Goal: Task Accomplishment & Management: Complete application form

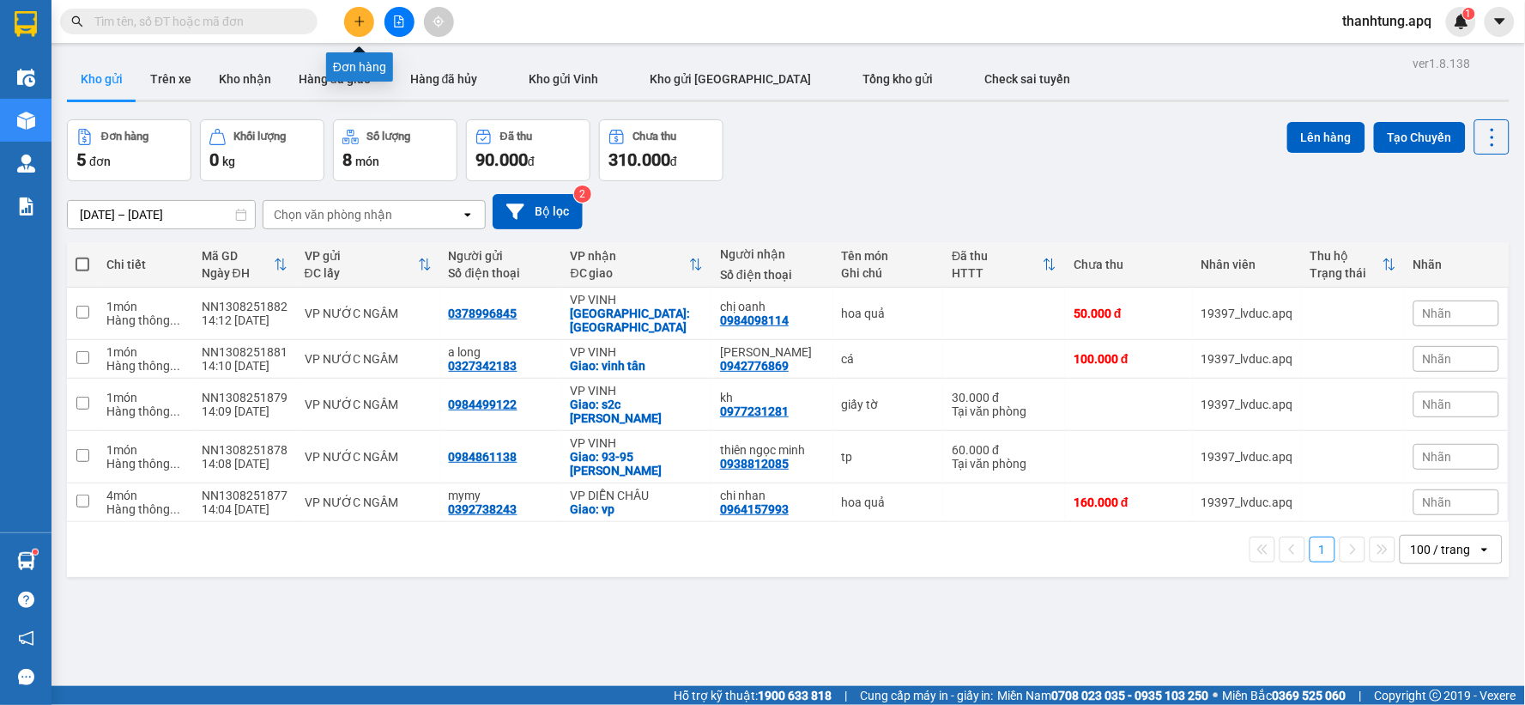
click at [369, 15] on button at bounding box center [359, 22] width 30 height 30
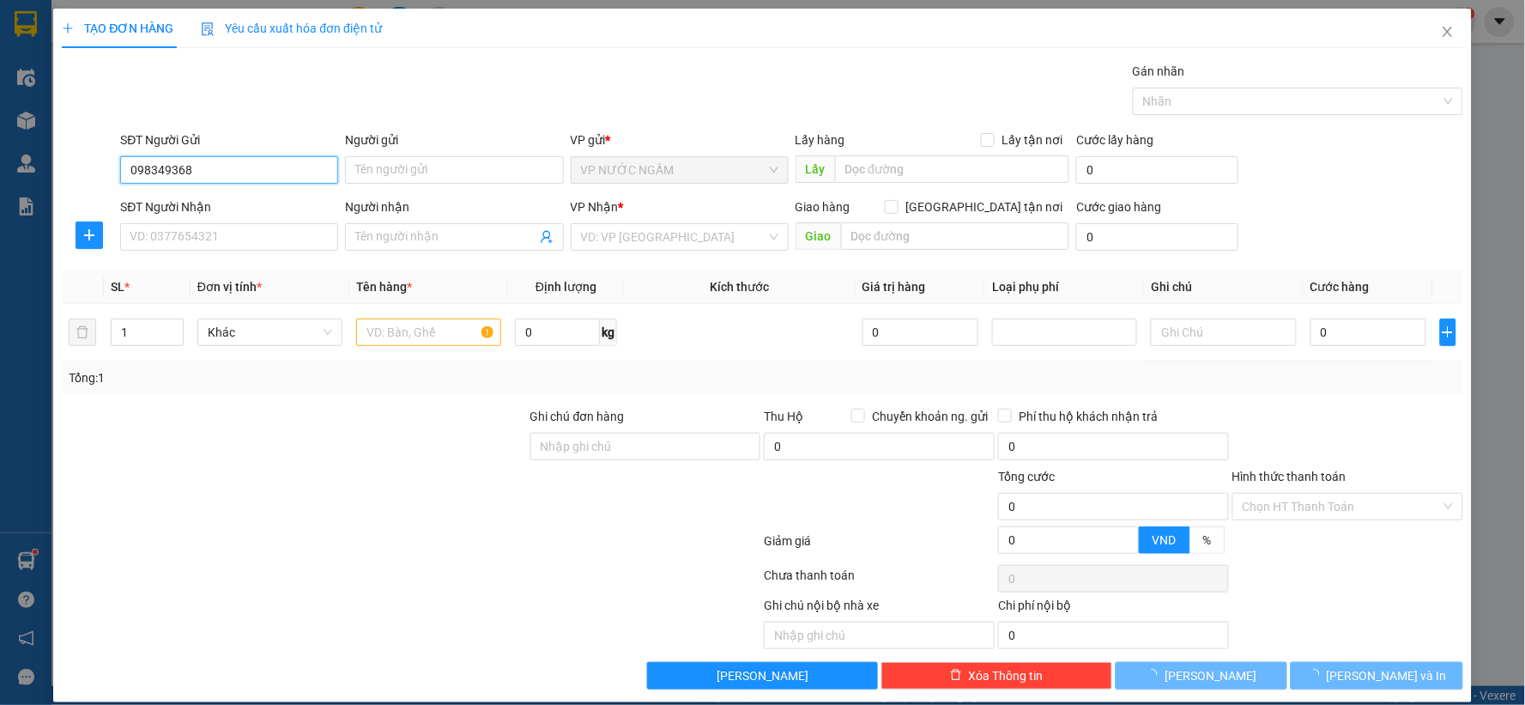
type input "0983493689"
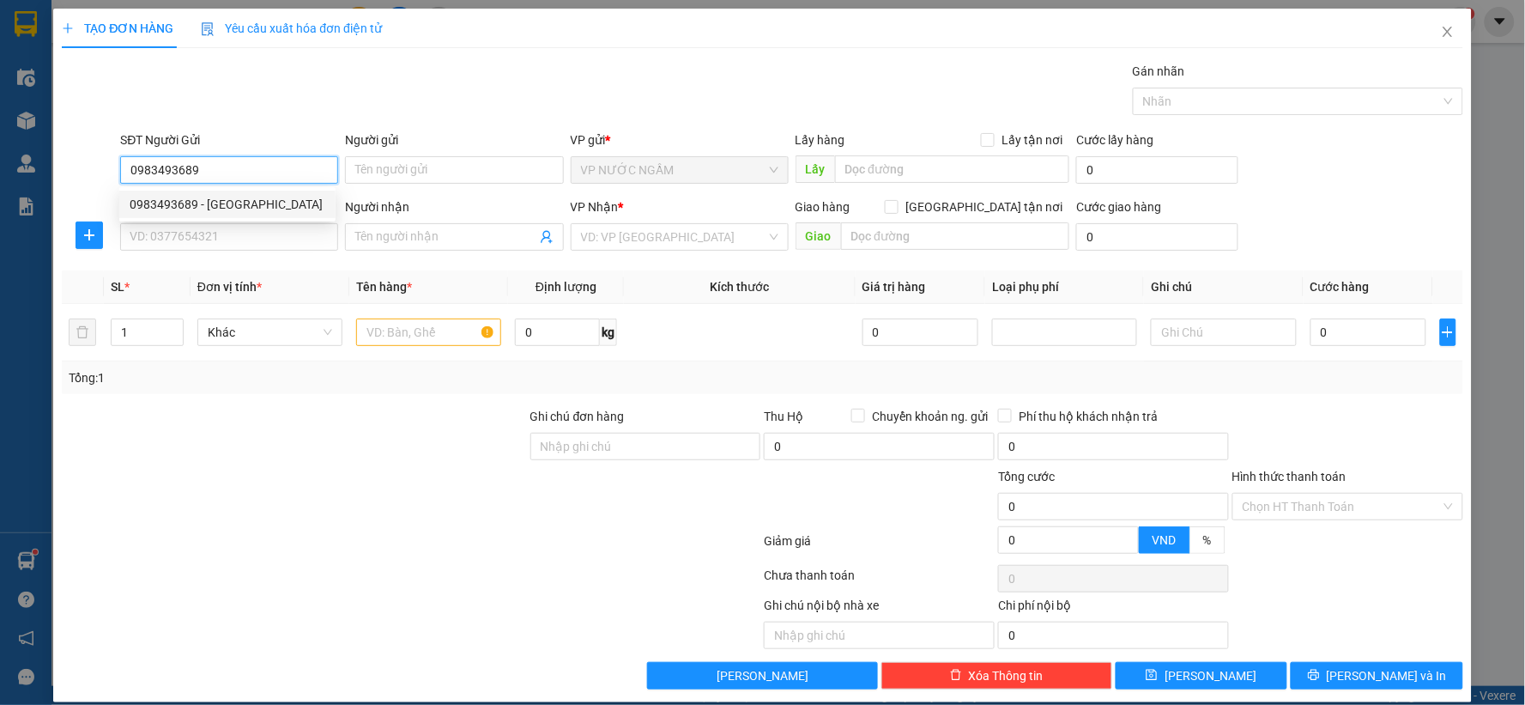
click at [250, 197] on div "0983493689 - nhật nam" at bounding box center [228, 204] width 196 height 19
type input "nhật nam"
type input "0983493689"
click at [234, 233] on input "SĐT Người Nhận" at bounding box center [229, 236] width 218 height 27
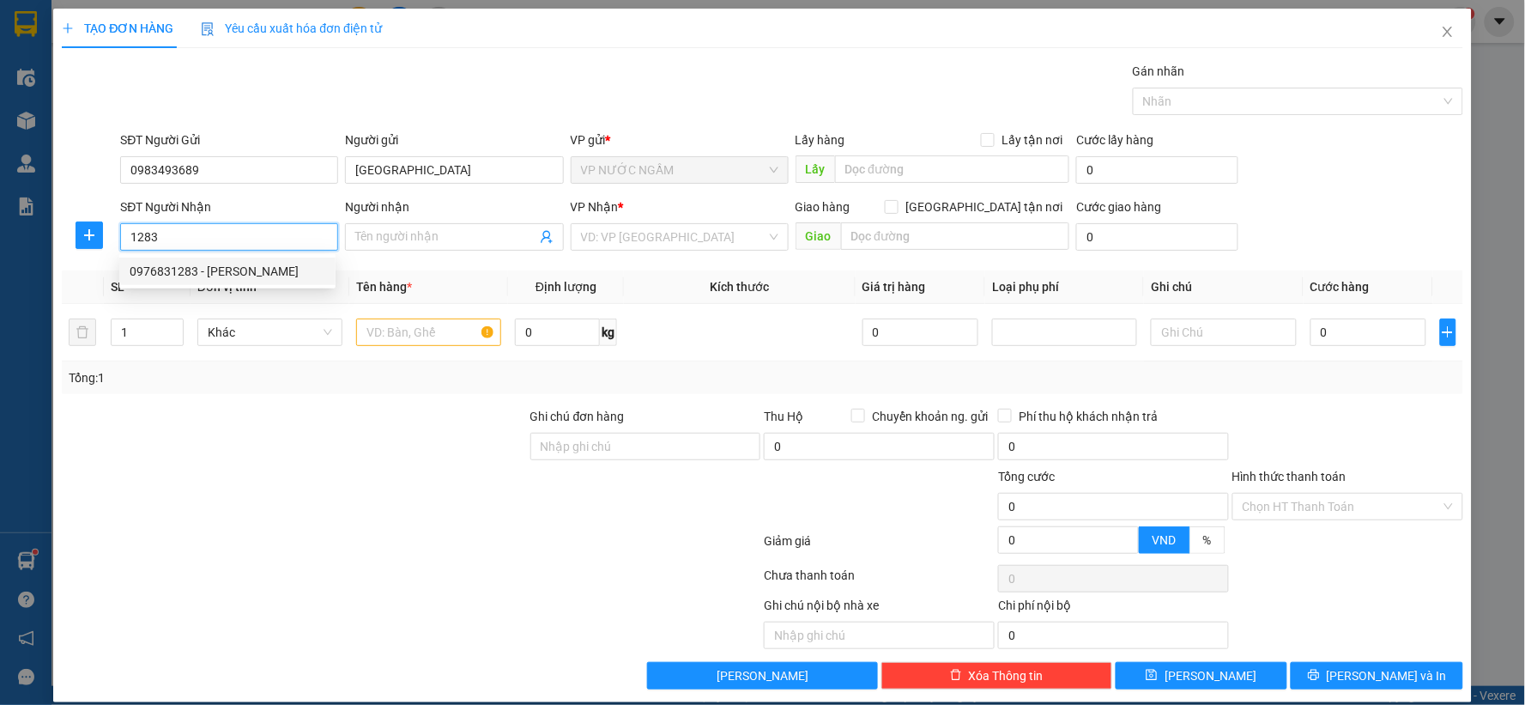
drag, startPoint x: 203, startPoint y: 284, endPoint x: 215, endPoint y: 280, distance: 12.0
click at [206, 284] on div "0976831283 - hoàng linh" at bounding box center [227, 270] width 216 height 27
type input "0976831283"
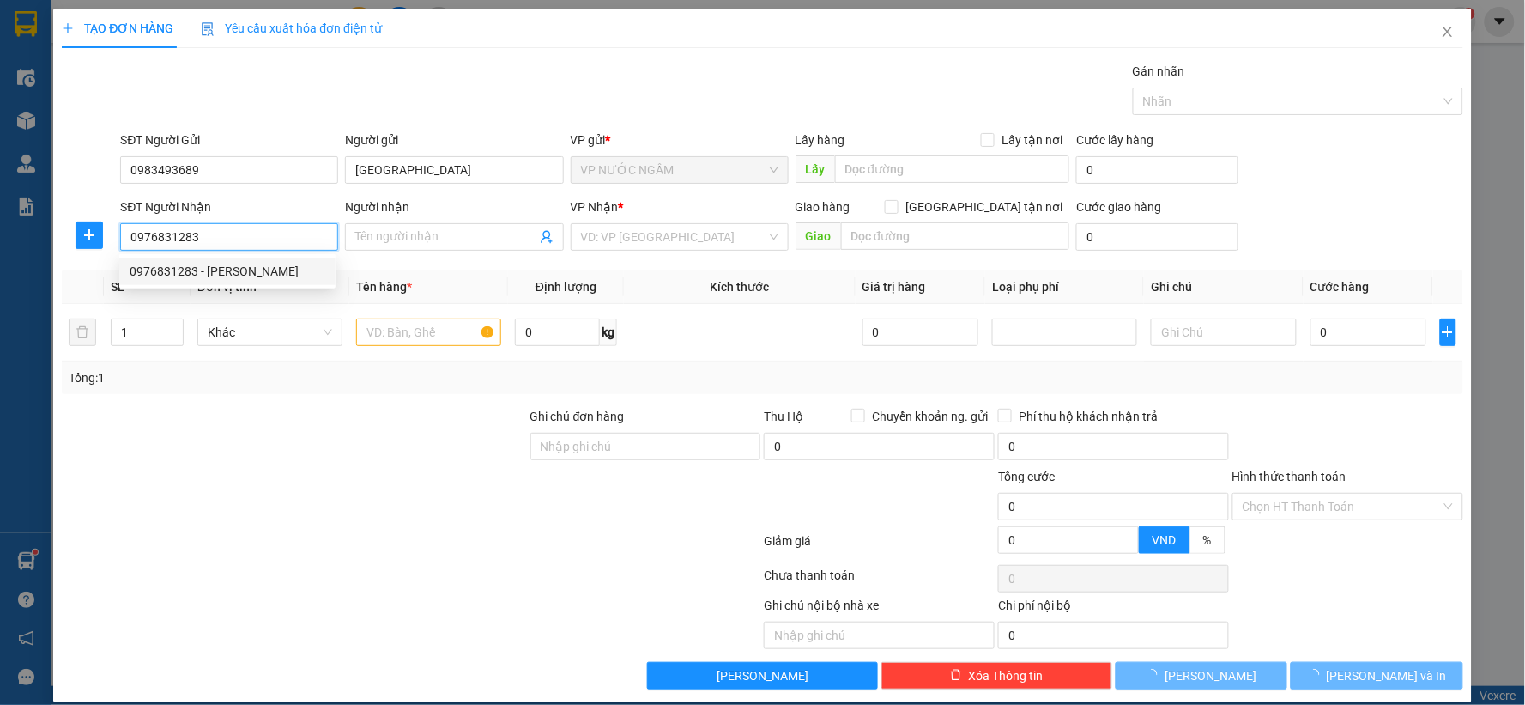
click at [220, 276] on body "Kết quả tìm kiếm ( 3 ) Bộ lọc Mã ĐH Trạng thái Món hàng Thu hộ Tổng cước Chưa c…" at bounding box center [762, 352] width 1525 height 705
type input "hoàng linh"
checkbox input "true"
type input "vp"
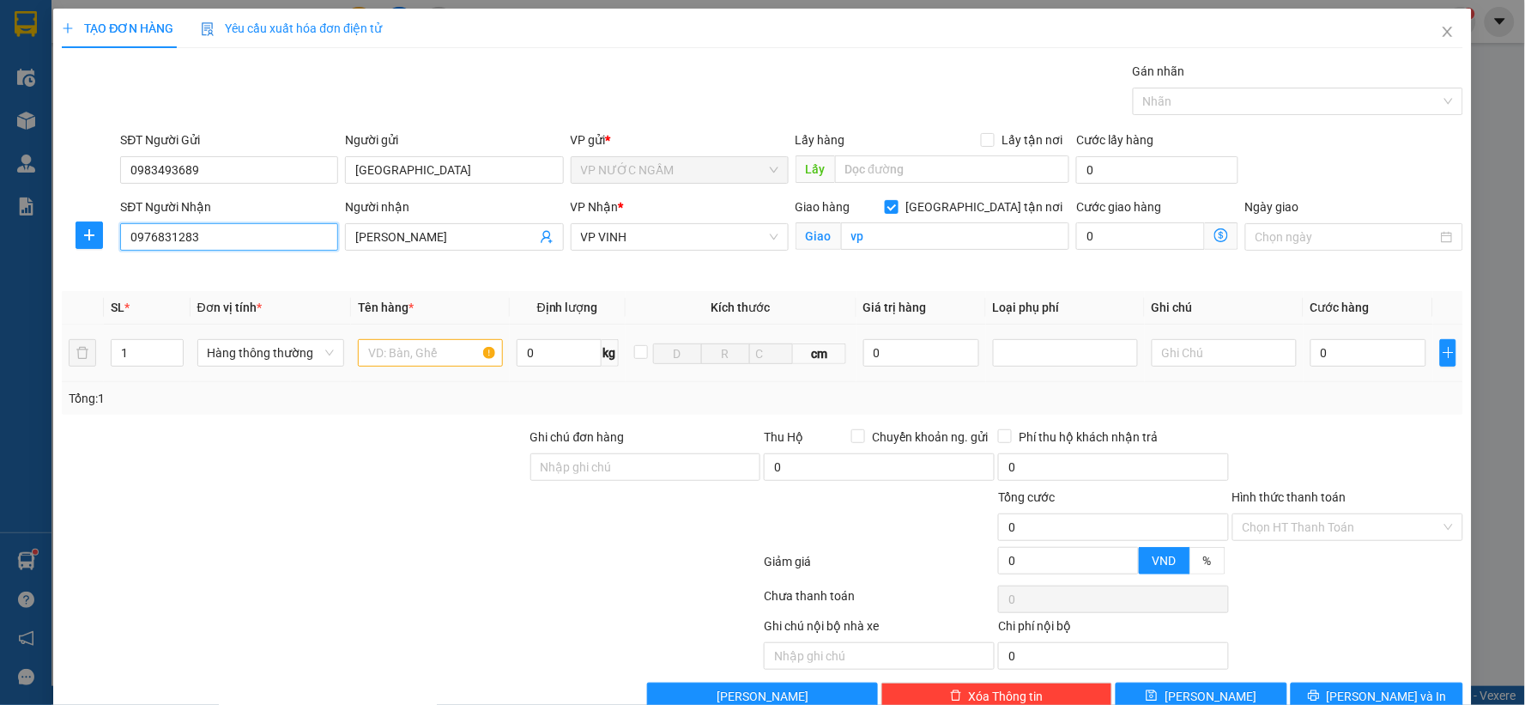
type input "0976831283"
click at [391, 352] on input "text" at bounding box center [430, 352] width 145 height 27
type input "lkdt"
click at [905, 348] on input "0" at bounding box center [921, 352] width 116 height 27
drag, startPoint x: 1071, startPoint y: 354, endPoint x: 1045, endPoint y: 350, distance: 26.0
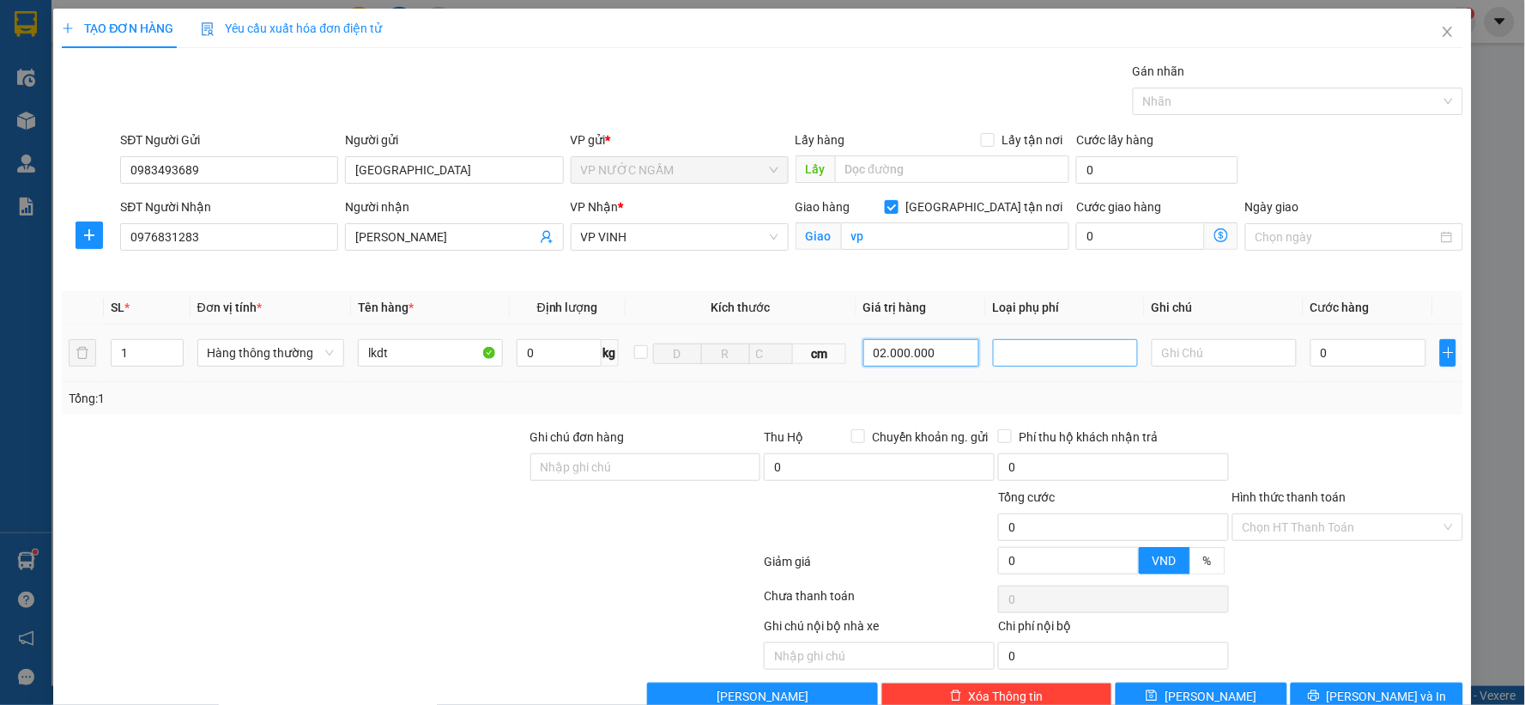
click at [1069, 354] on div at bounding box center [1065, 352] width 136 height 21
type input "2.000.000"
click at [1034, 393] on div "Hàng giá trị cao" at bounding box center [1056, 387] width 123 height 19
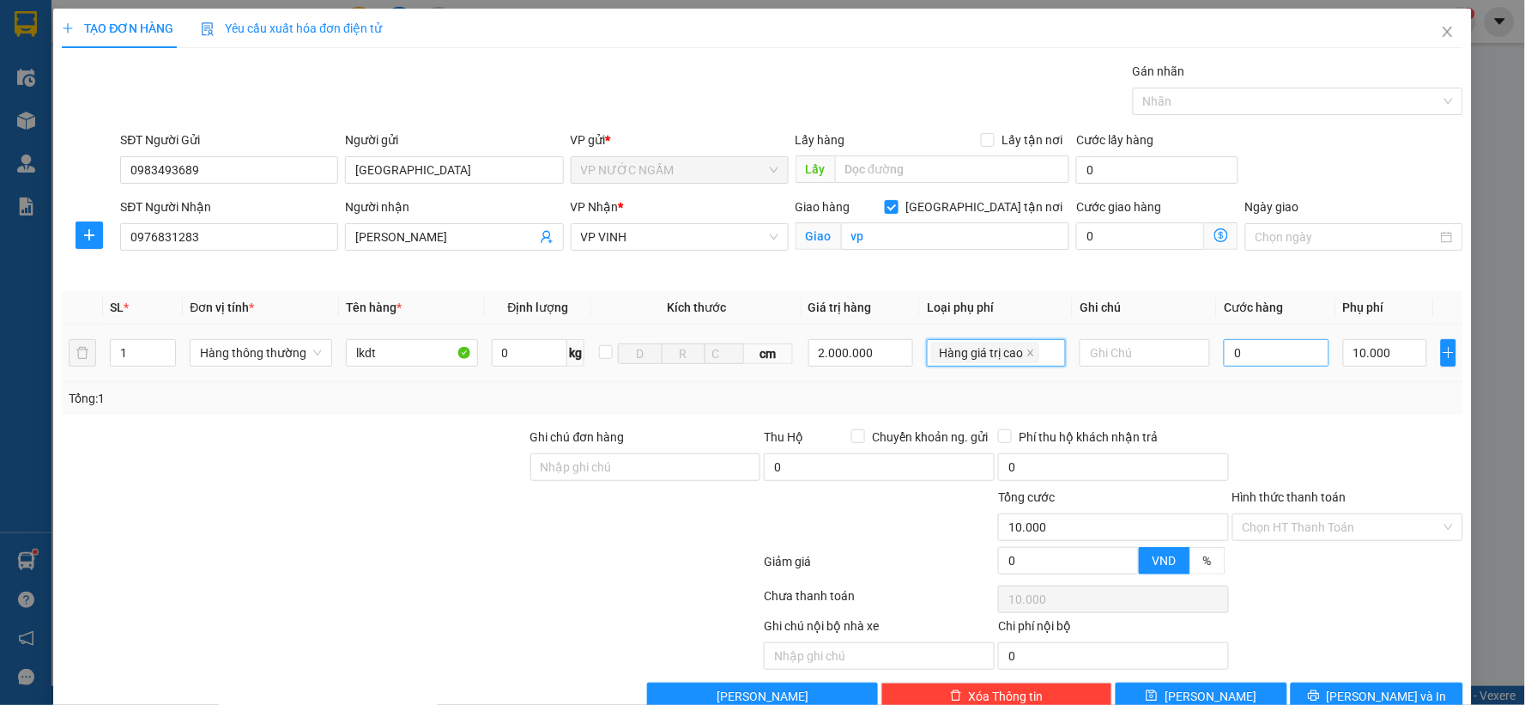
type input "10.000"
click at [1245, 364] on input "0" at bounding box center [1277, 352] width 106 height 27
type input "5"
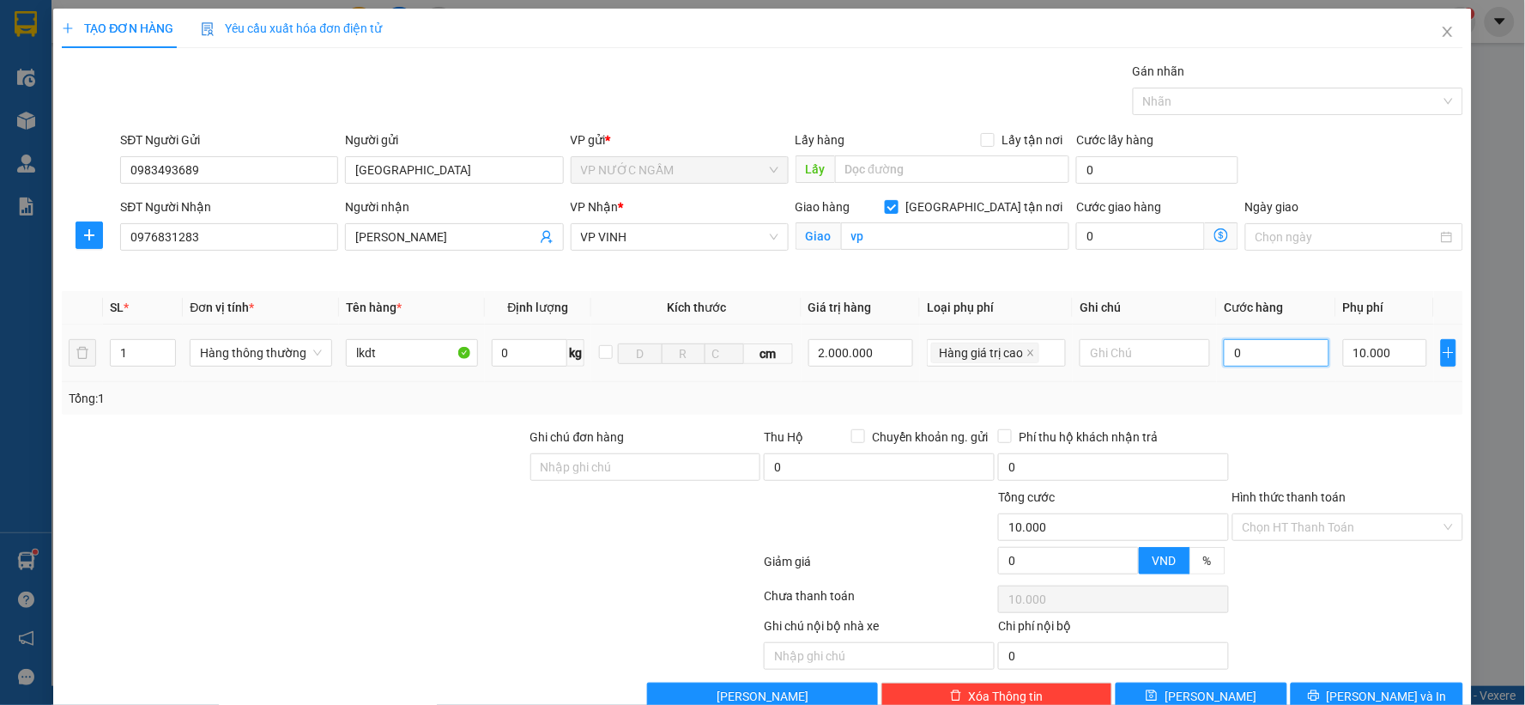
type input "10.005"
type input "50"
type input "10.050"
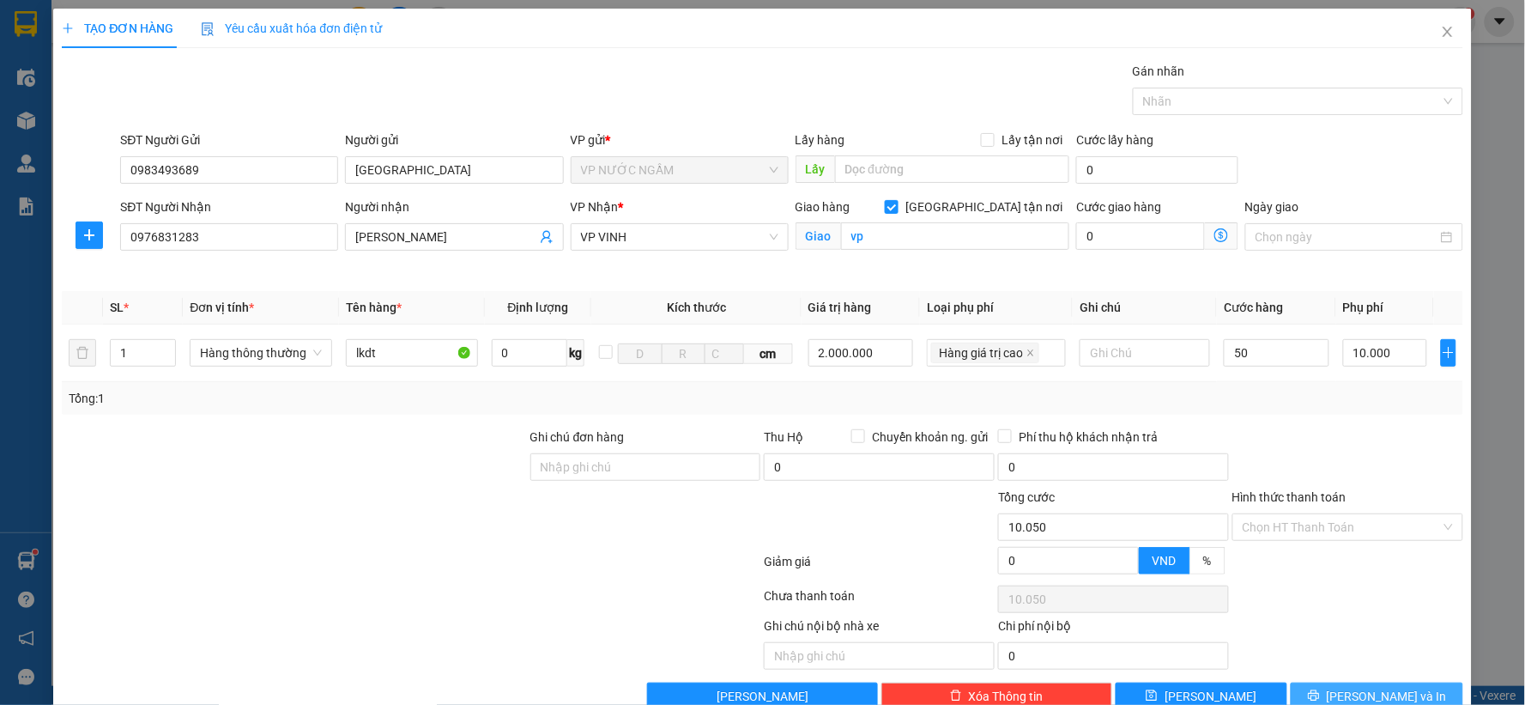
type input "50.000"
type input "60.000"
click at [1354, 696] on span "[PERSON_NAME] và In" at bounding box center [1387, 696] width 120 height 19
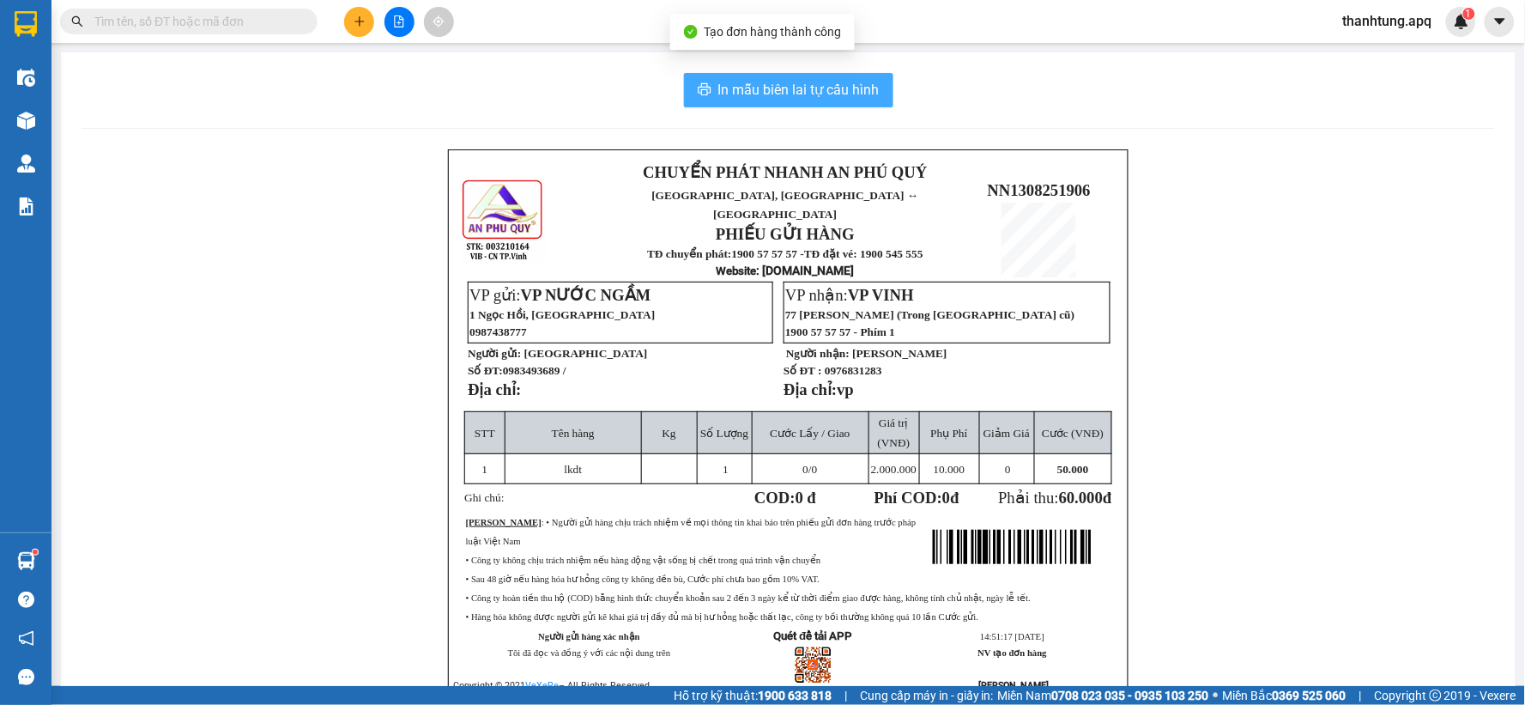
click at [805, 87] on span "In mẫu biên lai tự cấu hình" at bounding box center [798, 89] width 161 height 21
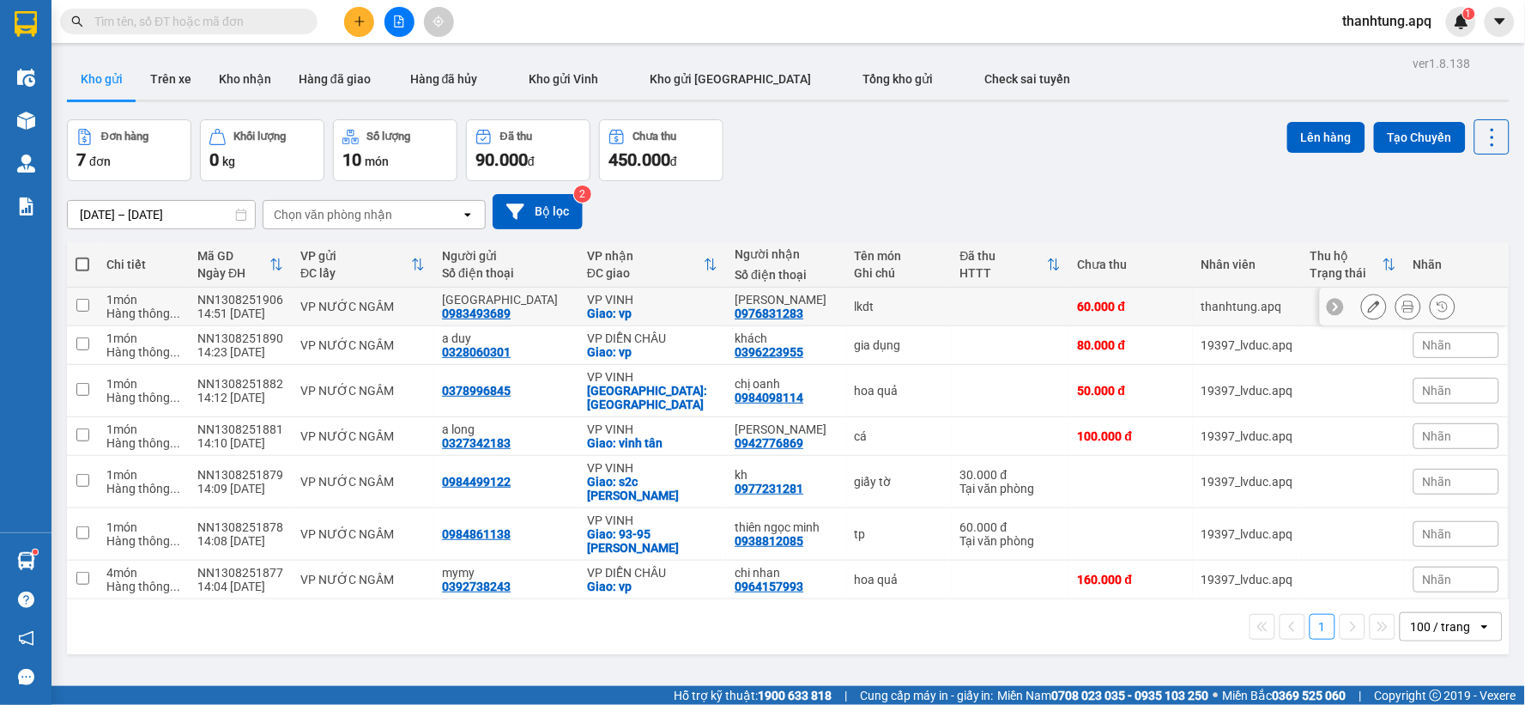
click at [1402, 306] on icon at bounding box center [1408, 306] width 12 height 12
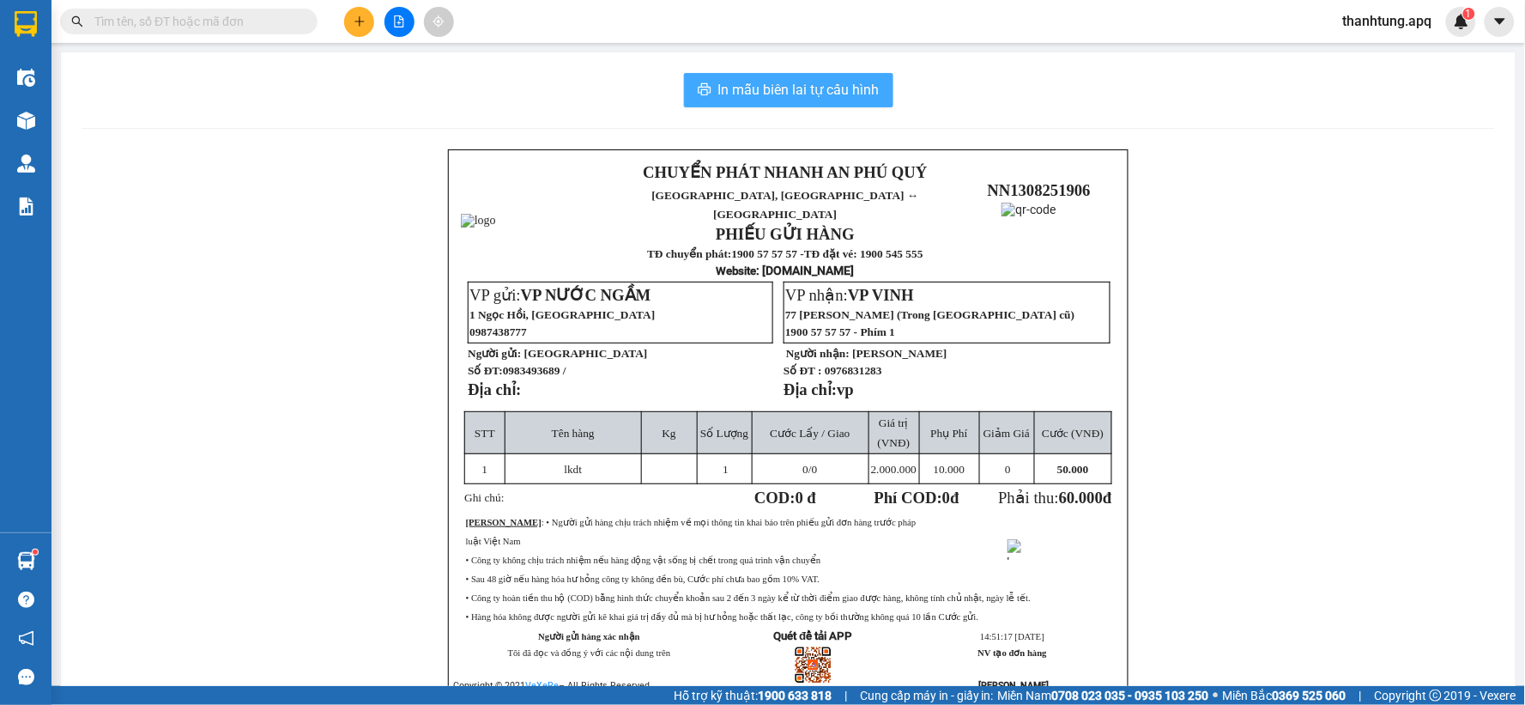
click at [791, 88] on span "In mẫu biên lai tự cấu hình" at bounding box center [798, 89] width 161 height 21
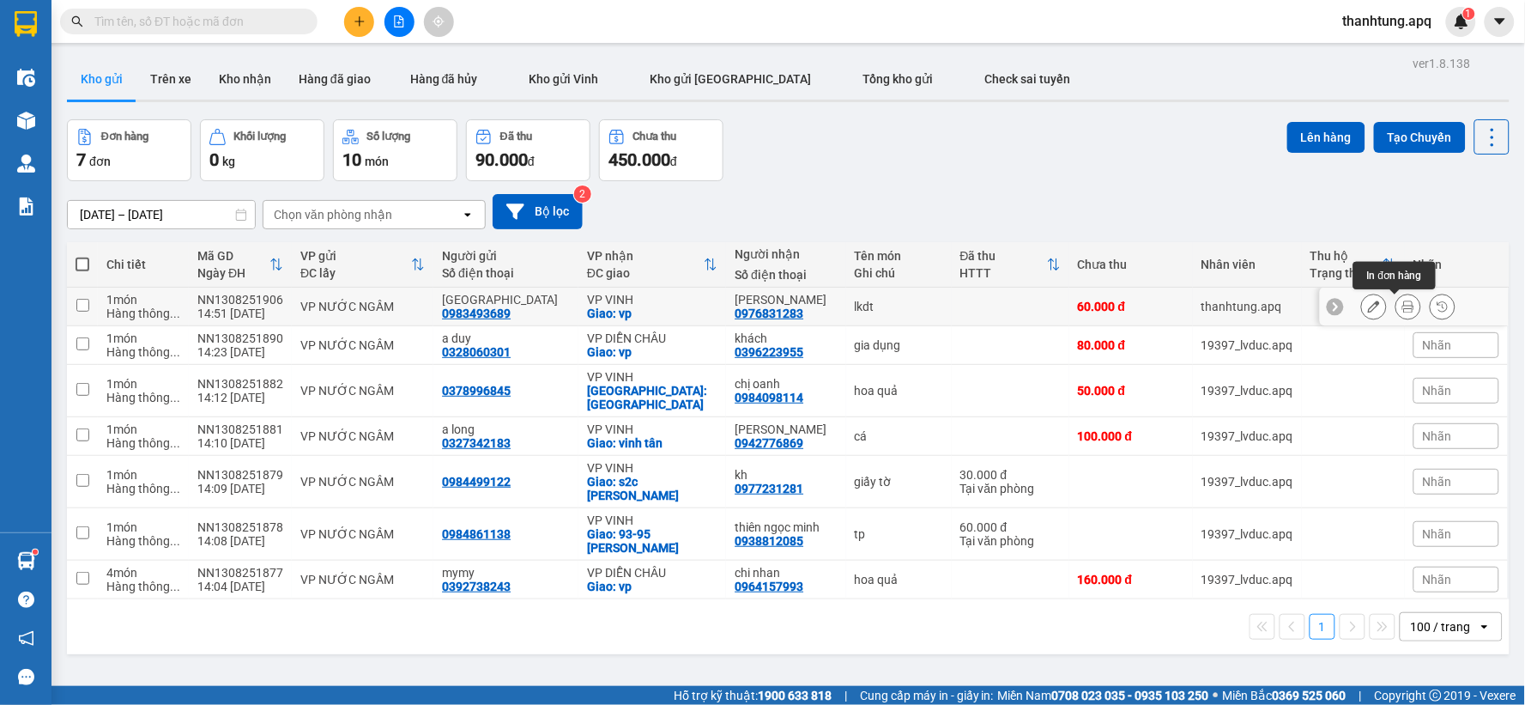
click at [1402, 304] on icon at bounding box center [1408, 306] width 12 height 12
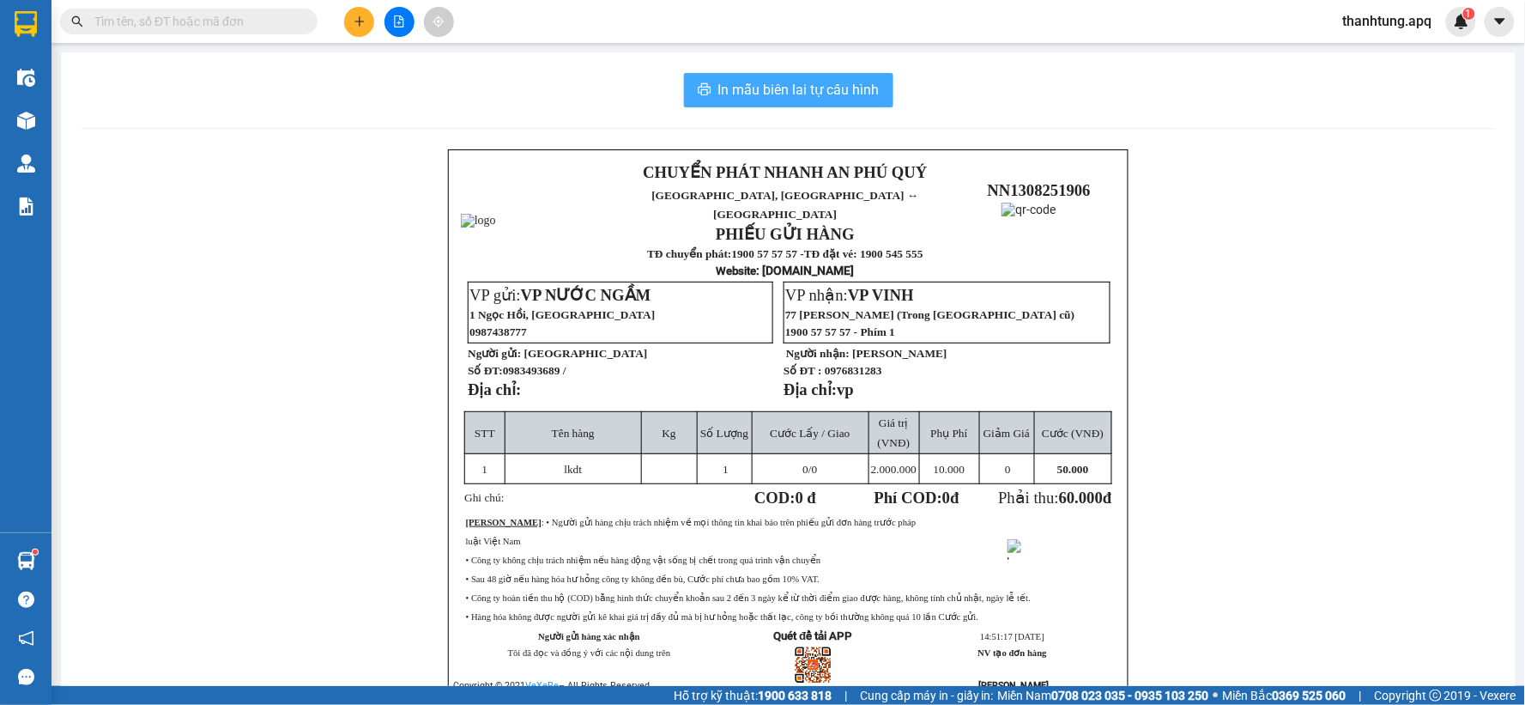
click at [782, 76] on button "In mẫu biên lai tự cấu hình" at bounding box center [788, 90] width 209 height 34
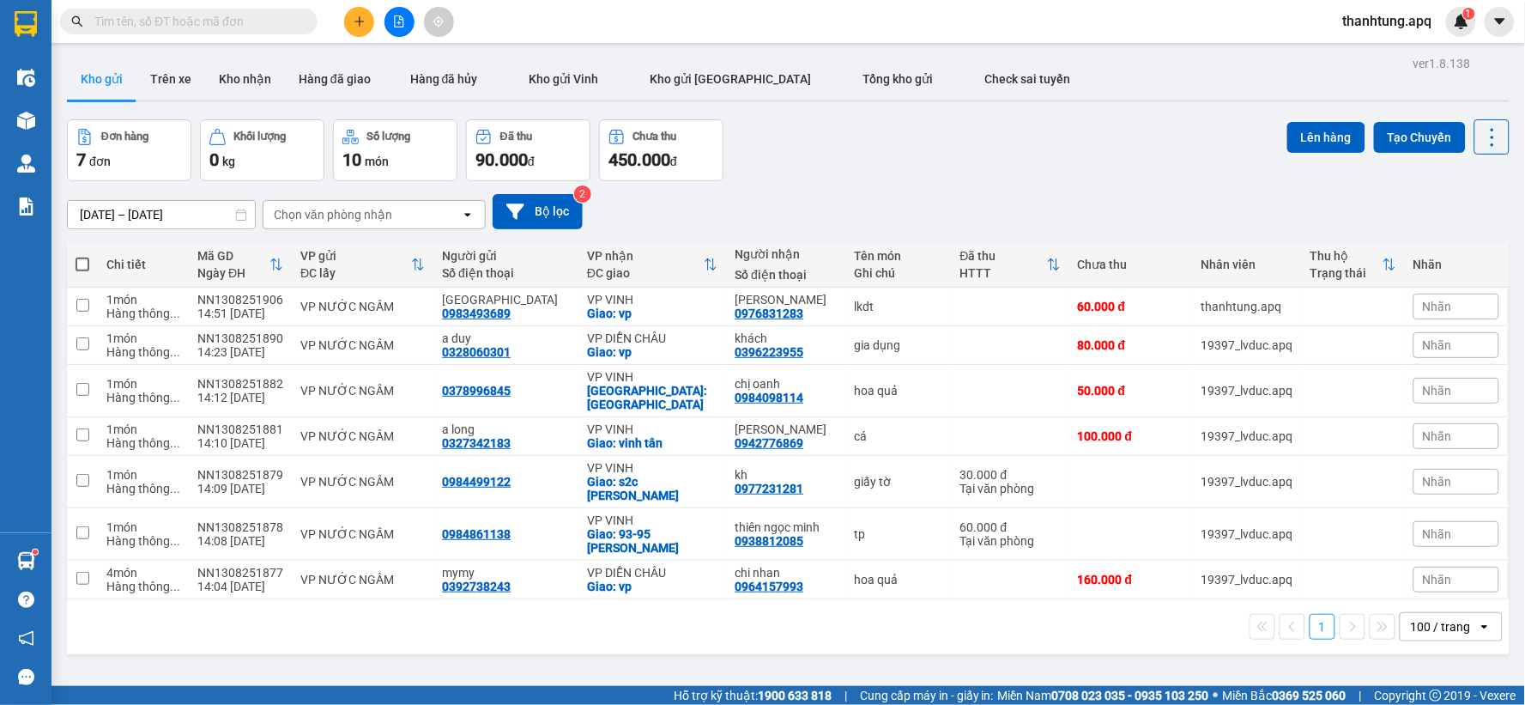
click at [275, 21] on input "text" at bounding box center [195, 21] width 203 height 19
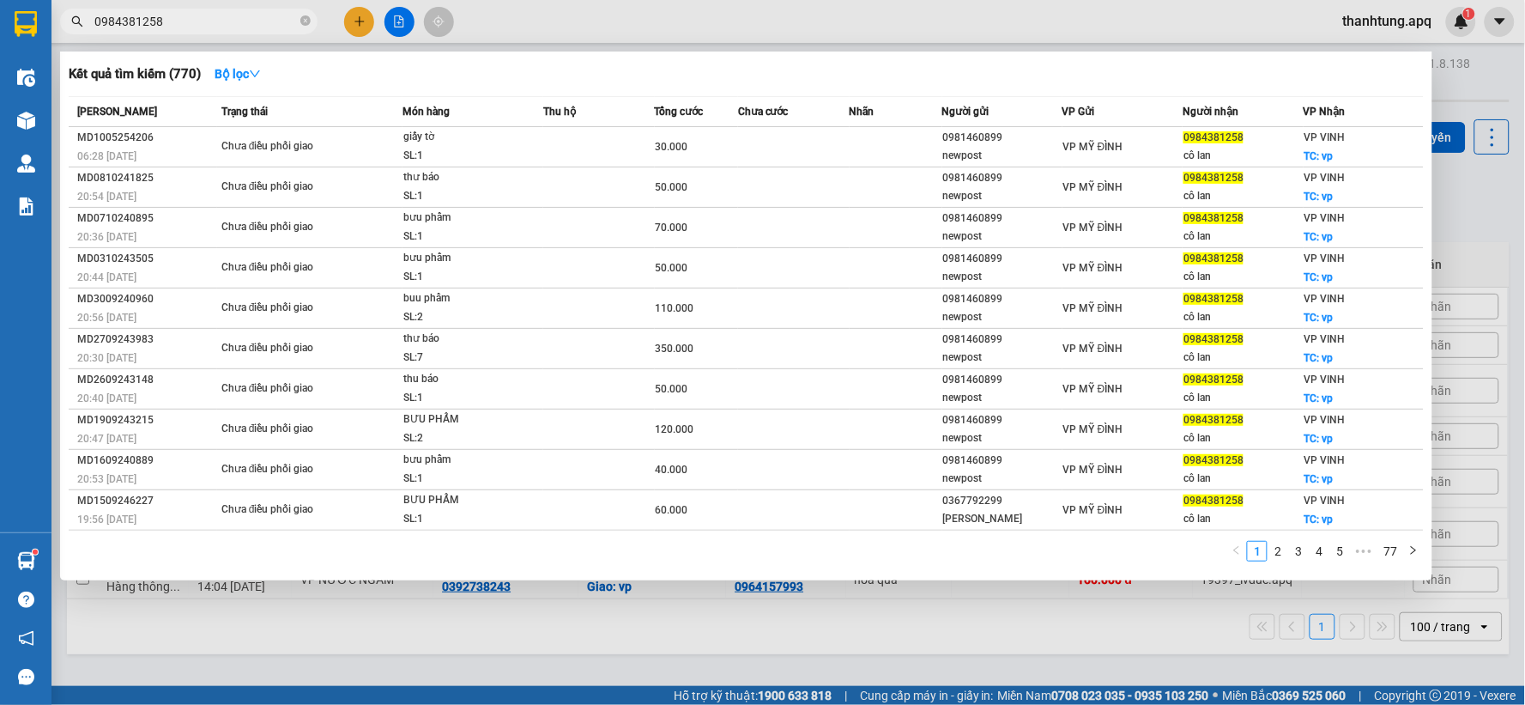
drag, startPoint x: 305, startPoint y: 21, endPoint x: 260, endPoint y: 12, distance: 45.4
click at [288, 19] on span "0984381258" at bounding box center [188, 22] width 257 height 26
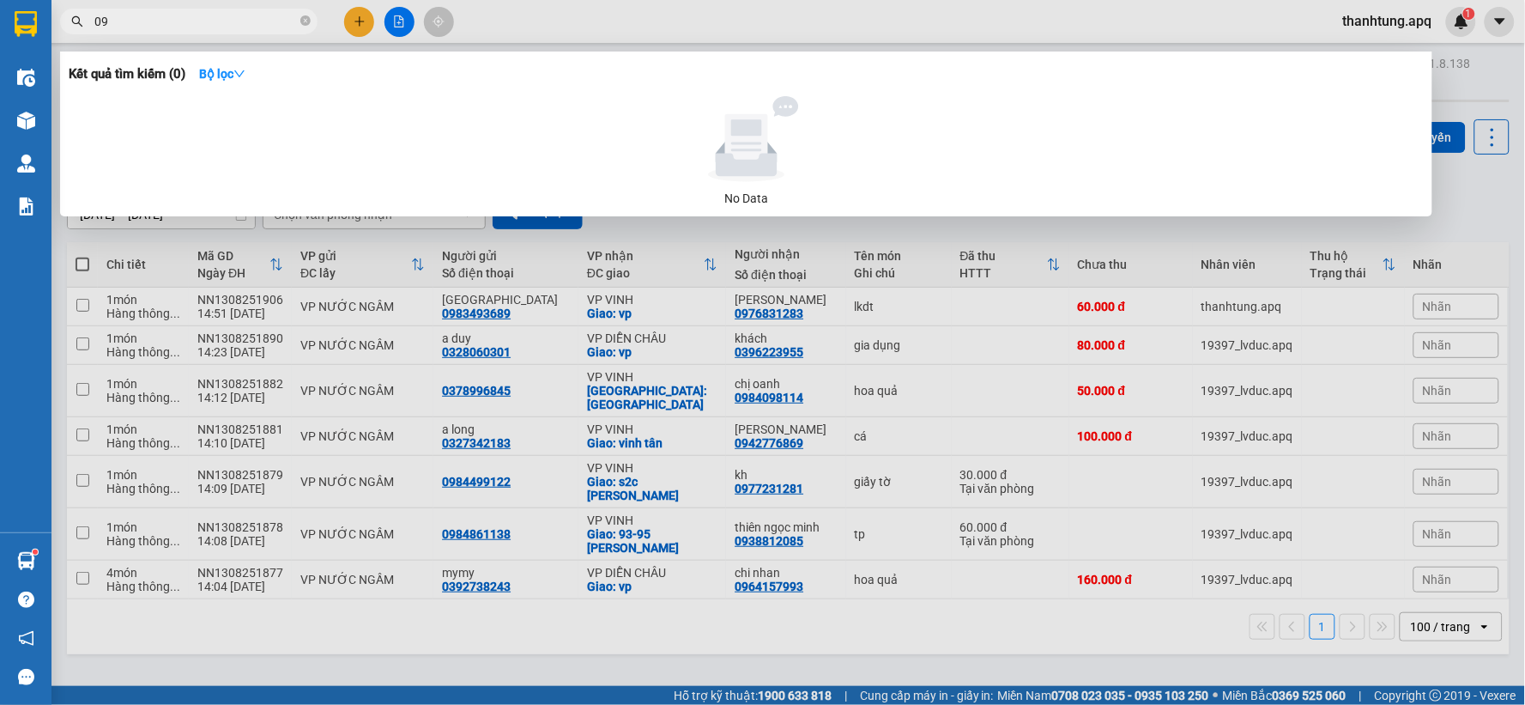
type input "0"
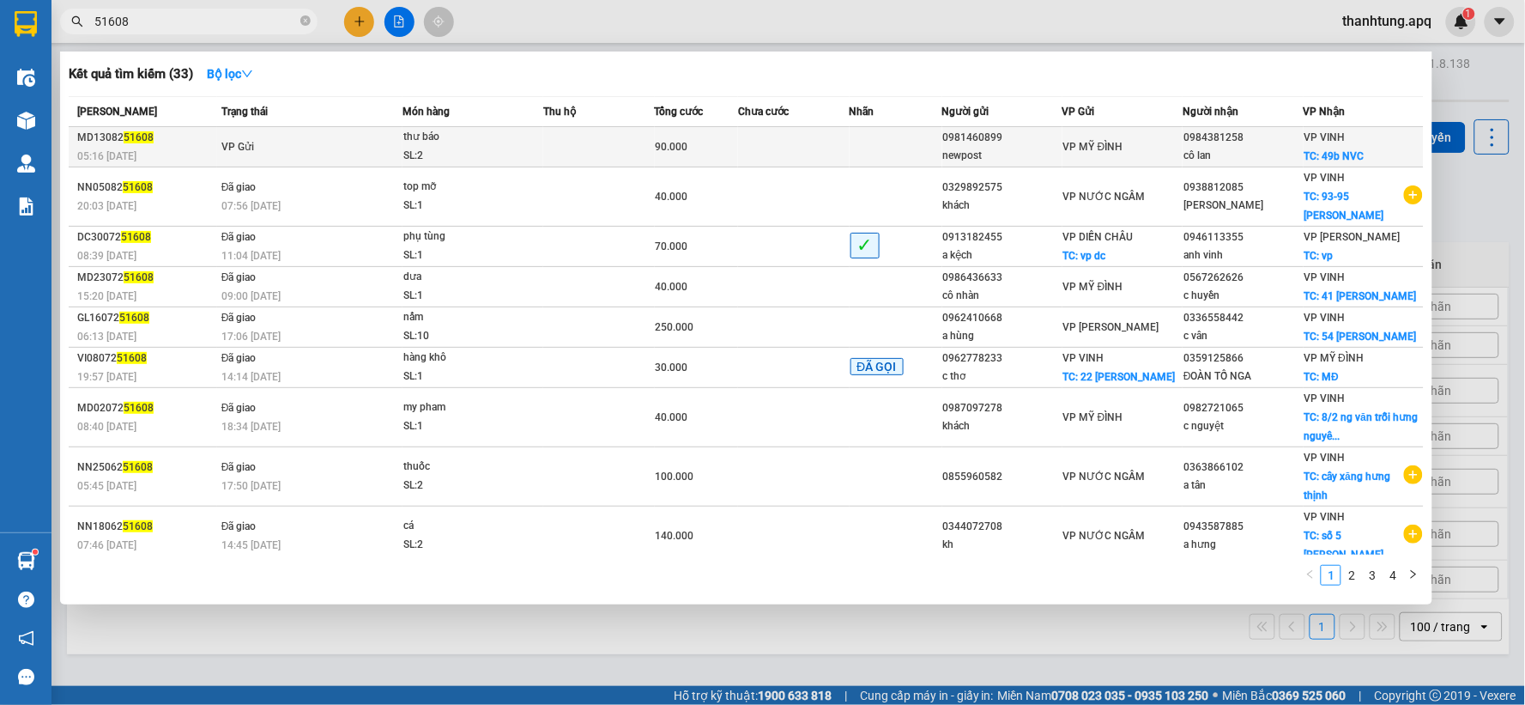
type input "51608"
click at [371, 134] on td "VP Gửi" at bounding box center [309, 147] width 185 height 40
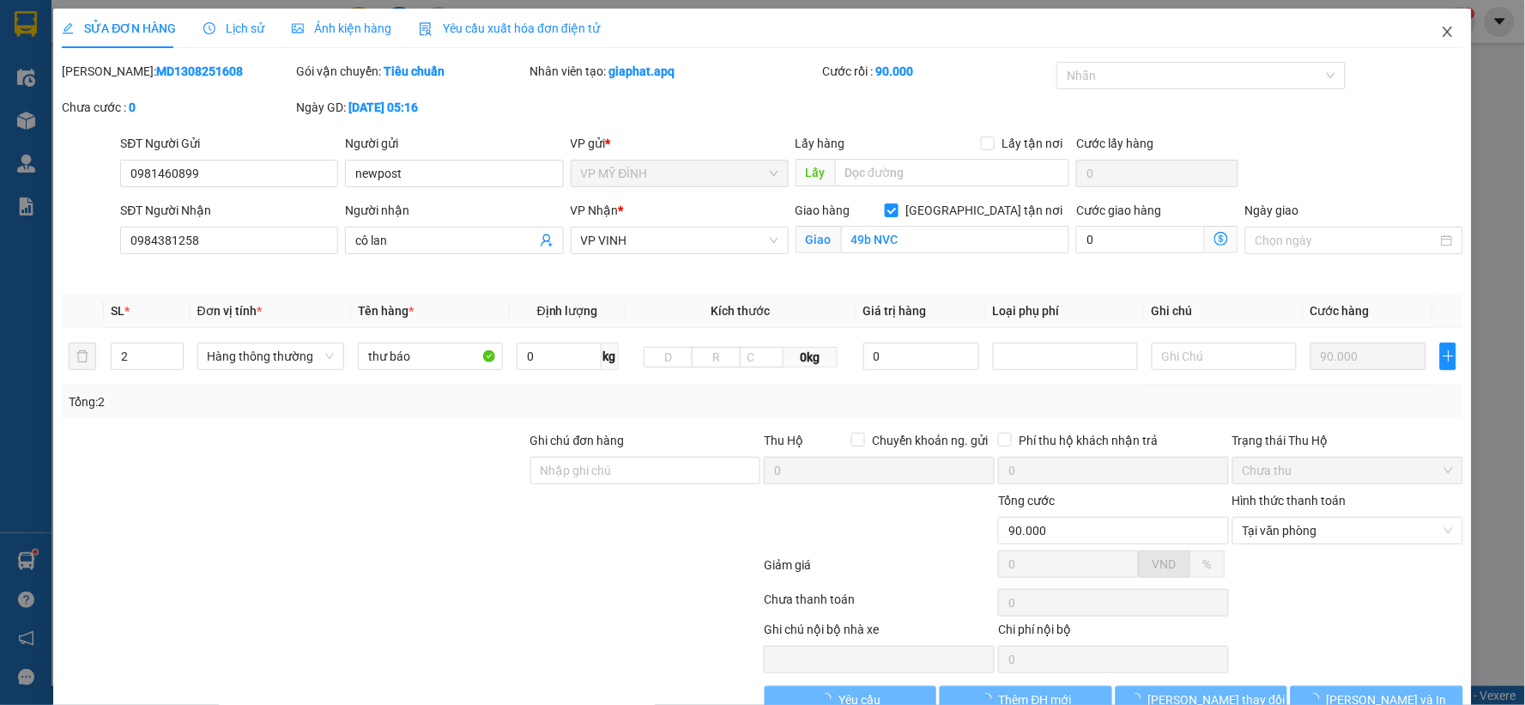
click at [1441, 29] on icon "close" at bounding box center [1448, 32] width 14 height 14
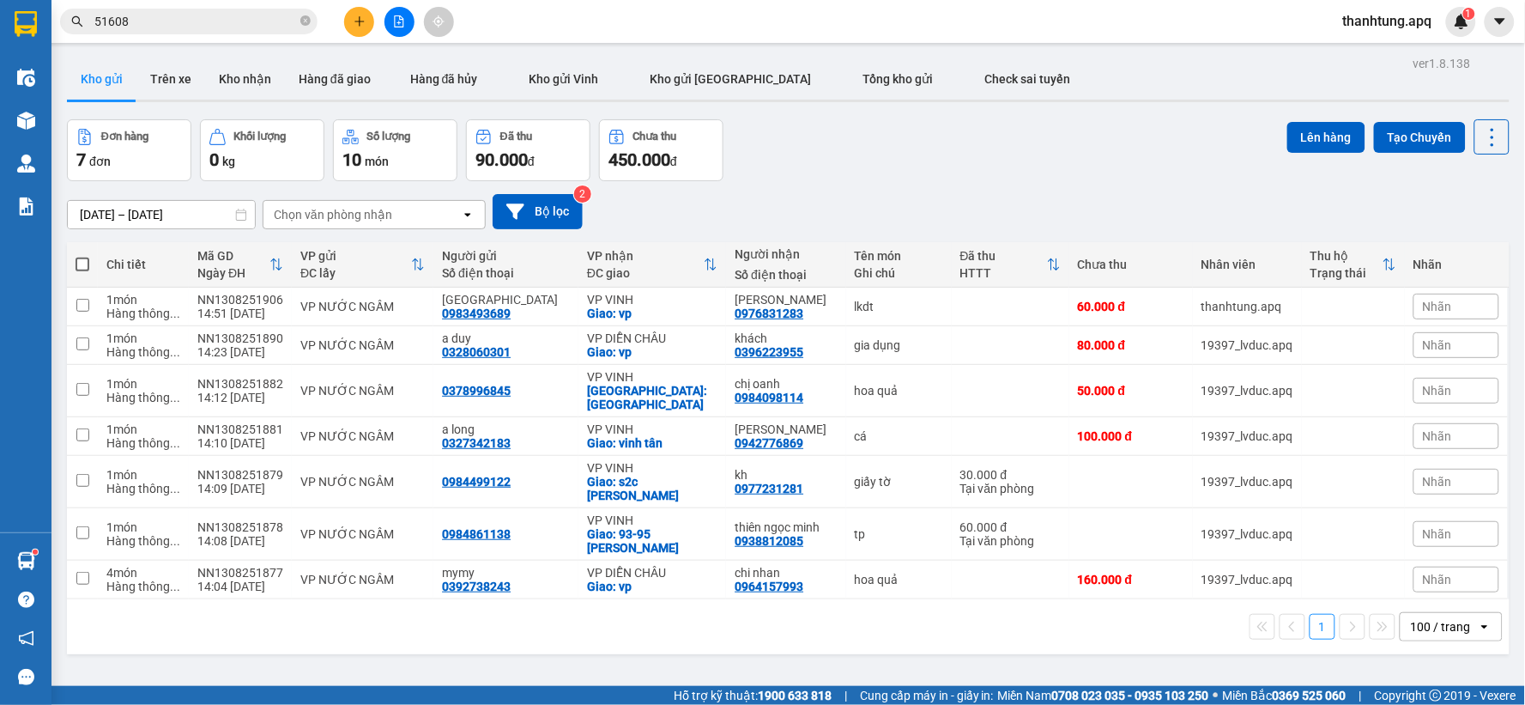
click at [230, 15] on input "51608" at bounding box center [195, 21] width 203 height 19
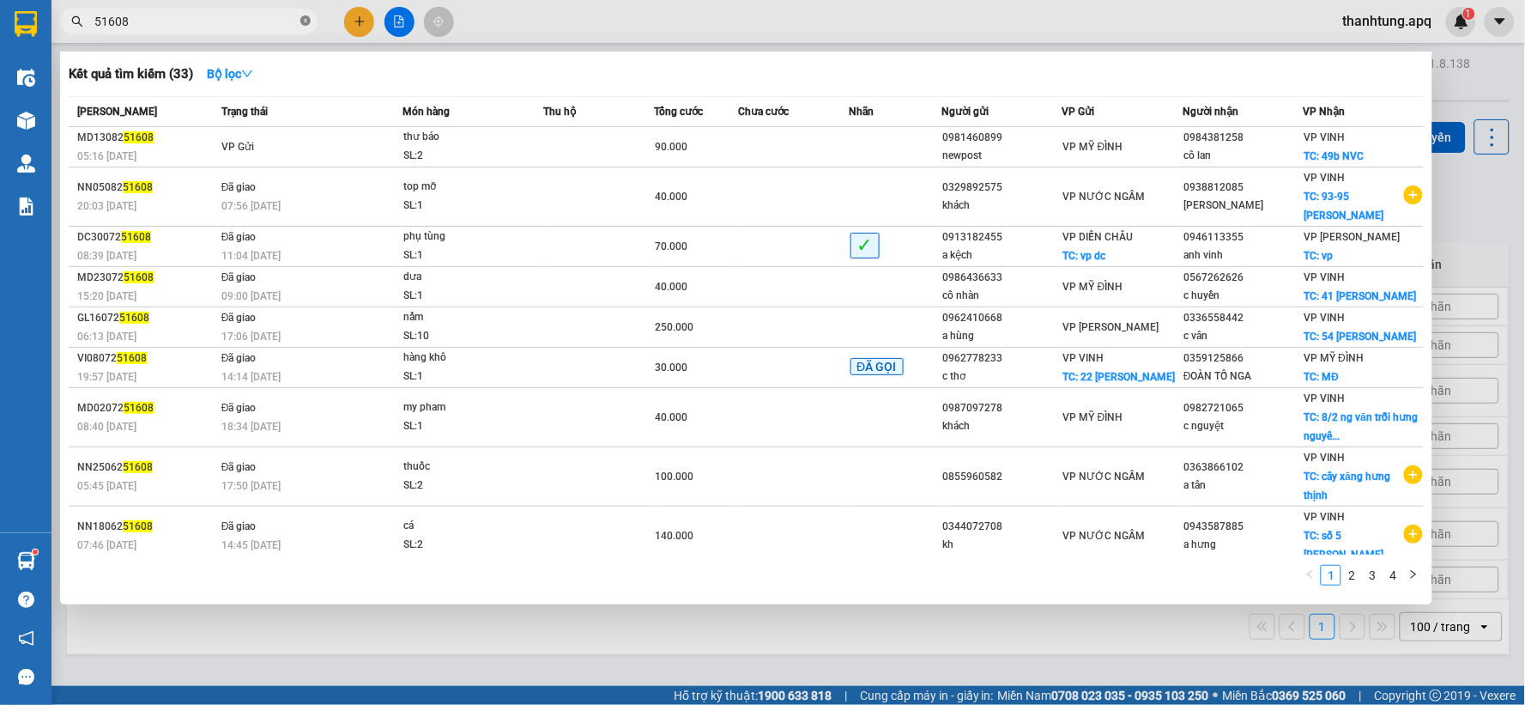
click at [304, 21] on icon "close-circle" at bounding box center [305, 20] width 10 height 10
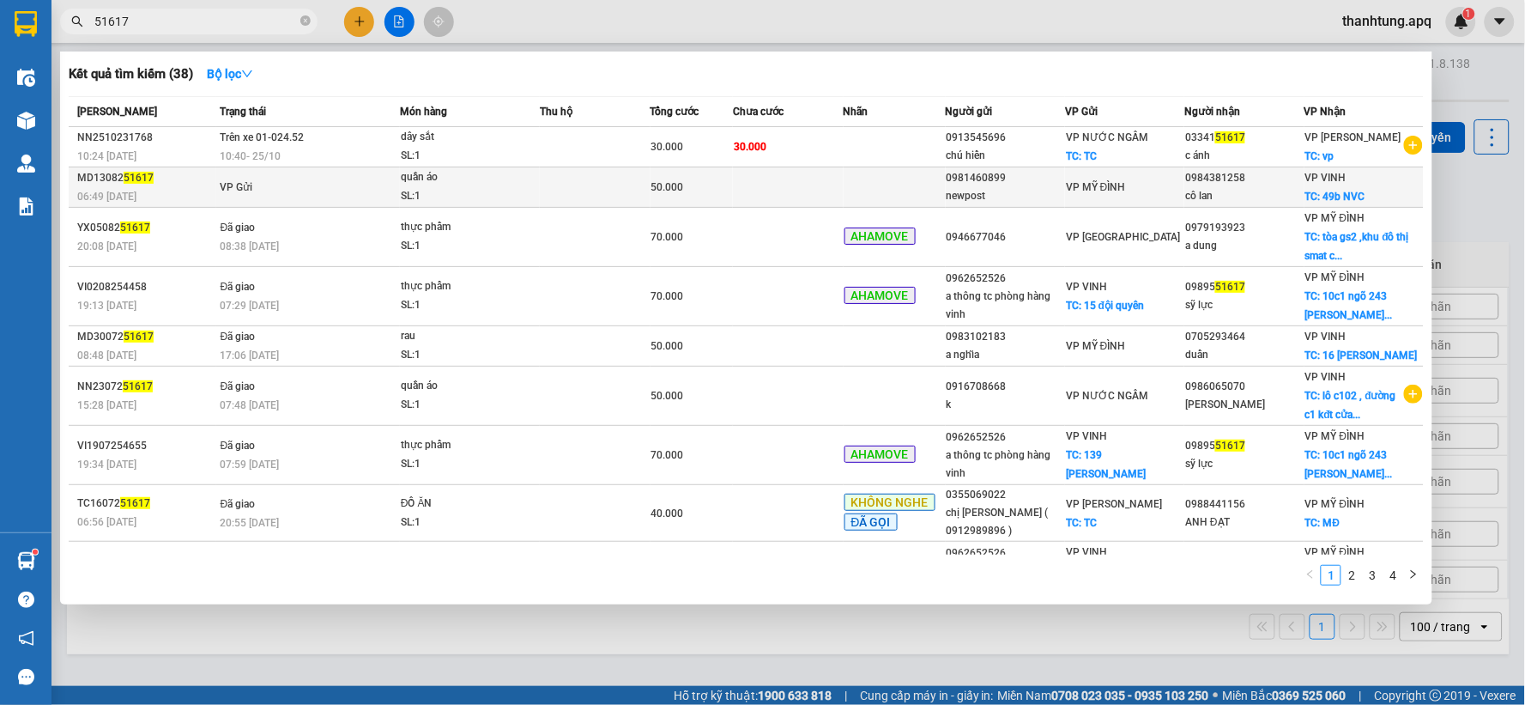
type input "51617"
click at [378, 208] on td "VP Gửi" at bounding box center [308, 187] width 184 height 40
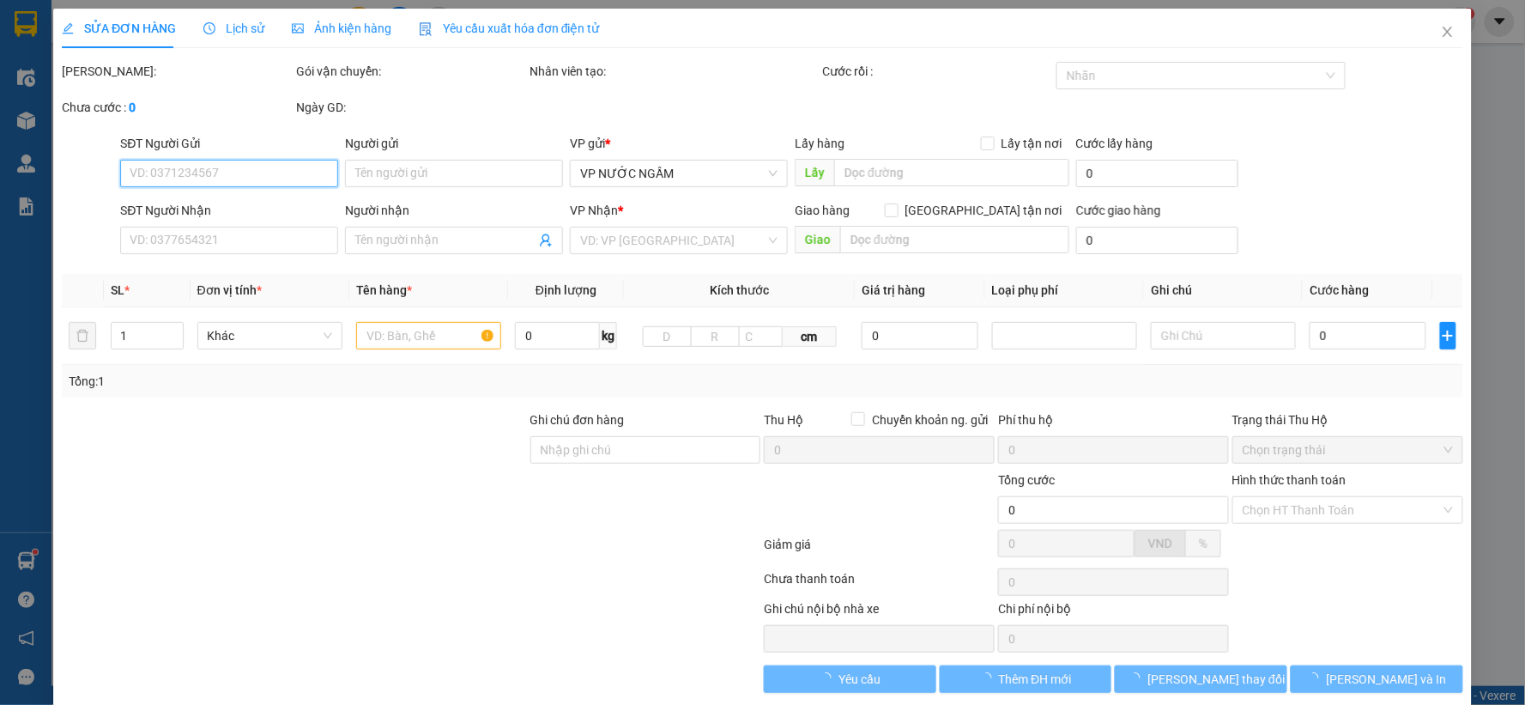
type input "0981460899"
type input "newpost"
type input "0984381258"
type input "cô lan"
checkbox input "true"
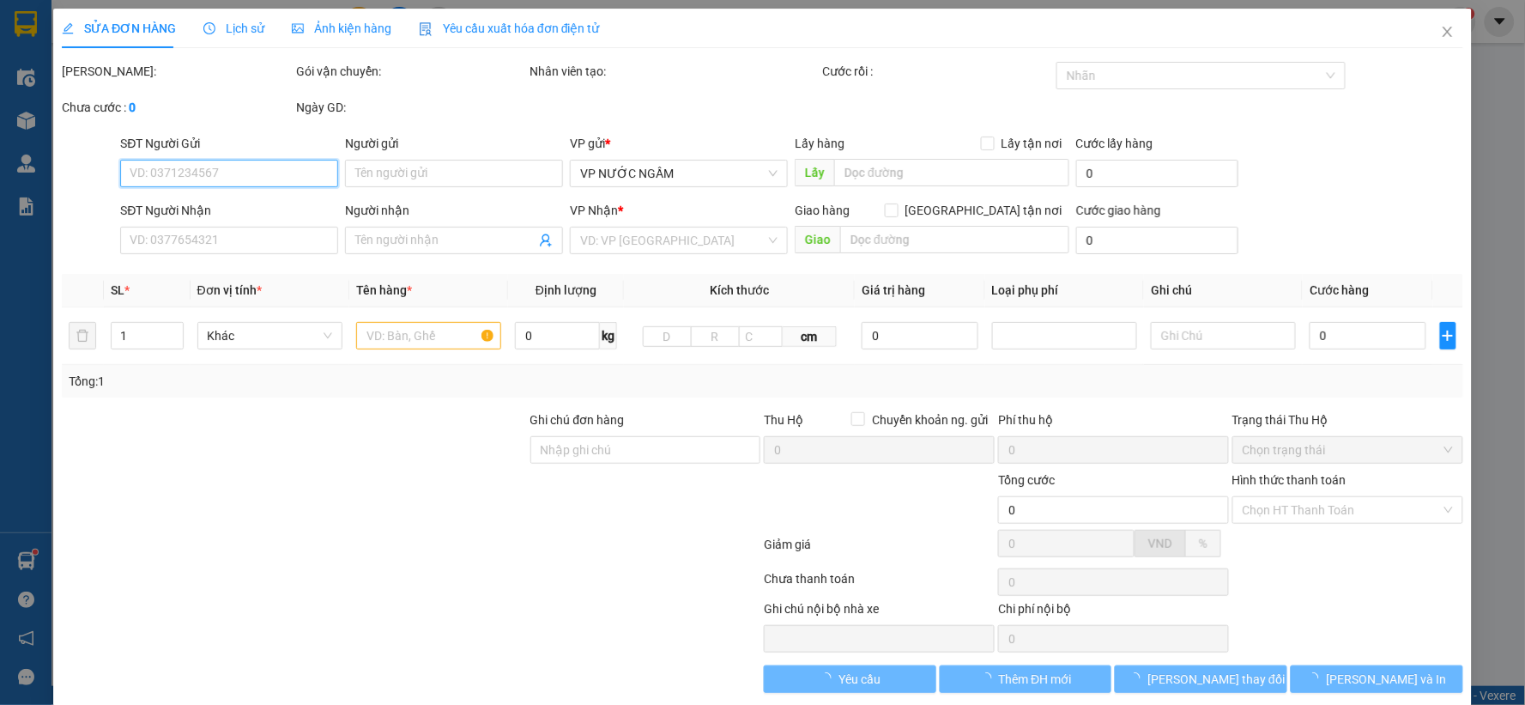
type input "49b NVC"
type input "50.000"
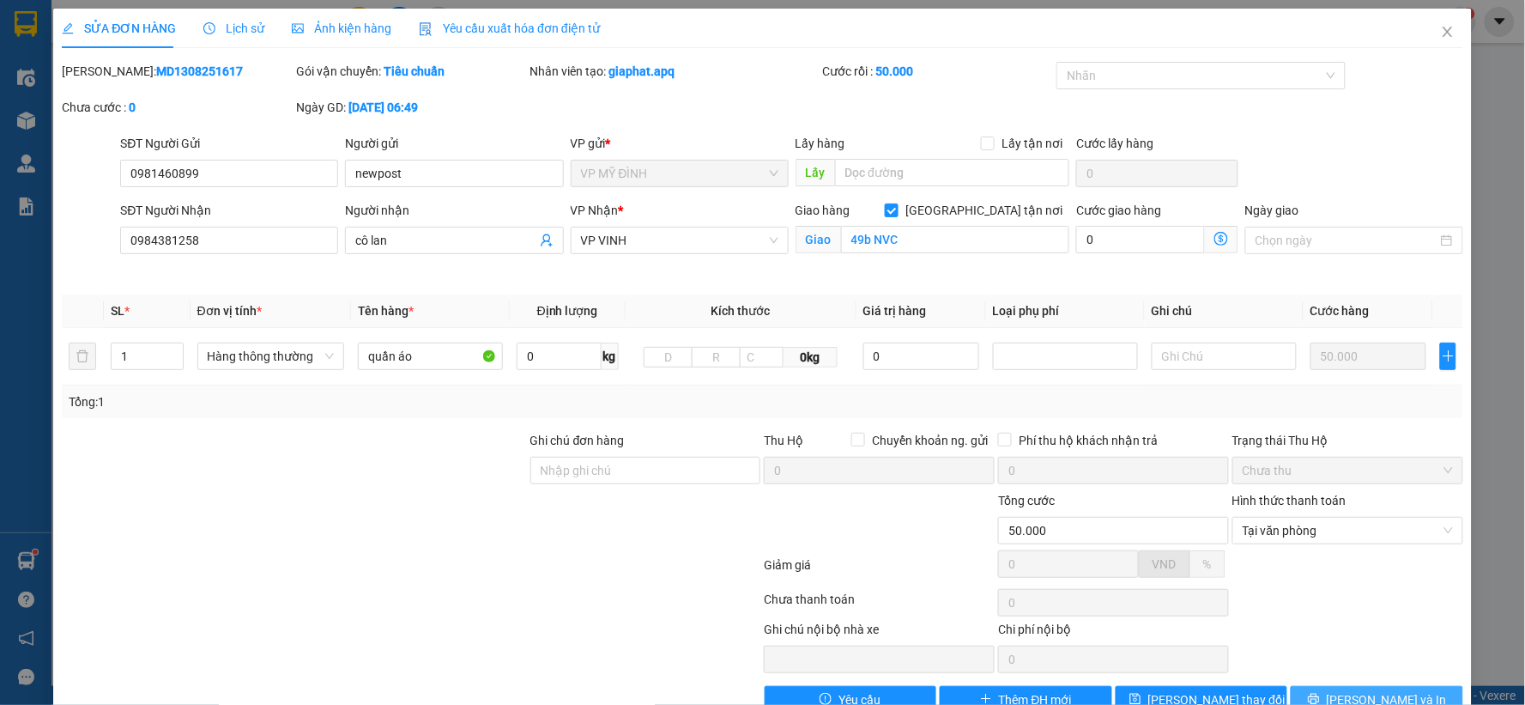
click at [1367, 695] on span "[PERSON_NAME] và In" at bounding box center [1387, 699] width 120 height 19
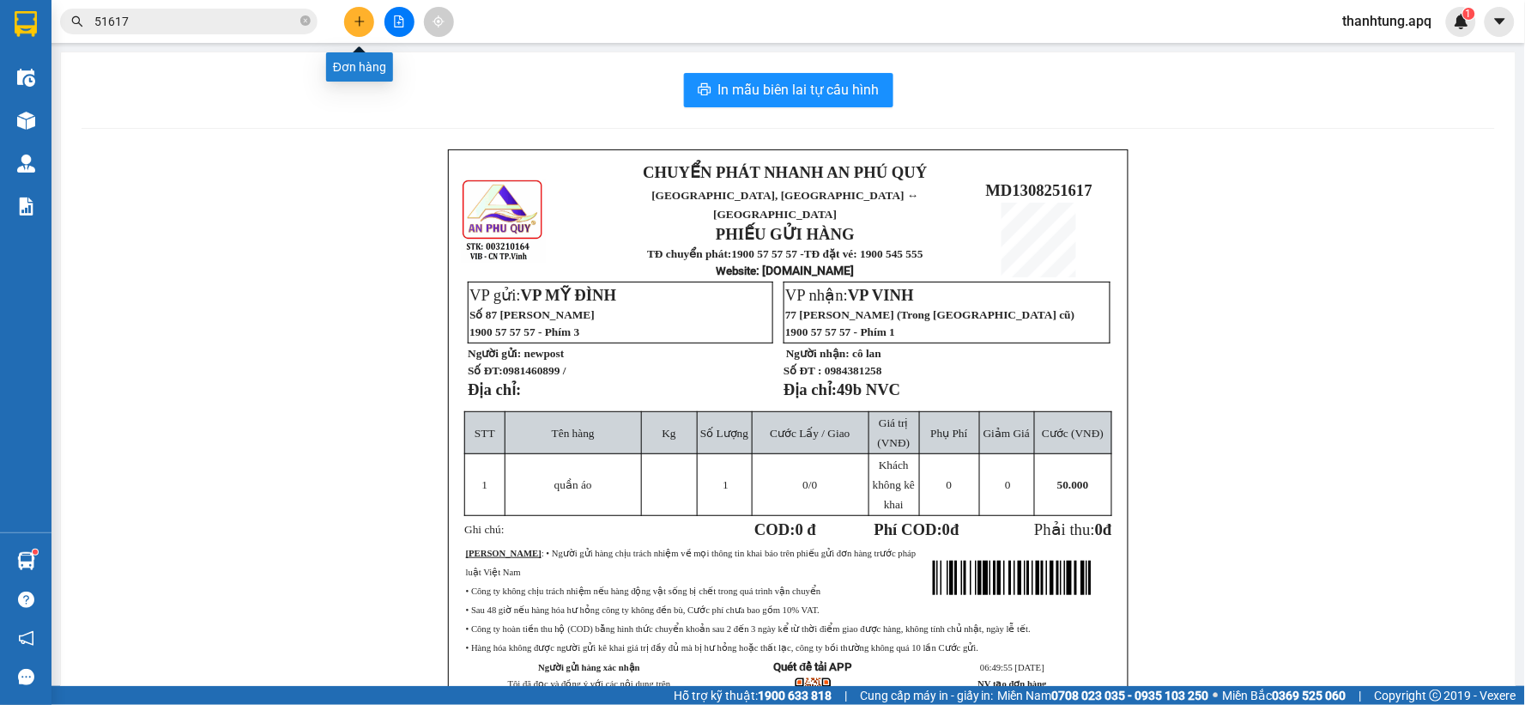
click at [349, 21] on button at bounding box center [359, 22] width 30 height 30
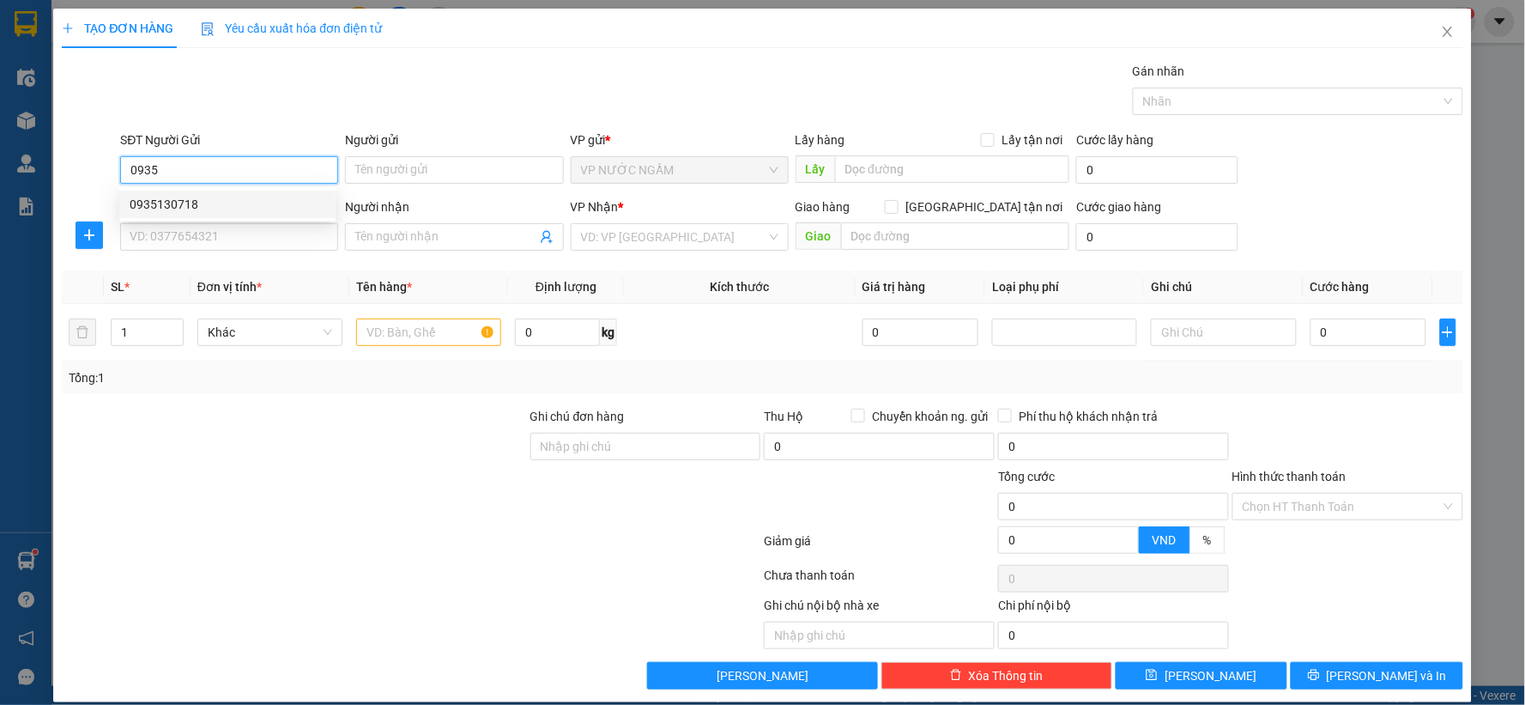
drag, startPoint x: 225, startPoint y: 201, endPoint x: 196, endPoint y: 223, distance: 36.7
click at [224, 203] on div "0935130718" at bounding box center [228, 204] width 196 height 19
type input "0935130718"
click at [196, 223] on input "SĐT Người Nhận" at bounding box center [229, 236] width 218 height 27
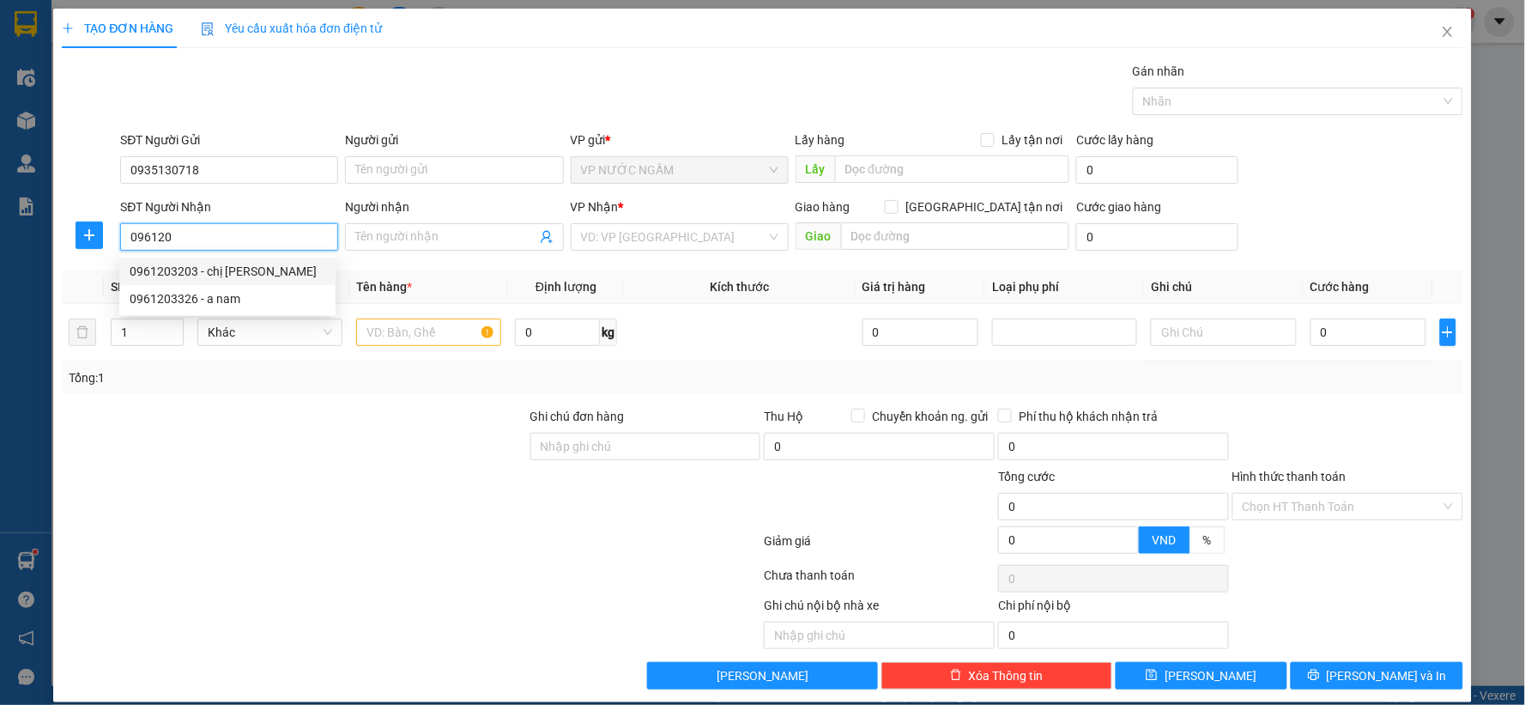
click at [225, 269] on div "0961203203 - chị ngọc" at bounding box center [228, 271] width 196 height 19
type input "0961203203"
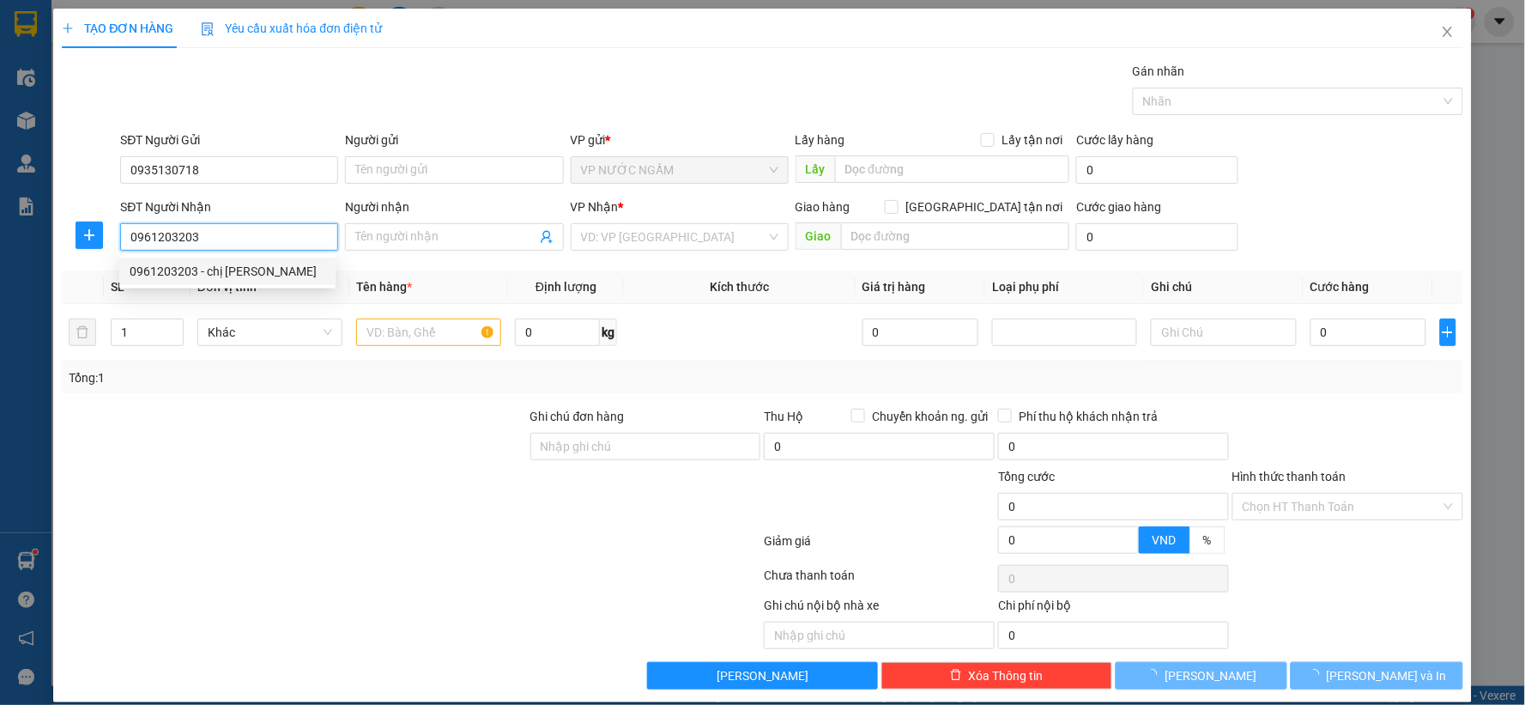
type input "chị ngọc"
checkbox input "true"
type input "101 [PERSON_NAME]"
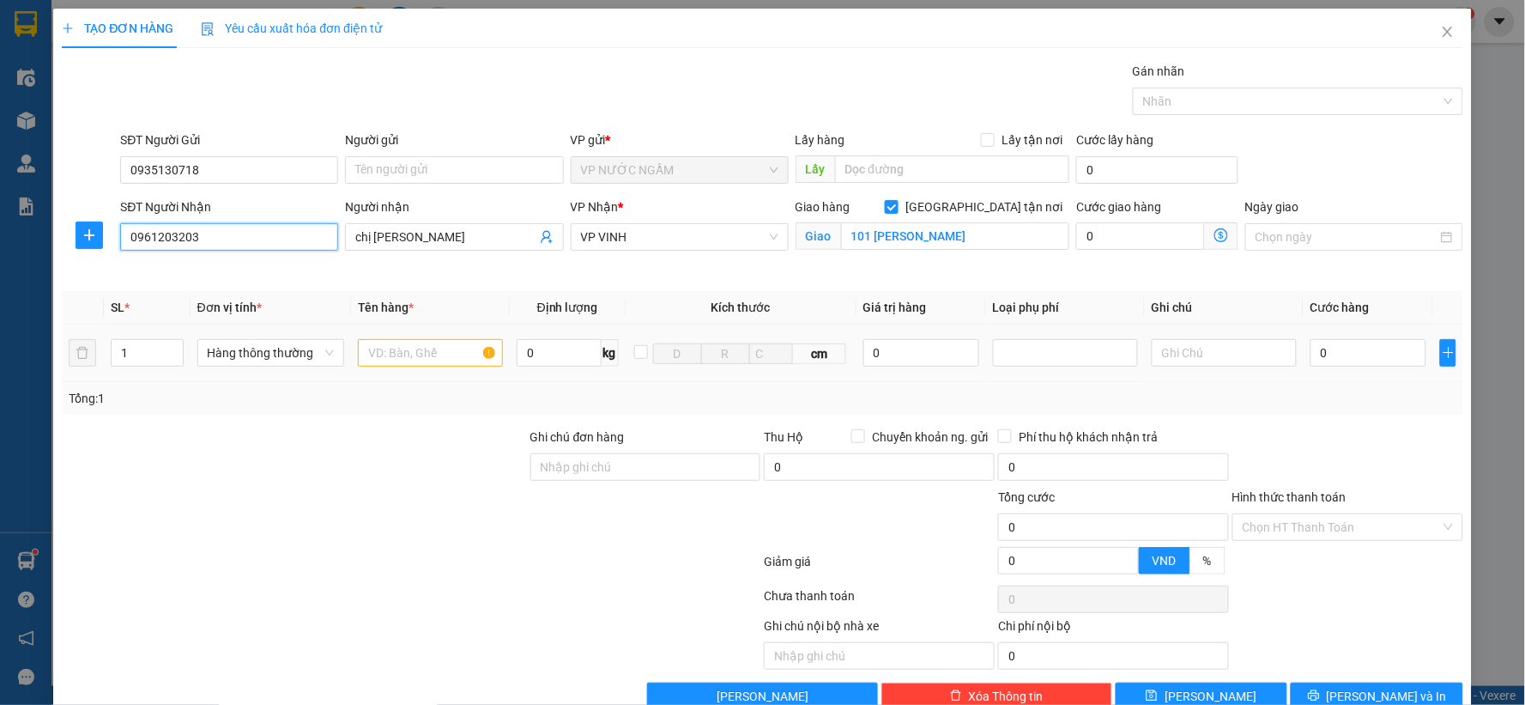
type input "0961203203"
click at [415, 346] on input "text" at bounding box center [430, 352] width 145 height 27
click at [166, 345] on span "Increase Value" at bounding box center [173, 347] width 19 height 15
type input "4"
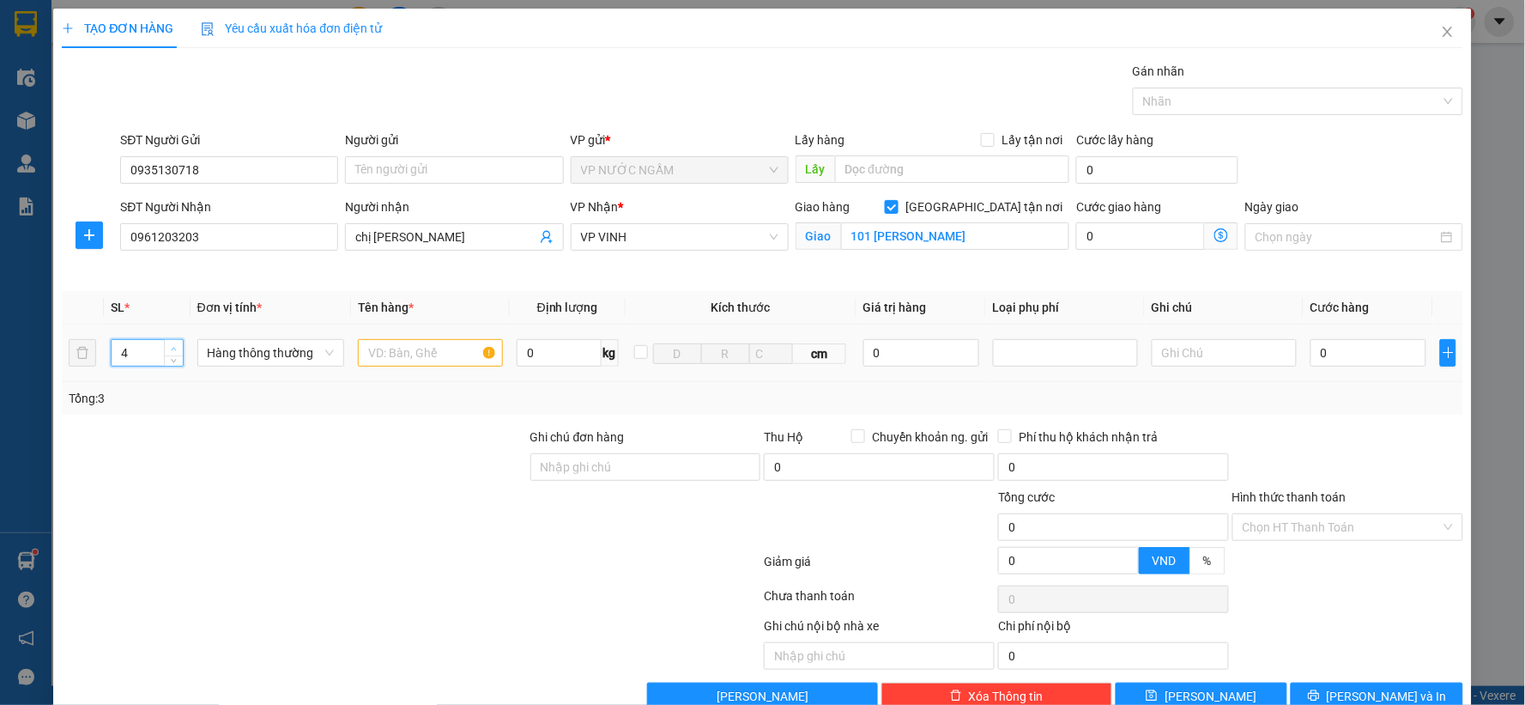
click at [166, 345] on span "Increase Value" at bounding box center [173, 347] width 19 height 15
click at [361, 348] on input "text" at bounding box center [430, 352] width 145 height 27
click at [427, 363] on input "text" at bounding box center [430, 352] width 145 height 27
type input "d"
type input "đồ nấu chè"
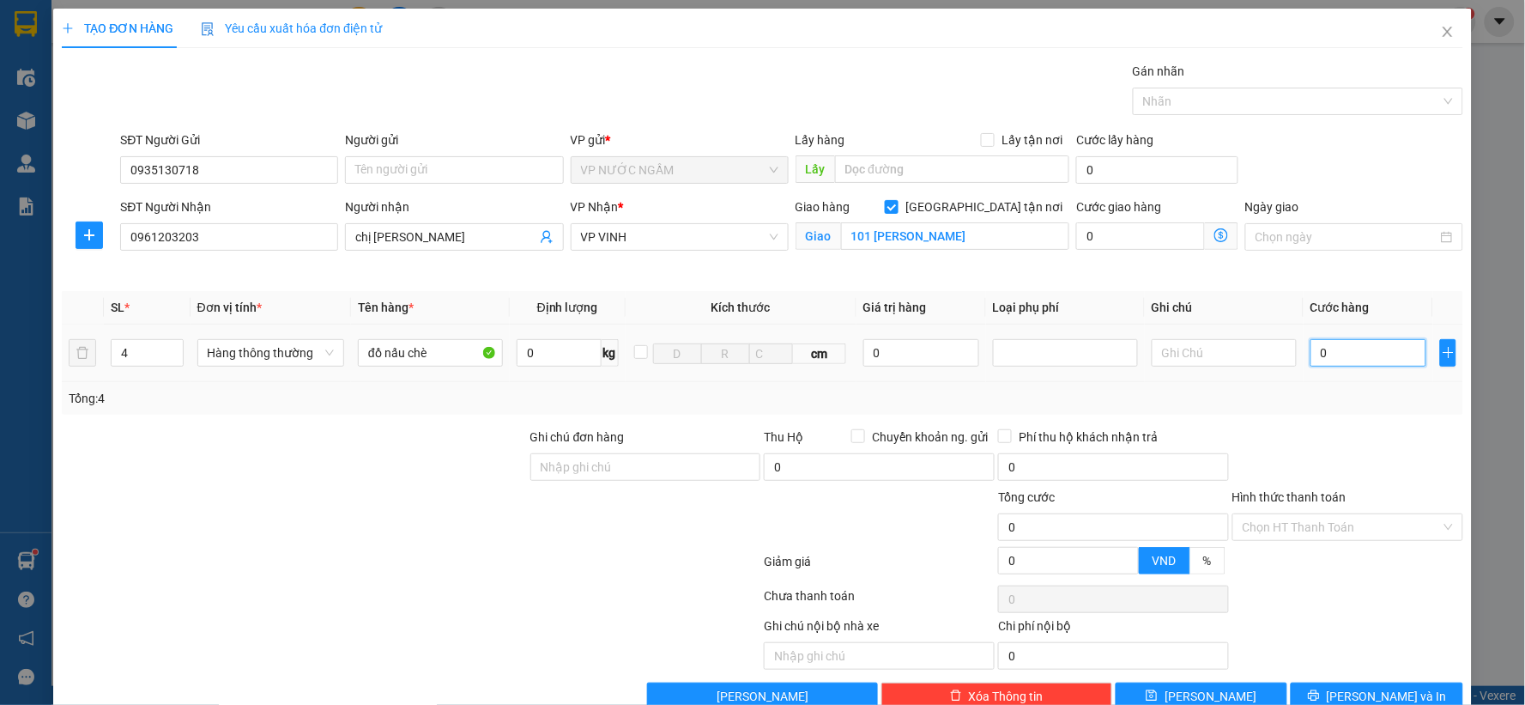
click at [1366, 354] on input "0" at bounding box center [1369, 352] width 116 height 27
type input "1"
type input "14"
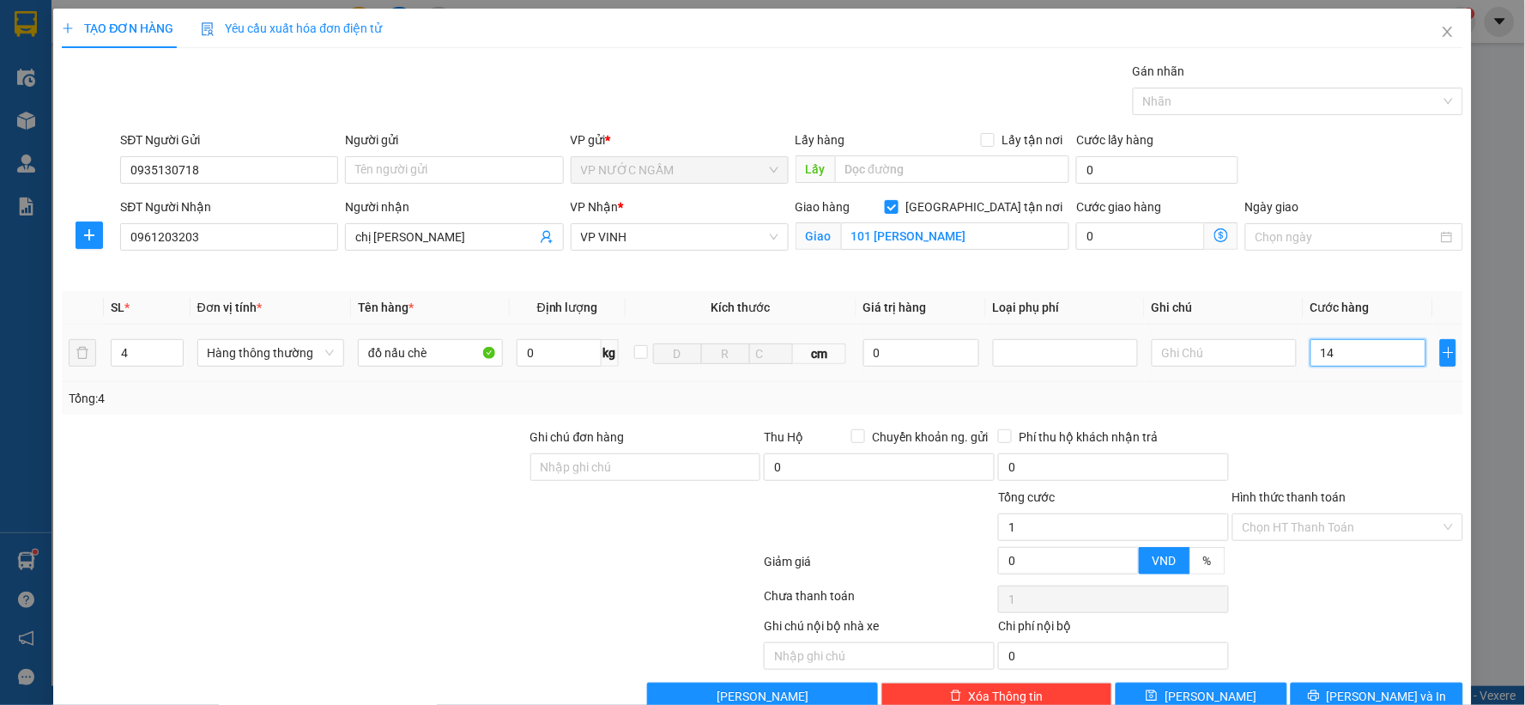
type input "14"
type input "1"
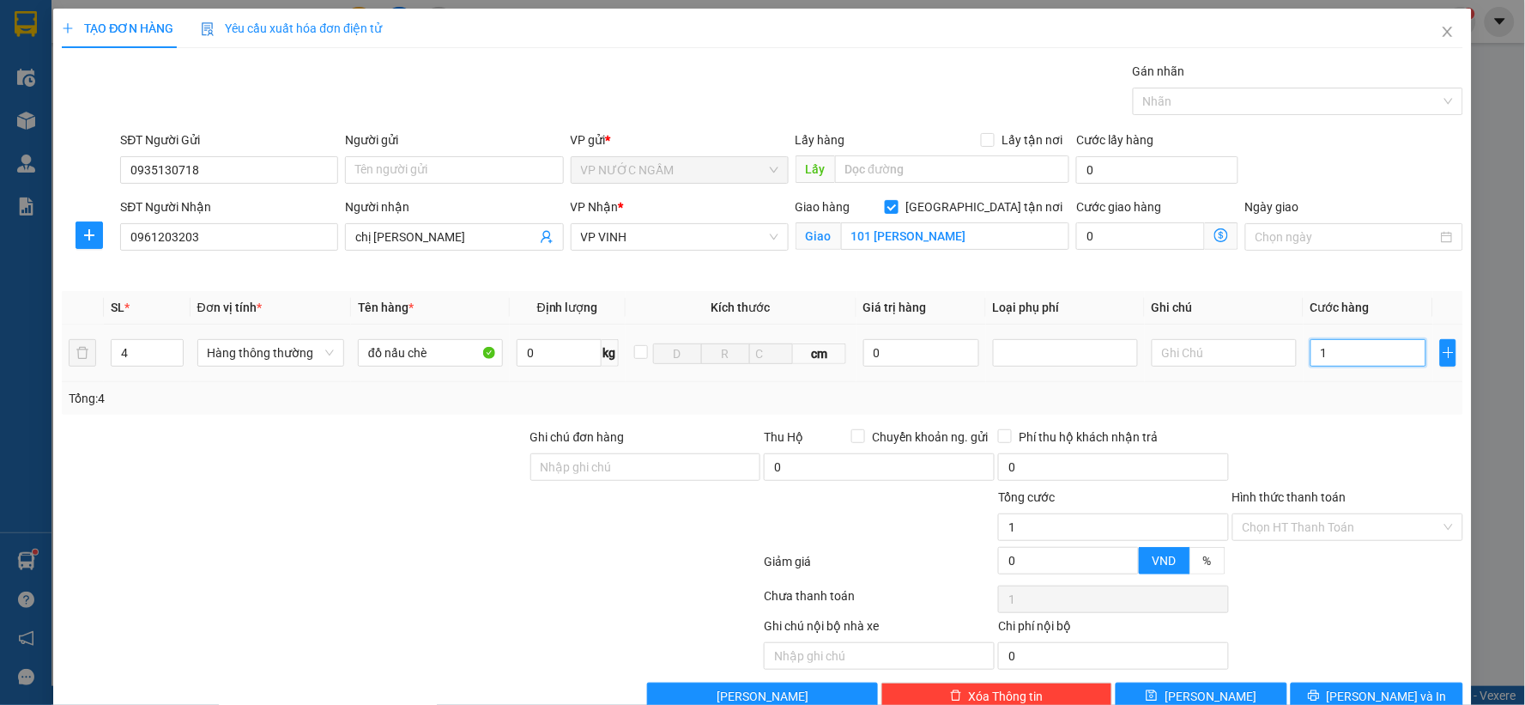
type input "16"
type input "160"
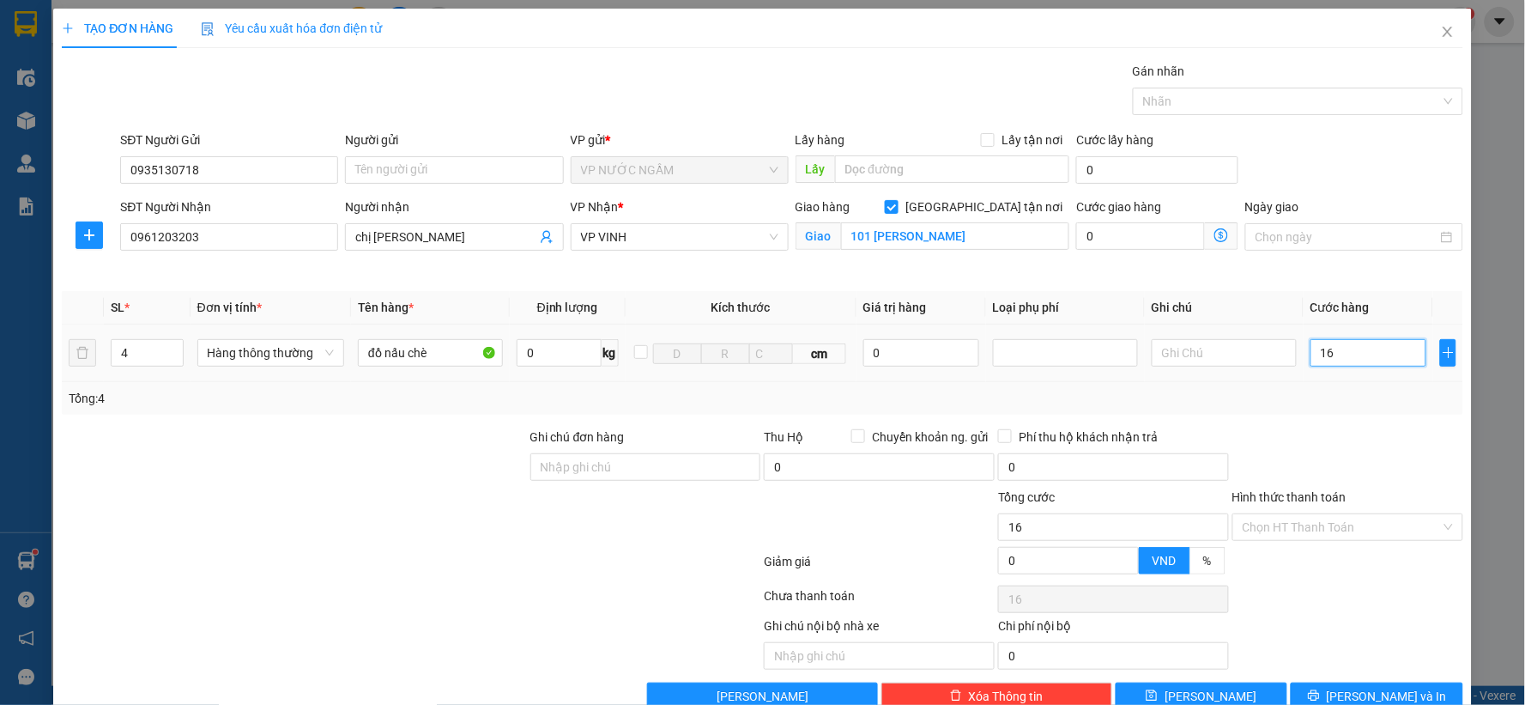
type input "160"
click at [1351, 687] on span "[PERSON_NAME] và In" at bounding box center [1387, 696] width 120 height 19
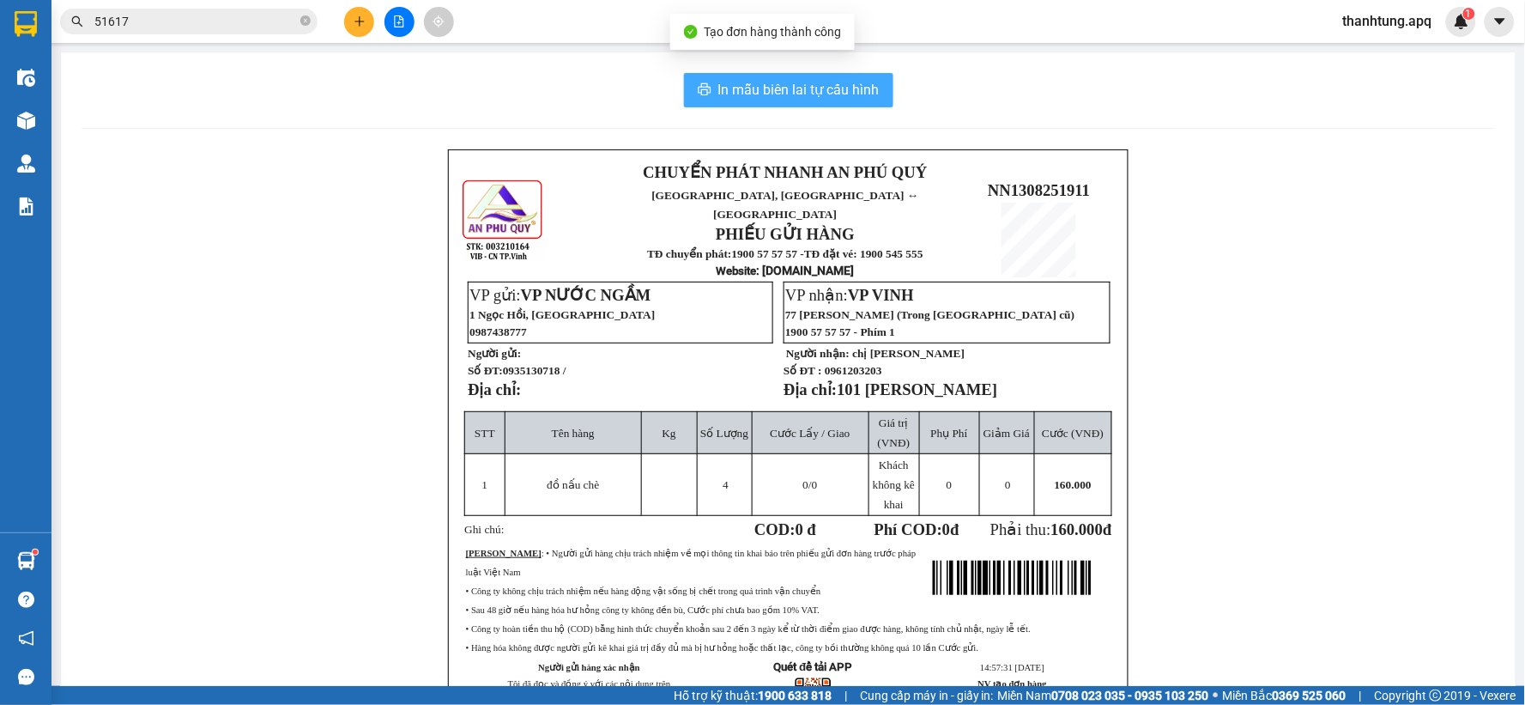
click at [699, 77] on button "In mẫu biên lai tự cấu hình" at bounding box center [788, 90] width 209 height 34
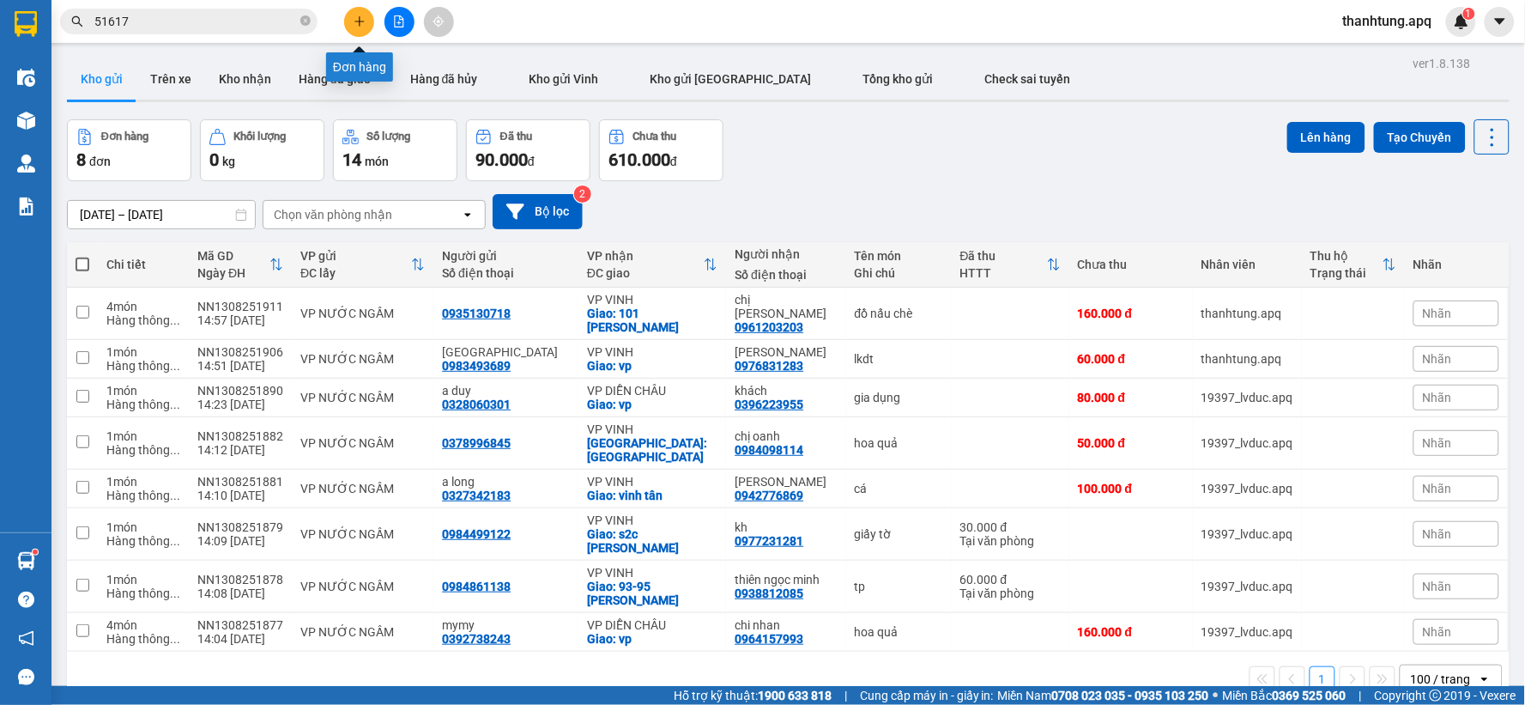
click at [364, 17] on icon "plus" at bounding box center [360, 21] width 12 height 12
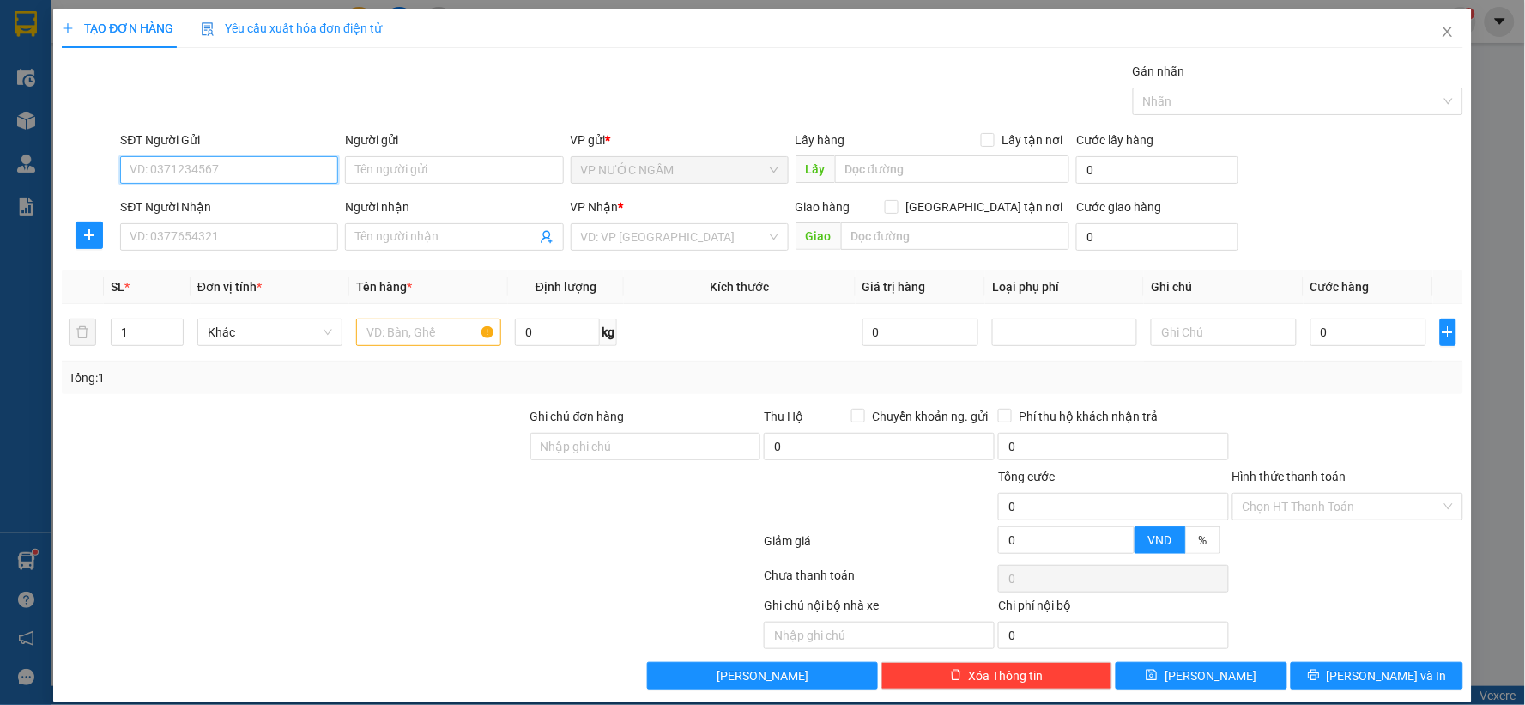
click at [220, 169] on input "SĐT Người Gửi" at bounding box center [229, 169] width 218 height 27
click at [239, 208] on div "0855075662" at bounding box center [228, 204] width 196 height 19
type input "0855075662"
click at [221, 251] on input "SĐT Người Nhận" at bounding box center [229, 236] width 218 height 27
type input "0868867934"
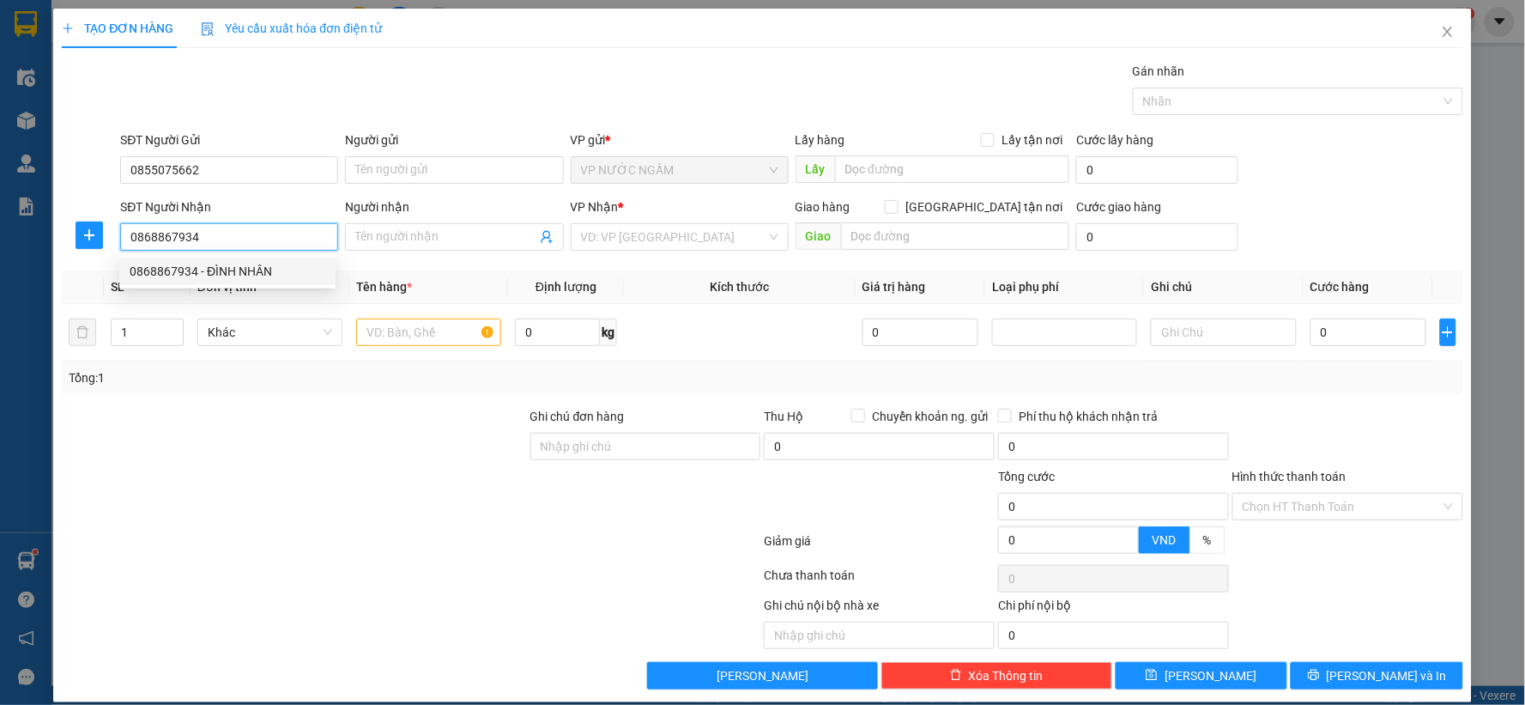
click at [176, 269] on div "0868867934 - ĐÌNH NHÂN" at bounding box center [228, 271] width 196 height 19
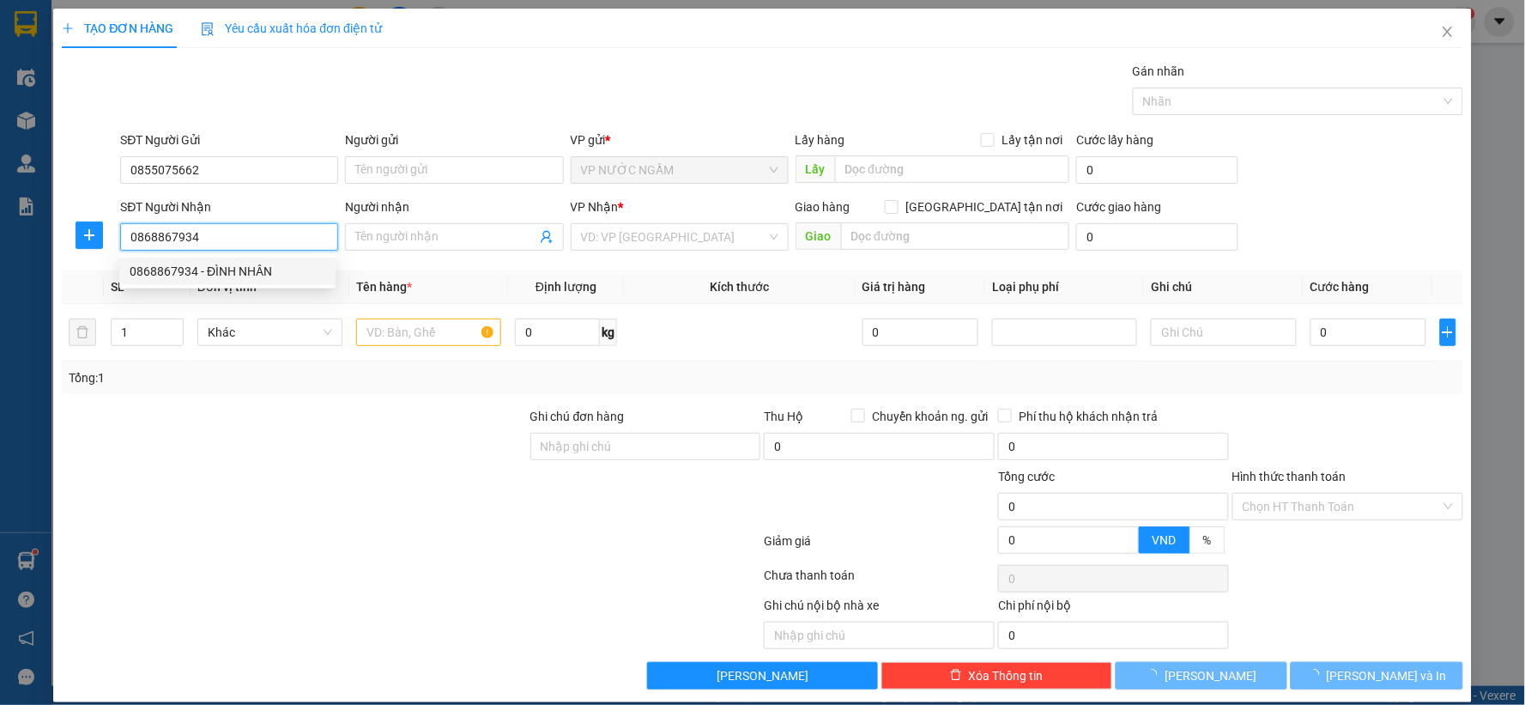
type input "ĐÌNH NHÂN"
checkbox input "true"
type input "vp"
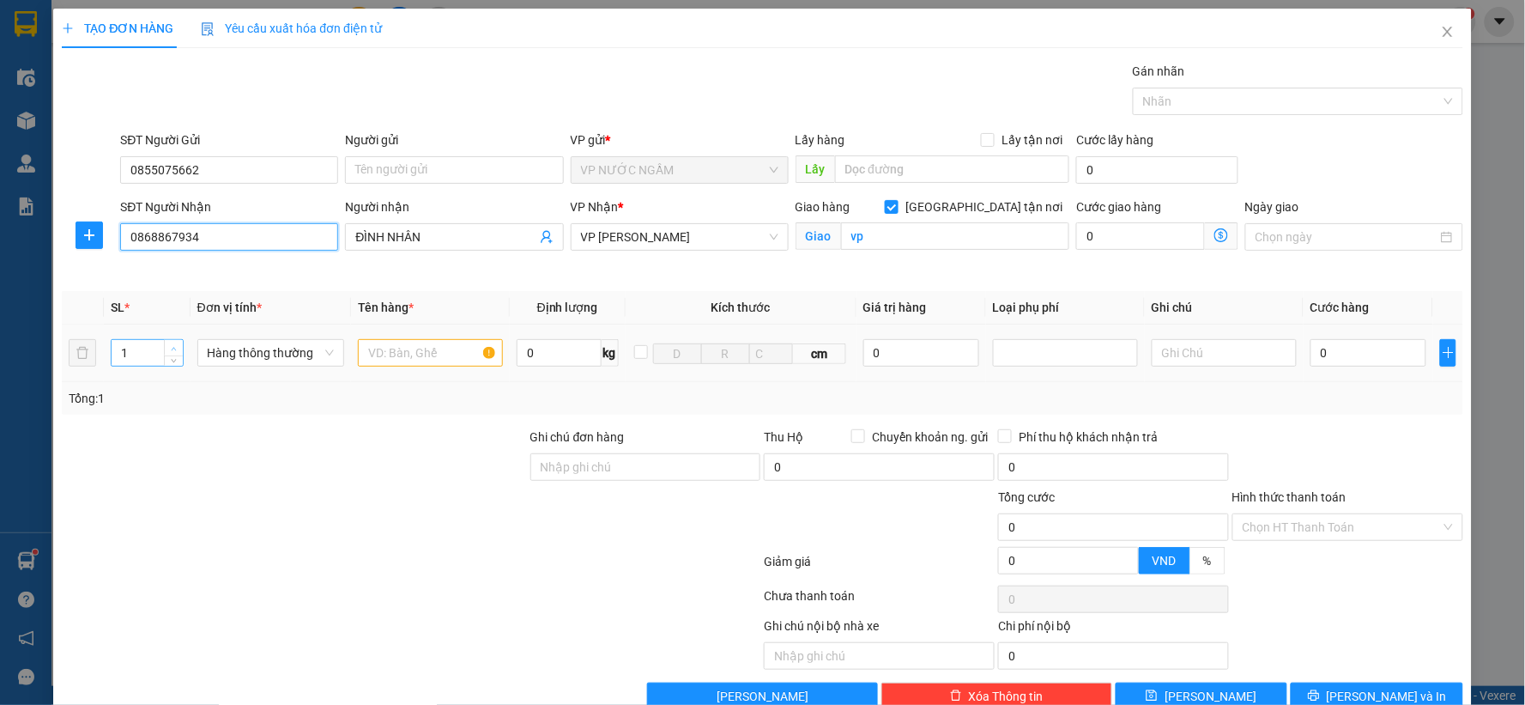
type input "0868867934"
click at [176, 348] on span "up" at bounding box center [174, 348] width 10 height 10
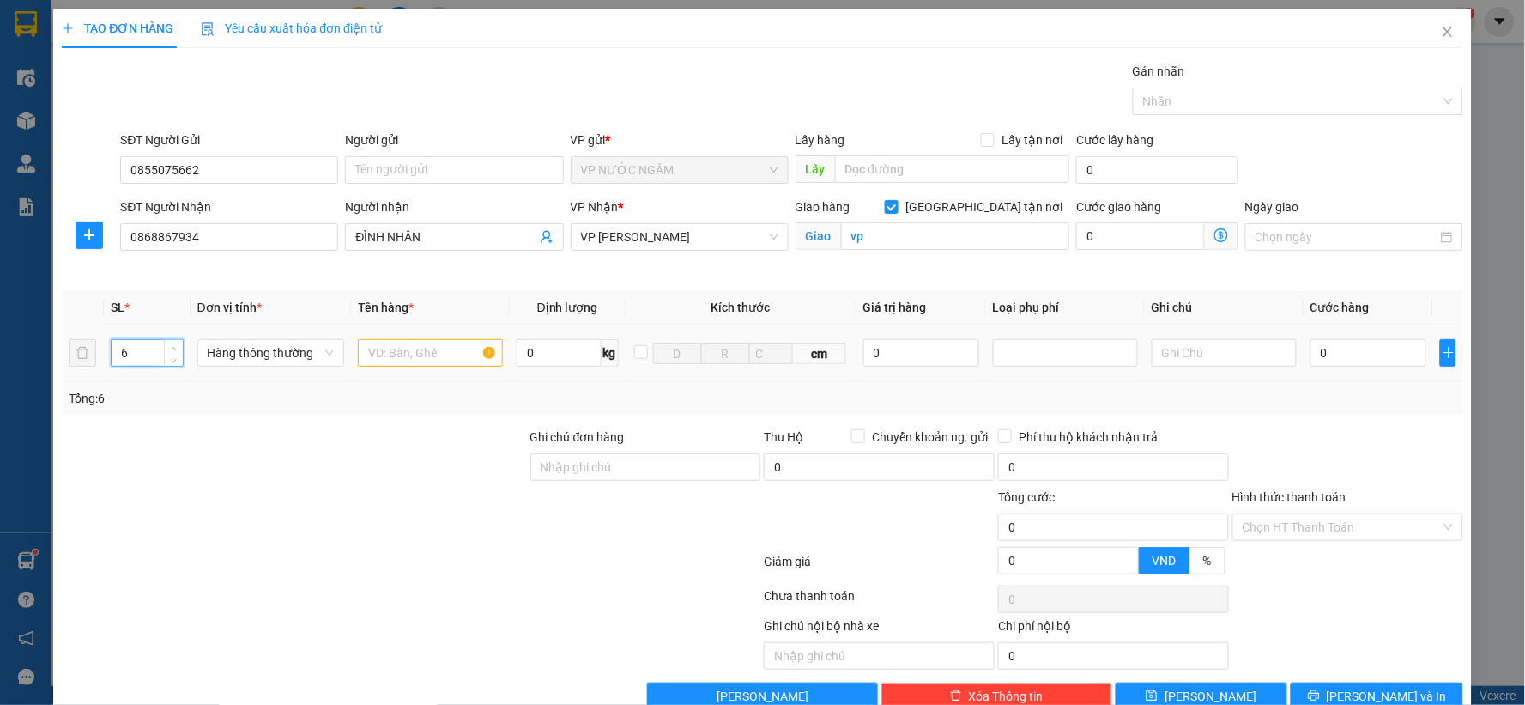
click at [176, 348] on span "up" at bounding box center [174, 348] width 10 height 10
type input "8"
click at [176, 348] on span "up" at bounding box center [174, 348] width 10 height 10
click at [431, 355] on input "text" at bounding box center [430, 352] width 145 height 27
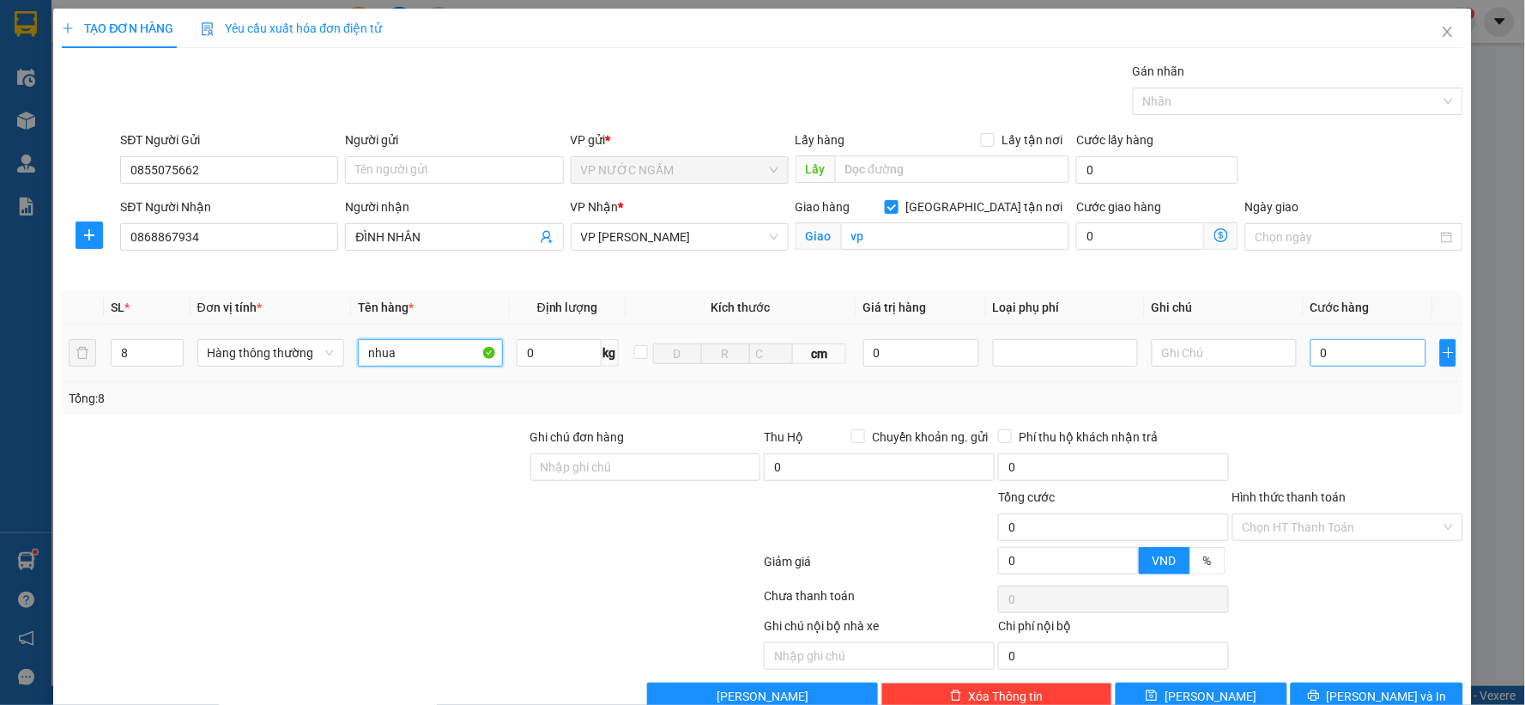
type input "nhua"
click at [1360, 358] on input "0" at bounding box center [1369, 352] width 116 height 27
type input "4"
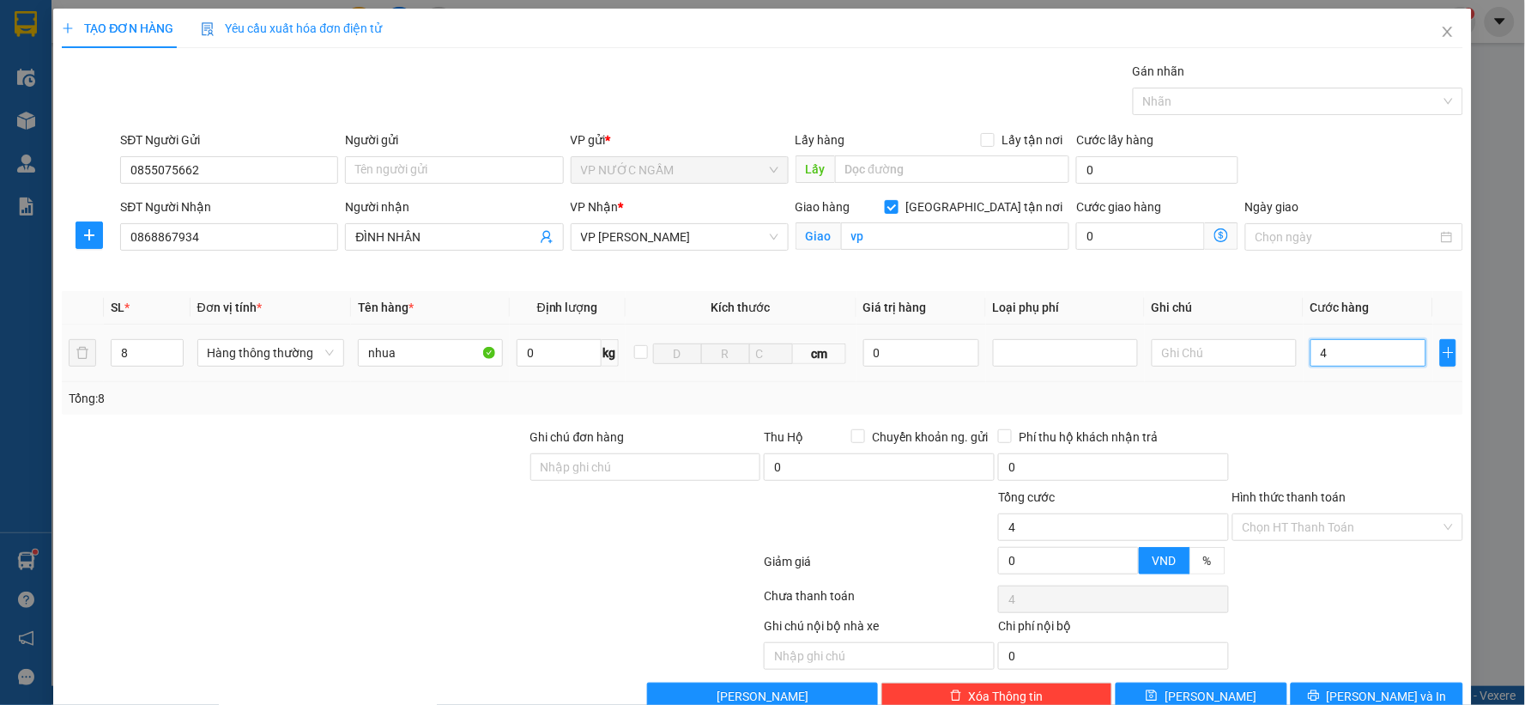
type input "40"
type input "400"
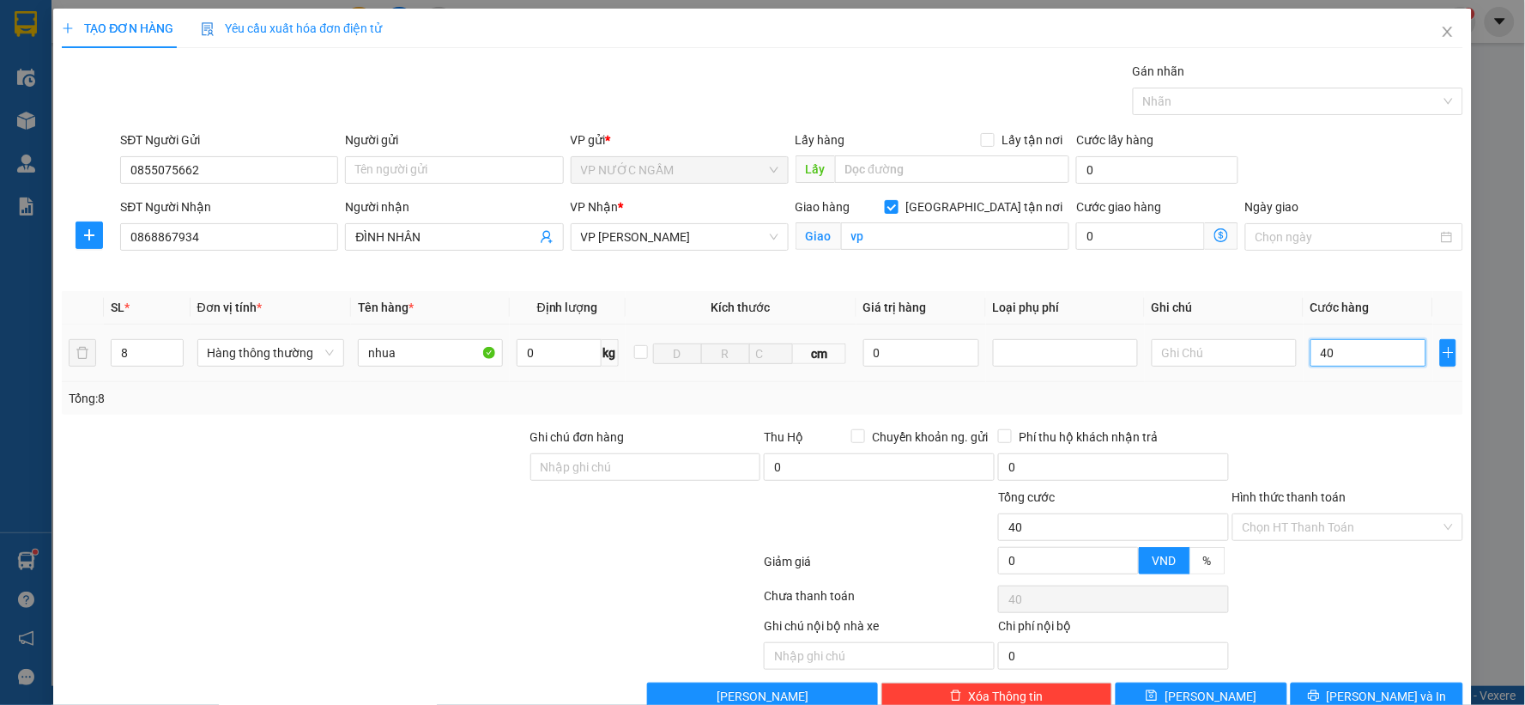
type input "400"
type input "400.000"
click at [1320, 693] on icon "printer" at bounding box center [1314, 695] width 12 height 12
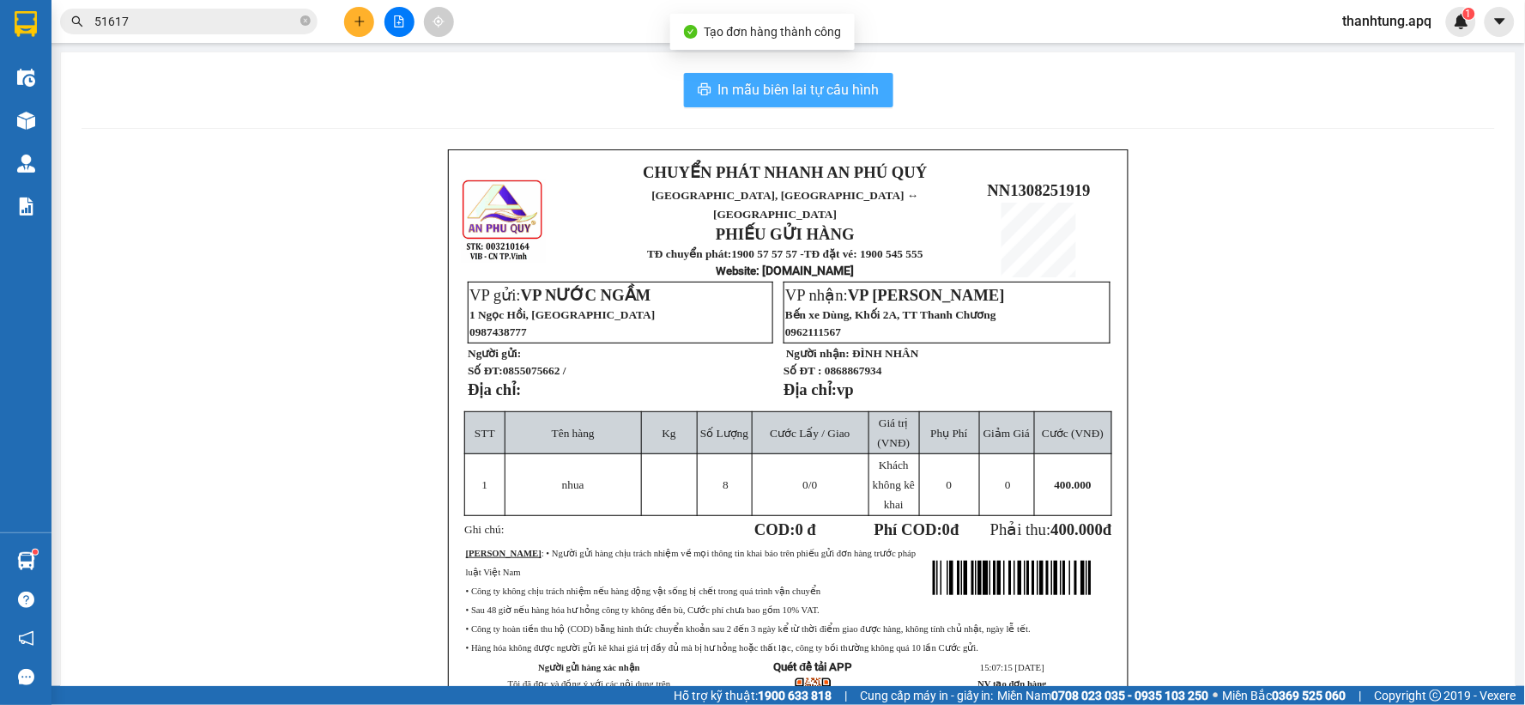
click at [805, 92] on span "In mẫu biên lai tự cấu hình" at bounding box center [798, 89] width 161 height 21
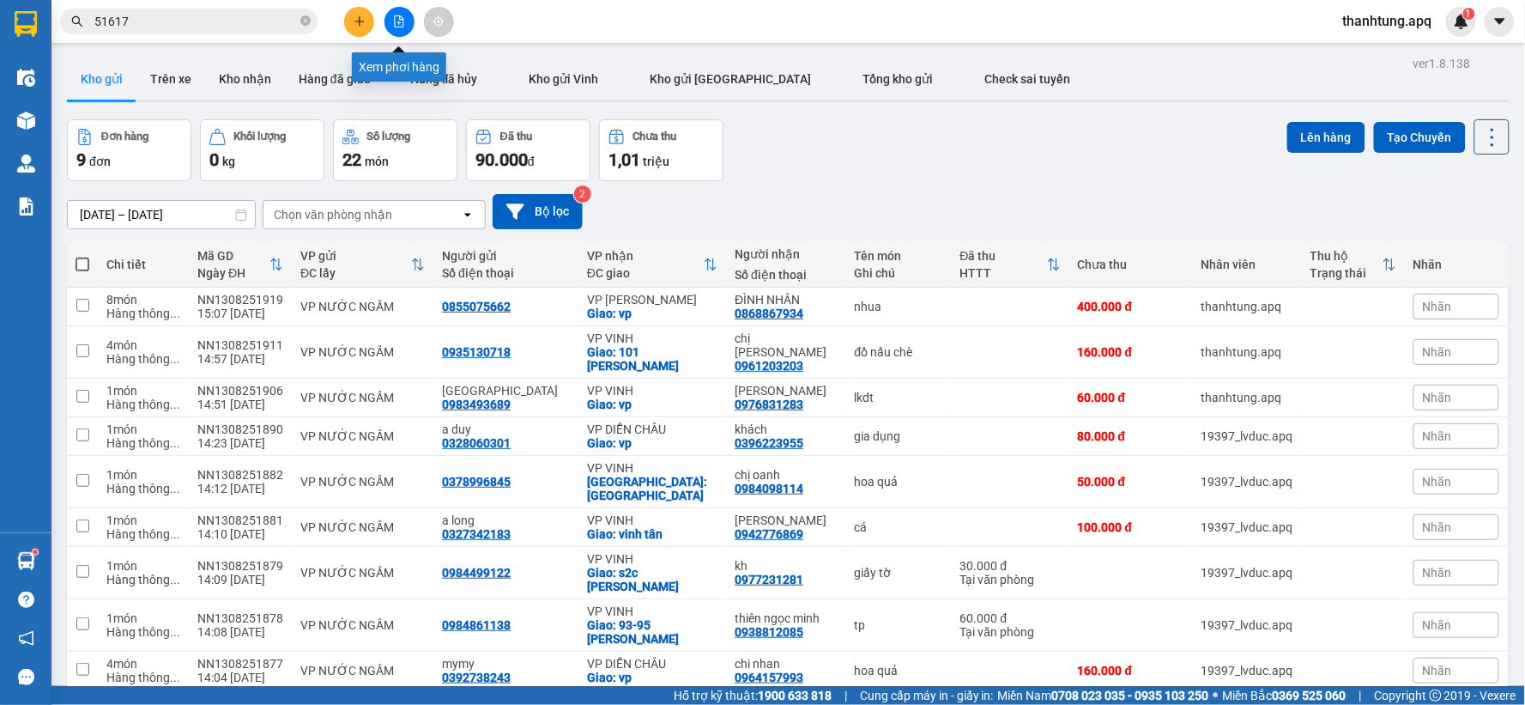
click at [404, 18] on icon "file-add" at bounding box center [399, 21] width 12 height 12
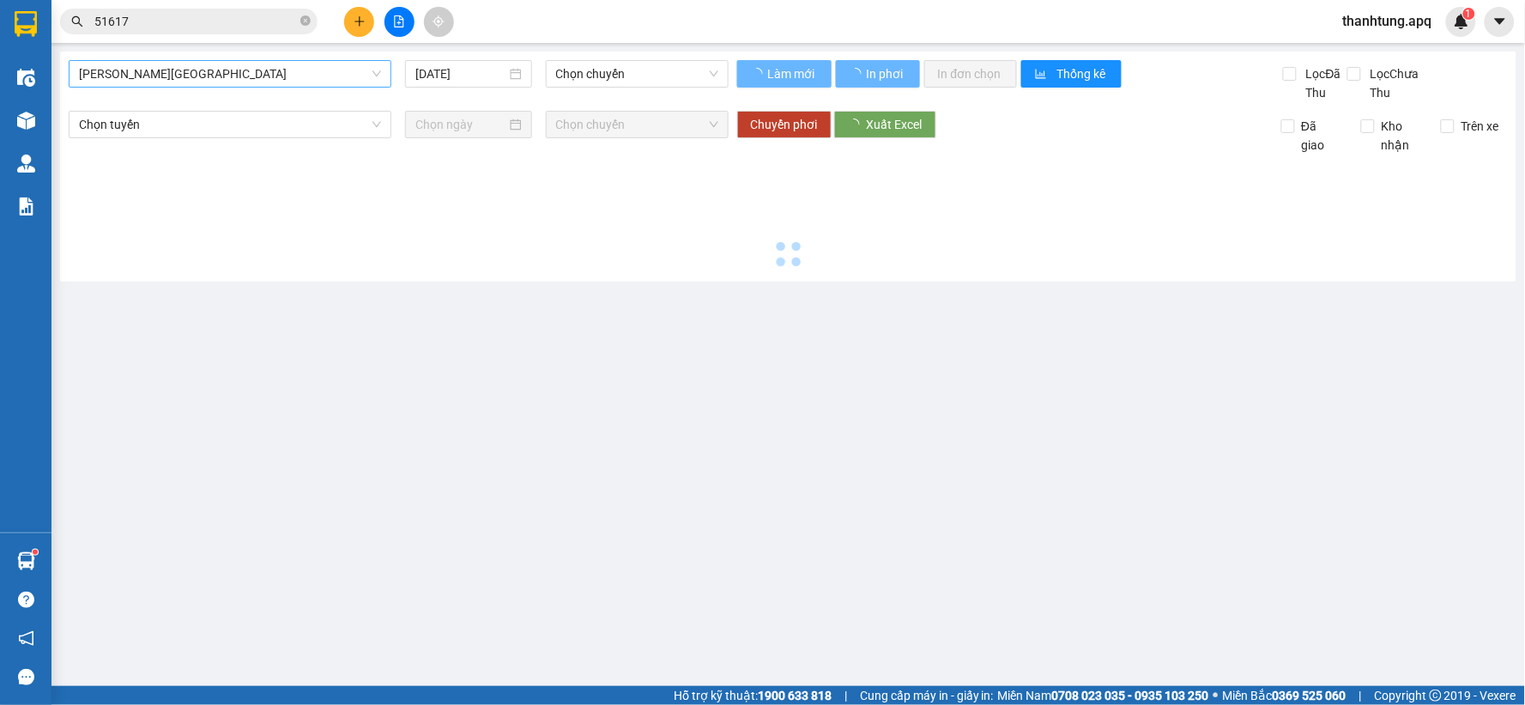
click at [286, 84] on span "[PERSON_NAME][GEOGRAPHIC_DATA]" at bounding box center [230, 74] width 302 height 26
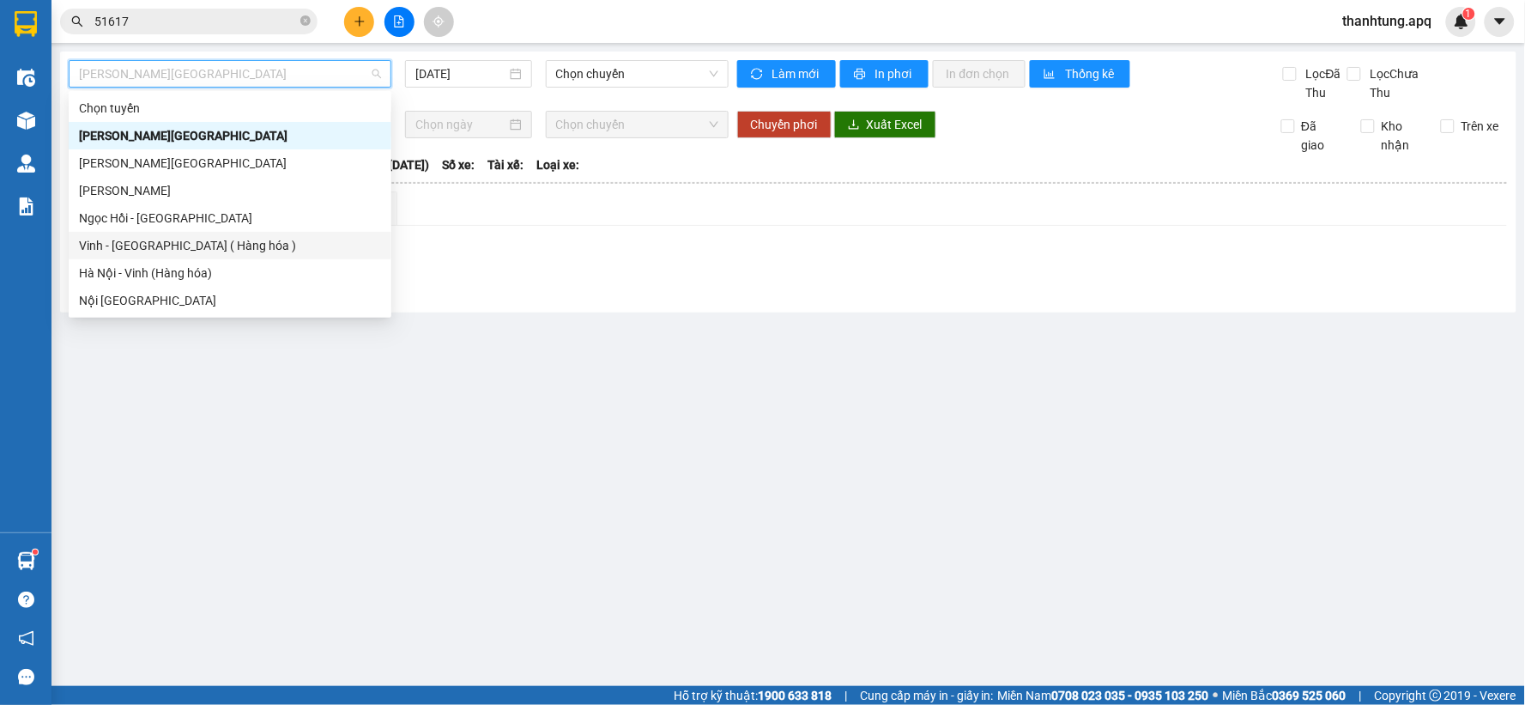
click at [233, 251] on div "Vinh - [GEOGRAPHIC_DATA] ( Hàng hóa )" at bounding box center [230, 245] width 302 height 19
type input "[DATE]"
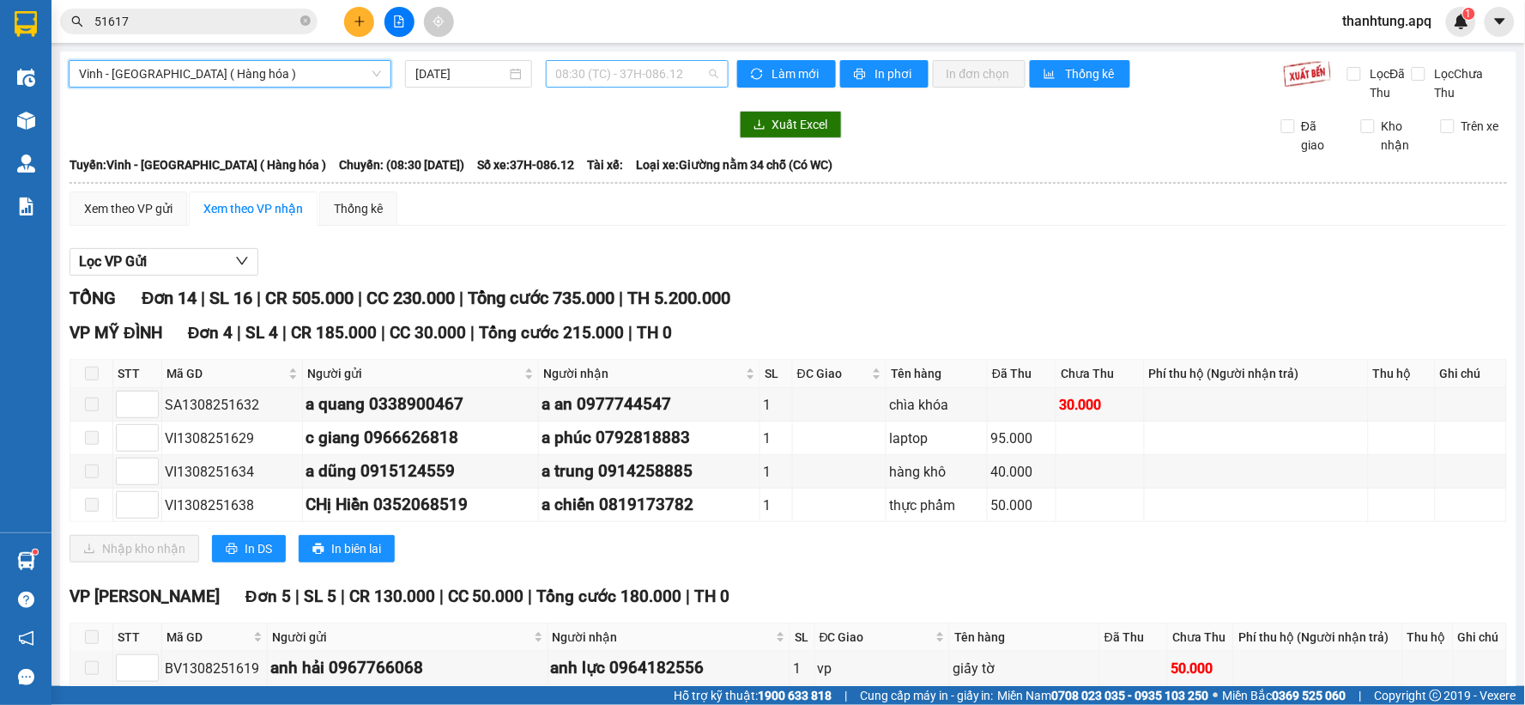
click at [676, 79] on span "08:30 (TC) - 37H-086.12" at bounding box center [637, 74] width 162 height 26
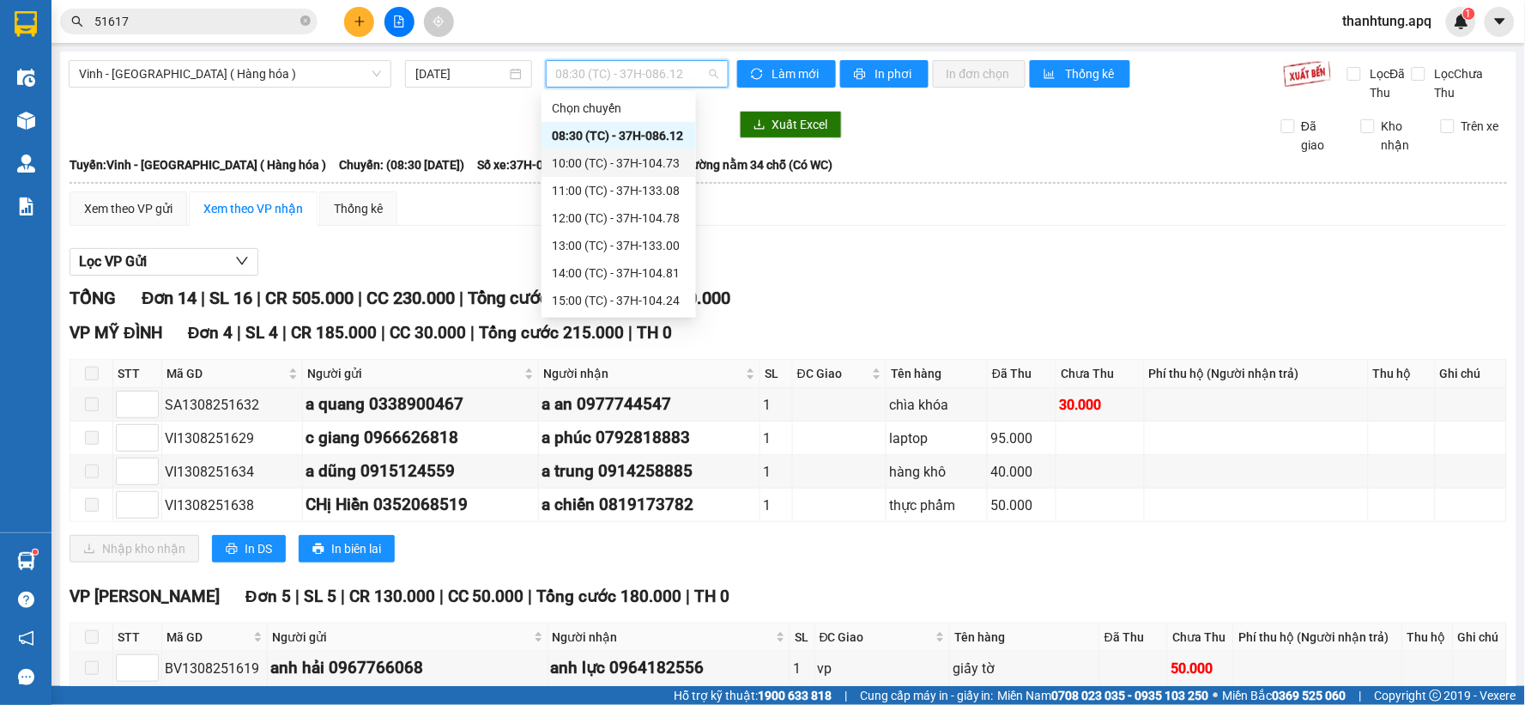
click at [648, 164] on div "10:00 (TC) - 37H-104.73" at bounding box center [619, 163] width 134 height 19
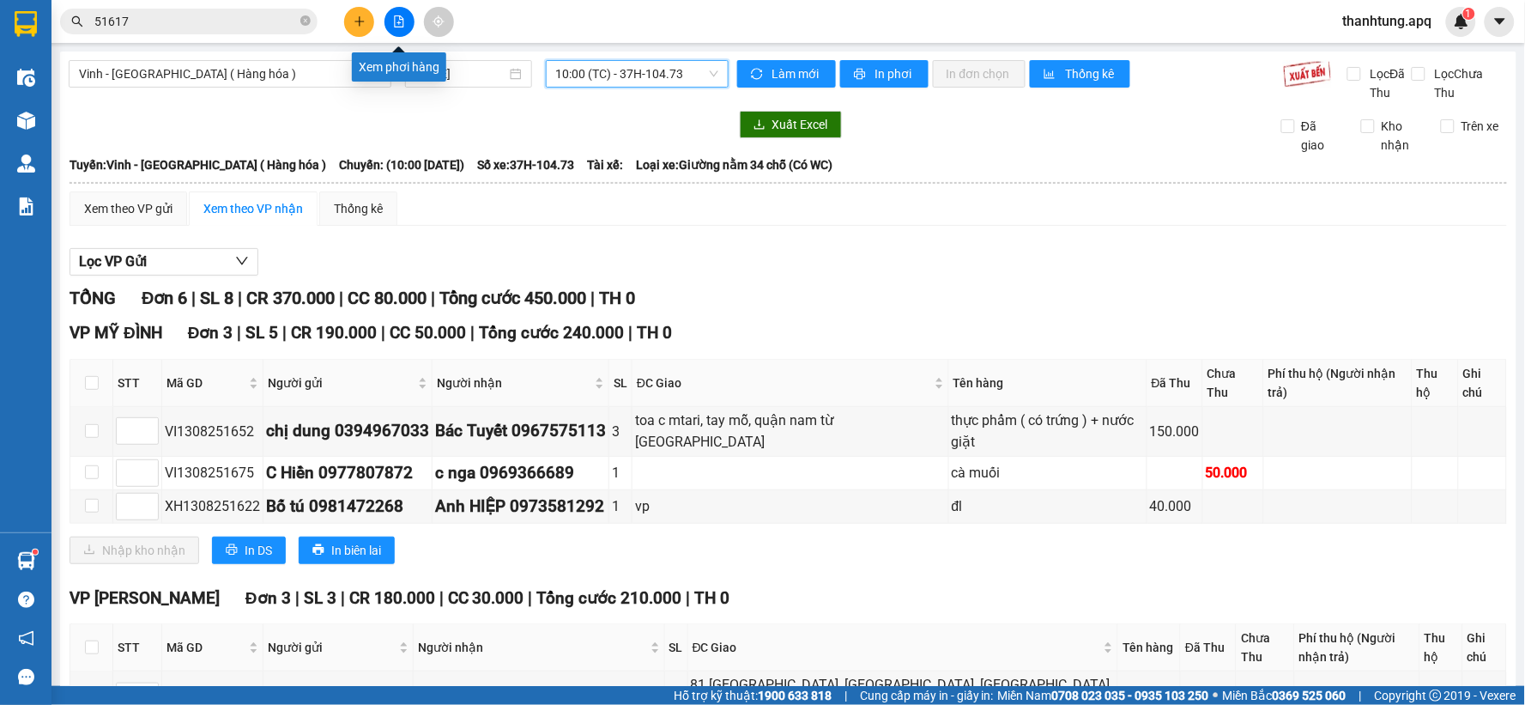
click at [380, 24] on div at bounding box center [399, 22] width 129 height 30
click at [402, 19] on icon "file-add" at bounding box center [399, 21] width 9 height 12
click at [403, 13] on button at bounding box center [400, 22] width 30 height 30
click at [678, 72] on span "10:00 (TC) - 37H-104.73" at bounding box center [637, 74] width 162 height 26
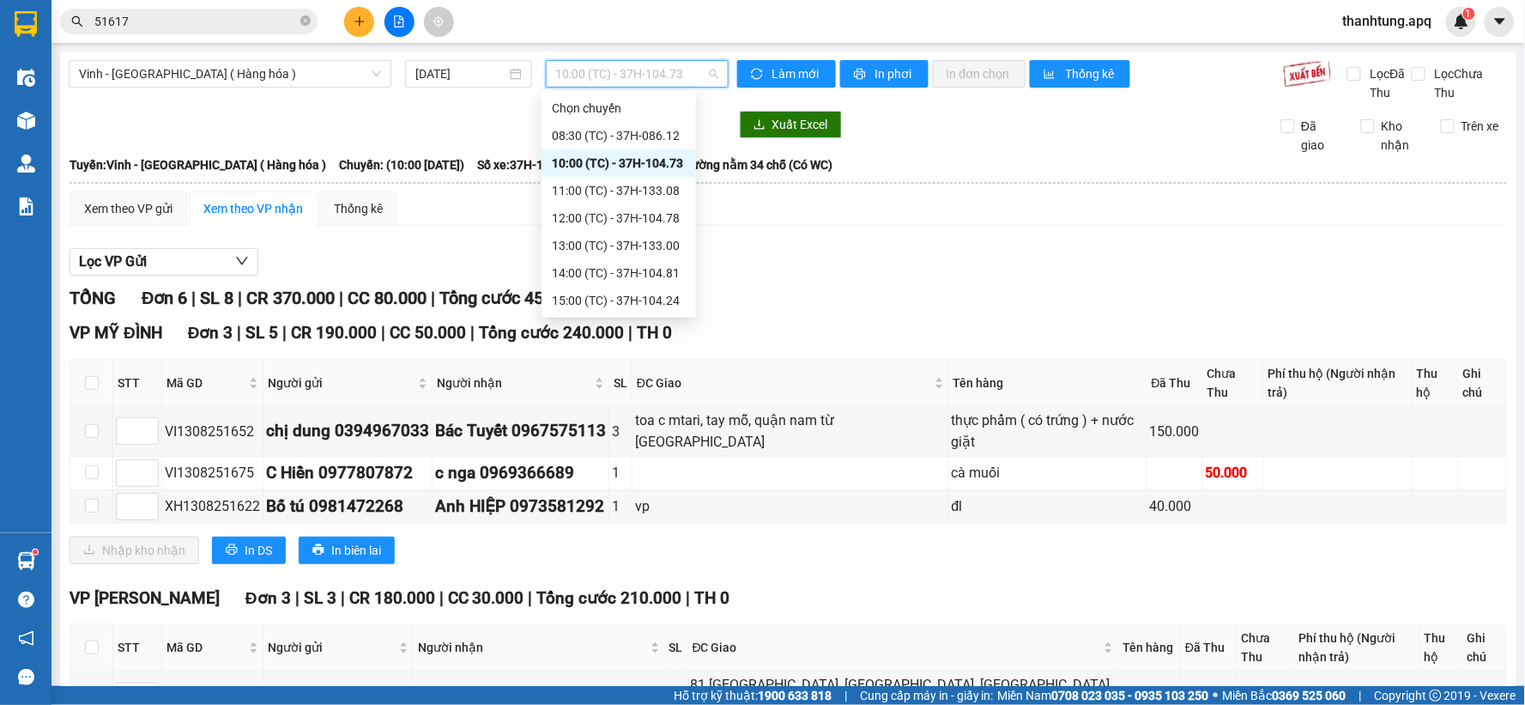
click at [668, 157] on div "10:00 (TC) - 37H-104.73" at bounding box center [619, 163] width 134 height 19
click at [640, 71] on span "10:00 (TC) - 37H-104.73" at bounding box center [637, 74] width 162 height 26
click at [630, 191] on div "11:00 (TC) - 37H-133.08" at bounding box center [619, 190] width 134 height 19
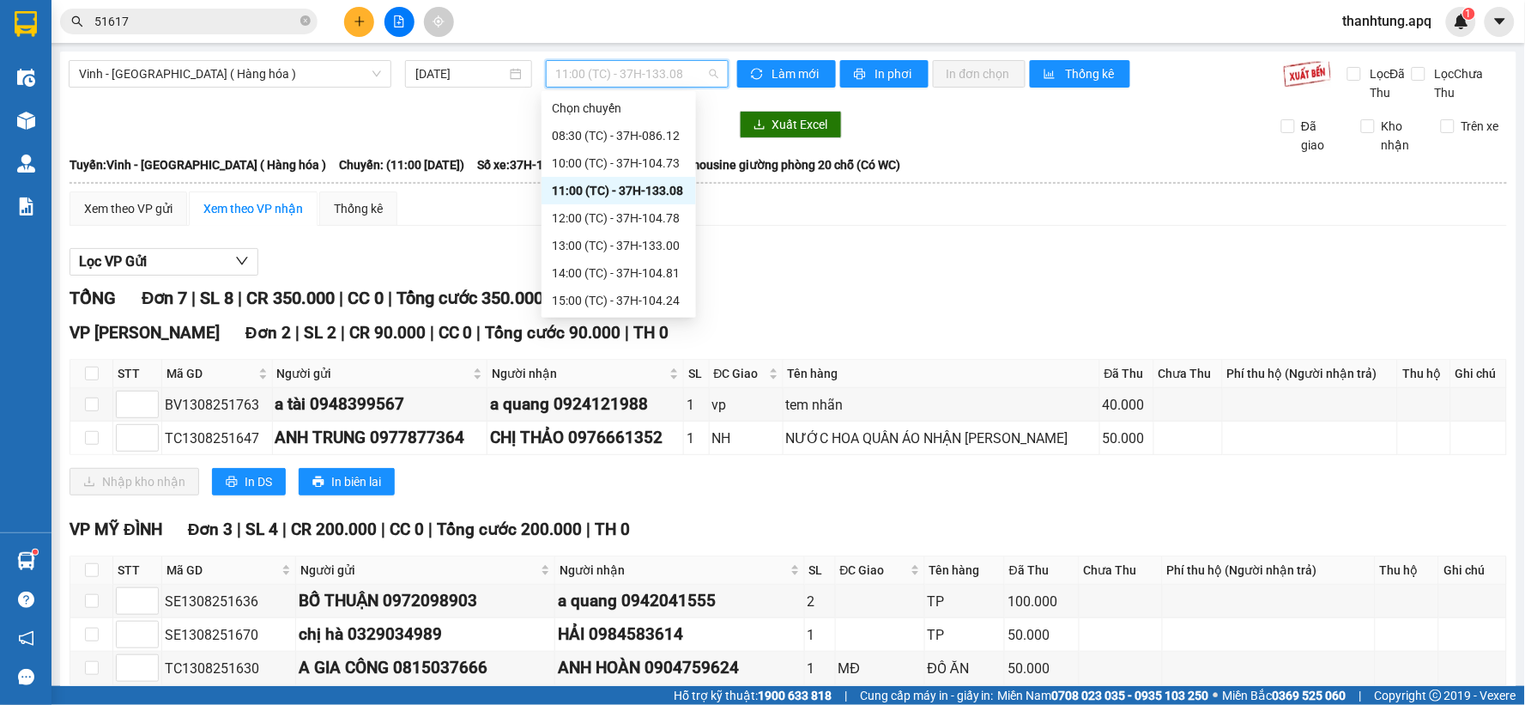
click at [649, 78] on span "11:00 (TC) - 37H-133.08" at bounding box center [637, 74] width 162 height 26
click at [646, 213] on div "12:00 (TC) - 37H-104.78" at bounding box center [619, 218] width 134 height 19
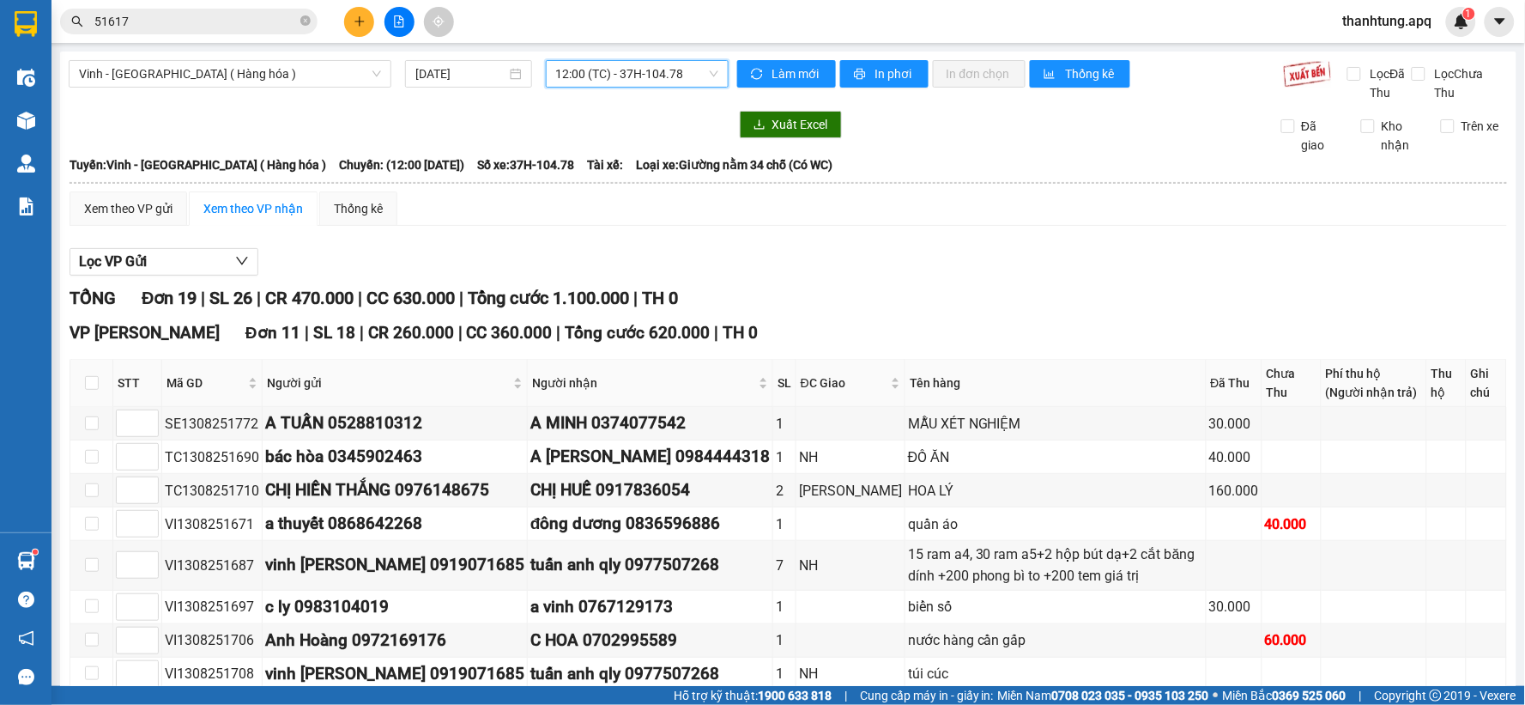
click at [675, 76] on span "12:00 (TC) - 37H-104.78" at bounding box center [637, 74] width 162 height 26
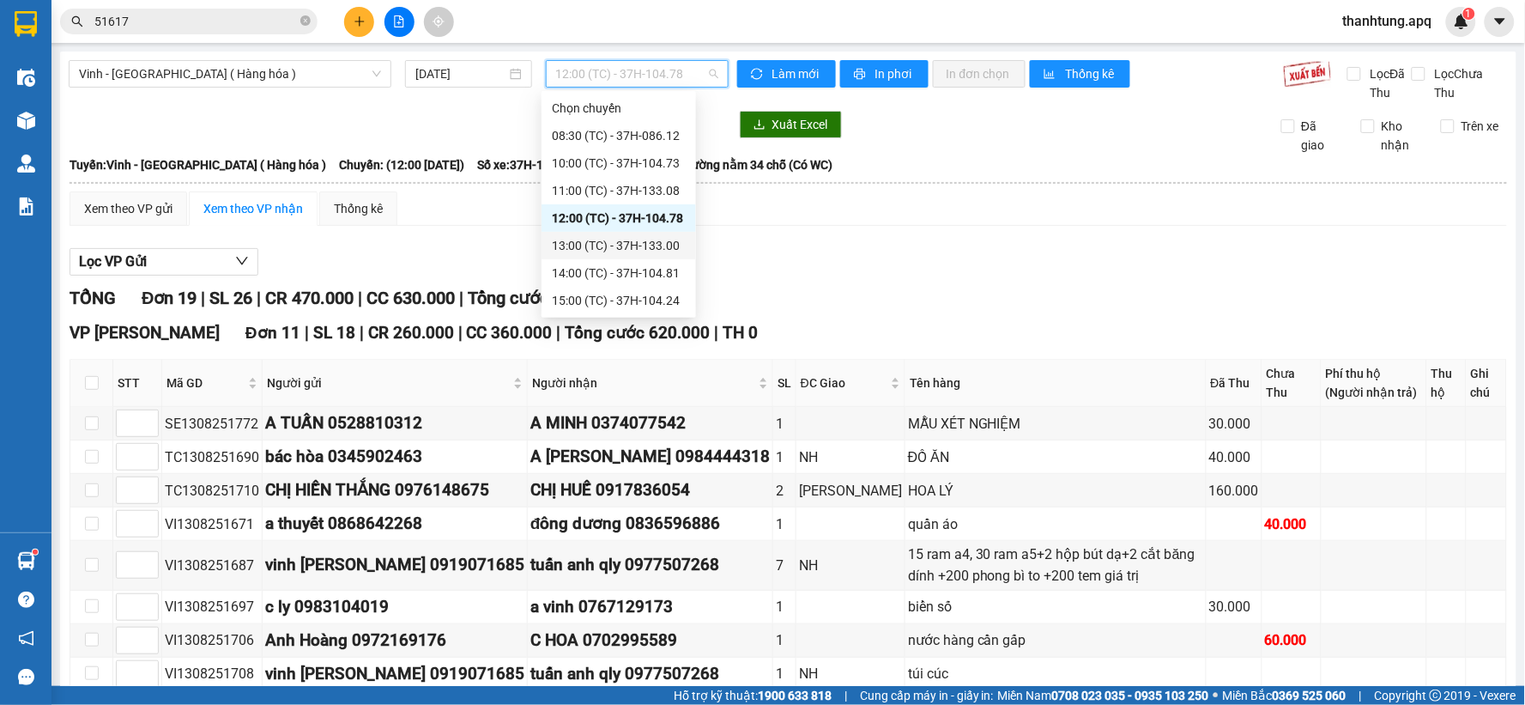
click at [659, 235] on div "13:00 (TC) - 37H-133.00" at bounding box center [619, 245] width 154 height 27
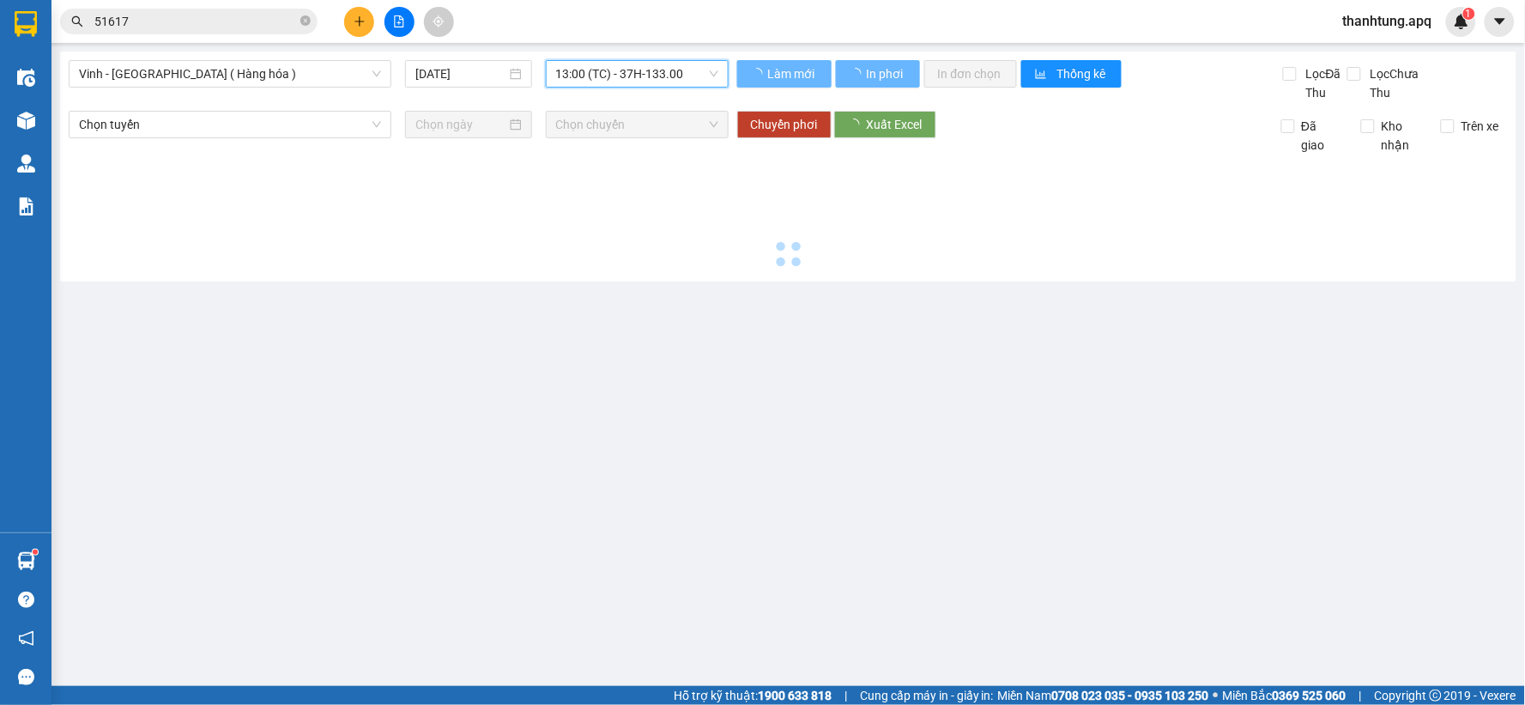
click at [659, 235] on div at bounding box center [788, 213] width 1439 height 118
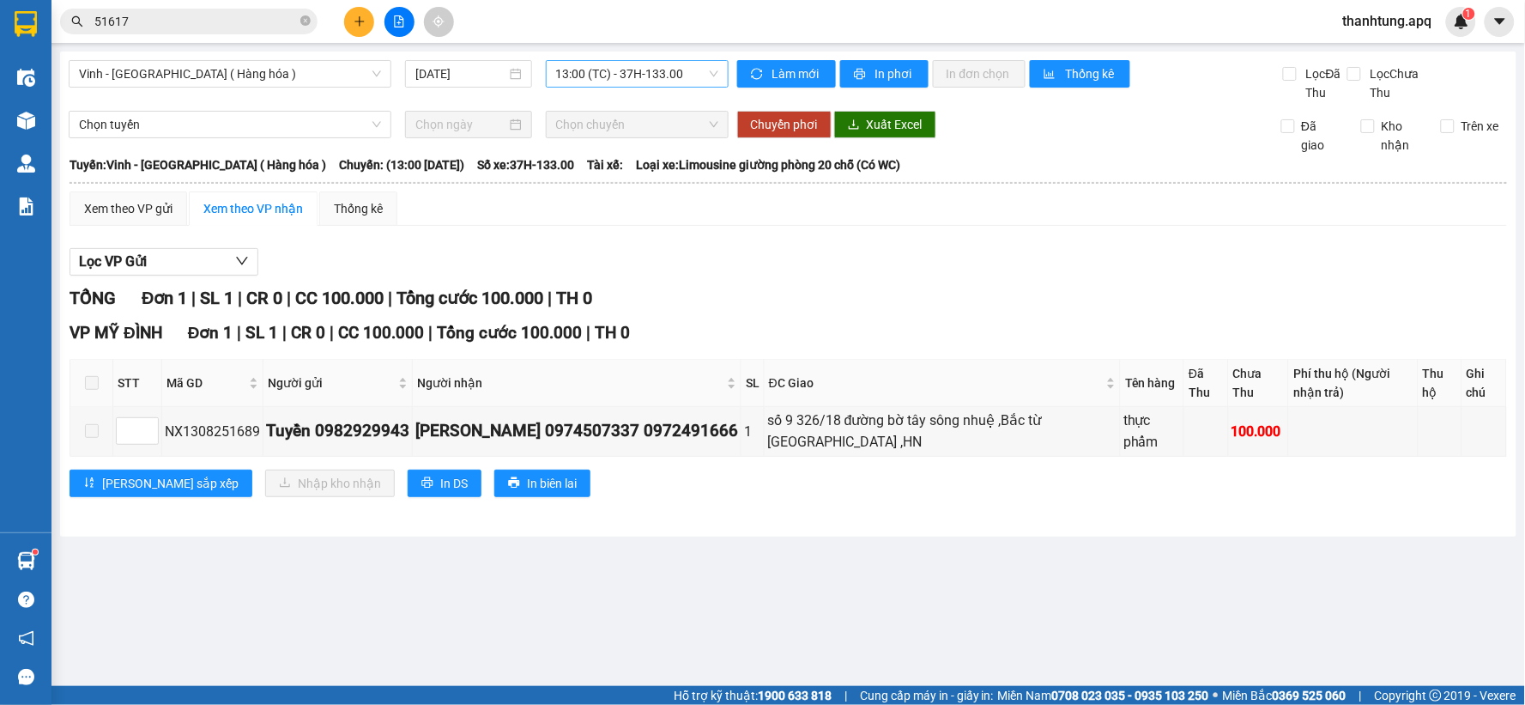
click at [685, 81] on span "13:00 (TC) - 37H-133.00" at bounding box center [637, 74] width 162 height 26
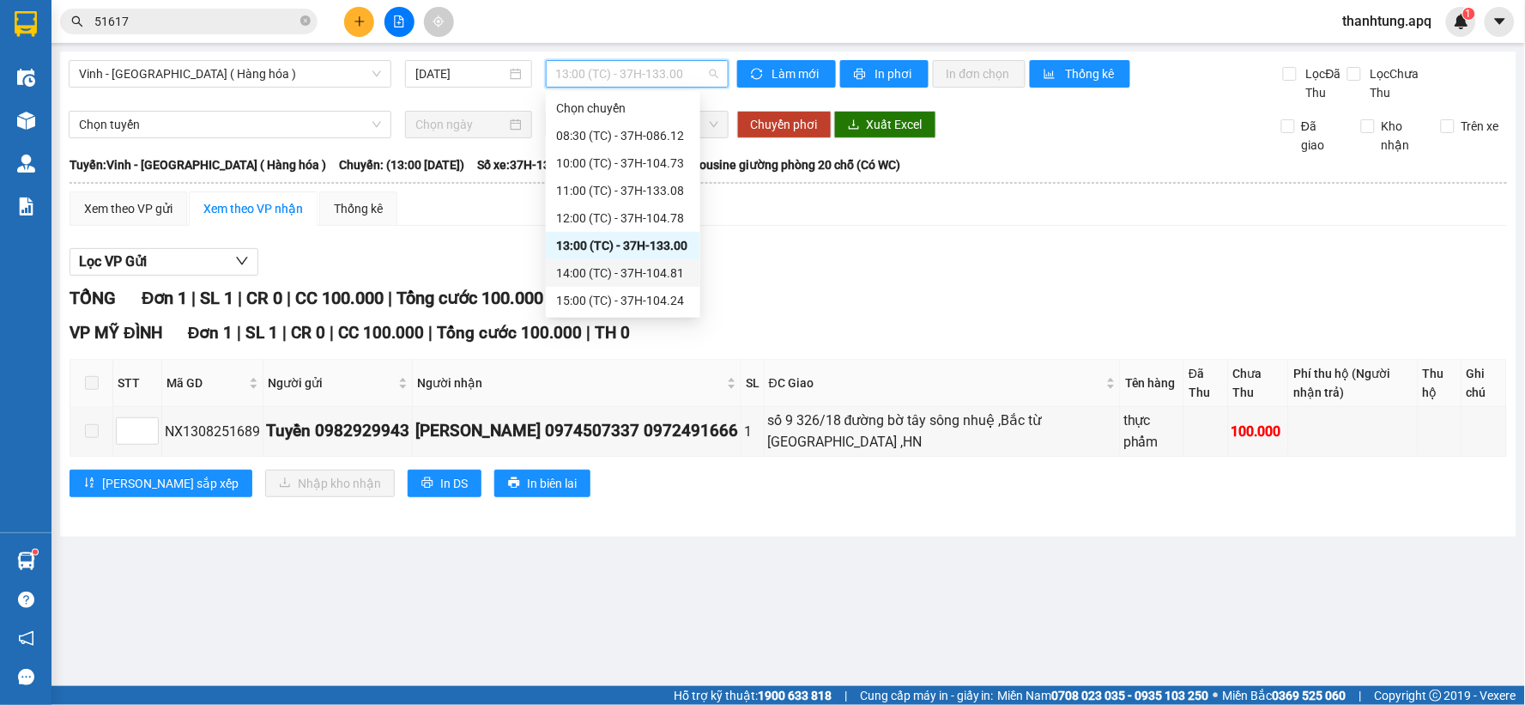
click at [659, 266] on div "14:00 (TC) - 37H-104.81" at bounding box center [623, 272] width 134 height 19
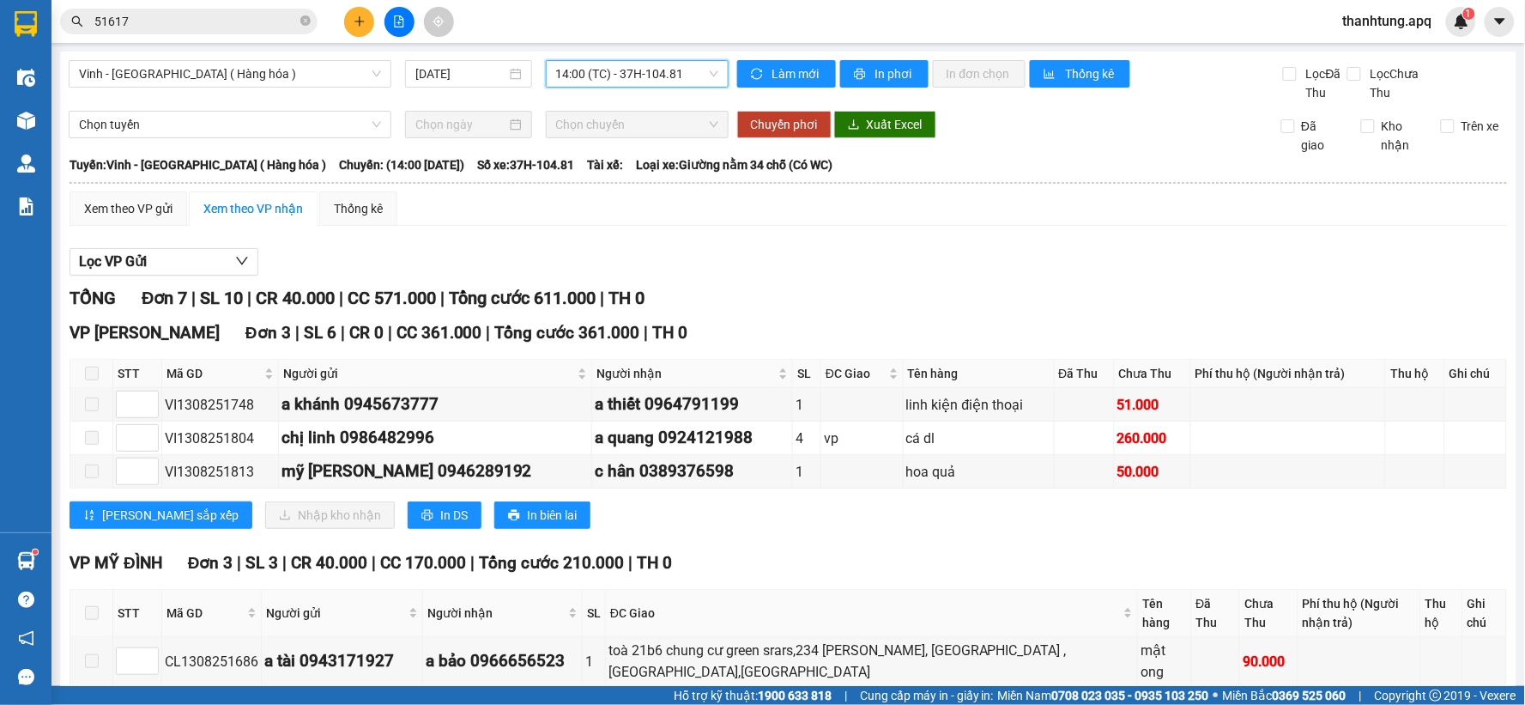
click at [665, 81] on span "14:00 (TC) - 37H-104.81" at bounding box center [637, 74] width 162 height 26
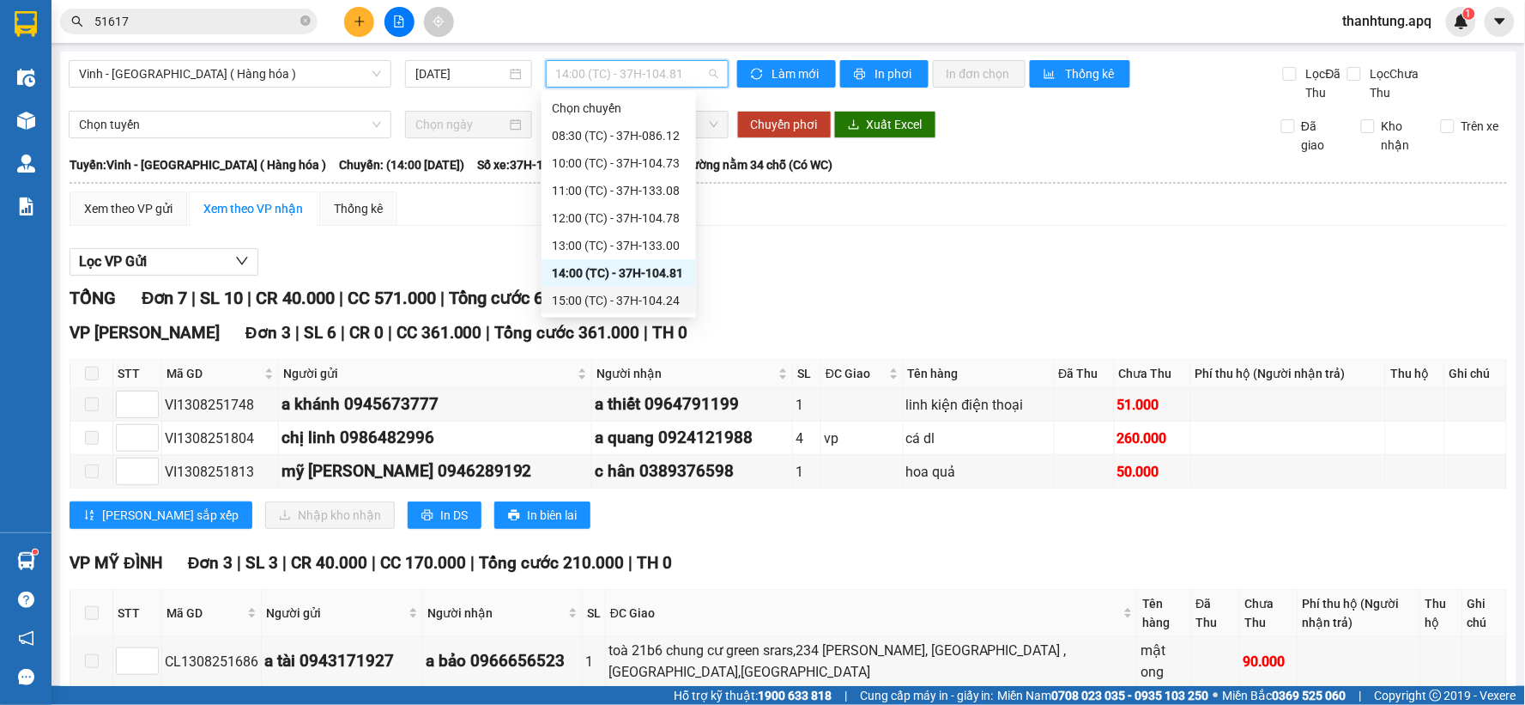
click at [611, 293] on div "15:00 (TC) - 37H-104.24" at bounding box center [619, 300] width 134 height 19
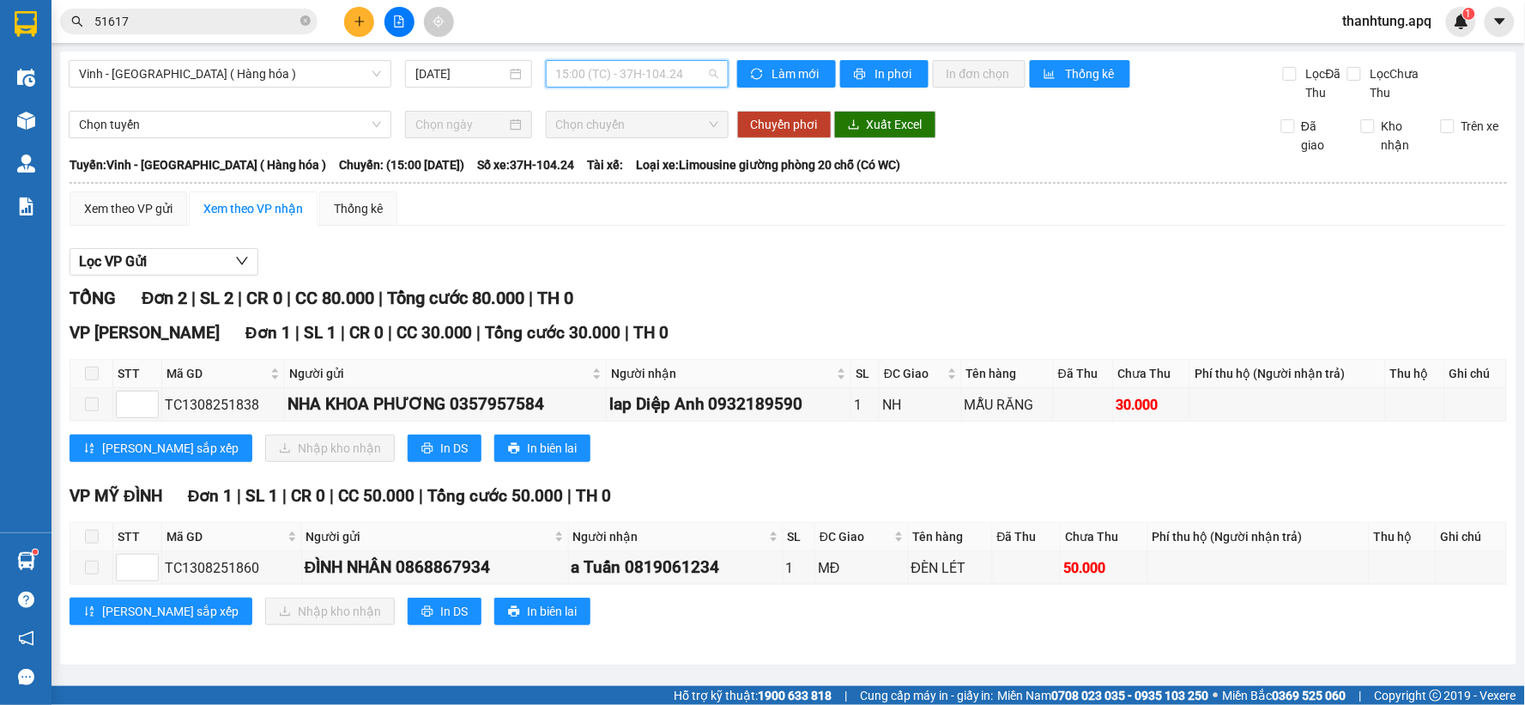
click at [624, 64] on span "15:00 (TC) - 37H-104.24" at bounding box center [637, 74] width 162 height 26
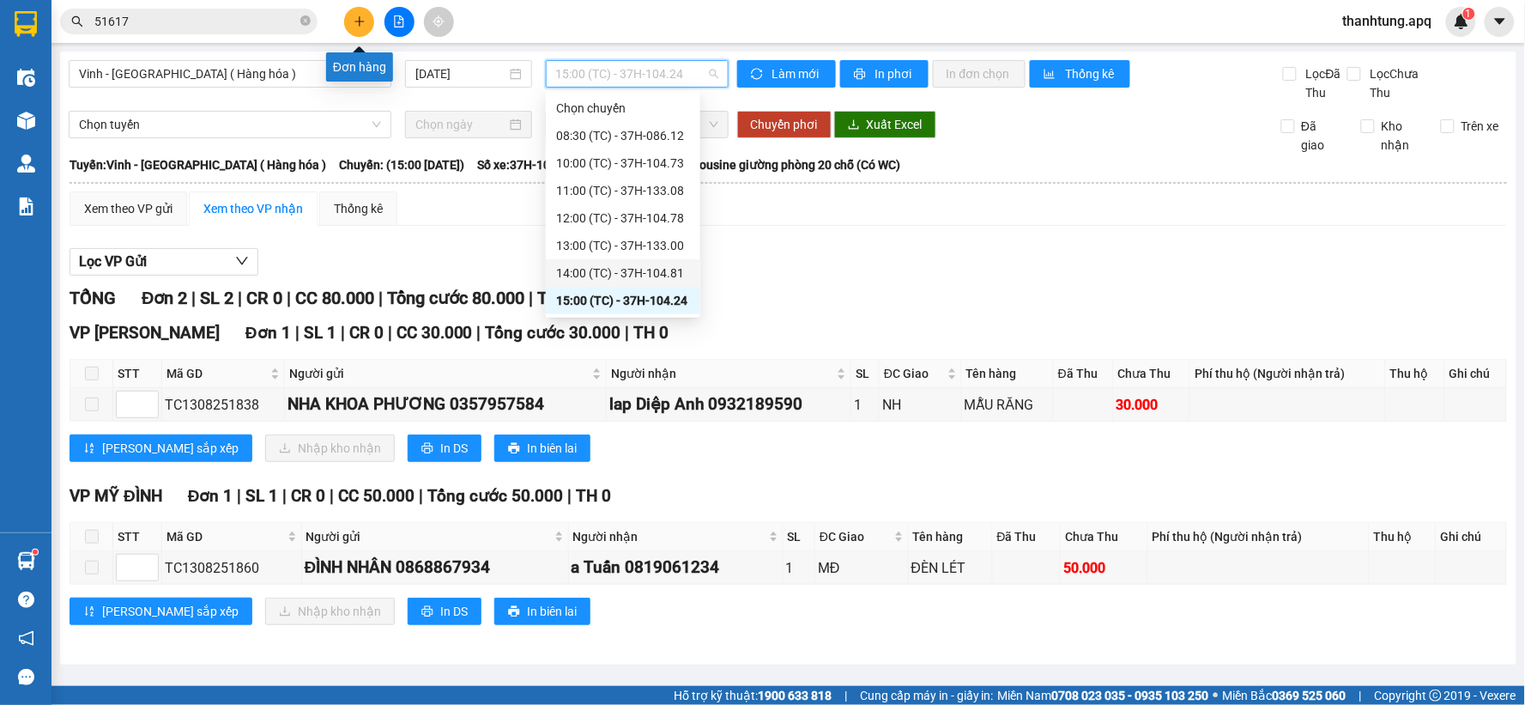
click at [352, 29] on button at bounding box center [359, 22] width 30 height 30
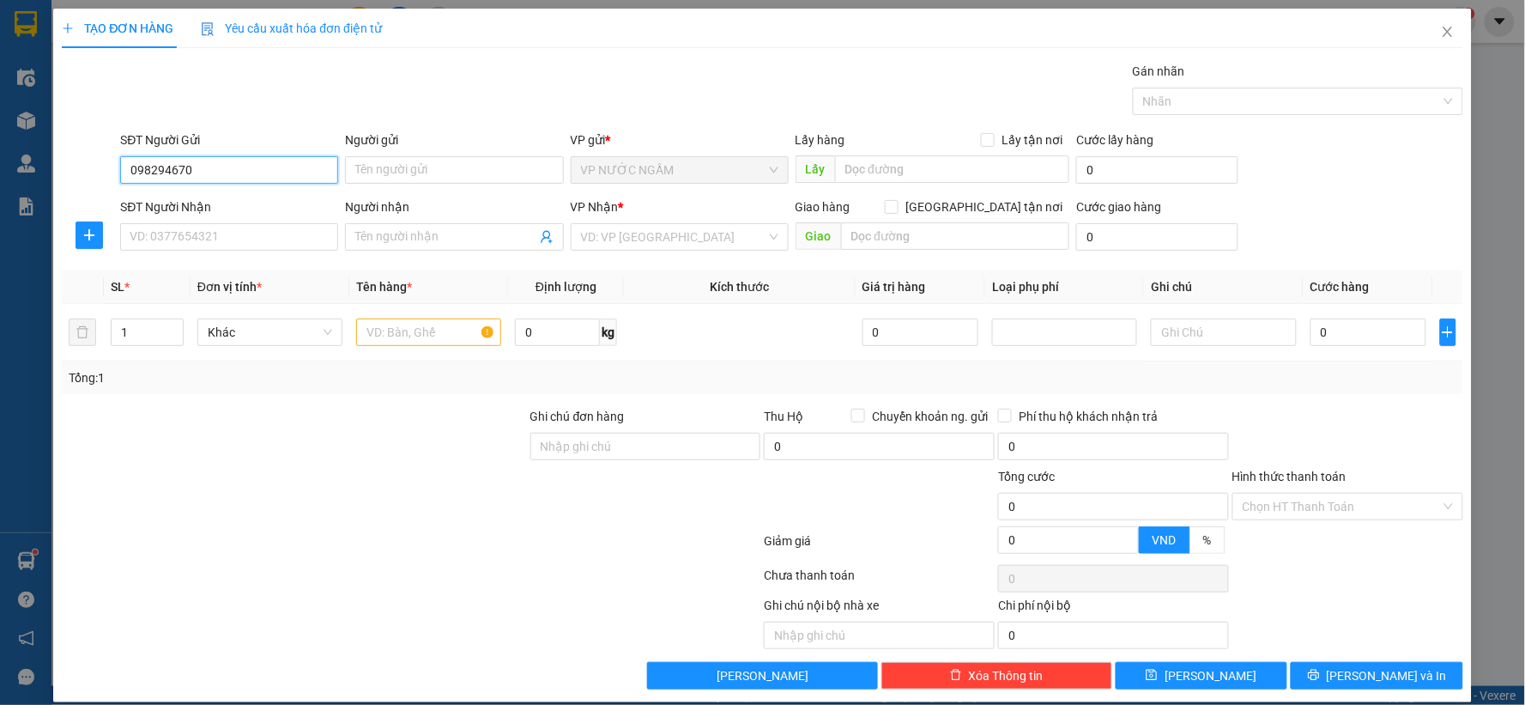
type input "0982946704"
drag, startPoint x: 216, startPoint y: 203, endPoint x: 221, endPoint y: 245, distance: 42.4
click at [216, 207] on div "0982946704 - a hậu" at bounding box center [228, 204] width 196 height 19
type input "a hậu"
type input "0982946704"
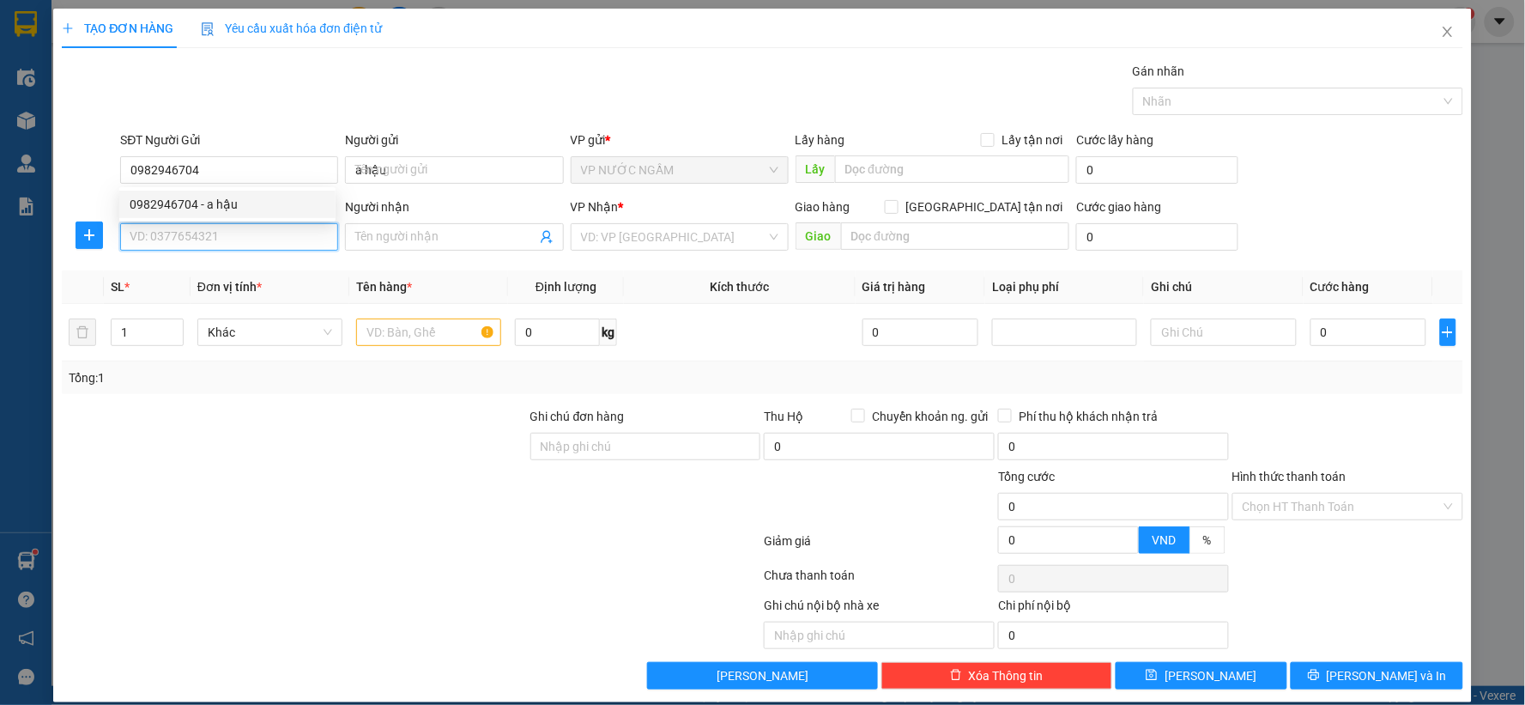
click at [223, 245] on input "SĐT Người Nhận" at bounding box center [229, 236] width 218 height 27
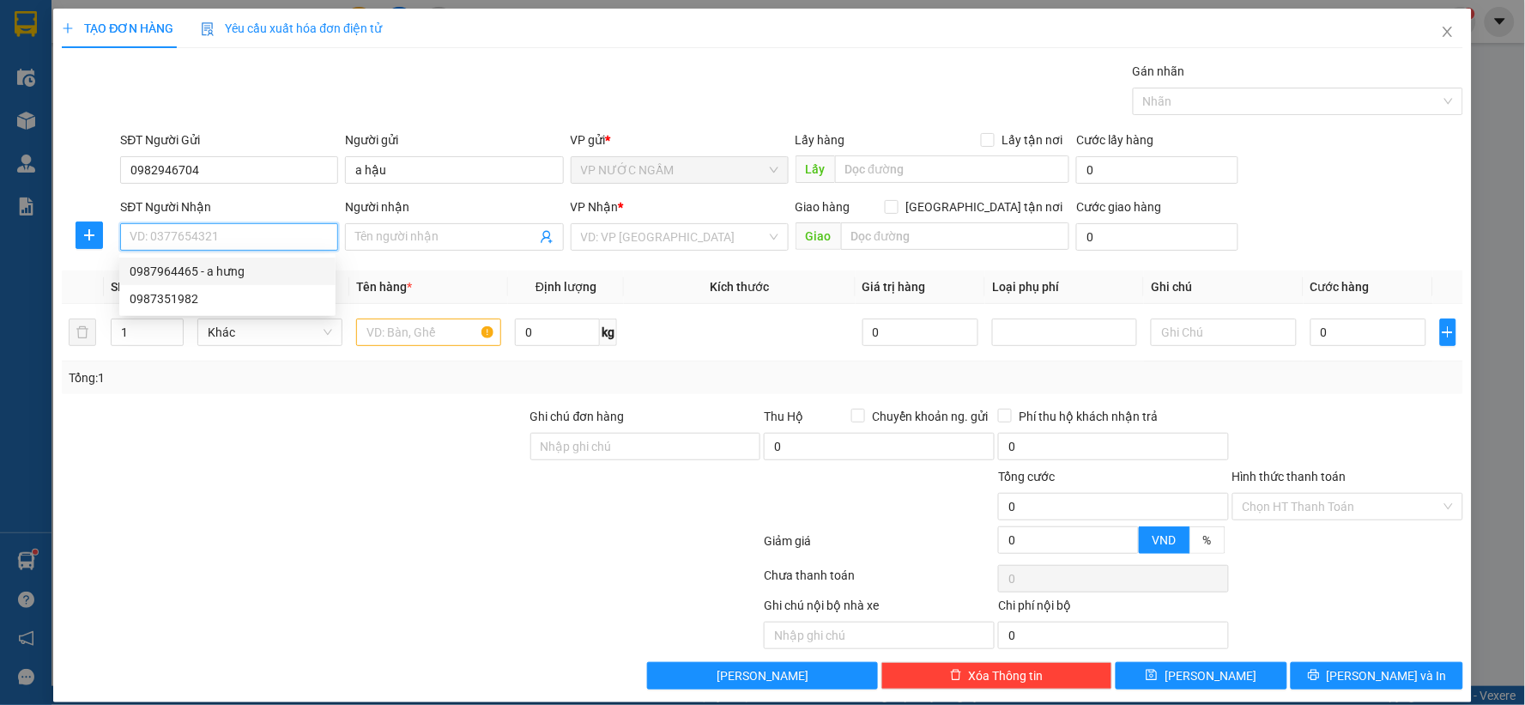
click at [235, 276] on div "0987964465 - a hưng" at bounding box center [228, 271] width 196 height 19
type input "0987964465"
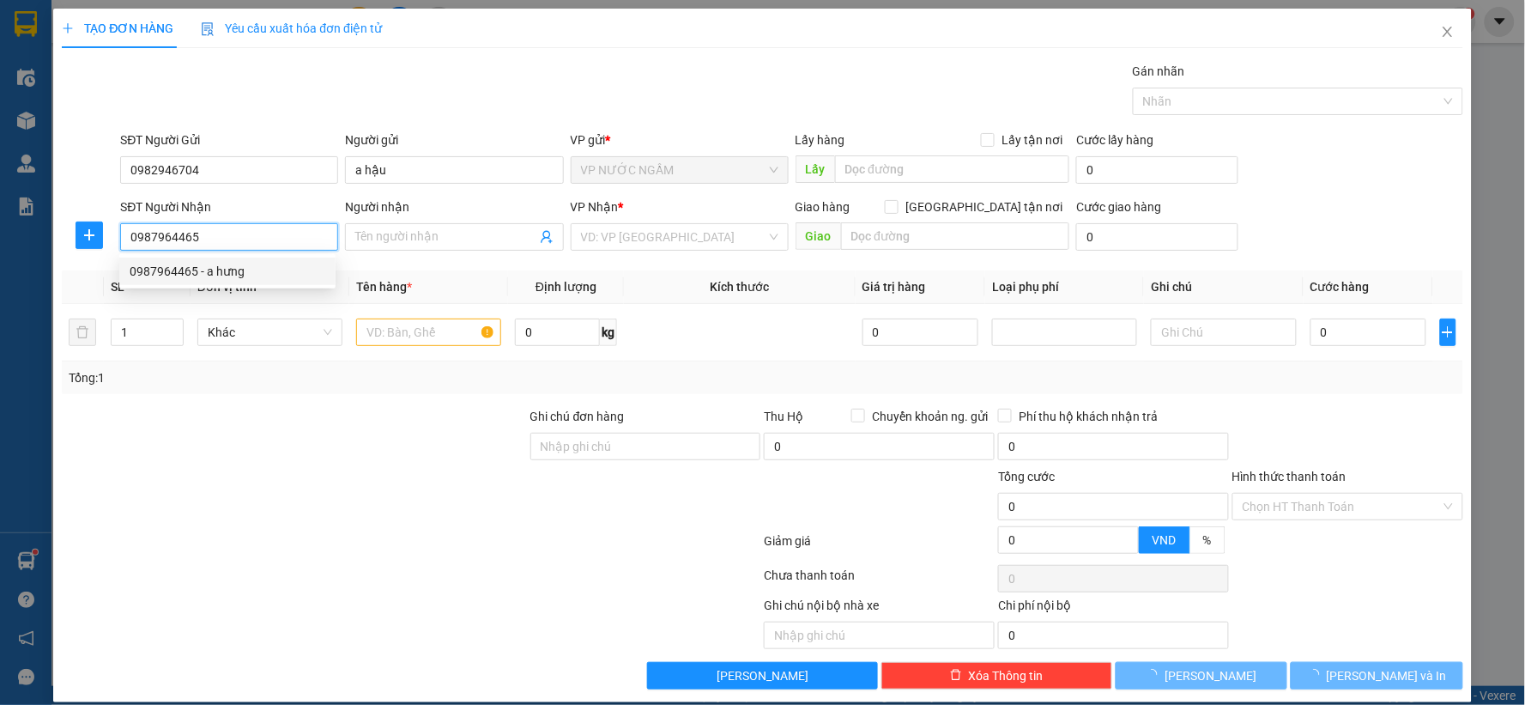
type input "a hưng"
checkbox input "true"
type input "48 [PERSON_NAME]"
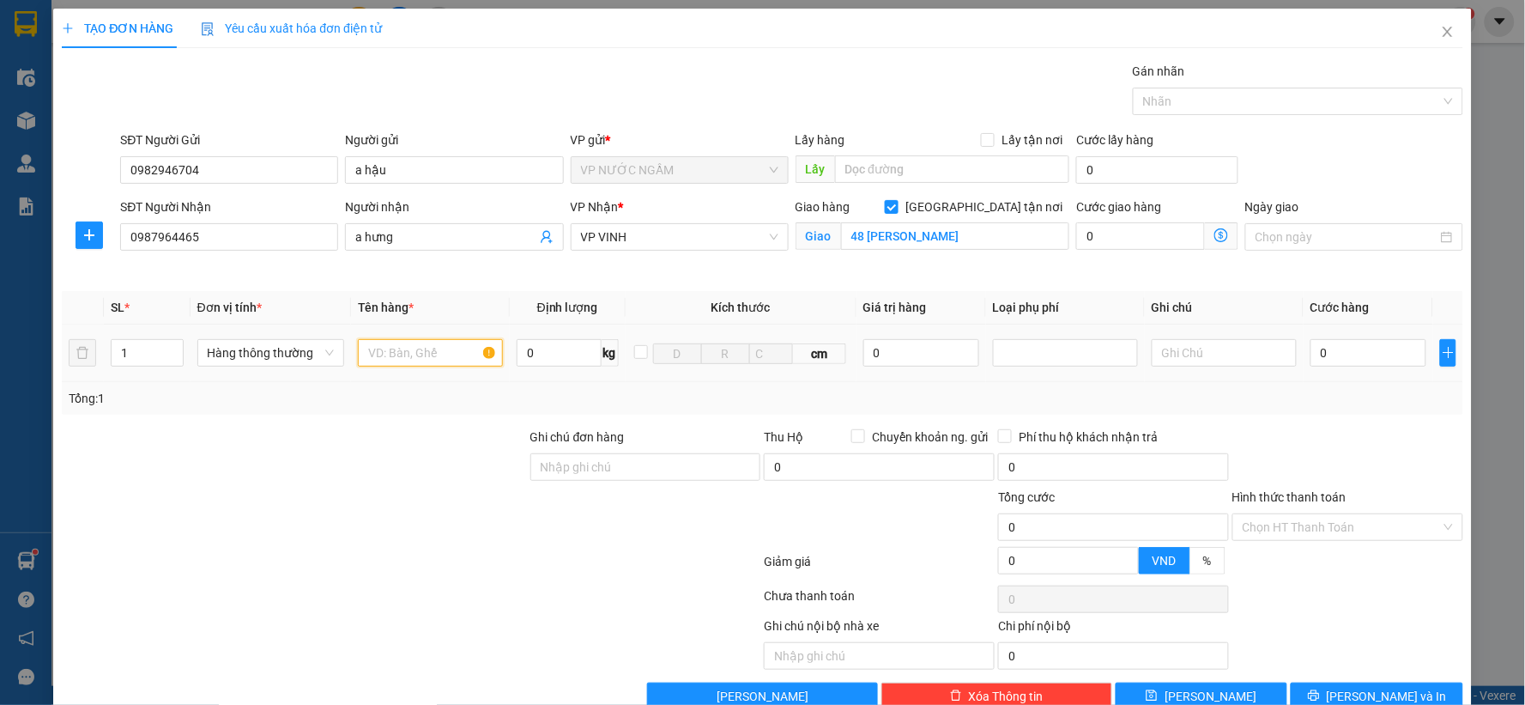
click at [418, 353] on input "text" at bounding box center [430, 352] width 145 height 27
type input "d"
type input "đ"
type input "d"
type input "đèn led"
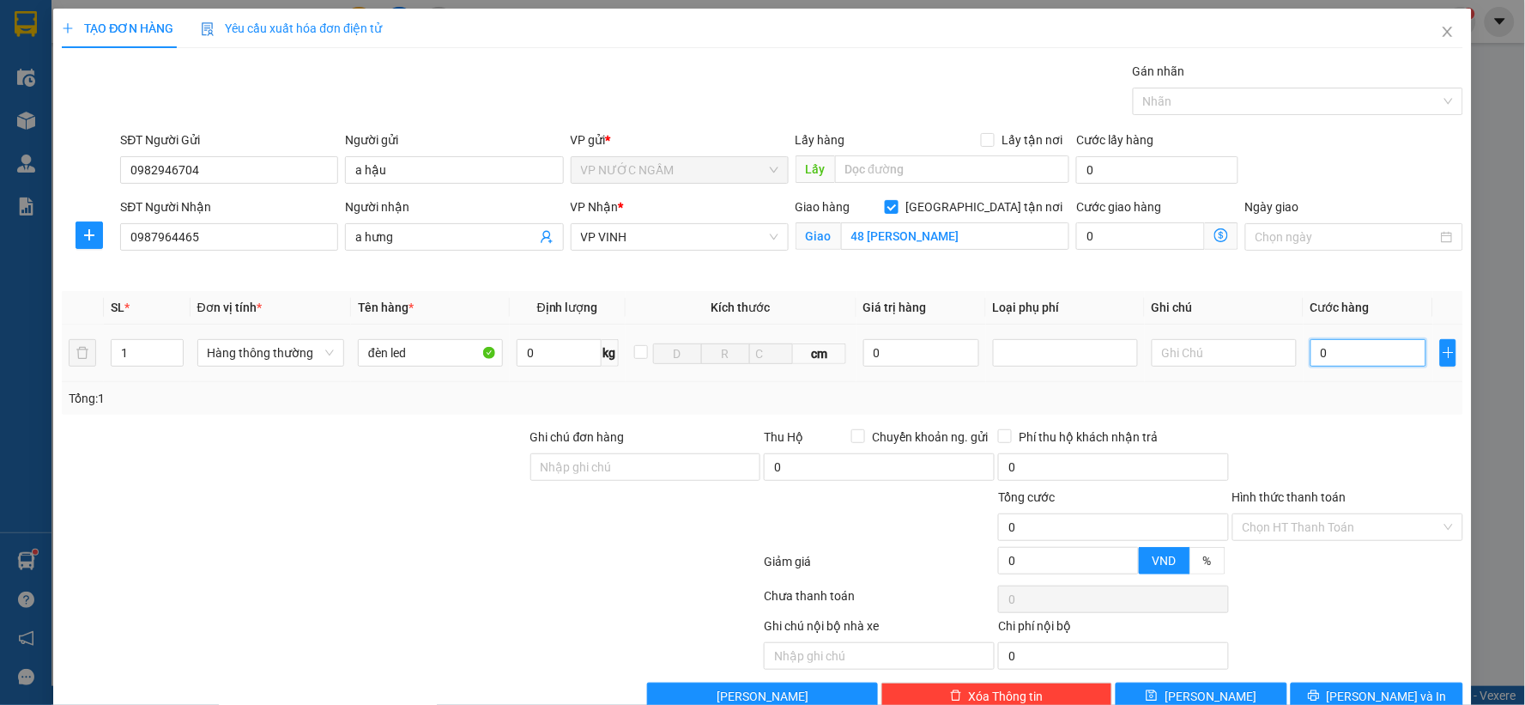
click at [1330, 345] on input "0" at bounding box center [1369, 352] width 116 height 27
type input "3"
type input "30"
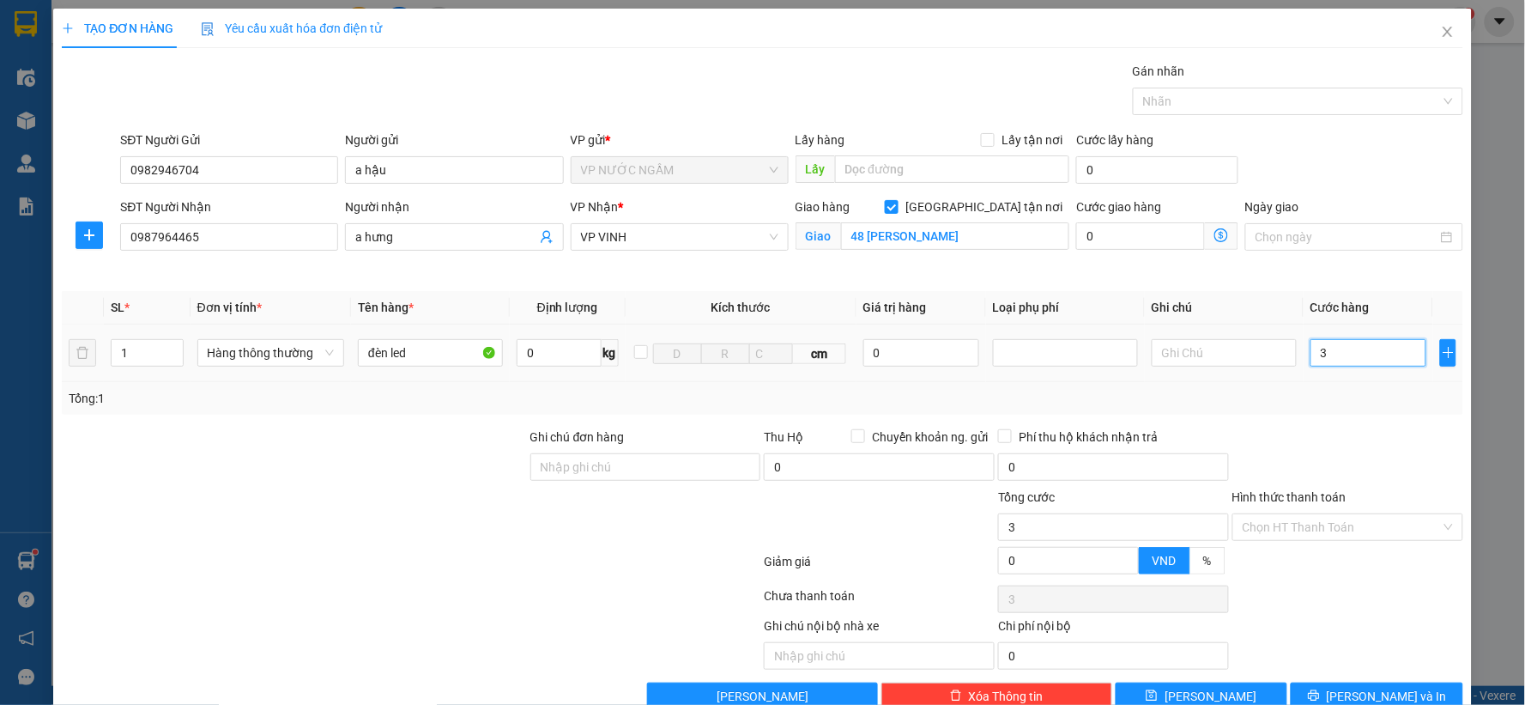
type input "30"
click at [1360, 687] on span "[PERSON_NAME] và In" at bounding box center [1387, 696] width 120 height 19
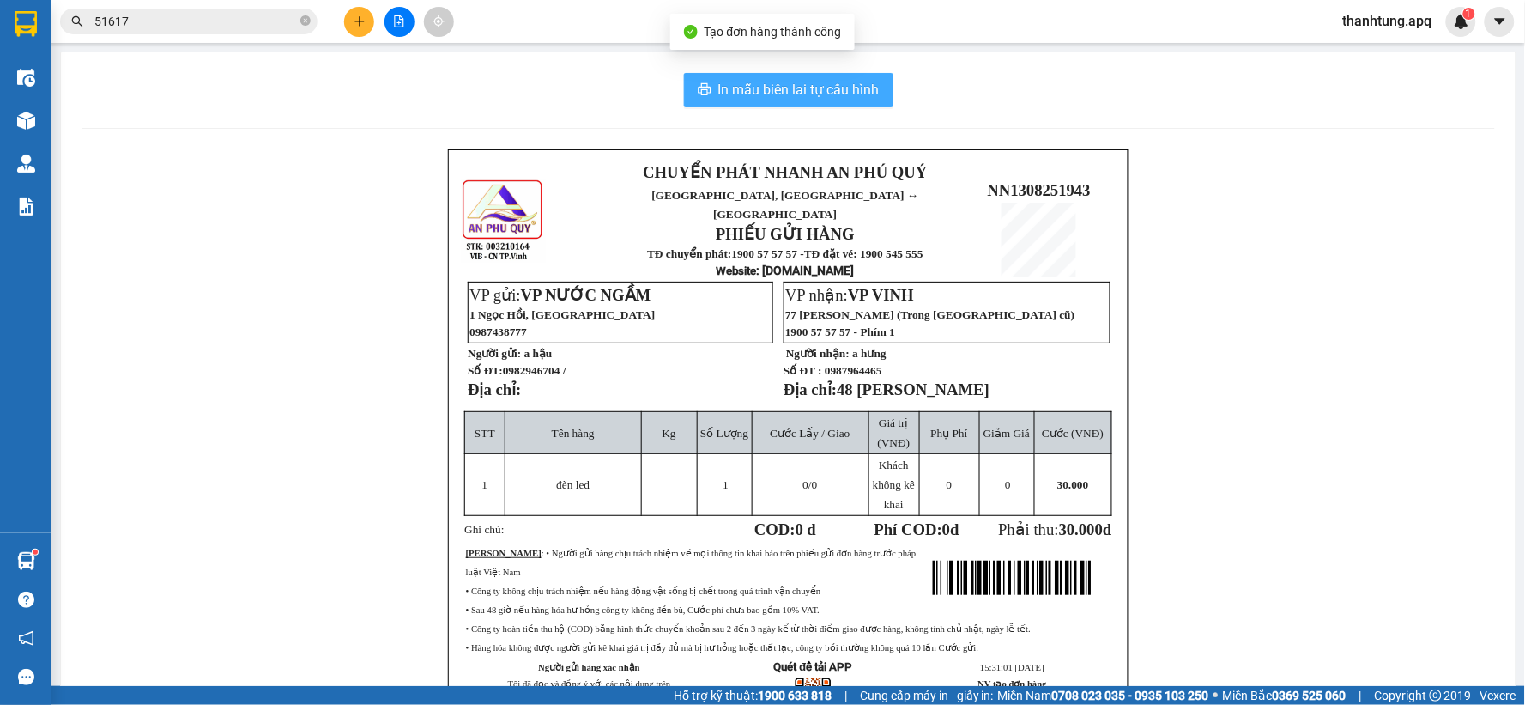
click at [824, 81] on span "In mẫu biên lai tự cấu hình" at bounding box center [798, 89] width 161 height 21
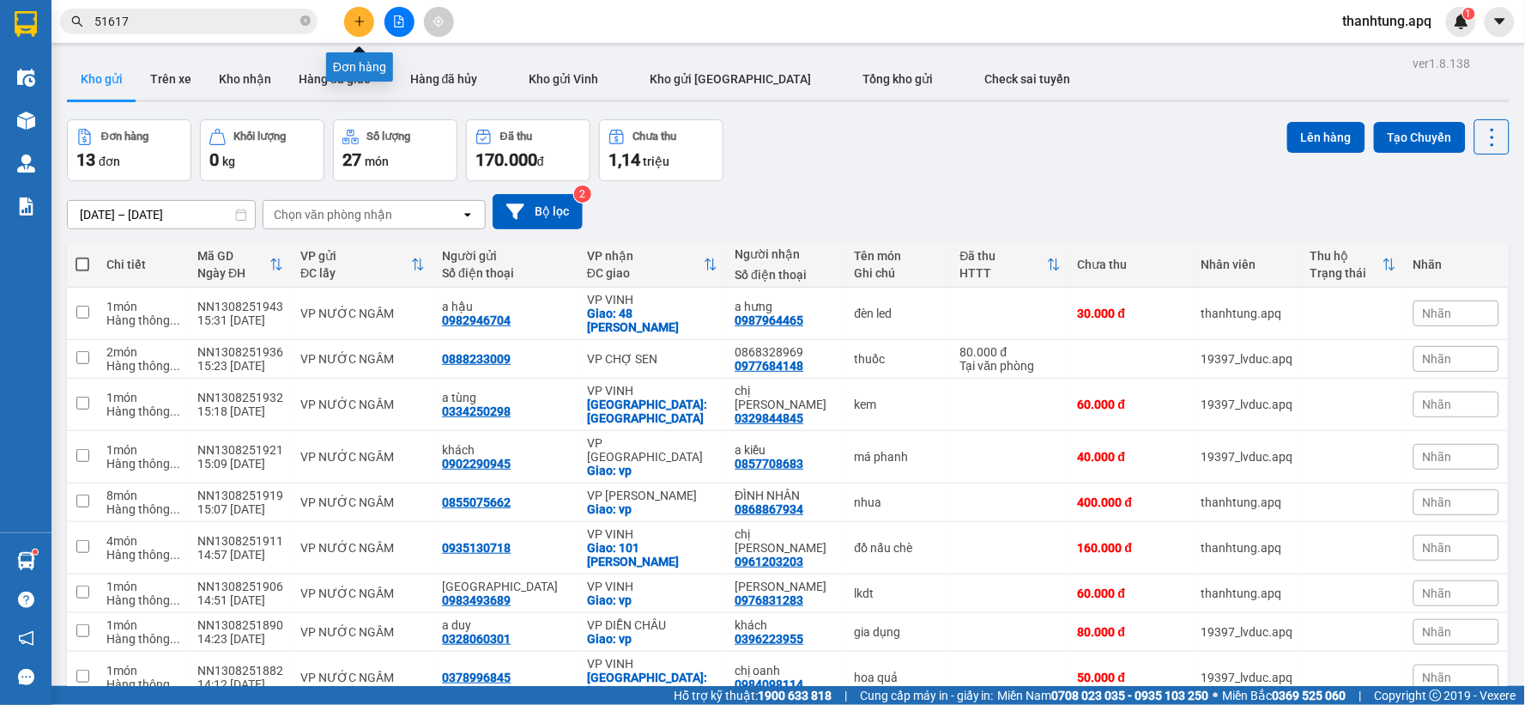
click at [354, 21] on icon "plus" at bounding box center [360, 21] width 12 height 12
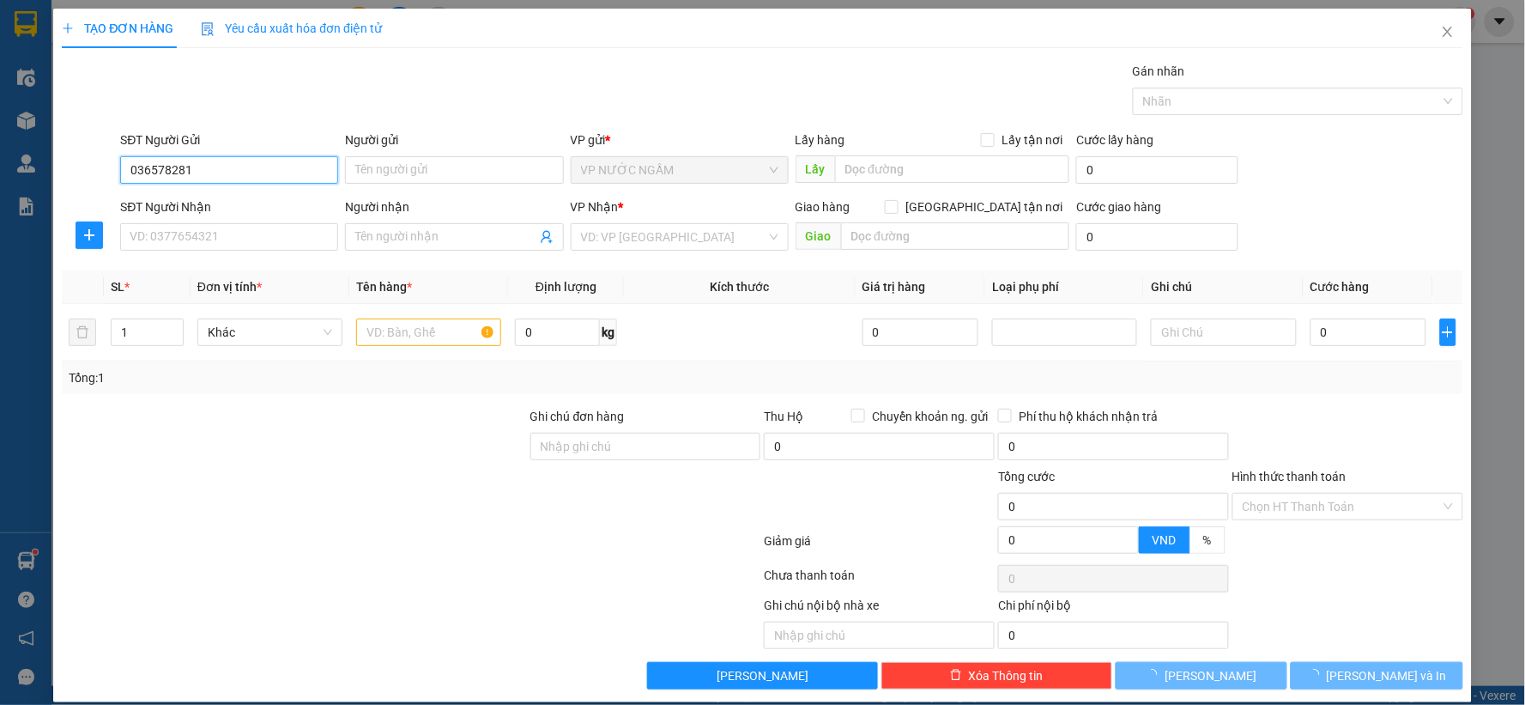
type input "0365782810"
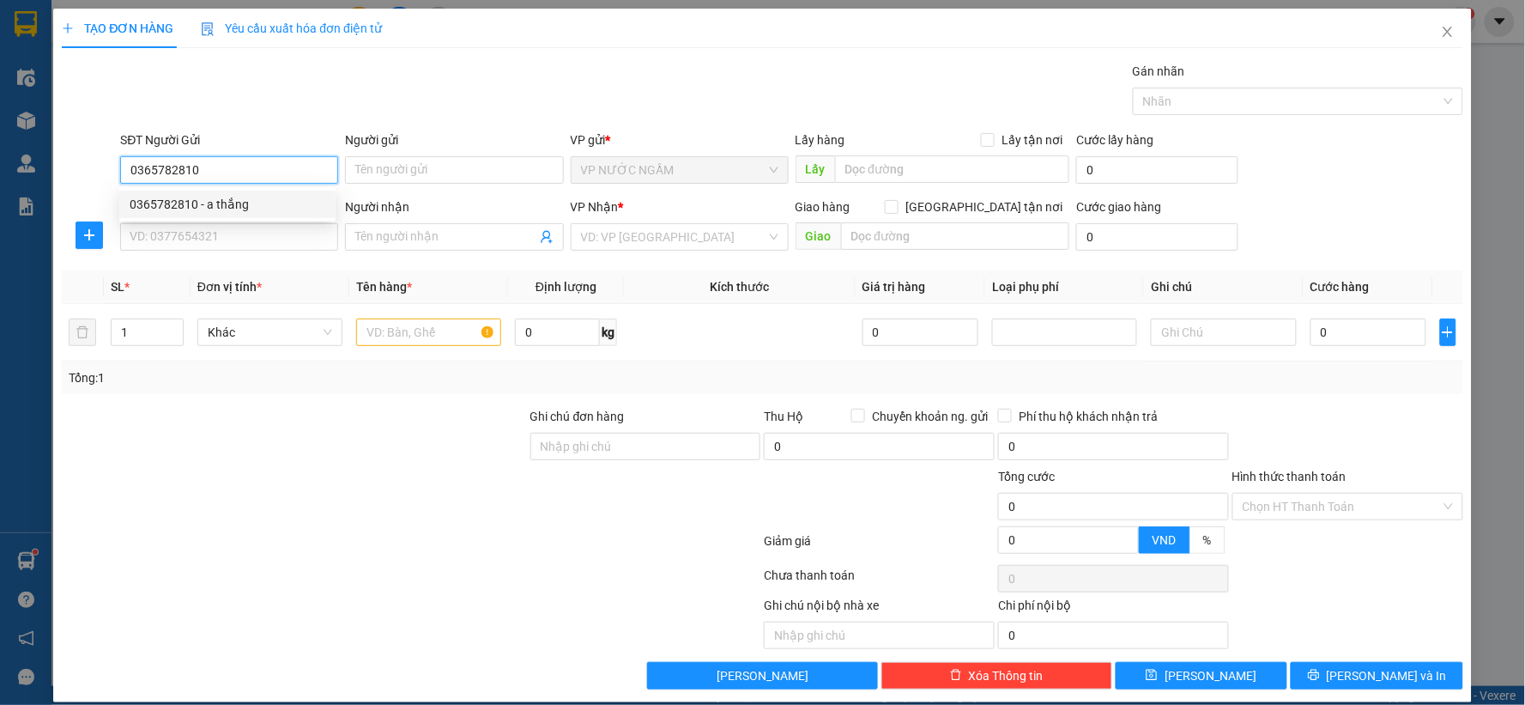
click at [292, 198] on div "0365782810 - a thắng" at bounding box center [228, 204] width 196 height 19
type input "a thắng"
type input "0365782810"
click at [270, 228] on input "SĐT Người Nhận" at bounding box center [229, 236] width 218 height 27
type input "9"
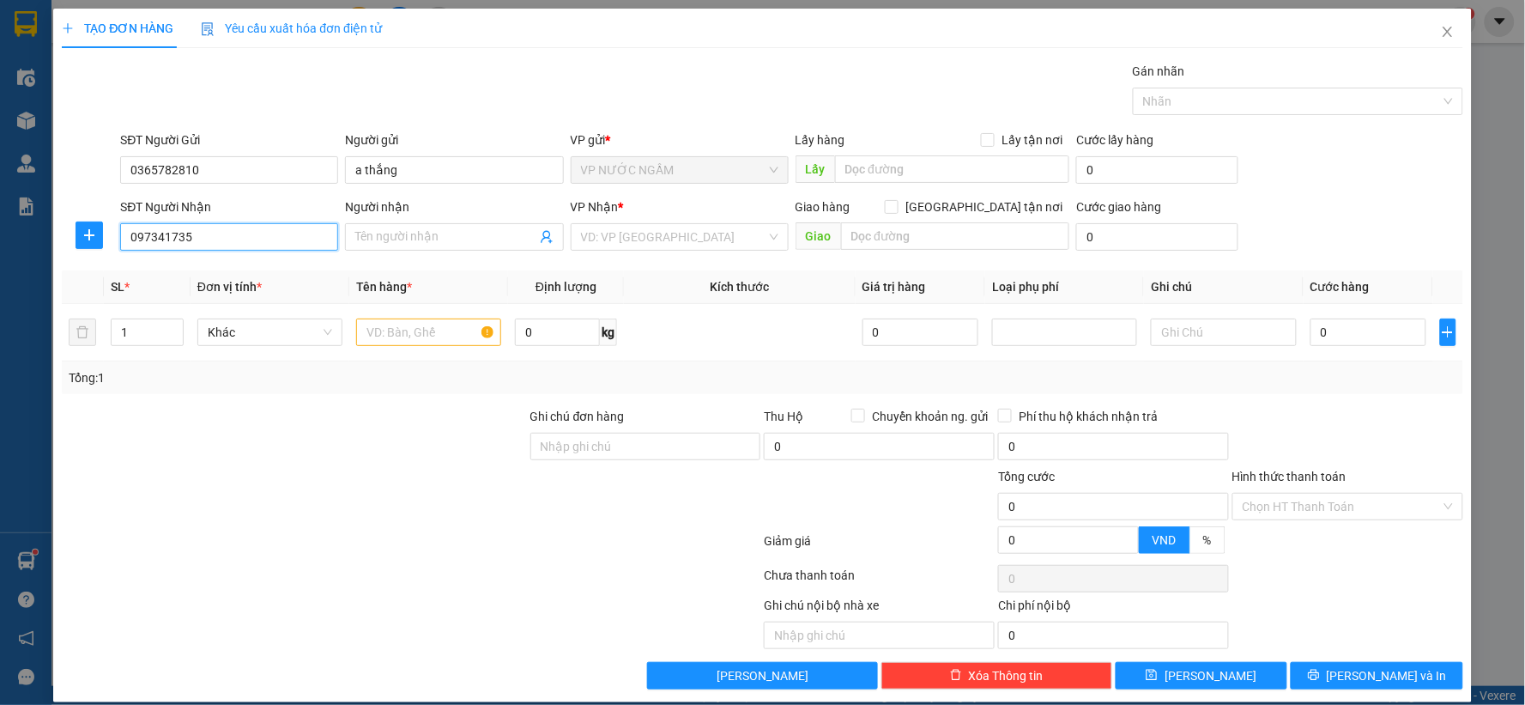
type input "0973417352"
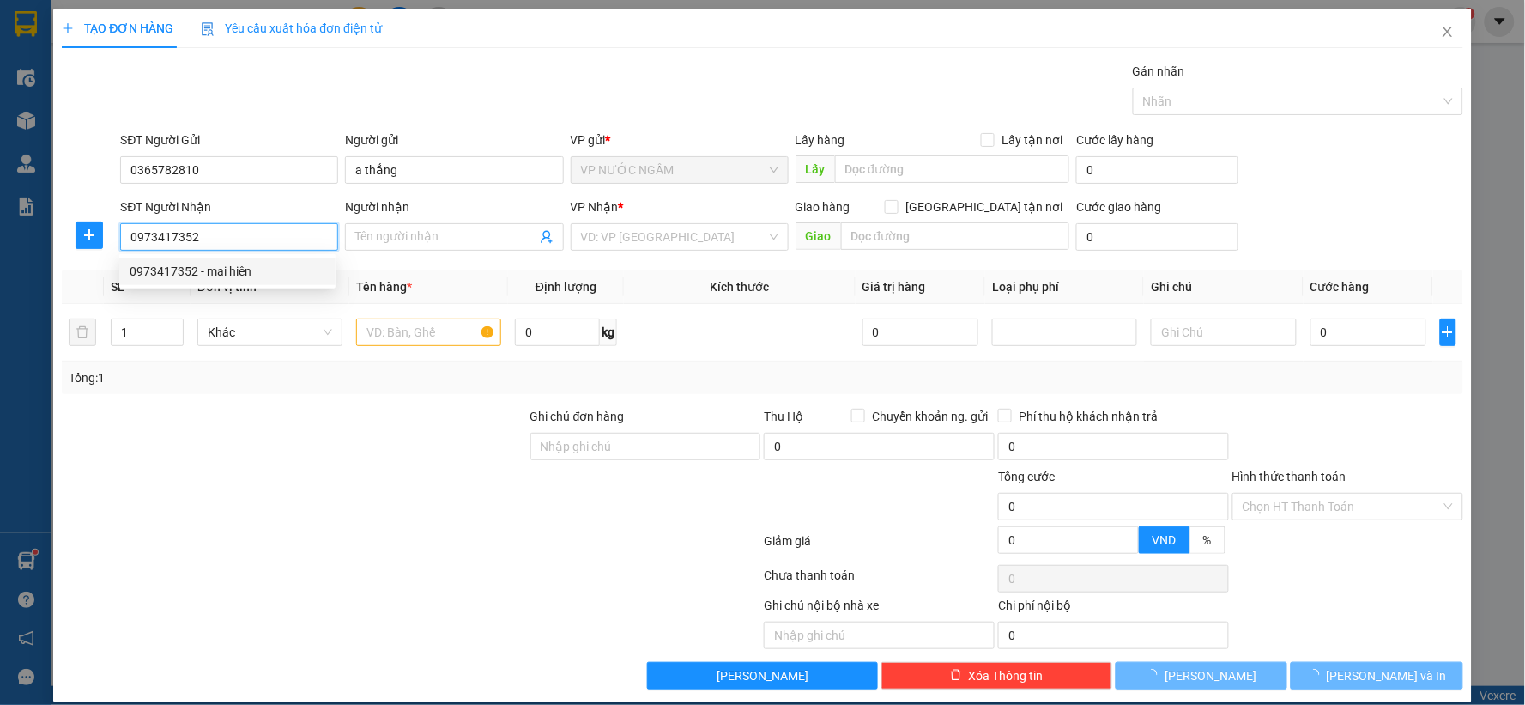
click at [221, 269] on div "0973417352 - mai hiên" at bounding box center [228, 271] width 196 height 19
type input "mai hiên"
checkbox input "true"
type input "minh khai"
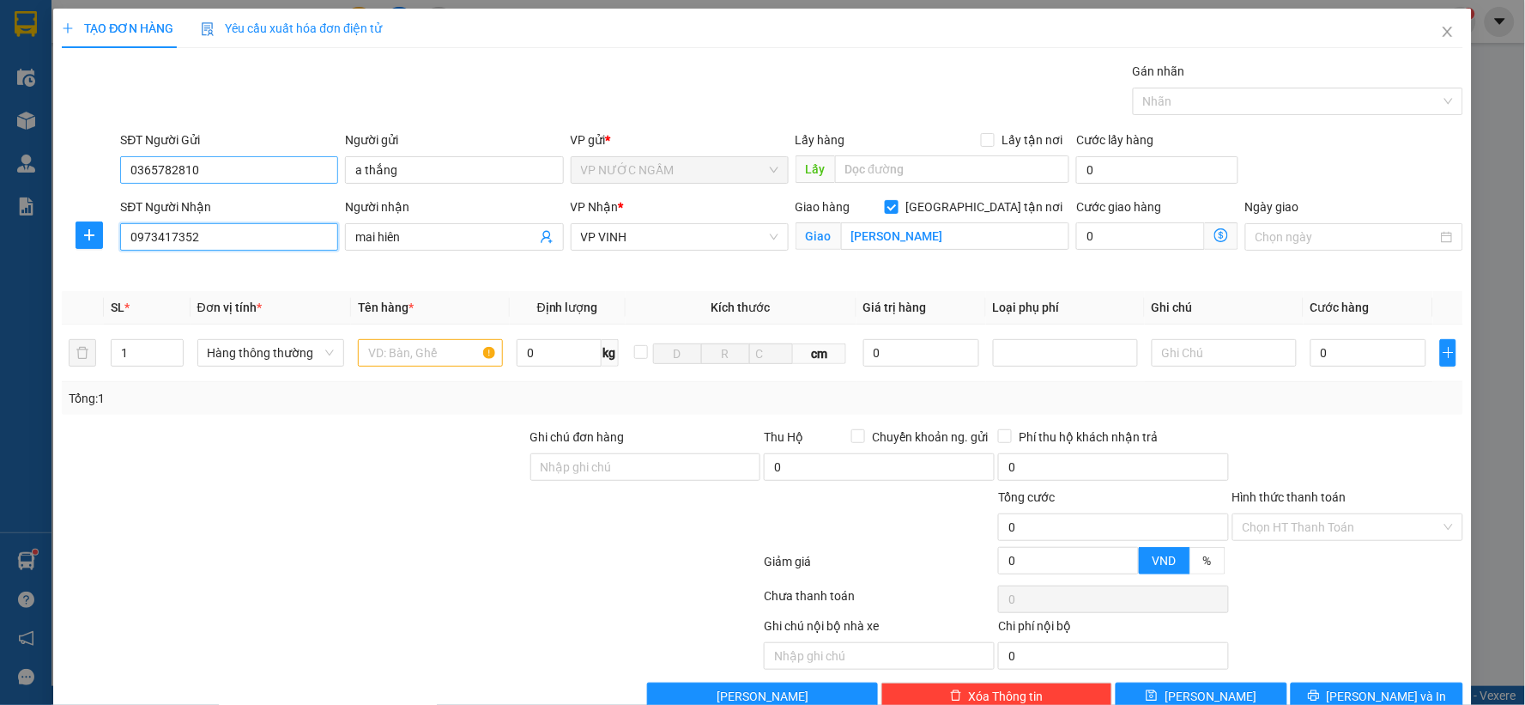
type input "10"
type input "0973417352"
drag, startPoint x: 126, startPoint y: 165, endPoint x: 243, endPoint y: 180, distance: 117.7
click at [243, 180] on input "0365782810" at bounding box center [229, 169] width 218 height 27
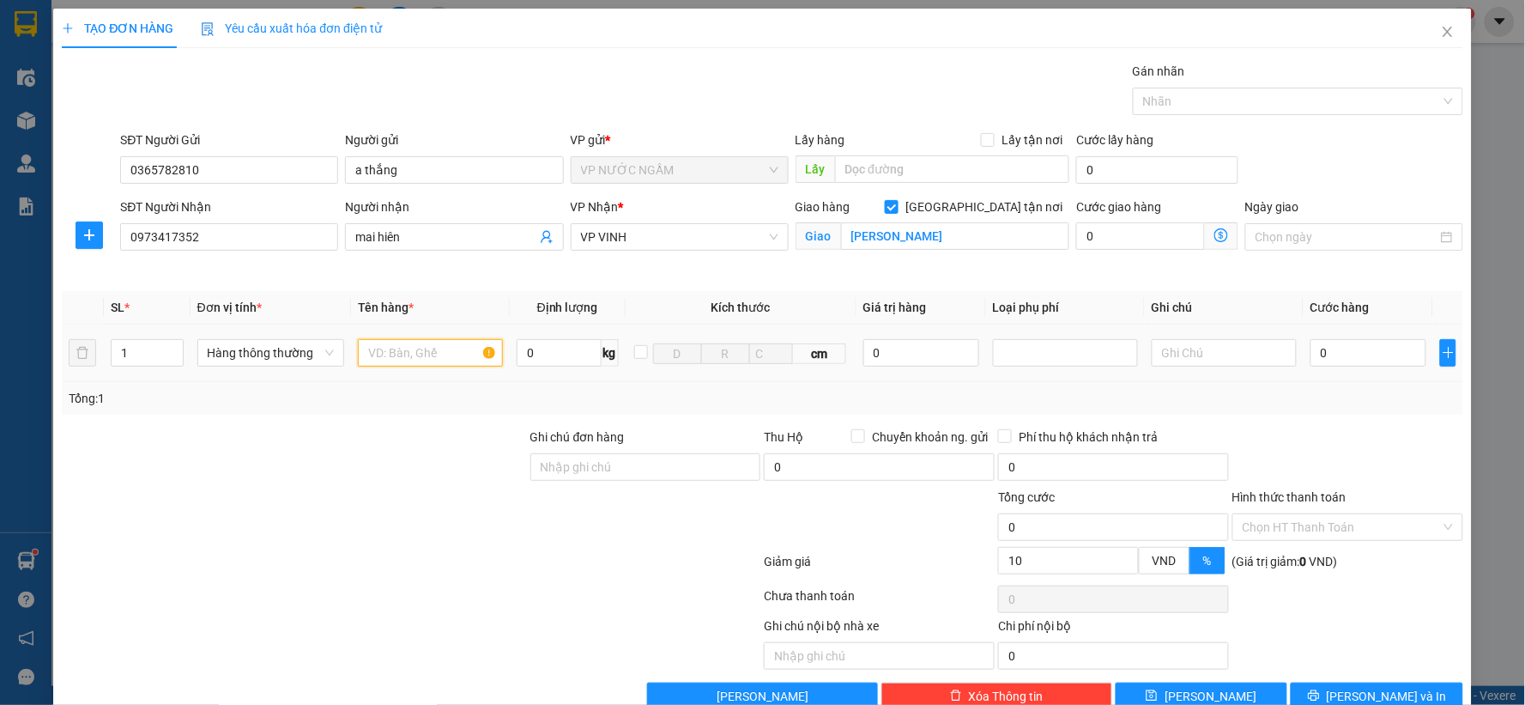
click at [421, 350] on input "text" at bounding box center [430, 352] width 145 height 27
type input "hq"
click at [1353, 350] on input "0" at bounding box center [1369, 352] width 116 height 27
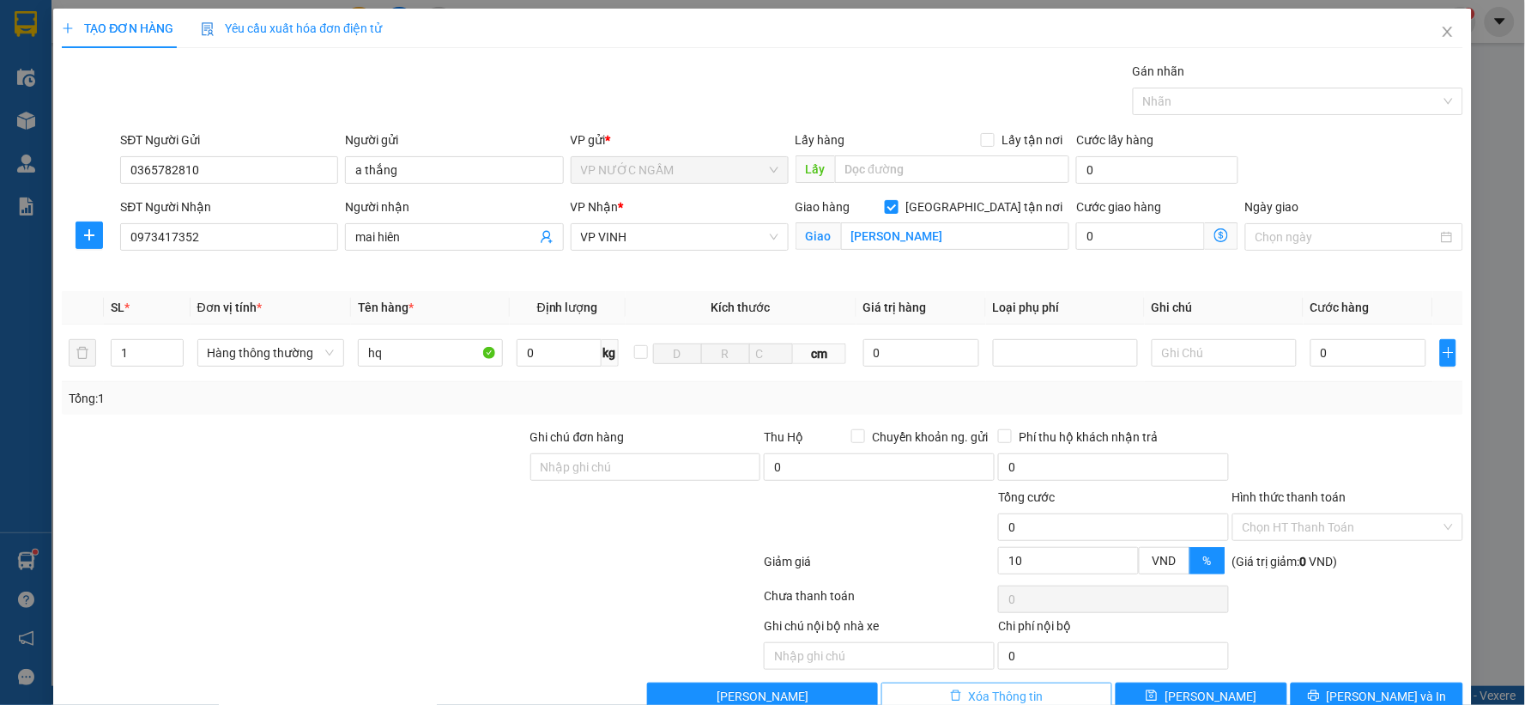
click at [1068, 688] on button "Xóa Thông tin" at bounding box center [996, 695] width 231 height 27
checkbox input "false"
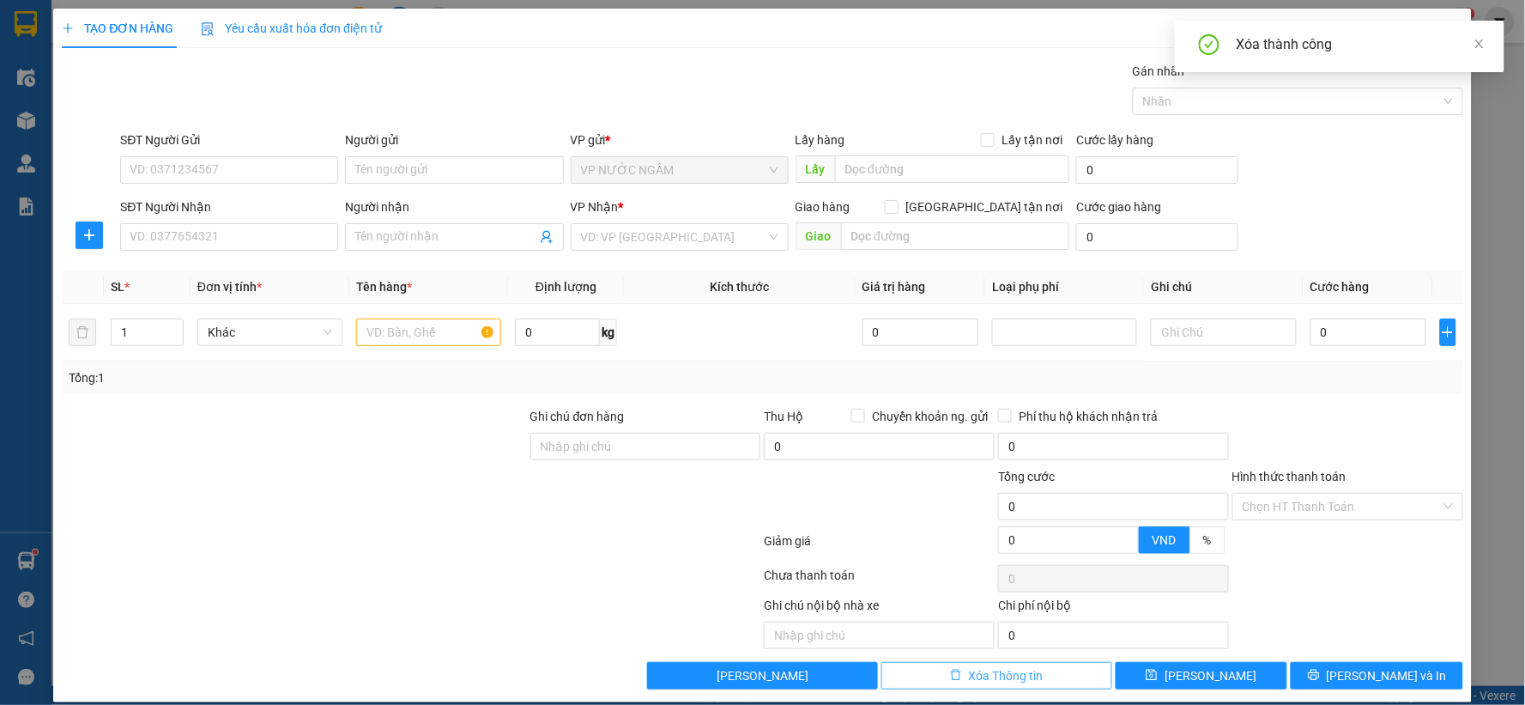
type input "10"
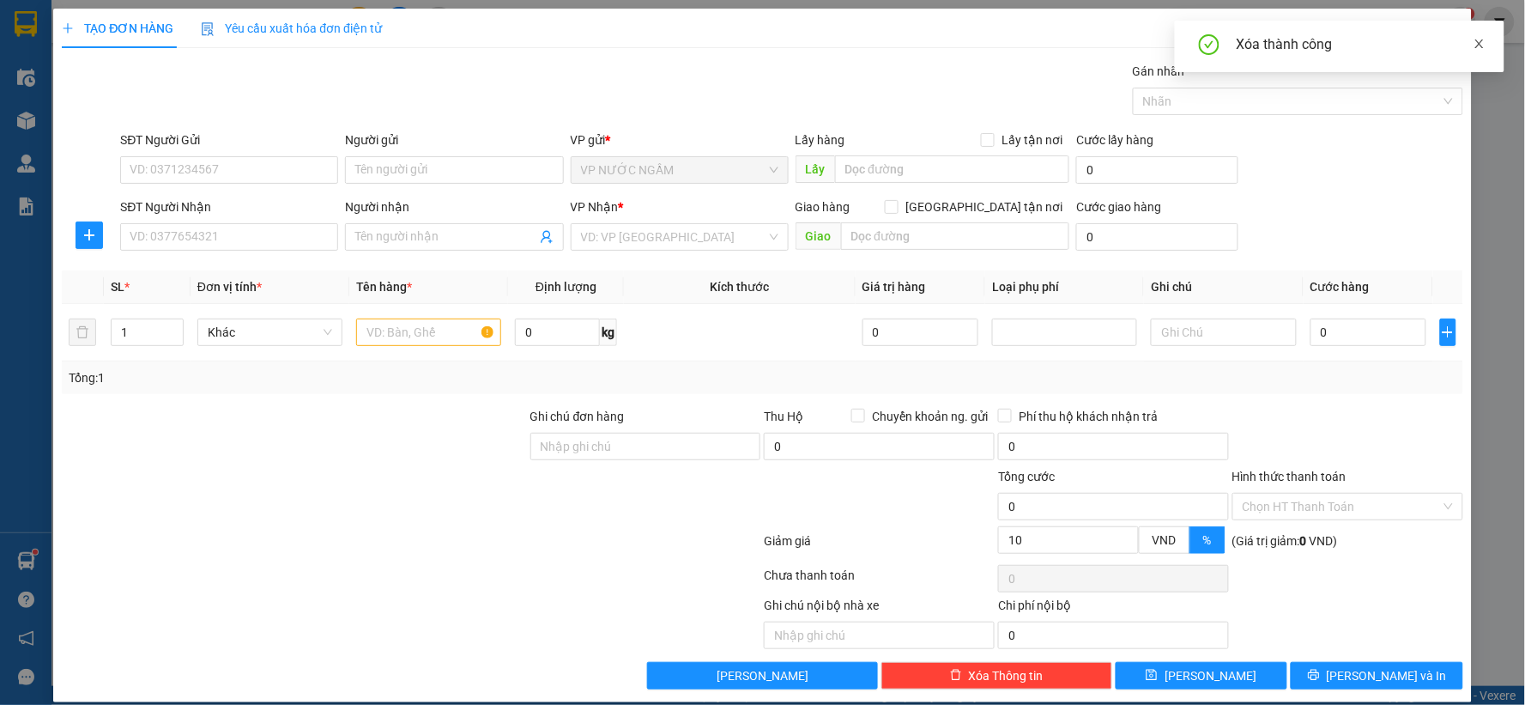
click at [1476, 44] on icon "close" at bounding box center [1480, 44] width 12 height 12
click at [1441, 28] on icon "close" at bounding box center [1448, 32] width 14 height 14
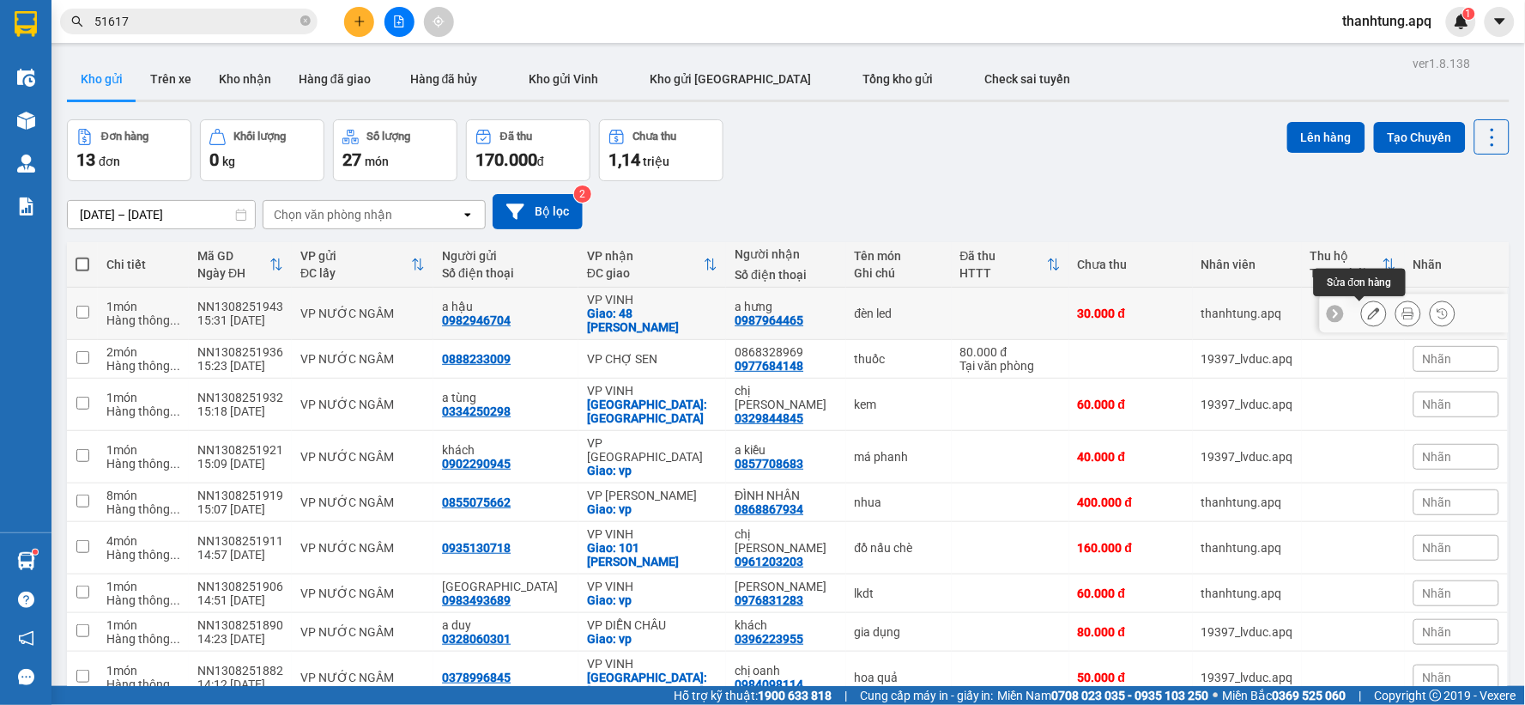
click at [1362, 306] on button at bounding box center [1374, 314] width 24 height 30
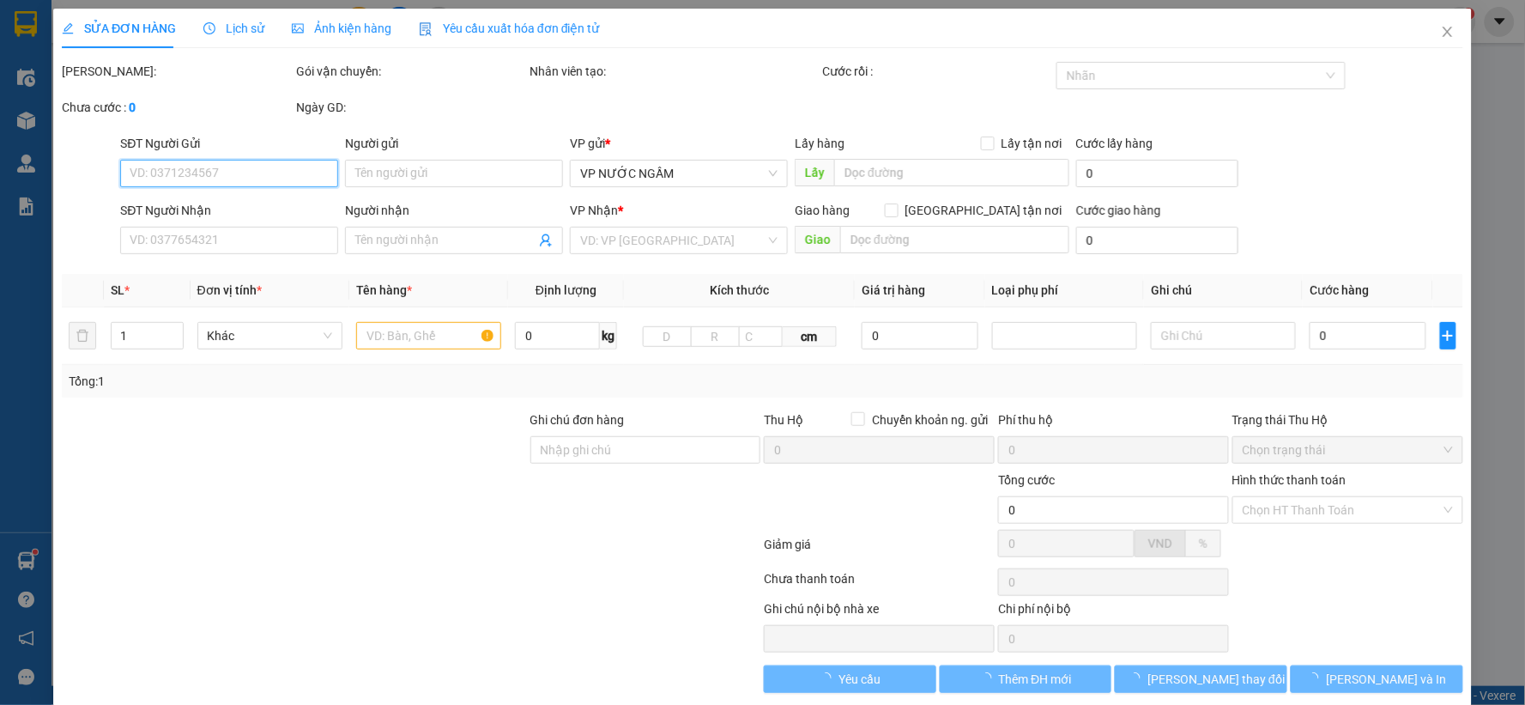
type input "0982946704"
type input "a hậu"
type input "0987964465"
type input "a hưng"
checkbox input "true"
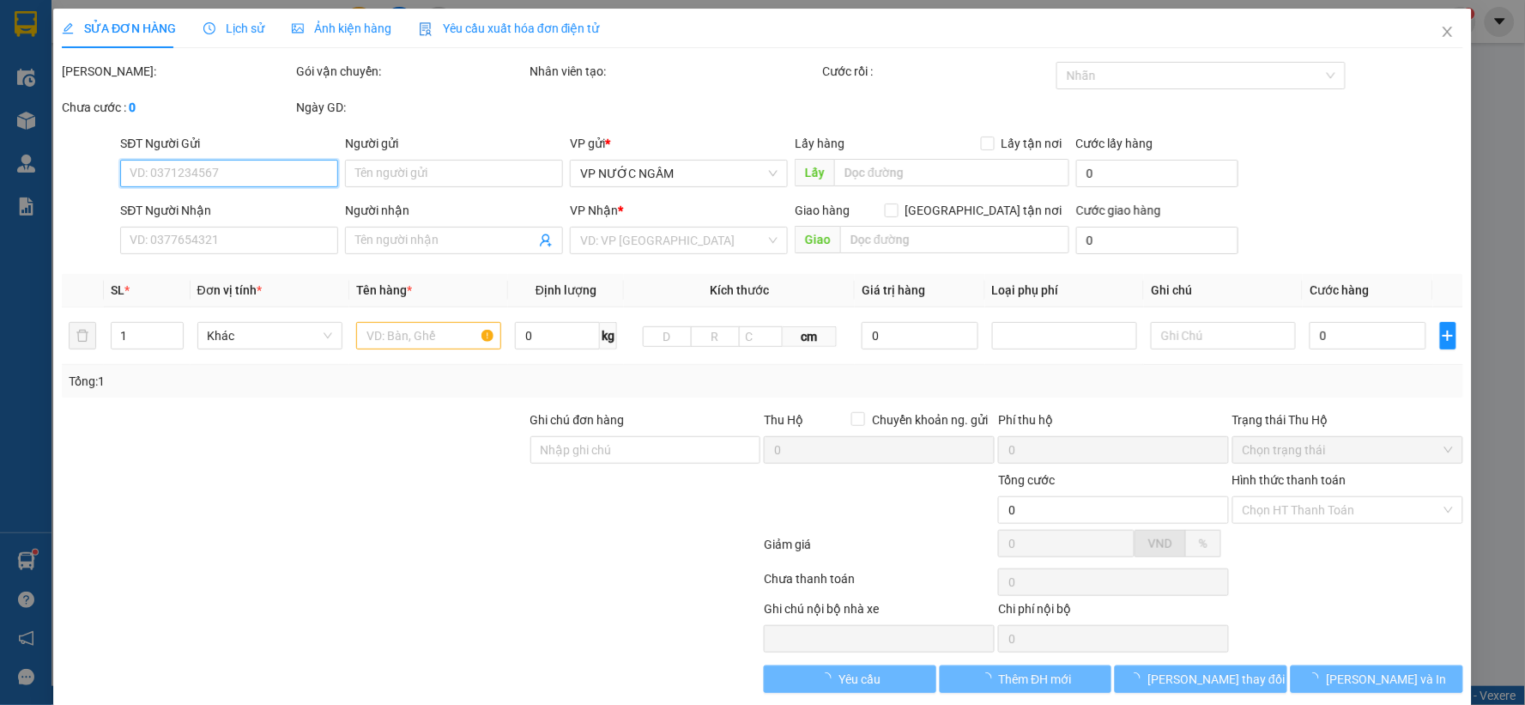
type input "48 [PERSON_NAME]"
type input "30.000"
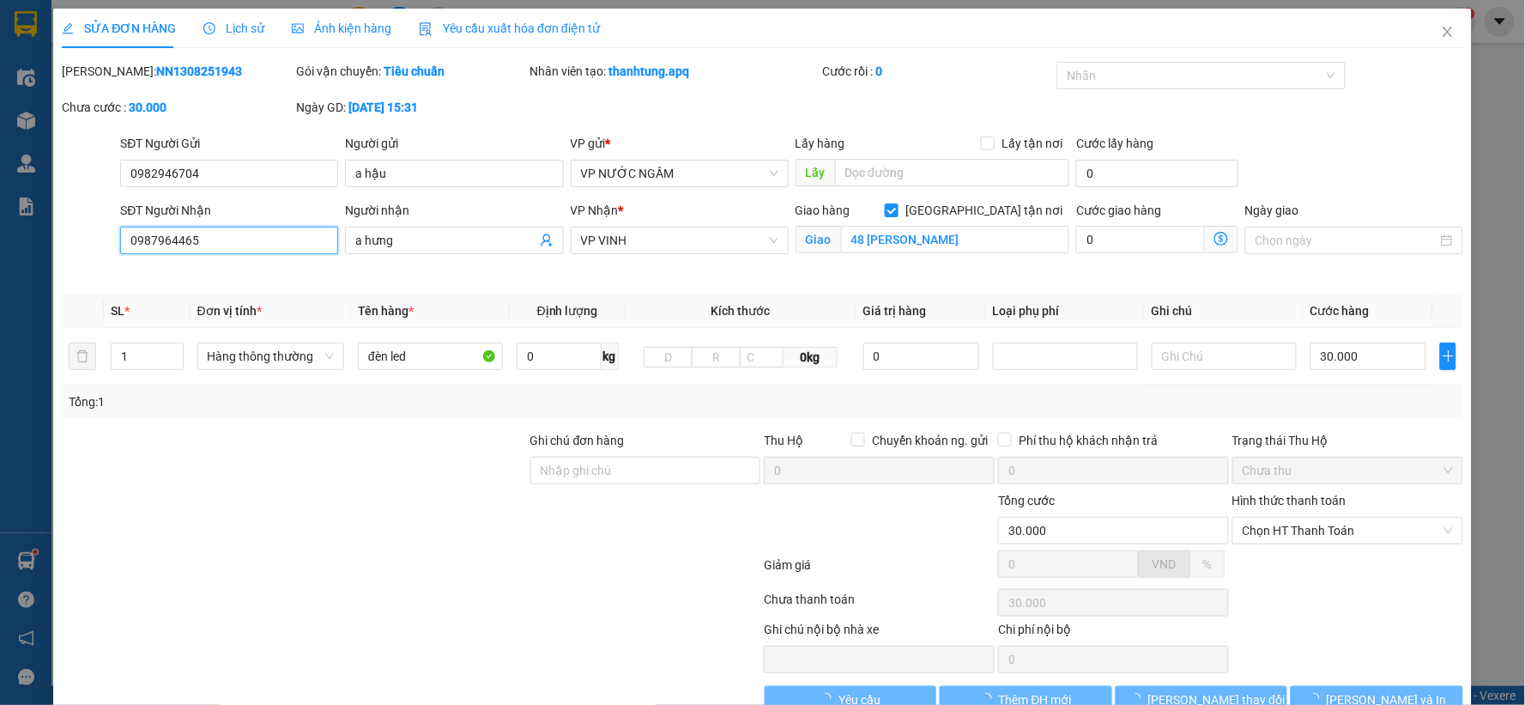
click at [266, 245] on input "0987964465" at bounding box center [229, 240] width 218 height 27
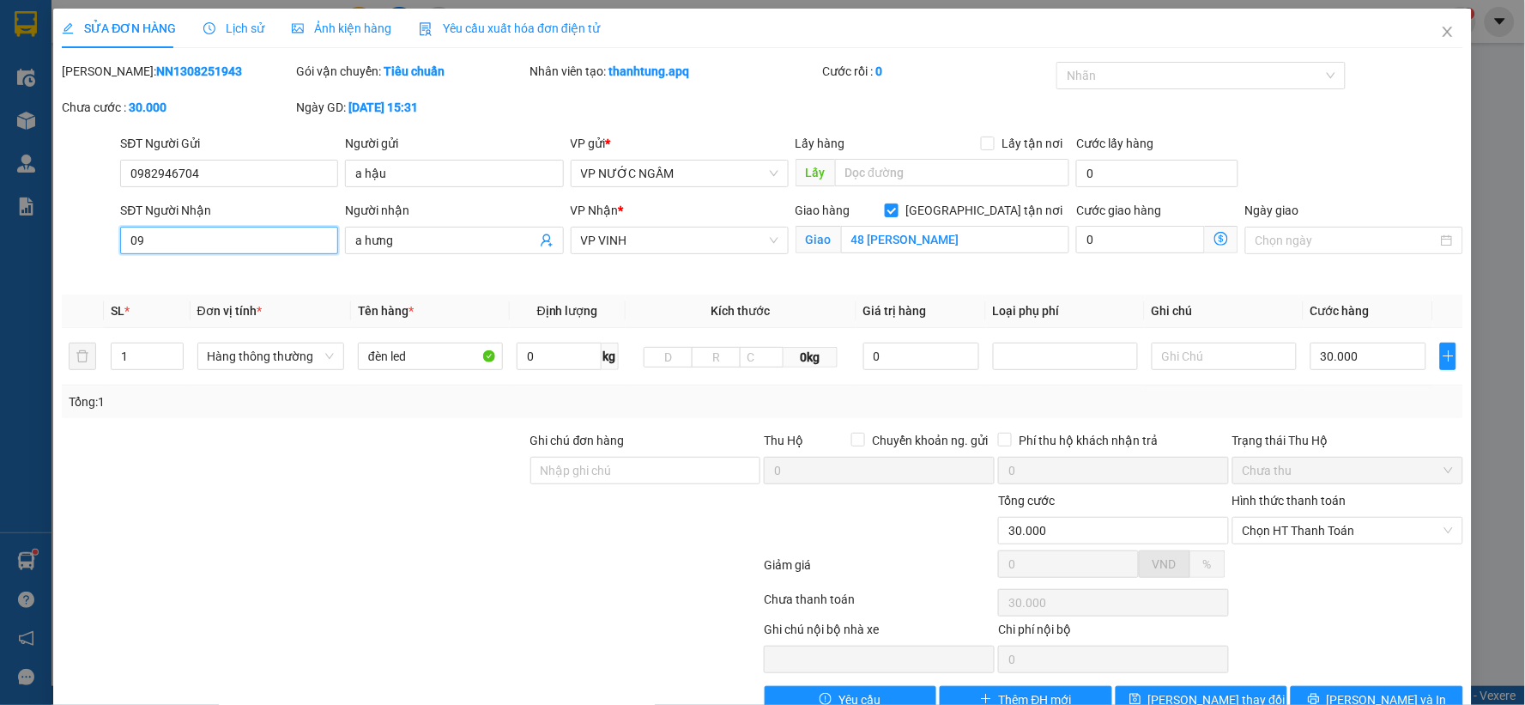
type input "0"
type input "0987357982"
click at [1330, 686] on button "[PERSON_NAME] và In" at bounding box center [1377, 699] width 173 height 27
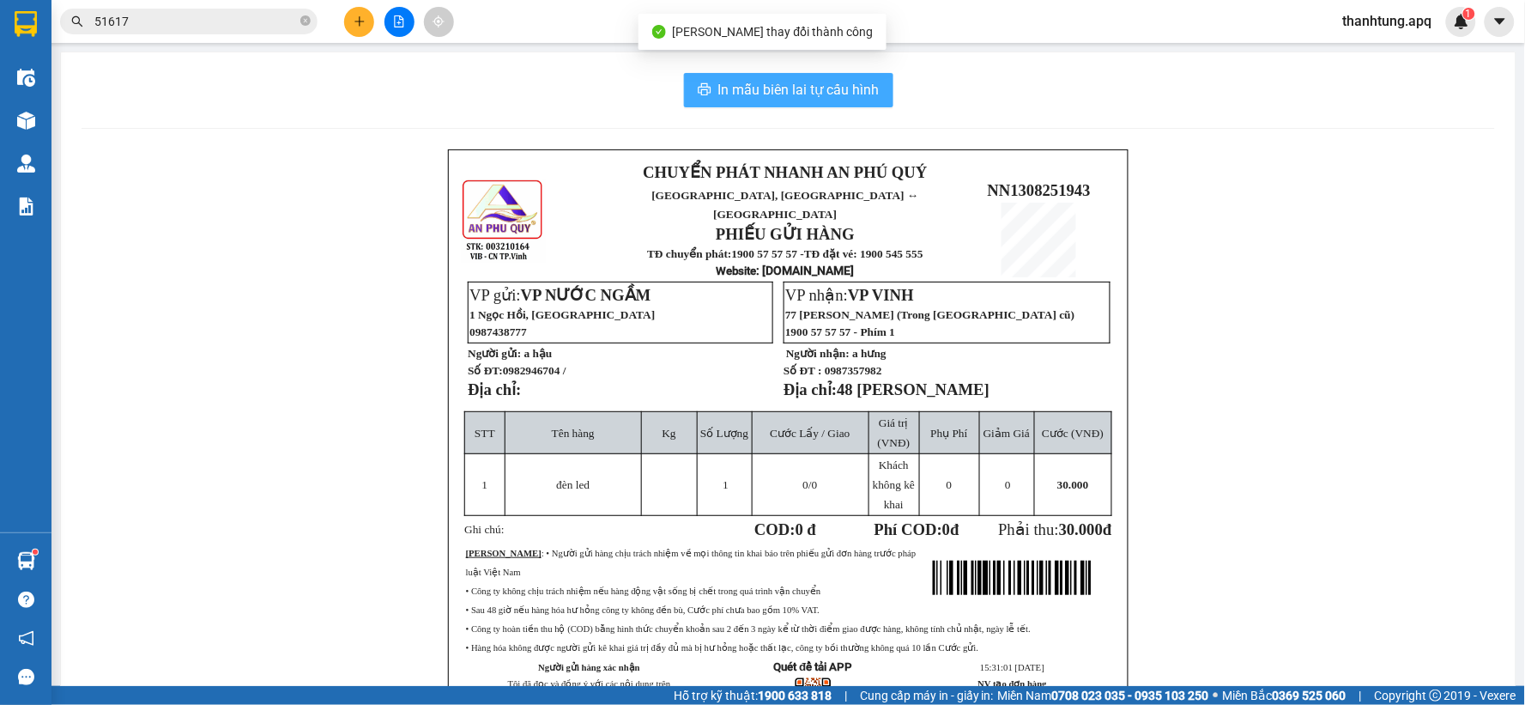
click at [854, 87] on span "In mẫu biên lai tự cấu hình" at bounding box center [798, 89] width 161 height 21
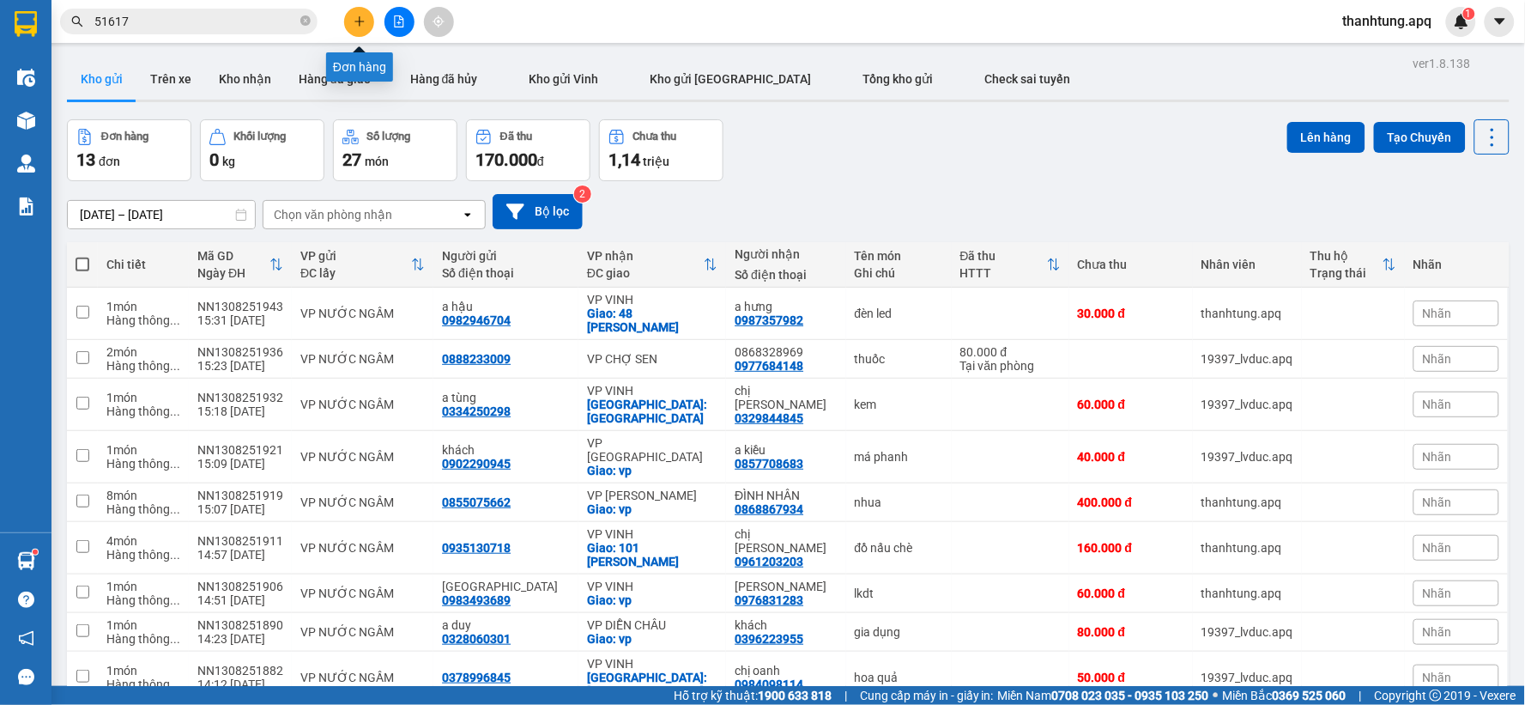
click at [366, 13] on button at bounding box center [359, 22] width 30 height 30
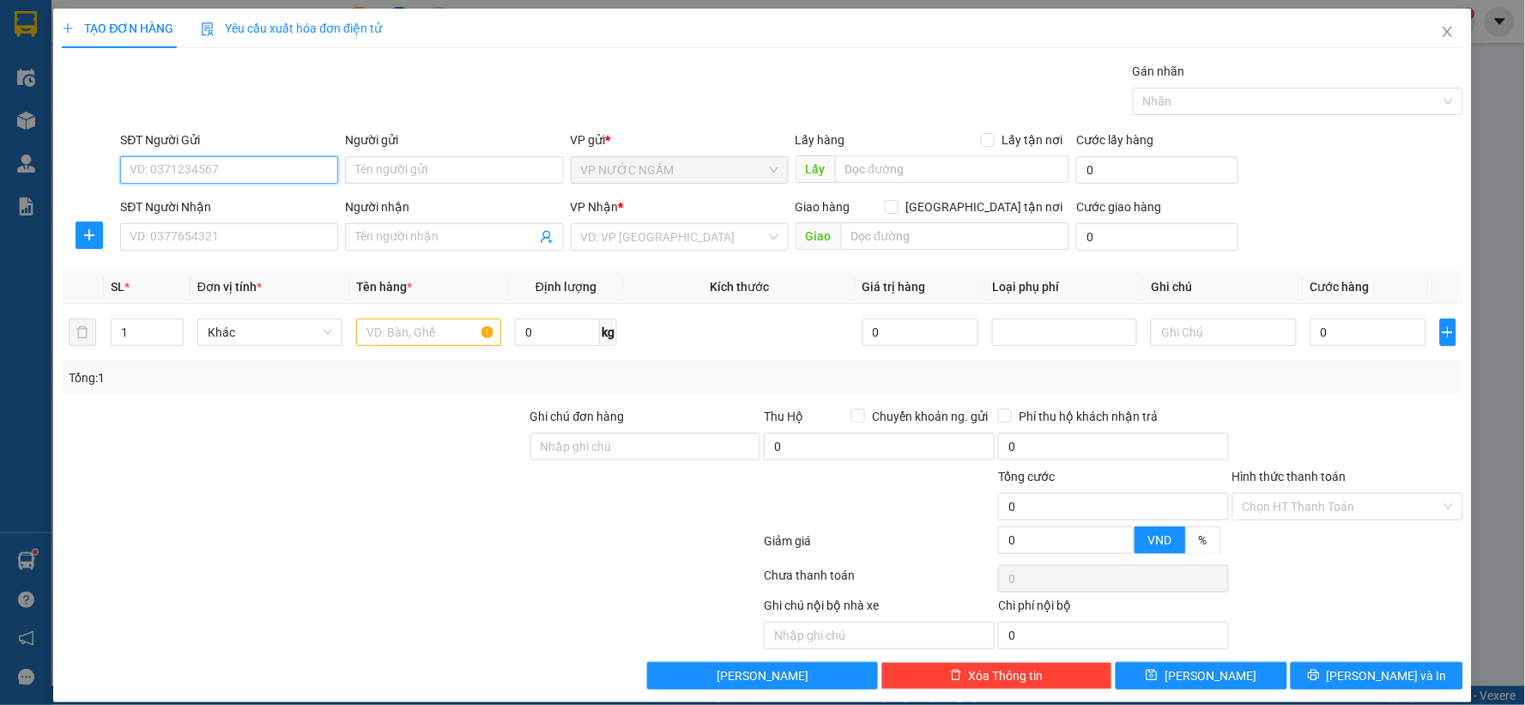
click at [280, 176] on input "SĐT Người Gửi" at bounding box center [229, 169] width 218 height 27
paste input "0365782810"
type input "0365782810"
click at [215, 237] on input "SĐT Người Nhận" at bounding box center [229, 236] width 218 height 27
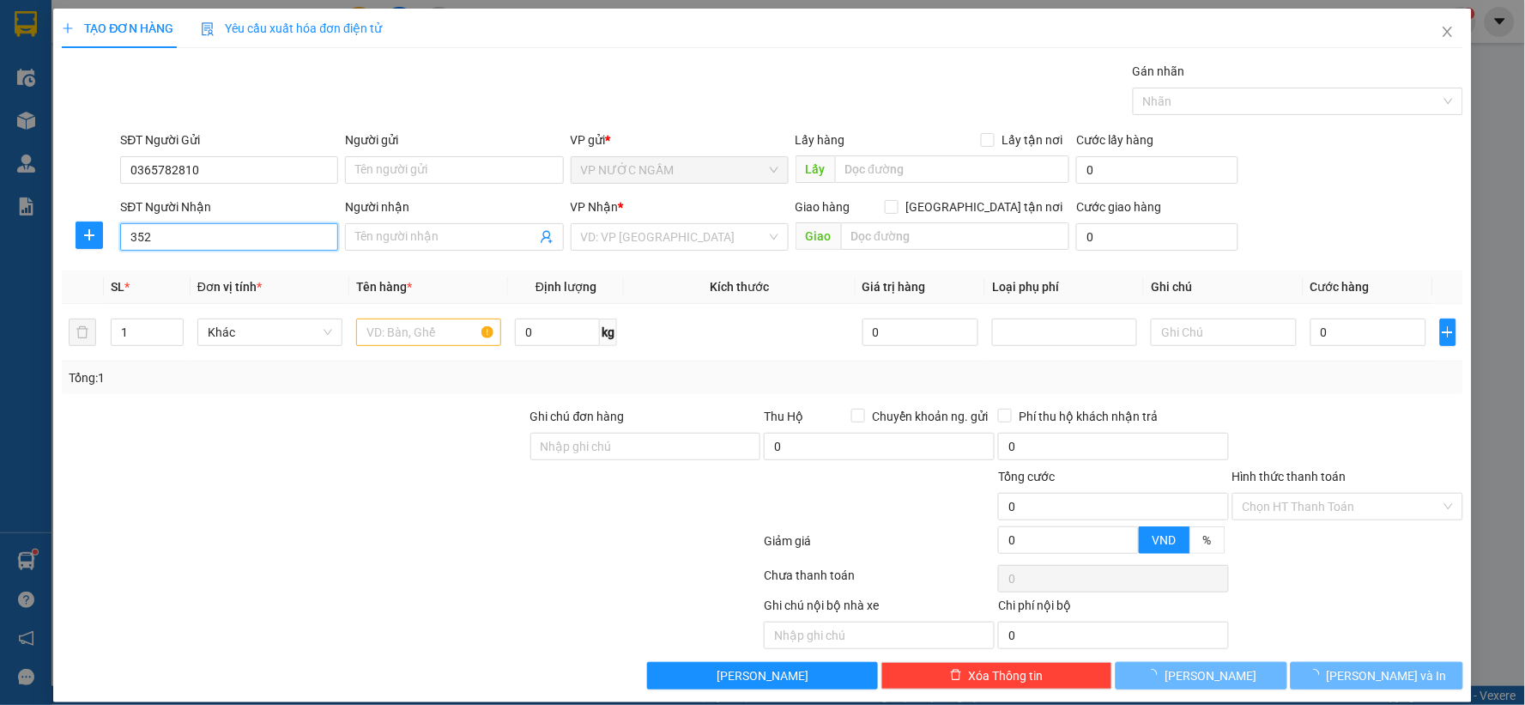
click at [269, 237] on input "352" at bounding box center [229, 236] width 218 height 27
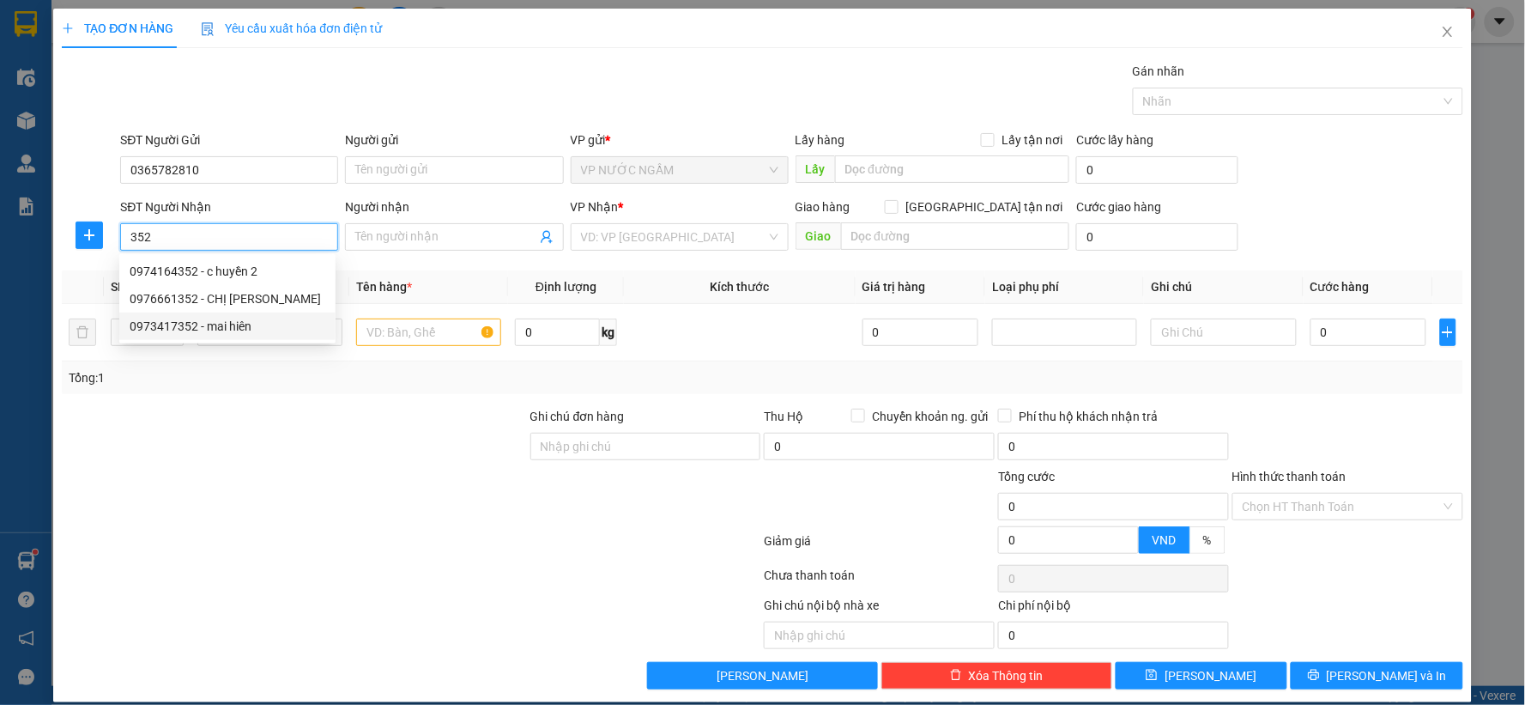
click at [251, 323] on div "0973417352 - mai hiên" at bounding box center [228, 326] width 196 height 19
type input "0973417352"
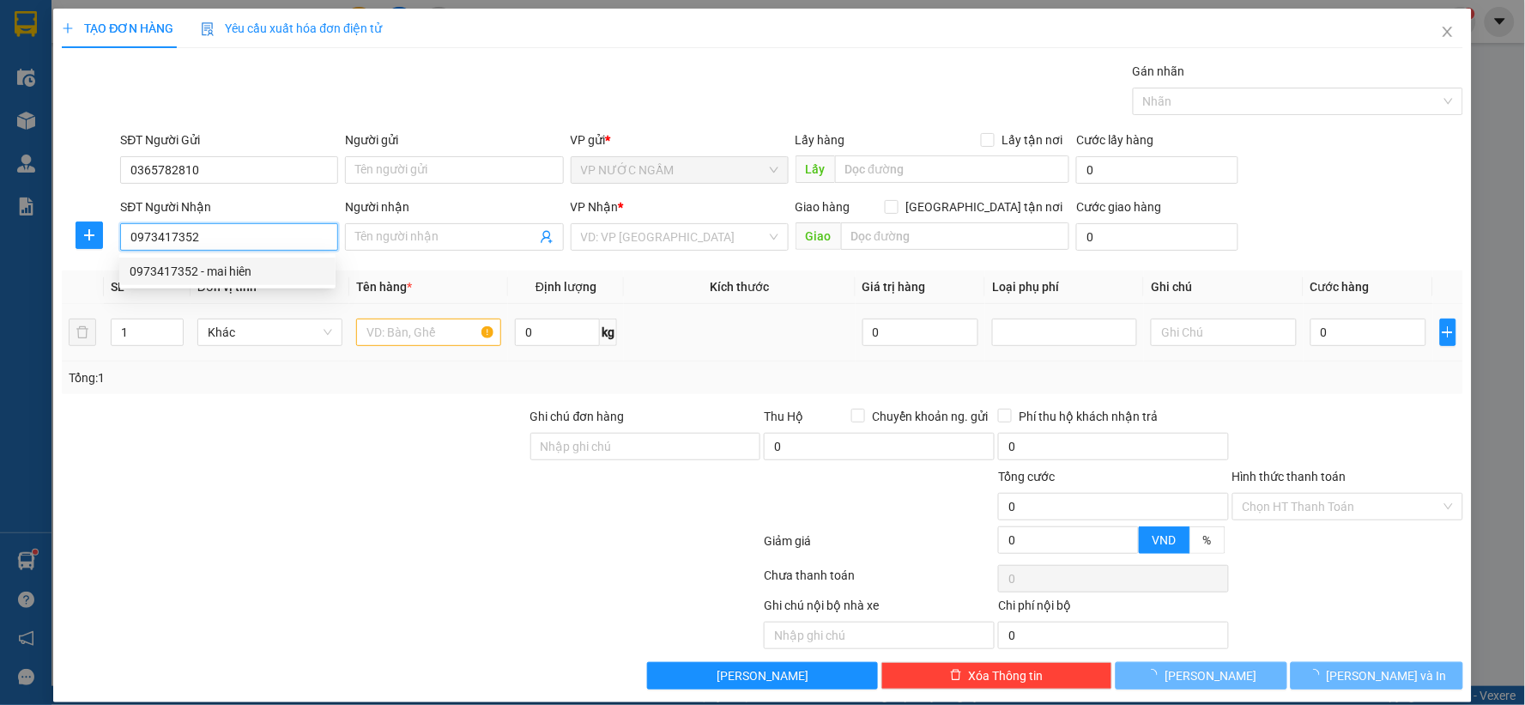
type input "mai hiên"
checkbox input "true"
type input "minh khai"
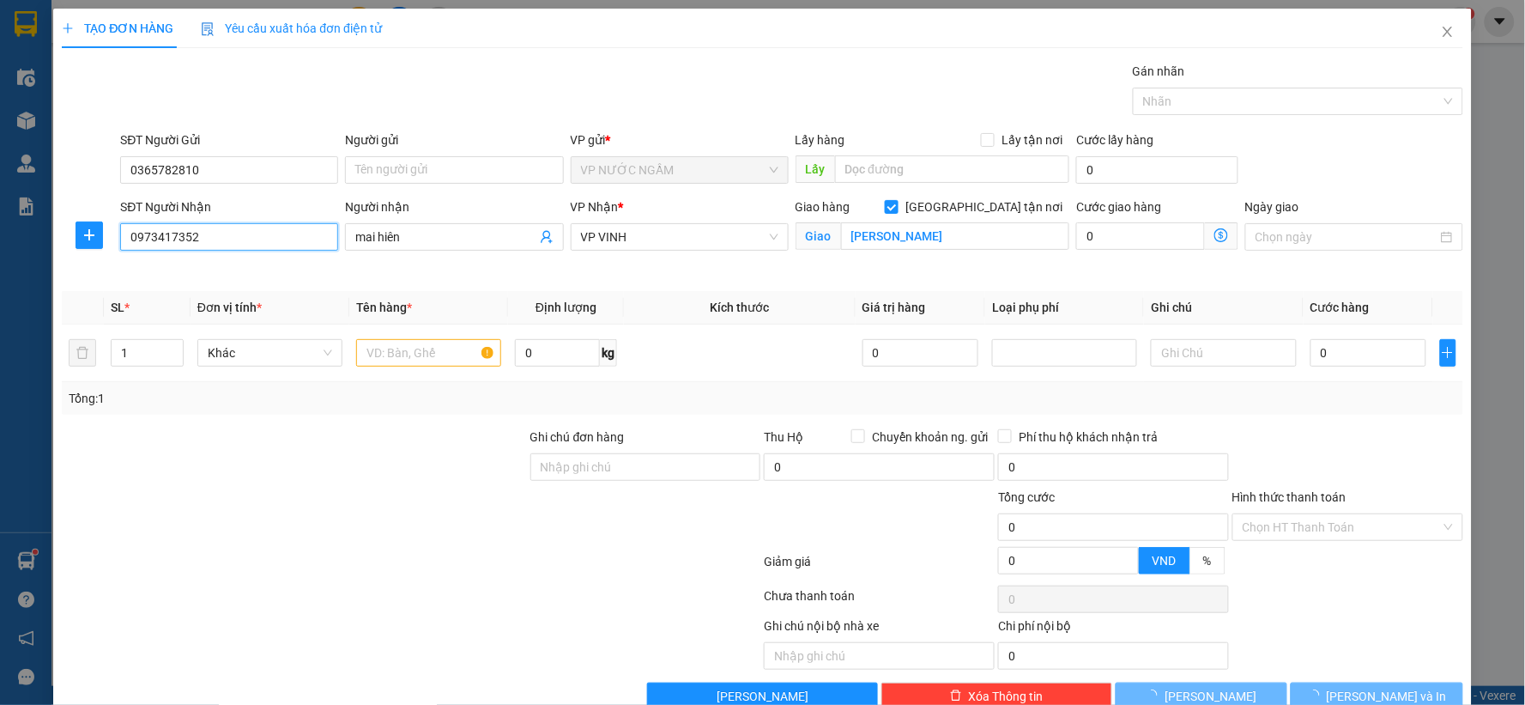
type input "10"
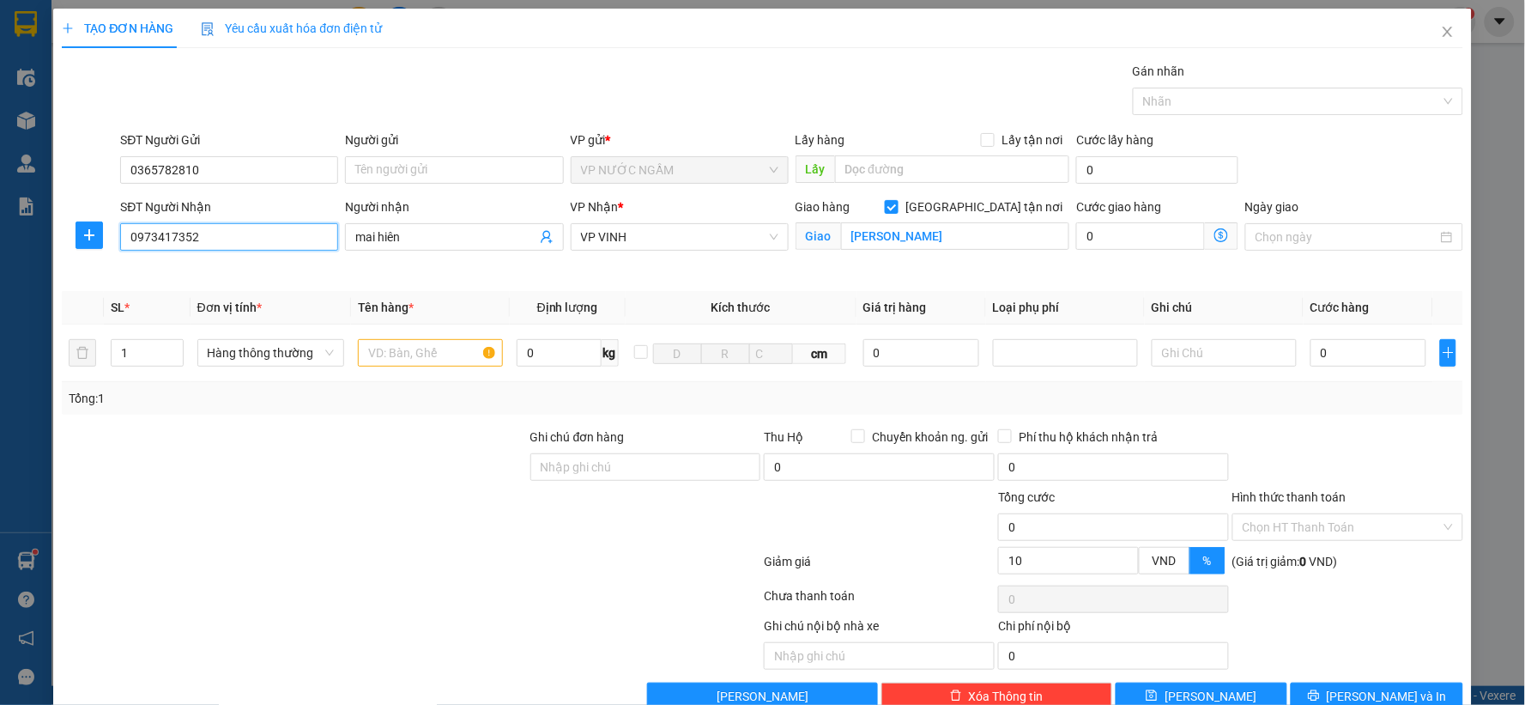
click at [203, 233] on input "0973417352" at bounding box center [229, 236] width 218 height 27
type input "0"
click at [247, 240] on input "SĐT Người Nhận" at bounding box center [229, 236] width 218 height 27
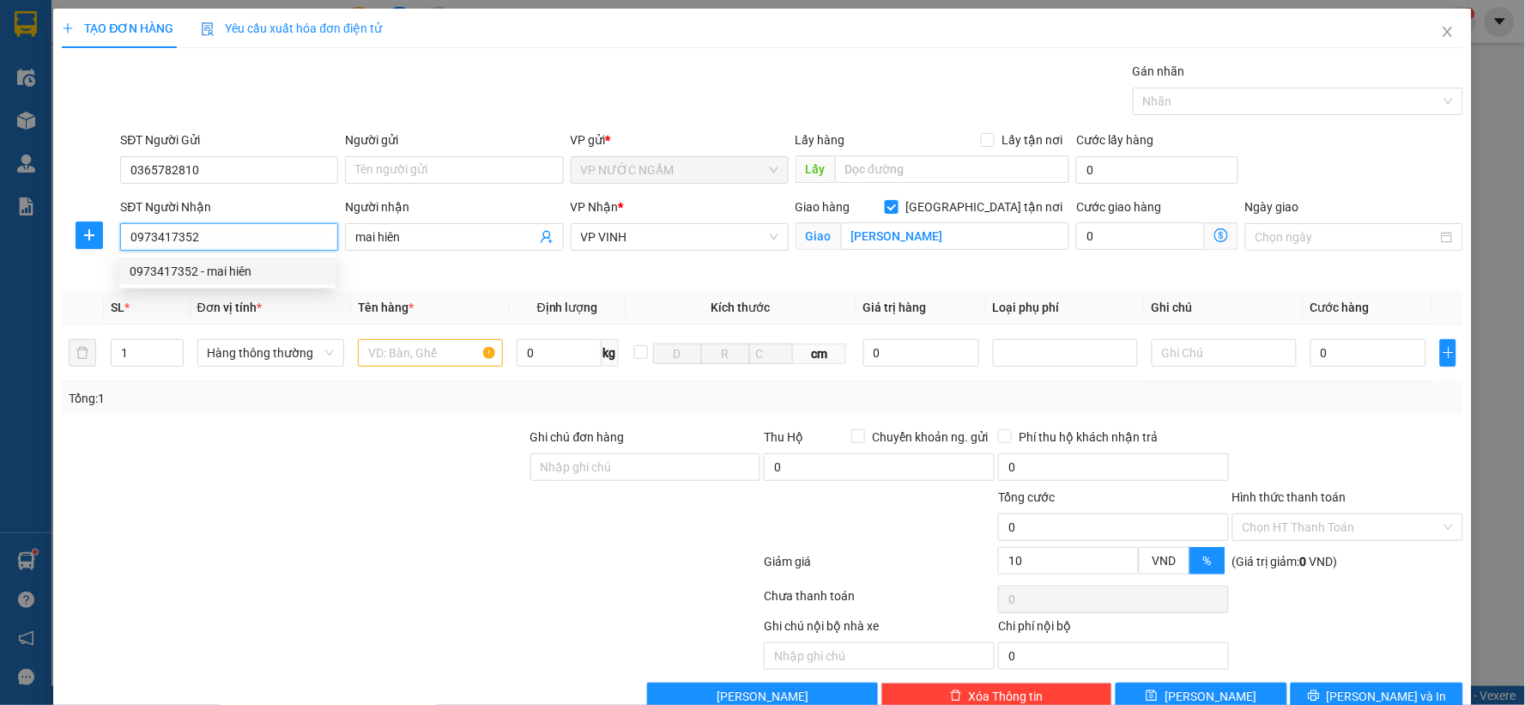
click at [272, 263] on div "0973417352 - mai hiên" at bounding box center [228, 271] width 196 height 19
type input "0973417352"
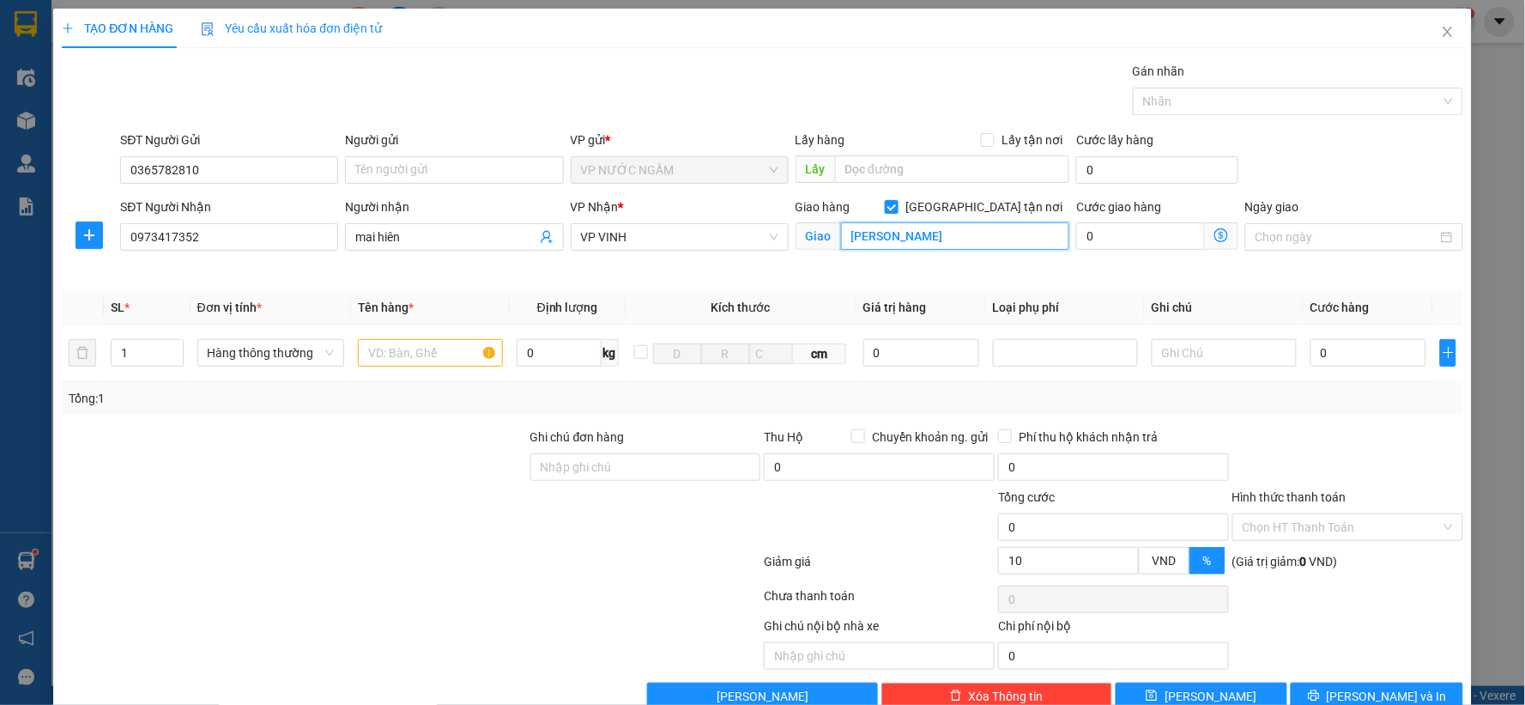
click at [908, 240] on input "minh khai" at bounding box center [955, 235] width 229 height 27
type input "160minh khai"
click at [398, 348] on input "text" at bounding box center [430, 352] width 145 height 27
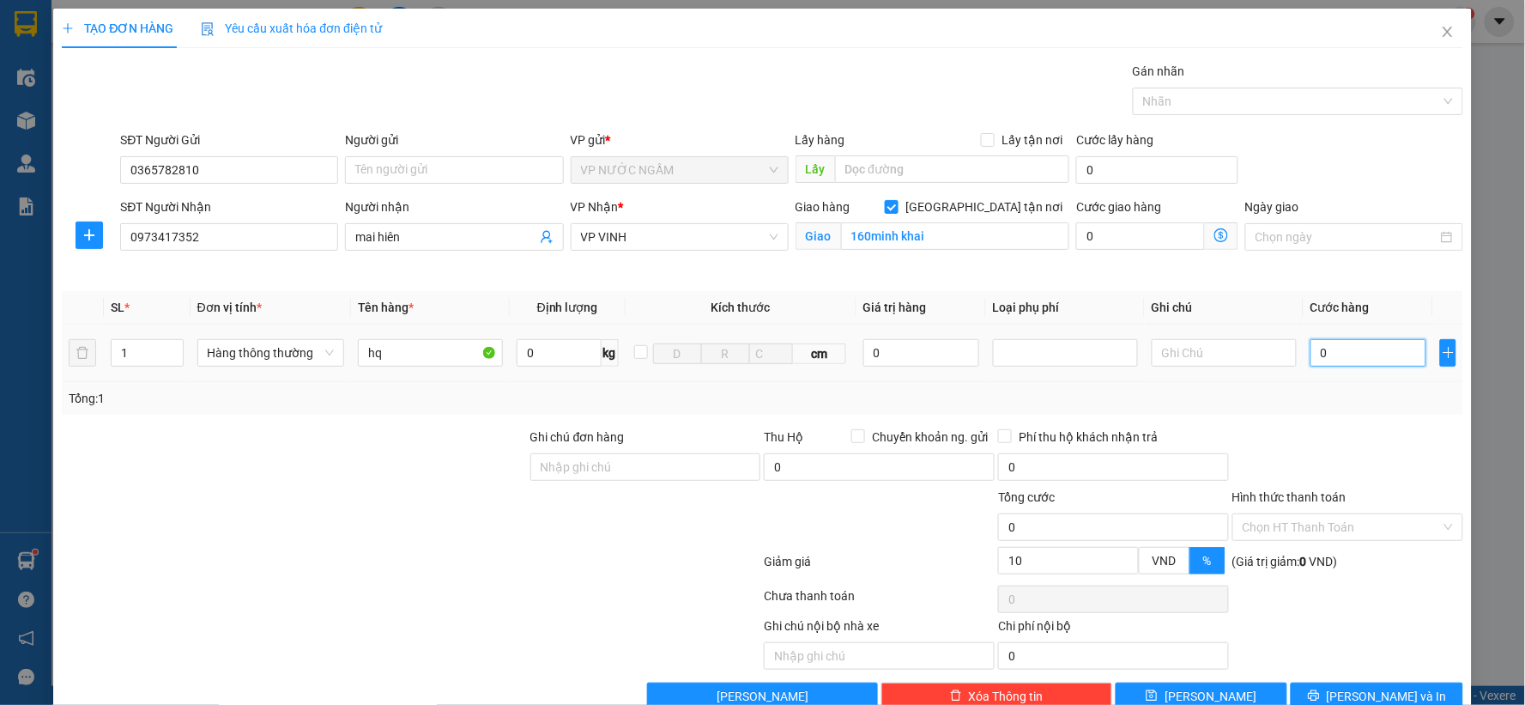
click at [1341, 357] on input "0" at bounding box center [1369, 352] width 116 height 27
click at [1354, 689] on span "[PERSON_NAME] và In" at bounding box center [1387, 696] width 120 height 19
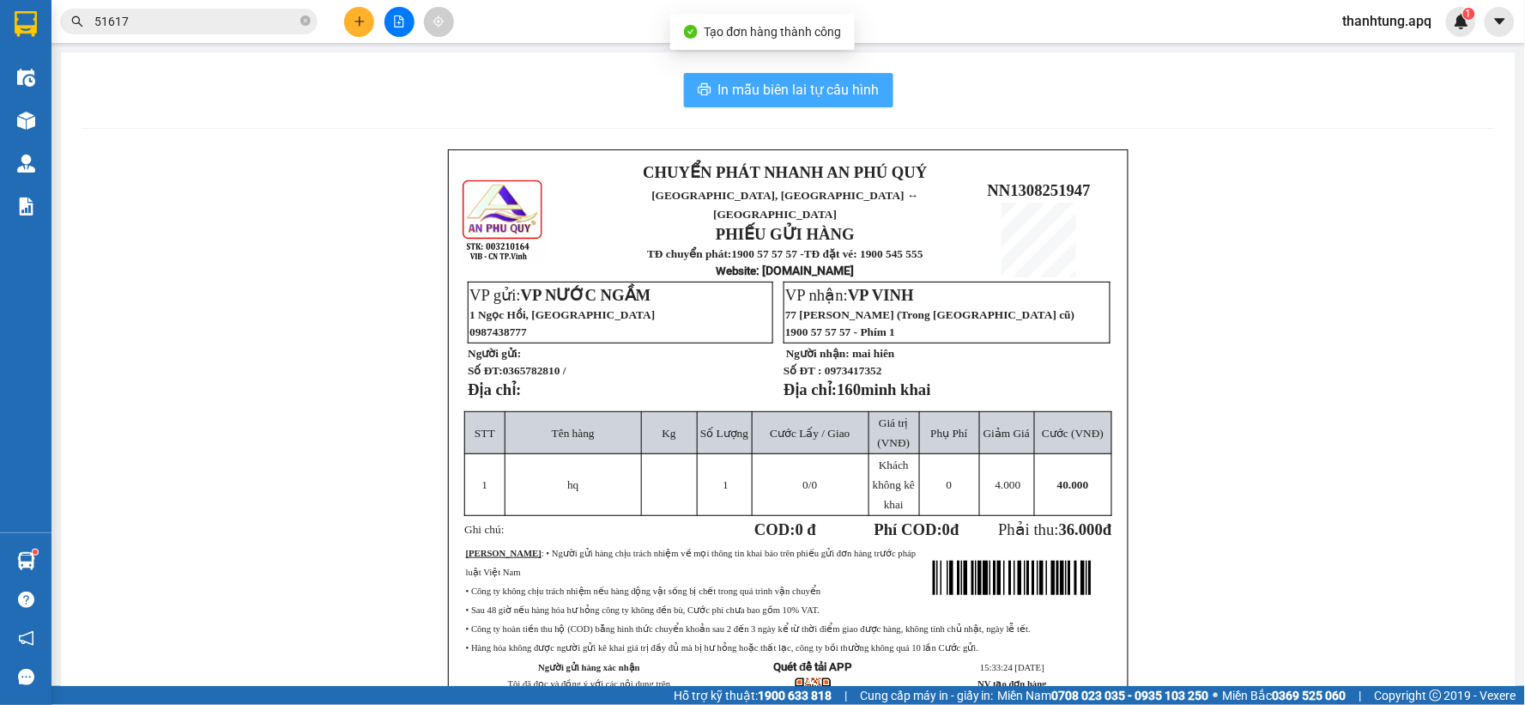
click at [818, 79] on span "In mẫu biên lai tự cấu hình" at bounding box center [798, 89] width 161 height 21
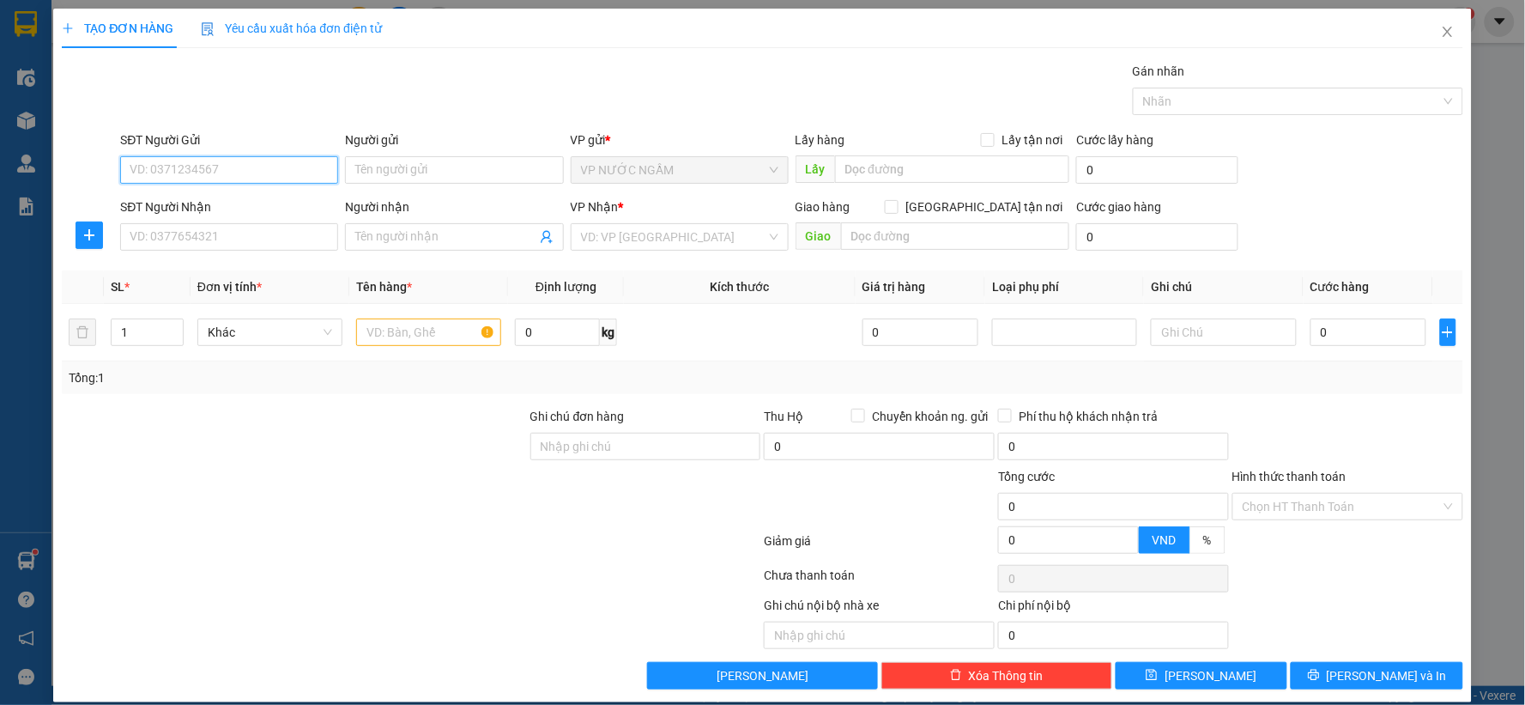
paste input "0365782810"
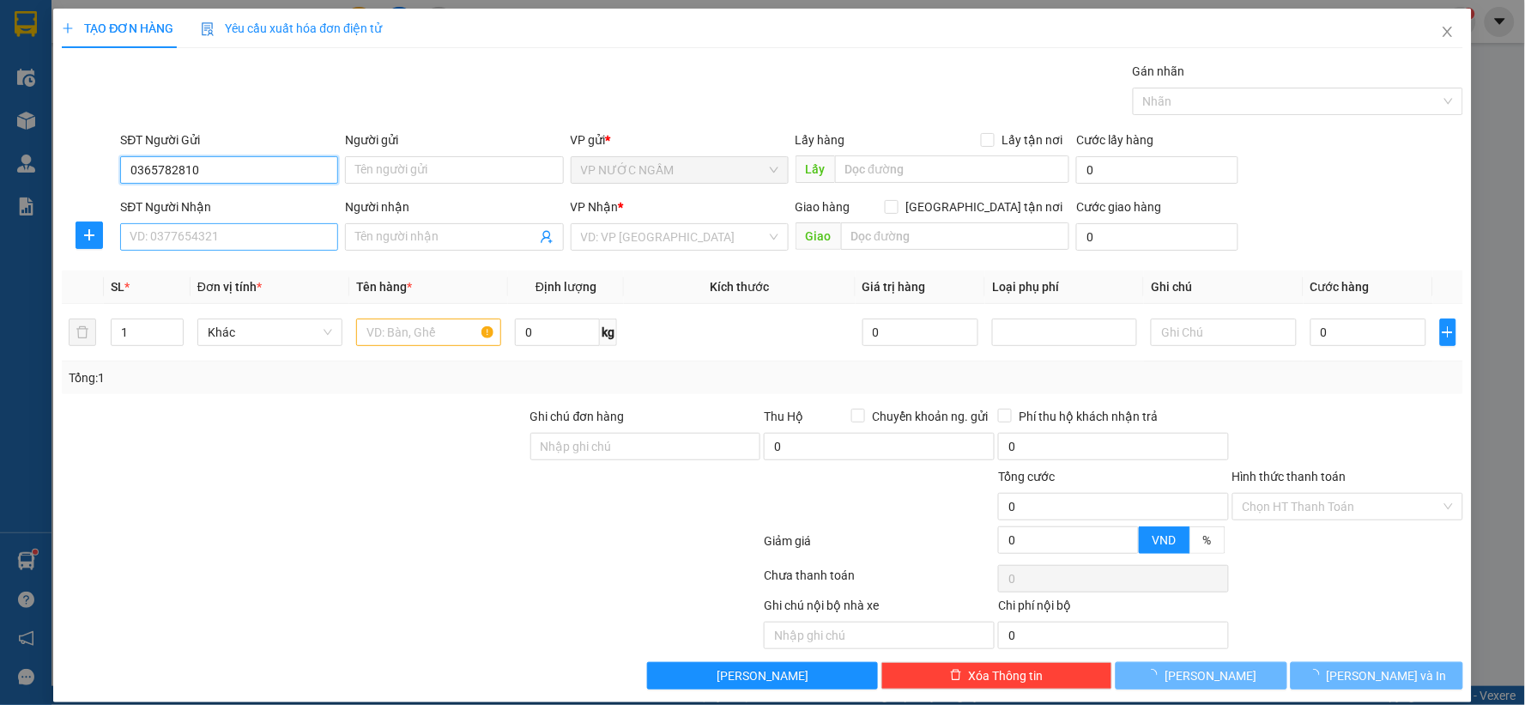
type input "0365782810"
click at [173, 238] on input "SĐT Người Nhận" at bounding box center [229, 236] width 218 height 27
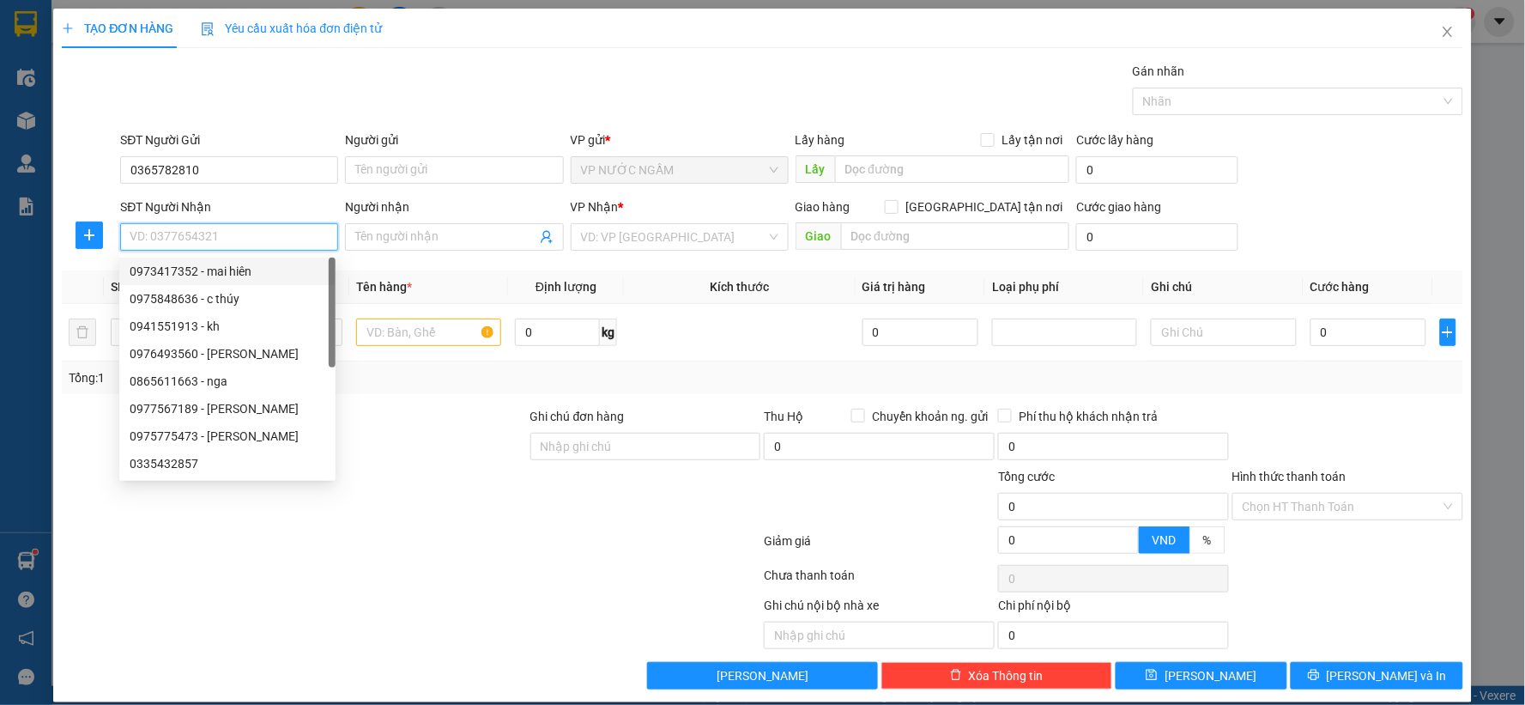
click at [185, 270] on div "0973417352 - mai hiên" at bounding box center [228, 271] width 196 height 19
type input "0973417352"
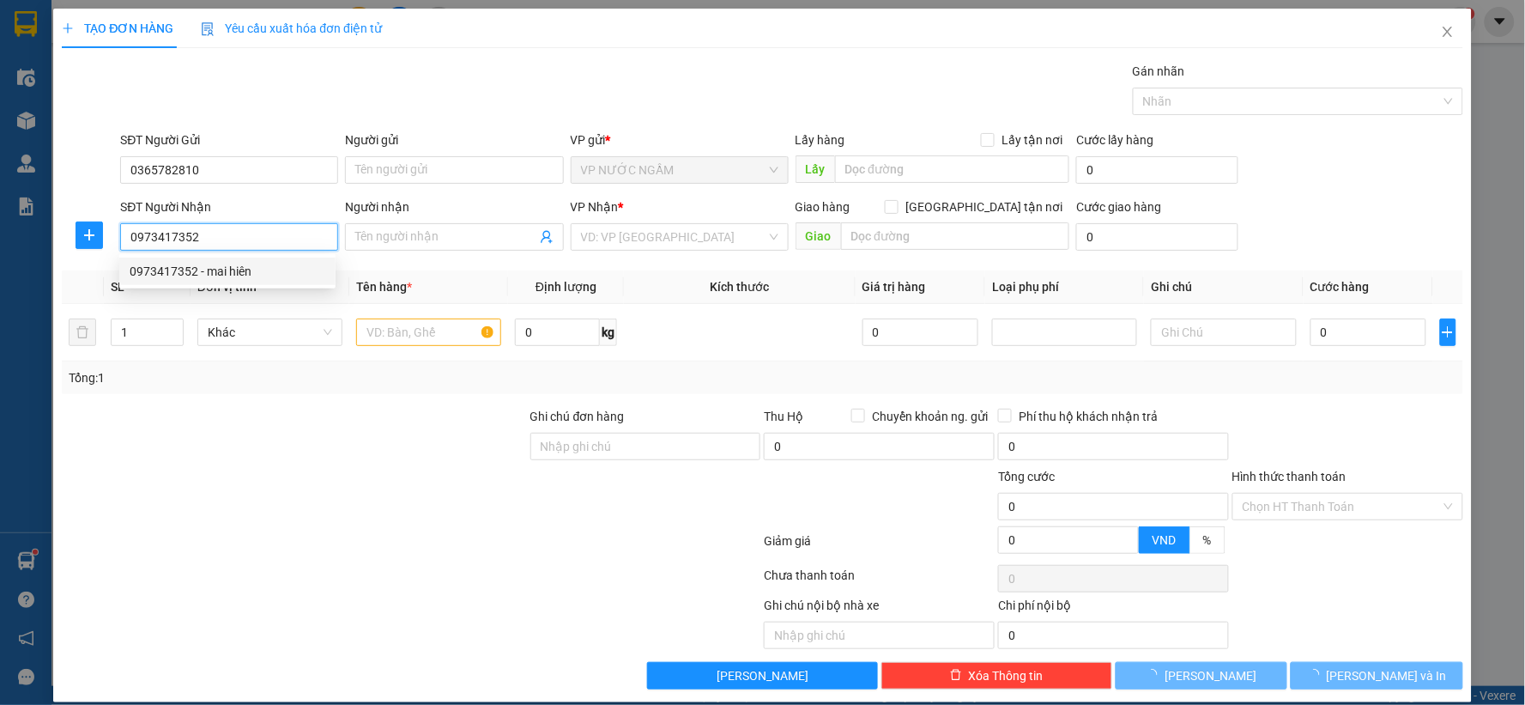
type input "mai hiên"
checkbox input "true"
type input "160minh khai"
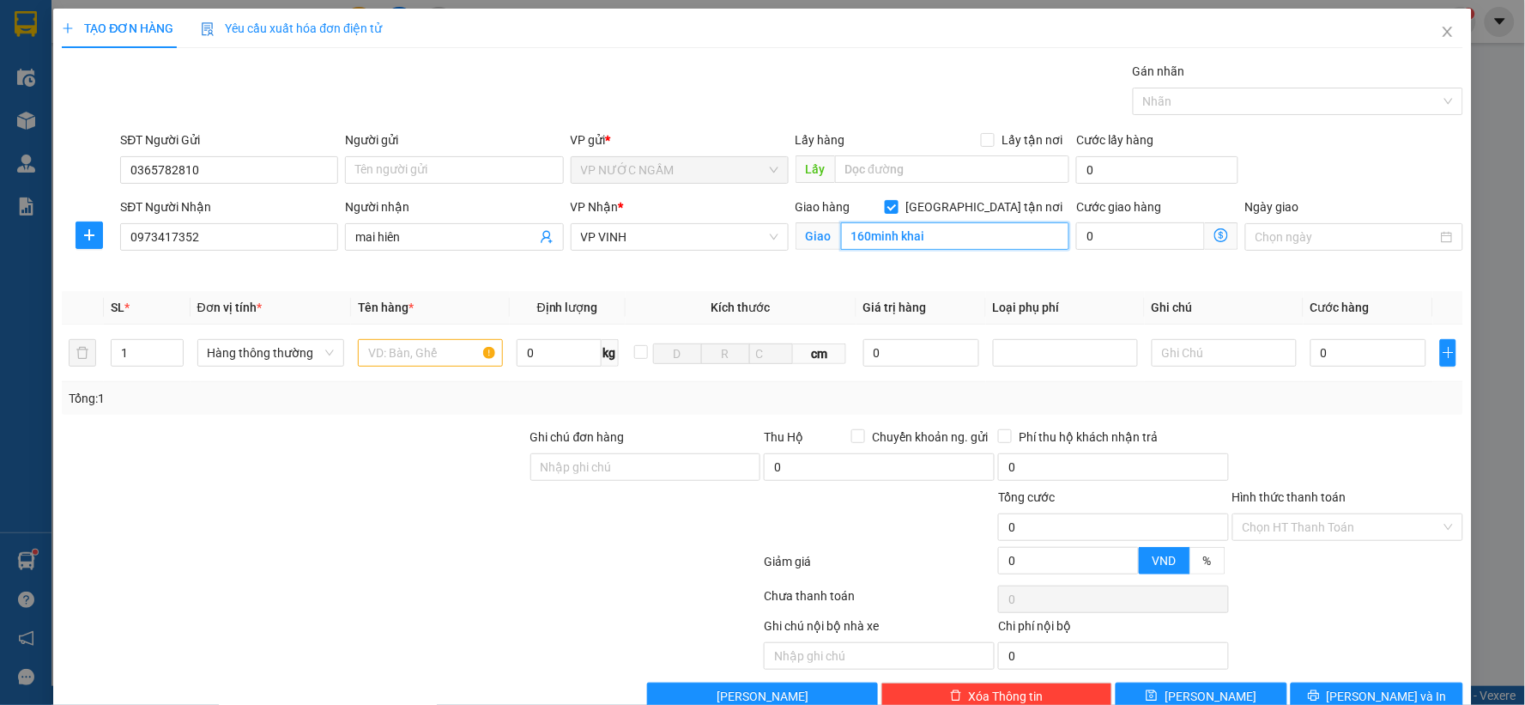
type input "10"
click at [930, 247] on input "160minh khai" at bounding box center [955, 235] width 229 height 27
type input "231 nvc"
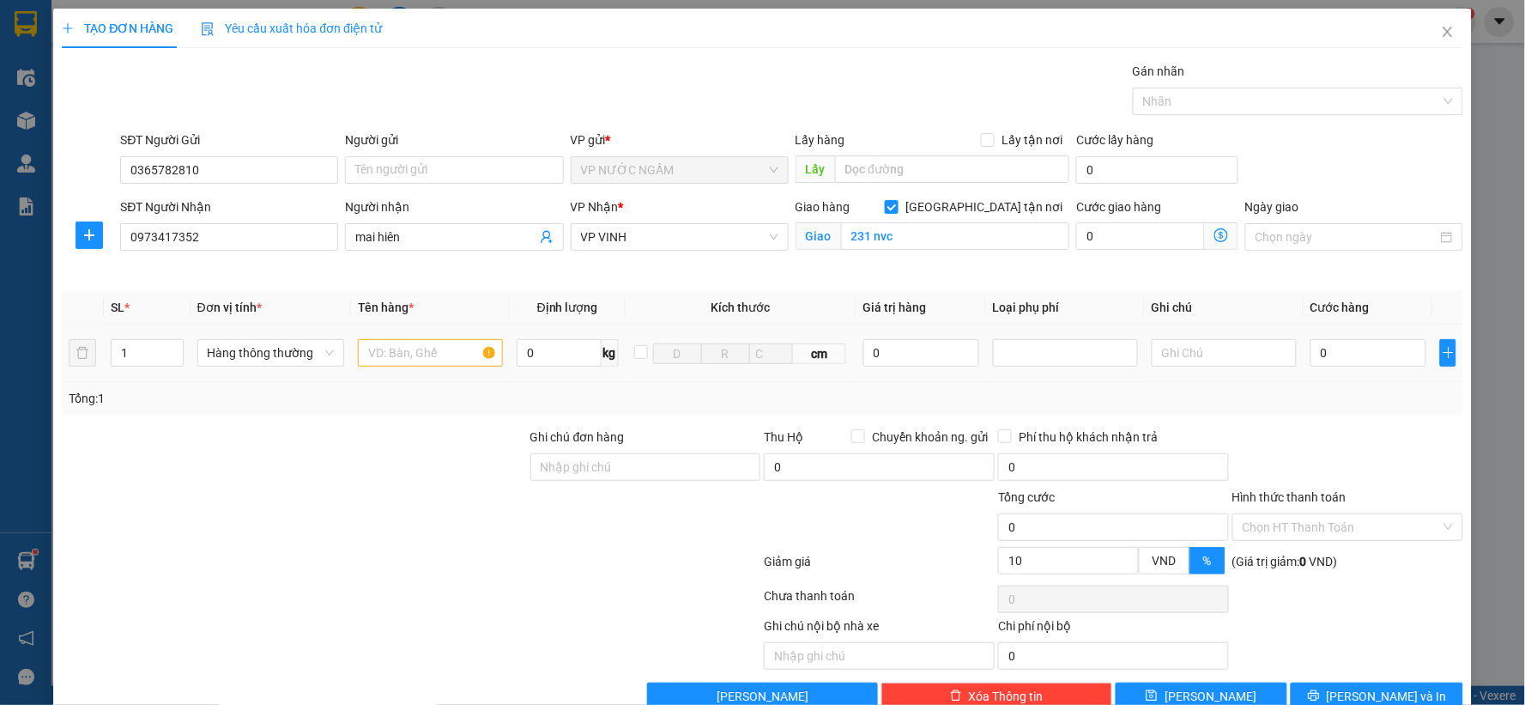
click at [405, 335] on td at bounding box center [430, 353] width 159 height 58
click at [401, 345] on input "text" at bounding box center [430, 352] width 145 height 27
type input "hq"
click at [1331, 357] on input "0" at bounding box center [1369, 352] width 116 height 27
click at [1323, 698] on button "[PERSON_NAME] và In" at bounding box center [1377, 695] width 173 height 27
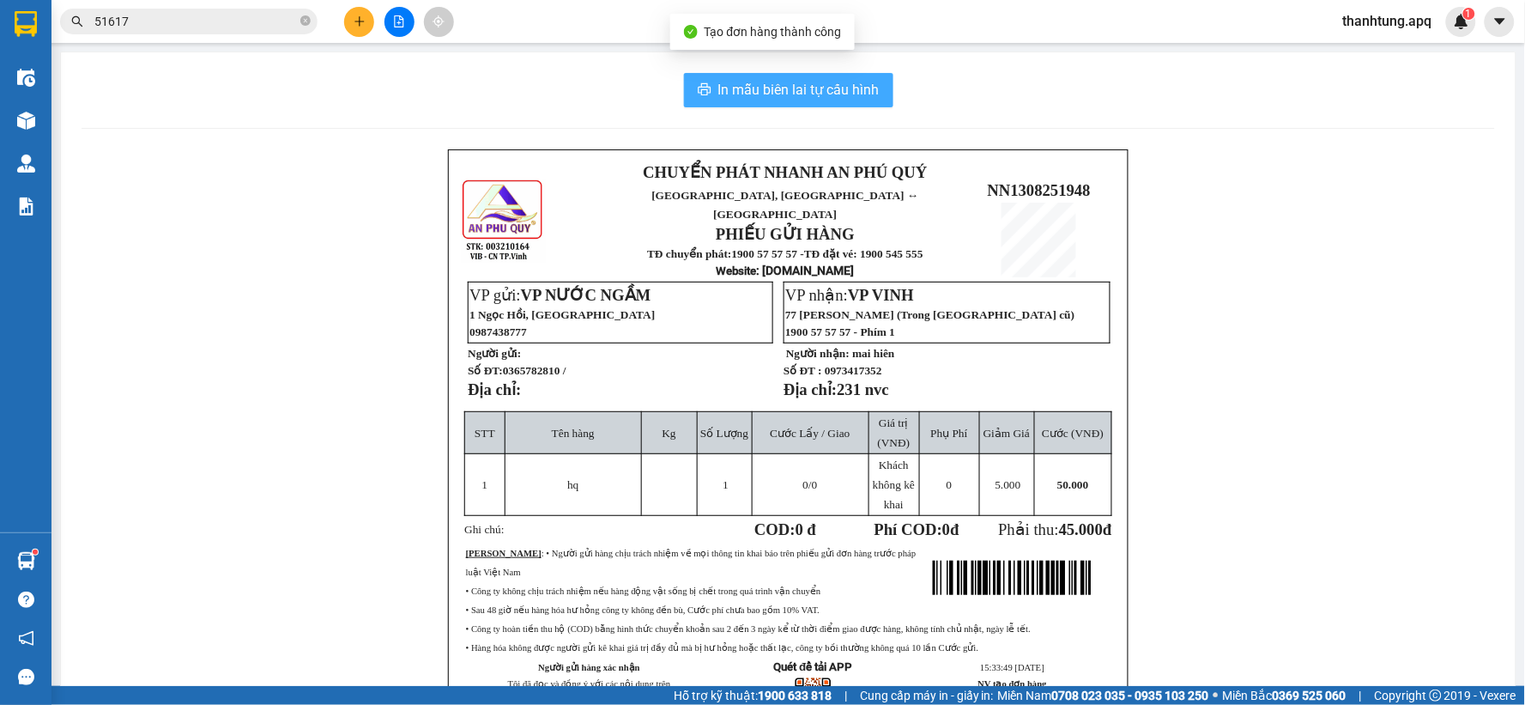
drag, startPoint x: 802, startPoint y: 108, endPoint x: 802, endPoint y: 97, distance: 11.2
click at [802, 105] on div "In mẫu biên lai tự cấu hình CHUYỂN PHÁT NHANH AN PHÚ QUÝ NGHỆ AN, HÀ TĨNH ↔ HÀ …" at bounding box center [788, 422] width 1455 height 741
click at [802, 97] on span "In mẫu biên lai tự cấu hình" at bounding box center [798, 89] width 161 height 21
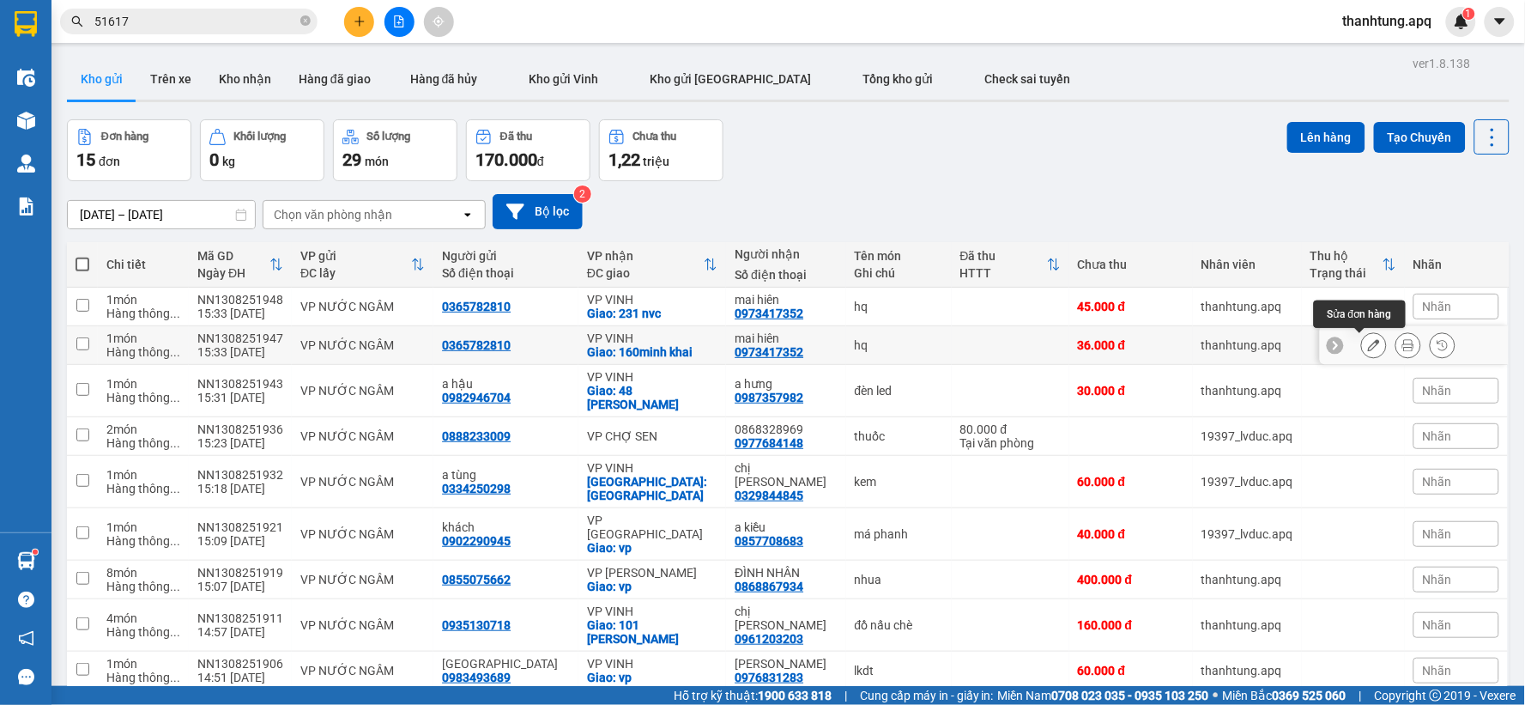
click at [1368, 349] on icon at bounding box center [1374, 345] width 12 height 12
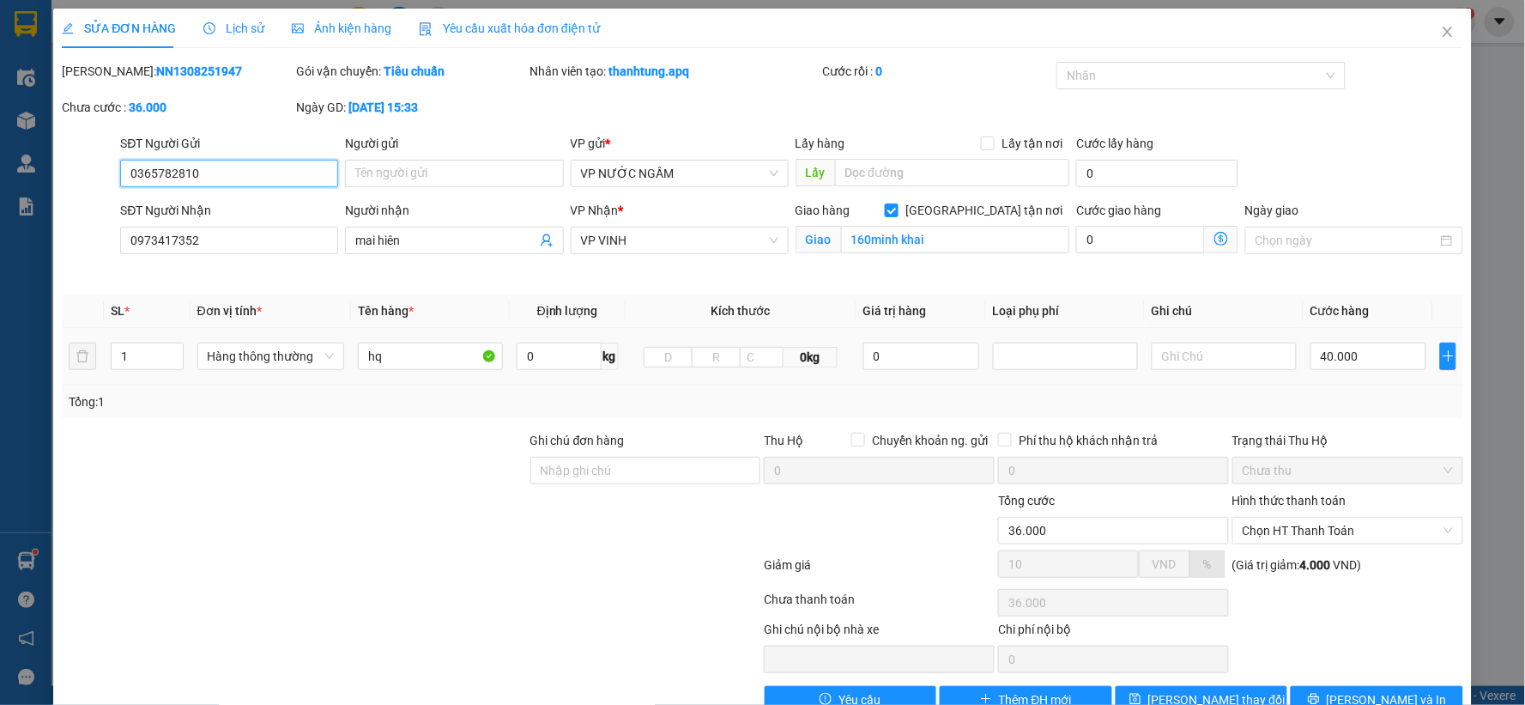
type input "0365782810"
type input "0973417352"
type input "mai hiên"
checkbox input "true"
type input "160minh khai"
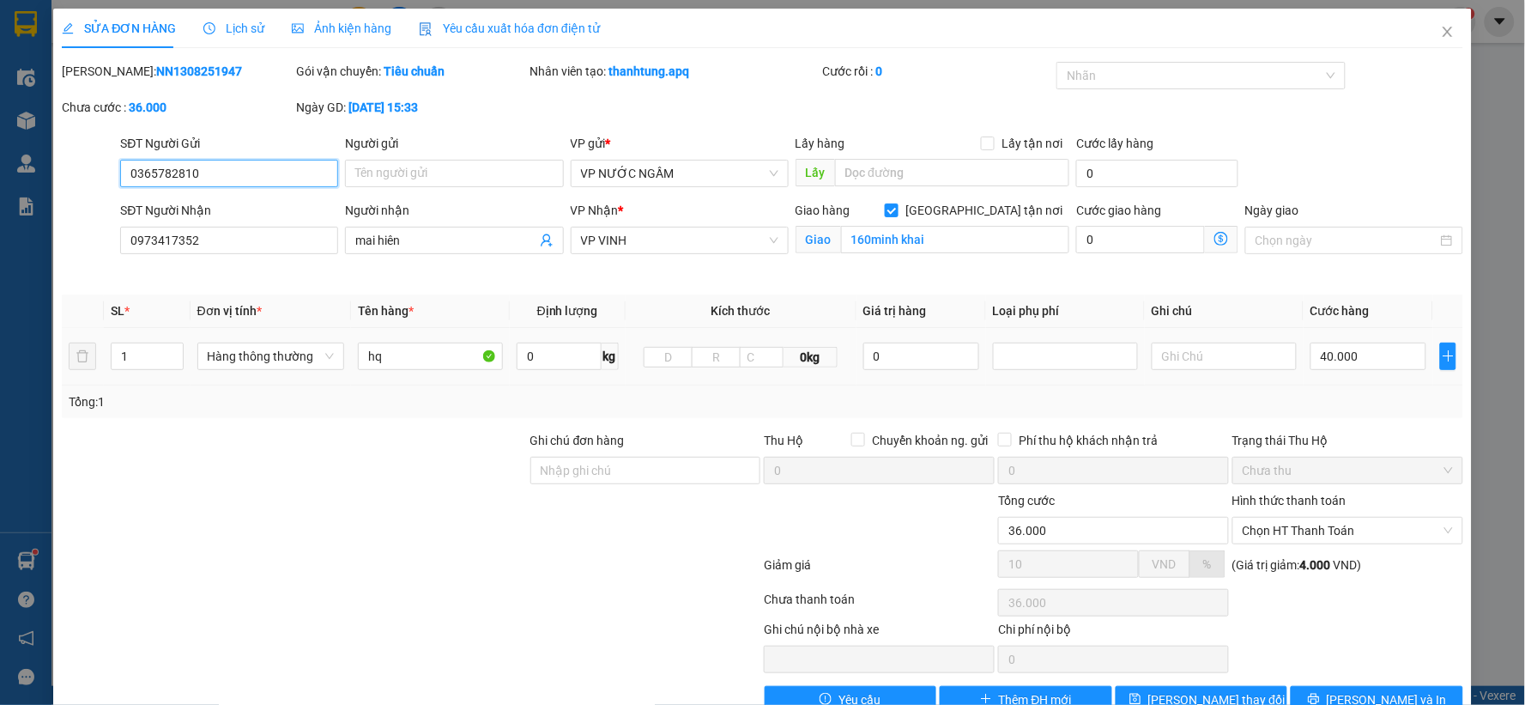
type input "36.000"
type input "10"
type input "36.000"
click at [873, 239] on input "160minh khai" at bounding box center [955, 239] width 229 height 27
click at [865, 244] on input "160minh khai" at bounding box center [955, 239] width 229 height 27
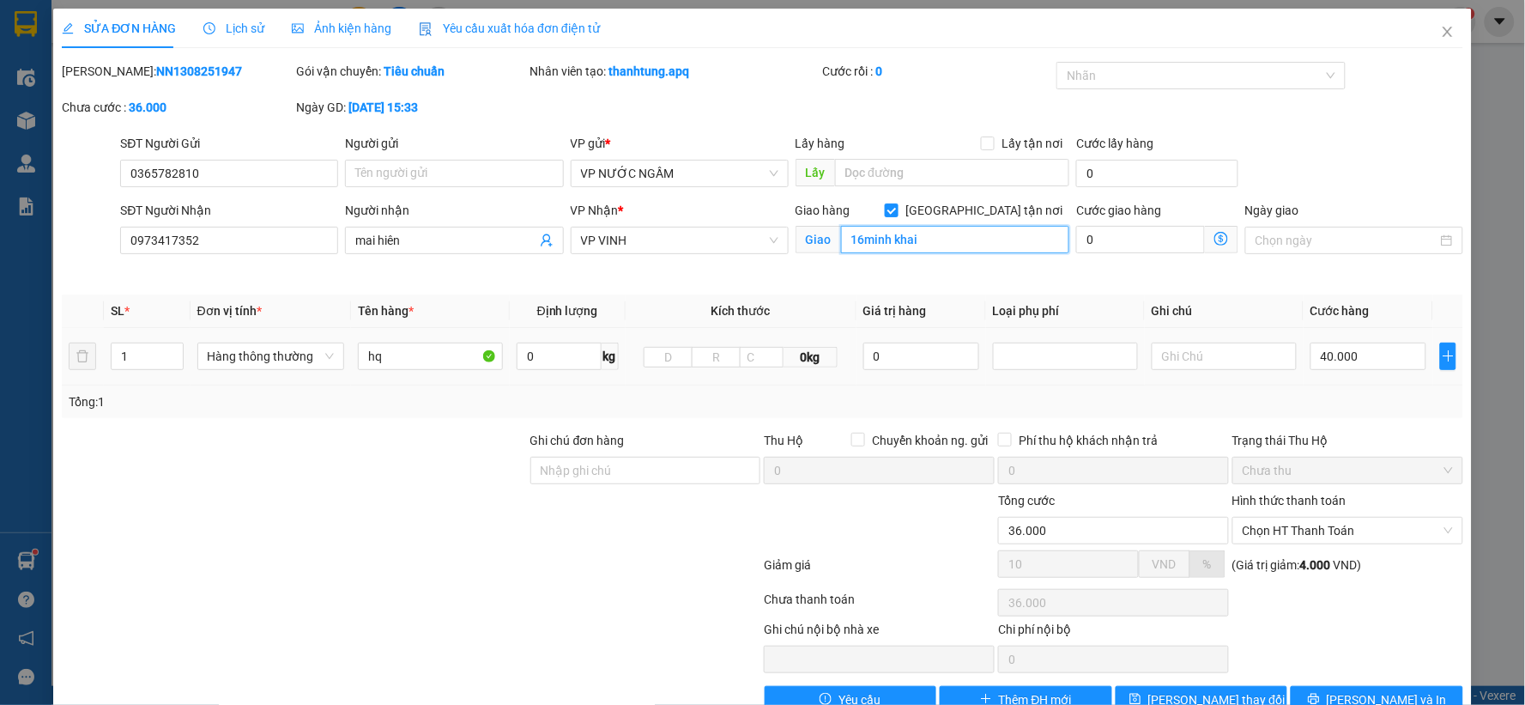
type input "16 minh khai"
click at [1245, 690] on button "[PERSON_NAME] thay đổi" at bounding box center [1202, 699] width 173 height 27
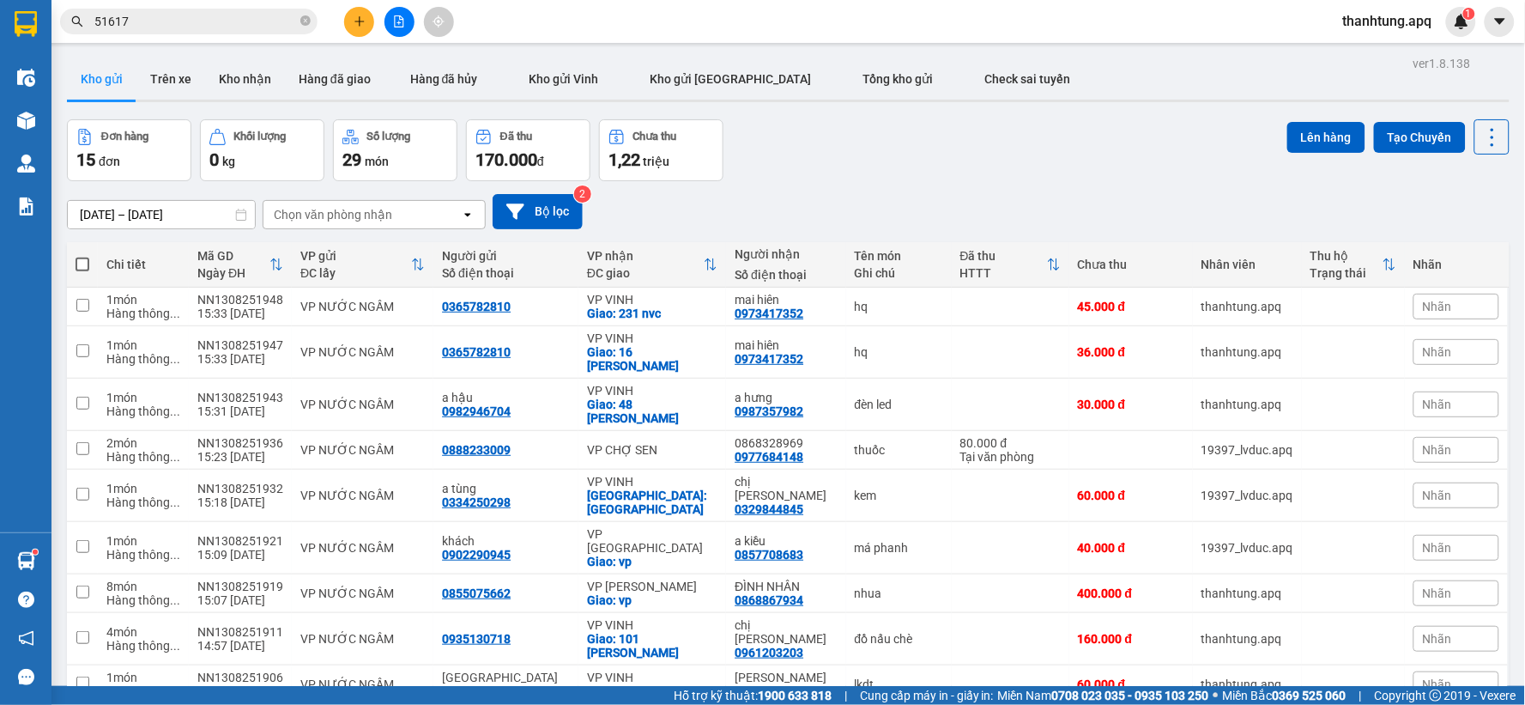
drag, startPoint x: 160, startPoint y: 72, endPoint x: 129, endPoint y: 60, distance: 33.2
click at [158, 72] on button "Trên xe" at bounding box center [170, 78] width 69 height 41
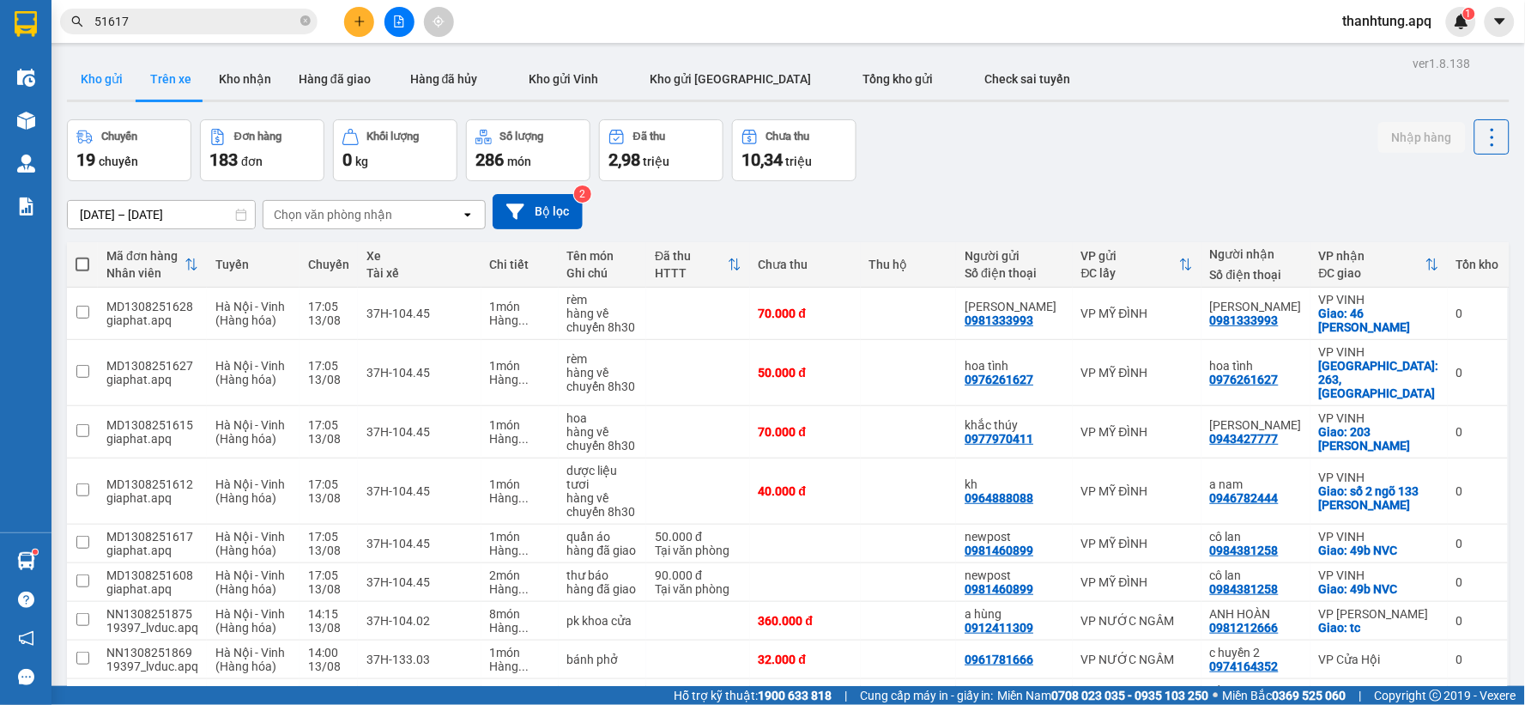
click at [98, 75] on button "Kho gửi" at bounding box center [102, 78] width 70 height 41
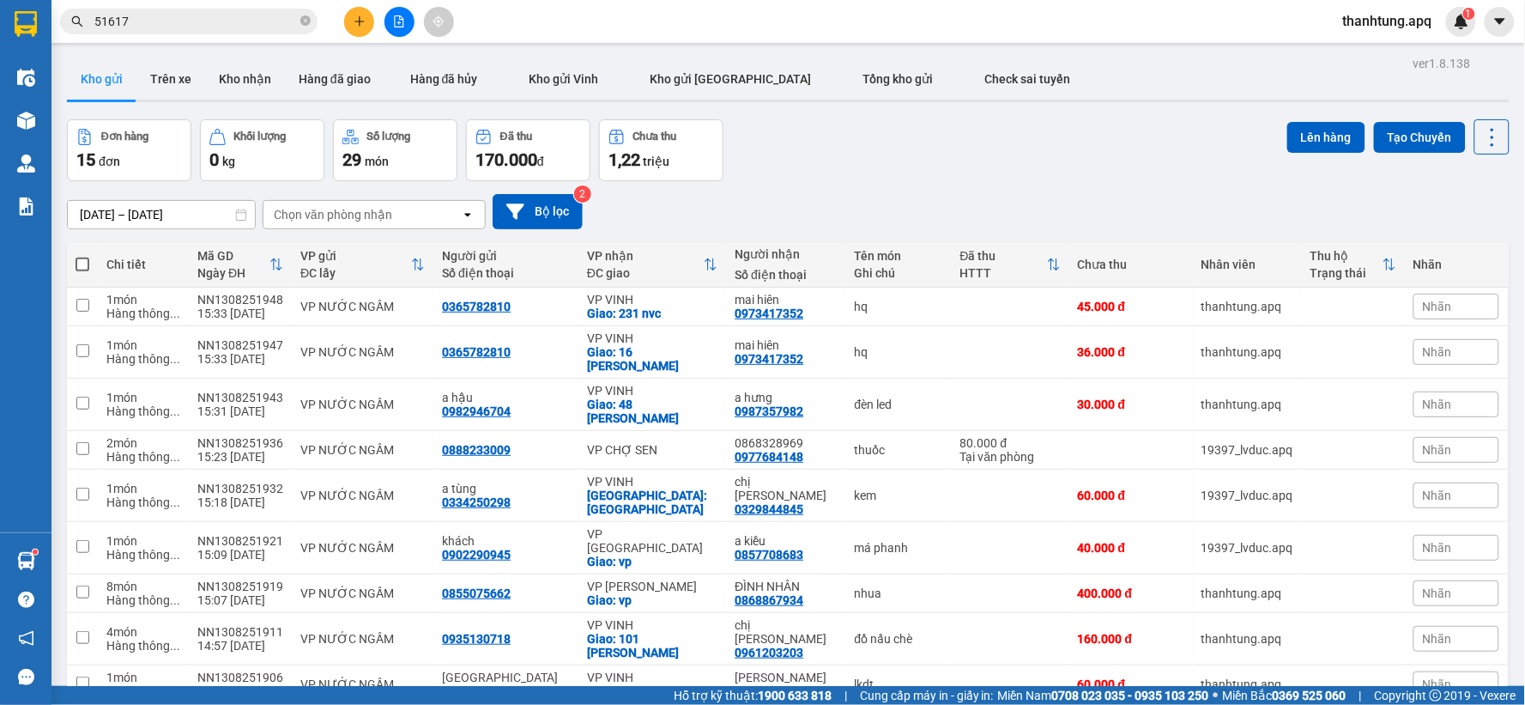
drag, startPoint x: 897, startPoint y: 170, endPoint x: 886, endPoint y: 663, distance: 492.8
click at [937, 604] on tbody "1 món Hàng thông ... NN1308251948 15:33 13/08 VP NƯỚC NGẦM 0365782810 VP VINH G…" at bounding box center [788, 632] width 1443 height 689
drag, startPoint x: 864, startPoint y: 203, endPoint x: 1137, endPoint y: 695, distance: 562.5
click at [1137, 695] on section "Kết quả tìm kiếm ( 38 ) Bộ lọc Mã ĐH Trạng thái Món hàng Thu hộ Tổng cước Chưa …" at bounding box center [762, 352] width 1525 height 705
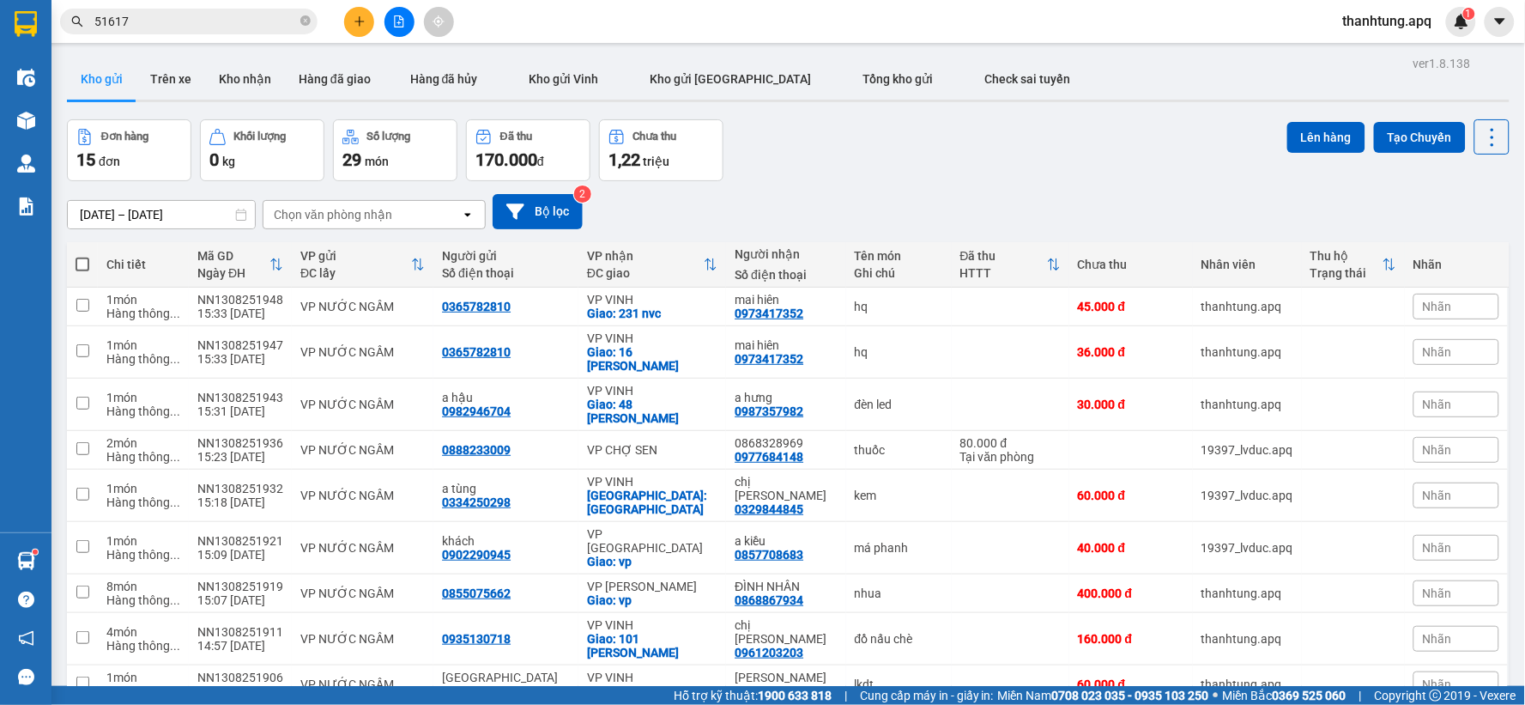
drag, startPoint x: 1026, startPoint y: 663, endPoint x: 1010, endPoint y: 654, distance: 18.8
drag, startPoint x: 1066, startPoint y: 636, endPoint x: 1129, endPoint y: 386, distance: 257.5
click at [1129, 386] on div "Chi tiết Mã GD Ngày ĐH VP gửi ĐC lấy Người gửi Số điện thoại VP nhận ĐC giao Ng…" at bounding box center [788, 637] width 1443 height 790
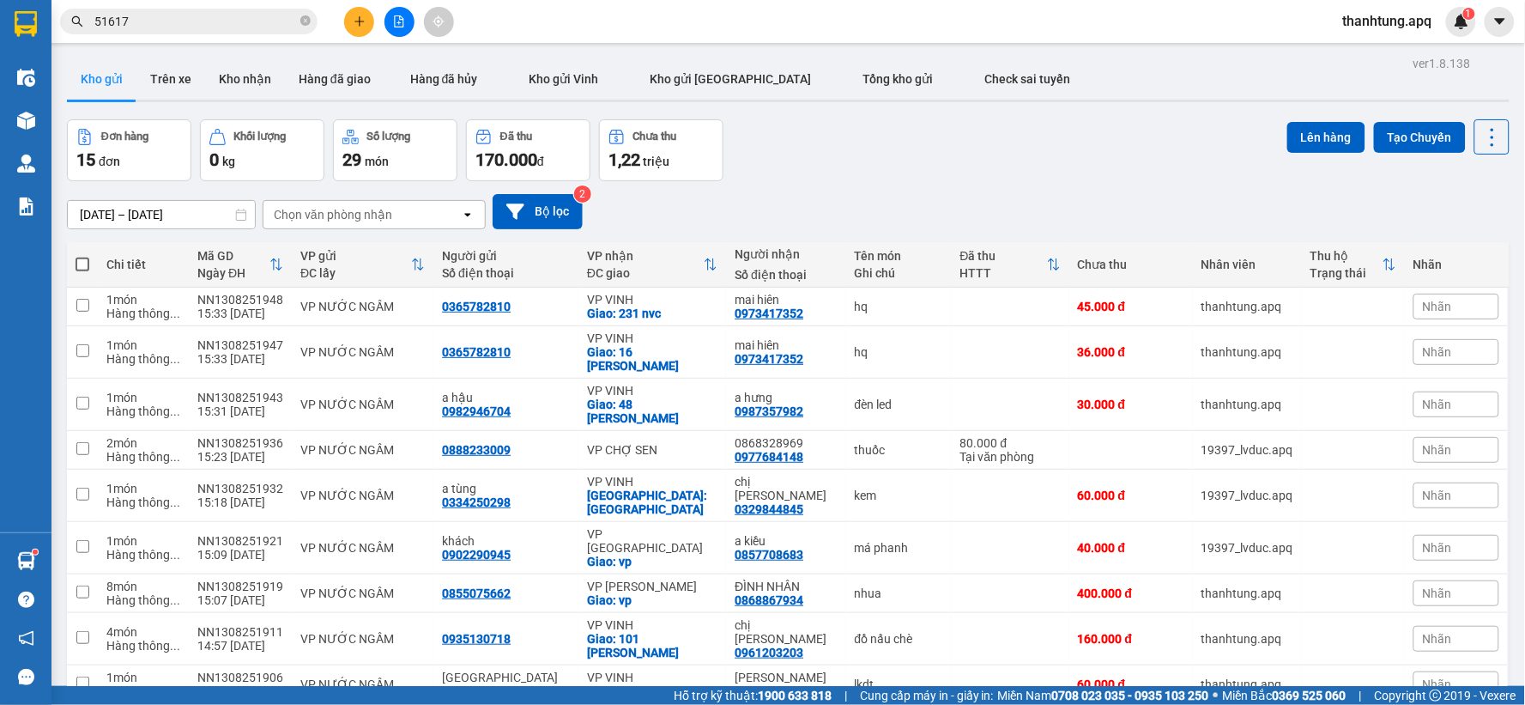
click at [1472, 24] on div "1" at bounding box center [1461, 22] width 30 height 30
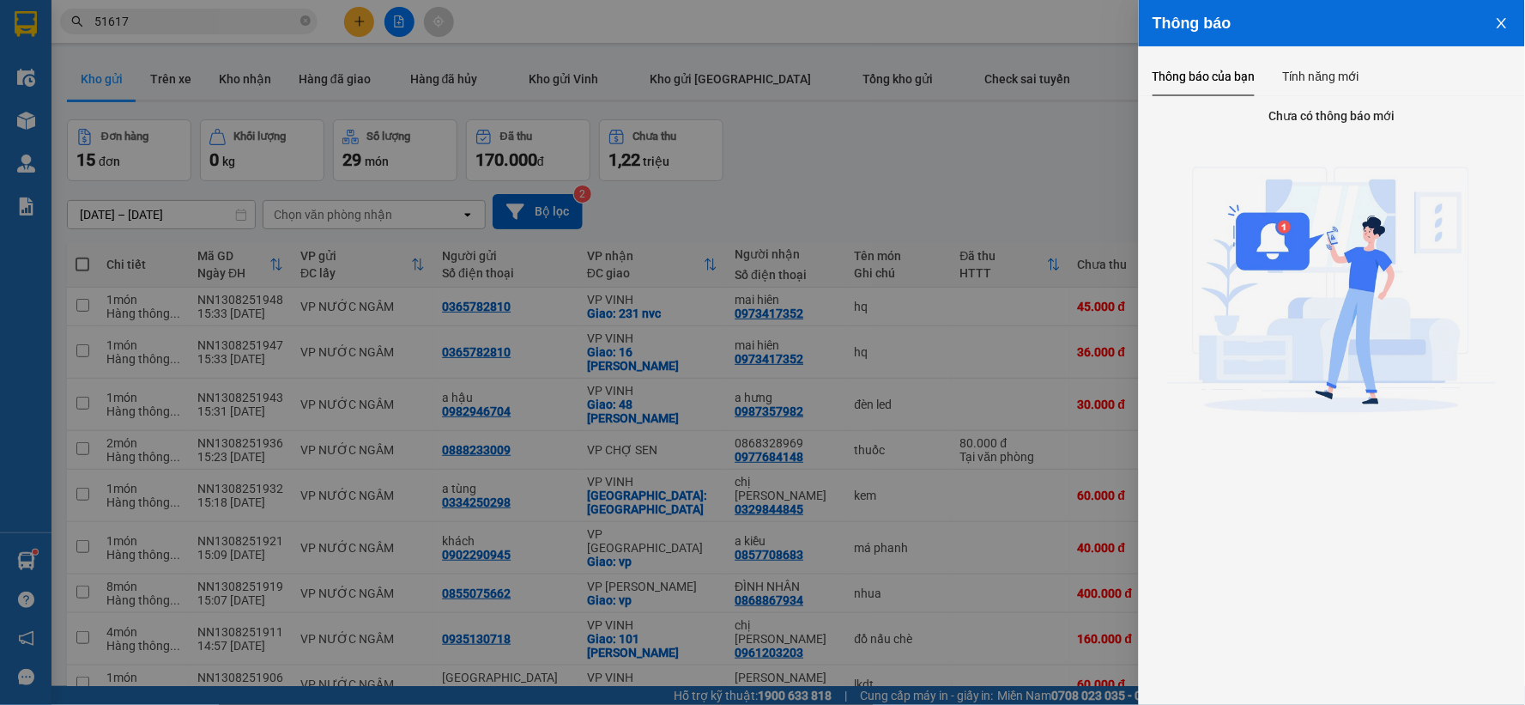
click at [1045, 15] on div at bounding box center [762, 352] width 1525 height 705
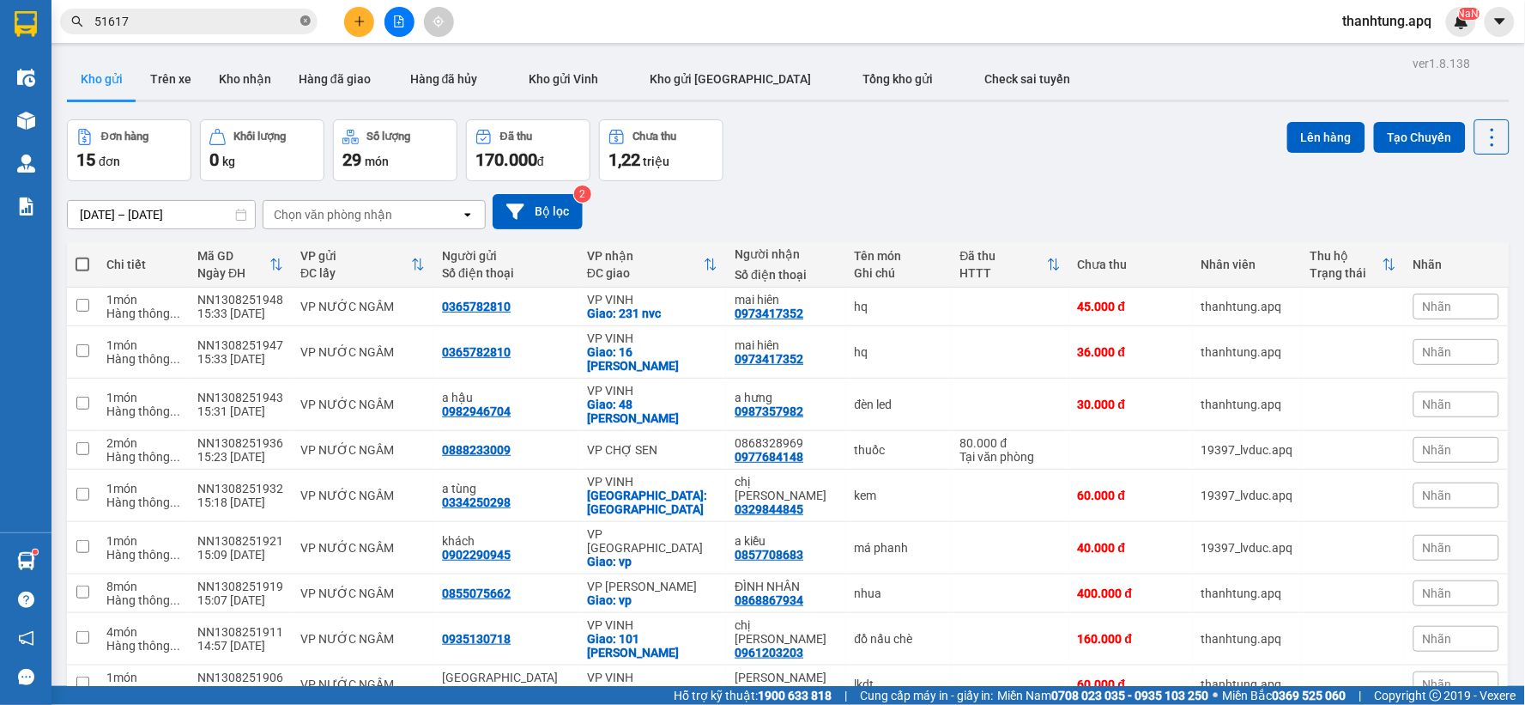
click at [300, 20] on icon "close-circle" at bounding box center [305, 20] width 10 height 10
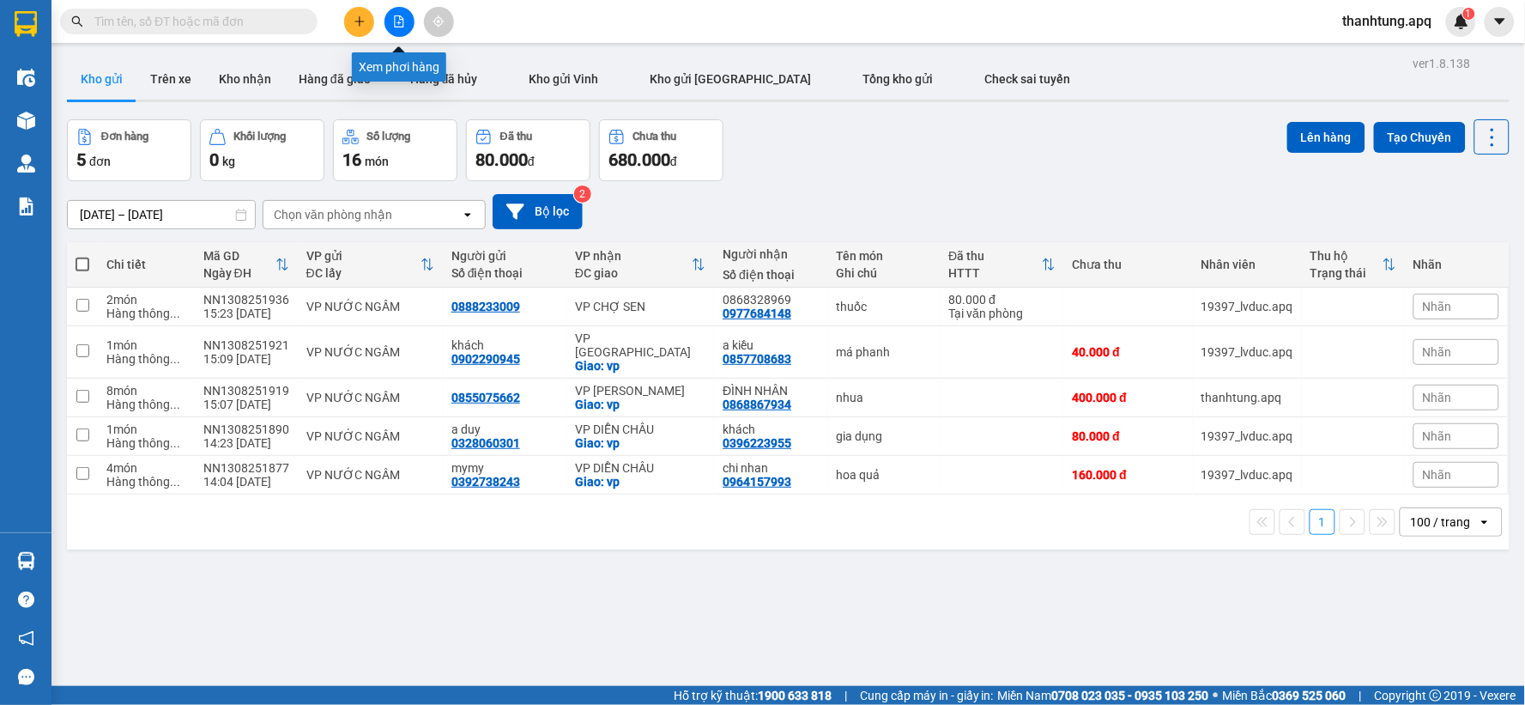
click at [399, 10] on button at bounding box center [400, 22] width 30 height 30
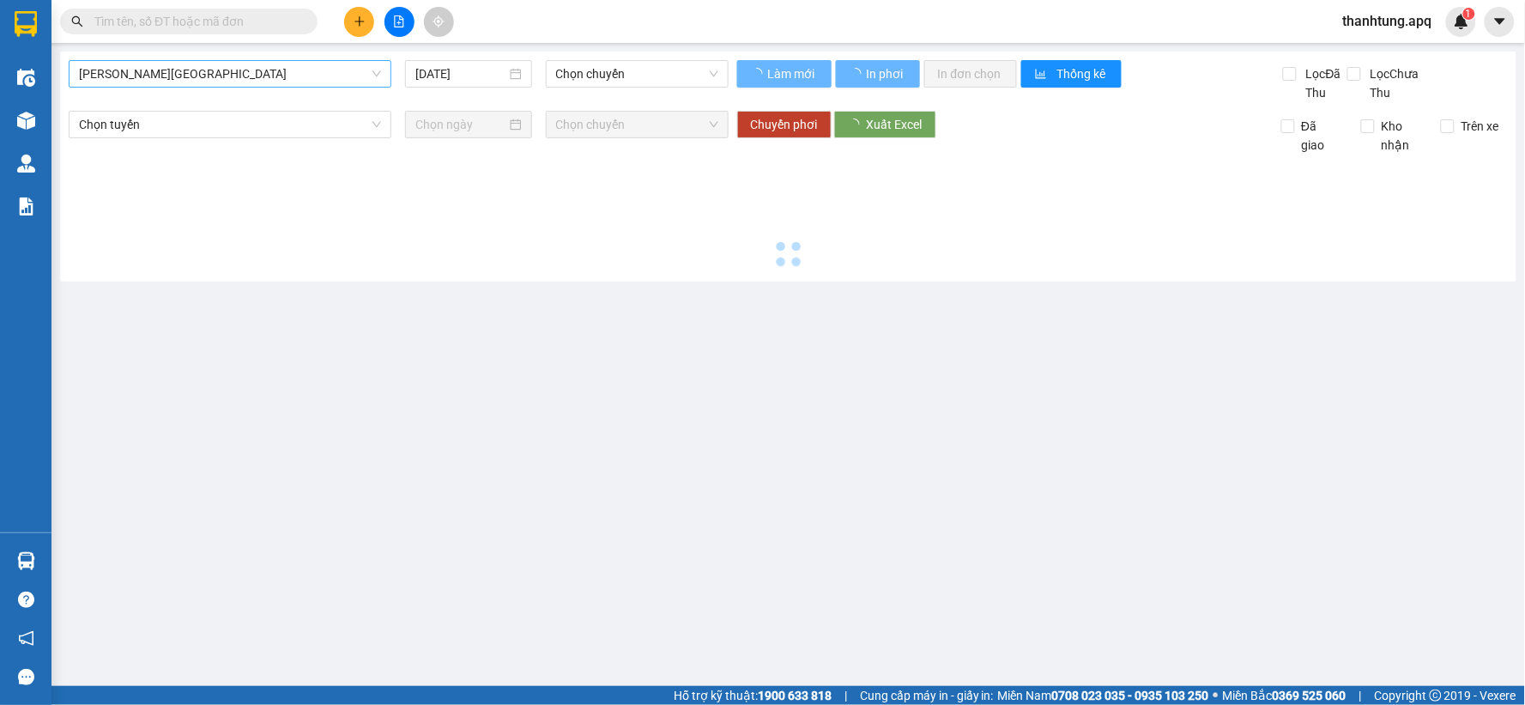
click at [241, 72] on span "[PERSON_NAME][GEOGRAPHIC_DATA]" at bounding box center [230, 74] width 302 height 26
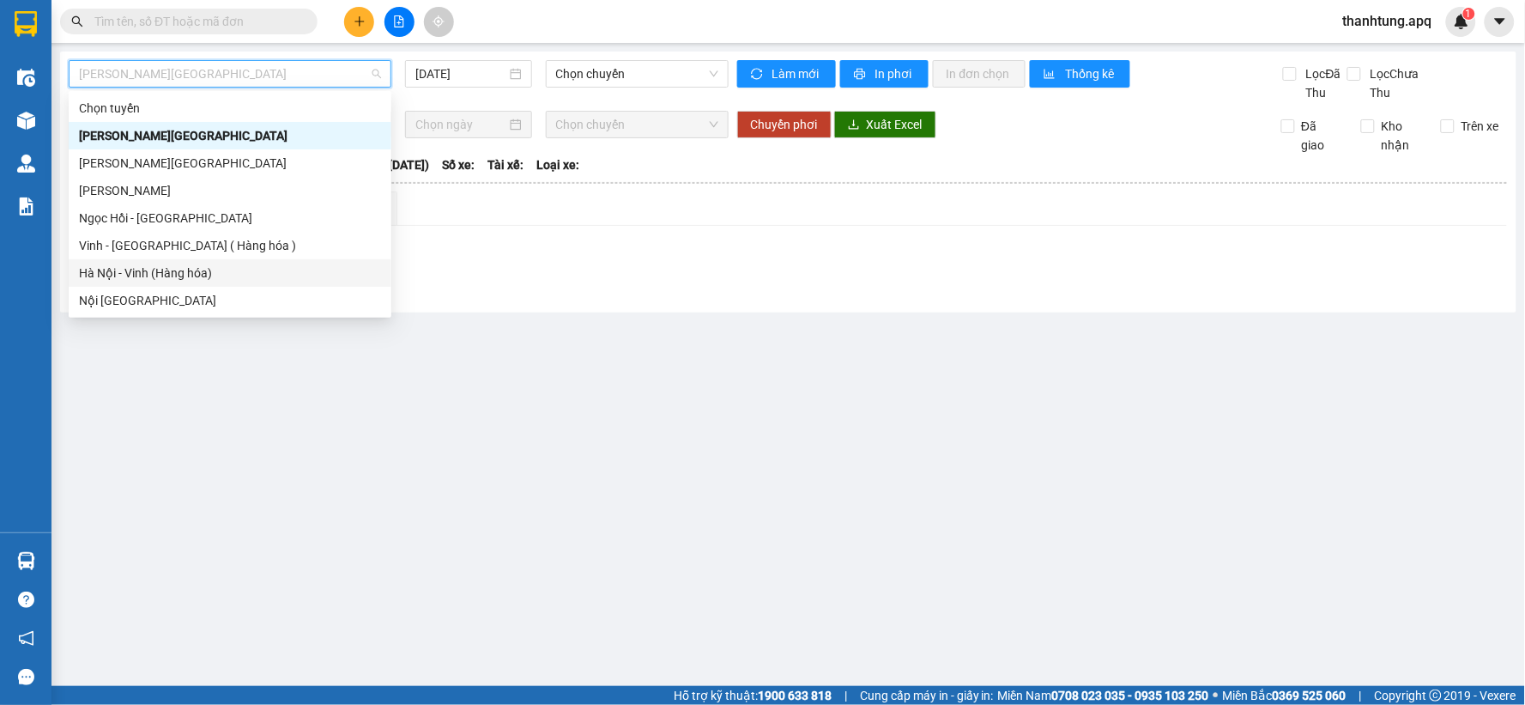
click at [228, 267] on div "Hà Nội - Vinh (Hàng hóa)" at bounding box center [230, 272] width 302 height 19
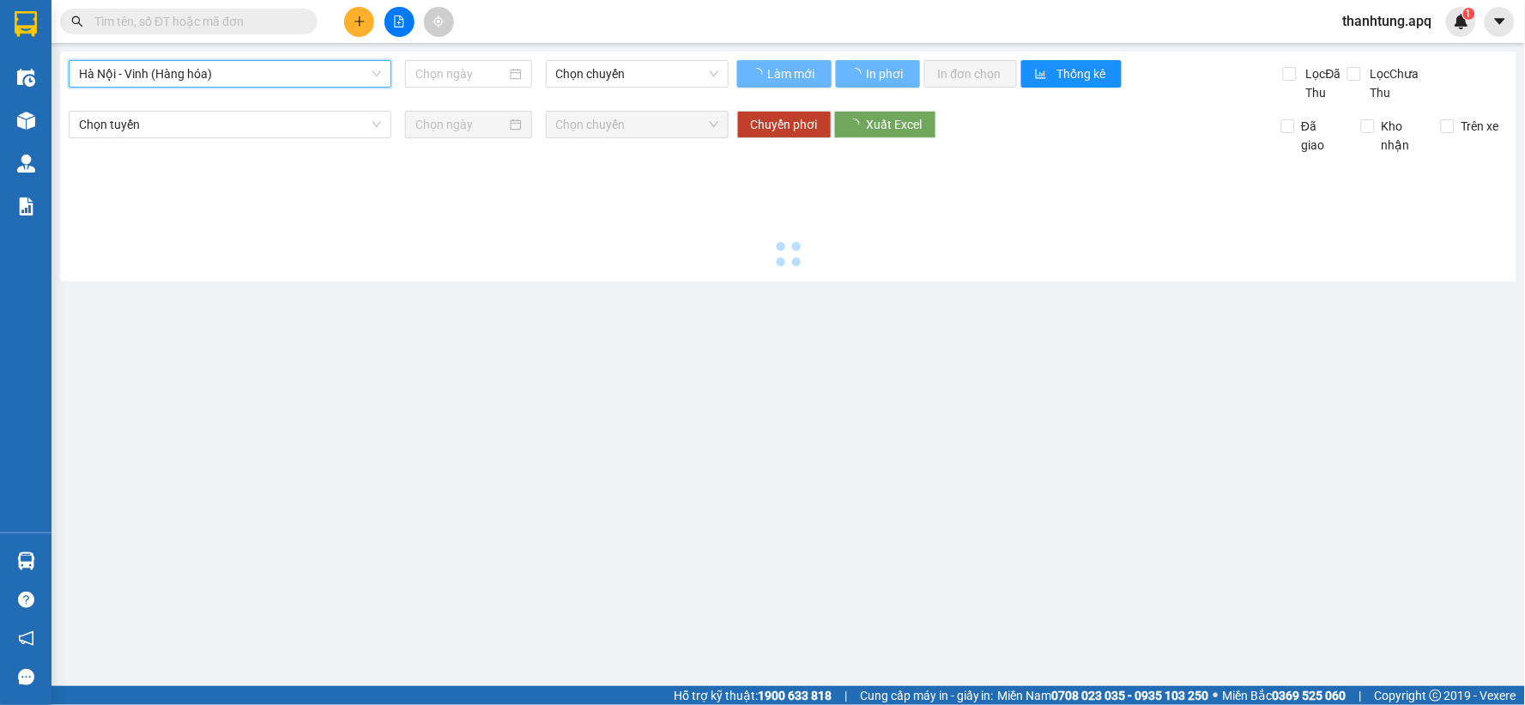
type input "[DATE]"
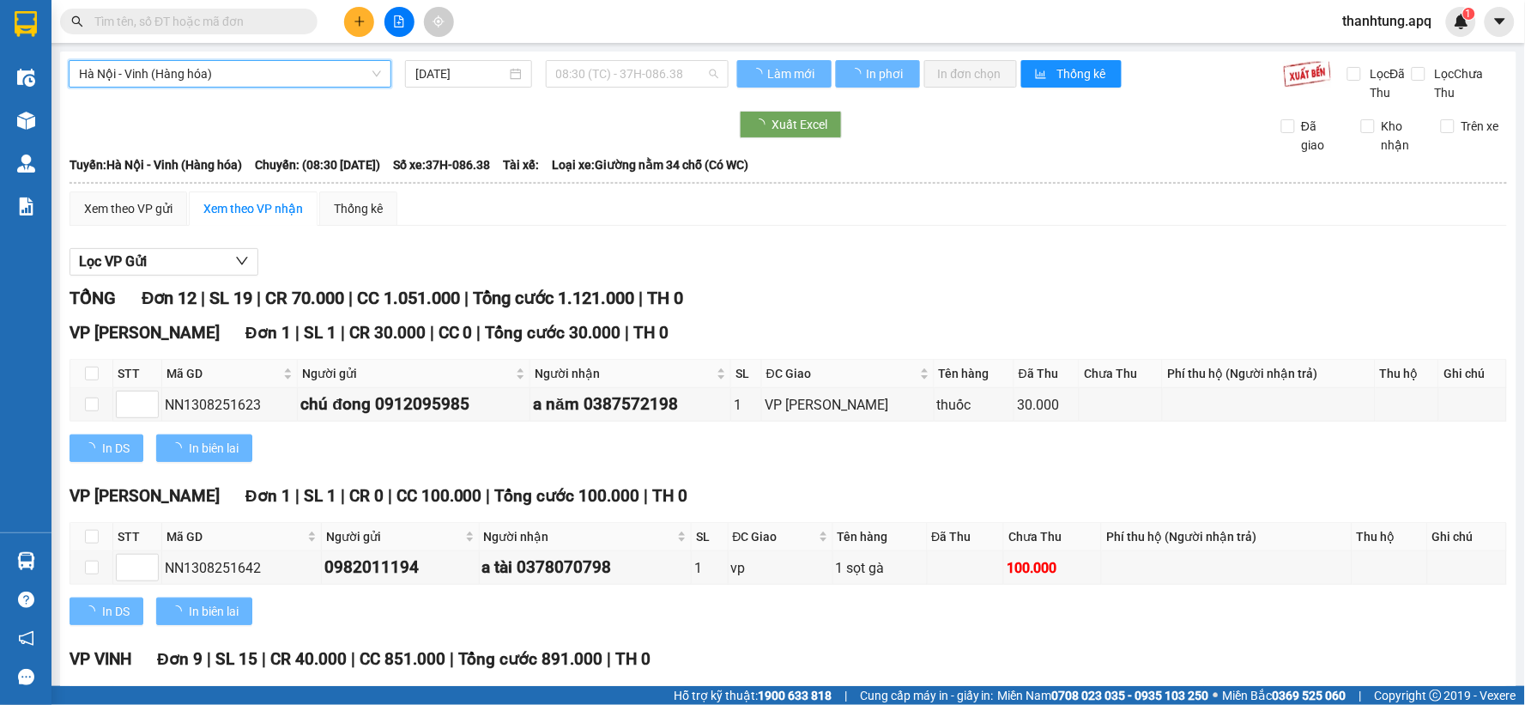
drag, startPoint x: 699, startPoint y: 71, endPoint x: 636, endPoint y: 283, distance: 221.3
click at [691, 79] on span "08:30 (TC) - 37H-086.38" at bounding box center [637, 74] width 162 height 26
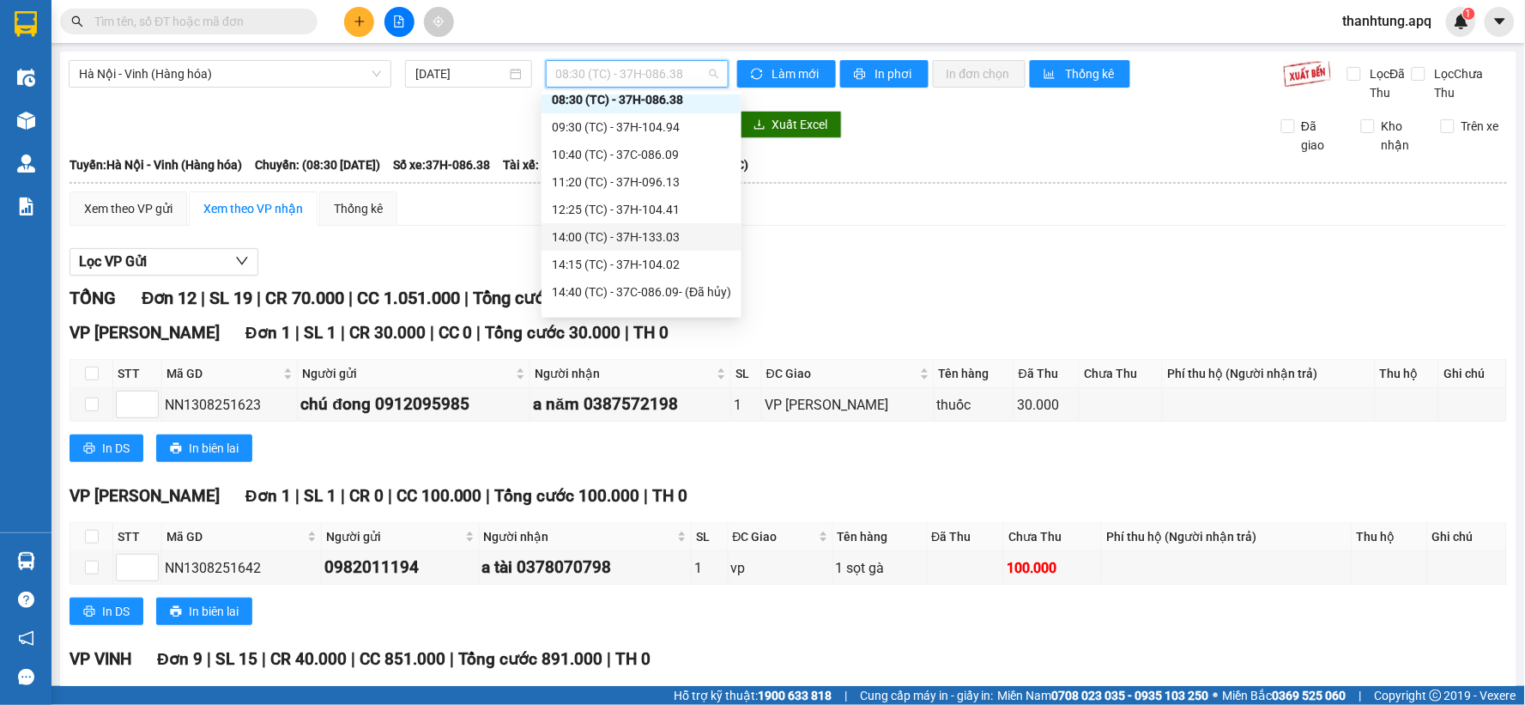
scroll to position [55, 0]
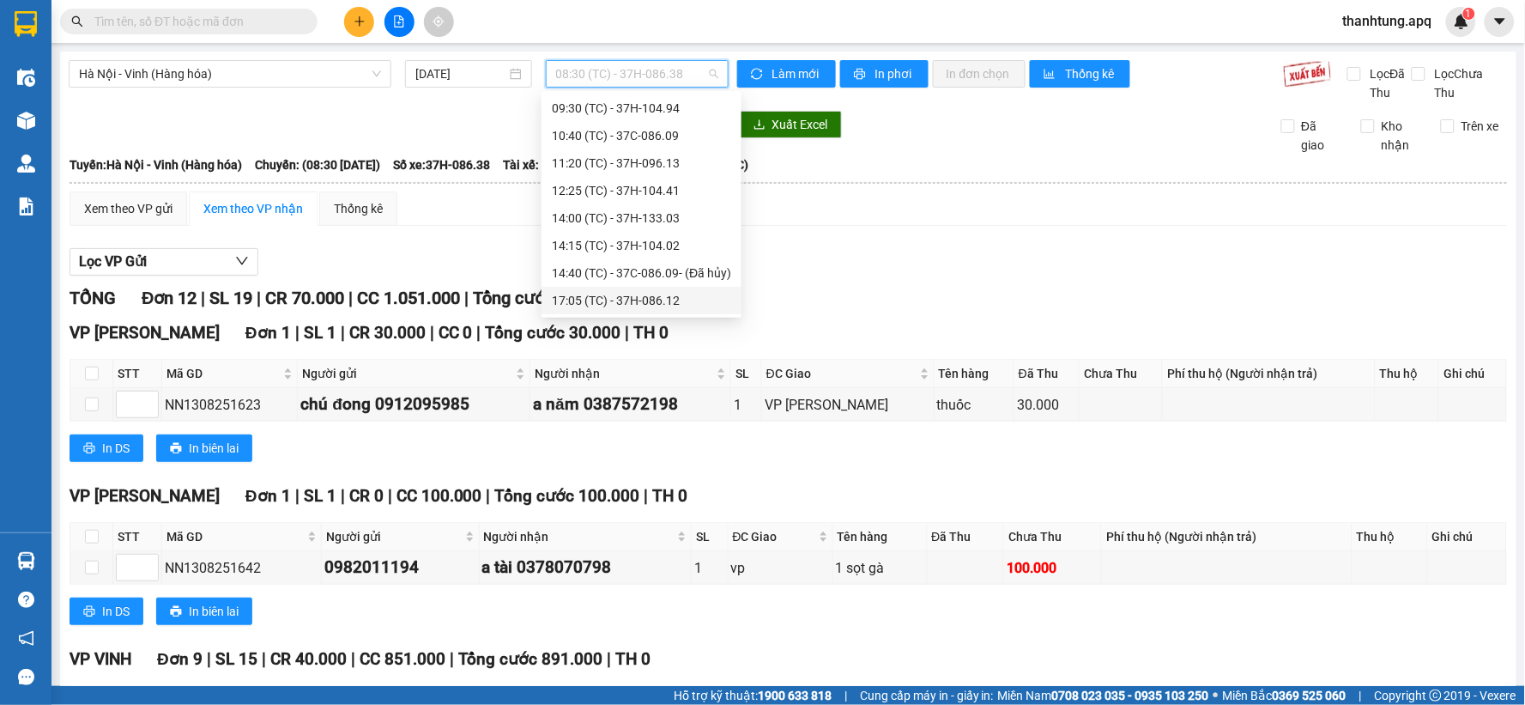
click at [646, 294] on div "17:05 (TC) - 37H-086.12" at bounding box center [641, 300] width 179 height 19
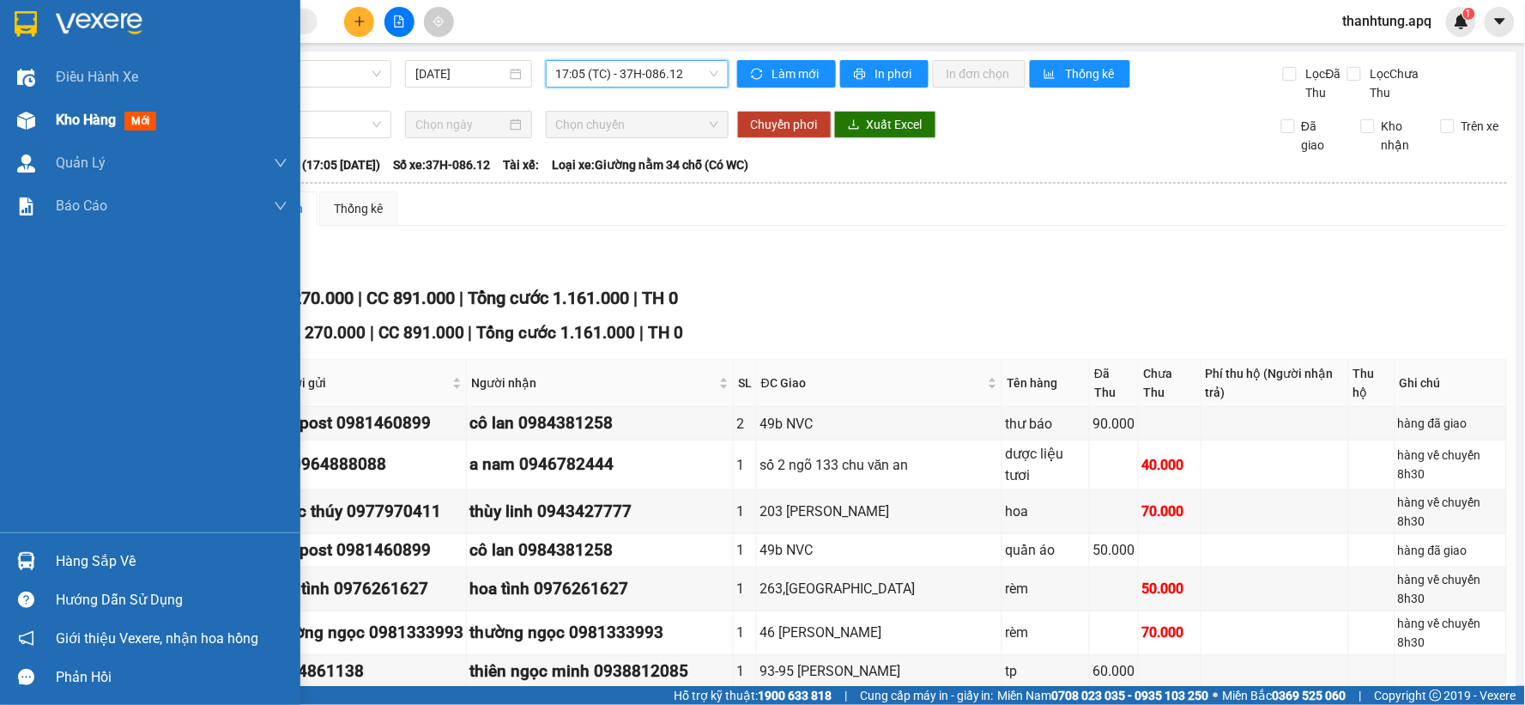
click at [100, 123] on span "Kho hàng" at bounding box center [86, 120] width 60 height 16
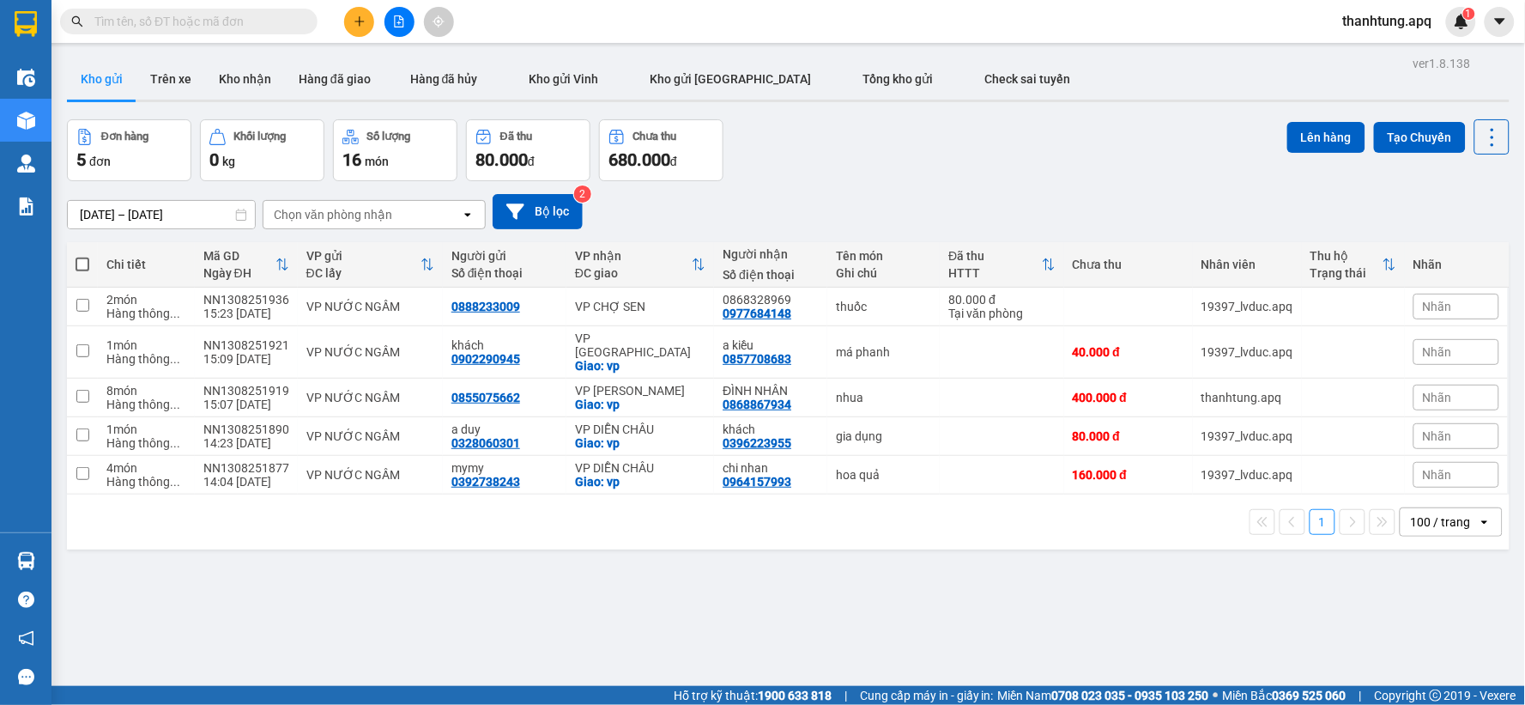
click at [345, 30] on div at bounding box center [399, 22] width 129 height 30
click at [354, 15] on icon "plus" at bounding box center [360, 21] width 12 height 12
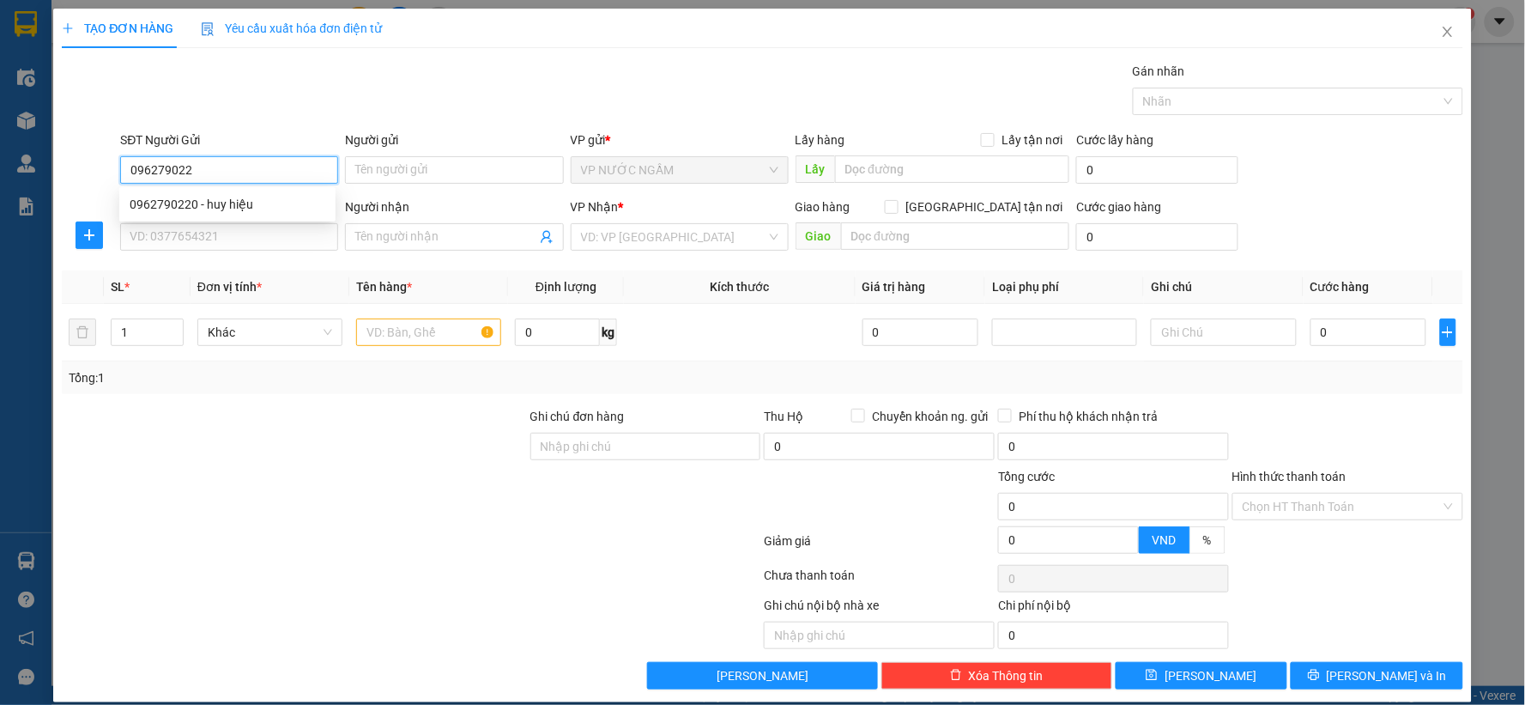
type input "0962790220"
click at [256, 203] on div "0962790220 - huy hiệu" at bounding box center [228, 204] width 196 height 19
type input "huy hiệu"
type input "0962790220"
click at [230, 245] on input "SĐT Người Nhận" at bounding box center [229, 236] width 218 height 27
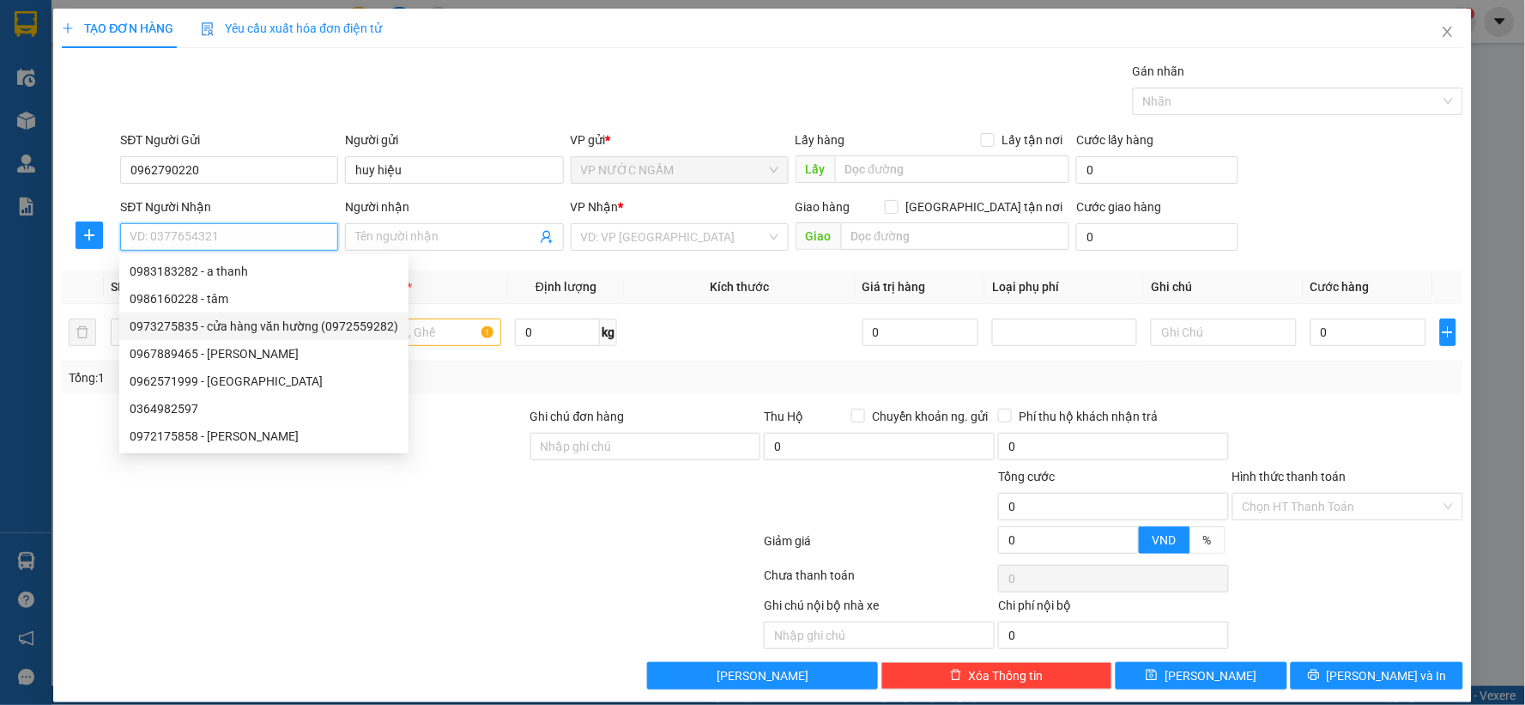
click at [217, 324] on div "0973275835 - cửa hàng văn hường (0972559282)" at bounding box center [264, 326] width 269 height 19
type input "0973275835"
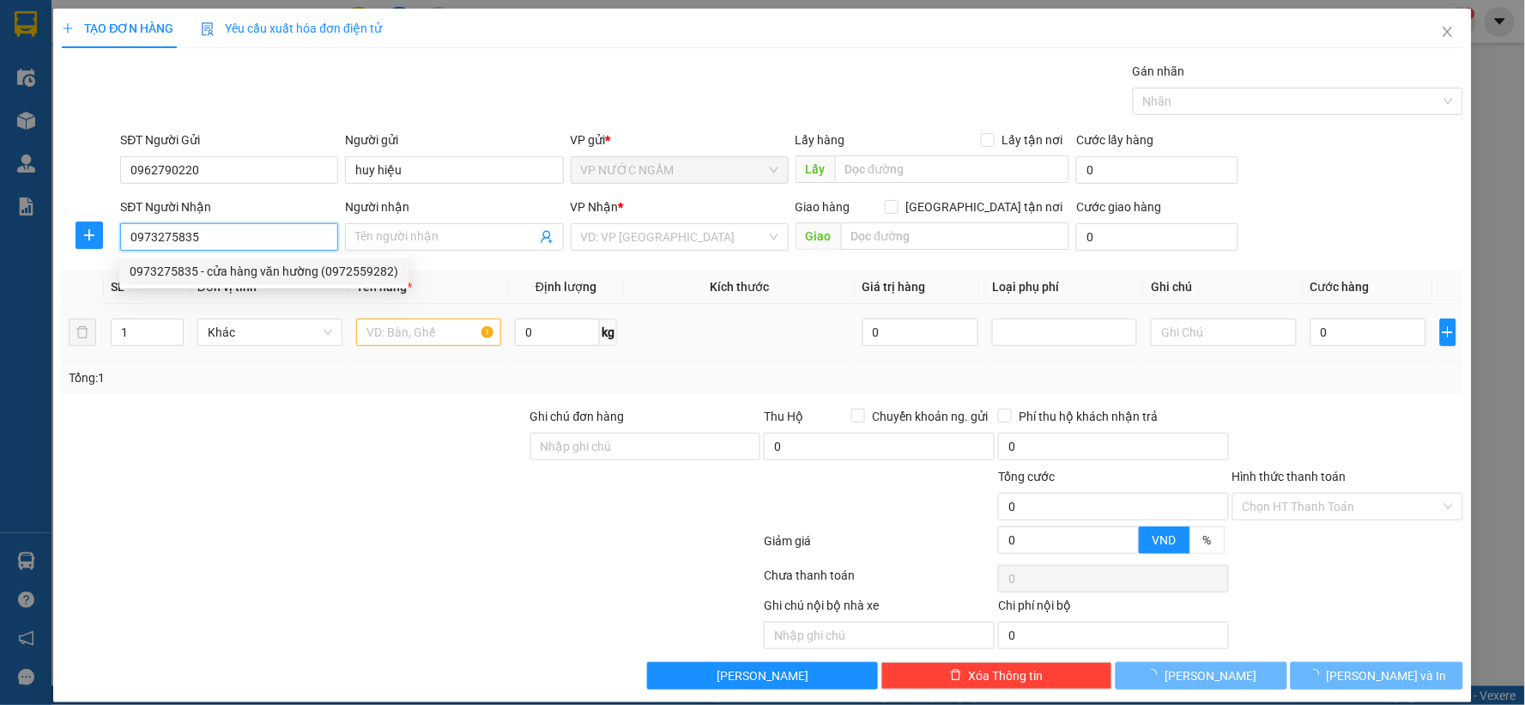
type input "cửa hàng văn hường (0972559282)"
checkbox input "true"
type input "hưng thịnh , [GEOGRAPHIC_DATA]"
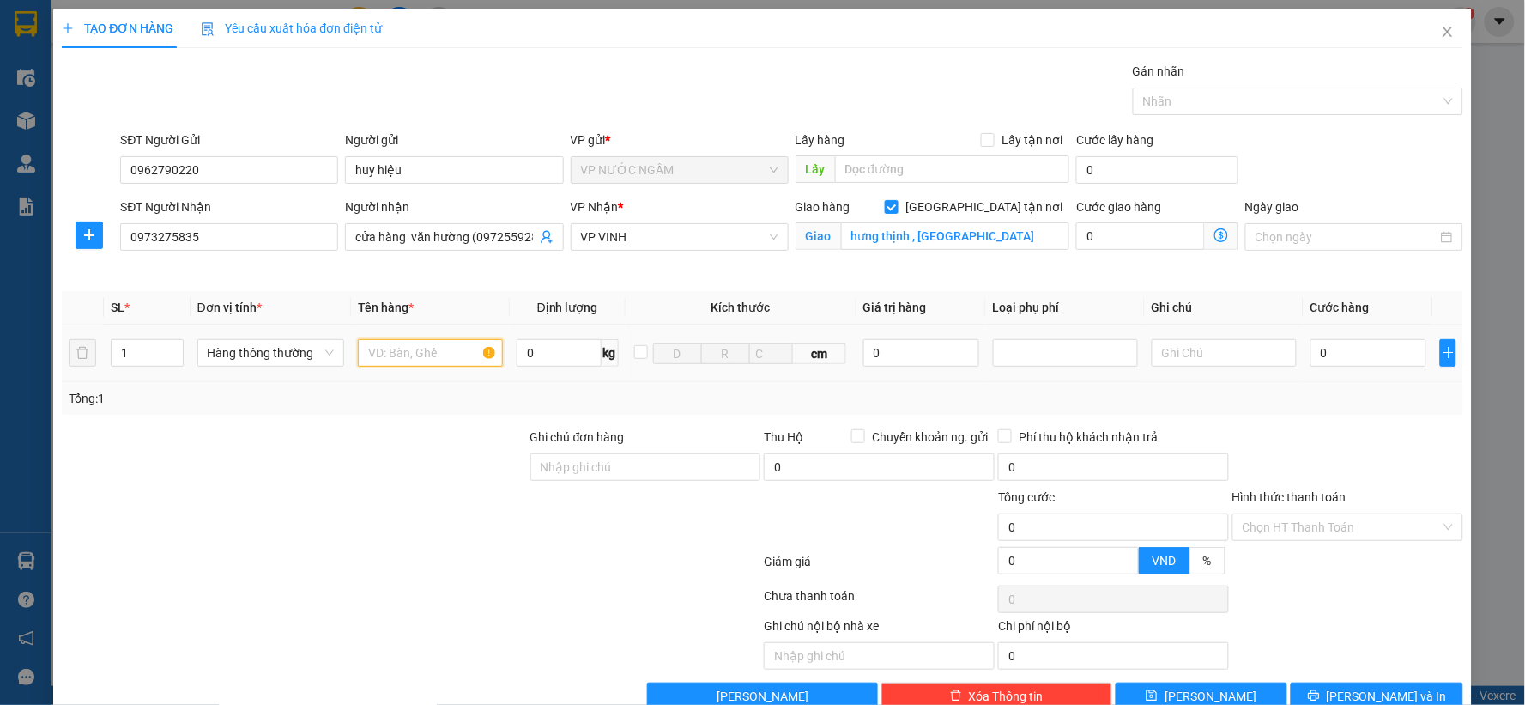
click at [402, 352] on input "text" at bounding box center [430, 352] width 145 height 27
type input "d"
type input "đèn"
click at [1358, 362] on input "0" at bounding box center [1369, 352] width 116 height 27
type input "4"
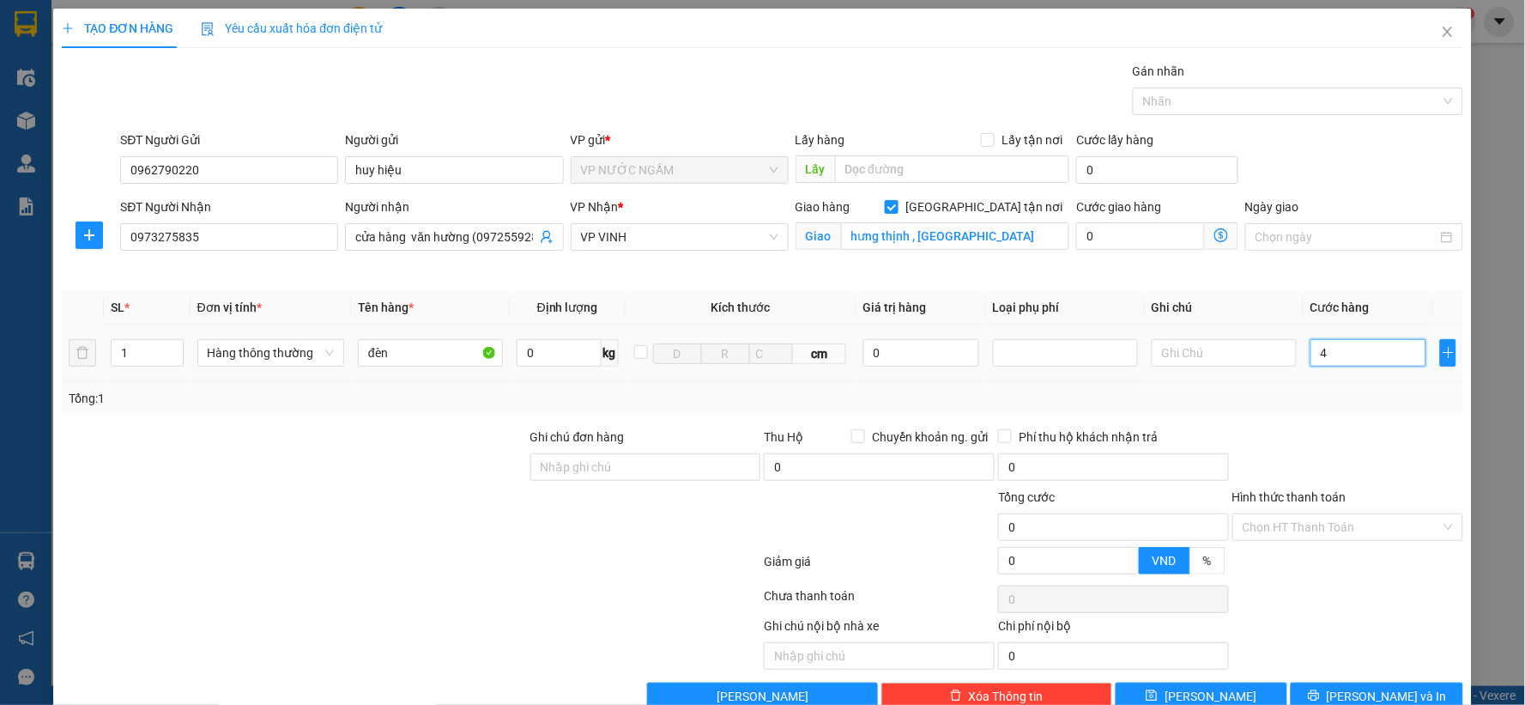
type input "4"
type input "40"
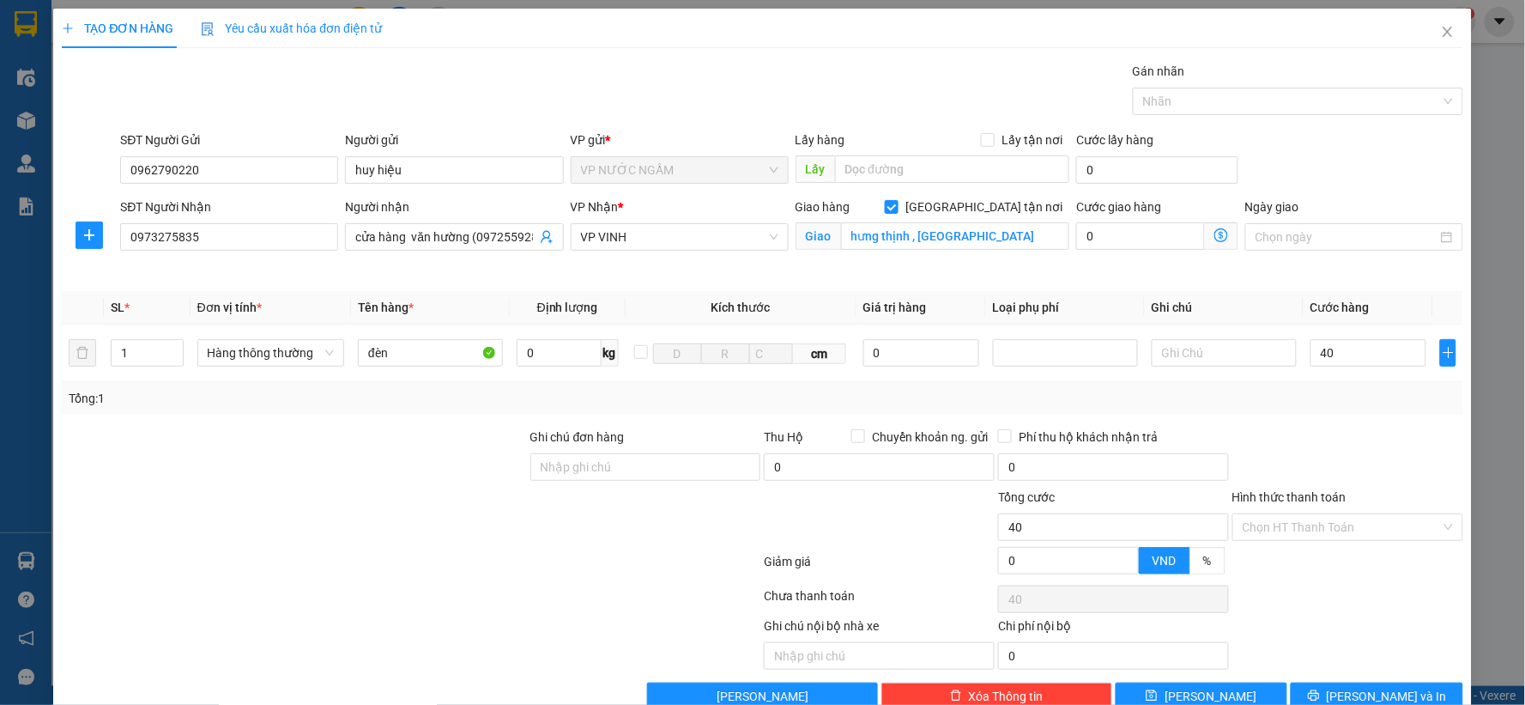
type input "40.000"
click at [1396, 414] on div "Tổng: 1" at bounding box center [763, 398] width 1402 height 33
click at [1350, 678] on span "[PERSON_NAME] và In" at bounding box center [1387, 696] width 120 height 19
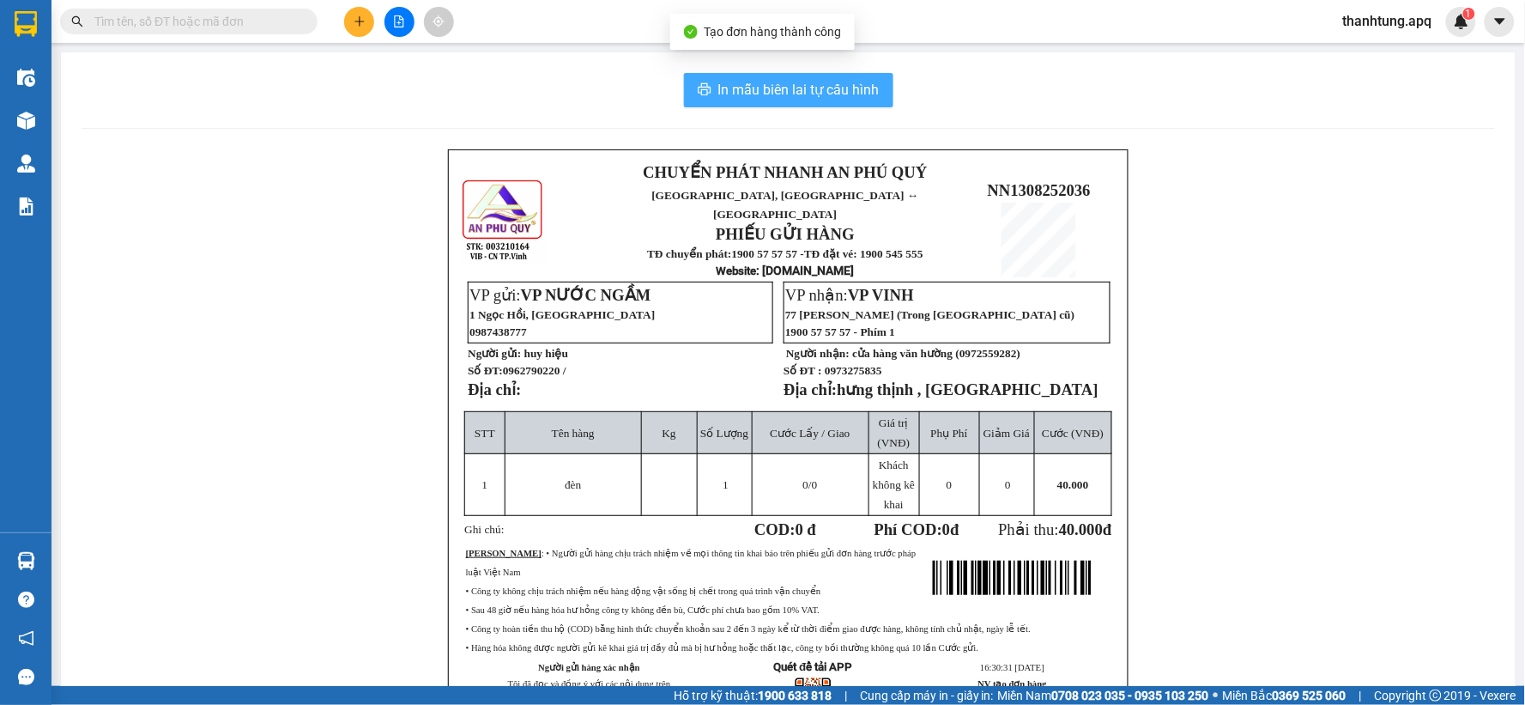
click at [808, 93] on span "In mẫu biên lai tự cấu hình" at bounding box center [798, 89] width 161 height 21
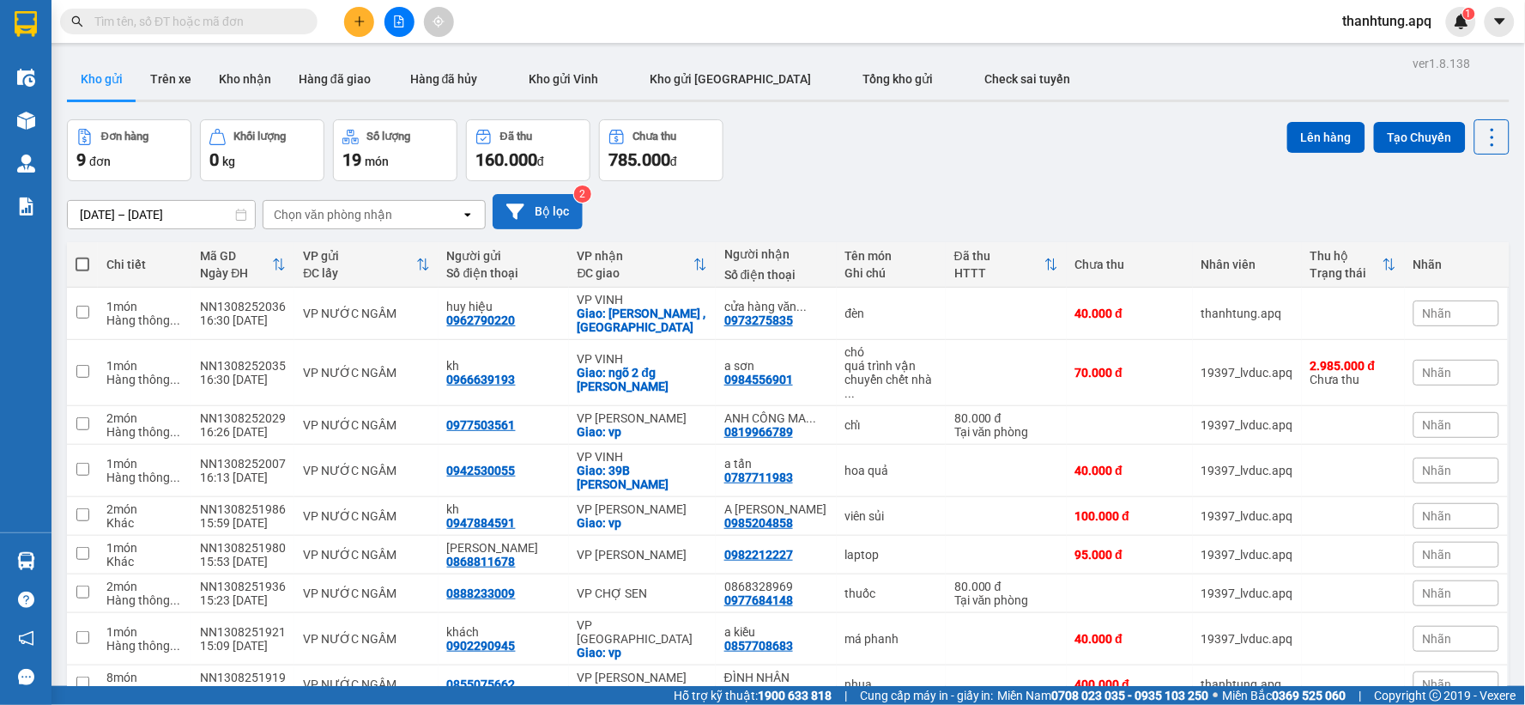
click at [542, 201] on button "Bộ lọc" at bounding box center [538, 211] width 90 height 35
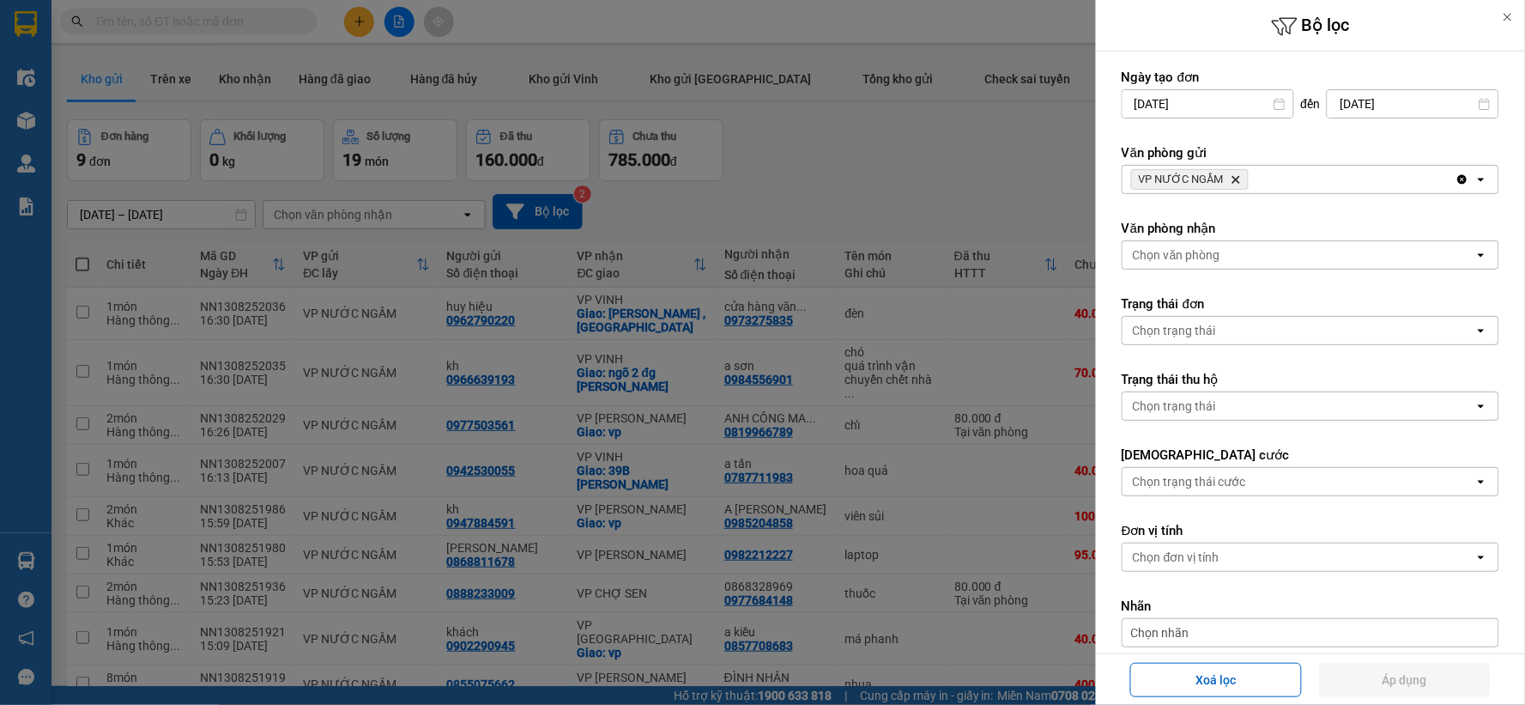
click at [922, 163] on div at bounding box center [762, 352] width 1525 height 705
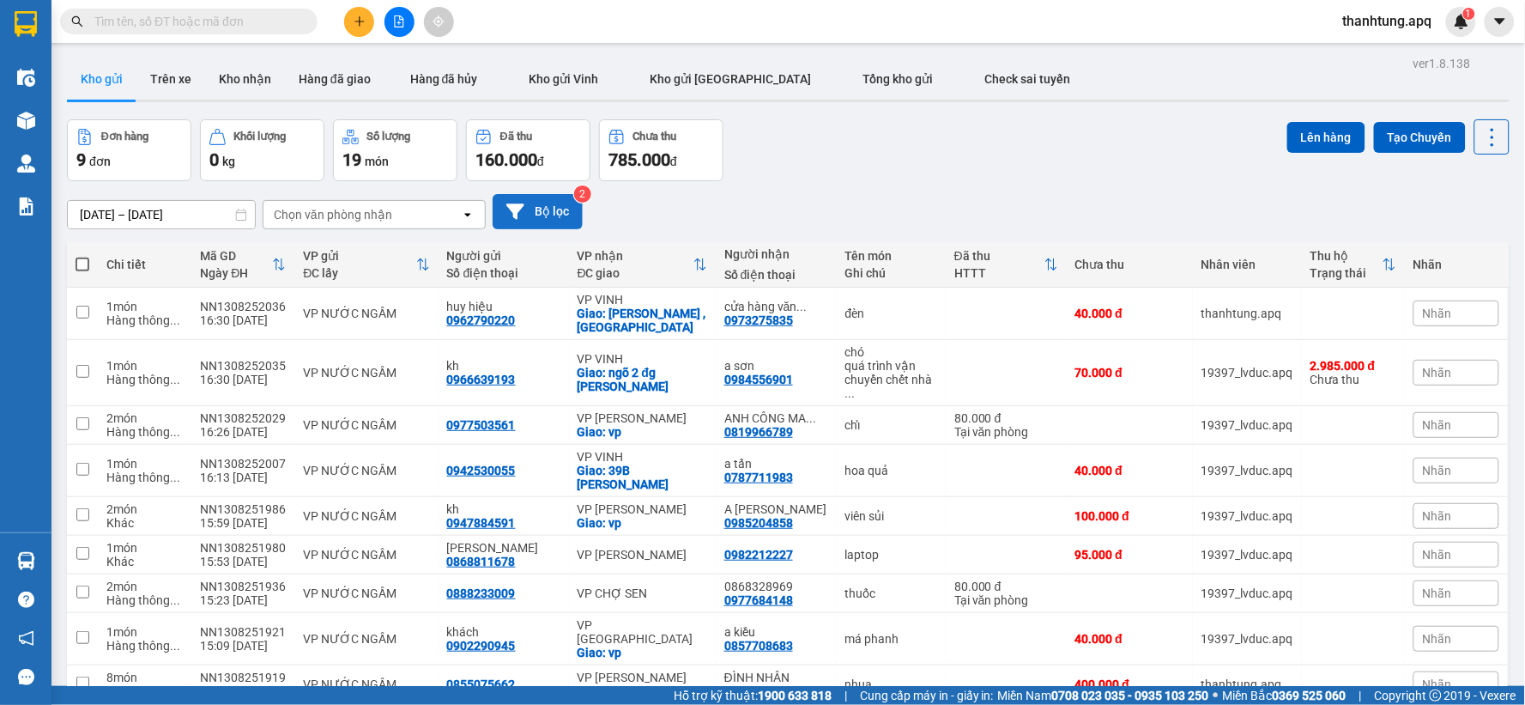
click at [562, 225] on button "Bộ lọc" at bounding box center [538, 211] width 90 height 35
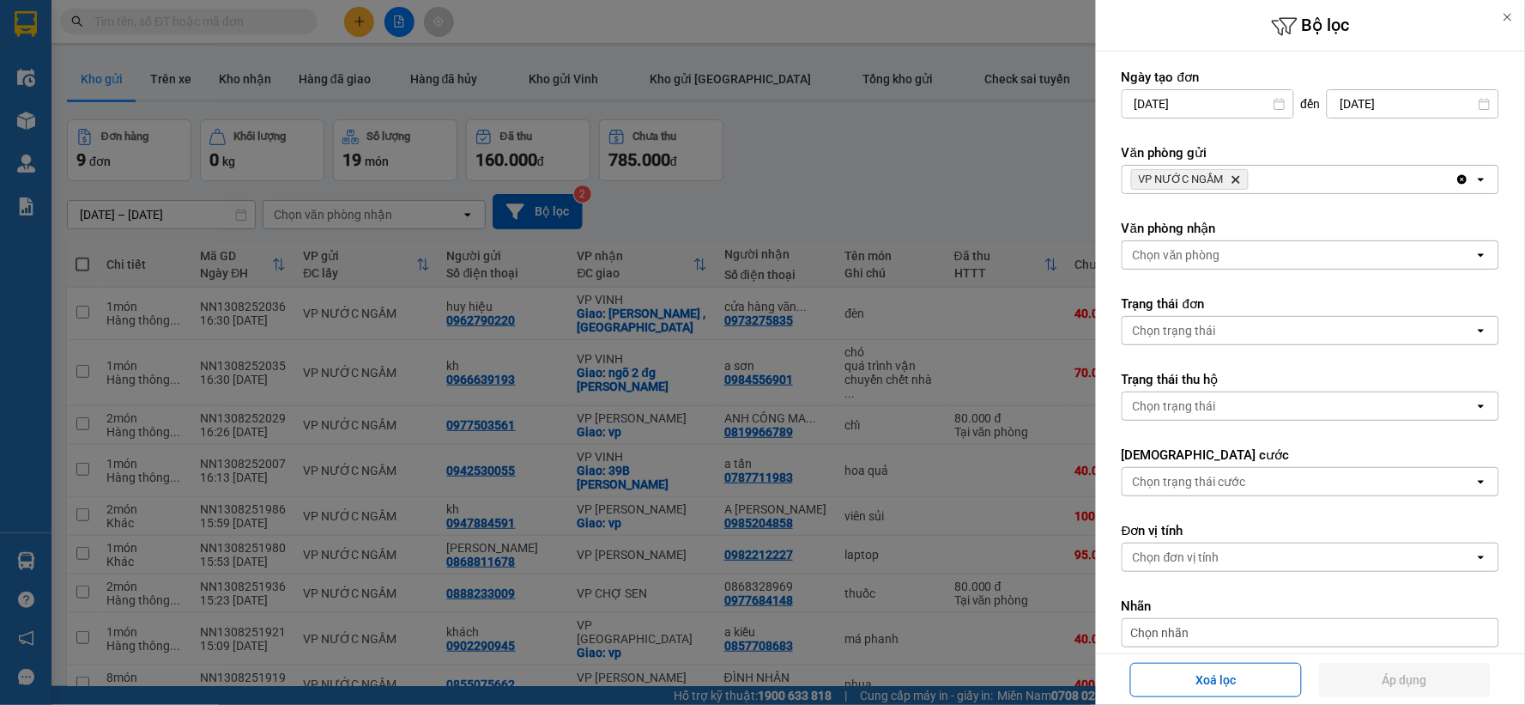
drag, startPoint x: 1308, startPoint y: 176, endPoint x: 1299, endPoint y: 175, distance: 9.5
click at [1305, 176] on div "VP NƯỚC NGẦM Delete" at bounding box center [1289, 179] width 333 height 27
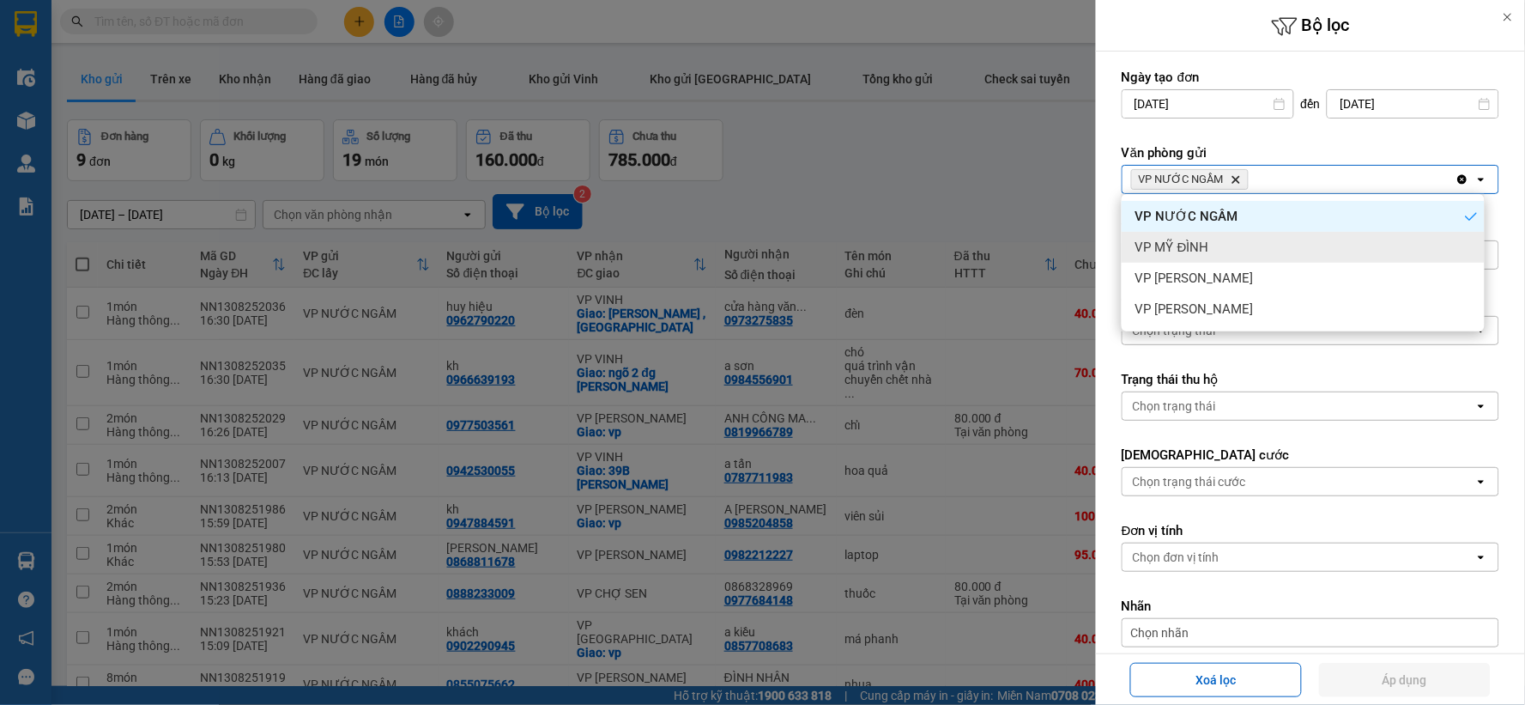
drag, startPoint x: 1257, startPoint y: 238, endPoint x: 1337, endPoint y: 221, distance: 82.3
click at [1262, 238] on div "VP MỸ ĐÌNH" at bounding box center [1303, 247] width 363 height 31
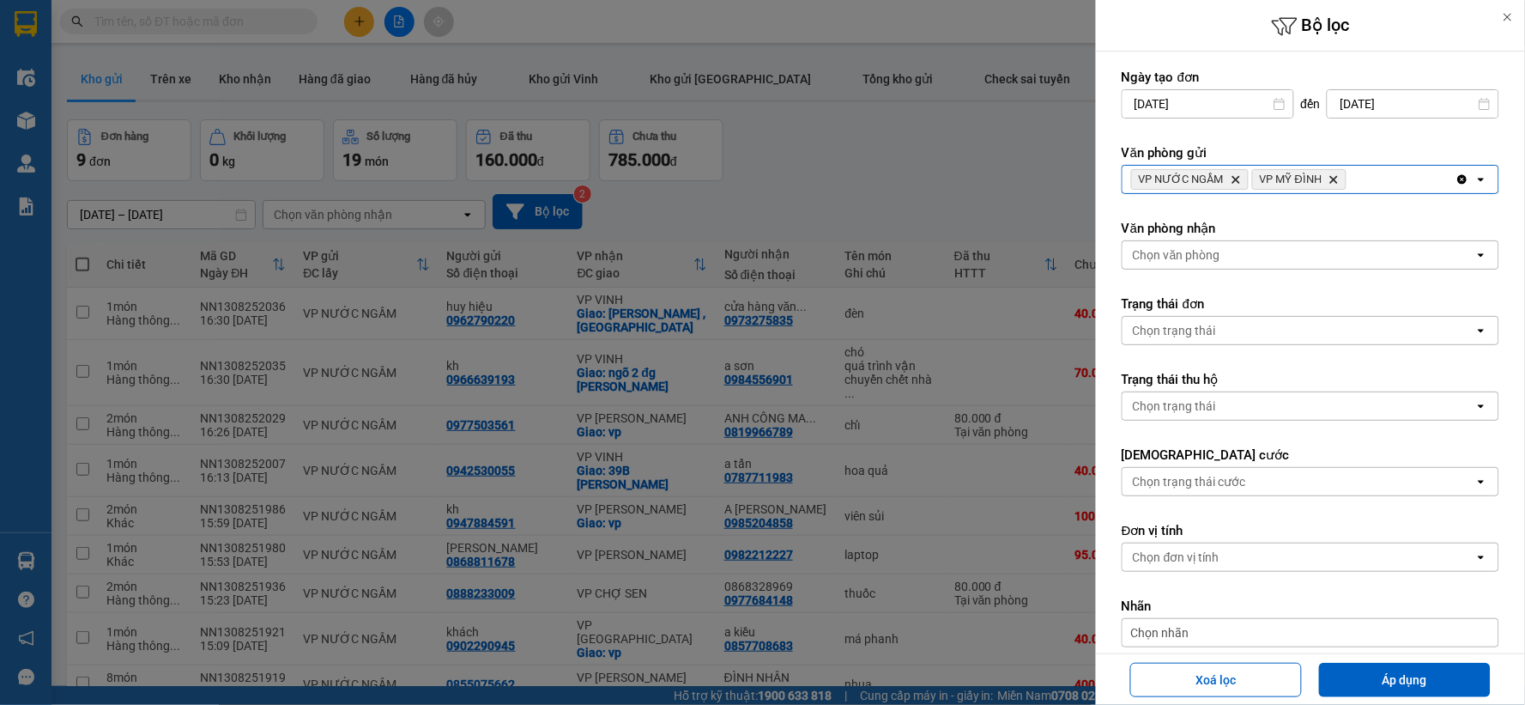
click at [1378, 187] on div "VP NƯỚC NGẦM Delete VP MỸ ĐÌNH Delete" at bounding box center [1289, 179] width 333 height 27
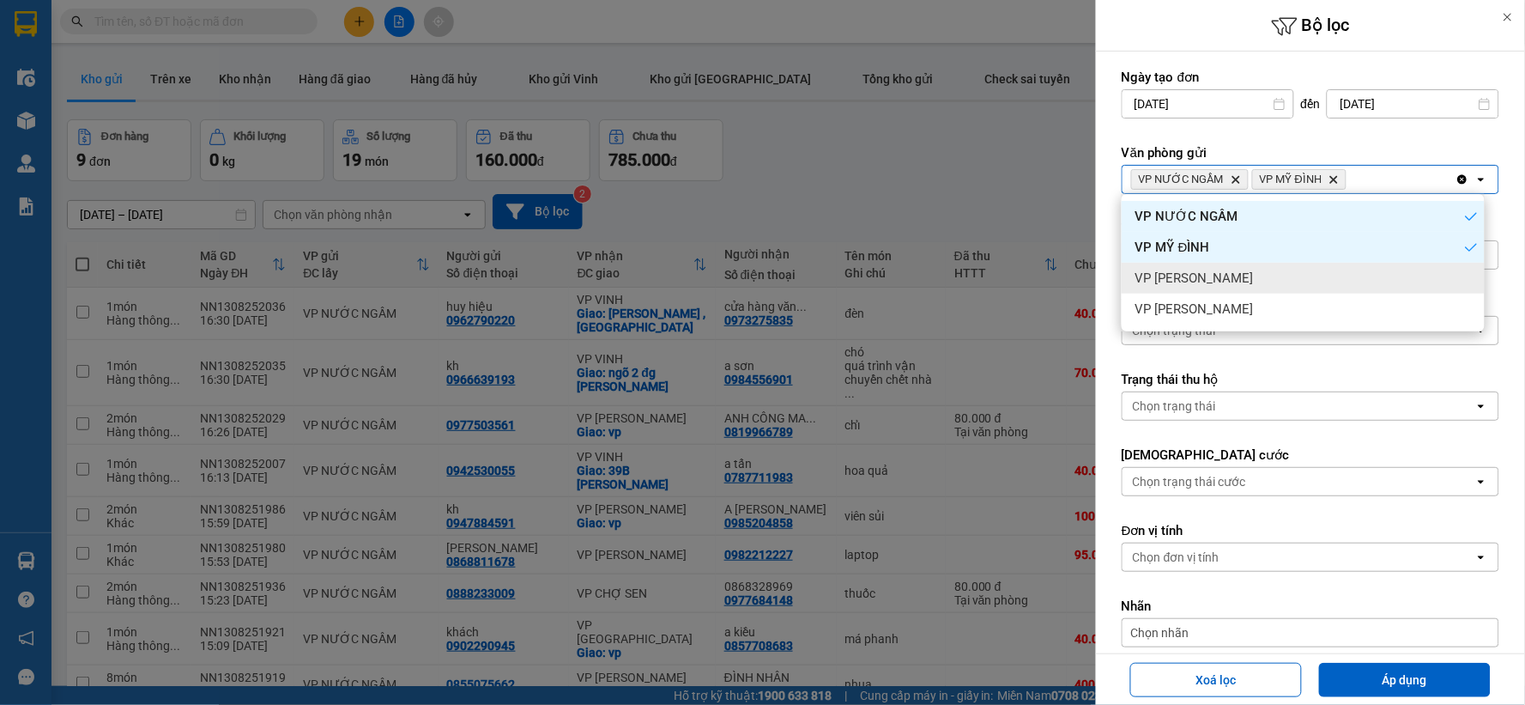
drag, startPoint x: 1275, startPoint y: 268, endPoint x: 1330, endPoint y: 242, distance: 60.7
click at [1276, 268] on div "VP [PERSON_NAME]" at bounding box center [1303, 278] width 363 height 31
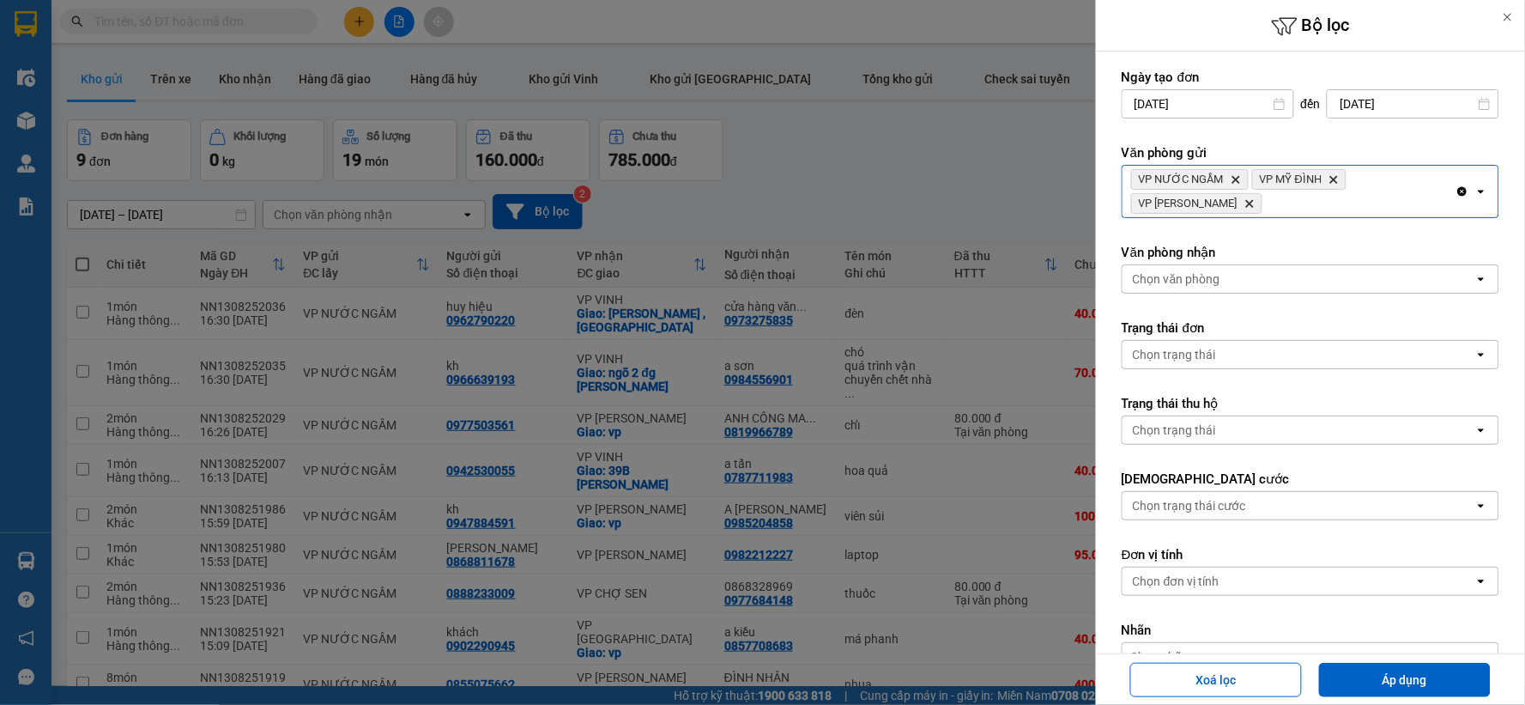
drag, startPoint x: 1388, startPoint y: 190, endPoint x: 1379, endPoint y: 191, distance: 8.6
click at [1385, 190] on div "VP NƯỚC NGẦM Delete VP MỸ ĐÌNH Delete VP NGỌC HỒI Delete" at bounding box center [1289, 191] width 333 height 51
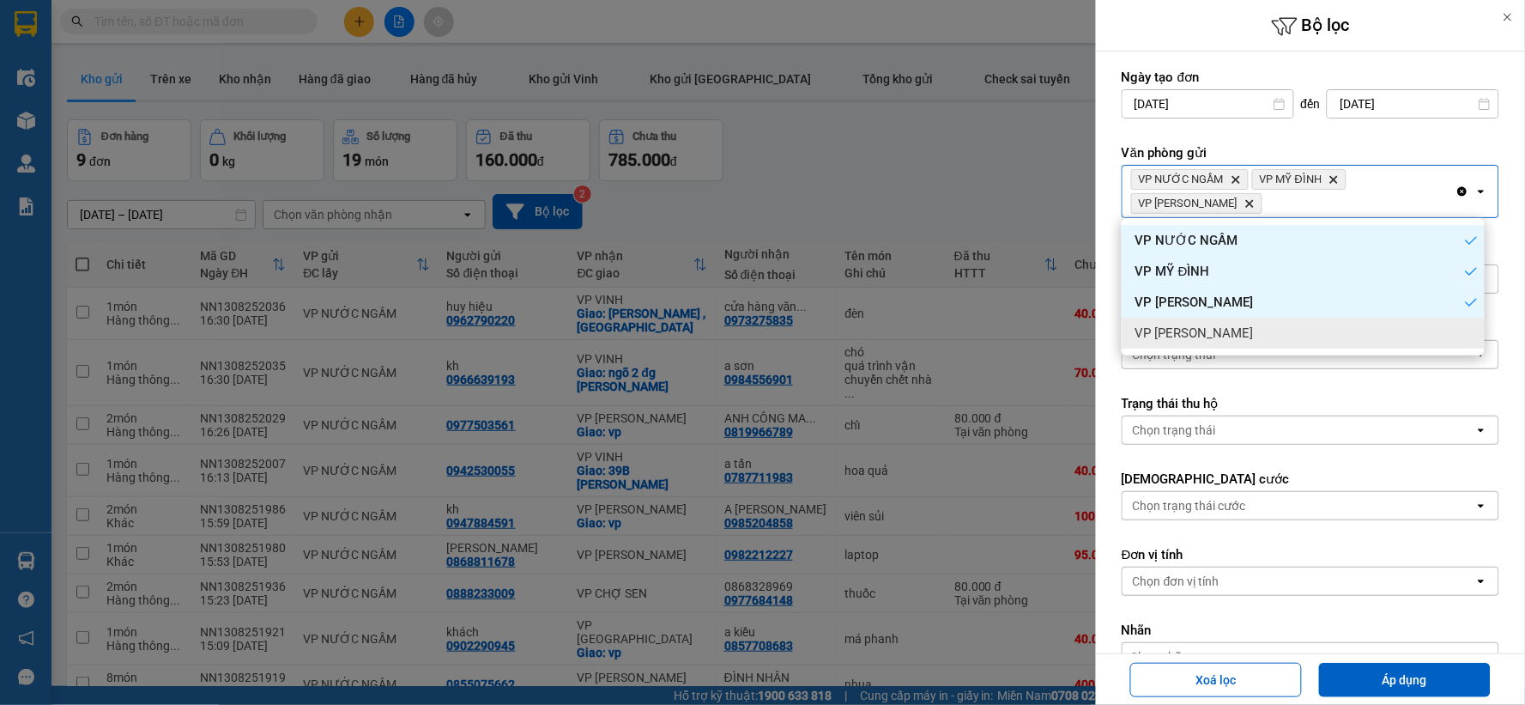
click at [1232, 331] on div "VP [PERSON_NAME]" at bounding box center [1303, 333] width 363 height 31
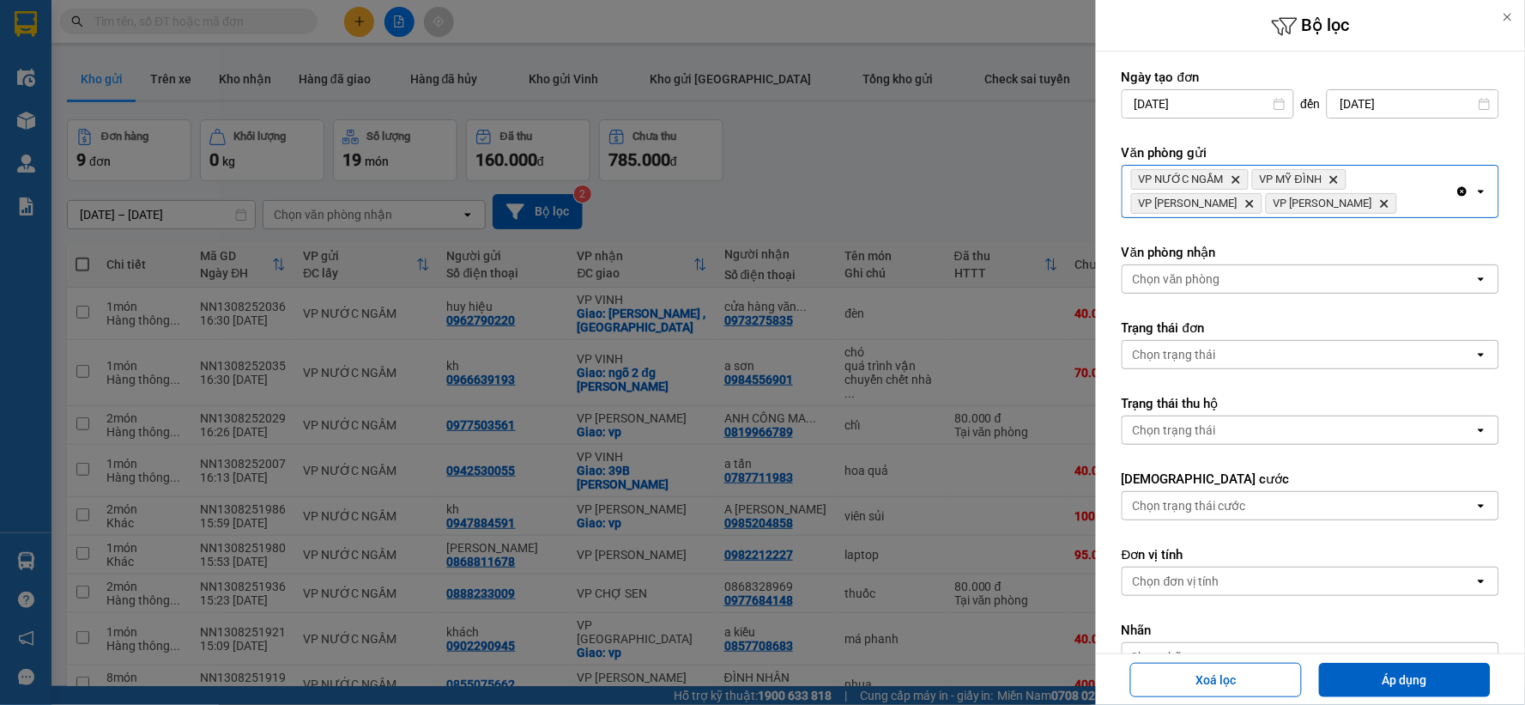
click at [1251, 279] on div "Chọn văn phòng" at bounding box center [1299, 278] width 352 height 27
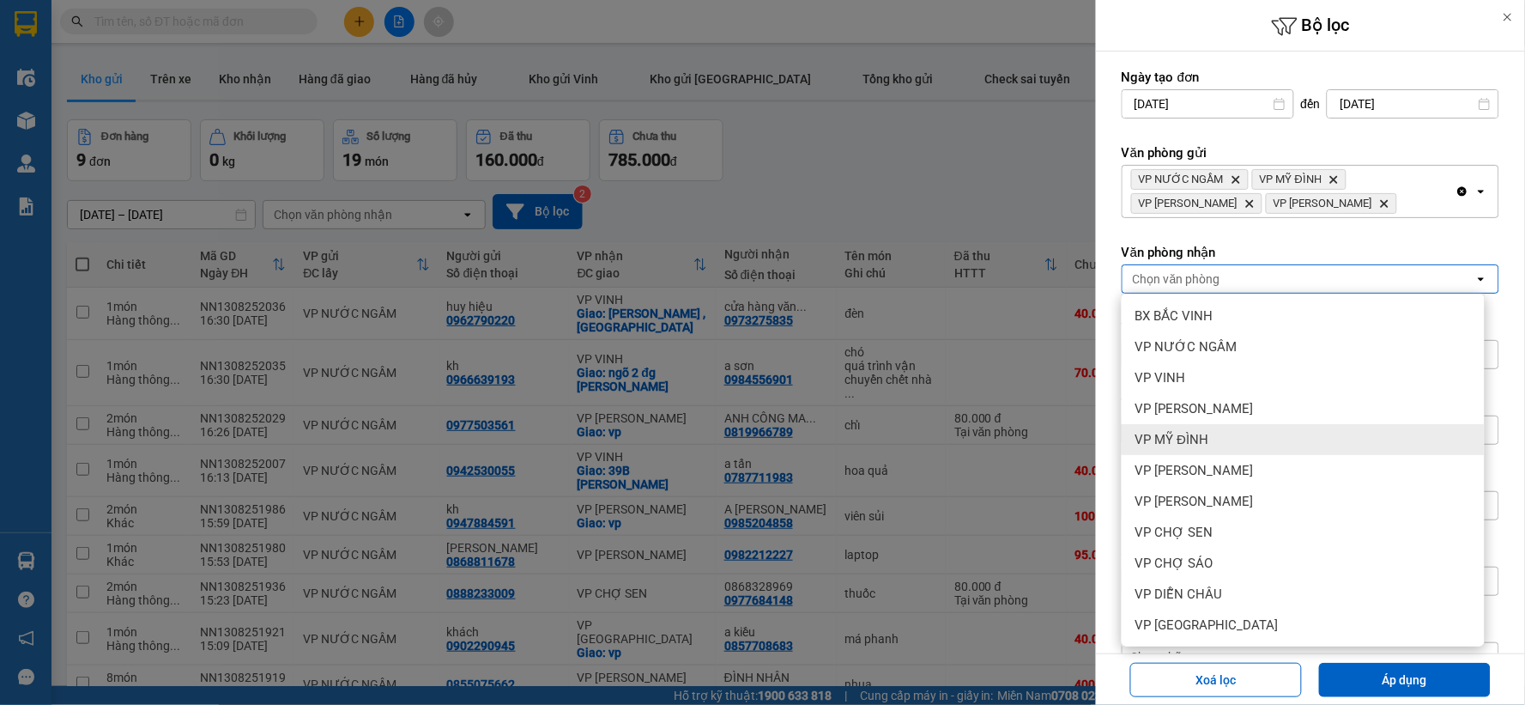
click at [1255, 425] on div "VP MỸ ĐÌNH" at bounding box center [1303, 439] width 363 height 31
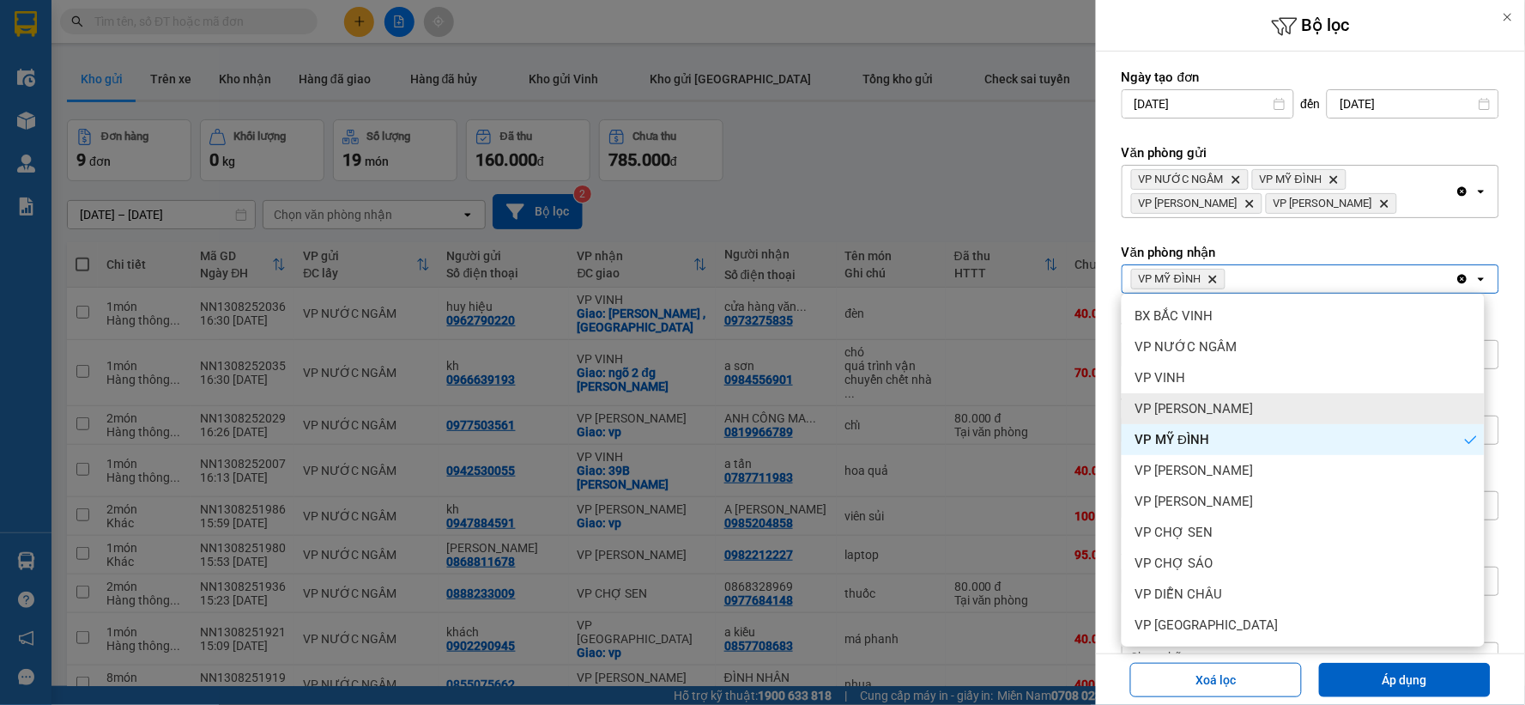
click at [1257, 417] on div "VP [PERSON_NAME]" at bounding box center [1303, 408] width 363 height 31
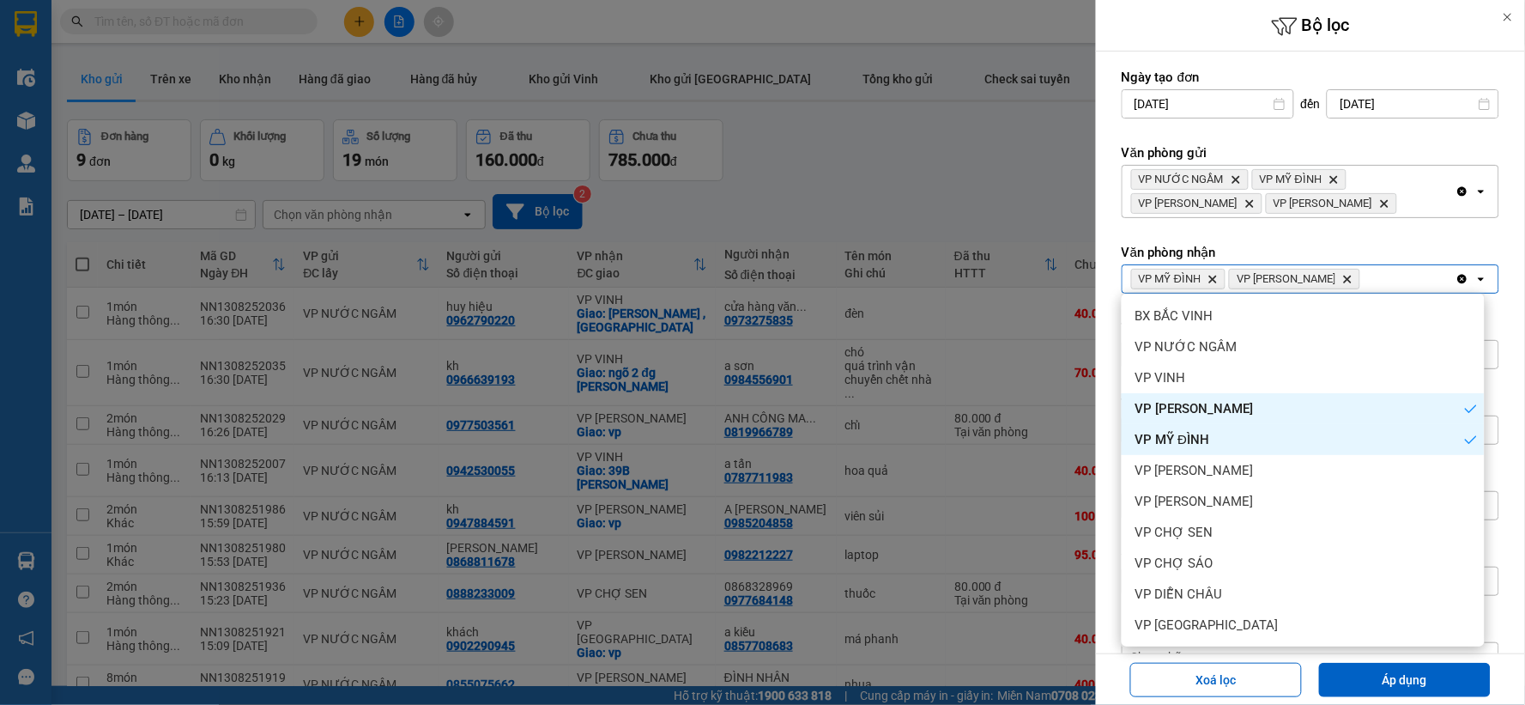
click at [1247, 447] on div "VP MỸ ĐÌNH" at bounding box center [1303, 439] width 363 height 31
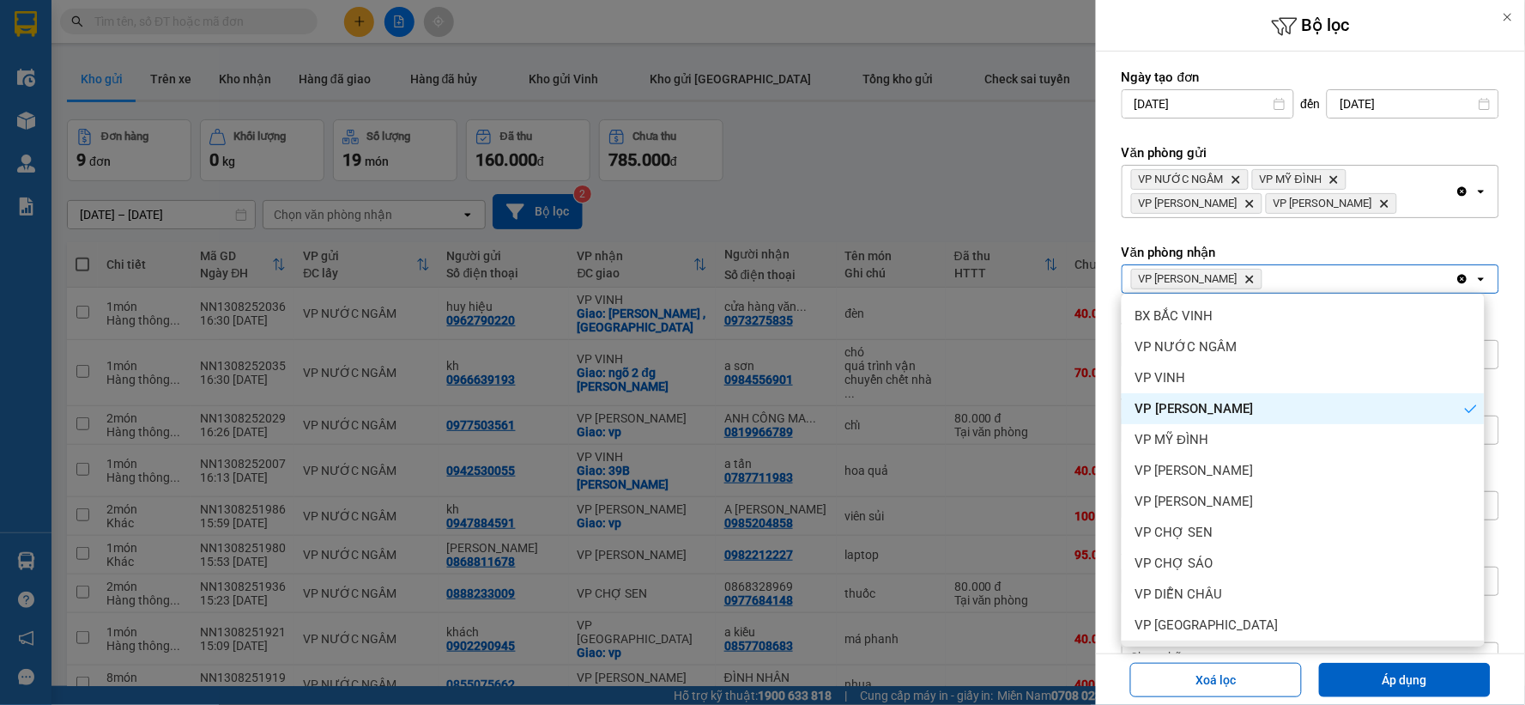
drag, startPoint x: 1377, startPoint y: 673, endPoint x: 1309, endPoint y: 661, distance: 68.9
click at [1377, 674] on button "Áp dụng" at bounding box center [1405, 680] width 172 height 34
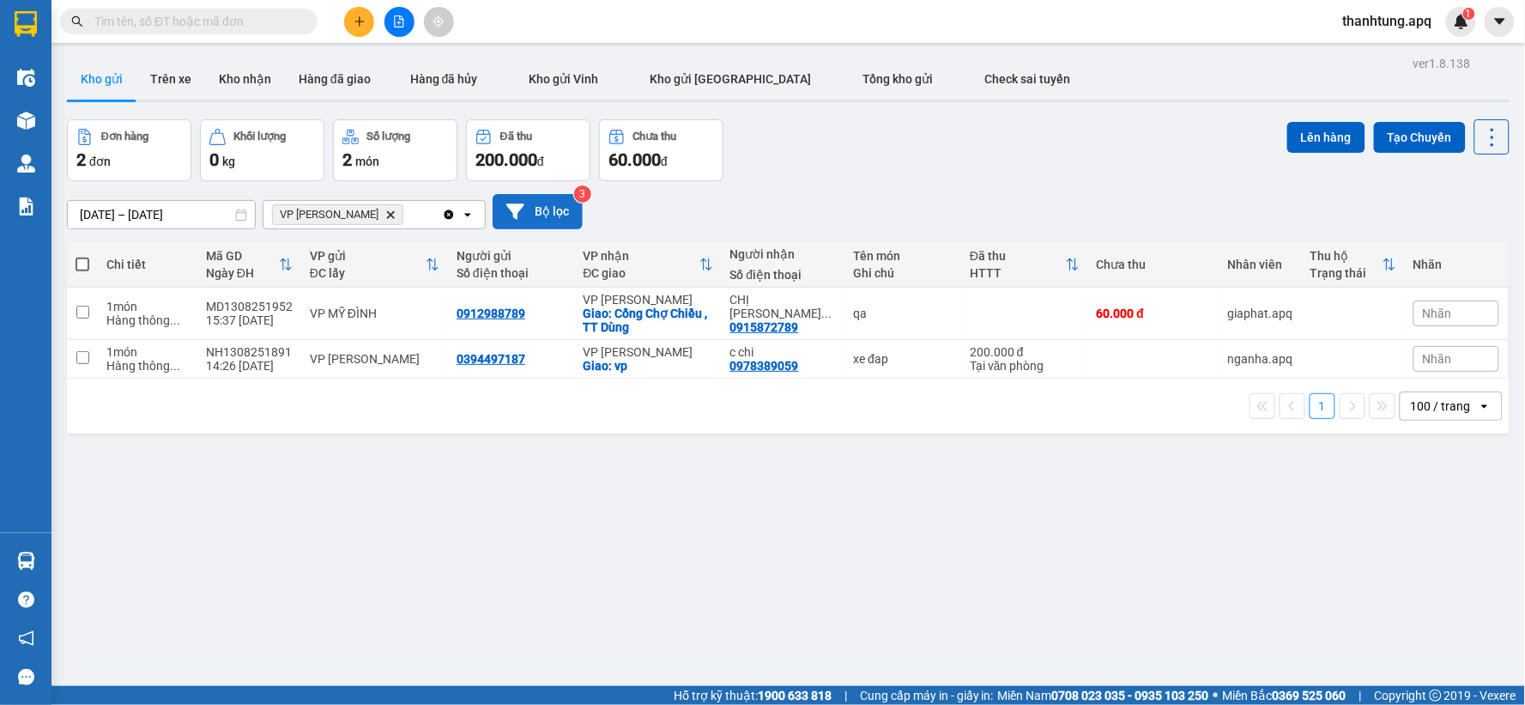
click at [542, 209] on button "Bộ lọc" at bounding box center [538, 211] width 90 height 35
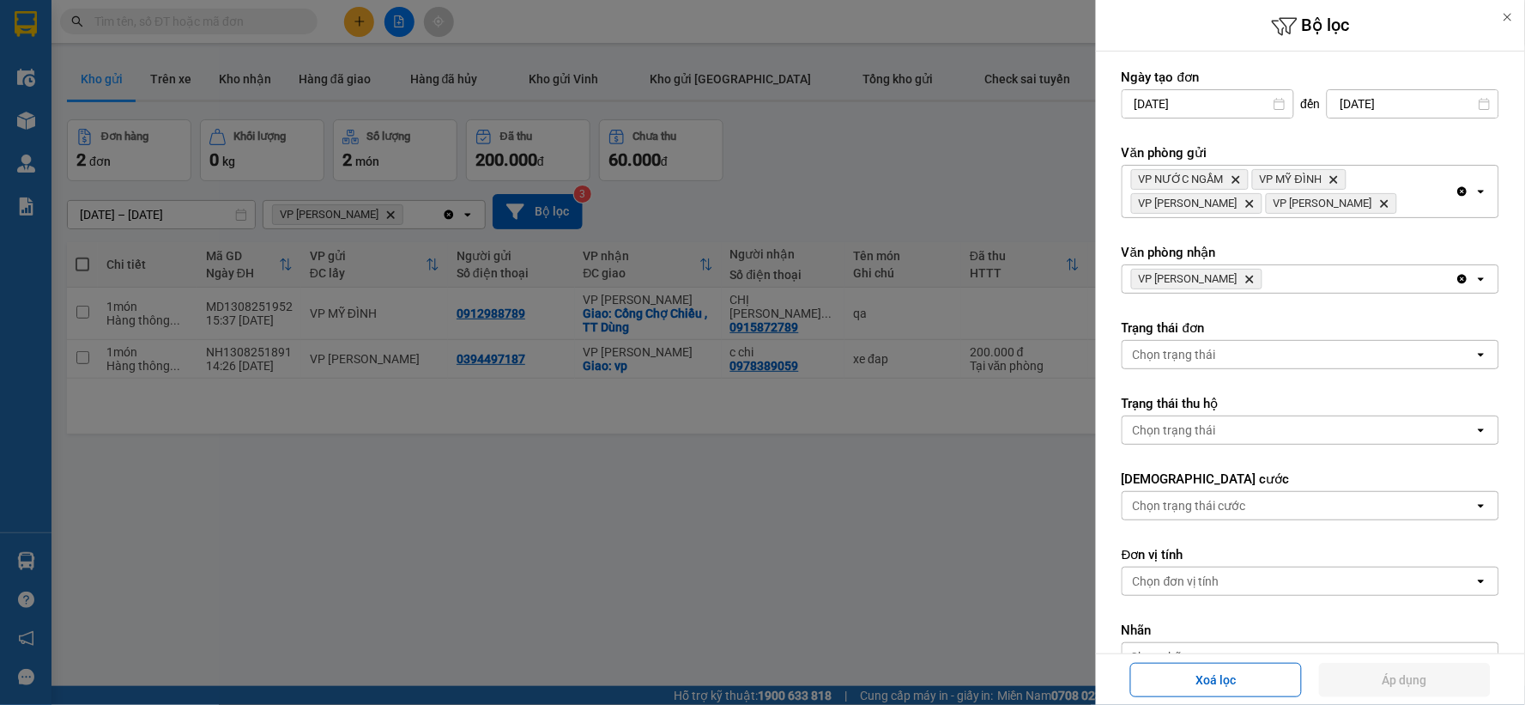
click at [1255, 275] on icon "Delete" at bounding box center [1250, 279] width 10 height 10
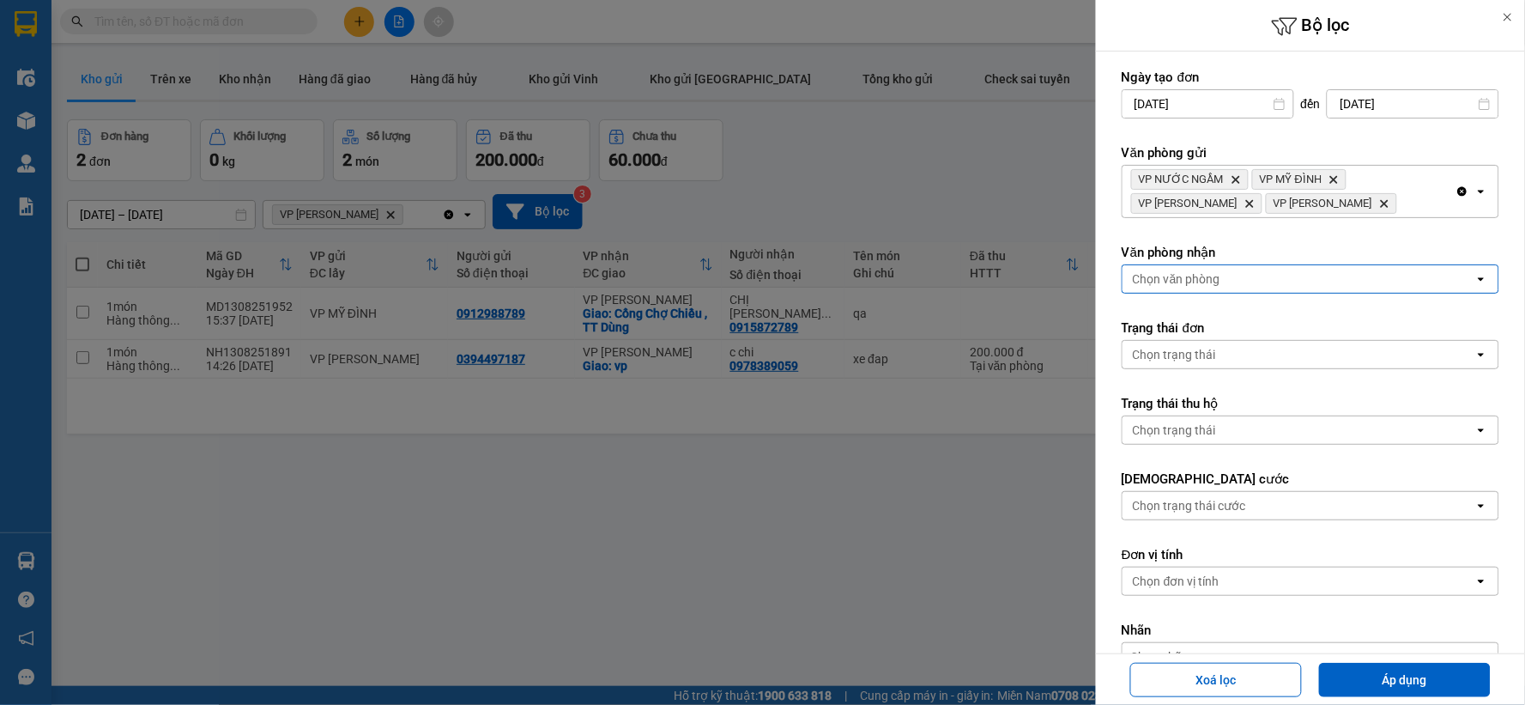
click at [1254, 276] on div "Chọn văn phòng" at bounding box center [1299, 278] width 352 height 27
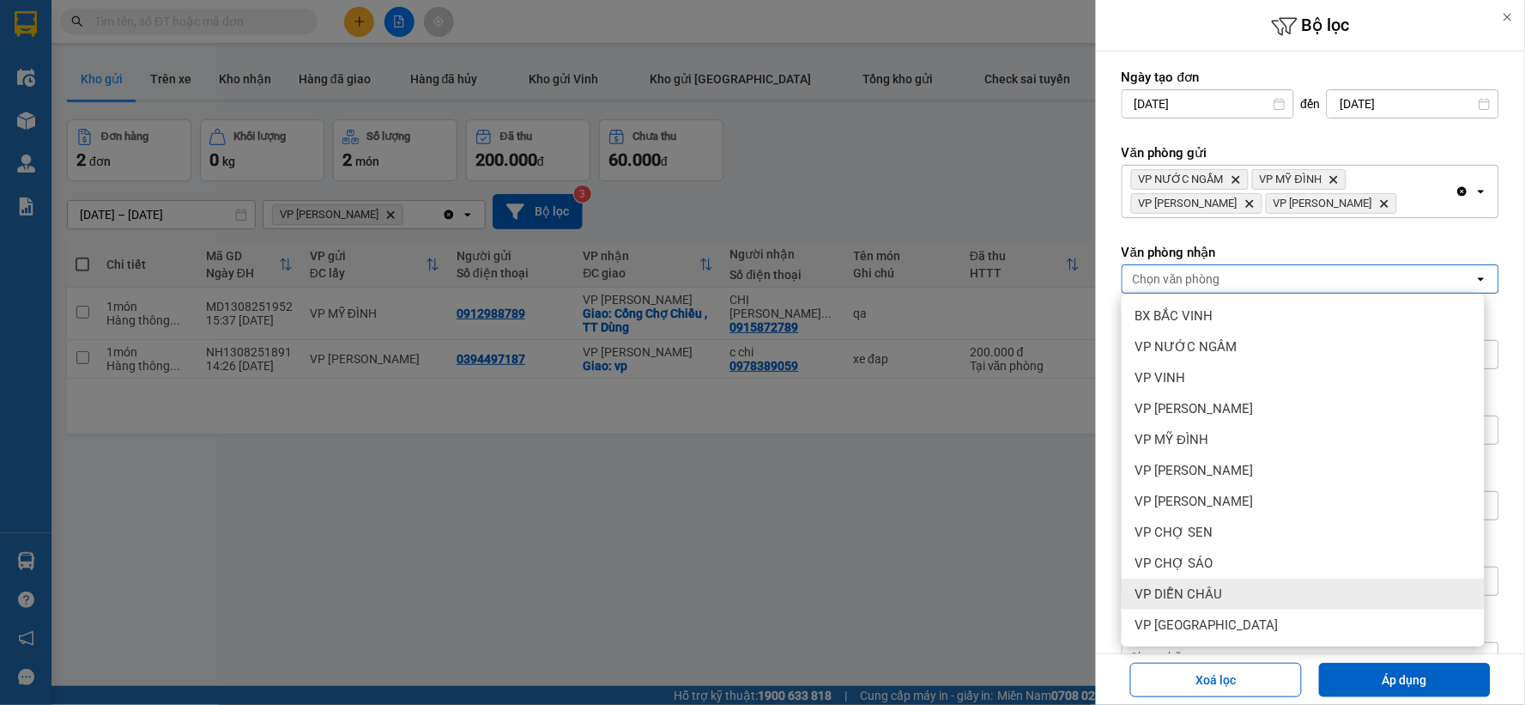
click at [1281, 592] on div "VP DIỄN CHÂU" at bounding box center [1303, 593] width 363 height 31
click at [1341, 661] on div "Xoá lọc Áp dụng" at bounding box center [1310, 679] width 421 height 42
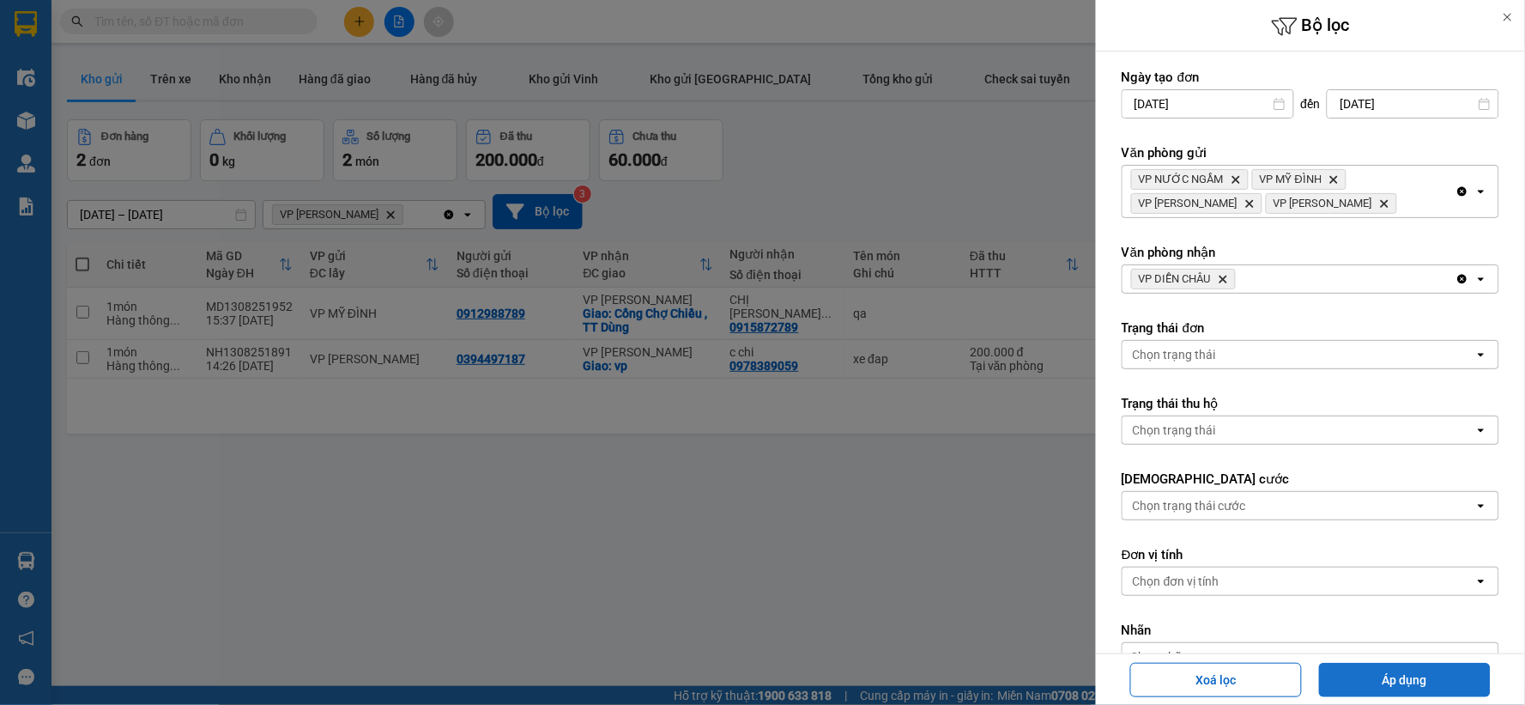
click at [1344, 678] on button "Áp dụng" at bounding box center [1405, 680] width 172 height 34
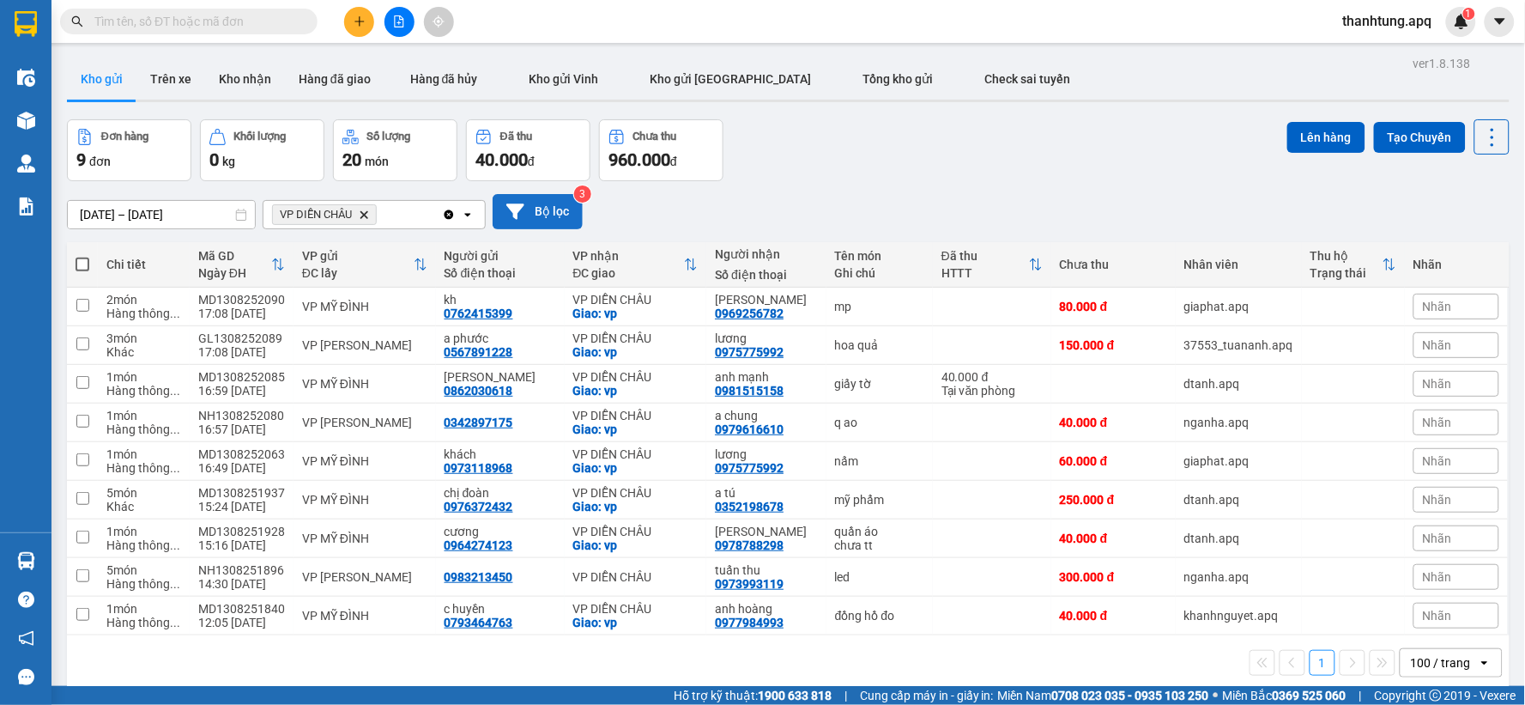
click at [554, 215] on button "Bộ lọc" at bounding box center [538, 211] width 90 height 35
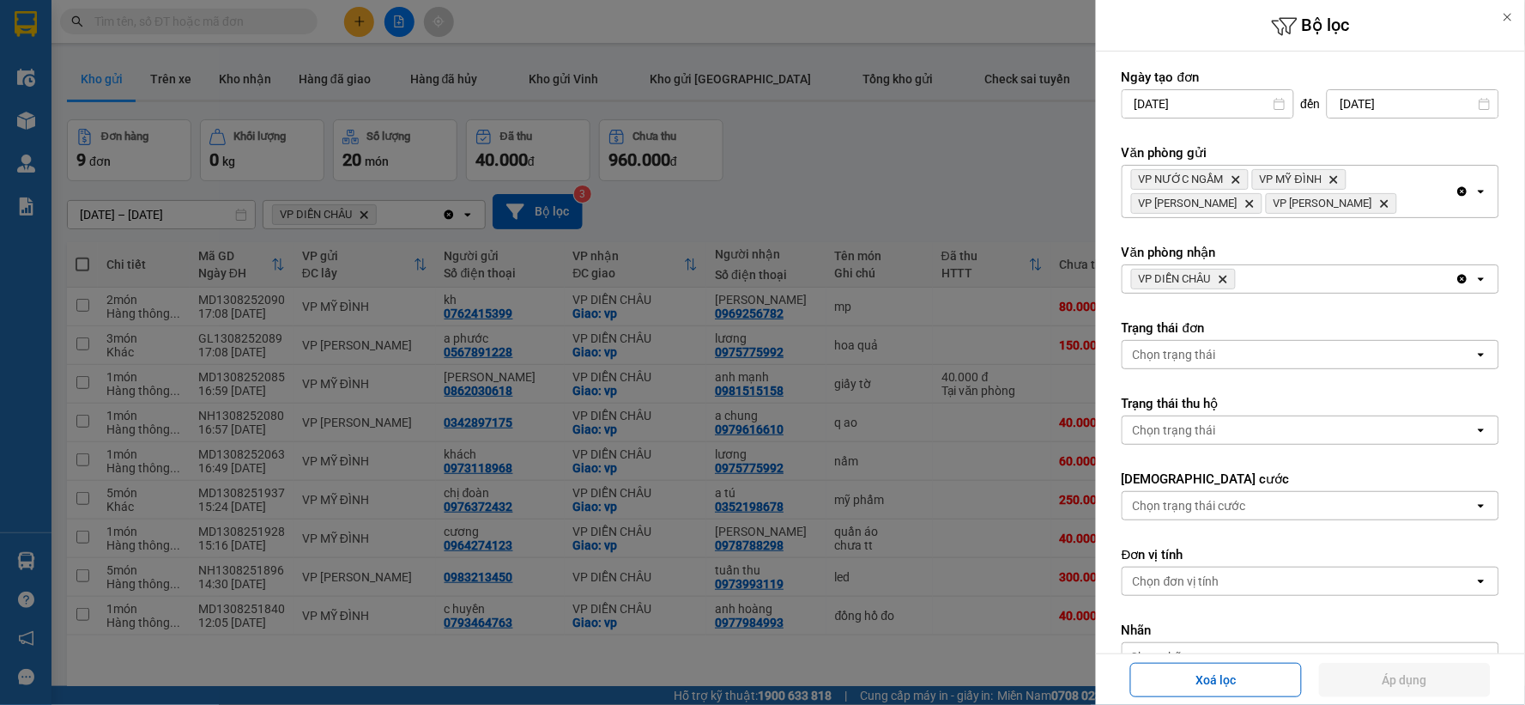
click at [1458, 191] on icon "Clear all" at bounding box center [1462, 191] width 9 height 9
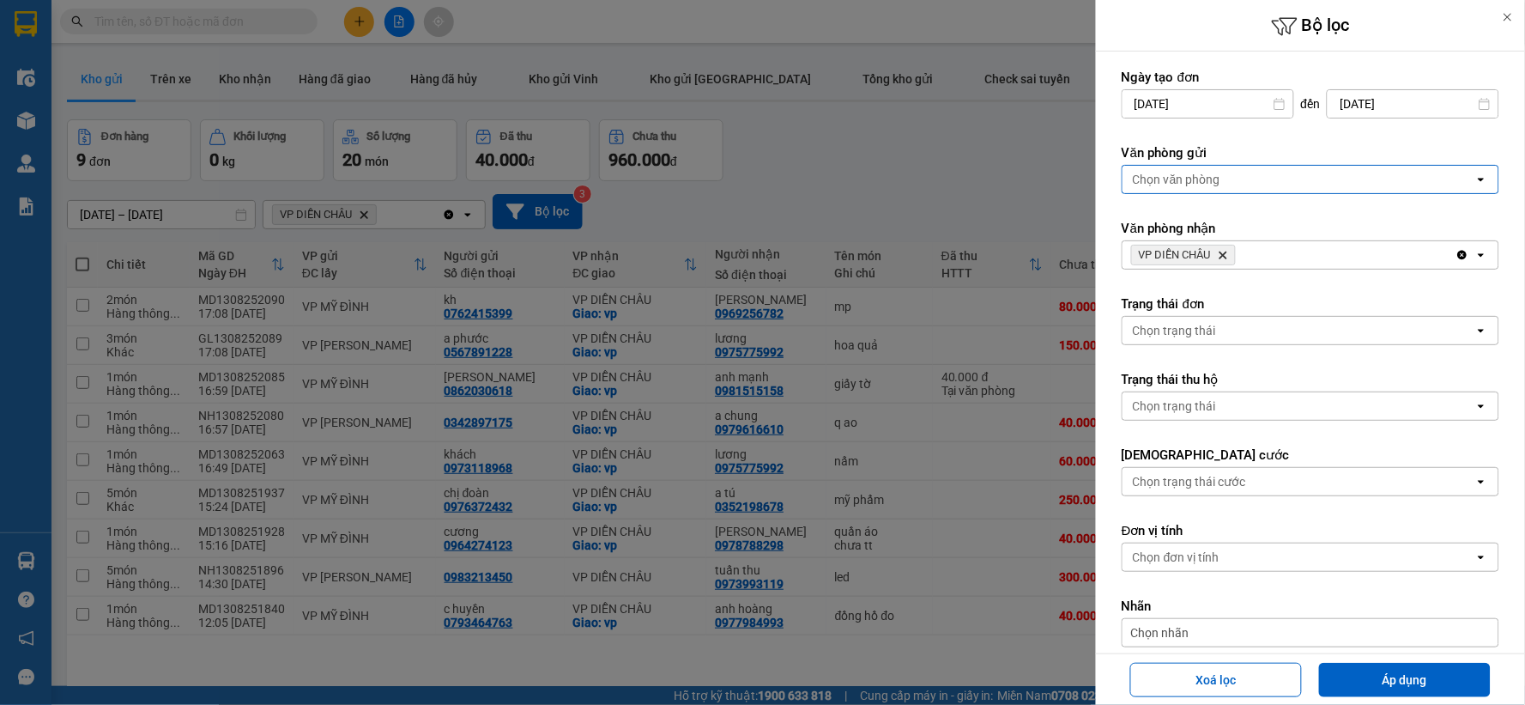
click at [1456, 251] on icon "Clear all" at bounding box center [1463, 255] width 14 height 14
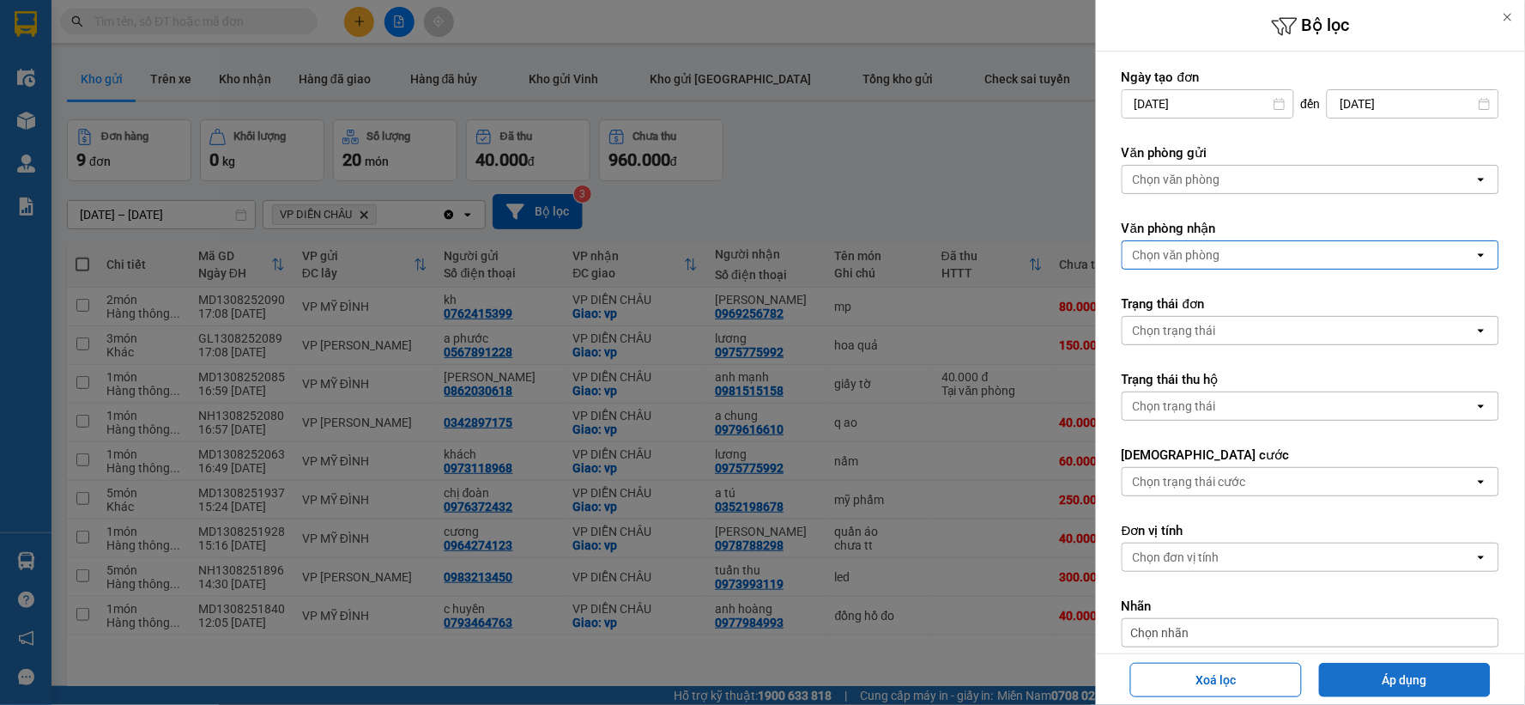
click at [1372, 678] on button "Áp dụng" at bounding box center [1405, 680] width 172 height 34
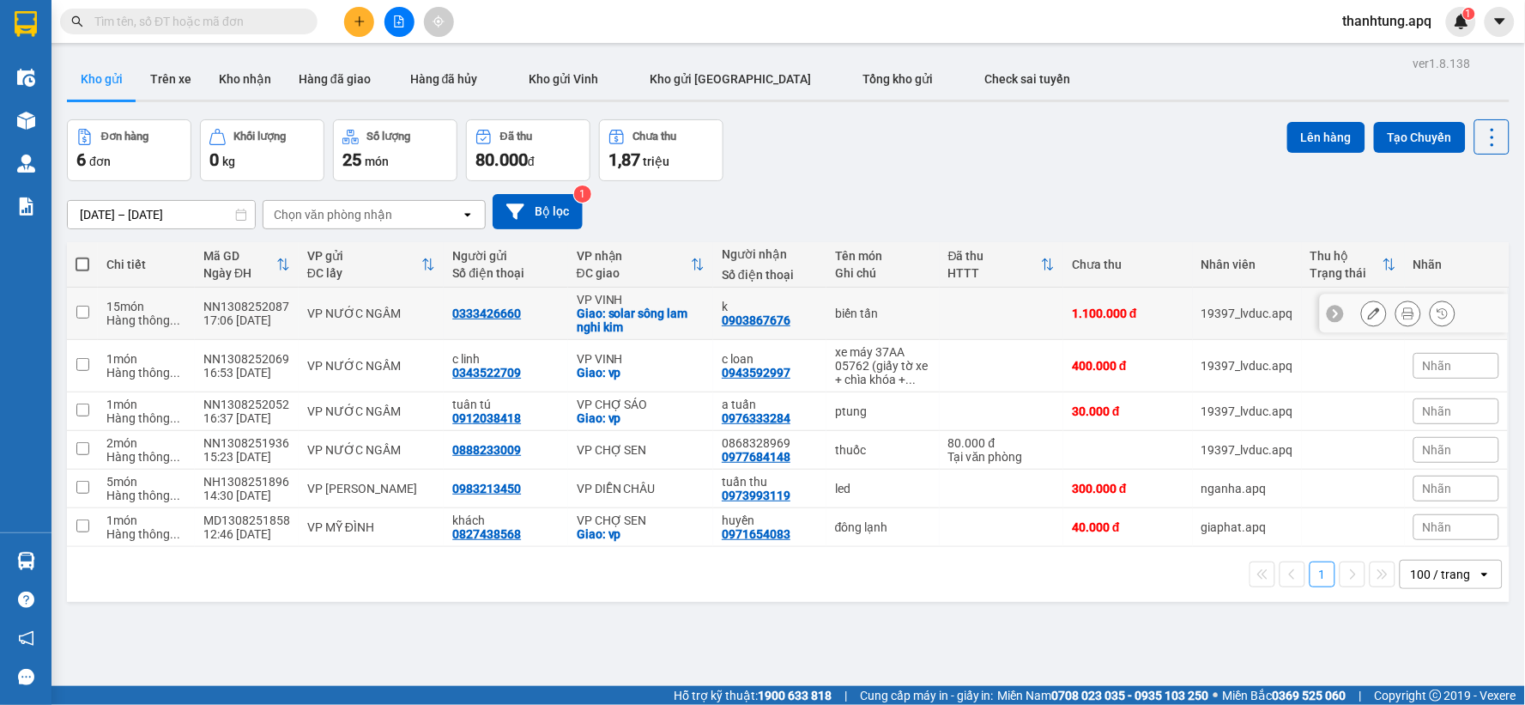
click at [928, 310] on td "biến tấn" at bounding box center [883, 314] width 113 height 52
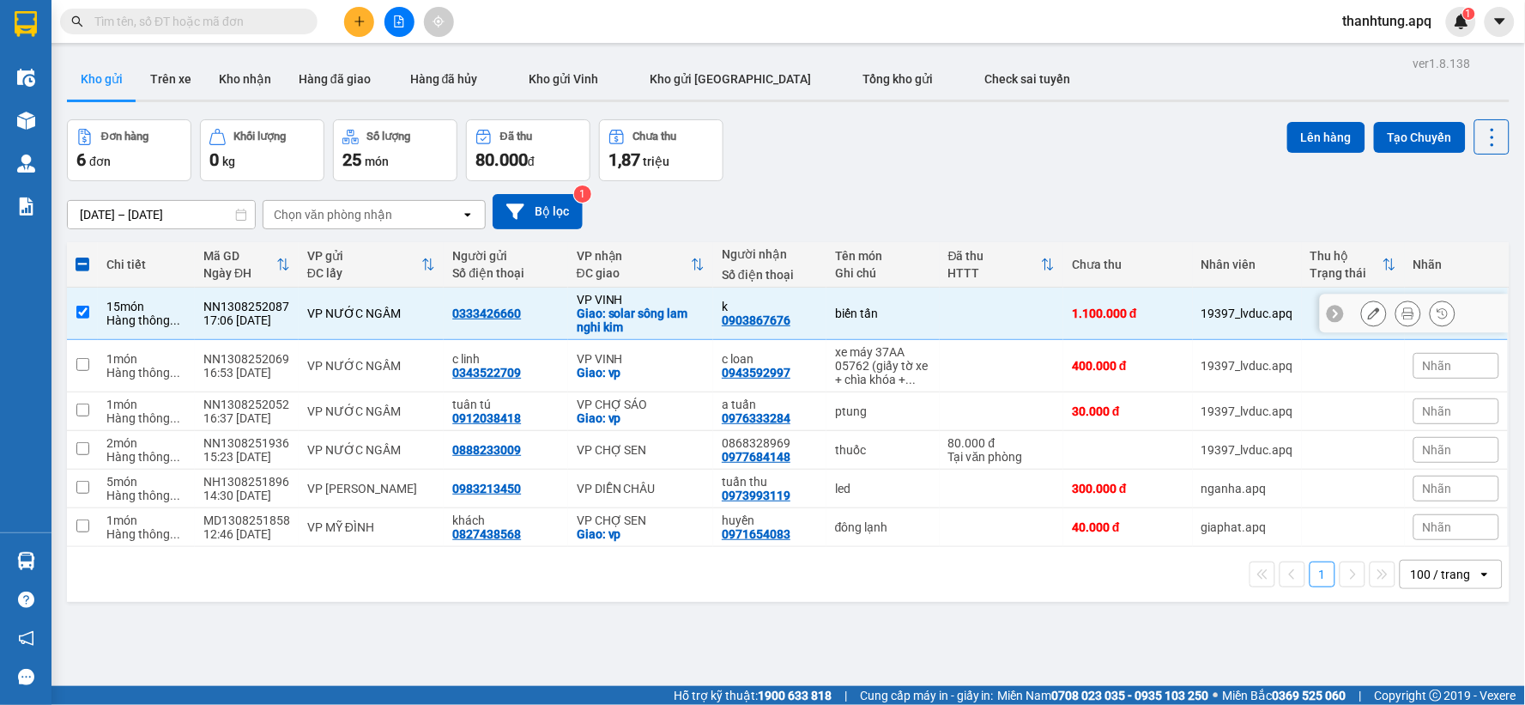
click at [973, 312] on td at bounding box center [1002, 314] width 124 height 52
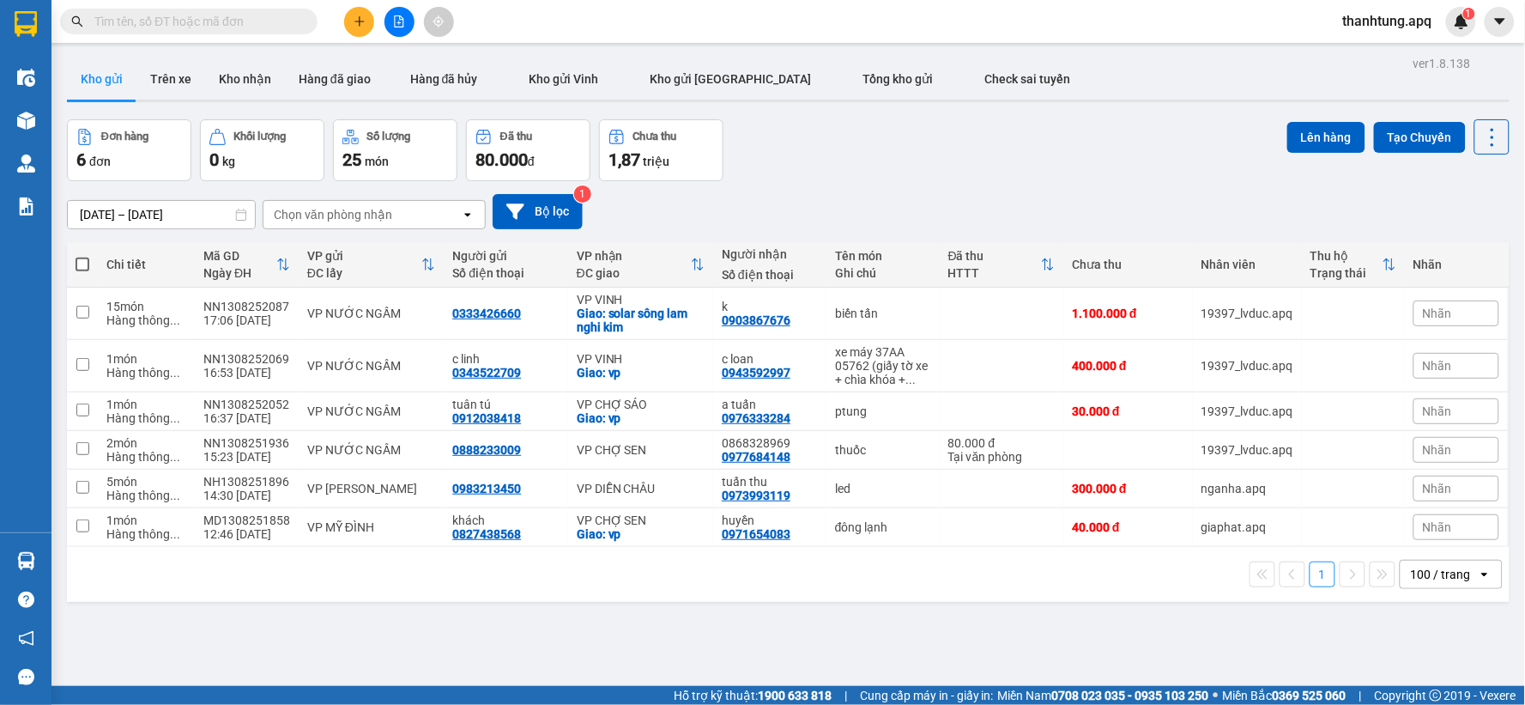
click at [1001, 170] on div "Đơn hàng 6 đơn Khối lượng 0 kg Số lượng 25 món Đã thu 80.000 đ Chưa thu 1,87 tr…" at bounding box center [788, 150] width 1443 height 62
click at [945, 323] on td at bounding box center [1002, 314] width 124 height 52
checkbox input "true"
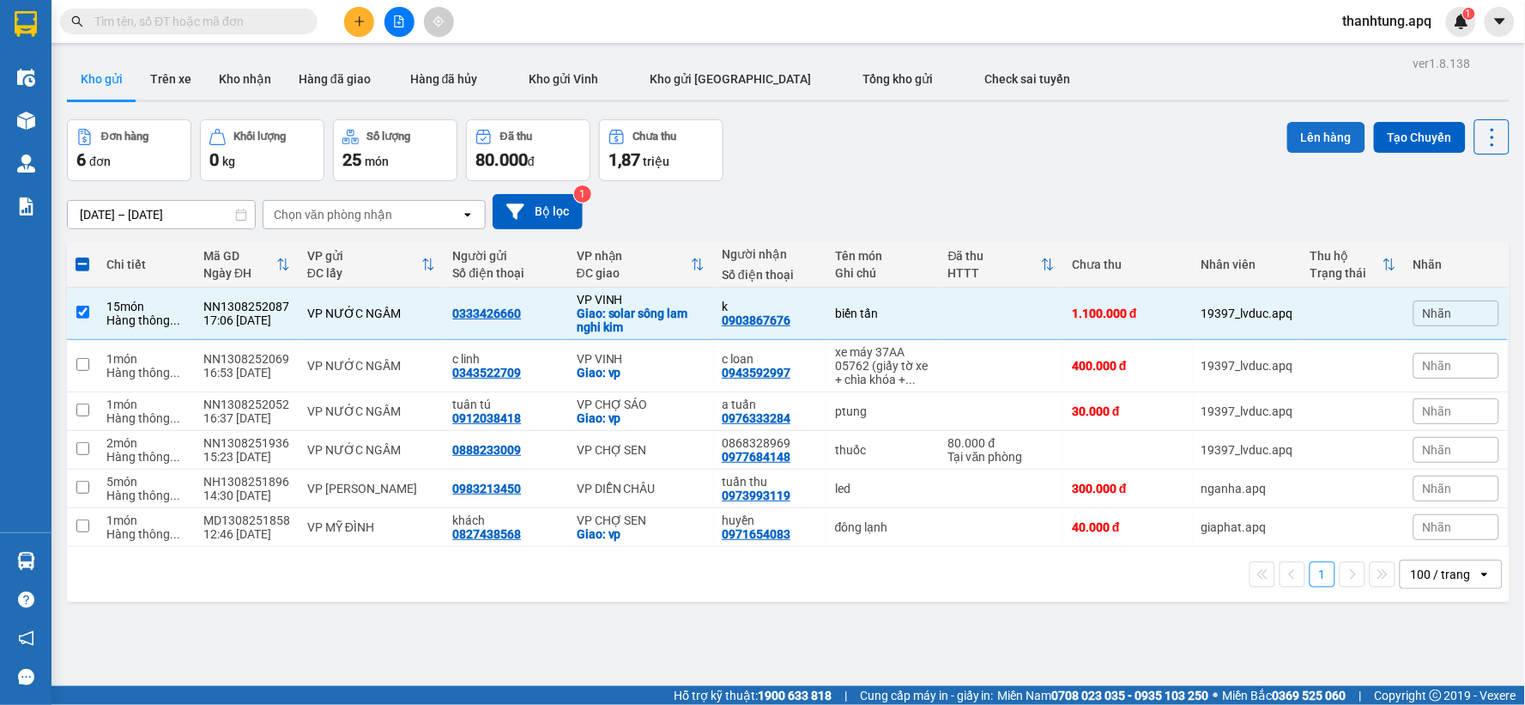
click at [1311, 139] on button "Lên hàng" at bounding box center [1326, 137] width 78 height 31
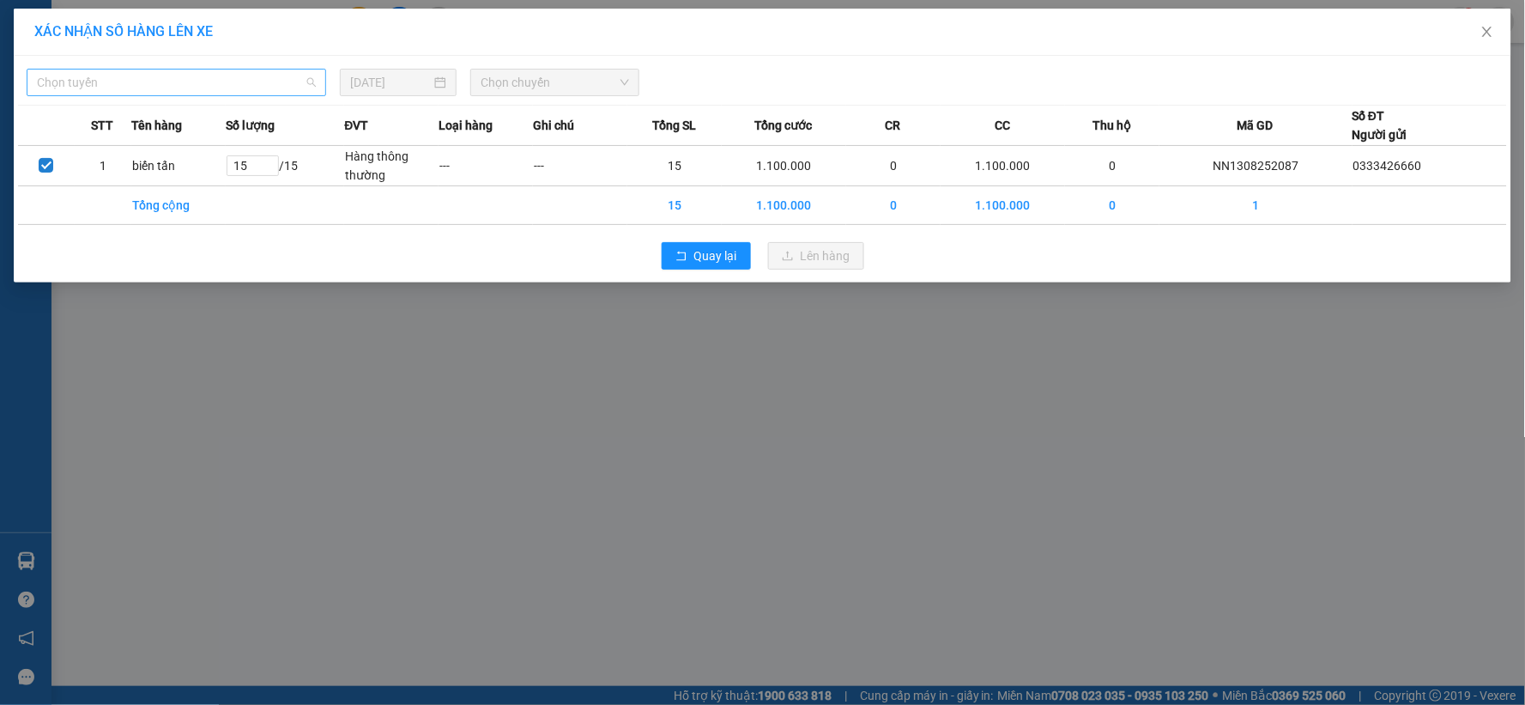
click at [115, 74] on span "Chọn tuyến" at bounding box center [176, 83] width 279 height 26
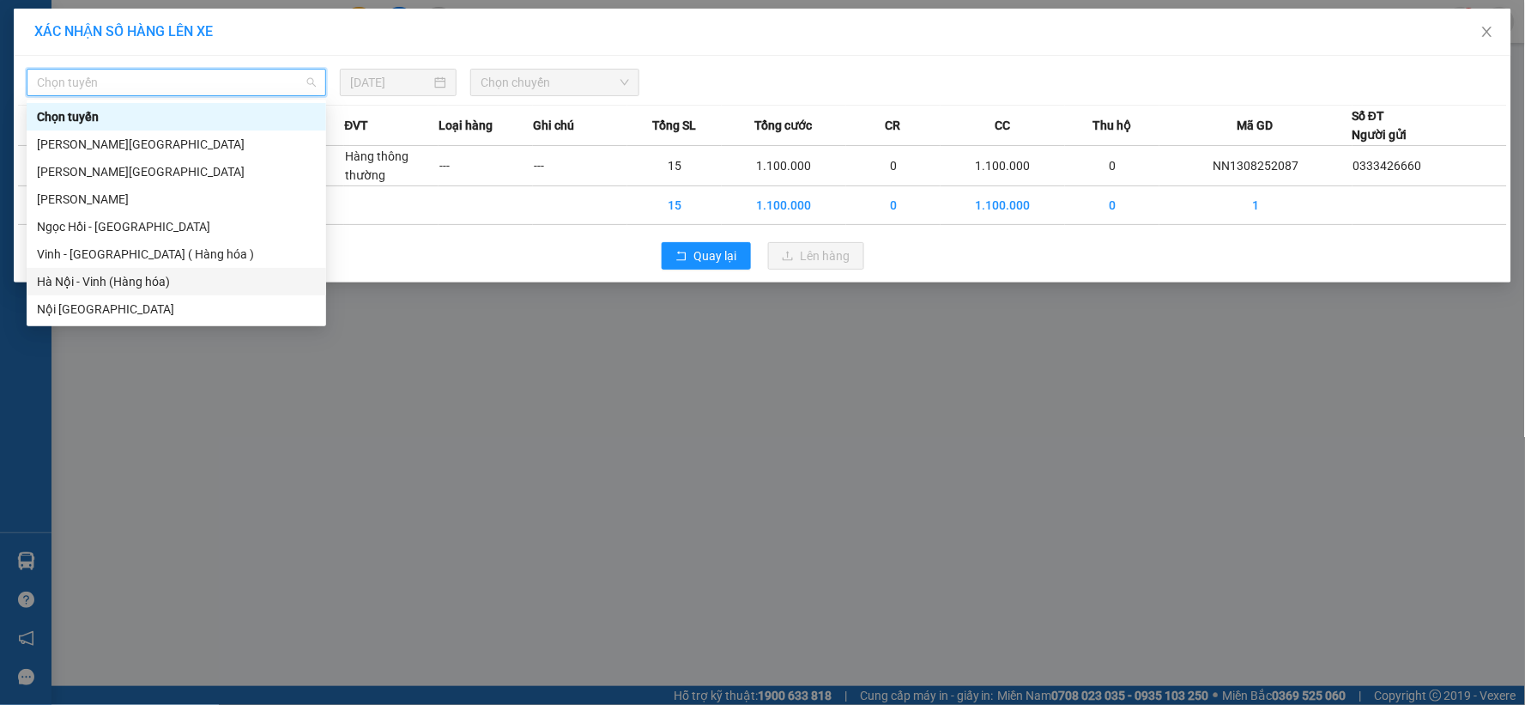
click at [163, 288] on div "Hà Nội - Vinh (Hàng hóa)" at bounding box center [176, 281] width 279 height 19
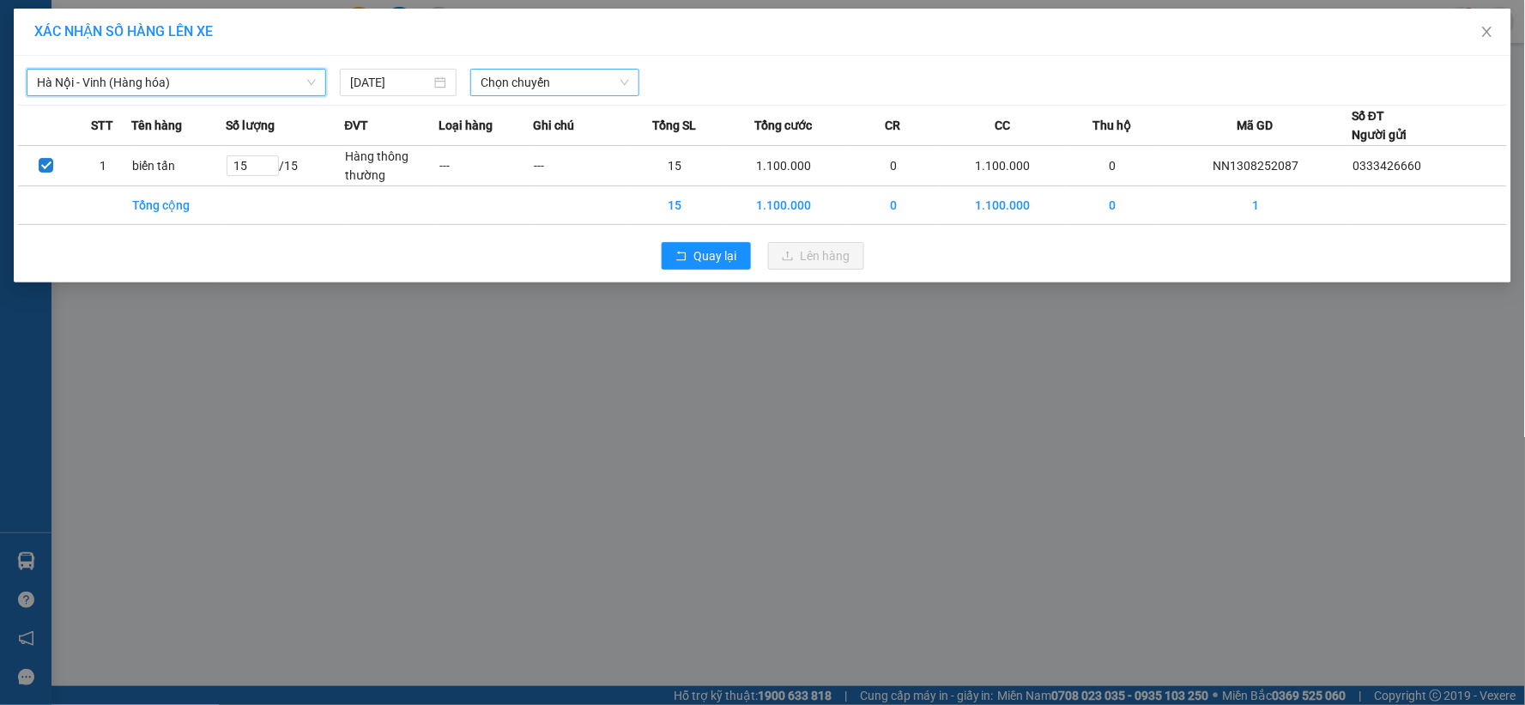
click at [571, 81] on span "Chọn chuyến" at bounding box center [555, 83] width 148 height 26
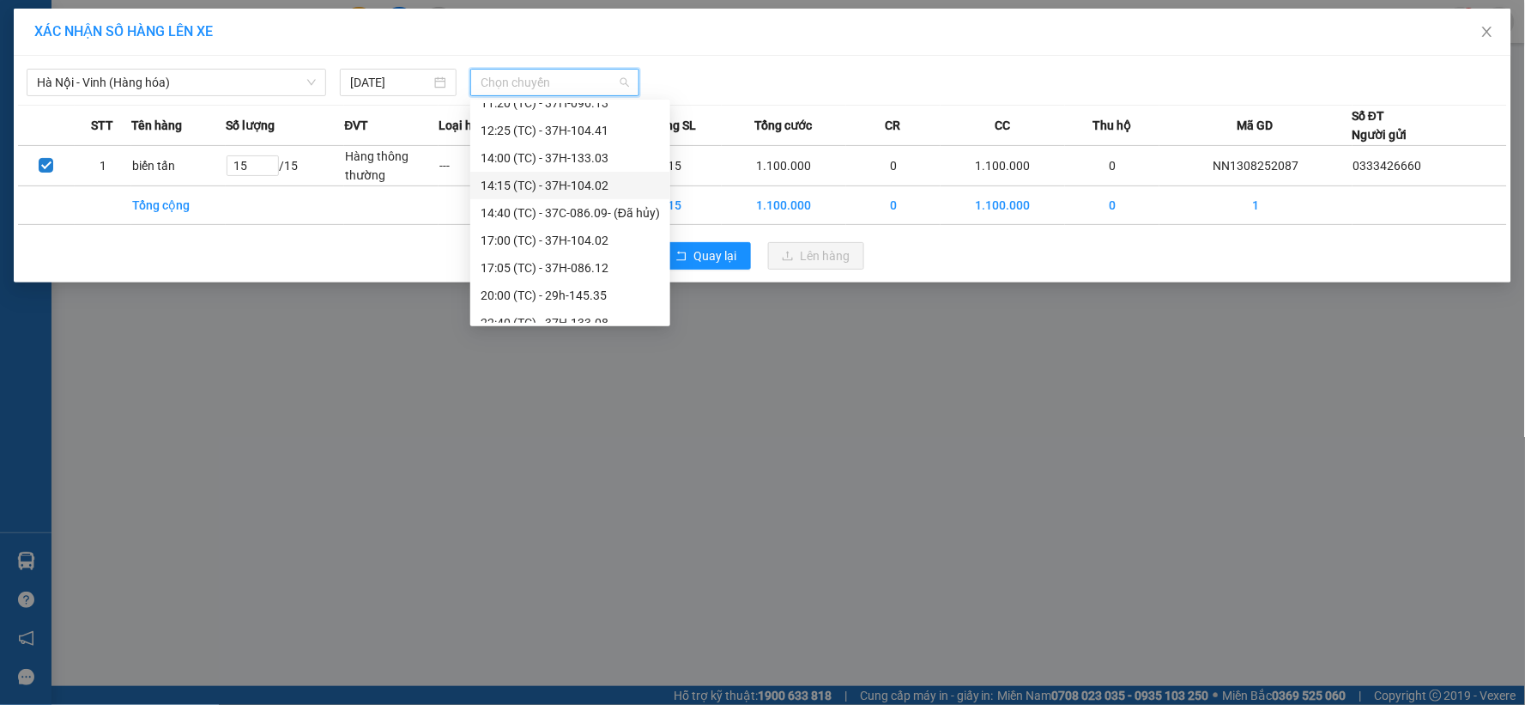
scroll to position [165, 0]
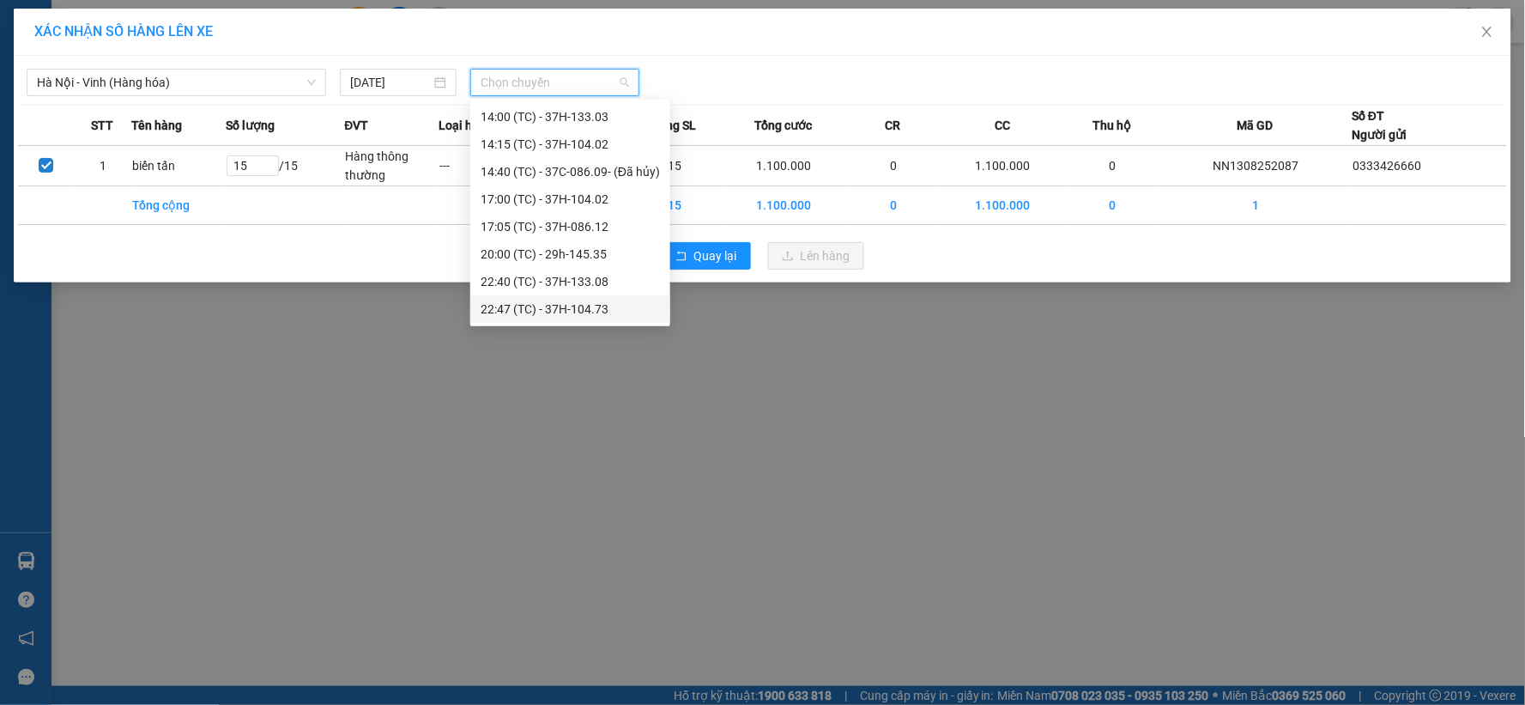
click at [580, 309] on div "22:47 (TC) - 37H-104.73" at bounding box center [570, 309] width 179 height 19
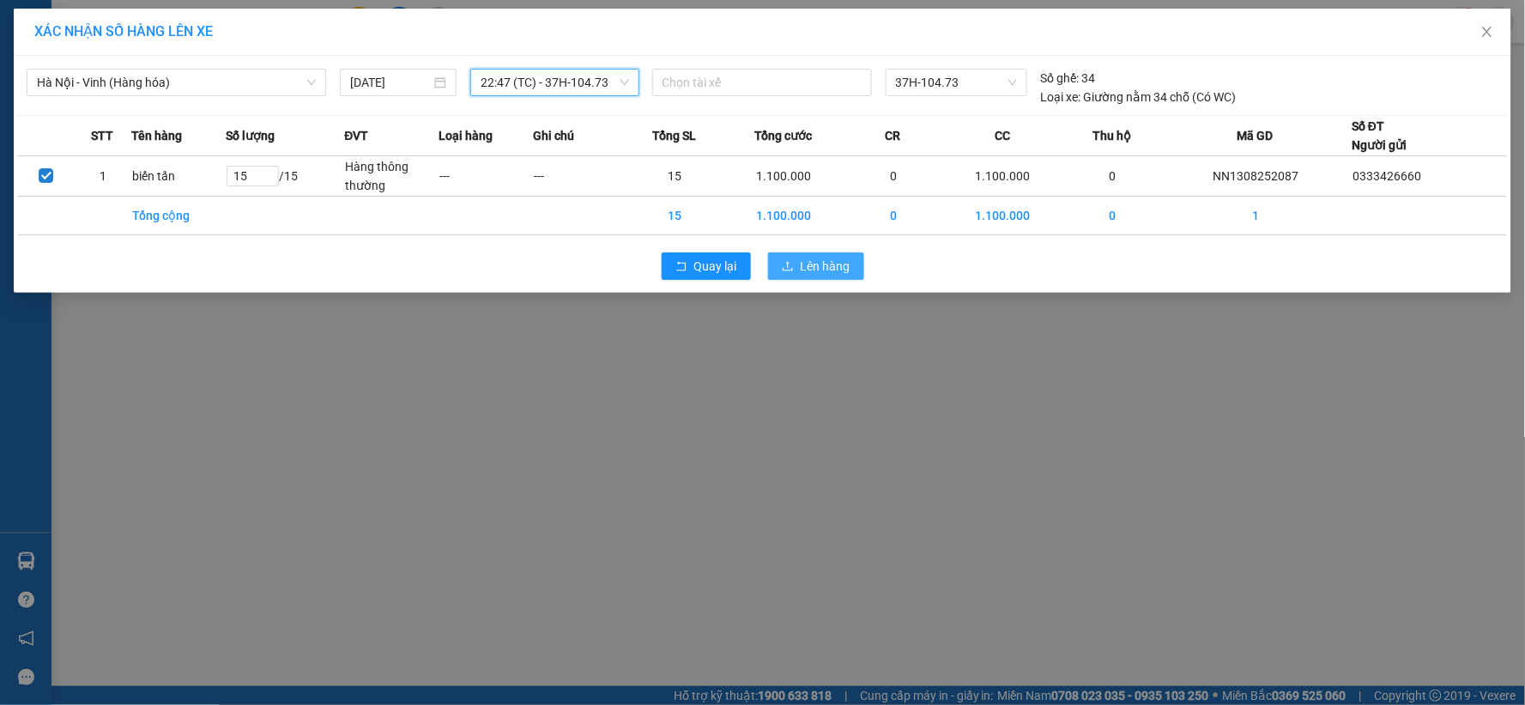
click at [809, 261] on span "Lên hàng" at bounding box center [826, 266] width 50 height 19
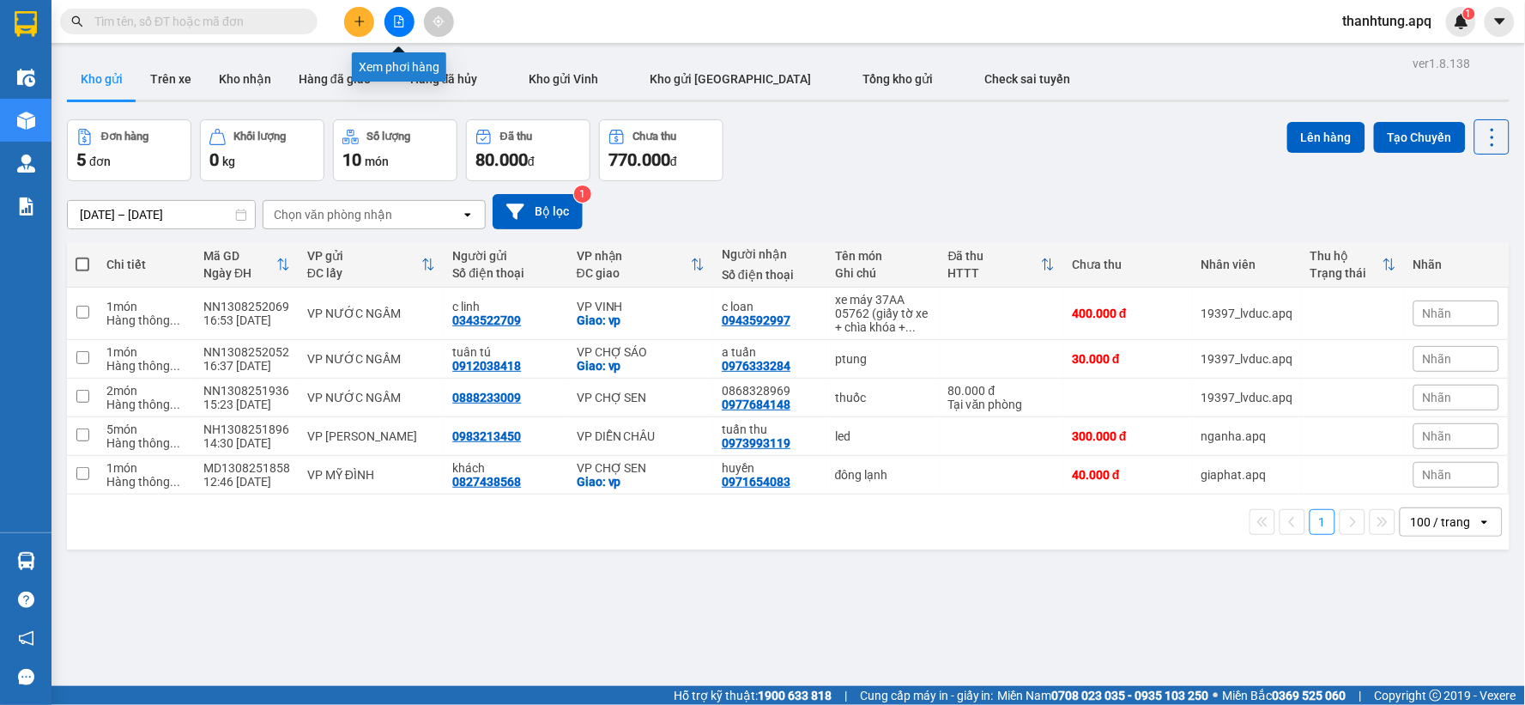
click at [398, 20] on icon "file-add" at bounding box center [399, 21] width 12 height 12
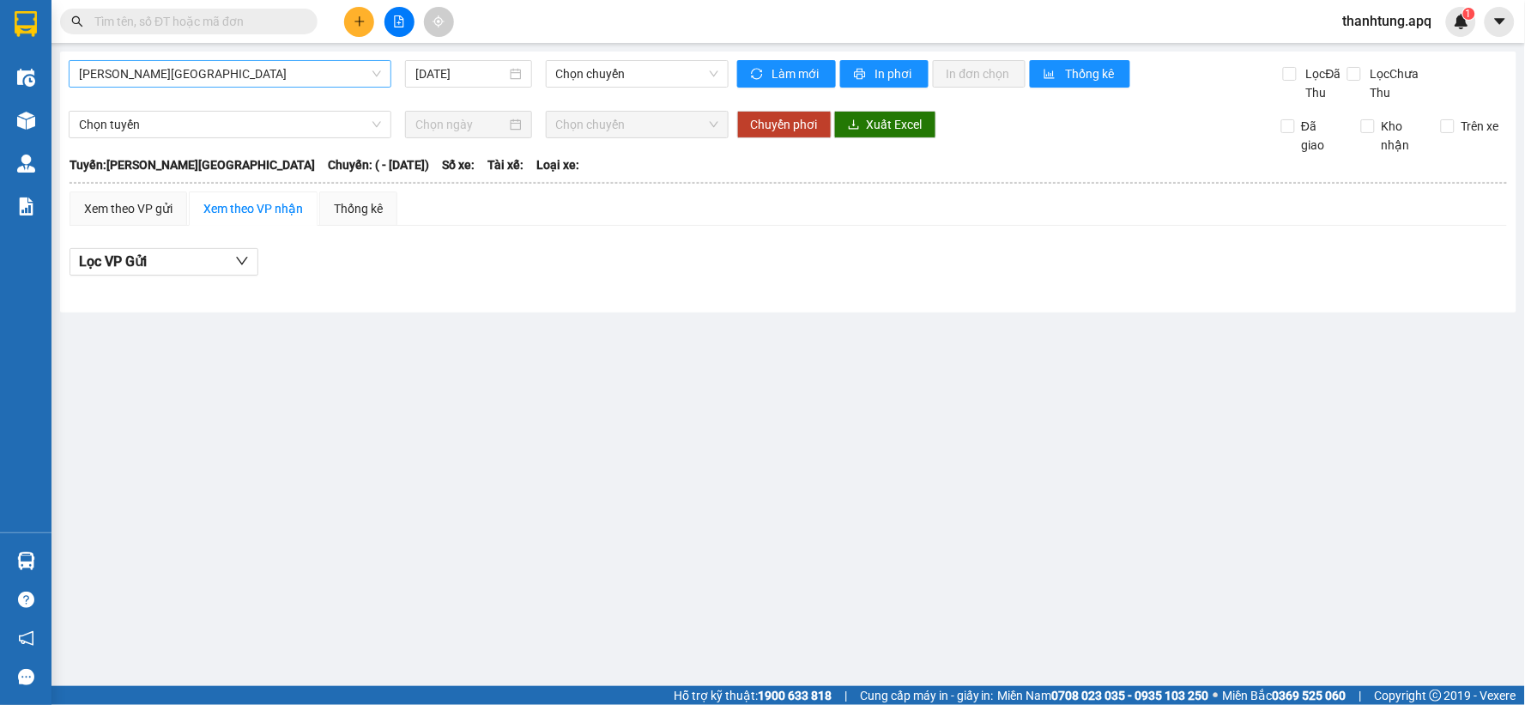
click at [266, 82] on span "[PERSON_NAME][GEOGRAPHIC_DATA]" at bounding box center [230, 74] width 302 height 26
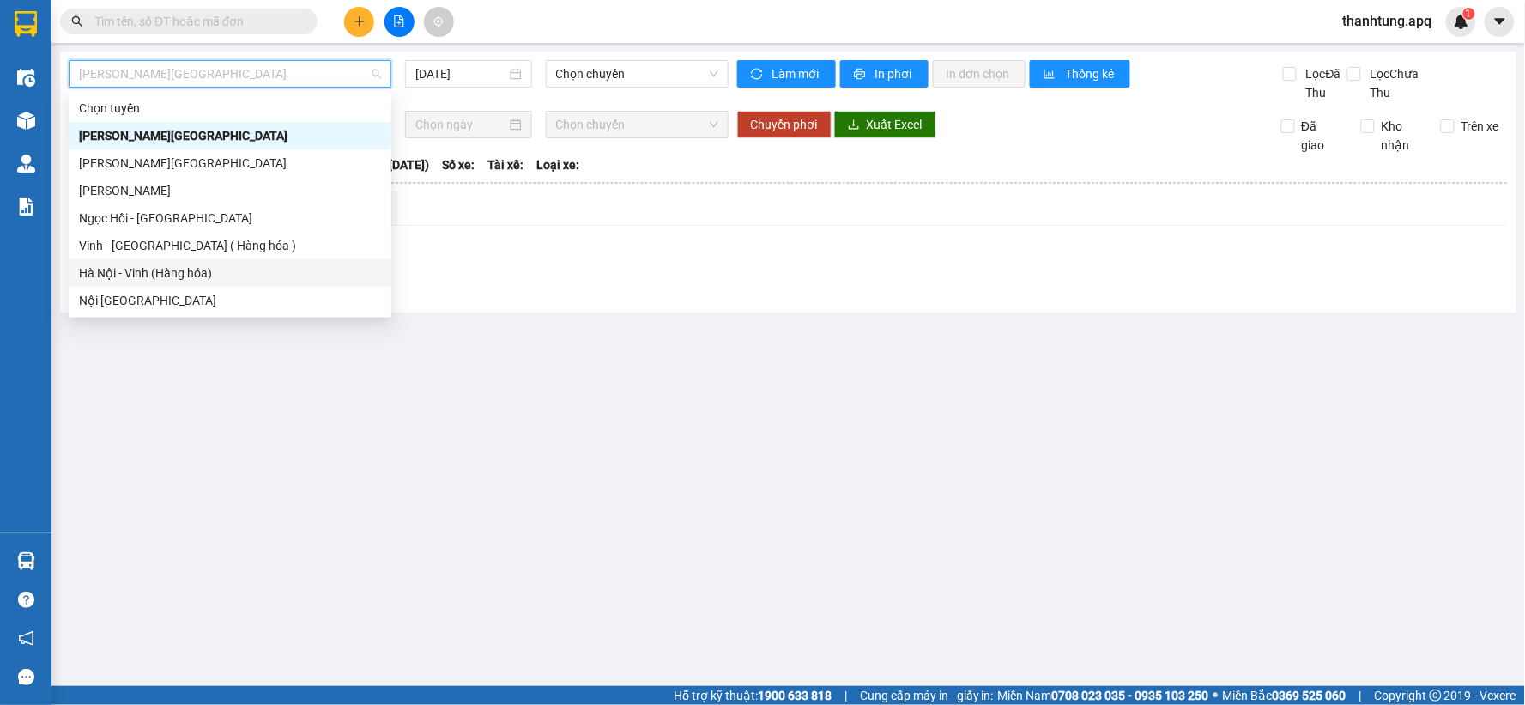
click at [251, 271] on div "Hà Nội - Vinh (Hàng hóa)" at bounding box center [230, 272] width 302 height 19
type input "[DATE]"
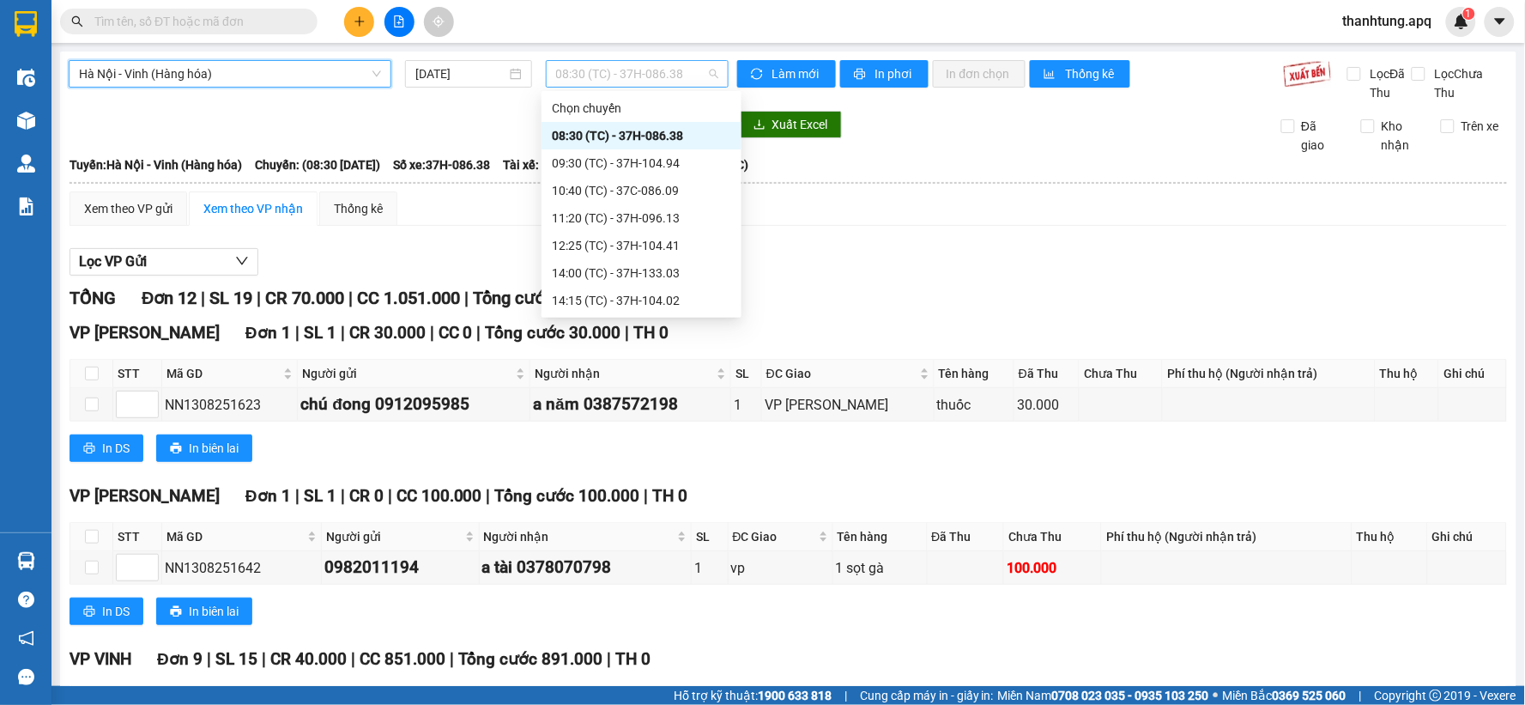
click at [682, 81] on span "08:30 (TC) - 37H-086.38" at bounding box center [637, 74] width 162 height 26
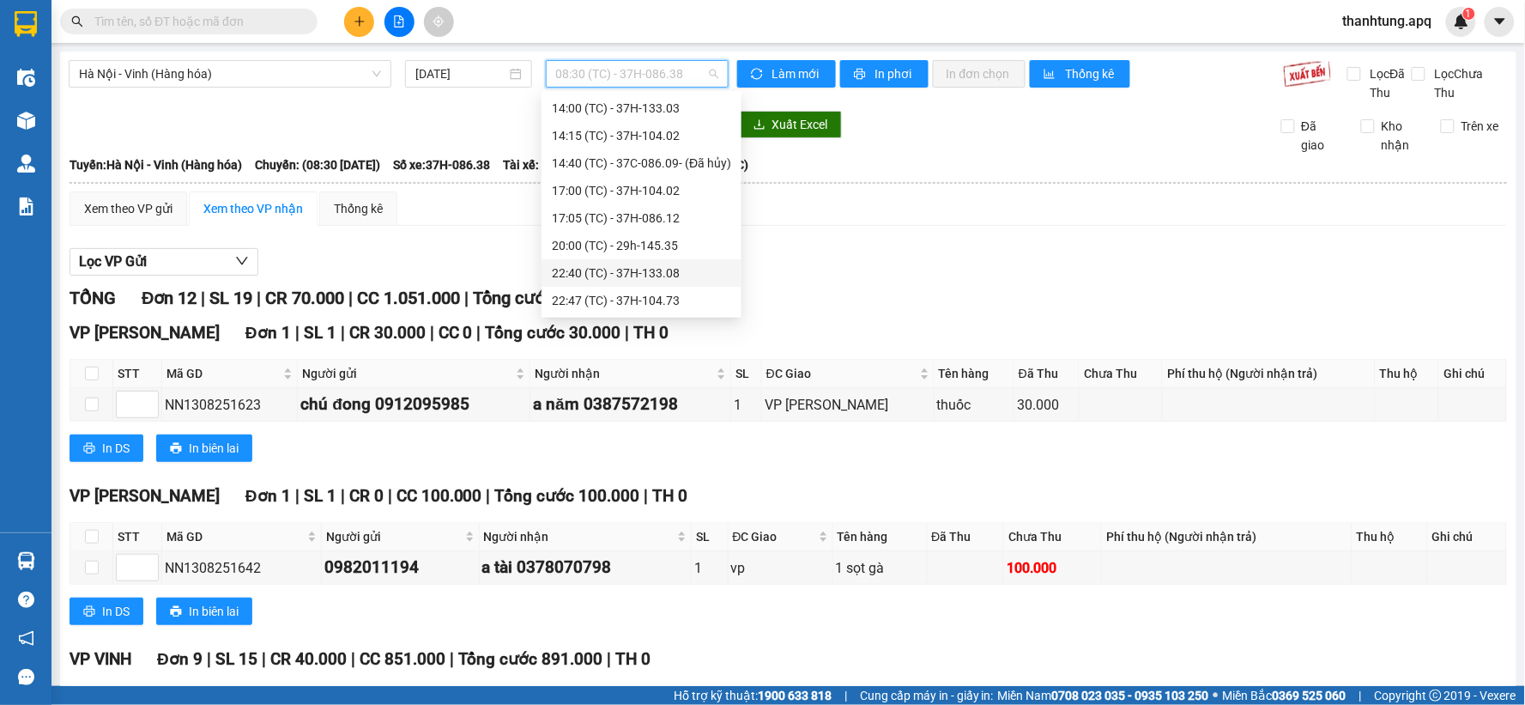
click at [659, 269] on div "22:40 (TC) - 37H-133.08" at bounding box center [641, 272] width 179 height 19
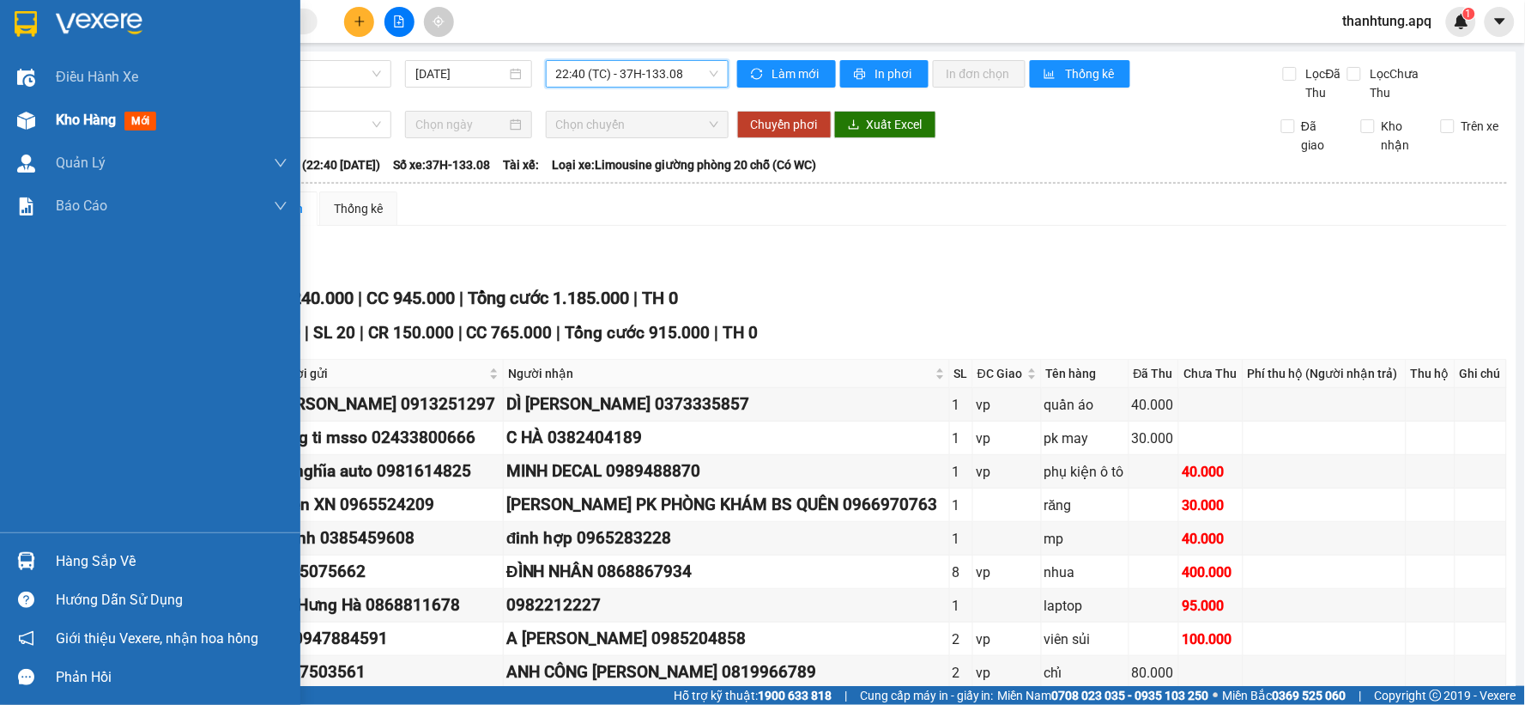
click at [98, 122] on span "Kho hàng" at bounding box center [86, 120] width 60 height 16
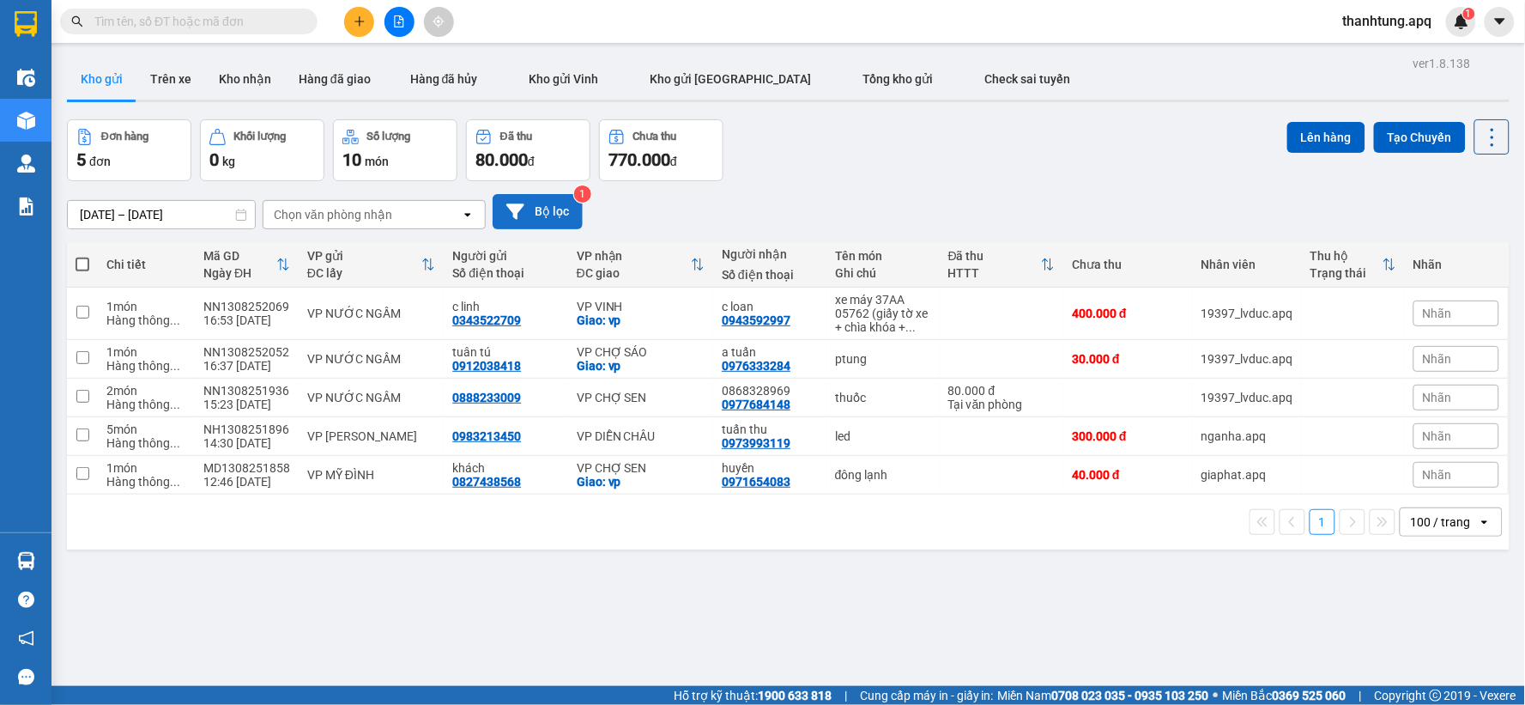
click at [546, 204] on button "Bộ lọc" at bounding box center [538, 211] width 90 height 35
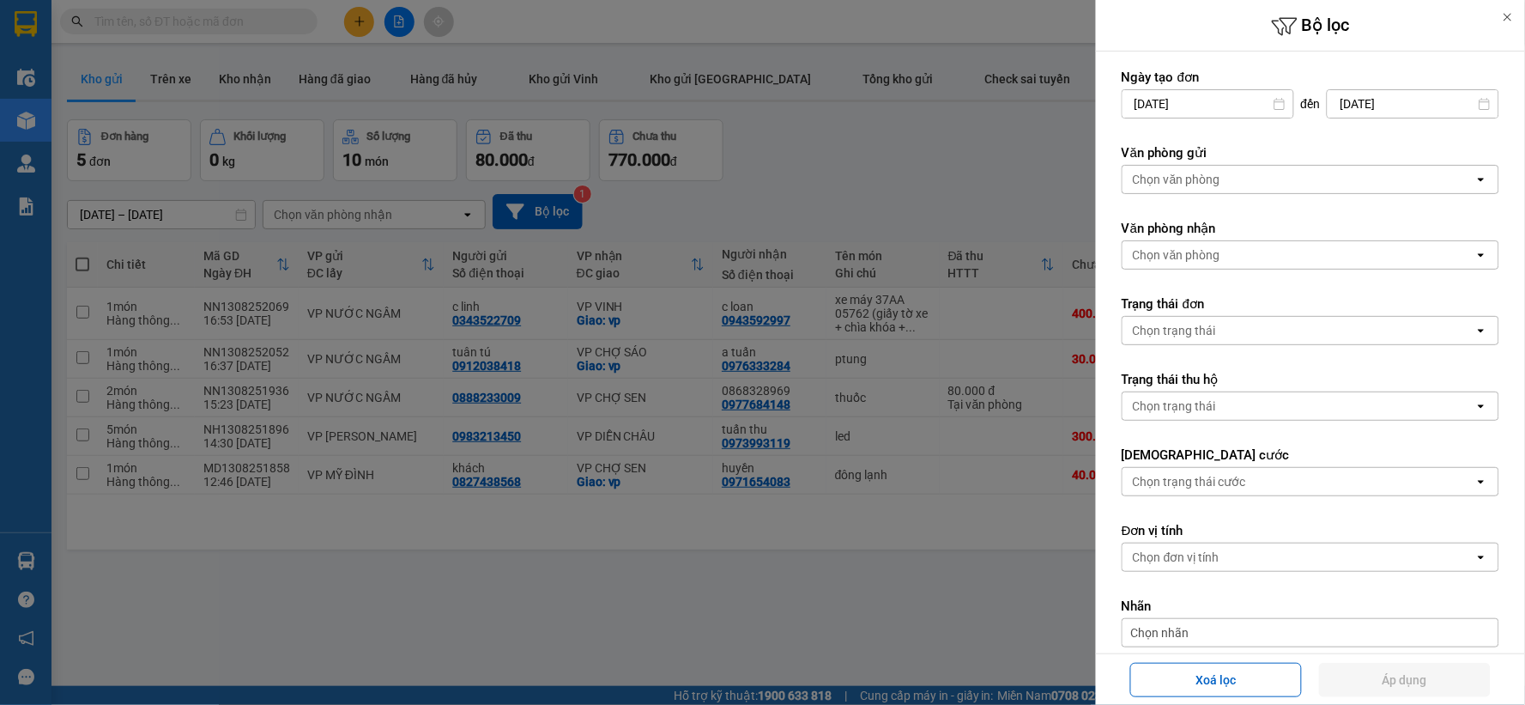
click at [1237, 172] on div "Chọn văn phòng" at bounding box center [1299, 179] width 352 height 27
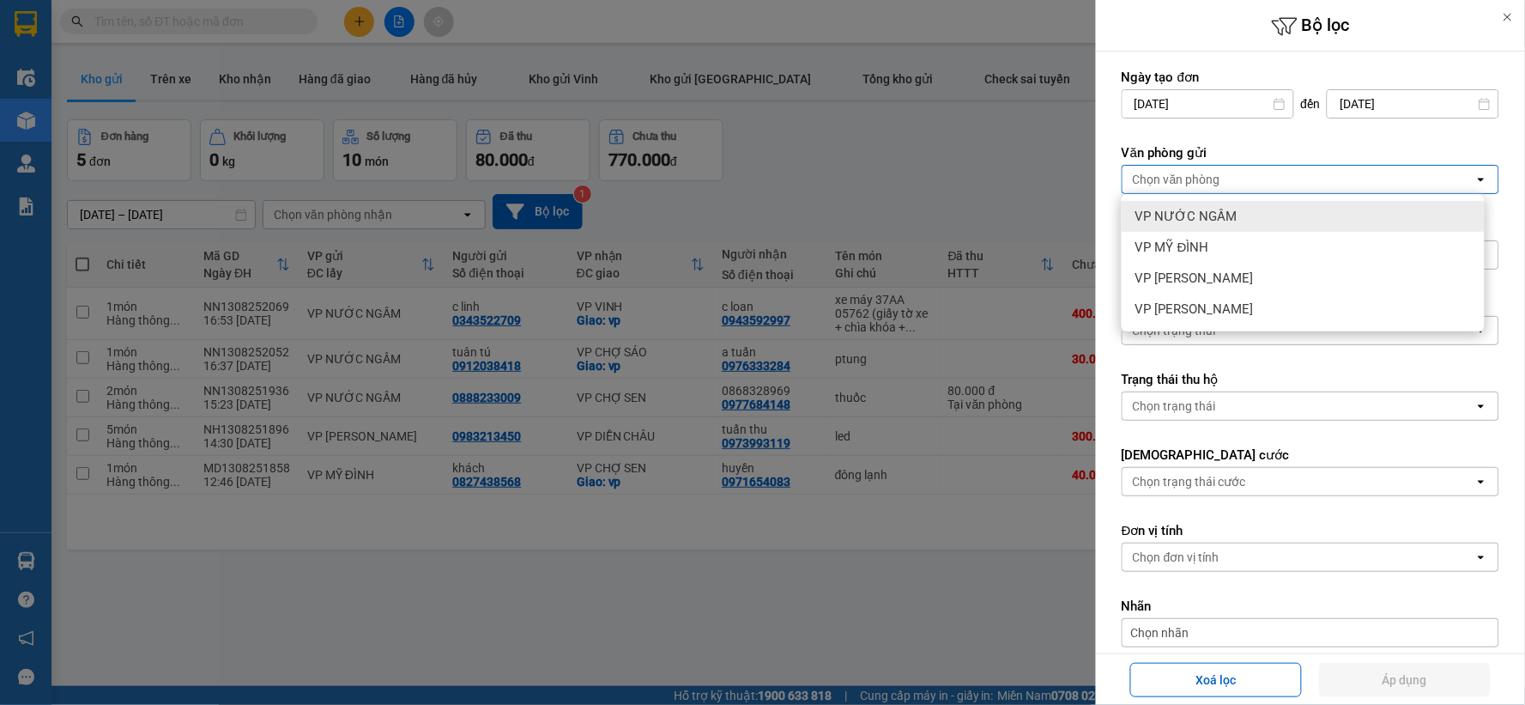
click at [1233, 221] on div "VP NƯỚC NGẦM" at bounding box center [1303, 216] width 363 height 31
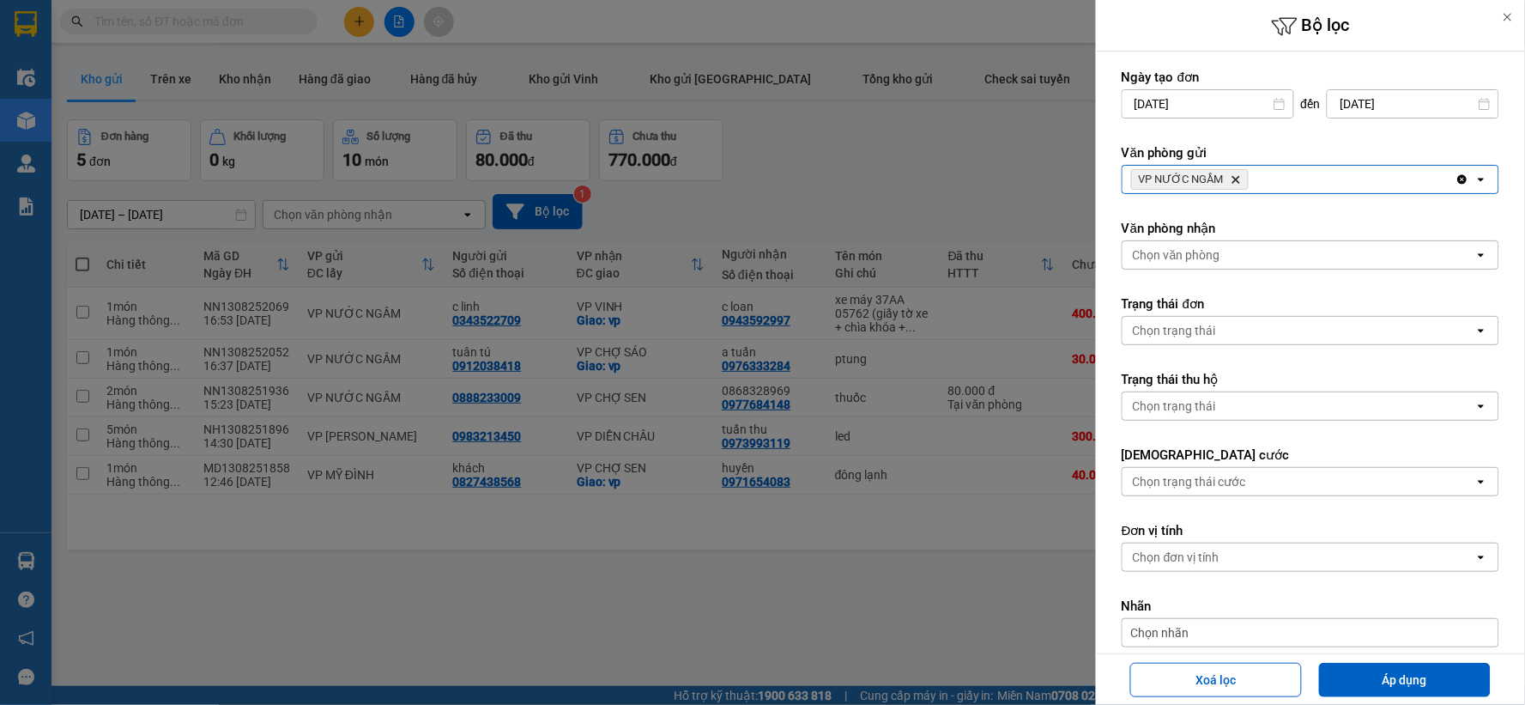
click at [1311, 173] on div "VP NƯỚC NGẦM Delete" at bounding box center [1289, 179] width 333 height 27
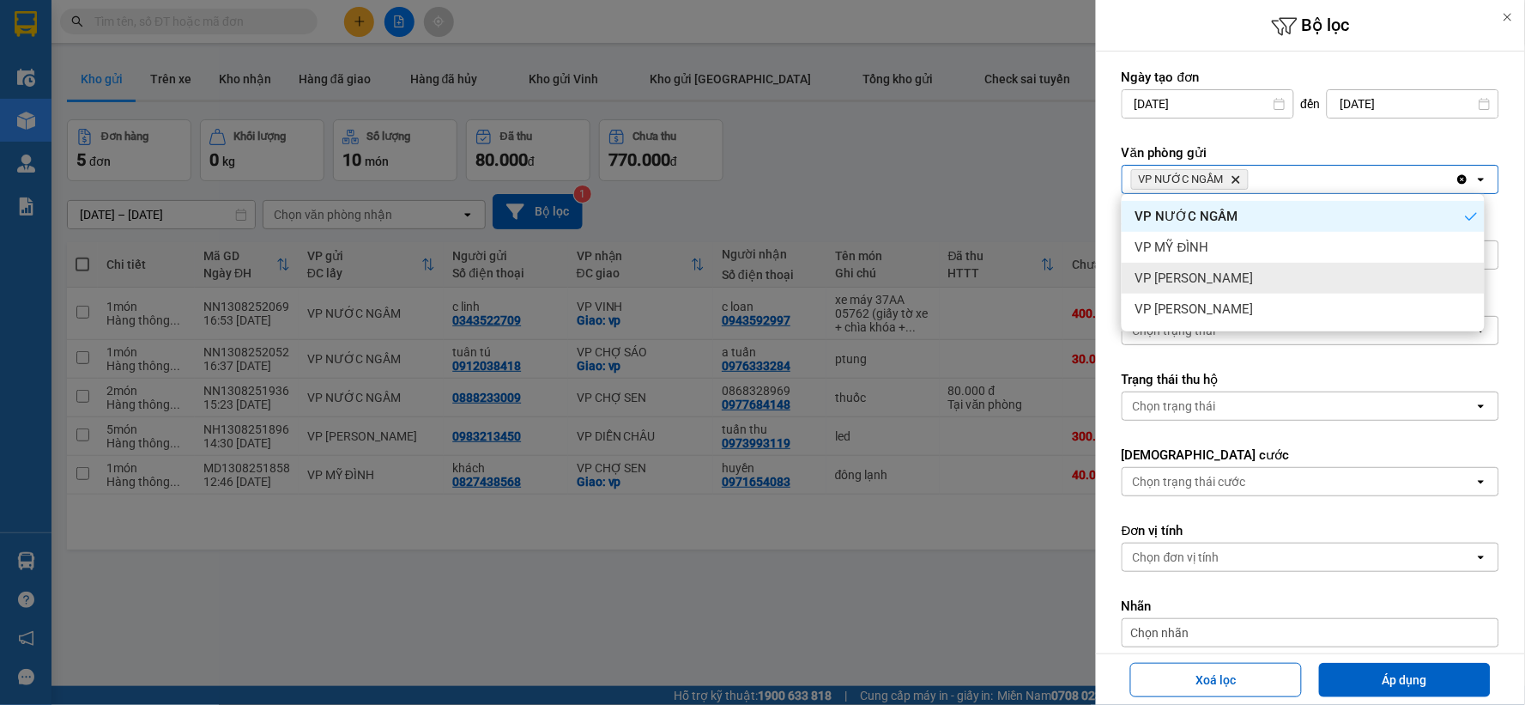
click at [1237, 264] on div "VP [PERSON_NAME]" at bounding box center [1303, 278] width 363 height 31
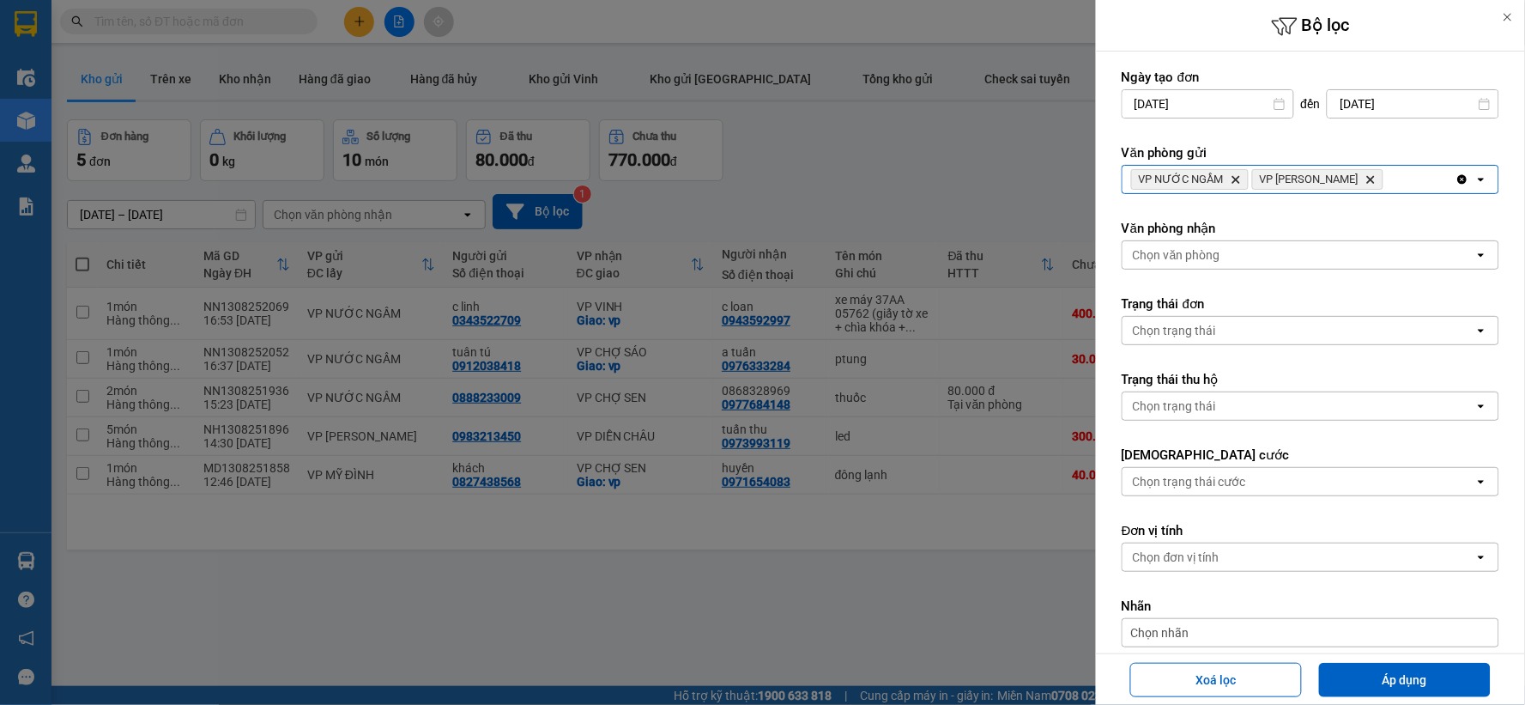
click at [1413, 177] on div "VP NƯỚC NGẦM Delete VP NGỌC HỒI Delete" at bounding box center [1289, 179] width 333 height 27
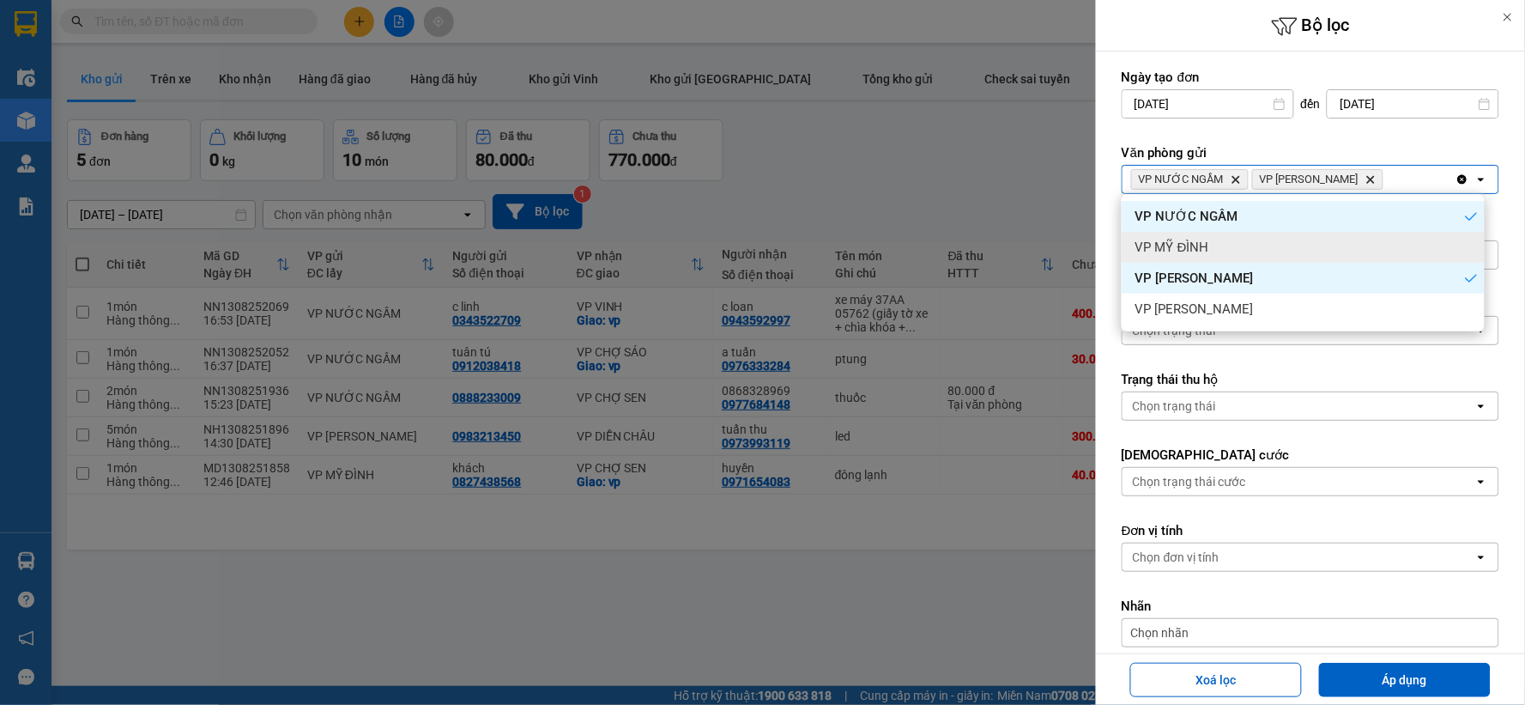
click at [1196, 245] on span "VP MỸ ĐÌNH" at bounding box center [1172, 247] width 74 height 17
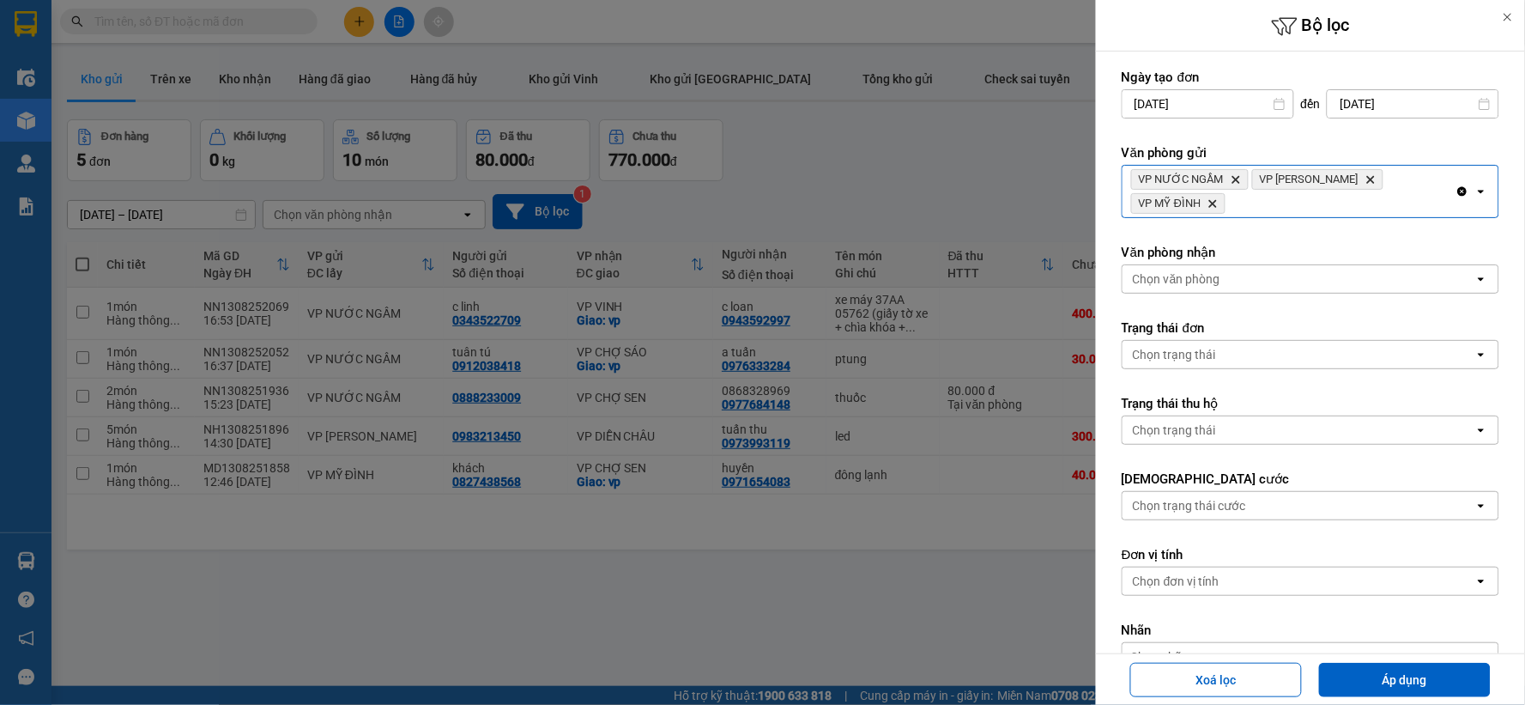
click at [1369, 207] on div "VP NƯỚC NGẦM Delete VP NGỌC HỒI Delete VP MỸ ĐÌNH Delete" at bounding box center [1289, 191] width 333 height 51
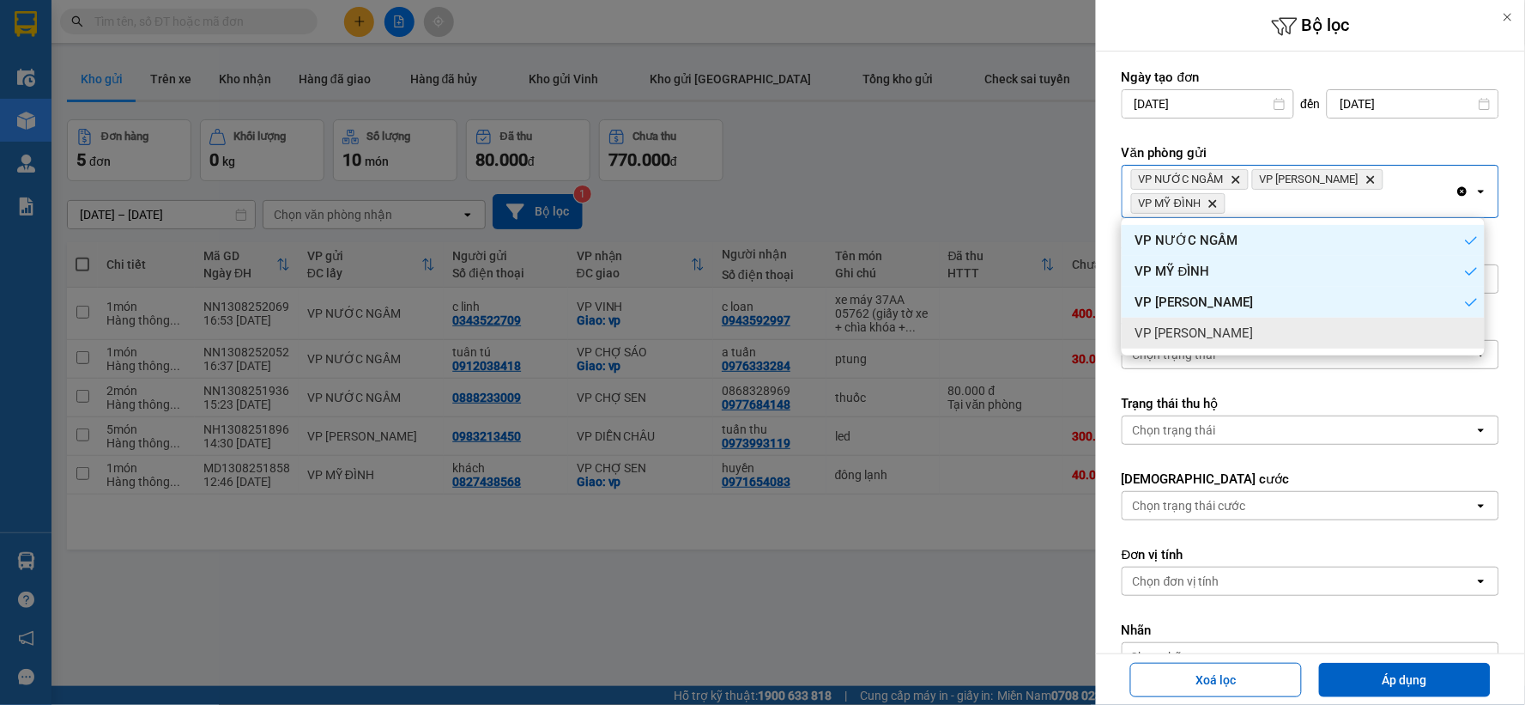
click at [1223, 333] on div "VP [PERSON_NAME]" at bounding box center [1303, 333] width 363 height 31
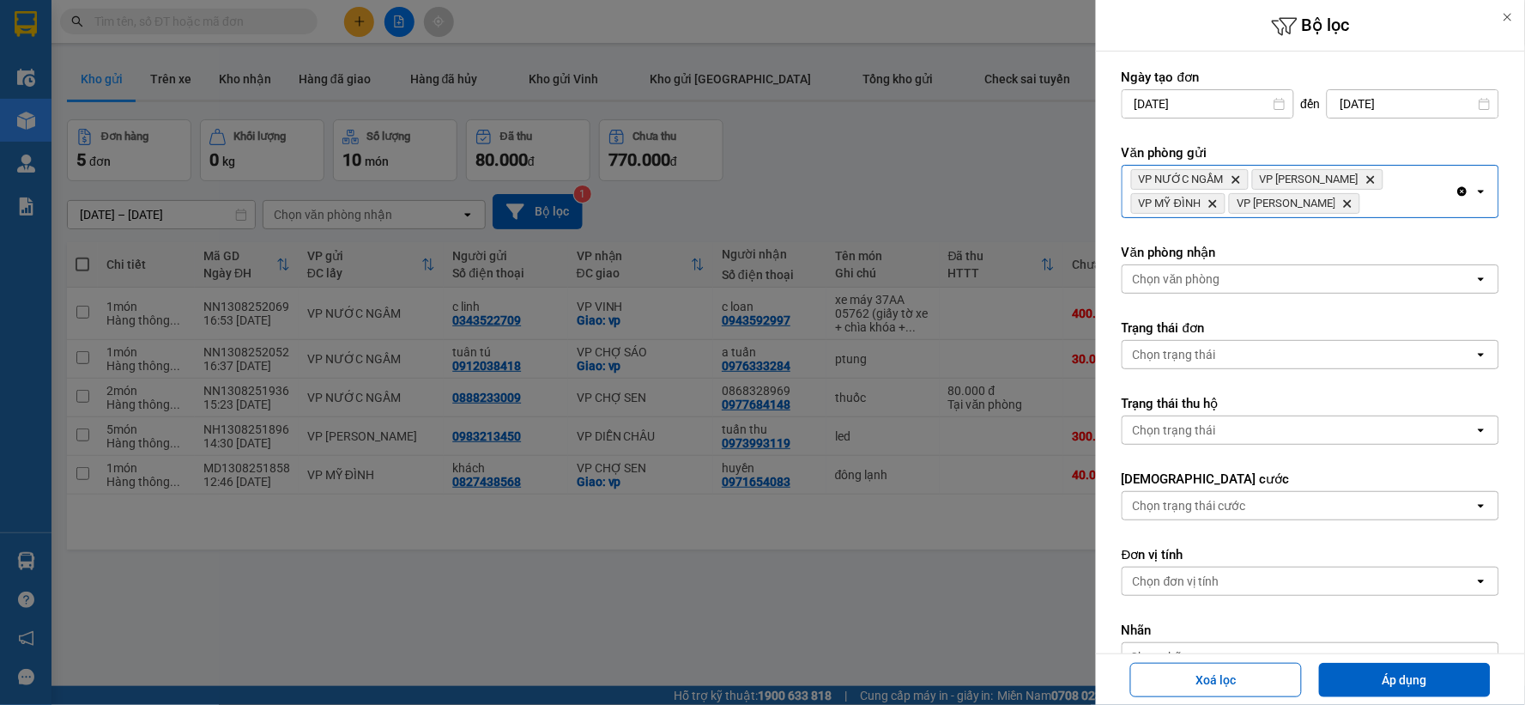
click at [1262, 278] on div "Chọn văn phòng" at bounding box center [1299, 278] width 352 height 27
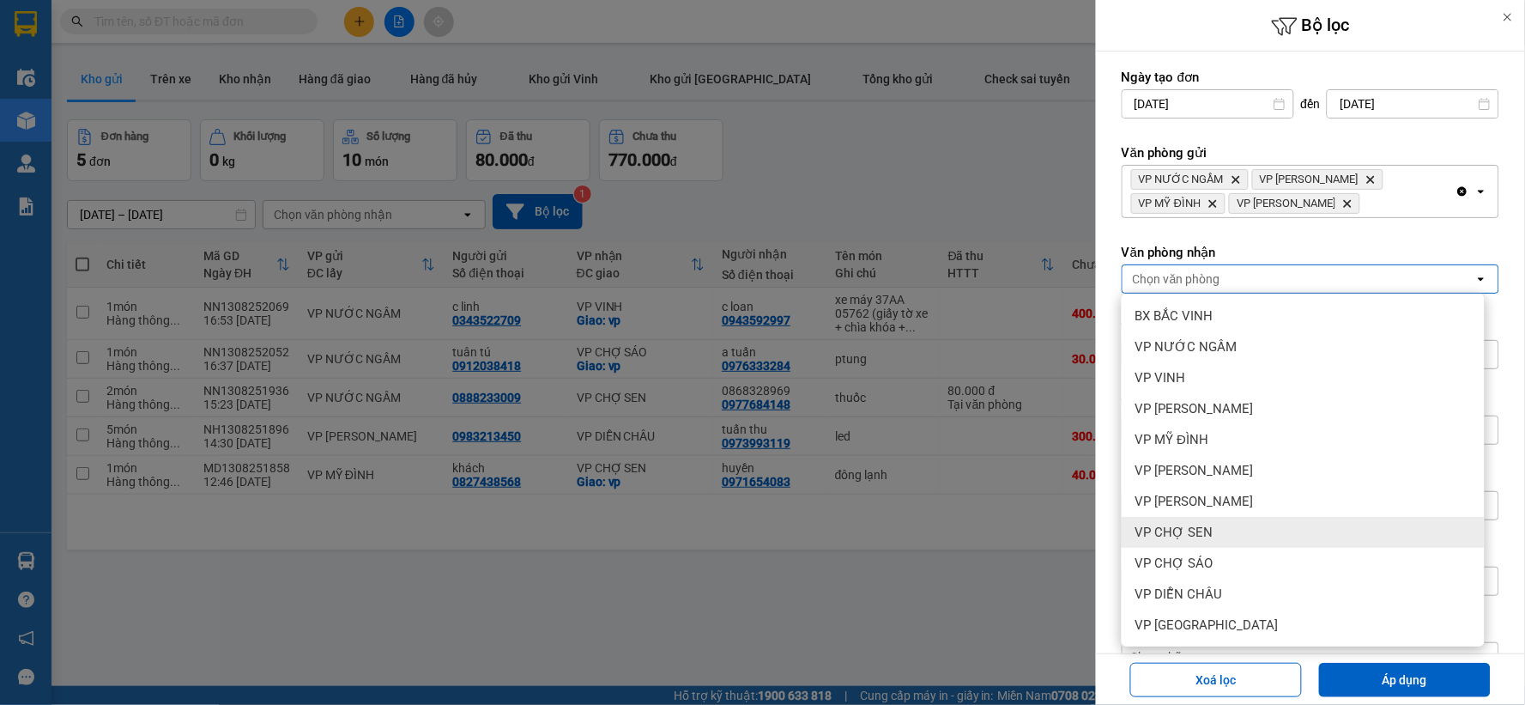
scroll to position [185, 0]
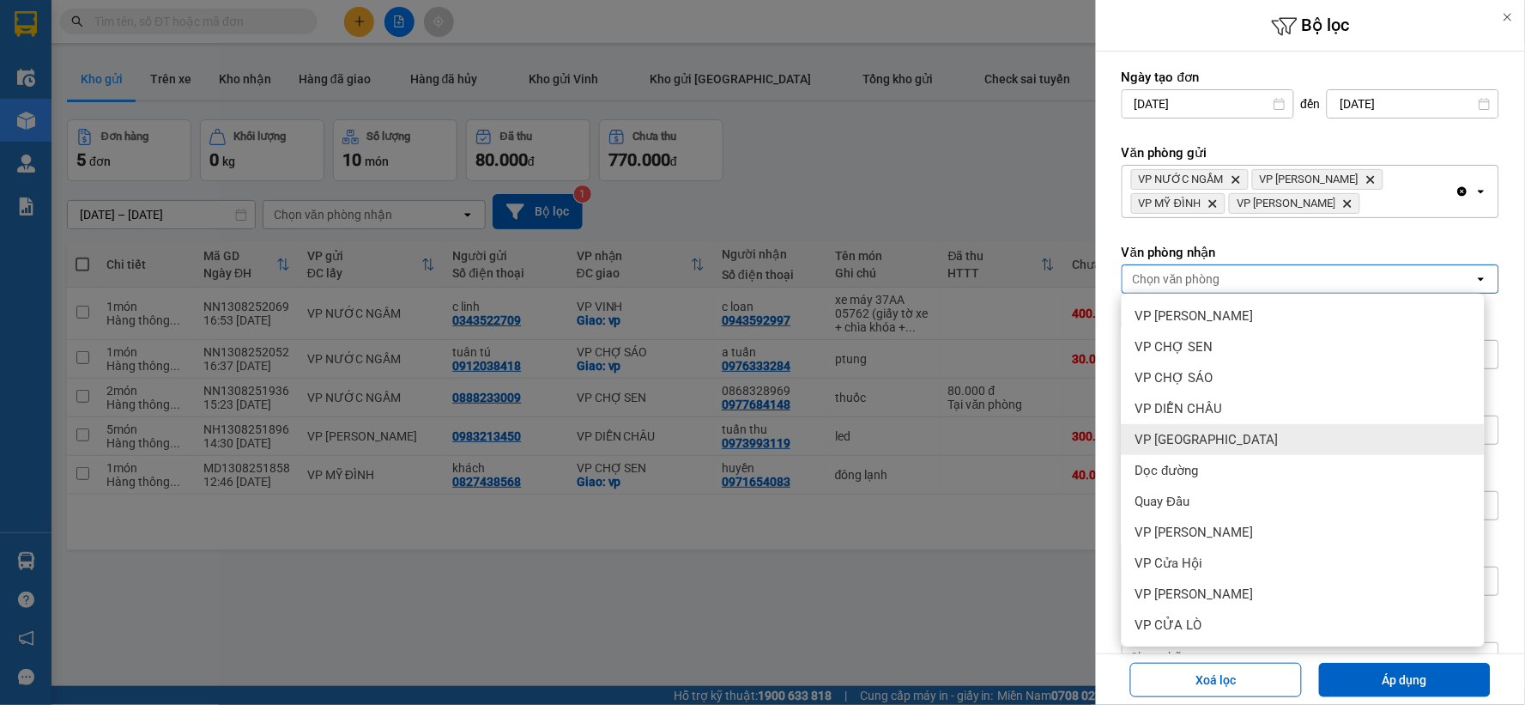
click at [1215, 436] on span "VP [GEOGRAPHIC_DATA]" at bounding box center [1206, 439] width 143 height 17
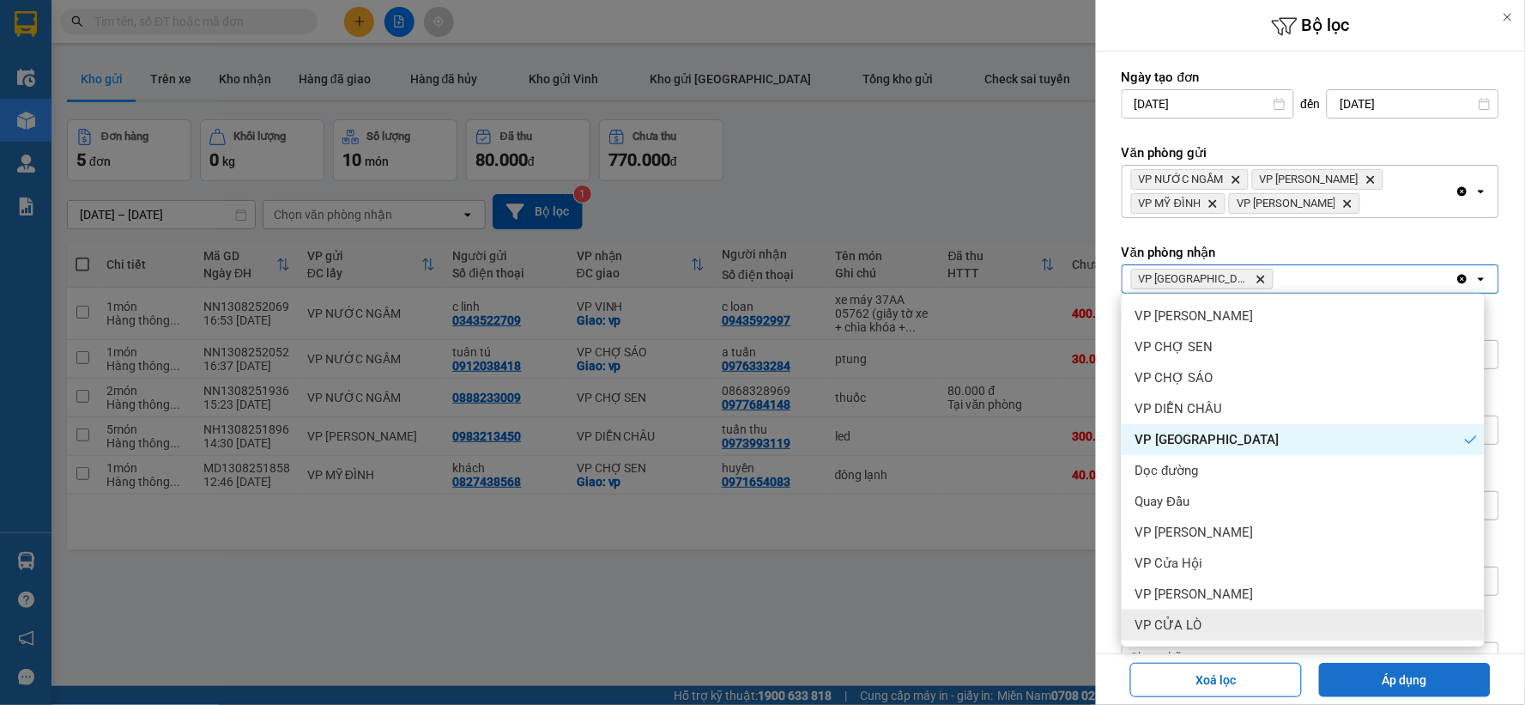
click at [1386, 674] on button "Áp dụng" at bounding box center [1405, 680] width 172 height 34
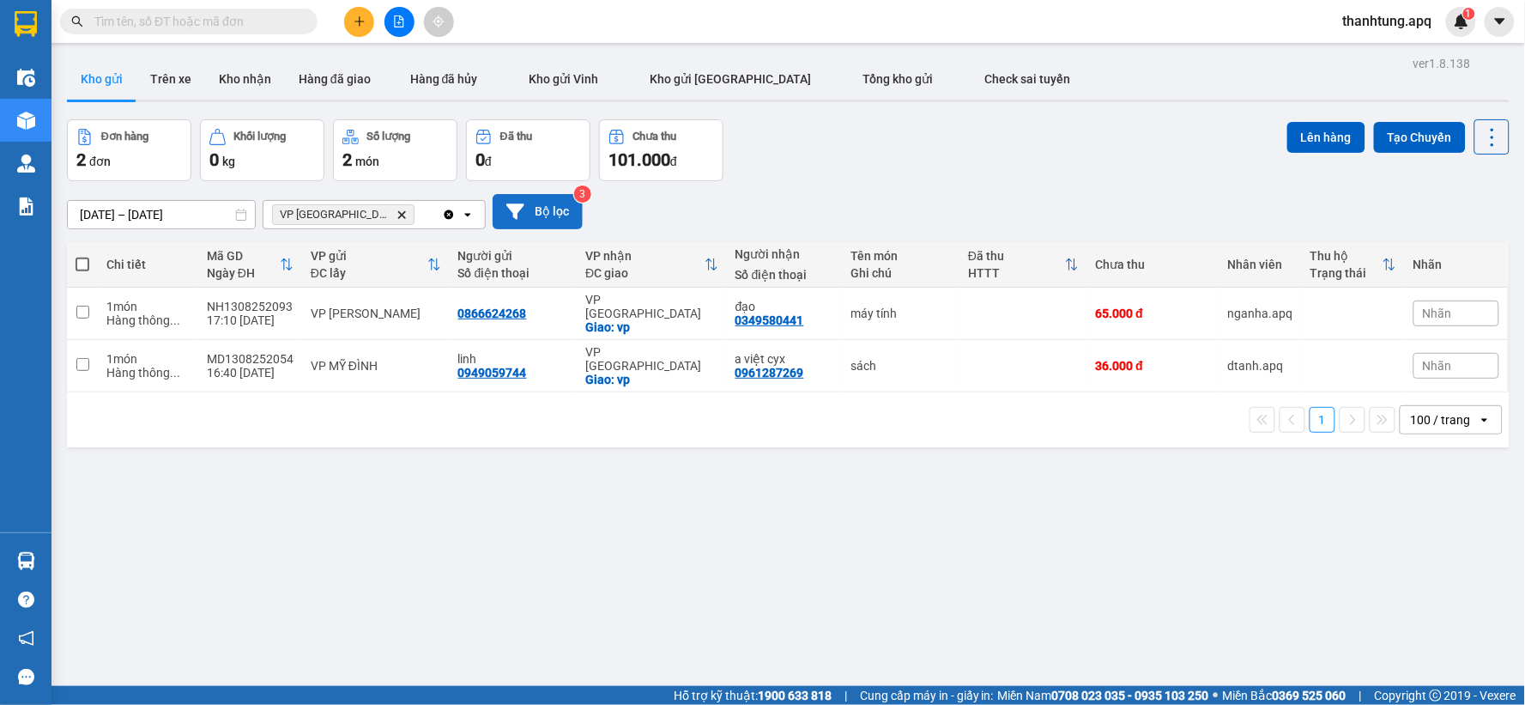
click at [554, 200] on button "Bộ lọc" at bounding box center [538, 211] width 90 height 35
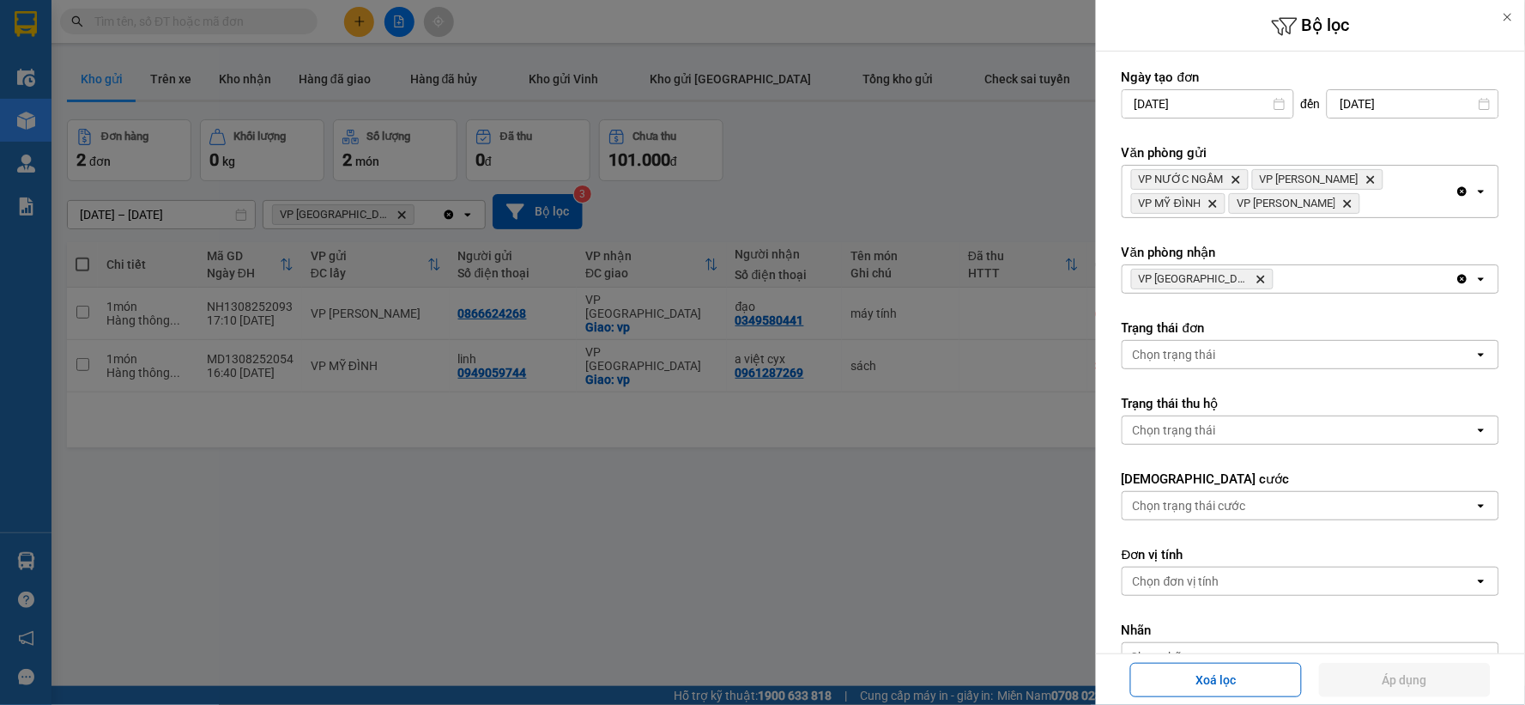
click at [1257, 279] on icon "VP Cầu Yên Xuân, close by backspace" at bounding box center [1261, 280] width 8 height 8
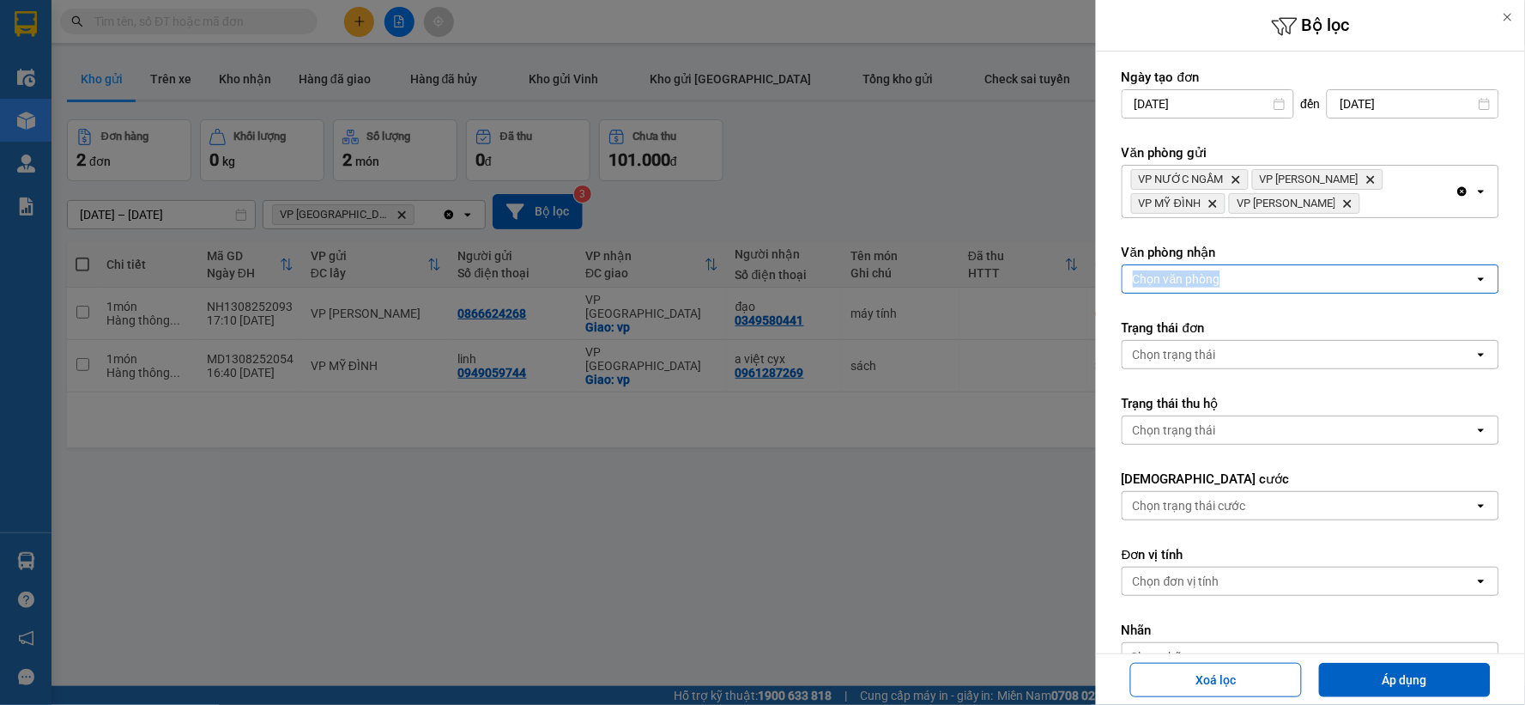
click at [1237, 279] on div "Chọn văn phòng" at bounding box center [1299, 278] width 352 height 27
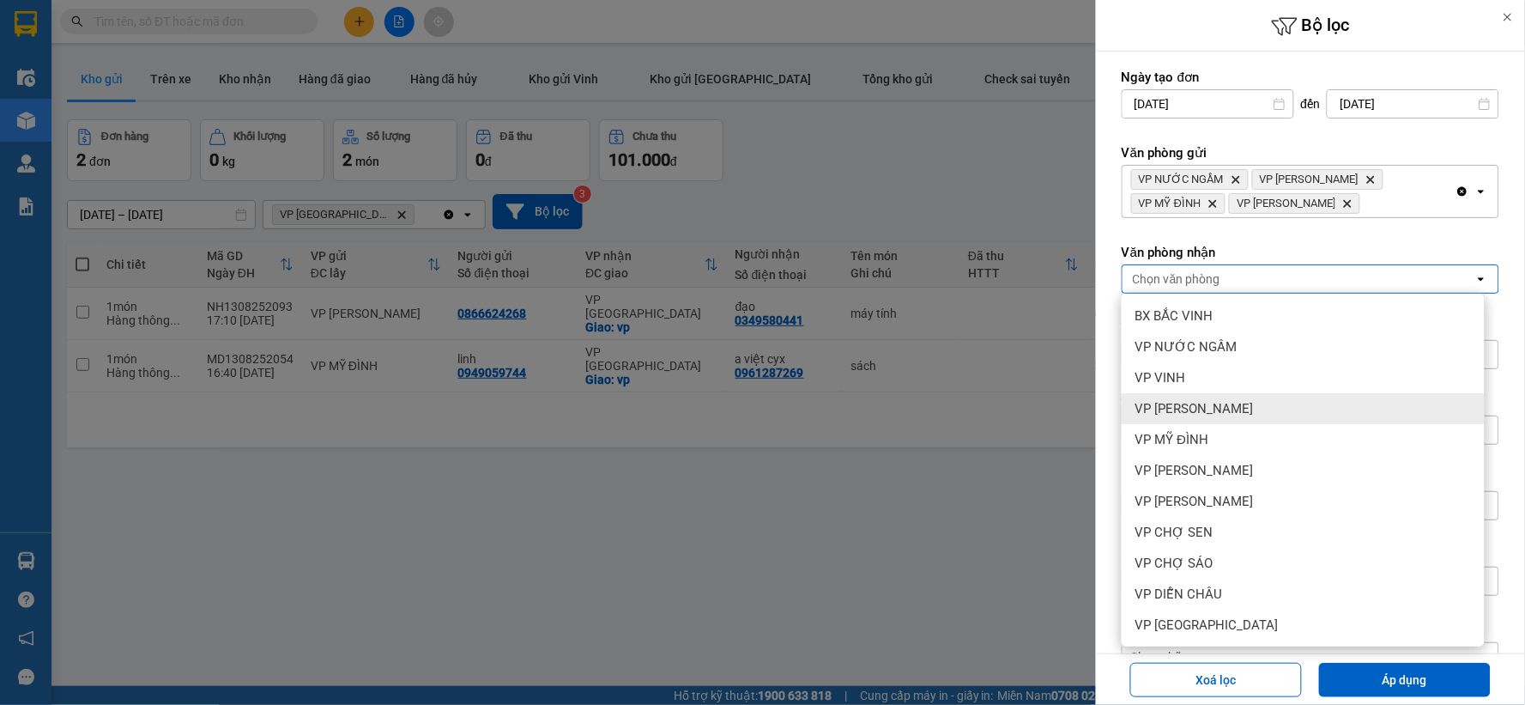
click at [1283, 400] on div "VP [PERSON_NAME]" at bounding box center [1303, 408] width 363 height 31
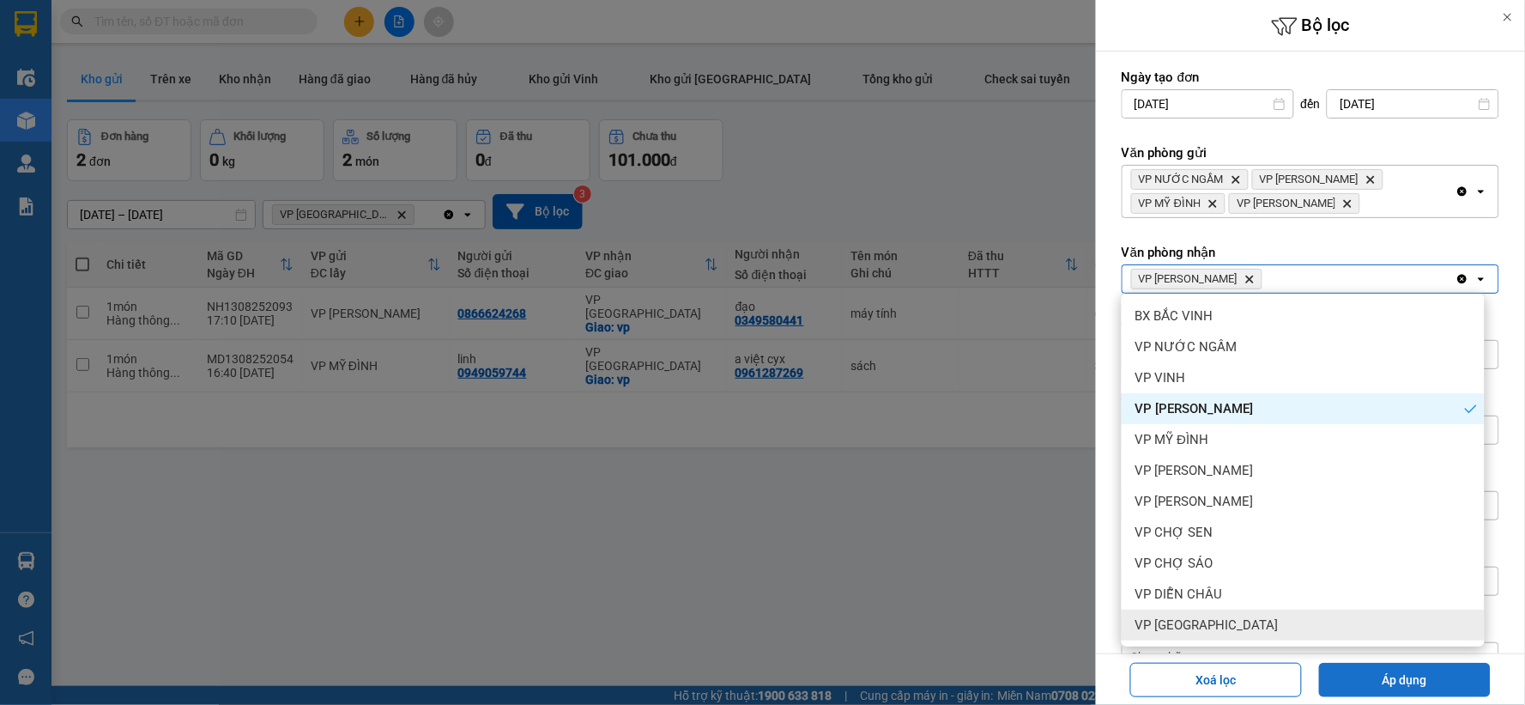
click at [1397, 675] on button "Áp dụng" at bounding box center [1405, 680] width 172 height 34
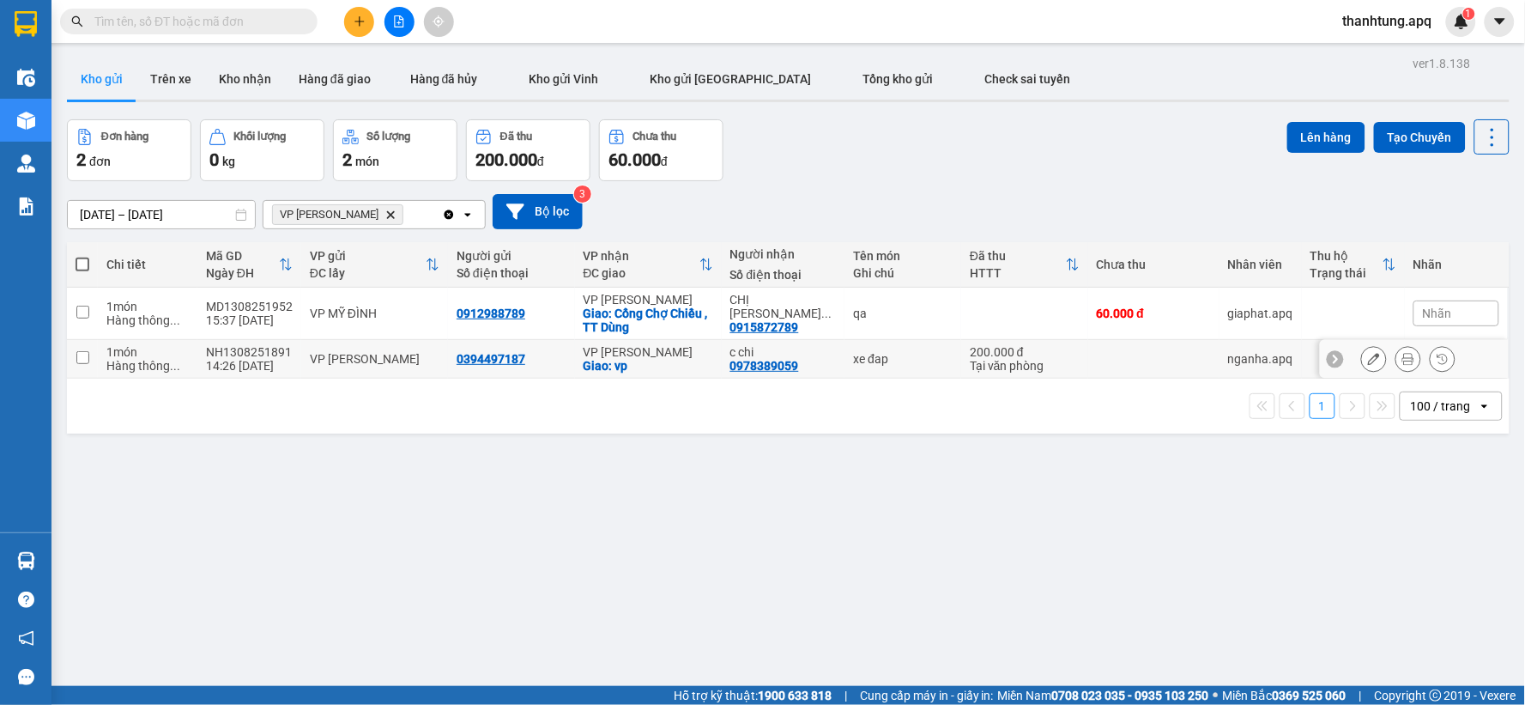
click at [936, 358] on div "xe đap" at bounding box center [903, 359] width 100 height 14
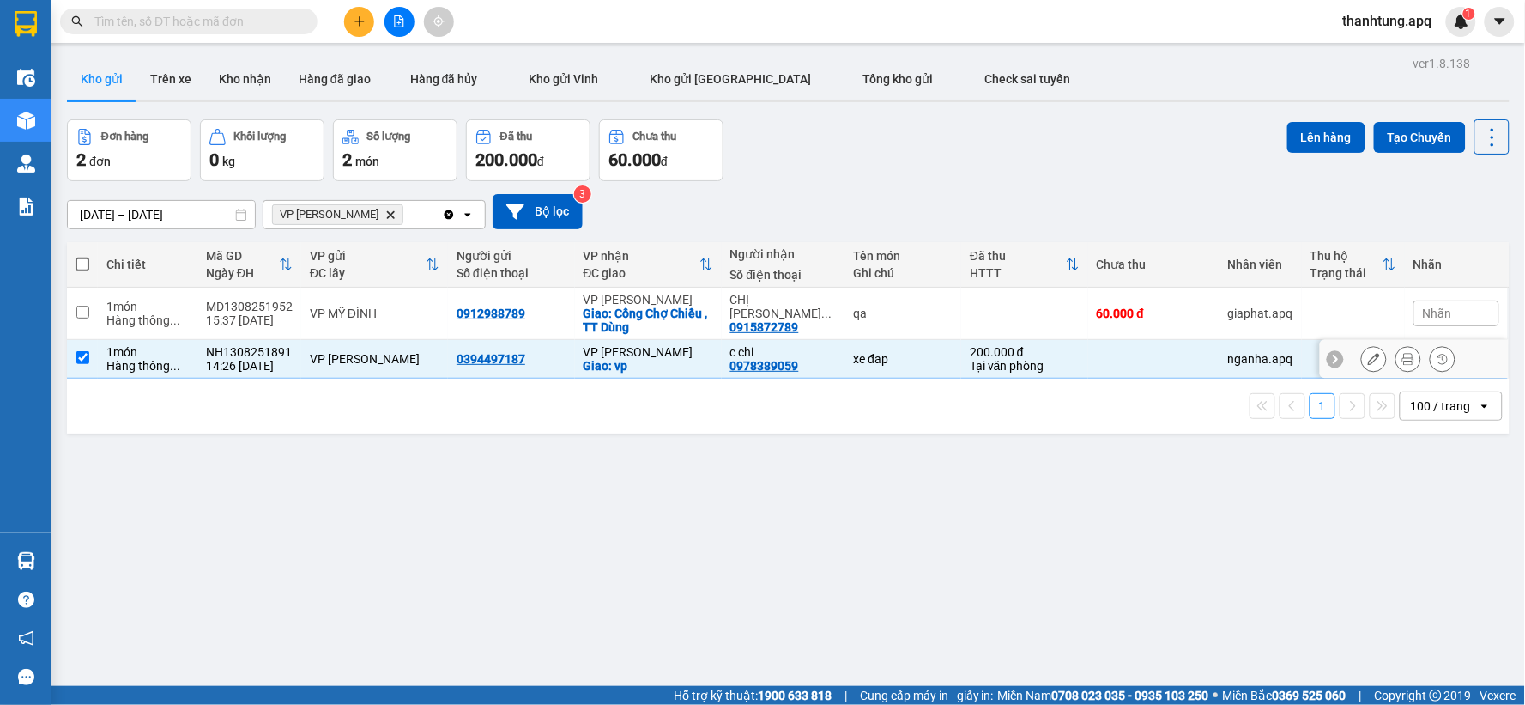
click at [936, 358] on div "xe đap" at bounding box center [903, 359] width 100 height 14
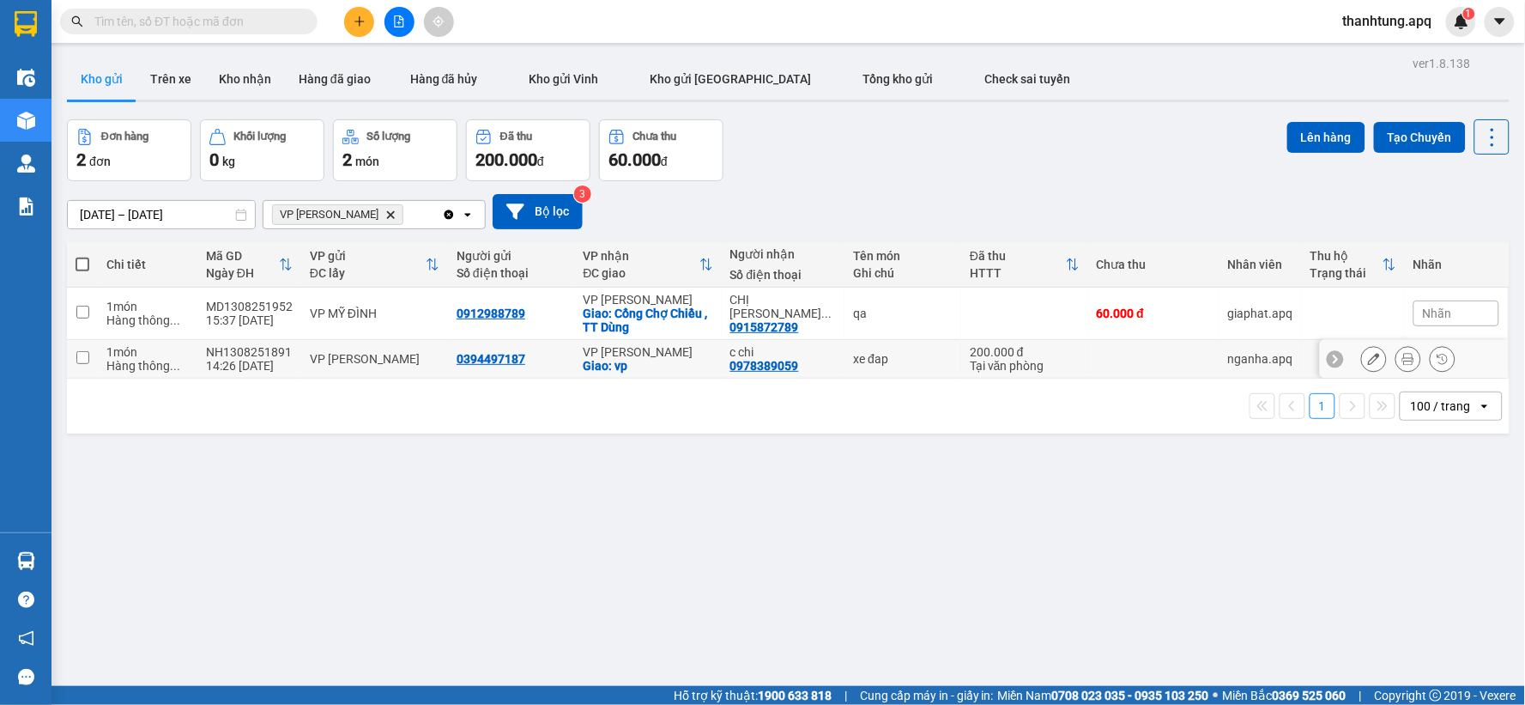
click at [896, 356] on div "xe đap" at bounding box center [903, 359] width 100 height 14
checkbox input "true"
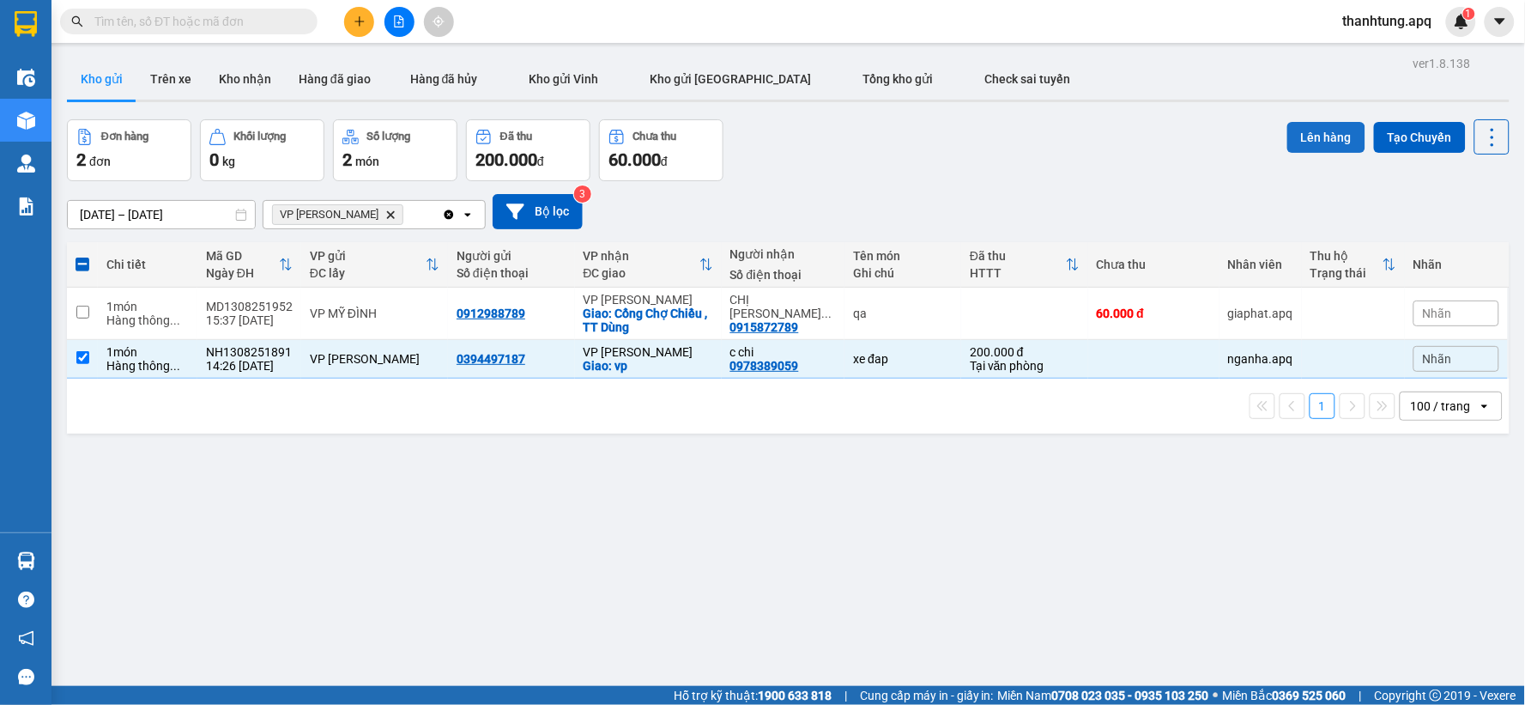
click at [1305, 129] on button "Lên hàng" at bounding box center [1326, 137] width 78 height 31
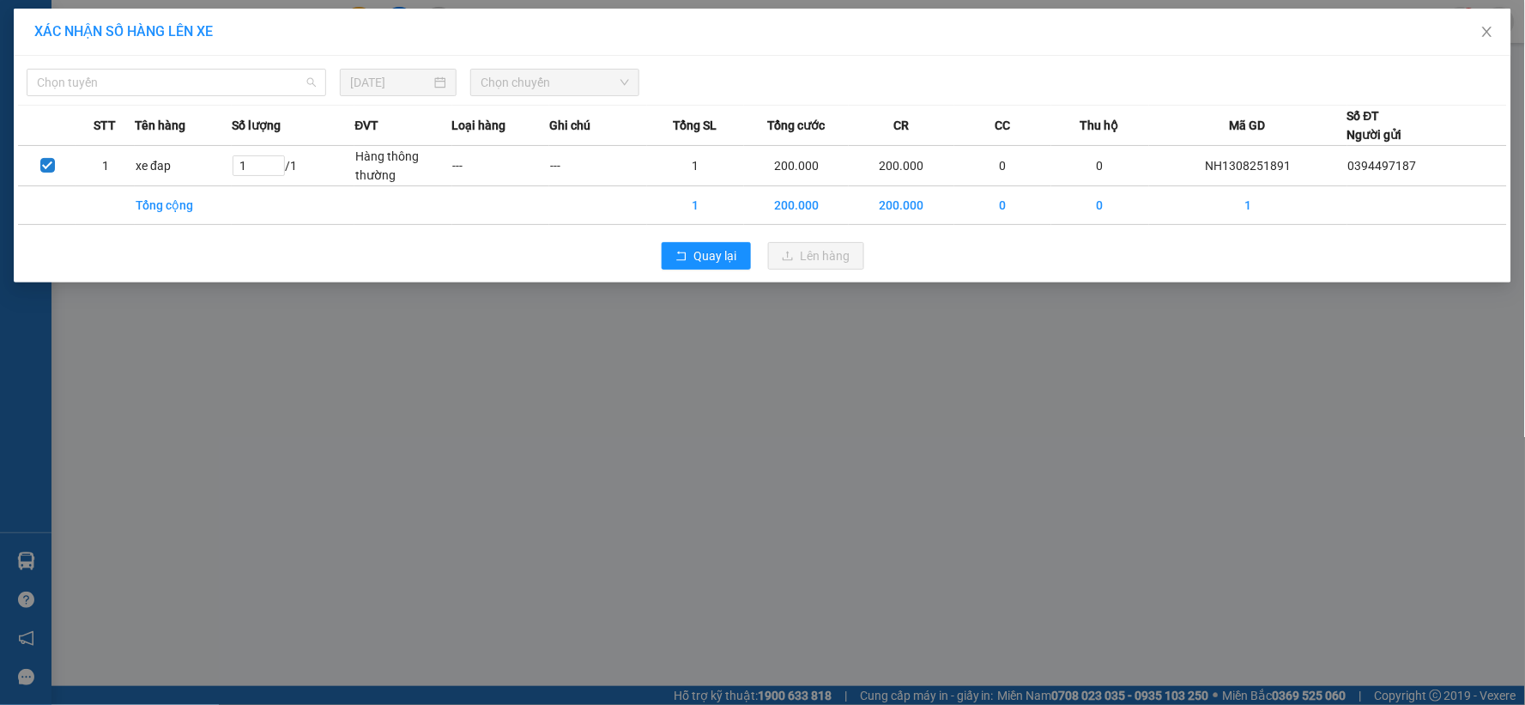
drag, startPoint x: 170, startPoint y: 71, endPoint x: 191, endPoint y: 52, distance: 28.6
click at [169, 72] on span "Chọn tuyến" at bounding box center [176, 83] width 279 height 26
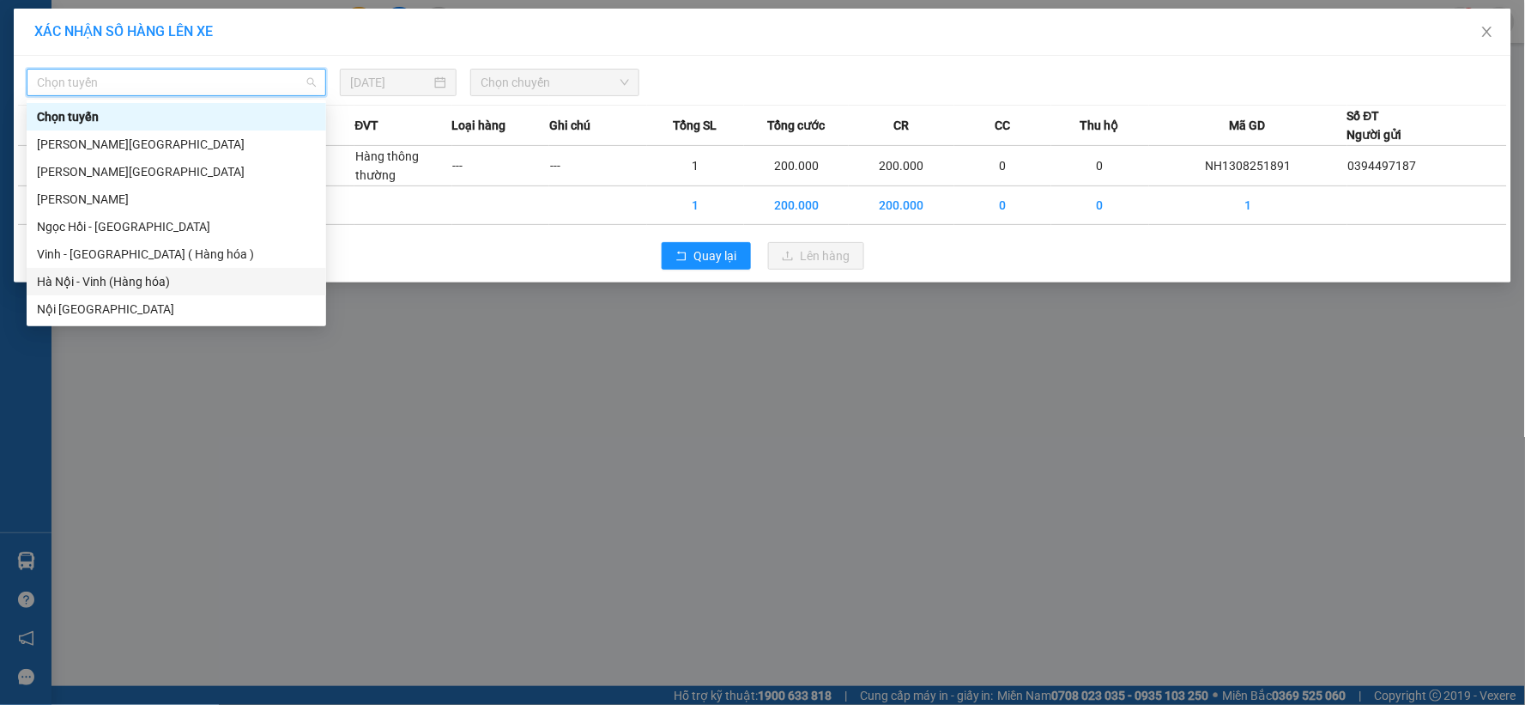
click at [142, 278] on div "Hà Nội - Vinh (Hàng hóa)" at bounding box center [176, 281] width 279 height 19
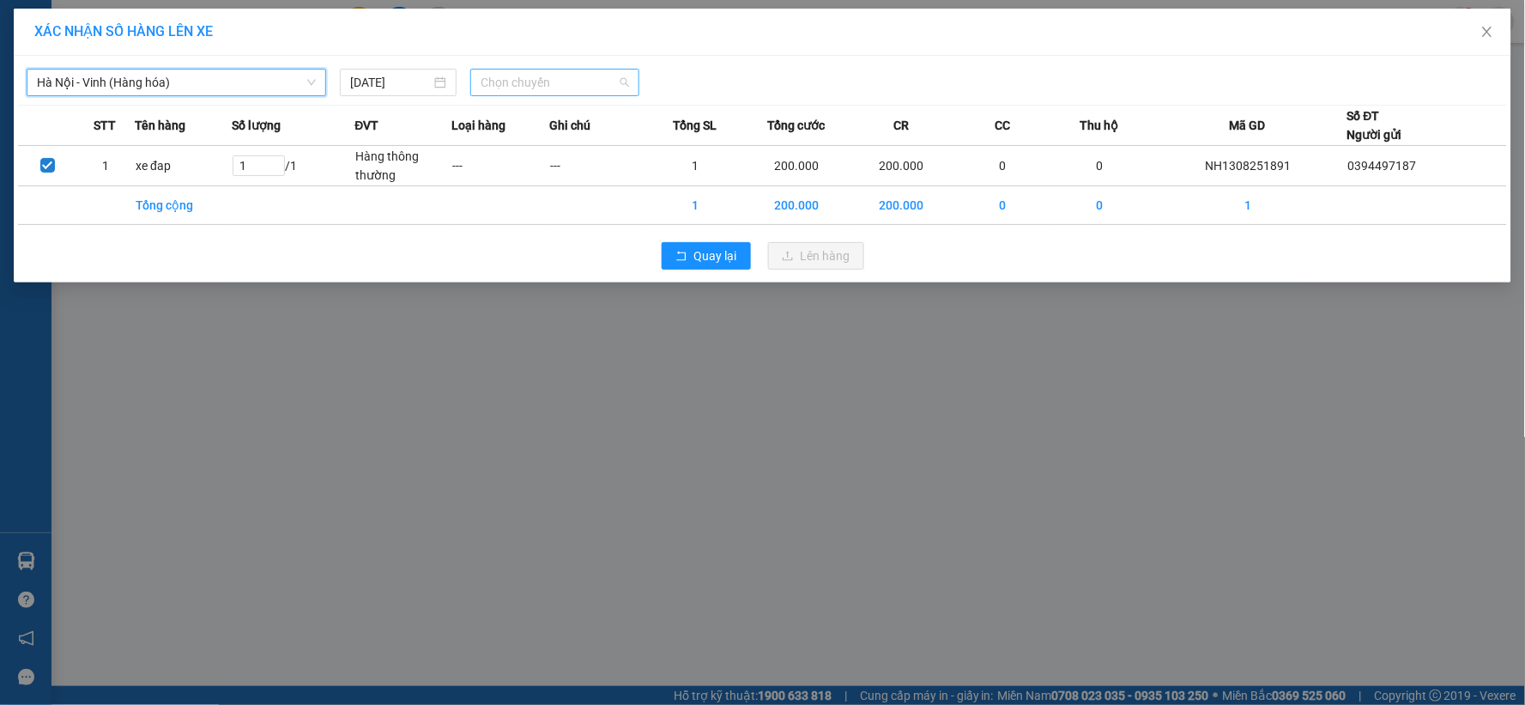
click at [573, 82] on span "Chọn chuyến" at bounding box center [555, 83] width 148 height 26
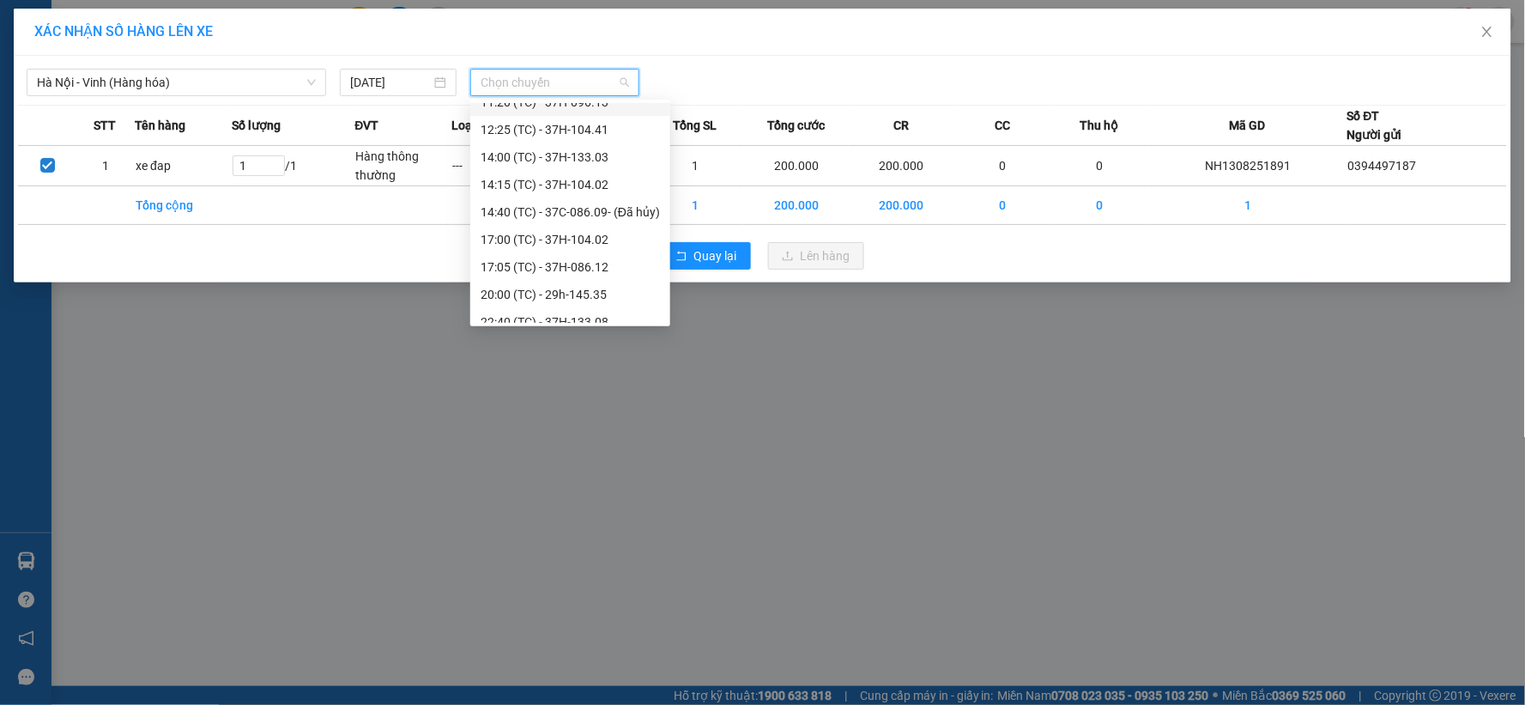
scroll to position [165, 0]
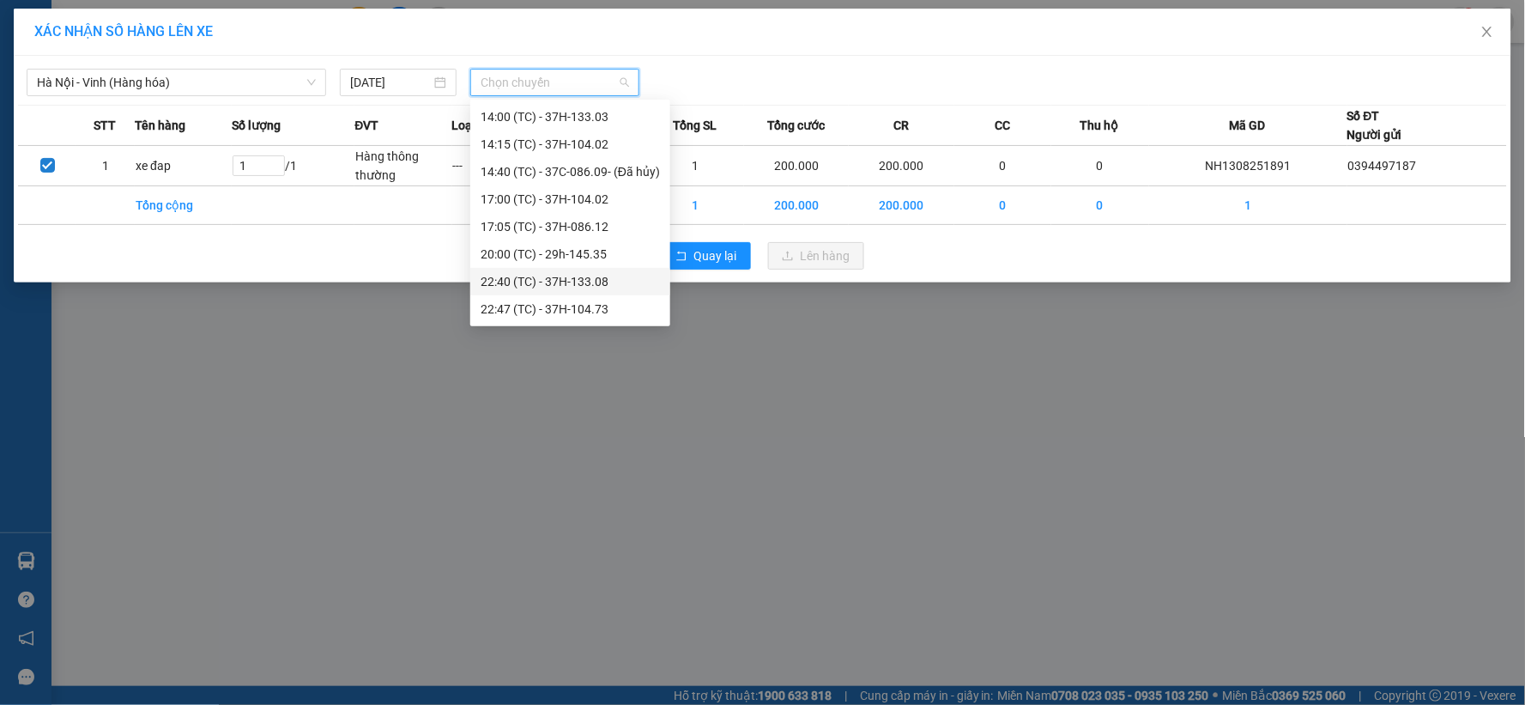
click at [577, 285] on div "22:40 (TC) - 37H-133.08" at bounding box center [570, 281] width 179 height 19
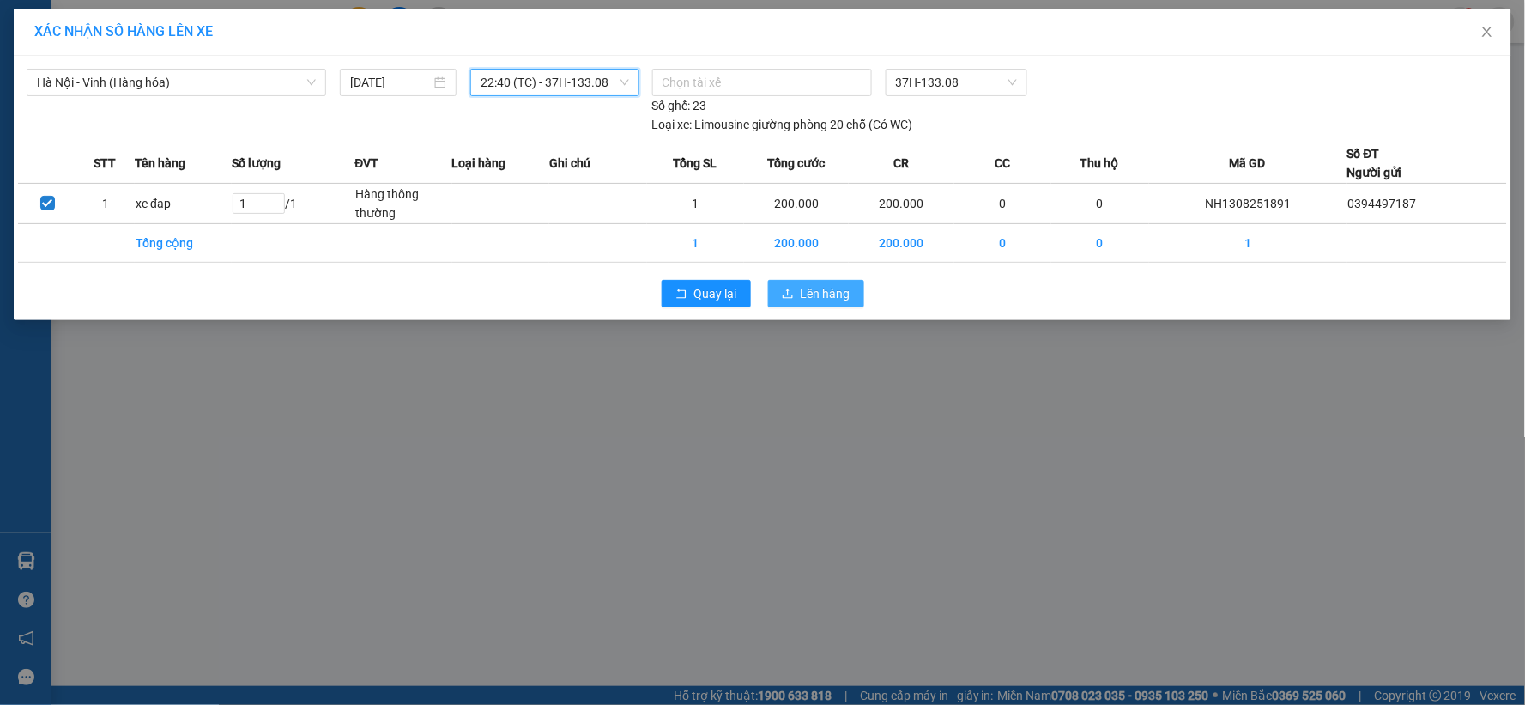
click at [820, 292] on span "Lên hàng" at bounding box center [826, 293] width 50 height 19
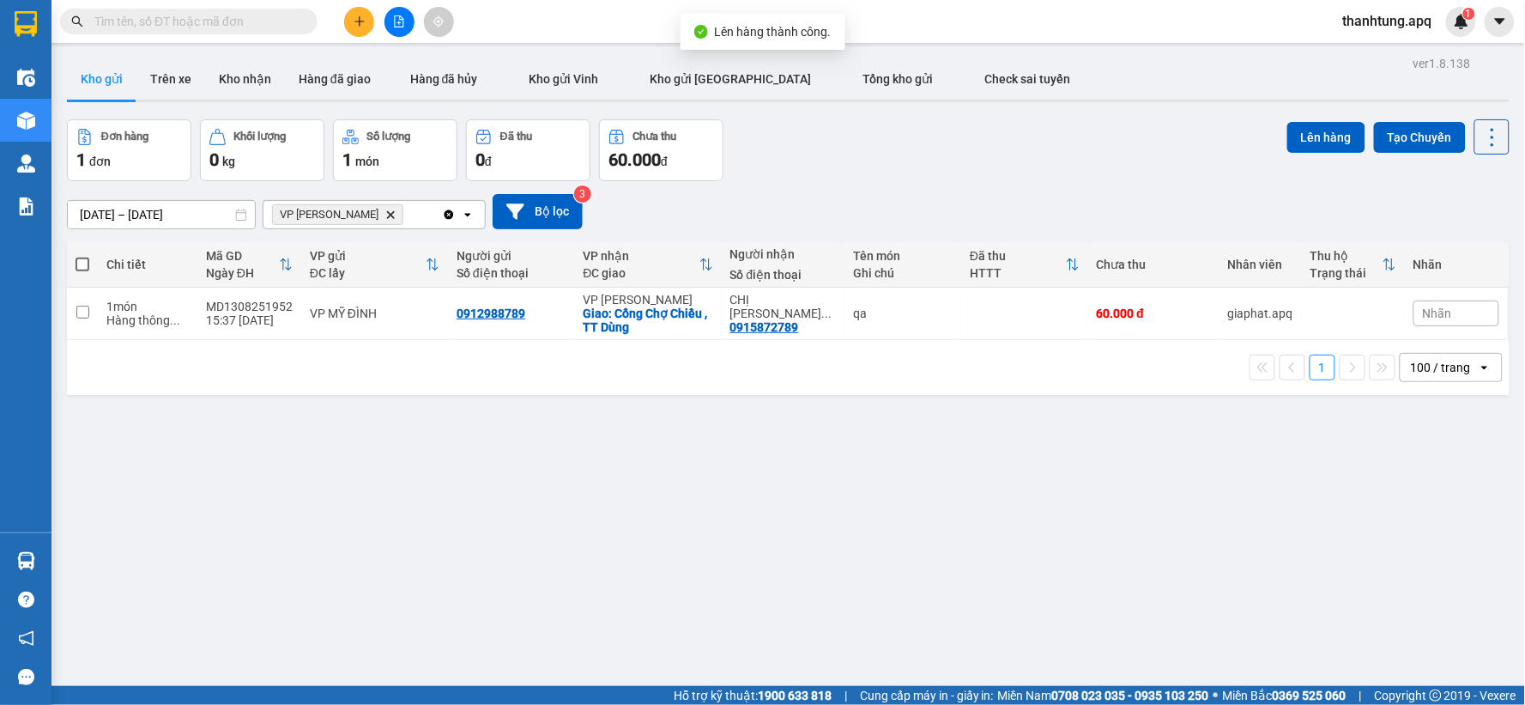
click at [957, 175] on div "Đơn hàng 1 đơn Khối lượng 0 kg Số lượng 1 món Đã thu 0 đ Chưa thu 60.000 đ Lên …" at bounding box center [788, 150] width 1443 height 62
click at [899, 198] on div "[DATE] – [DATE] Press the down arrow key to interact with the calendar and sele…" at bounding box center [788, 211] width 1443 height 35
click at [397, 26] on icon "file-add" at bounding box center [399, 21] width 12 height 12
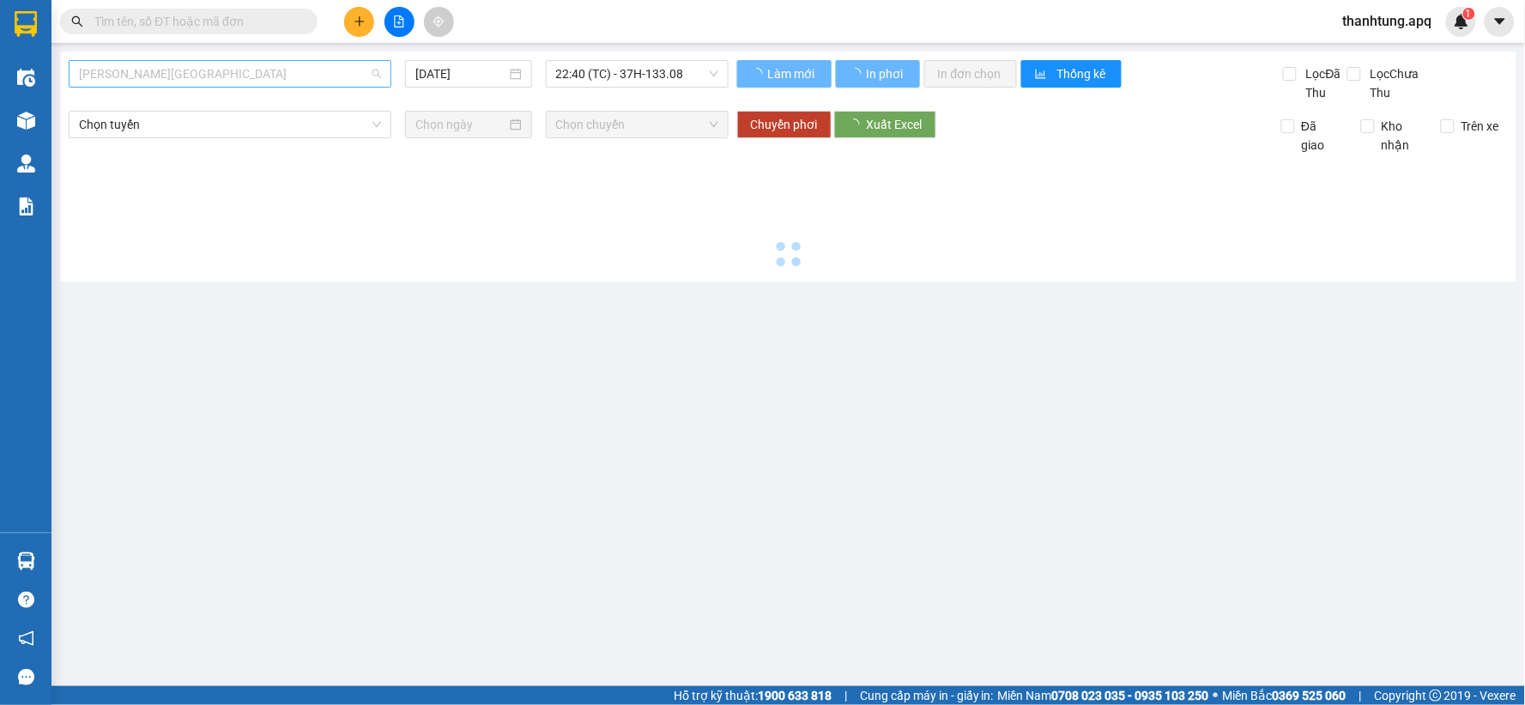
click at [217, 77] on span "[PERSON_NAME][GEOGRAPHIC_DATA]" at bounding box center [230, 74] width 302 height 26
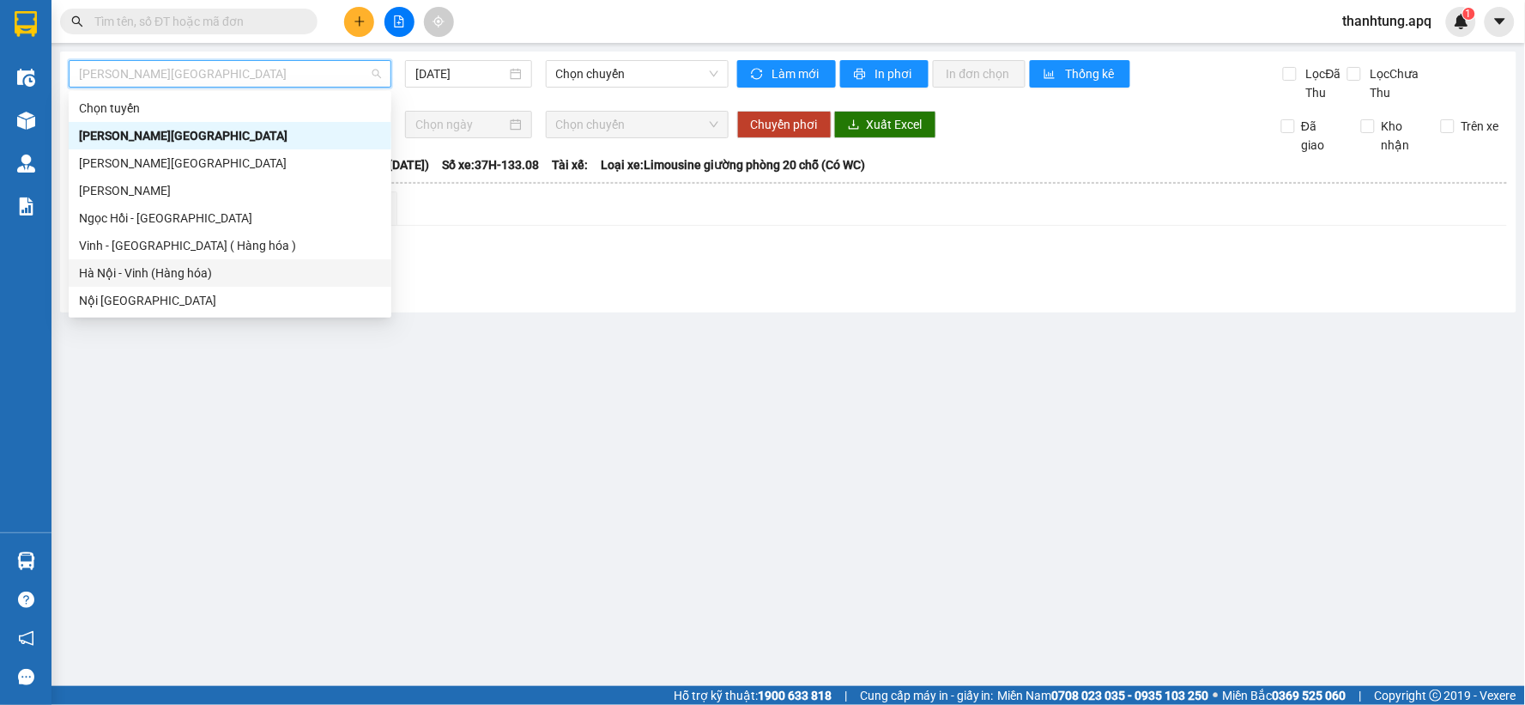
click at [190, 272] on div "Hà Nội - Vinh (Hàng hóa)" at bounding box center [230, 272] width 302 height 19
type input "[DATE]"
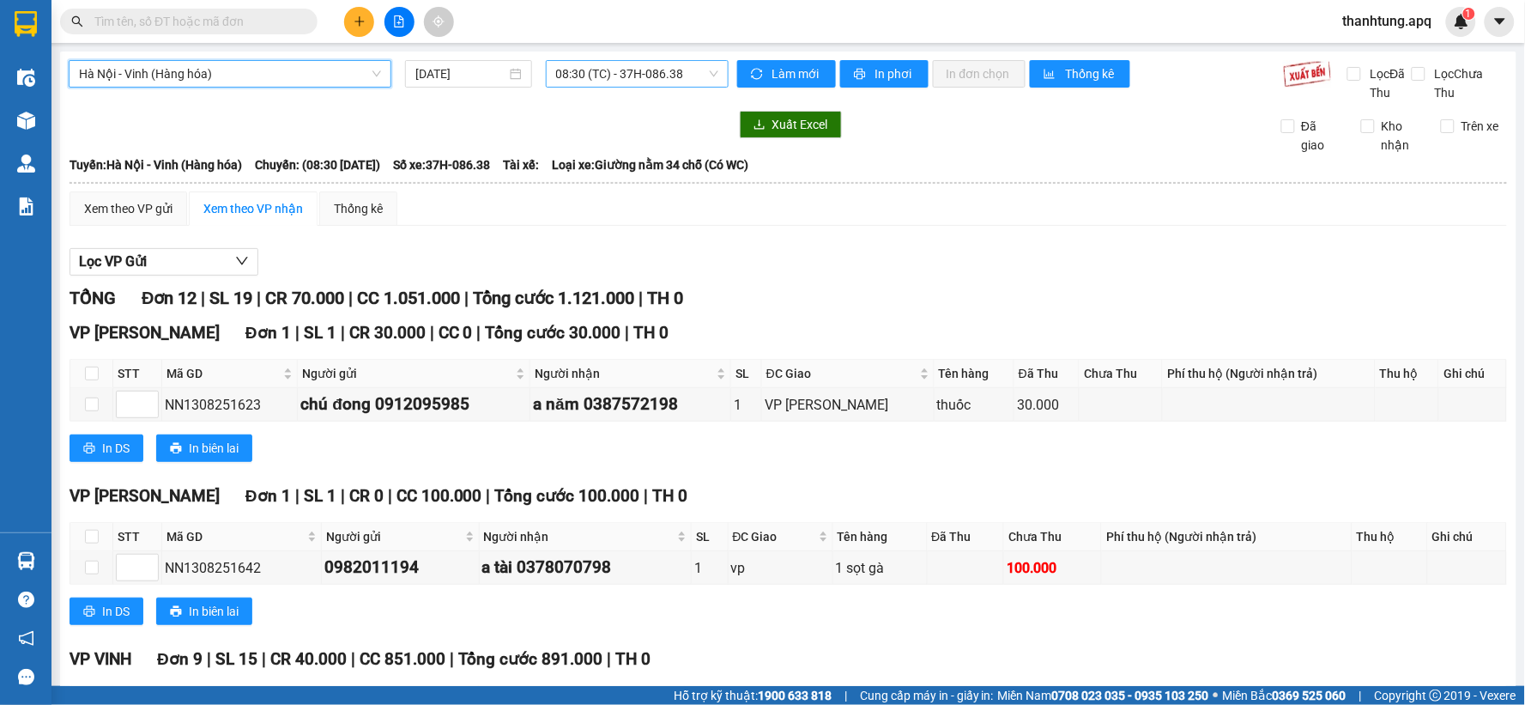
click at [702, 75] on span "08:30 (TC) - 37H-086.38" at bounding box center [637, 74] width 162 height 26
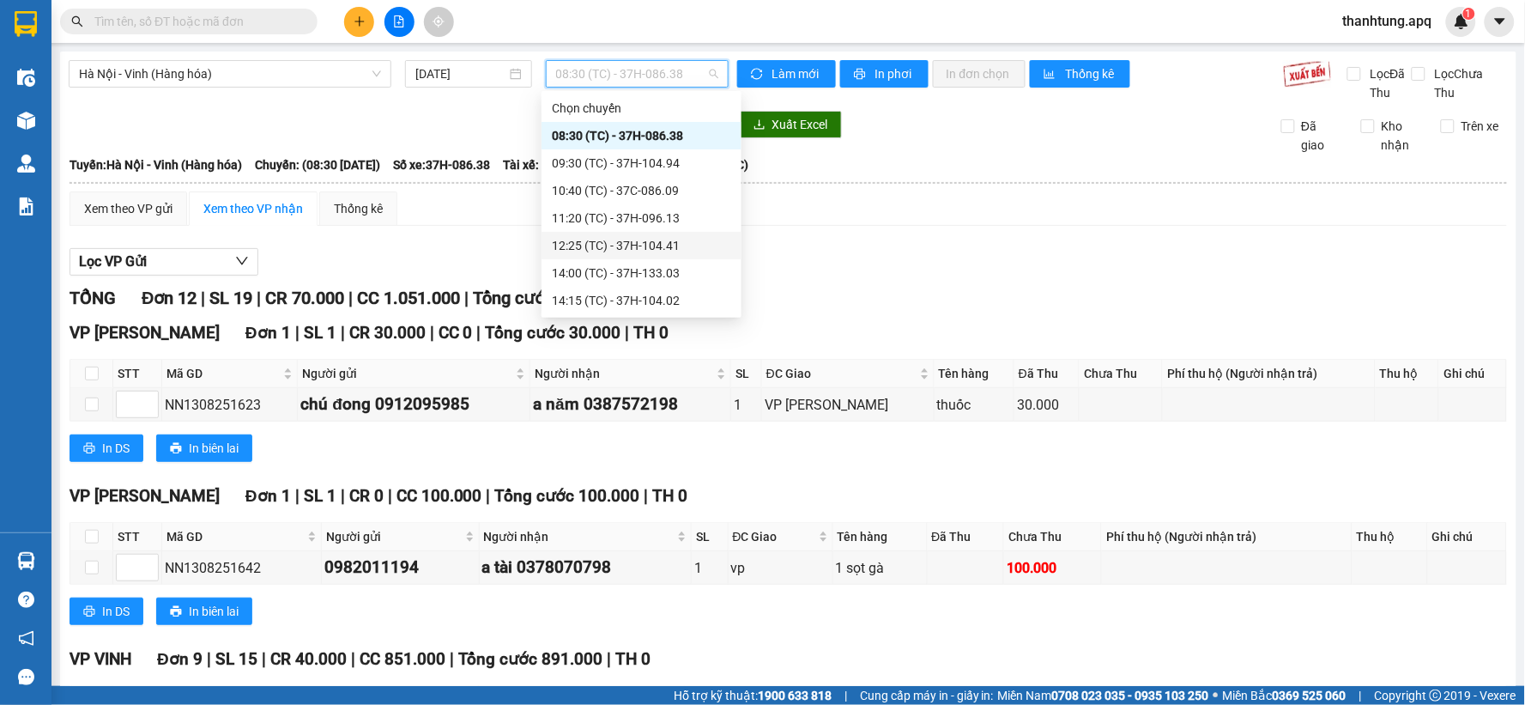
scroll to position [165, 0]
click at [645, 275] on div "22:40 (TC) - 37H-133.08" at bounding box center [641, 272] width 179 height 19
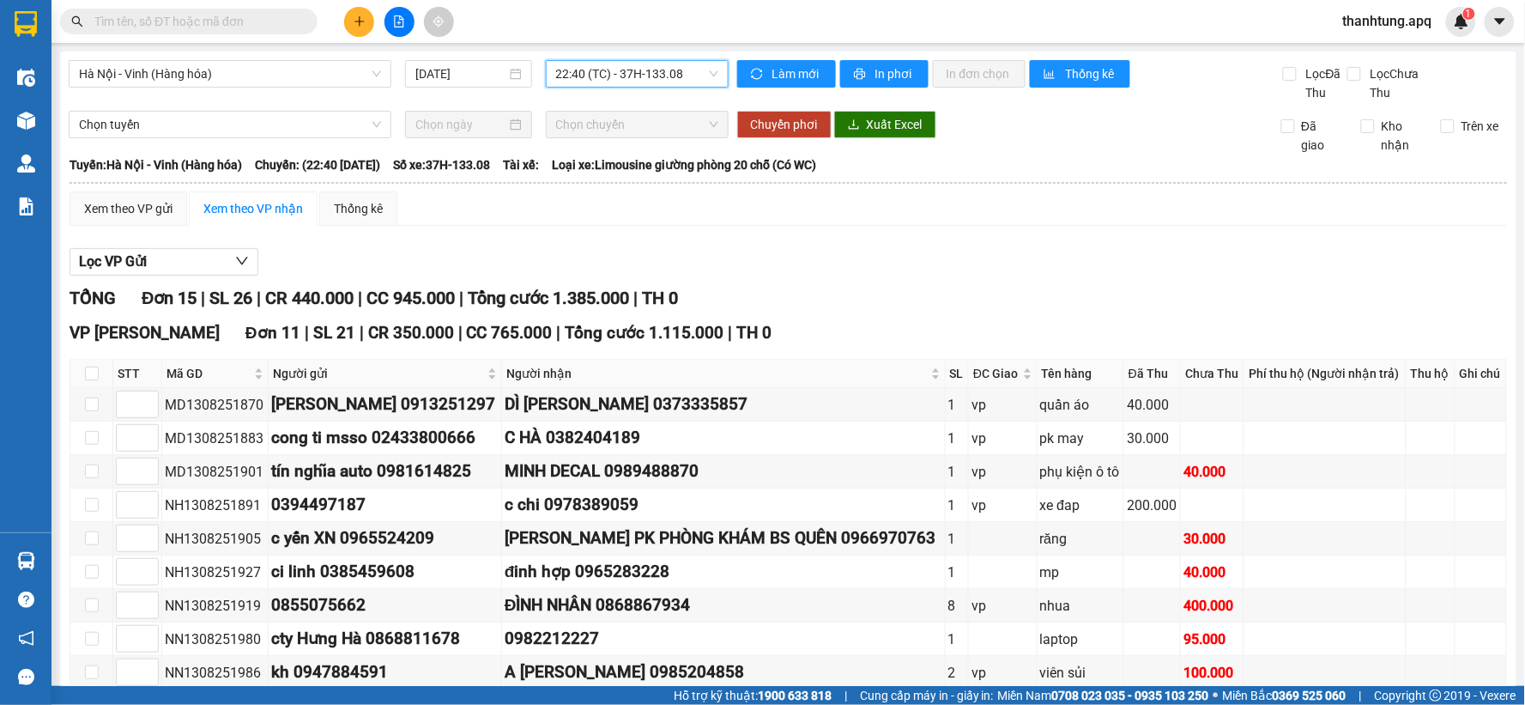
click at [693, 77] on span "22:40 (TC) - 37H-133.08" at bounding box center [637, 74] width 162 height 26
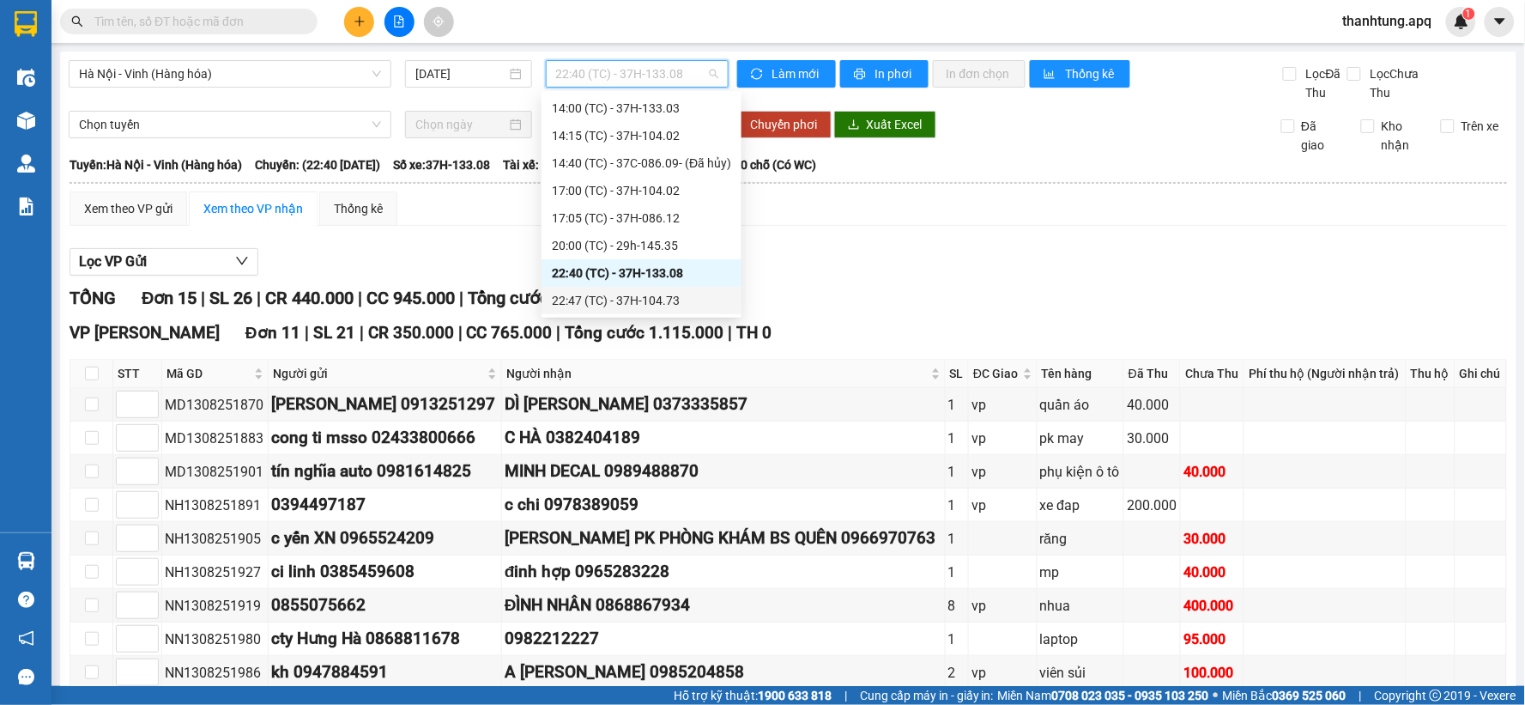
click at [683, 297] on div "22:47 (TC) - 37H-104.73" at bounding box center [641, 300] width 179 height 19
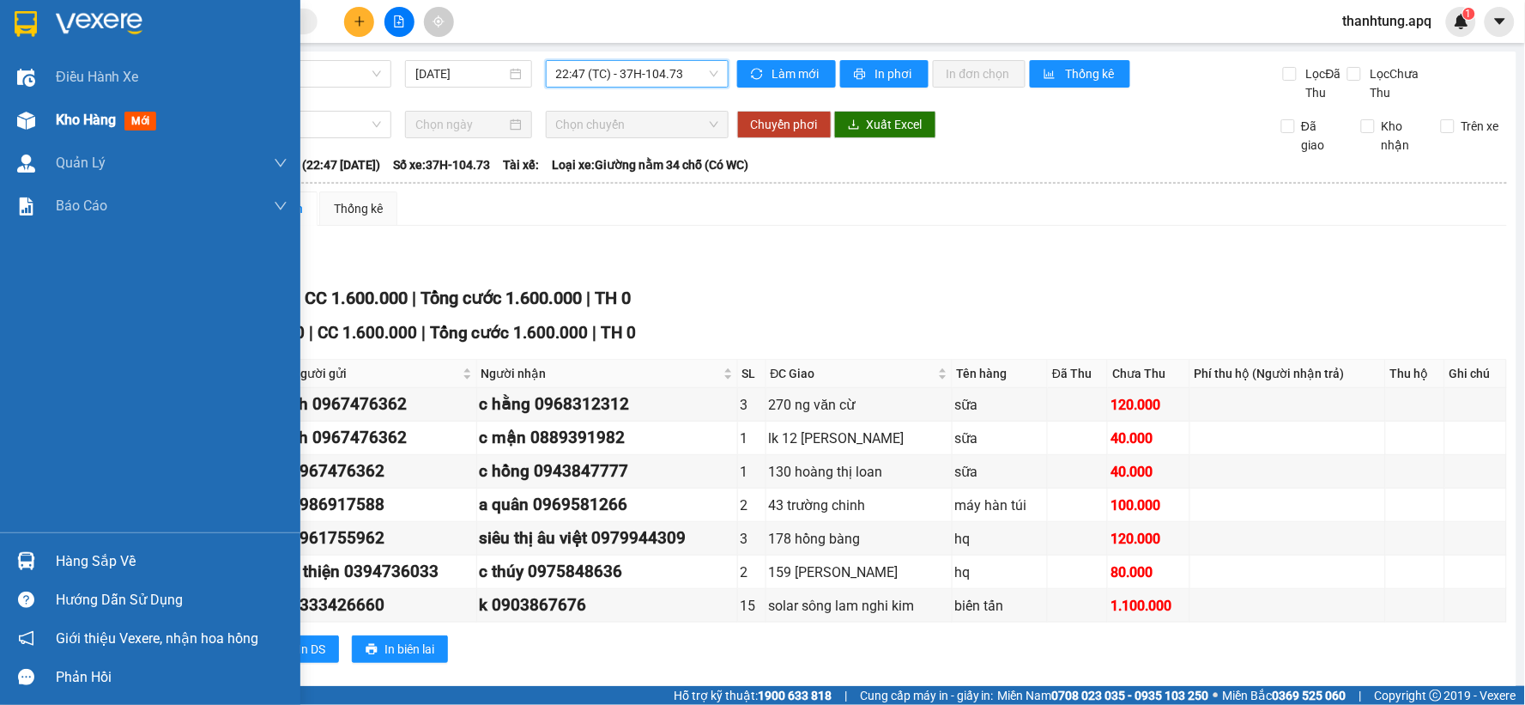
click at [58, 115] on span "Kho hàng" at bounding box center [86, 120] width 60 height 16
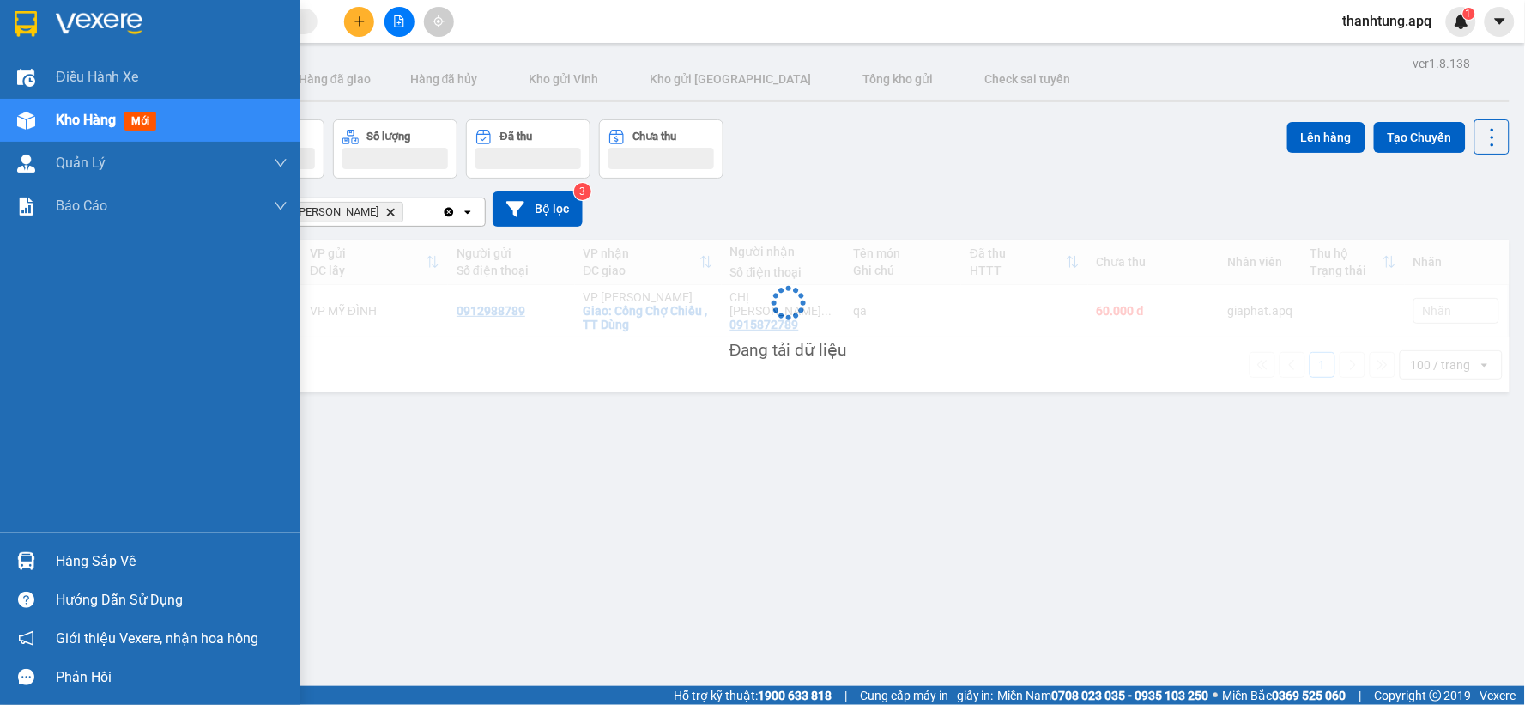
click at [58, 115] on span "Kho hàng" at bounding box center [86, 120] width 60 height 16
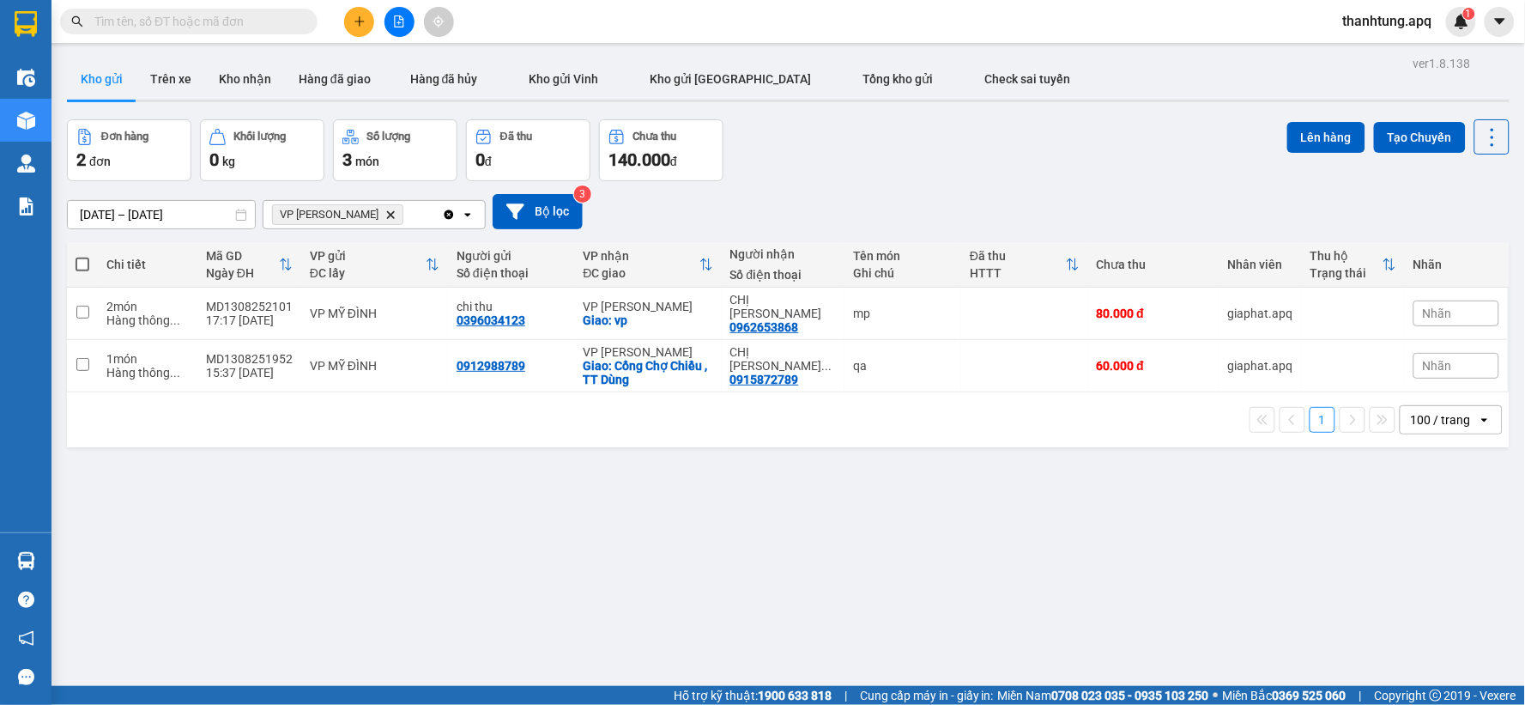
click at [918, 149] on div "Đơn hàng 2 đơn Khối lượng 0 kg Số lượng 3 món Đã thu 0 đ Chưa thu 140.000 đ Lên…" at bounding box center [788, 150] width 1443 height 62
click at [345, 15] on button at bounding box center [359, 22] width 30 height 30
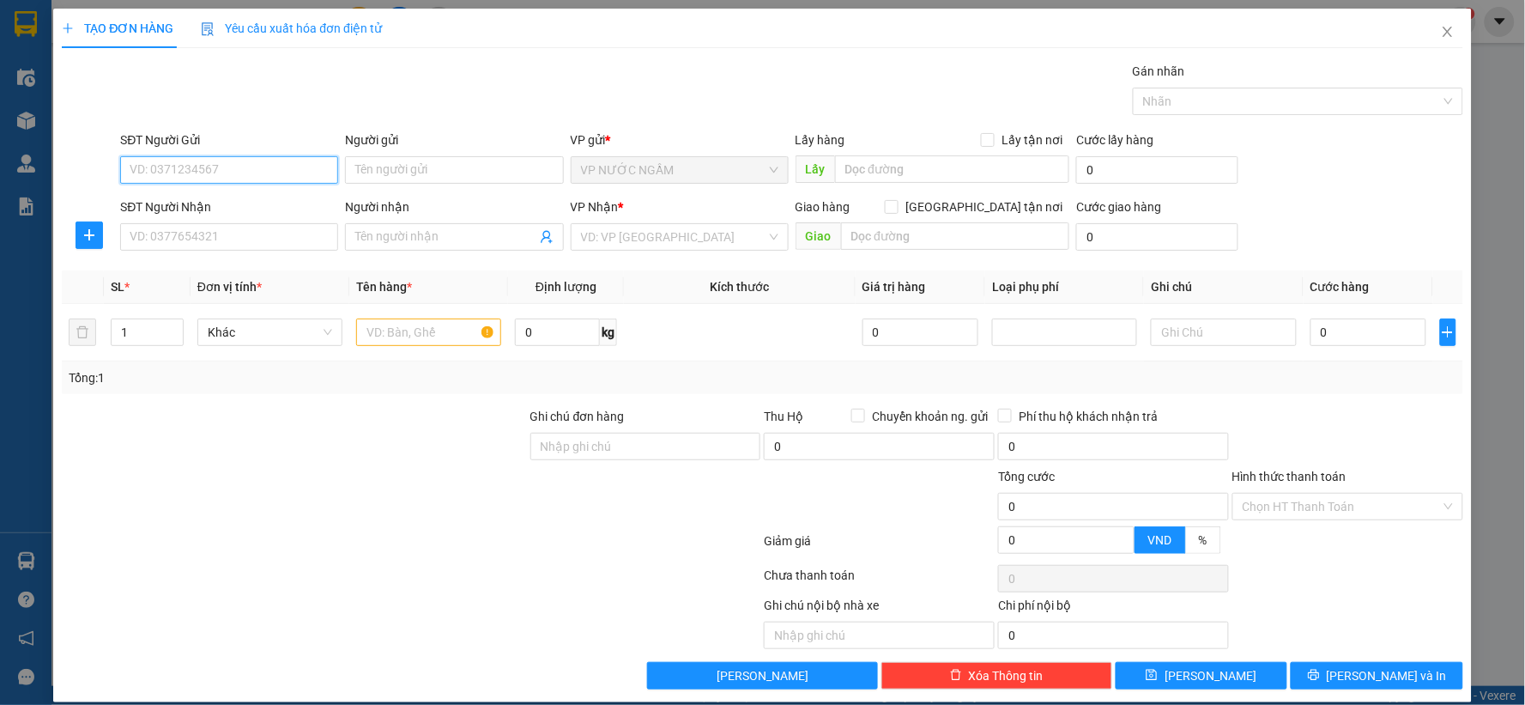
click at [282, 175] on input "SĐT Người Gửi" at bounding box center [229, 169] width 218 height 27
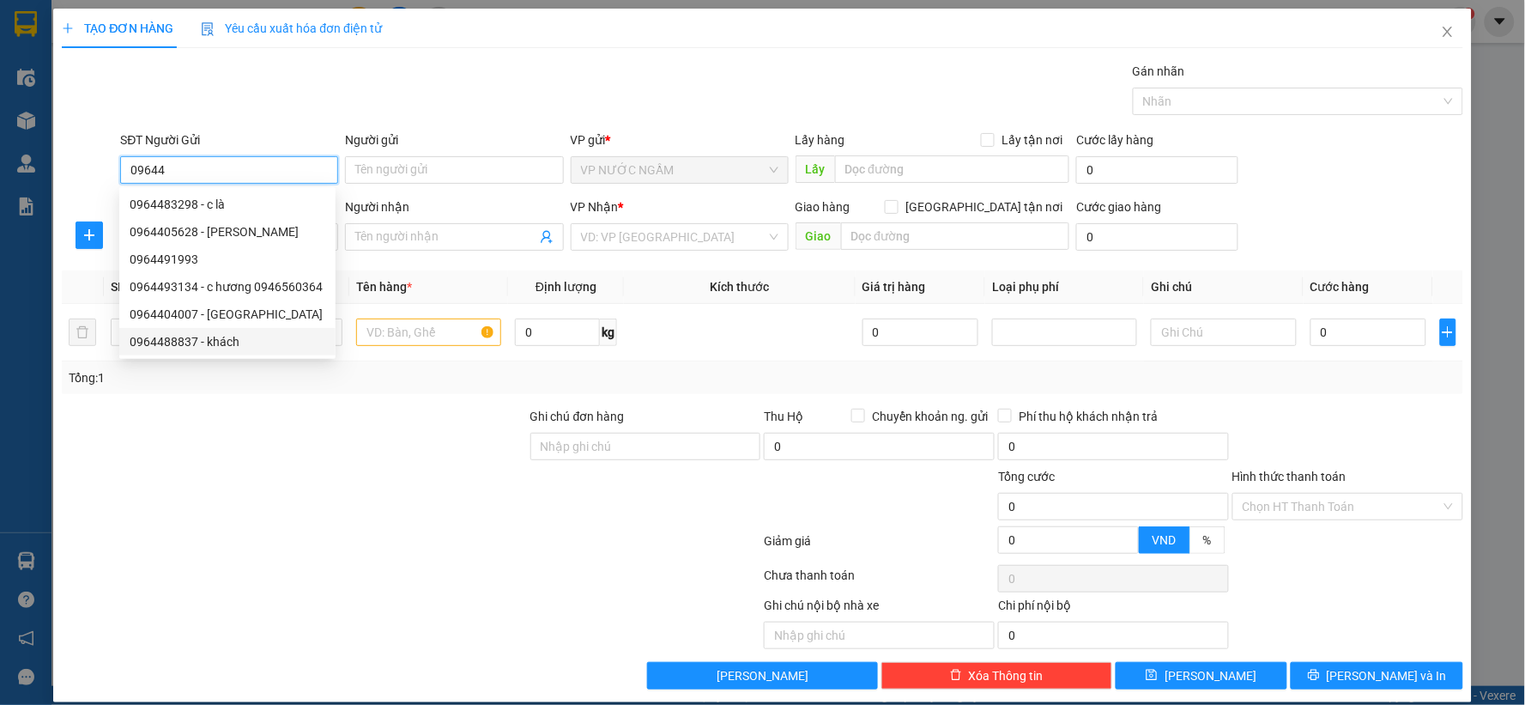
click at [262, 343] on div "0964488837 - khách" at bounding box center [228, 341] width 196 height 19
type input "0964488837"
type input "khách"
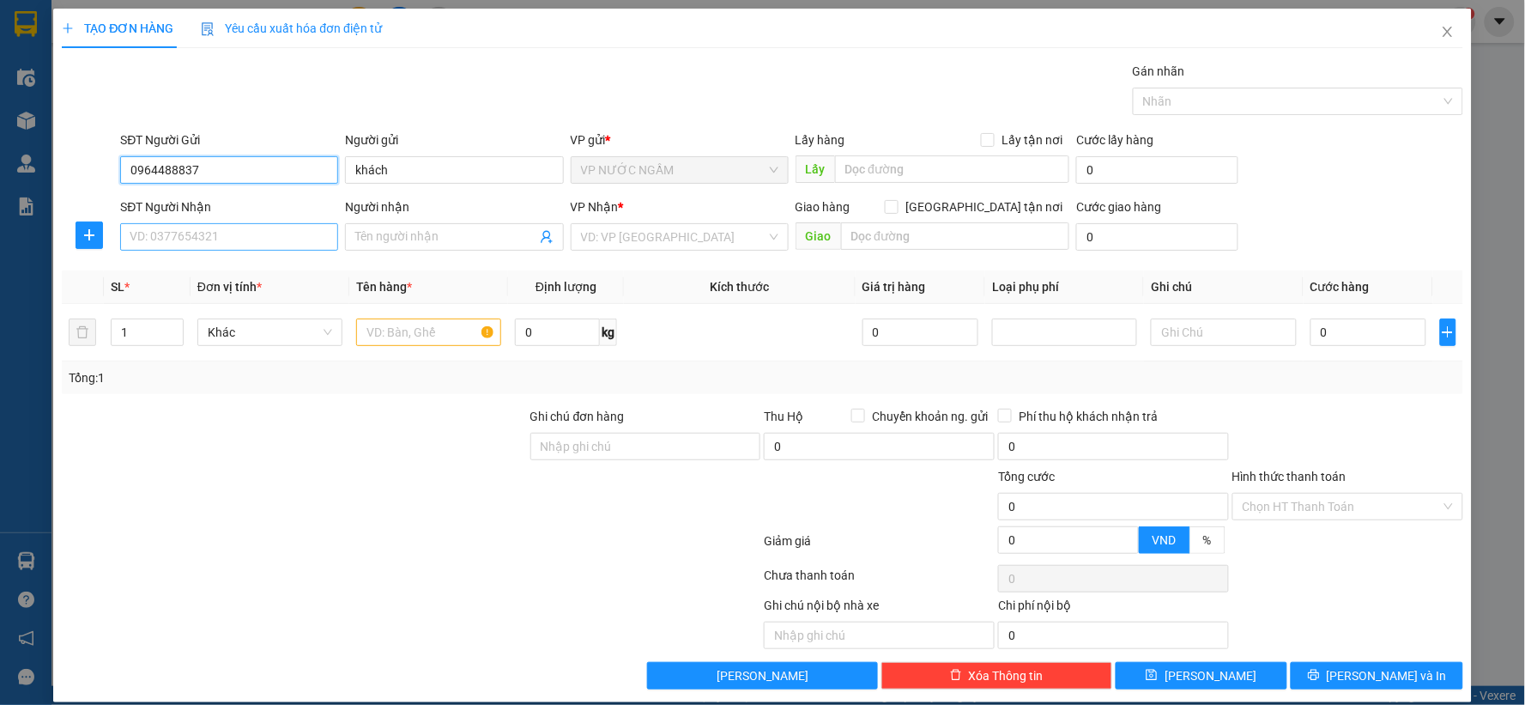
type input "0964488837"
click at [238, 229] on input "SĐT Người Nhận" at bounding box center [229, 236] width 218 height 27
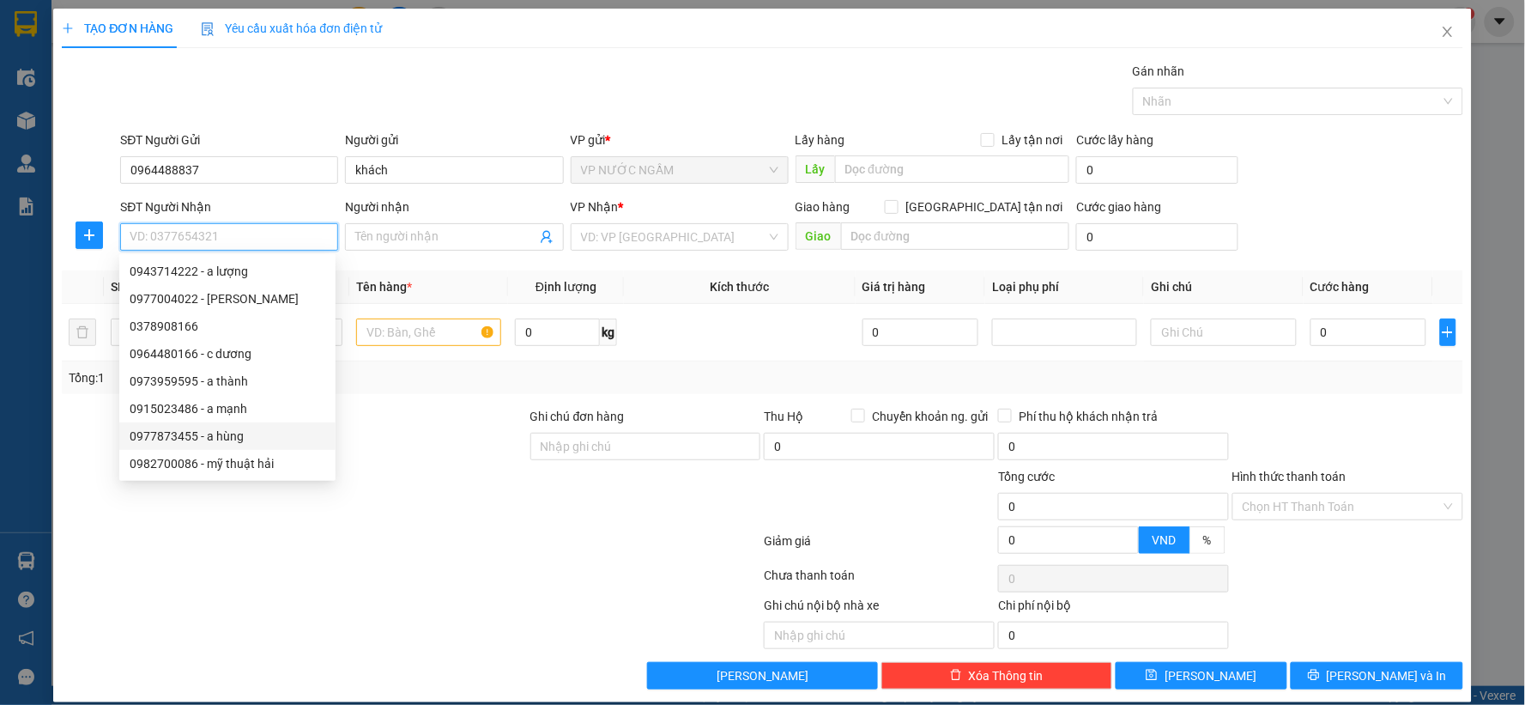
click at [226, 440] on div "0977873455 - a hùng" at bounding box center [228, 436] width 196 height 19
type input "0977873455"
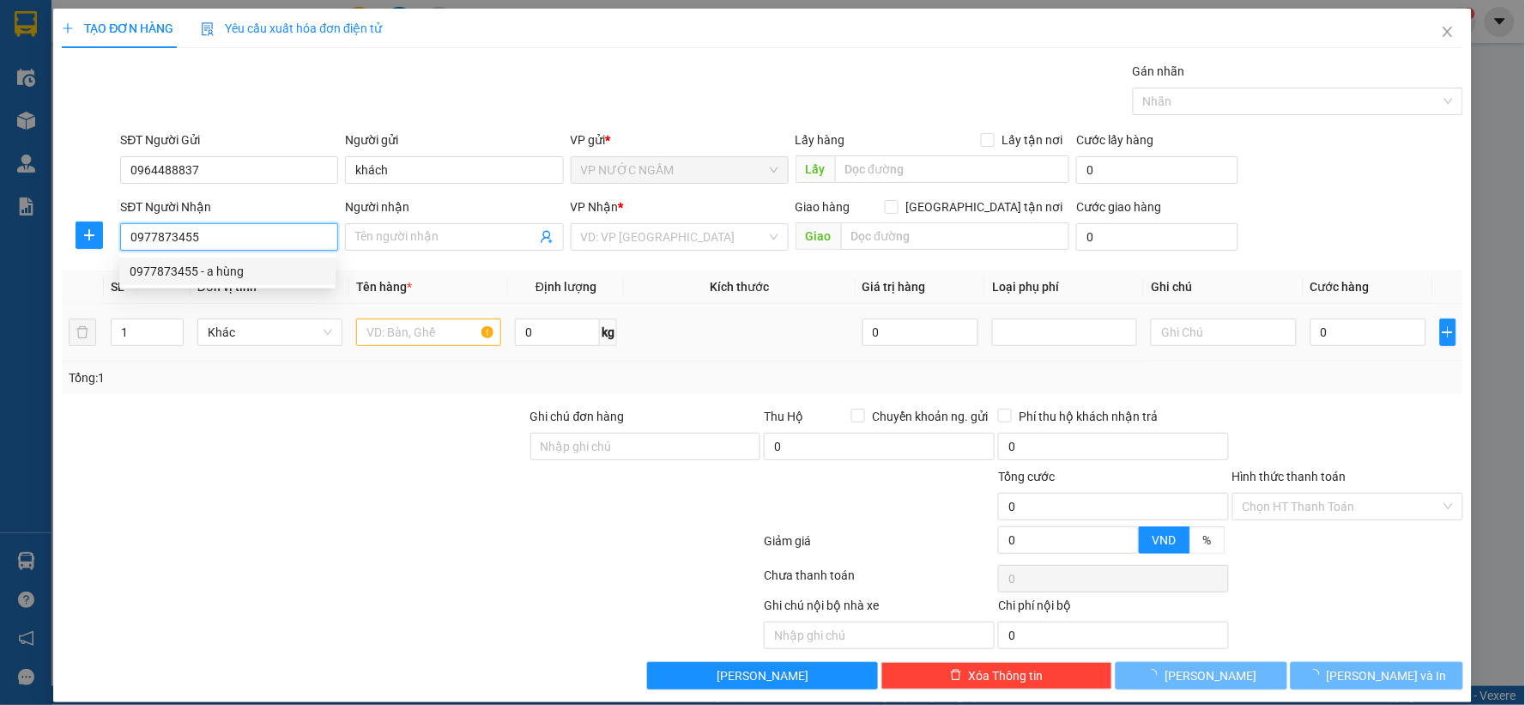
type input "a hùng"
checkbox input "true"
type input "sn 18 [PERSON_NAME] sách"
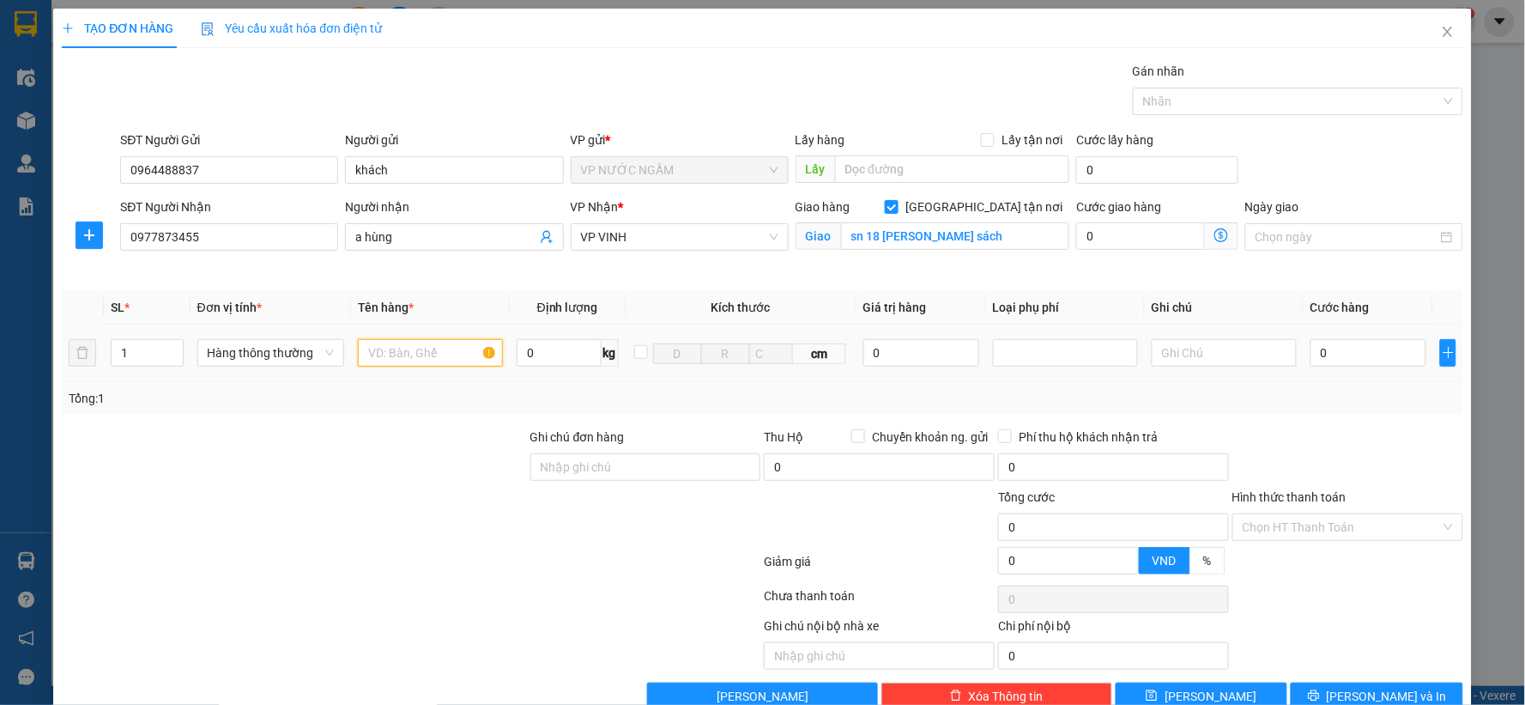
click at [398, 354] on input "text" at bounding box center [430, 352] width 145 height 27
type input "pk bếp từ"
drag, startPoint x: 1328, startPoint y: 367, endPoint x: 1323, endPoint y: 358, distance: 10.8
click at [1332, 358] on div "0" at bounding box center [1369, 353] width 116 height 34
click at [1319, 359] on input "0" at bounding box center [1369, 352] width 116 height 27
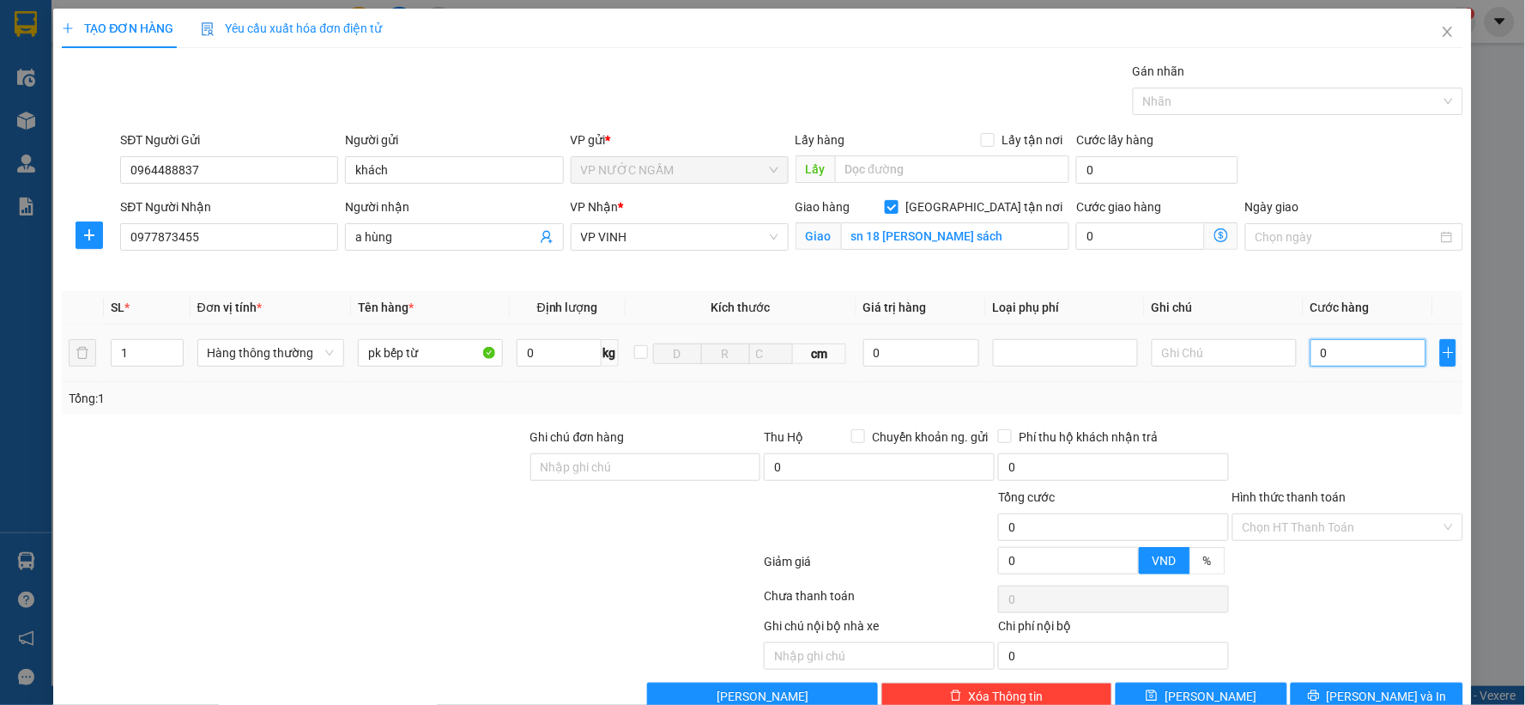
type input "3"
type input "30"
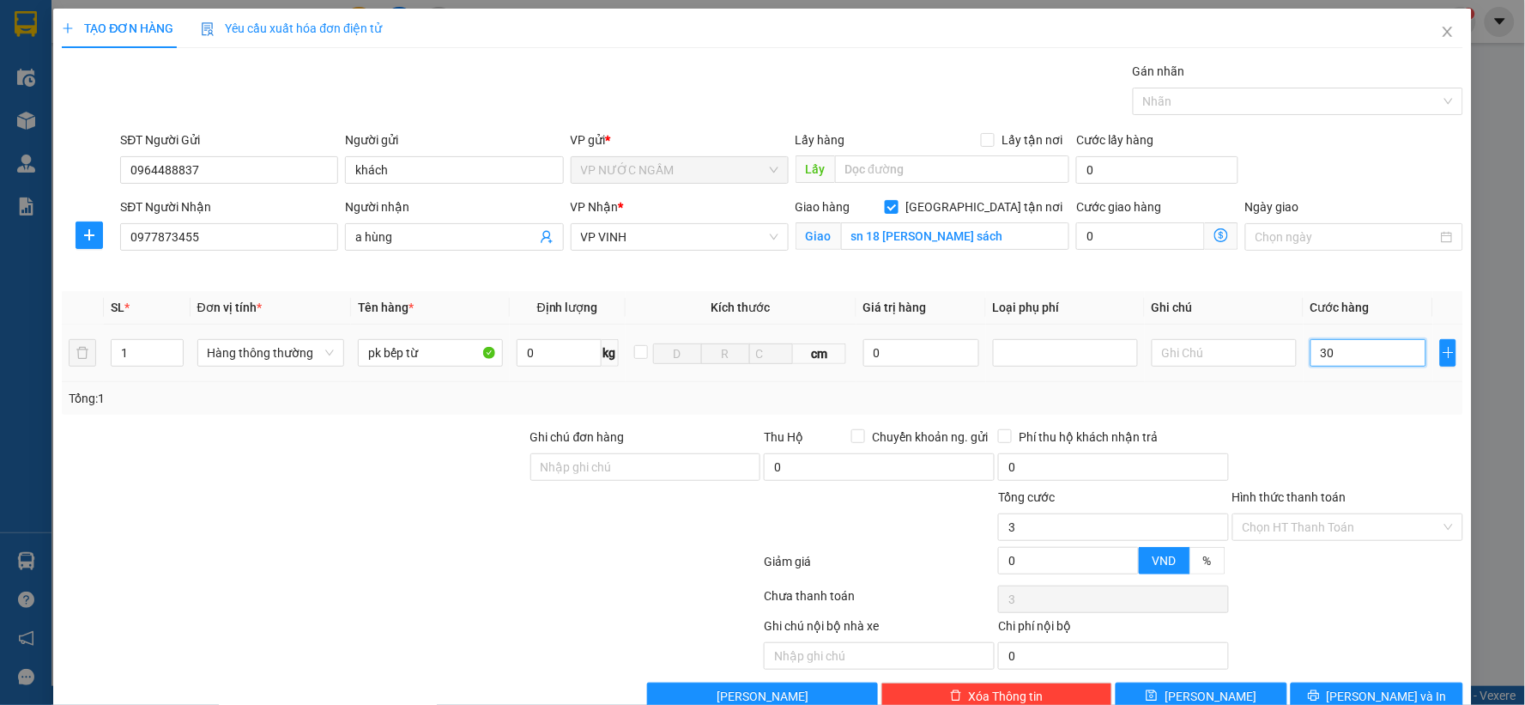
type input "30"
click at [1331, 453] on div at bounding box center [1348, 457] width 234 height 60
type input "30.000"
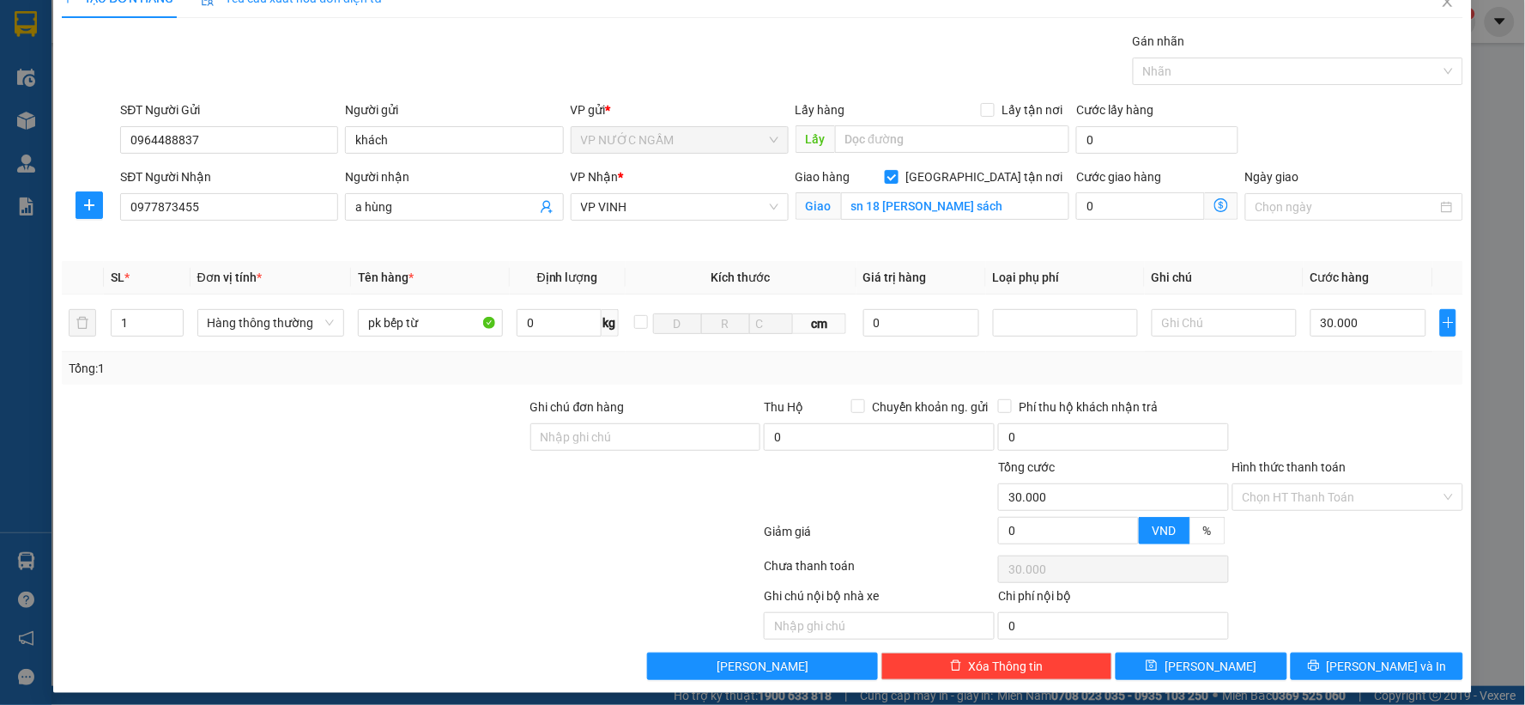
scroll to position [39, 0]
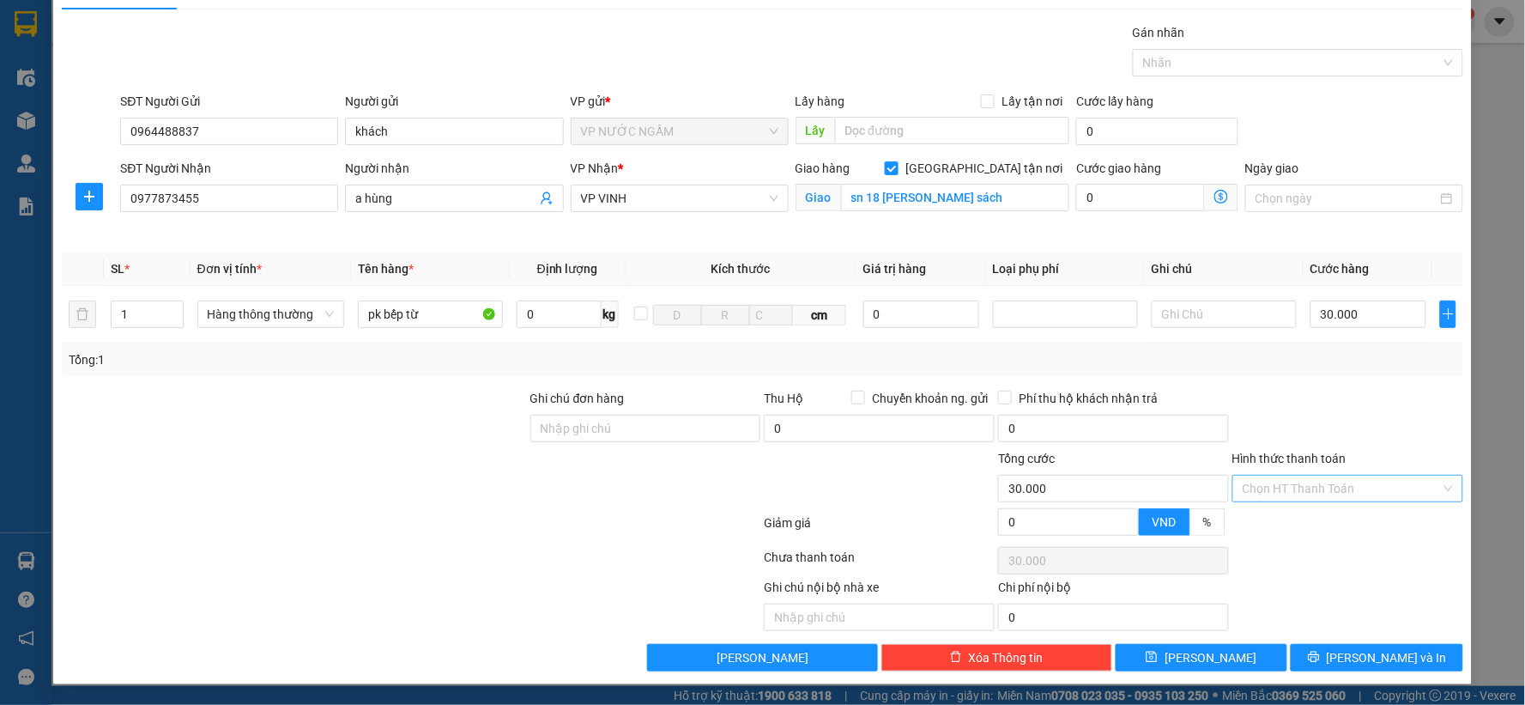
click at [1316, 484] on input "Hình thức thanh toán" at bounding box center [1342, 488] width 198 height 26
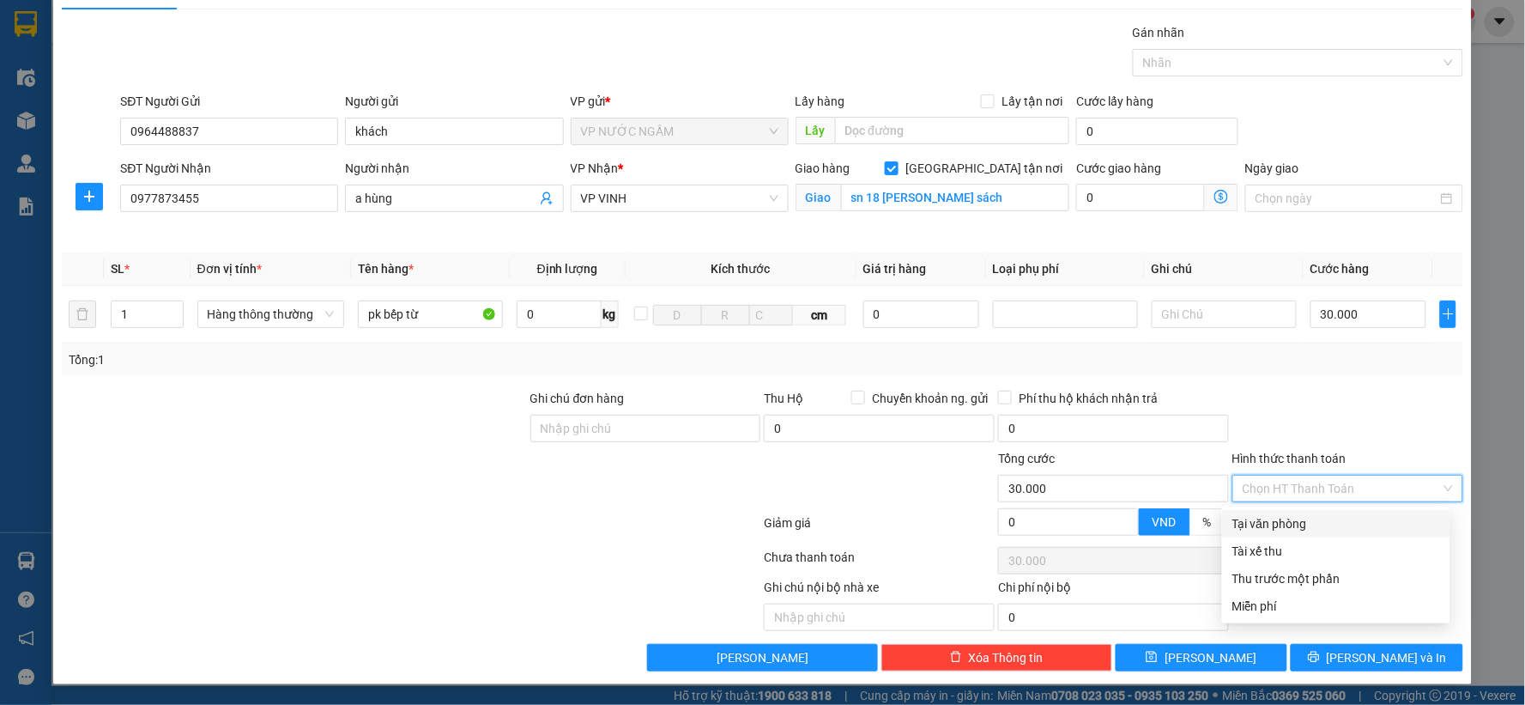
click at [1303, 524] on div "Tại văn phòng" at bounding box center [1336, 523] width 208 height 19
type input "0"
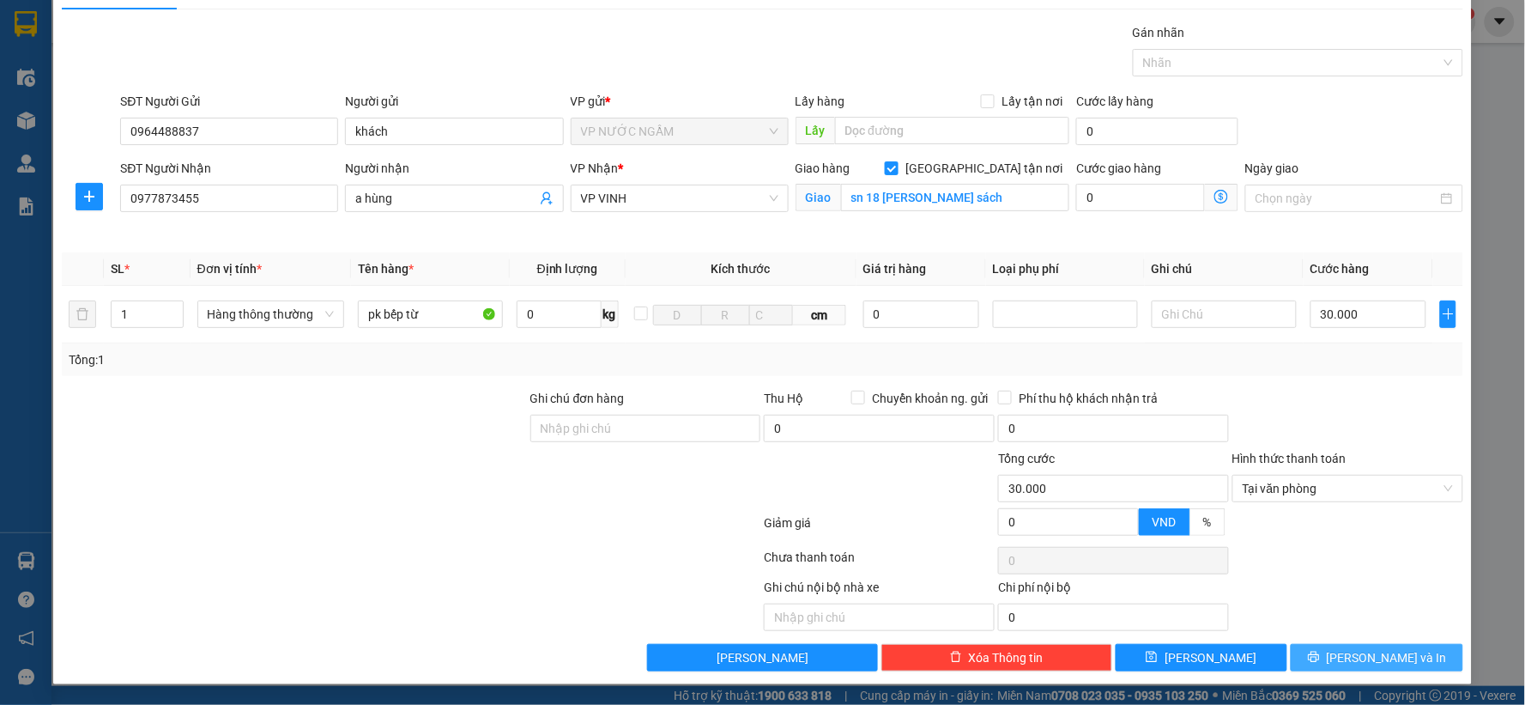
click at [1360, 648] on span "[PERSON_NAME] và In" at bounding box center [1387, 657] width 120 height 19
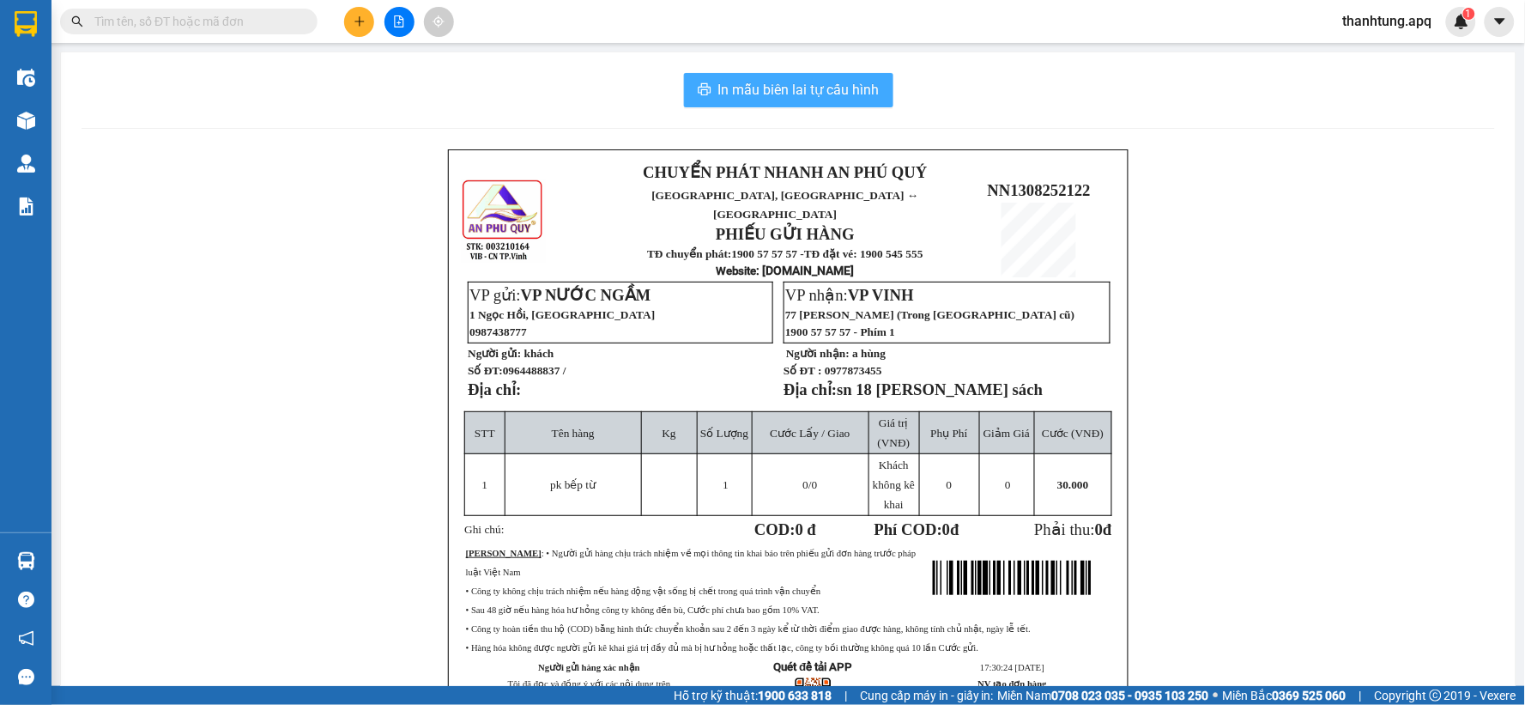
click at [754, 87] on span "In mẫu biên lai tự cấu hình" at bounding box center [798, 89] width 161 height 21
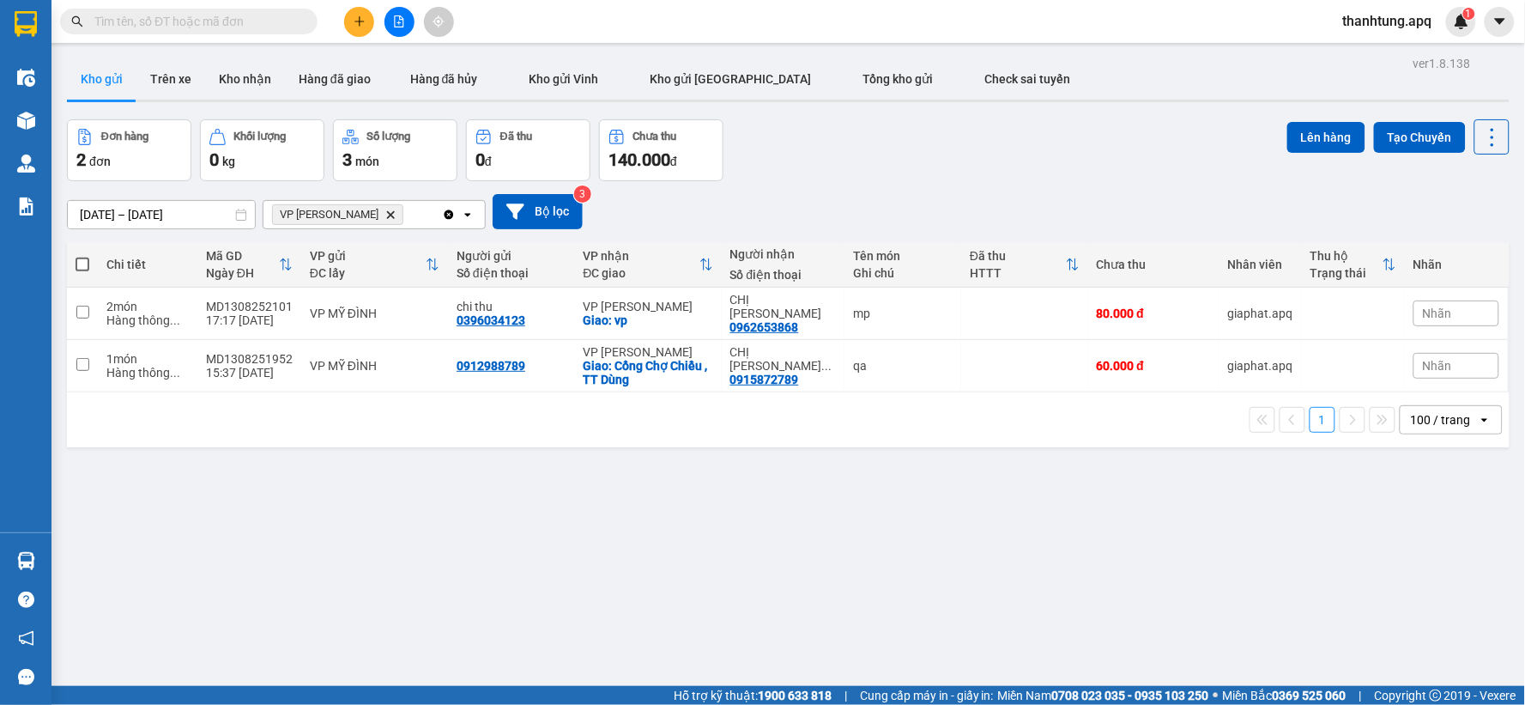
click at [357, 19] on icon "plus" at bounding box center [360, 21] width 12 height 12
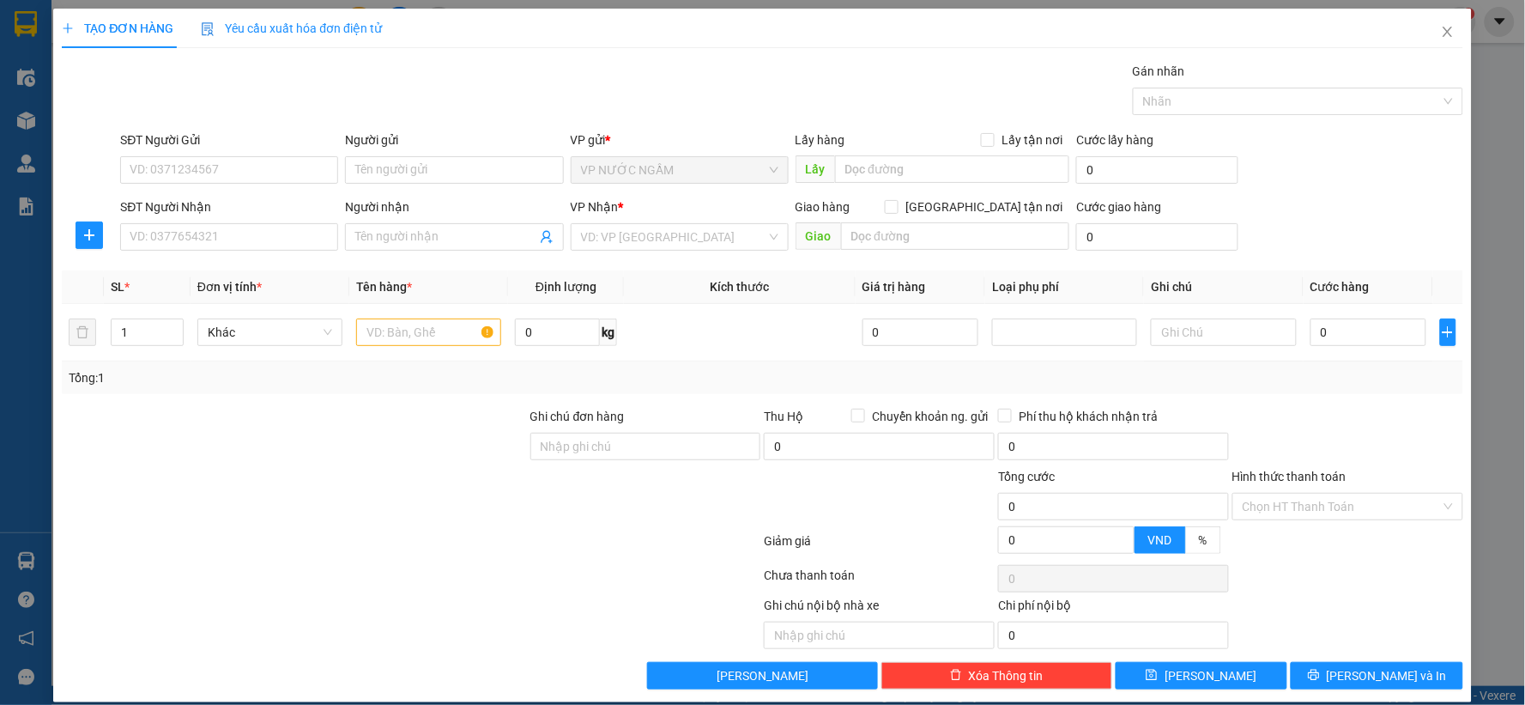
click at [297, 191] on div "SĐT Người Gửi VD: 0371234567" at bounding box center [229, 160] width 218 height 60
click at [278, 154] on div "SĐT Người Gửi" at bounding box center [229, 143] width 218 height 26
click at [277, 155] on div "SĐT Người Gửi VD: 0371234567" at bounding box center [229, 160] width 218 height 60
click at [263, 186] on div "SĐT Người Gửi VD: 0371234567" at bounding box center [229, 160] width 218 height 60
click at [294, 168] on input "SĐT Người Gửi" at bounding box center [229, 169] width 218 height 27
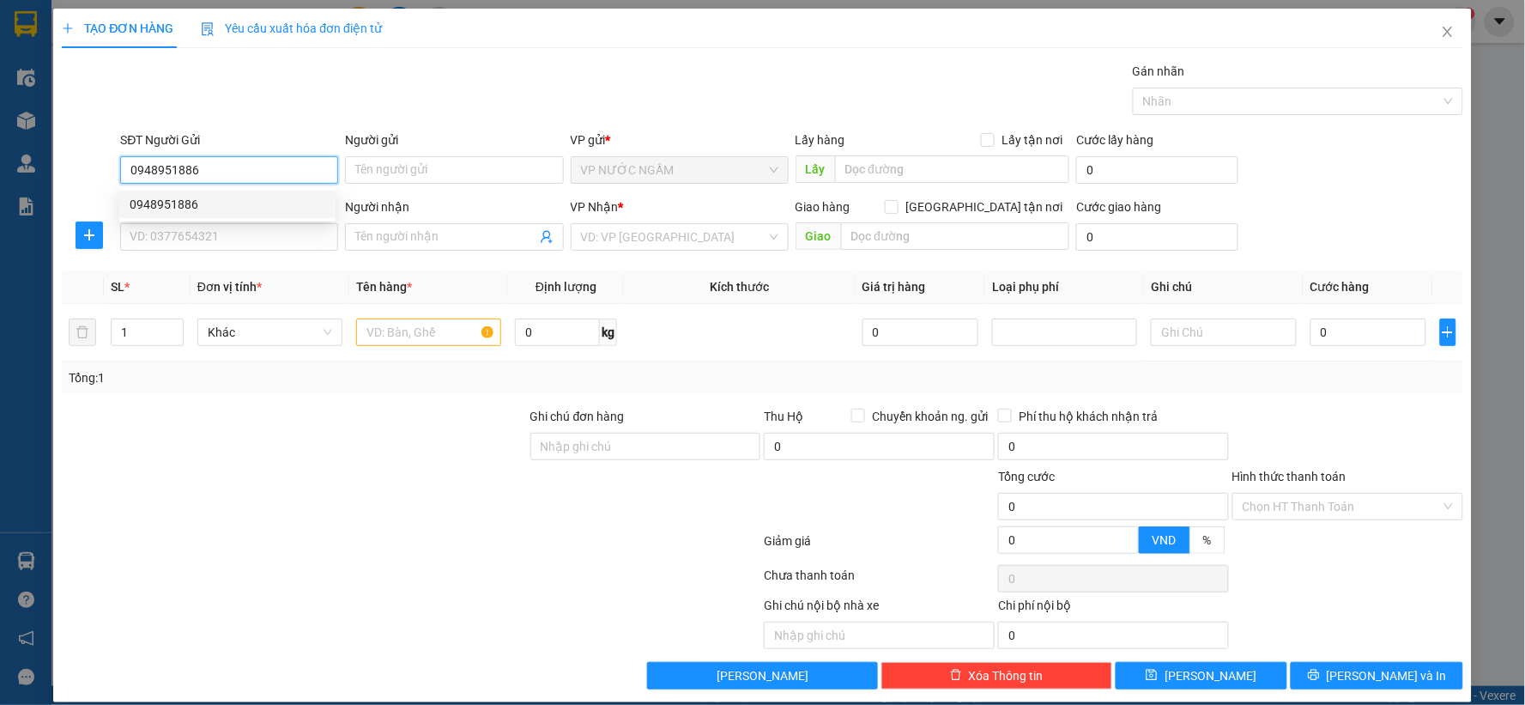
drag, startPoint x: 268, startPoint y: 177, endPoint x: 268, endPoint y: 191, distance: 14.6
click at [268, 179] on input "0948951886" at bounding box center [229, 169] width 218 height 27
click at [269, 209] on div "0948951886" at bounding box center [228, 204] width 196 height 19
type input "0948951886"
click at [269, 246] on input "SĐT Người Nhận" at bounding box center [229, 236] width 218 height 27
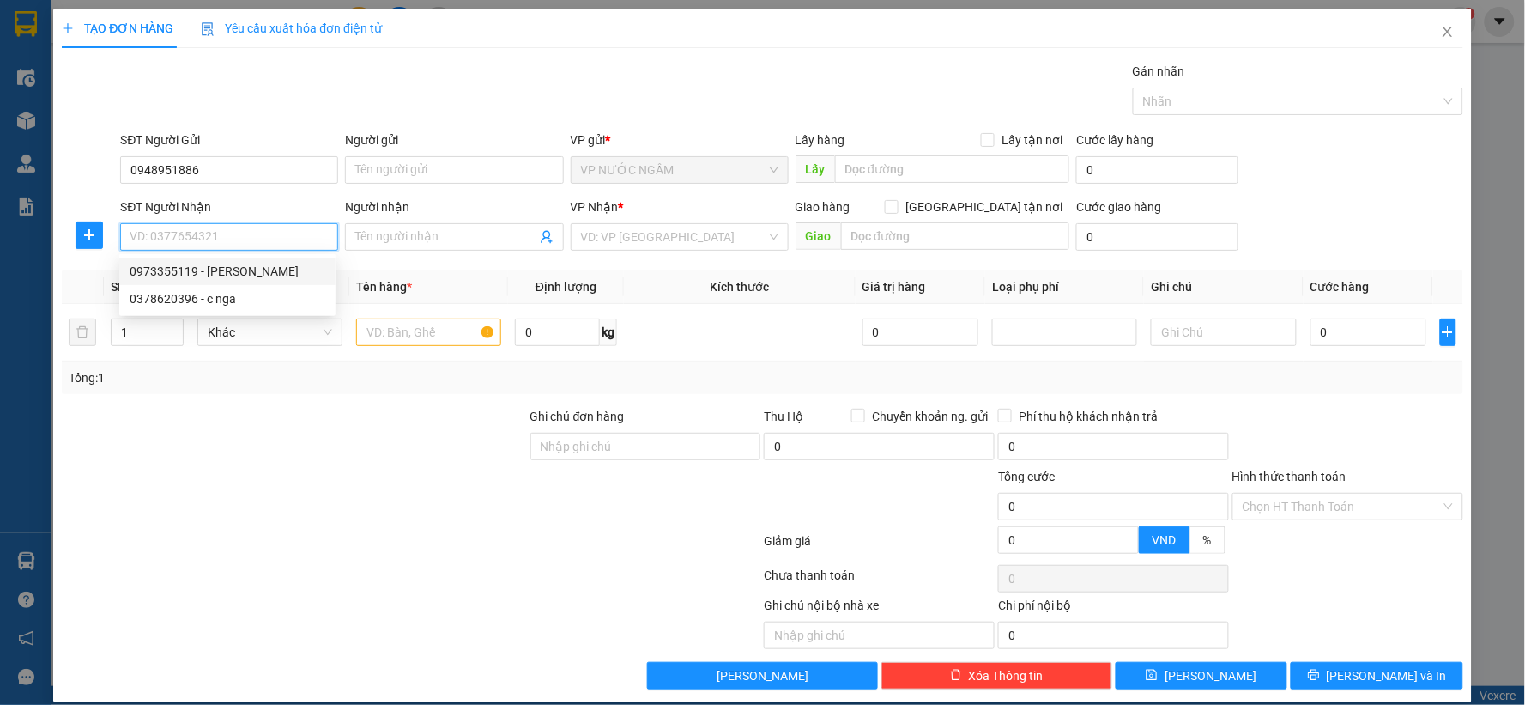
click at [264, 273] on div "0973355119 - [PERSON_NAME]" at bounding box center [228, 271] width 196 height 19
type input "0973355119"
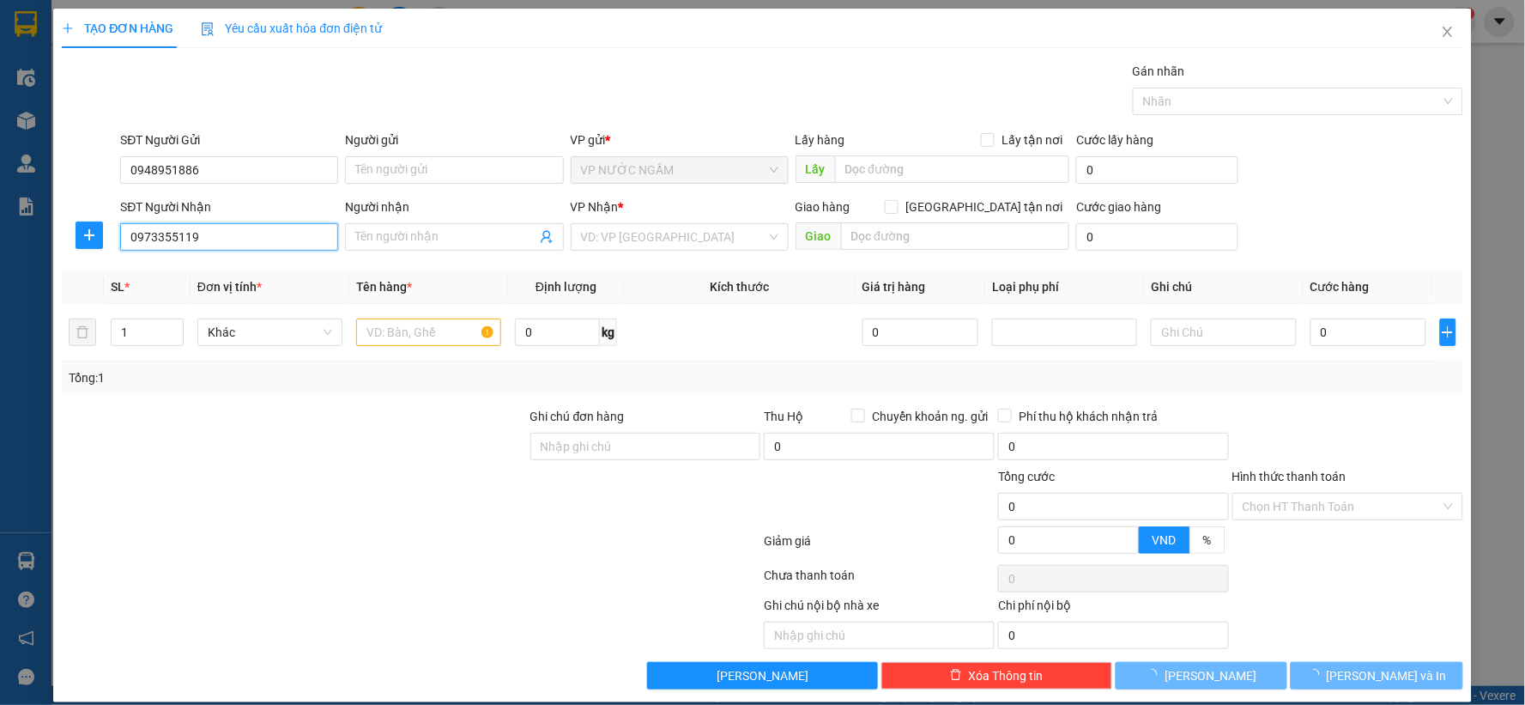
type input "[PERSON_NAME]"
checkbox input "true"
type input "186a hà huy tập"
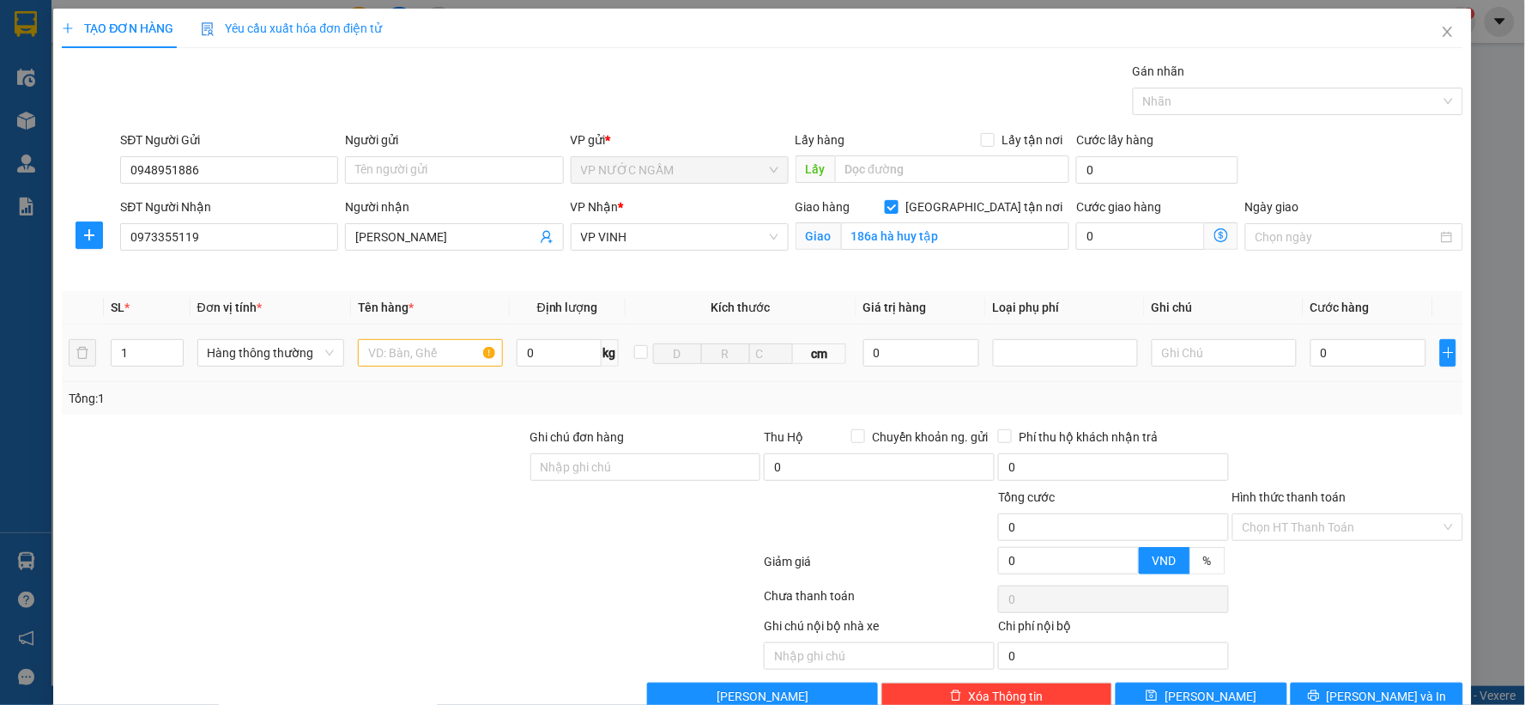
drag, startPoint x: 378, startPoint y: 330, endPoint x: 376, endPoint y: 376, distance: 46.4
click at [378, 345] on td at bounding box center [430, 353] width 159 height 58
click at [374, 357] on input "text" at bounding box center [430, 352] width 145 height 27
type input "chó"
type input "2"
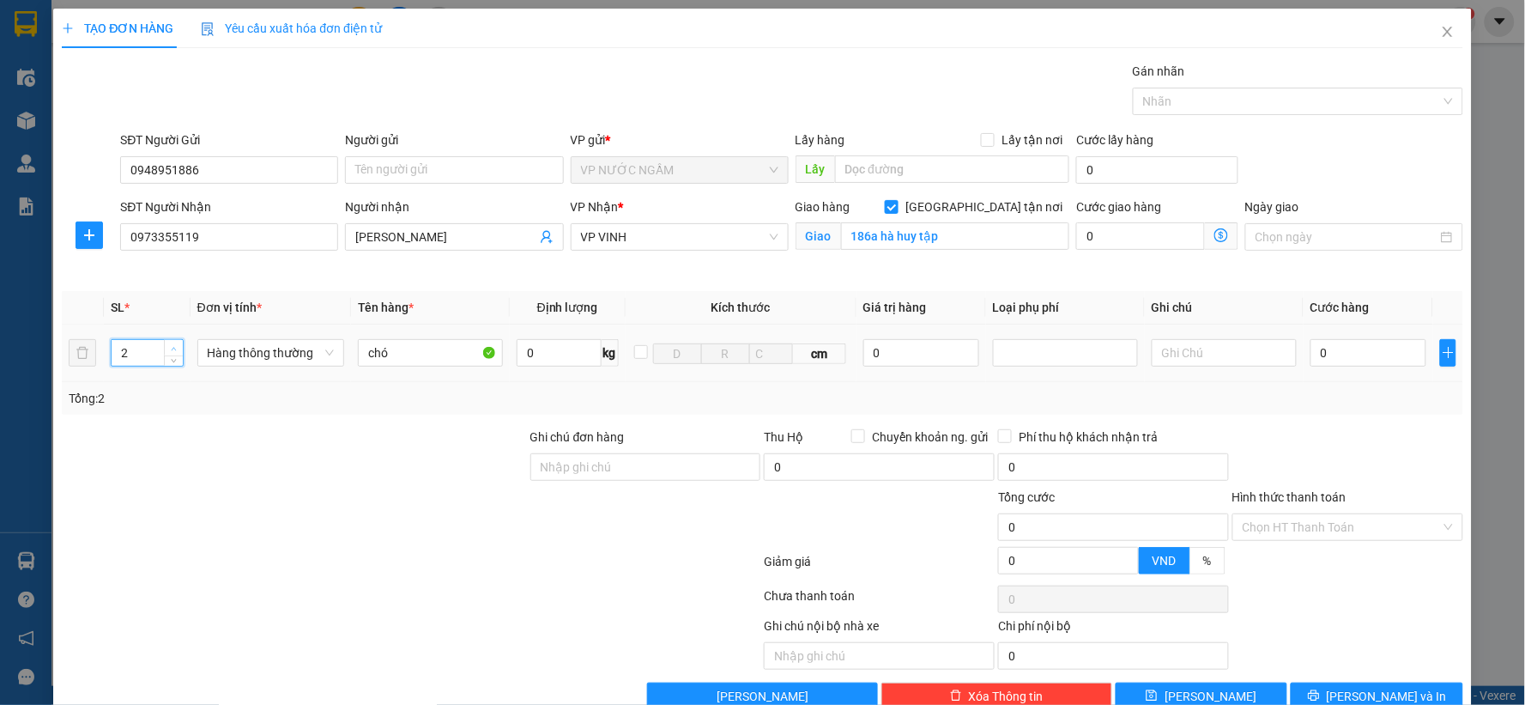
click at [169, 345] on span "up" at bounding box center [174, 348] width 10 height 10
click at [1311, 357] on input "0" at bounding box center [1369, 352] width 116 height 27
type input "1"
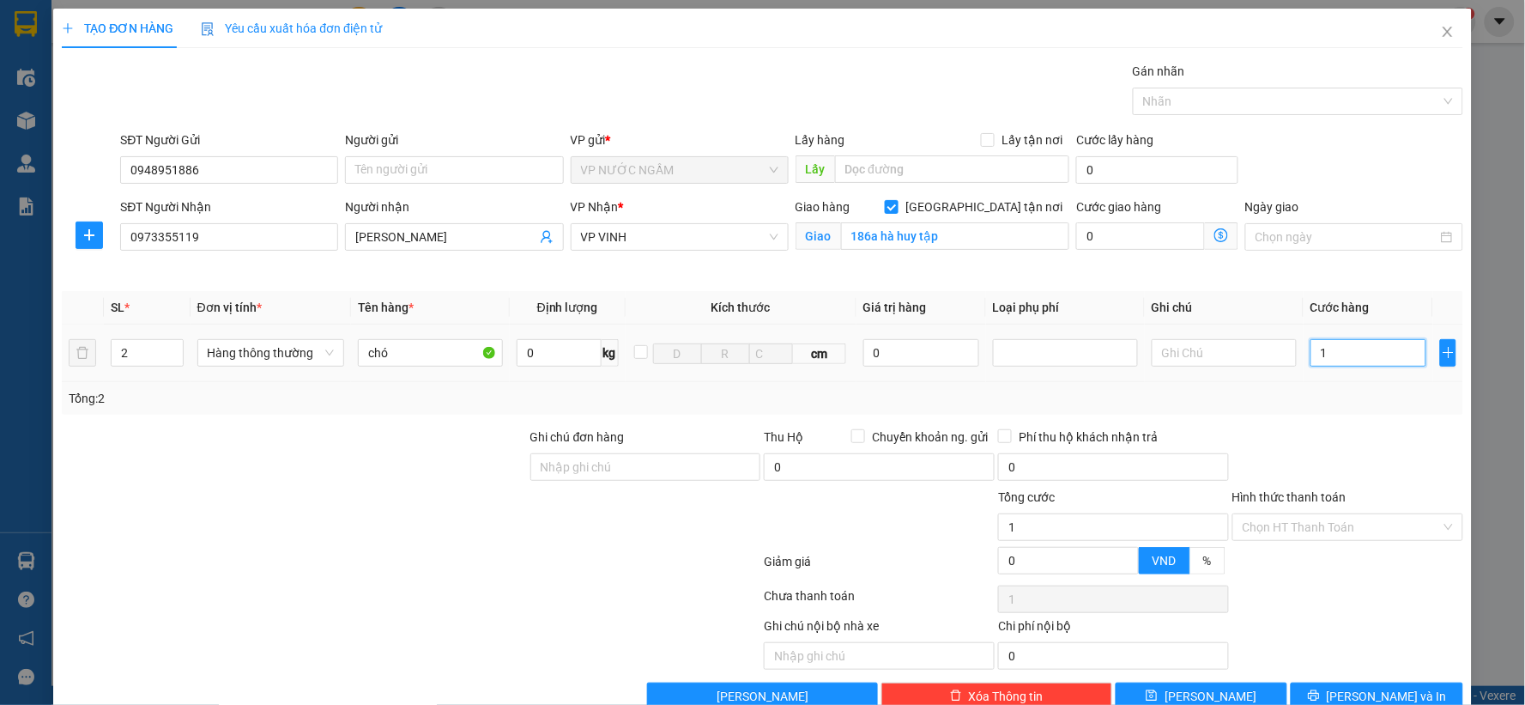
type input "10"
type input "100"
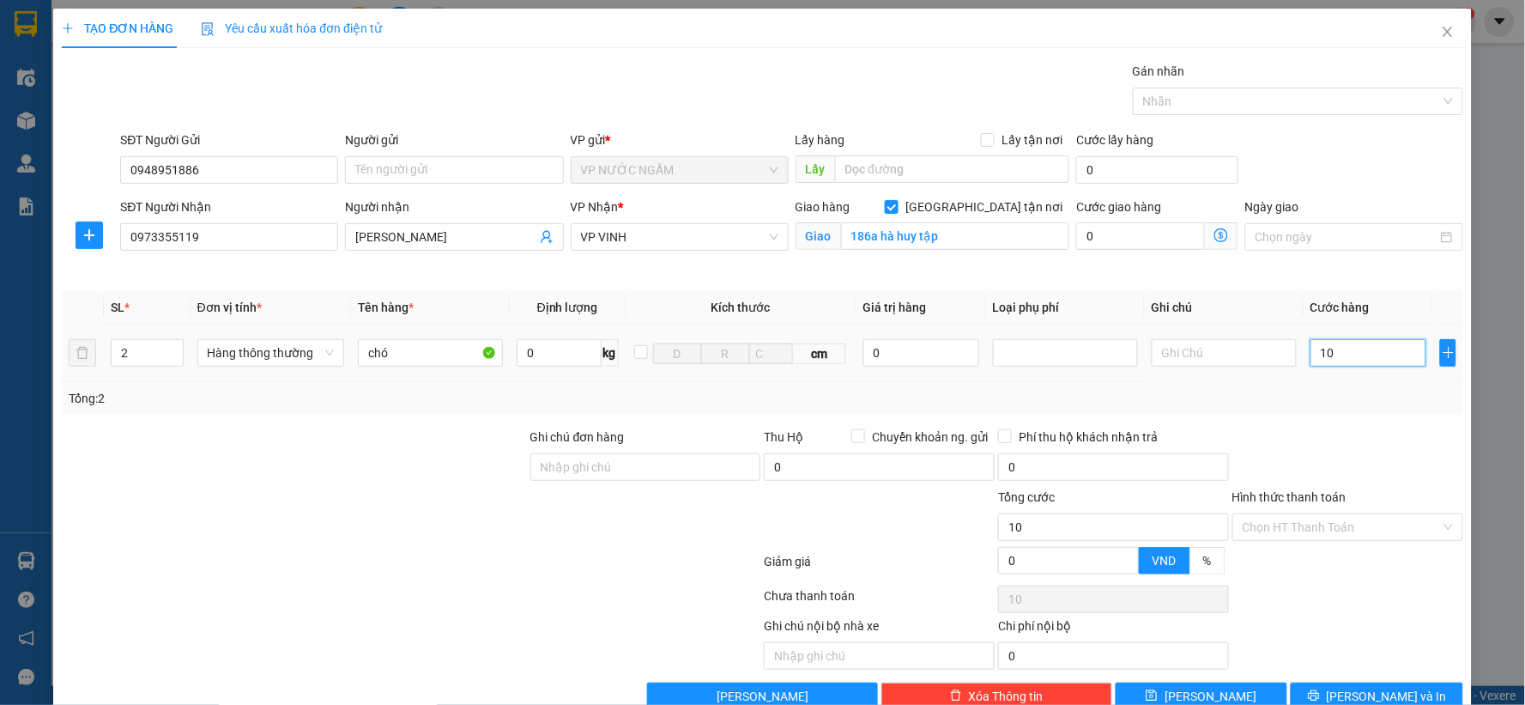
type input "100"
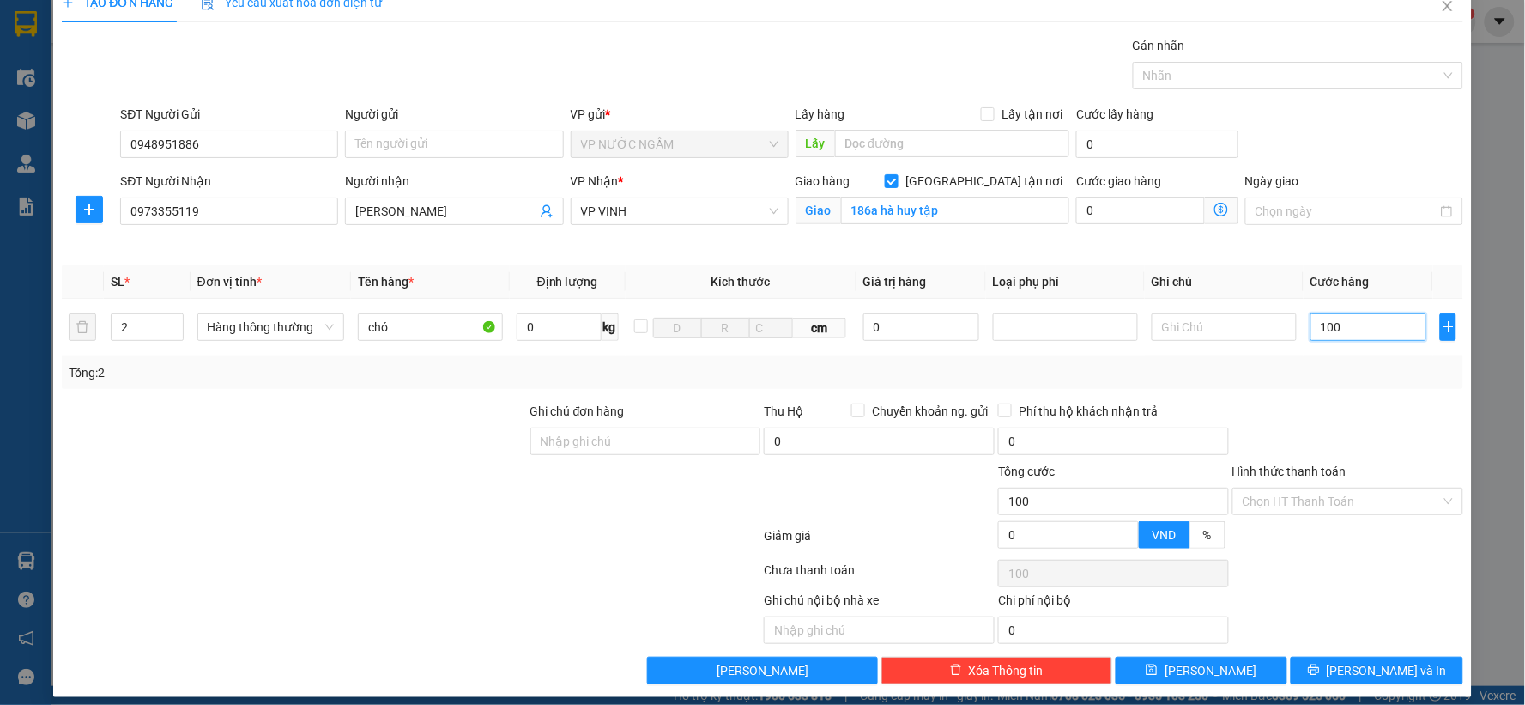
scroll to position [39, 0]
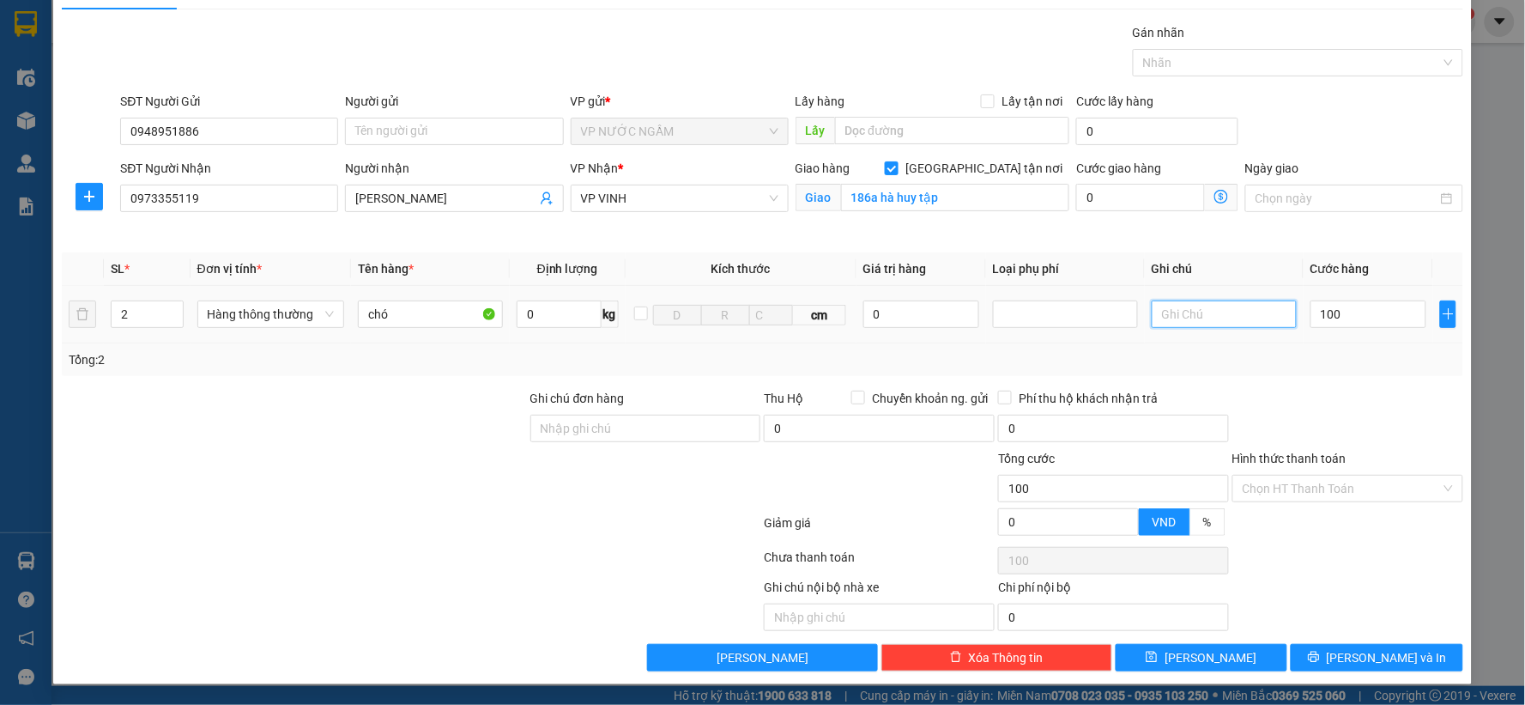
type input "100.000"
click at [1194, 322] on input "text" at bounding box center [1224, 313] width 145 height 27
type input "h"
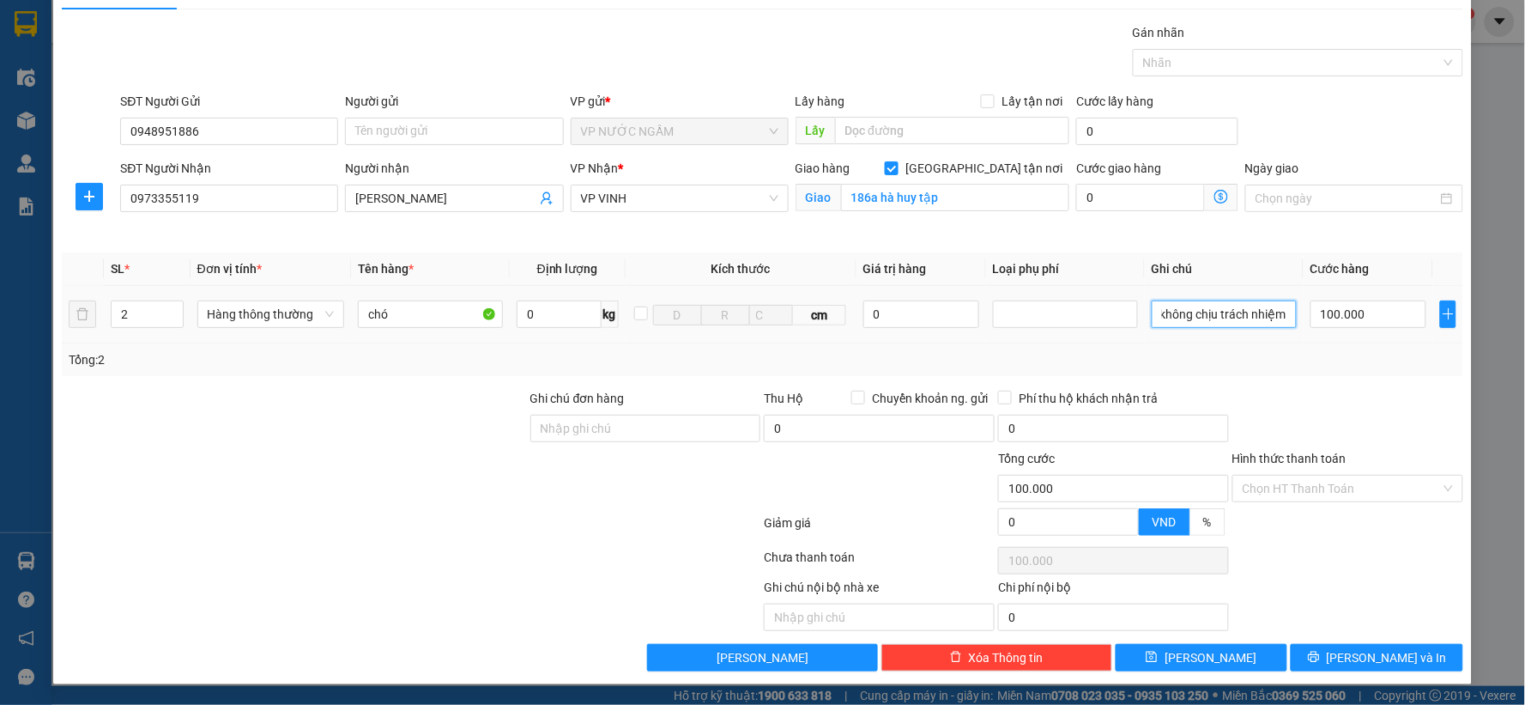
scroll to position [0, 223]
type input "trong quá trình vaanj chuyển chết nhà xe không chịu trách nhiệm"
drag, startPoint x: 1334, startPoint y: 656, endPoint x: 175, endPoint y: 313, distance: 1208.2
click at [175, 313] on div "Transit Pickup Surcharge Ids Transit Deliver Surcharge Ids Transit Deliver Surc…" at bounding box center [763, 347] width 1402 height 648
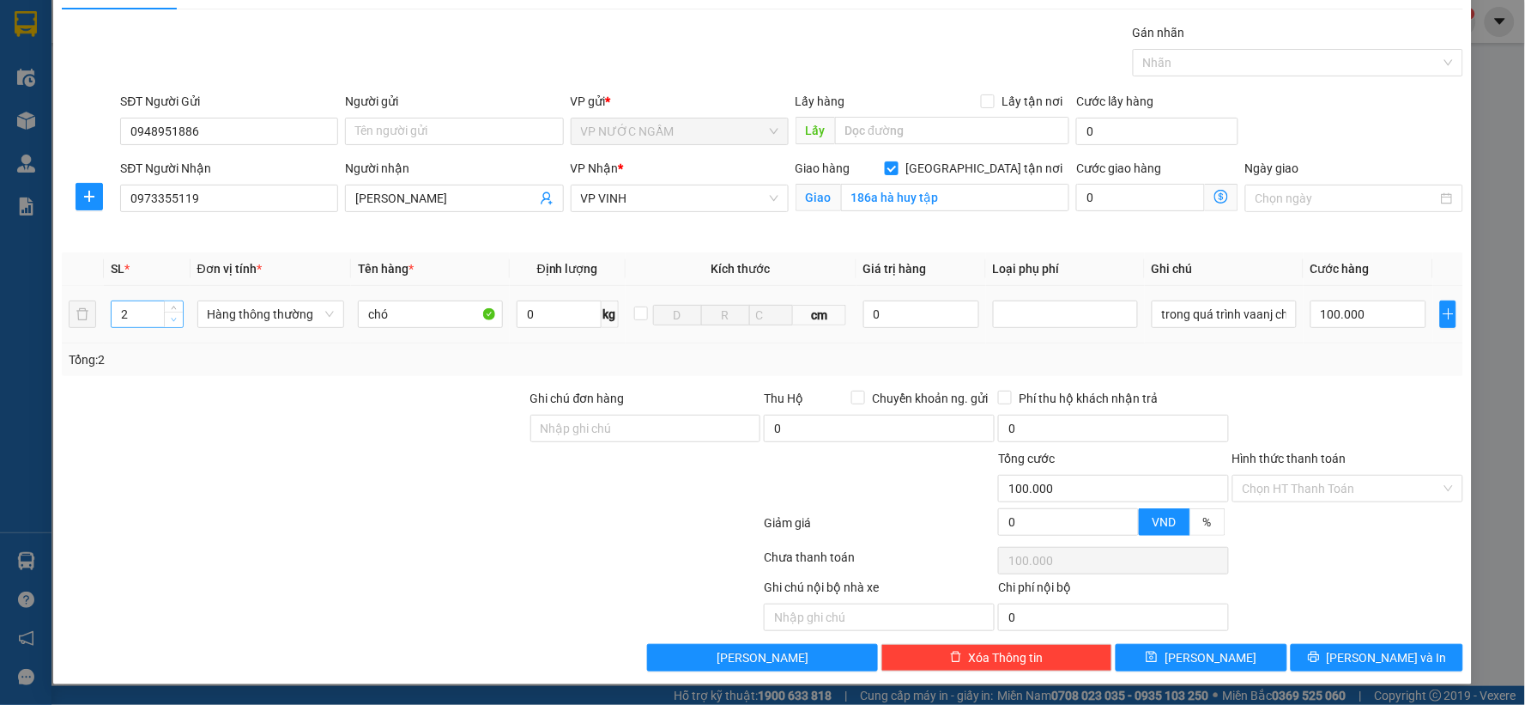
type input "1"
click at [175, 315] on span "down" at bounding box center [174, 320] width 10 height 10
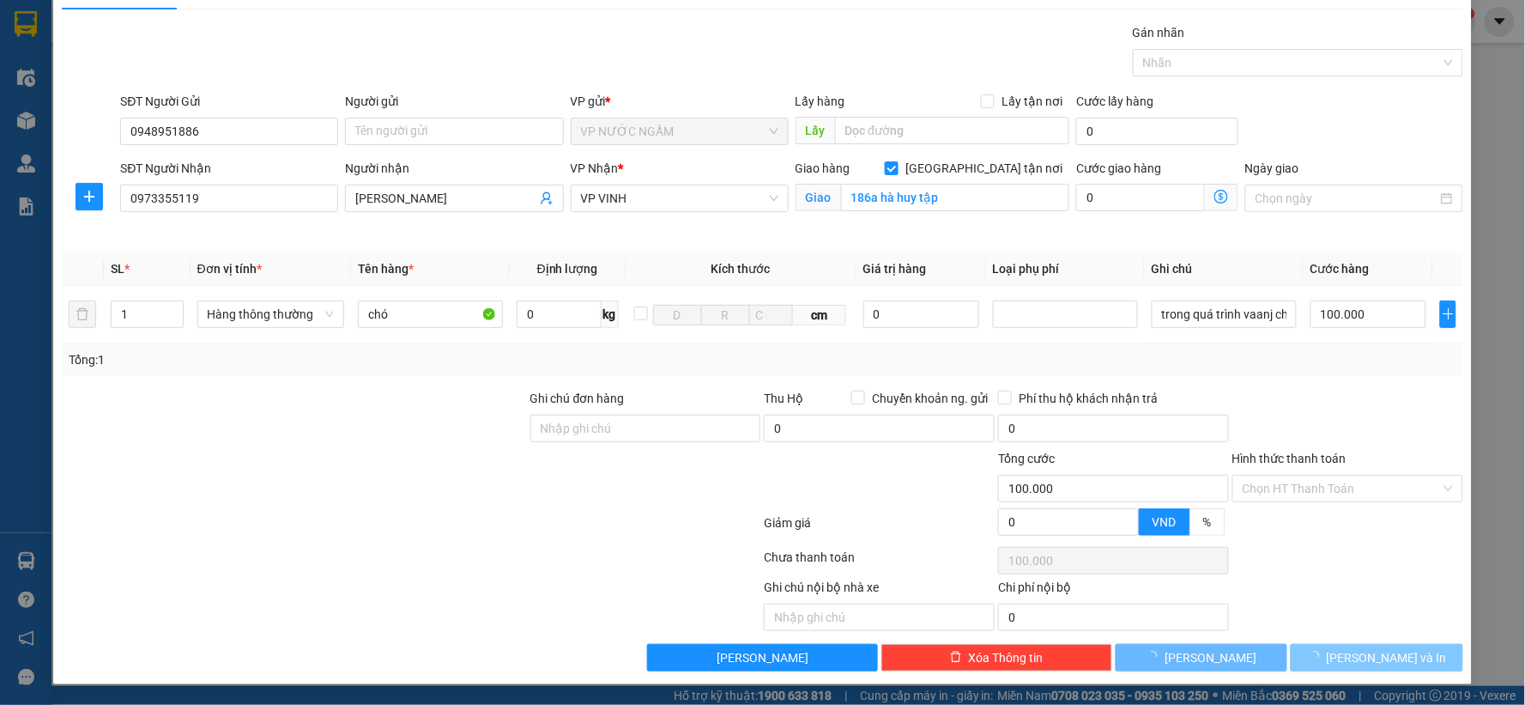
click at [1371, 661] on span "[PERSON_NAME] và In" at bounding box center [1387, 657] width 120 height 19
type input "0"
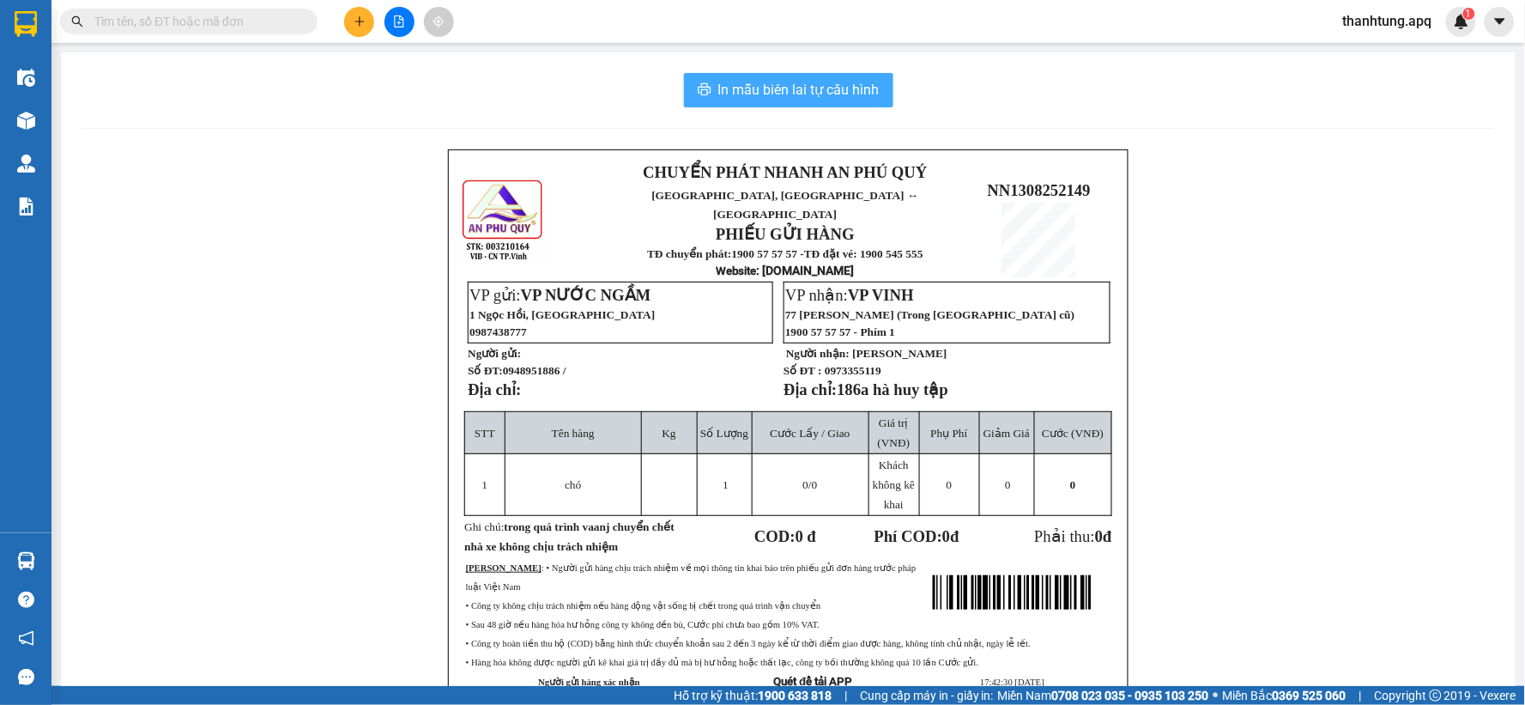
click at [842, 86] on span "In mẫu biên lai tự cấu hình" at bounding box center [798, 89] width 161 height 21
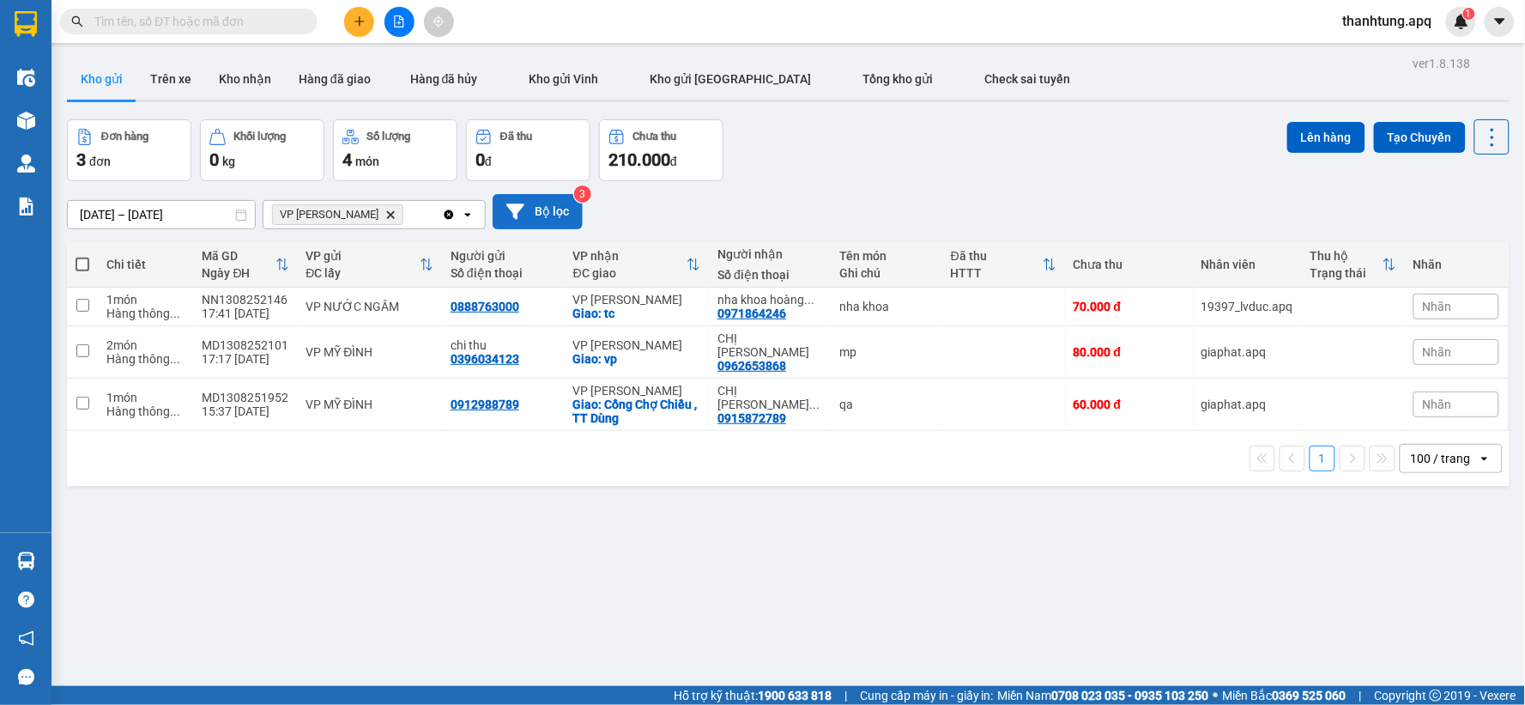
click at [545, 220] on button "Bộ lọc" at bounding box center [538, 211] width 90 height 35
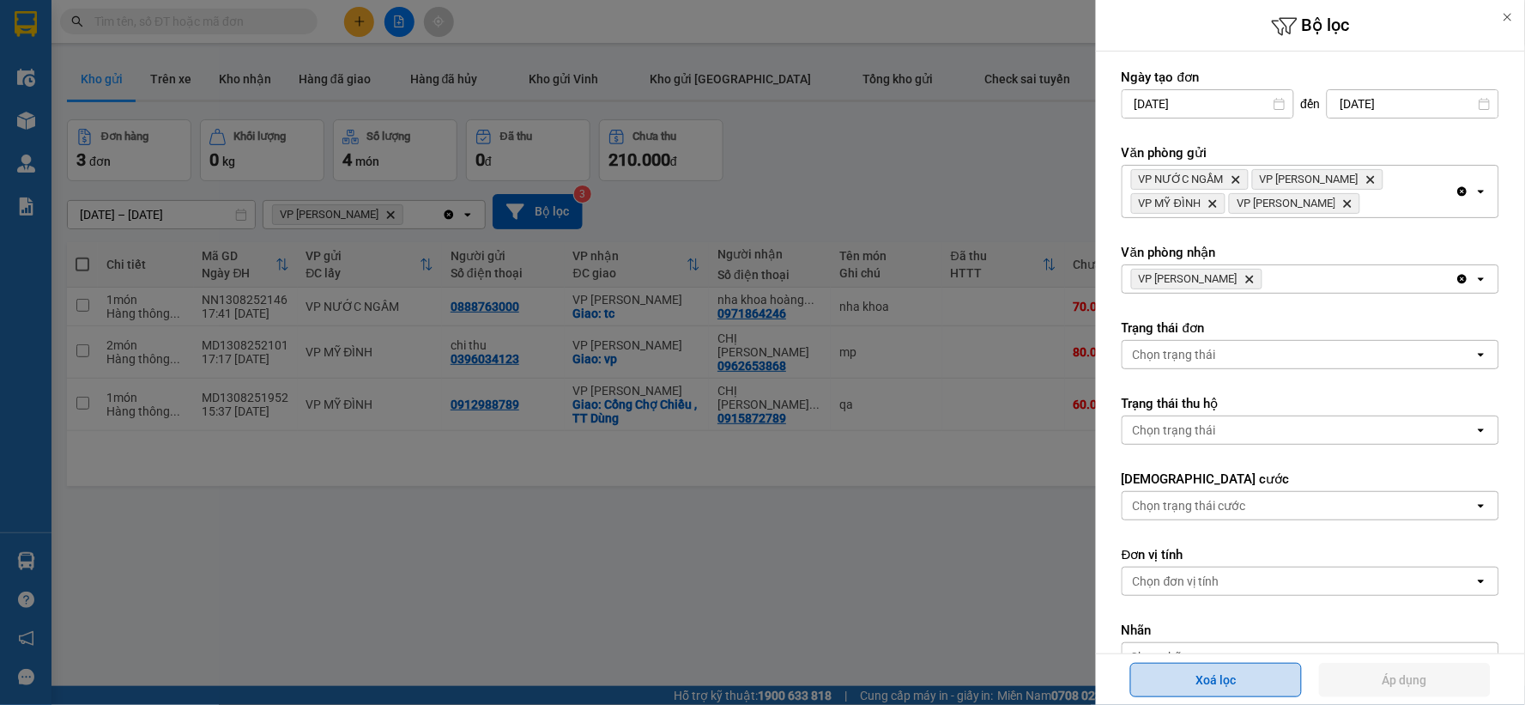
click at [1195, 662] on div "Xoá lọc Áp dụng" at bounding box center [1310, 679] width 421 height 42
click at [1198, 671] on button "Xoá lọc" at bounding box center [1216, 680] width 172 height 34
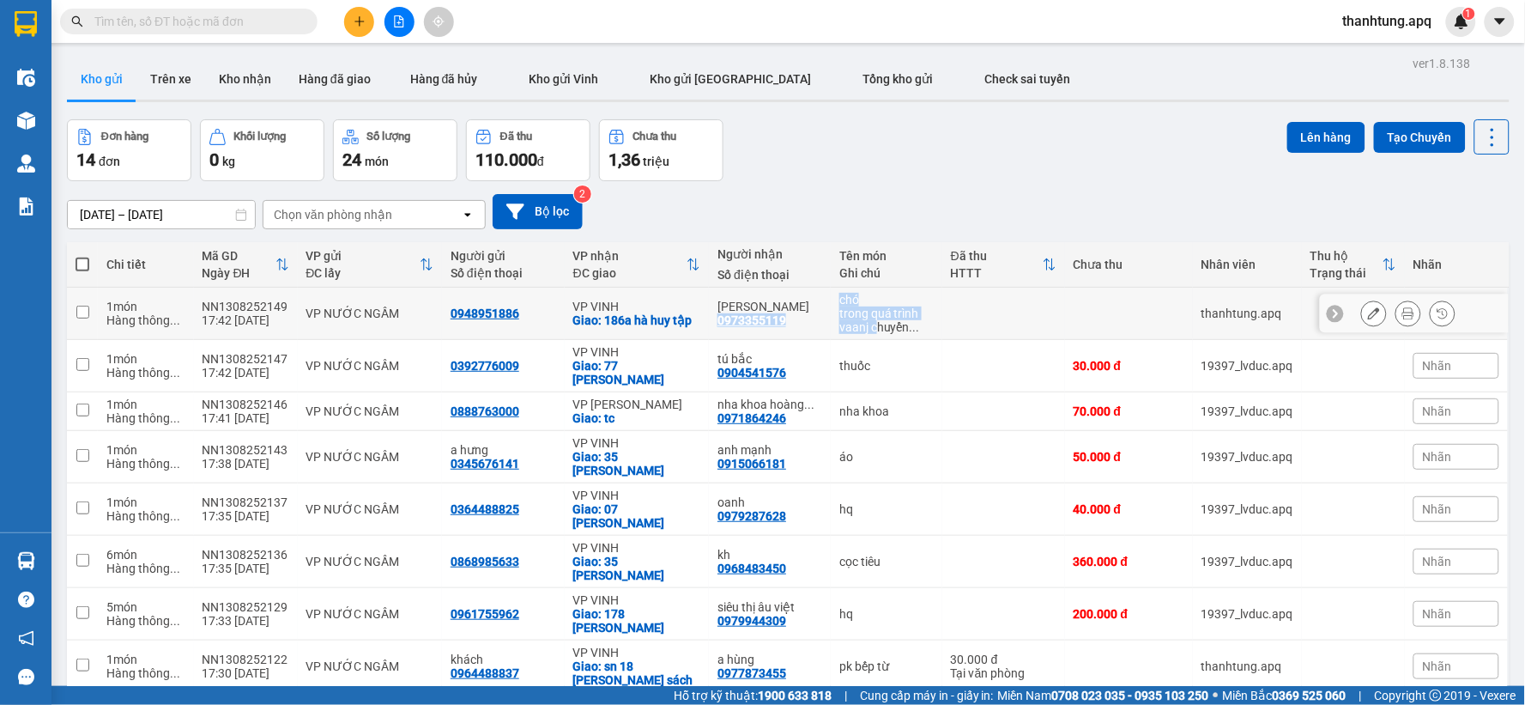
drag, startPoint x: 717, startPoint y: 318, endPoint x: 865, endPoint y: 323, distance: 148.6
click at [865, 323] on tr "1 món Hàng thông ... NN1308252149 17:42 [DATE] VP NƯỚC NGẦM 0948951886 VP VINH …" at bounding box center [788, 314] width 1443 height 52
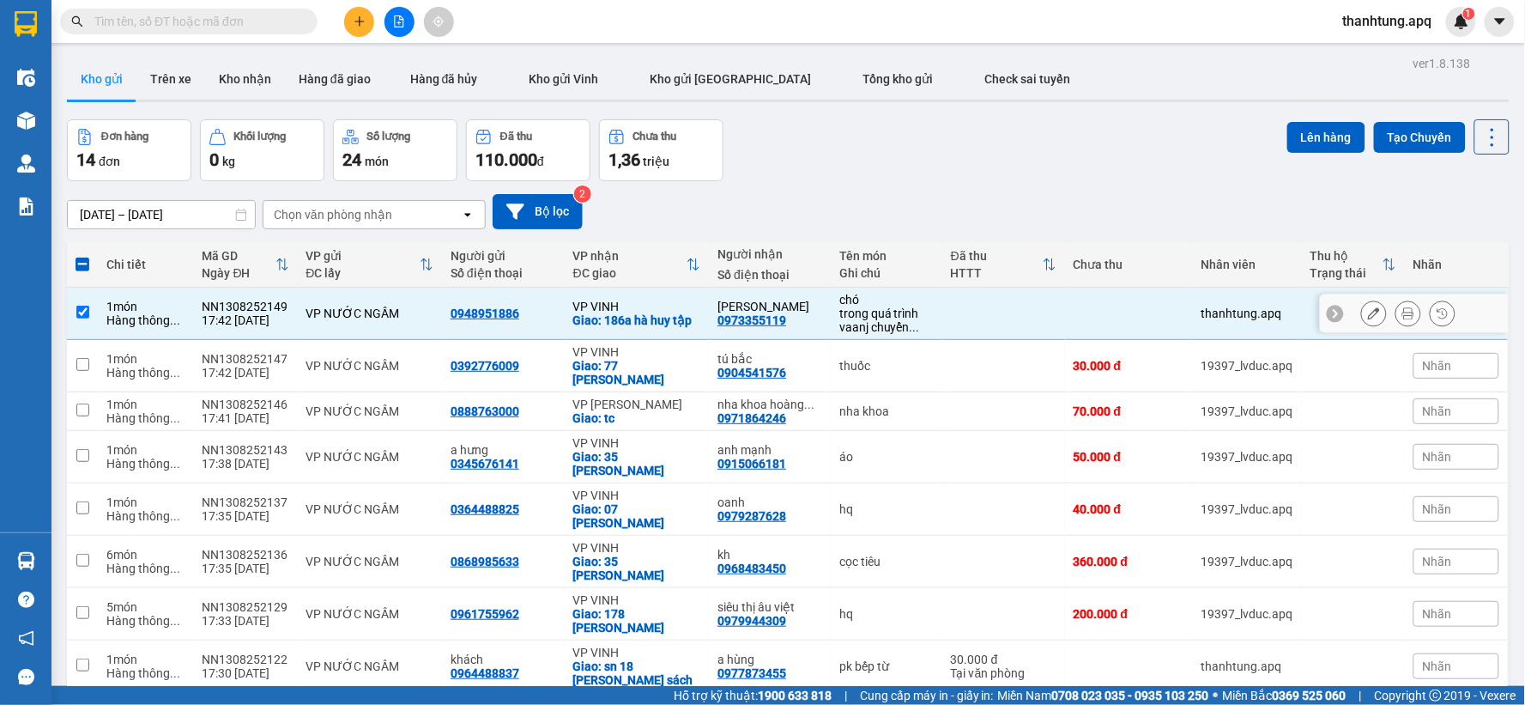
click at [790, 306] on div "[PERSON_NAME]" at bounding box center [770, 307] width 105 height 14
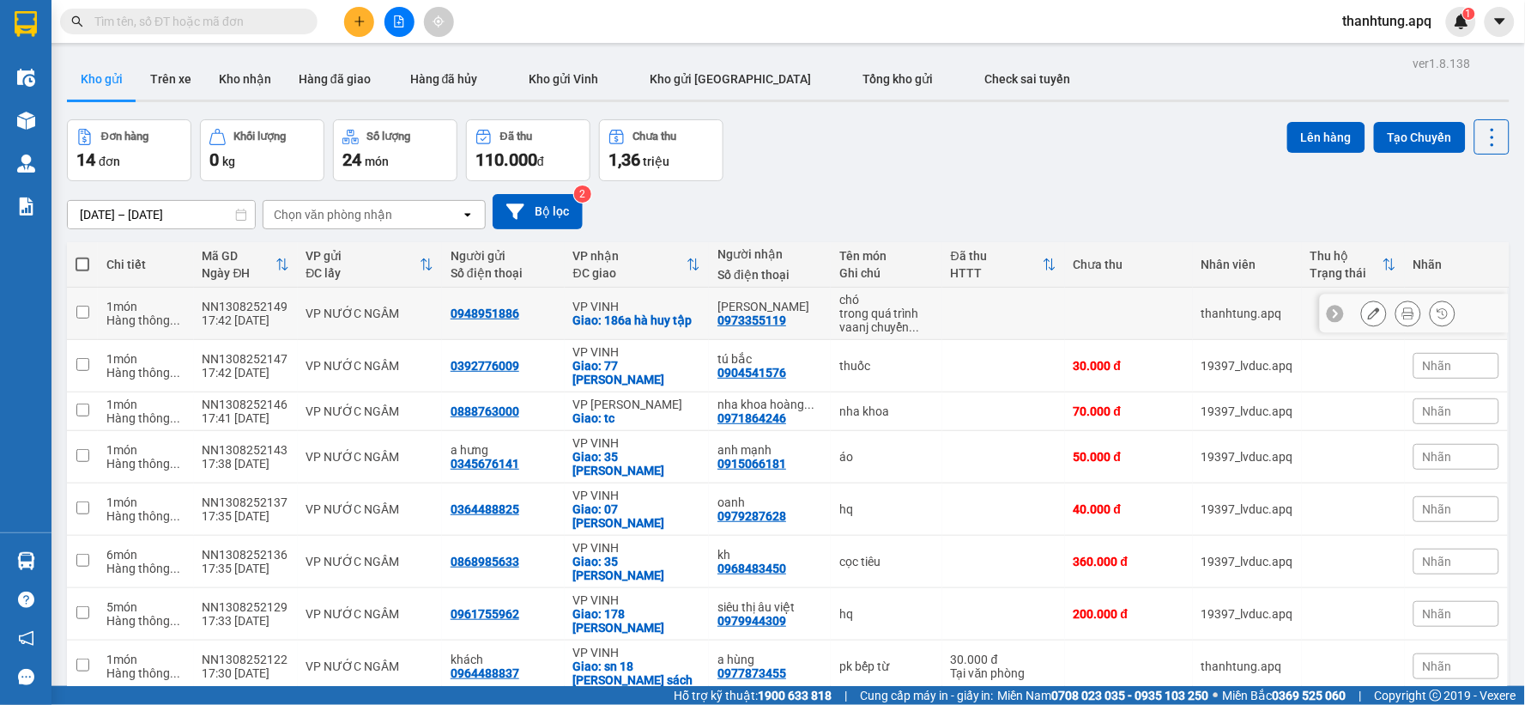
click at [719, 307] on div "[PERSON_NAME]" at bounding box center [770, 307] width 105 height 14
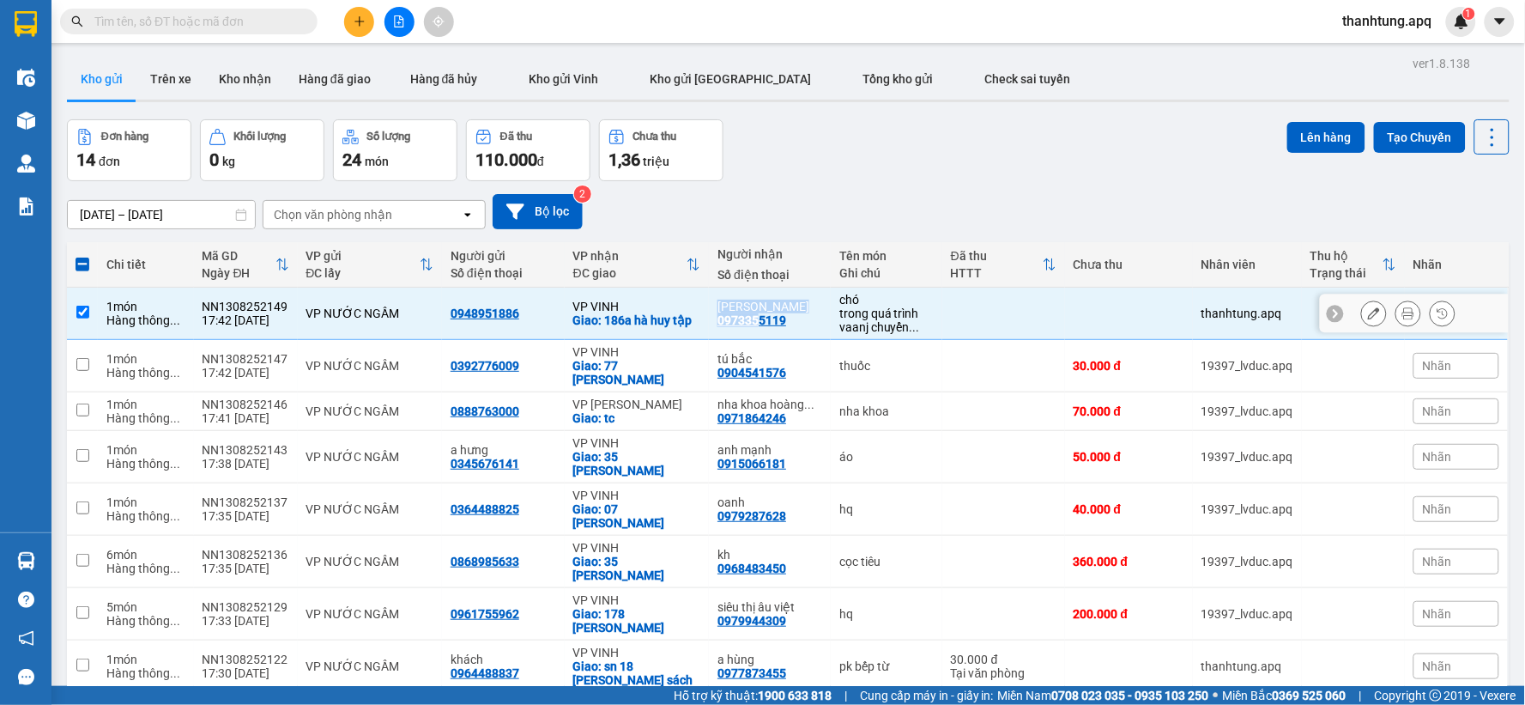
drag, startPoint x: 708, startPoint y: 313, endPoint x: 752, endPoint y: 314, distance: 43.8
click at [752, 314] on td "[PERSON_NAME] 0973355119" at bounding box center [770, 314] width 122 height 52
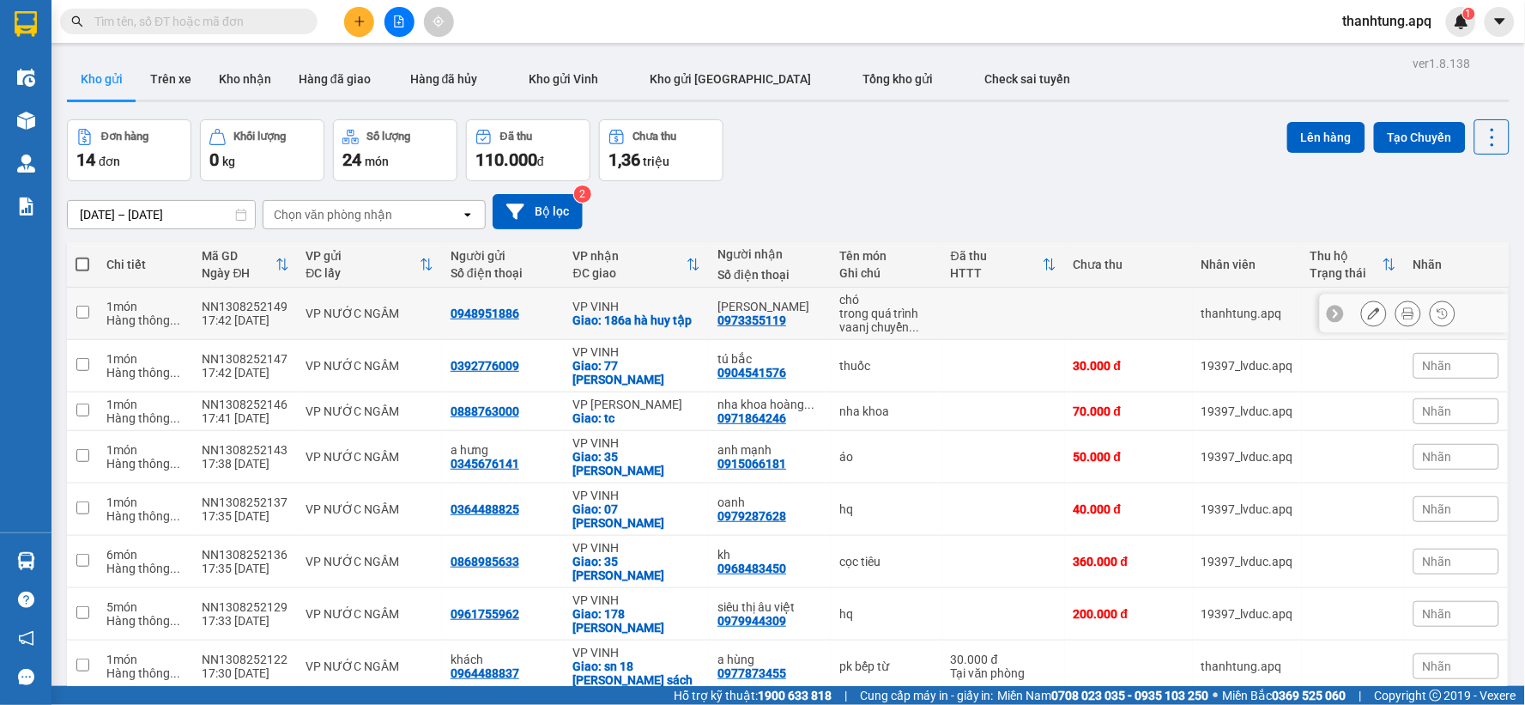
click at [772, 320] on div "0973355119" at bounding box center [752, 320] width 69 height 14
drag, startPoint x: 719, startPoint y: 318, endPoint x: 742, endPoint y: 327, distance: 25.0
click at [764, 316] on div "0973355119" at bounding box center [752, 320] width 69 height 14
drag, startPoint x: 708, startPoint y: 318, endPoint x: 788, endPoint y: 322, distance: 79.9
click at [788, 322] on td "[PERSON_NAME] 0973355119" at bounding box center [770, 314] width 122 height 52
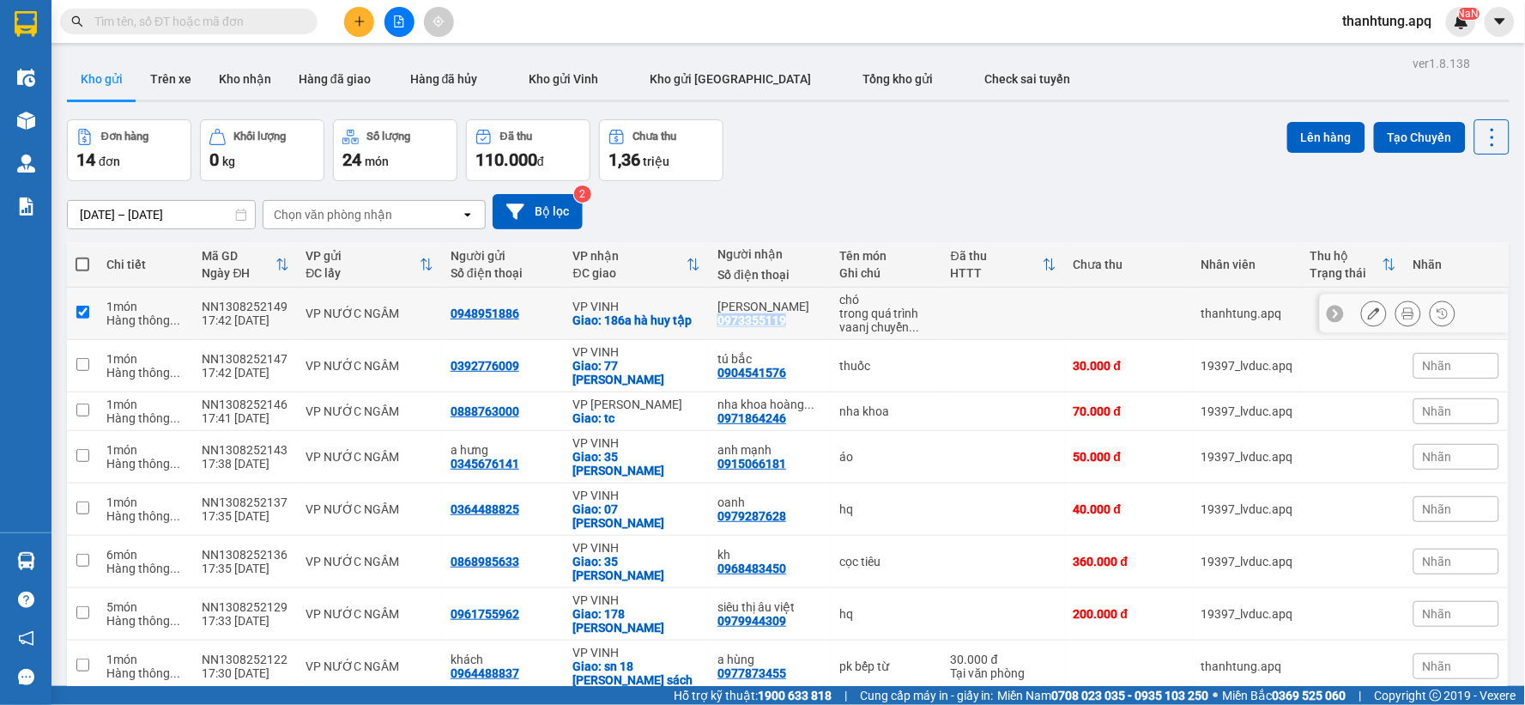
checkbox input "true"
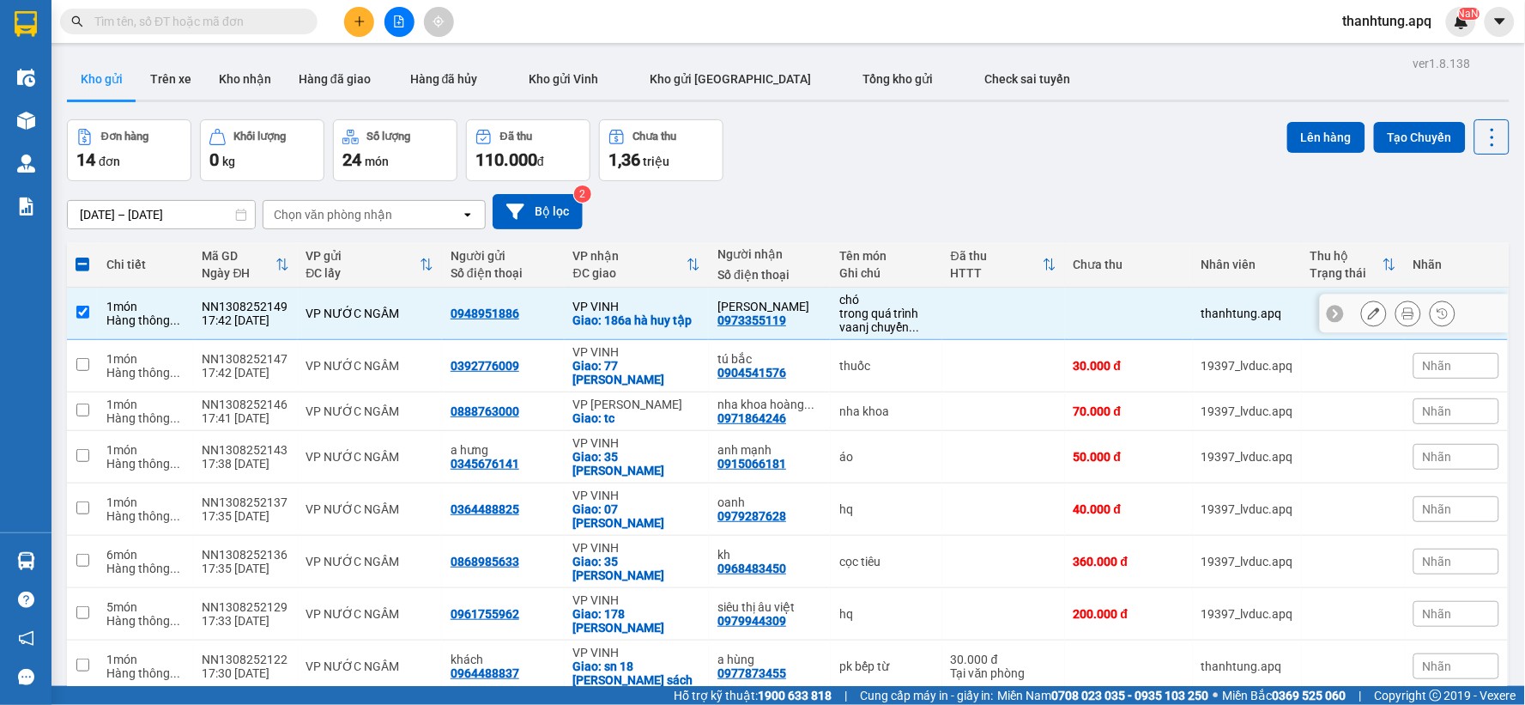
drag, startPoint x: 788, startPoint y: 322, endPoint x: 725, endPoint y: 319, distance: 62.7
click at [725, 319] on div "0973355119" at bounding box center [752, 320] width 69 height 14
drag, startPoint x: 718, startPoint y: 319, endPoint x: 781, endPoint y: 319, distance: 63.5
click at [781, 319] on div "0973355119" at bounding box center [752, 320] width 69 height 14
copy div "0973355119"
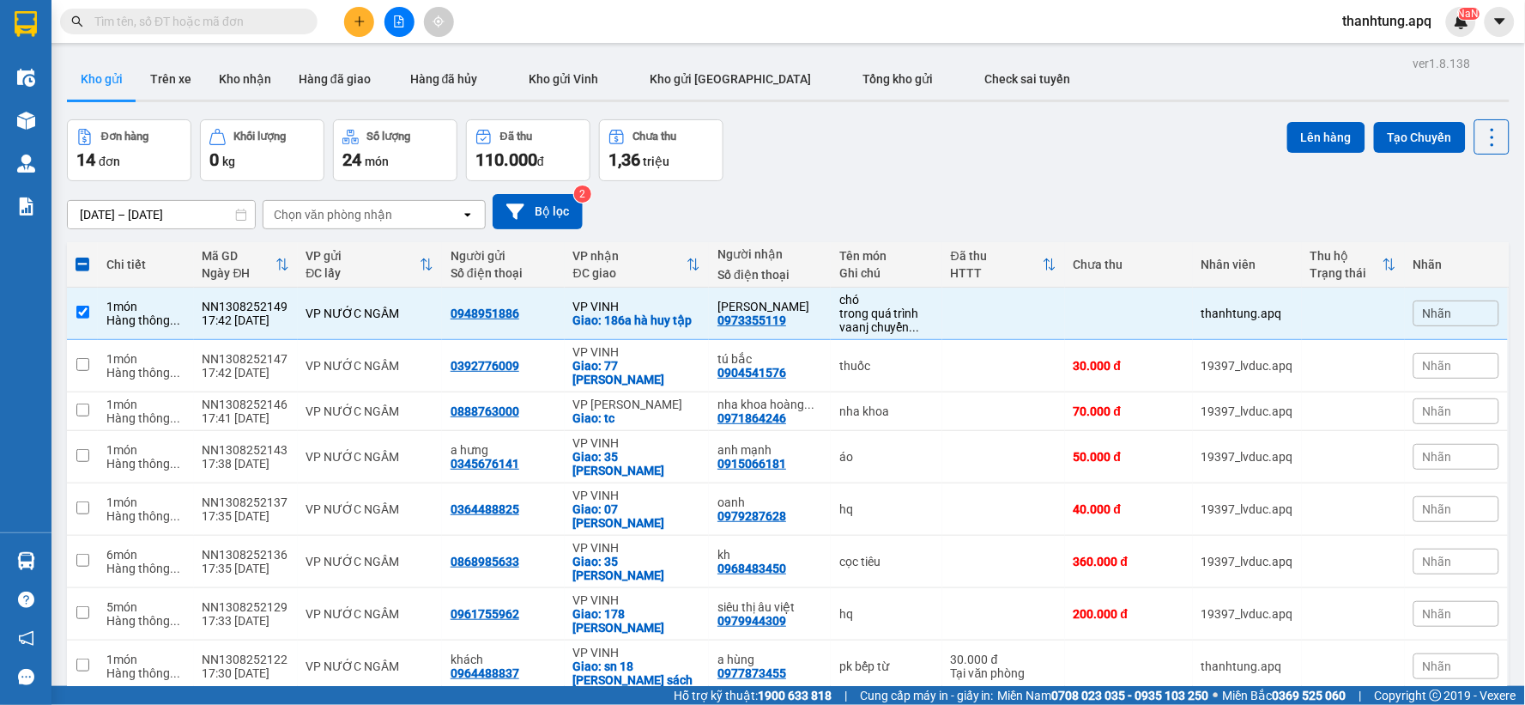
click at [257, 30] on input "text" at bounding box center [195, 21] width 203 height 19
paste input "0973355119"
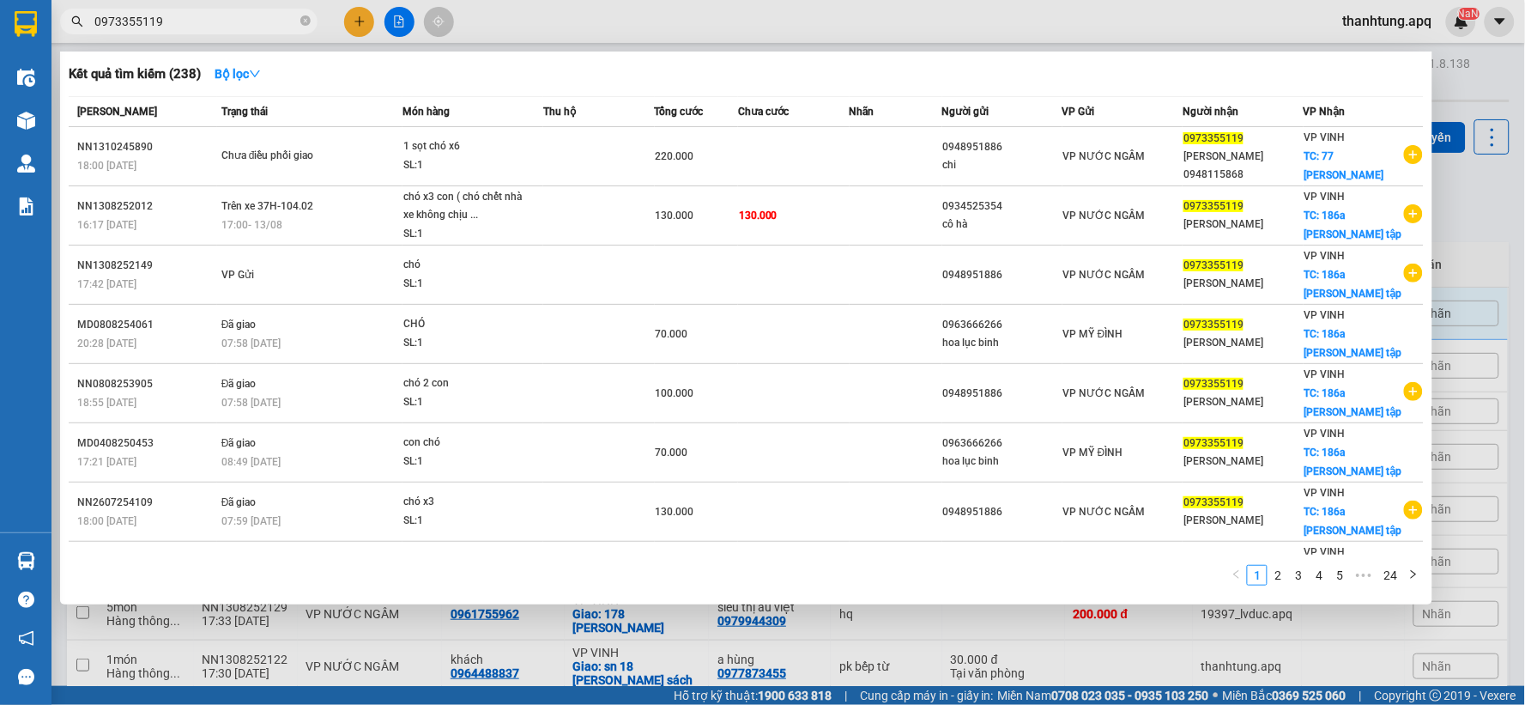
type input "0973355119"
click at [306, 23] on icon "close-circle" at bounding box center [305, 20] width 10 height 10
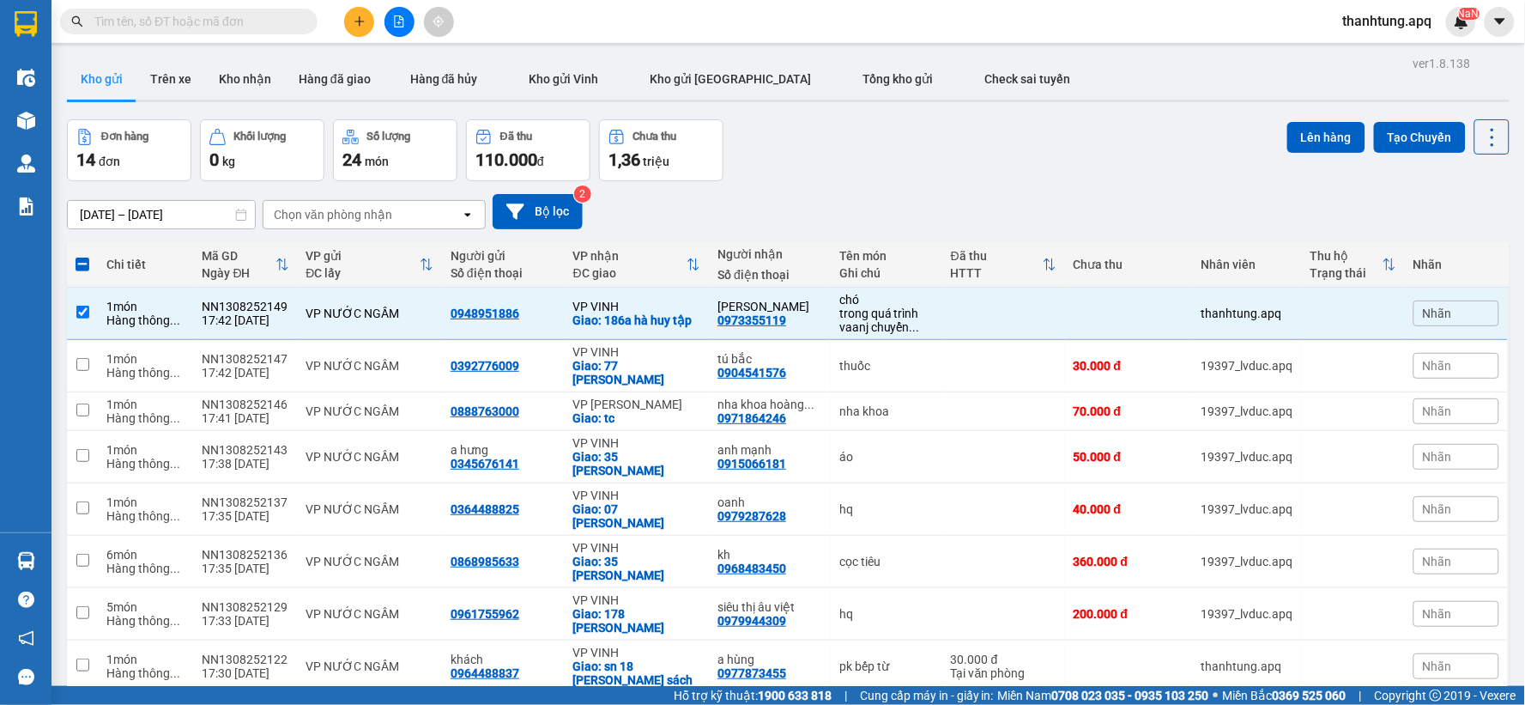
drag, startPoint x: 197, startPoint y: 79, endPoint x: 84, endPoint y: 61, distance: 114.7
click at [196, 79] on button "Trên xe" at bounding box center [170, 78] width 69 height 41
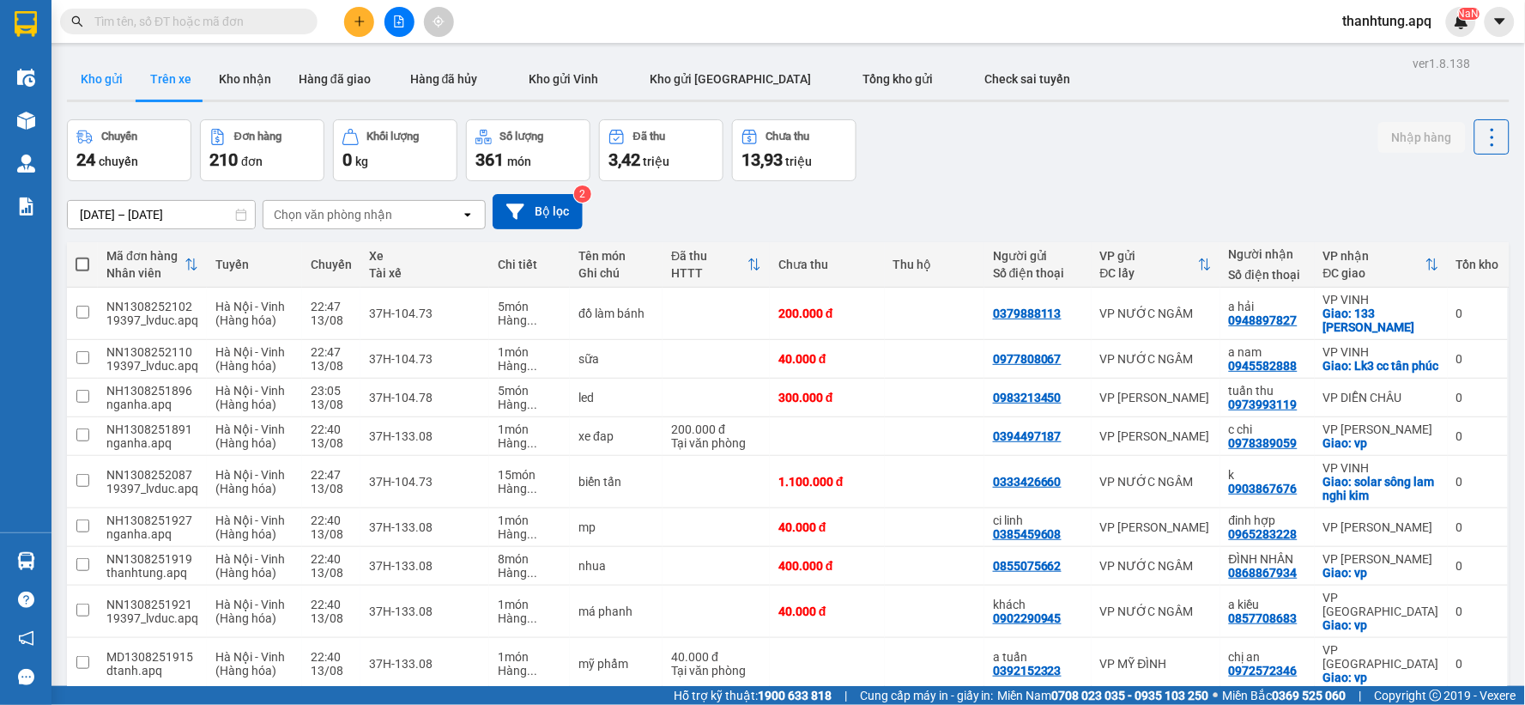
click at [107, 88] on button "Kho gửi" at bounding box center [102, 78] width 70 height 41
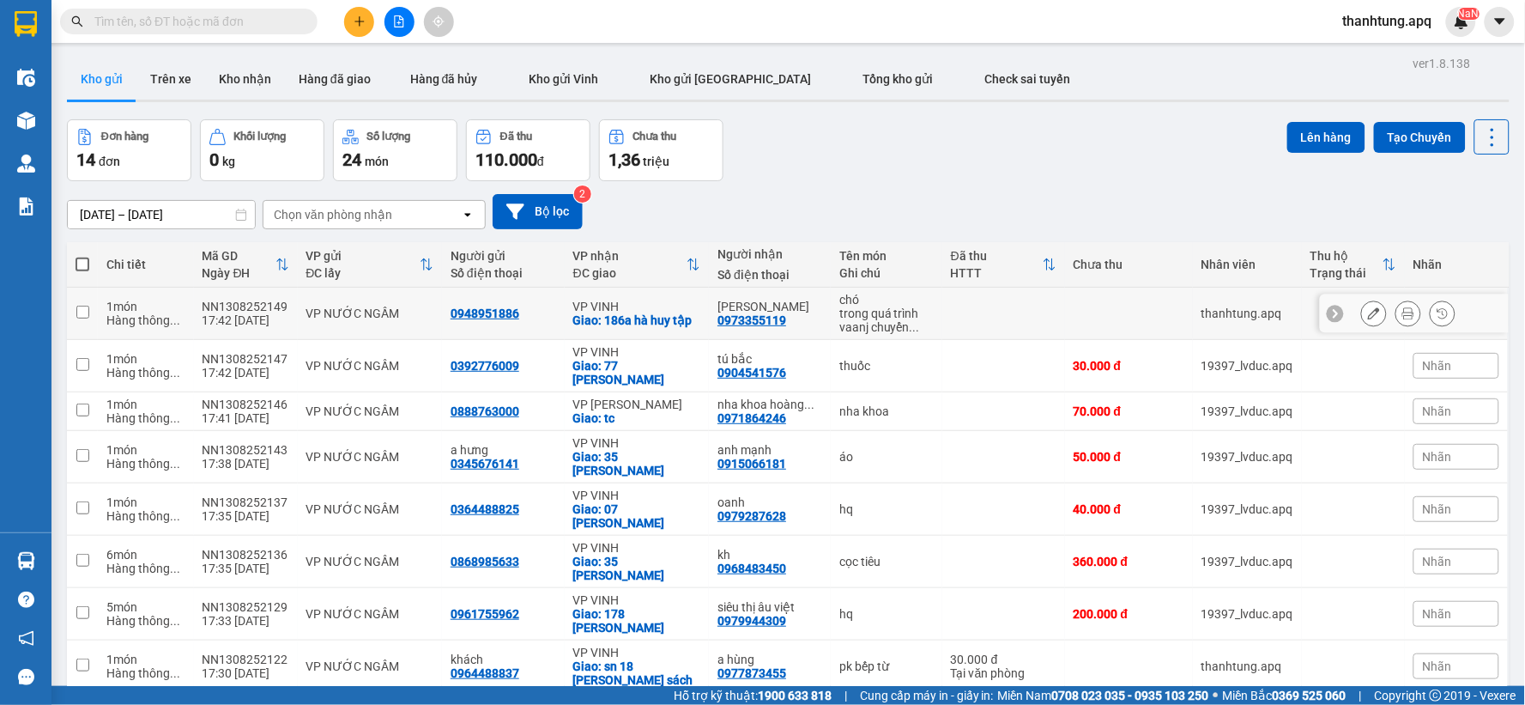
click at [1362, 309] on button at bounding box center [1374, 314] width 24 height 30
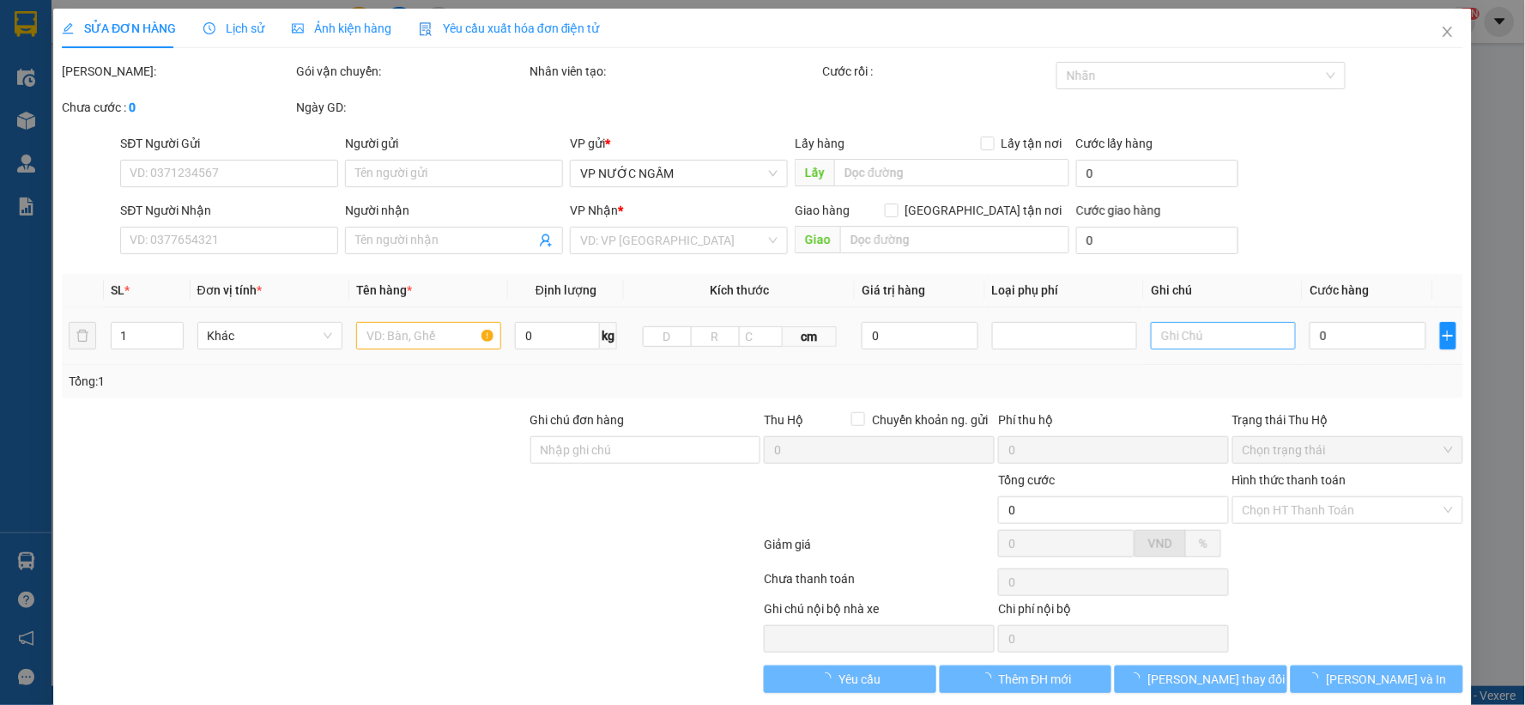
type input "0948951886"
type input "0973355119"
type input "[PERSON_NAME]"
checkbox input "true"
type input "186a hà huy tập"
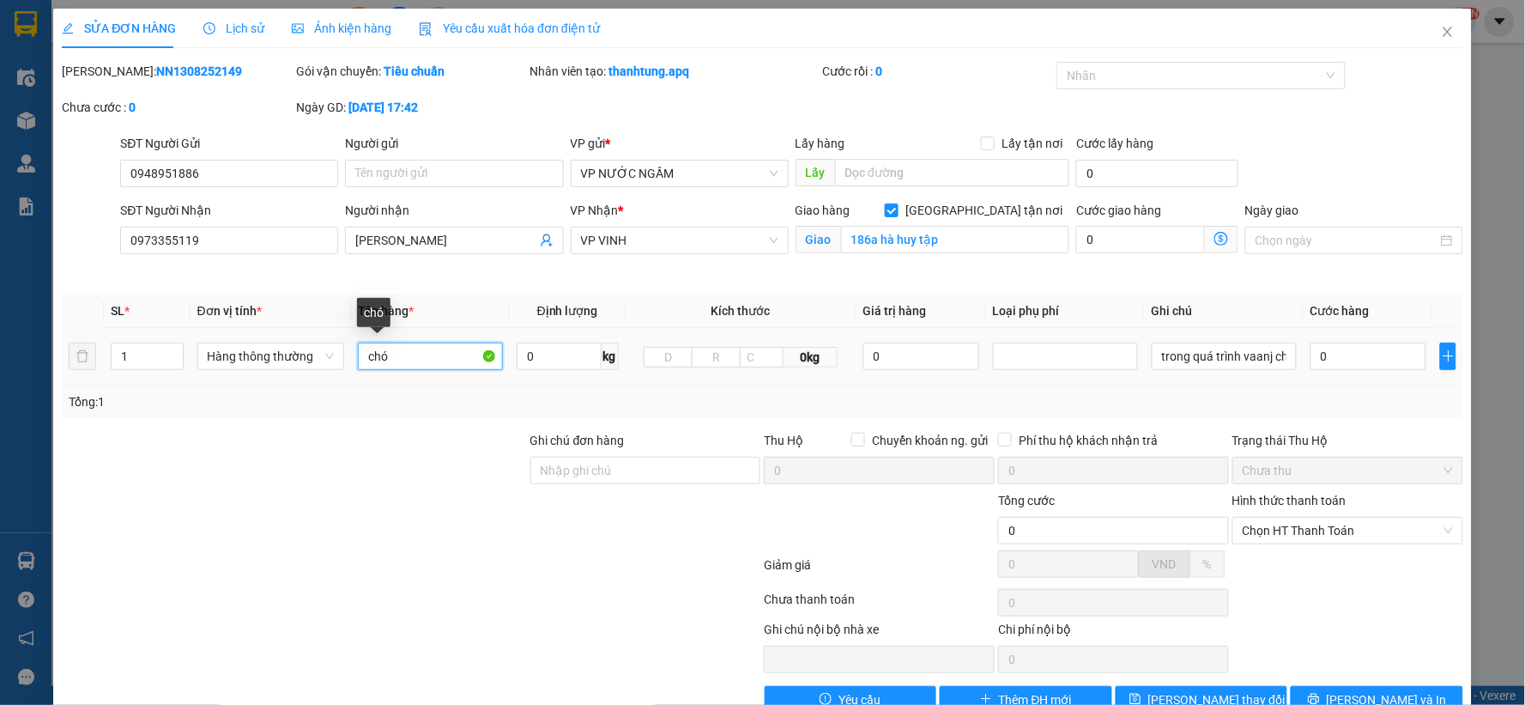
drag, startPoint x: 387, startPoint y: 353, endPoint x: 401, endPoint y: 353, distance: 13.7
click at [395, 353] on input "chó" at bounding box center [430, 355] width 145 height 27
type input "chó x2 con"
click at [1215, 678] on span "[PERSON_NAME] thay đổi" at bounding box center [1216, 699] width 137 height 19
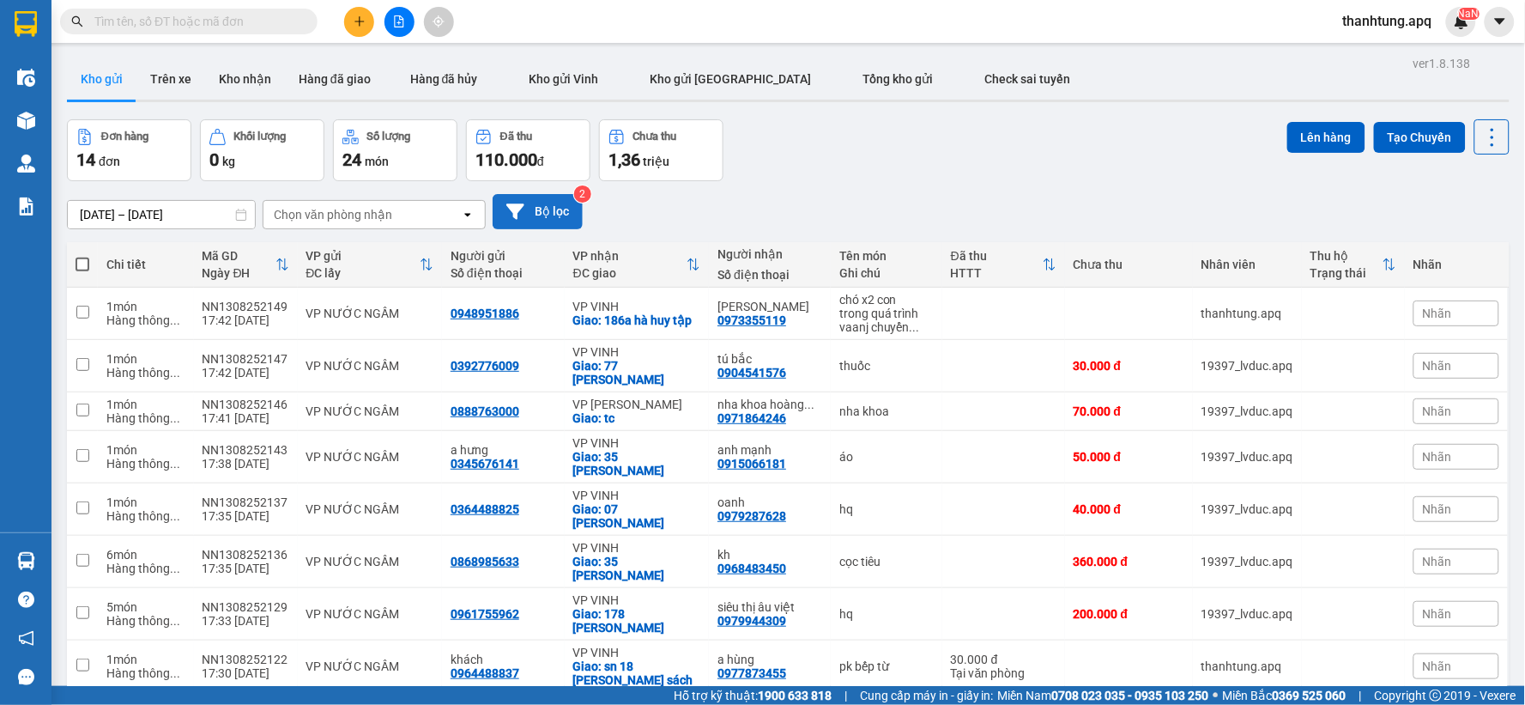
click at [532, 219] on button "Bộ lọc" at bounding box center [538, 211] width 90 height 35
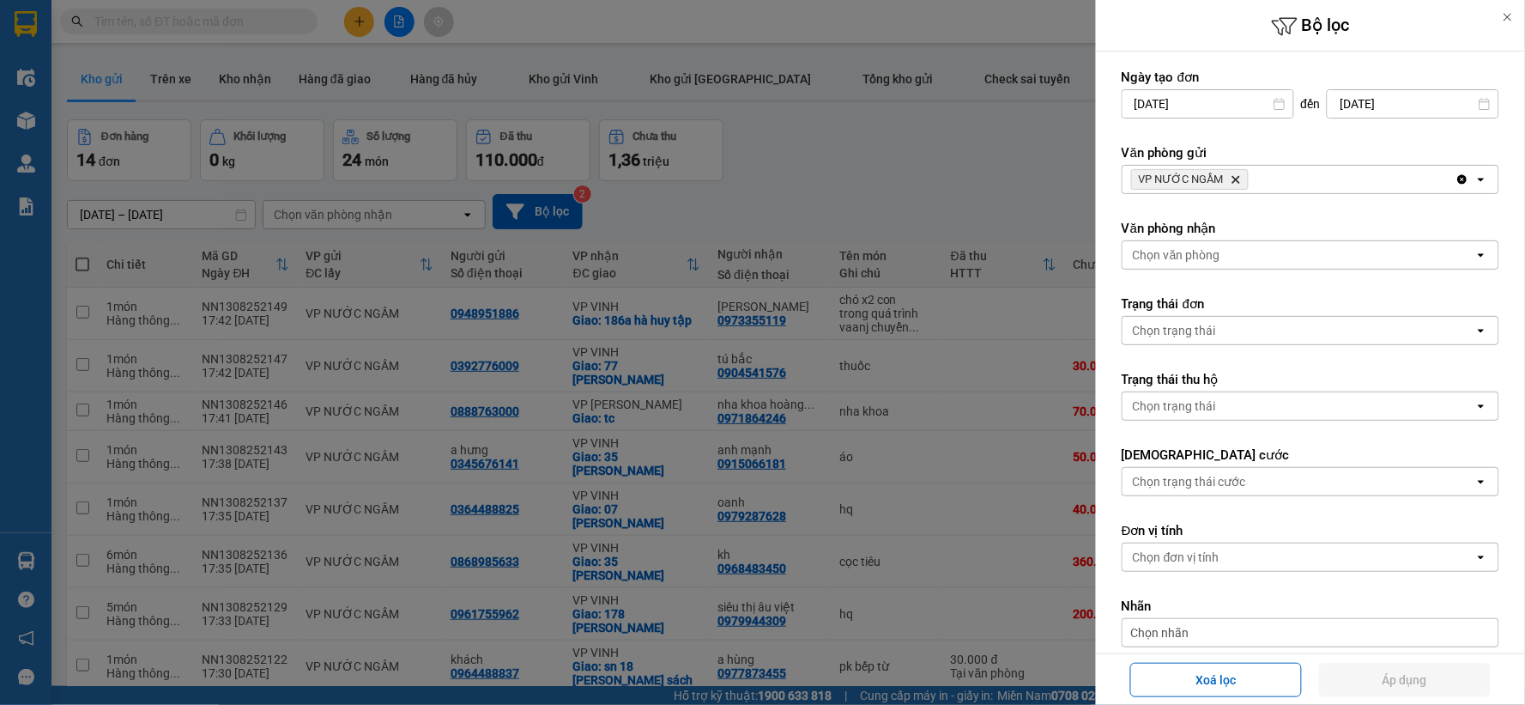
click at [1238, 179] on icon "Delete" at bounding box center [1236, 179] width 10 height 10
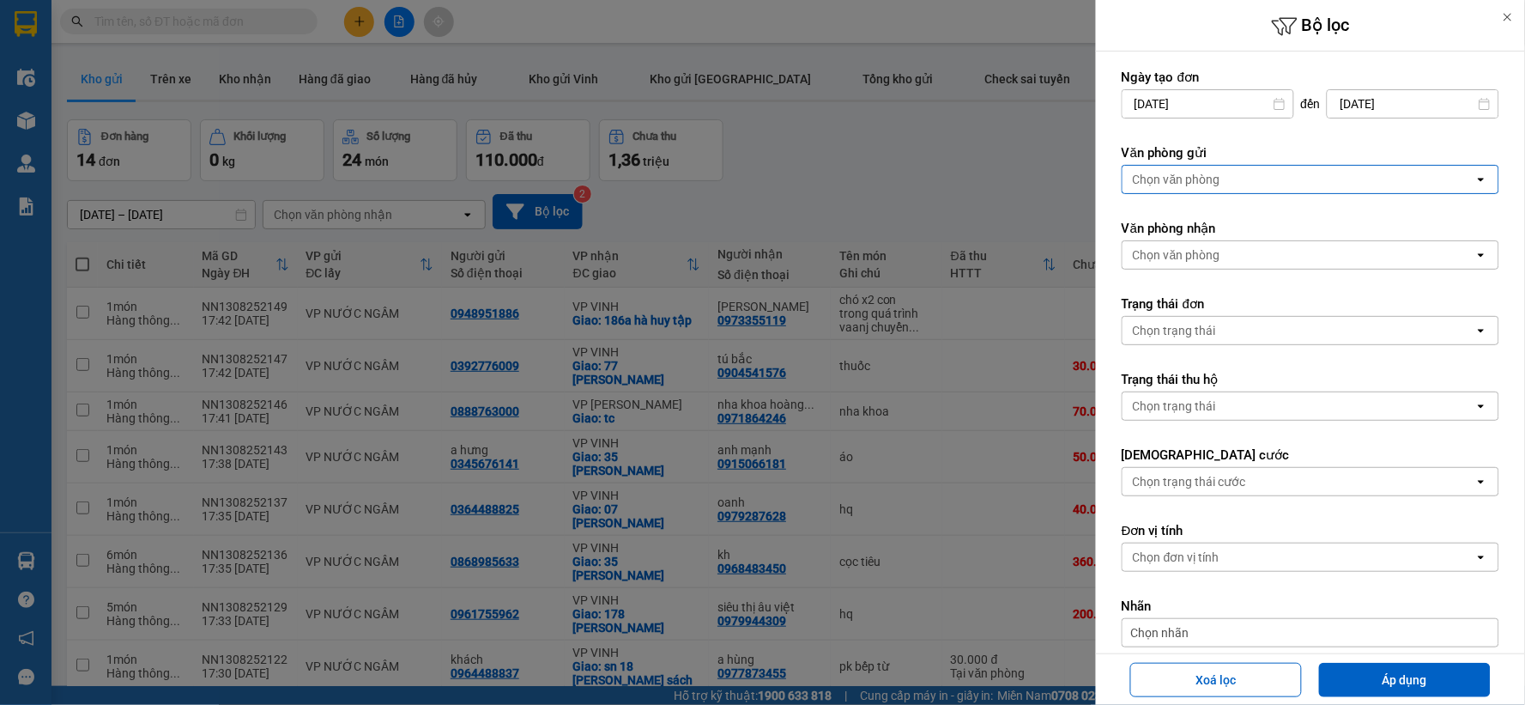
click at [1238, 179] on div "Chọn văn phòng" at bounding box center [1299, 179] width 352 height 27
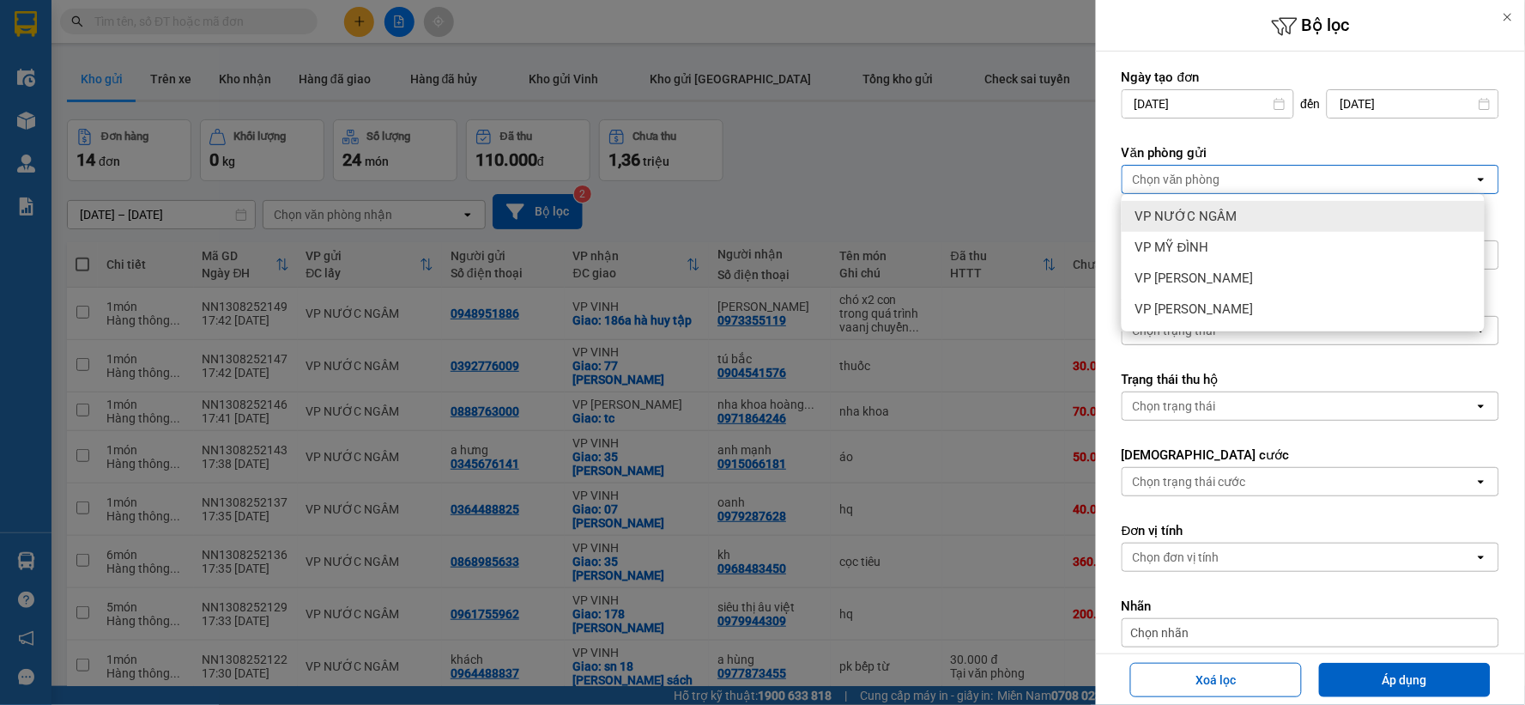
click at [1230, 208] on span "VP NƯỚC NGẦM" at bounding box center [1186, 216] width 102 height 17
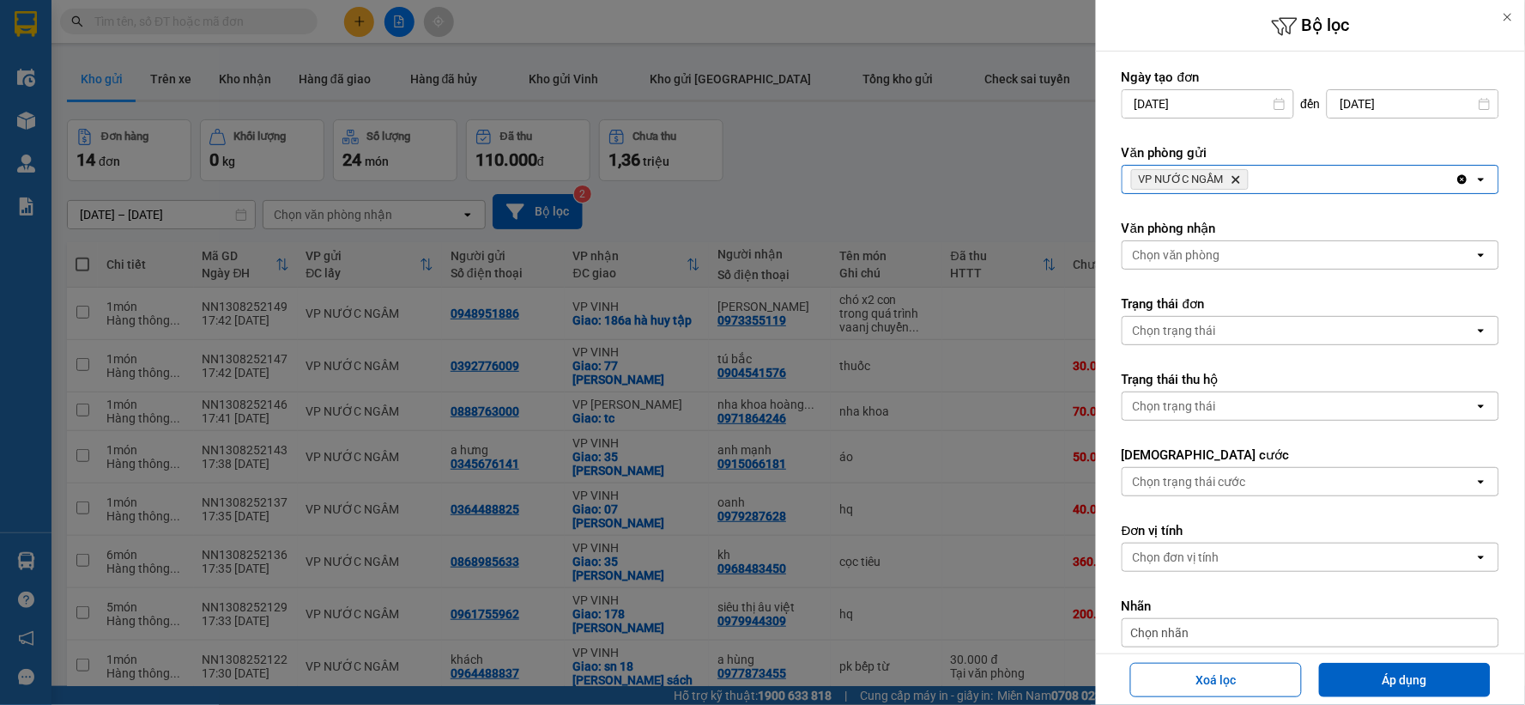
click at [1259, 185] on div "VP NƯỚC NGẦM Delete" at bounding box center [1289, 179] width 333 height 27
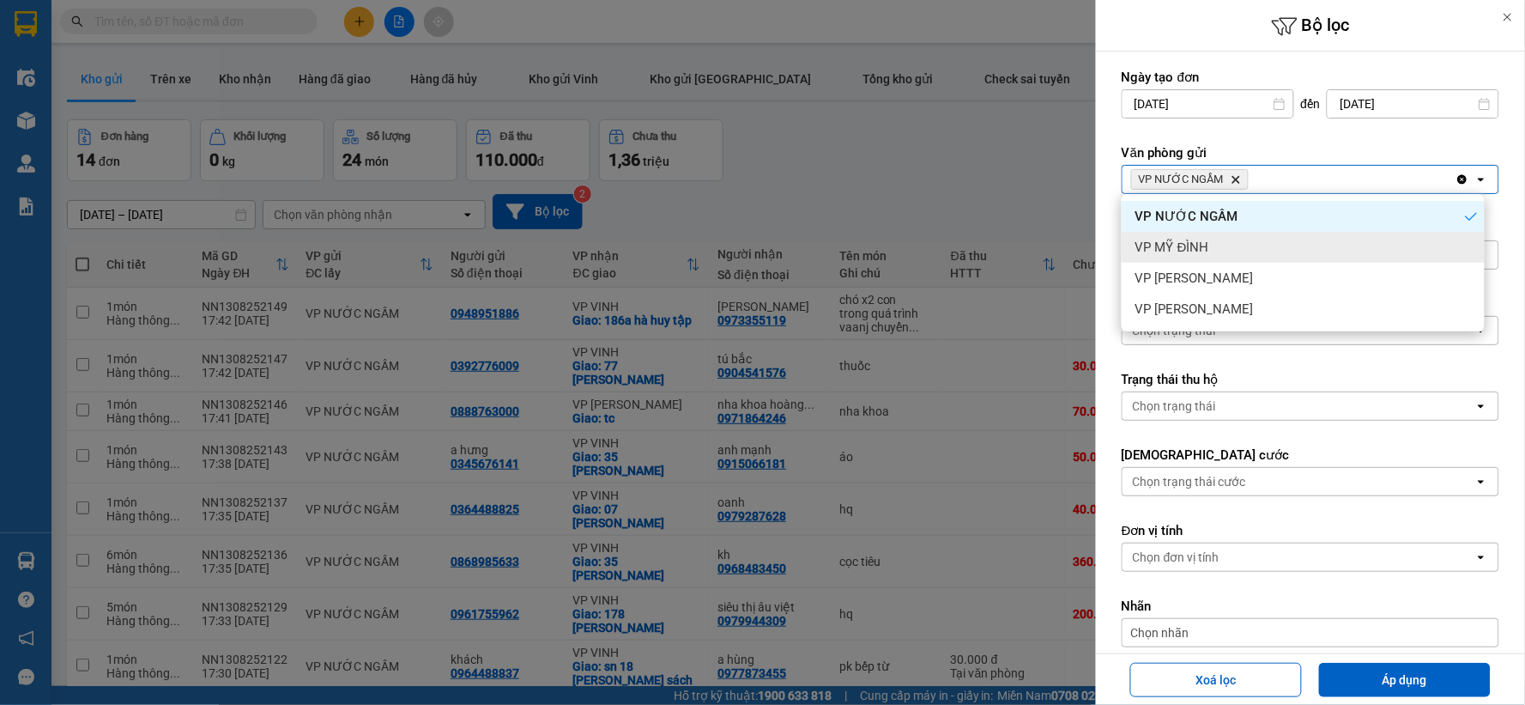
drag, startPoint x: 1227, startPoint y: 251, endPoint x: 1273, endPoint y: 211, distance: 60.8
click at [1228, 251] on div "VP MỸ ĐÌNH" at bounding box center [1303, 247] width 363 height 31
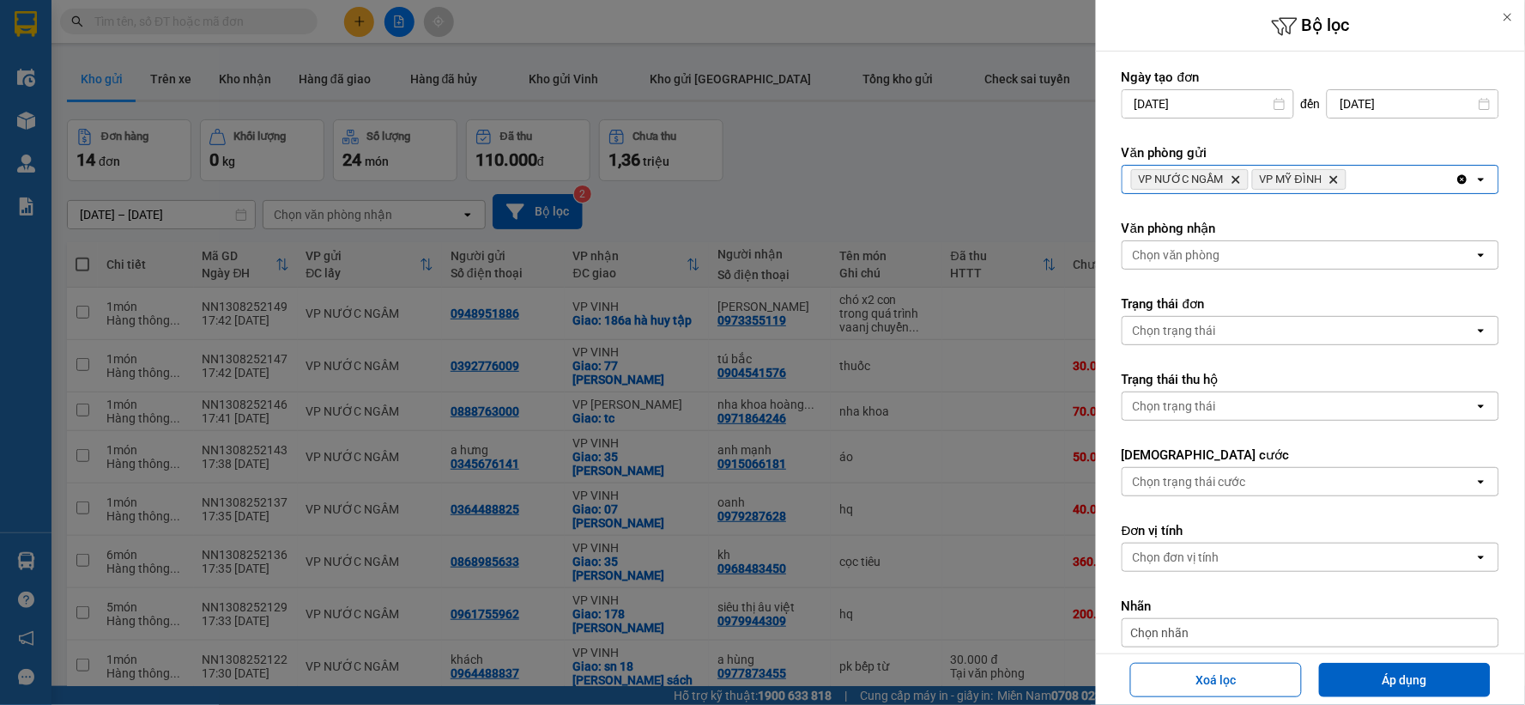
click at [1360, 182] on div "VP NƯỚC NGẦM Delete VP MỸ ĐÌNH Delete" at bounding box center [1289, 179] width 333 height 27
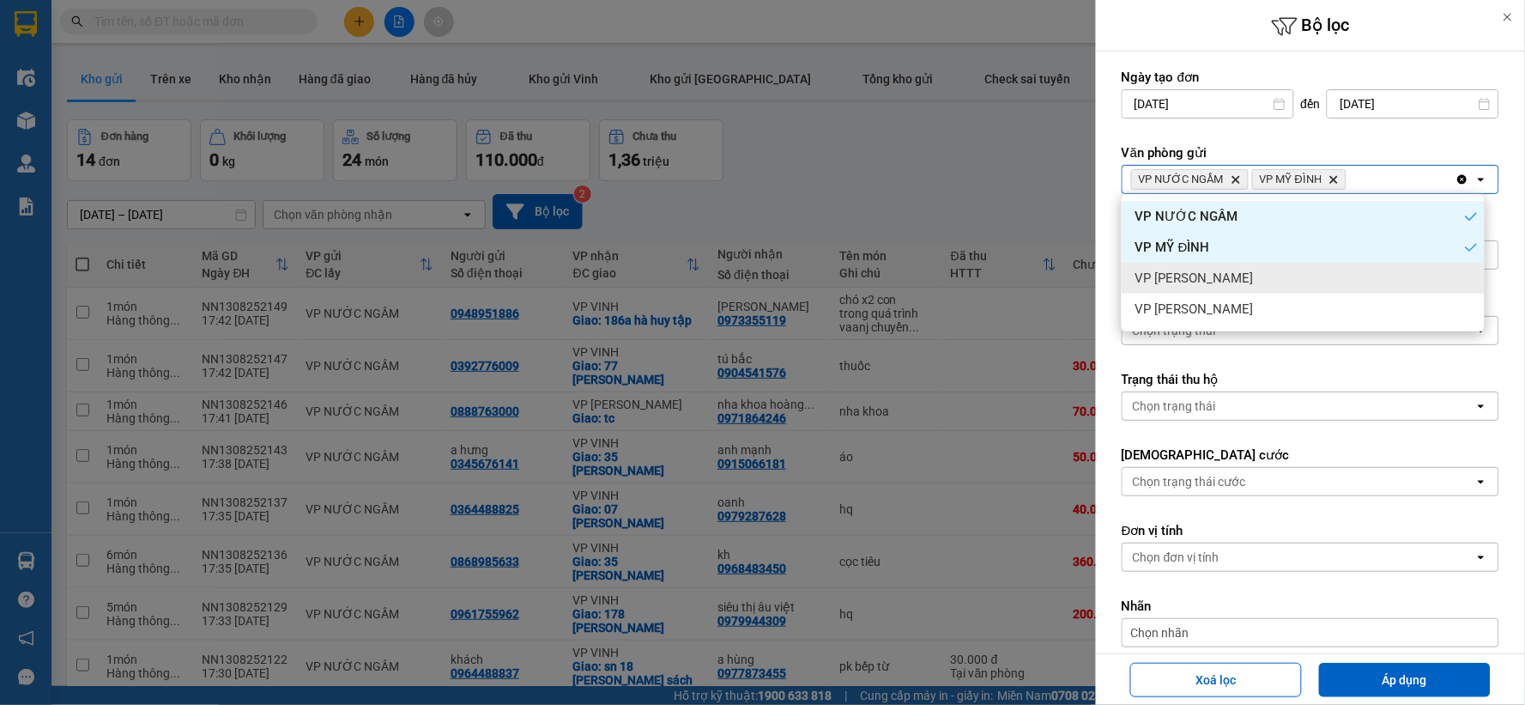
click at [1314, 281] on div "VP [PERSON_NAME]" at bounding box center [1303, 278] width 363 height 31
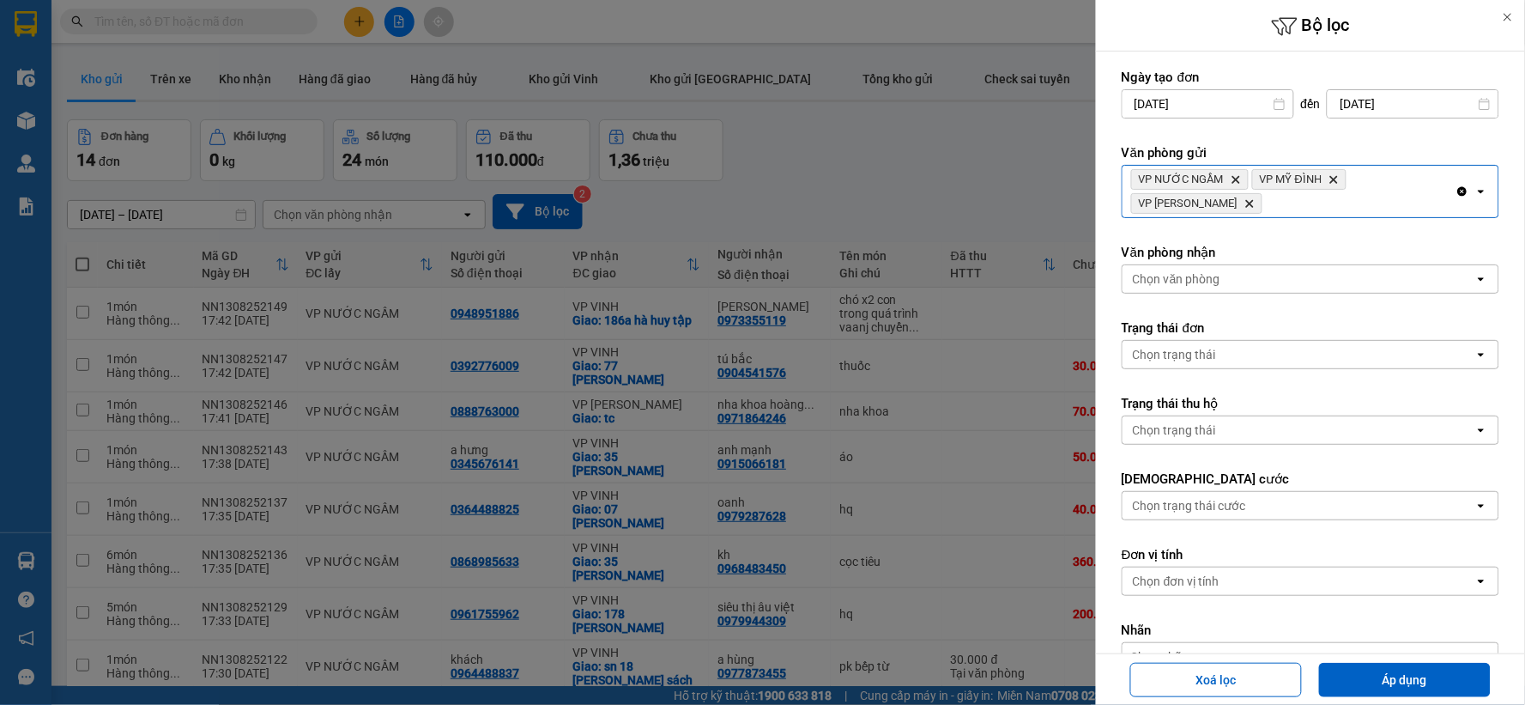
click at [1414, 186] on div "VP NƯỚC NGẦM Delete VP MỸ ĐÌNH Delete VP NGỌC HỒI Delete" at bounding box center [1289, 191] width 333 height 51
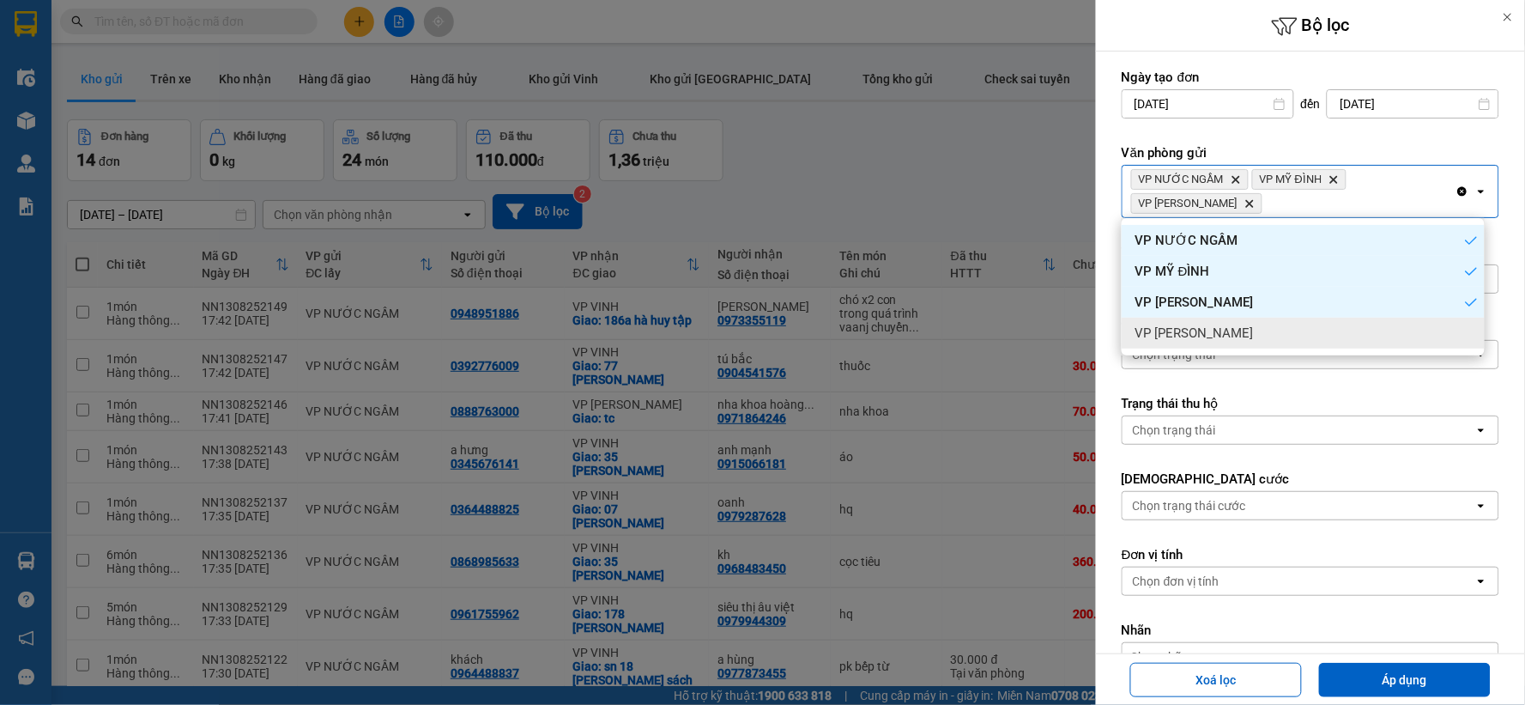
click at [1293, 331] on div "VP [PERSON_NAME]" at bounding box center [1303, 333] width 363 height 31
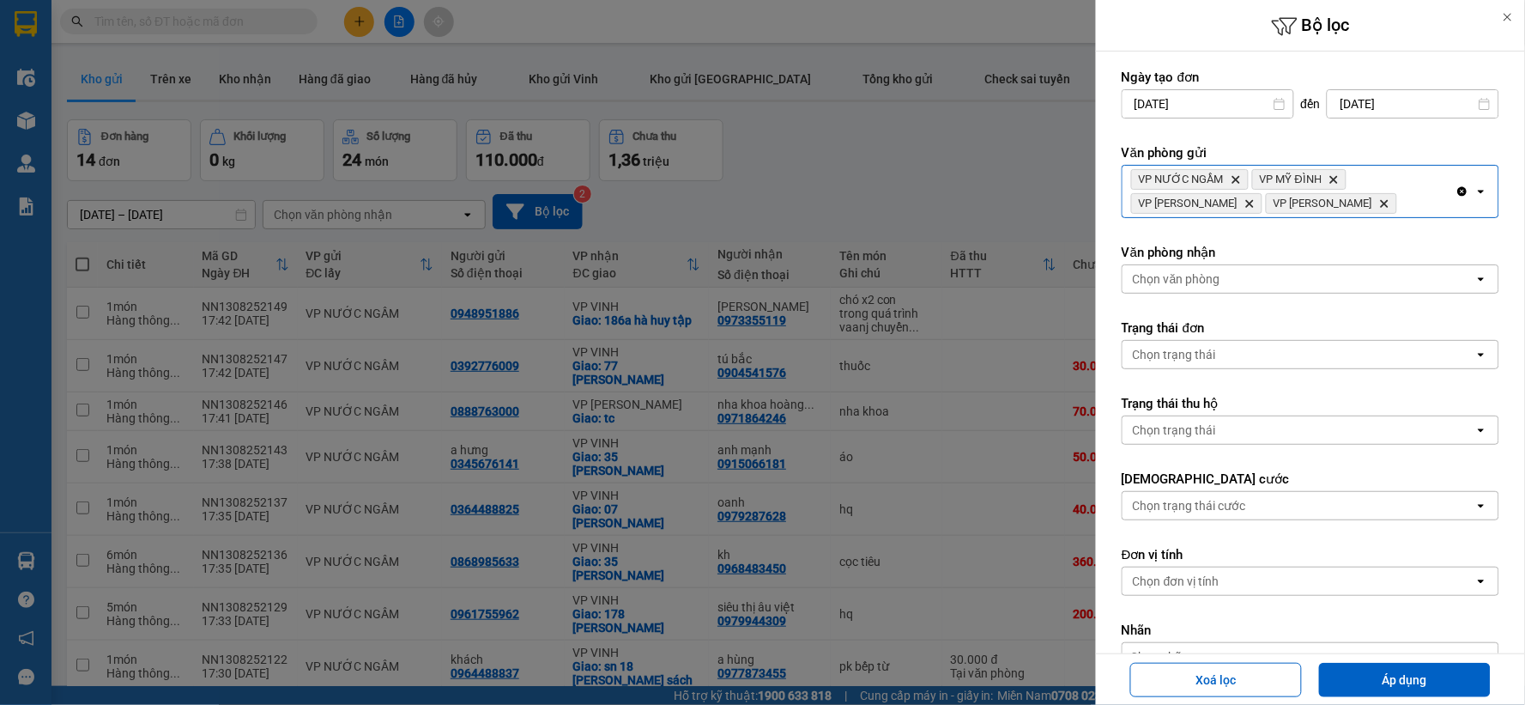
click at [1300, 271] on div "Chọn văn phòng" at bounding box center [1299, 278] width 352 height 27
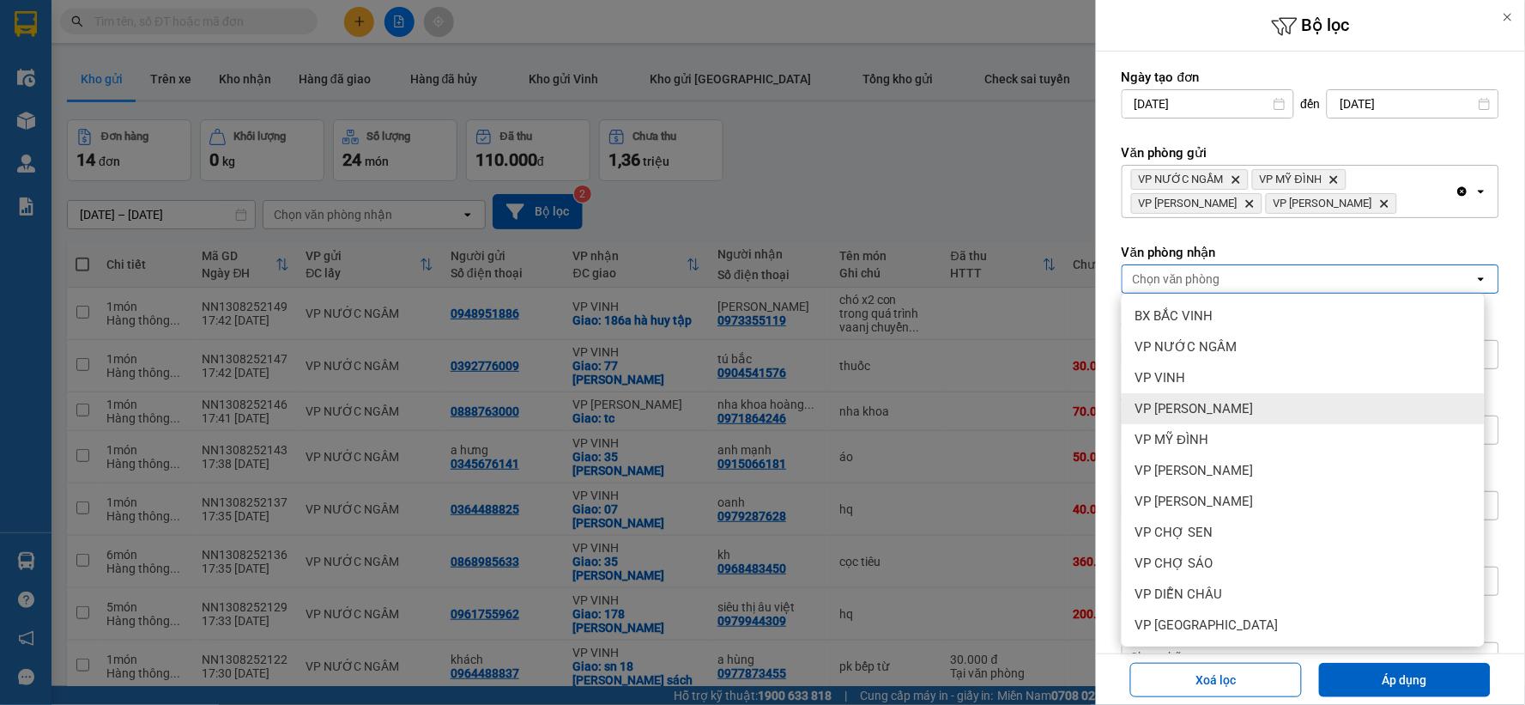
click at [1212, 412] on span "VP [PERSON_NAME]" at bounding box center [1194, 408] width 118 height 17
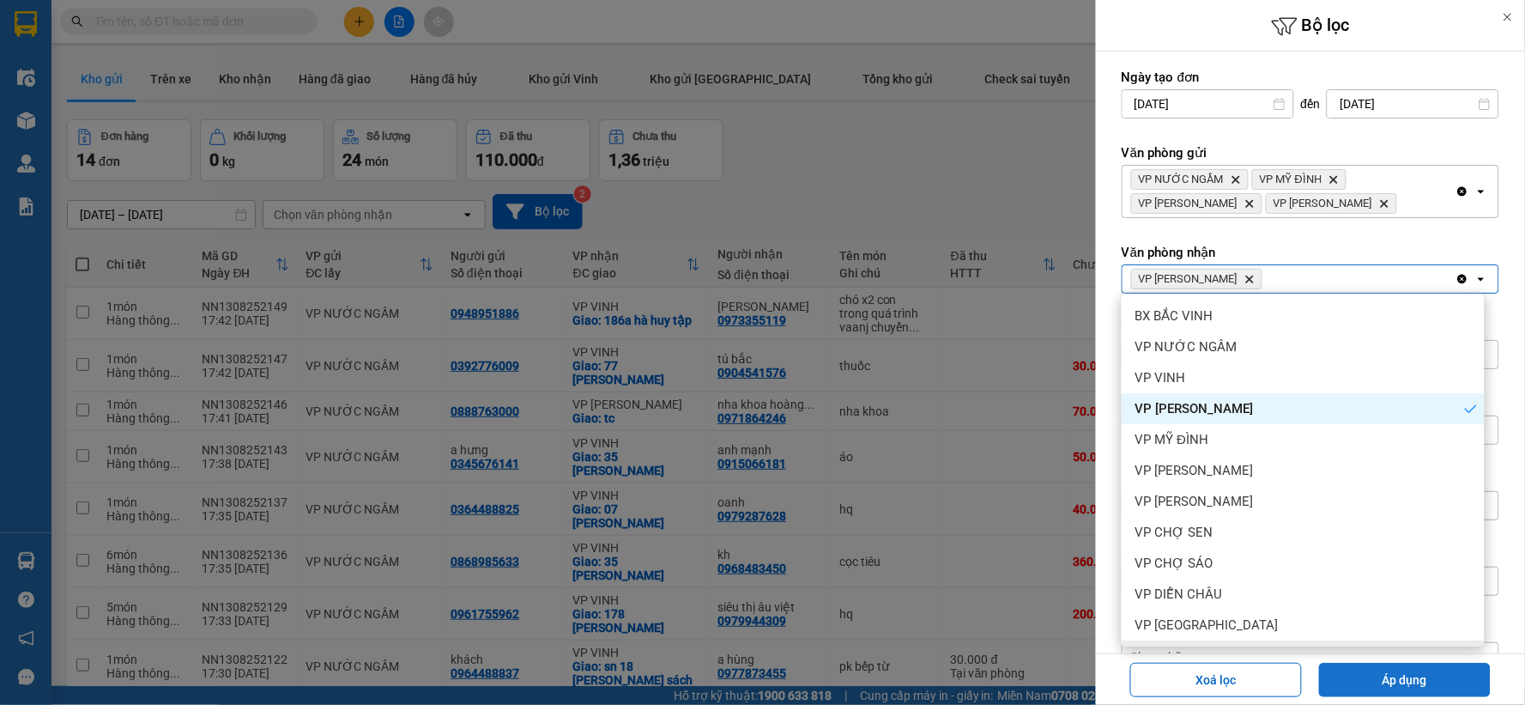
click at [1376, 672] on button "Áp dụng" at bounding box center [1405, 680] width 172 height 34
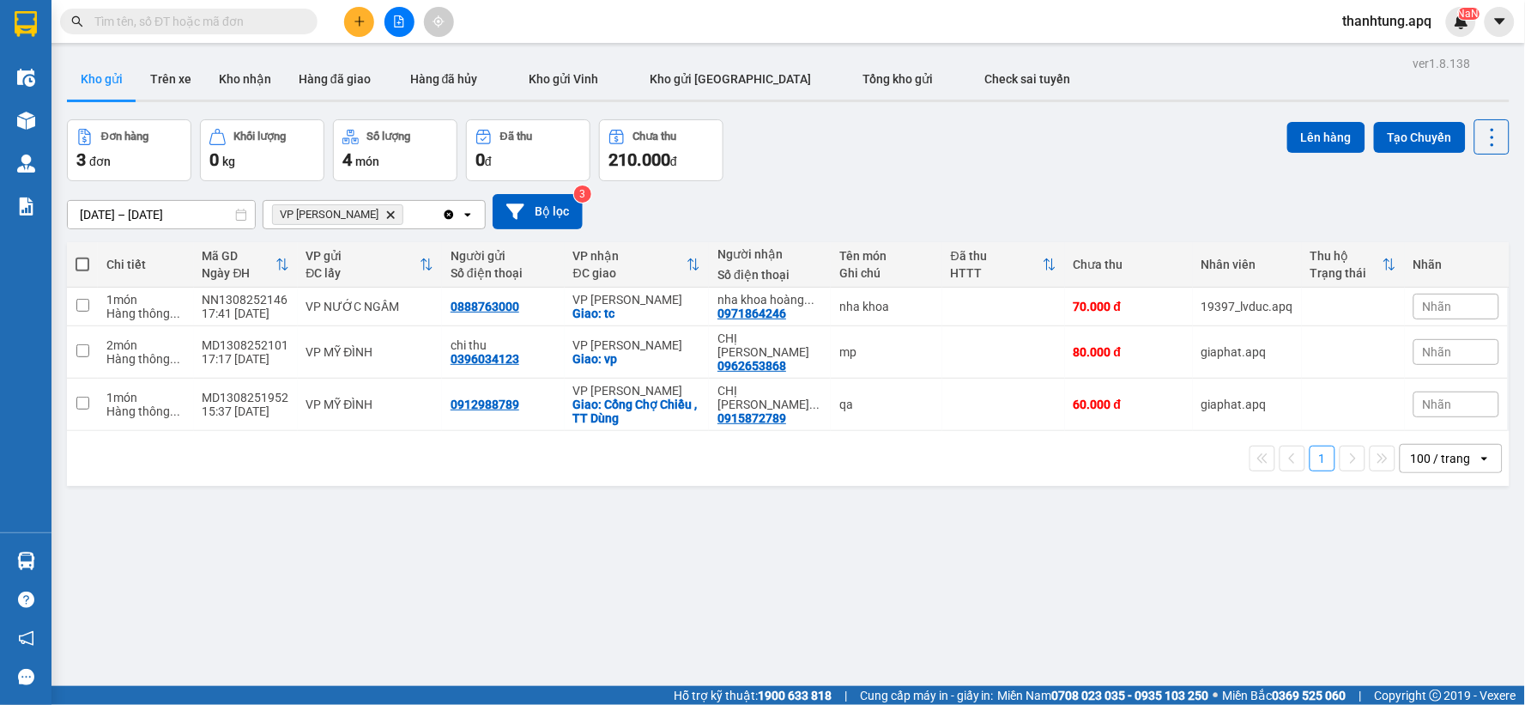
click at [1005, 191] on div "[DATE] – [DATE] Press the down arrow key to interact with the calendar and sele…" at bounding box center [788, 211] width 1443 height 61
click at [923, 500] on div "ver 1.8.138 Kho gửi Trên xe Kho nhận Hàng đã giao Hàng đã hủy Kho gửi Vinh Kho …" at bounding box center [788, 403] width 1456 height 705
click at [408, 20] on button at bounding box center [400, 22] width 30 height 30
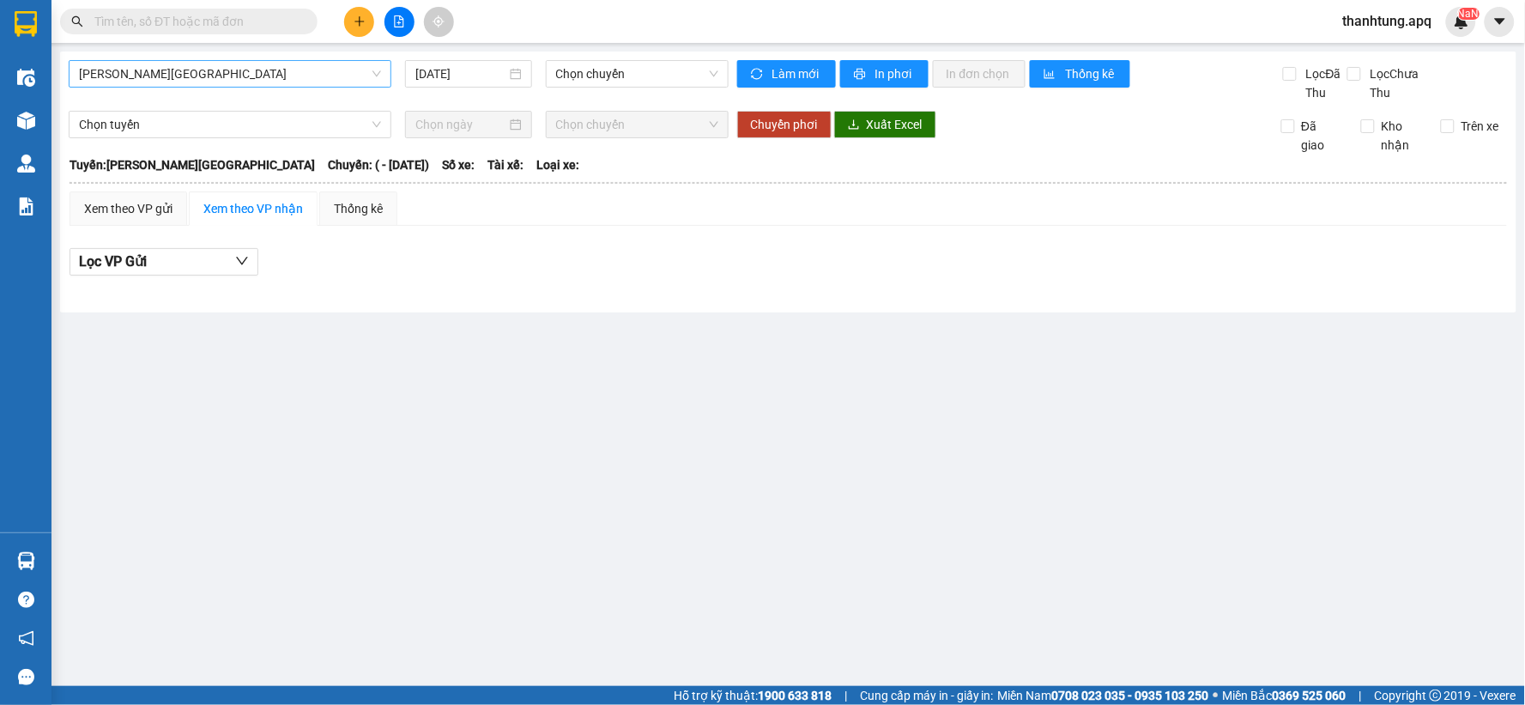
click at [225, 62] on span "[PERSON_NAME][GEOGRAPHIC_DATA]" at bounding box center [230, 74] width 302 height 26
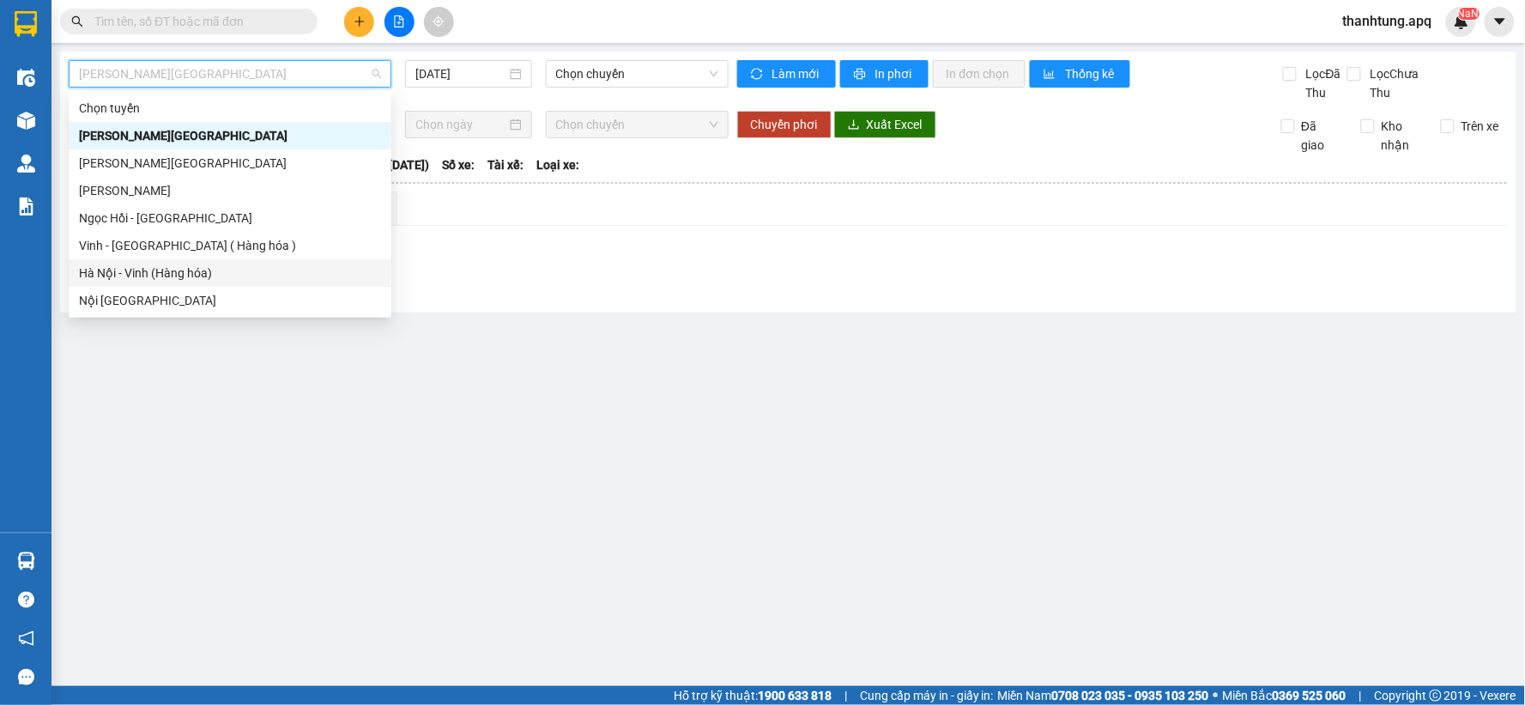
click at [203, 280] on div "Hà Nội - Vinh (Hàng hóa)" at bounding box center [230, 272] width 302 height 19
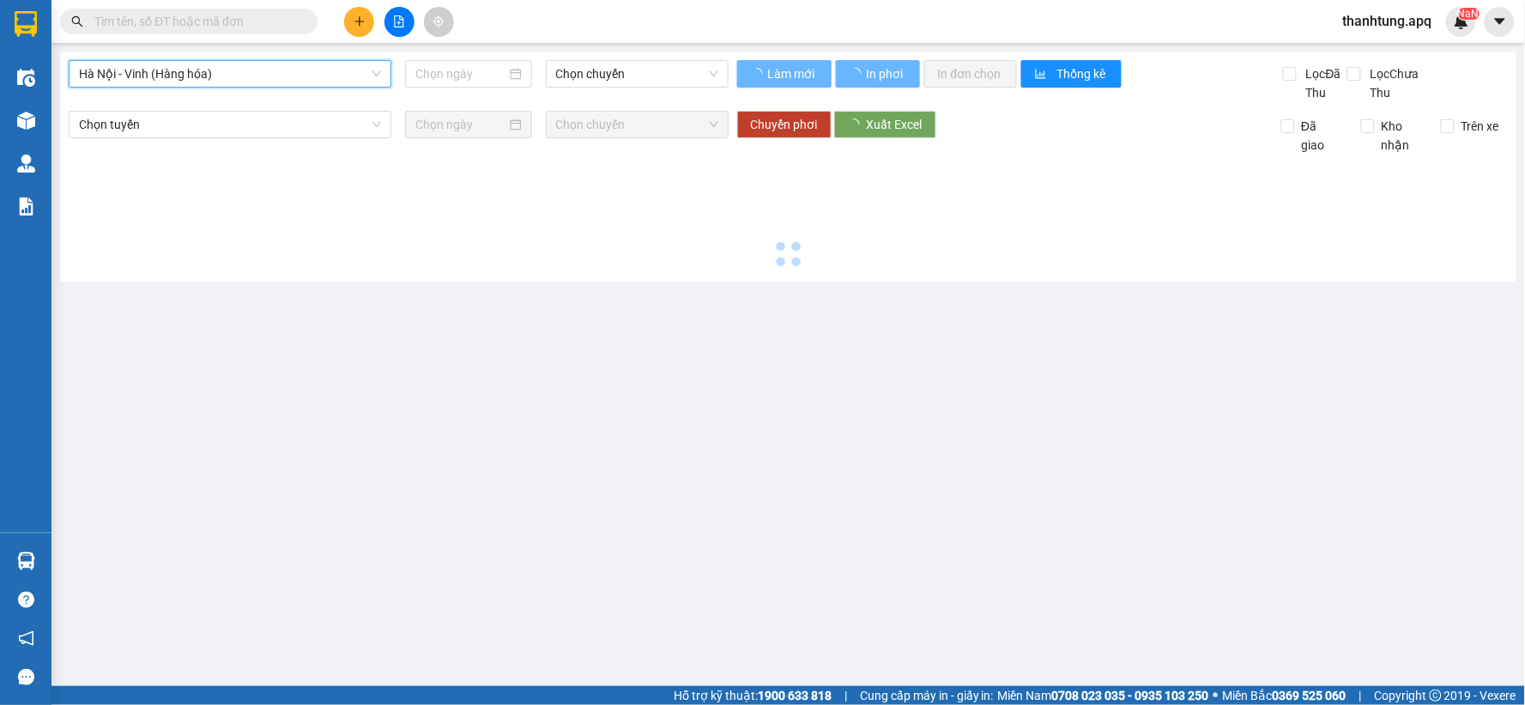
type input "[DATE]"
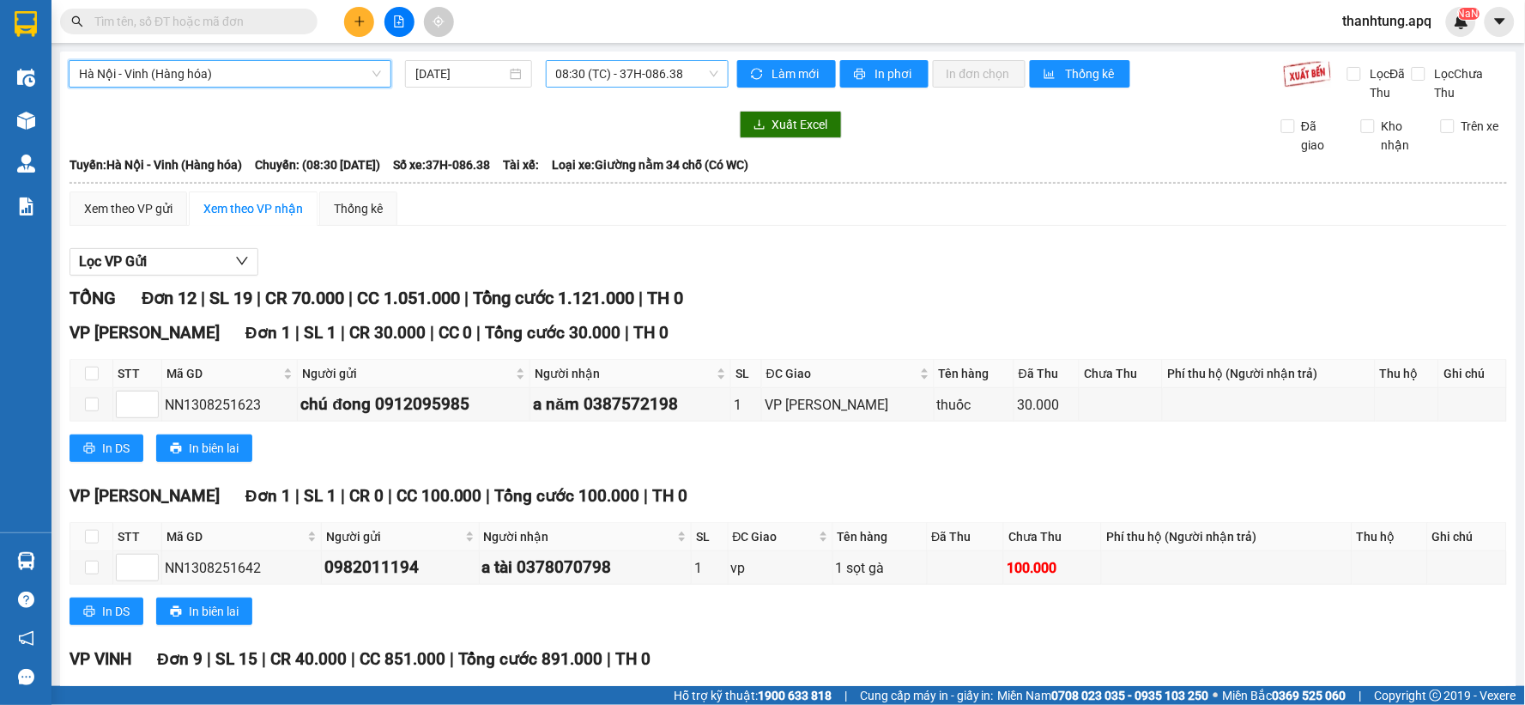
click at [701, 72] on span "08:30 (TC) - 37H-086.38" at bounding box center [637, 74] width 162 height 26
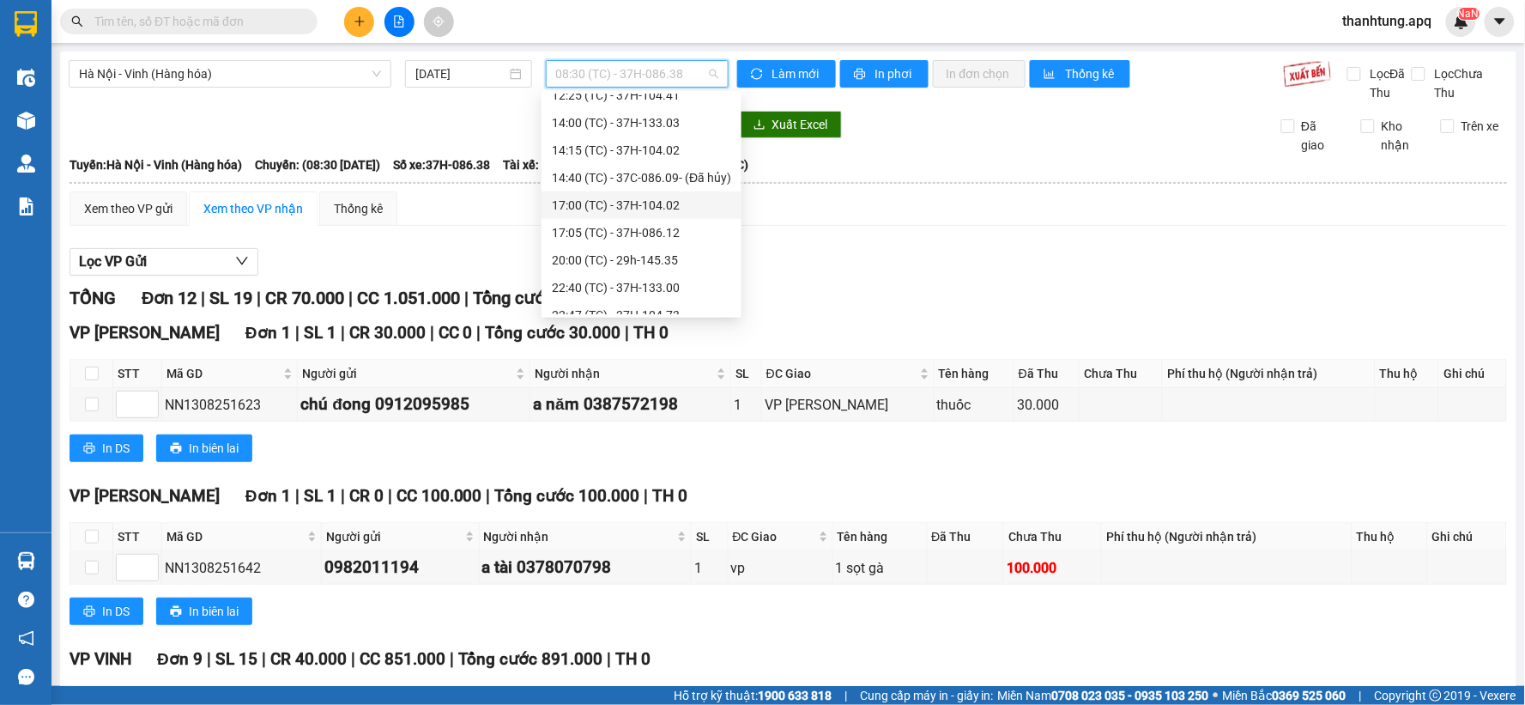
scroll to position [220, 0]
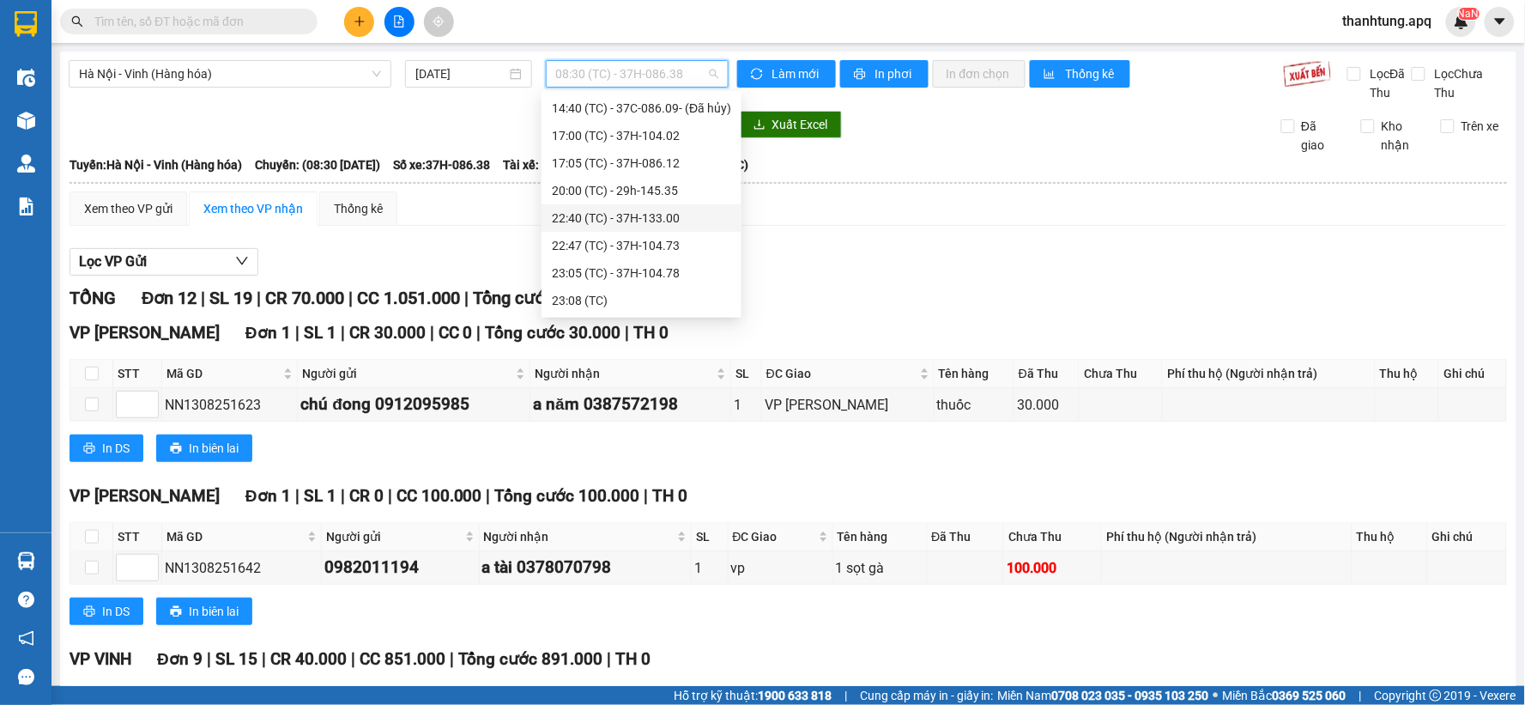
click at [675, 216] on div "22:40 (TC) - 37H-133.00" at bounding box center [641, 218] width 179 height 19
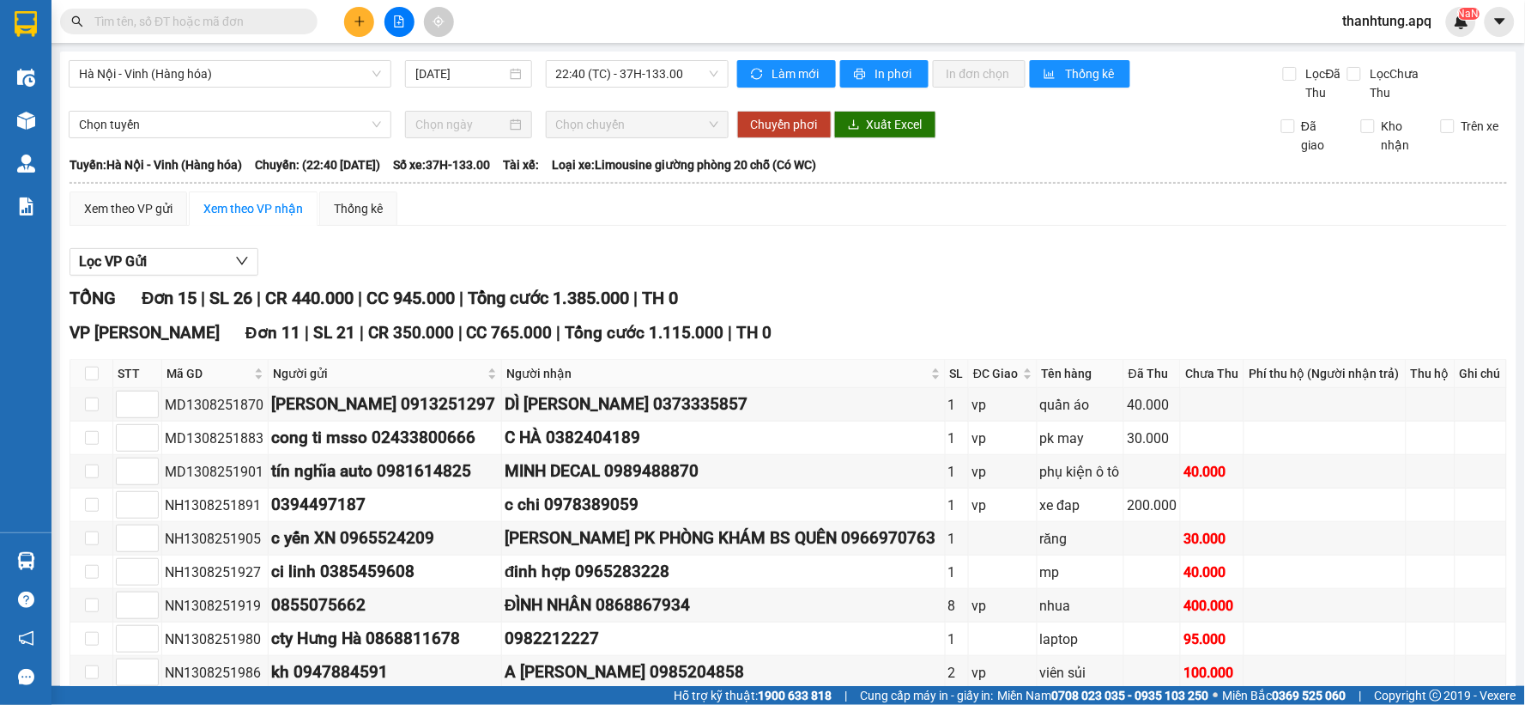
click at [181, 26] on input "text" at bounding box center [195, 21] width 203 height 19
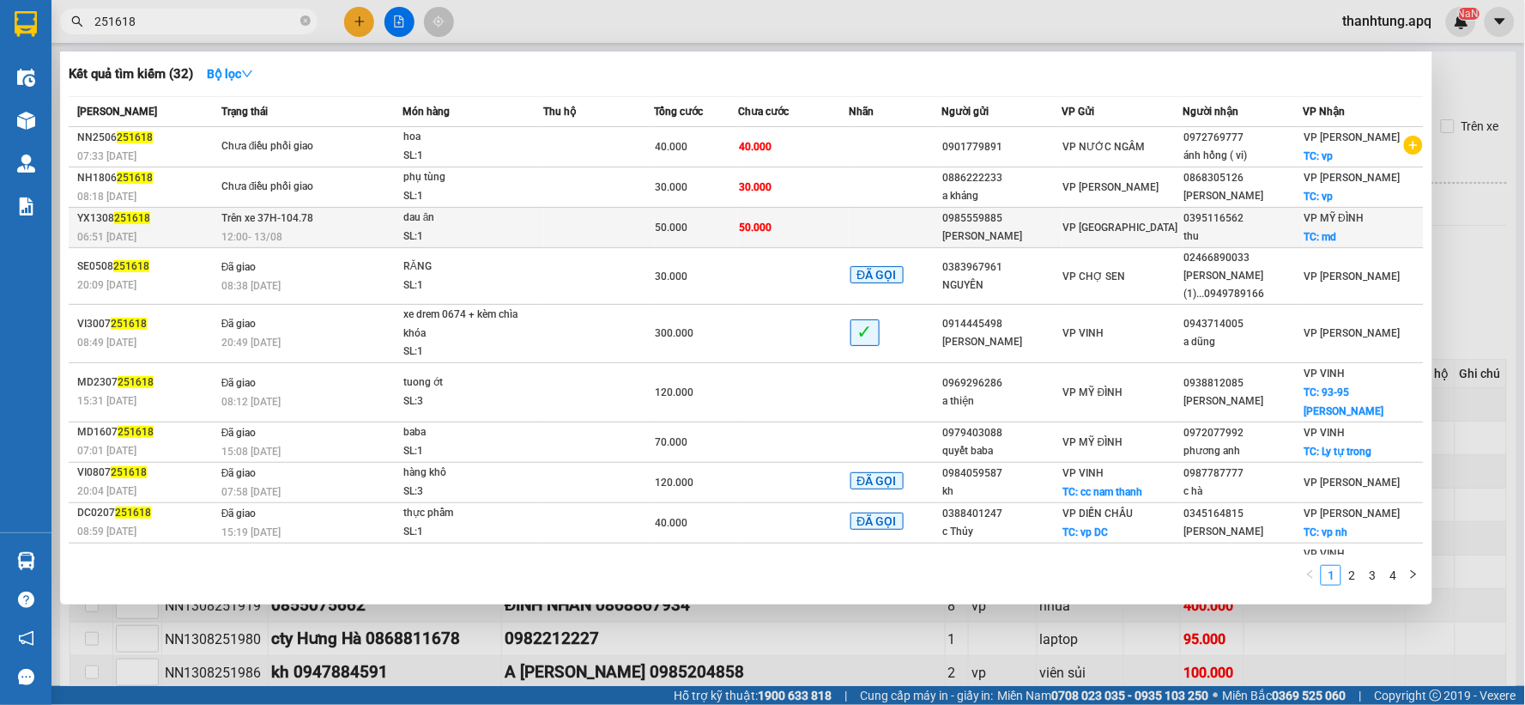
type input "251618"
click at [1066, 233] on td "VP [GEOGRAPHIC_DATA]" at bounding box center [1123, 228] width 120 height 40
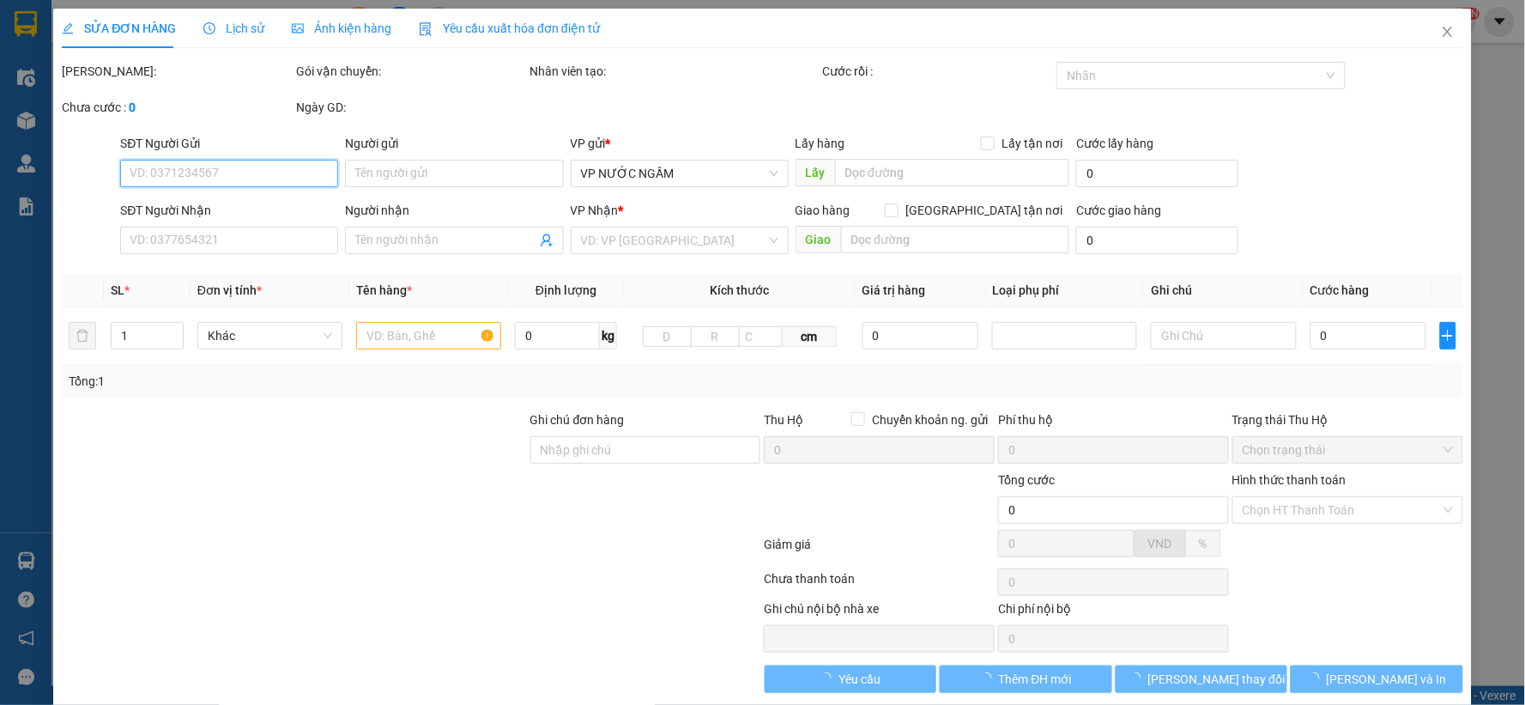
type input "0985559885"
type input "[PERSON_NAME]"
type input "0395116562"
type input "thu"
checkbox input "true"
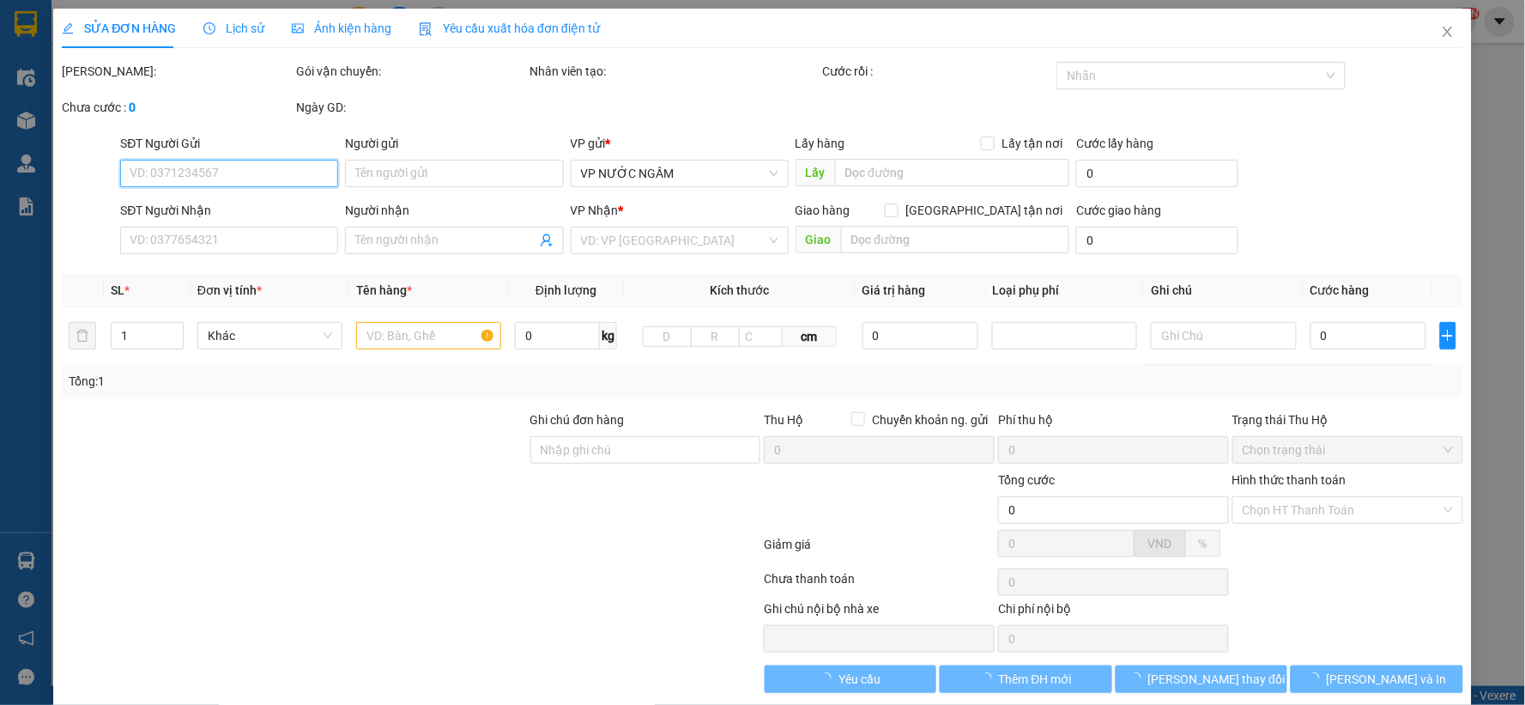
type input "md"
type input "50.000"
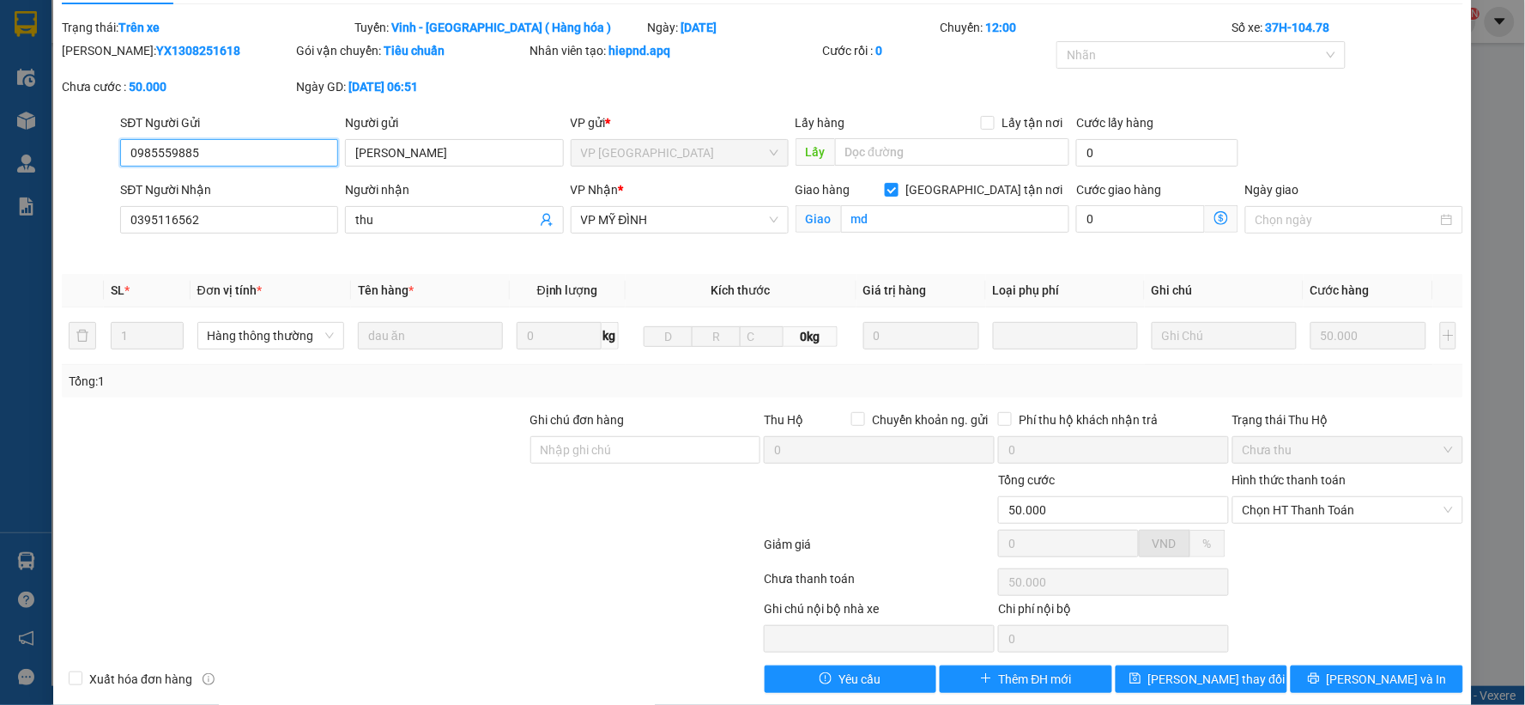
scroll to position [65, 0]
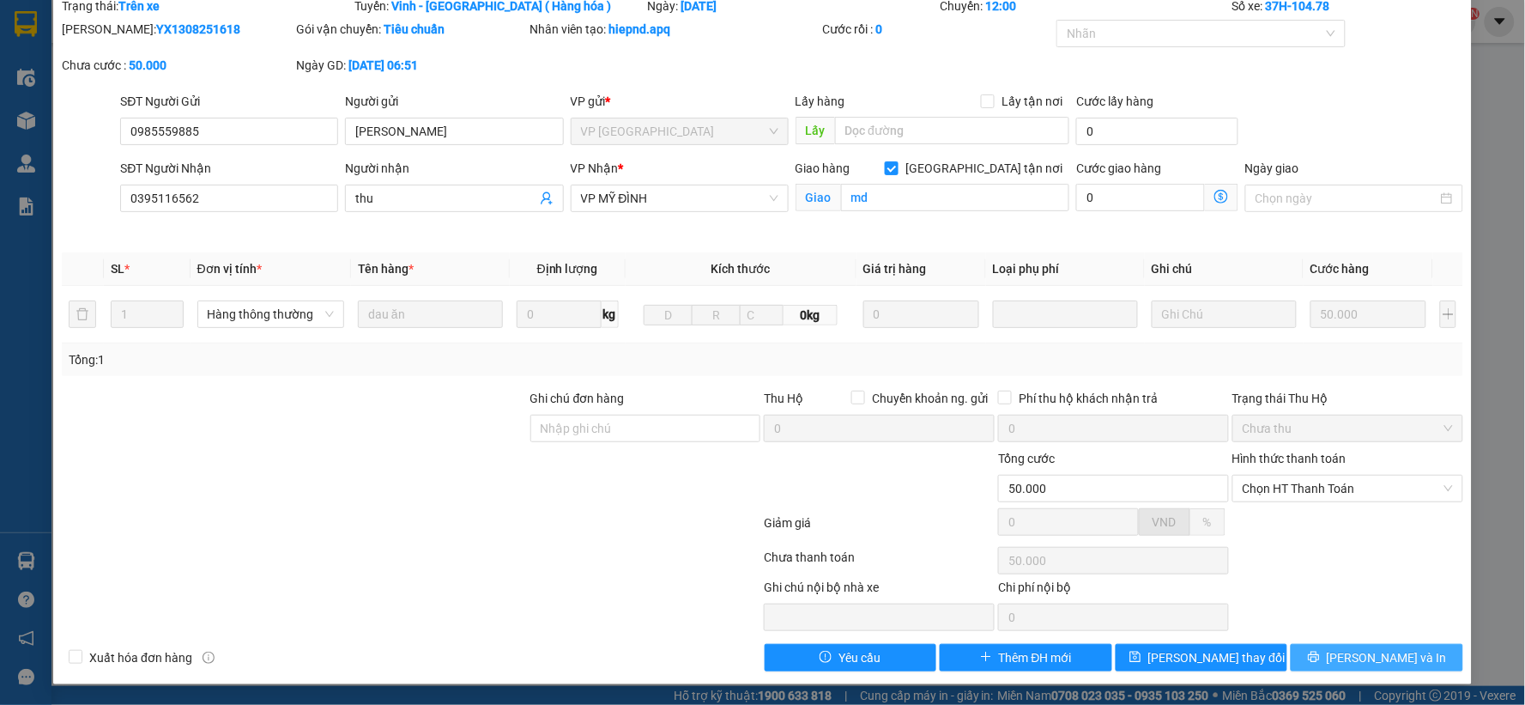
click at [1320, 653] on icon "printer" at bounding box center [1314, 657] width 12 height 12
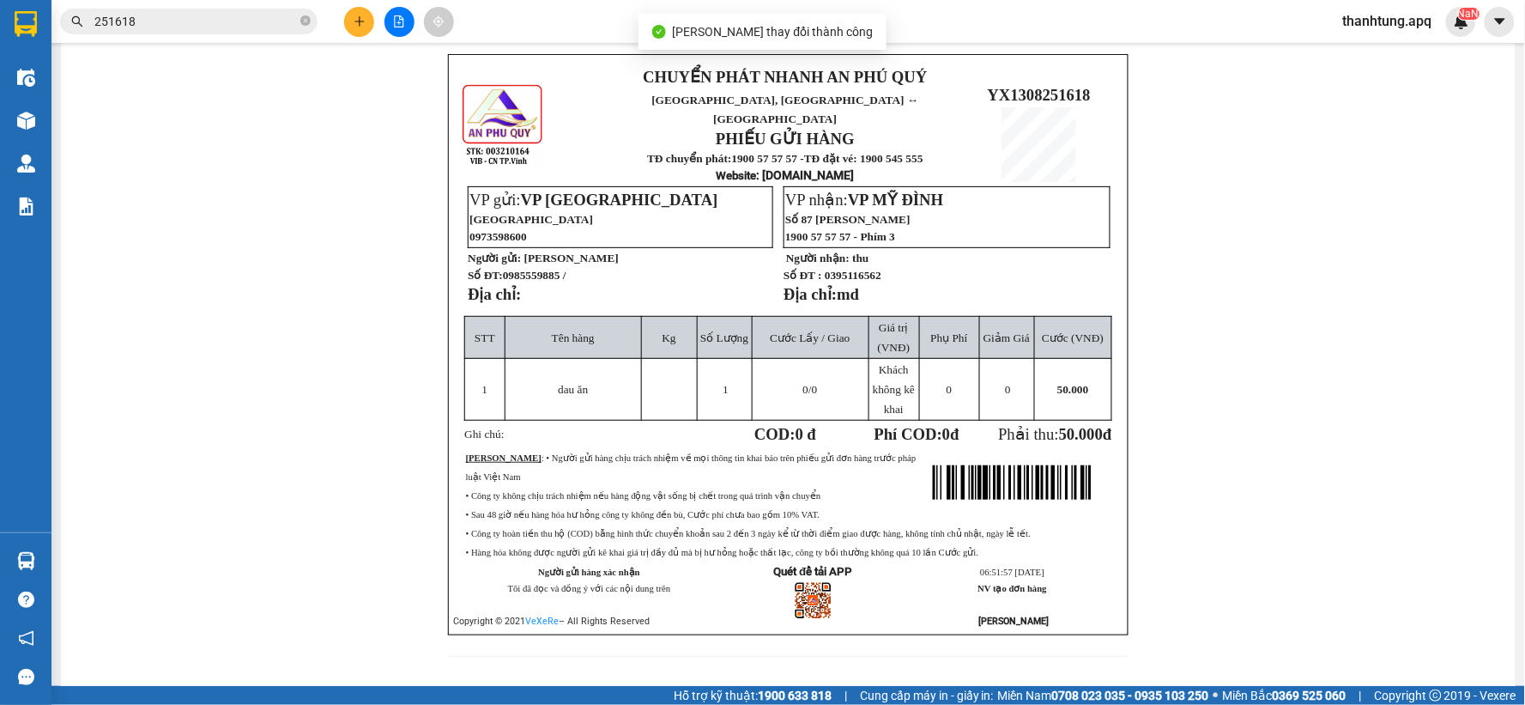
scroll to position [99, 0]
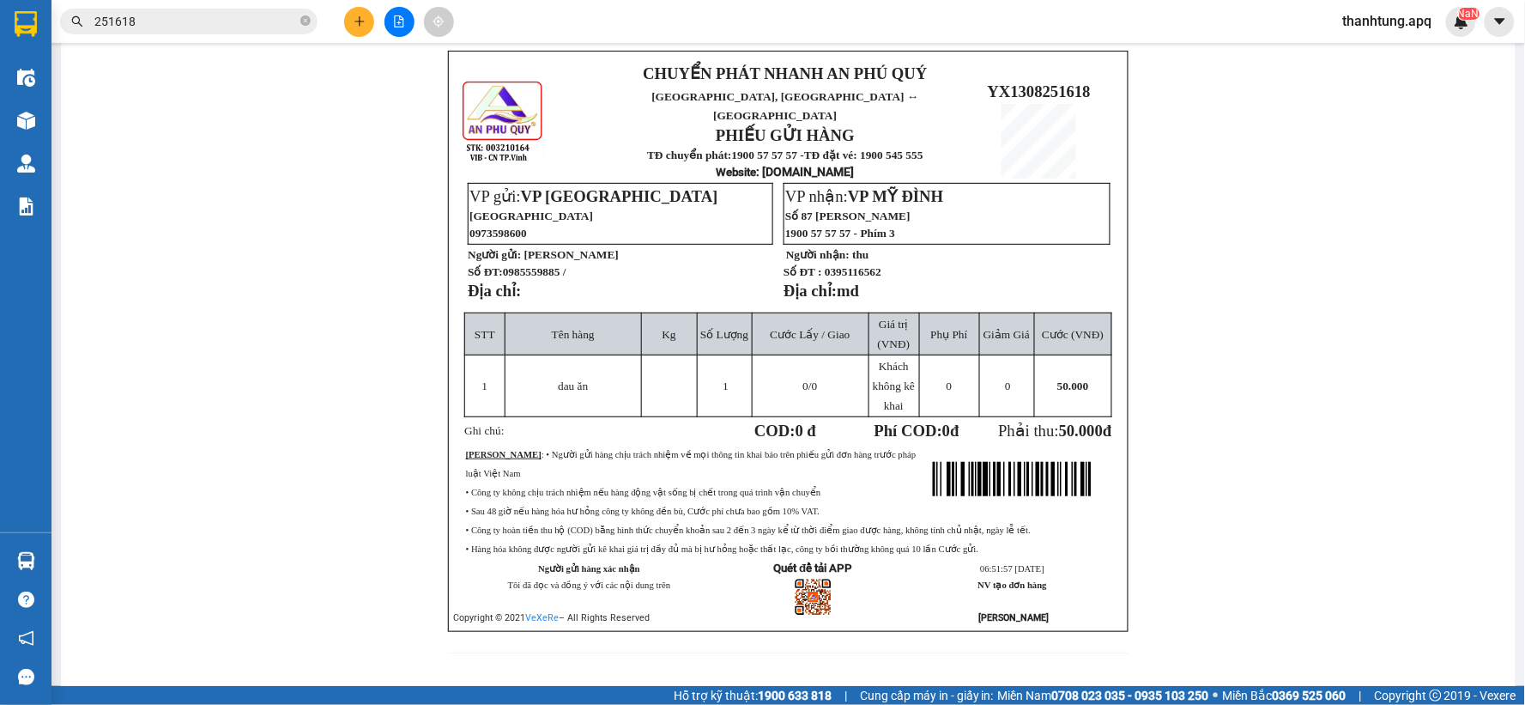
click at [1240, 229] on div "CHUYỂN PHÁT NHANH AN PHÚ QUÝ NGHỆ AN, [GEOGRAPHIC_DATA] ↔ [GEOGRAPHIC_DATA] PHI…" at bounding box center [789, 362] width 1414 height 623
click at [349, 23] on button at bounding box center [359, 22] width 30 height 30
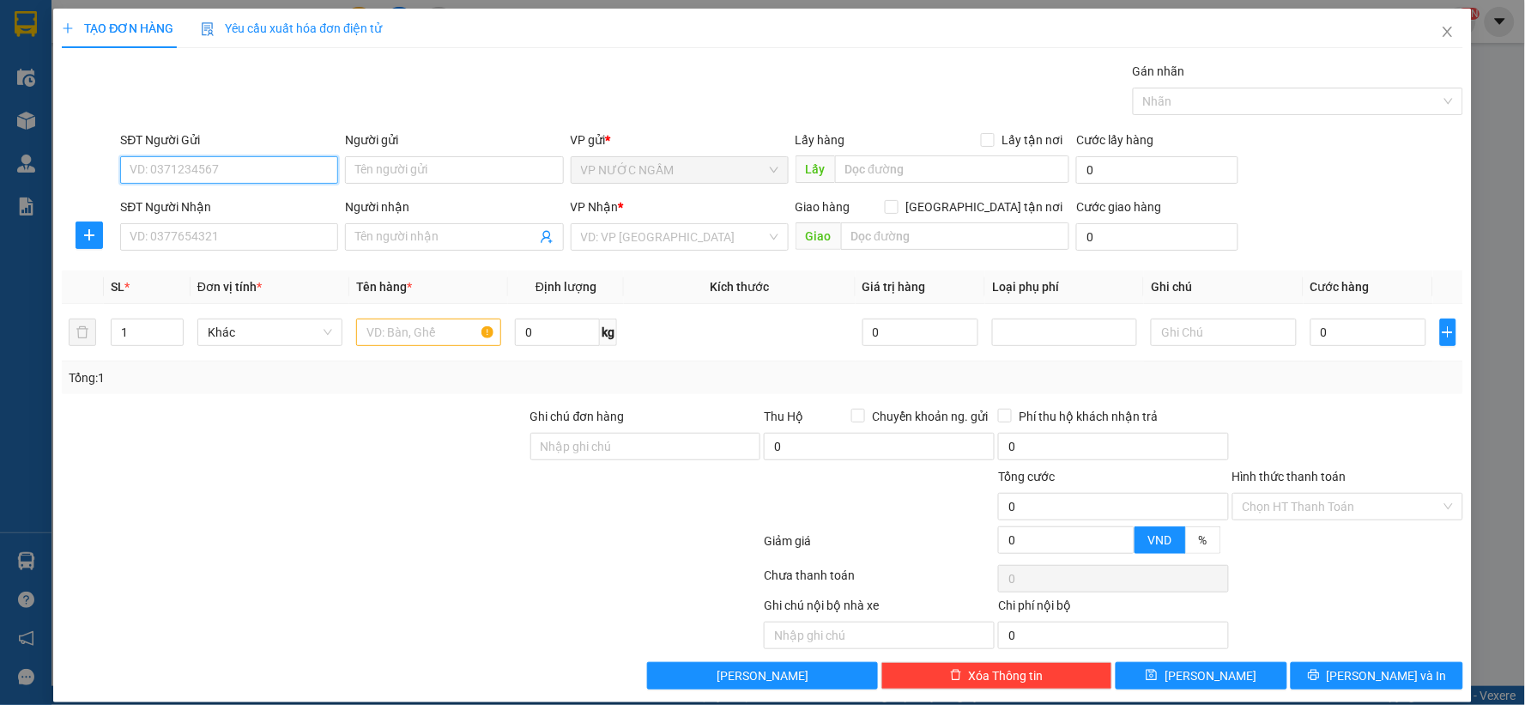
click at [196, 173] on input "SĐT Người Gửi" at bounding box center [229, 169] width 218 height 27
click at [189, 206] on div "0904858298" at bounding box center [228, 204] width 196 height 19
type input "0904858298"
click at [189, 227] on input "SĐT Người Nhận" at bounding box center [229, 236] width 218 height 27
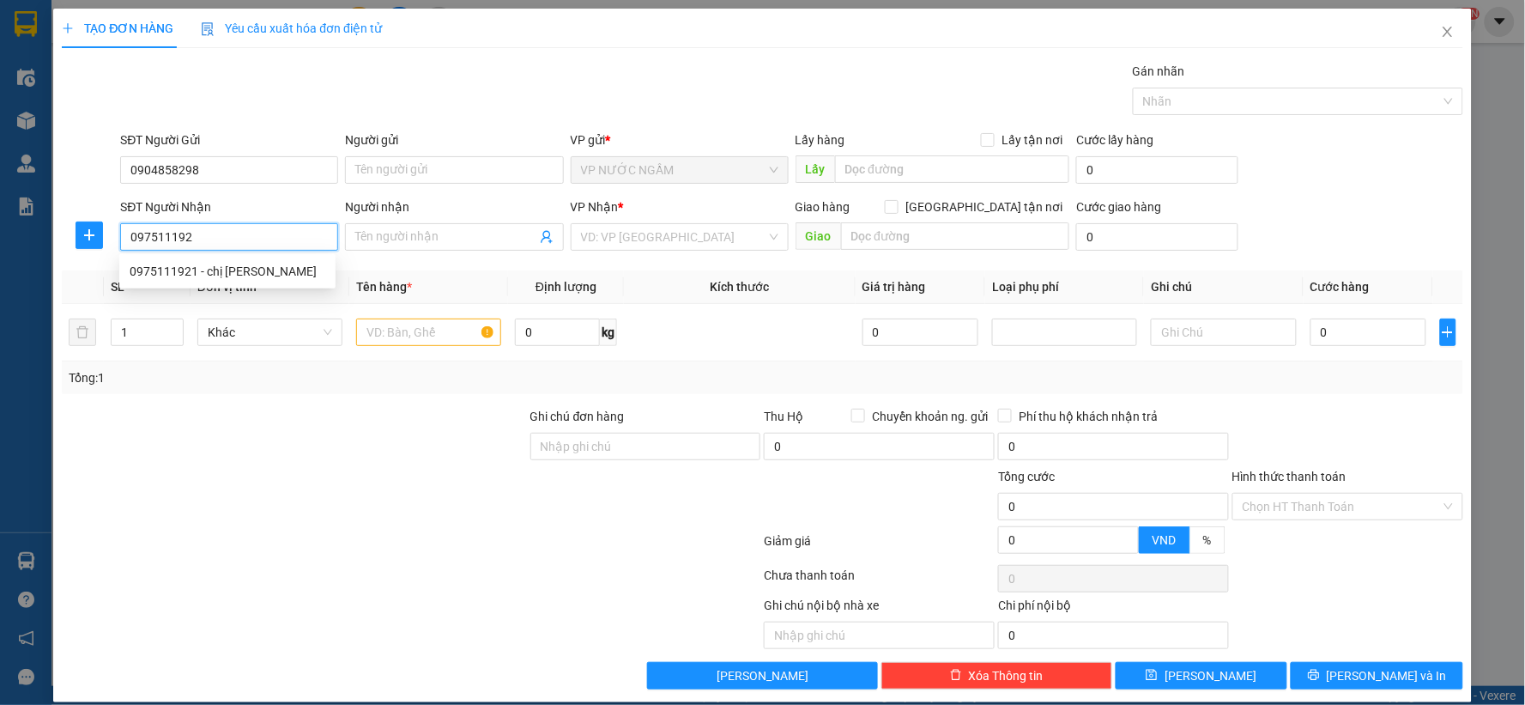
type input "0975111921"
click at [160, 272] on div "0975111921 - chị [PERSON_NAME]" at bounding box center [228, 271] width 196 height 19
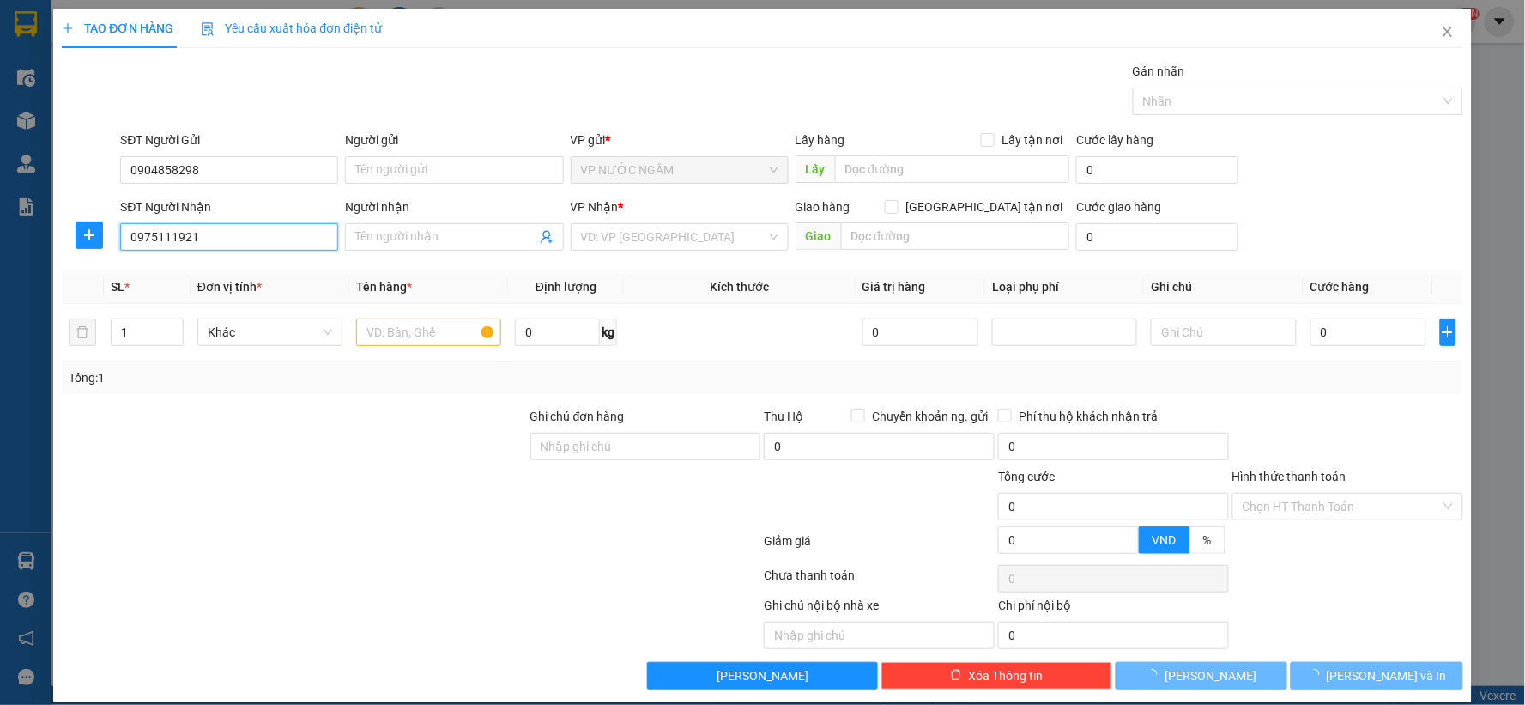
type input "chị [PERSON_NAME]"
type input "113 LTK"
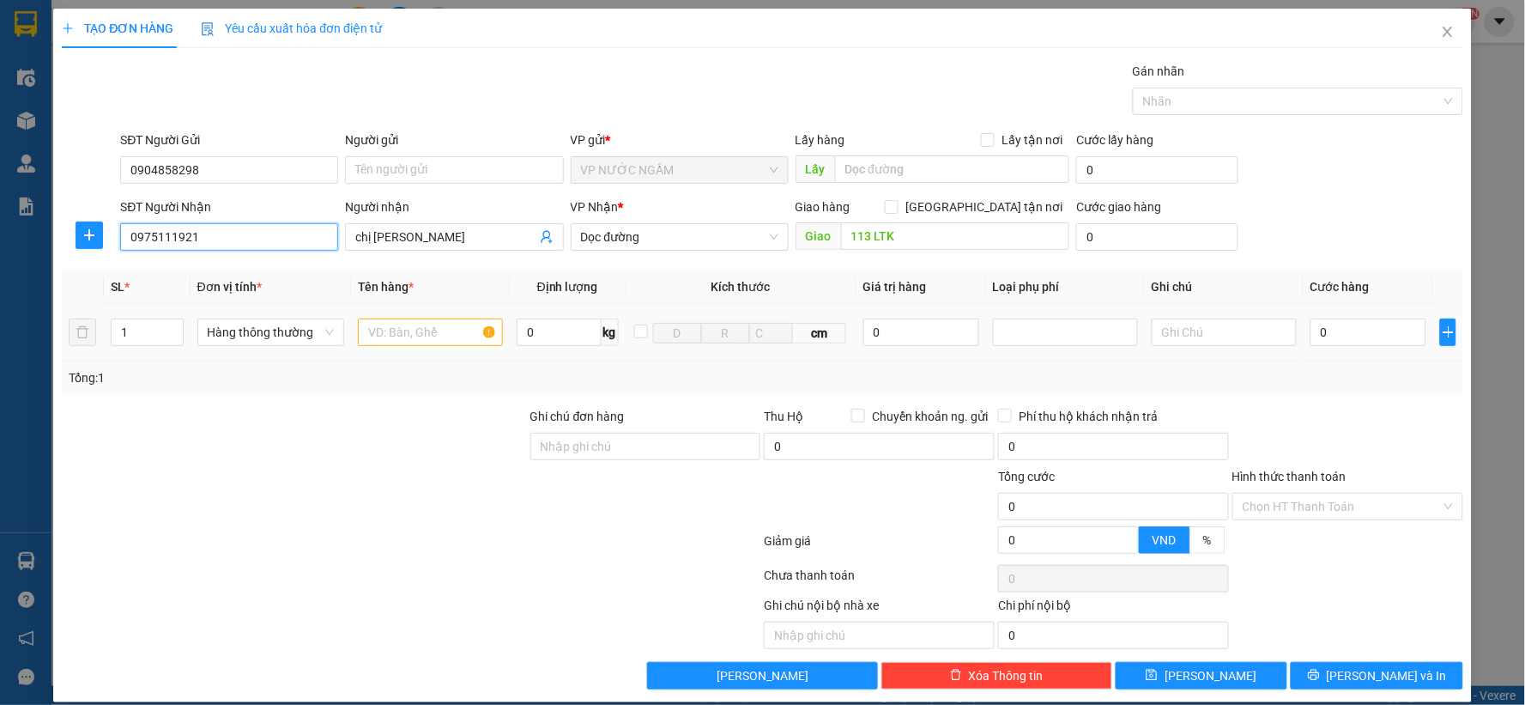
type input "0975111921"
click at [405, 338] on input "text" at bounding box center [430, 331] width 145 height 27
type input "tp"
click at [1360, 333] on input "0" at bounding box center [1369, 331] width 116 height 27
type input "6"
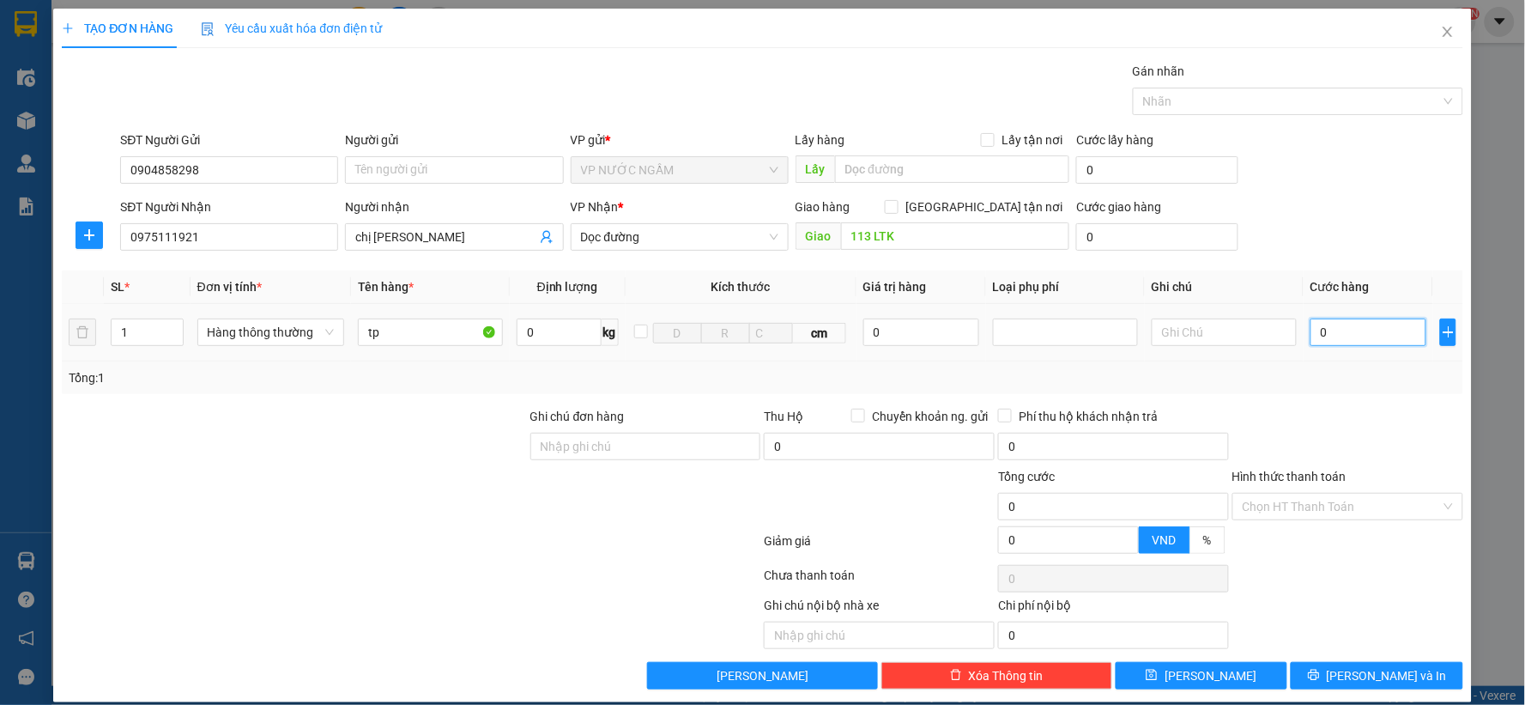
type input "6"
type input "60"
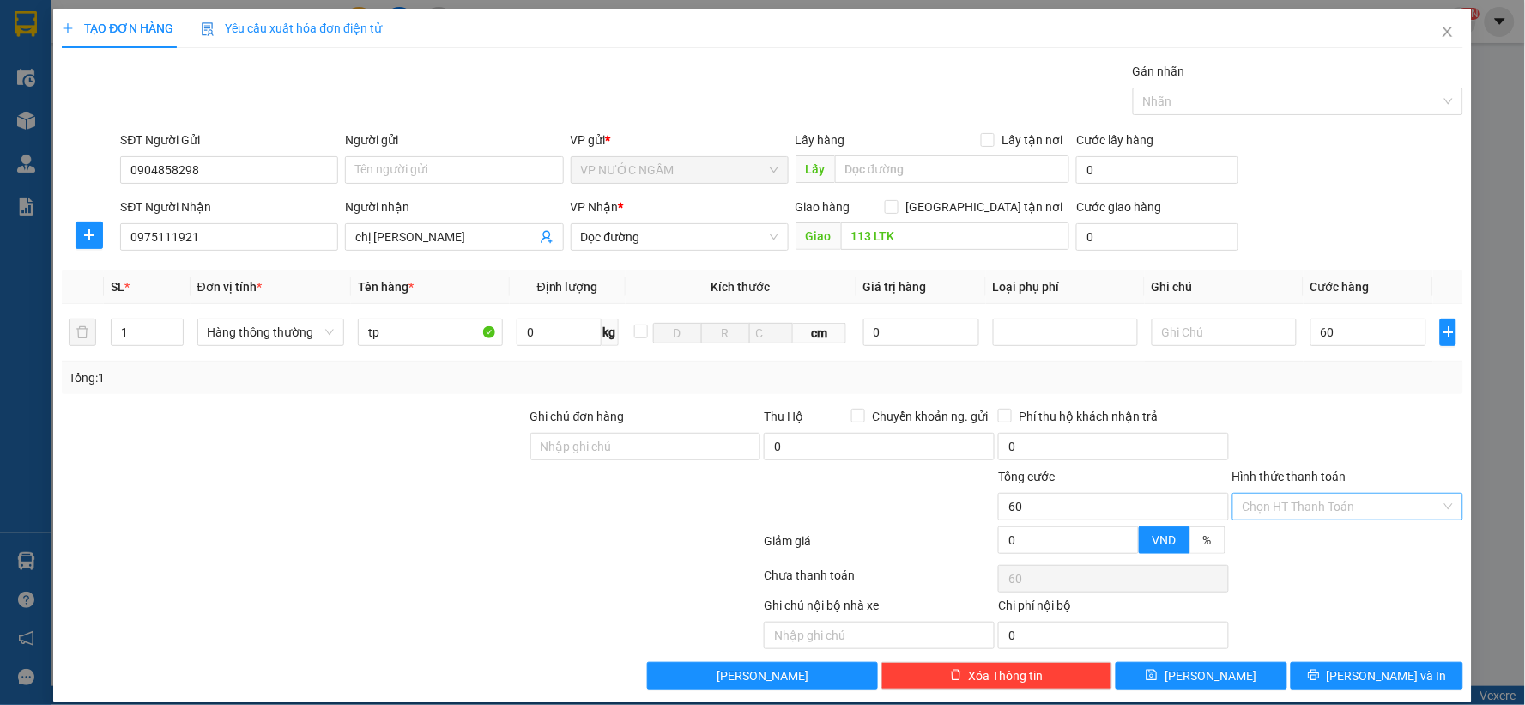
type input "60.000"
click at [1284, 504] on input "Hình thức thanh toán" at bounding box center [1342, 507] width 198 height 26
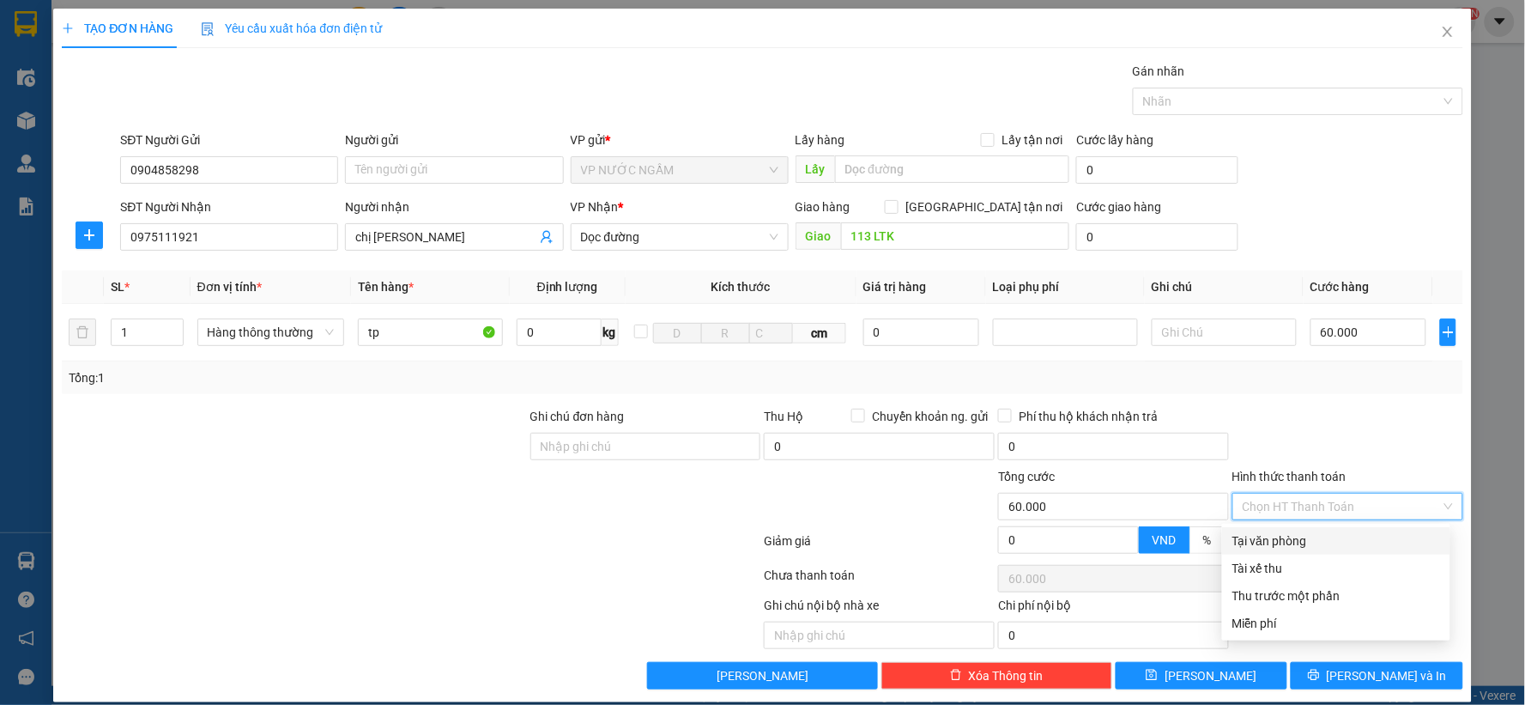
click at [1272, 537] on div "Tại văn phòng" at bounding box center [1336, 540] width 208 height 19
type input "0"
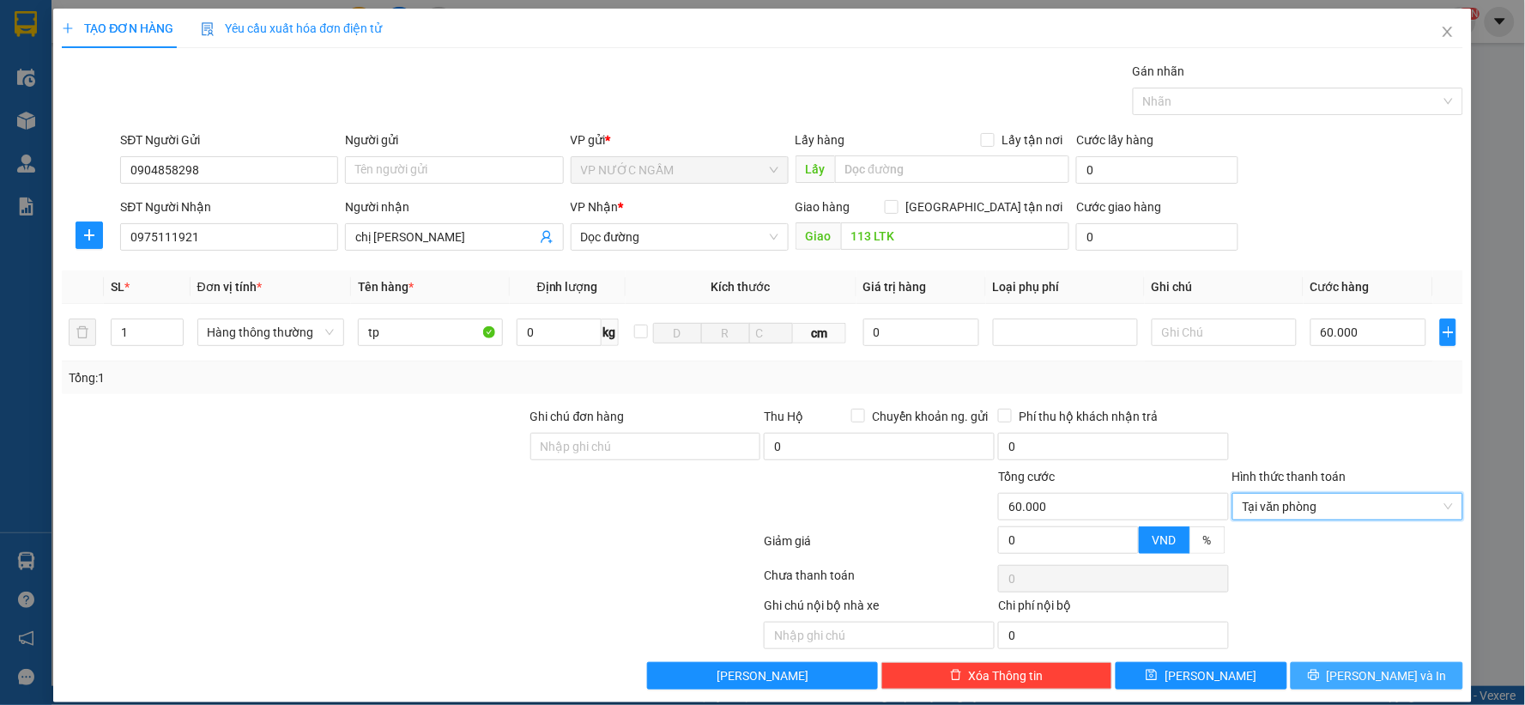
click at [1320, 678] on span "printer" at bounding box center [1314, 676] width 12 height 14
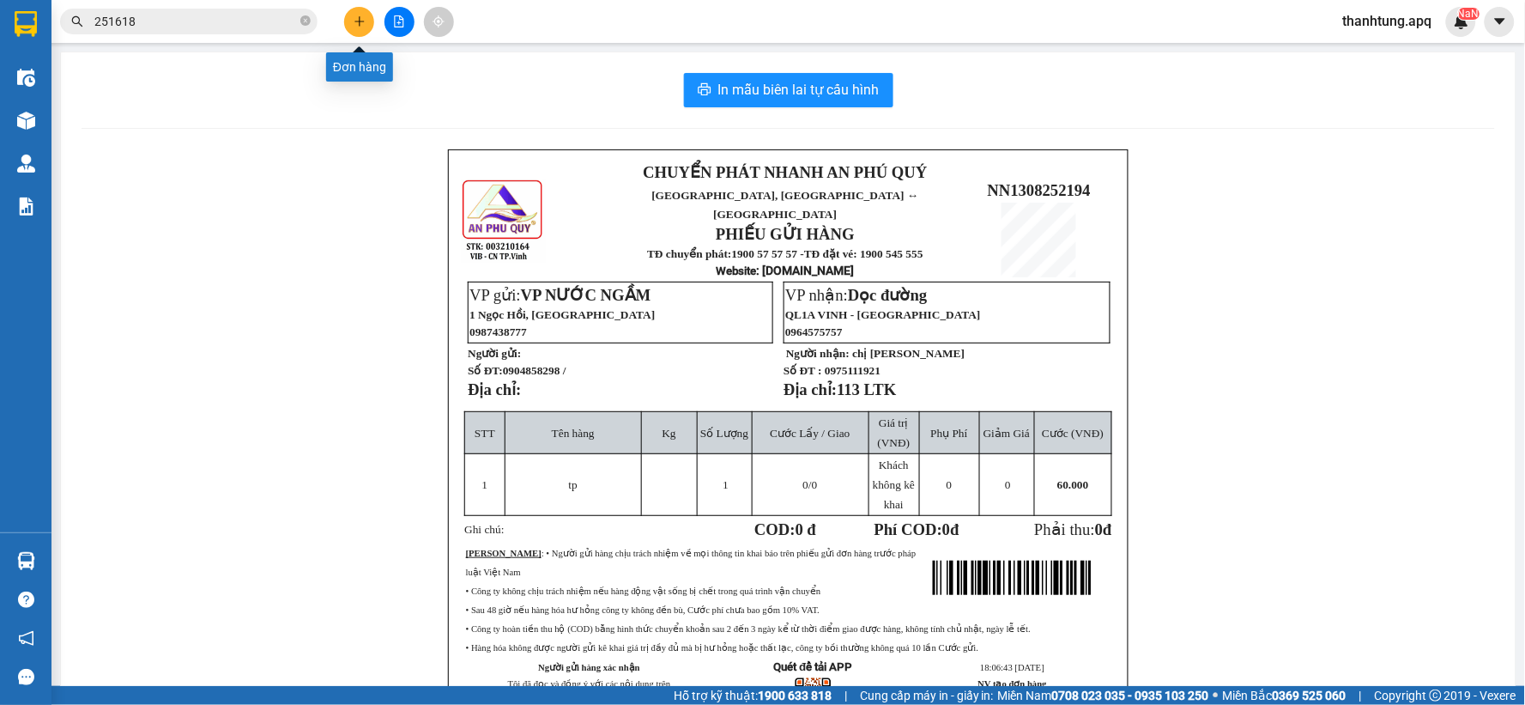
click at [367, 22] on button at bounding box center [359, 22] width 30 height 30
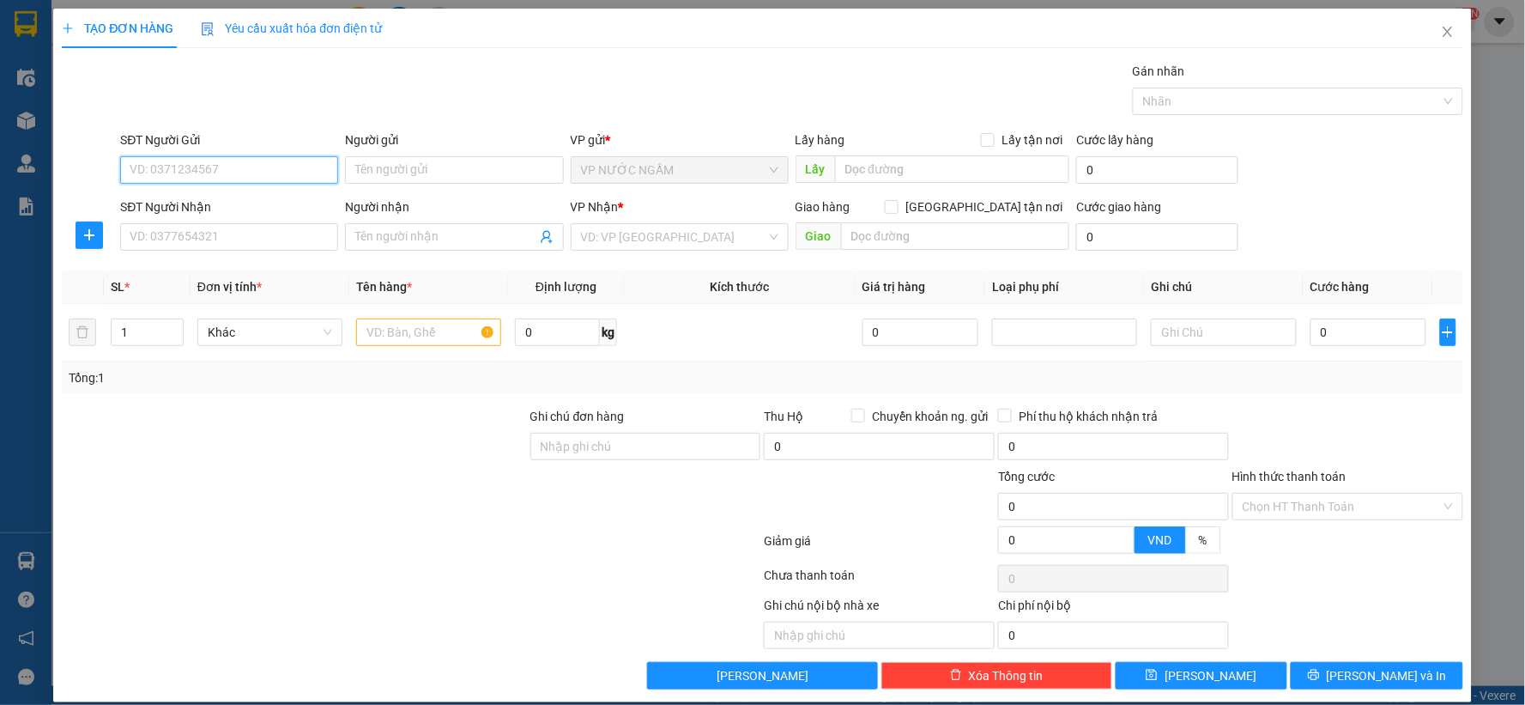
click at [247, 167] on input "SĐT Người Gửi" at bounding box center [229, 169] width 218 height 27
click at [148, 210] on div "0904858298" at bounding box center [228, 204] width 196 height 19
type input "0904858298"
click at [158, 228] on input "SĐT Người Nhận" at bounding box center [229, 236] width 218 height 27
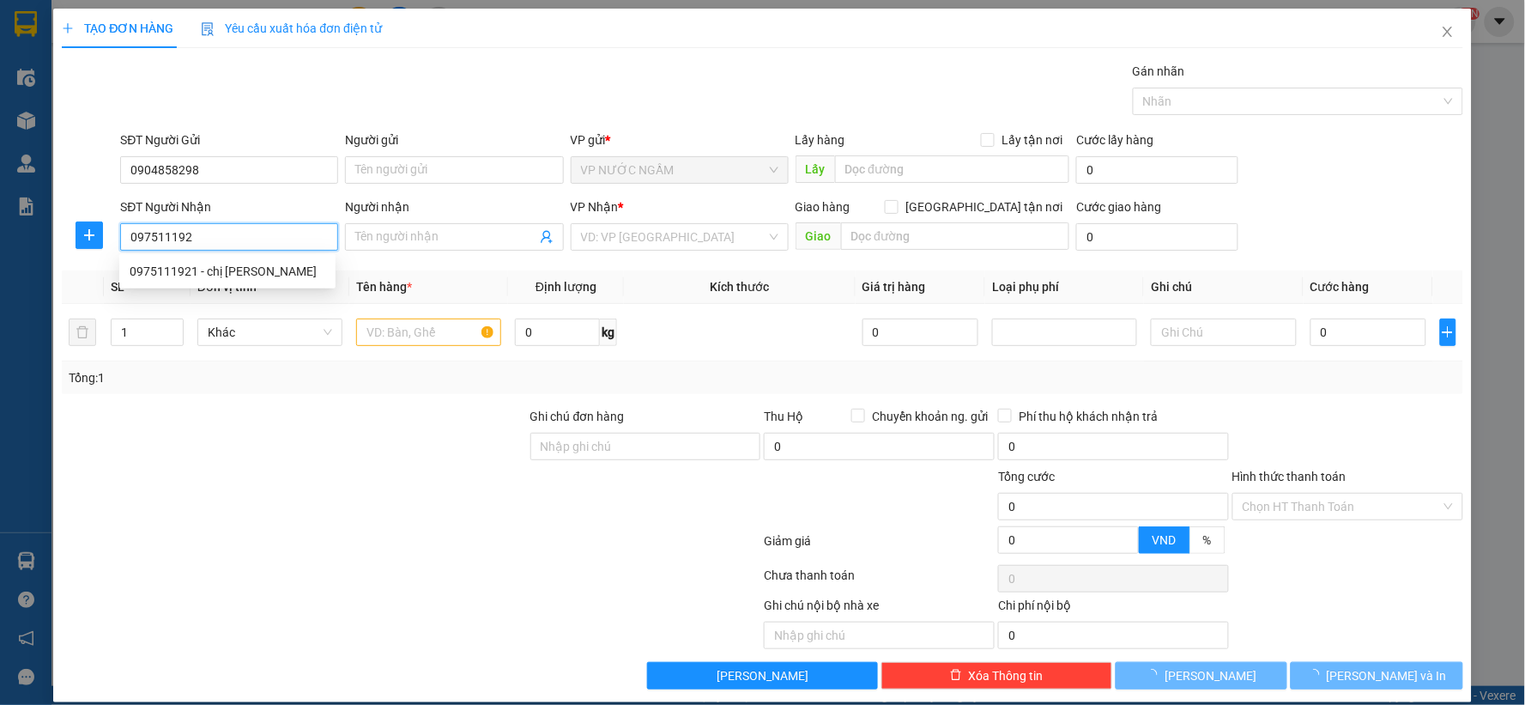
type input "0975111921"
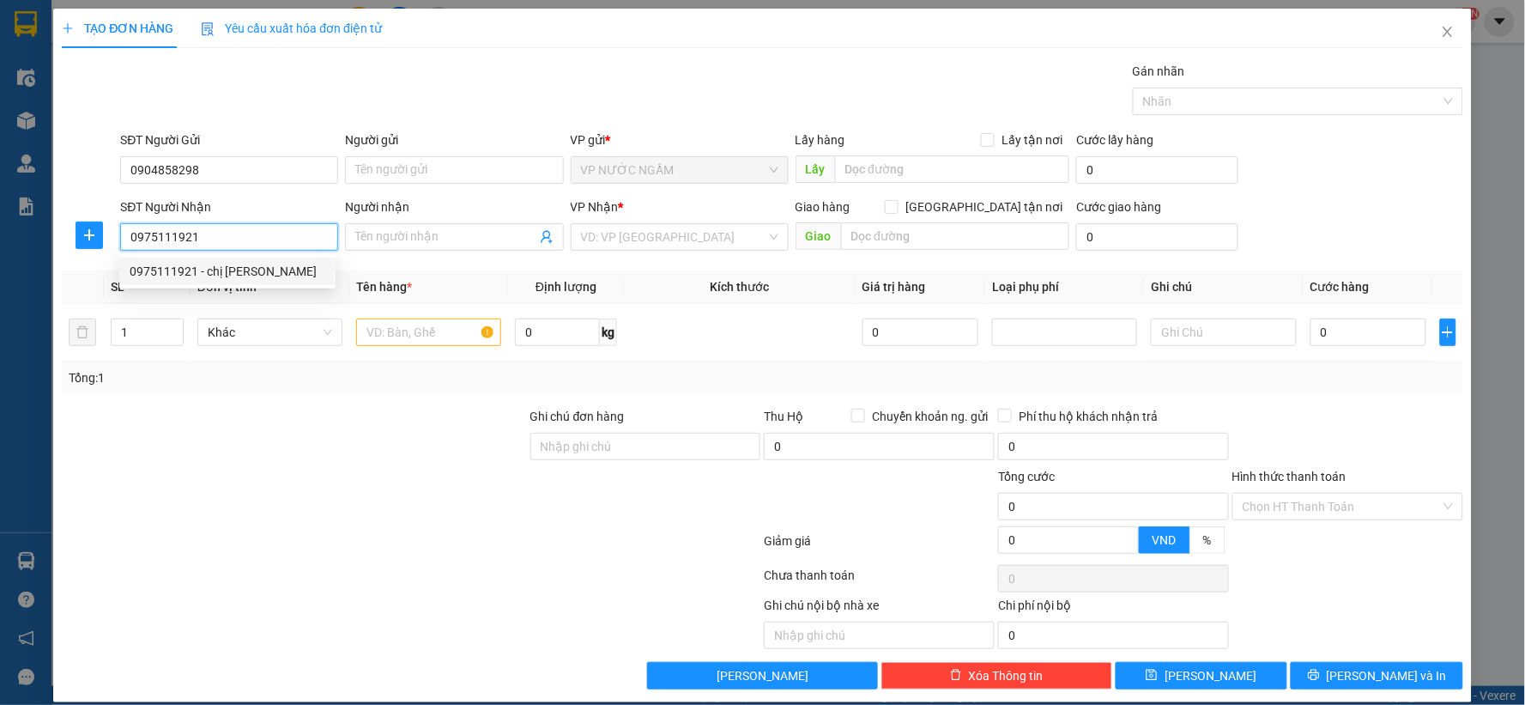
click at [169, 269] on div "0975111921 - chị [PERSON_NAME]" at bounding box center [228, 271] width 196 height 19
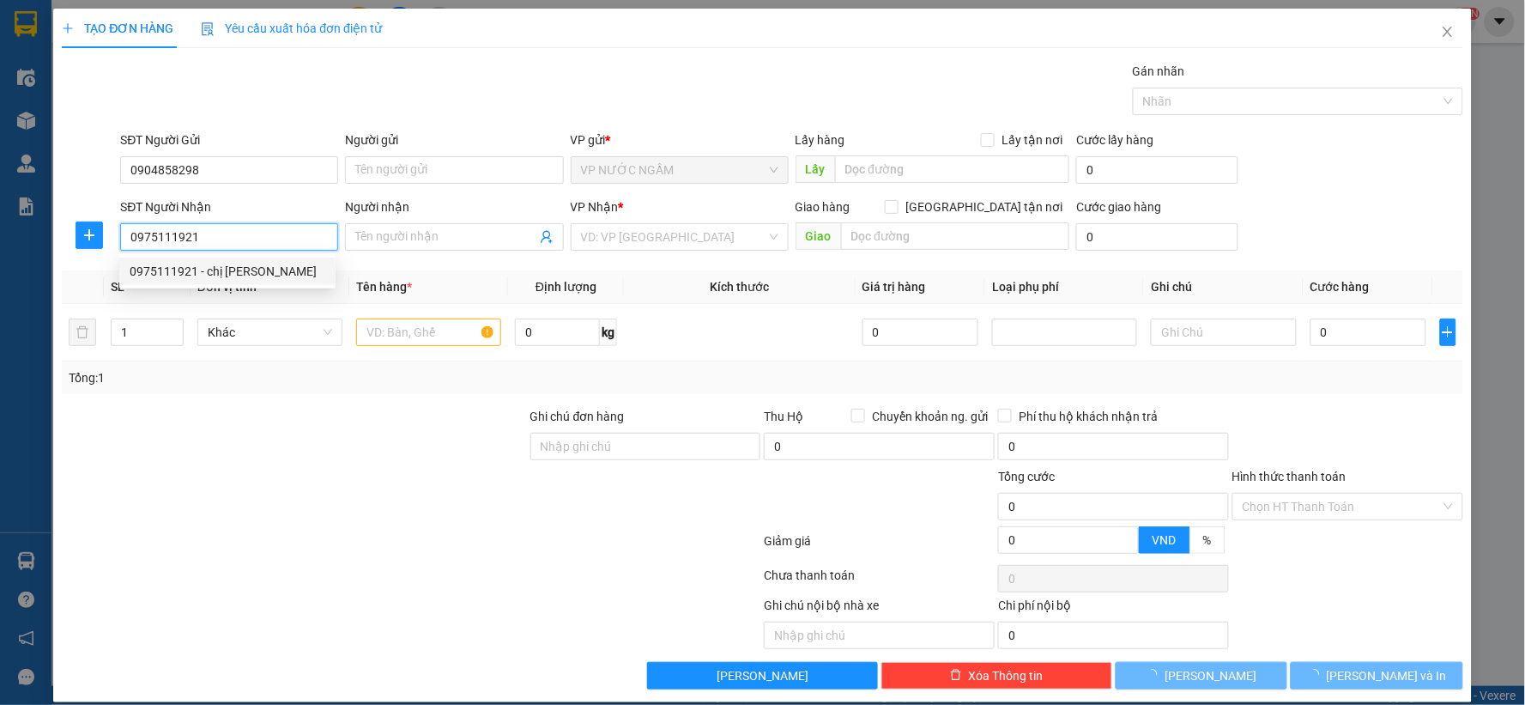
type input "chị [PERSON_NAME]"
type input "113 LTK"
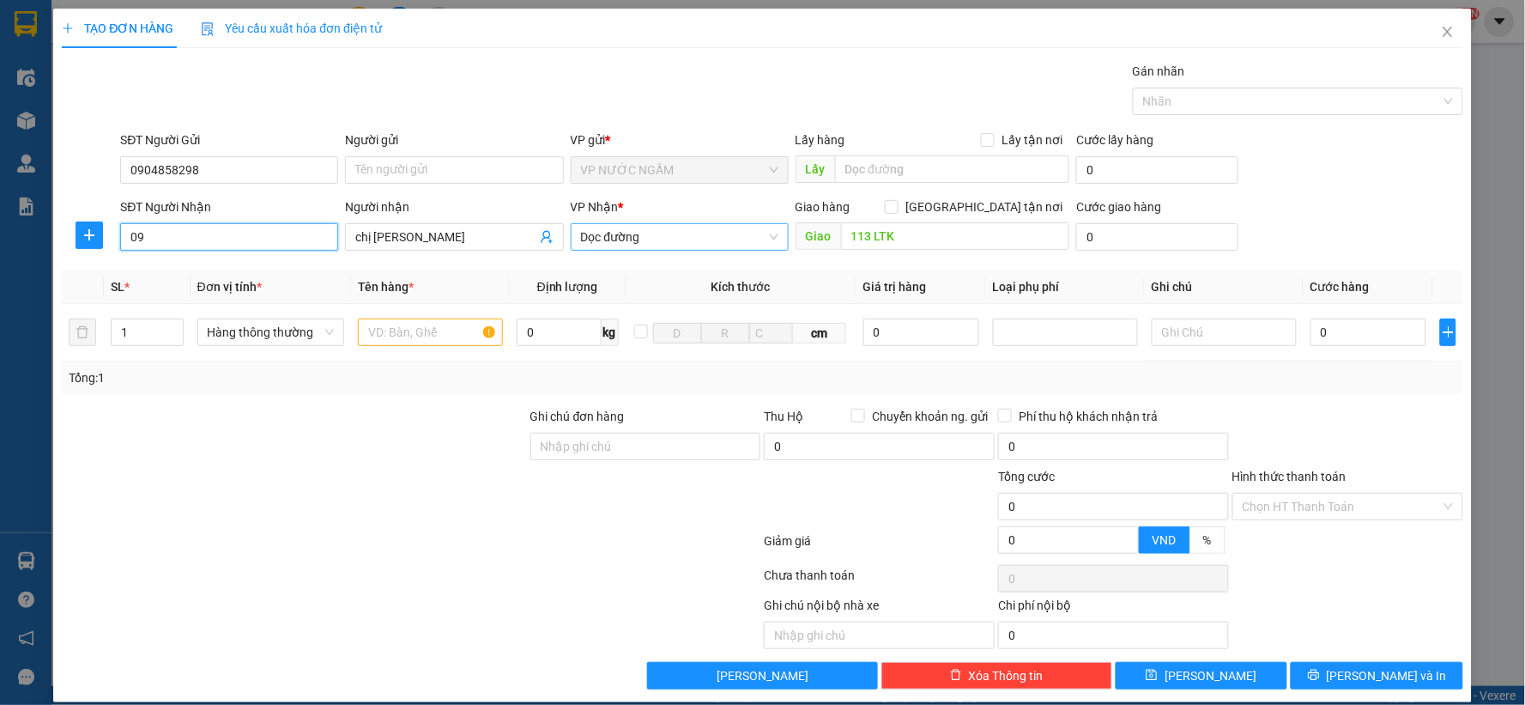
type input "0"
click at [158, 263] on div "0975111921 - chị [PERSON_NAME]" at bounding box center [228, 271] width 196 height 19
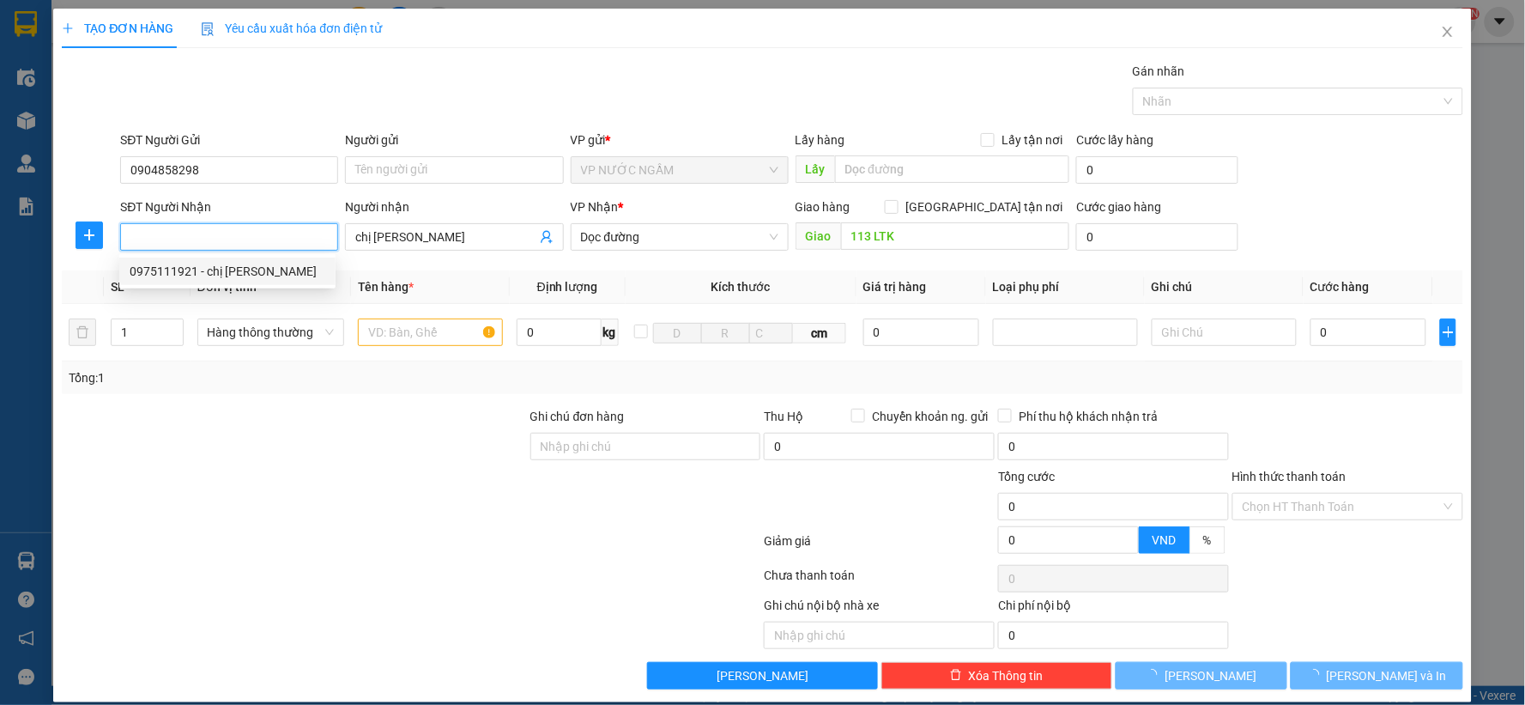
type input "0975111921"
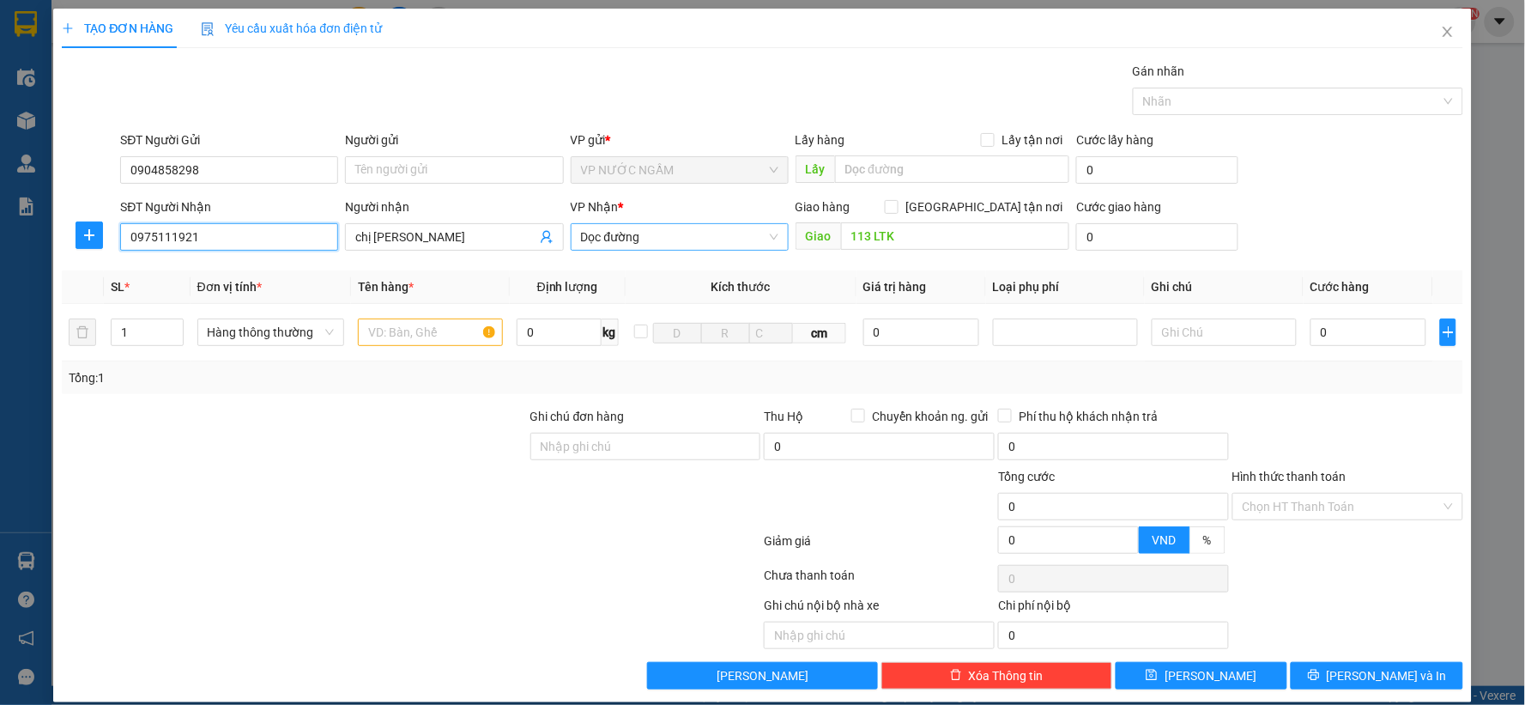
click at [719, 241] on span "Dọc đường" at bounding box center [679, 237] width 197 height 26
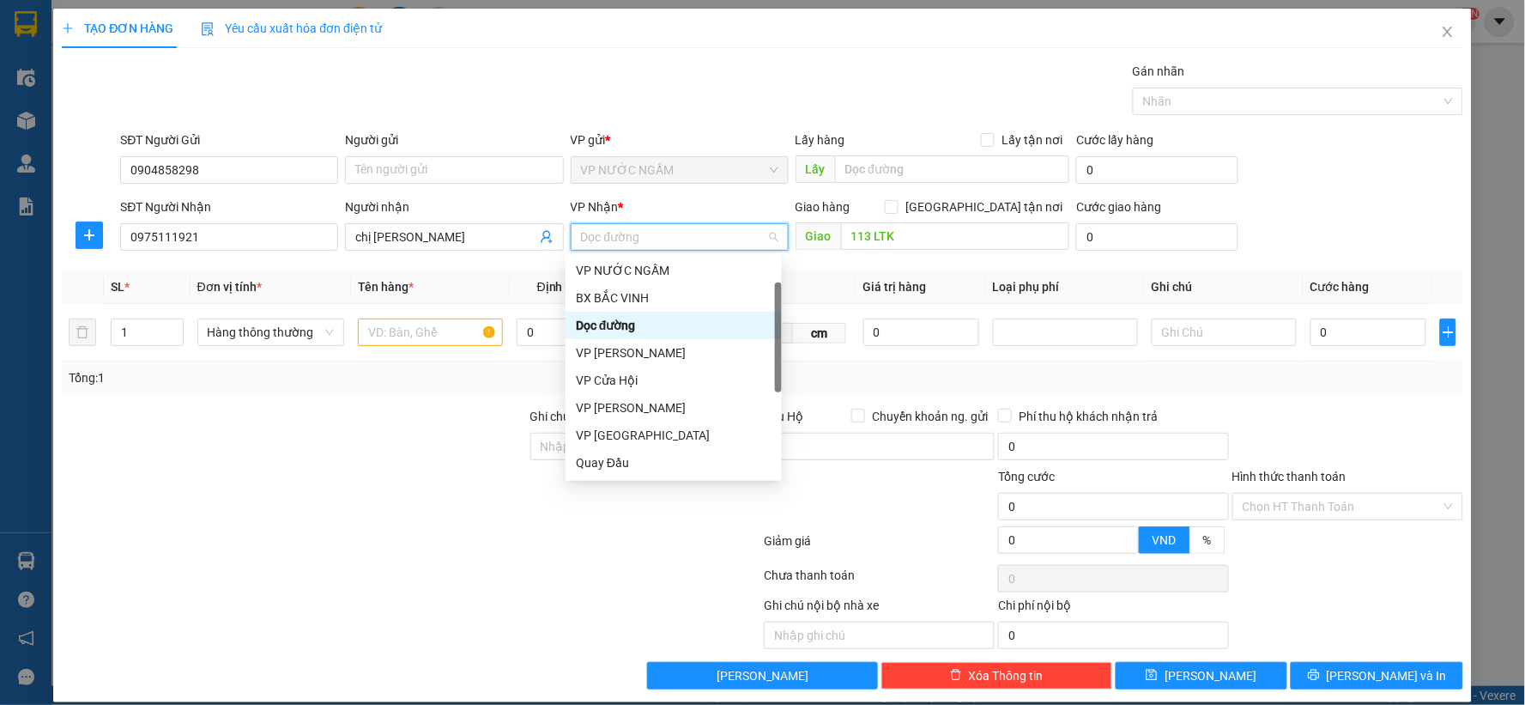
scroll to position [151, 0]
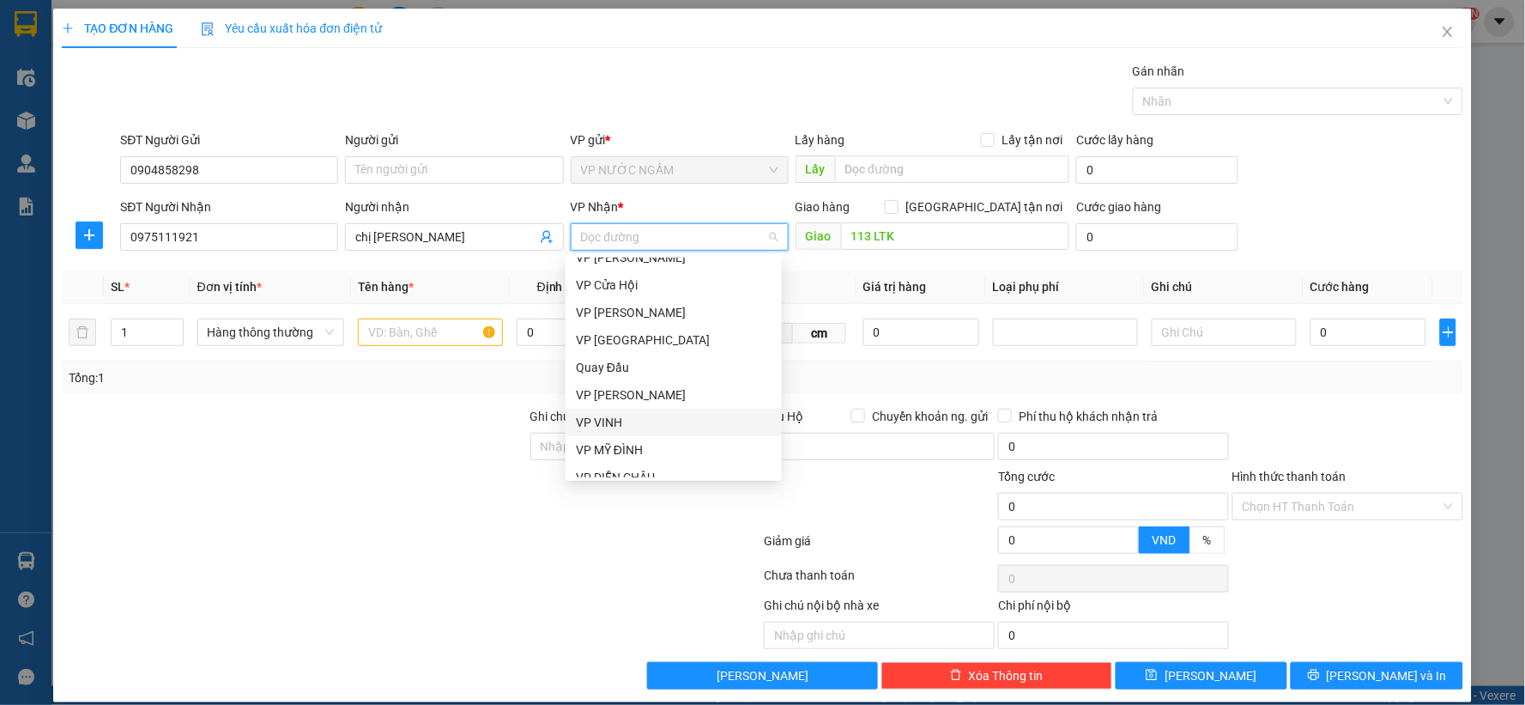
click at [649, 414] on div "VP VINH" at bounding box center [674, 422] width 196 height 19
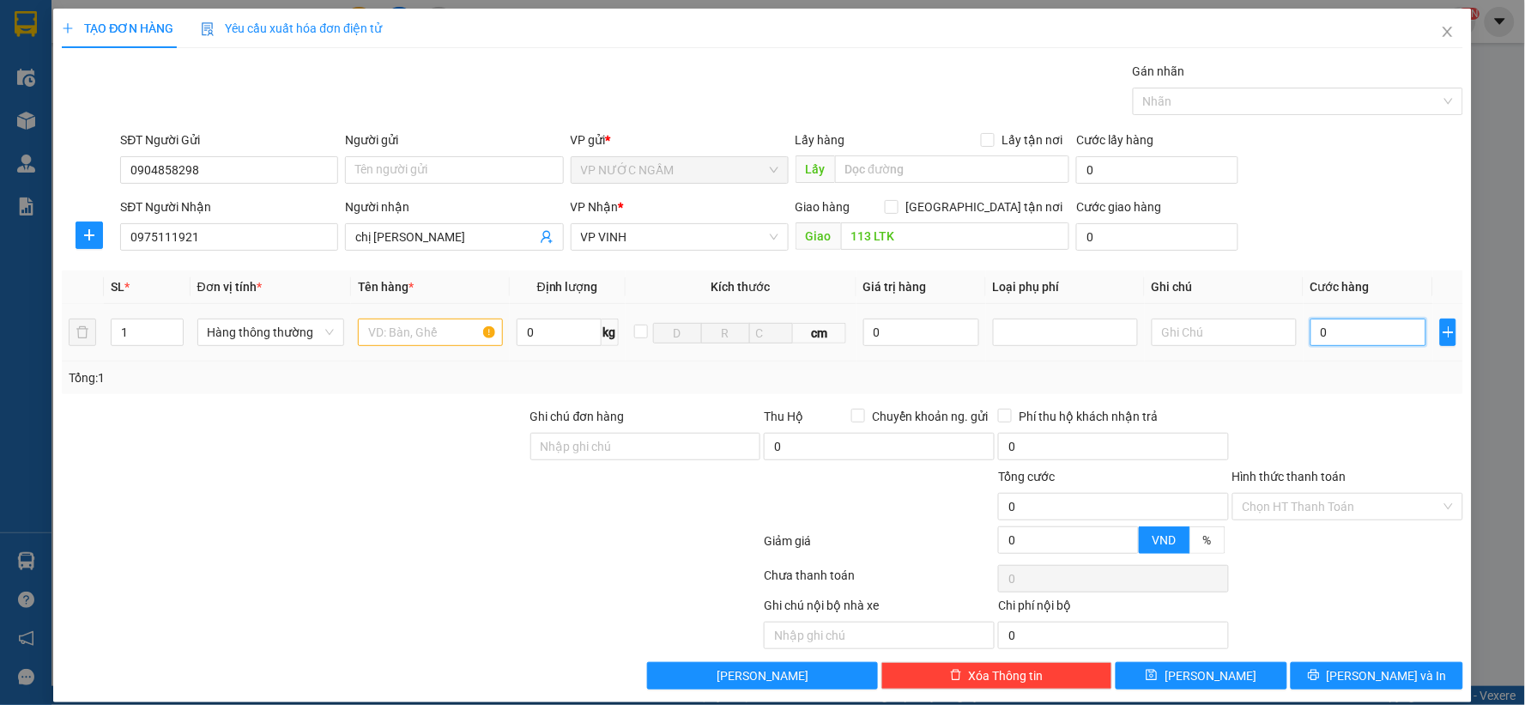
click at [1341, 342] on input "0" at bounding box center [1369, 331] width 116 height 27
type input "6"
type input "60"
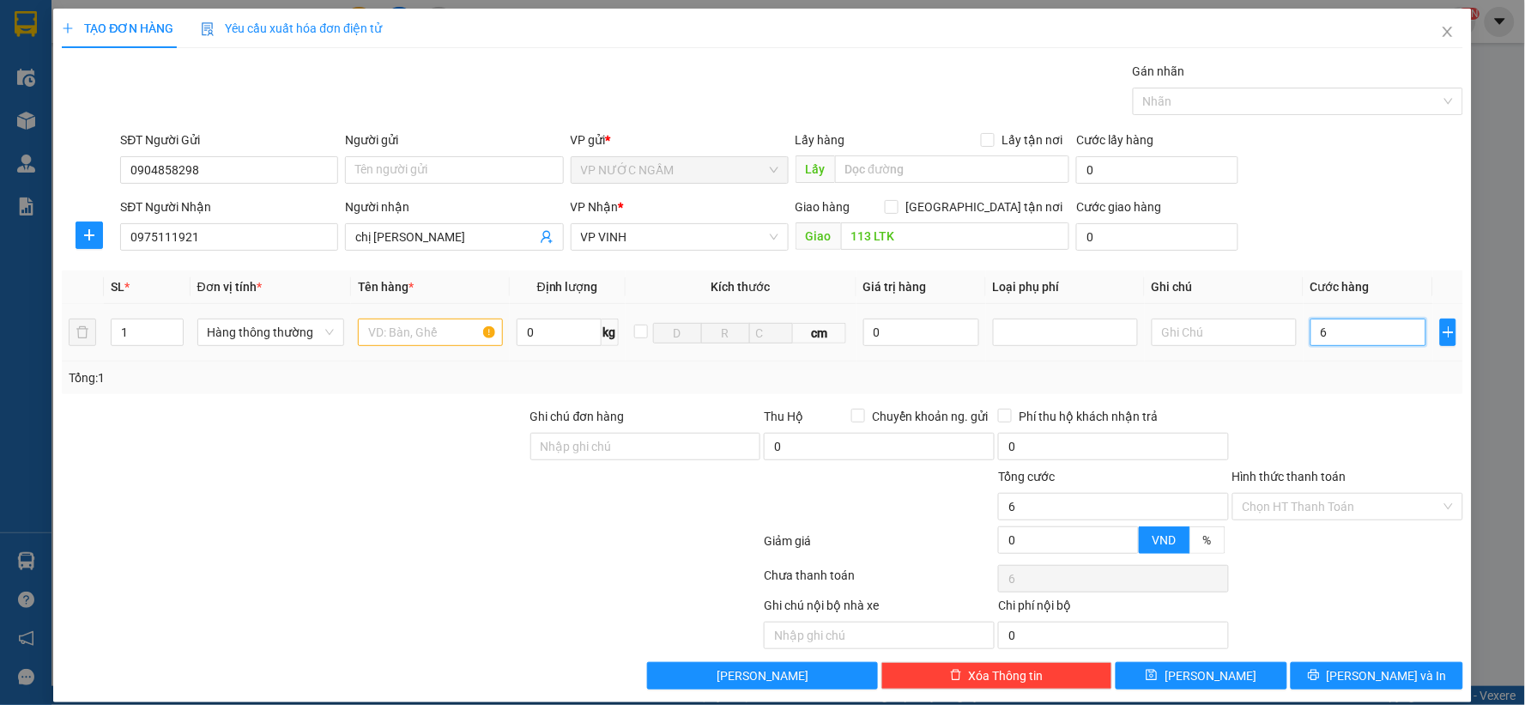
type input "60"
type input "60.000"
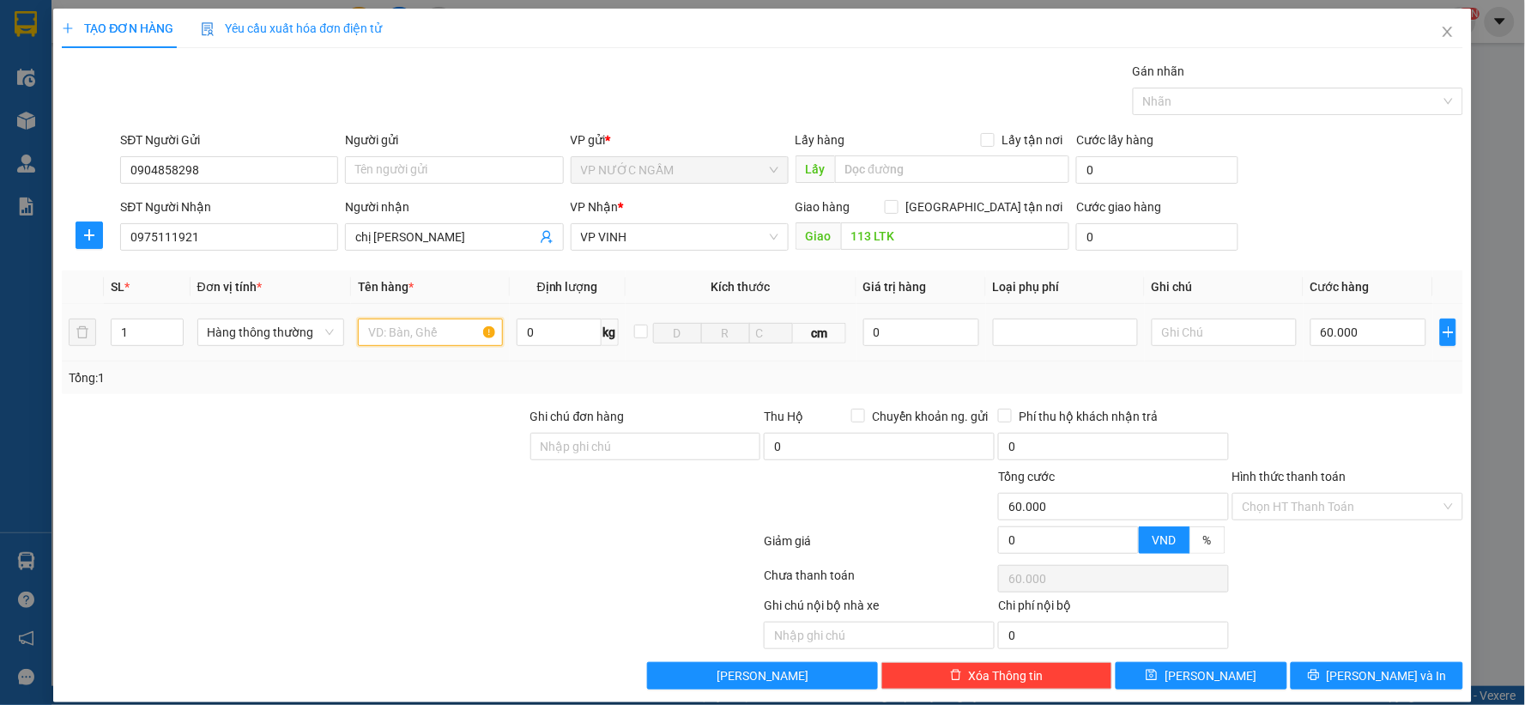
click at [379, 333] on input "text" at bounding box center [430, 331] width 145 height 27
type input "tp"
click at [1387, 674] on span "[PERSON_NAME] và In" at bounding box center [1387, 675] width 120 height 19
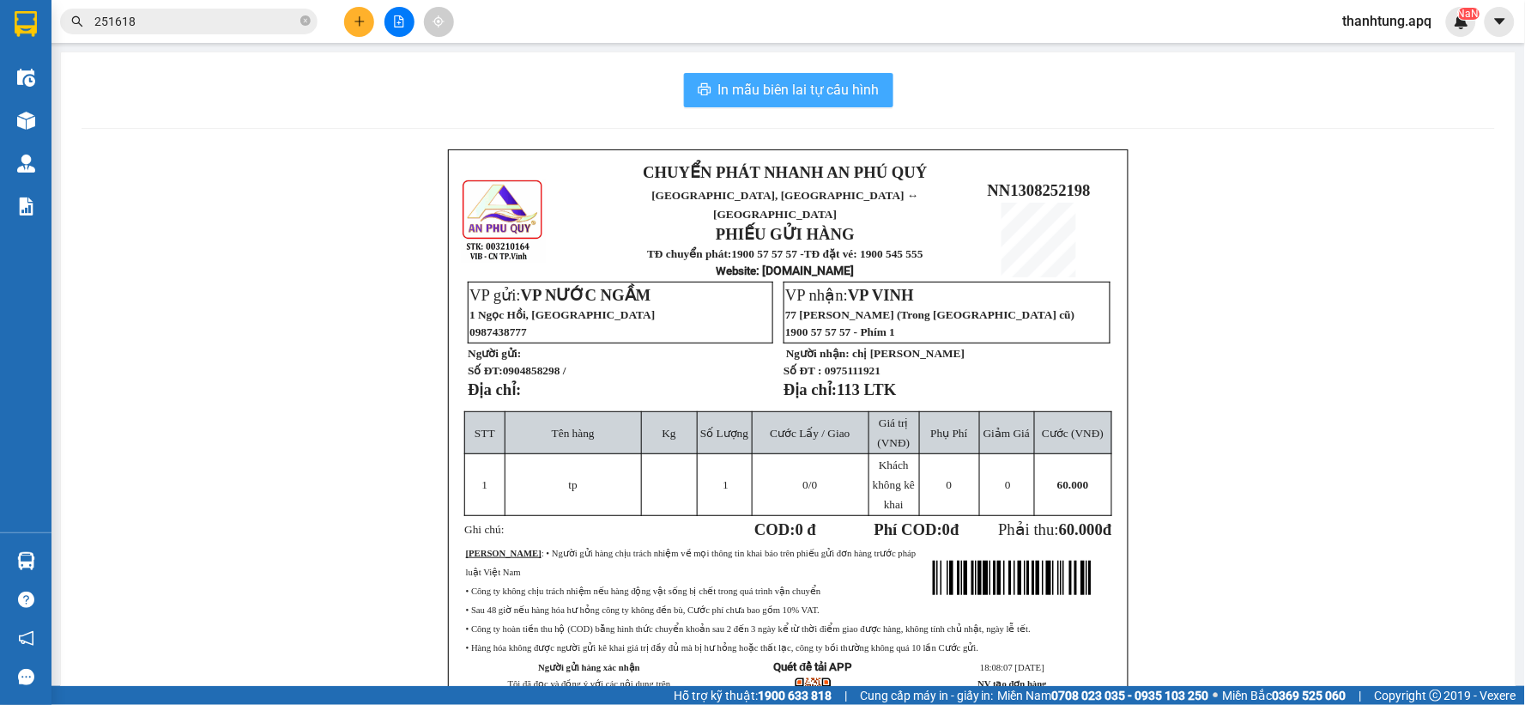
click at [761, 94] on span "In mẫu biên lai tự cấu hình" at bounding box center [798, 89] width 161 height 21
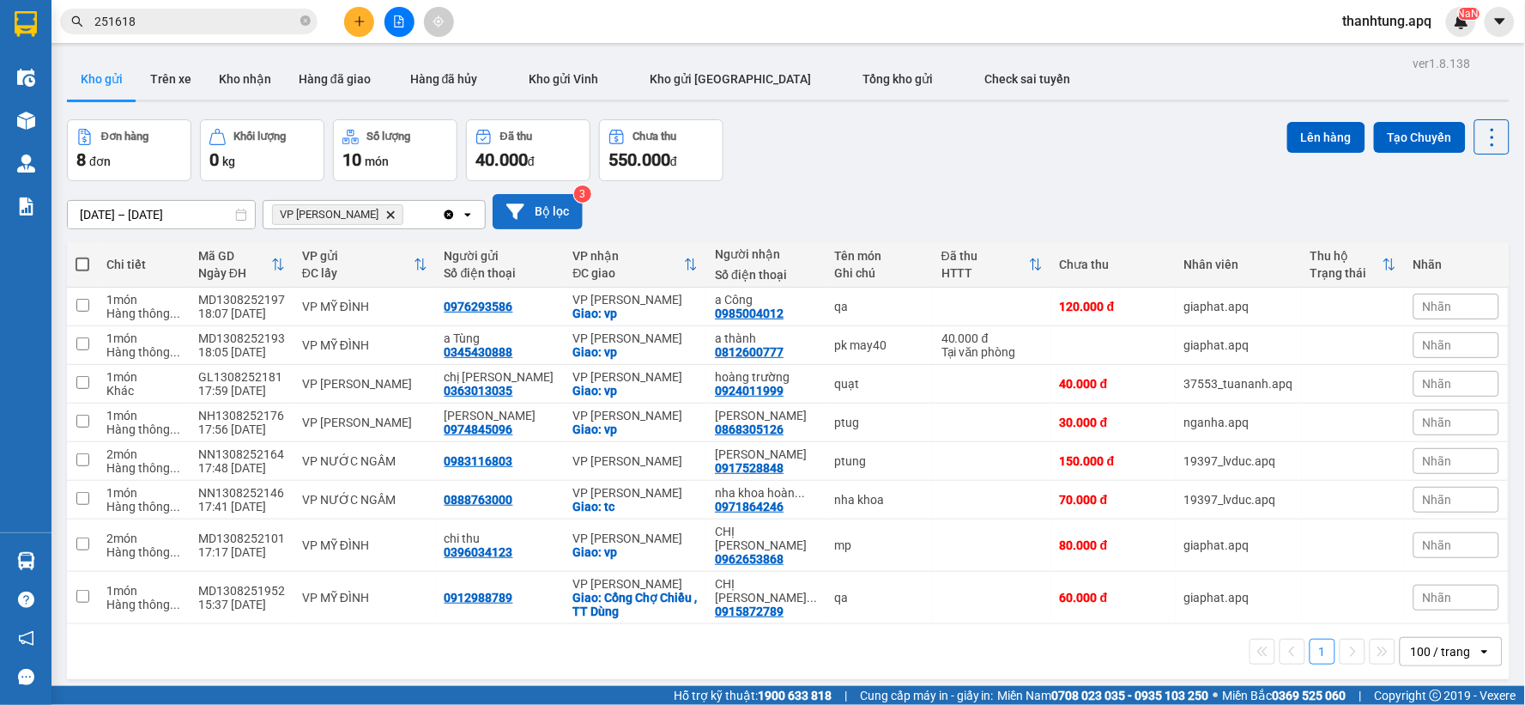
click at [549, 209] on button "Bộ lọc" at bounding box center [538, 211] width 90 height 35
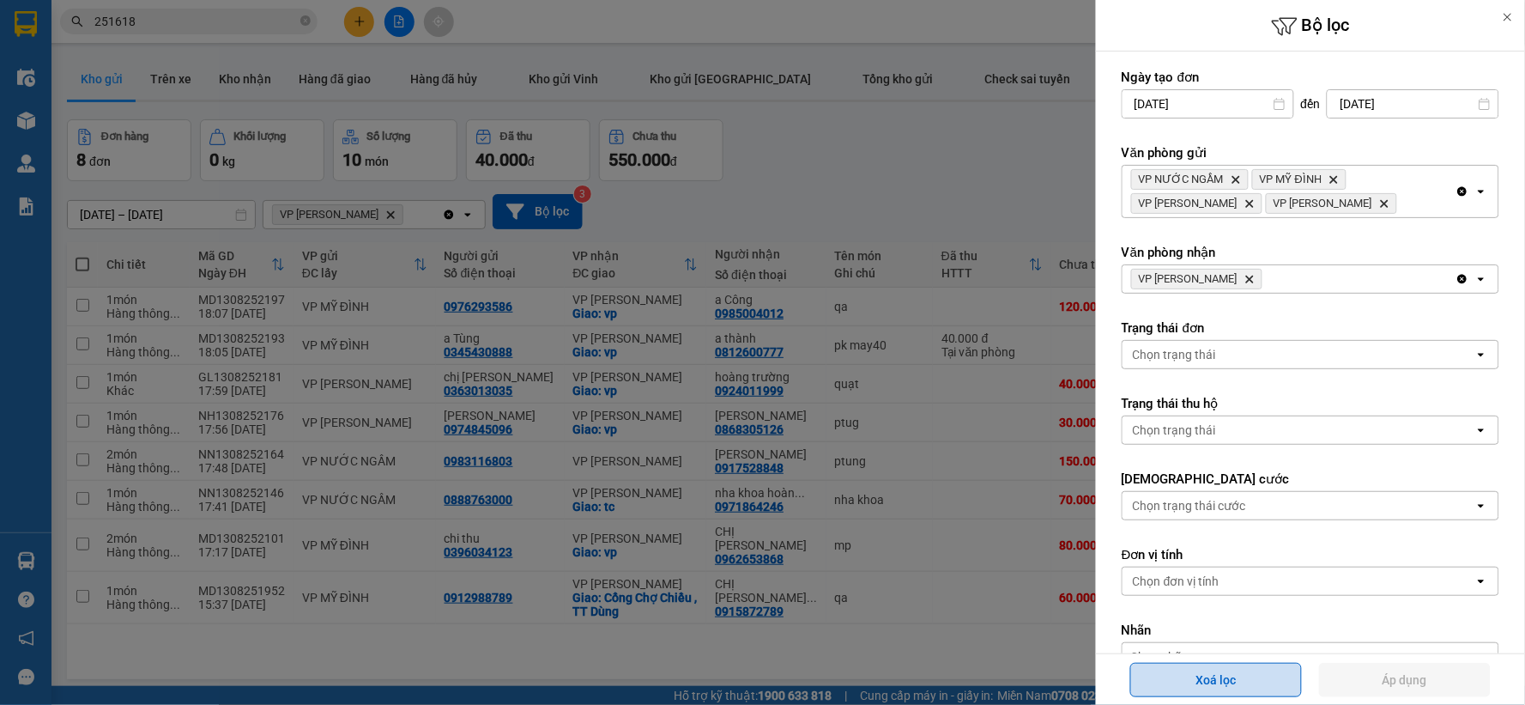
click at [1256, 678] on button "Xoá lọc" at bounding box center [1216, 680] width 172 height 34
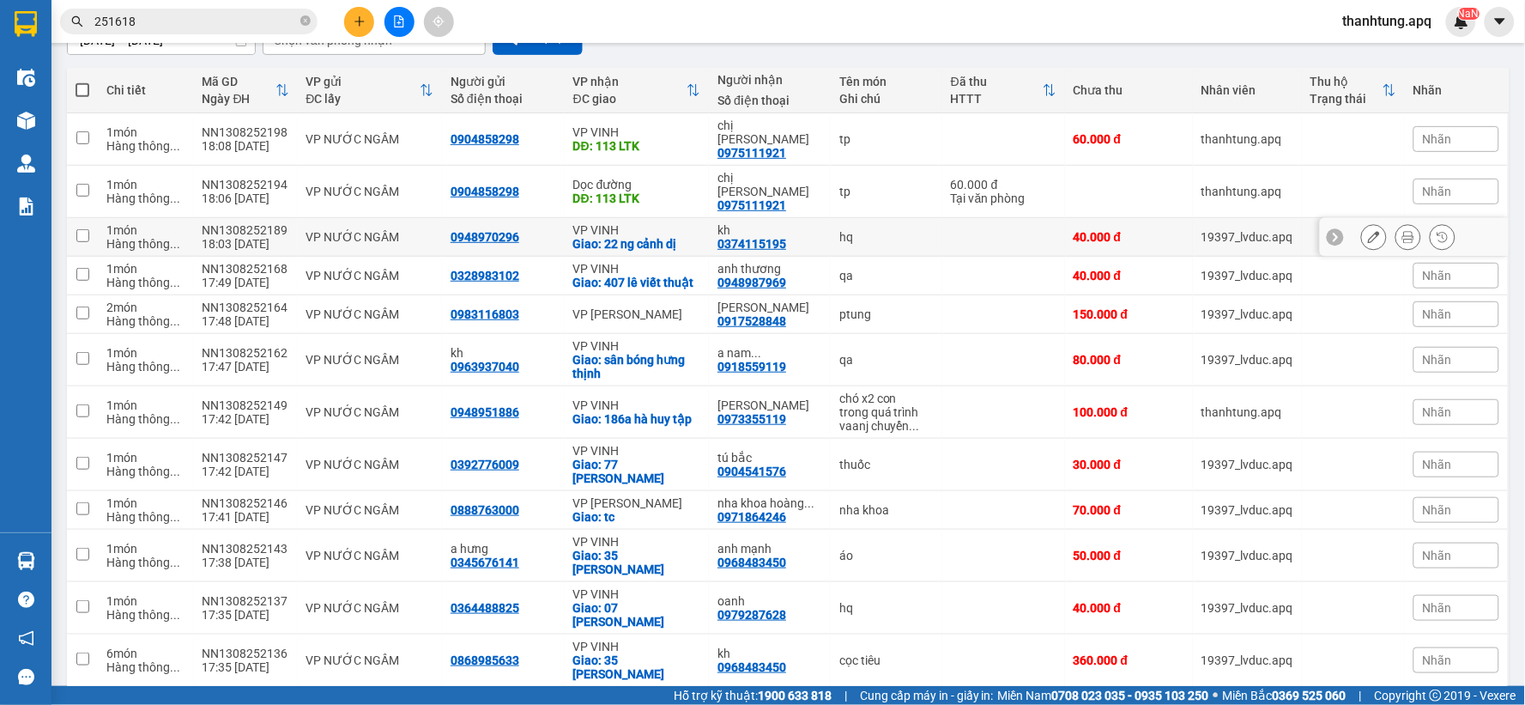
scroll to position [66, 0]
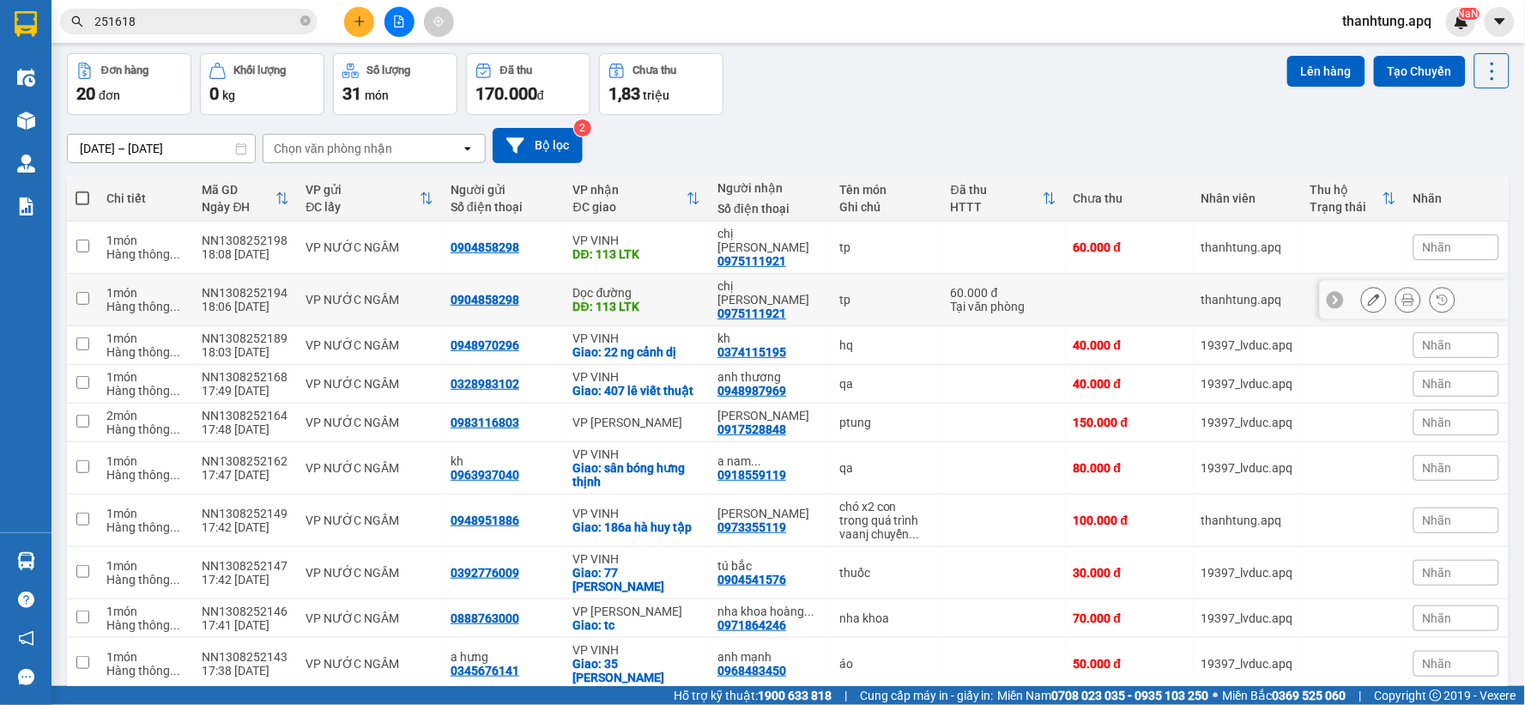
click at [1362, 285] on button at bounding box center [1374, 300] width 24 height 30
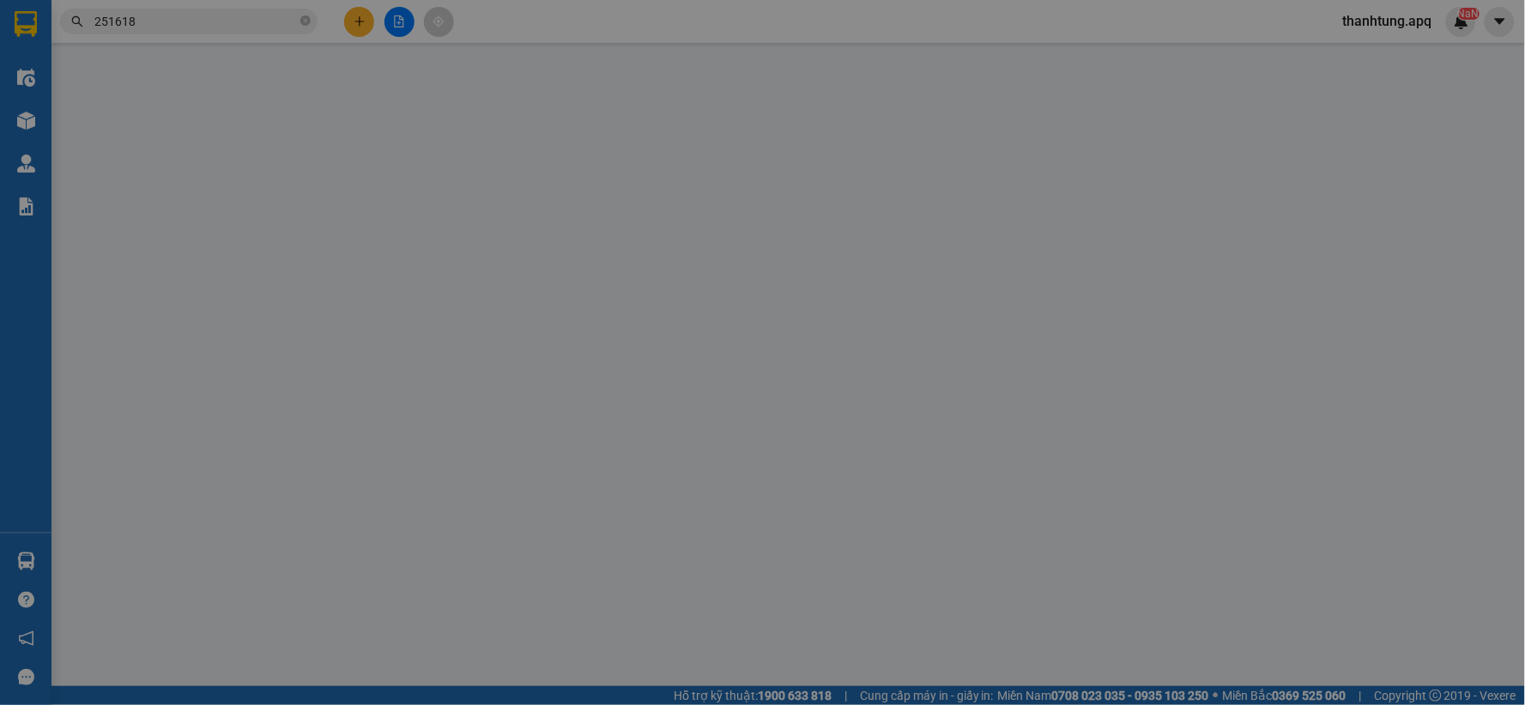
type input "0904858298"
type input "0975111921"
type input "chị [PERSON_NAME]"
type input "113 LTK"
type input "60.000"
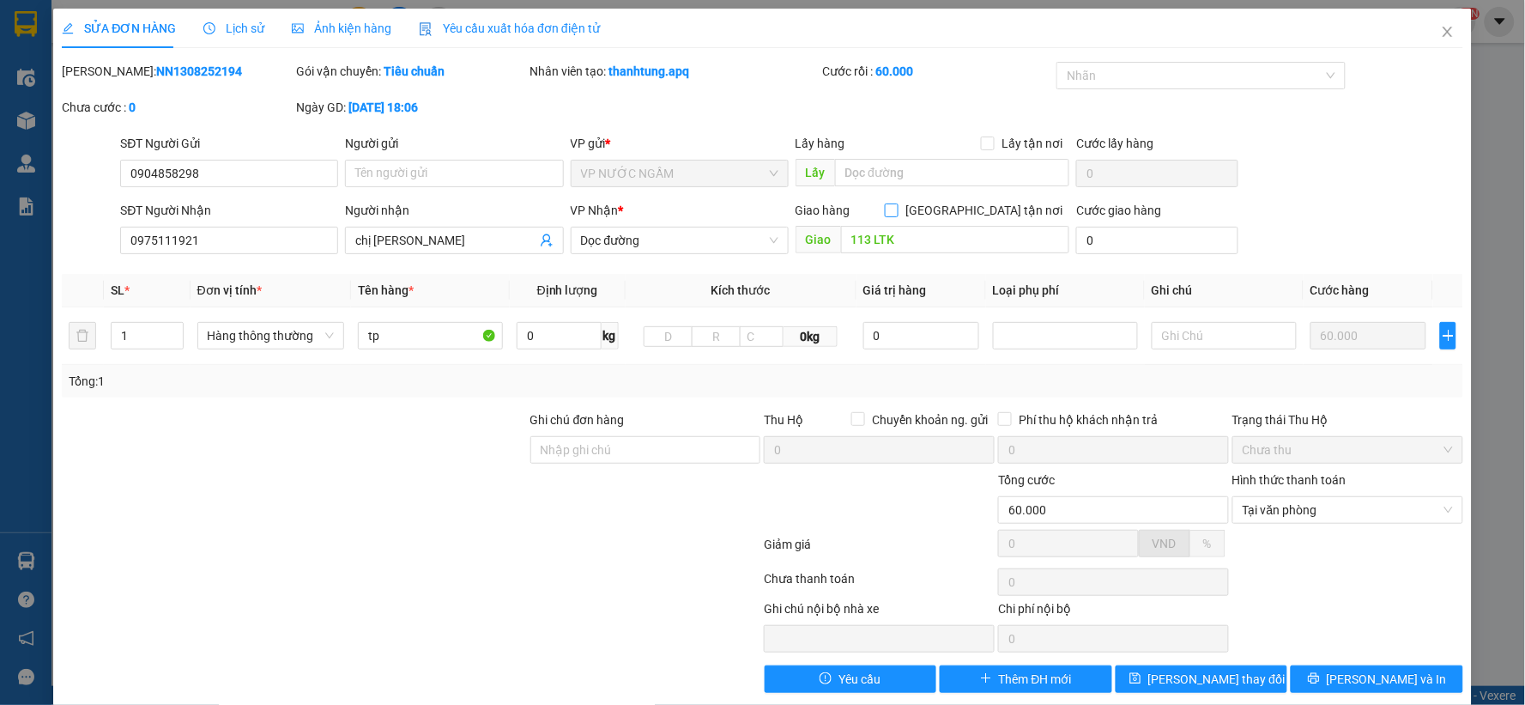
click at [897, 213] on input "[GEOGRAPHIC_DATA] tận nơi" at bounding box center [891, 209] width 12 height 12
checkbox input "true"
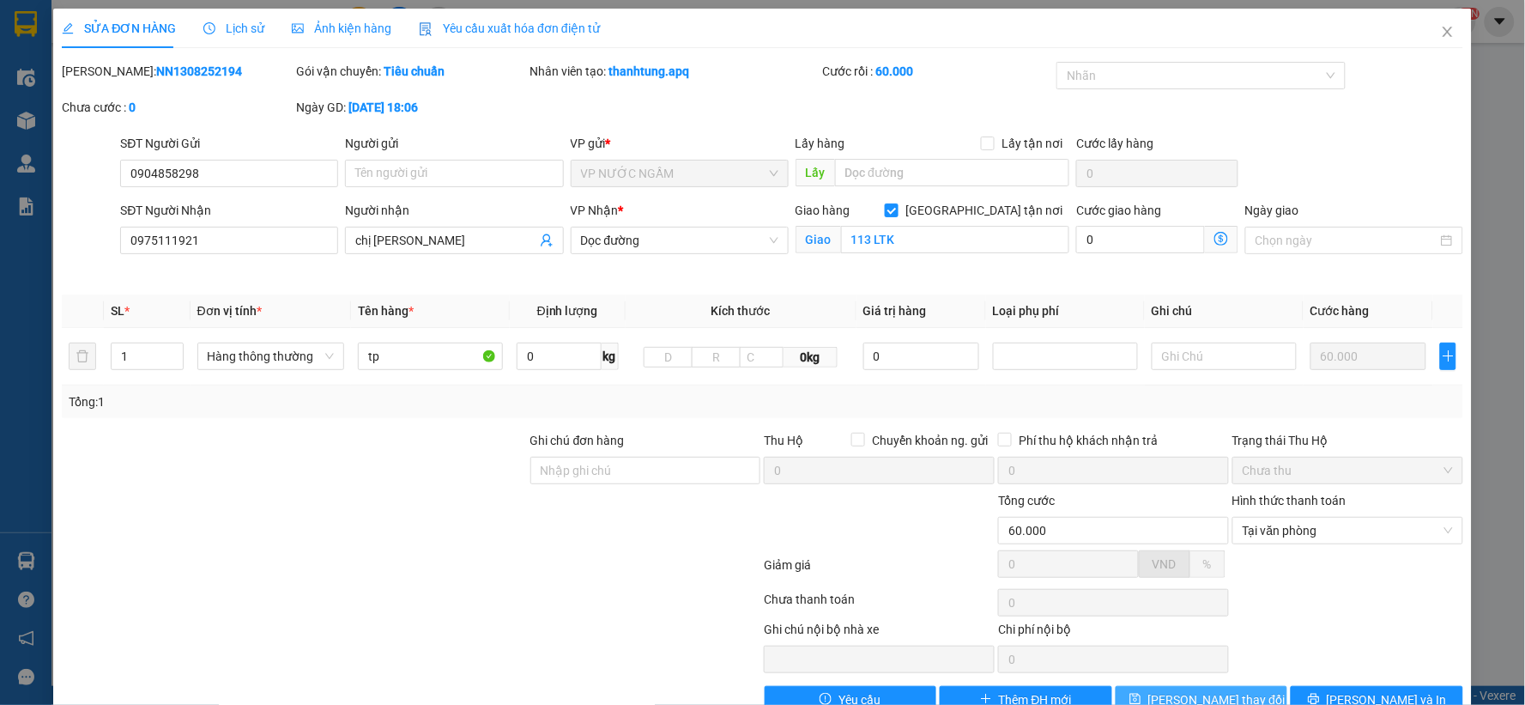
click at [1230, 678] on span "[PERSON_NAME] thay đổi" at bounding box center [1216, 699] width 137 height 19
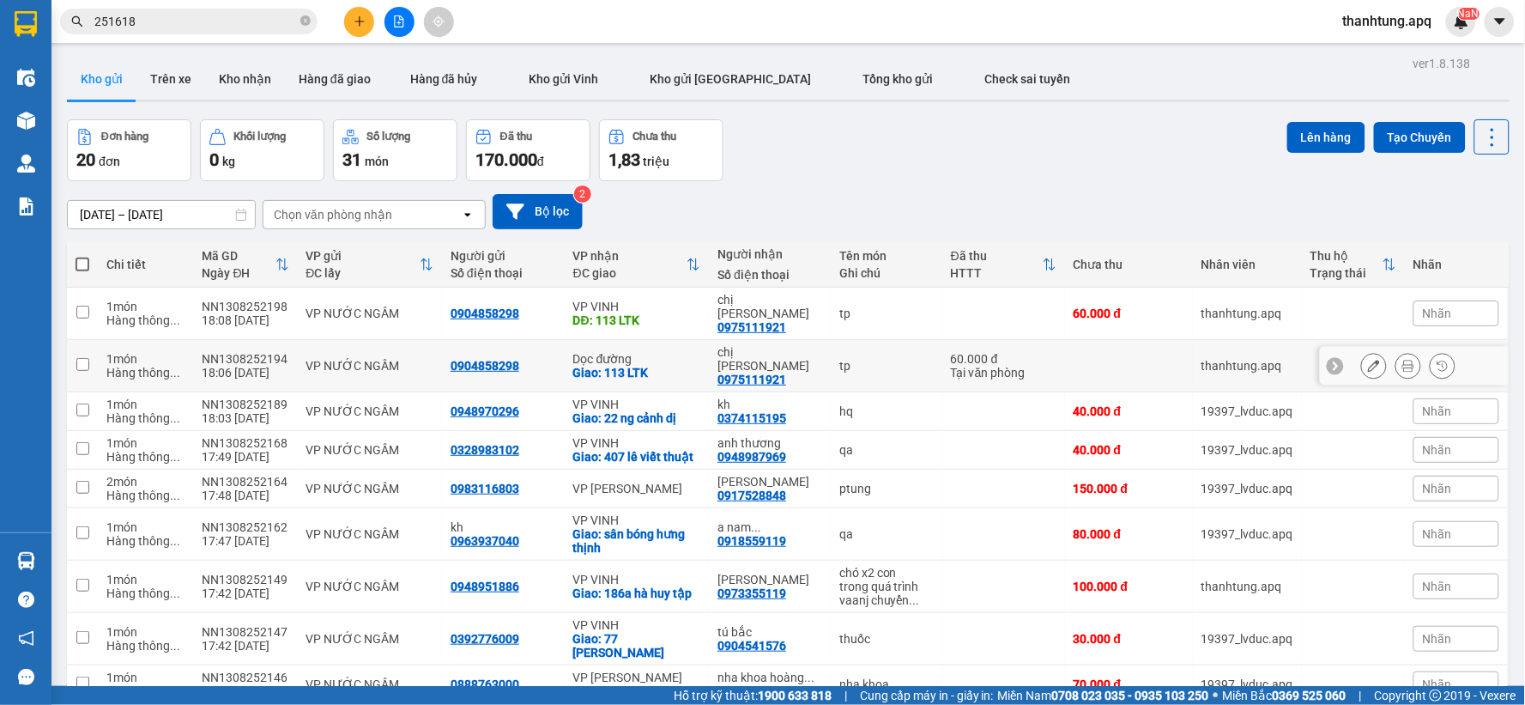
click at [850, 306] on div "tp" at bounding box center [886, 313] width 94 height 14
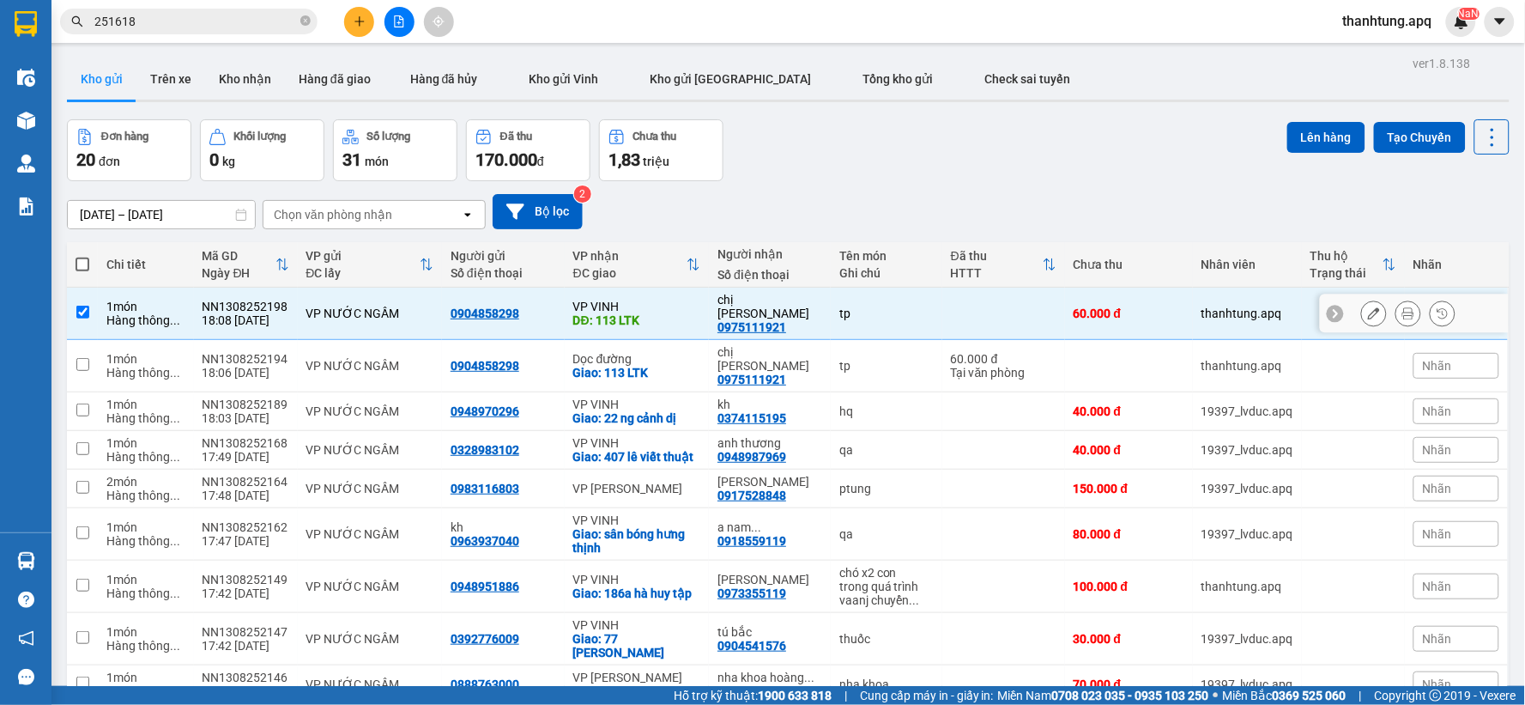
checkbox input "true"
click at [1339, 127] on button "Lên hàng" at bounding box center [1326, 137] width 78 height 31
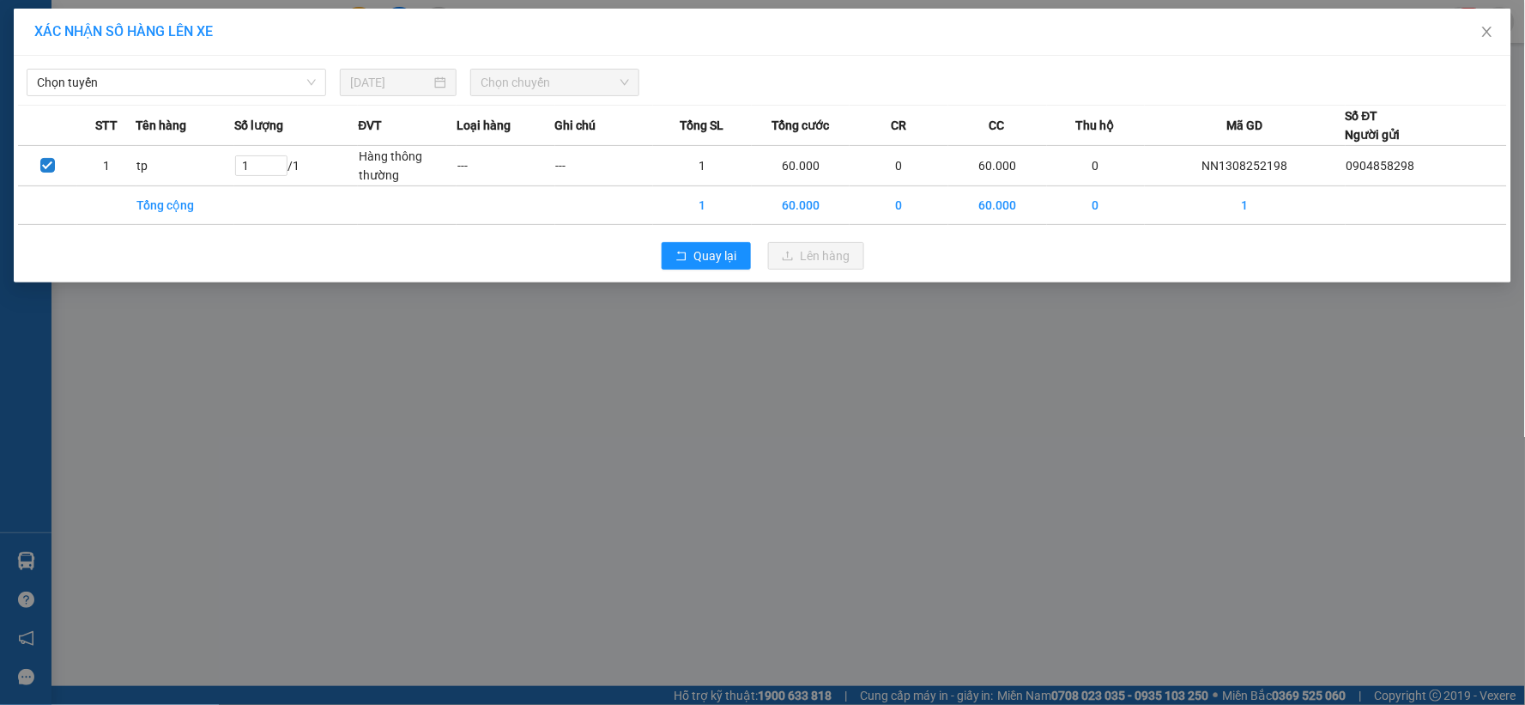
click at [137, 434] on div "XÁC NHẬN SỐ HÀNG LÊN XE Chọn tuyến [DATE] Chọn chuyến STT Tên hàng Số lượng ĐVT…" at bounding box center [762, 352] width 1525 height 705
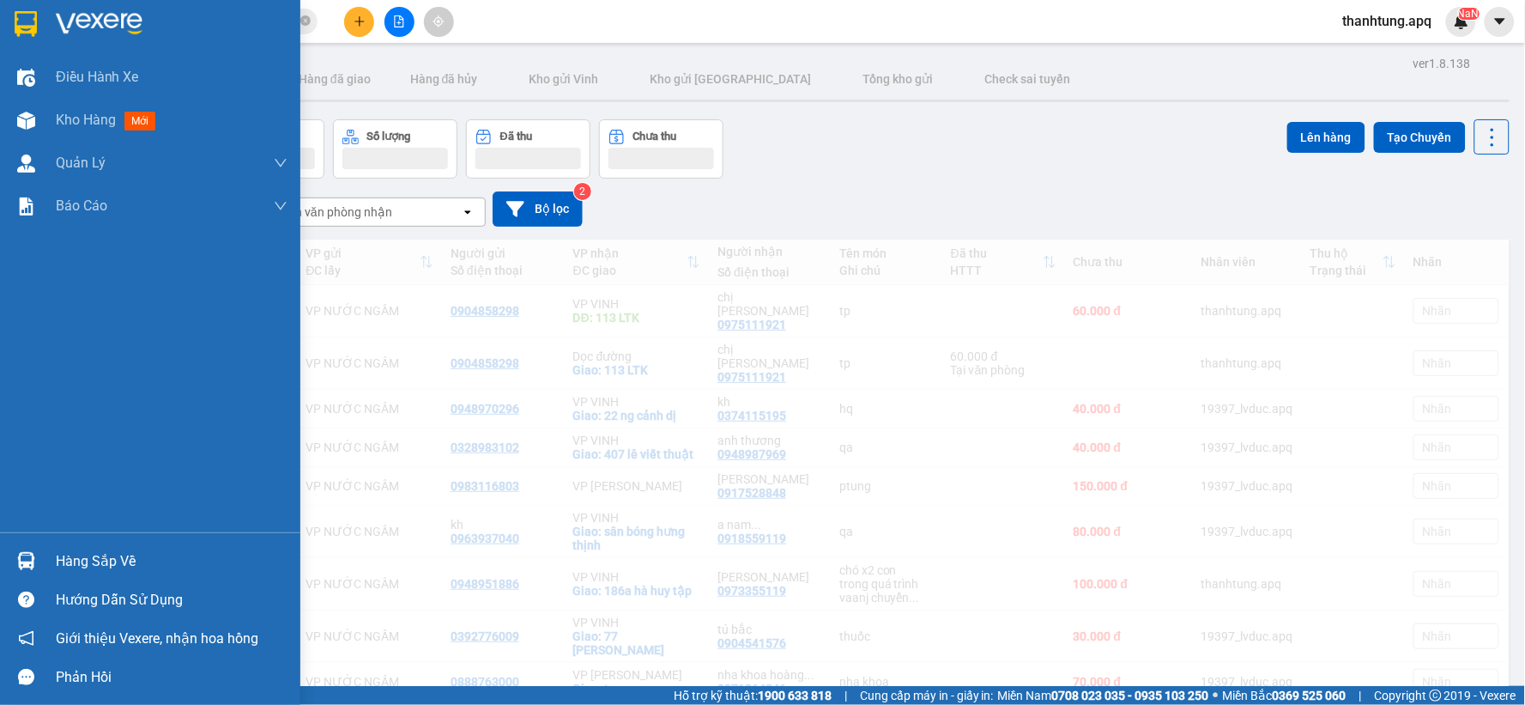
click at [17, 391] on div "Điều hành xe Kho hàng mới Quản [PERSON_NAME] lý thu hộ Quản lý chuyến Quản lý g…" at bounding box center [150, 294] width 300 height 476
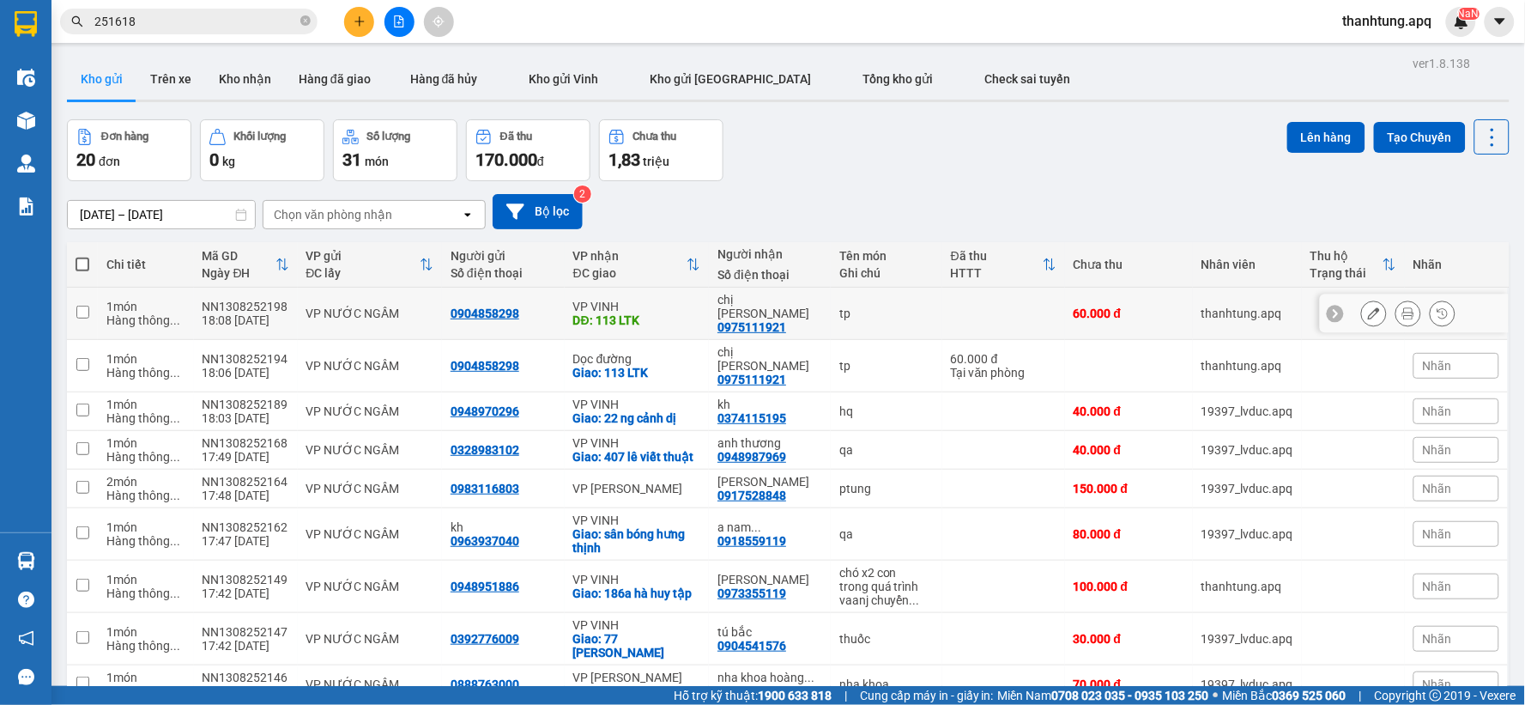
click at [1362, 300] on button at bounding box center [1374, 314] width 24 height 30
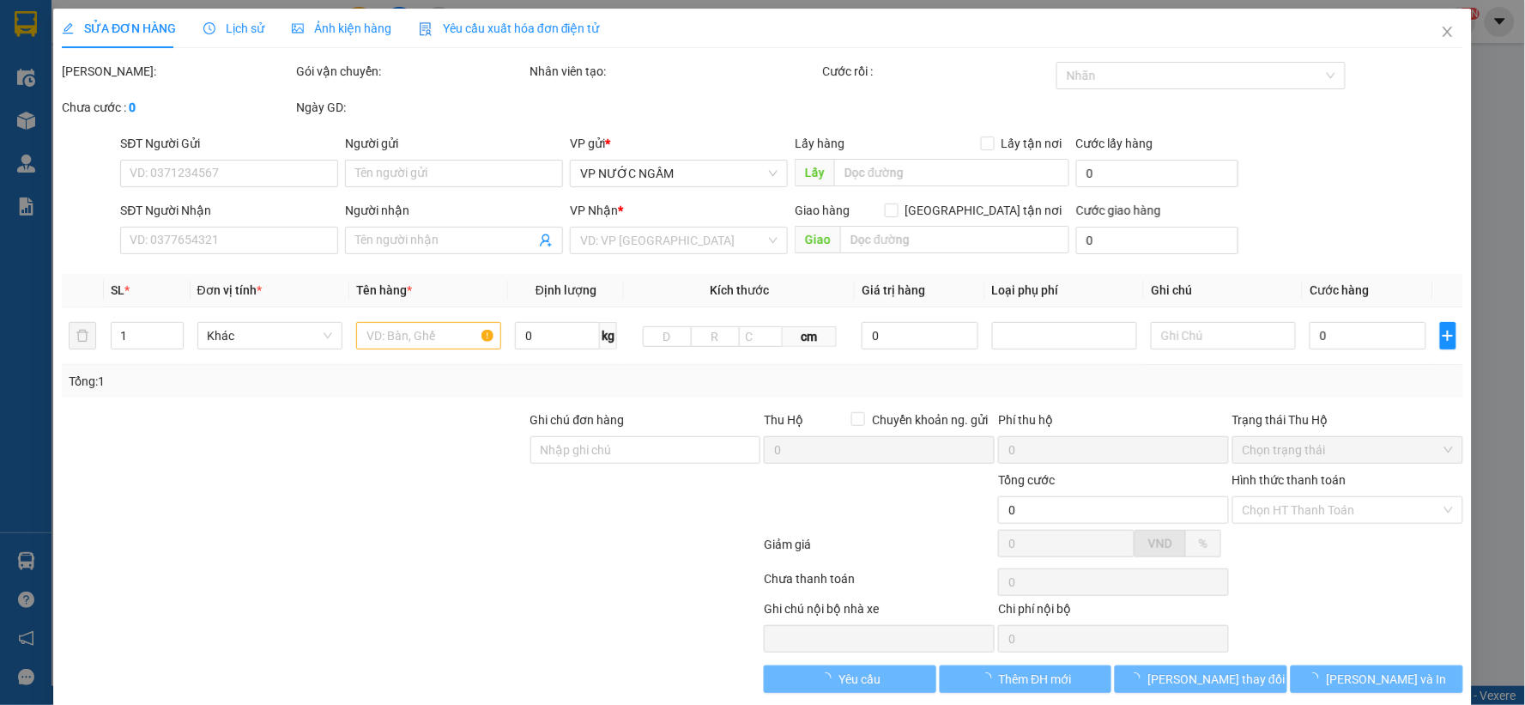
type input "0904858298"
type input "0975111921"
type input "chị [PERSON_NAME]"
type input "113 LTK"
type input "60.000"
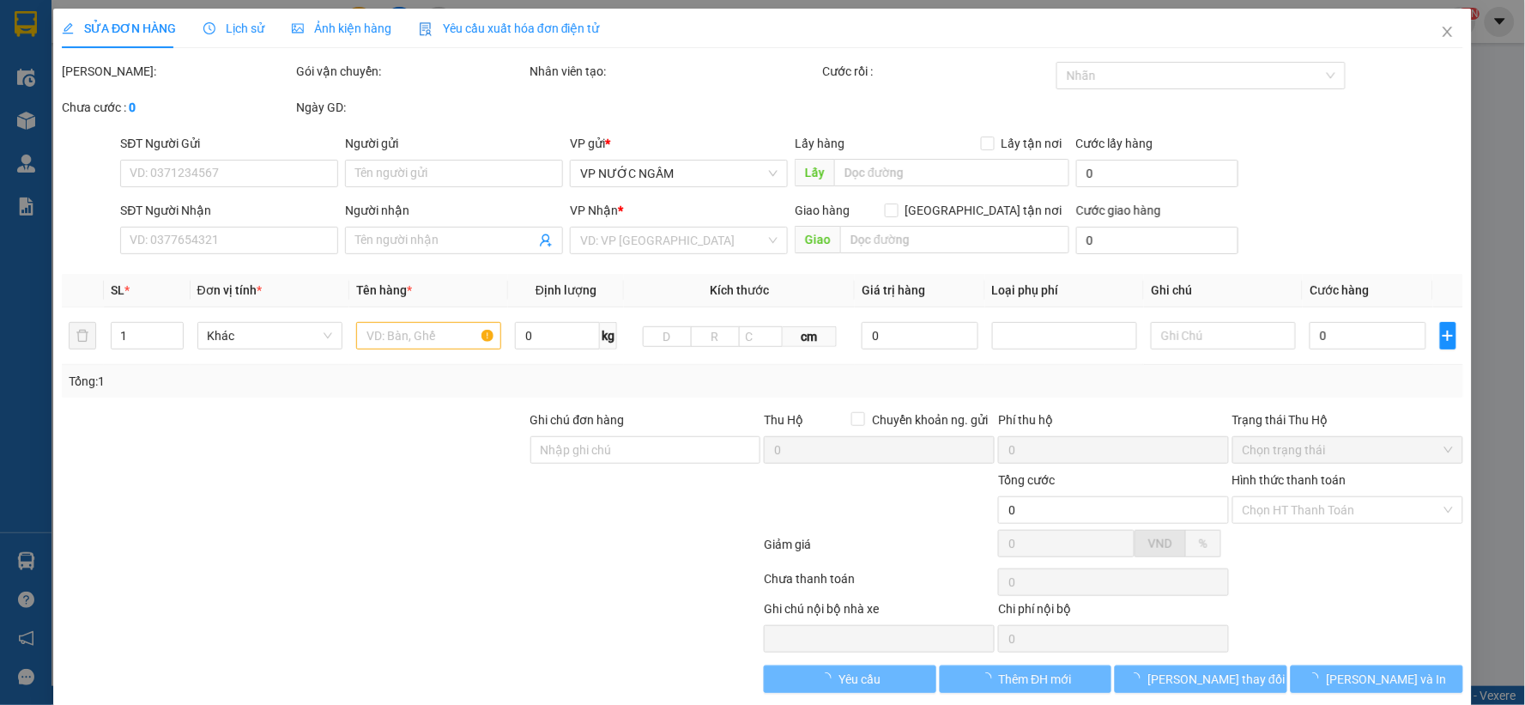
type input "60.000"
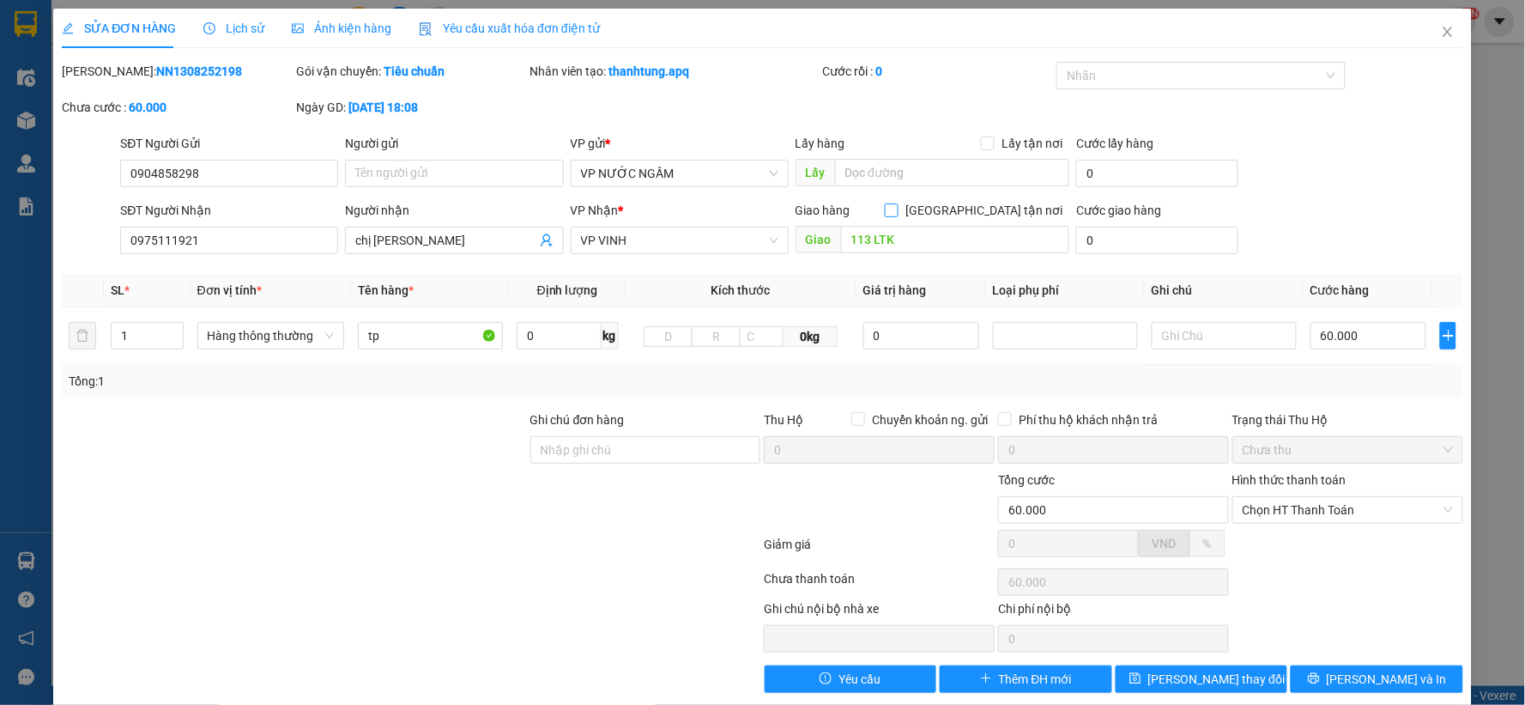
click at [971, 219] on label "[GEOGRAPHIC_DATA] tận nơi" at bounding box center [977, 210] width 185 height 19
click at [897, 215] on input "[GEOGRAPHIC_DATA] tận nơi" at bounding box center [891, 209] width 12 height 12
checkbox input "true"
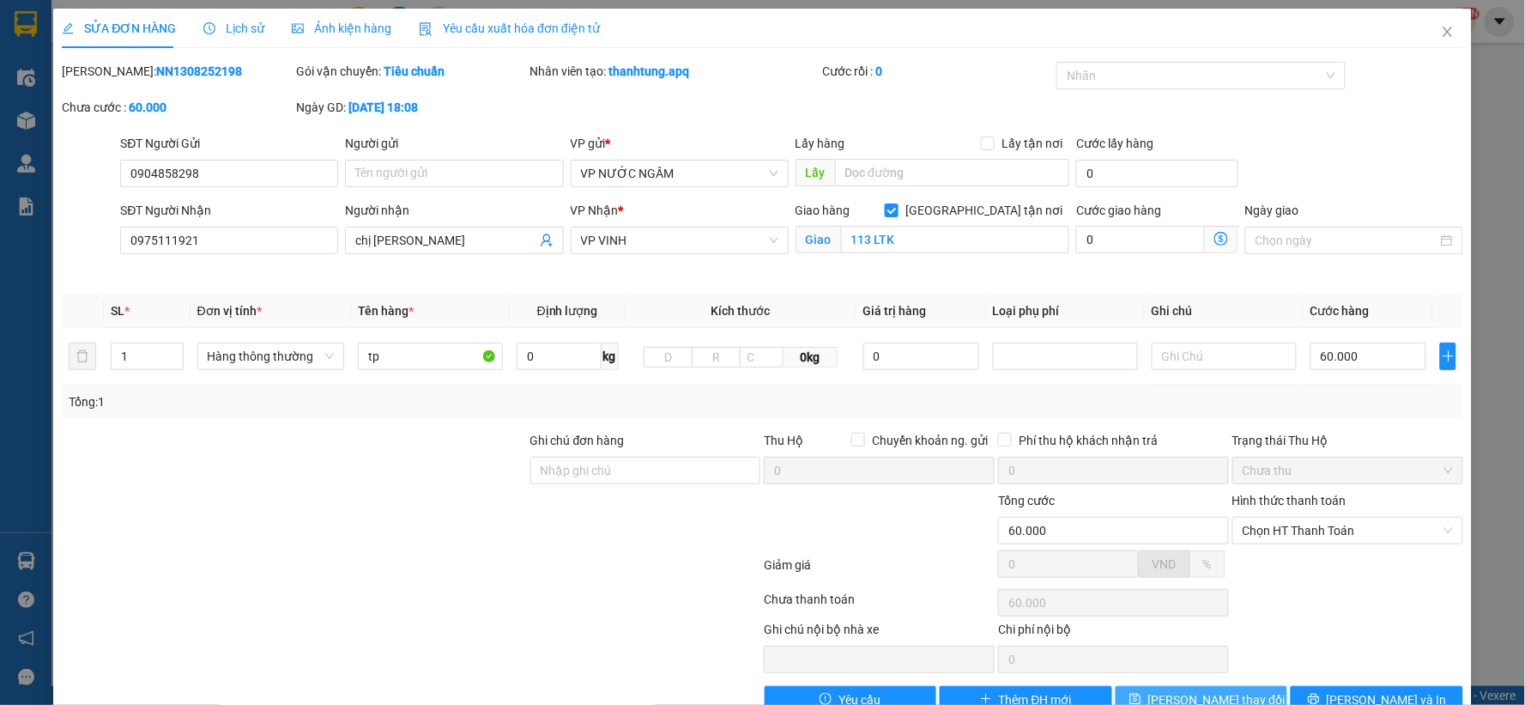
click at [1220, 678] on span "[PERSON_NAME] thay đổi" at bounding box center [1216, 699] width 137 height 19
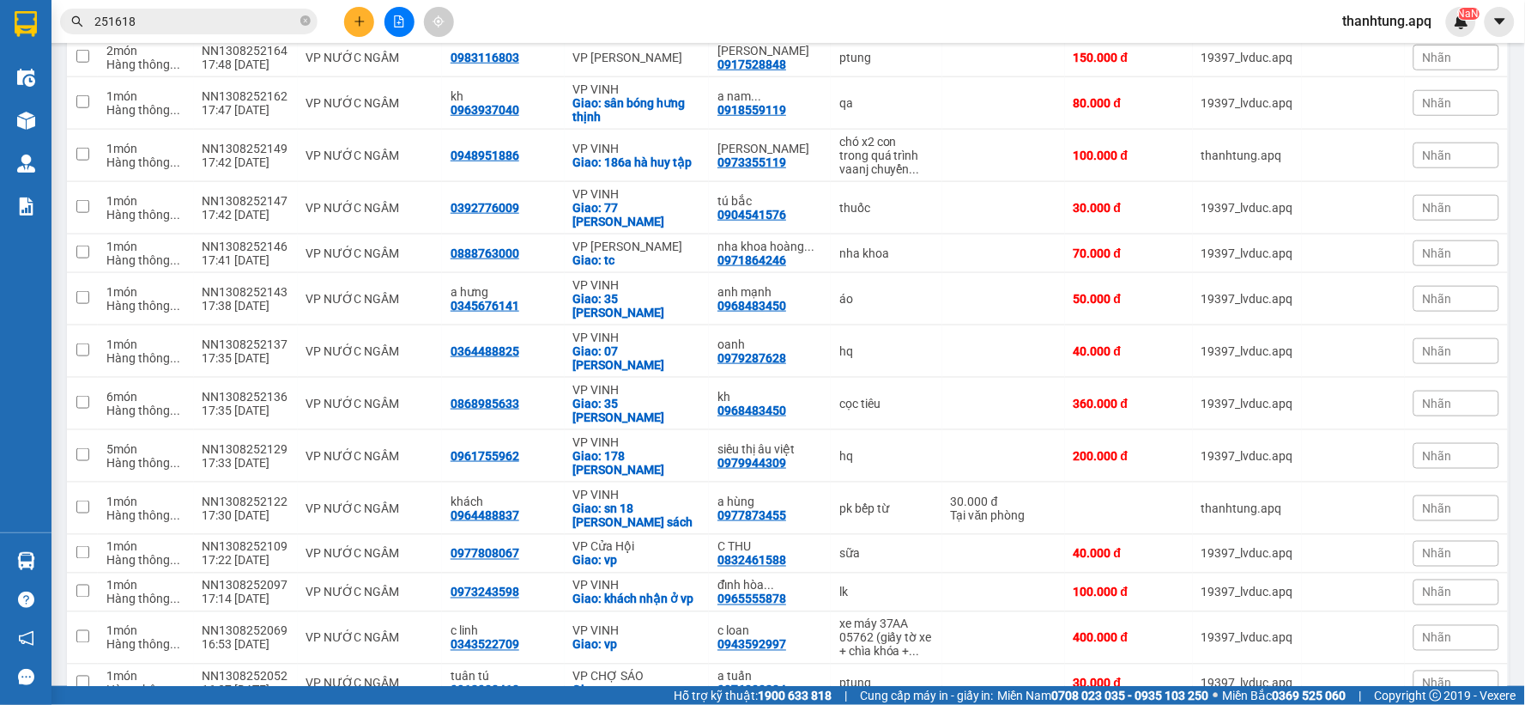
scroll to position [543, 0]
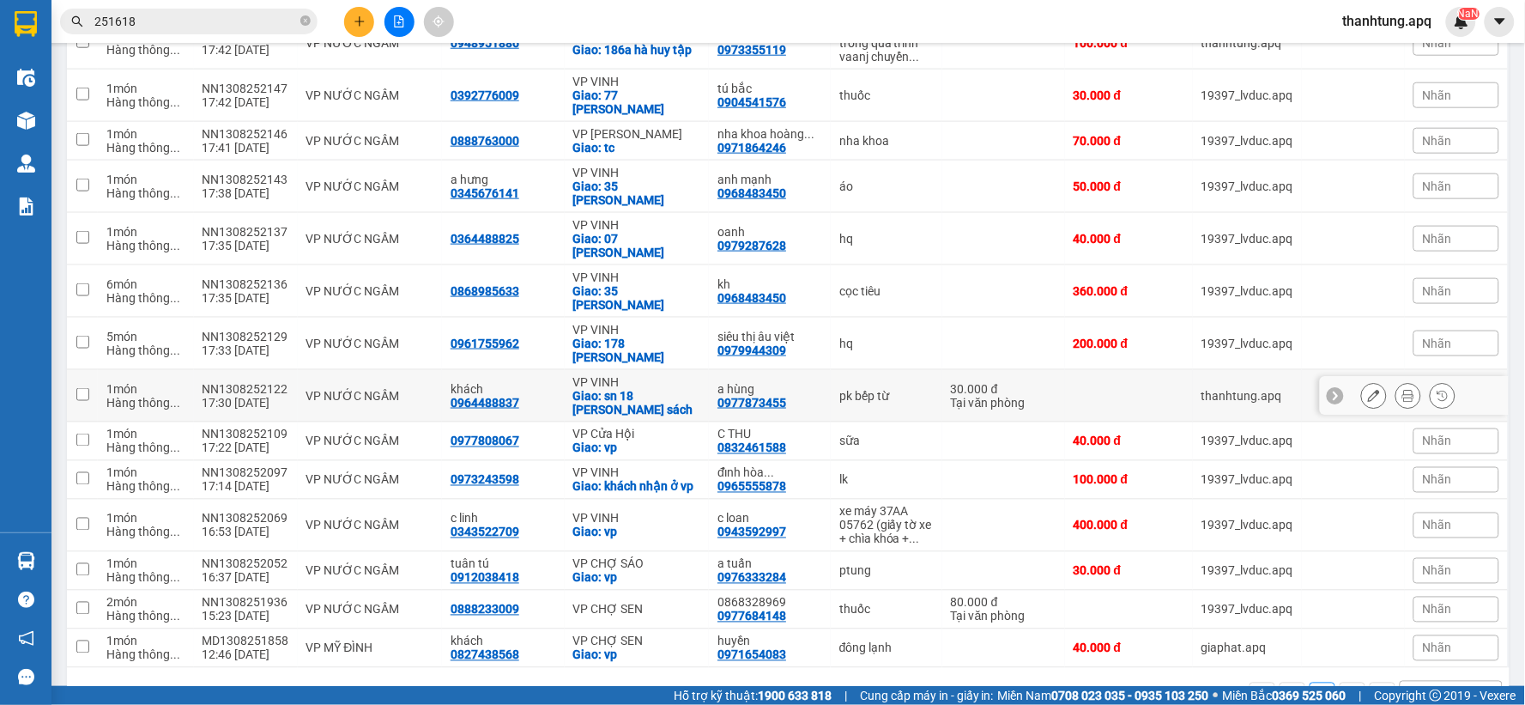
click at [880, 389] on div "pk bếp từ" at bounding box center [886, 396] width 94 height 14
checkbox input "true"
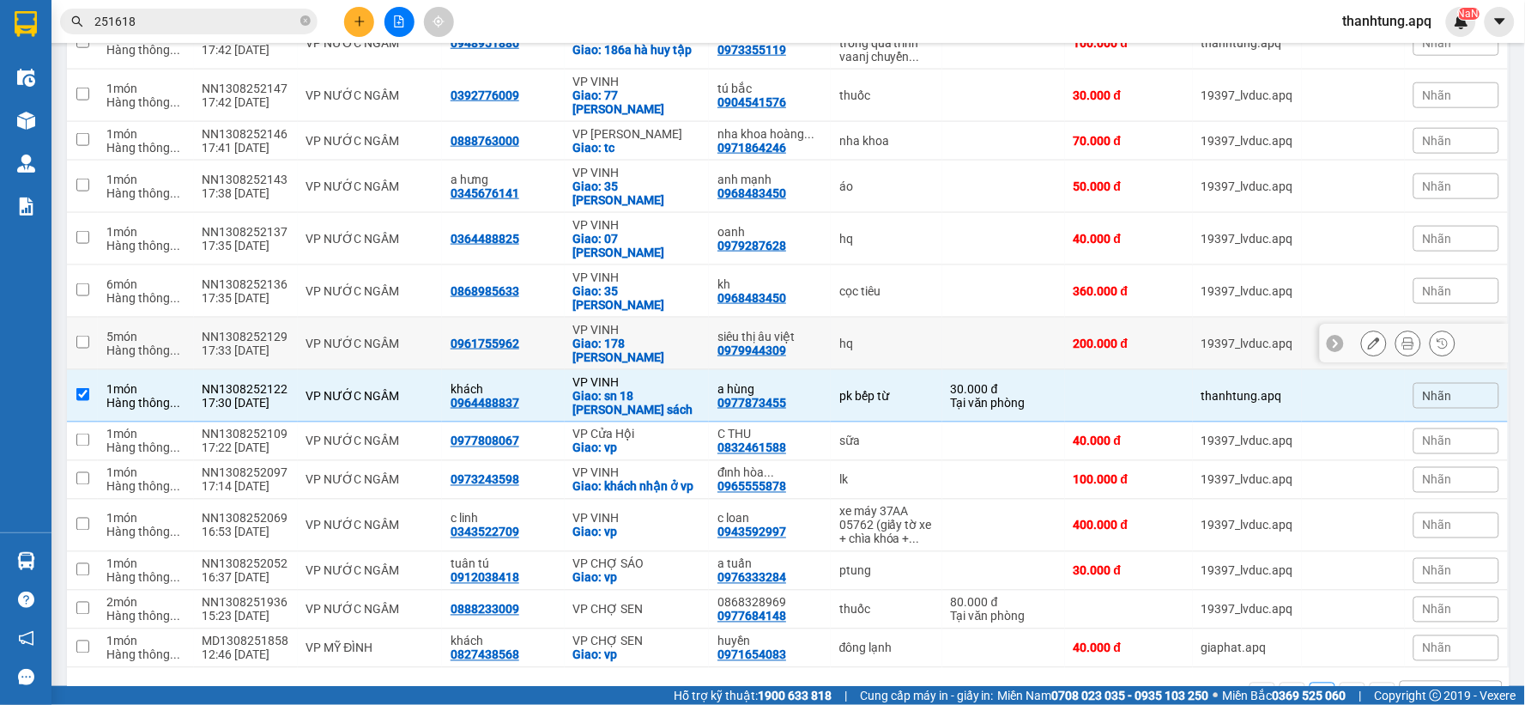
click at [880, 318] on td "hq" at bounding box center [887, 344] width 112 height 52
checkbox input "true"
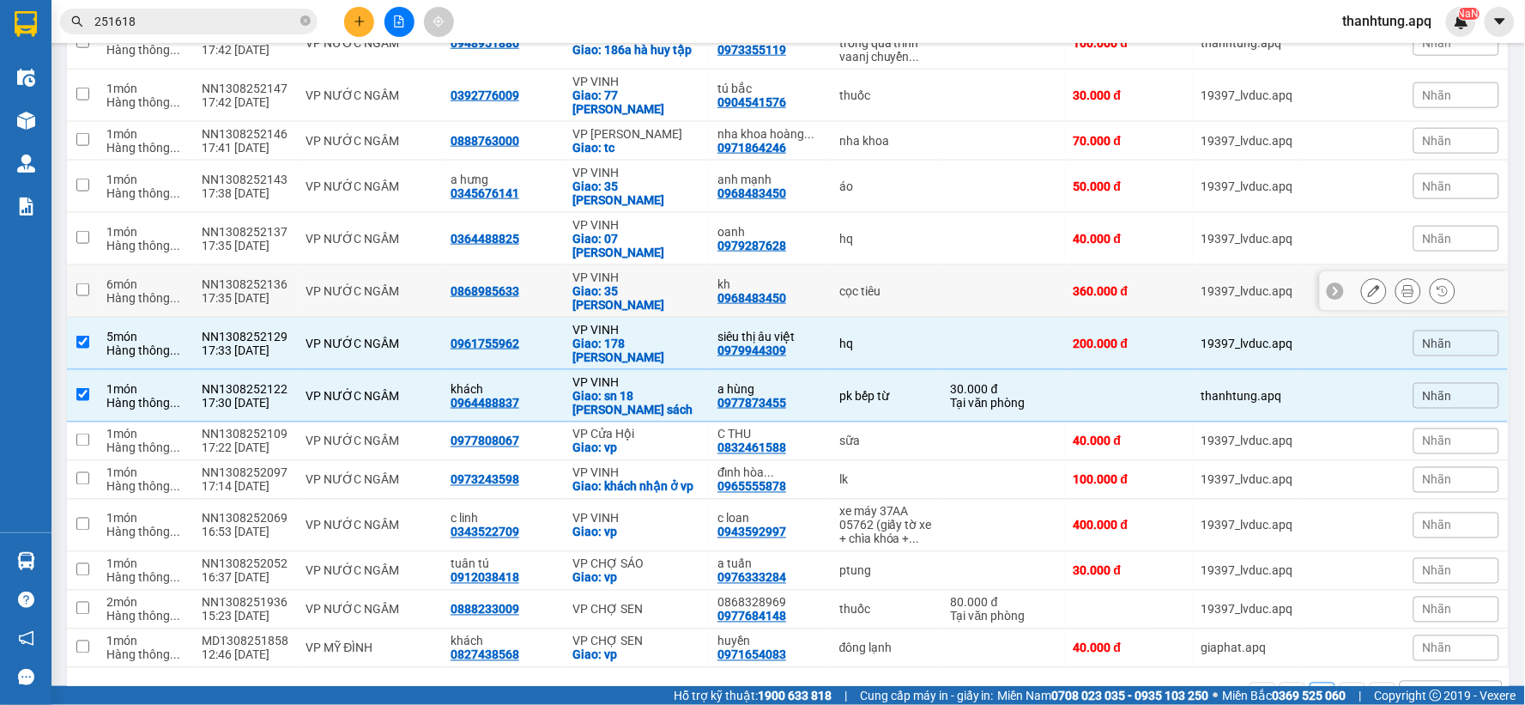
click at [899, 265] on td "cọc tiêu" at bounding box center [887, 291] width 112 height 52
checkbox input "true"
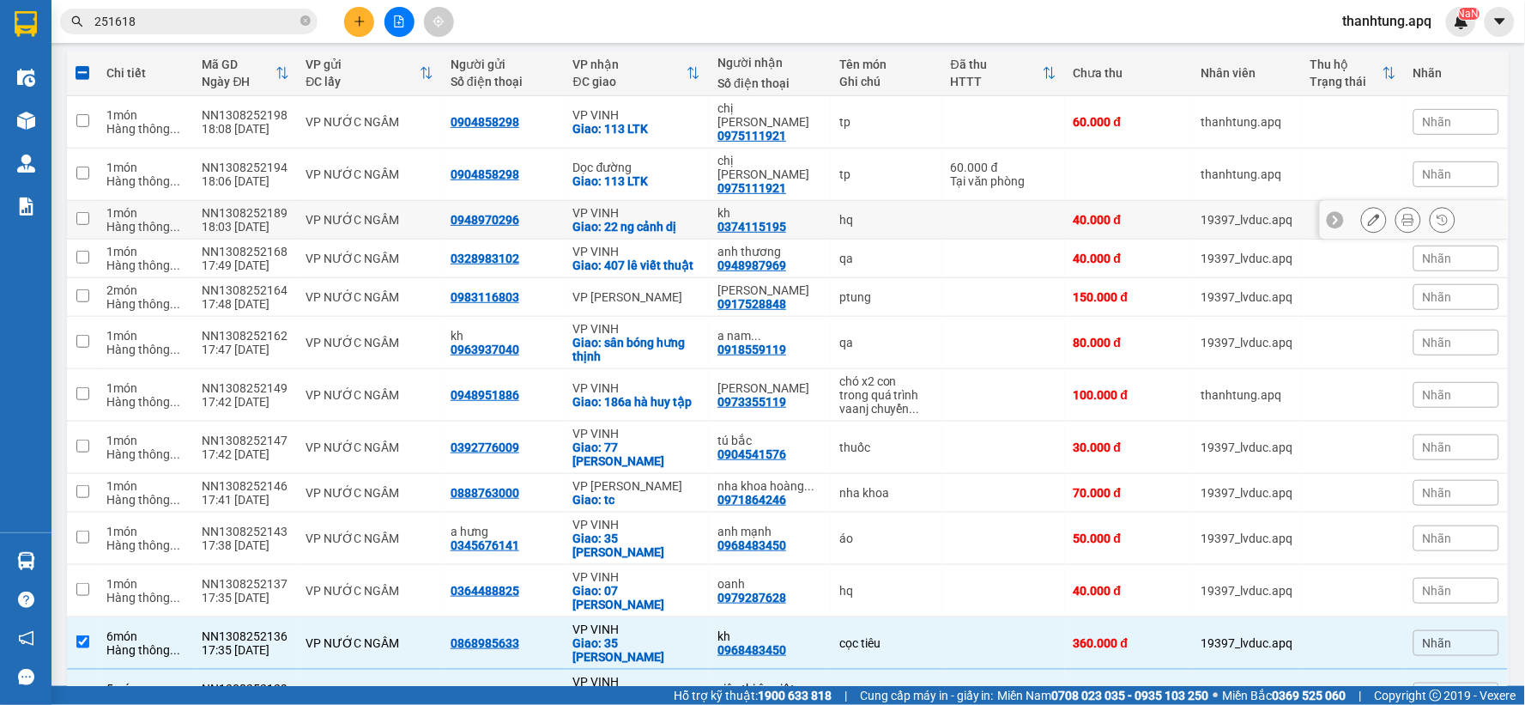
scroll to position [353, 0]
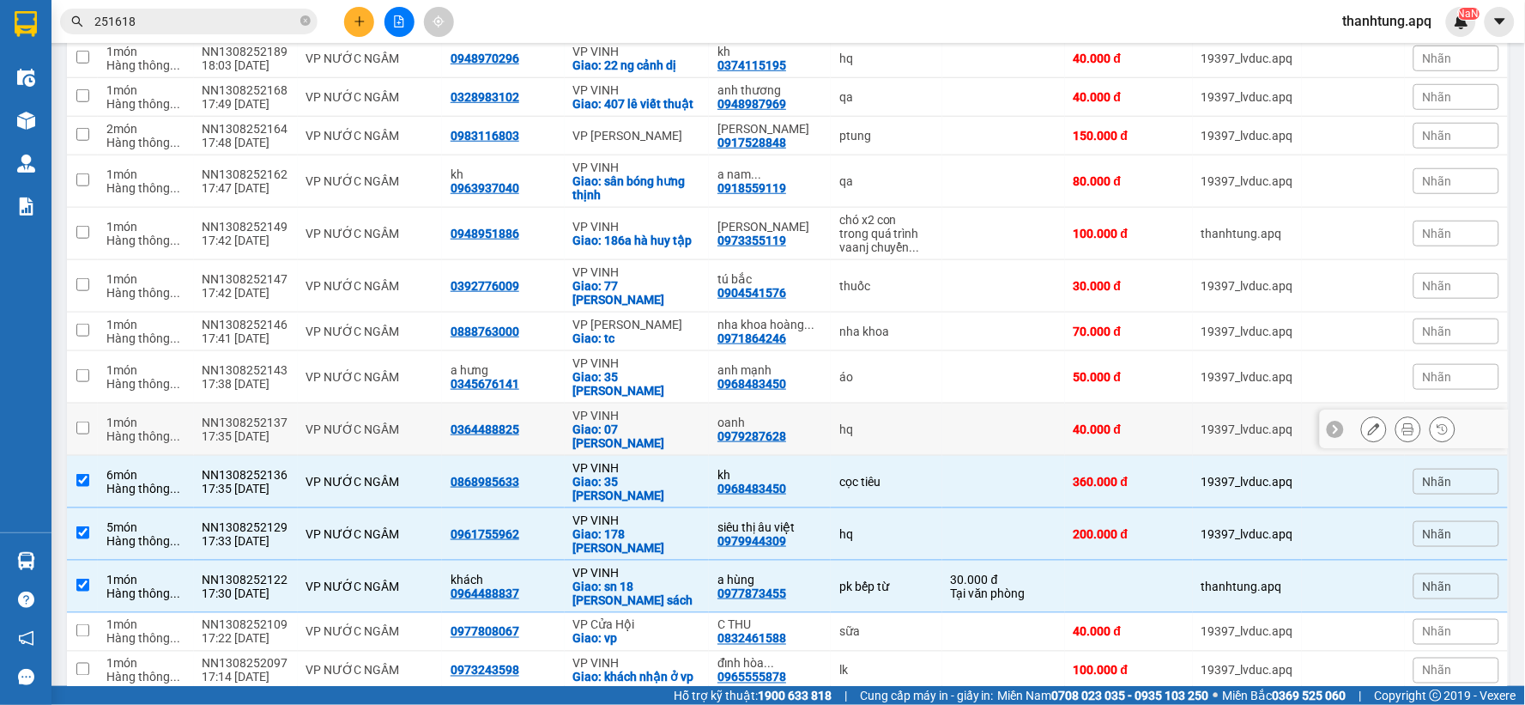
click at [857, 403] on td "hq" at bounding box center [887, 429] width 112 height 52
checkbox input "true"
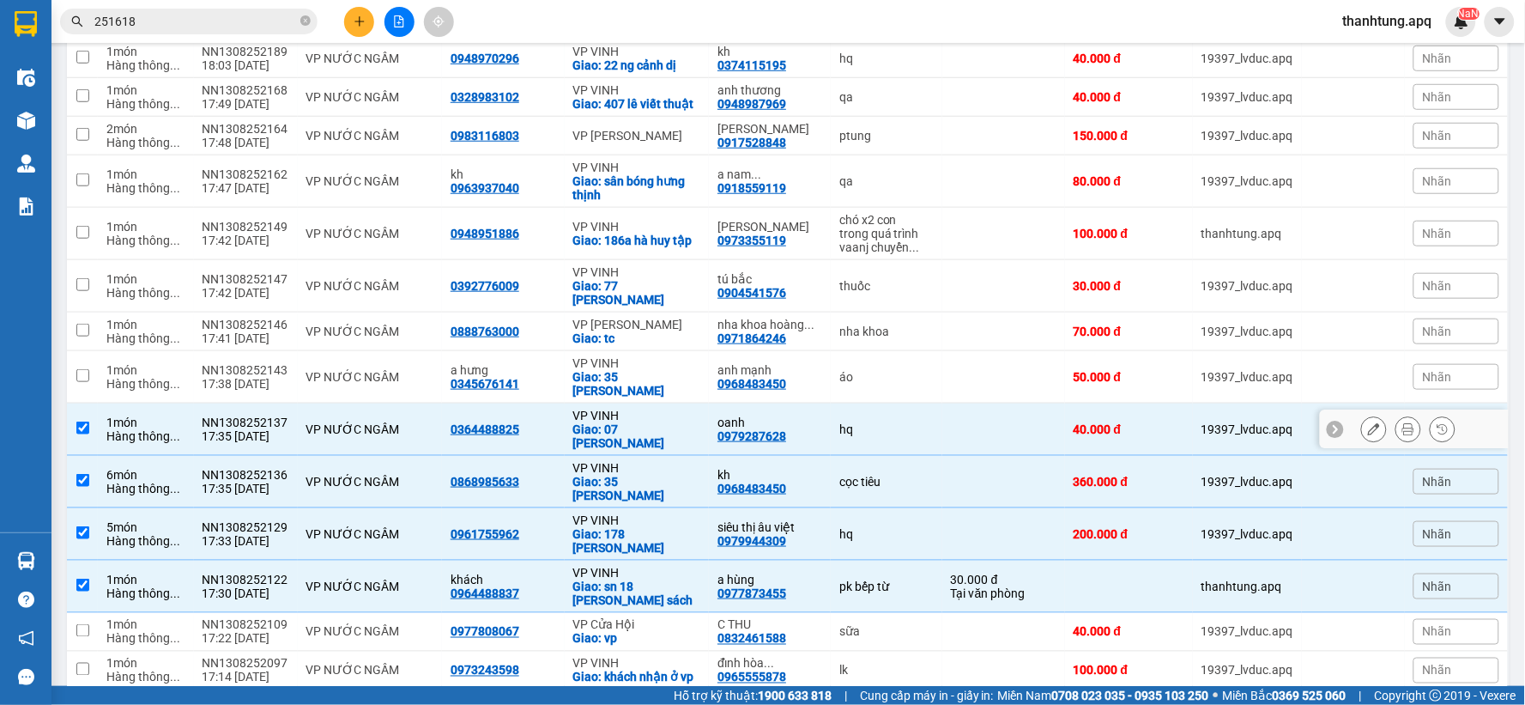
click at [862, 370] on div "áo" at bounding box center [886, 377] width 94 height 14
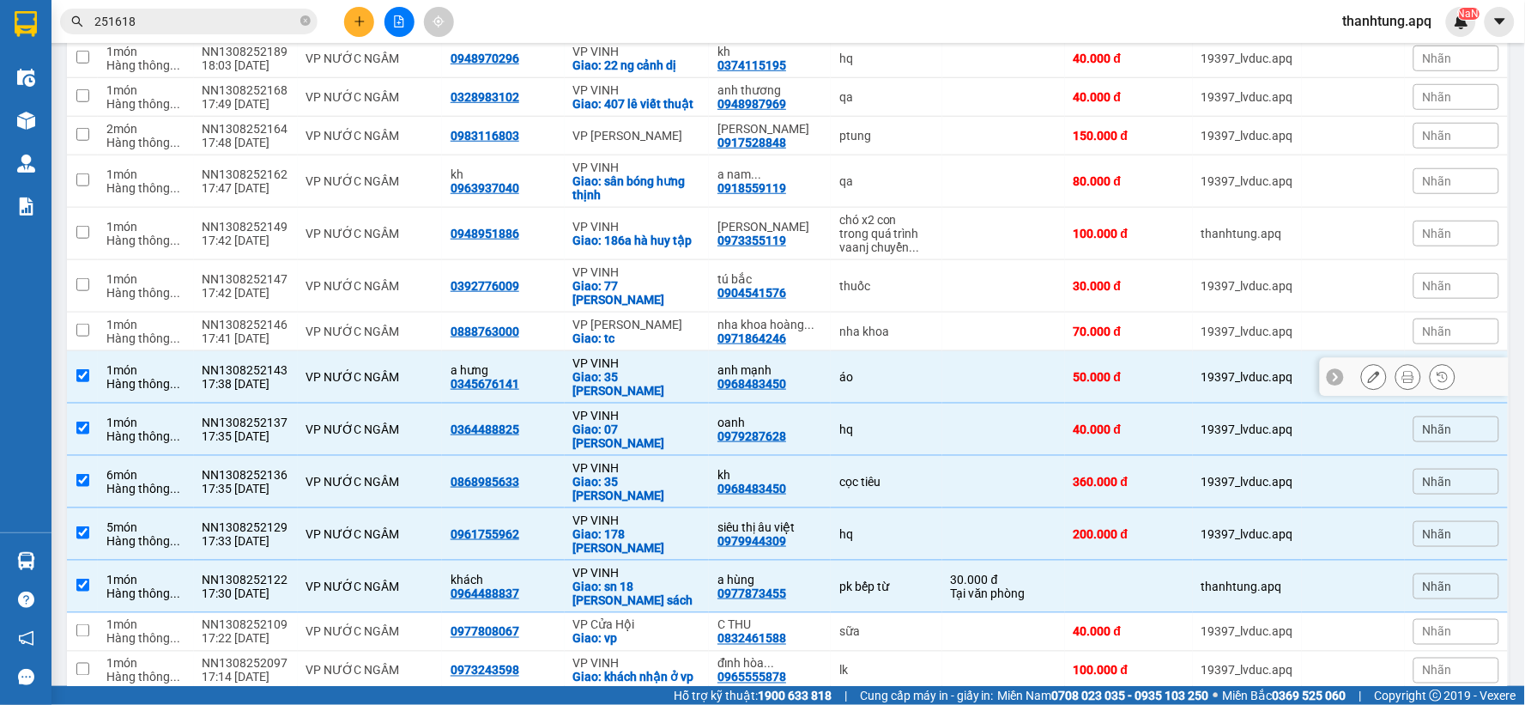
checkbox input "true"
click at [904, 279] on div "thuốc" at bounding box center [886, 286] width 94 height 14
checkbox input "true"
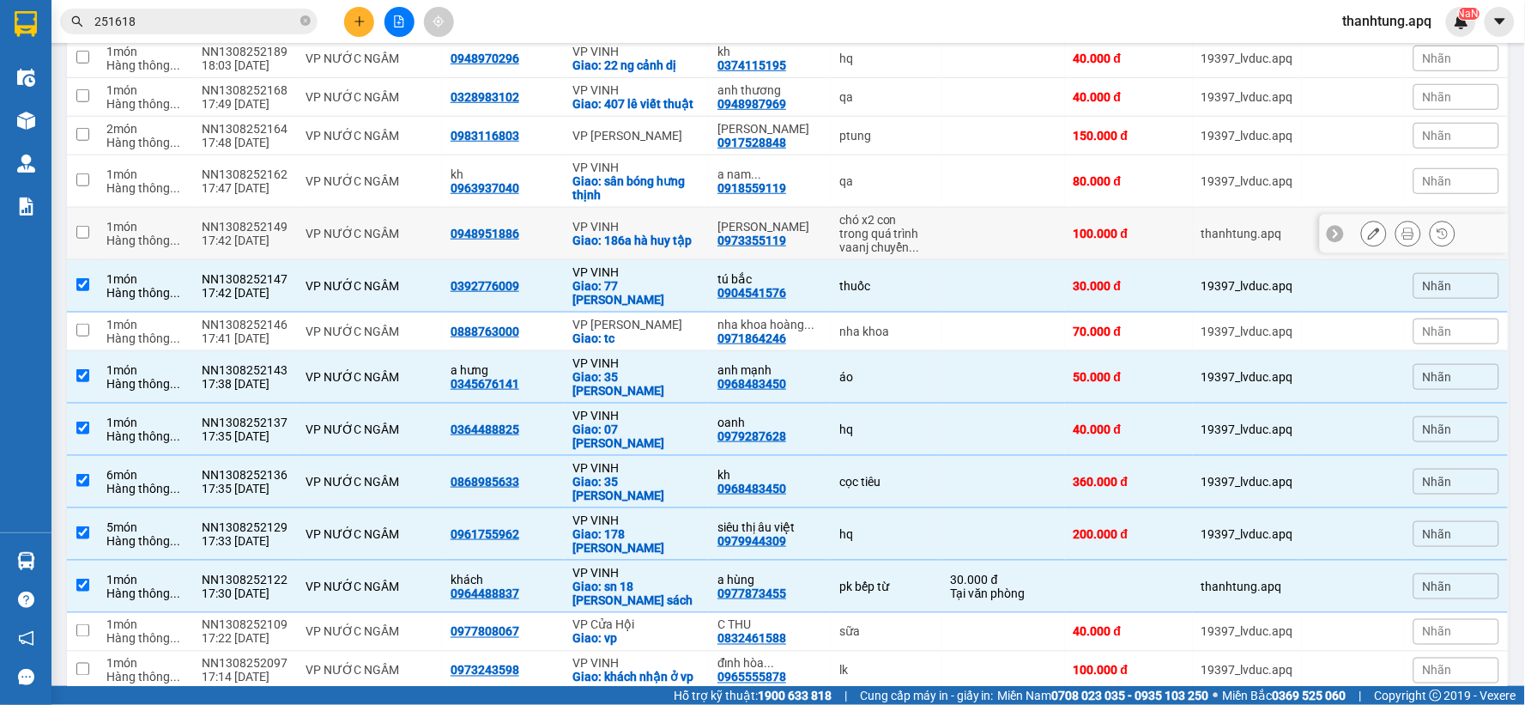
click at [920, 227] on div "trong quá trình vaanj chuyển ..." at bounding box center [886, 240] width 94 height 27
checkbox input "true"
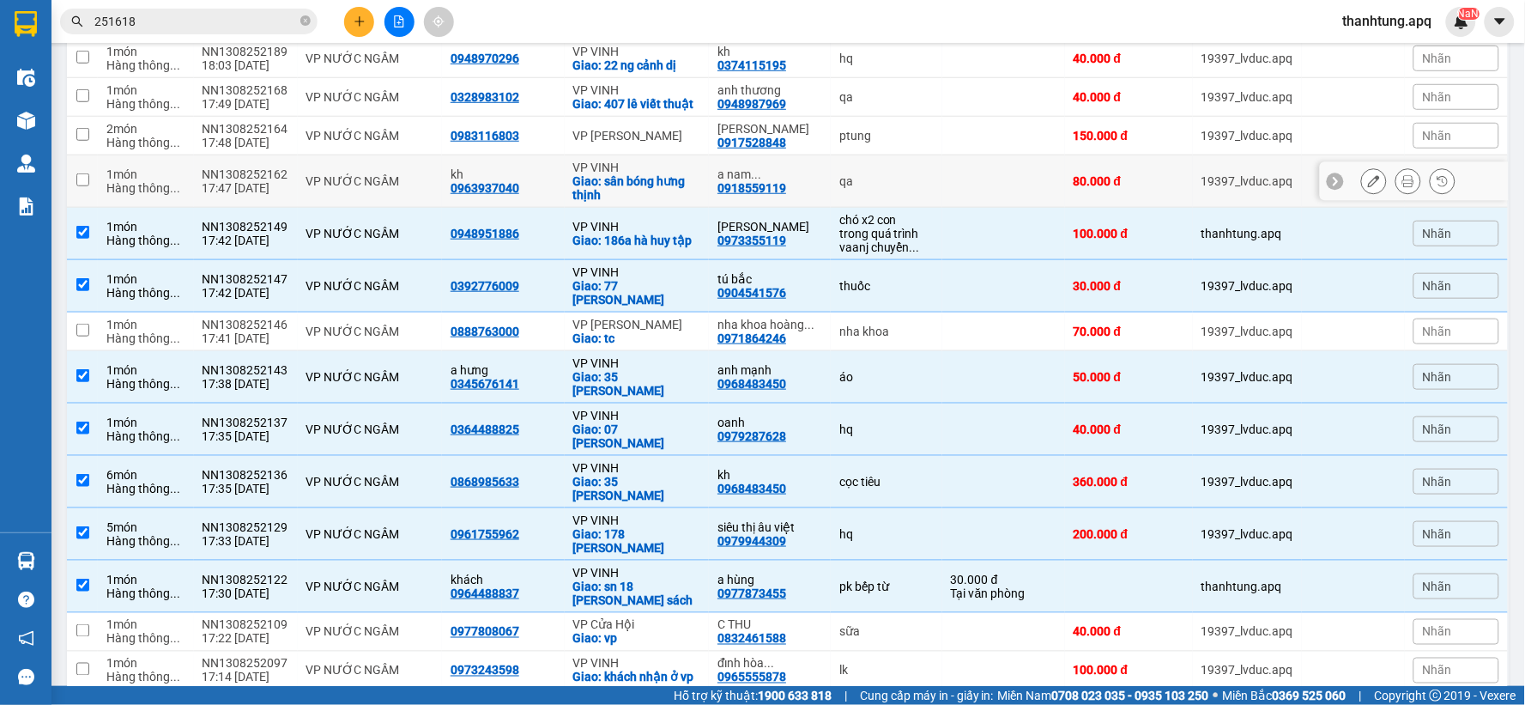
click at [922, 174] on div "qa" at bounding box center [886, 181] width 94 height 14
checkbox input "true"
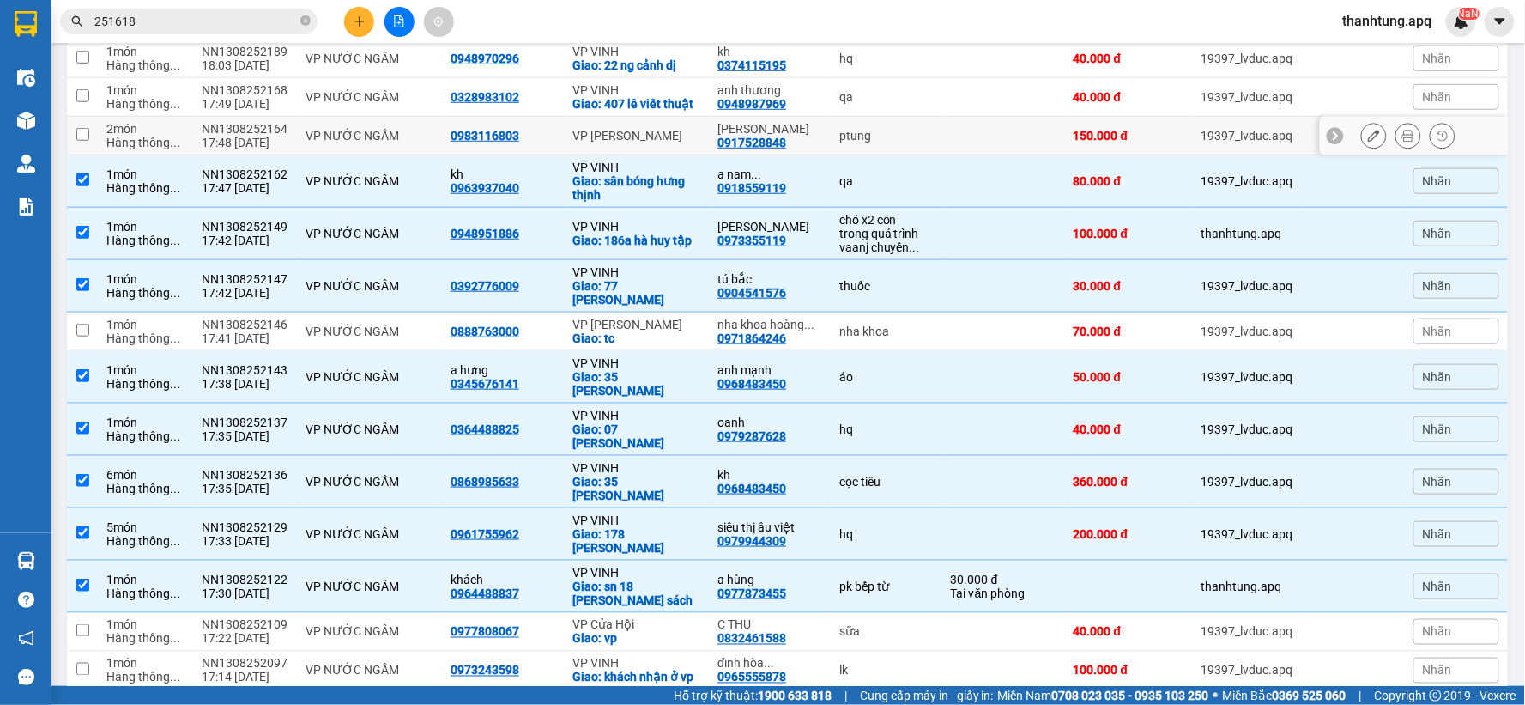
click at [942, 117] on td at bounding box center [1003, 136] width 123 height 39
checkbox input "true"
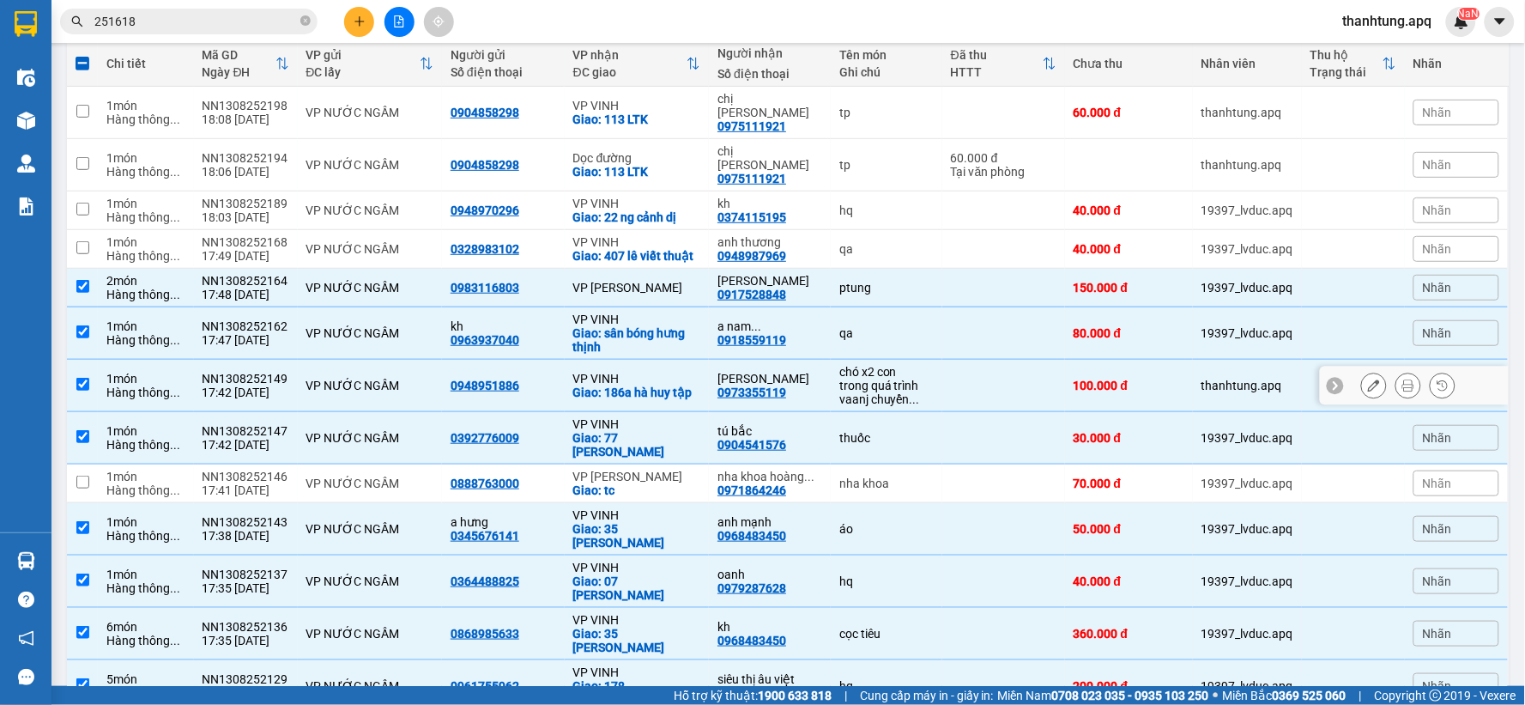
scroll to position [161, 0]
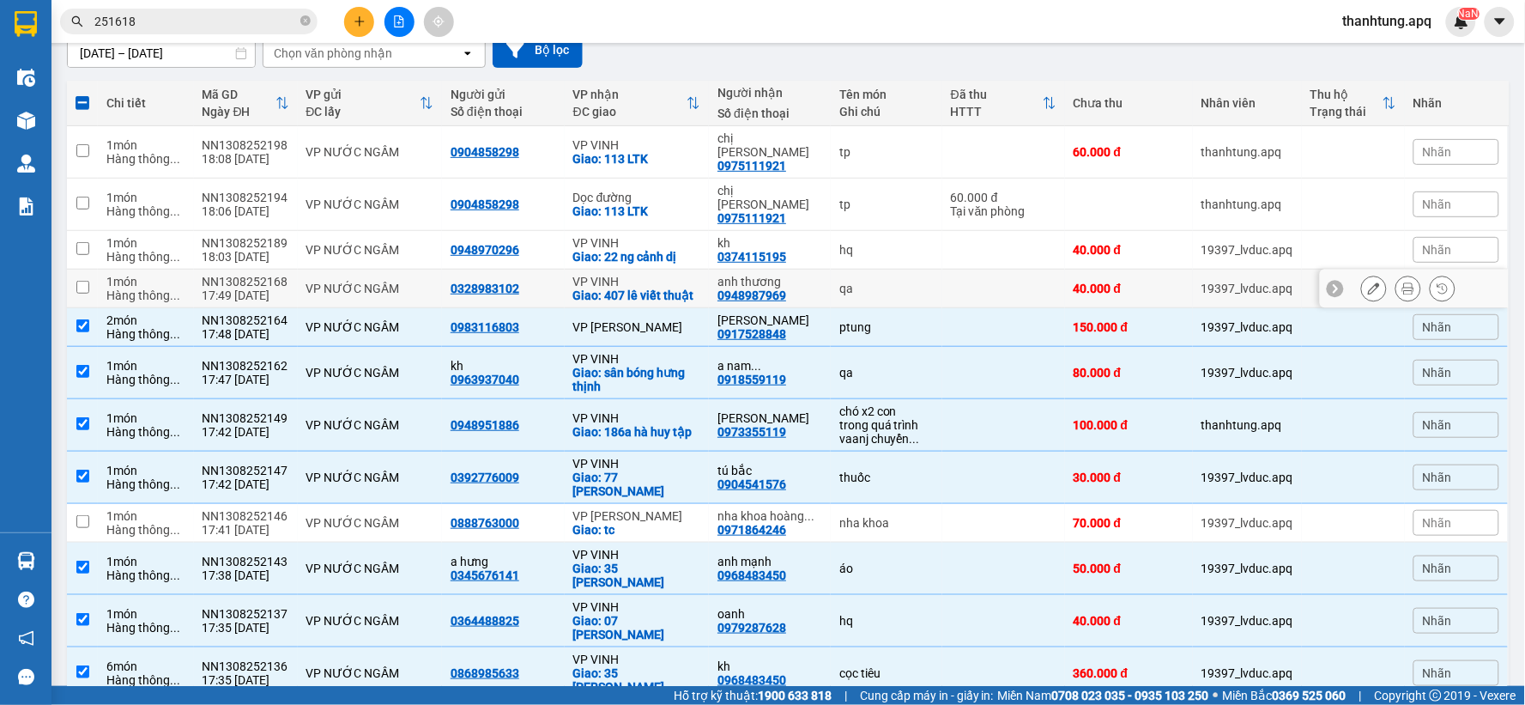
click at [911, 282] on div "qa" at bounding box center [886, 289] width 94 height 14
checkbox input "true"
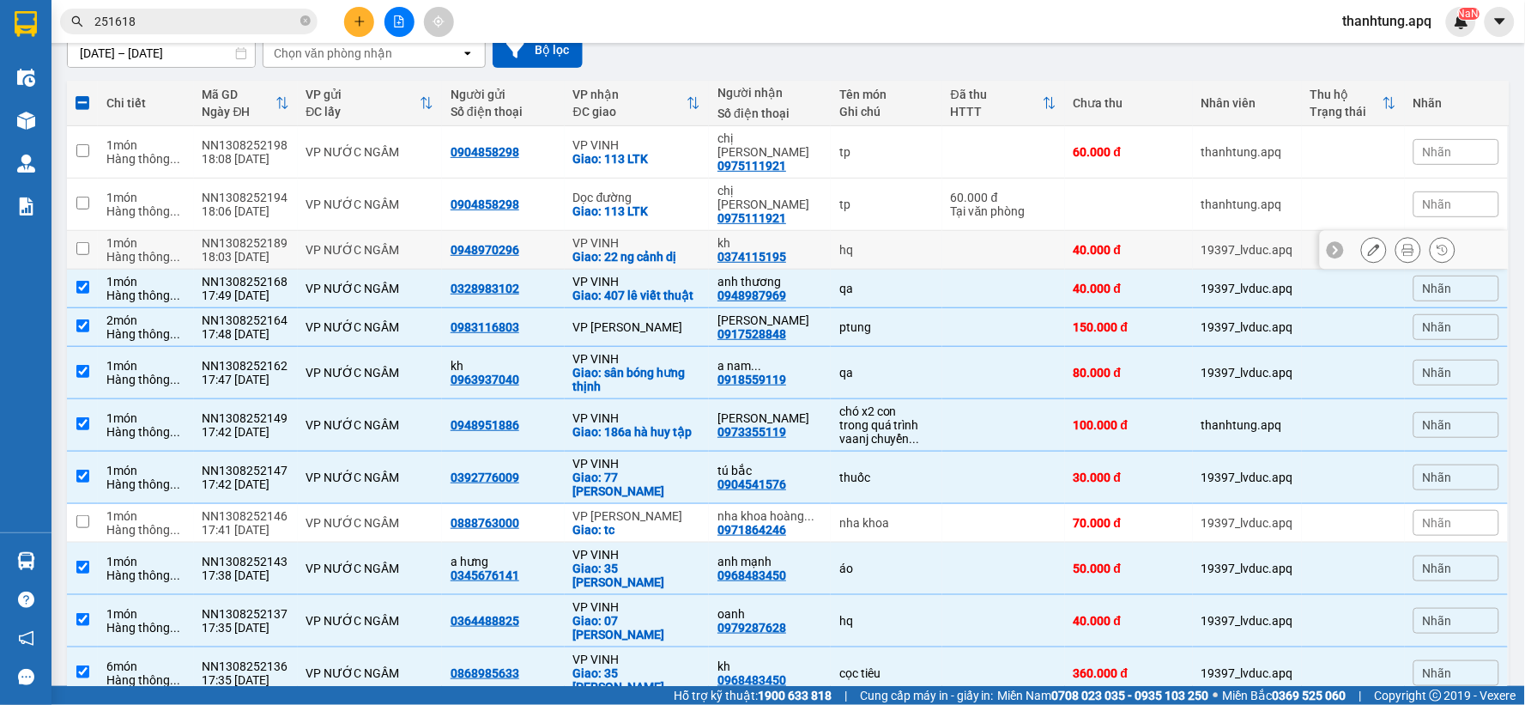
click at [903, 243] on div "hq" at bounding box center [886, 250] width 94 height 14
checkbox input "true"
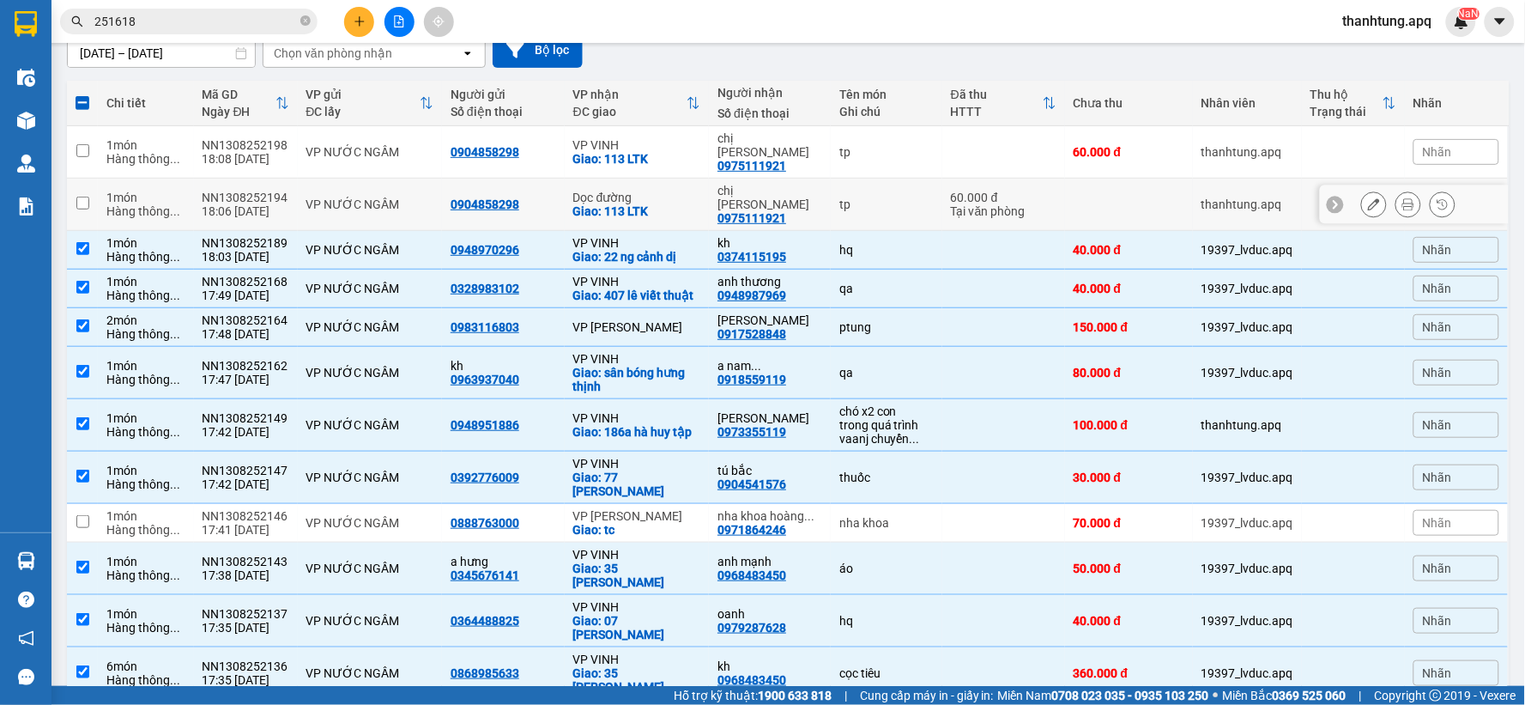
click at [890, 197] on div "tp" at bounding box center [886, 204] width 94 height 14
checkbox input "true"
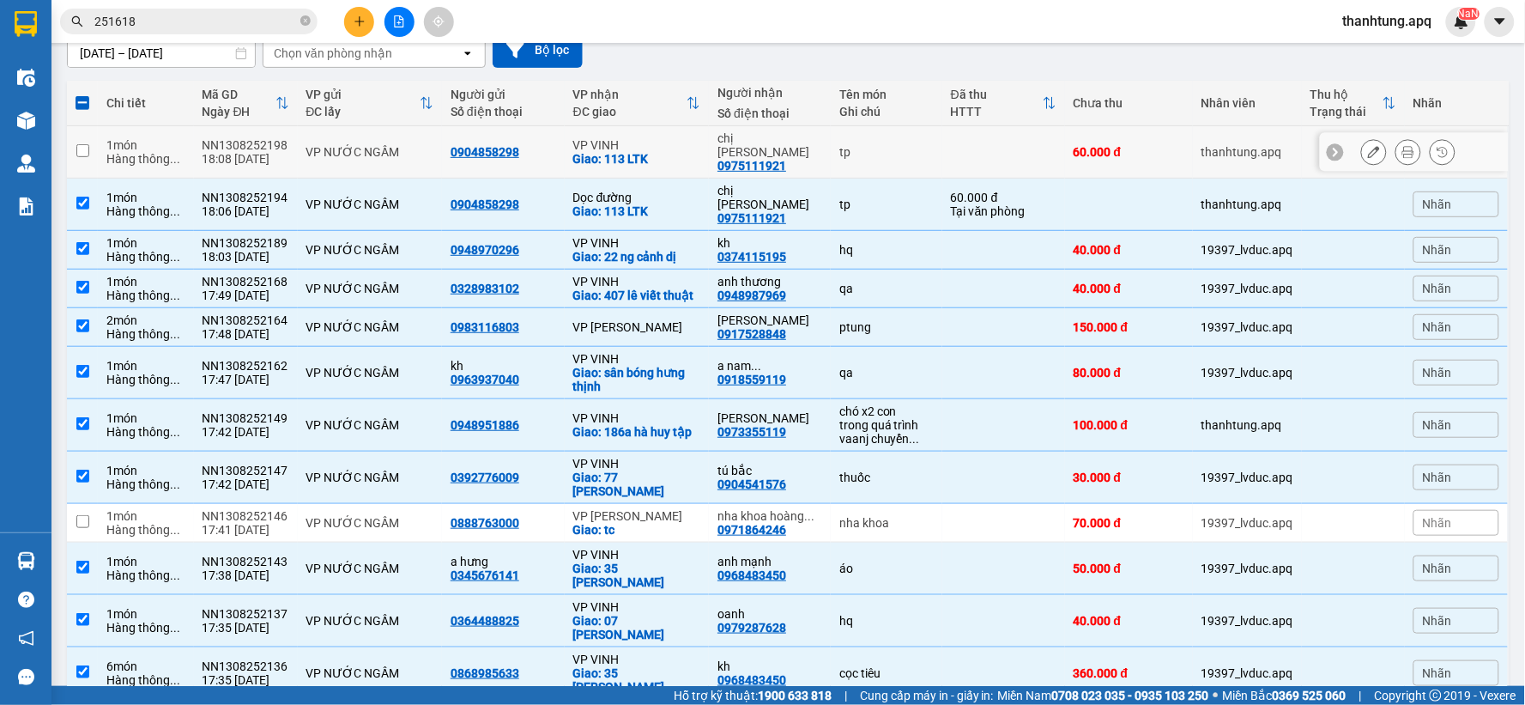
click at [876, 136] on td "tp" at bounding box center [887, 152] width 112 height 52
checkbox input "true"
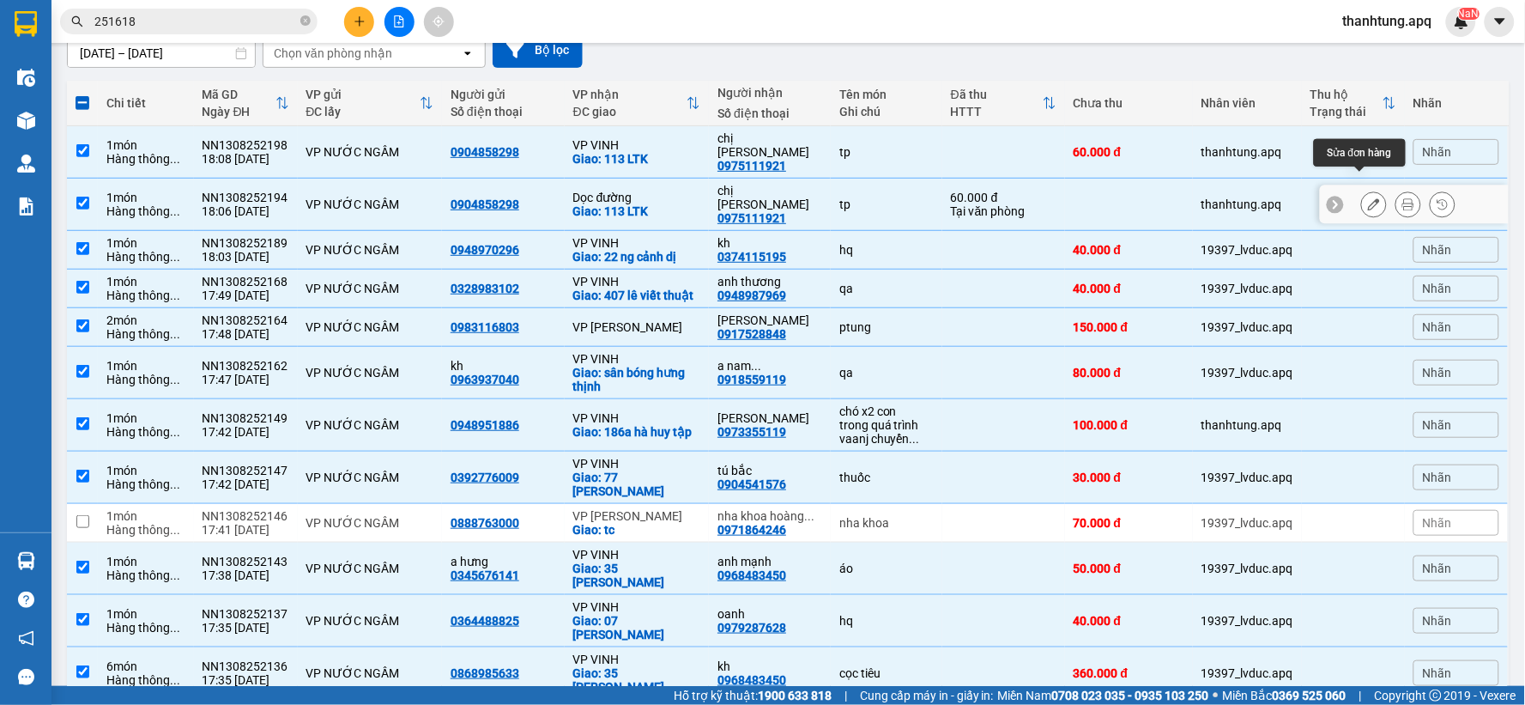
click at [1366, 190] on button at bounding box center [1374, 205] width 24 height 30
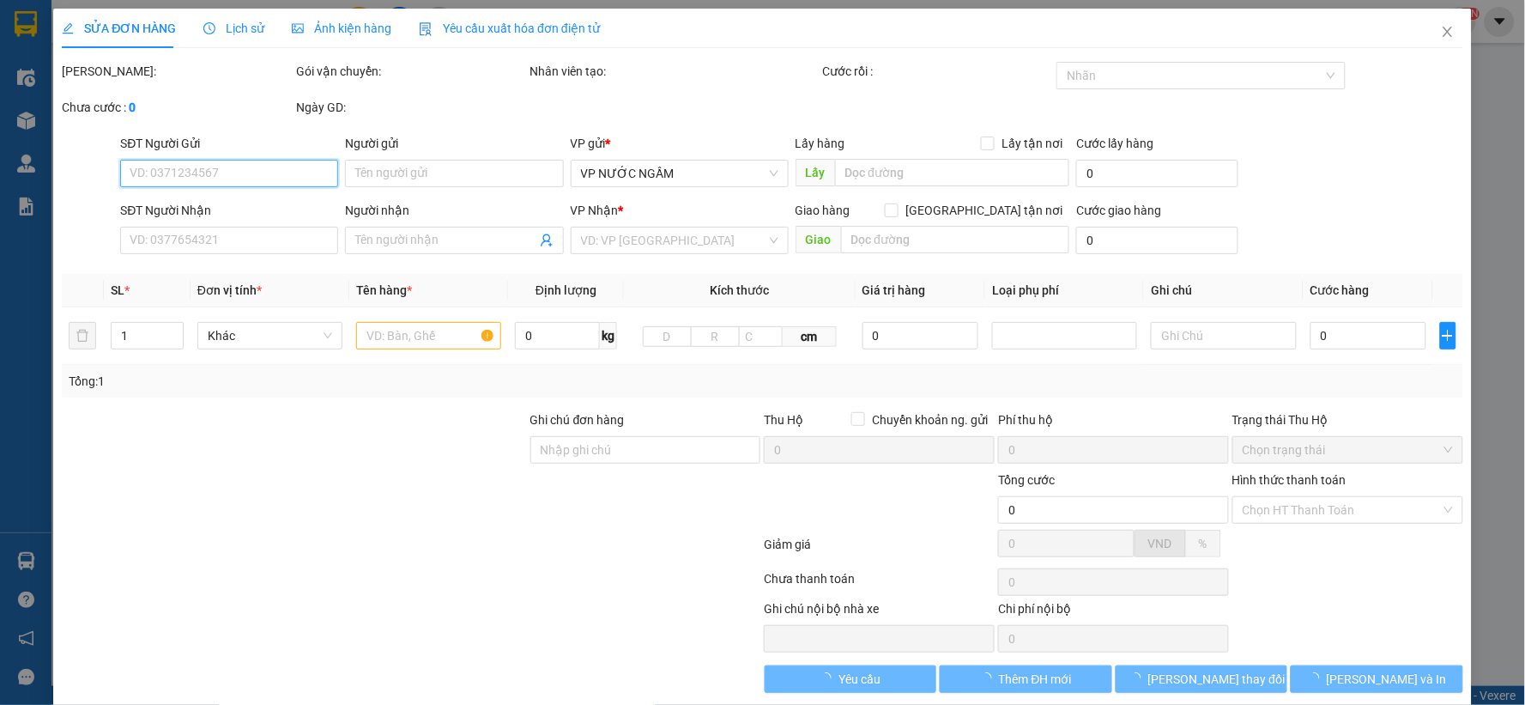
type input "0904858298"
type input "0975111921"
type input "chị [PERSON_NAME]"
checkbox input "true"
type input "113 LTK"
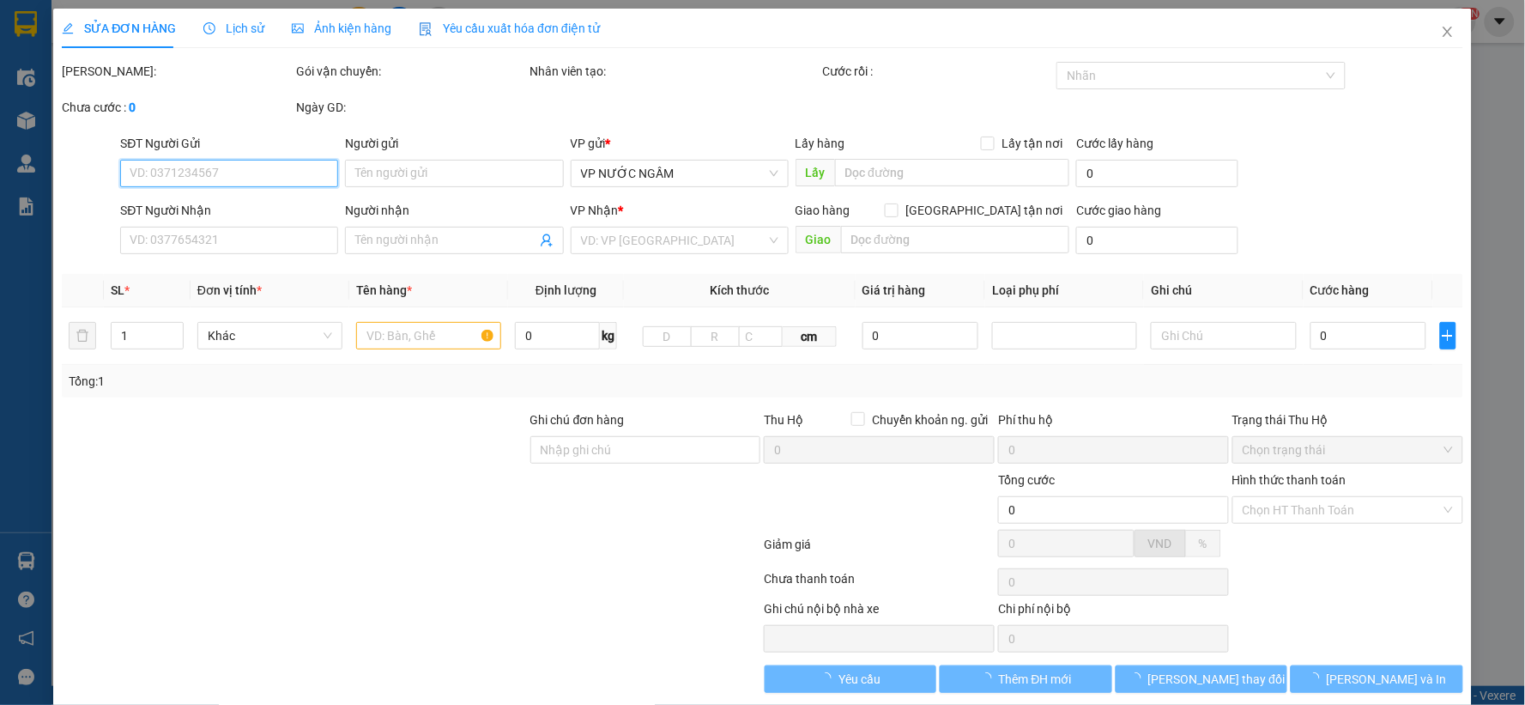
type input "60.000"
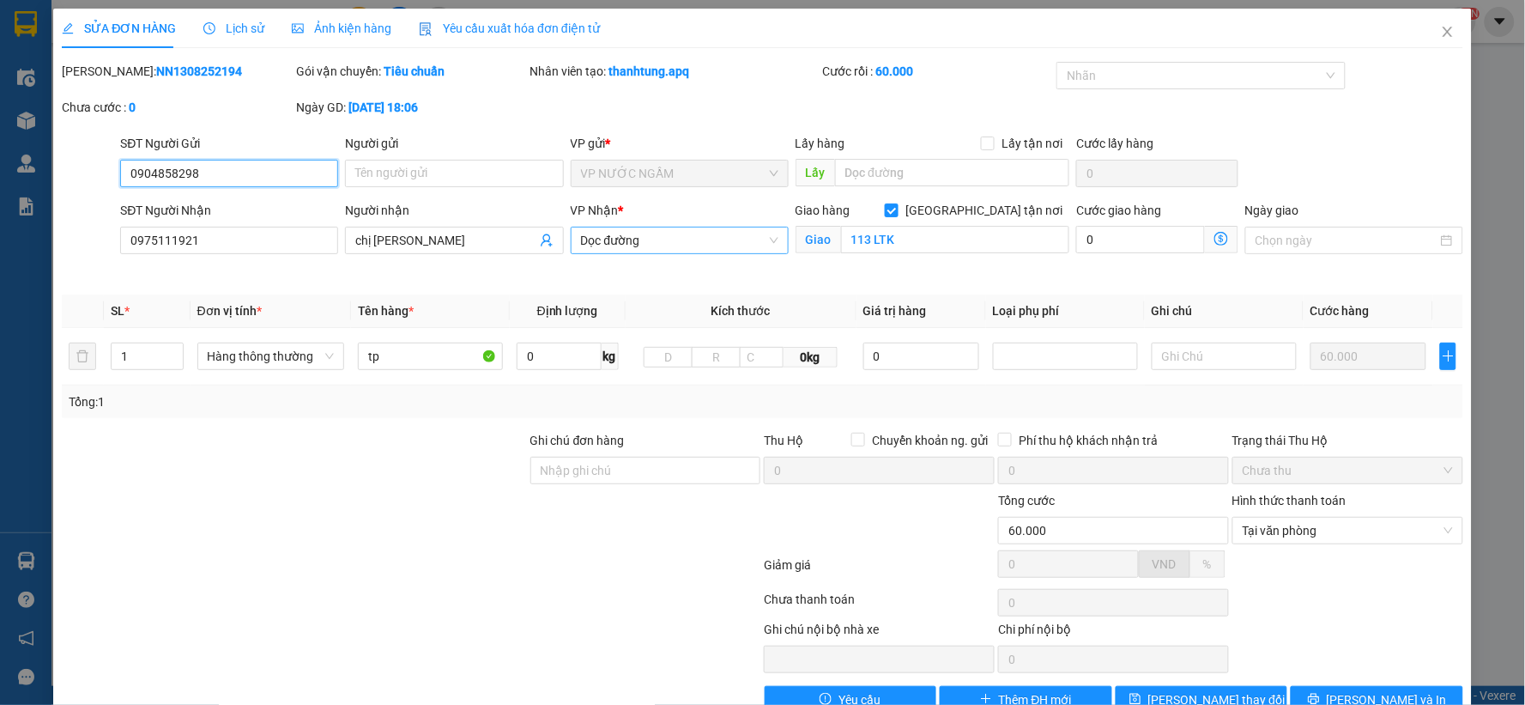
click at [680, 242] on span "Dọc đường" at bounding box center [679, 240] width 197 height 26
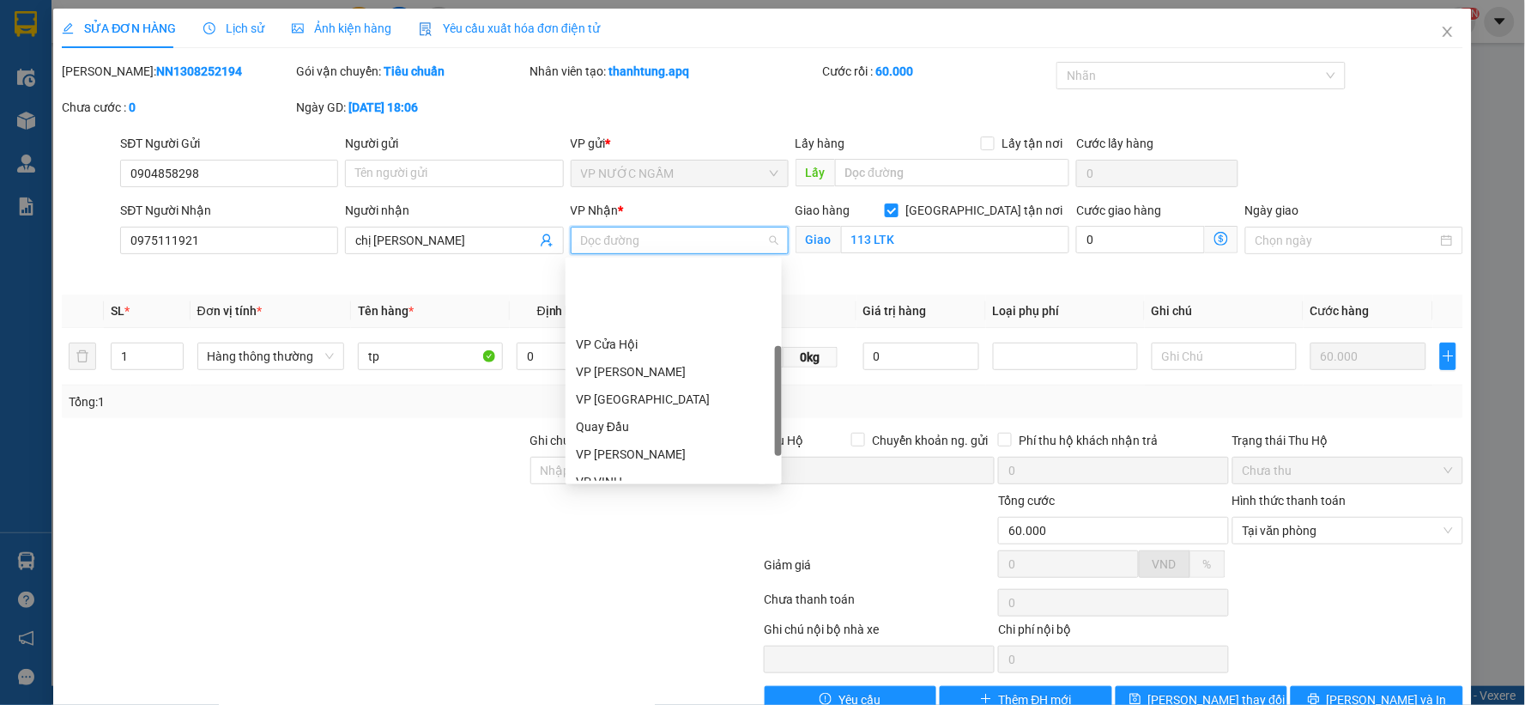
scroll to position [191, 0]
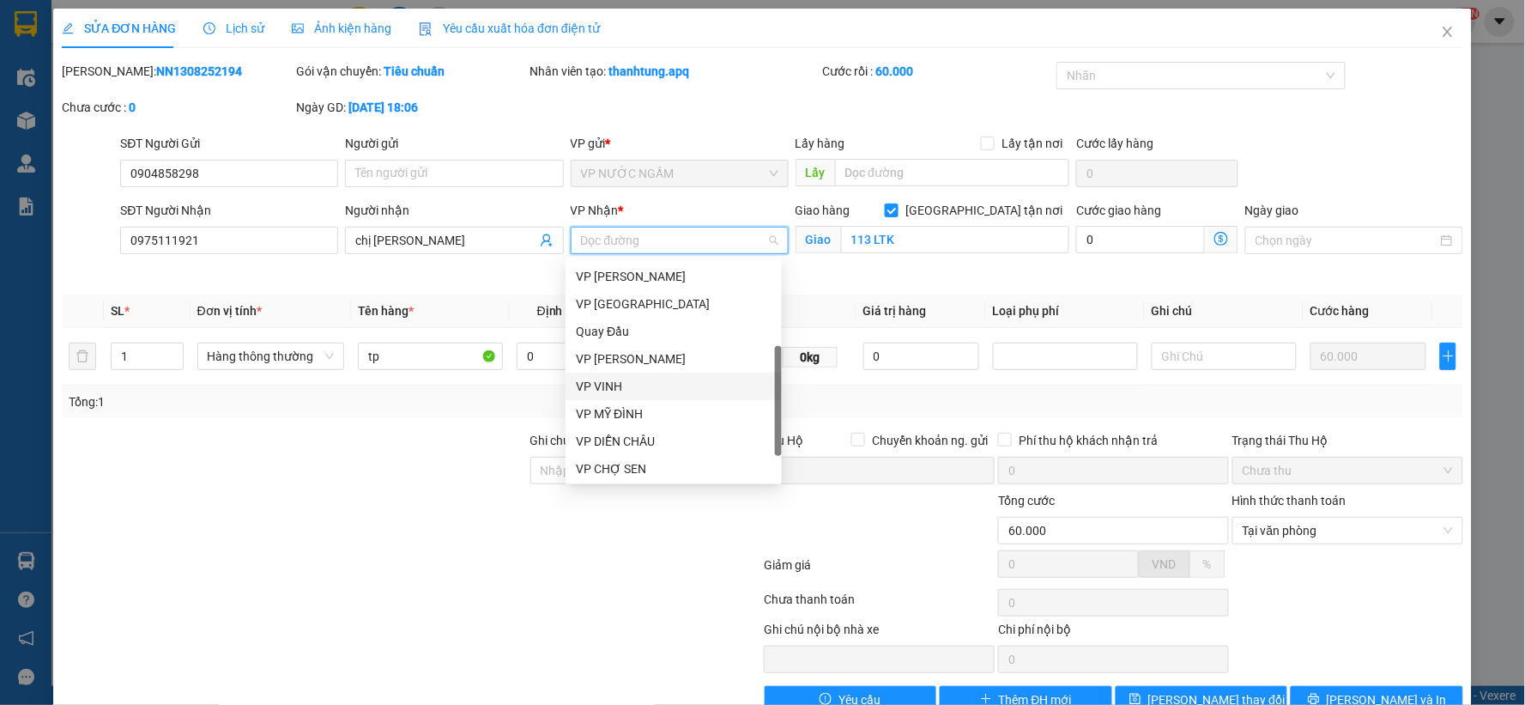
click at [640, 385] on div "VP VINH" at bounding box center [674, 386] width 196 height 19
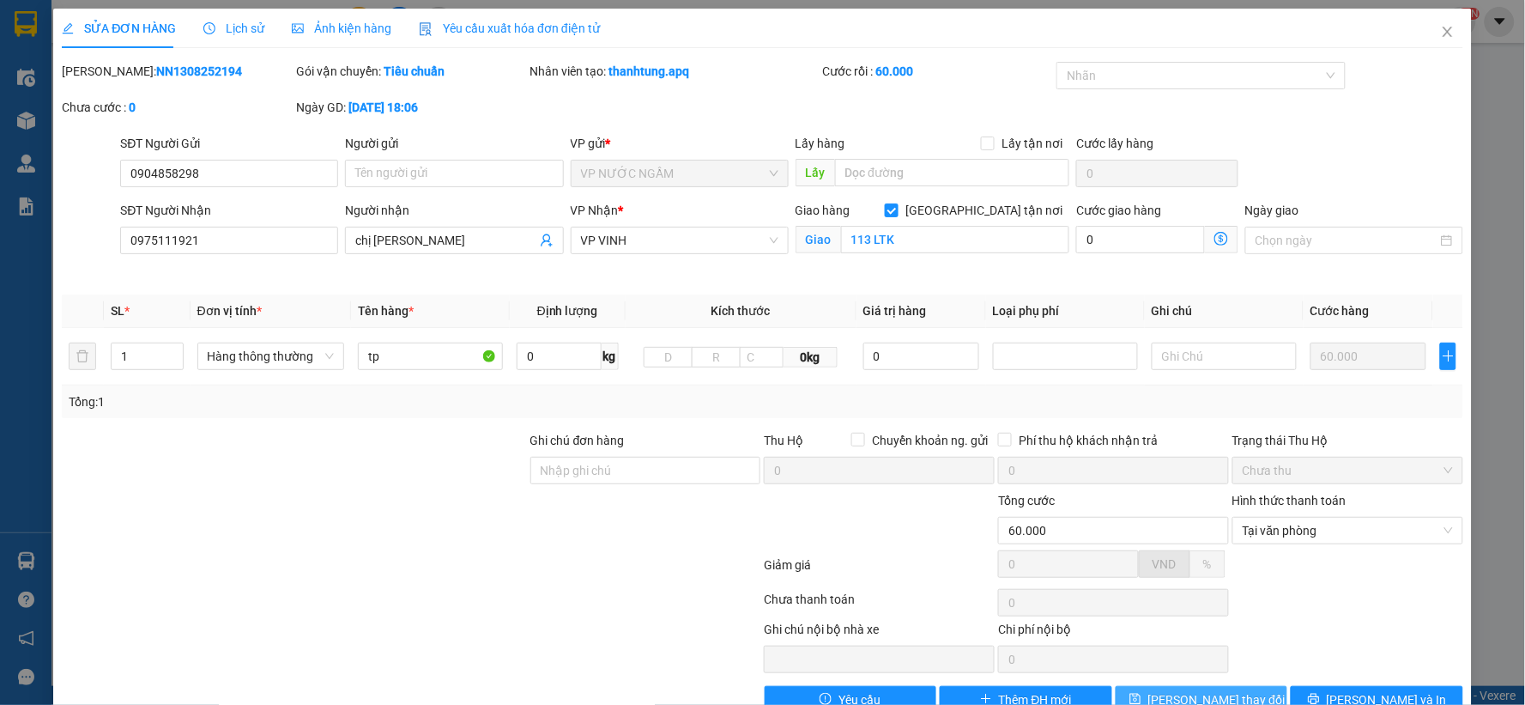
click at [1200, 678] on span "[PERSON_NAME] thay đổi" at bounding box center [1216, 699] width 137 height 19
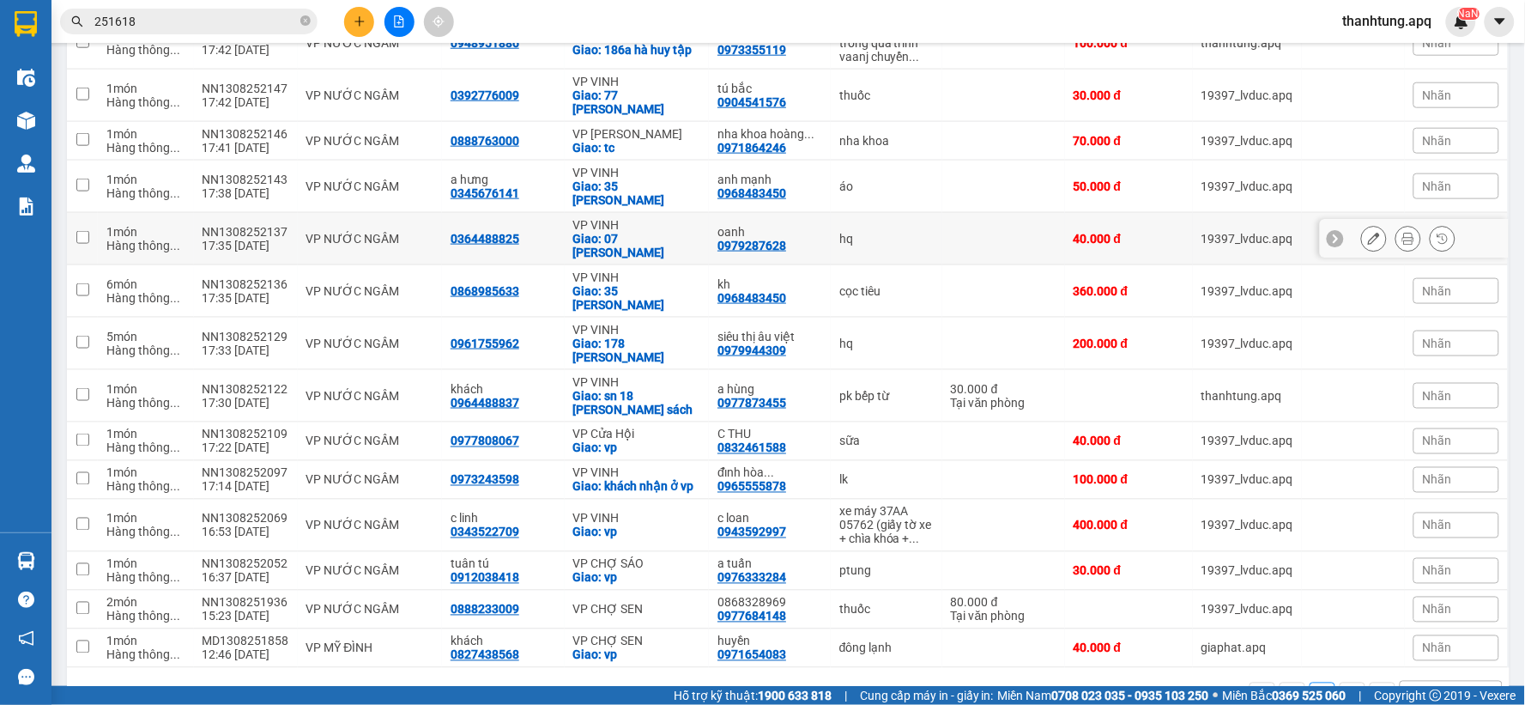
scroll to position [66, 0]
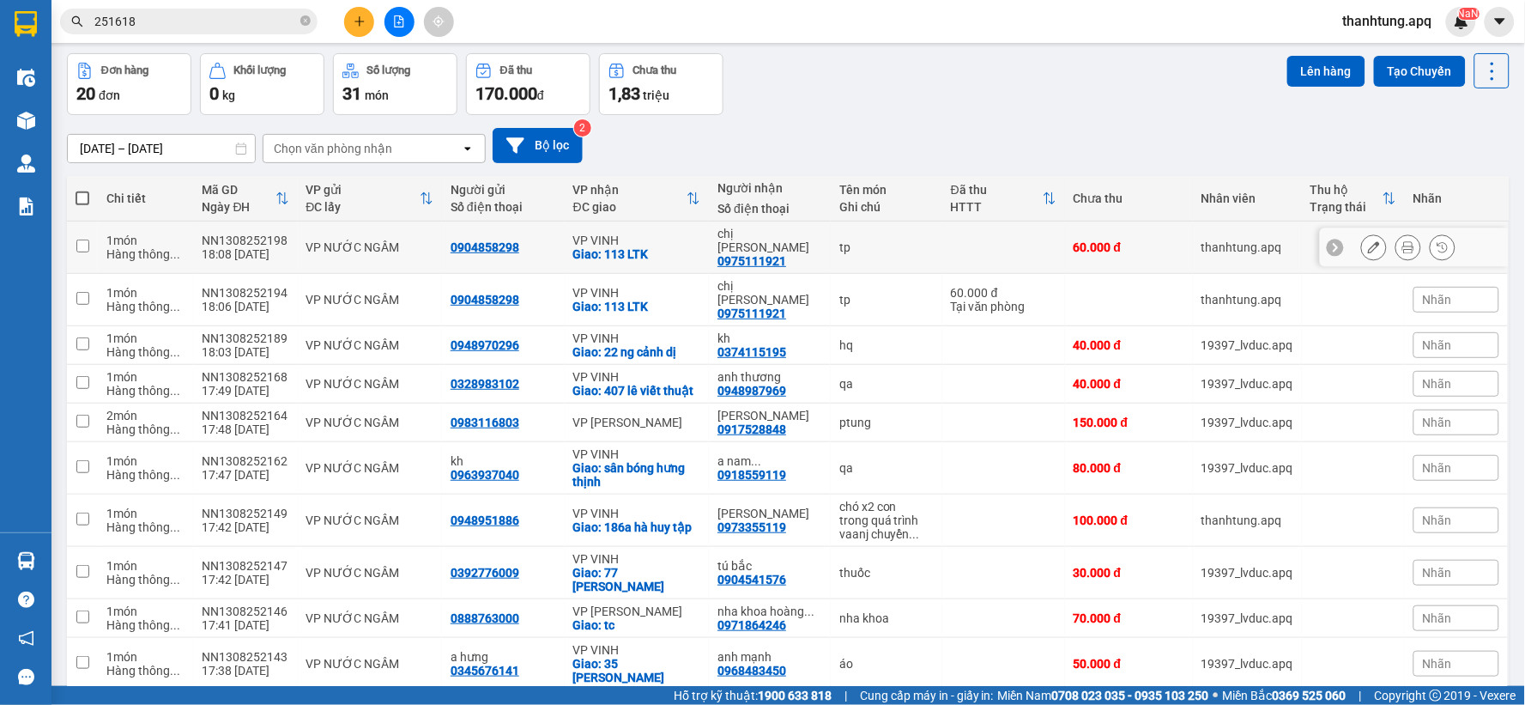
click at [887, 240] on div "tp" at bounding box center [886, 247] width 94 height 14
checkbox input "true"
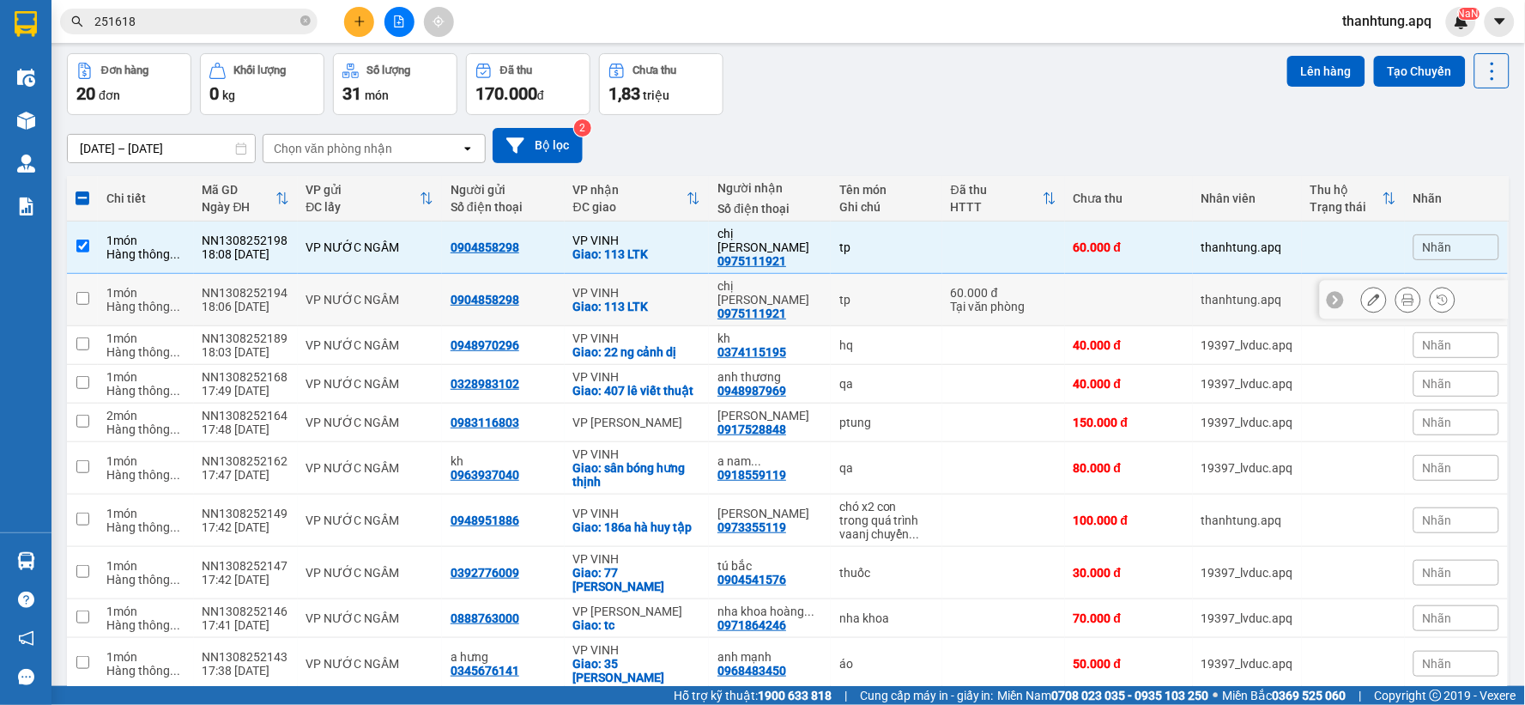
click at [885, 274] on td "tp" at bounding box center [887, 300] width 112 height 52
checkbox input "true"
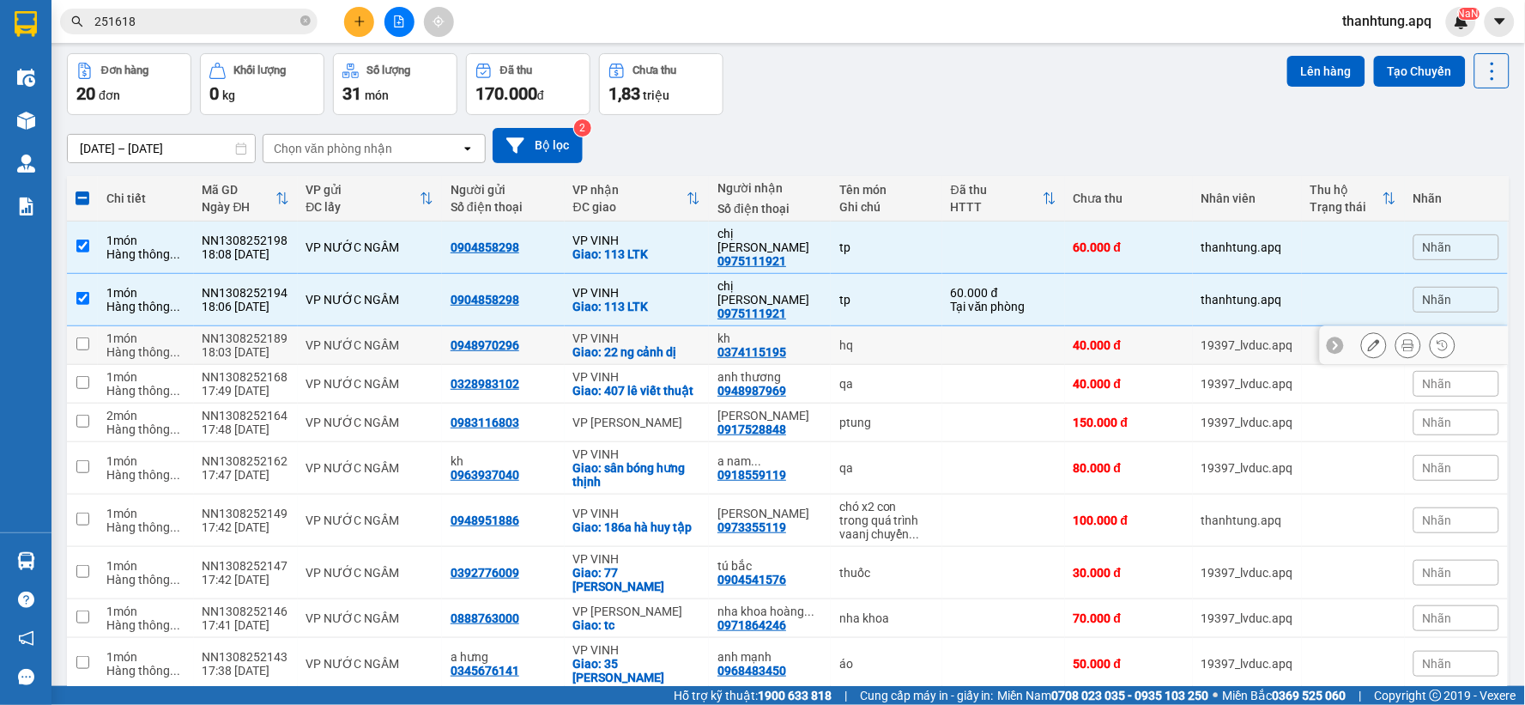
click at [880, 327] on td "hq" at bounding box center [887, 345] width 112 height 39
checkbox input "true"
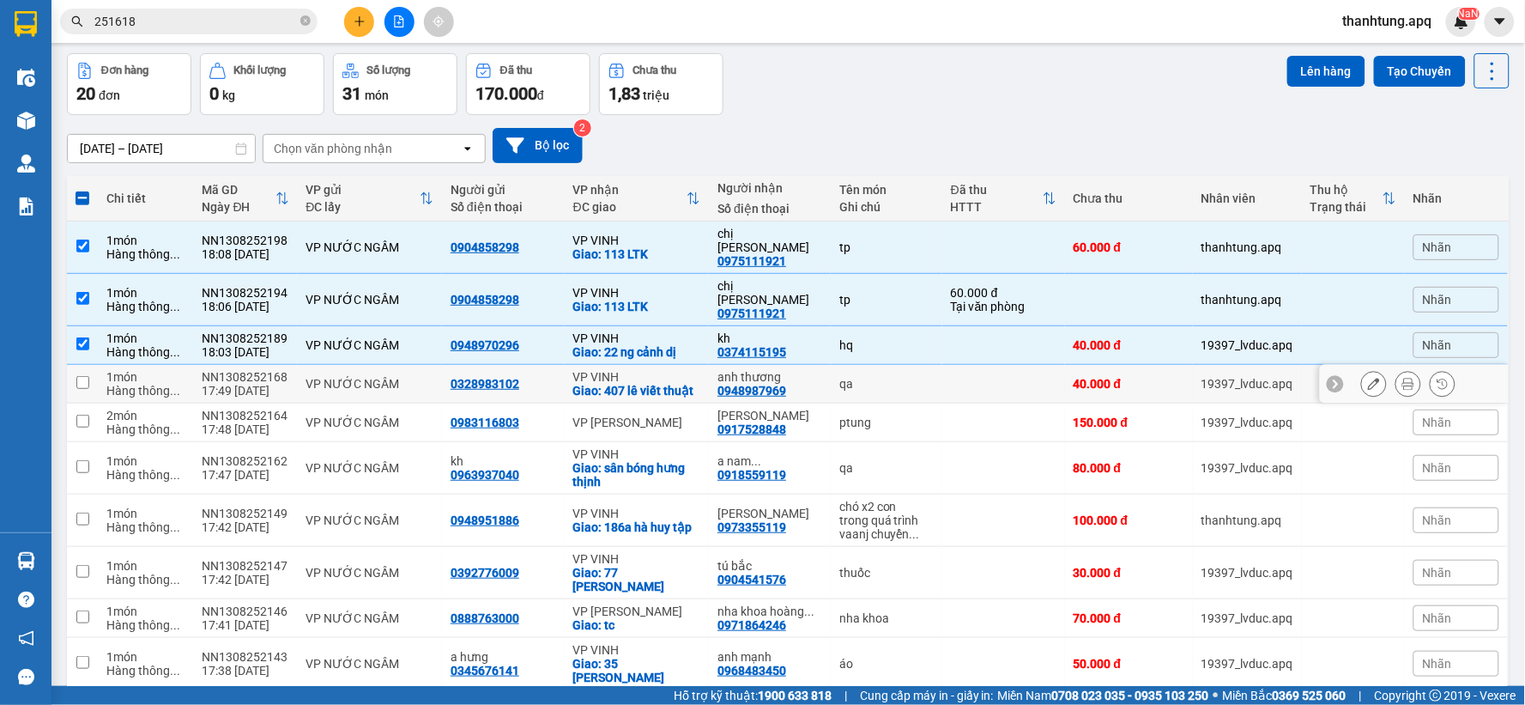
click at [877, 377] on div "qa" at bounding box center [886, 384] width 94 height 14
checkbox input "true"
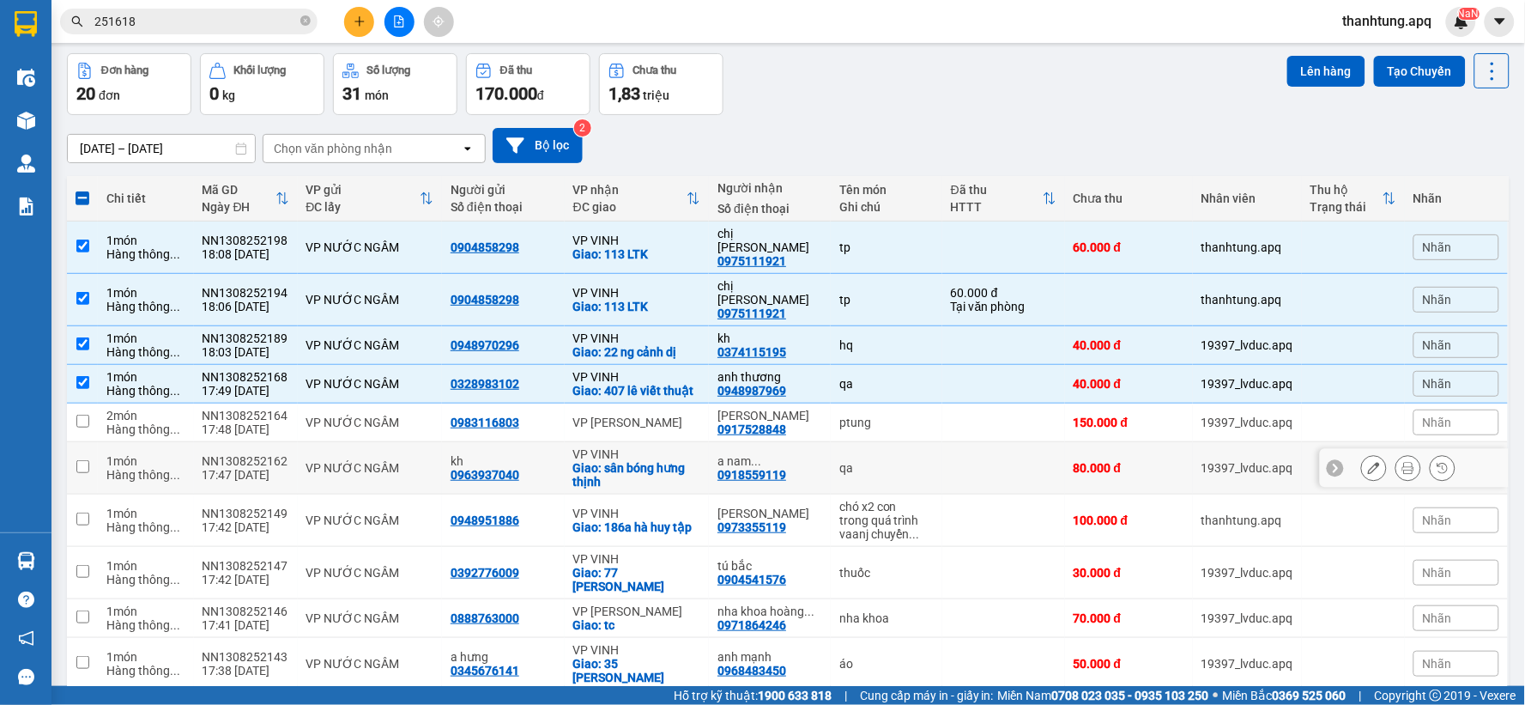
click at [881, 461] on div "qa" at bounding box center [886, 468] width 94 height 14
checkbox input "true"
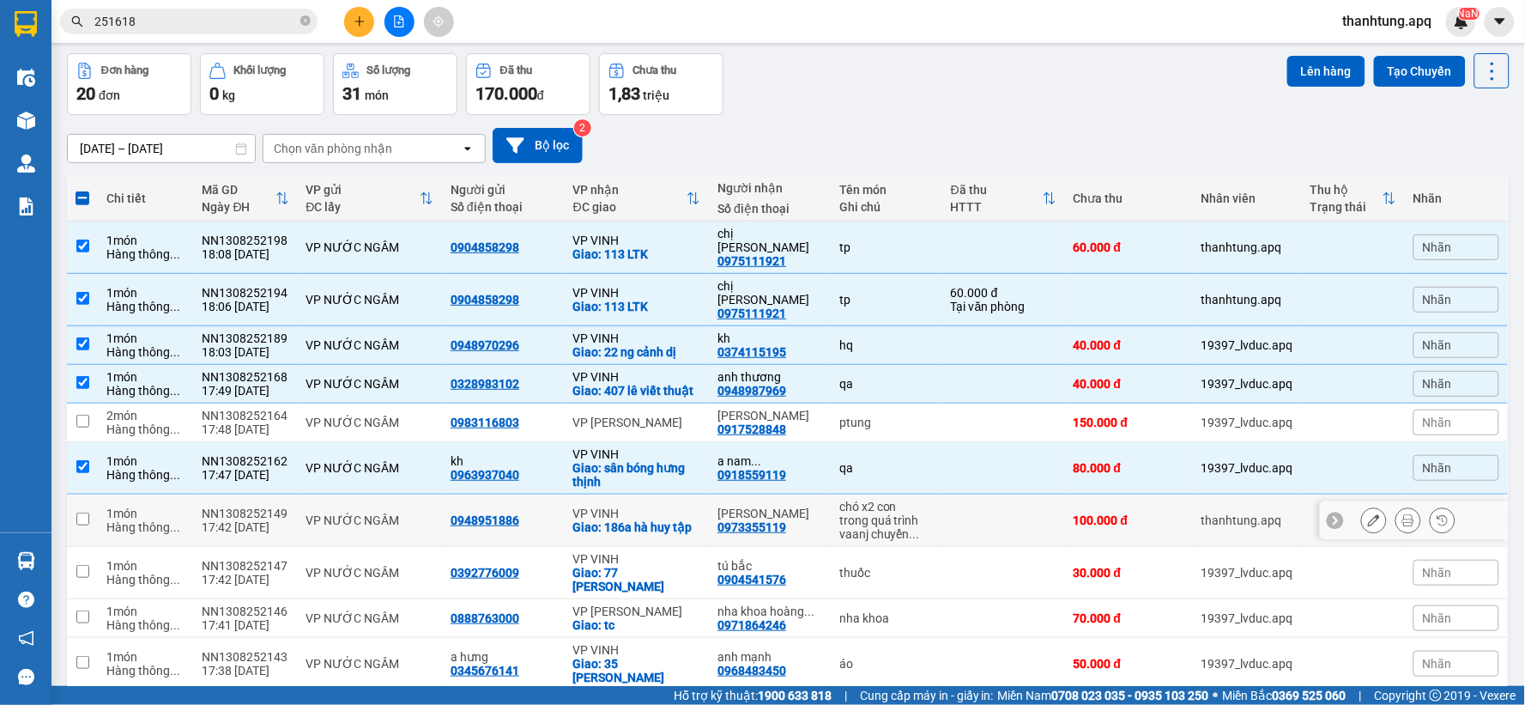
click at [993, 503] on td at bounding box center [1003, 520] width 123 height 52
checkbox input "true"
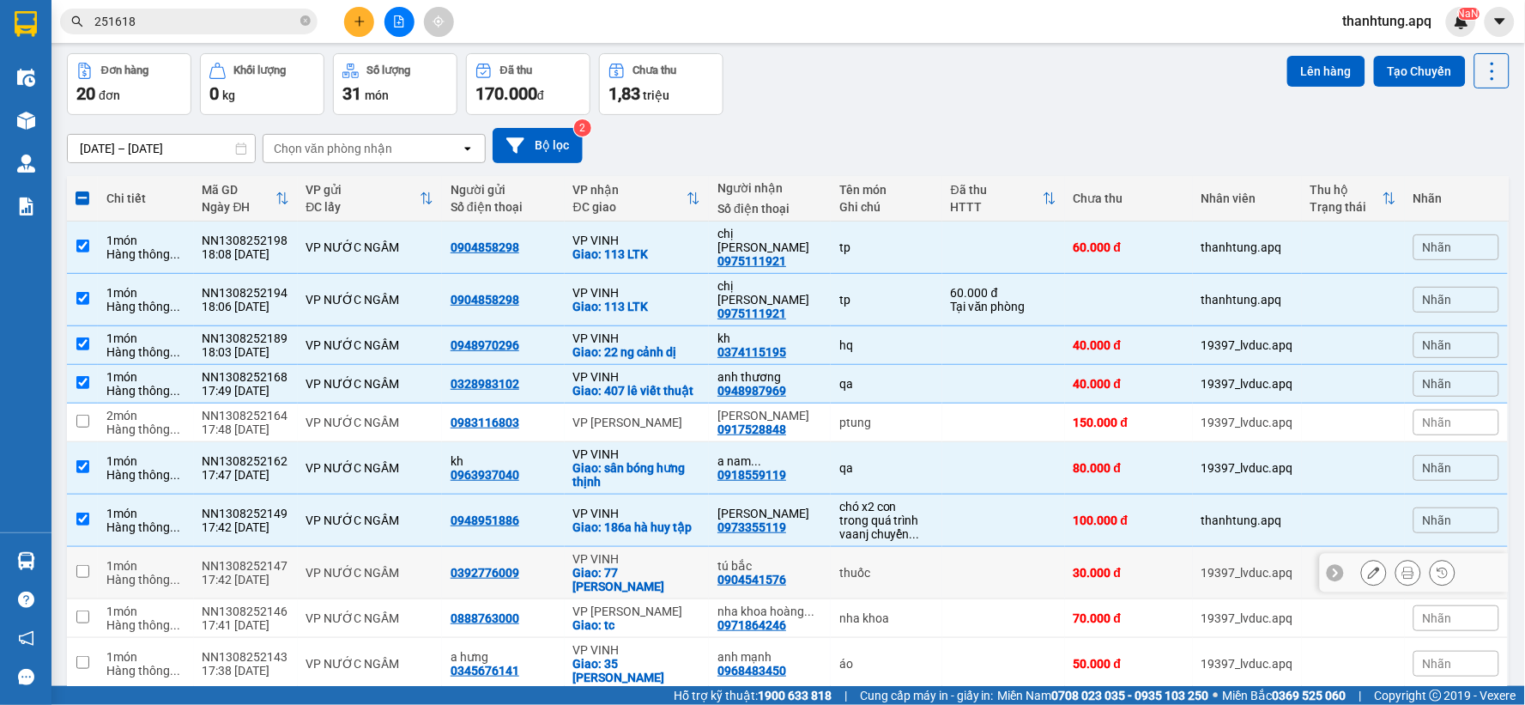
click at [984, 558] on td at bounding box center [1003, 573] width 123 height 52
checkbox input "true"
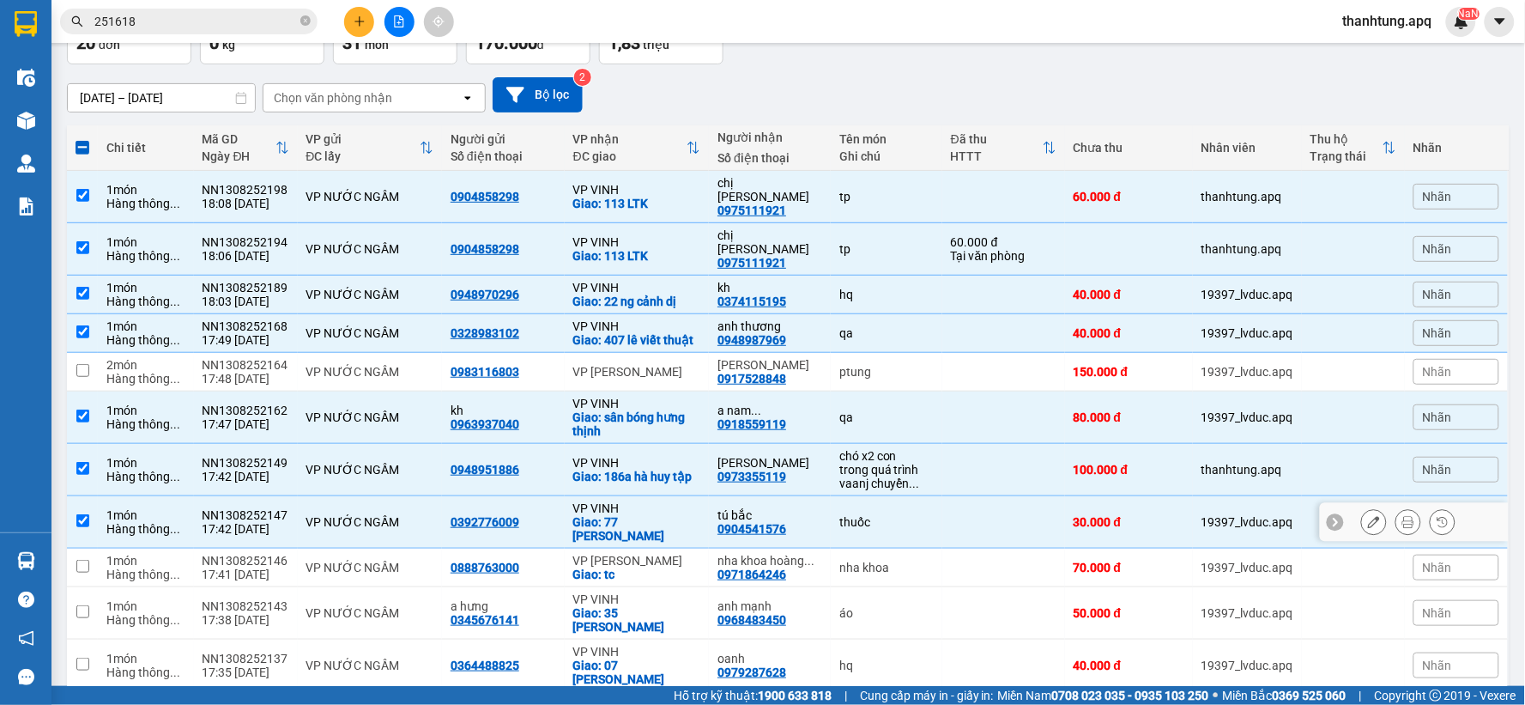
scroll to position [161, 0]
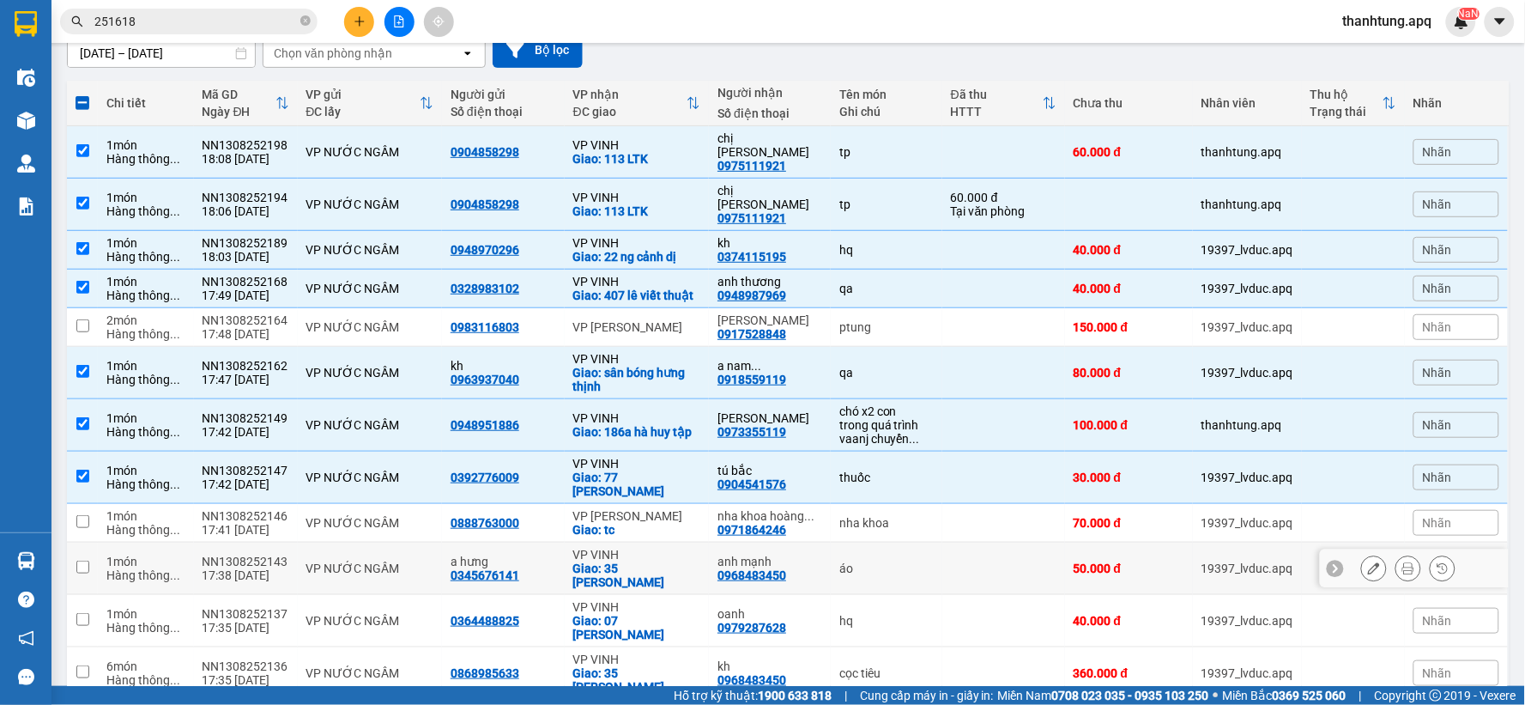
click at [985, 551] on td at bounding box center [1003, 568] width 123 height 52
checkbox input "true"
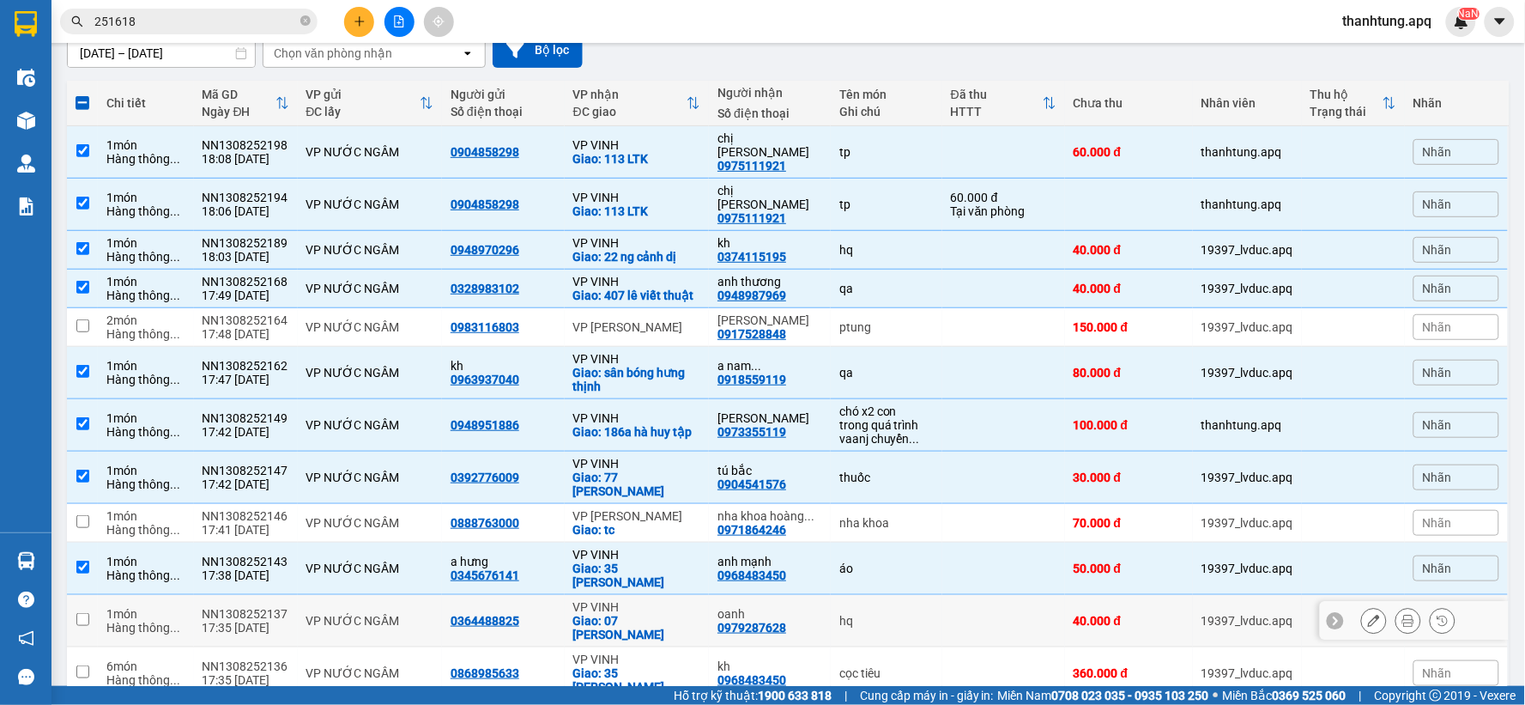
click at [918, 595] on td "hq" at bounding box center [887, 621] width 112 height 52
checkbox input "true"
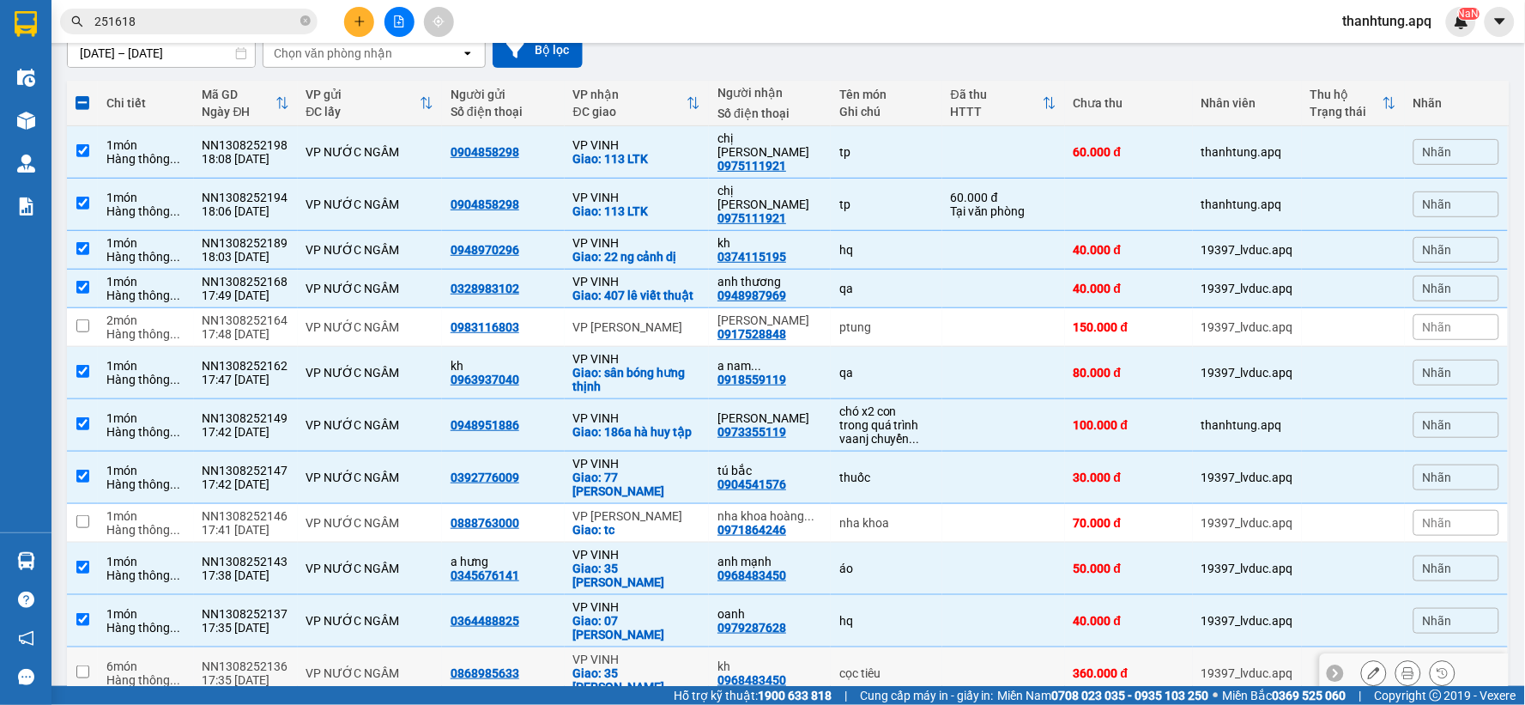
click at [914, 666] on div "cọc tiêu" at bounding box center [886, 673] width 94 height 14
checkbox input "true"
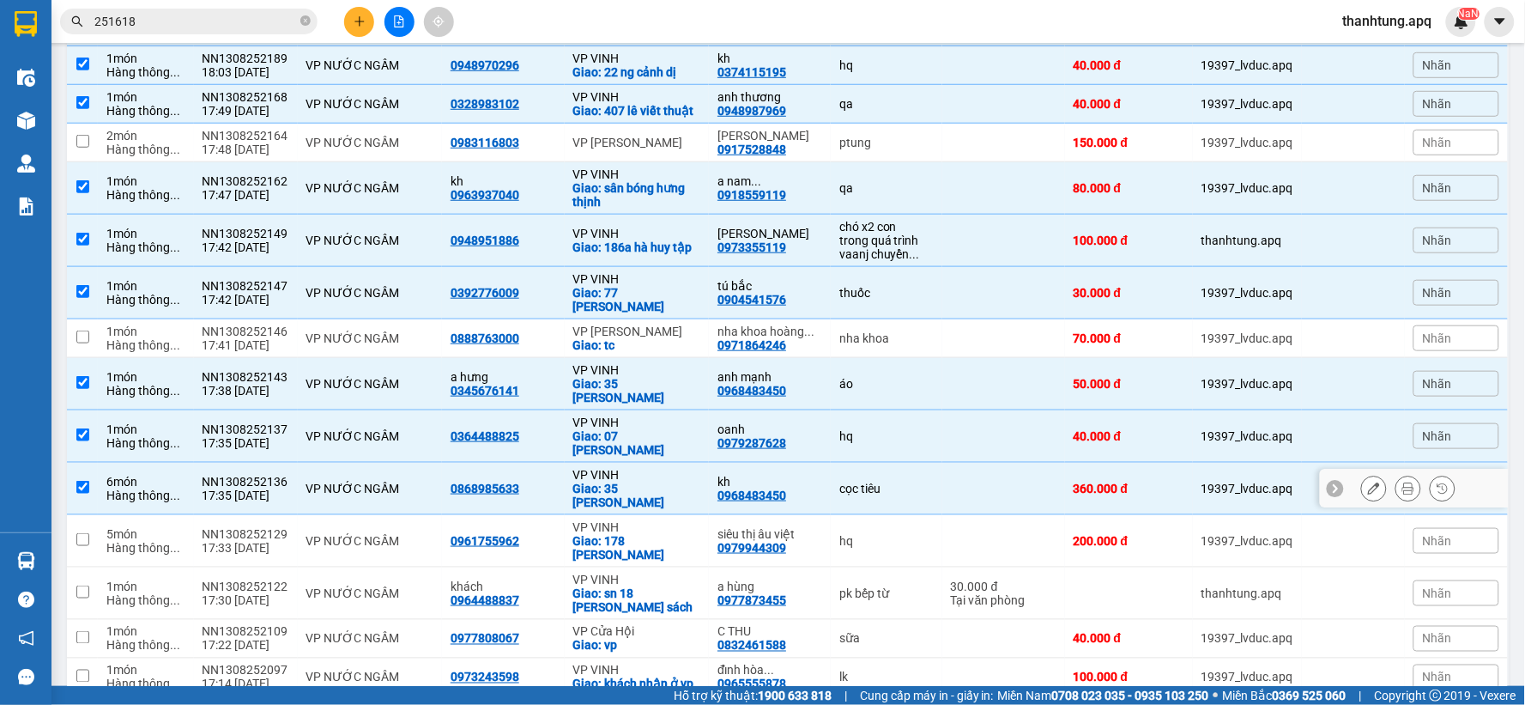
scroll to position [353, 0]
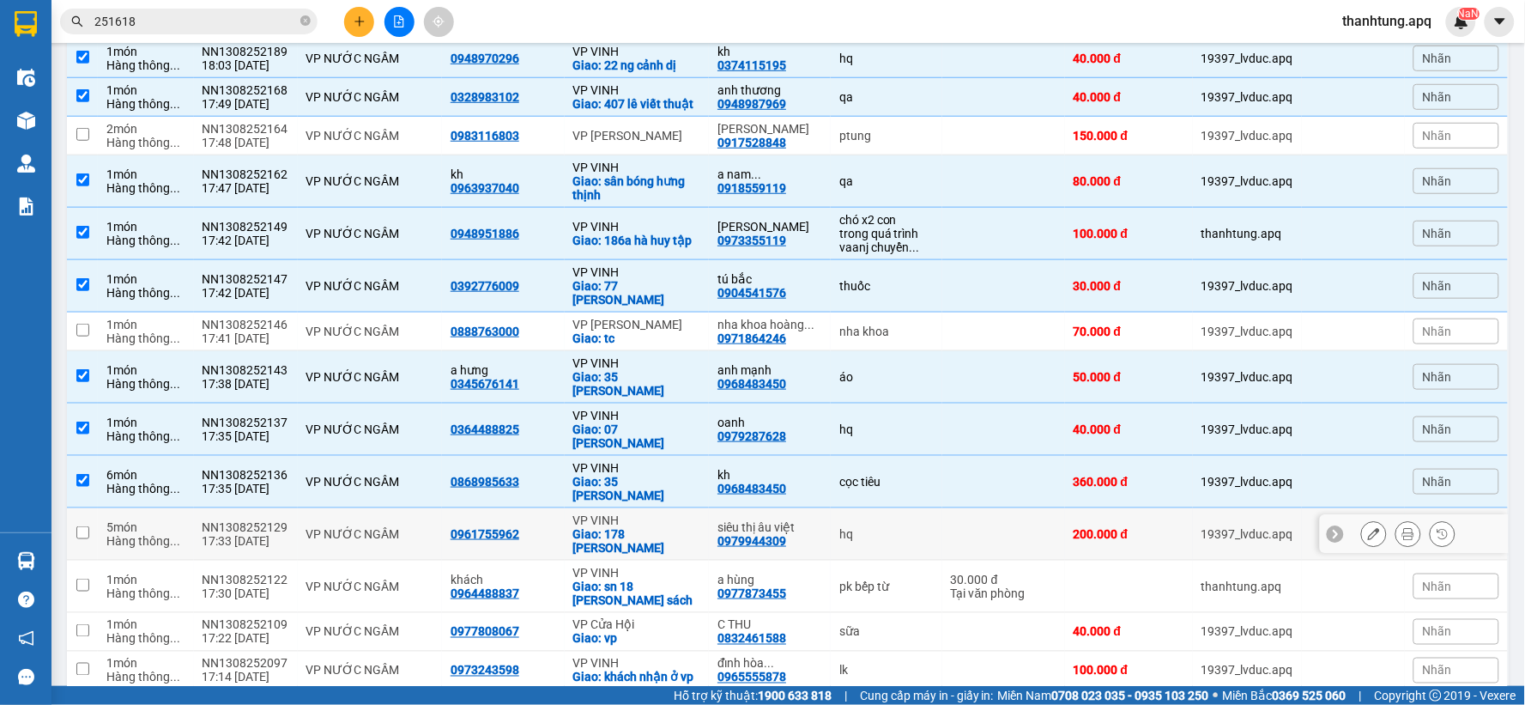
click at [944, 508] on td at bounding box center [1003, 534] width 123 height 52
checkbox input "true"
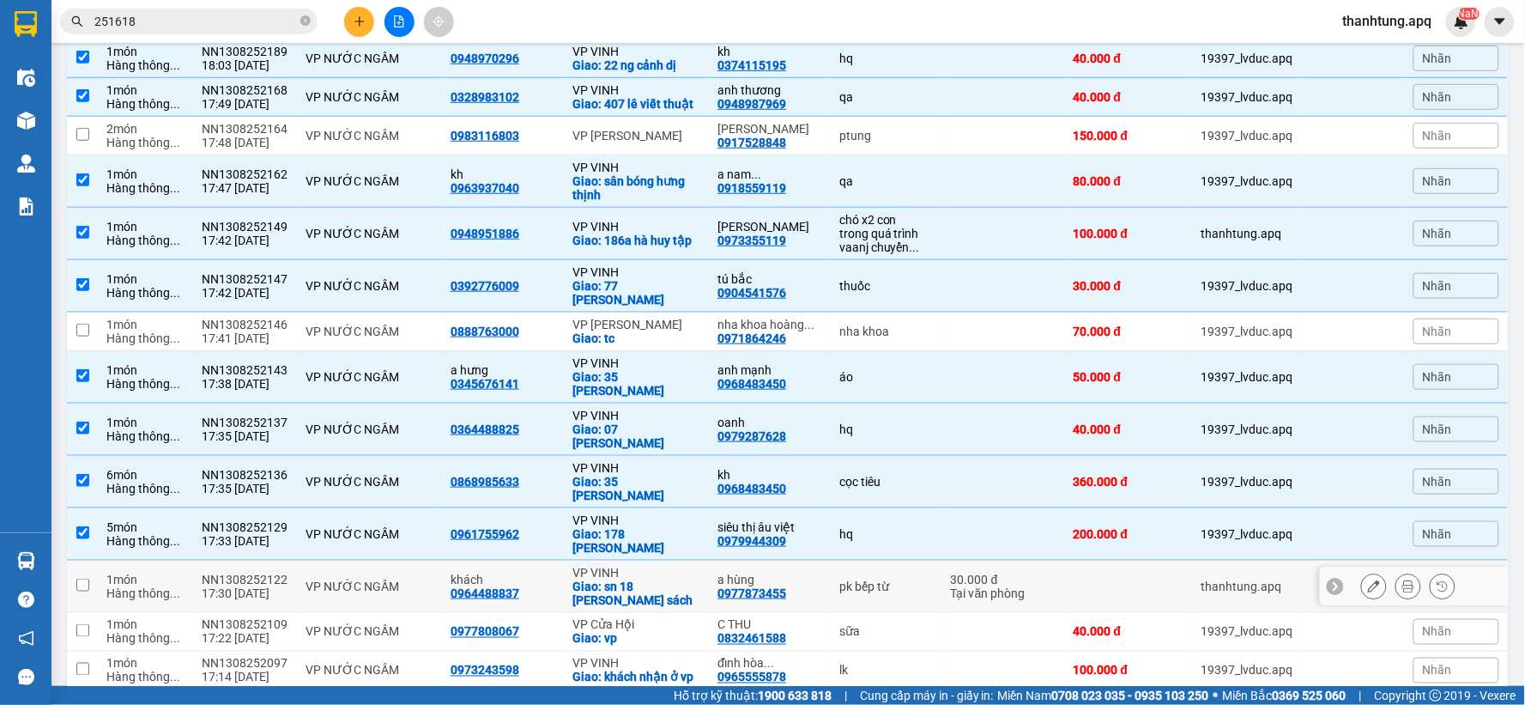
click at [897, 560] on td "pk bếp từ" at bounding box center [887, 586] width 112 height 52
checkbox input "true"
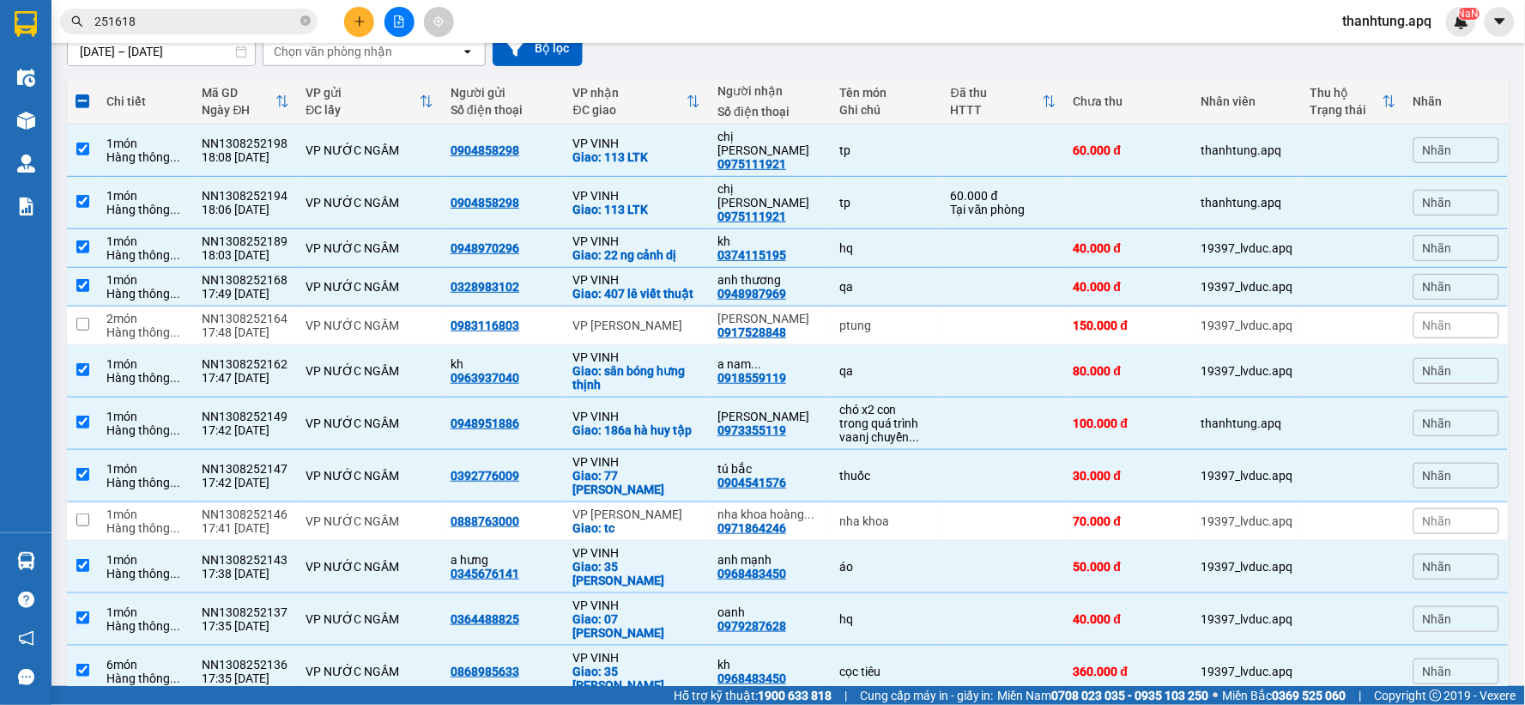
scroll to position [161, 0]
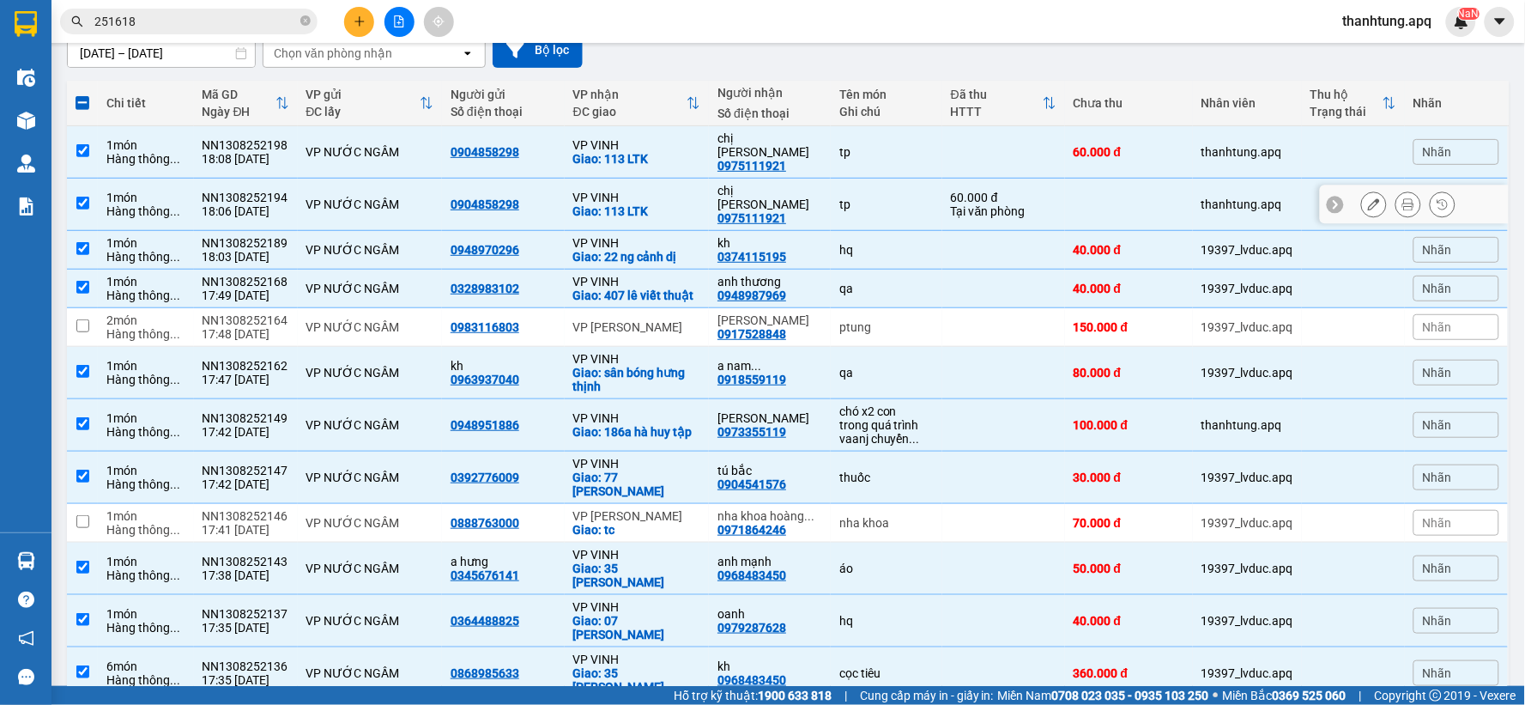
click at [917, 192] on td "tp" at bounding box center [887, 205] width 112 height 52
checkbox input "false"
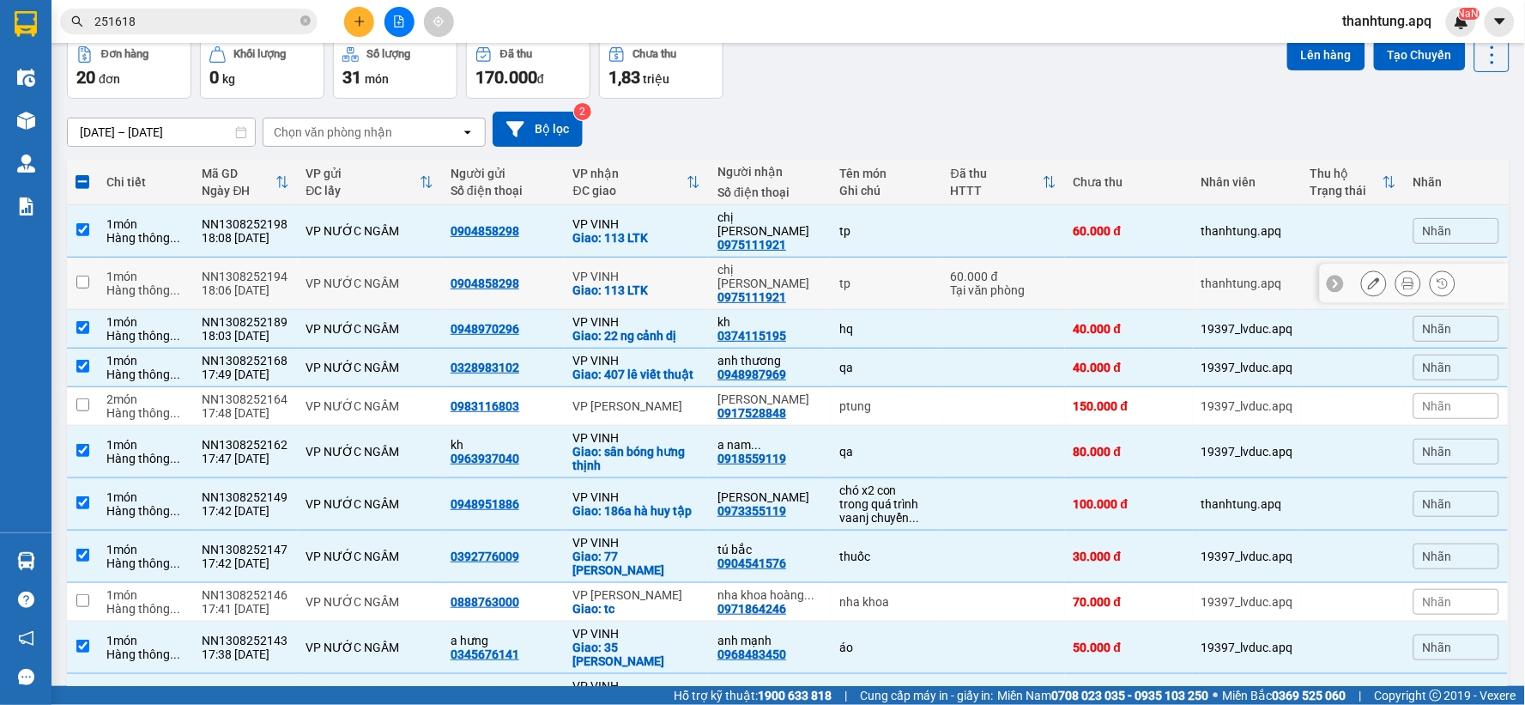
scroll to position [0, 0]
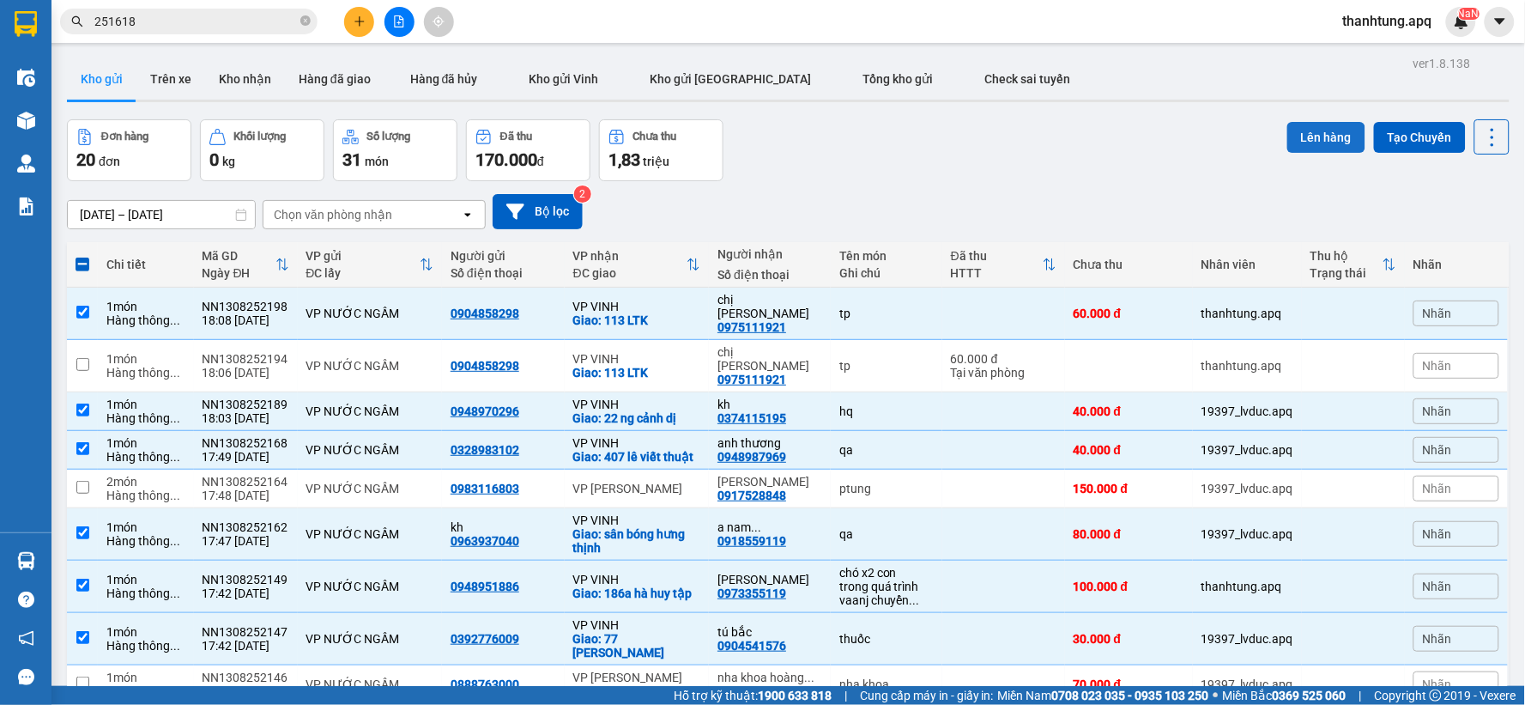
click at [1318, 142] on button "Lên hàng" at bounding box center [1326, 137] width 78 height 31
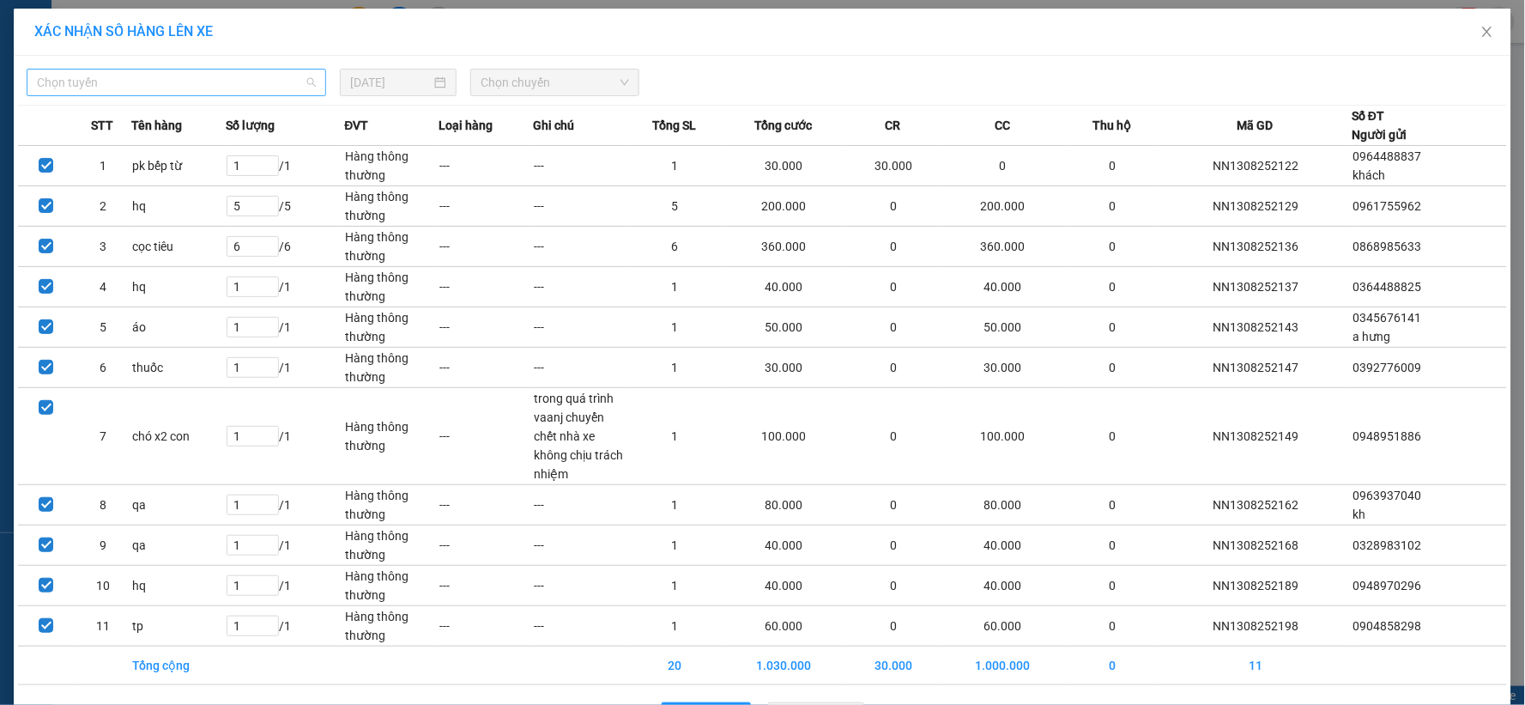
click at [157, 82] on span "Chọn tuyến" at bounding box center [176, 83] width 279 height 26
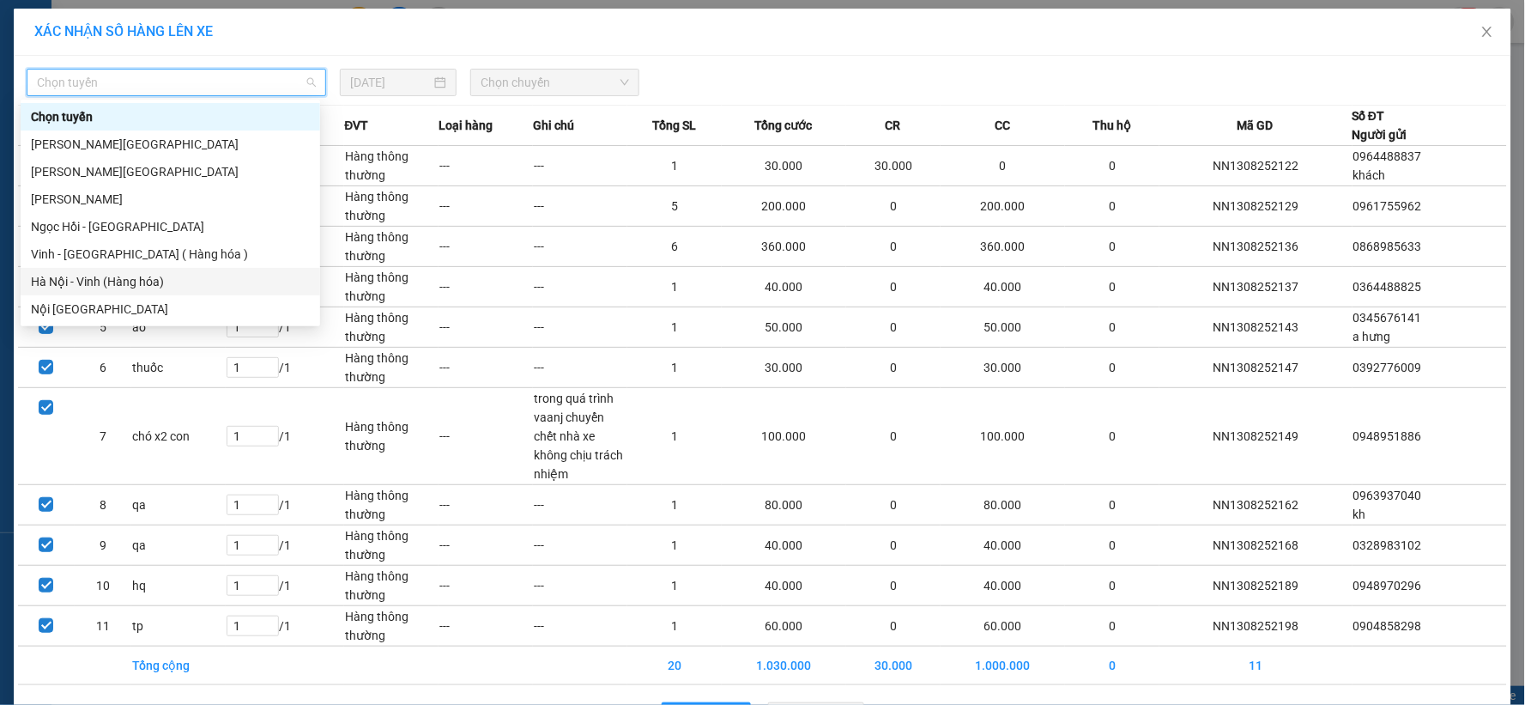
click at [179, 288] on div "Hà Nội - Vinh (Hàng hóa)" at bounding box center [170, 281] width 279 height 19
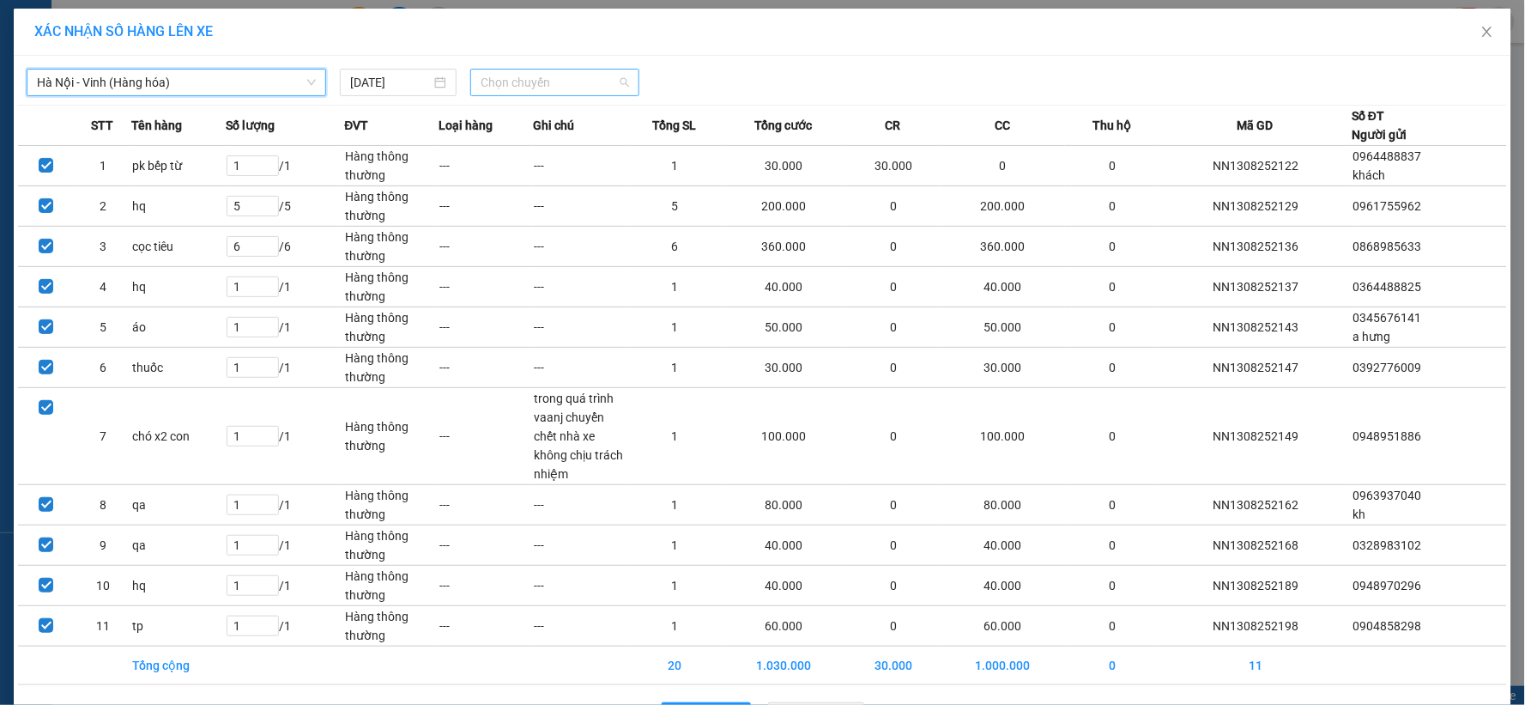
click at [550, 74] on span "Chọn chuyến" at bounding box center [555, 83] width 148 height 26
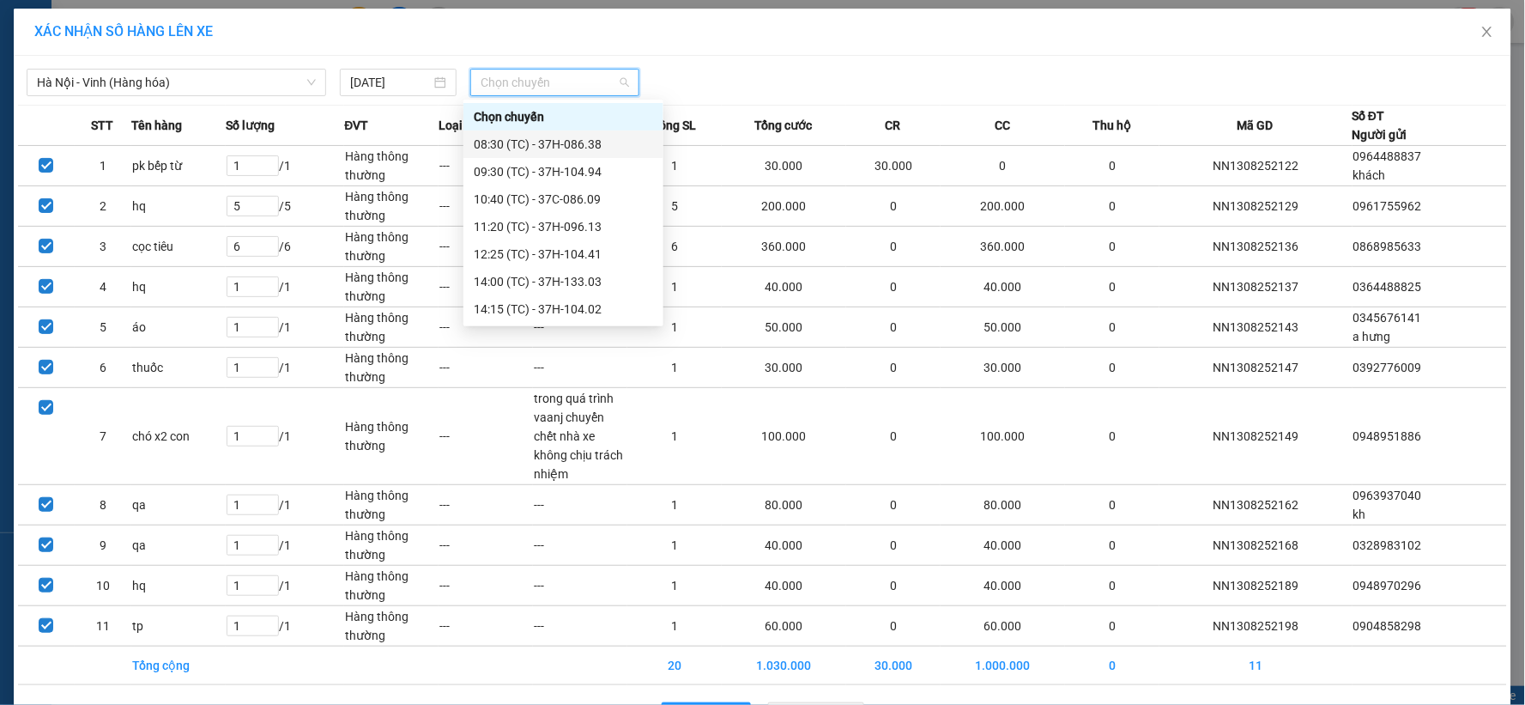
scroll to position [220, 0]
click at [578, 282] on div "23:05 (TC) - 37H-104.78" at bounding box center [563, 281] width 179 height 19
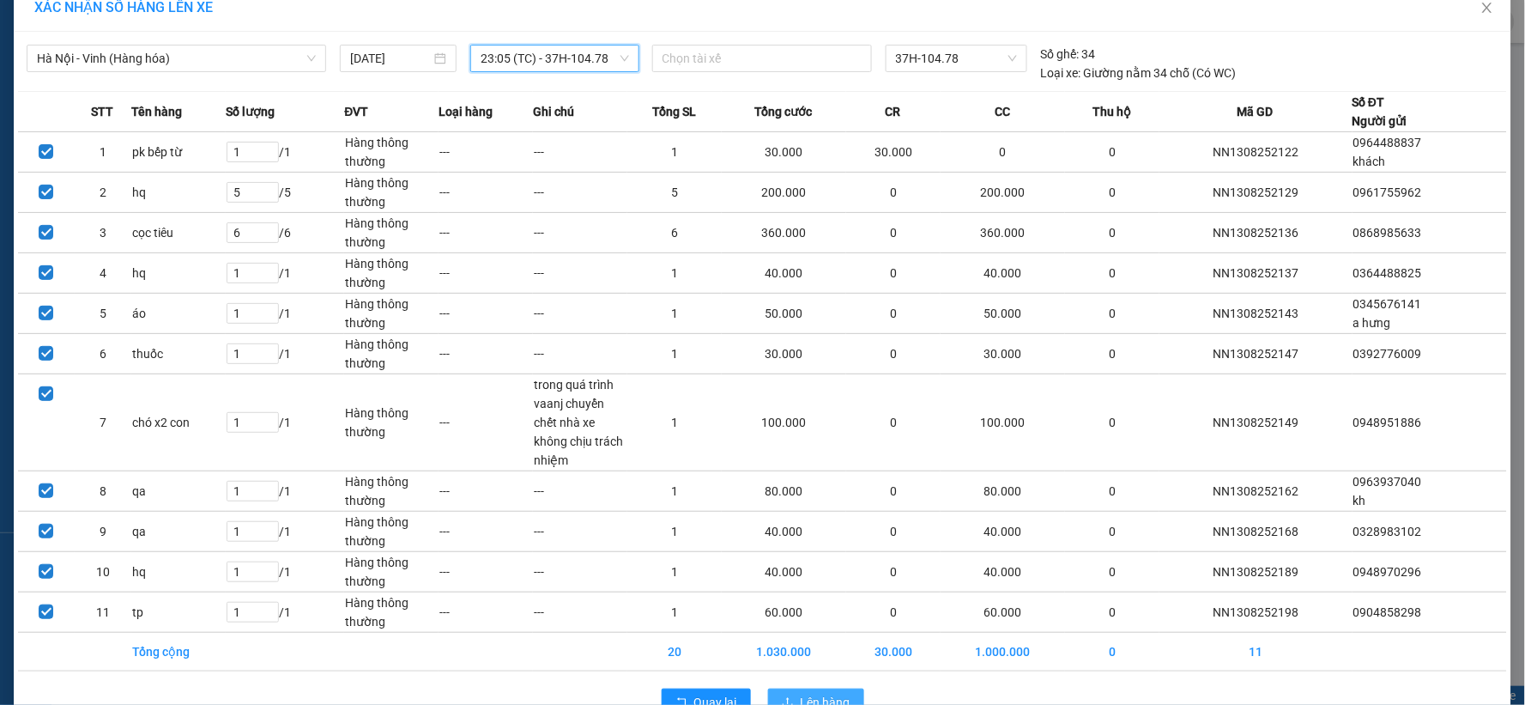
scroll to position [0, 0]
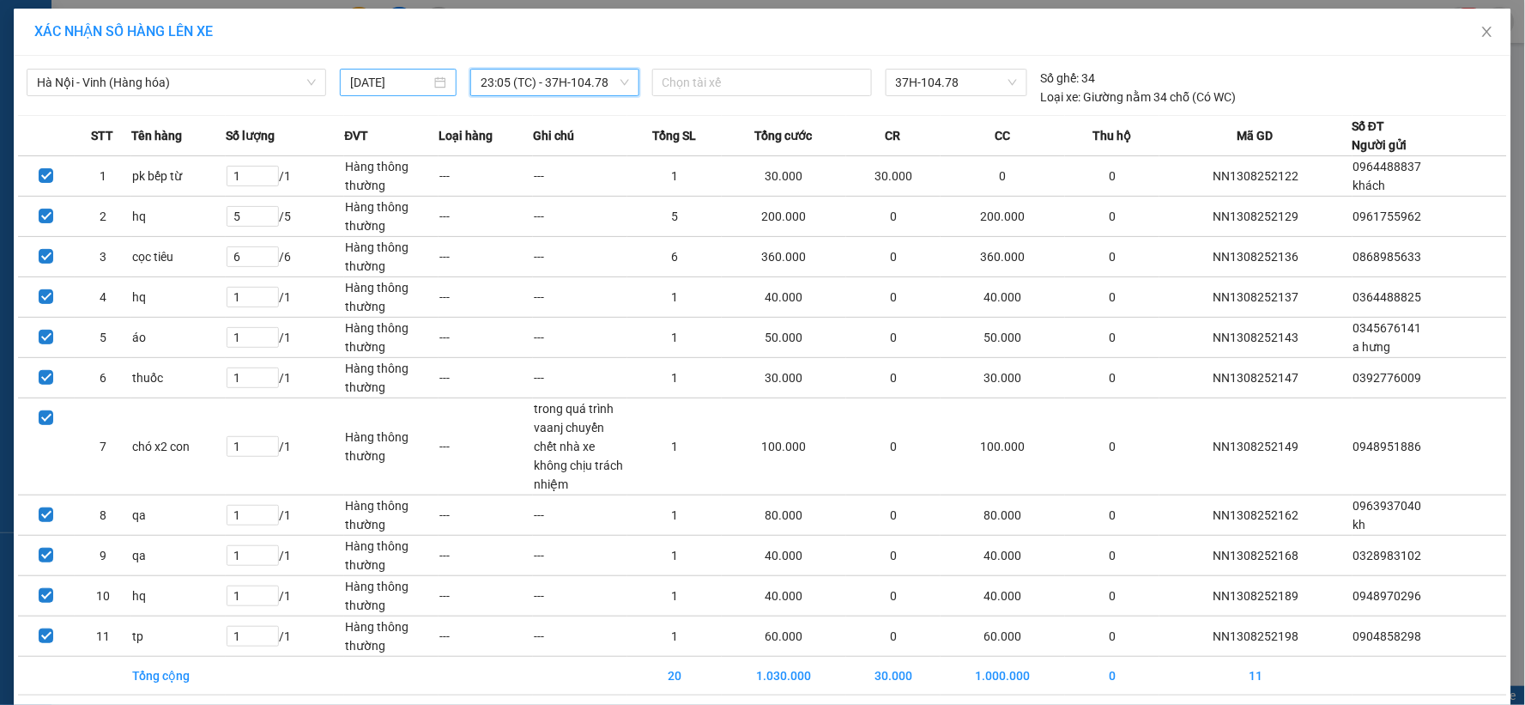
click at [407, 92] on div "[DATE]" at bounding box center [398, 82] width 117 height 27
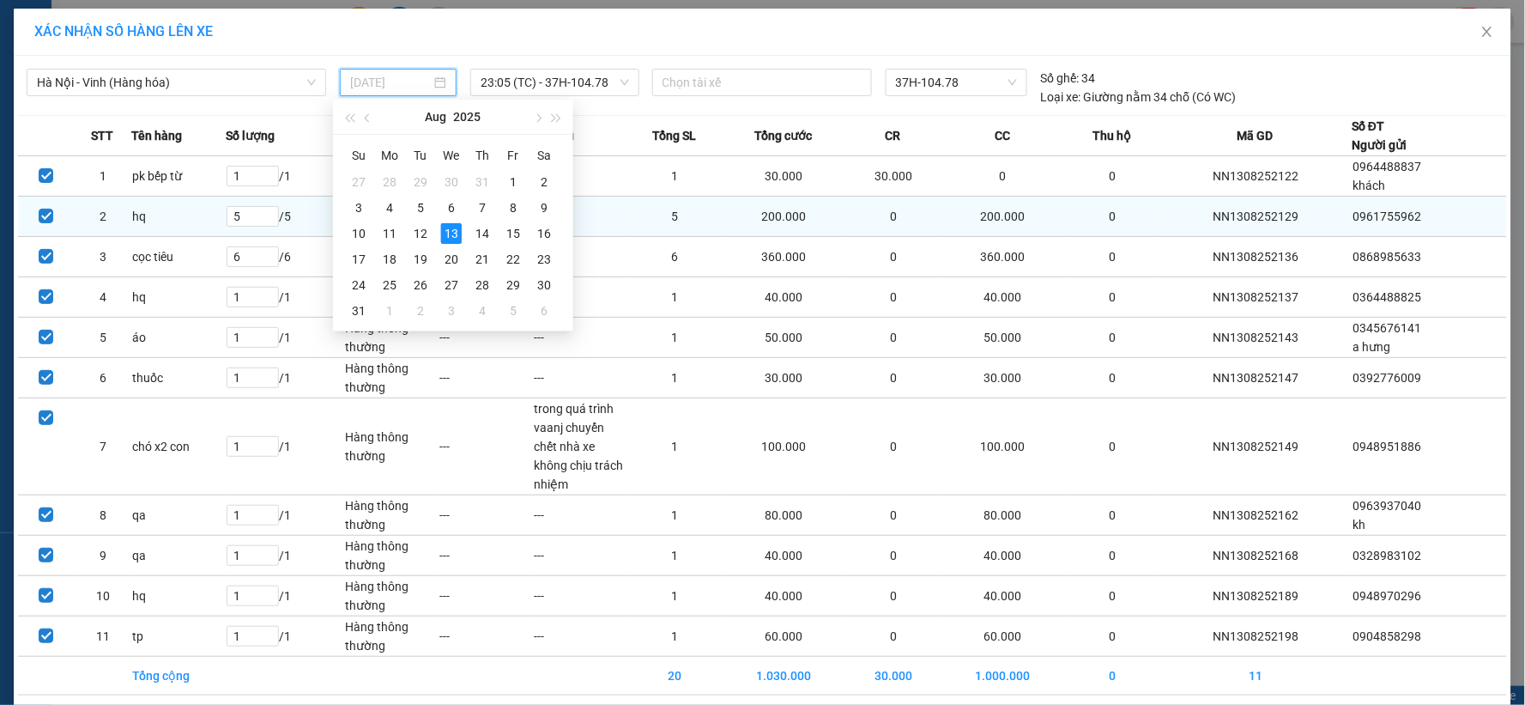
drag, startPoint x: 427, startPoint y: 234, endPoint x: 409, endPoint y: 212, distance: 28.7
click at [424, 234] on div "12" at bounding box center [420, 233] width 21 height 21
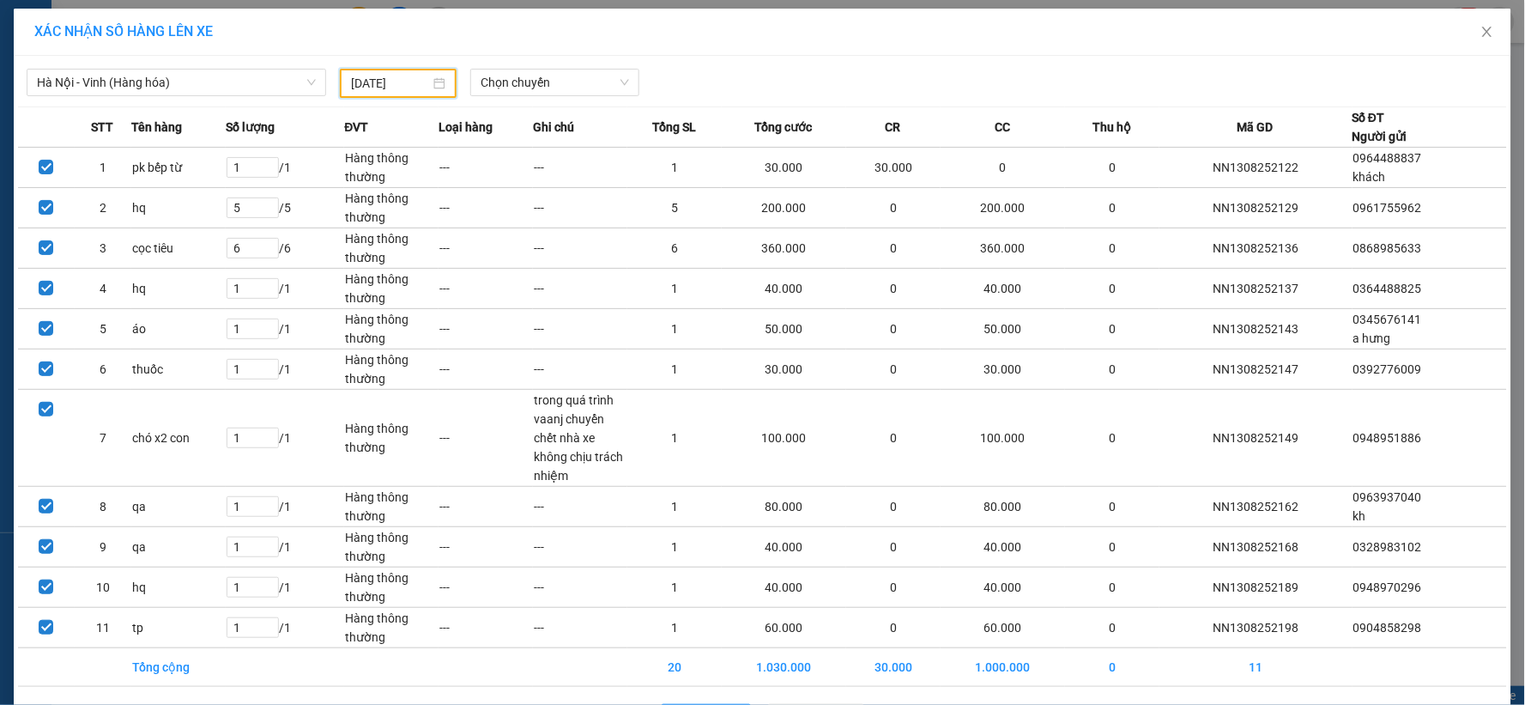
click at [397, 87] on input "[DATE]" at bounding box center [390, 83] width 79 height 19
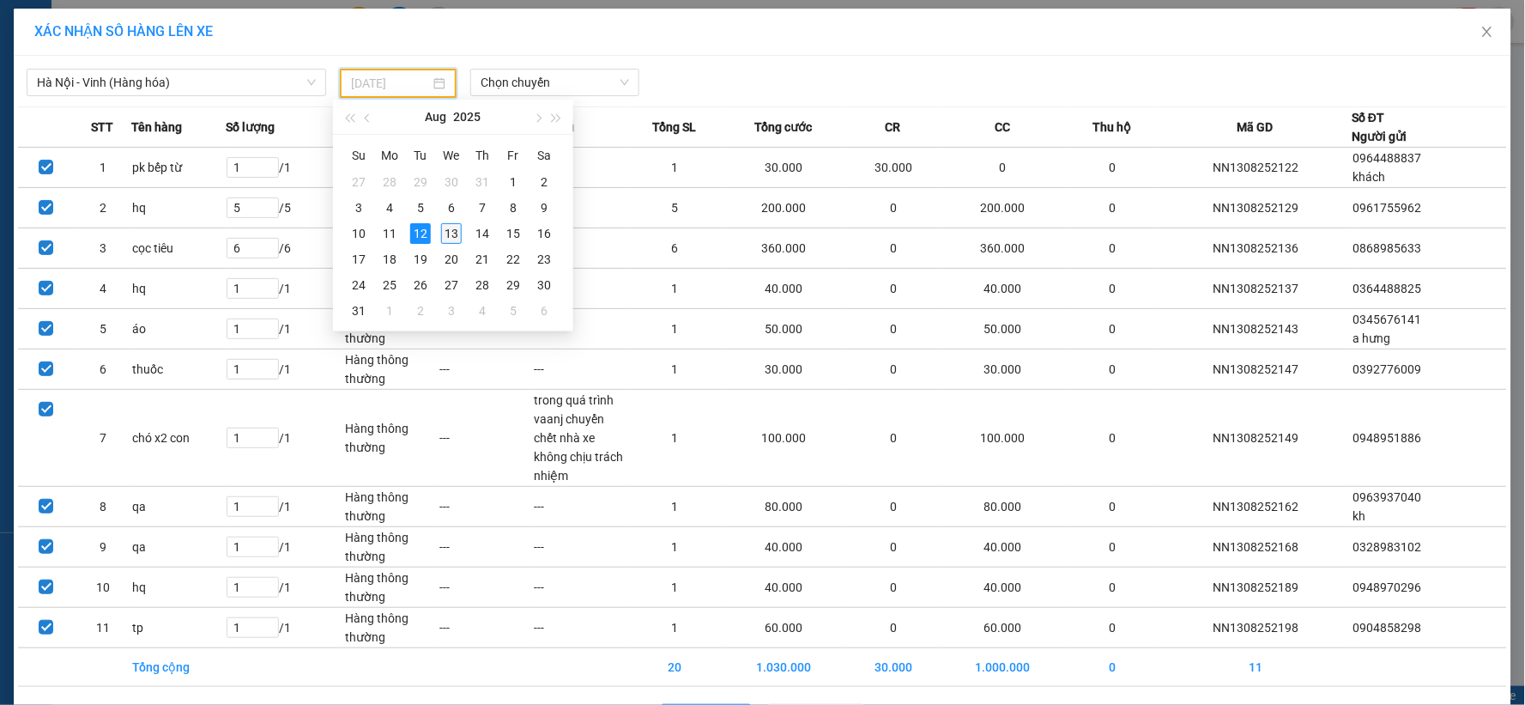
click at [447, 237] on div "13" at bounding box center [451, 233] width 21 height 21
type input "[DATE]"
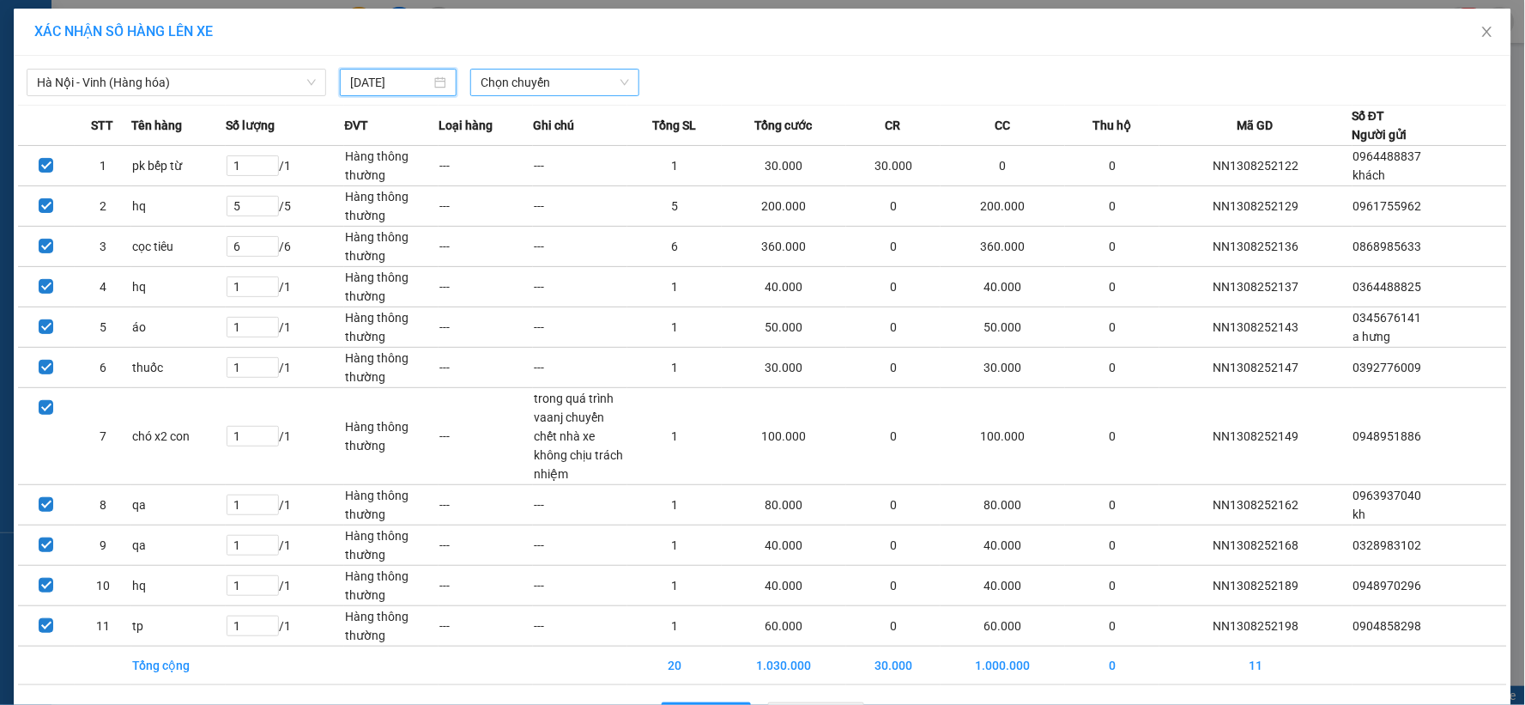
click at [577, 86] on span "Chọn chuyến" at bounding box center [555, 83] width 148 height 26
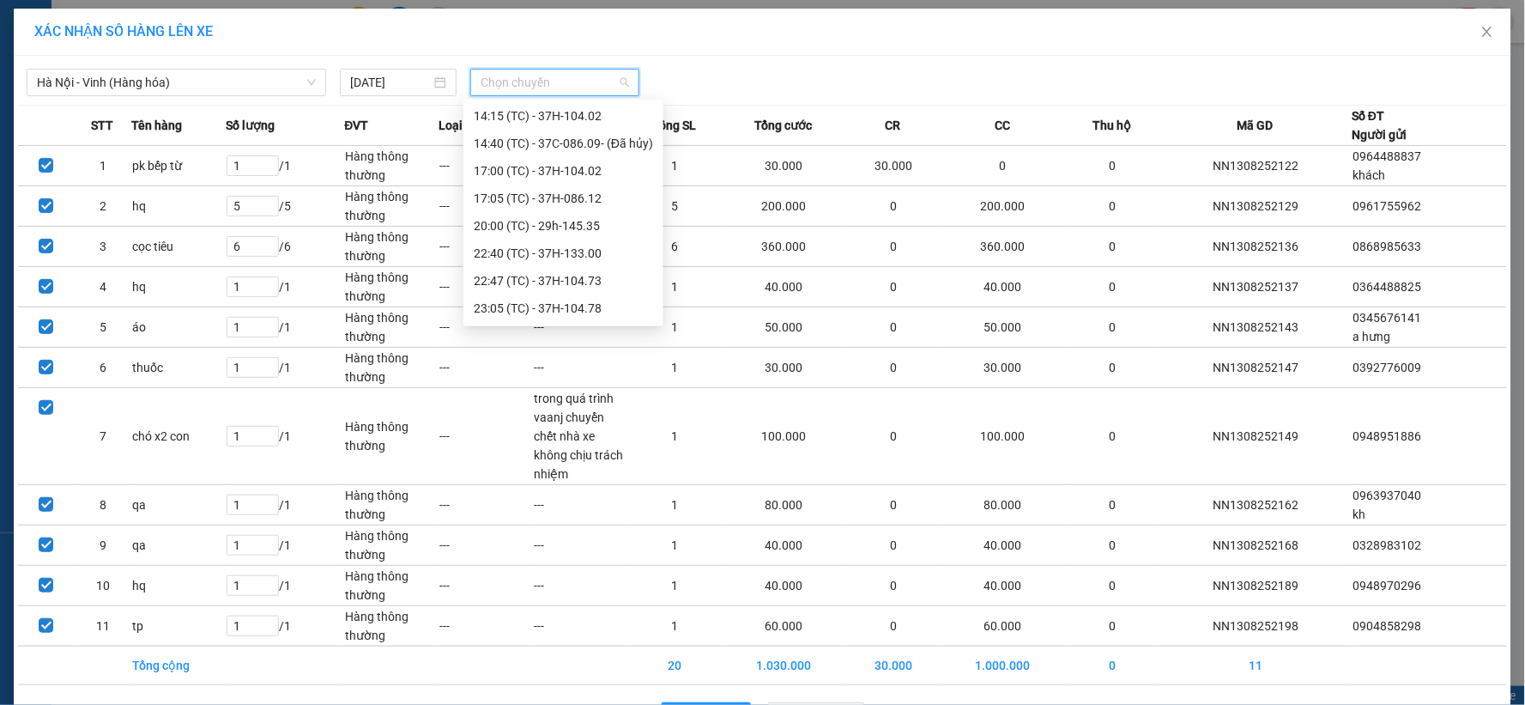
scroll to position [247, 0]
click at [588, 312] on div "23:15 (TC) - 37H-104.78" at bounding box center [563, 309] width 179 height 19
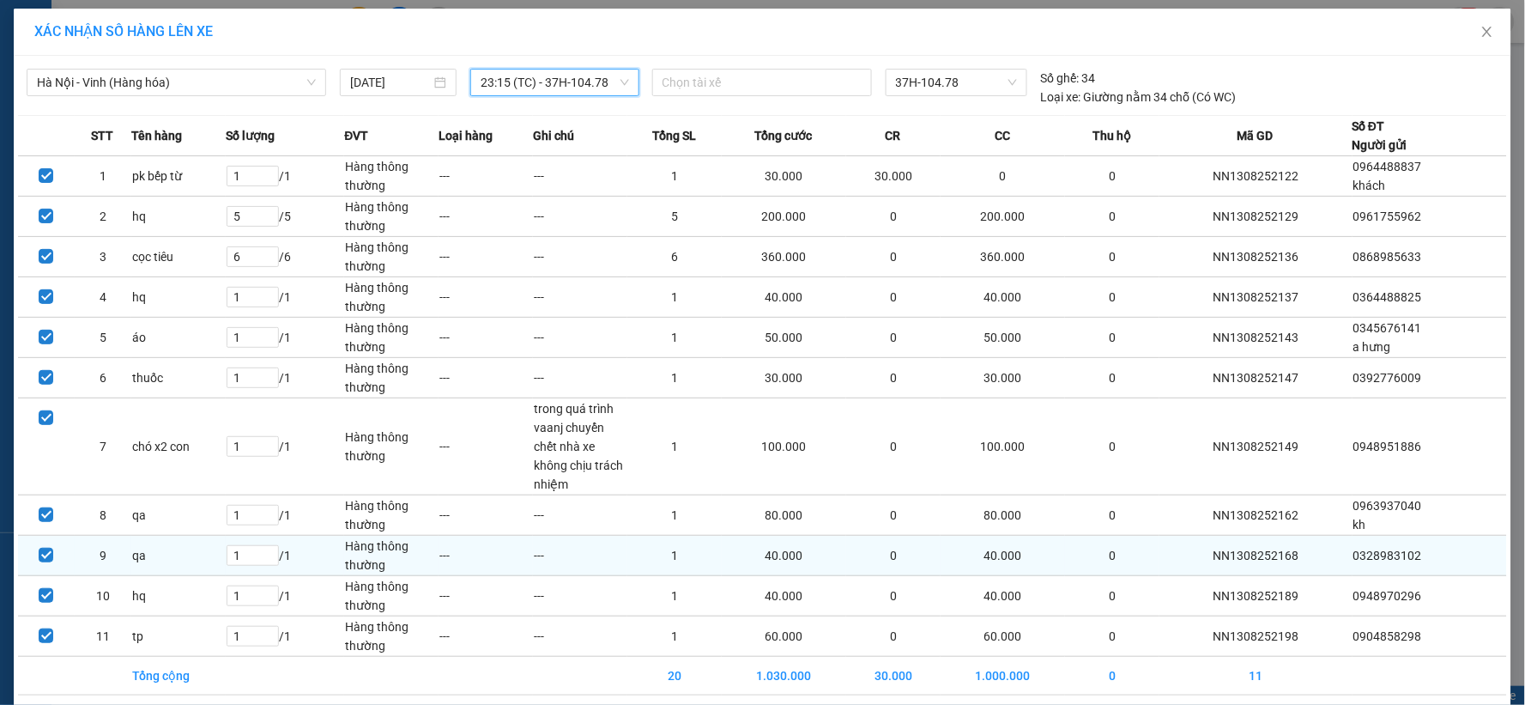
scroll to position [70, 0]
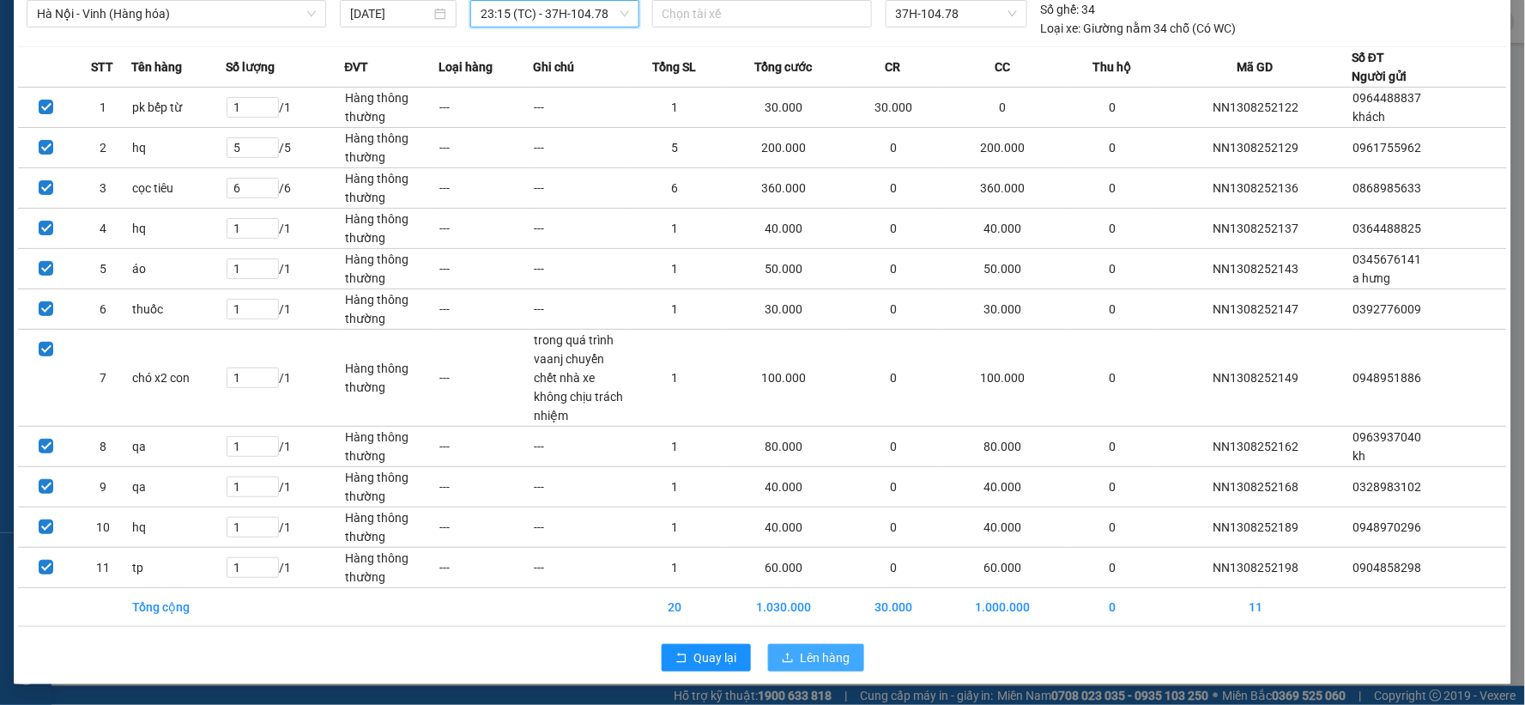
click at [812, 657] on span "Lên hàng" at bounding box center [826, 657] width 50 height 19
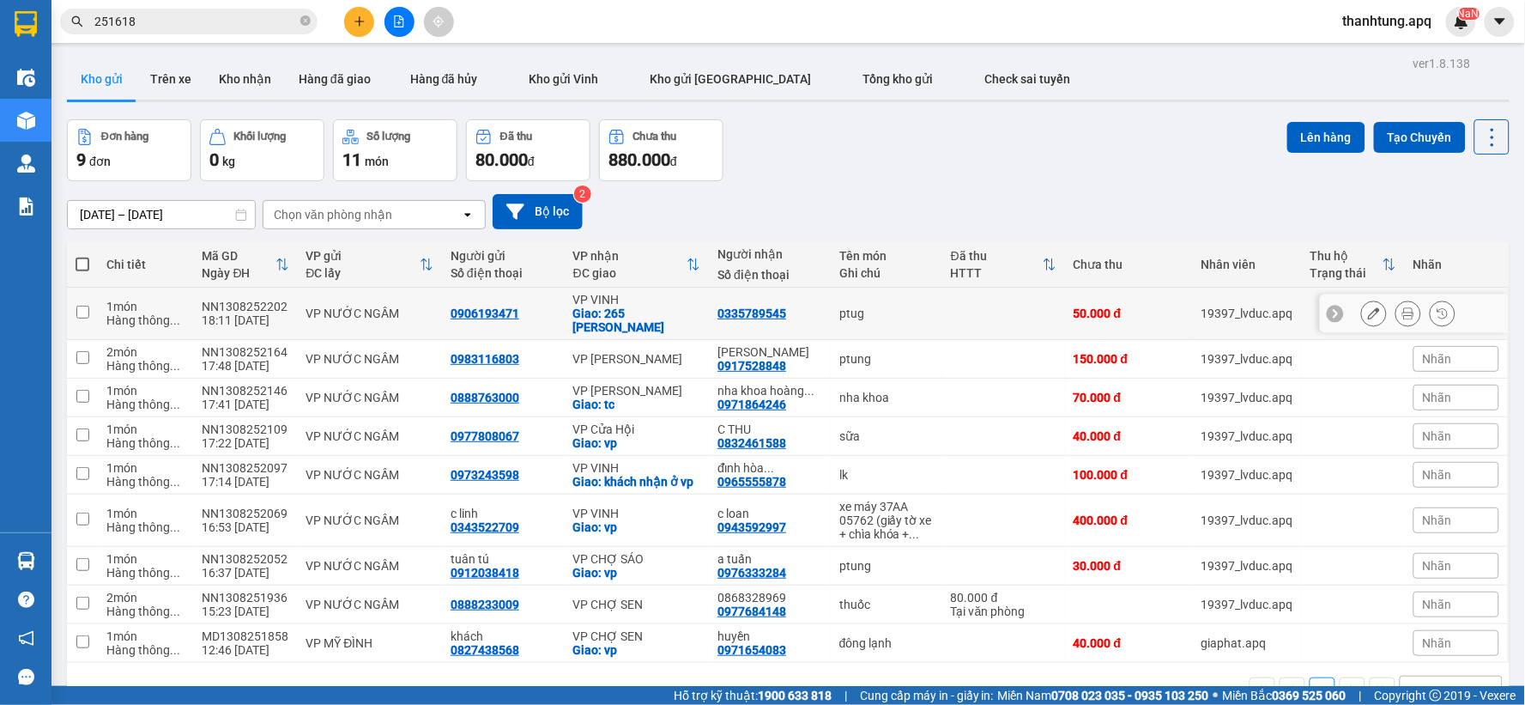
click at [918, 327] on td "ptug" at bounding box center [887, 314] width 112 height 52
checkbox input "true"
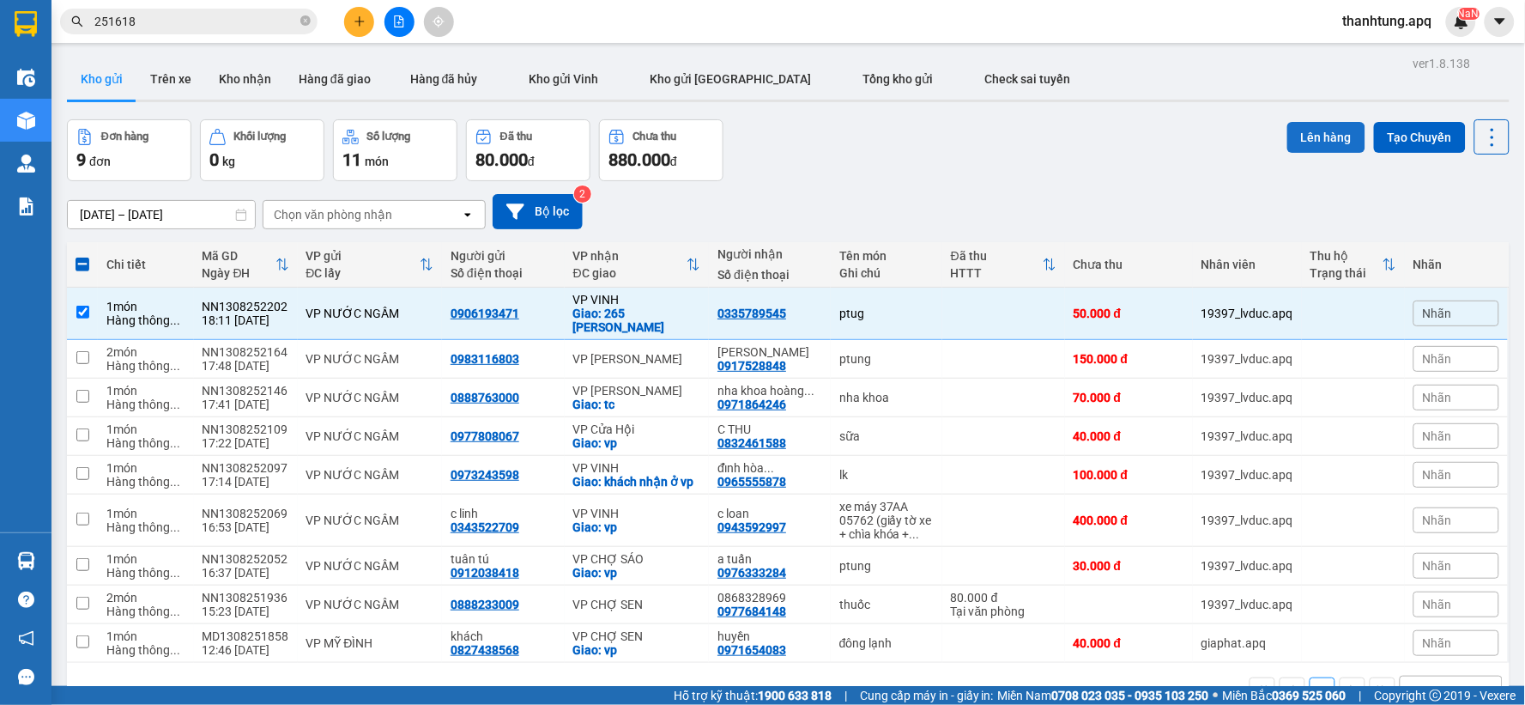
click at [1293, 137] on button "Lên hàng" at bounding box center [1326, 137] width 78 height 31
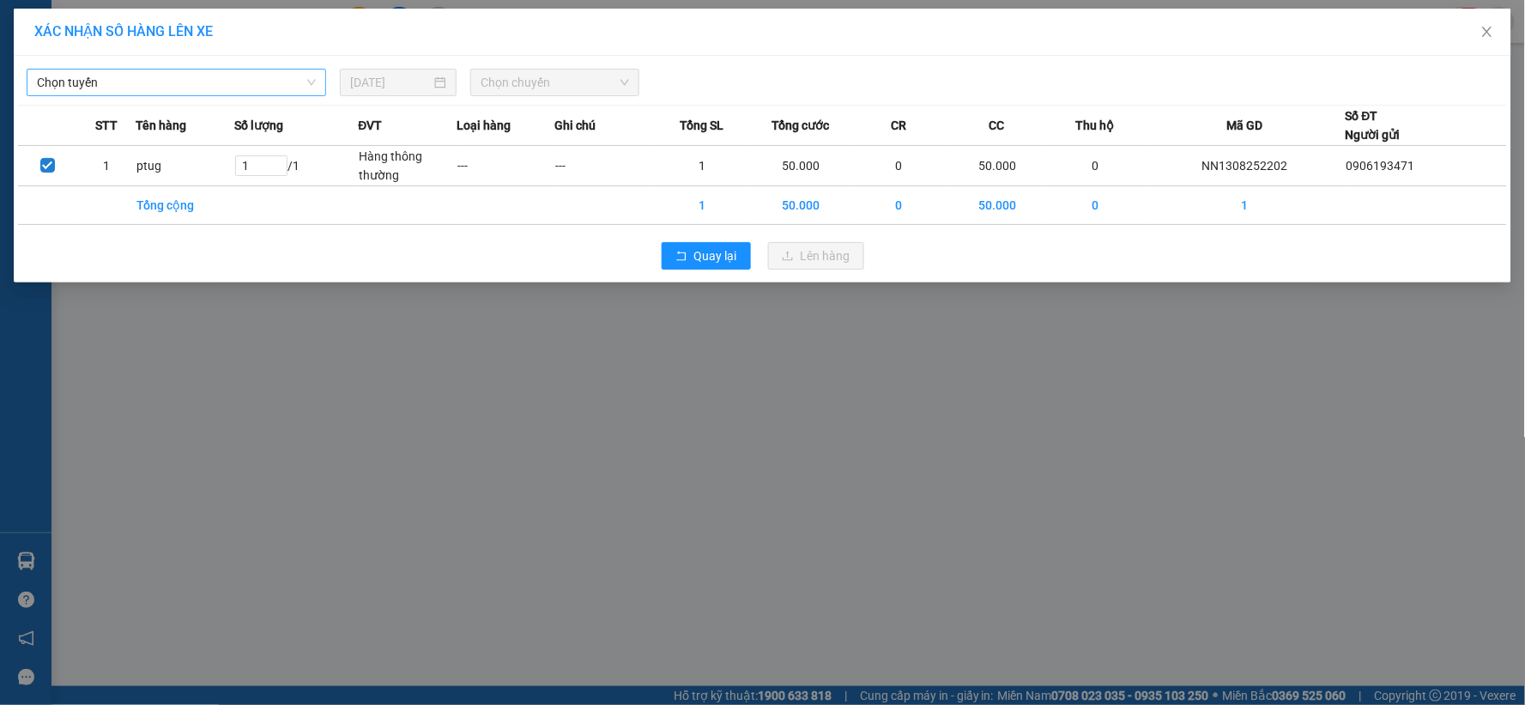
click at [311, 93] on span "Chọn tuyến" at bounding box center [176, 83] width 279 height 26
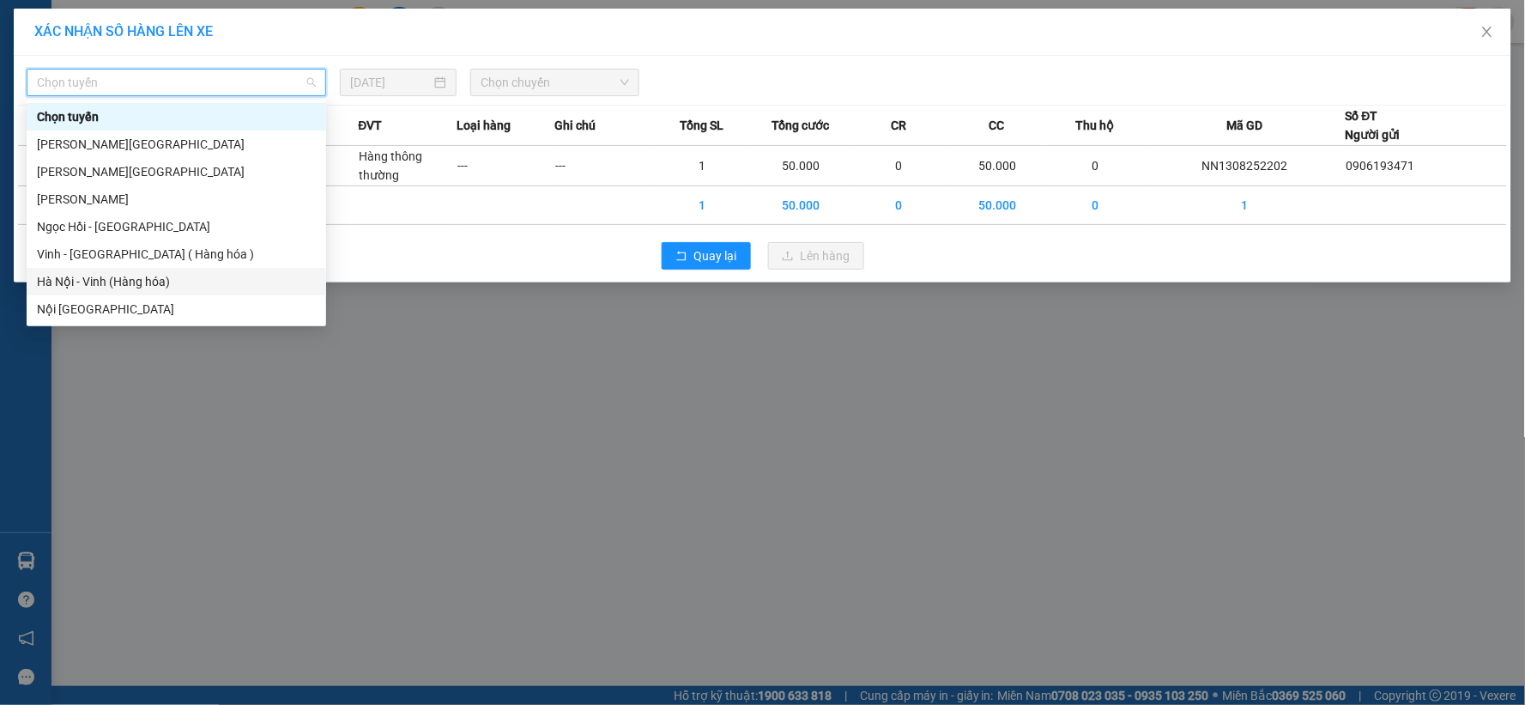
click at [191, 285] on div "Hà Nội - Vinh (Hàng hóa)" at bounding box center [176, 281] width 279 height 19
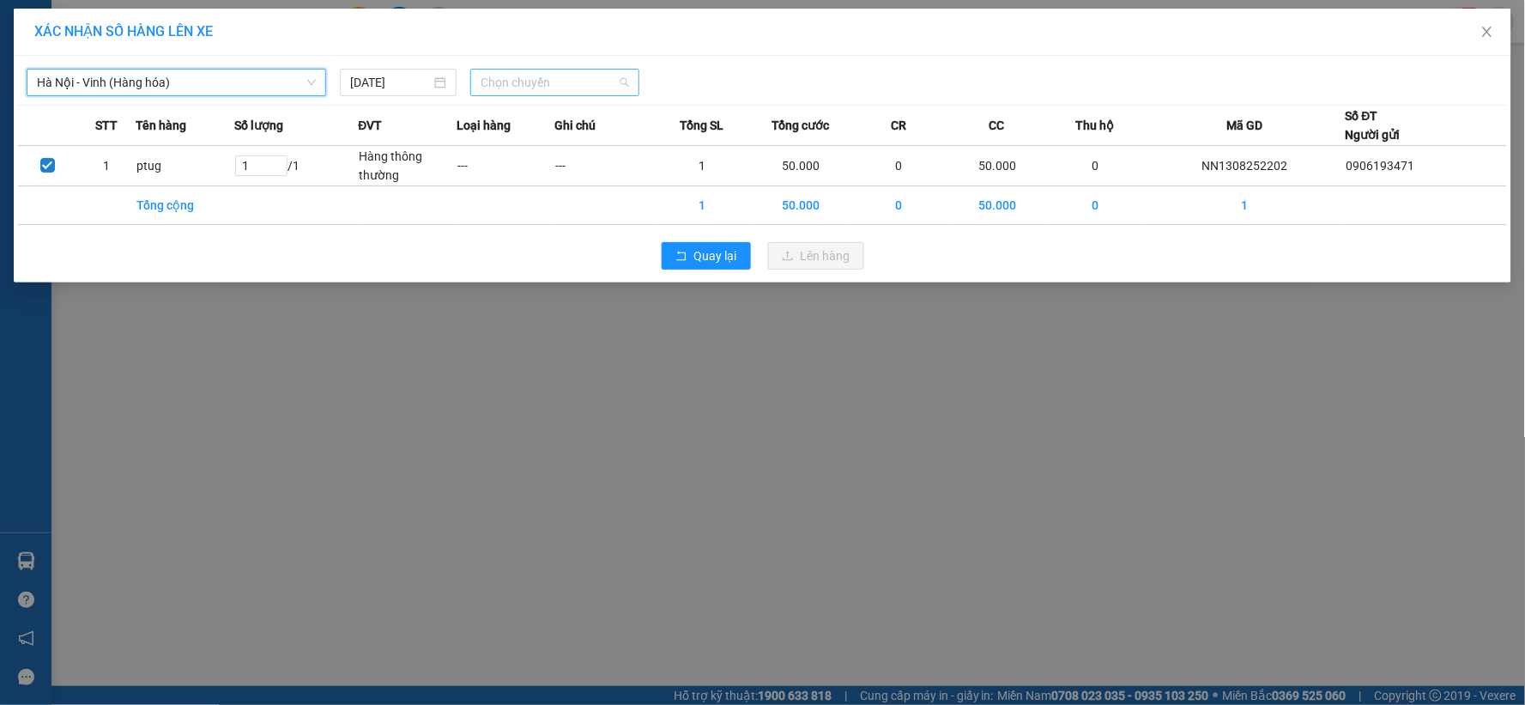
click at [556, 81] on span "Chọn chuyến" at bounding box center [555, 83] width 148 height 26
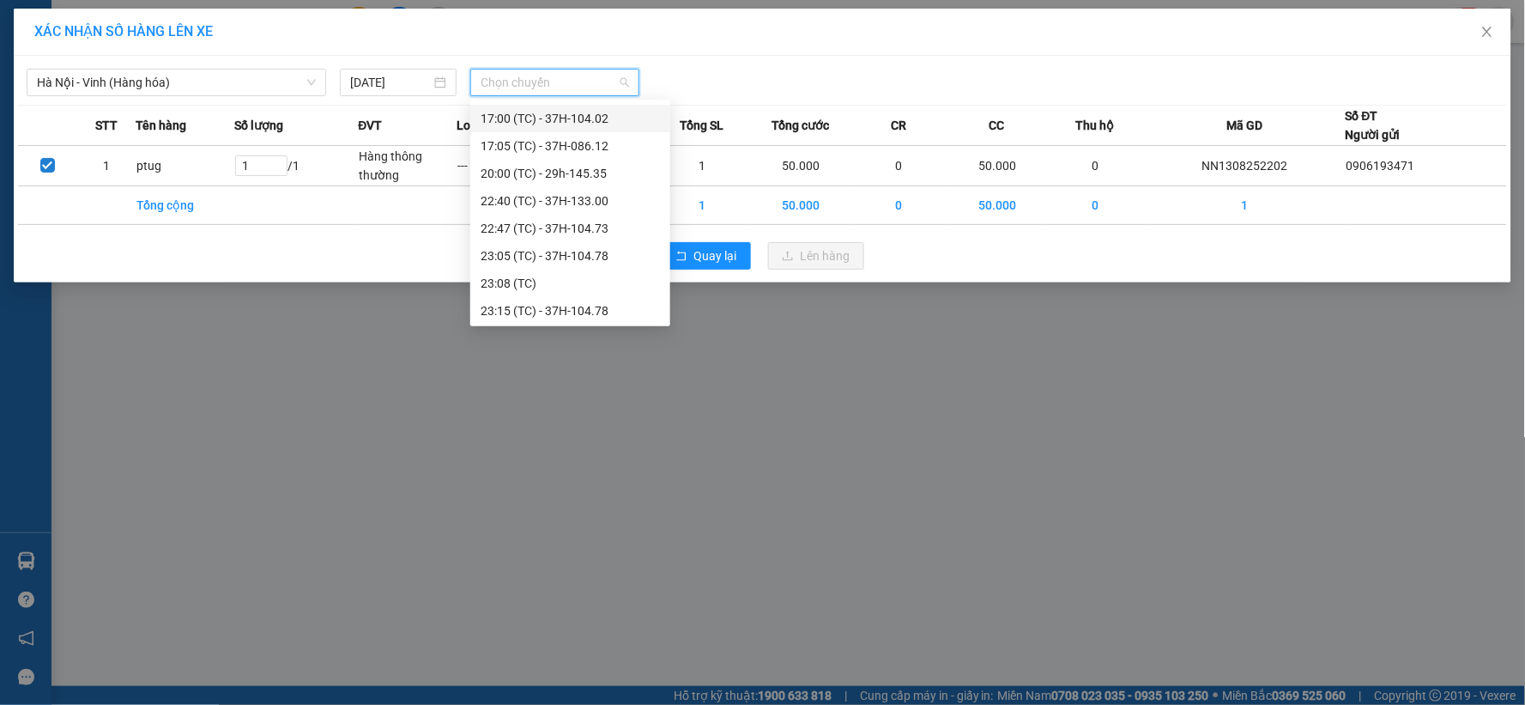
scroll to position [247, 0]
click at [597, 297] on div "23:15 (TC) - 37H-104.78" at bounding box center [570, 308] width 200 height 27
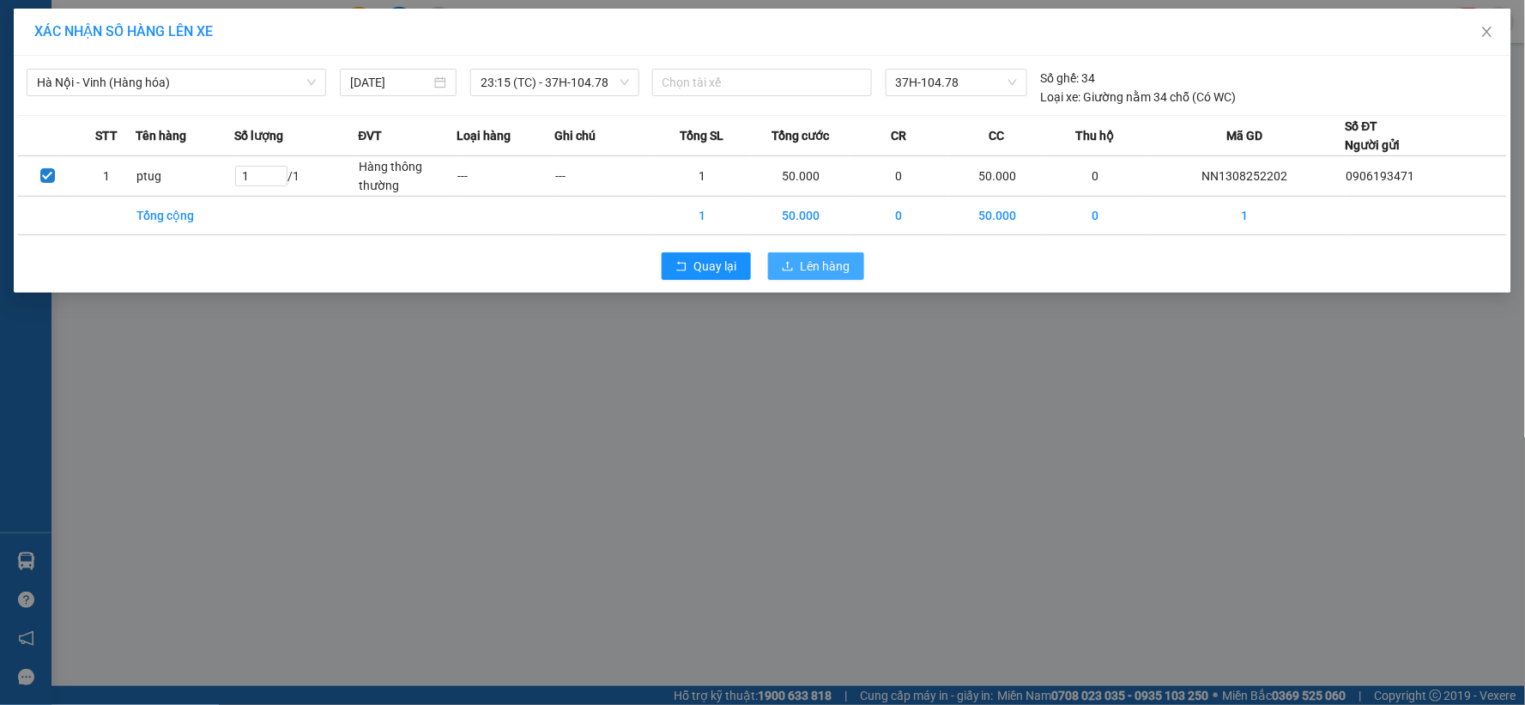
click at [802, 261] on span "Lên hàng" at bounding box center [826, 266] width 50 height 19
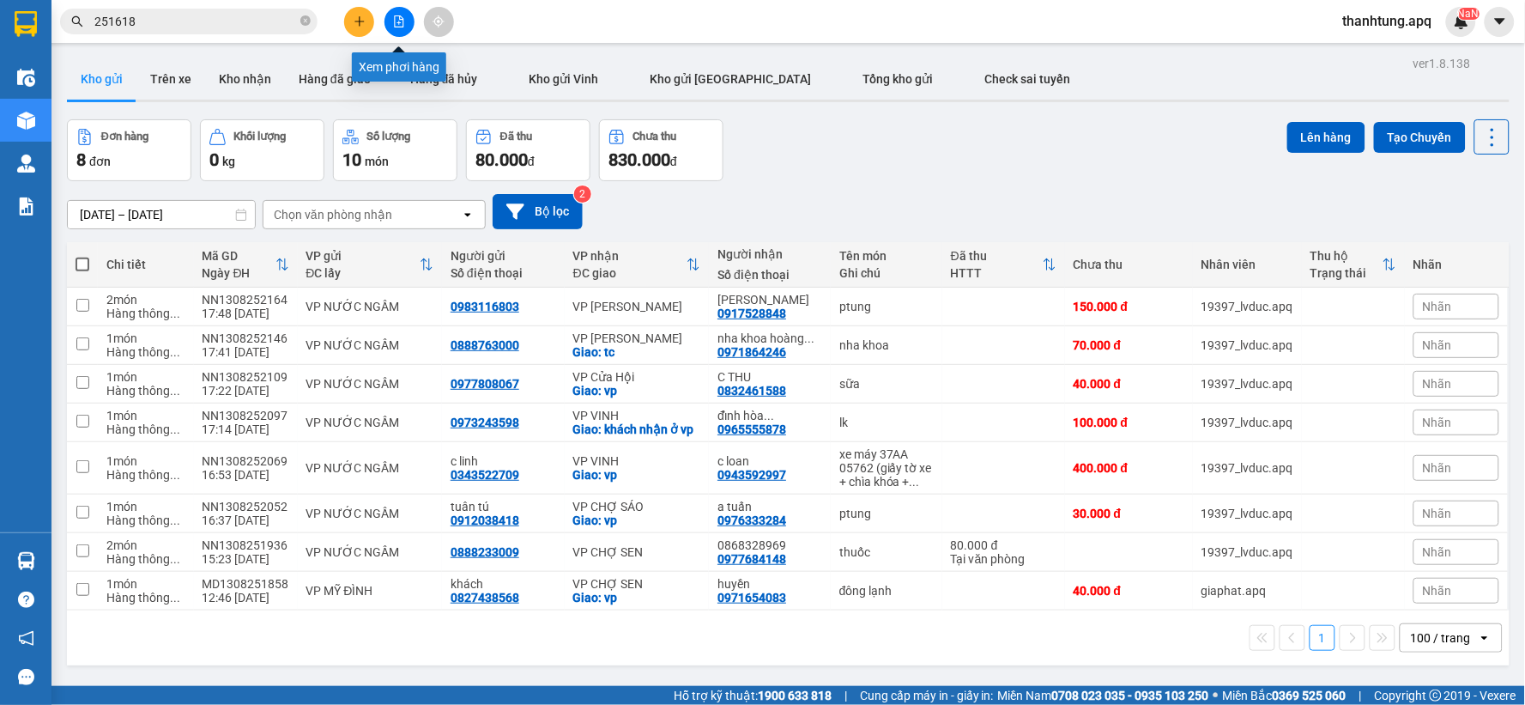
click at [407, 26] on button at bounding box center [400, 22] width 30 height 30
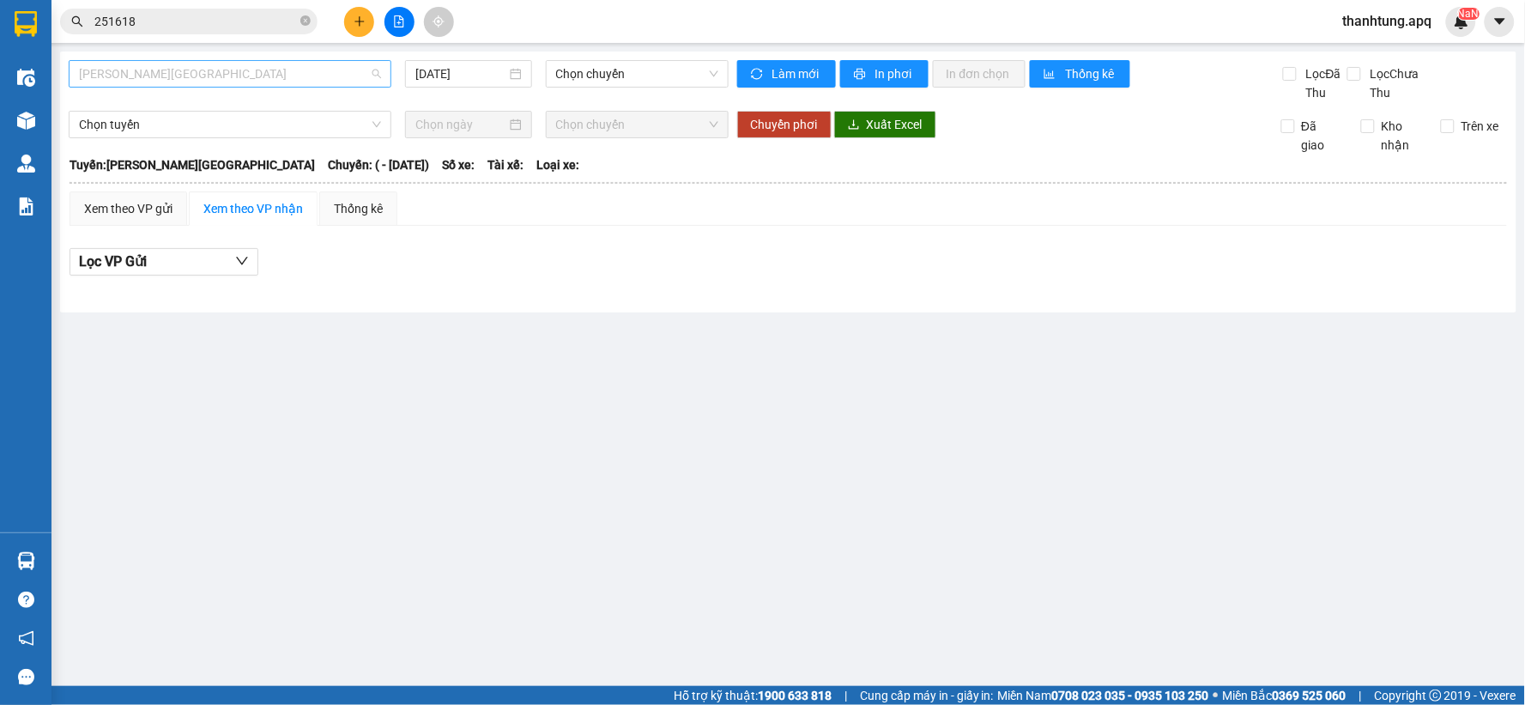
click at [349, 66] on span "[PERSON_NAME][GEOGRAPHIC_DATA]" at bounding box center [230, 74] width 302 height 26
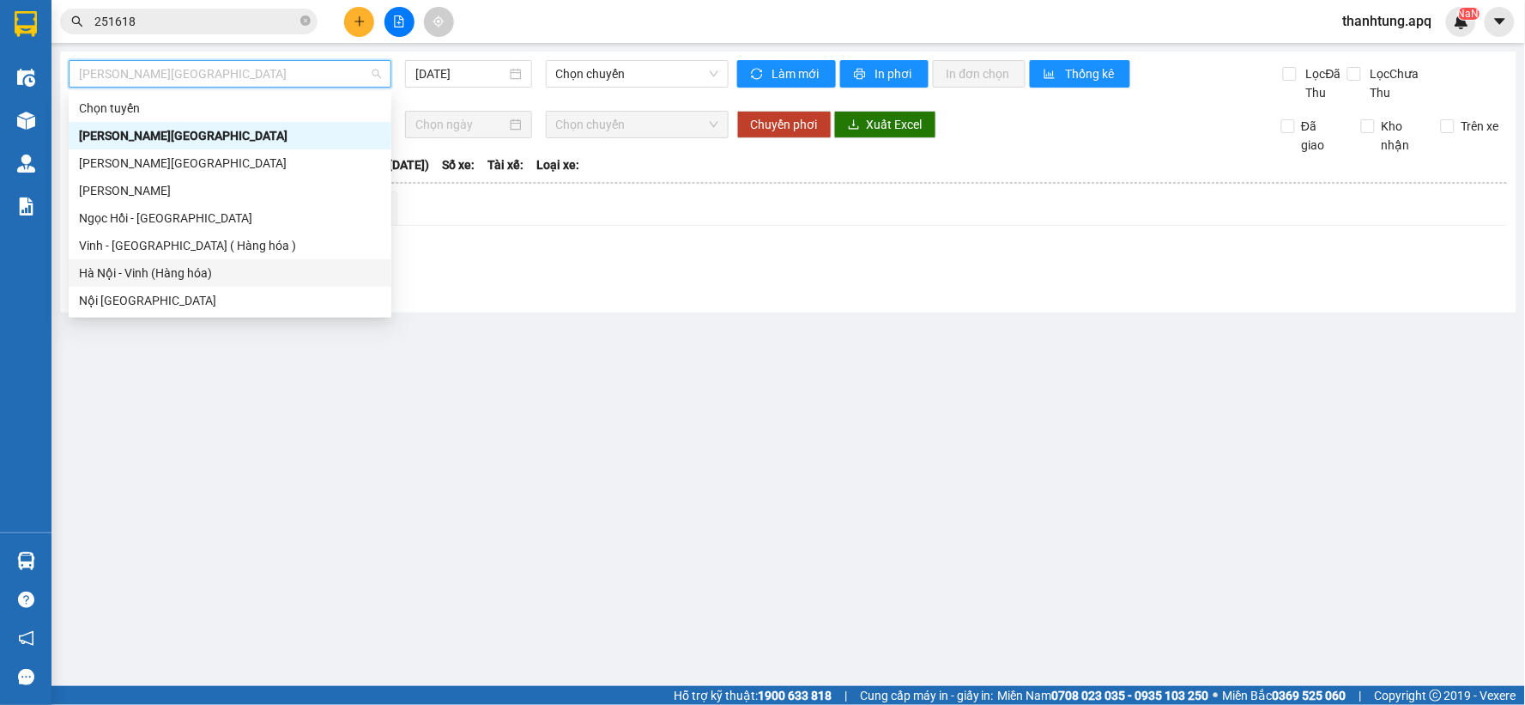
click at [236, 277] on div "Hà Nội - Vinh (Hàng hóa)" at bounding box center [230, 272] width 302 height 19
type input "[DATE]"
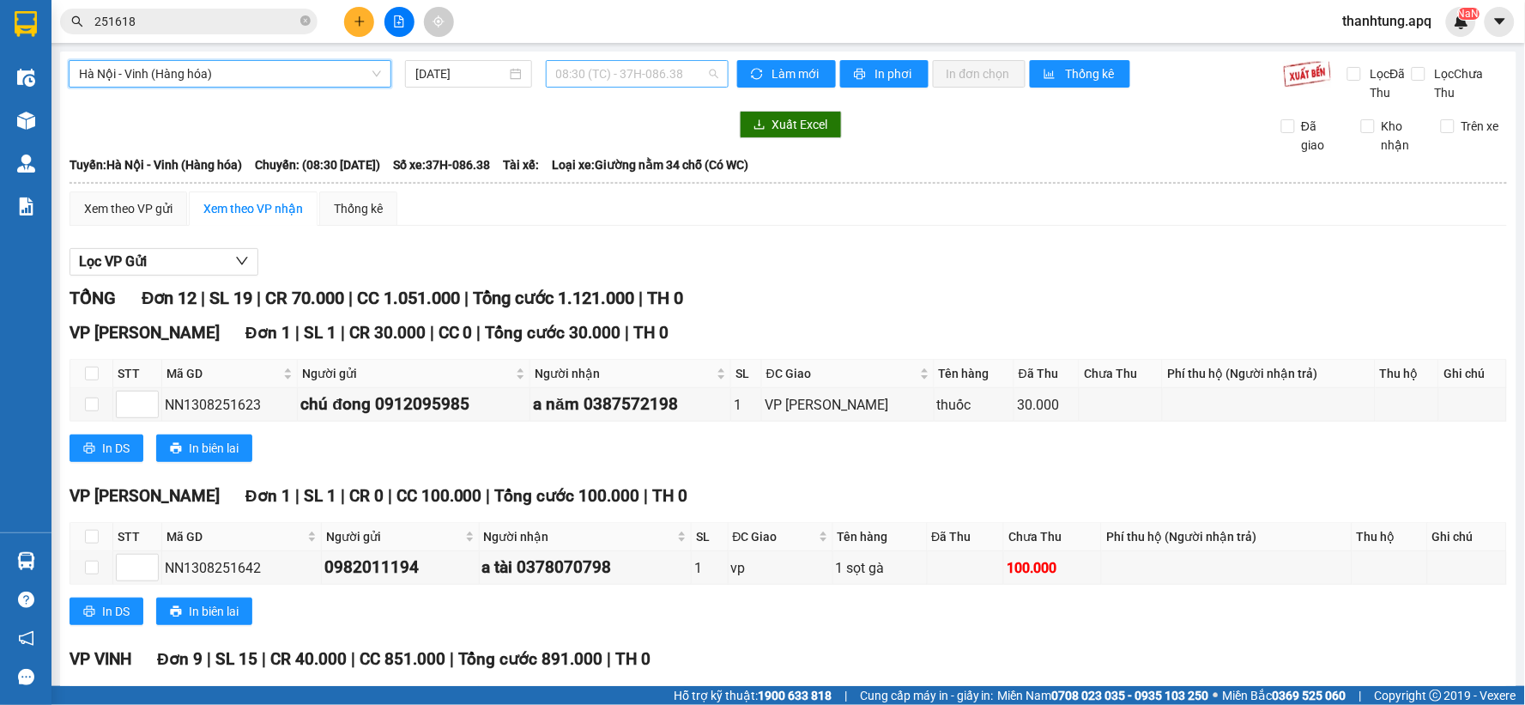
click at [663, 79] on span "08:30 (TC) - 37H-086.38" at bounding box center [637, 74] width 162 height 26
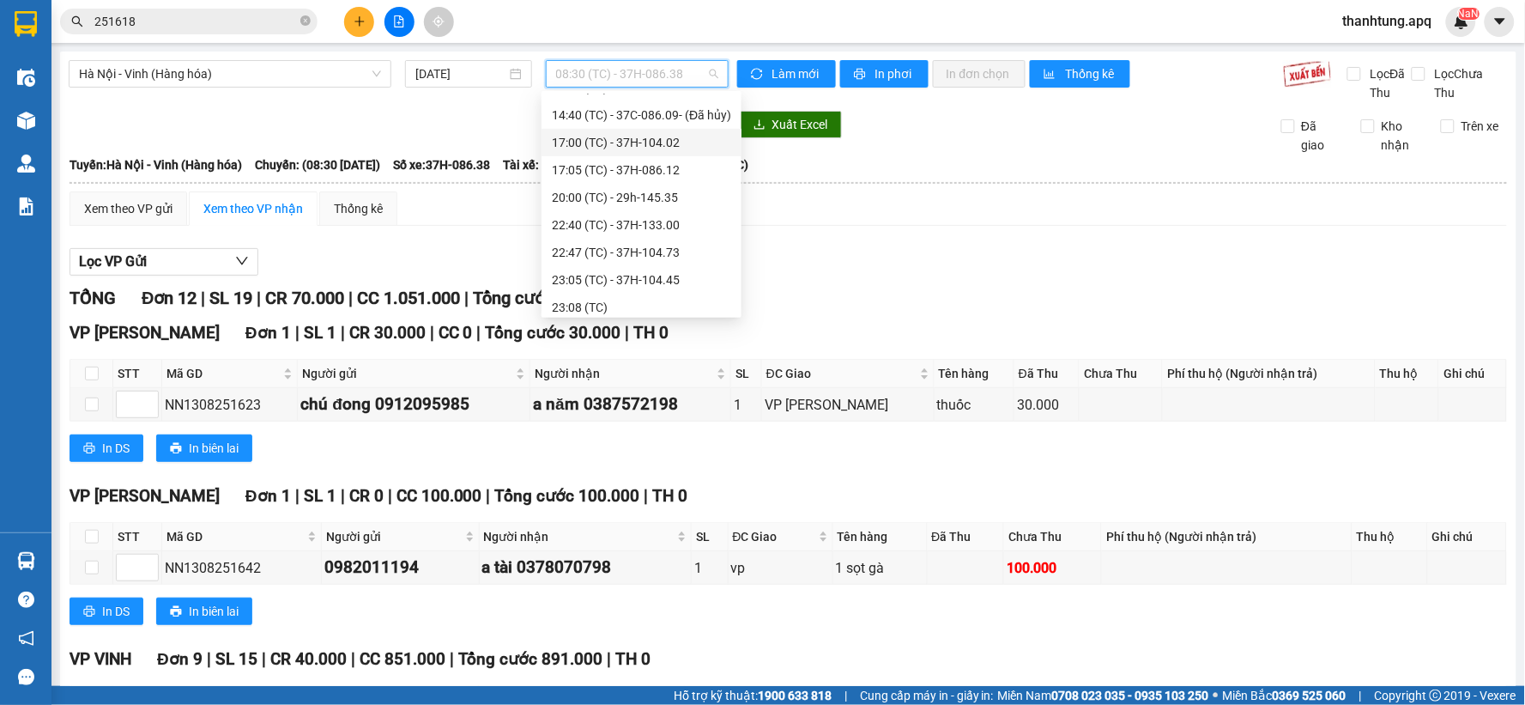
scroll to position [247, 0]
click at [664, 193] on div "22:40 (TC) - 37H-133.00" at bounding box center [641, 190] width 179 height 19
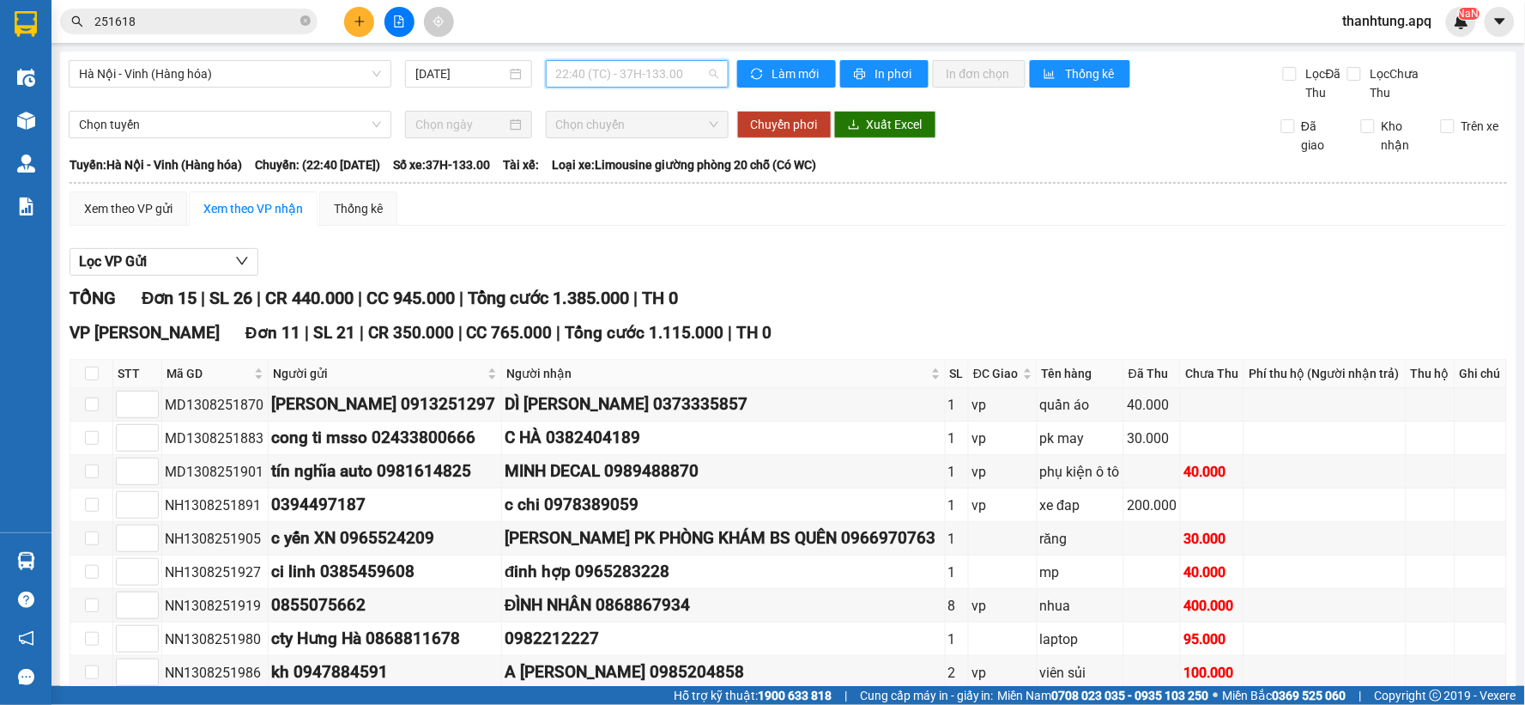
click at [699, 74] on span "22:40 (TC) - 37H-133.00" at bounding box center [637, 74] width 162 height 26
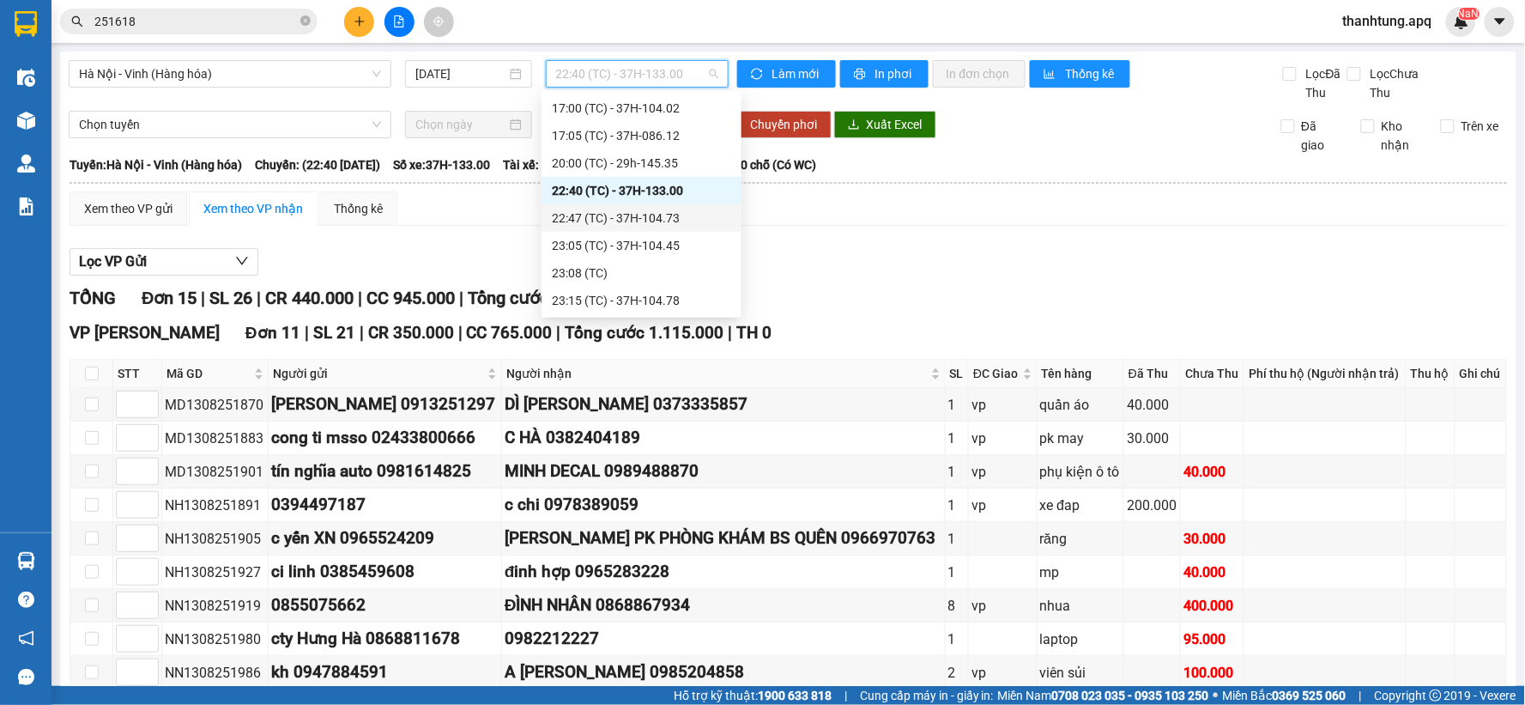
click at [669, 216] on div "22:47 (TC) - 37H-104.73" at bounding box center [641, 218] width 179 height 19
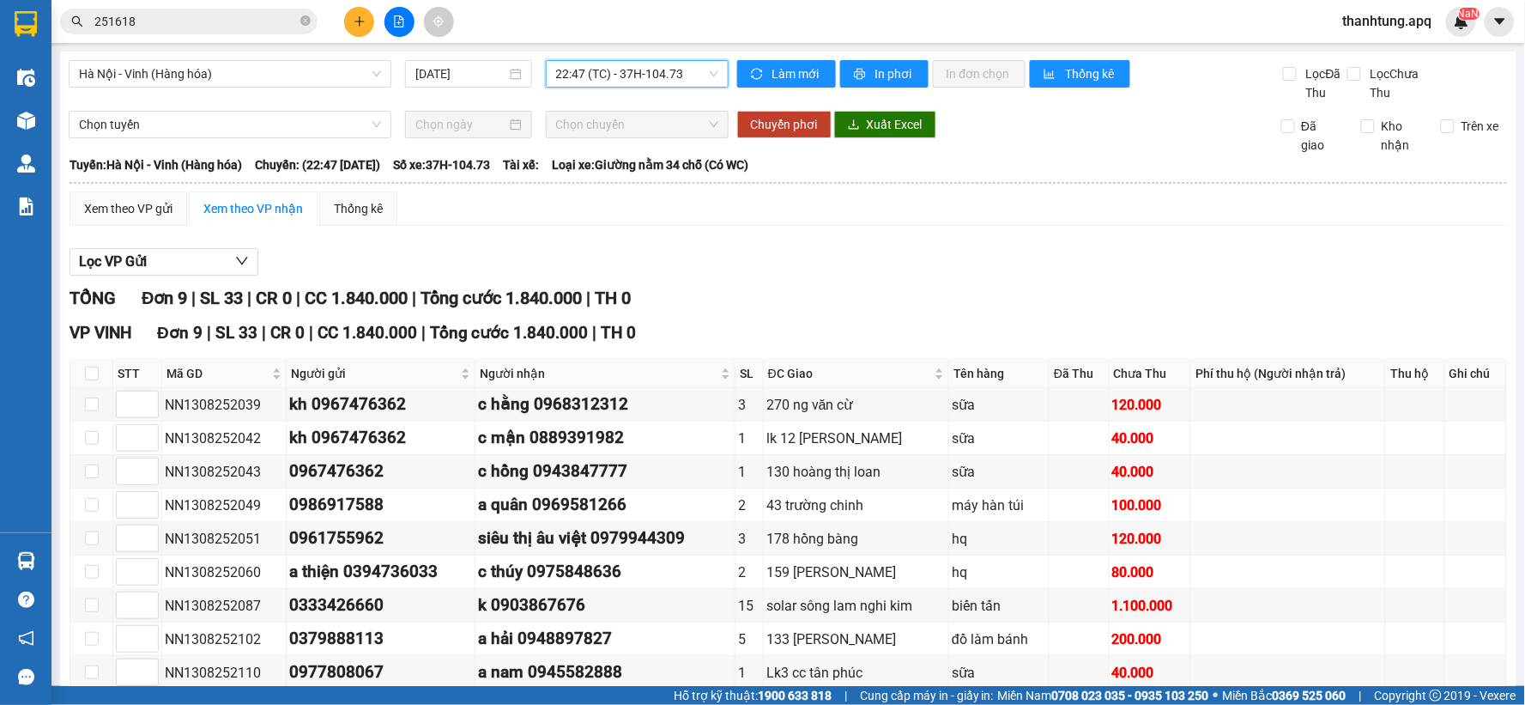
click at [685, 77] on span "22:47 (TC) - 37H-104.73" at bounding box center [637, 74] width 162 height 26
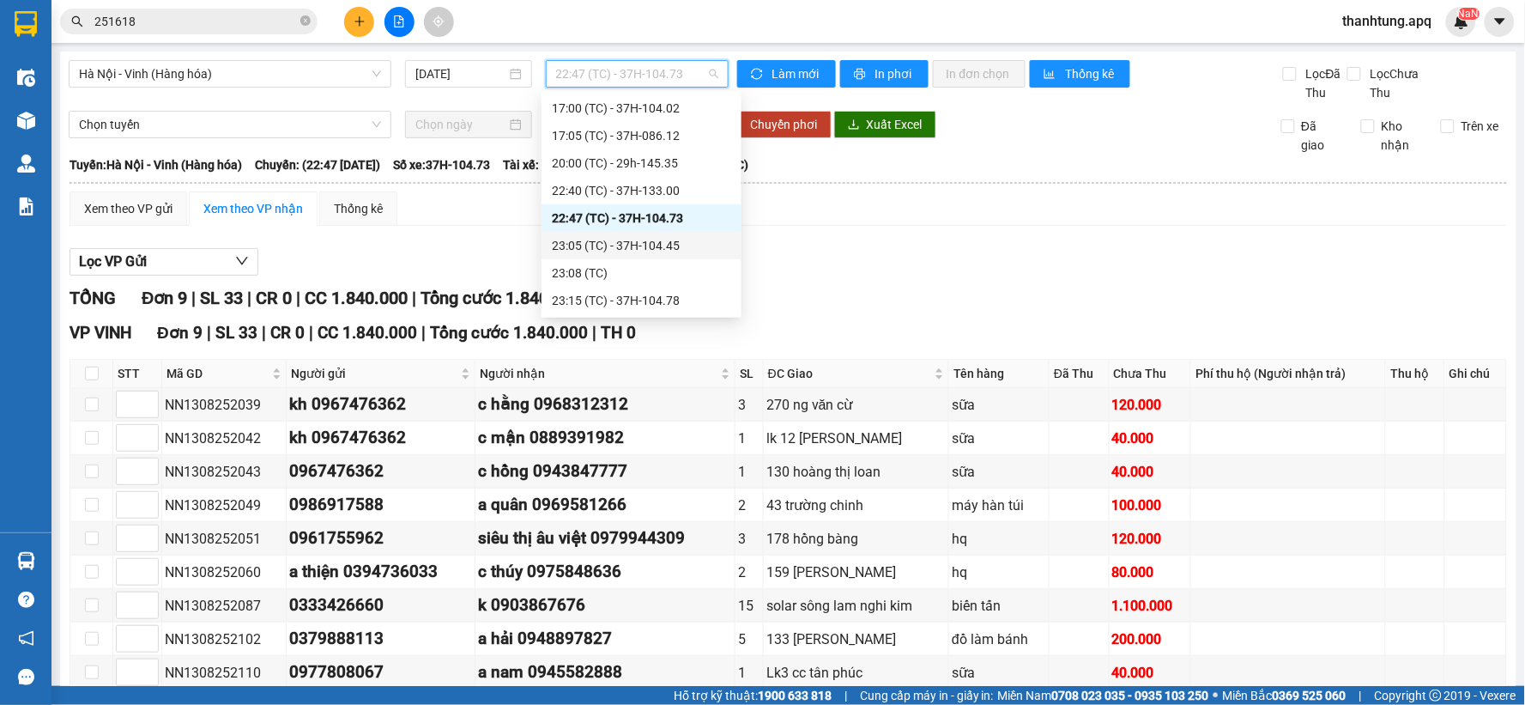
click at [657, 246] on div "23:05 (TC) - 37H-104.45" at bounding box center [641, 245] width 179 height 19
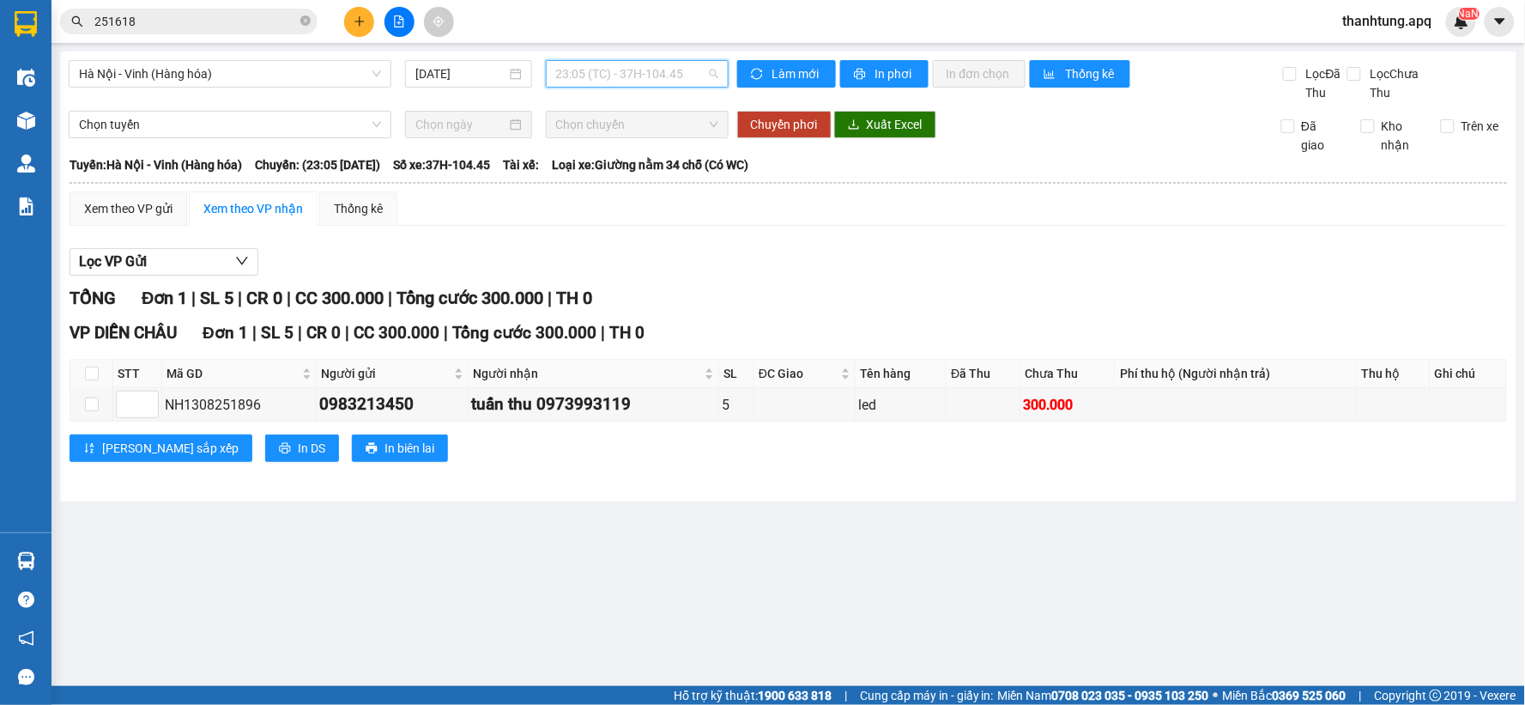
click at [693, 77] on span "23:05 (TC) - 37H-104.45" at bounding box center [637, 74] width 162 height 26
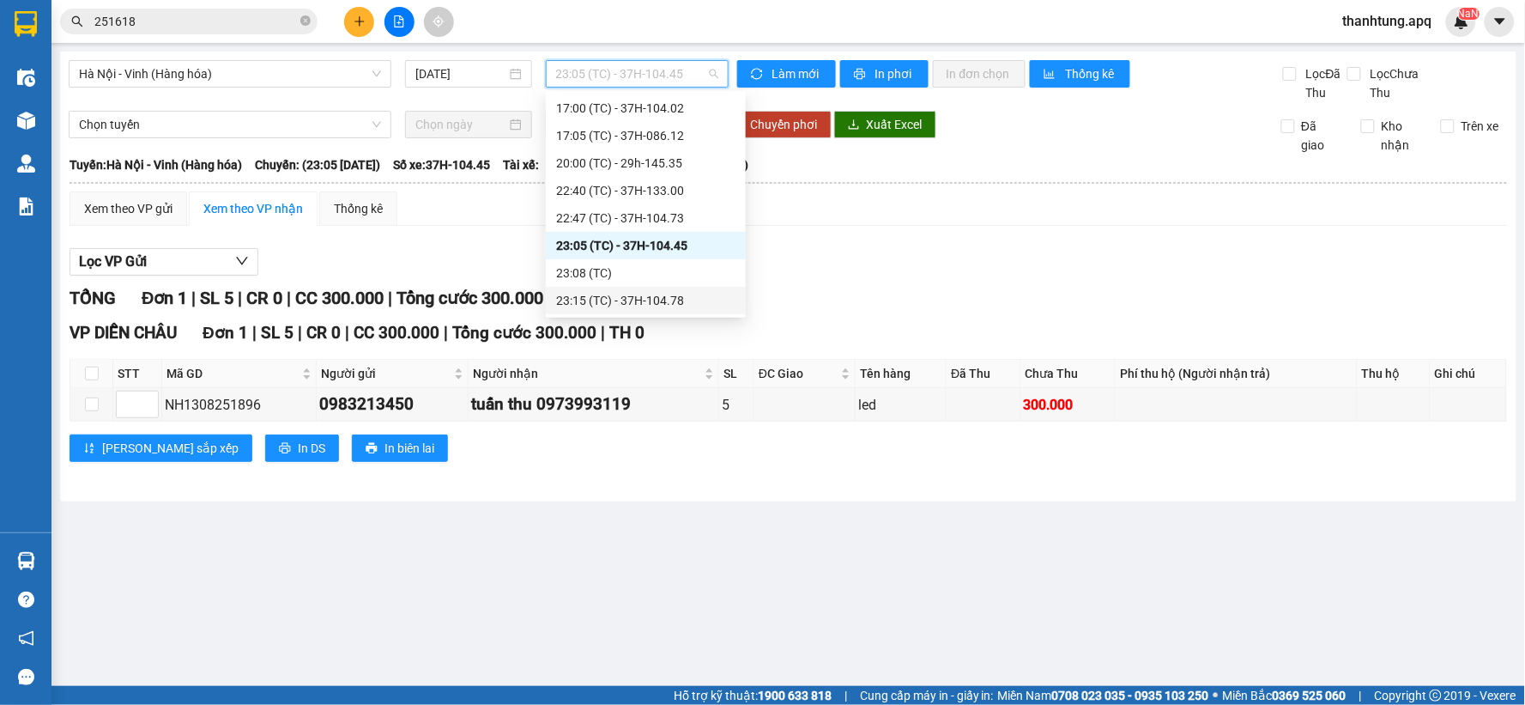
click at [665, 304] on div "23:15 (TC) - 37H-104.78" at bounding box center [645, 300] width 179 height 19
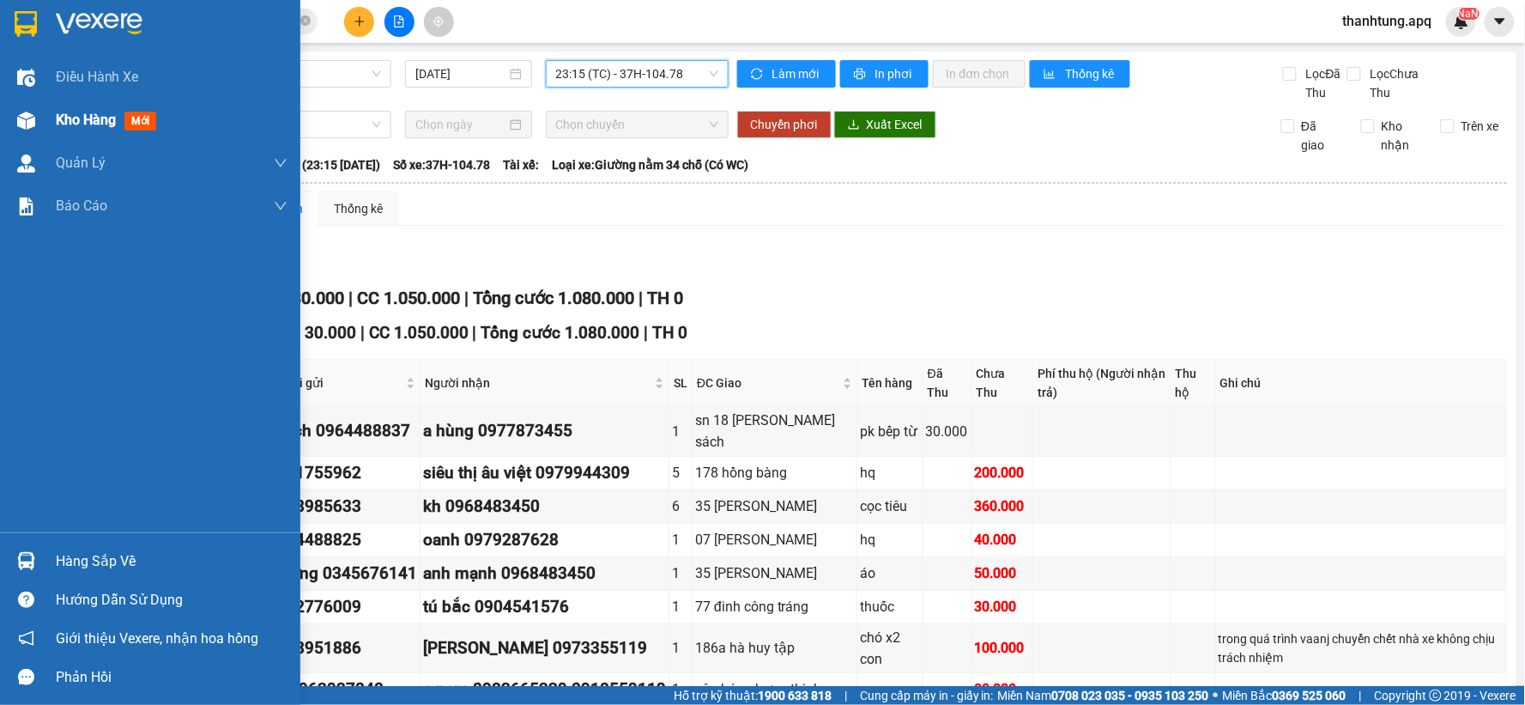
click at [14, 116] on div at bounding box center [26, 121] width 30 height 30
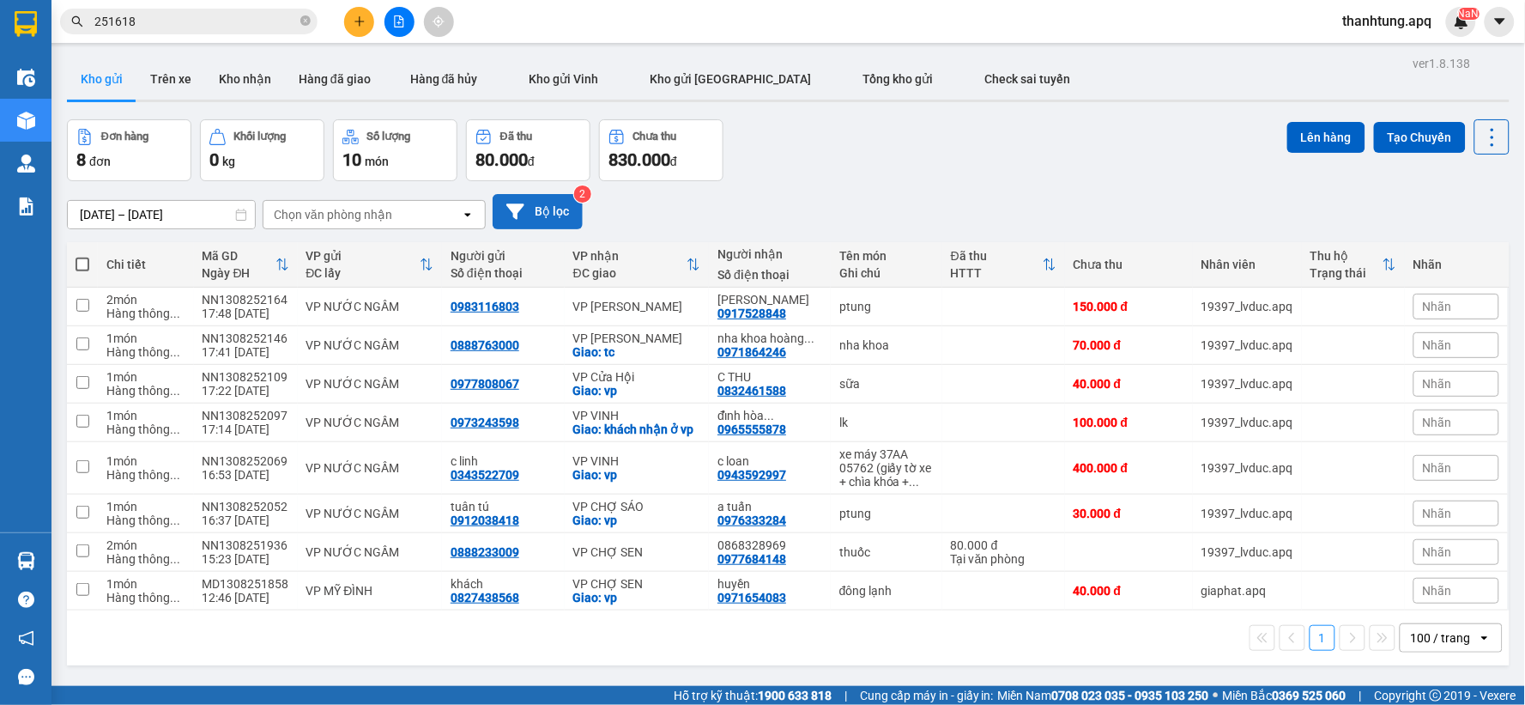
click at [547, 207] on button "Bộ lọc" at bounding box center [538, 211] width 90 height 35
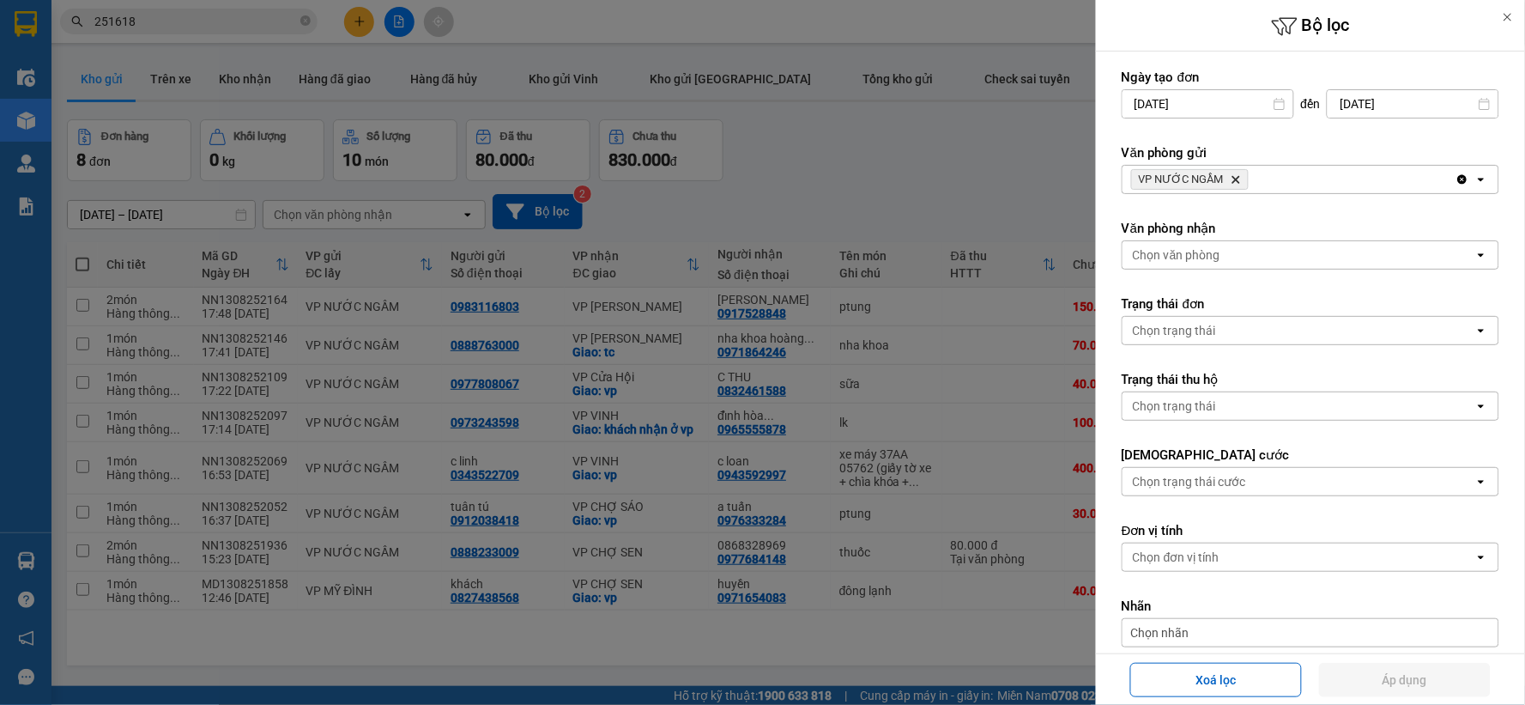
click at [1275, 173] on div "VP NƯỚC NGẦM Delete" at bounding box center [1289, 179] width 333 height 27
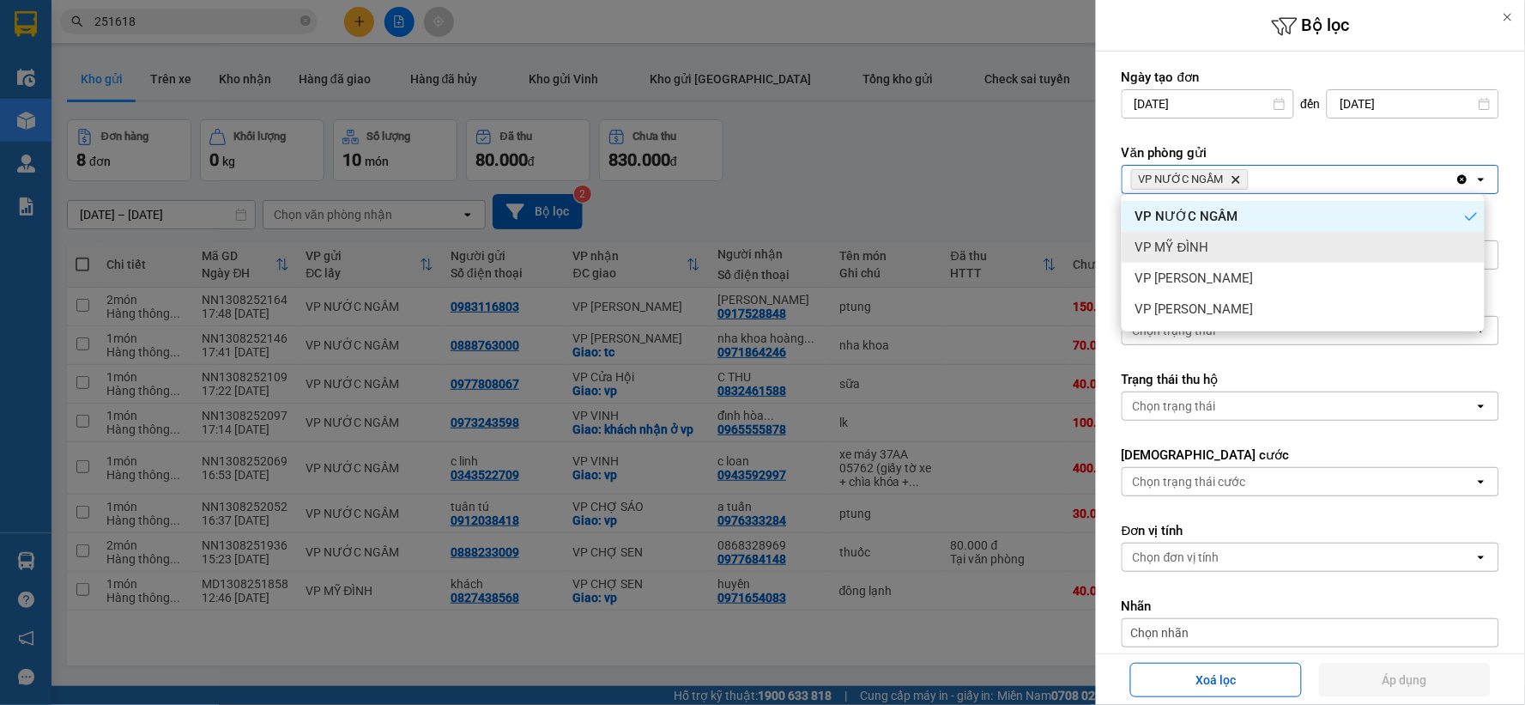
drag, startPoint x: 1255, startPoint y: 240, endPoint x: 1293, endPoint y: 215, distance: 45.2
click at [1258, 239] on div "VP MỸ ĐÌNH" at bounding box center [1303, 247] width 363 height 31
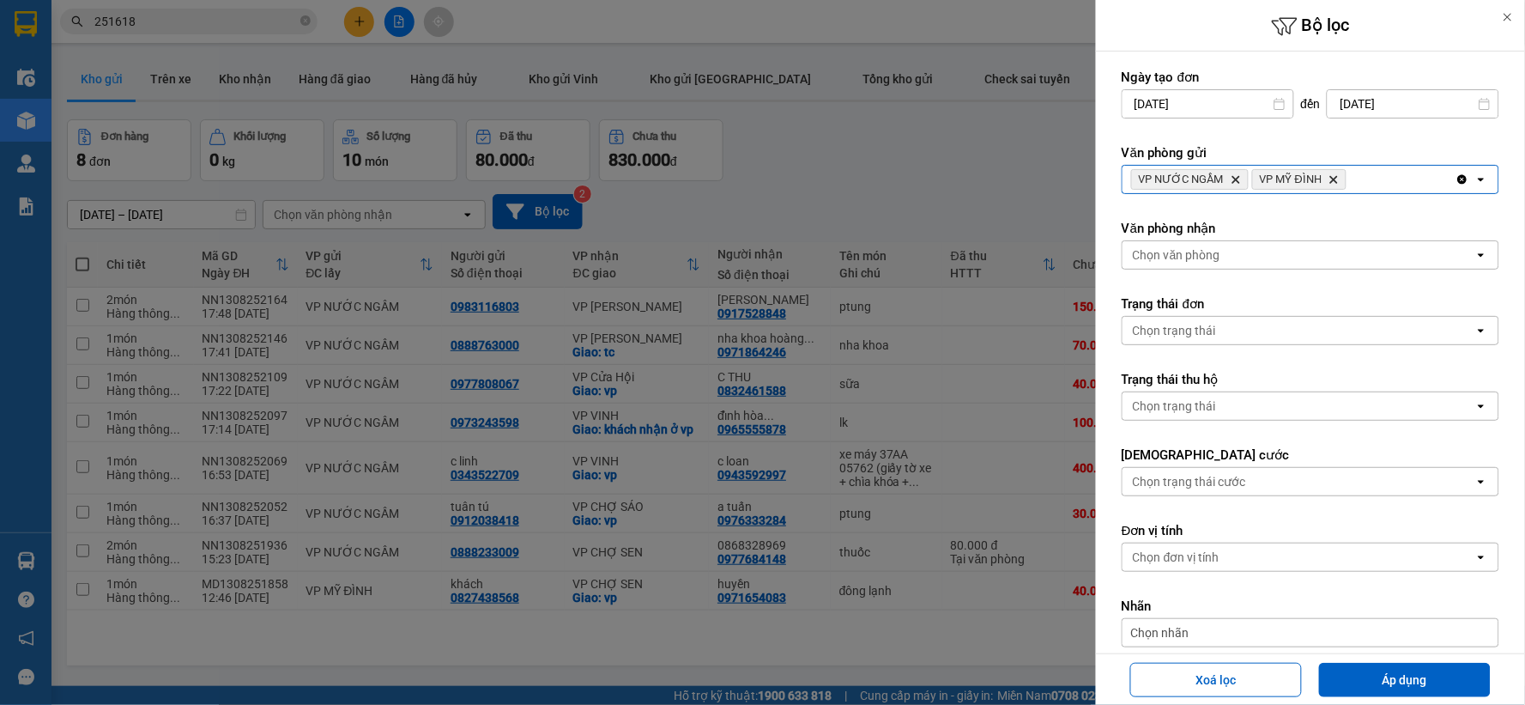
click at [1360, 173] on div "VP NƯỚC NGẦM Delete VP MỸ ĐÌNH Delete" at bounding box center [1289, 179] width 333 height 27
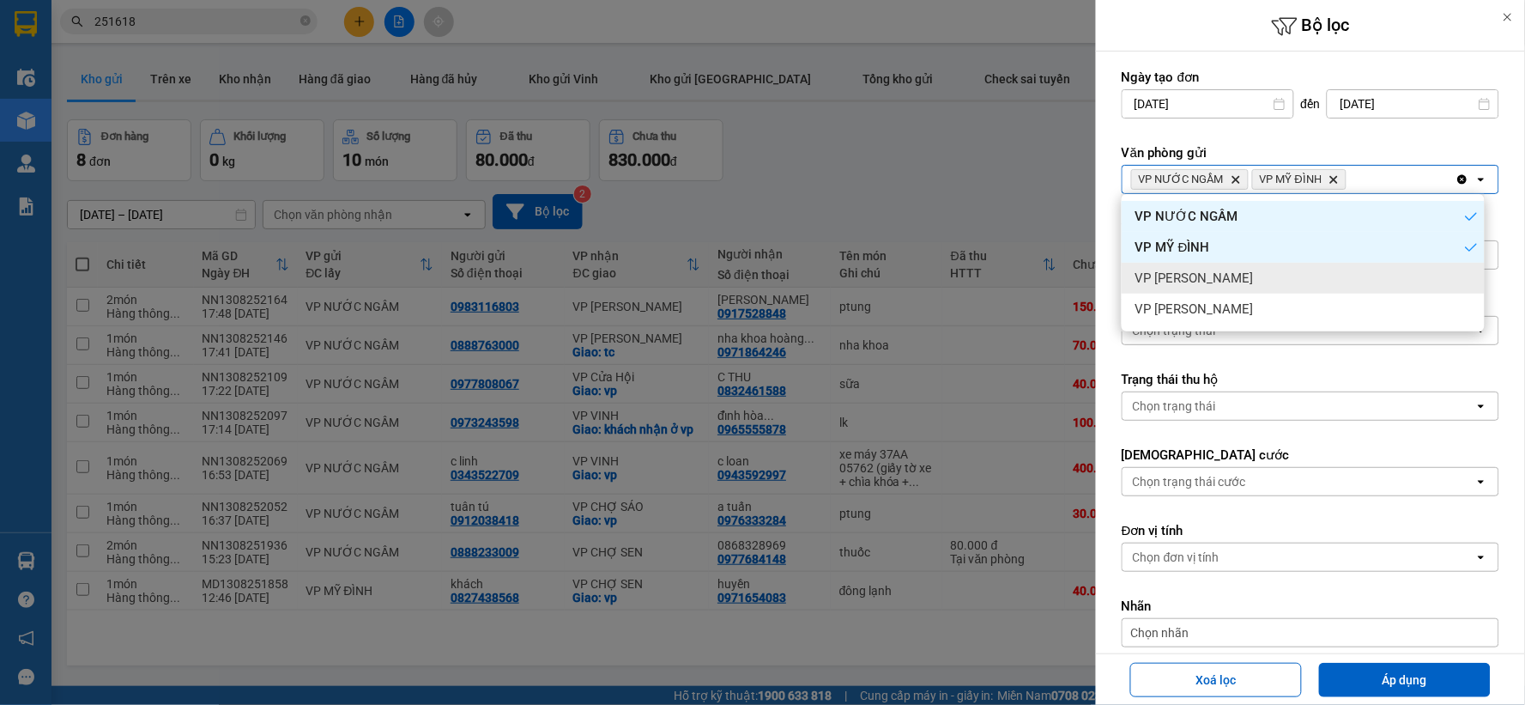
drag, startPoint x: 1305, startPoint y: 267, endPoint x: 1332, endPoint y: 242, distance: 36.4
click at [1308, 263] on div "VP [PERSON_NAME]" at bounding box center [1303, 278] width 363 height 31
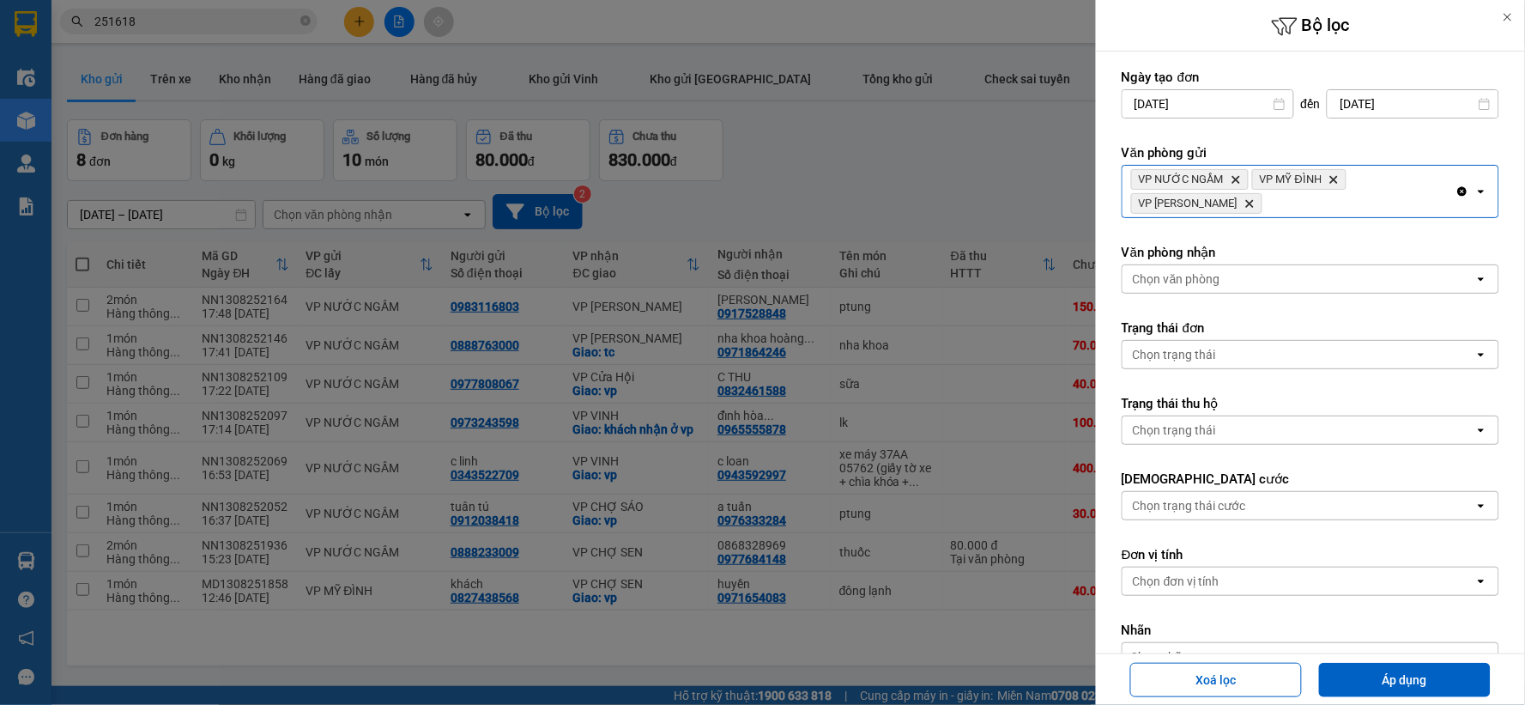
click at [1378, 193] on div "VP NƯỚC NGẦM Delete VP MỸ ĐÌNH Delete VP NGỌC HỒI Delete" at bounding box center [1289, 191] width 333 height 51
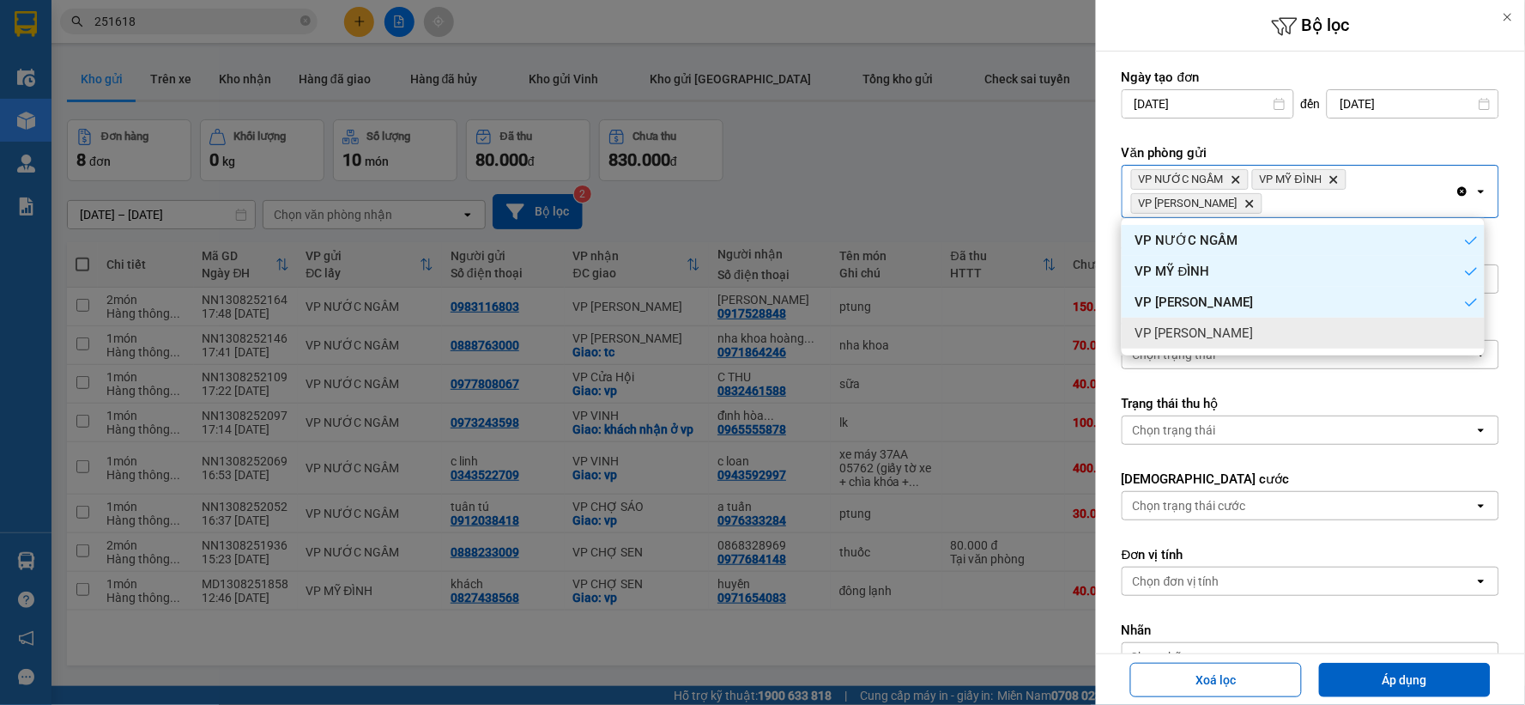
click at [1310, 327] on div "VP [PERSON_NAME]" at bounding box center [1303, 333] width 363 height 31
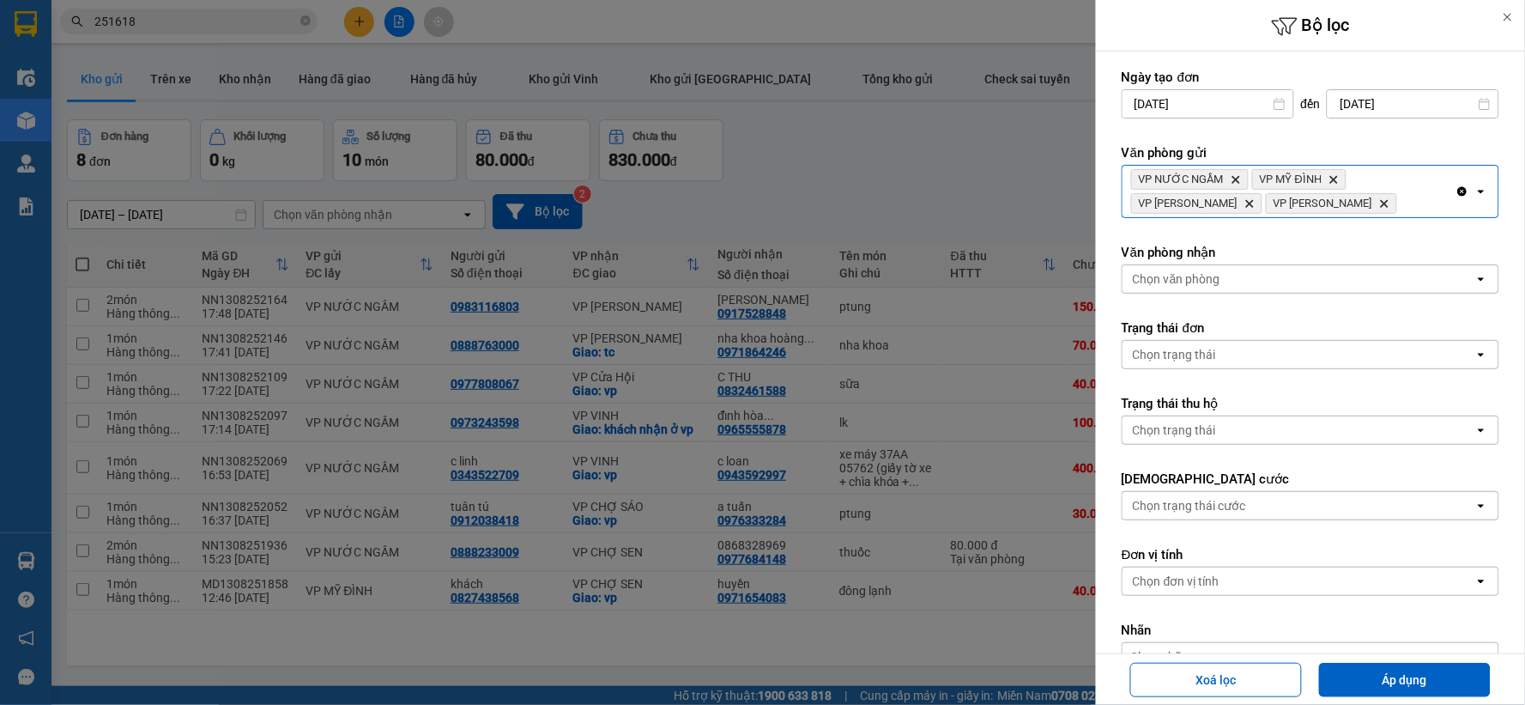
click at [1292, 285] on div "Chọn văn phòng" at bounding box center [1299, 278] width 352 height 27
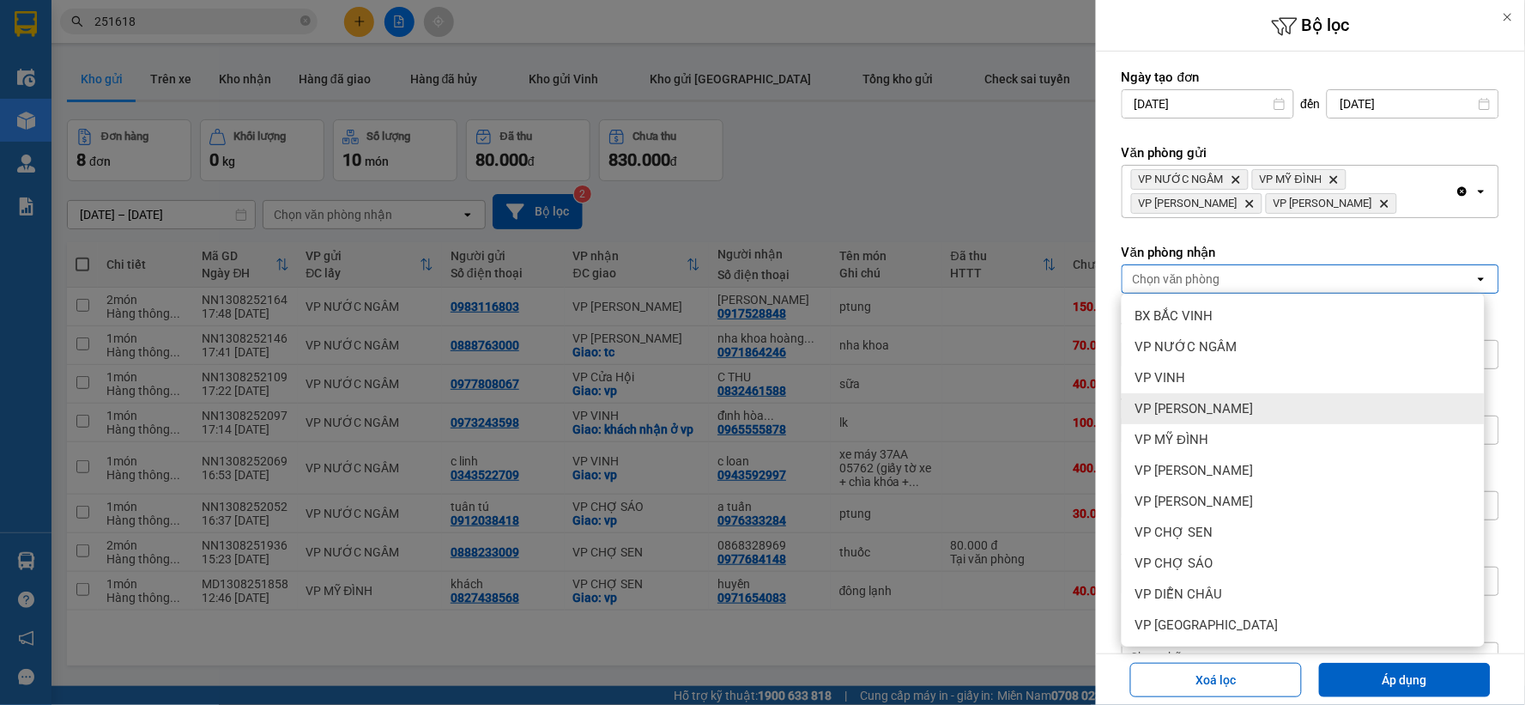
click at [1221, 409] on span "VP [PERSON_NAME]" at bounding box center [1194, 408] width 118 height 17
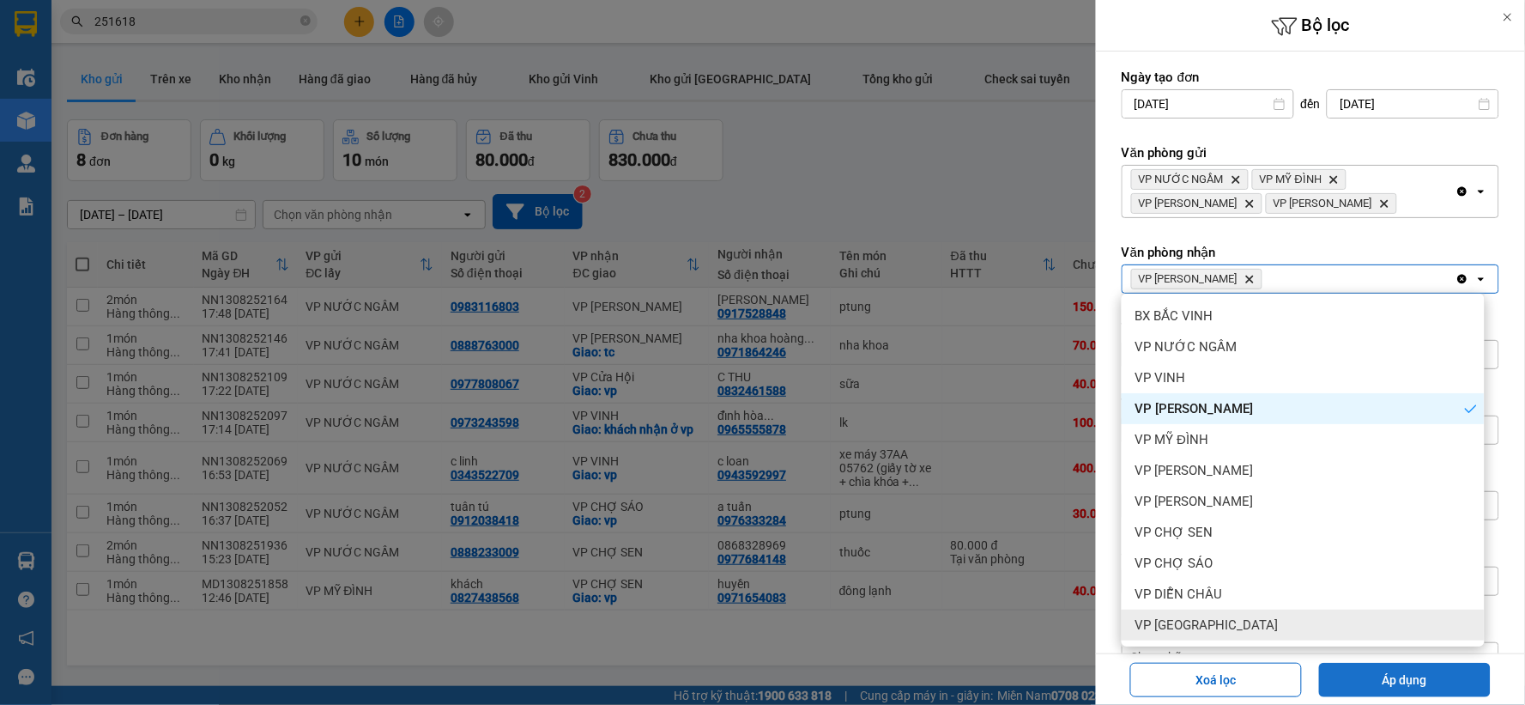
click at [1405, 678] on button "Áp dụng" at bounding box center [1405, 680] width 172 height 34
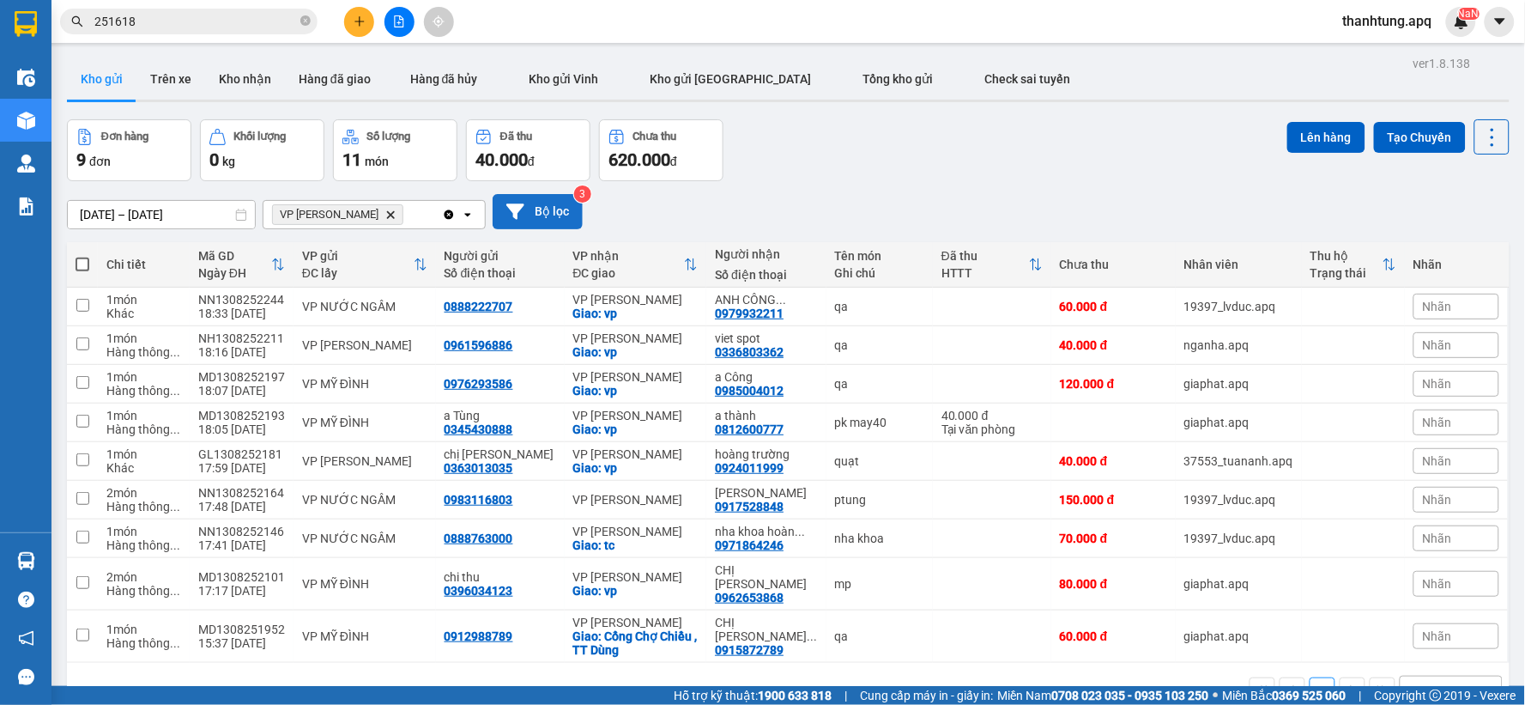
click at [570, 212] on button "Bộ lọc" at bounding box center [538, 211] width 90 height 35
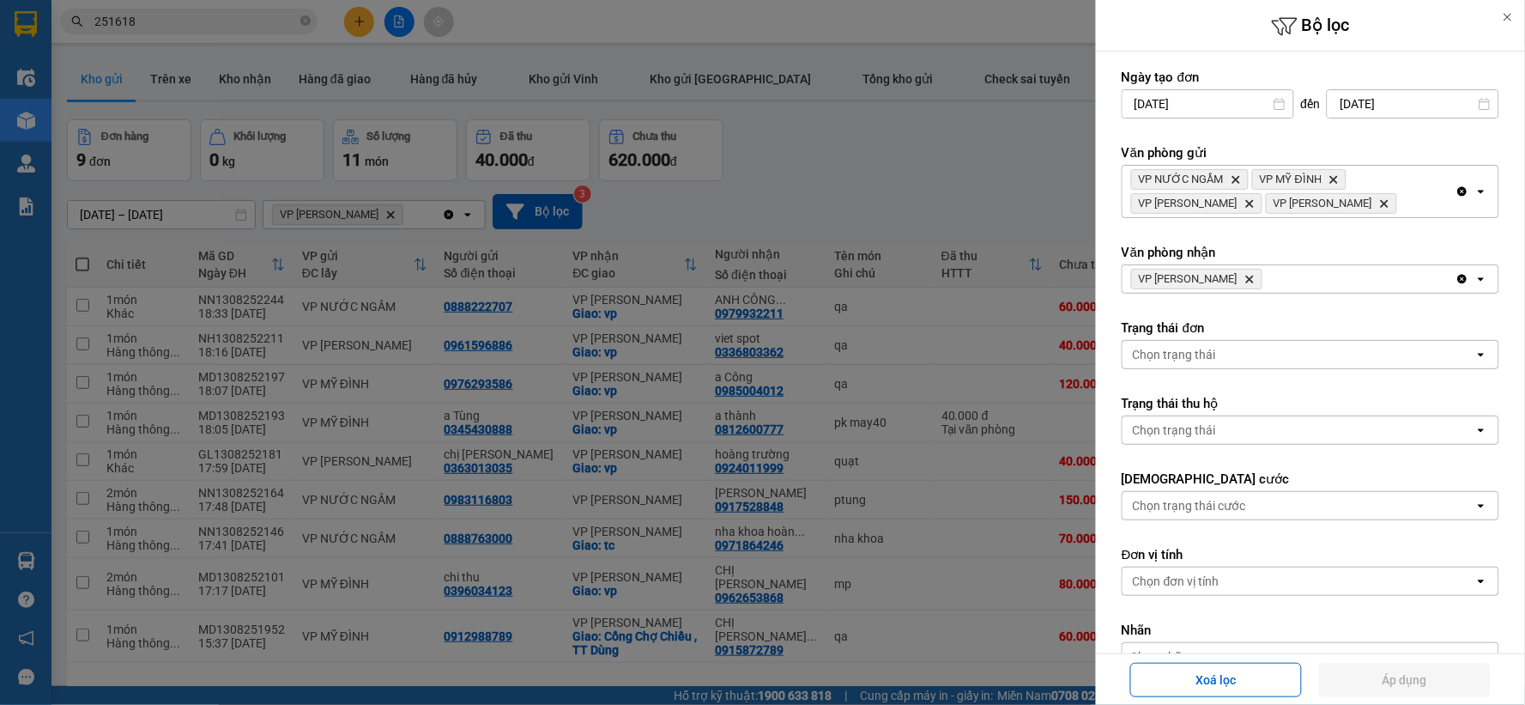
click at [1255, 283] on icon "Delete" at bounding box center [1250, 279] width 10 height 10
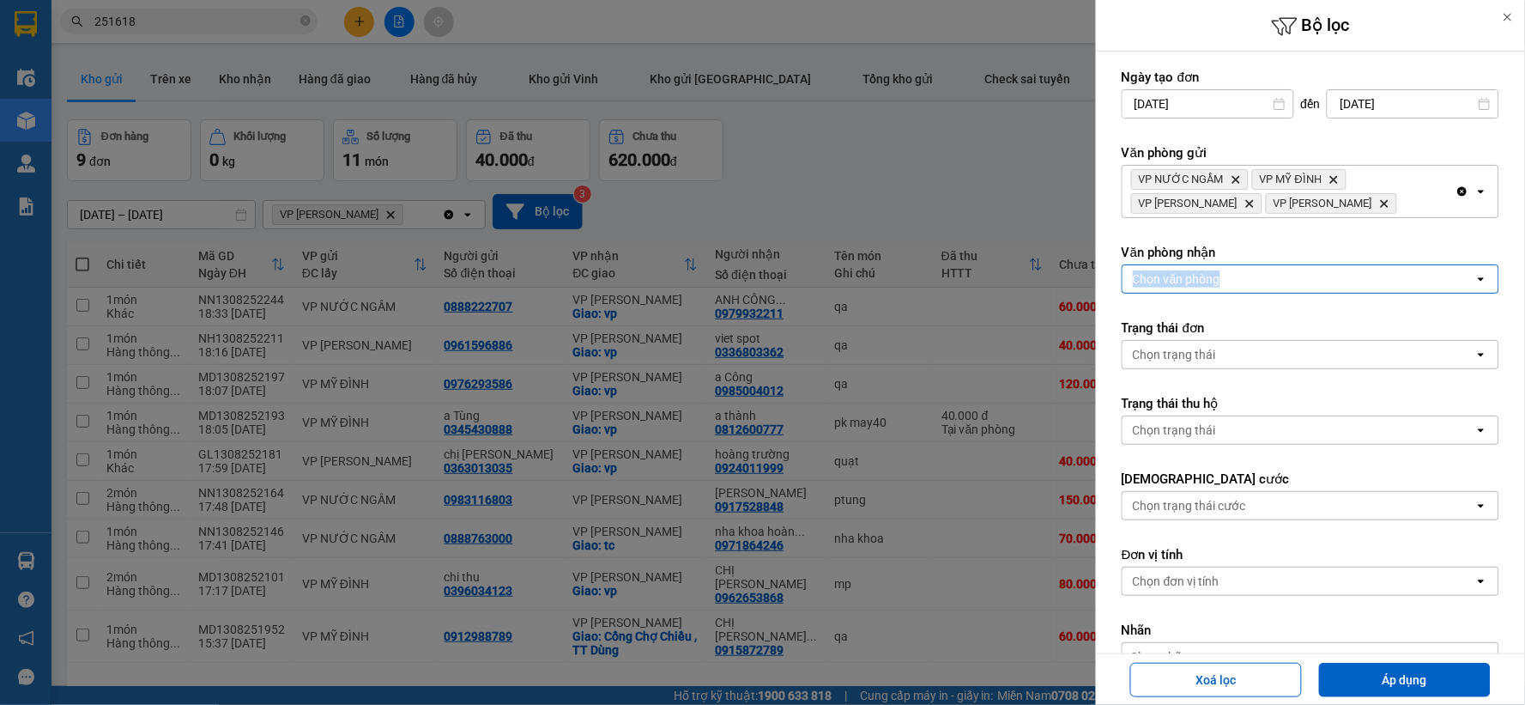
click at [1255, 283] on div "Chọn văn phòng" at bounding box center [1299, 278] width 352 height 27
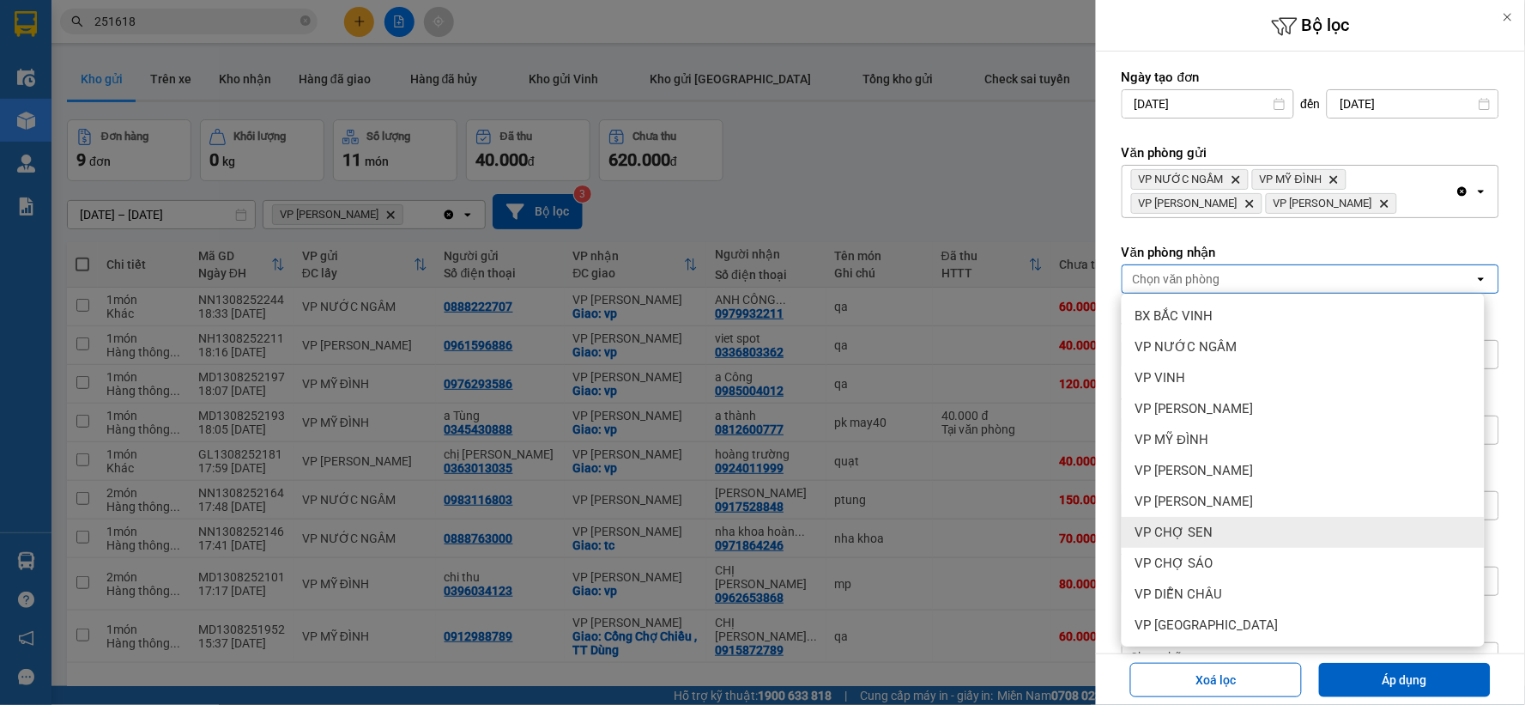
click at [1215, 542] on div "VP CHỢ SEN" at bounding box center [1303, 532] width 363 height 31
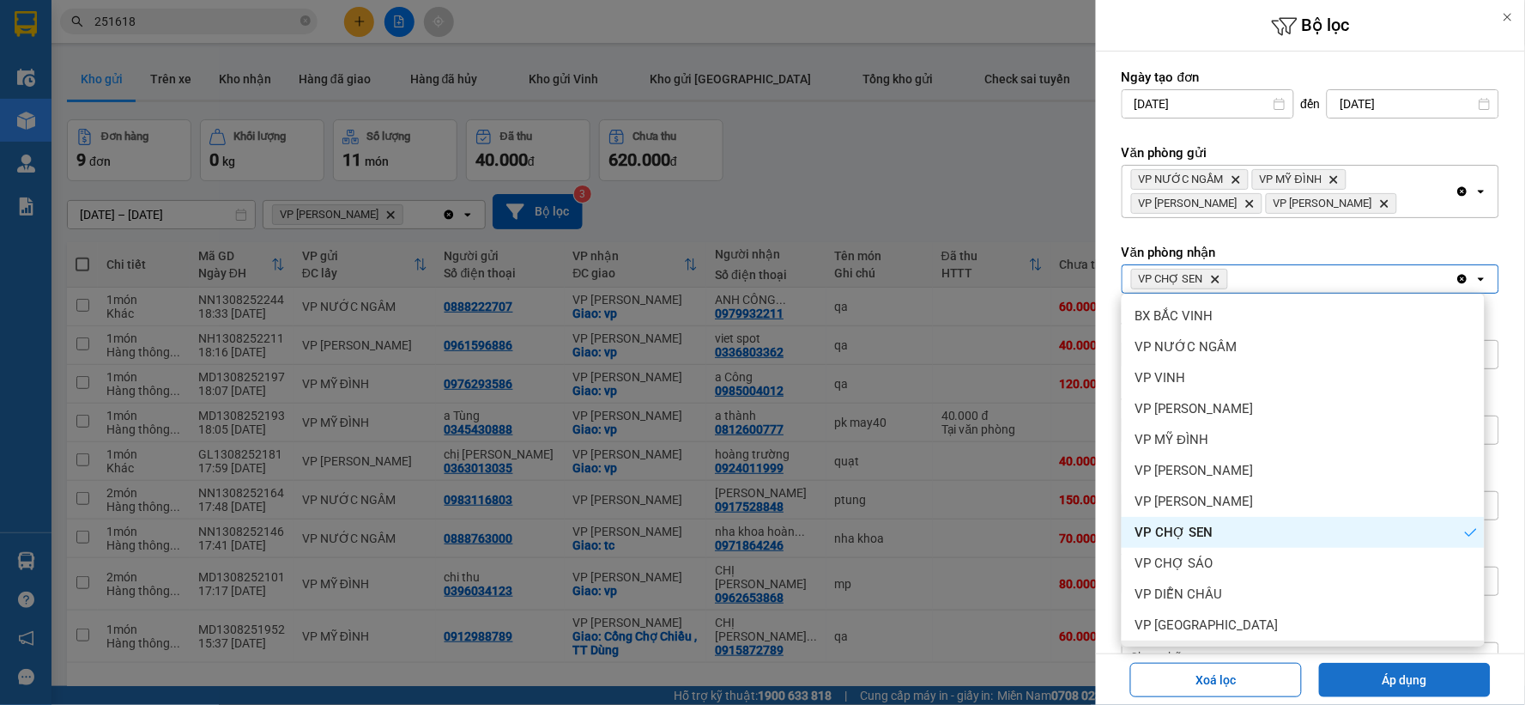
click at [1375, 678] on button "Áp dụng" at bounding box center [1405, 680] width 172 height 34
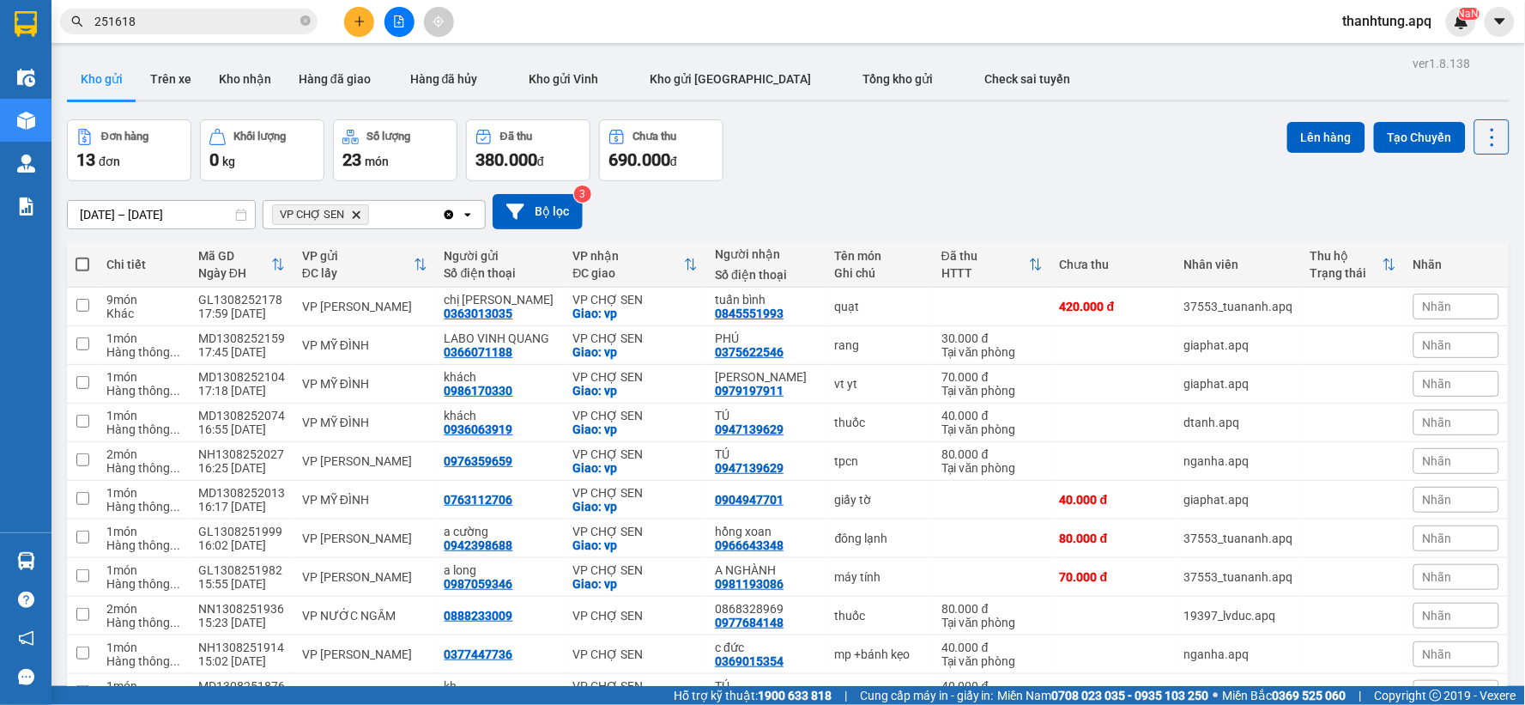
click at [529, 234] on div "[DATE] – [DATE] Press the down arrow key to interact with the calendar and sele…" at bounding box center [788, 211] width 1443 height 61
click at [544, 213] on button "Bộ lọc" at bounding box center [538, 211] width 90 height 35
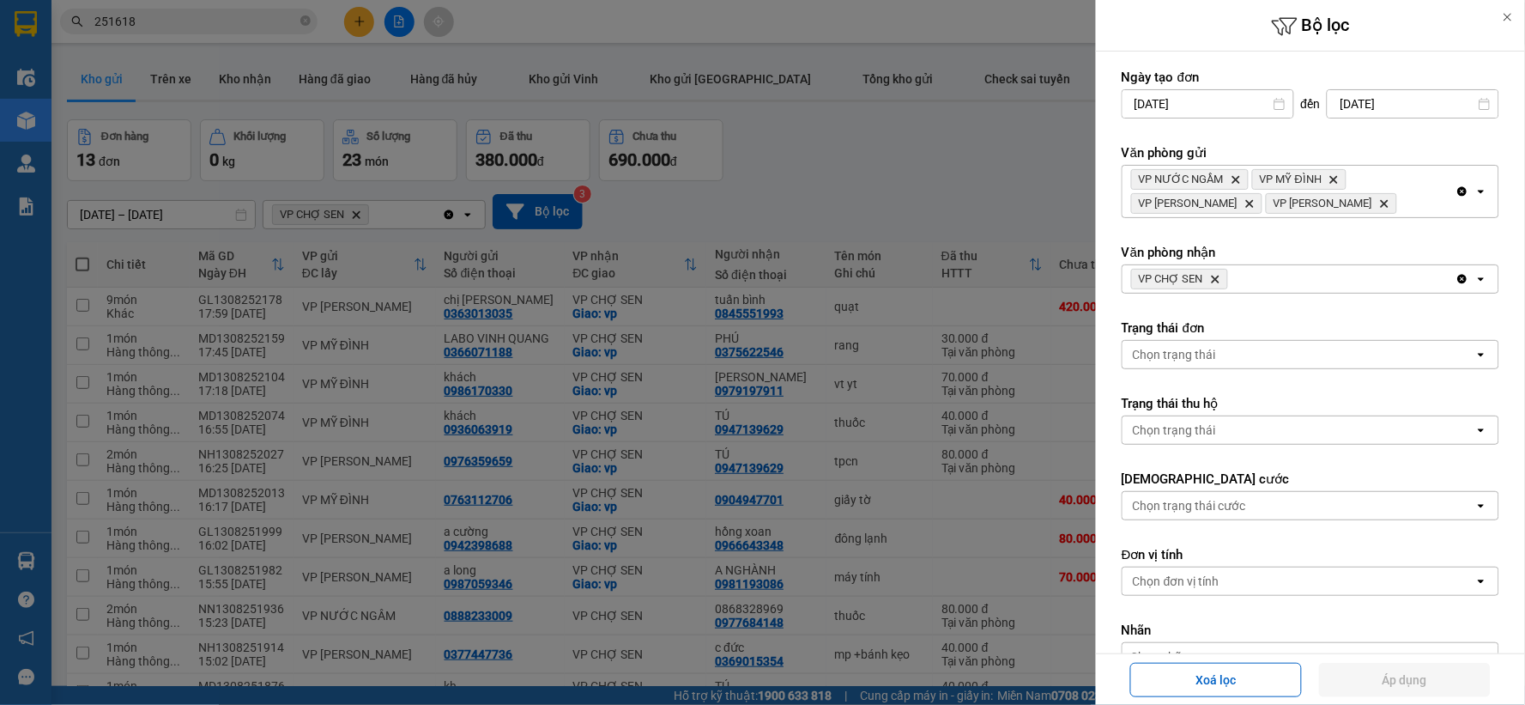
click at [1214, 278] on icon "VP CHỢ SEN, close by backspace" at bounding box center [1216, 280] width 8 height 8
click at [1214, 278] on div "Chọn văn phòng" at bounding box center [1177, 278] width 88 height 17
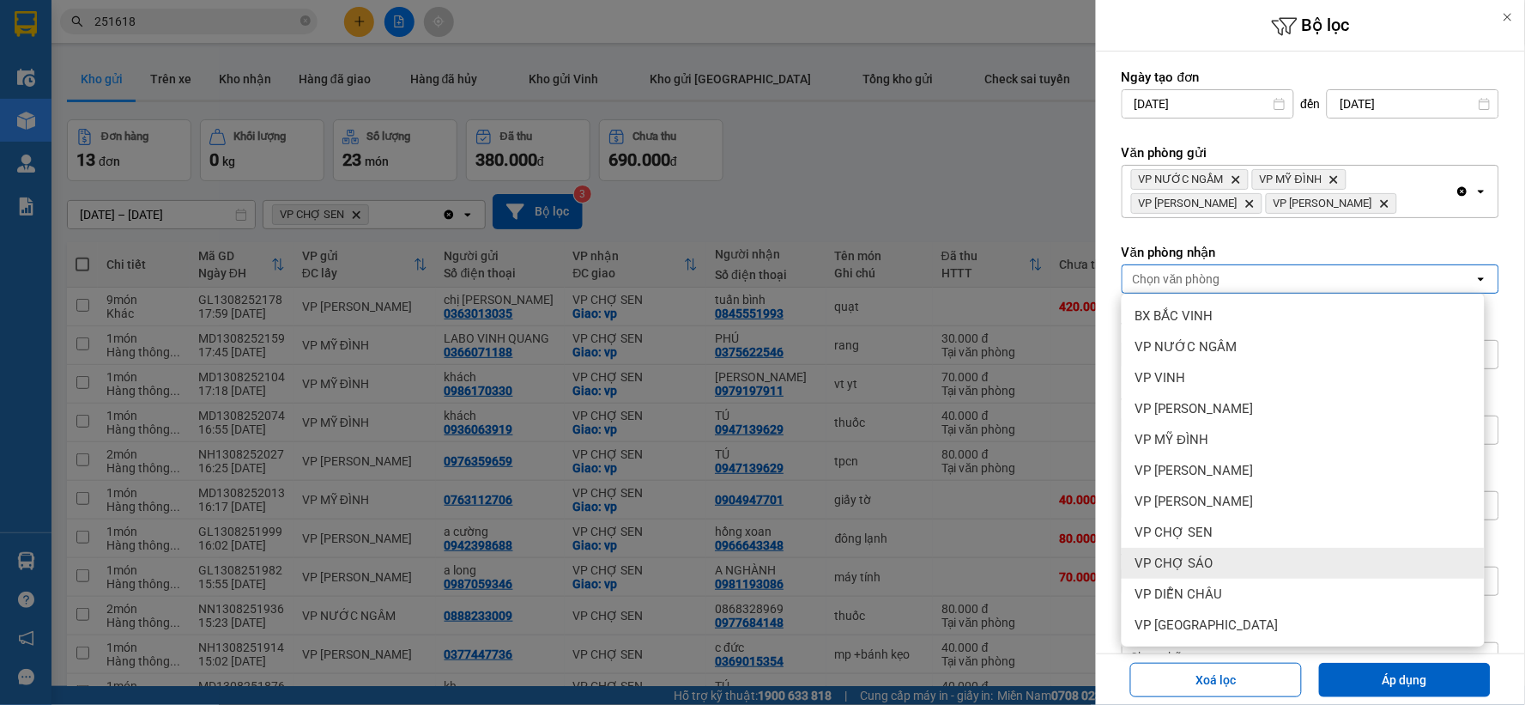
click at [1216, 559] on div "VP CHỢ SÁO" at bounding box center [1303, 563] width 363 height 31
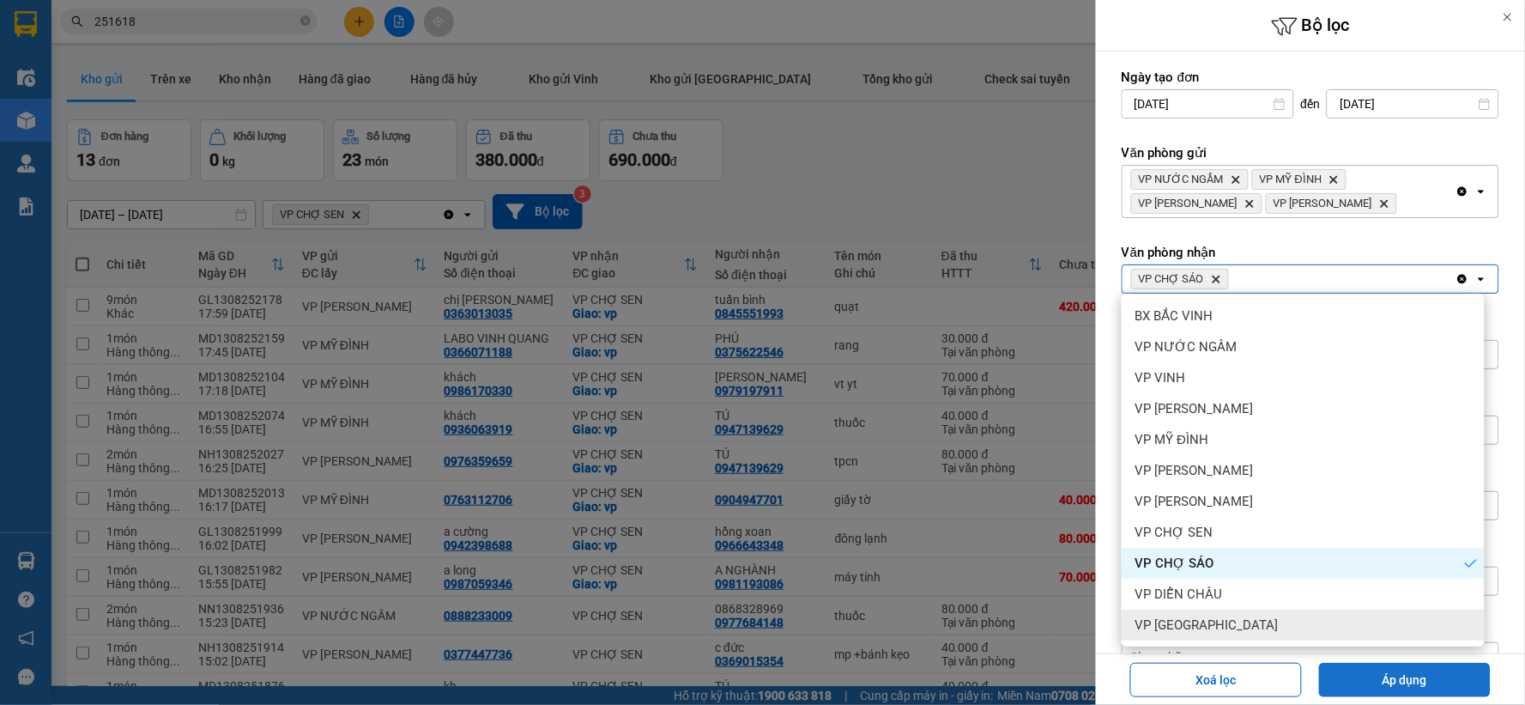
click at [1372, 668] on button "Áp dụng" at bounding box center [1405, 680] width 172 height 34
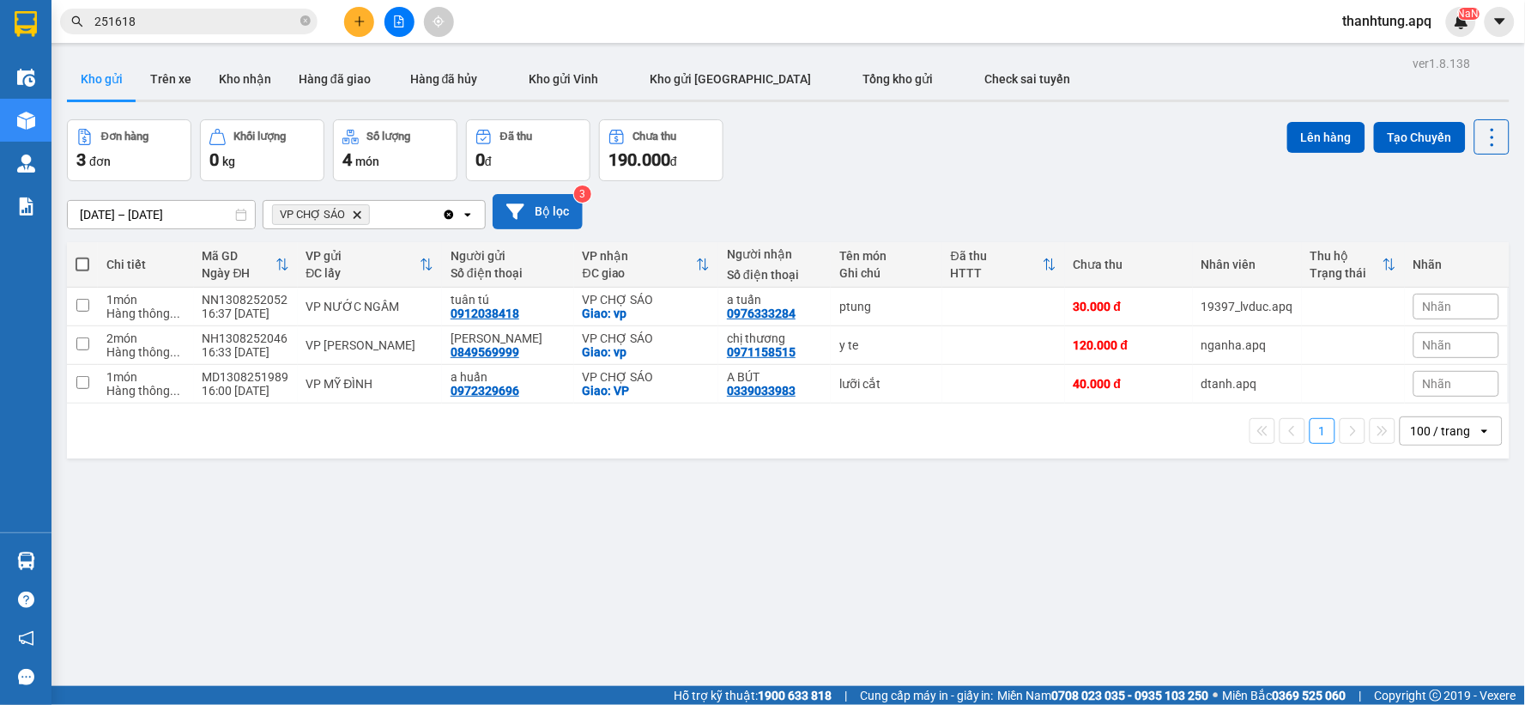
click at [532, 208] on button "Bộ lọc" at bounding box center [538, 211] width 90 height 35
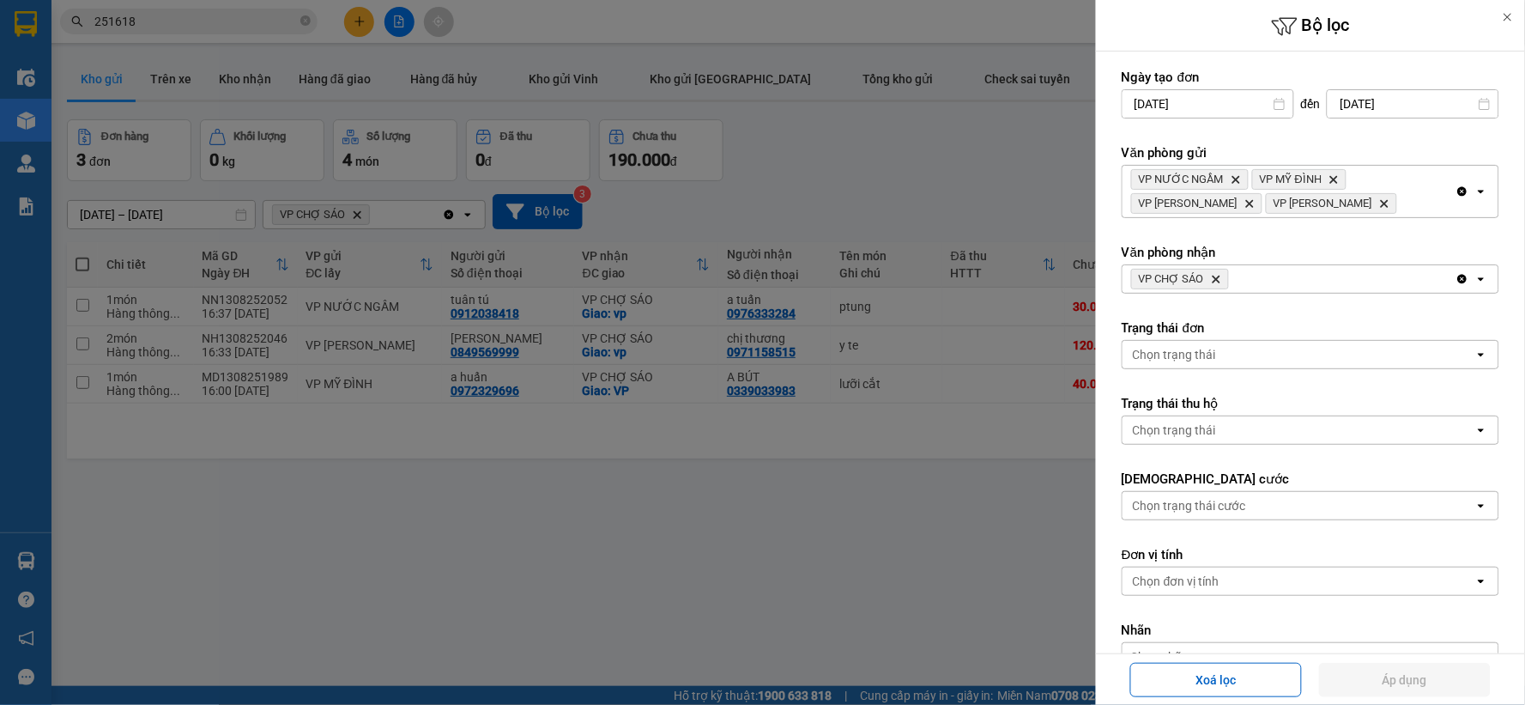
click at [1211, 279] on icon "Delete" at bounding box center [1216, 279] width 10 height 10
click at [1275, 281] on div "Chọn văn phòng" at bounding box center [1299, 278] width 352 height 27
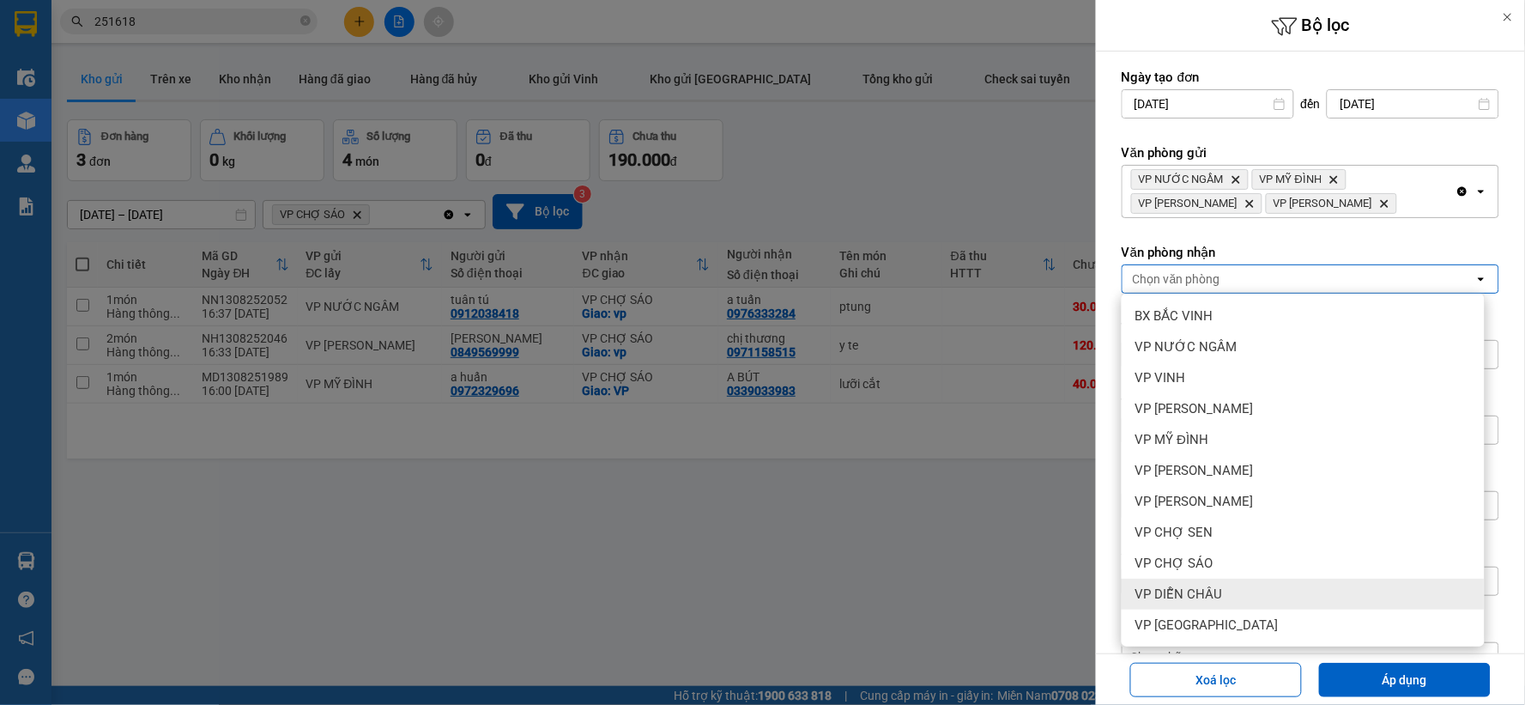
click at [1229, 590] on div "VP DIỄN CHÂU" at bounding box center [1303, 593] width 363 height 31
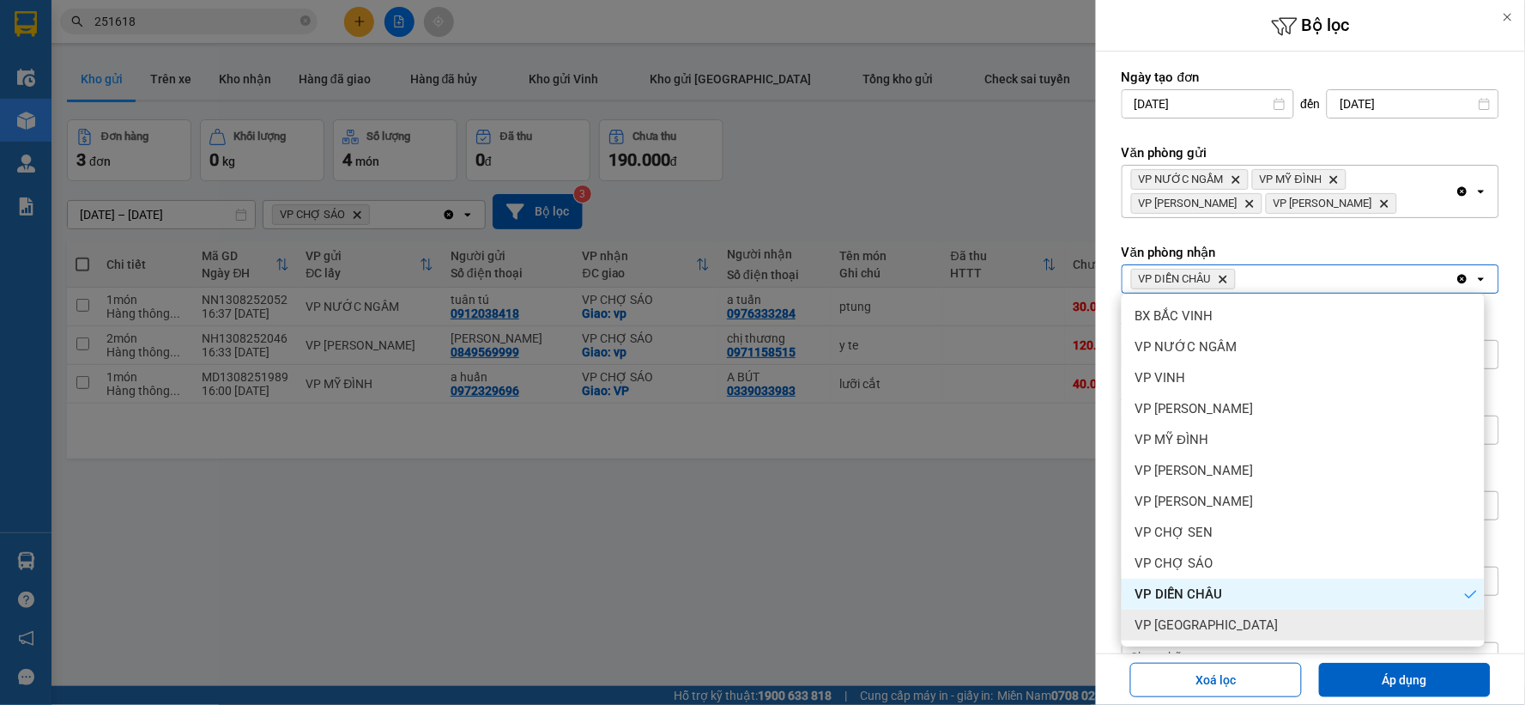
drag, startPoint x: 1234, startPoint y: 612, endPoint x: 1292, endPoint y: 659, distance: 74.4
click at [1236, 613] on div "VP [GEOGRAPHIC_DATA]" at bounding box center [1303, 624] width 363 height 31
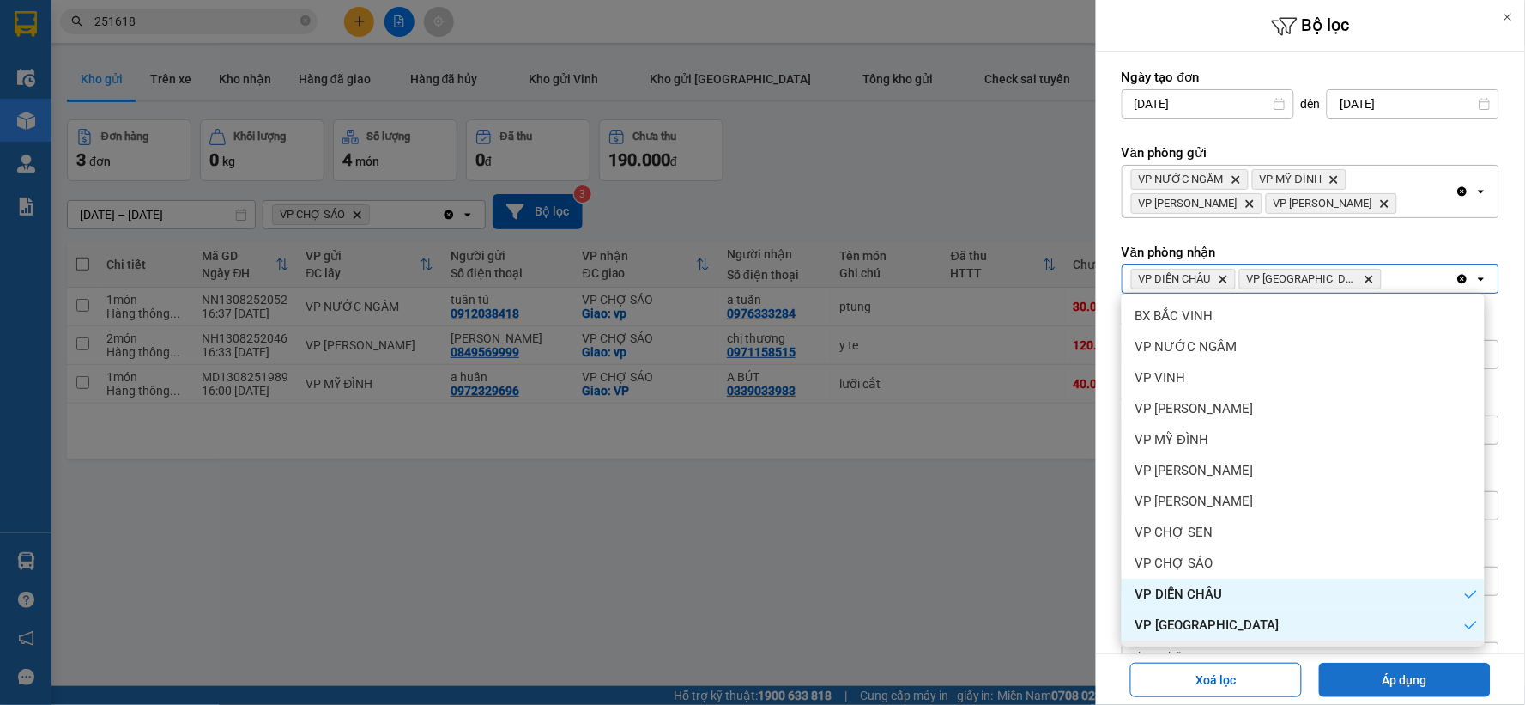
click at [1373, 678] on button "Áp dụng" at bounding box center [1405, 680] width 172 height 34
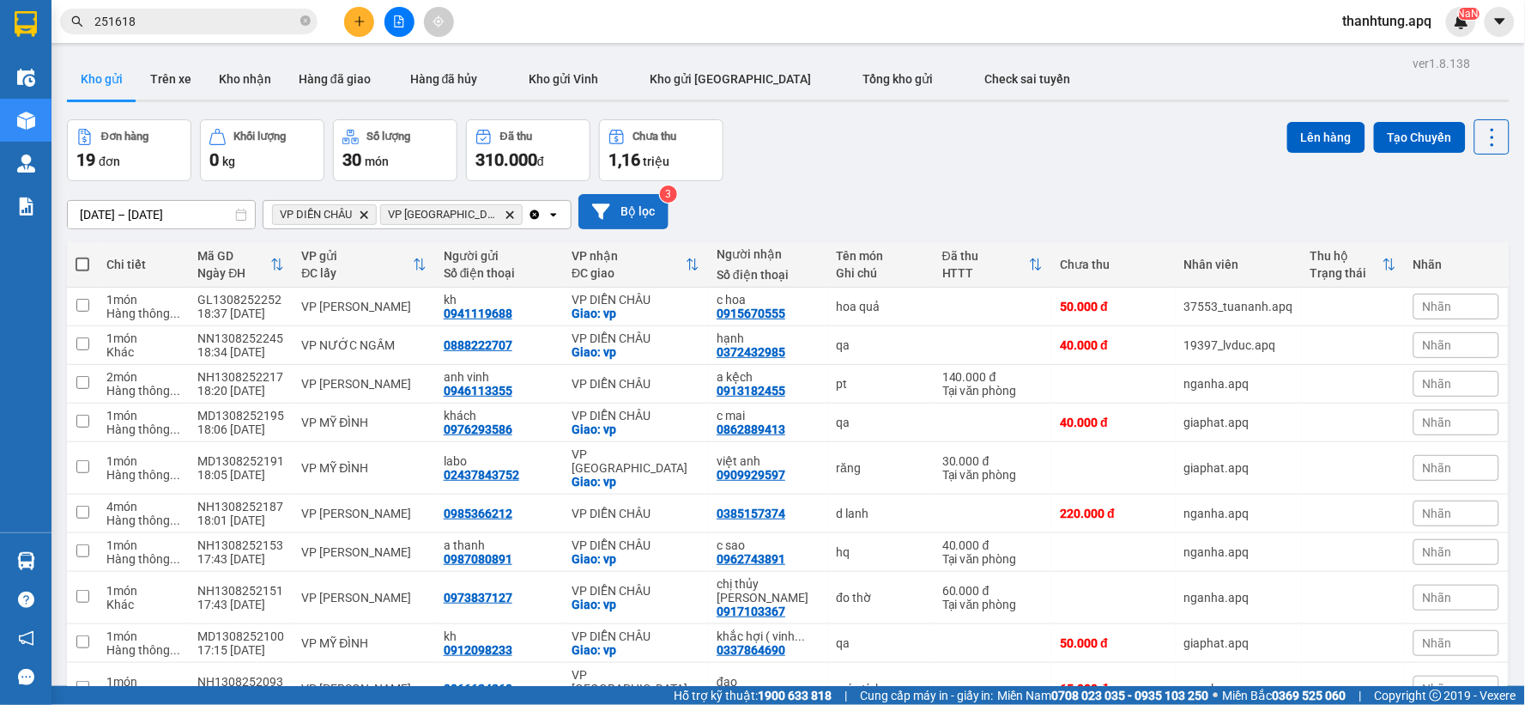
click at [592, 224] on button "Bộ lọc" at bounding box center [623, 211] width 90 height 35
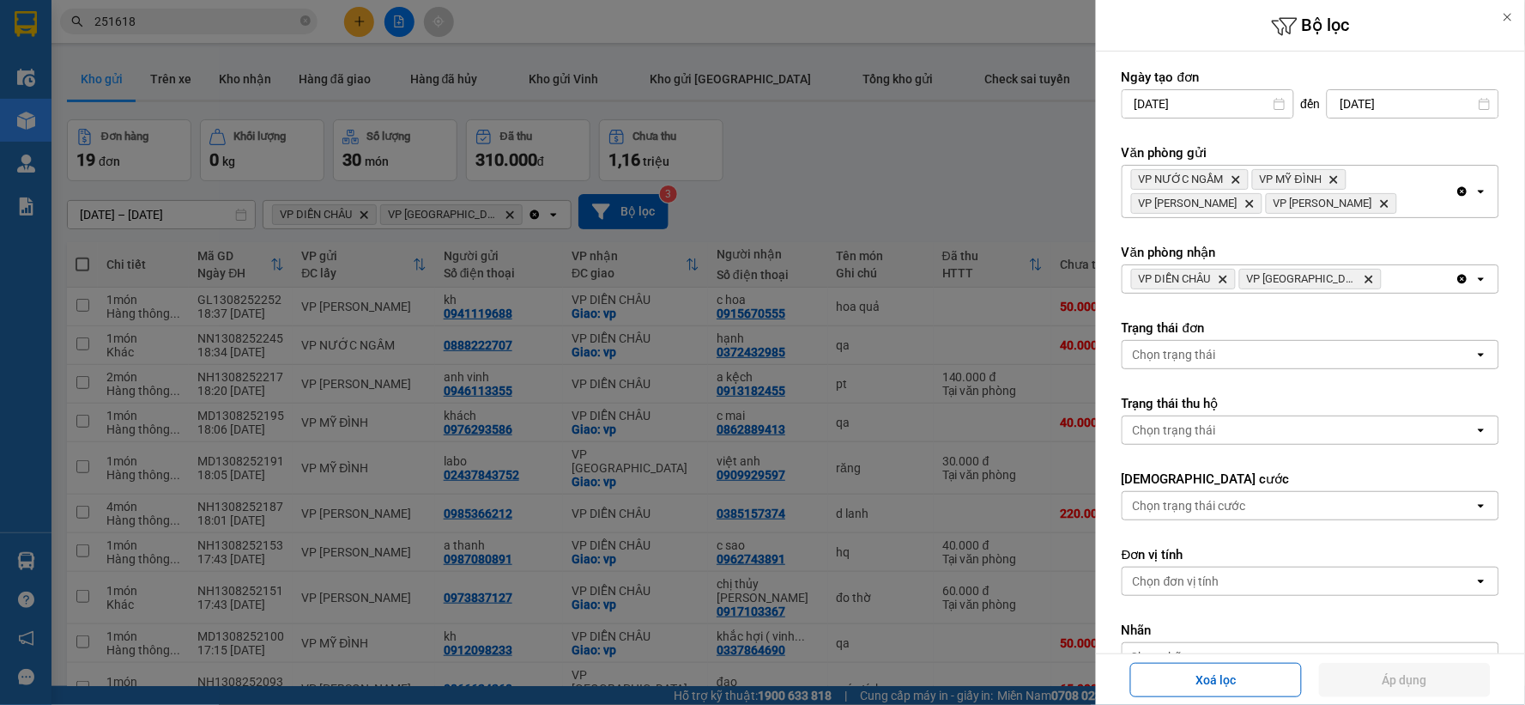
click at [863, 176] on div at bounding box center [762, 352] width 1525 height 705
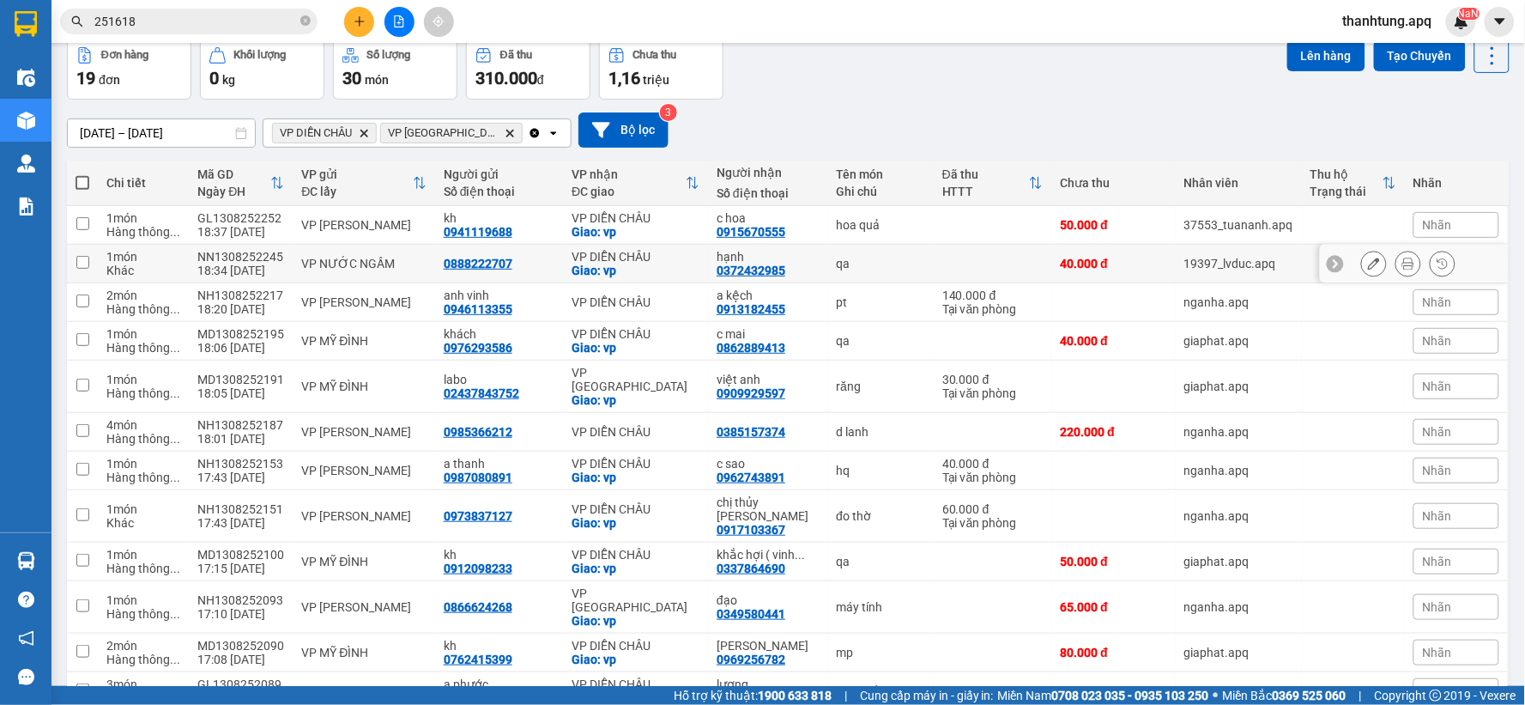
scroll to position [27, 0]
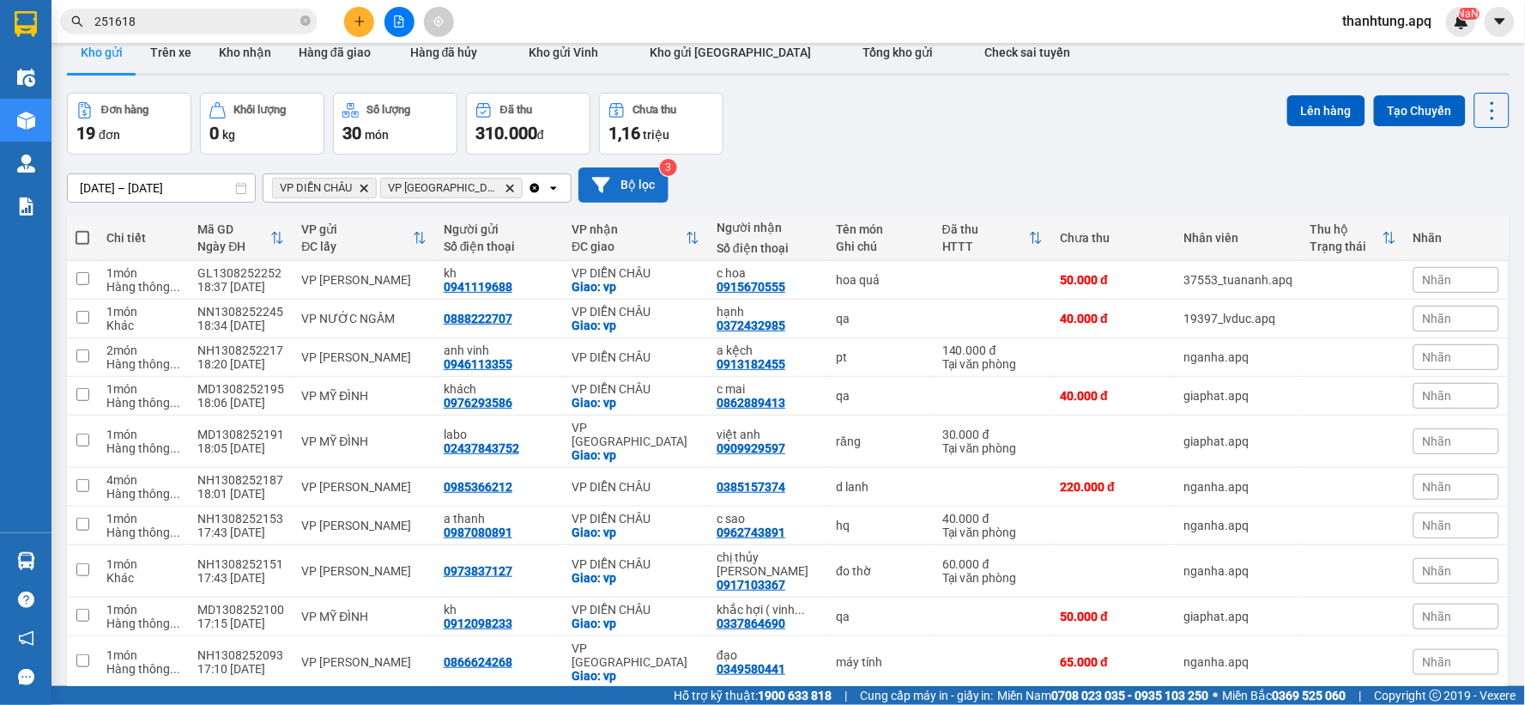
click at [621, 189] on button "Bộ lọc" at bounding box center [623, 184] width 90 height 35
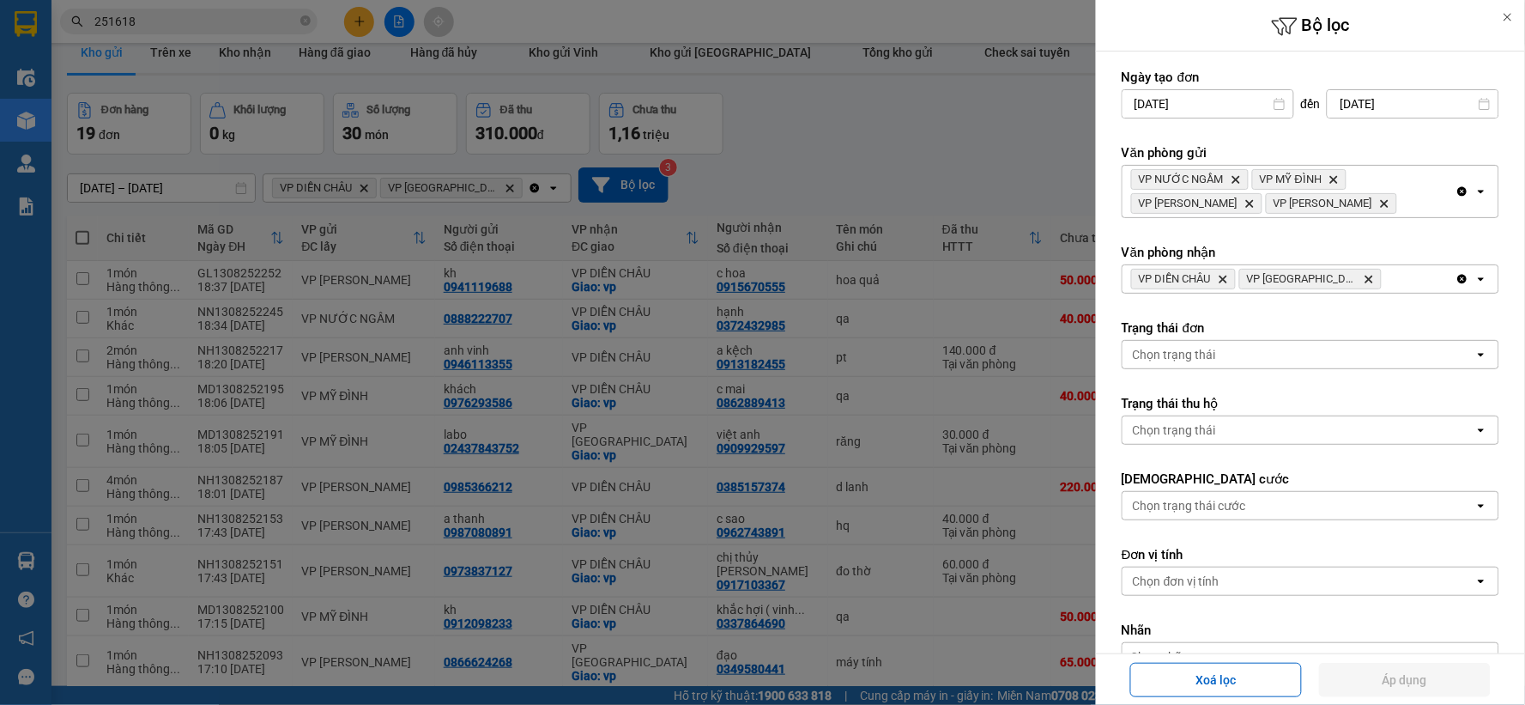
click at [1456, 276] on icon "Clear all" at bounding box center [1463, 279] width 14 height 14
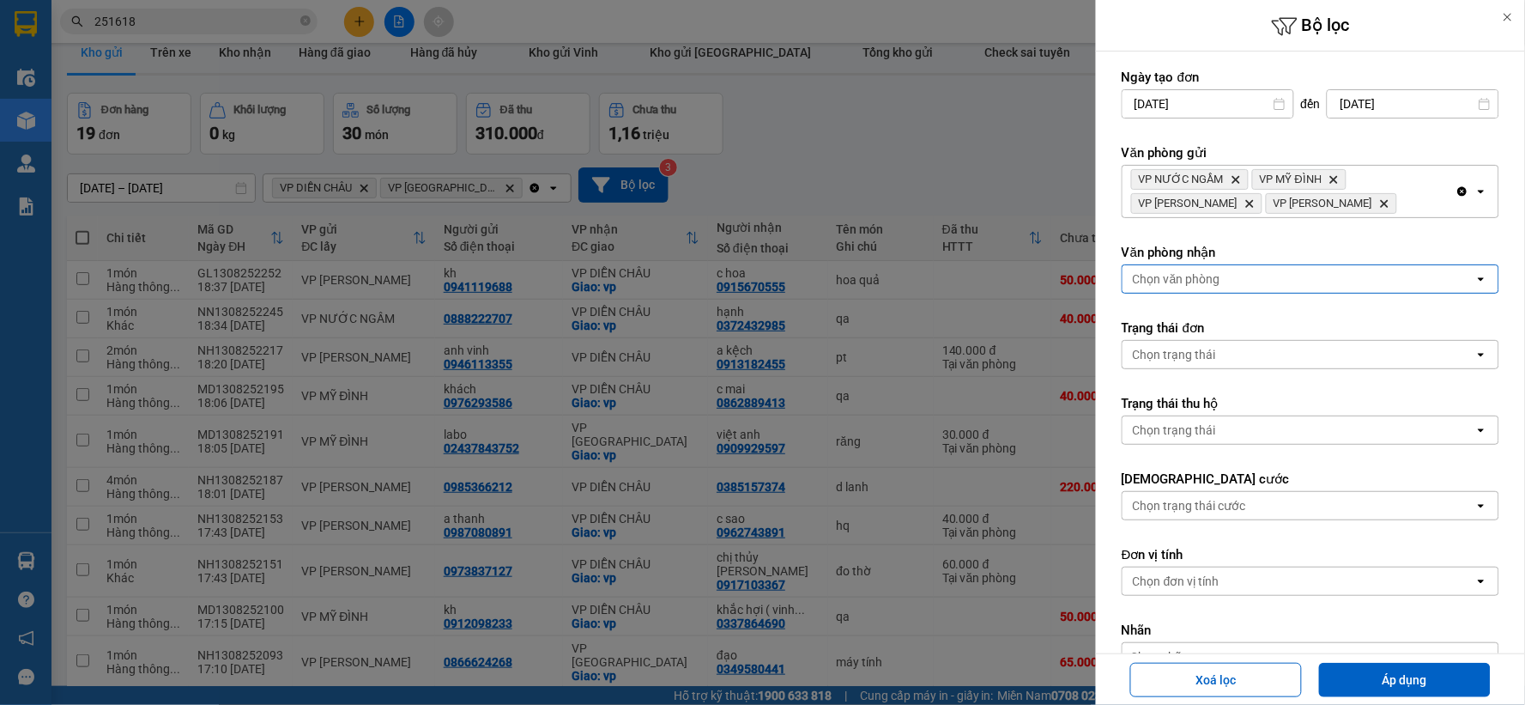
click at [1426, 272] on div "Chọn văn phòng" at bounding box center [1299, 278] width 352 height 27
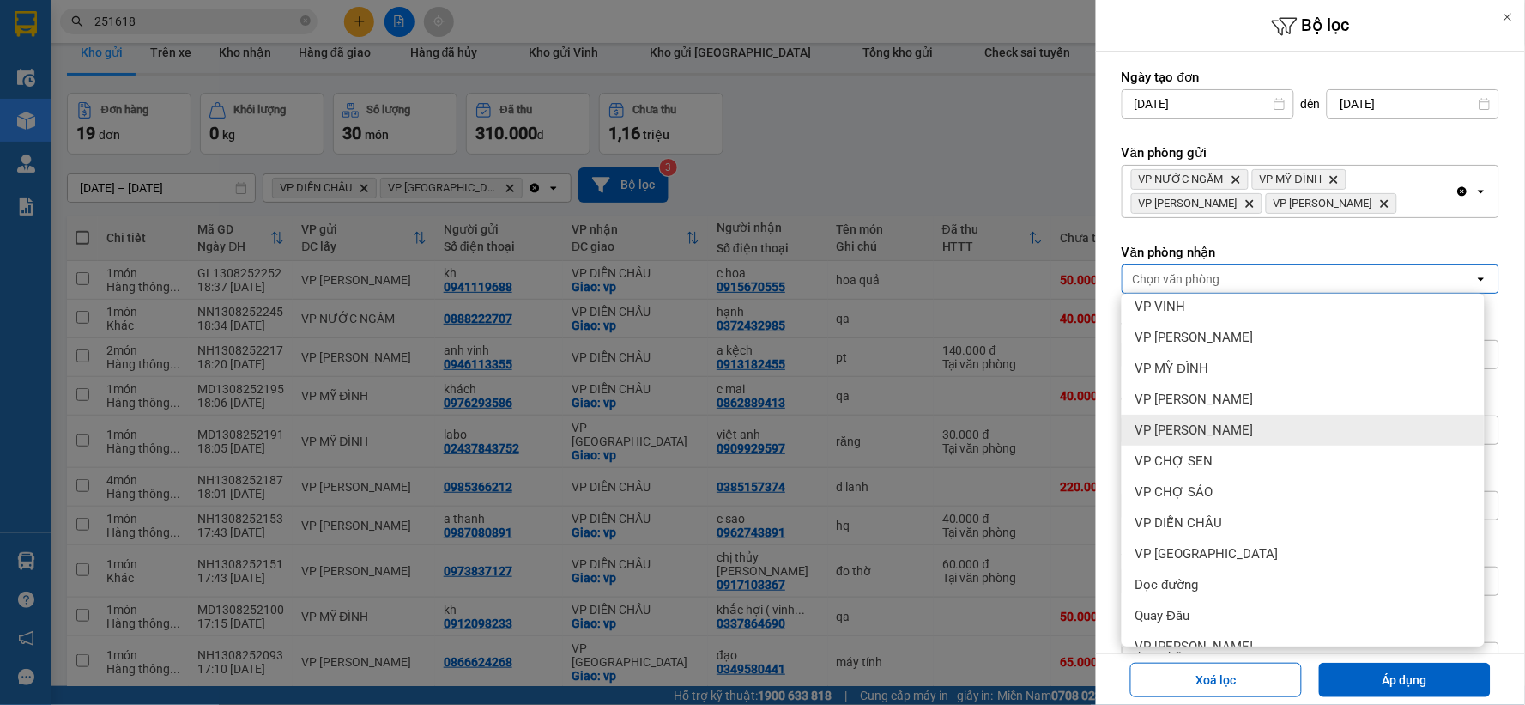
scroll to position [185, 0]
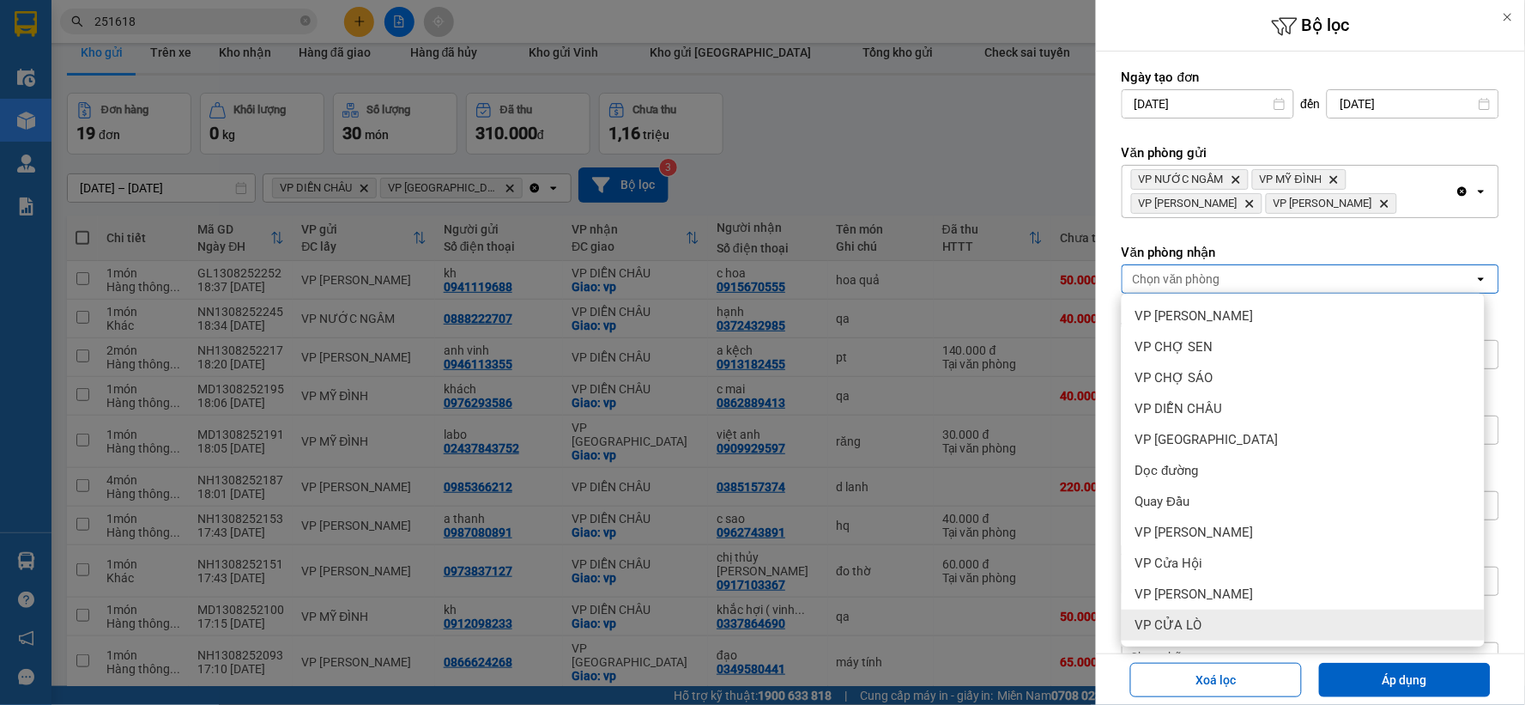
click at [1250, 618] on div "VP CỬA LÒ" at bounding box center [1303, 624] width 363 height 31
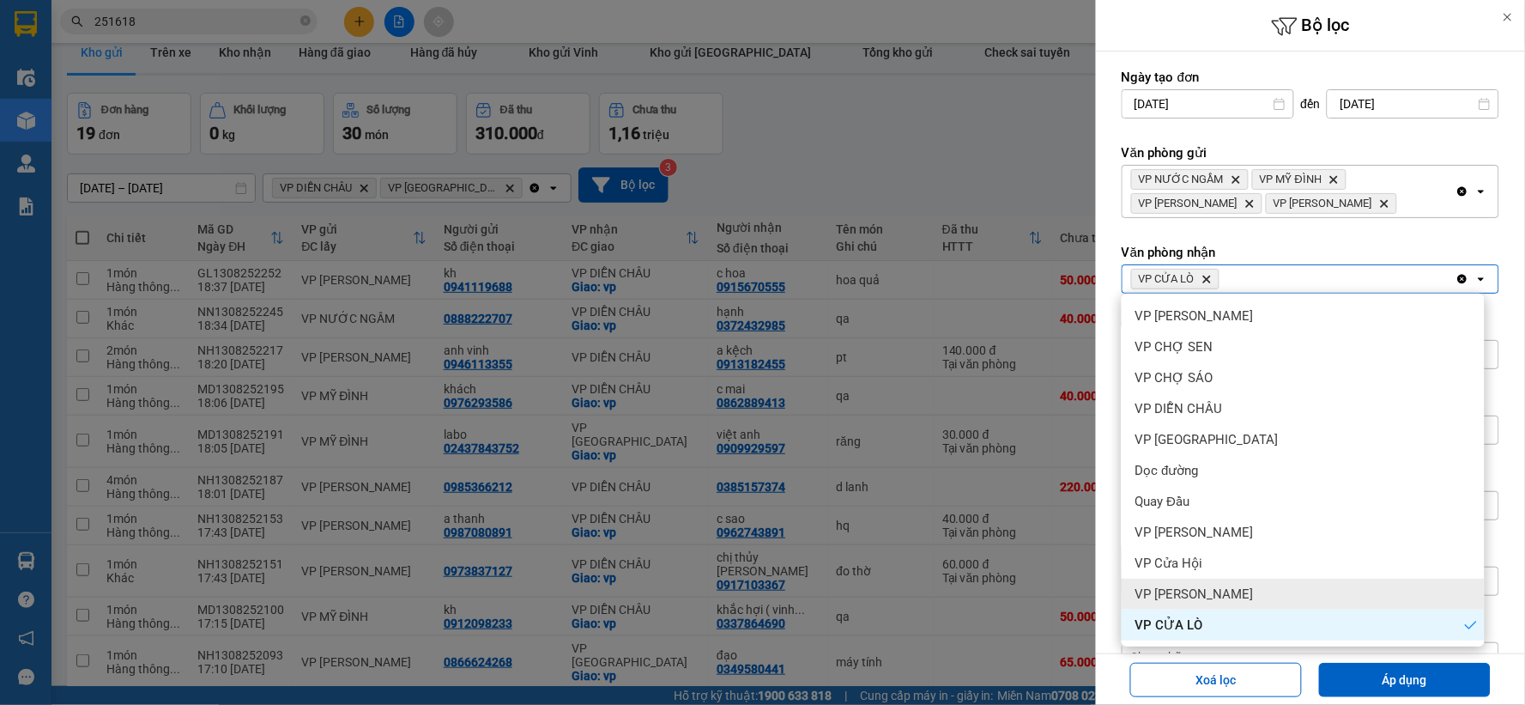
click at [1249, 586] on div "VP [PERSON_NAME]" at bounding box center [1303, 593] width 363 height 31
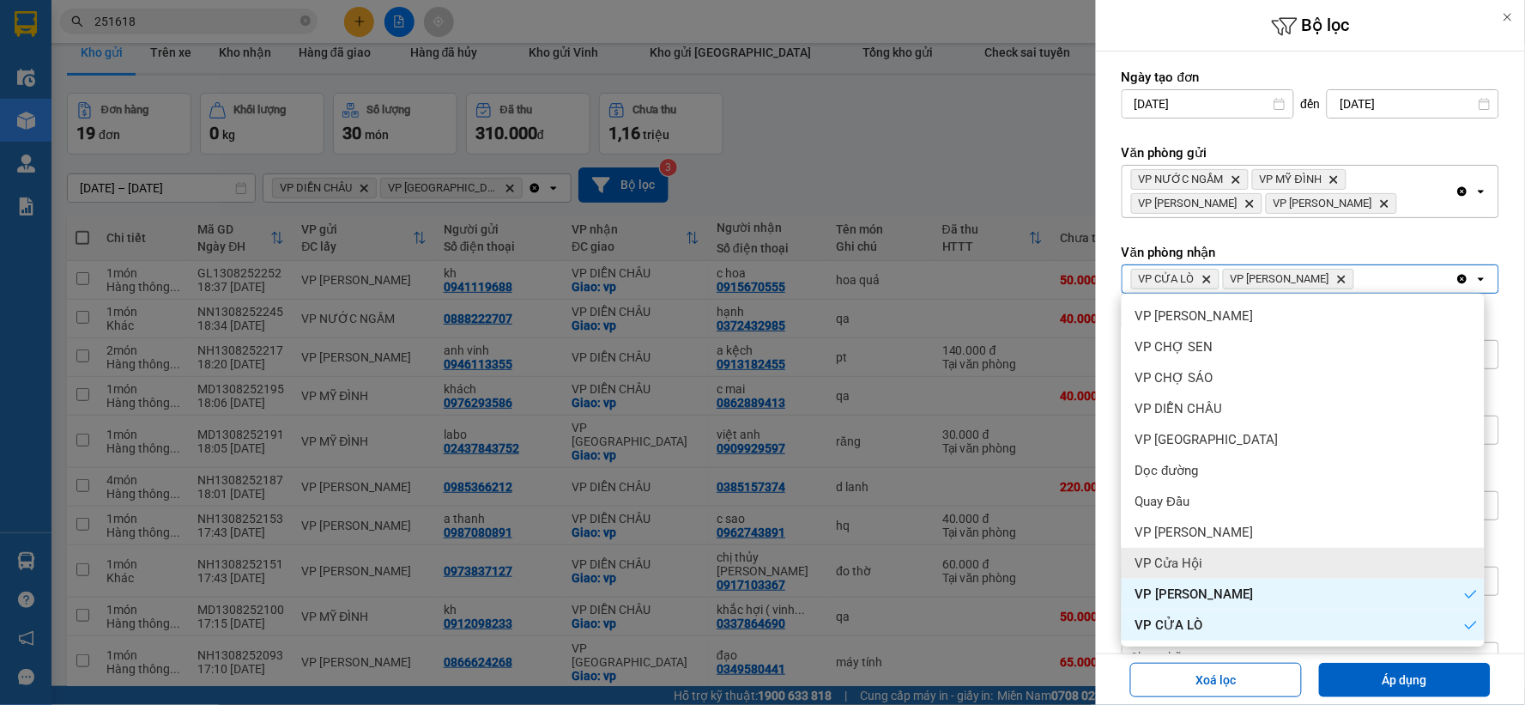
click at [1240, 564] on div "VP Cửa Hội" at bounding box center [1303, 563] width 363 height 31
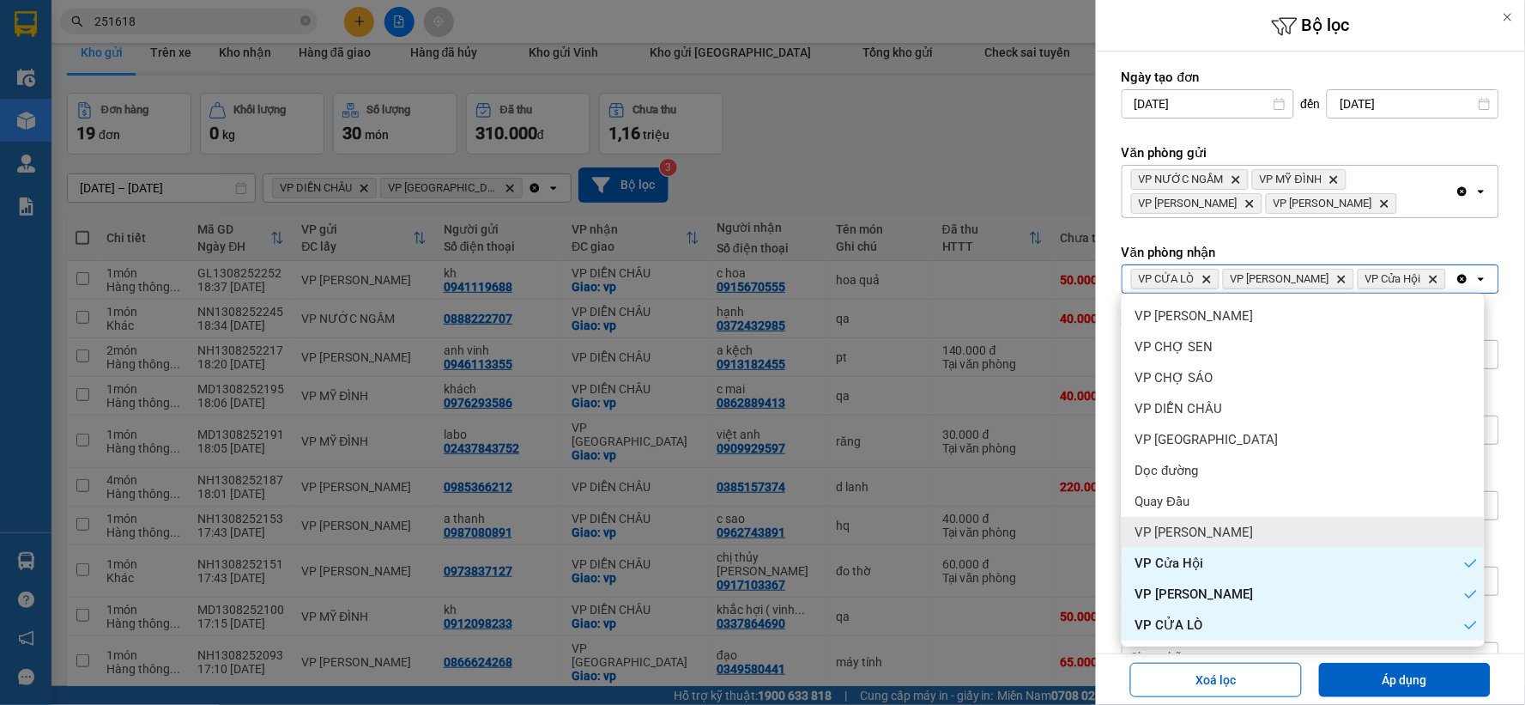
click at [1249, 538] on div "VP [PERSON_NAME]" at bounding box center [1303, 532] width 363 height 31
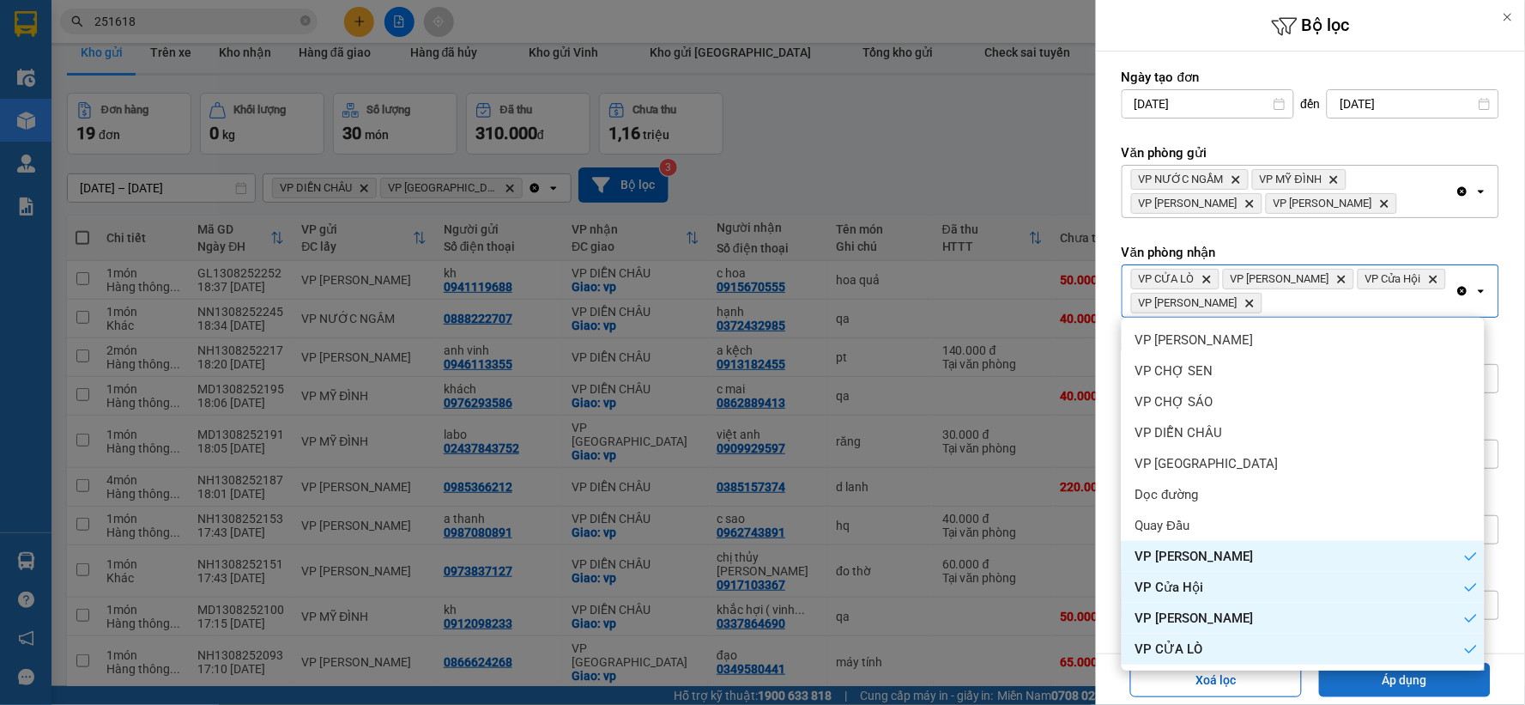
click at [1420, 678] on button "Áp dụng" at bounding box center [1405, 680] width 172 height 34
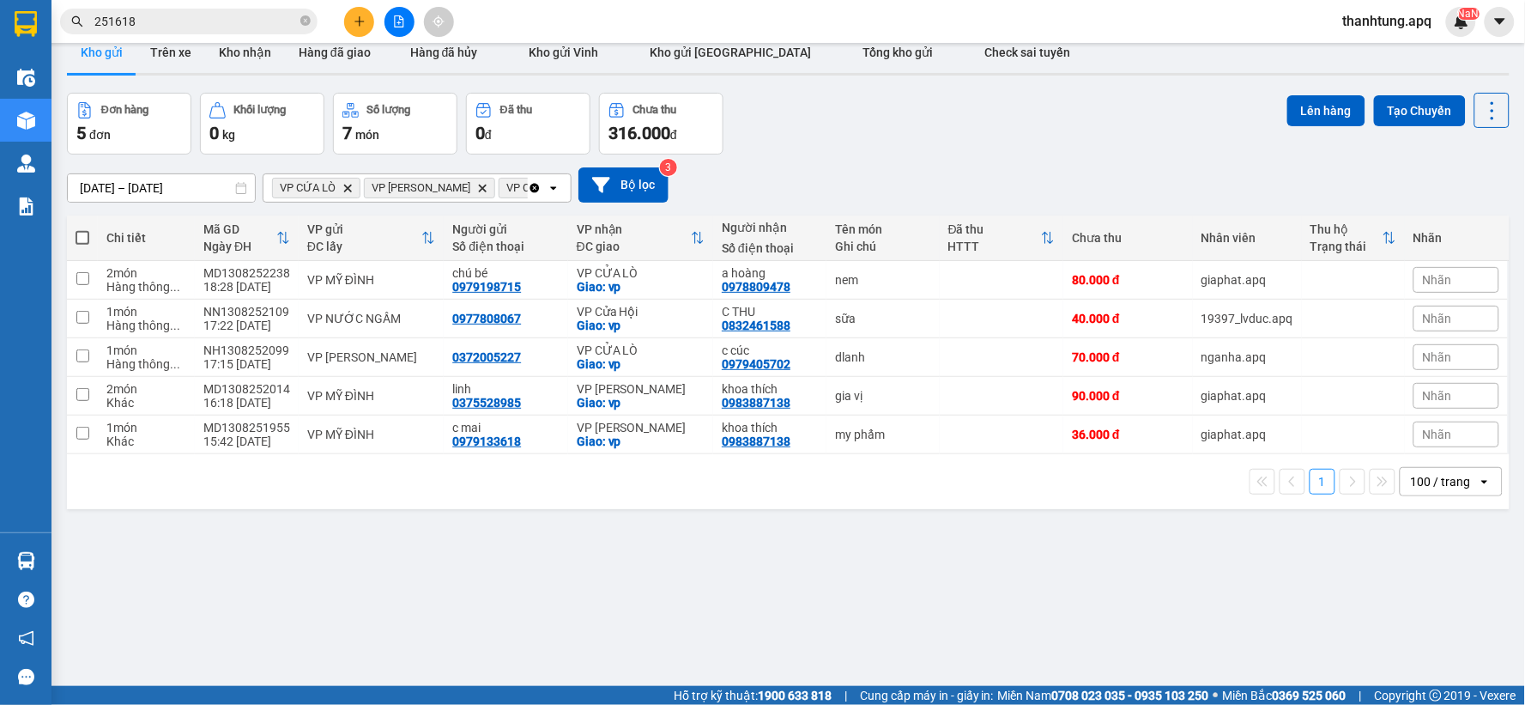
click at [245, 19] on input "251618" at bounding box center [195, 21] width 203 height 19
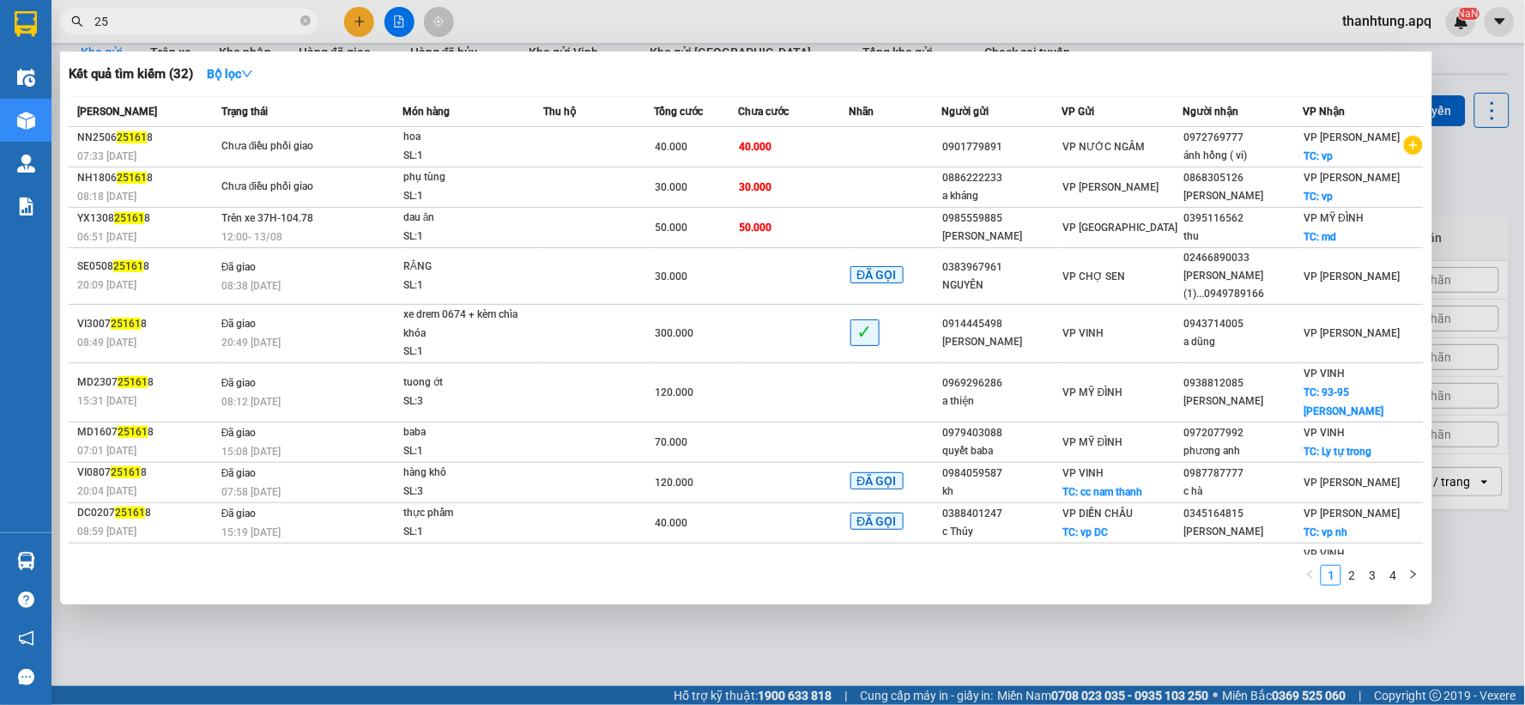
type input "2"
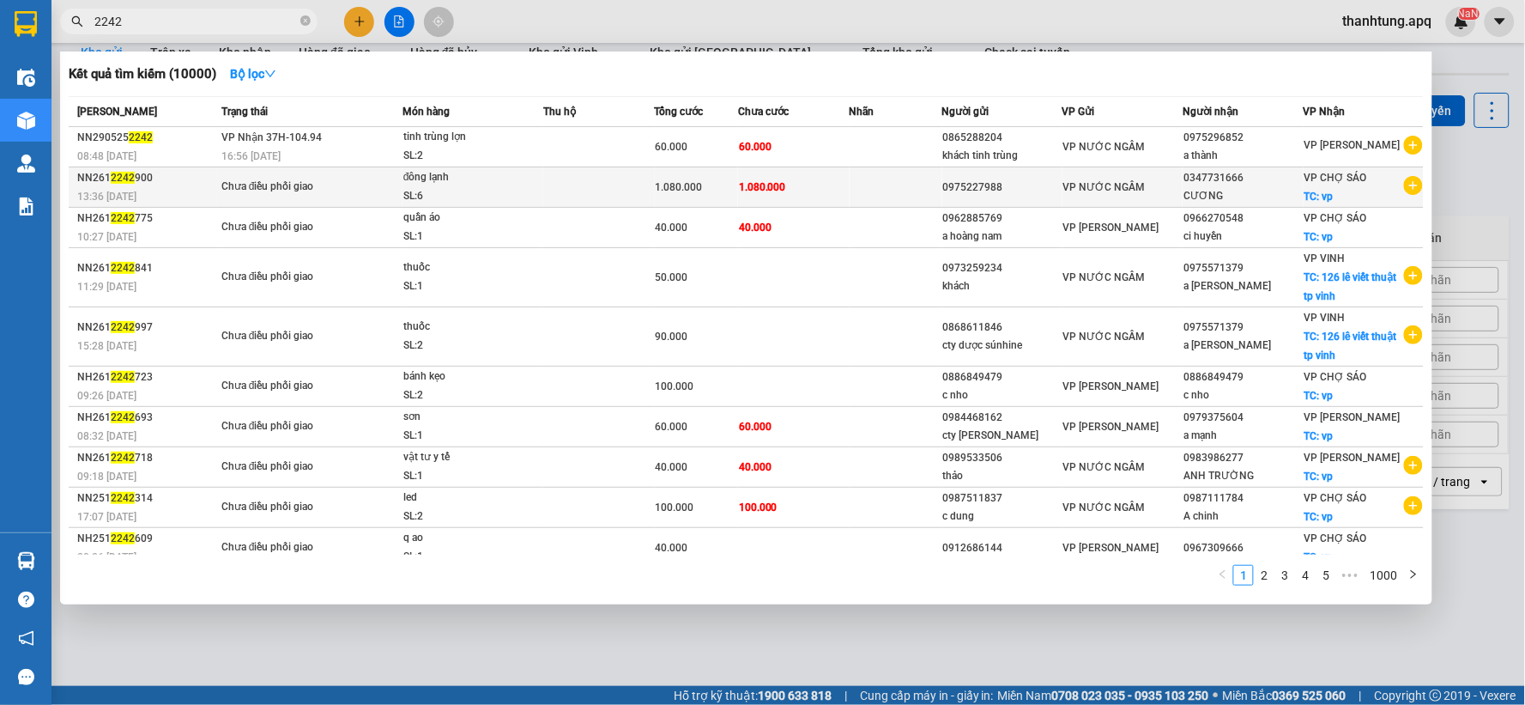
type input "2242"
click at [805, 182] on td "1.080.000" at bounding box center [794, 187] width 112 height 40
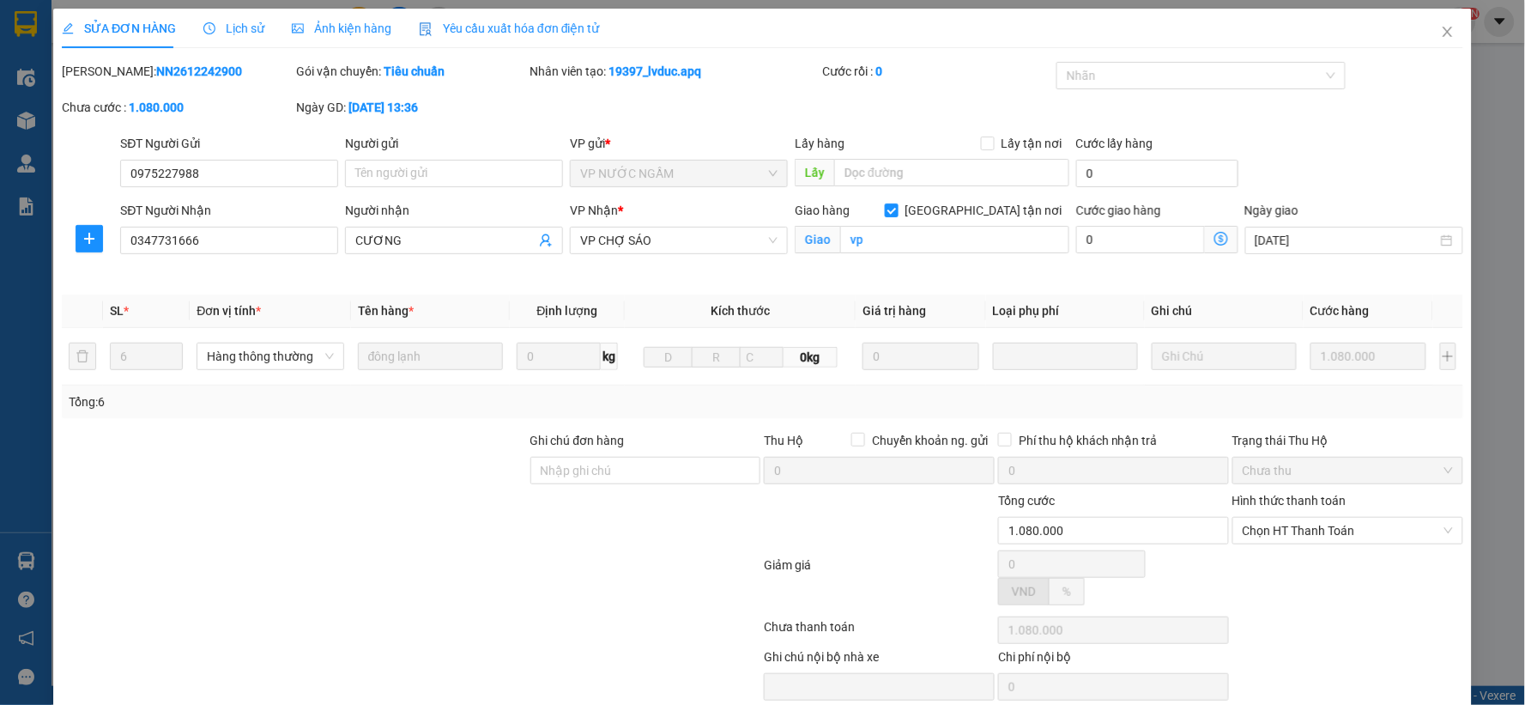
type input "0975227988"
type input "0347731666"
type input "CƯƠNG"
checkbox input "true"
type input "vp"
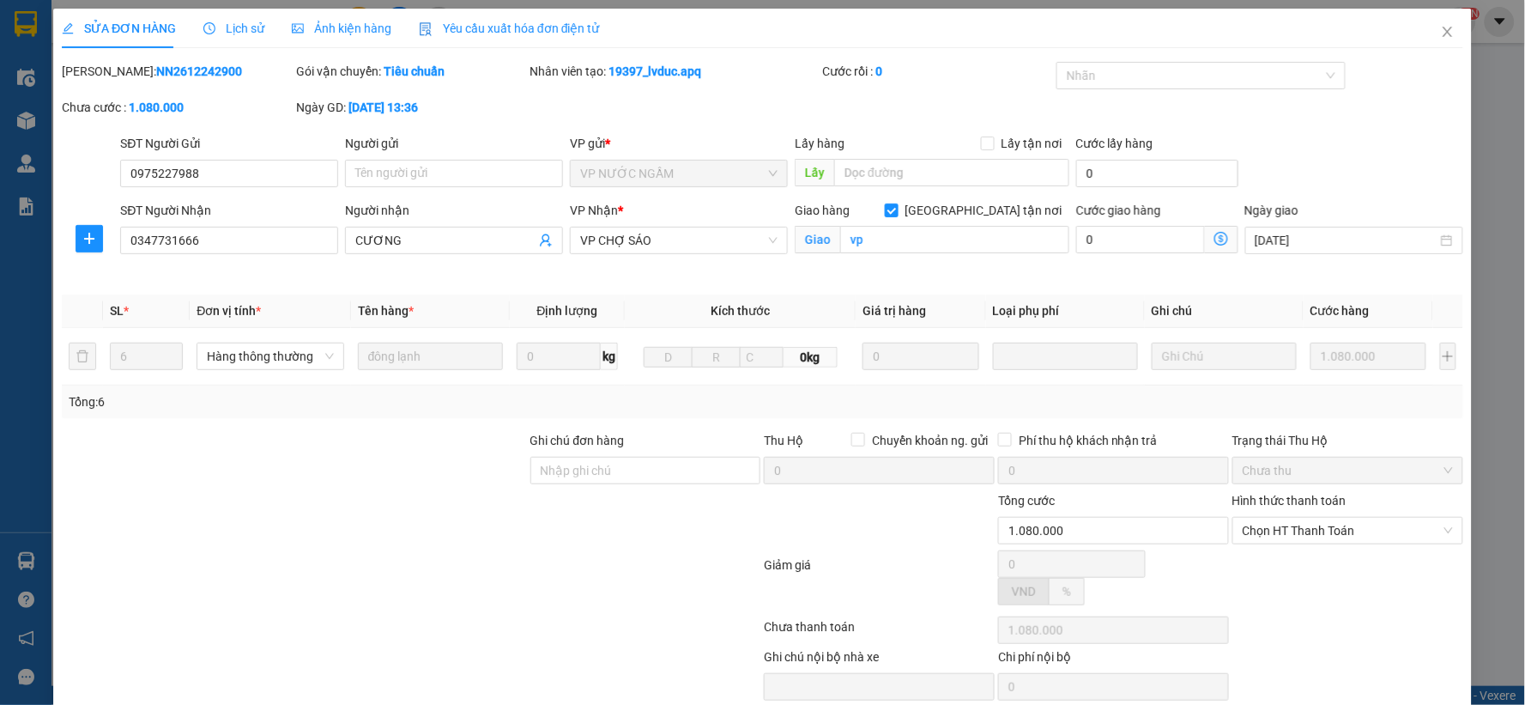
type input "1.080.000"
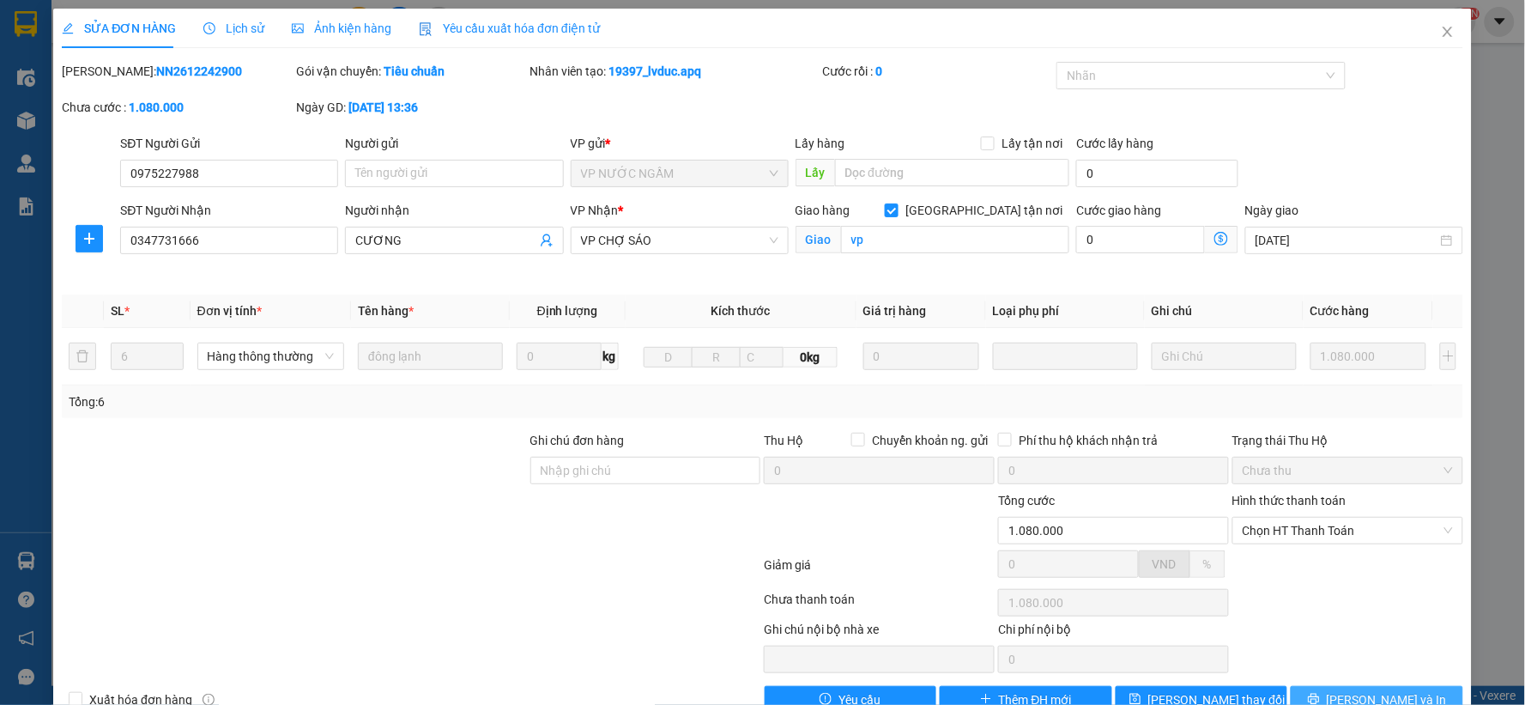
click at [1339, 678] on button "[PERSON_NAME] và In" at bounding box center [1377, 699] width 173 height 27
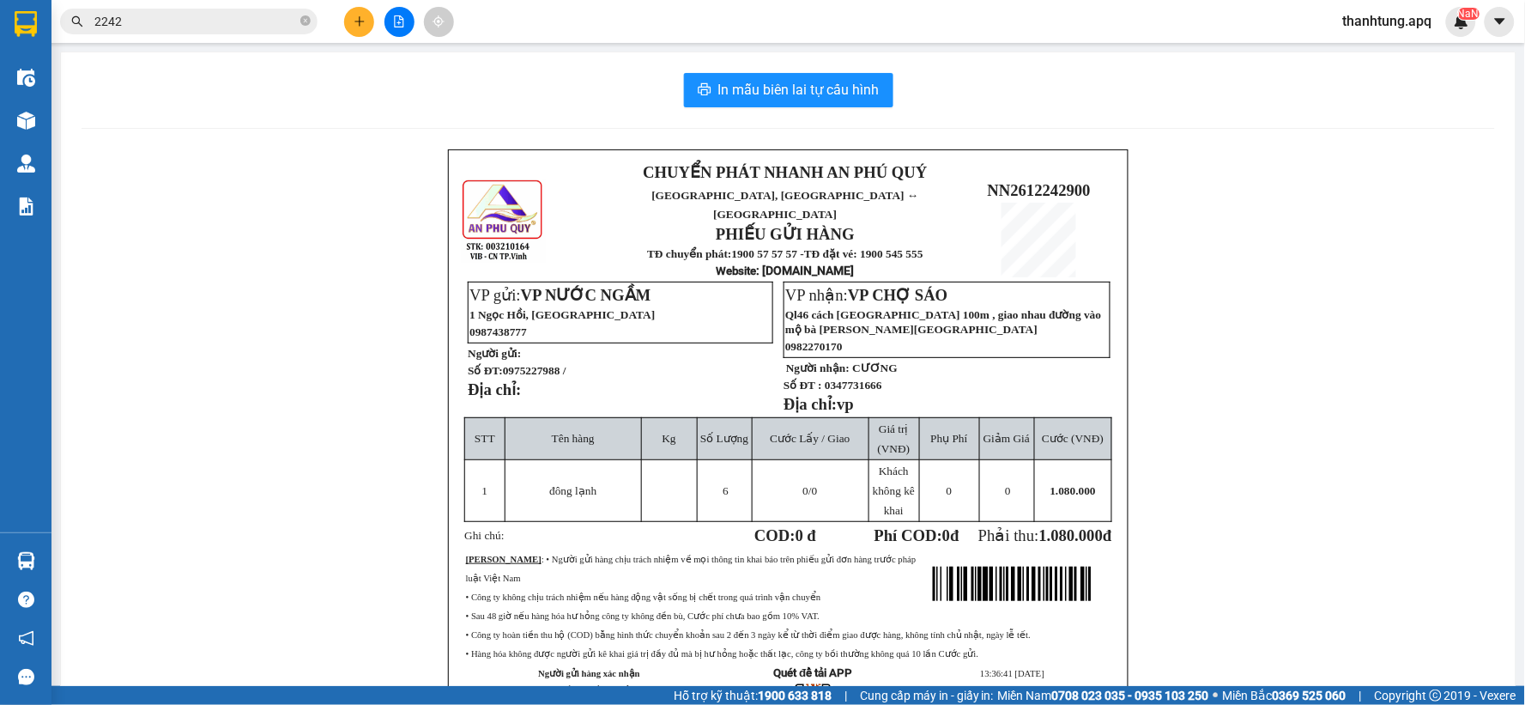
click at [88, 15] on span "2242" at bounding box center [188, 22] width 257 height 26
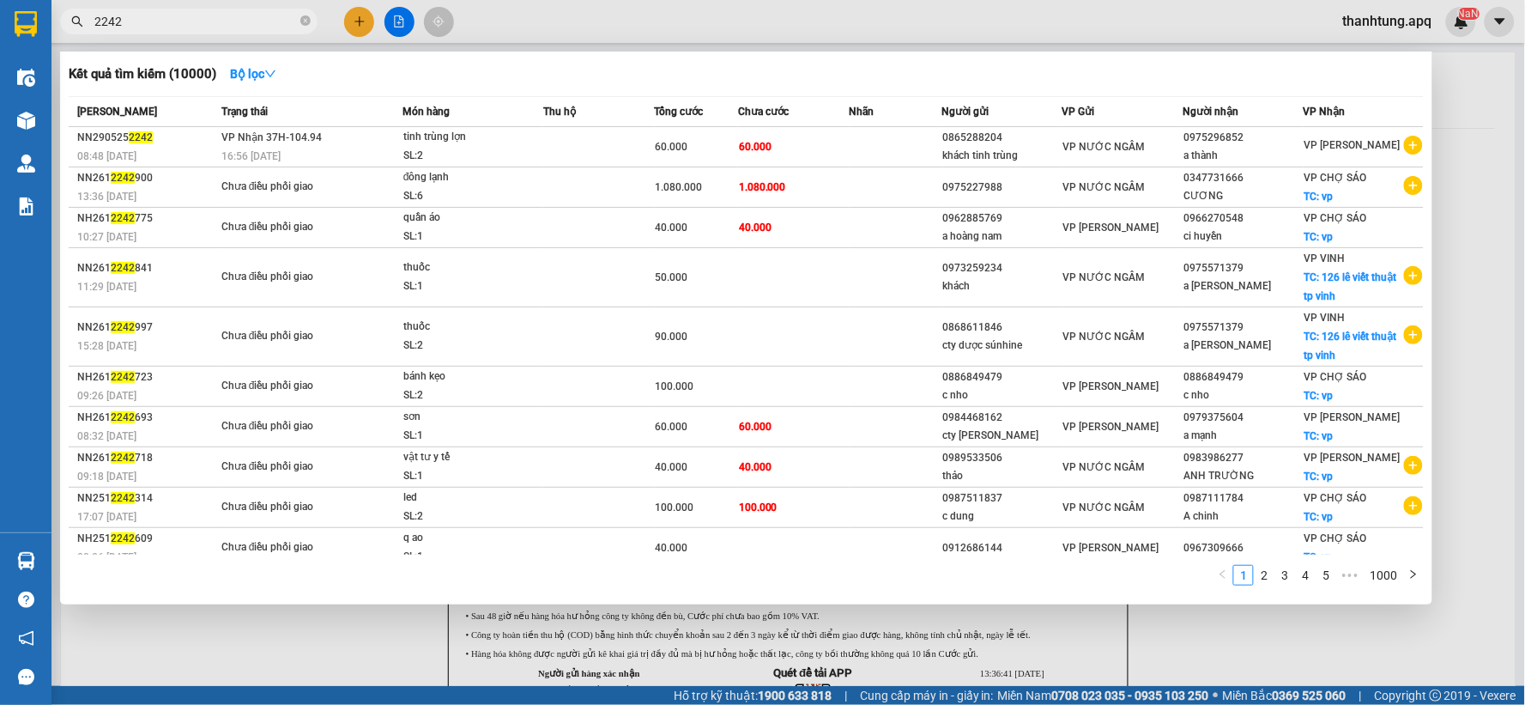
click at [89, 20] on span "2242" at bounding box center [188, 22] width 257 height 26
click at [92, 23] on span "2242" at bounding box center [188, 22] width 257 height 26
click at [92, 18] on span "2242" at bounding box center [188, 22] width 257 height 26
click at [159, 22] on input "2242" at bounding box center [195, 21] width 203 height 19
type input "2"
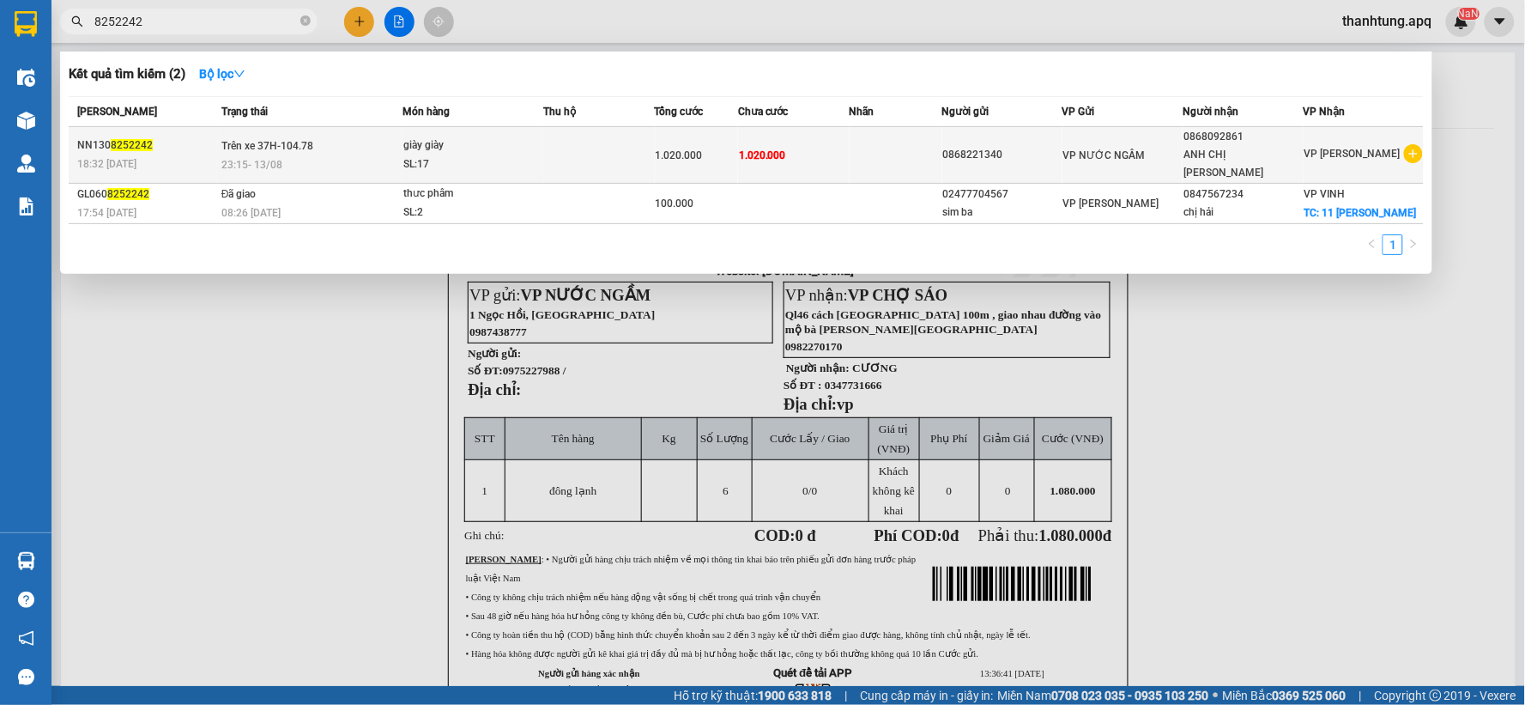
type input "8252242"
click at [633, 148] on td at bounding box center [599, 155] width 112 height 57
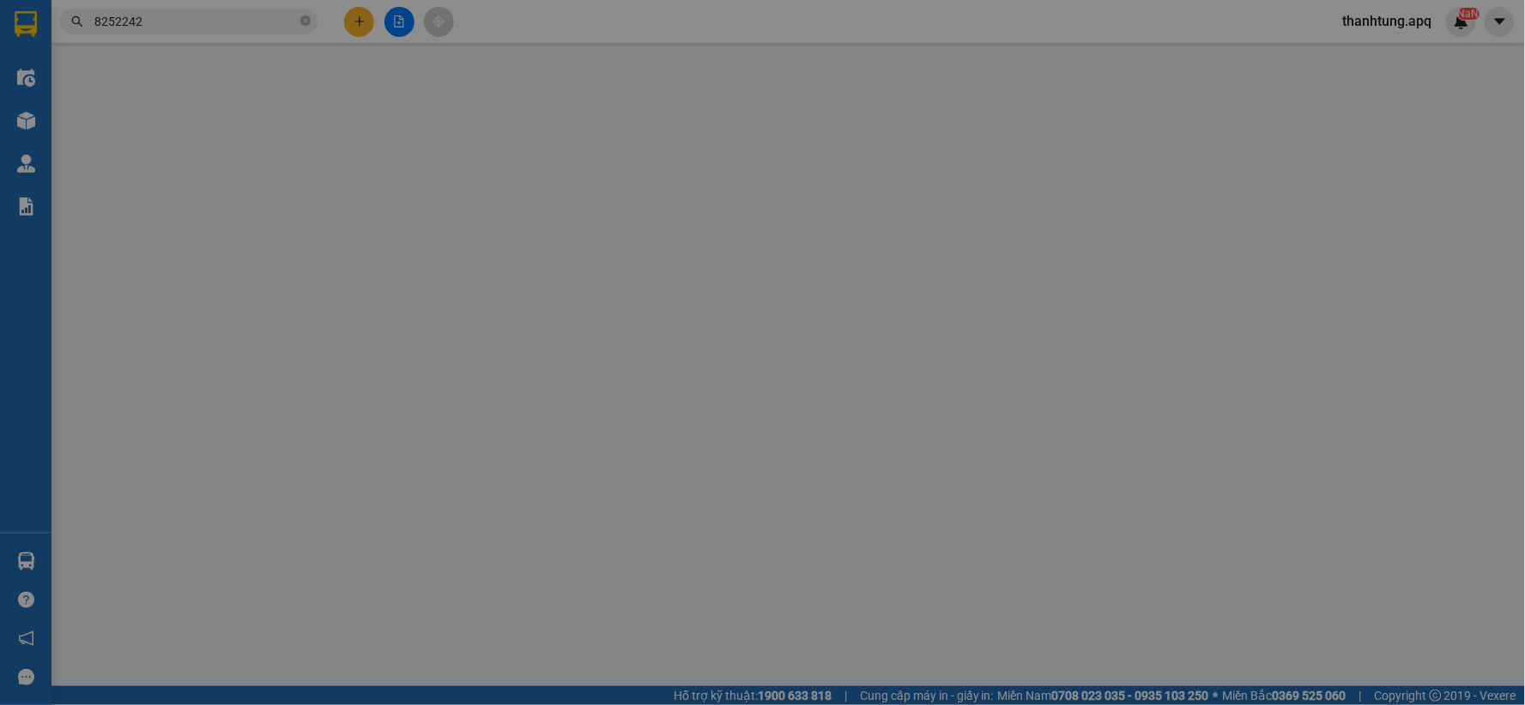
type input "0868221340"
type input "0868092861"
type input "ANH CHỊ [PERSON_NAME]"
type input "1.020.000"
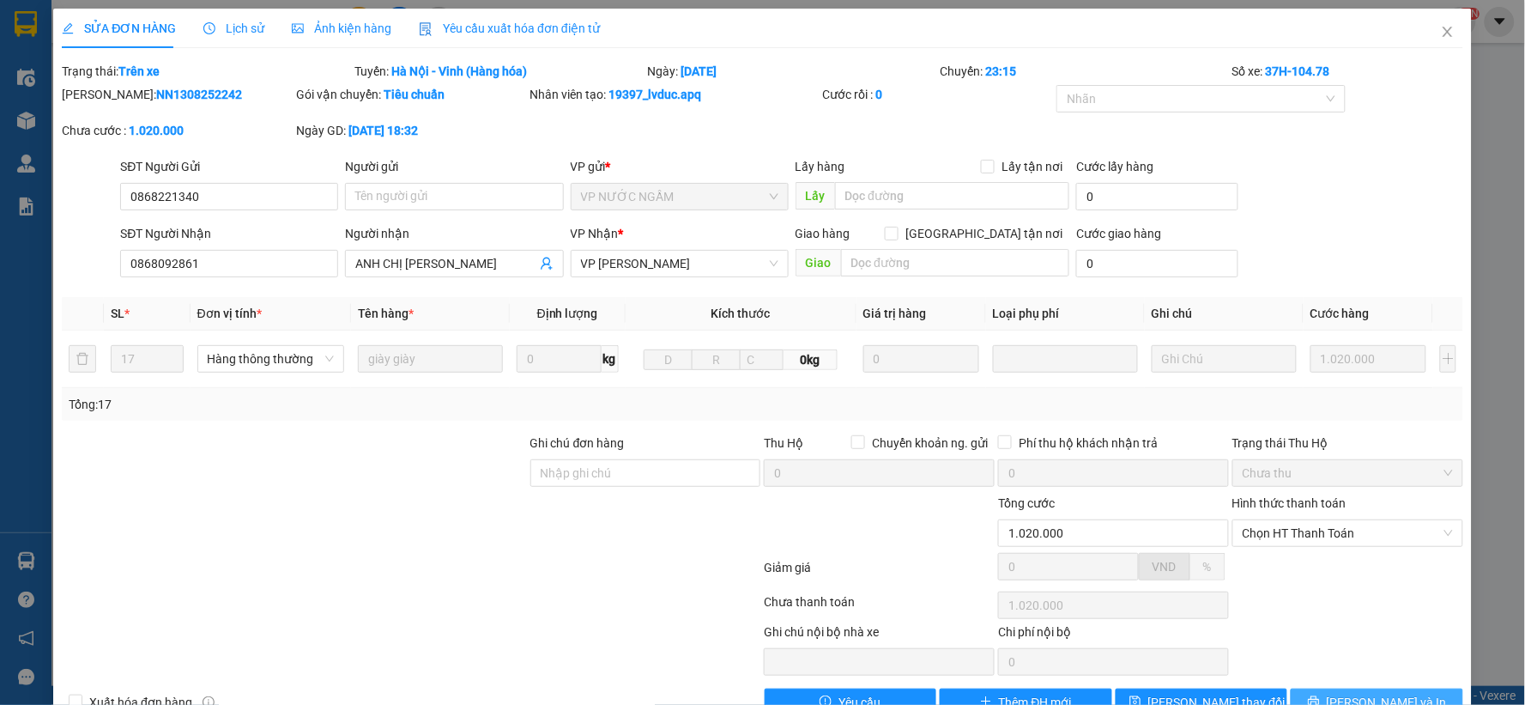
click at [1346, 678] on button "[PERSON_NAME] và In" at bounding box center [1377, 701] width 173 height 27
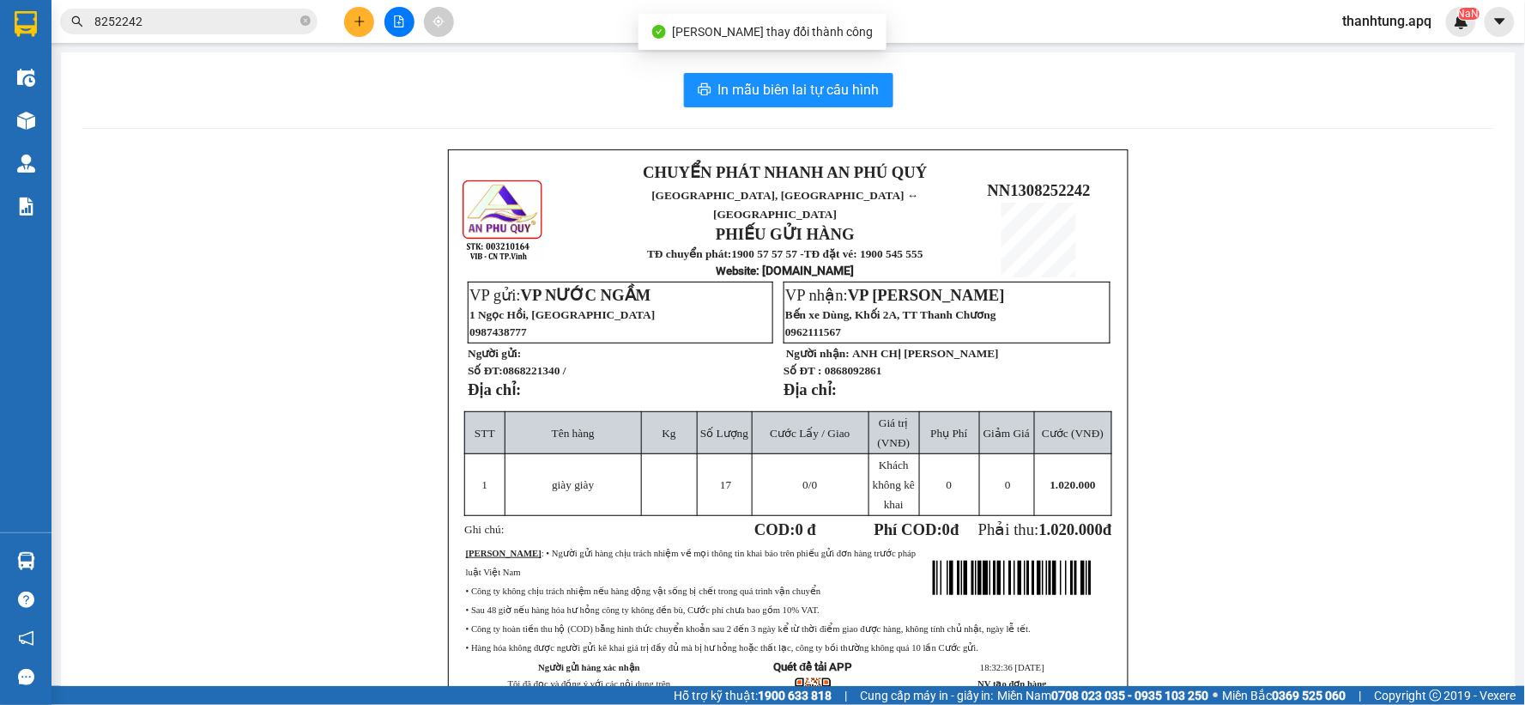
scroll to position [95, 0]
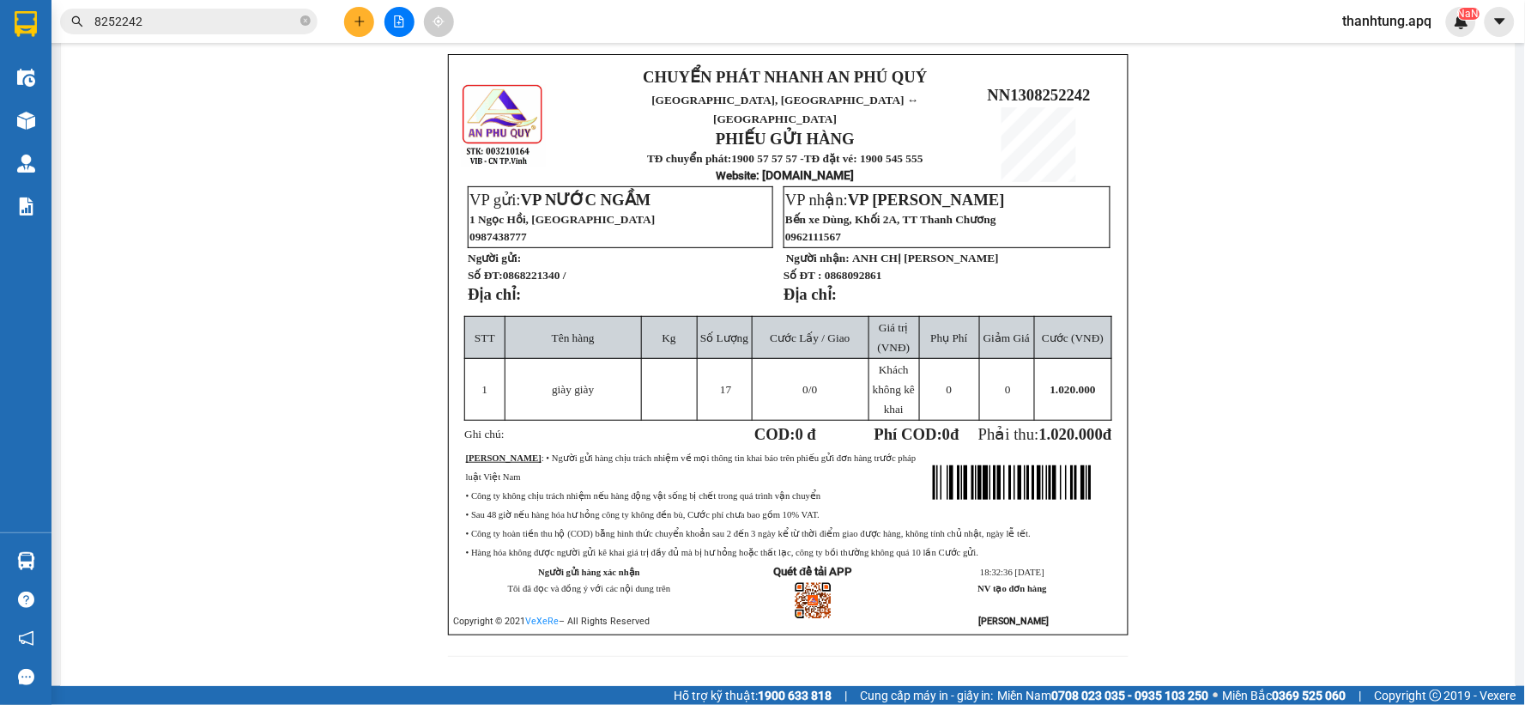
click at [203, 136] on div "CHUYỂN PHÁT NHANH AN PHÚ QUÝ NGHỆ AN, HÀ TĨNH ↔ HÀ NỘI PHIẾU GỬI HÀNG TĐ chuyển…" at bounding box center [789, 365] width 1414 height 623
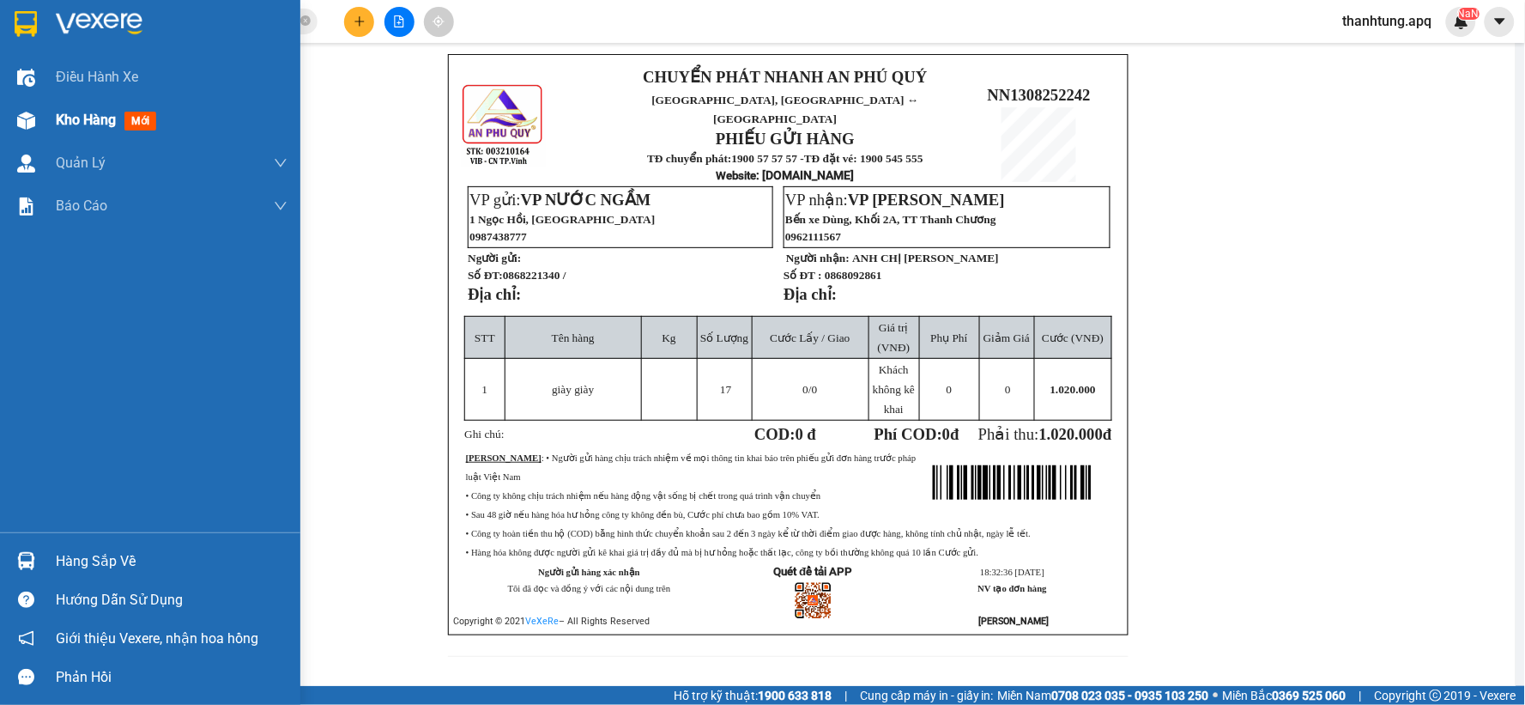
drag, startPoint x: 44, startPoint y: 112, endPoint x: 34, endPoint y: 115, distance: 10.0
click at [40, 112] on div "Kho hàng mới" at bounding box center [150, 120] width 300 height 43
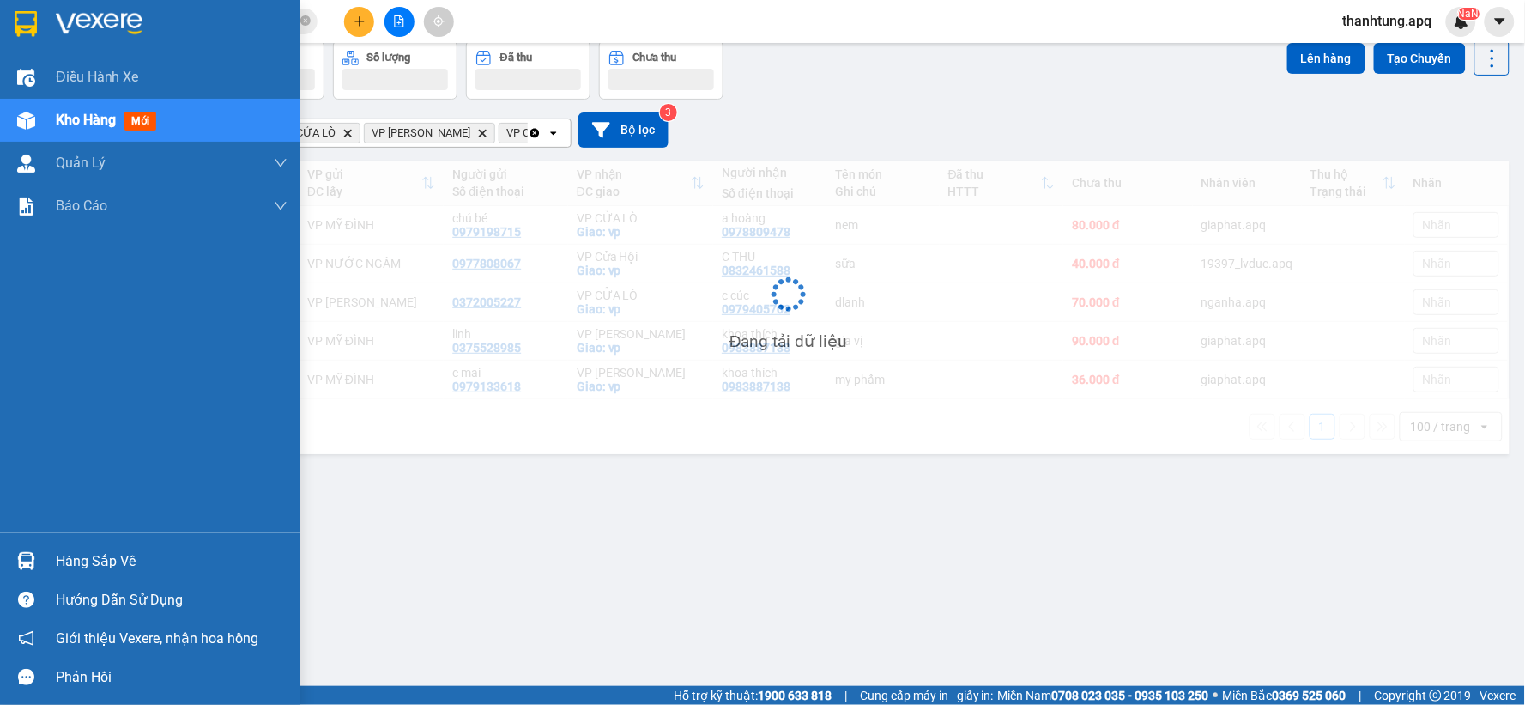
click at [34, 115] on img at bounding box center [26, 121] width 18 height 18
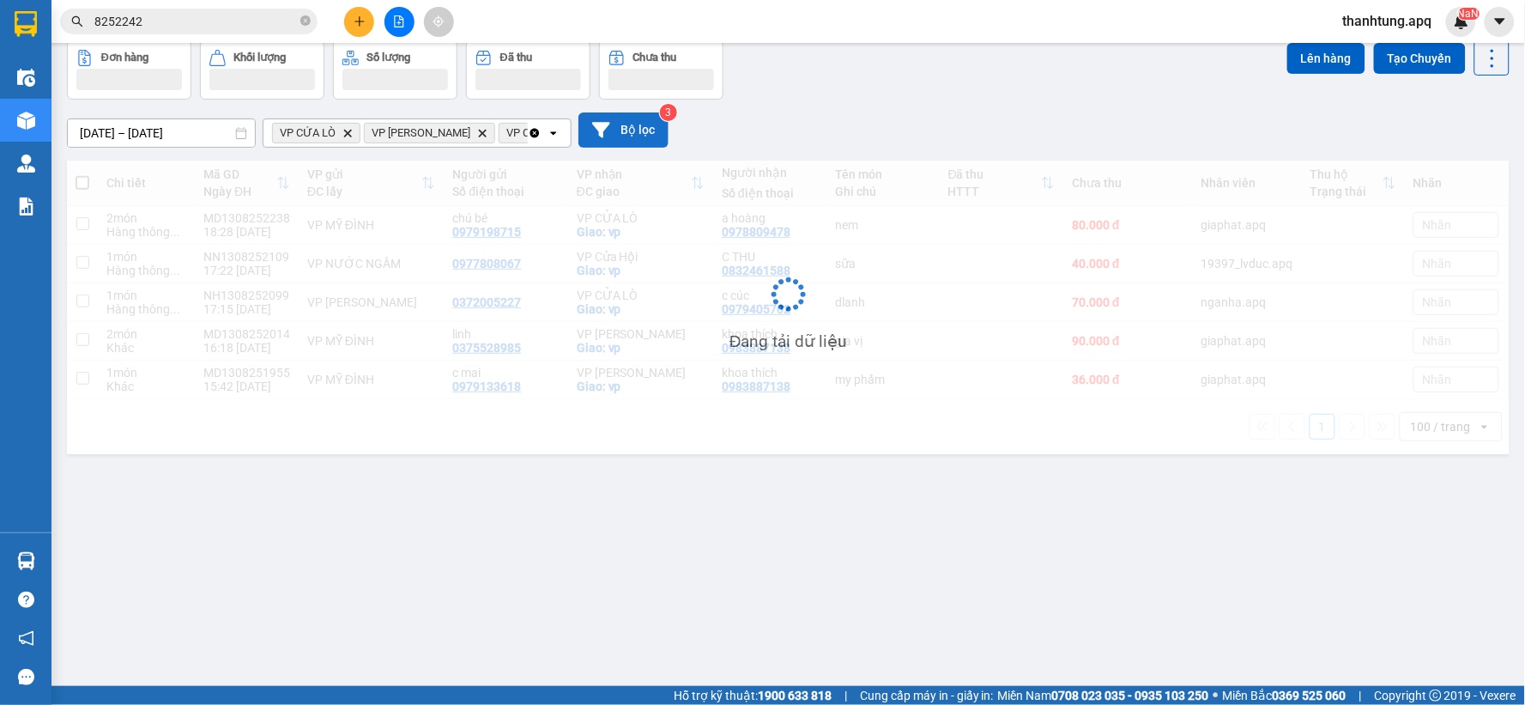
click at [642, 112] on div "11/08/2025 – 13/08/2025 Press the down arrow key to interact with the calendar …" at bounding box center [788, 130] width 1443 height 61
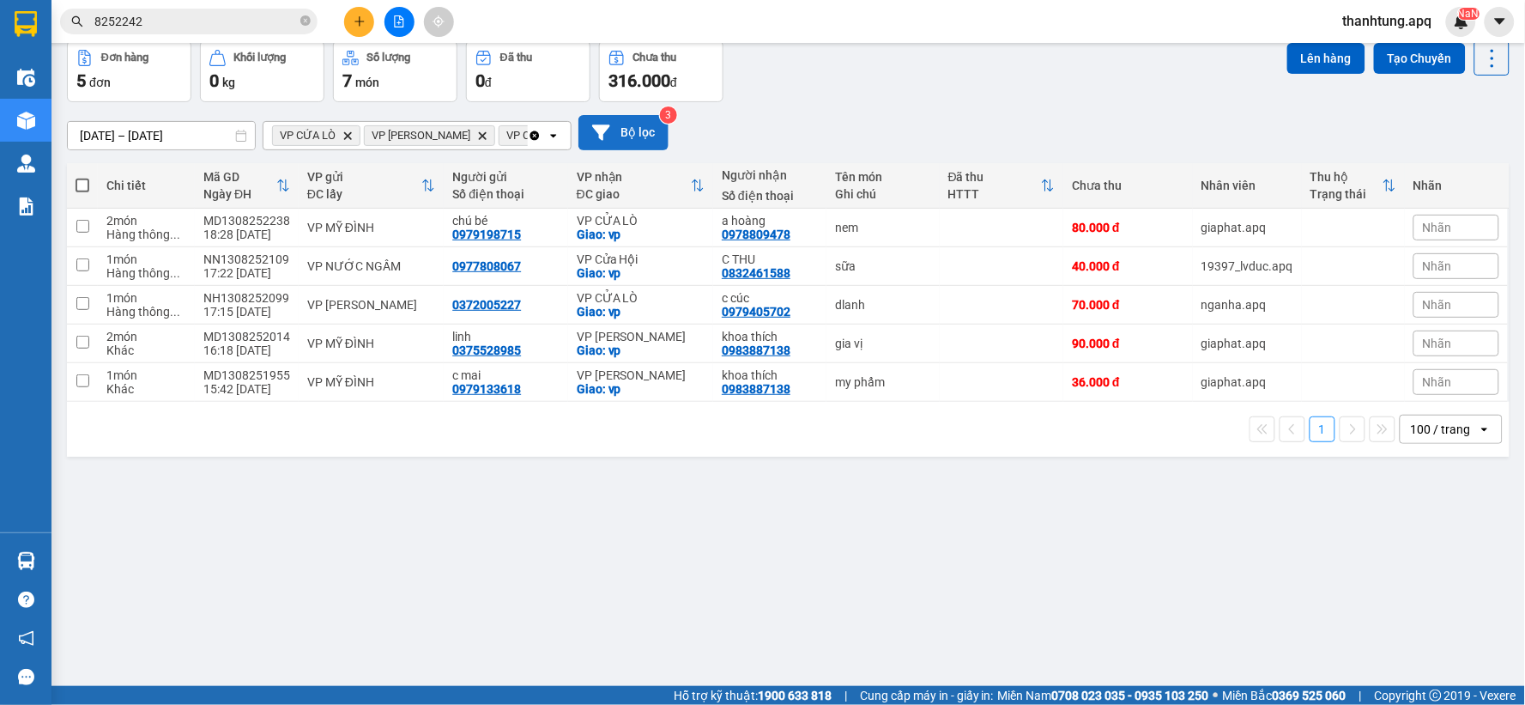
click at [620, 138] on button "Bộ lọc" at bounding box center [623, 132] width 90 height 35
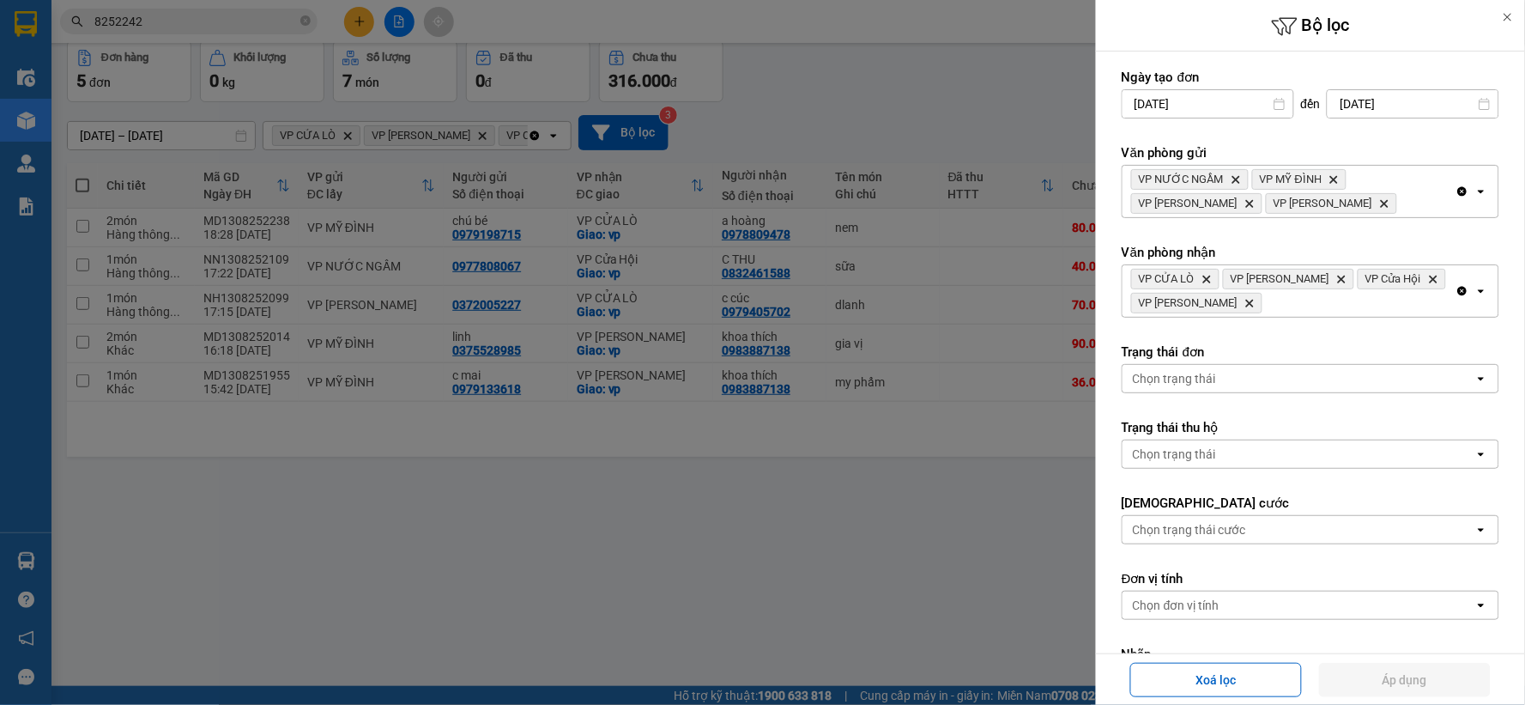
click at [1458, 288] on icon "Clear all" at bounding box center [1462, 291] width 9 height 9
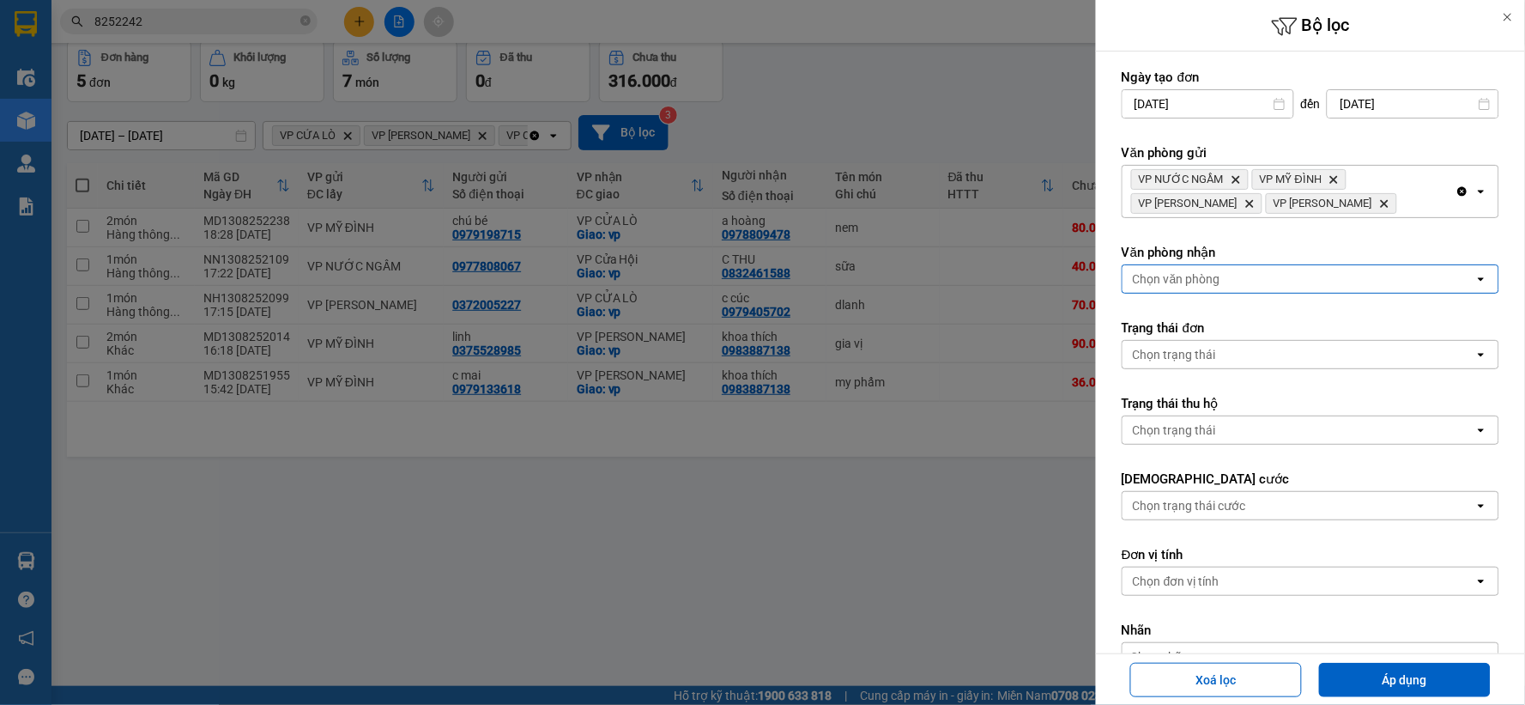
click at [1434, 281] on div "Chọn văn phòng" at bounding box center [1299, 278] width 352 height 27
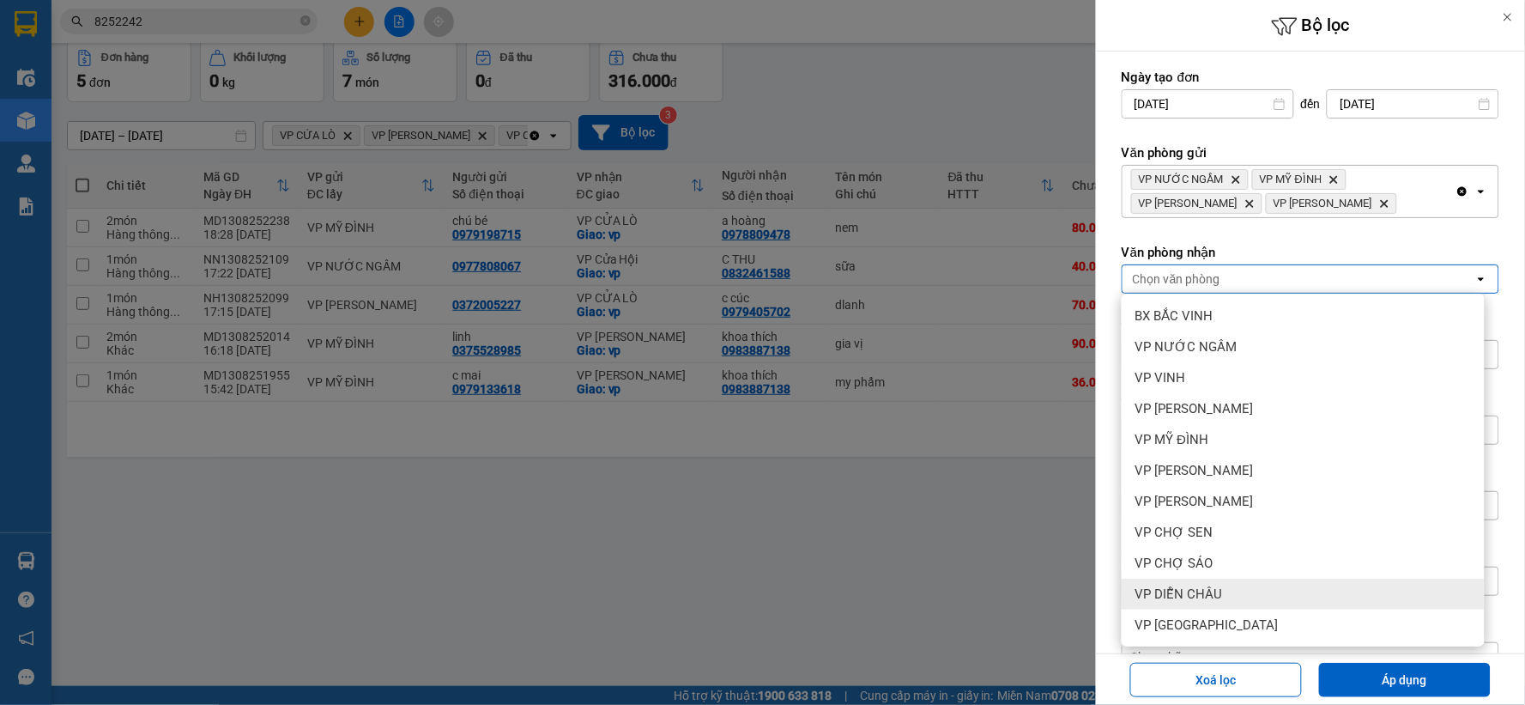
click at [1274, 588] on div "VP DIỄN CHÂU" at bounding box center [1303, 593] width 363 height 31
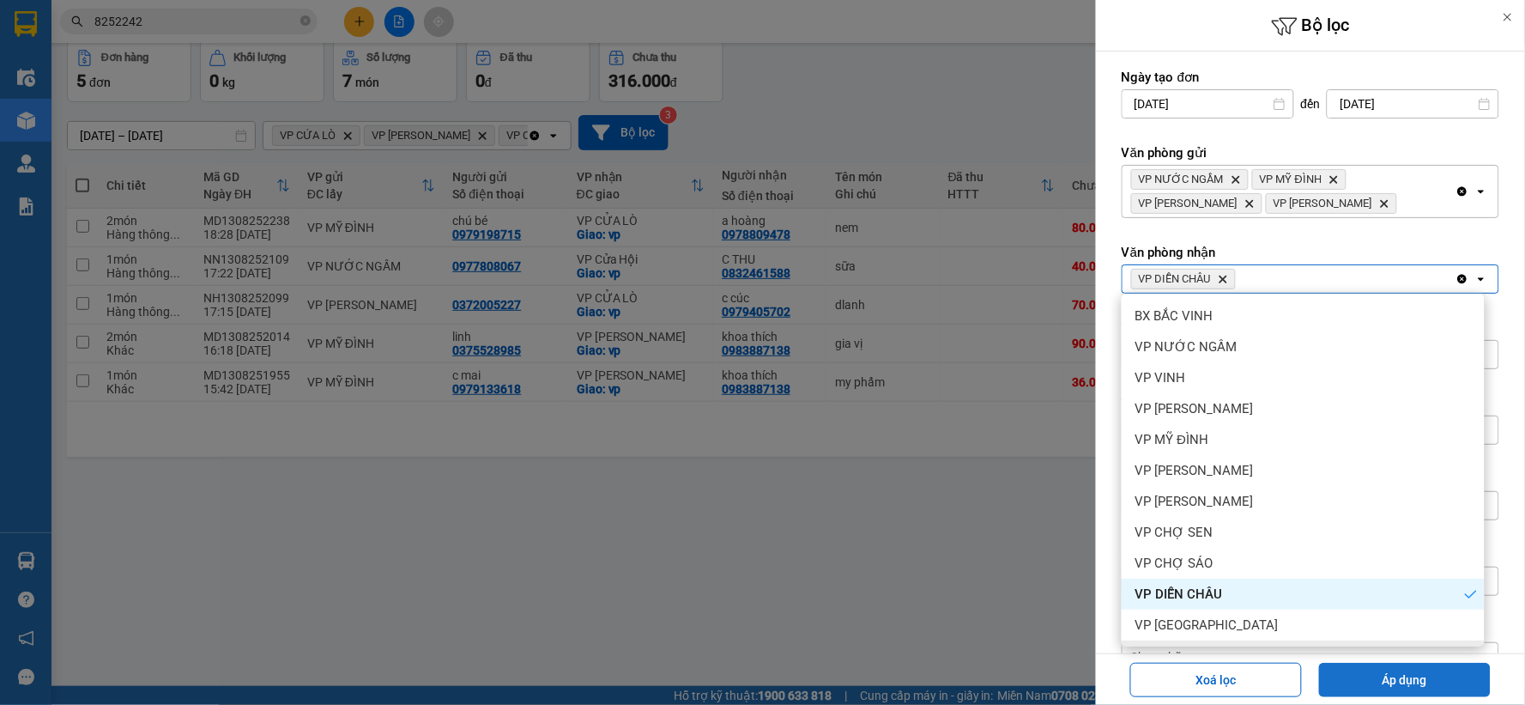
click at [1396, 671] on button "Áp dụng" at bounding box center [1405, 680] width 172 height 34
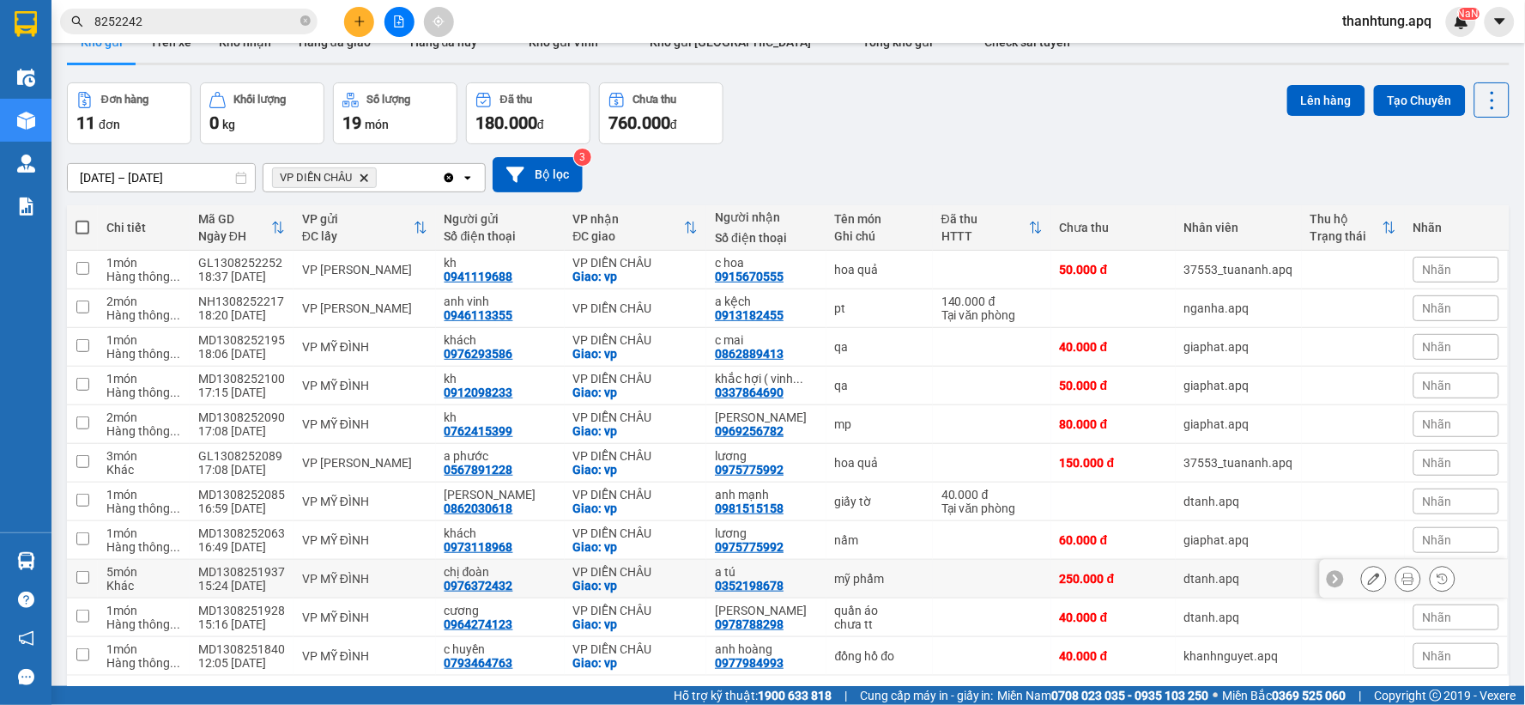
scroll to position [3, 0]
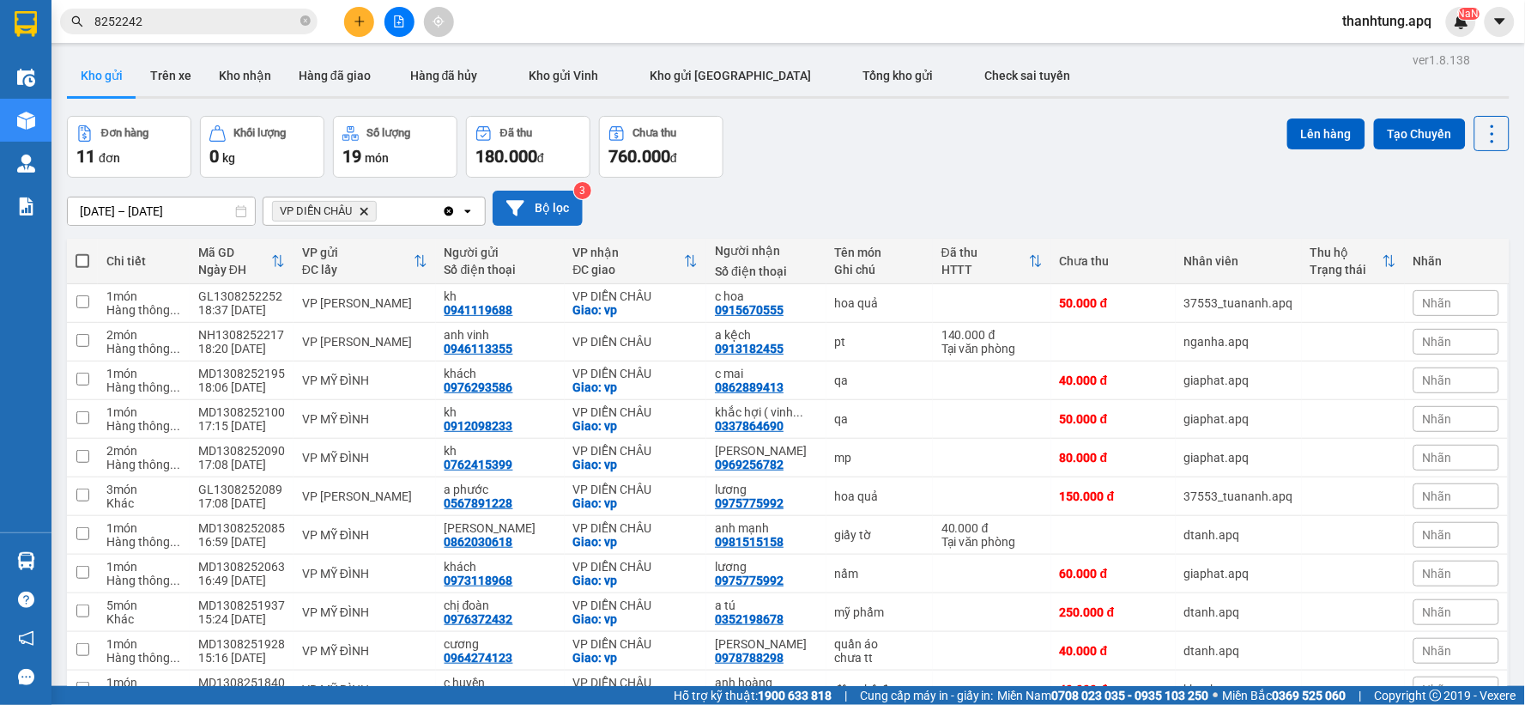
click at [522, 208] on icon at bounding box center [515, 208] width 18 height 18
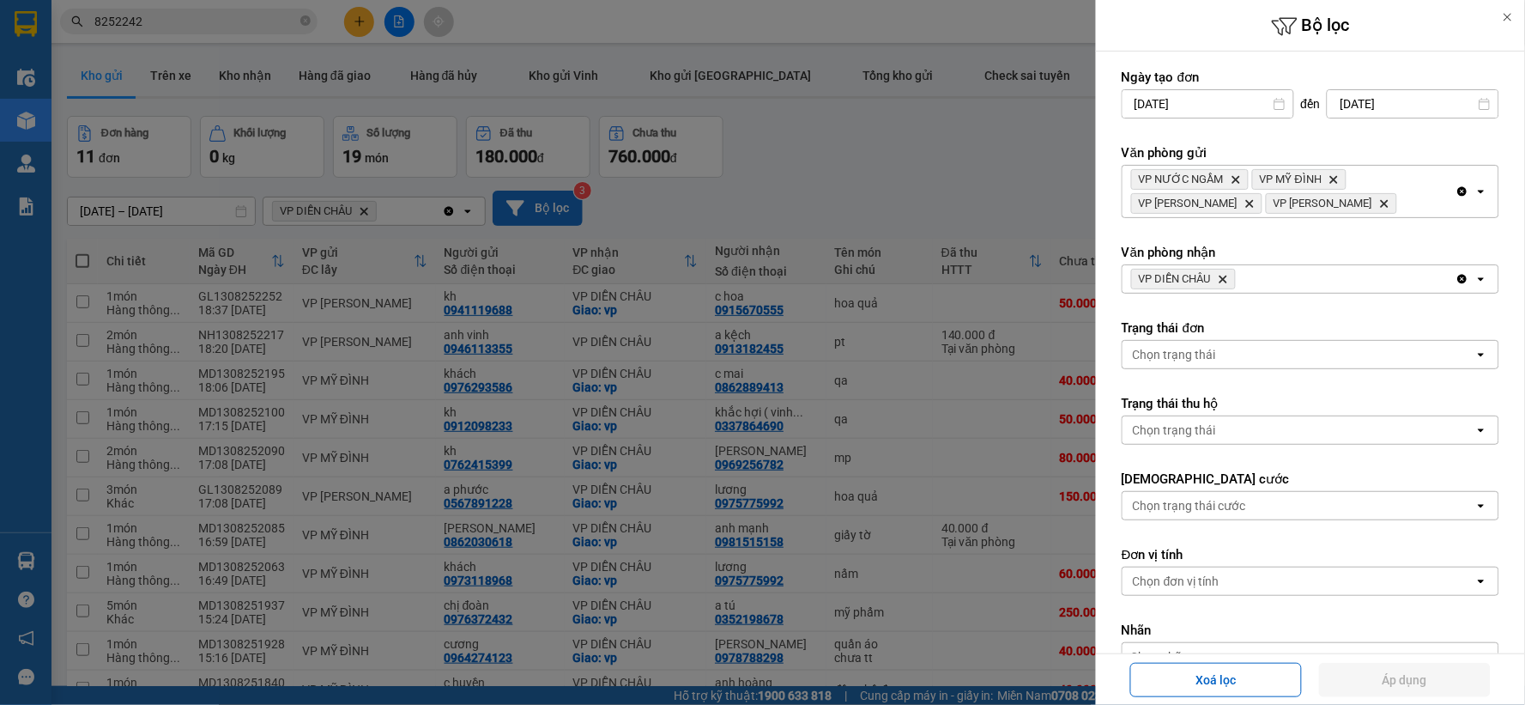
click at [1227, 278] on icon "VP DIỄN CHÂU, close by backspace" at bounding box center [1224, 280] width 8 height 8
click at [1227, 278] on div "Chọn văn phòng" at bounding box center [1299, 278] width 352 height 27
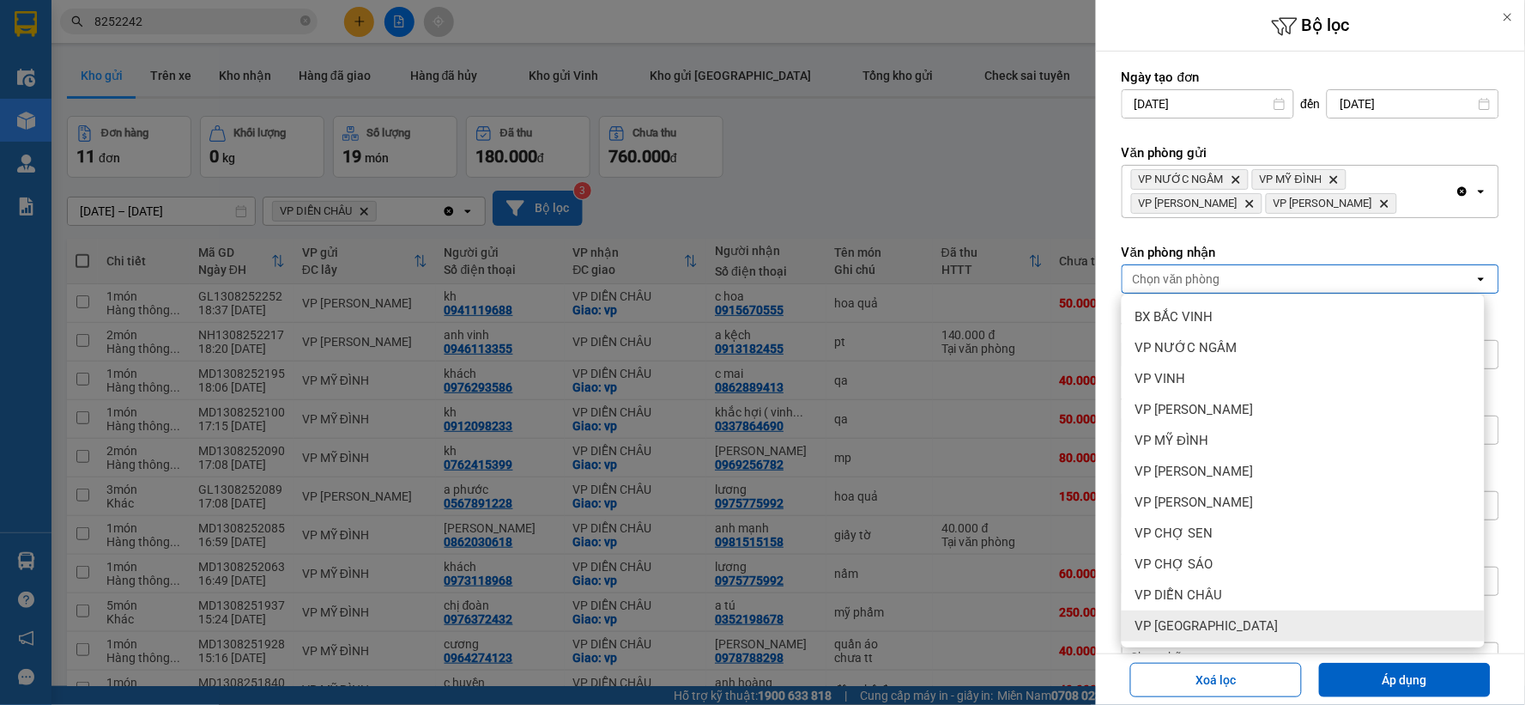
click at [1231, 621] on span "VP [GEOGRAPHIC_DATA]" at bounding box center [1206, 625] width 143 height 17
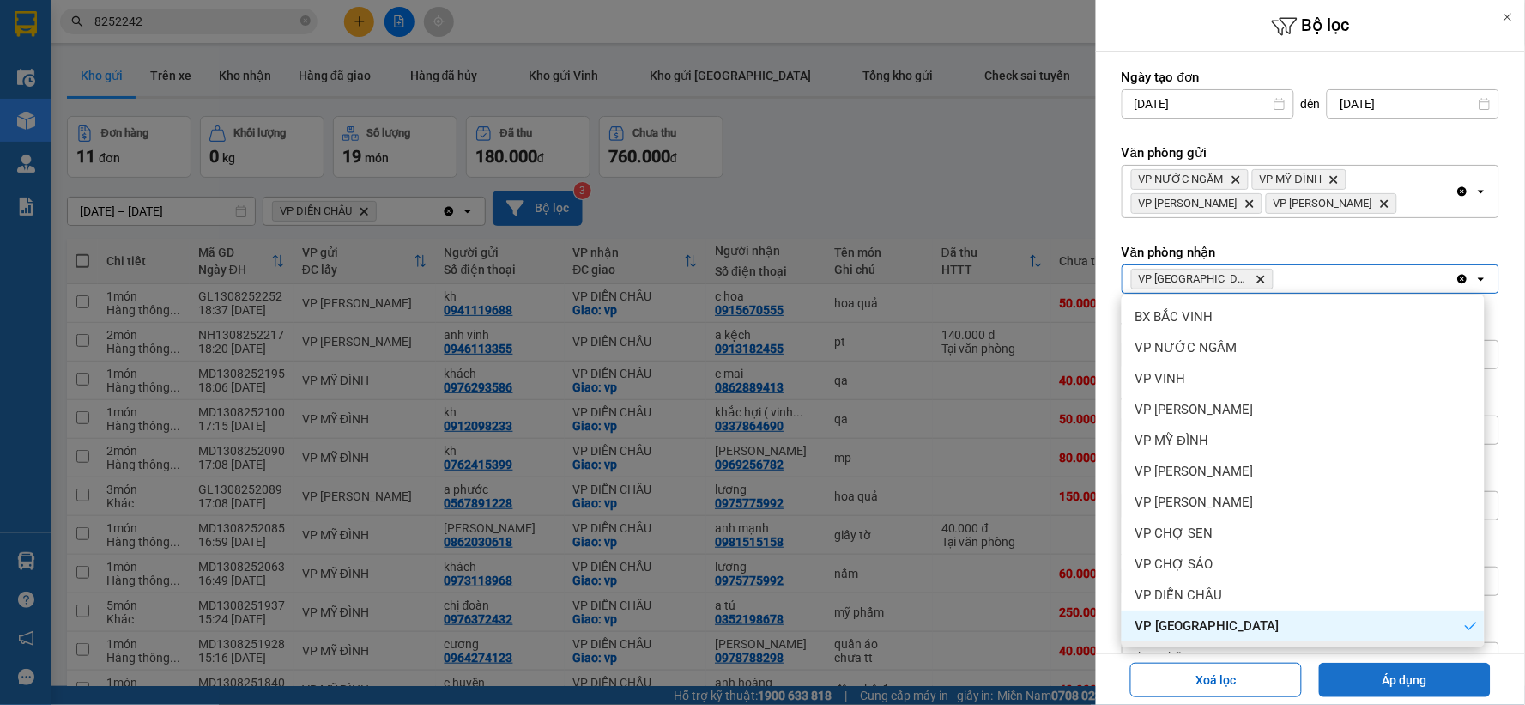
drag, startPoint x: 1414, startPoint y: 682, endPoint x: 1402, endPoint y: 678, distance: 12.8
click at [1416, 683] on button "Áp dụng" at bounding box center [1405, 680] width 172 height 34
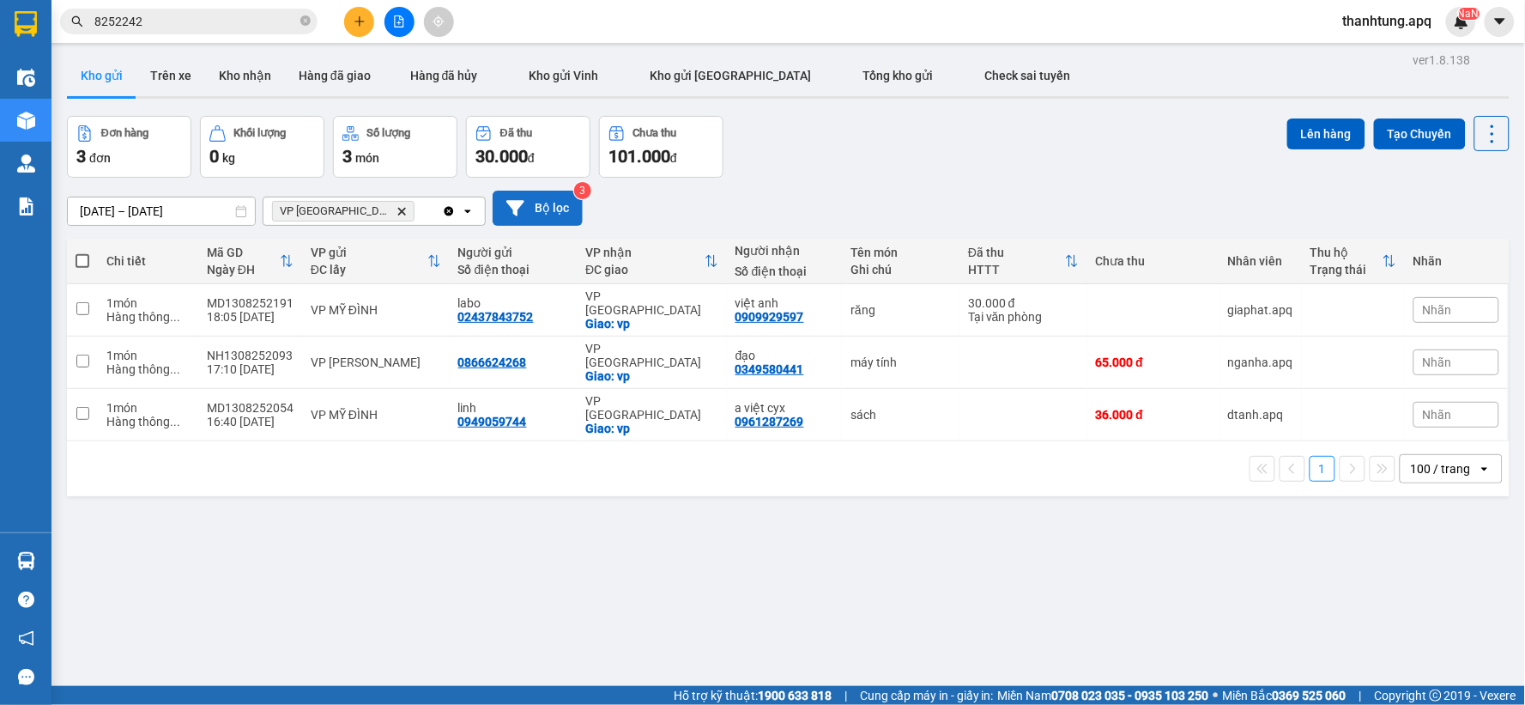
click at [981, 139] on div "Đơn hàng 3 đơn Khối lượng 0 kg Số lượng 3 món Đã thu 30.000 đ Chưa thu 101.000 …" at bounding box center [788, 147] width 1443 height 62
click at [361, 17] on icon "plus" at bounding box center [360, 21] width 12 height 12
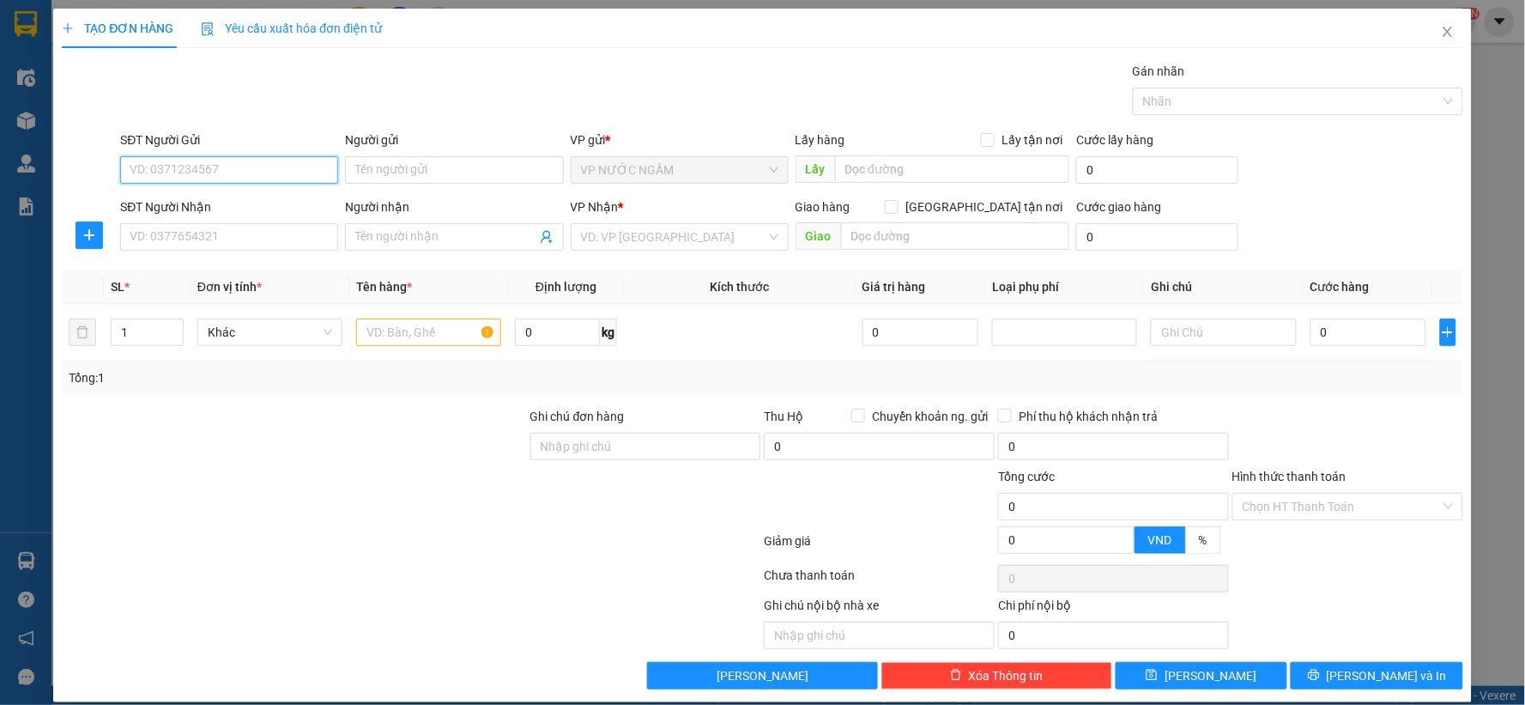
click at [271, 170] on input "SĐT Người Gửi" at bounding box center [229, 169] width 218 height 27
click at [198, 198] on div "0915662138" at bounding box center [228, 204] width 196 height 19
type input "0915662138"
click at [223, 243] on input "SĐT Người Nhận" at bounding box center [229, 236] width 218 height 27
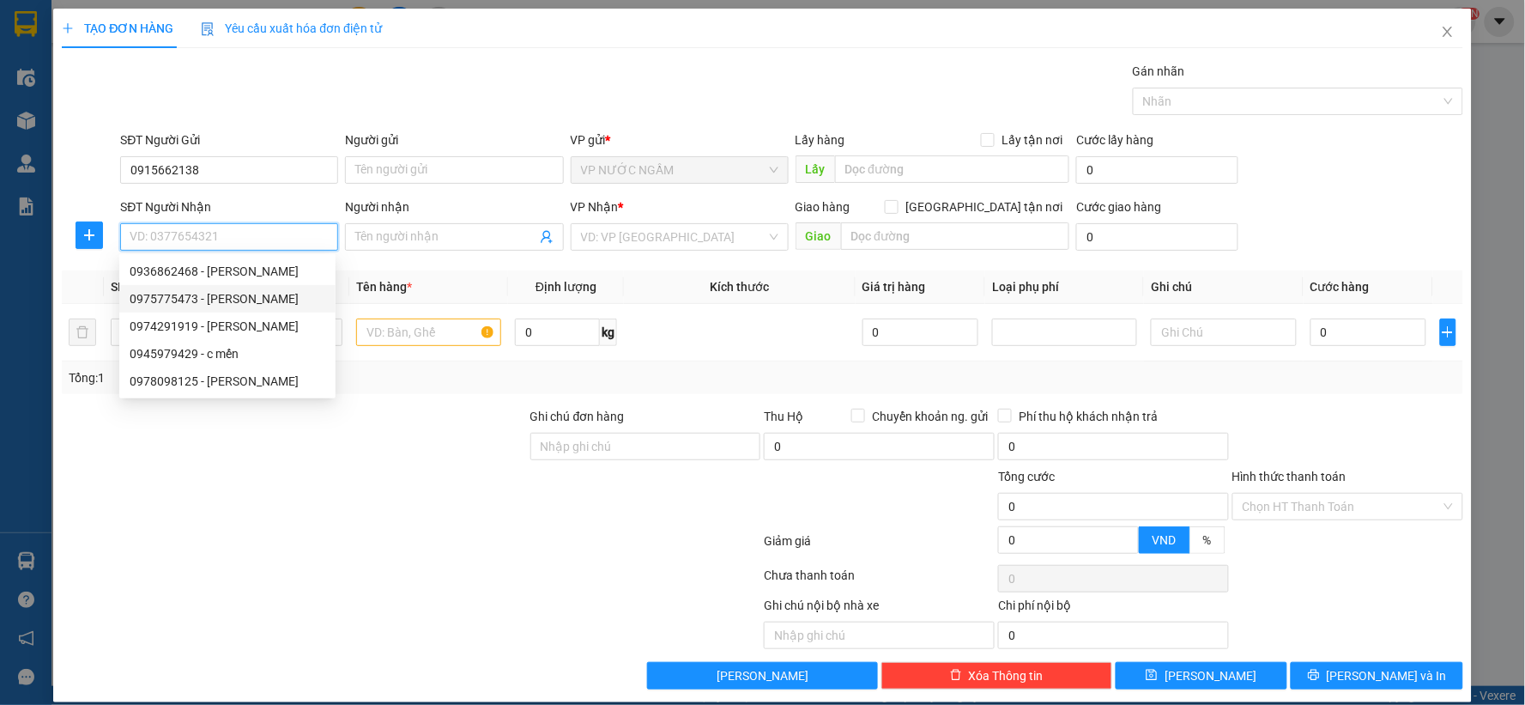
click at [232, 301] on div "0975775473 - huyền ngô đức kế" at bounding box center [228, 298] width 196 height 19
type input "0975775473"
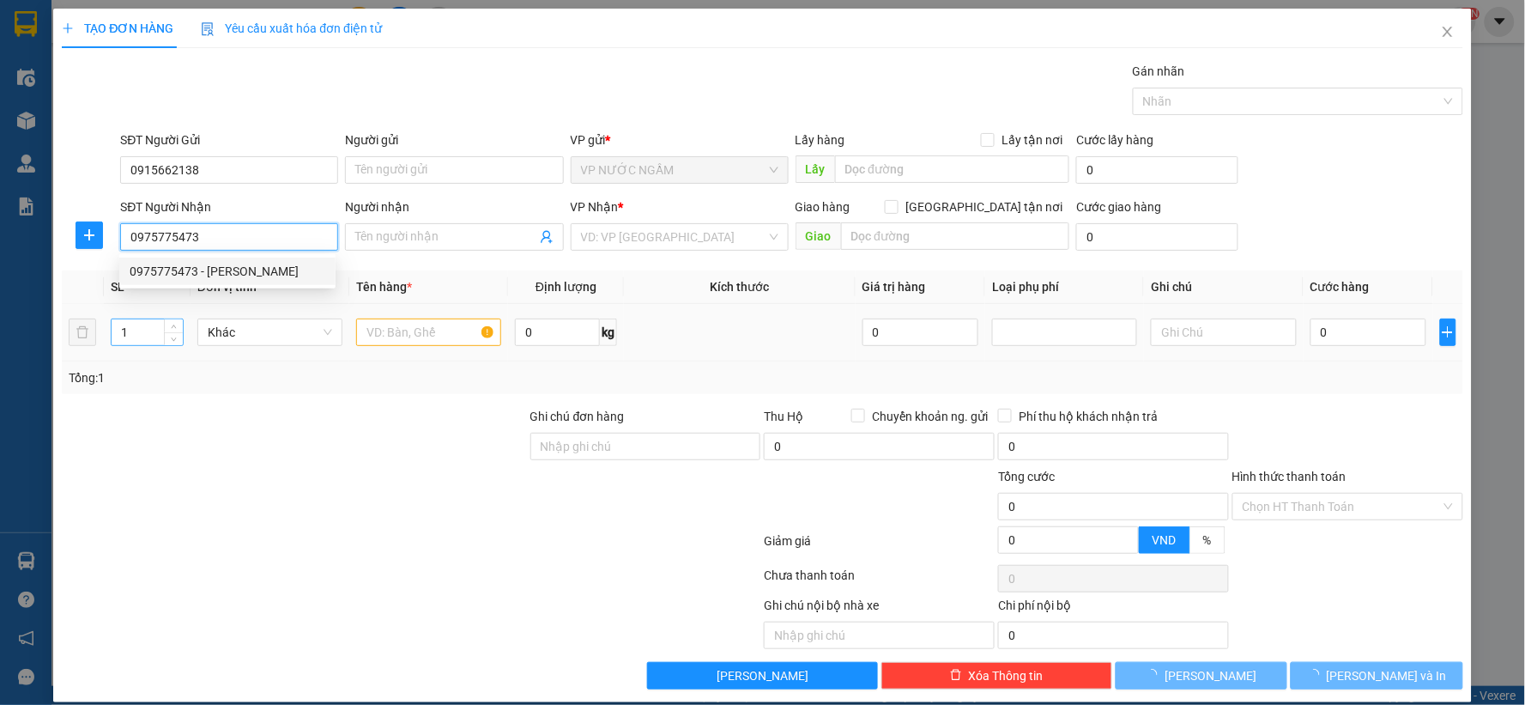
type input "huyền ngô đức kế"
checkbox input "true"
type input "186 ngô đức kế"
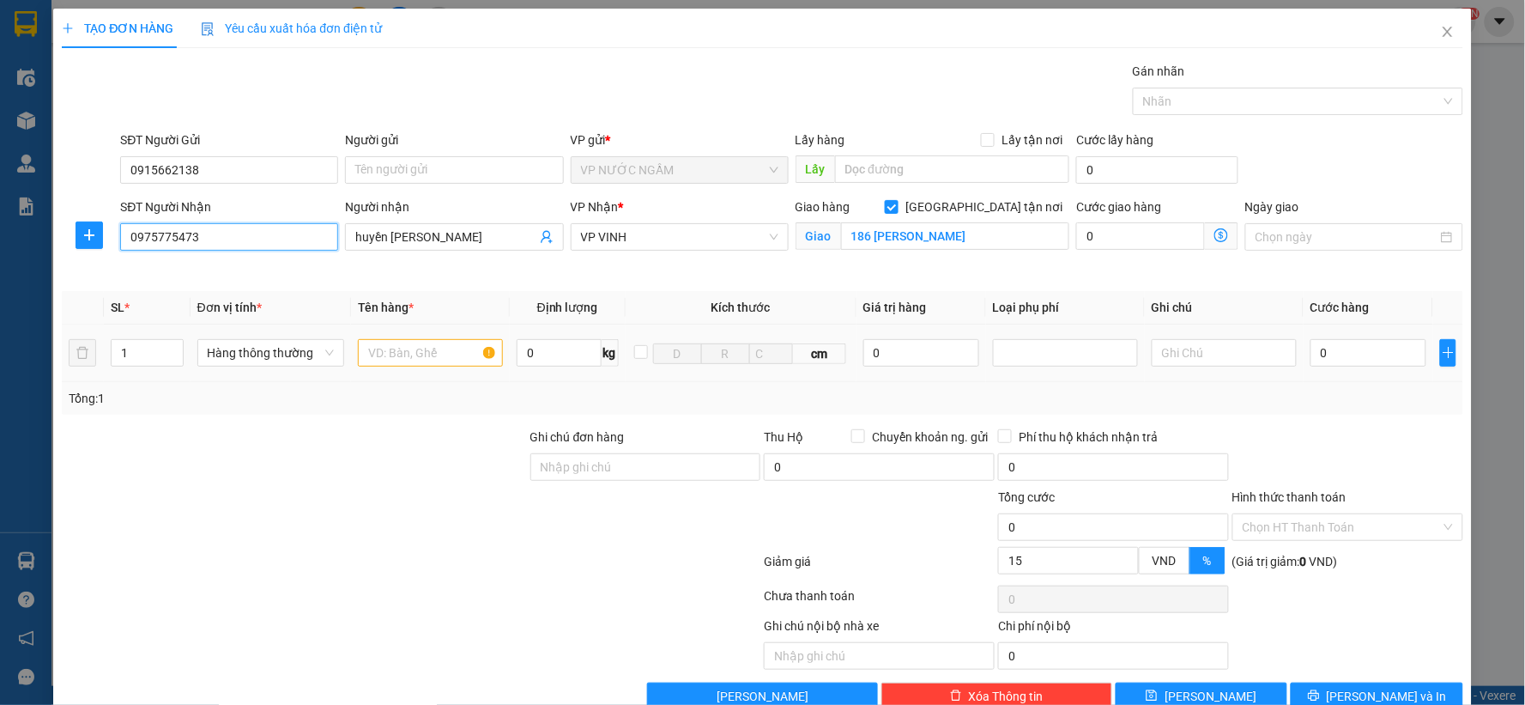
type input "15"
click at [387, 354] on input "text" at bounding box center [430, 352] width 145 height 27
type input "h"
type input "bánh"
click at [1379, 364] on input "0" at bounding box center [1369, 352] width 116 height 27
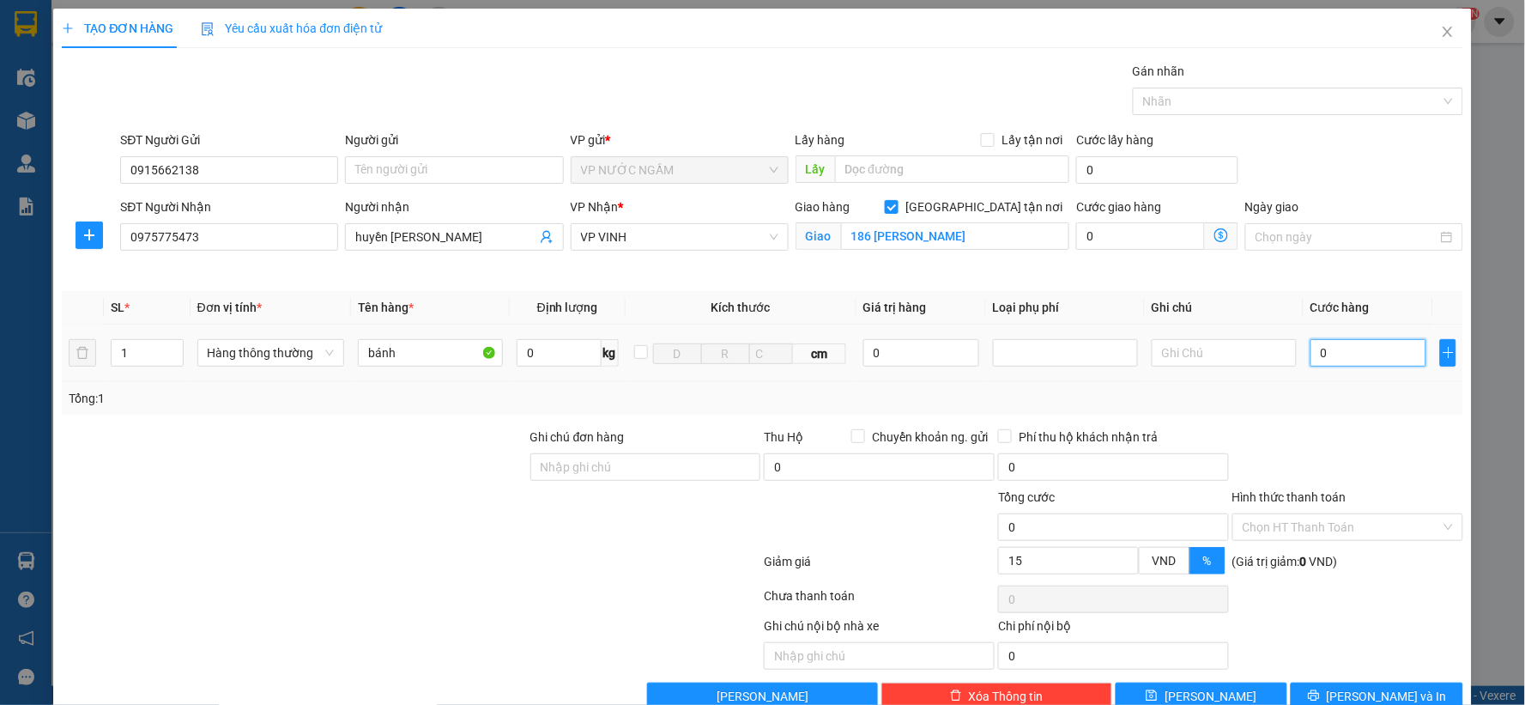
type input "4"
type input "40"
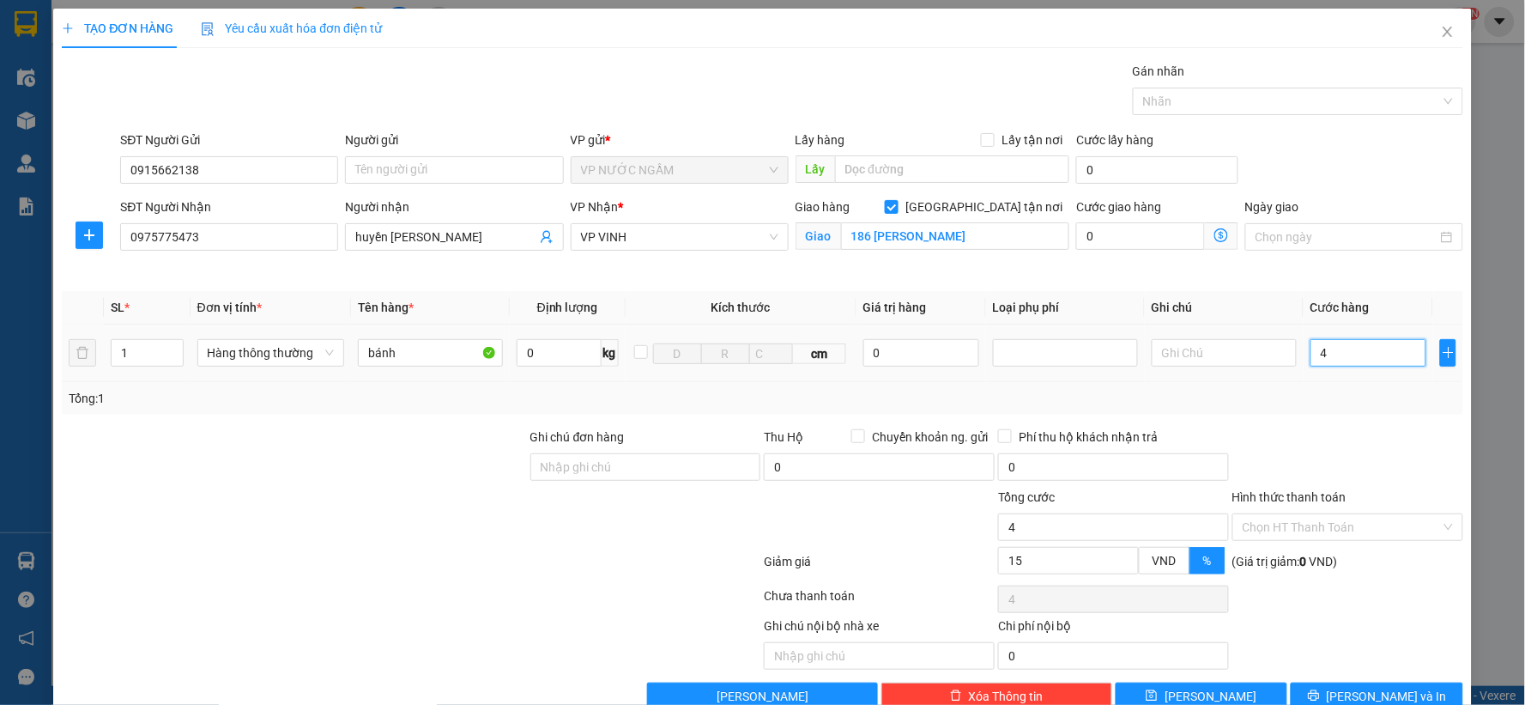
type input "40"
type input "40.000"
type input "34.000"
click at [1368, 457] on div at bounding box center [1348, 457] width 234 height 60
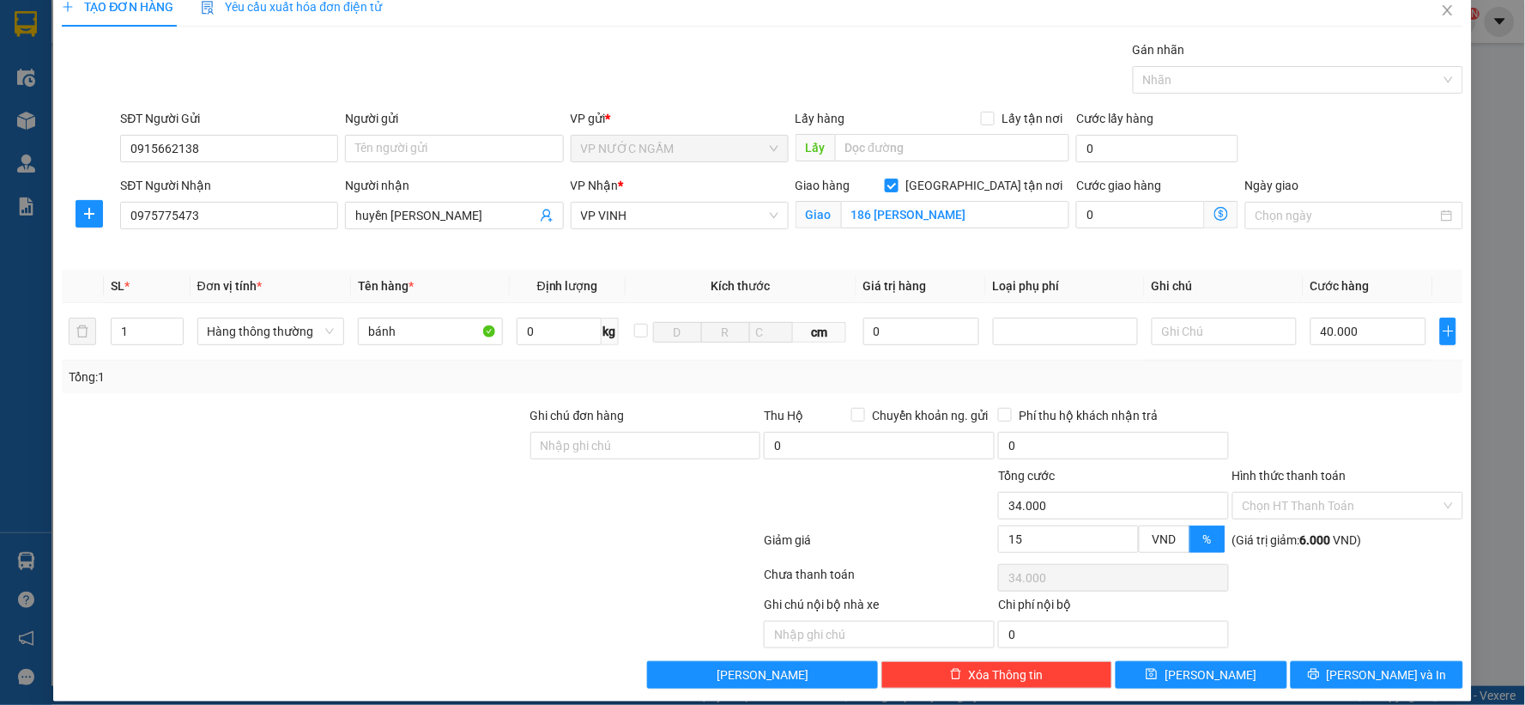
scroll to position [39, 0]
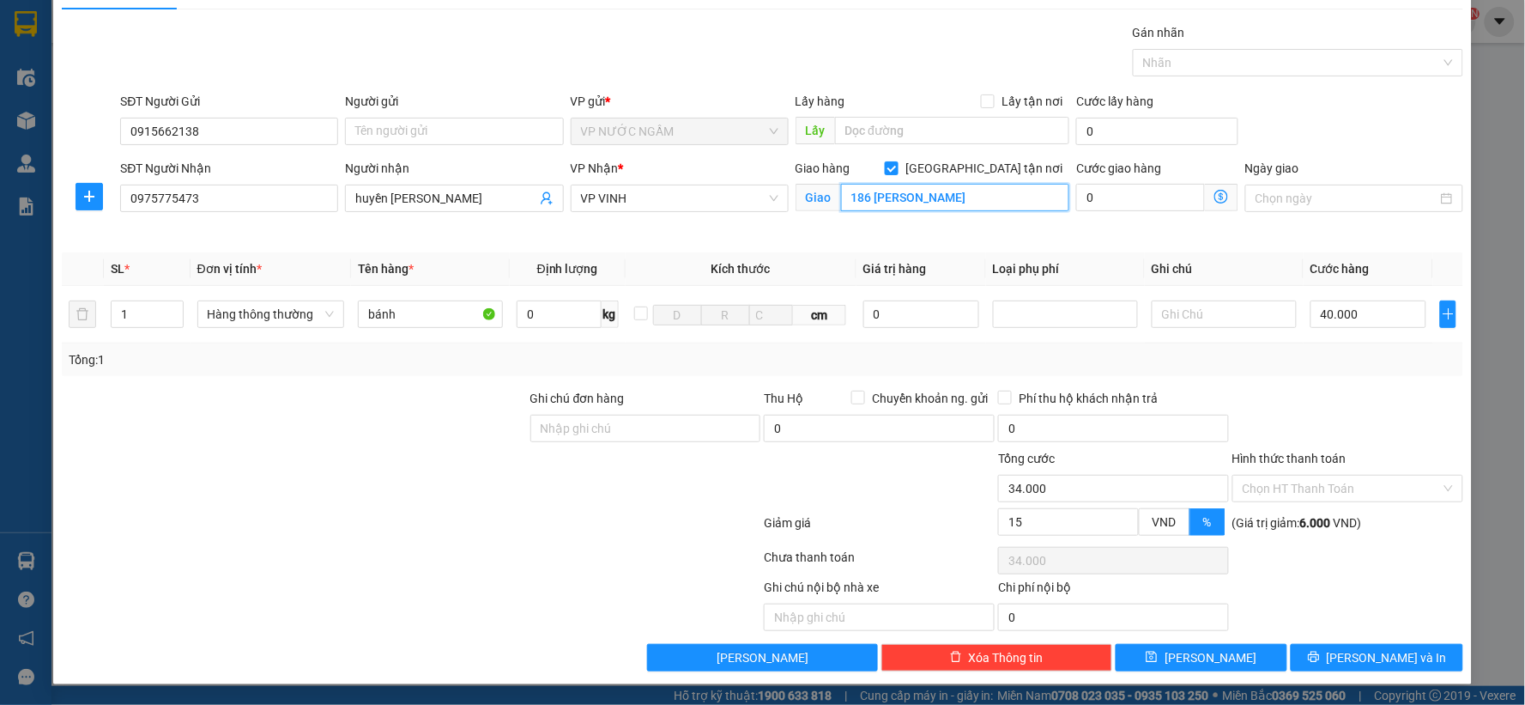
click at [944, 201] on input "186 ngô đức kế" at bounding box center [955, 197] width 229 height 27
type input "chợ đàu mối"
click at [1317, 657] on button "[PERSON_NAME] và In" at bounding box center [1377, 657] width 173 height 27
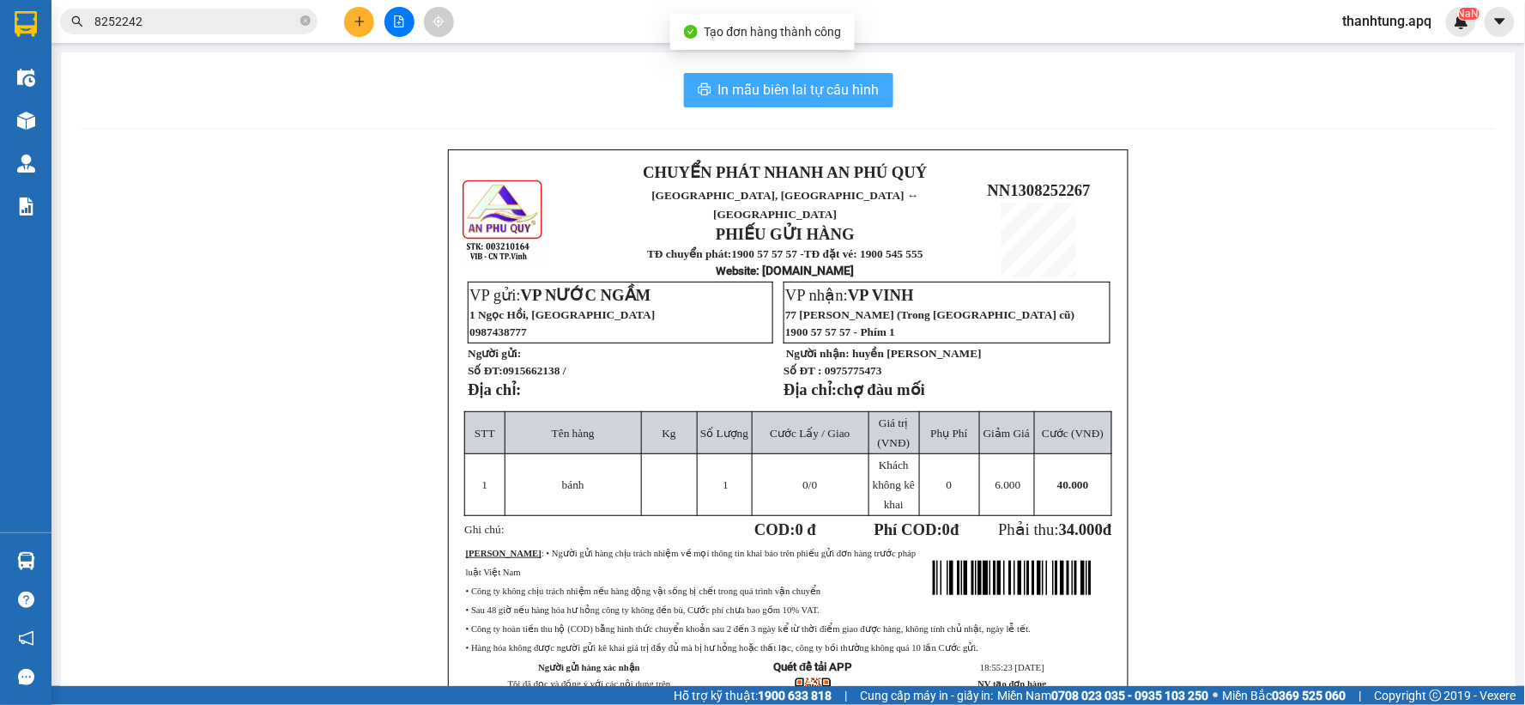
drag, startPoint x: 709, startPoint y: 84, endPoint x: 697, endPoint y: 88, distance: 12.5
click at [711, 84] on button "In mẫu biên lai tự cấu hình" at bounding box center [788, 90] width 209 height 34
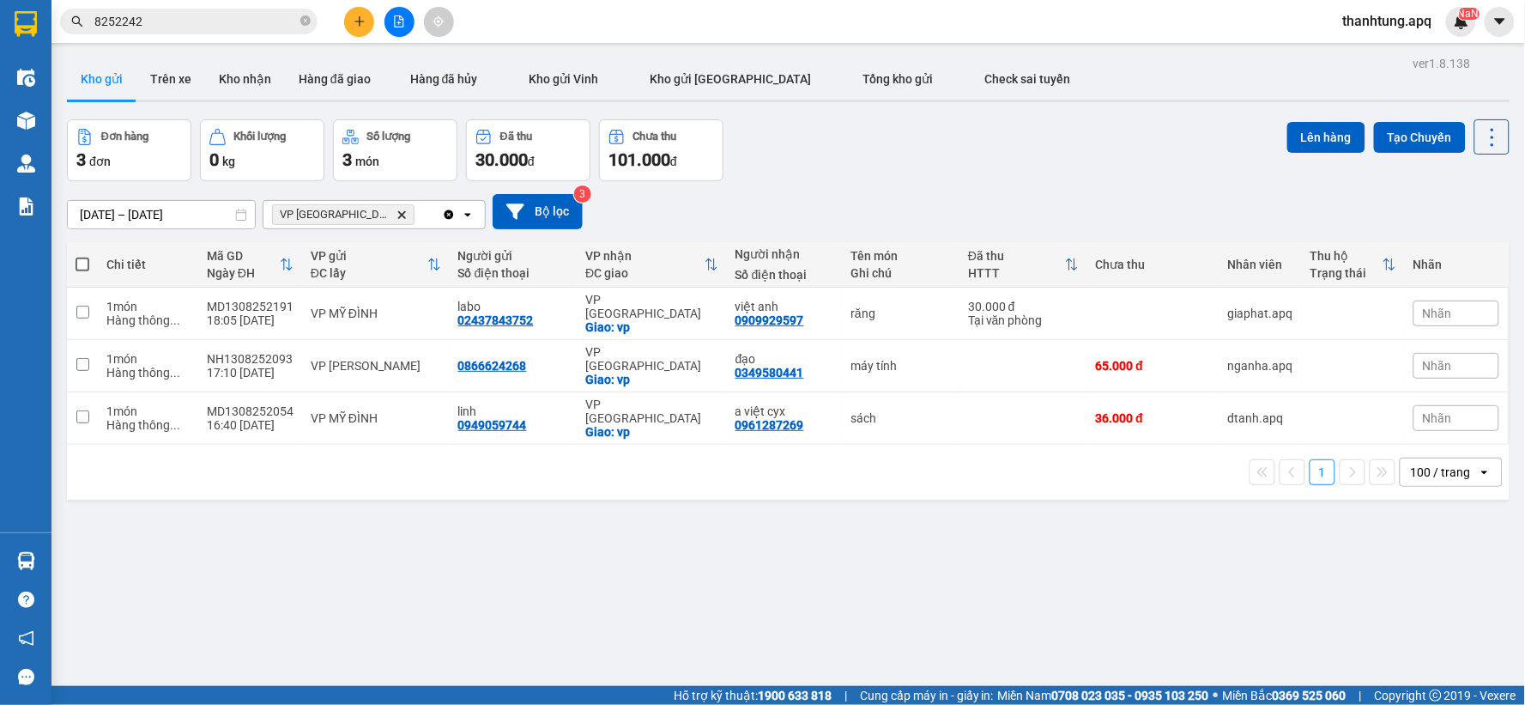
click at [1007, 567] on div "ver 1.8.138 Kho gửi Trên xe Kho nhận Hàng đã giao Hàng đã hủy Kho gửi Vinh Kho …" at bounding box center [788, 403] width 1456 height 705
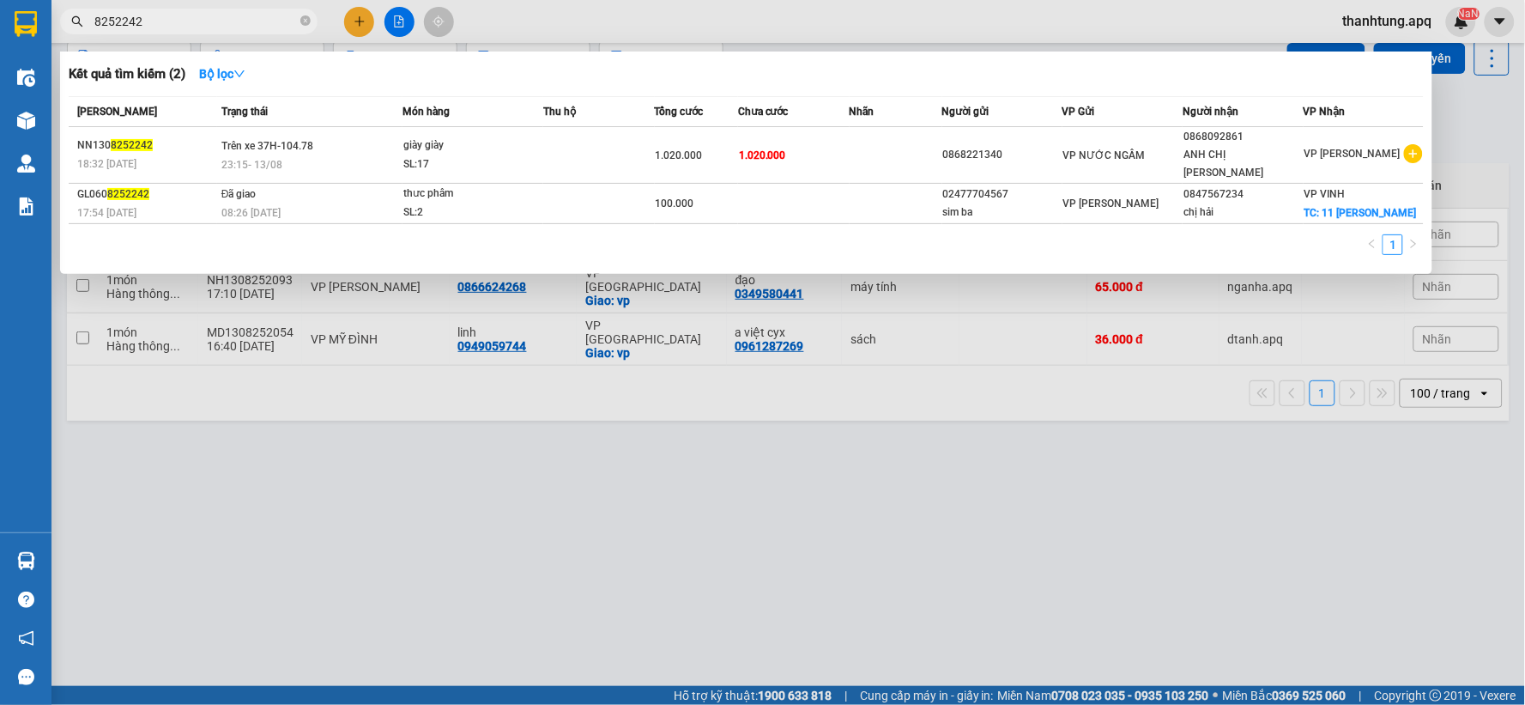
click at [227, 27] on input "8252242" at bounding box center [195, 21] width 203 height 19
type input "8"
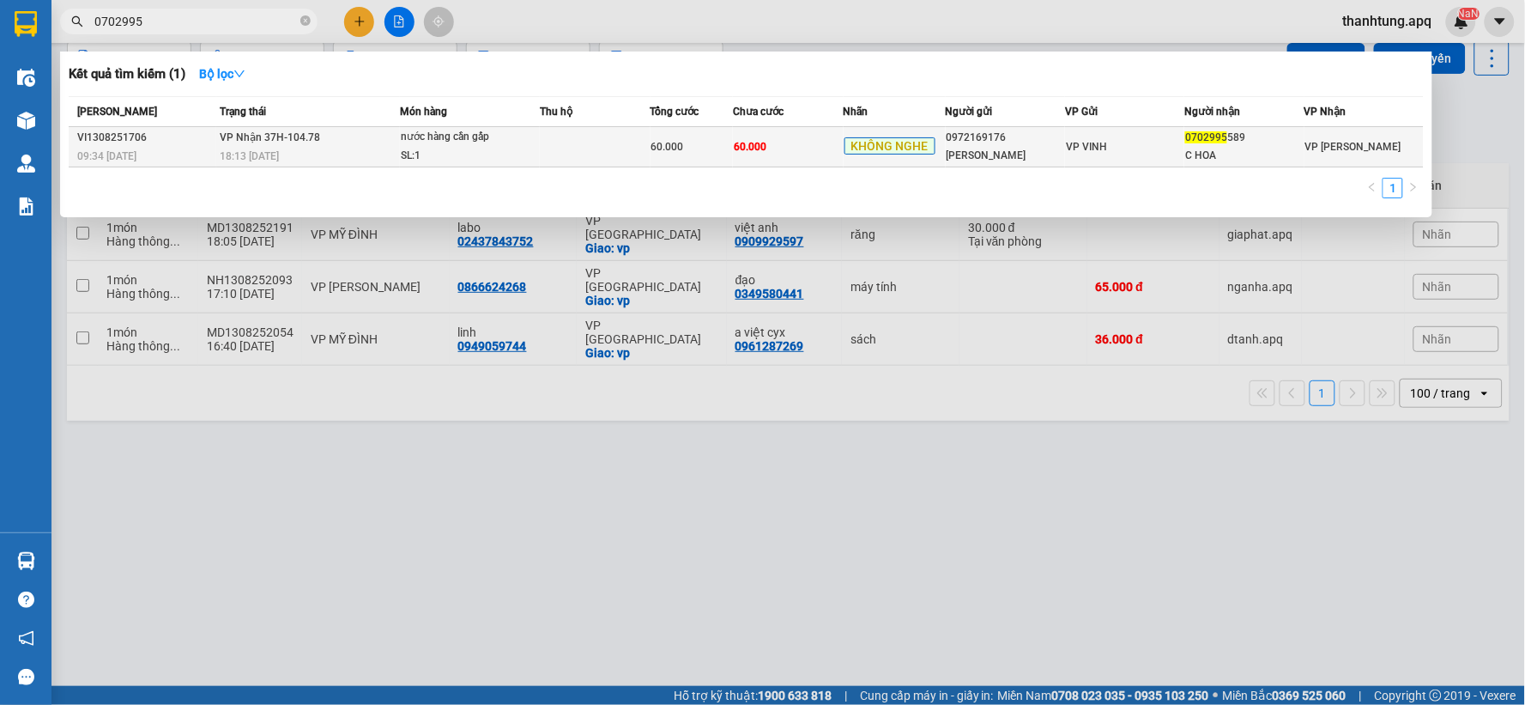
type input "0702995"
click at [658, 148] on span "60.000" at bounding box center [667, 147] width 33 height 12
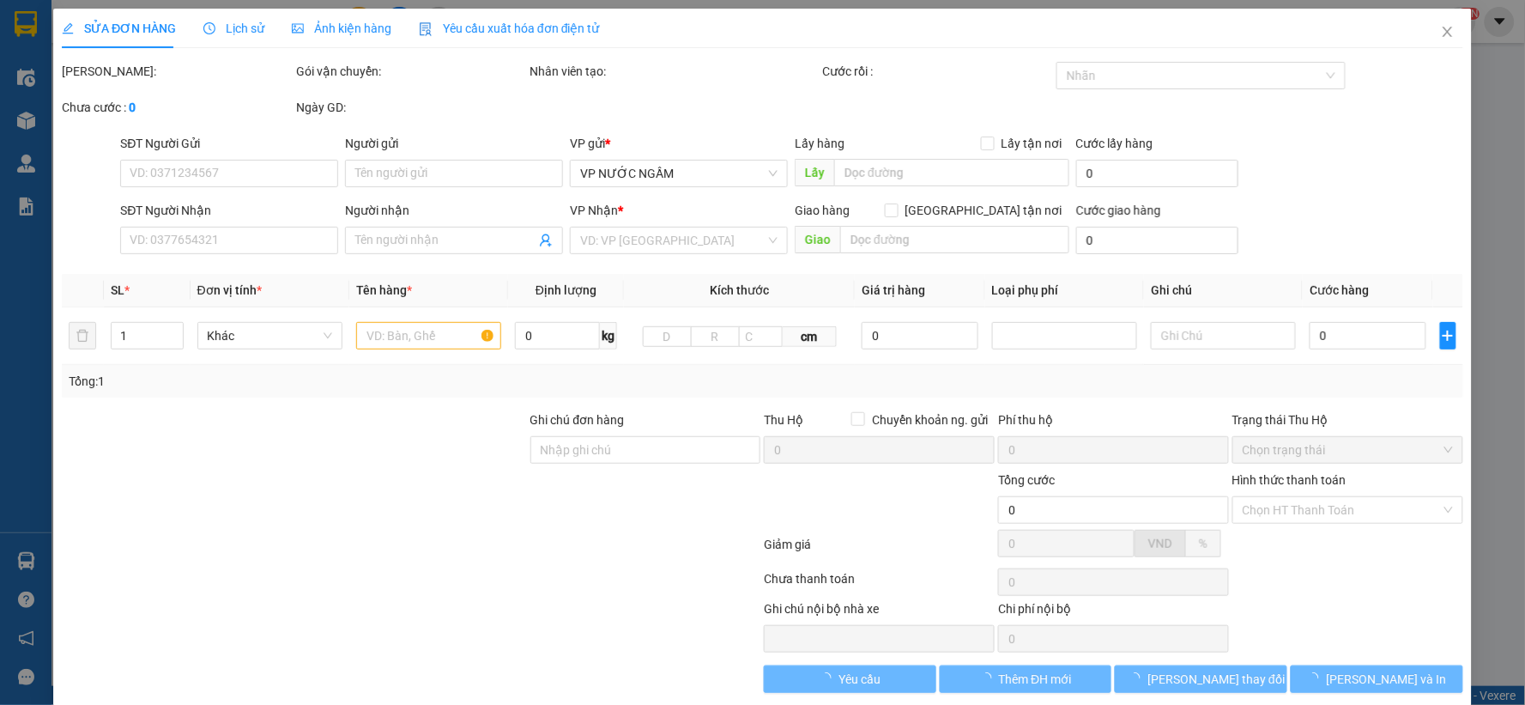
type input "0972169176"
type input "[PERSON_NAME]"
type input "0702995589"
type input "C HOA"
type input "60.000"
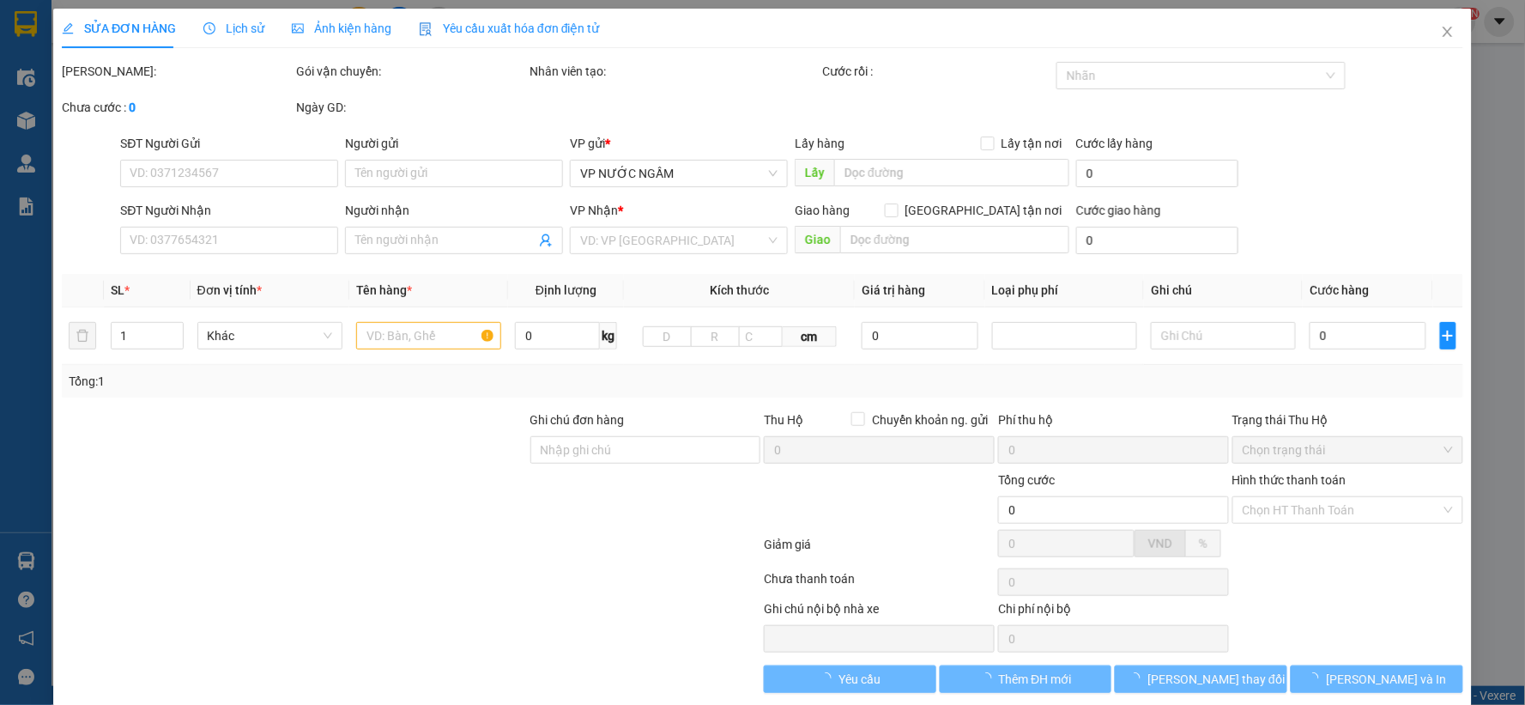
type input "60.000"
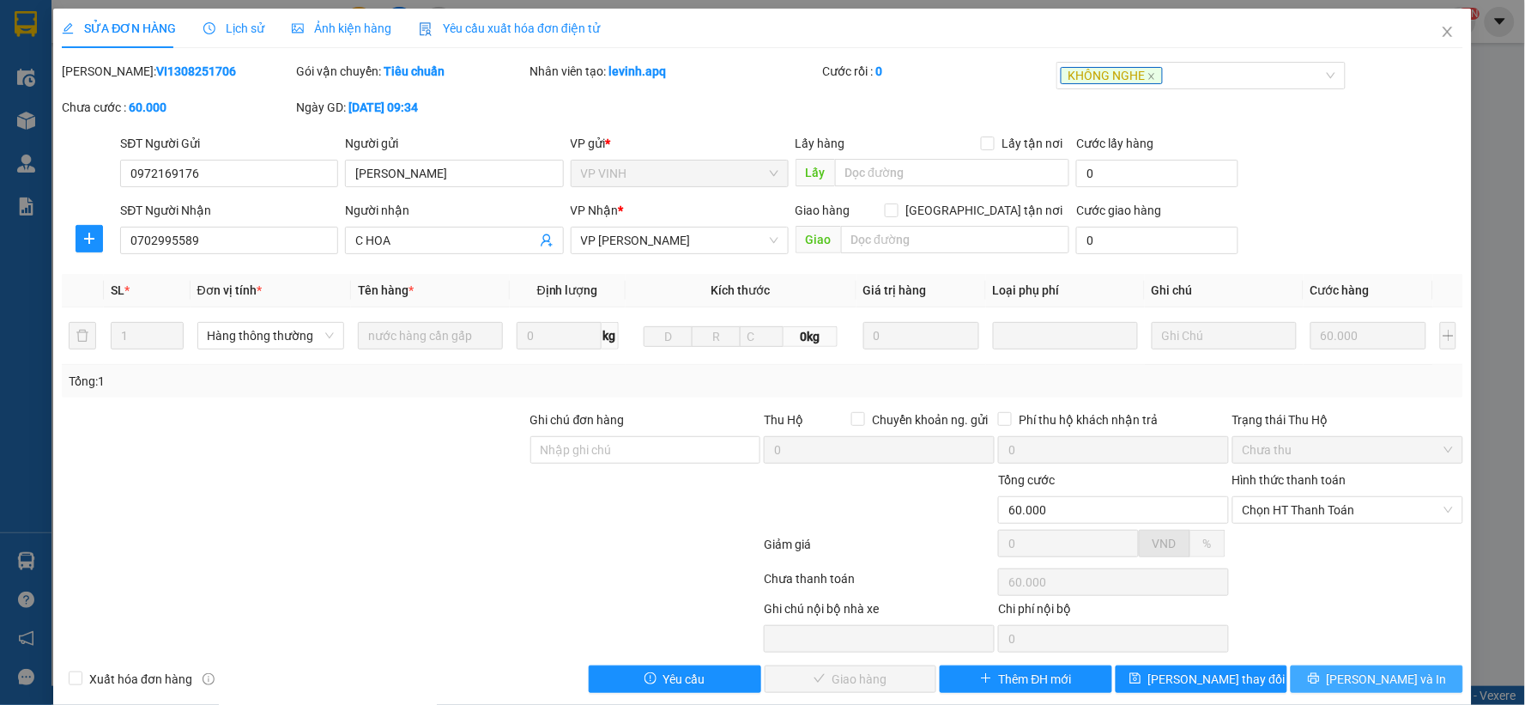
click at [1329, 675] on button "[PERSON_NAME] và In" at bounding box center [1377, 678] width 173 height 27
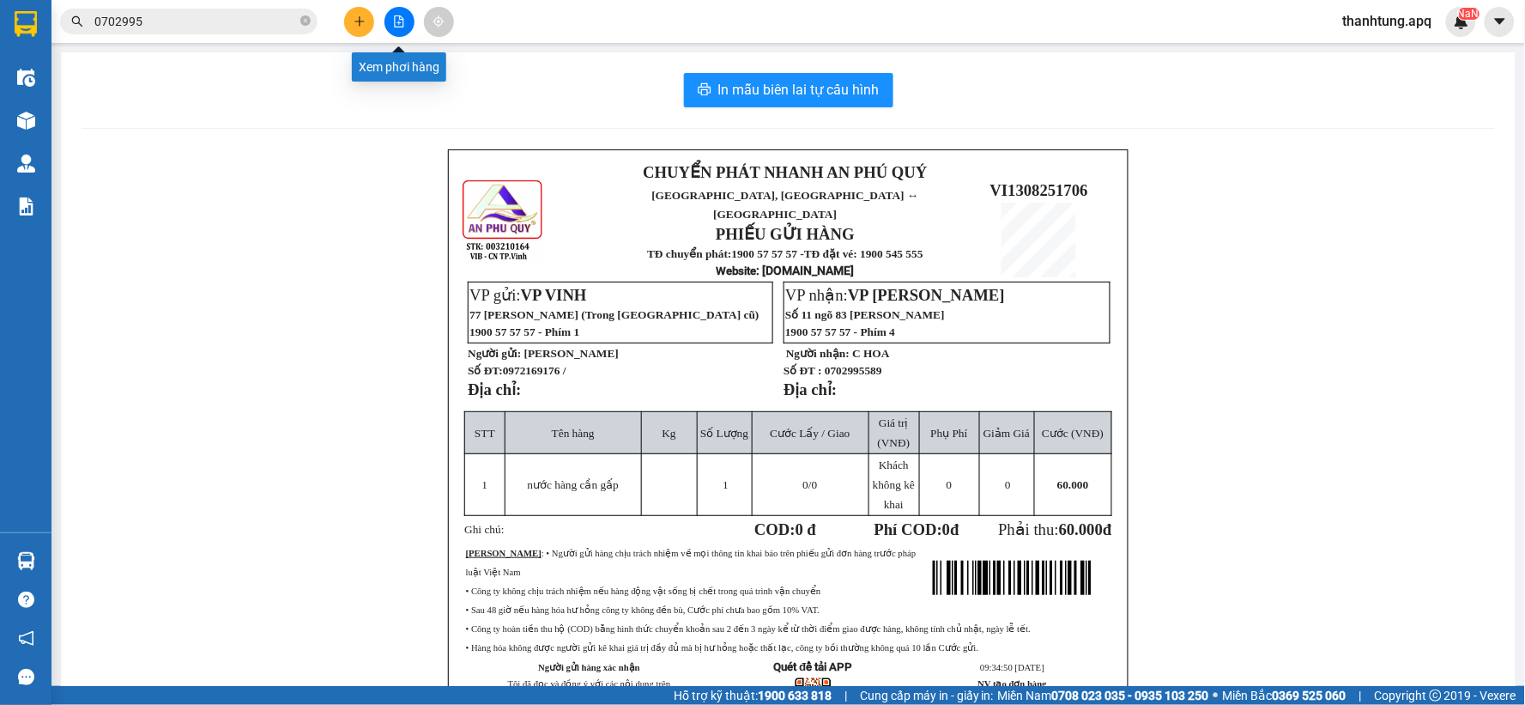
click at [397, 29] on button at bounding box center [400, 22] width 30 height 30
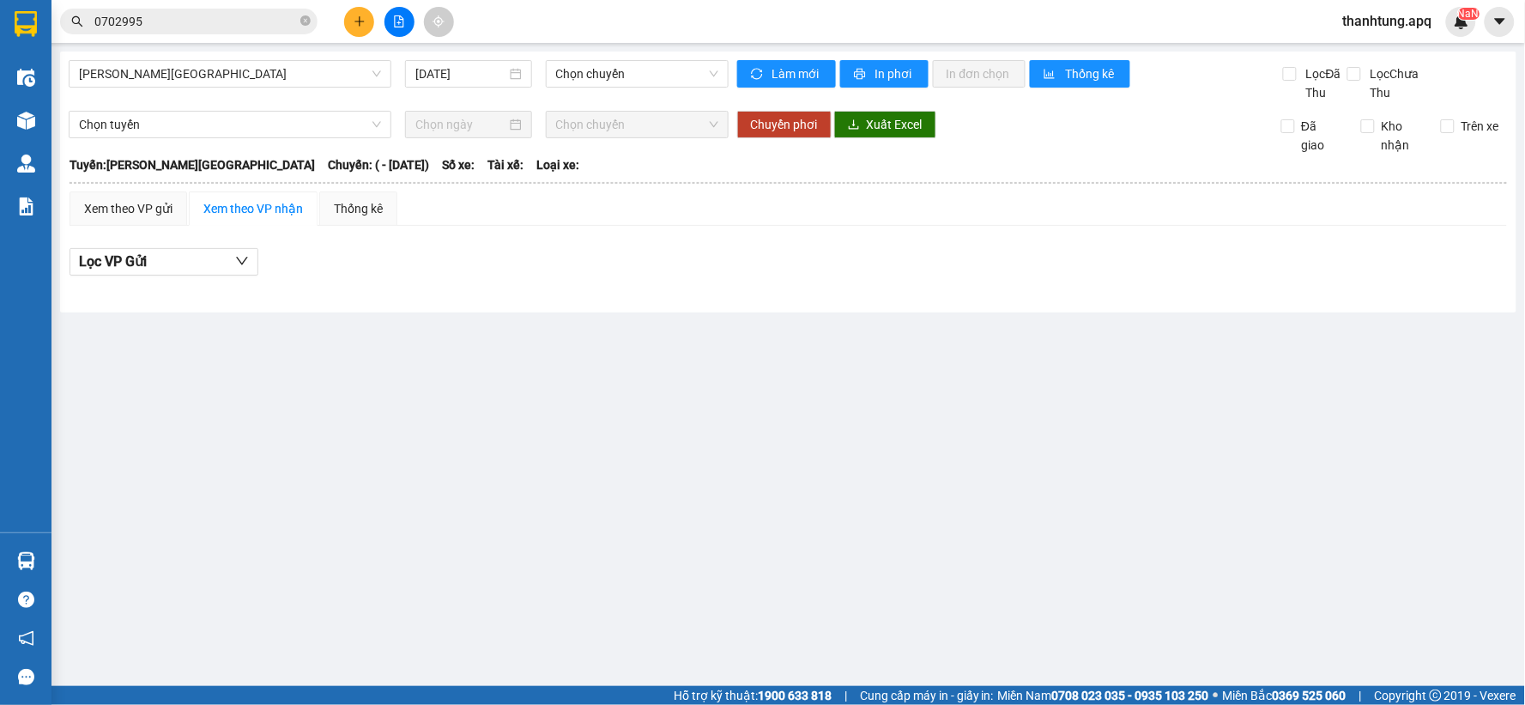
click at [318, 56] on div "Gia Lâm - Mỹ Đình 13/08/2025 Chọn chuyến Làm mới In phơi In đơn chọn Thống kê L…" at bounding box center [788, 181] width 1456 height 261
click at [299, 73] on span "[PERSON_NAME][GEOGRAPHIC_DATA]" at bounding box center [230, 74] width 302 height 26
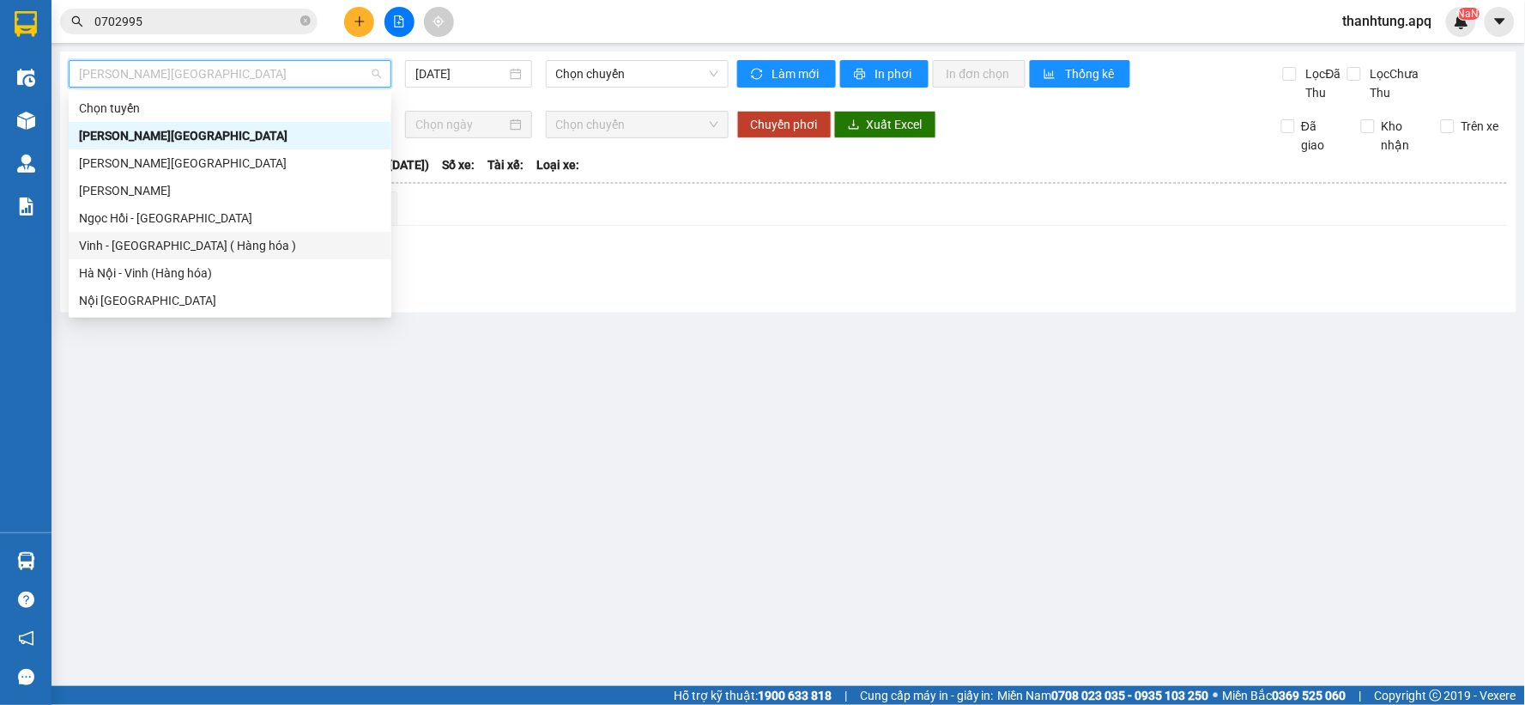
click at [230, 252] on div "Vinh - [GEOGRAPHIC_DATA] ( Hàng hóa )" at bounding box center [230, 245] width 302 height 19
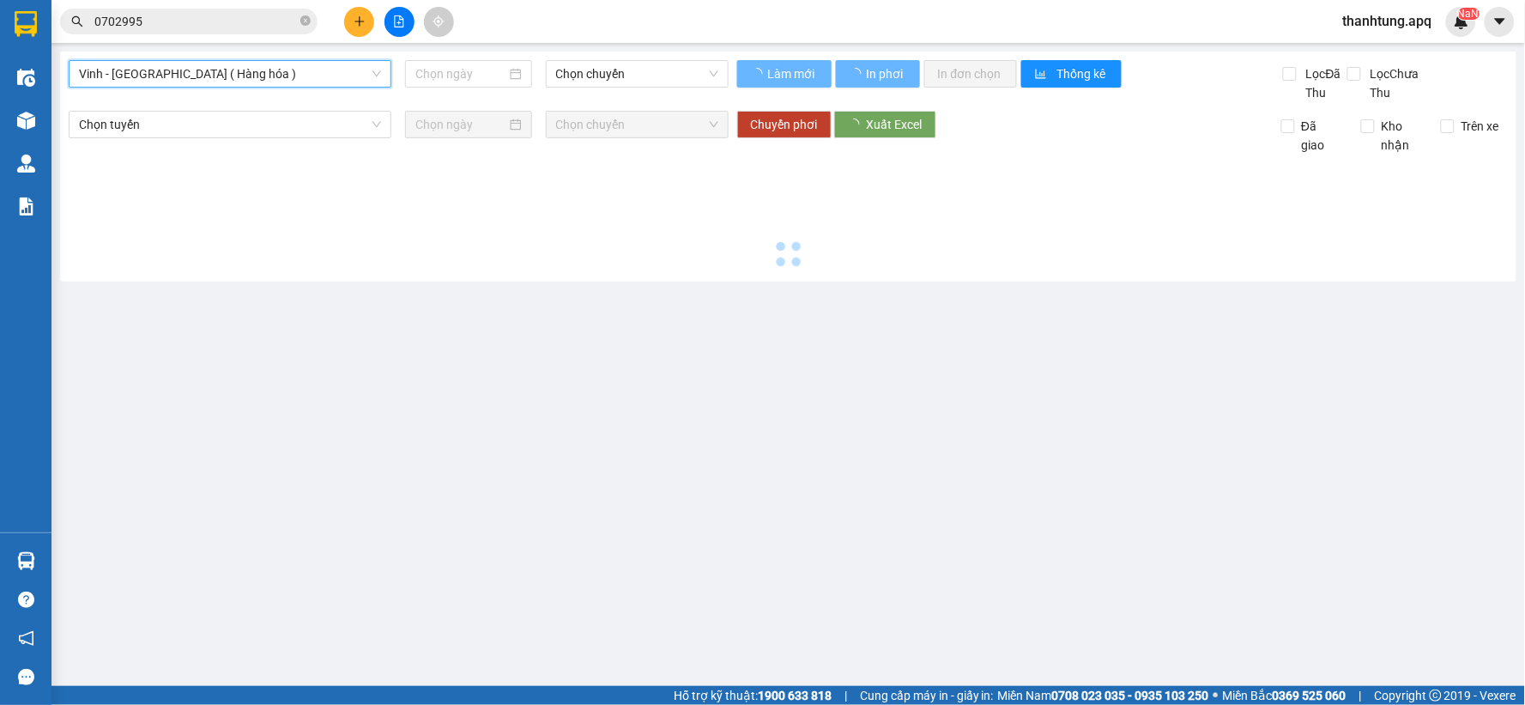
type input "[DATE]"
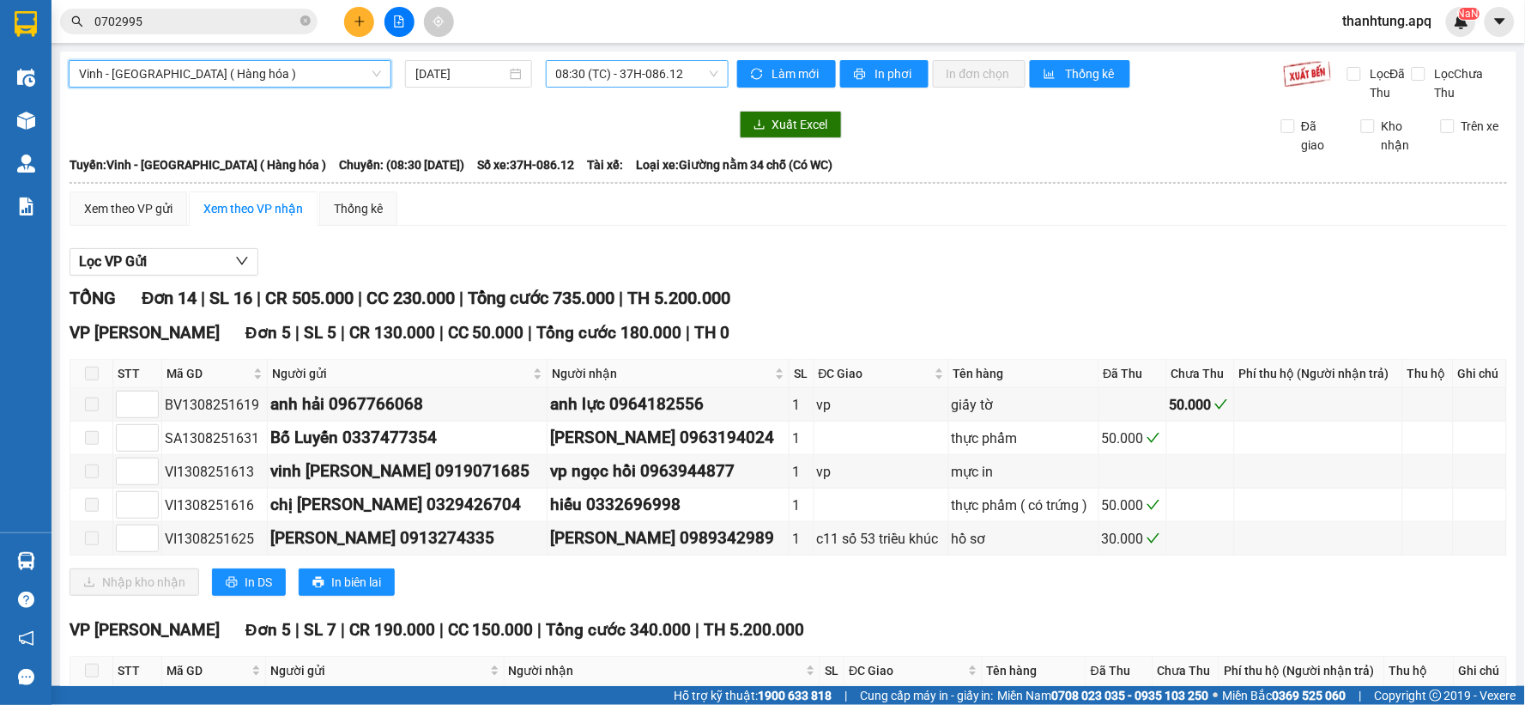
click at [680, 87] on div "08:30 (TC) - 37H-086.12" at bounding box center [637, 73] width 183 height 27
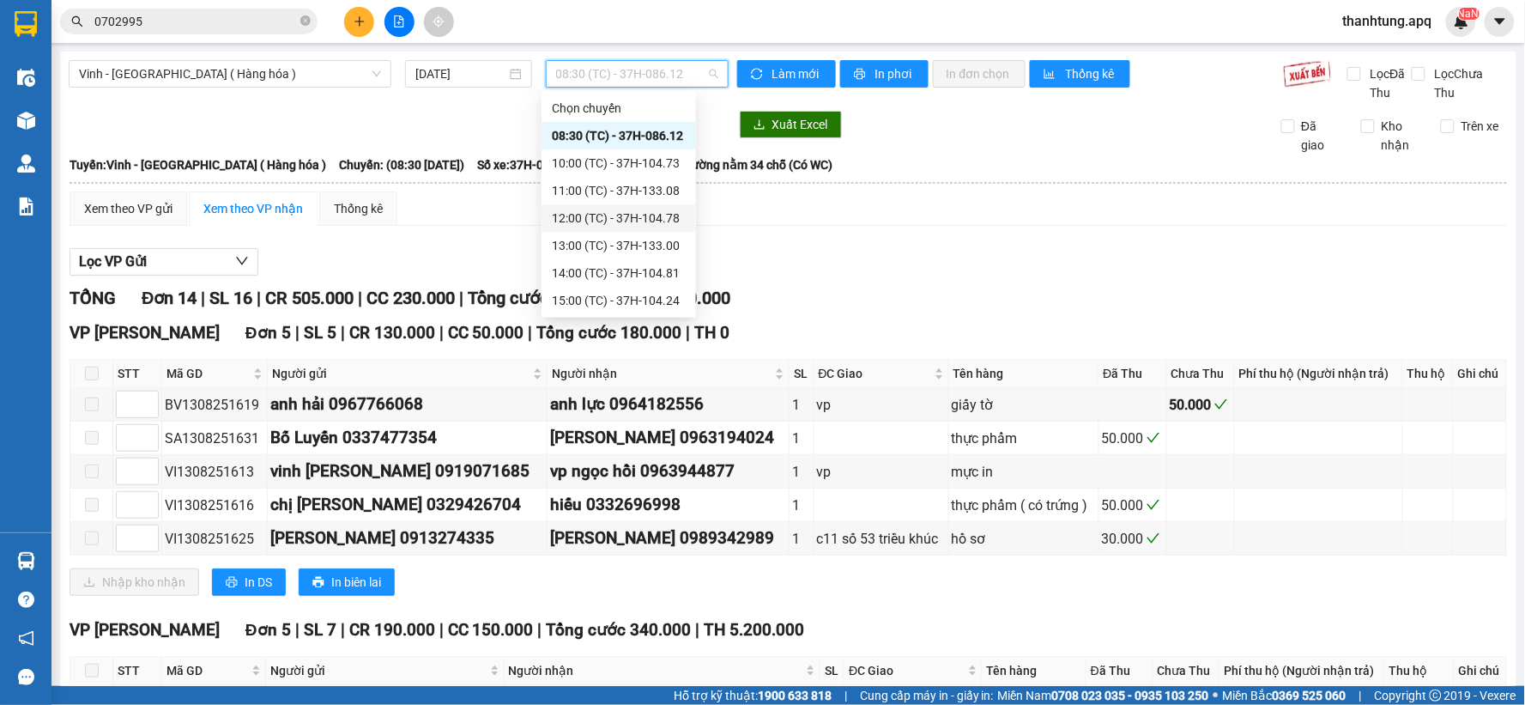
click at [642, 212] on div "12:00 (TC) - 37H-104.78" at bounding box center [619, 218] width 134 height 19
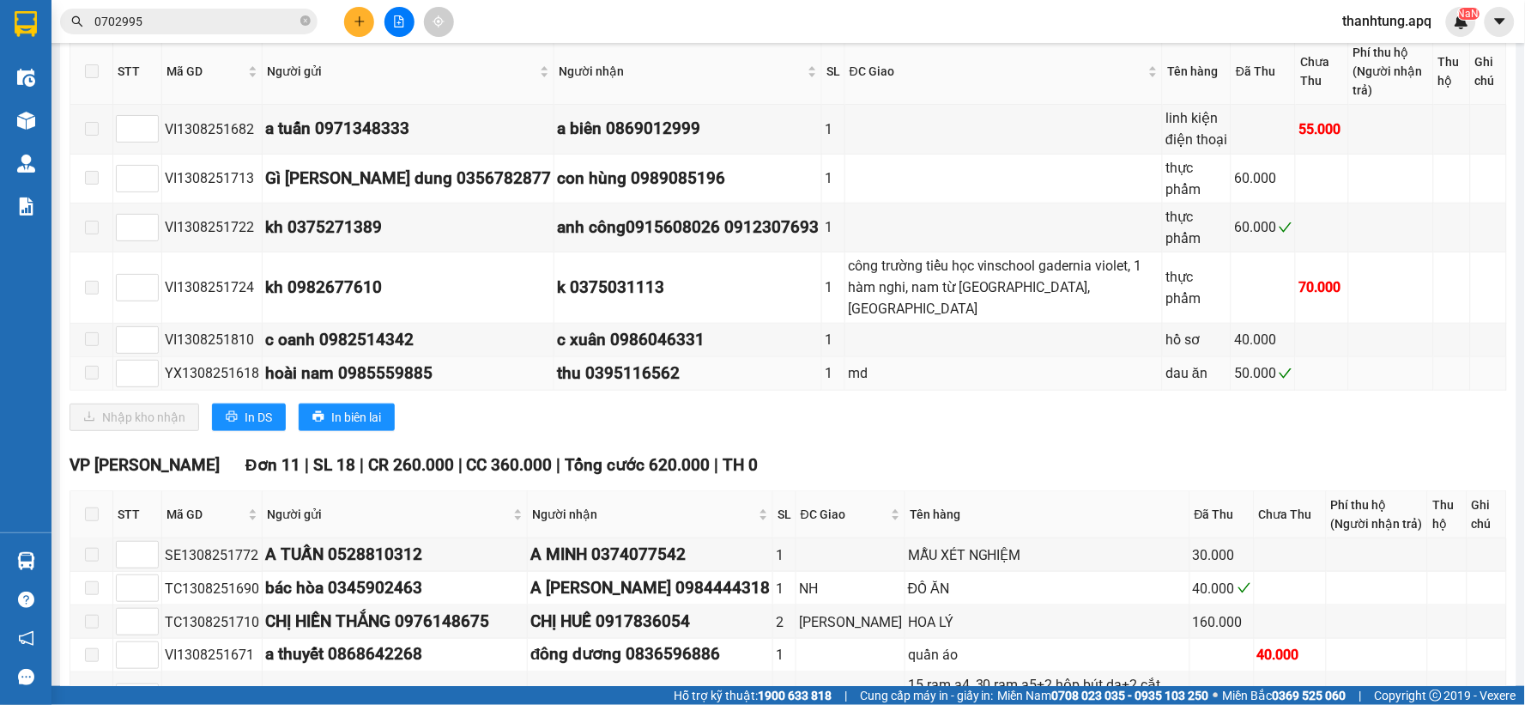
scroll to position [286, 0]
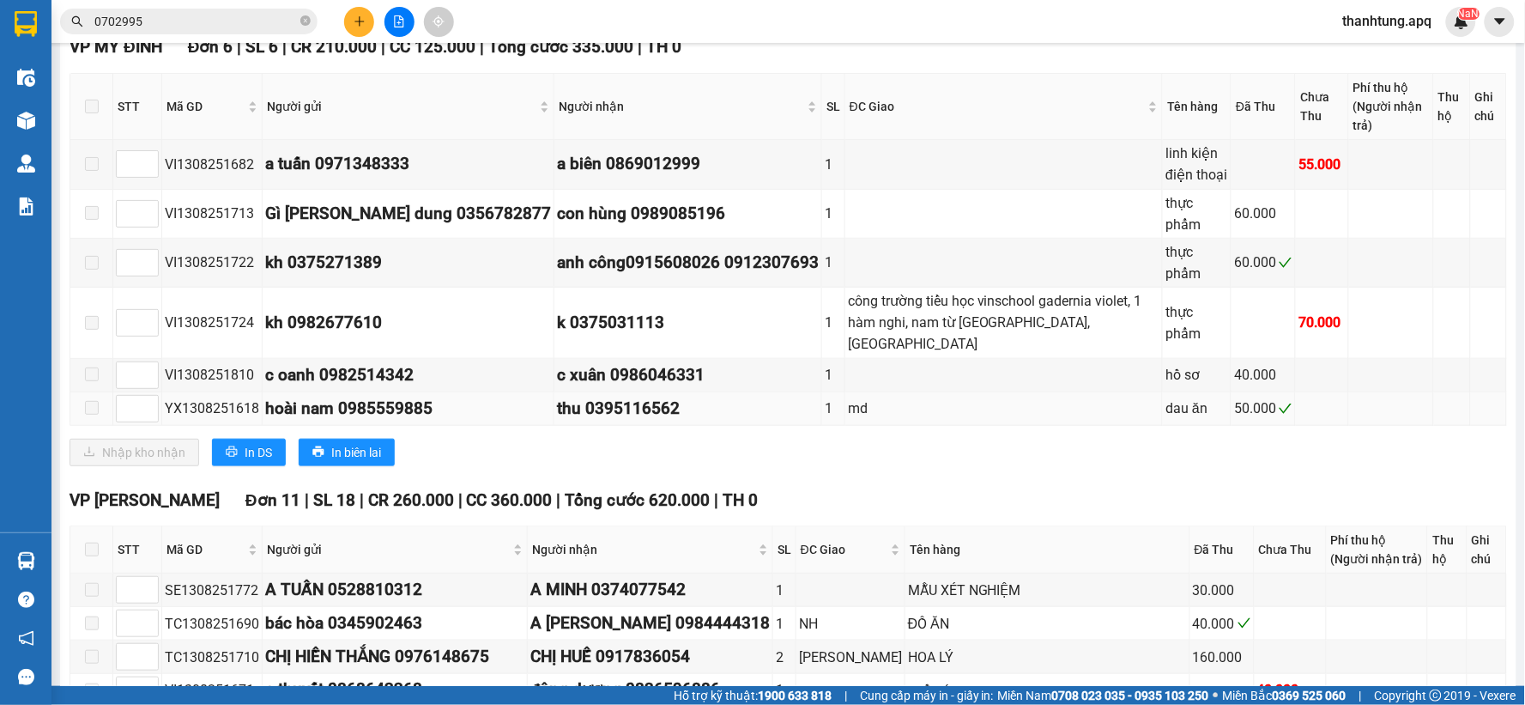
click at [916, 397] on div "md" at bounding box center [1004, 407] width 312 height 21
click at [631, 396] on div "thu 0395116562" at bounding box center [688, 409] width 262 height 26
click at [566, 396] on div "thu 0395116562" at bounding box center [688, 409] width 262 height 26
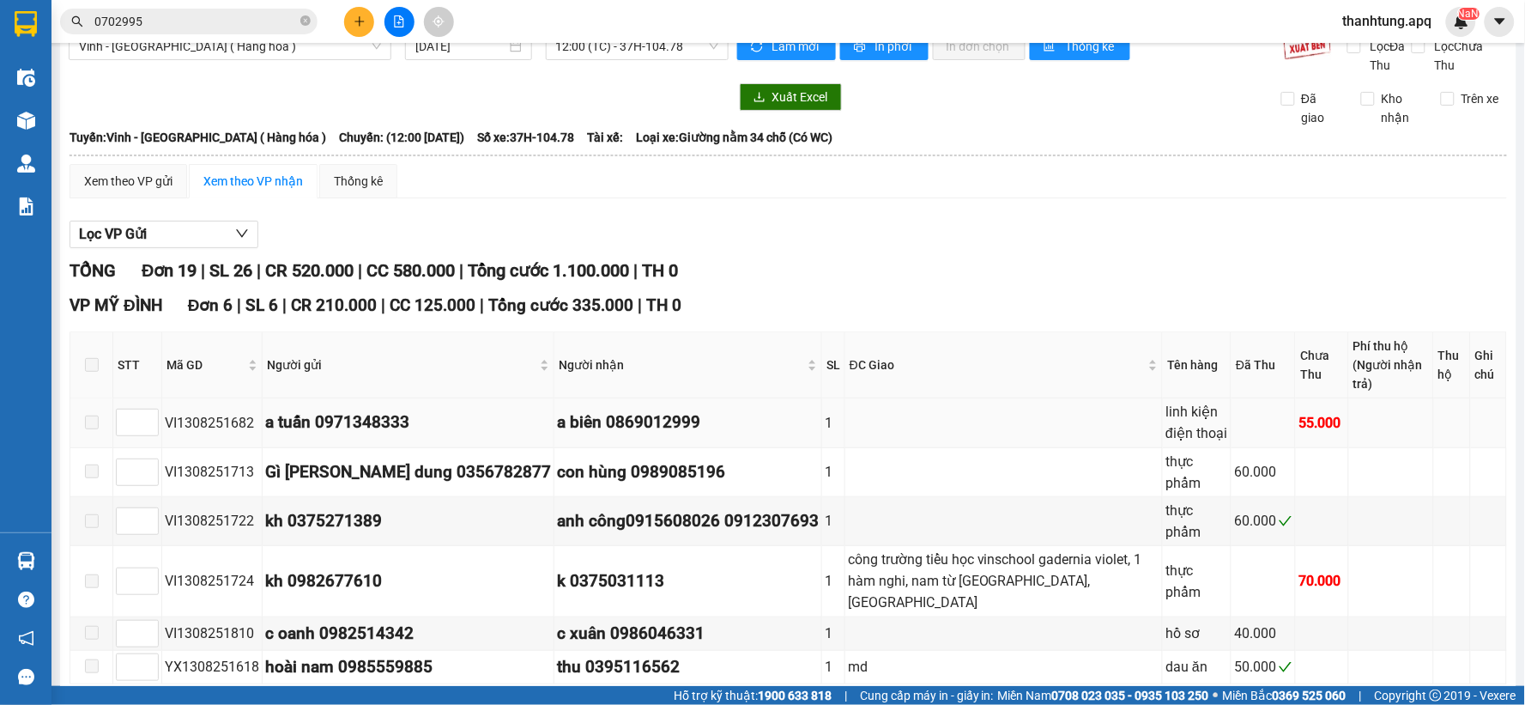
scroll to position [0, 0]
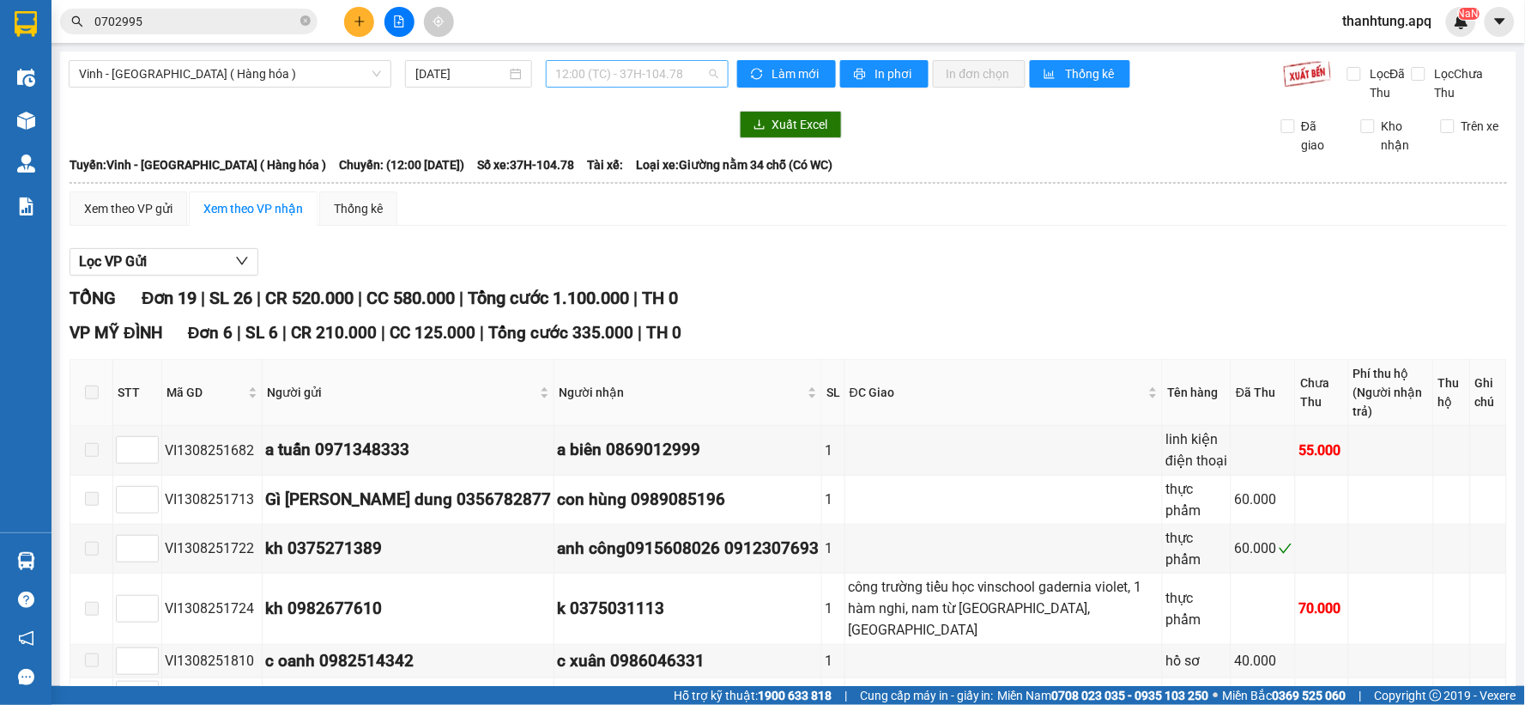
click at [630, 86] on span "12:00 (TC) - 37H-104.78" at bounding box center [637, 74] width 162 height 26
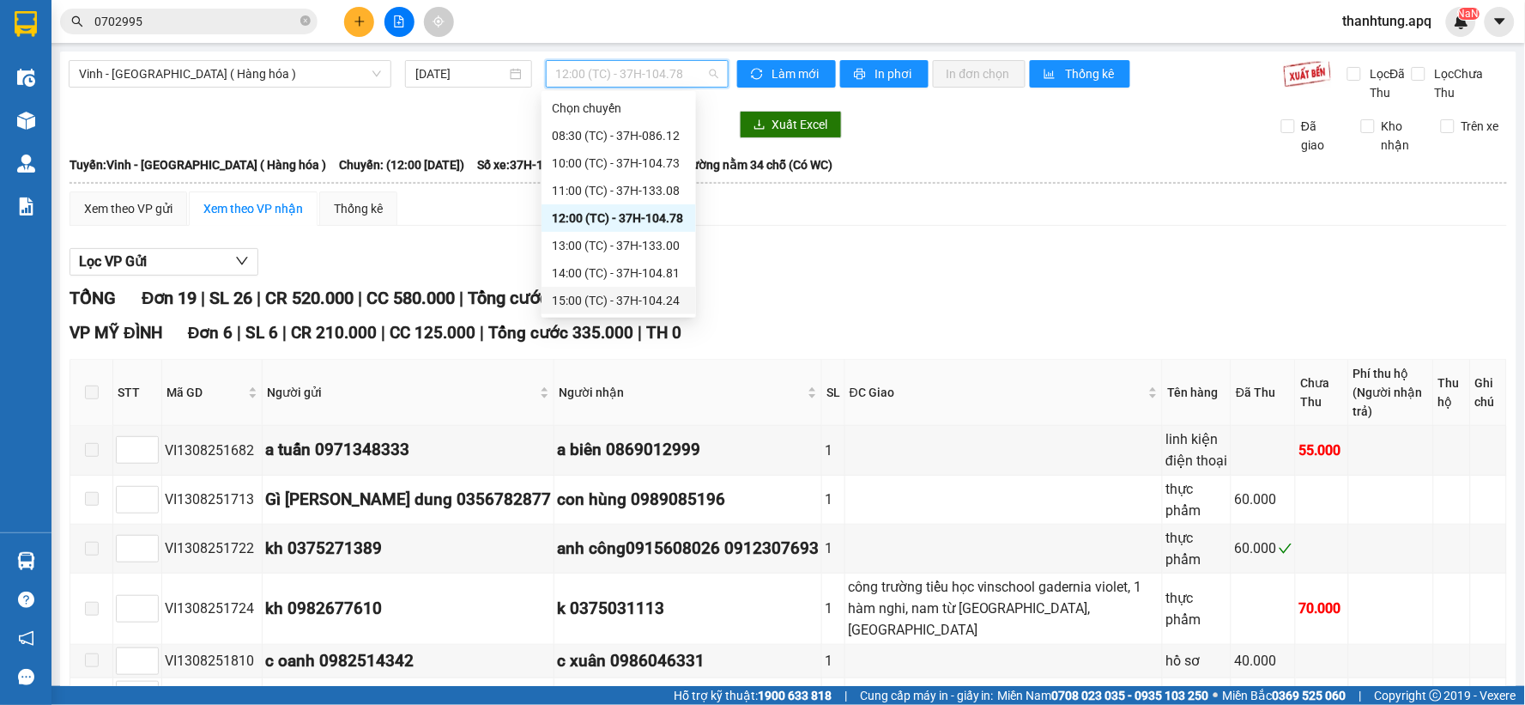
click at [625, 296] on div "15:00 (TC) - 37H-104.24" at bounding box center [619, 300] width 134 height 19
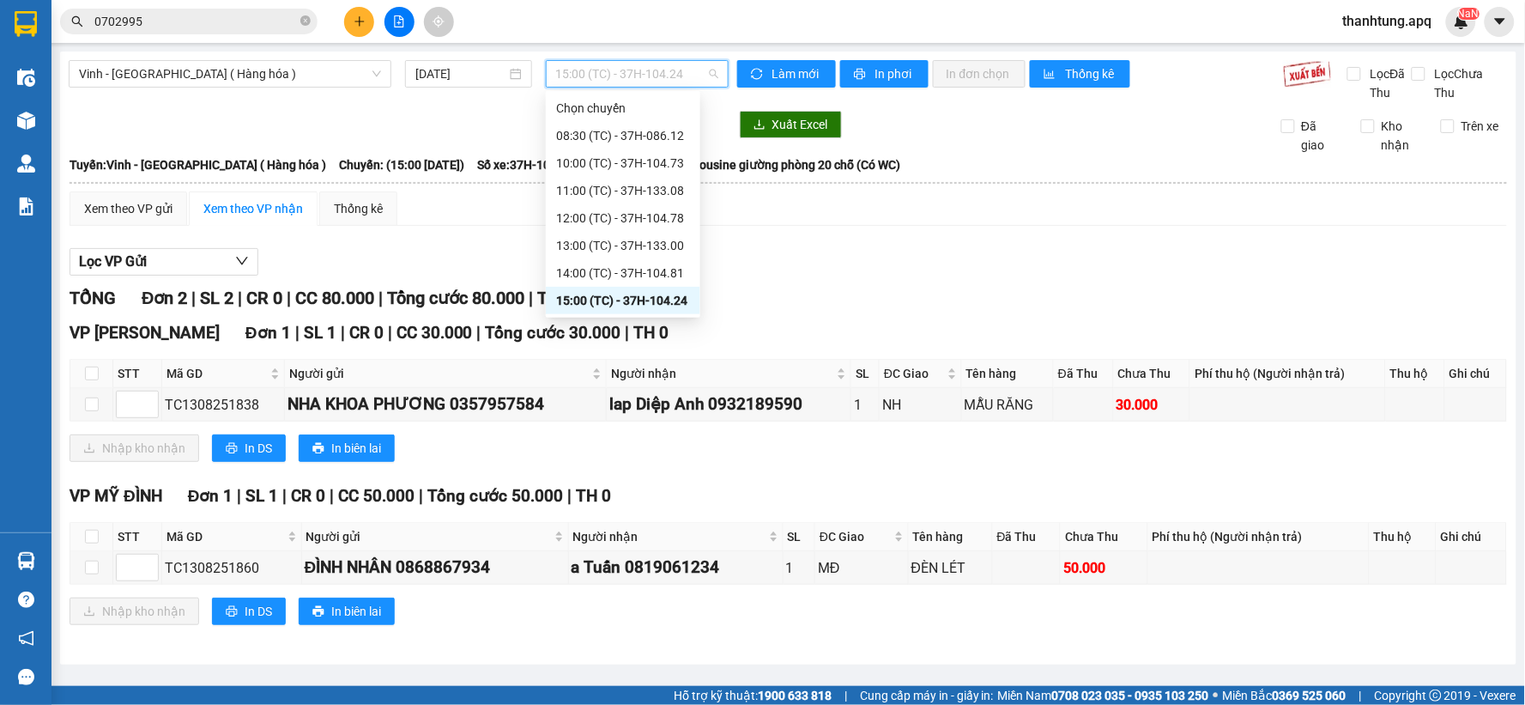
click at [670, 79] on span "15:00 (TC) - 37H-104.24" at bounding box center [637, 74] width 162 height 26
click at [662, 277] on div "14:00 (TC) - 37H-104.81" at bounding box center [623, 272] width 134 height 19
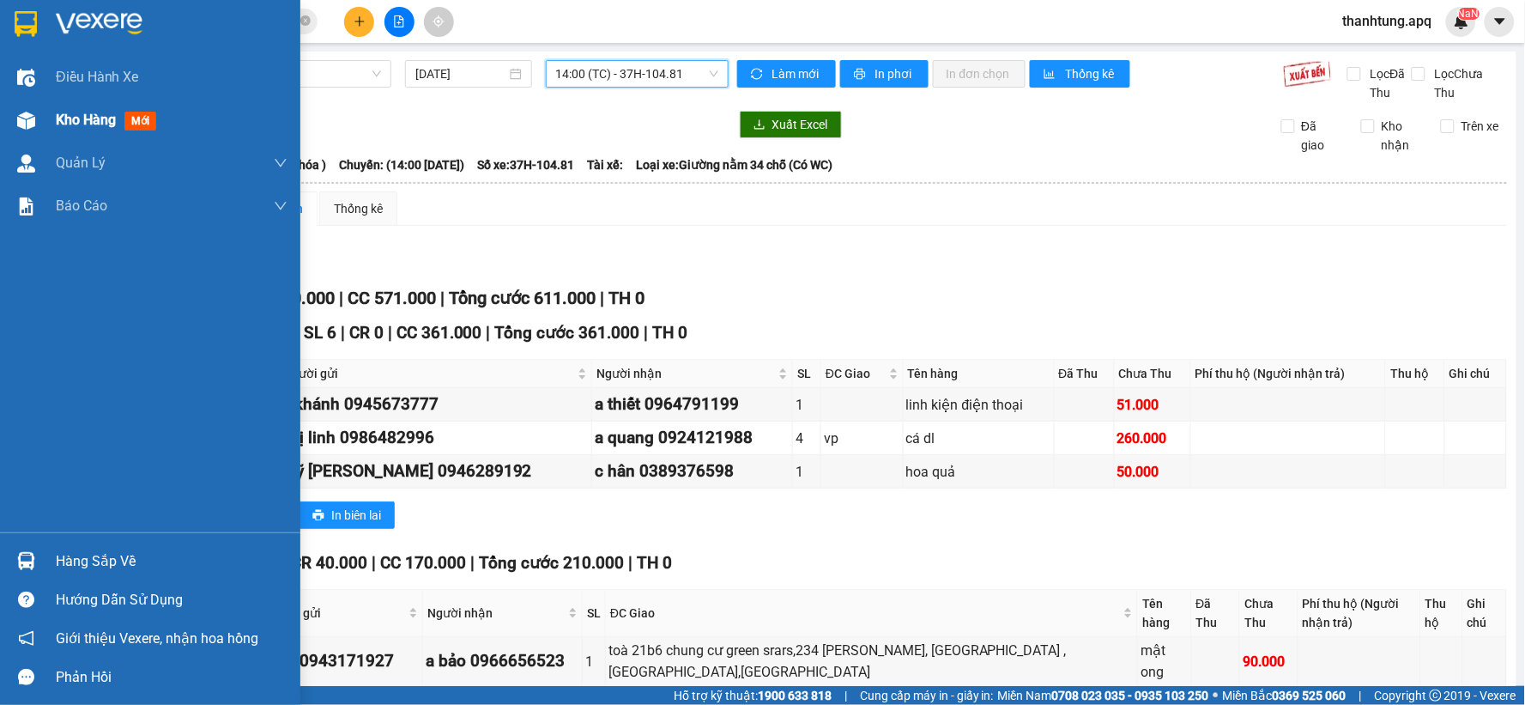
click at [30, 120] on img at bounding box center [26, 121] width 18 height 18
drag, startPoint x: 30, startPoint y: 122, endPoint x: 82, endPoint y: 94, distance: 58.4
click at [30, 123] on img at bounding box center [26, 121] width 18 height 18
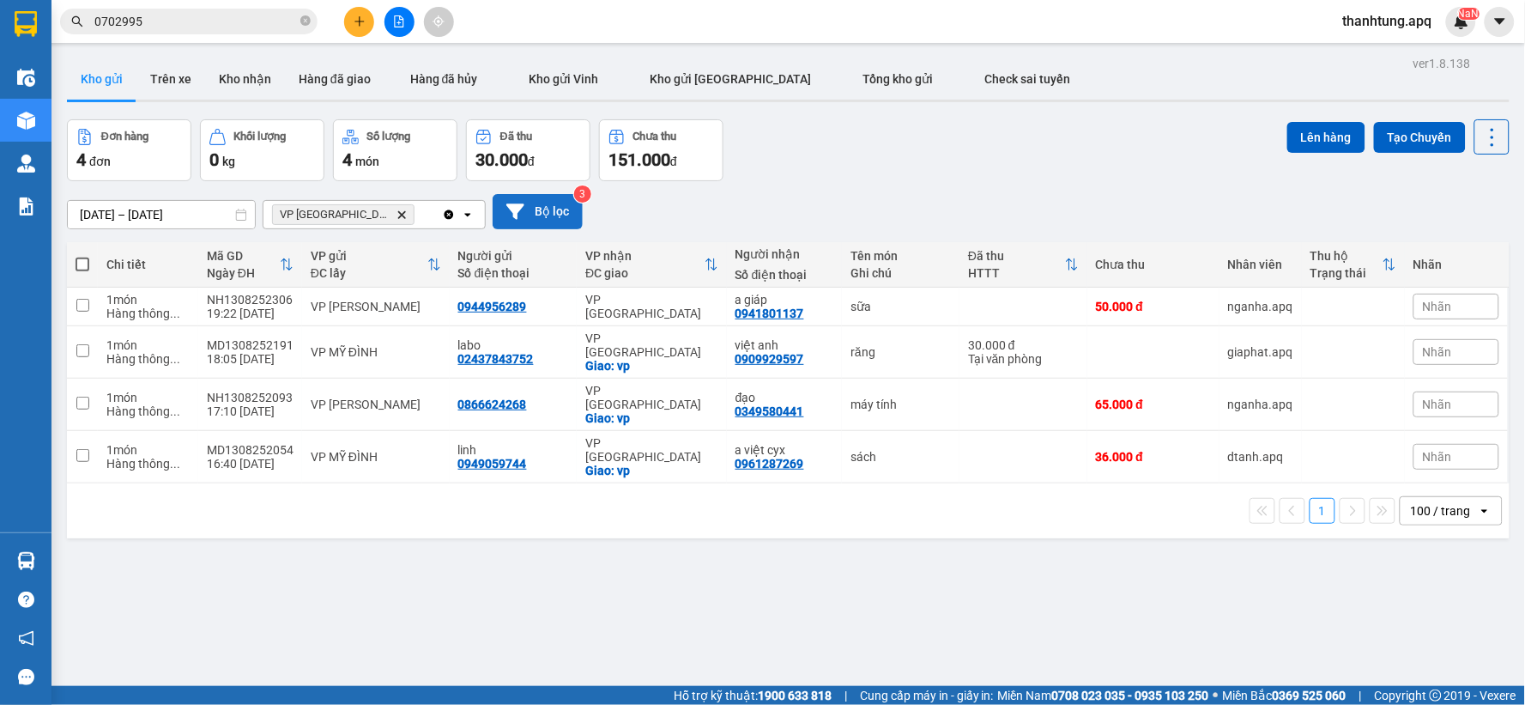
click at [542, 201] on button "Bộ lọc" at bounding box center [538, 211] width 90 height 35
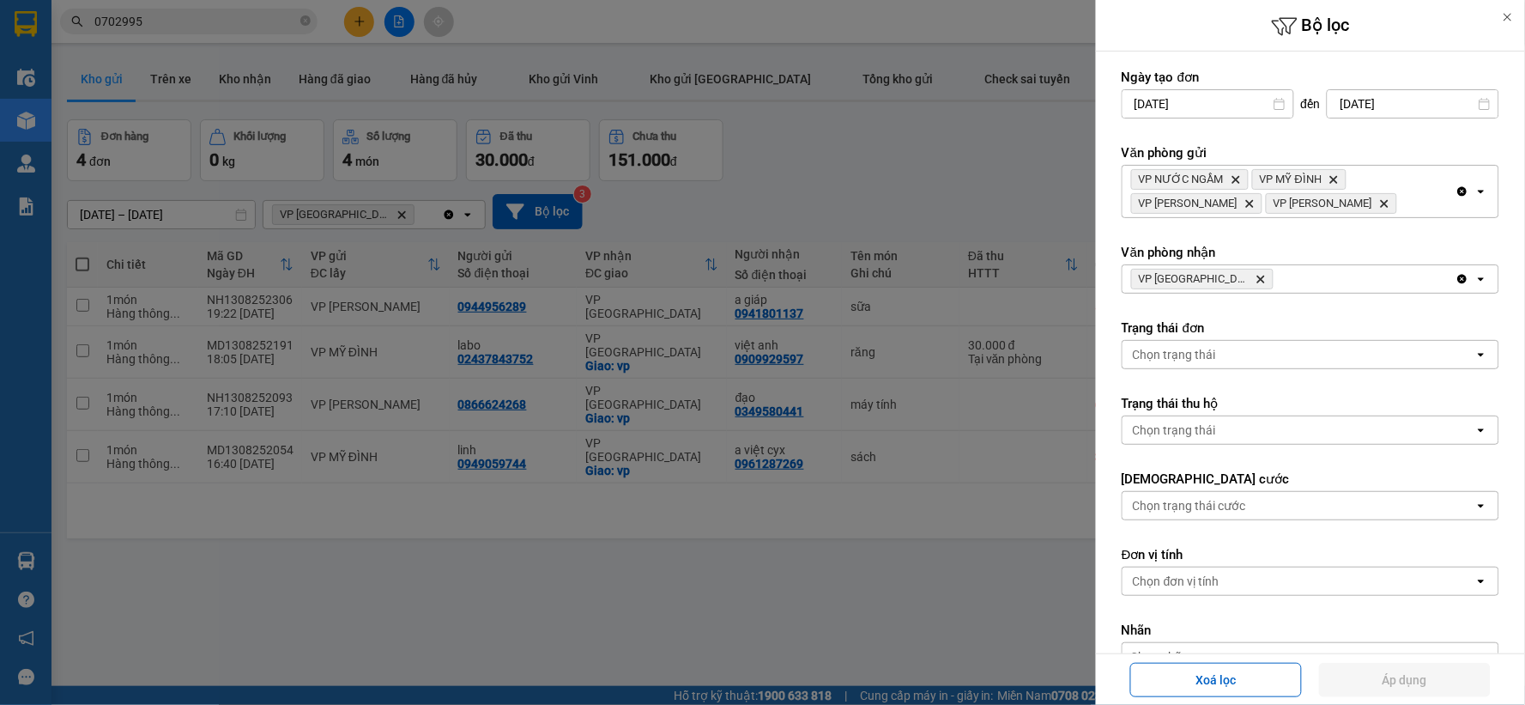
click at [1256, 276] on icon "Delete" at bounding box center [1261, 279] width 10 height 10
click at [1238, 276] on div "VP Cầu [PERSON_NAME]" at bounding box center [1289, 278] width 333 height 27
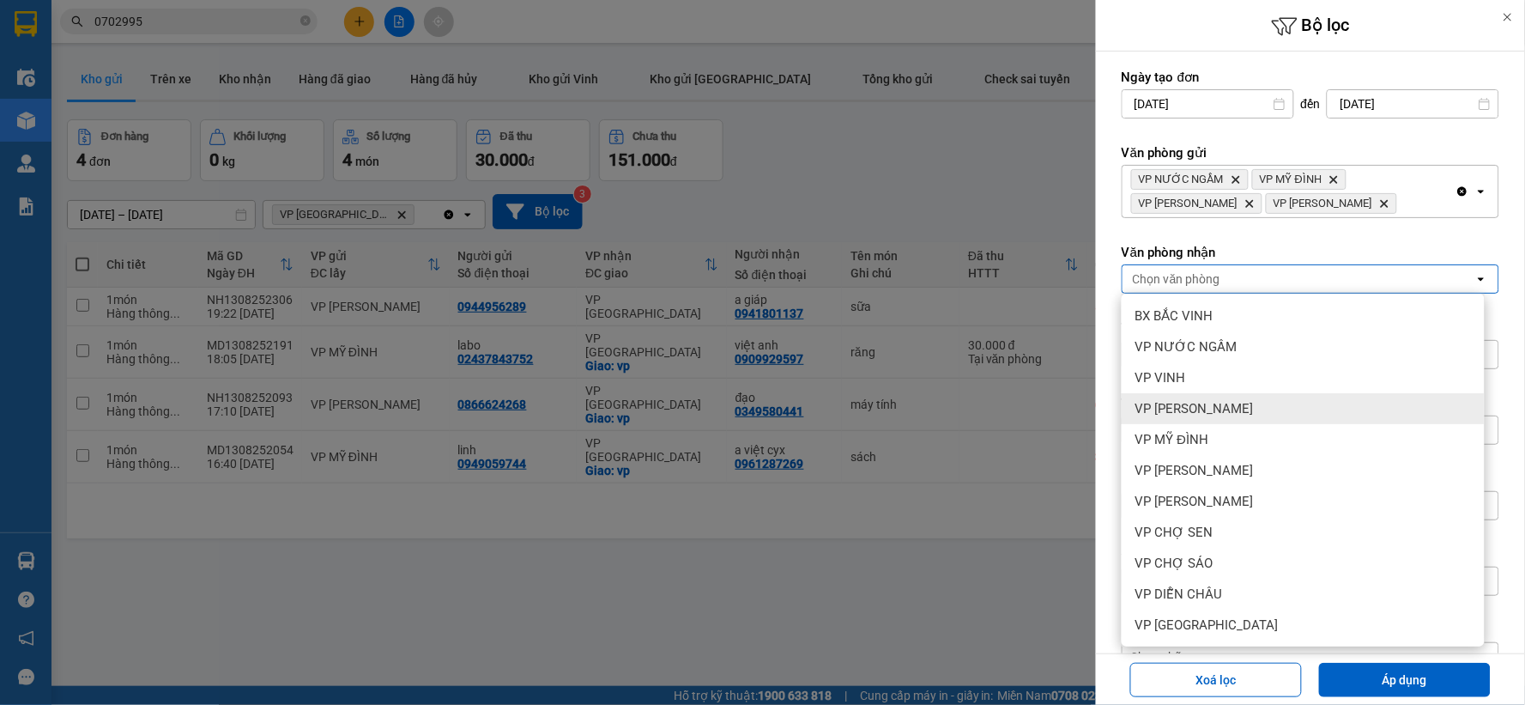
click at [1267, 406] on div "VP [PERSON_NAME]" at bounding box center [1303, 408] width 363 height 31
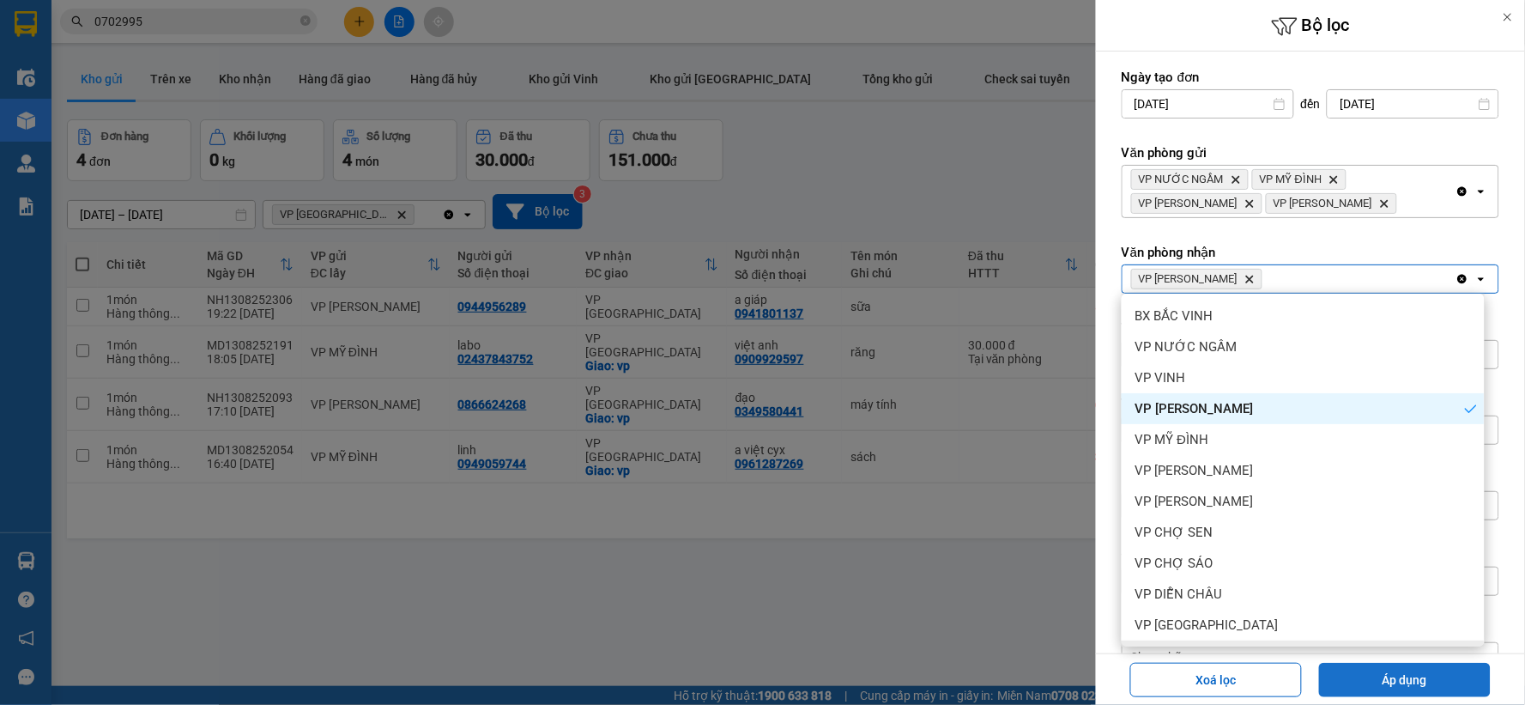
drag, startPoint x: 1463, startPoint y: 683, endPoint x: 1460, endPoint y: 669, distance: 14.2
click at [1463, 682] on button "Áp dụng" at bounding box center [1405, 680] width 172 height 34
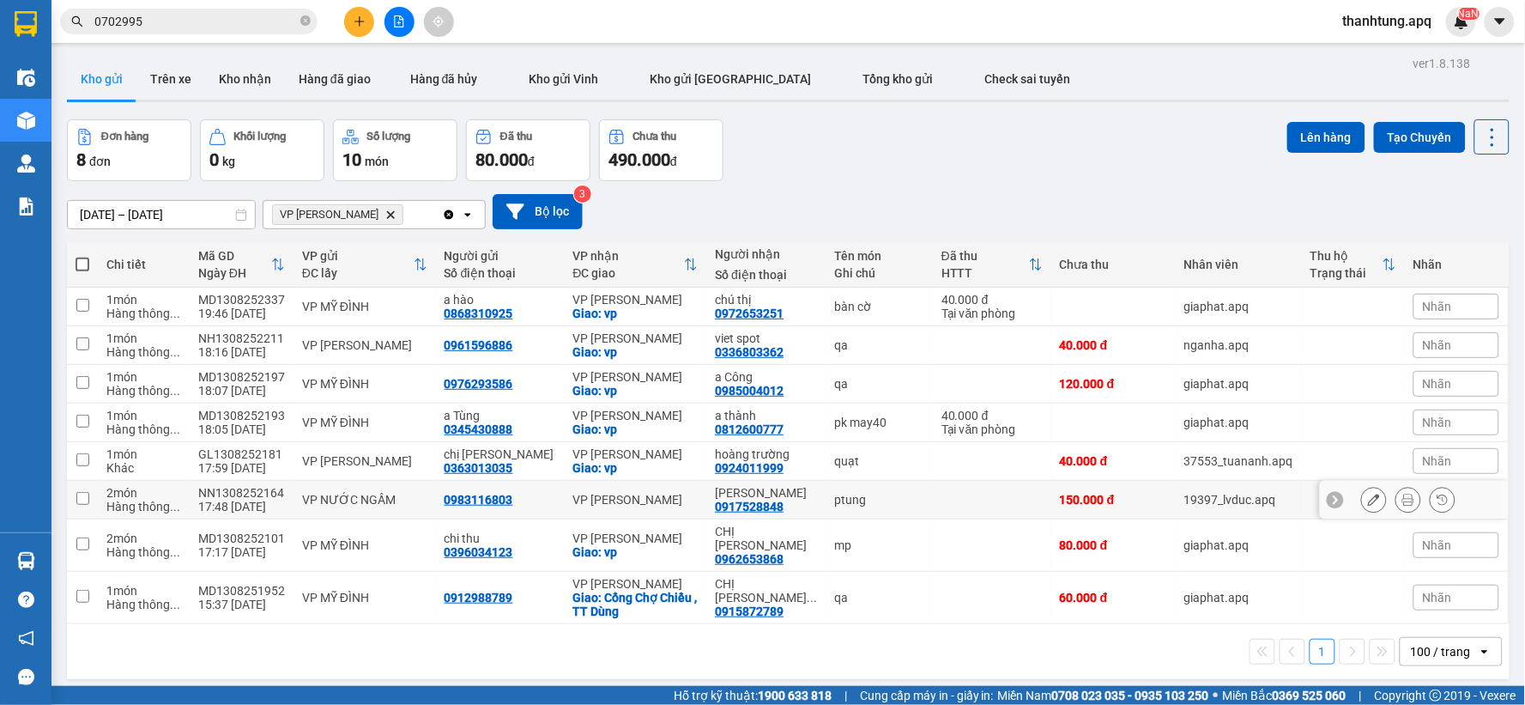
click at [967, 507] on td at bounding box center [992, 500] width 118 height 39
checkbox input "true"
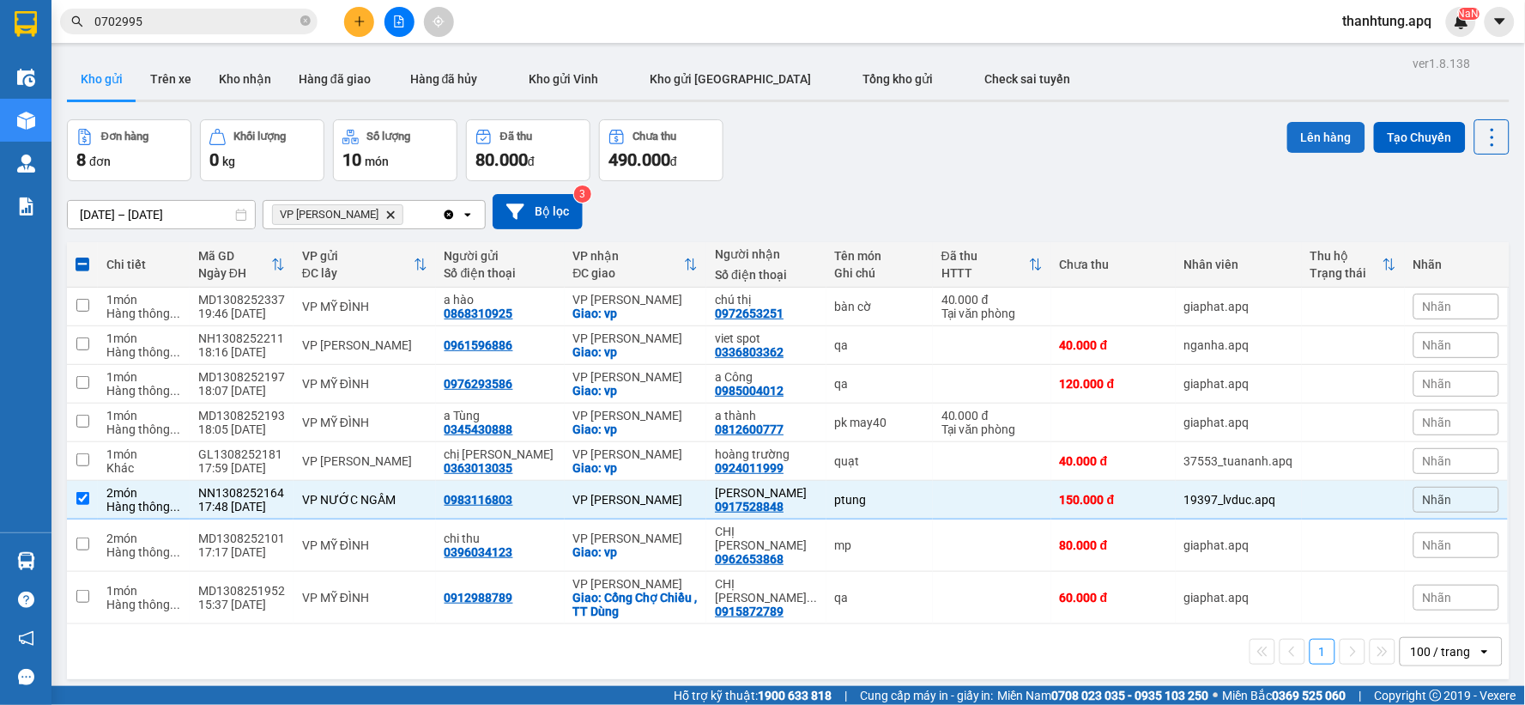
click at [1322, 139] on button "Lên hàng" at bounding box center [1326, 137] width 78 height 31
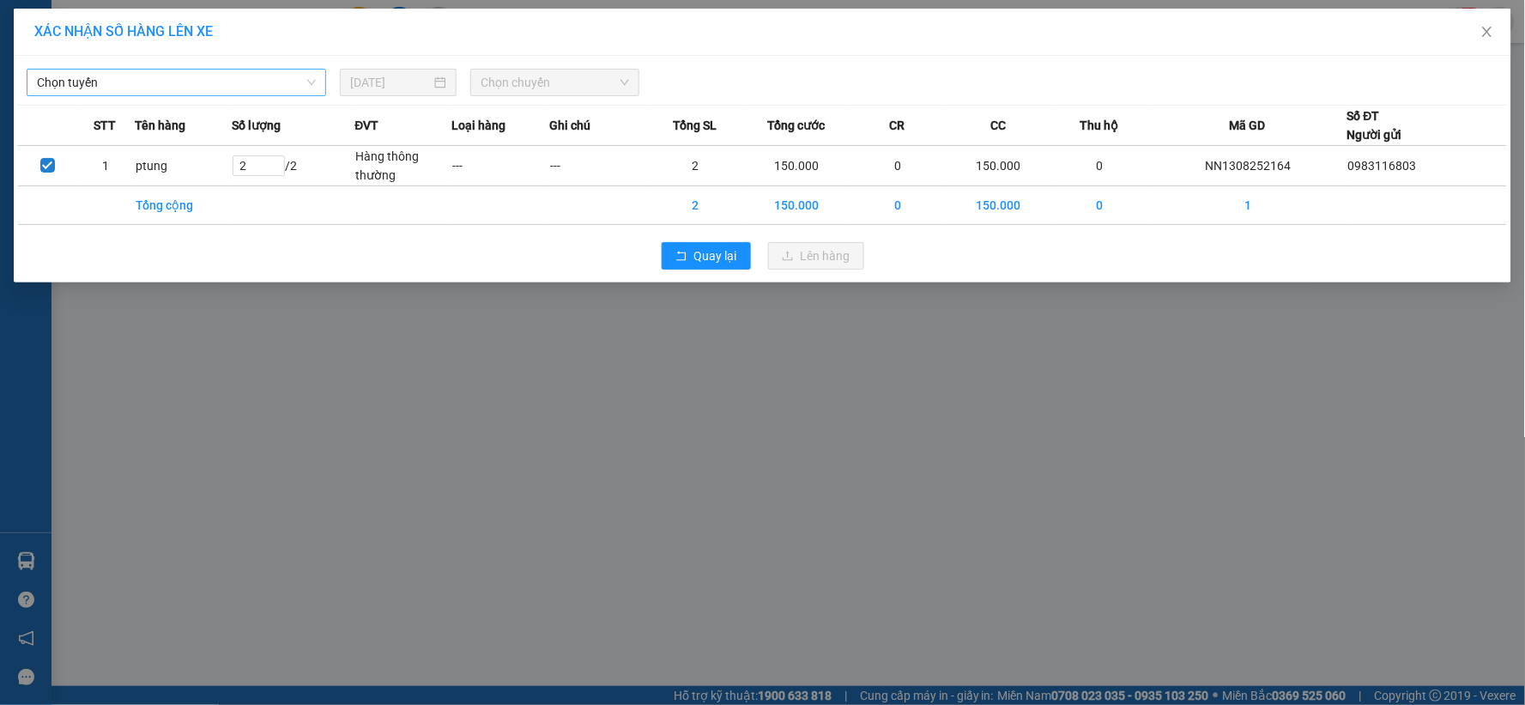
click at [140, 88] on span "Chọn tuyến" at bounding box center [176, 83] width 279 height 26
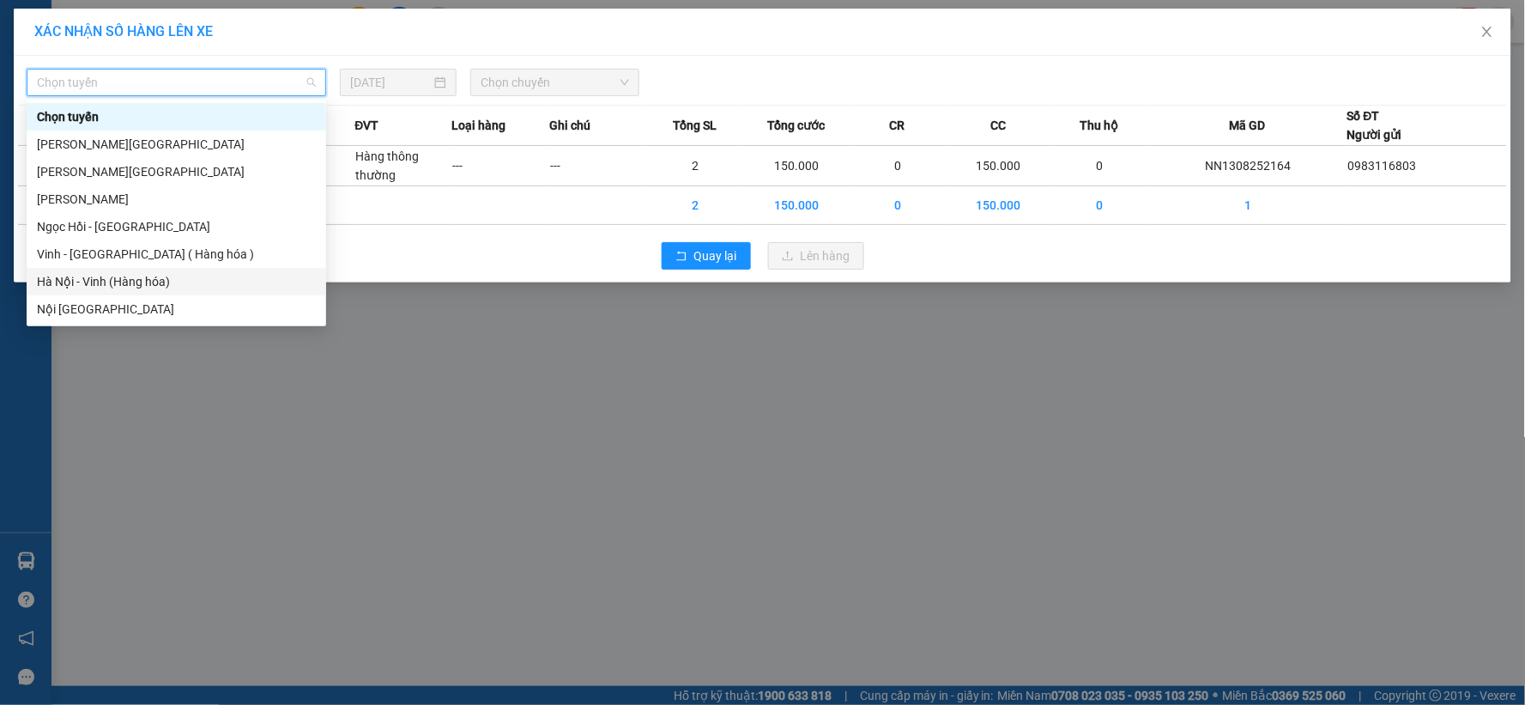
drag, startPoint x: 141, startPoint y: 288, endPoint x: 155, endPoint y: 262, distance: 29.6
click at [142, 287] on div "Hà Nội - Vinh (Hàng hóa)" at bounding box center [176, 281] width 279 height 19
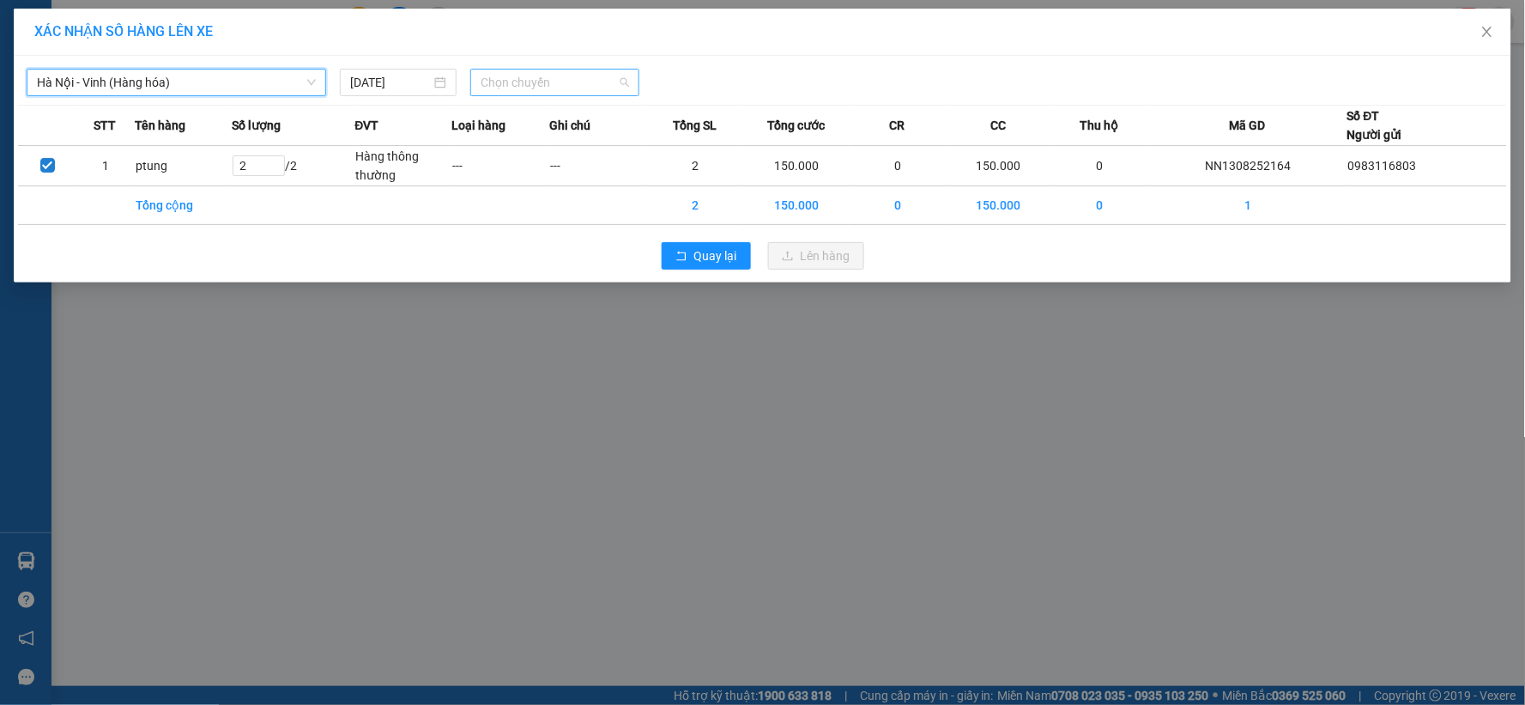
click at [529, 90] on span "Chọn chuyến" at bounding box center [555, 83] width 148 height 26
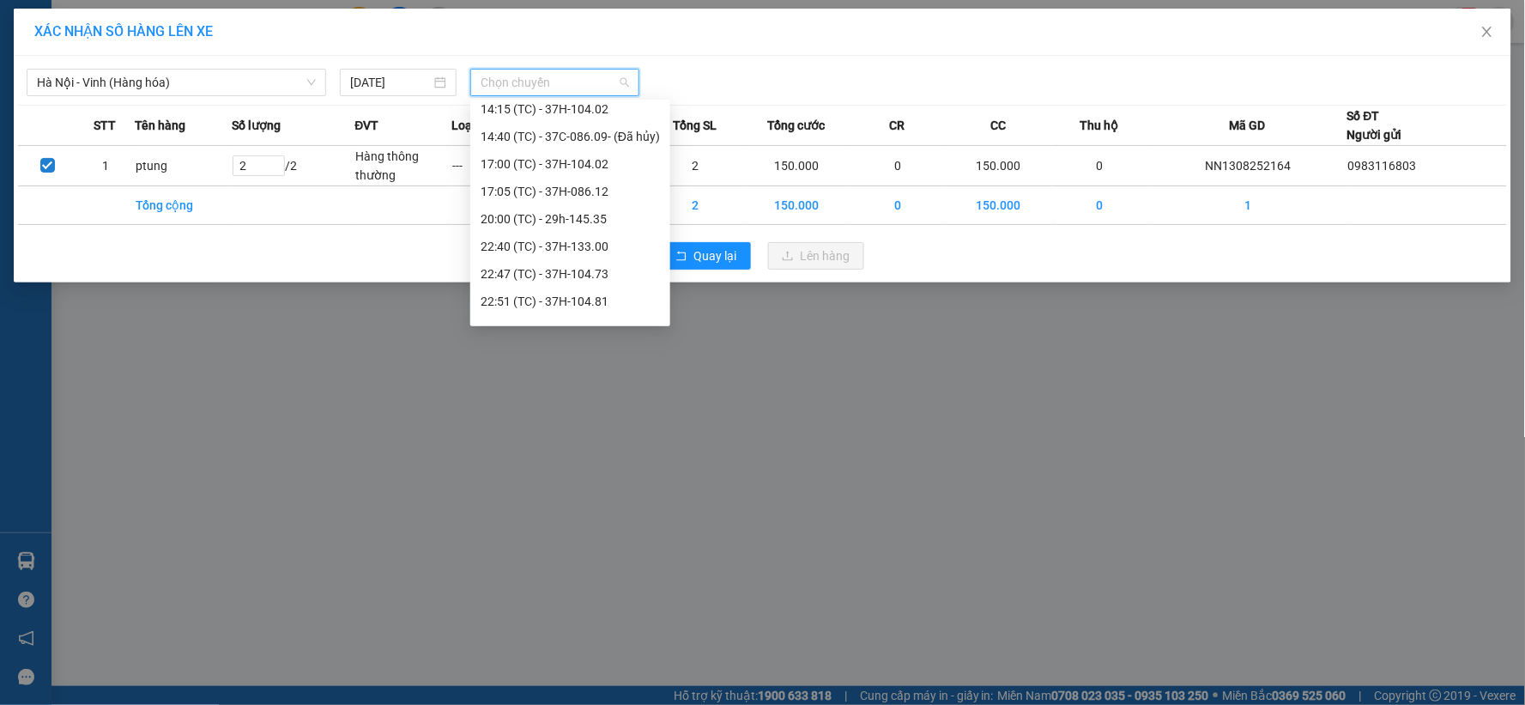
scroll to position [275, 0]
click at [584, 221] on div "22:51 (TC) - 37H-104.81" at bounding box center [570, 226] width 179 height 19
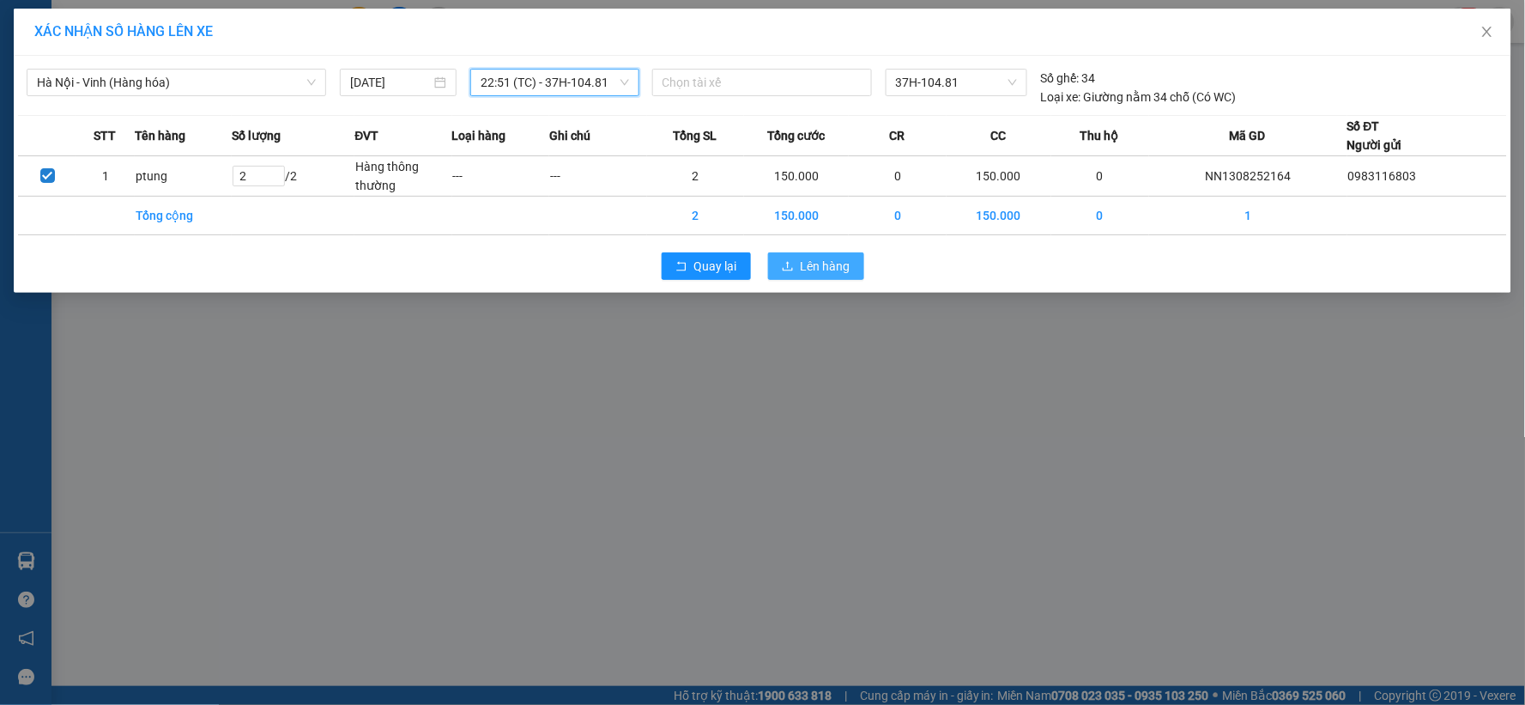
click at [839, 263] on span "Lên hàng" at bounding box center [826, 266] width 50 height 19
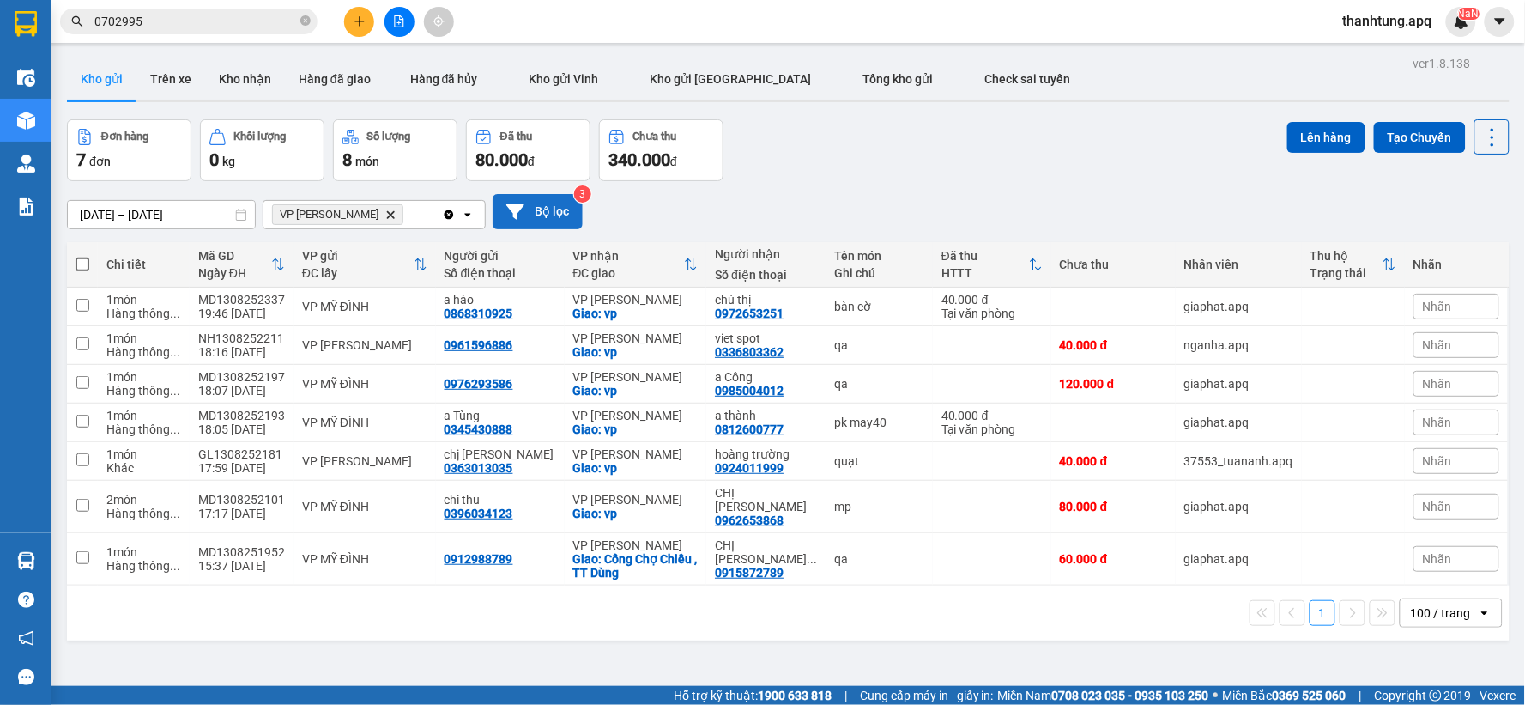
click at [536, 209] on button "Bộ lọc" at bounding box center [538, 211] width 90 height 35
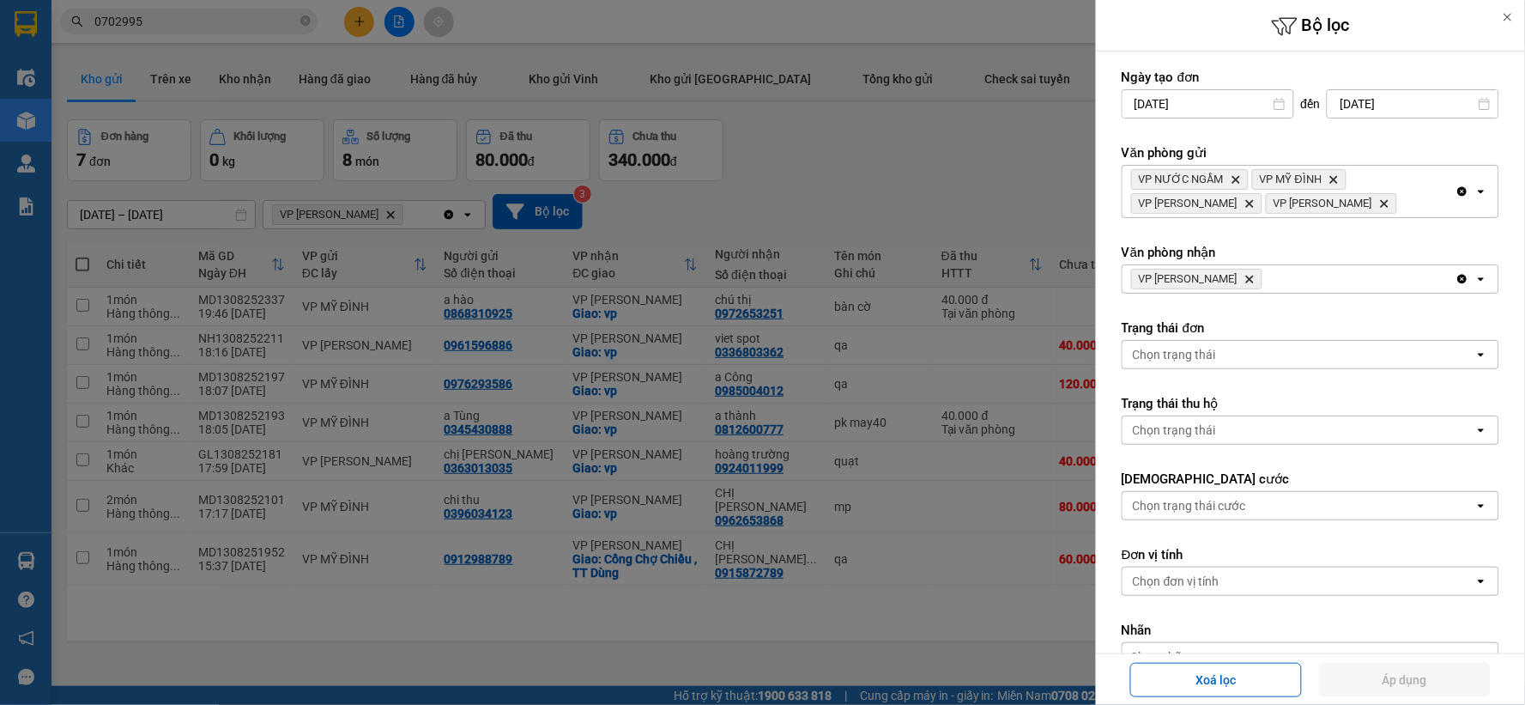
click at [1254, 275] on icon "Delete" at bounding box center [1250, 279] width 10 height 10
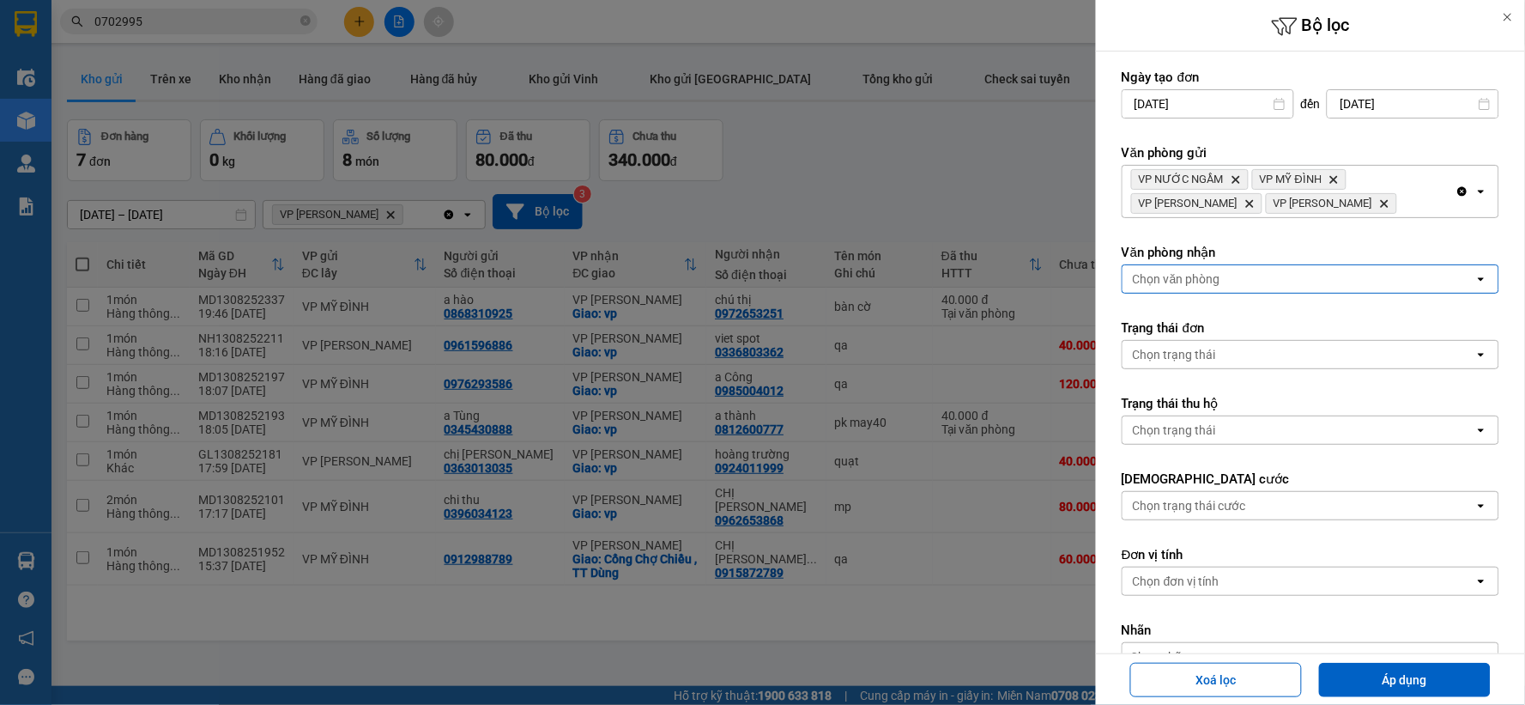
click at [1254, 278] on div "Chọn văn phòng" at bounding box center [1299, 278] width 352 height 27
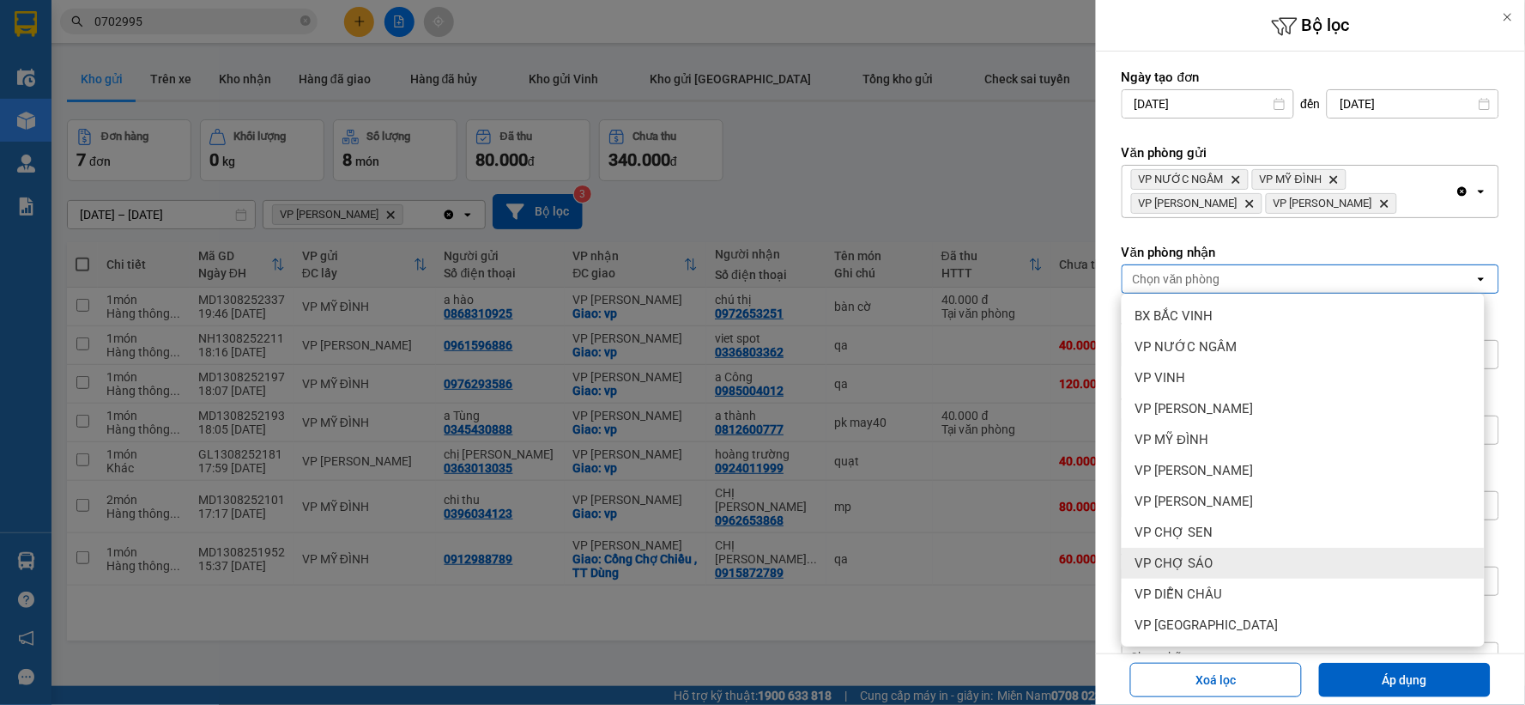
click at [1215, 548] on div "VP CHỢ SÁO" at bounding box center [1303, 563] width 363 height 31
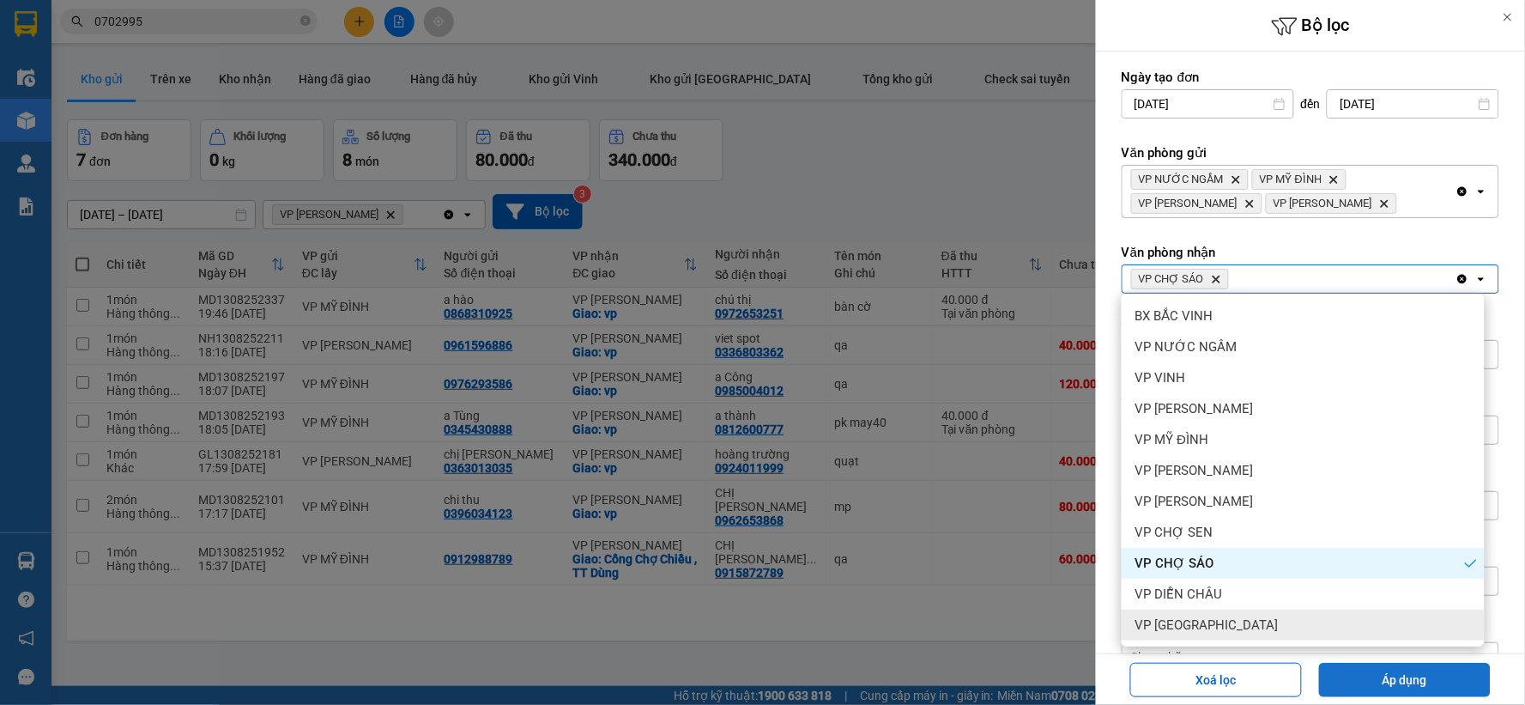
drag, startPoint x: 1353, startPoint y: 673, endPoint x: 1343, endPoint y: 667, distance: 11.2
click at [1353, 671] on button "Áp dụng" at bounding box center [1405, 680] width 172 height 34
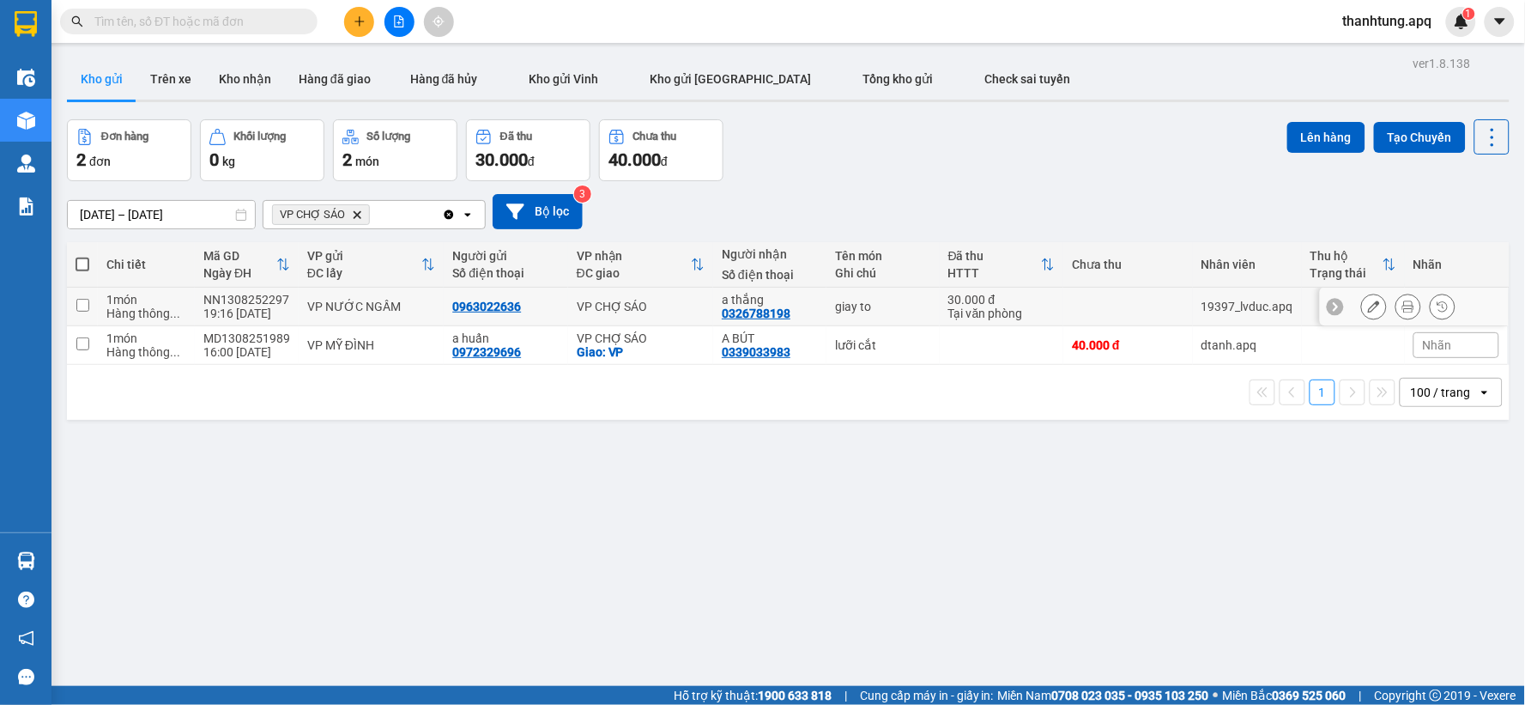
click at [940, 301] on td "30.000 đ Tại văn phòng" at bounding box center [1002, 307] width 124 height 39
checkbox input "true"
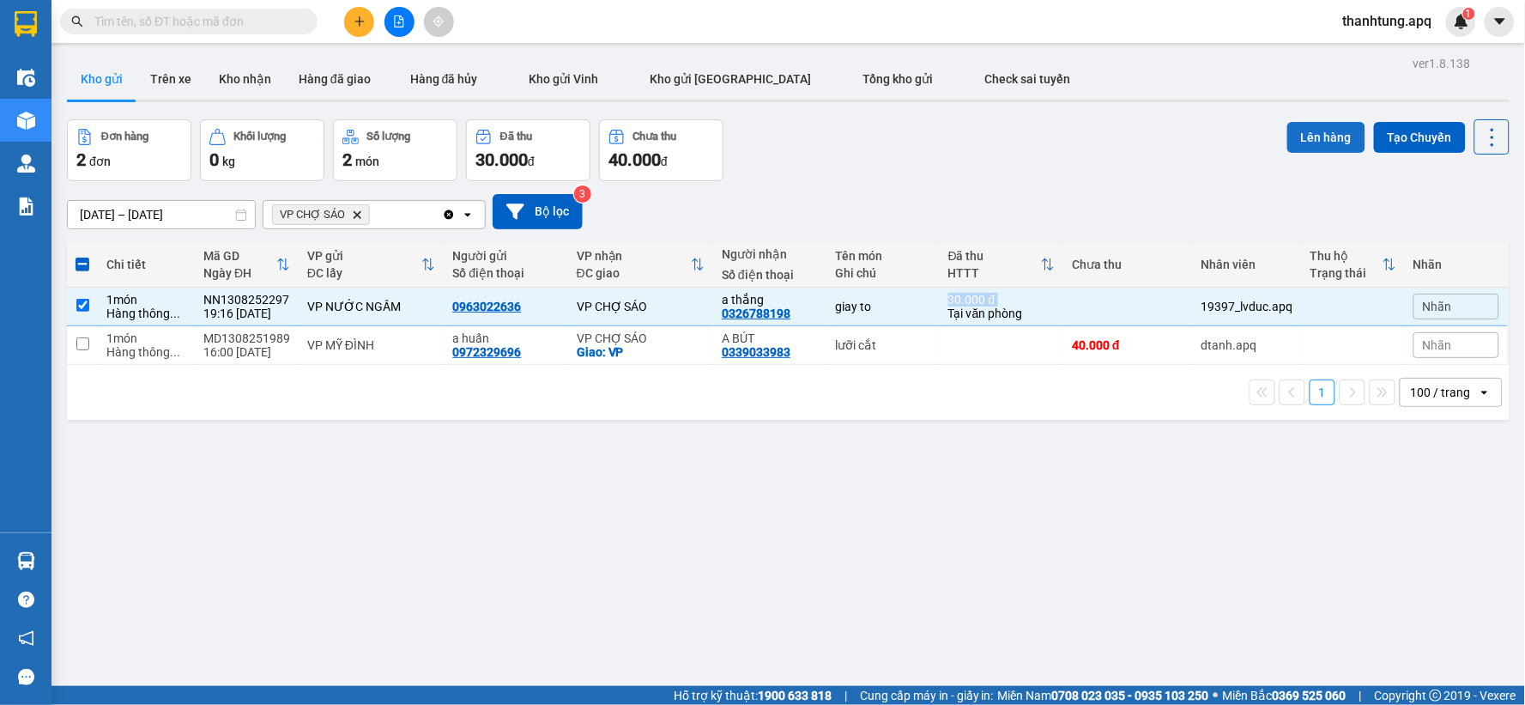
click at [1308, 130] on button "Lên hàng" at bounding box center [1326, 137] width 78 height 31
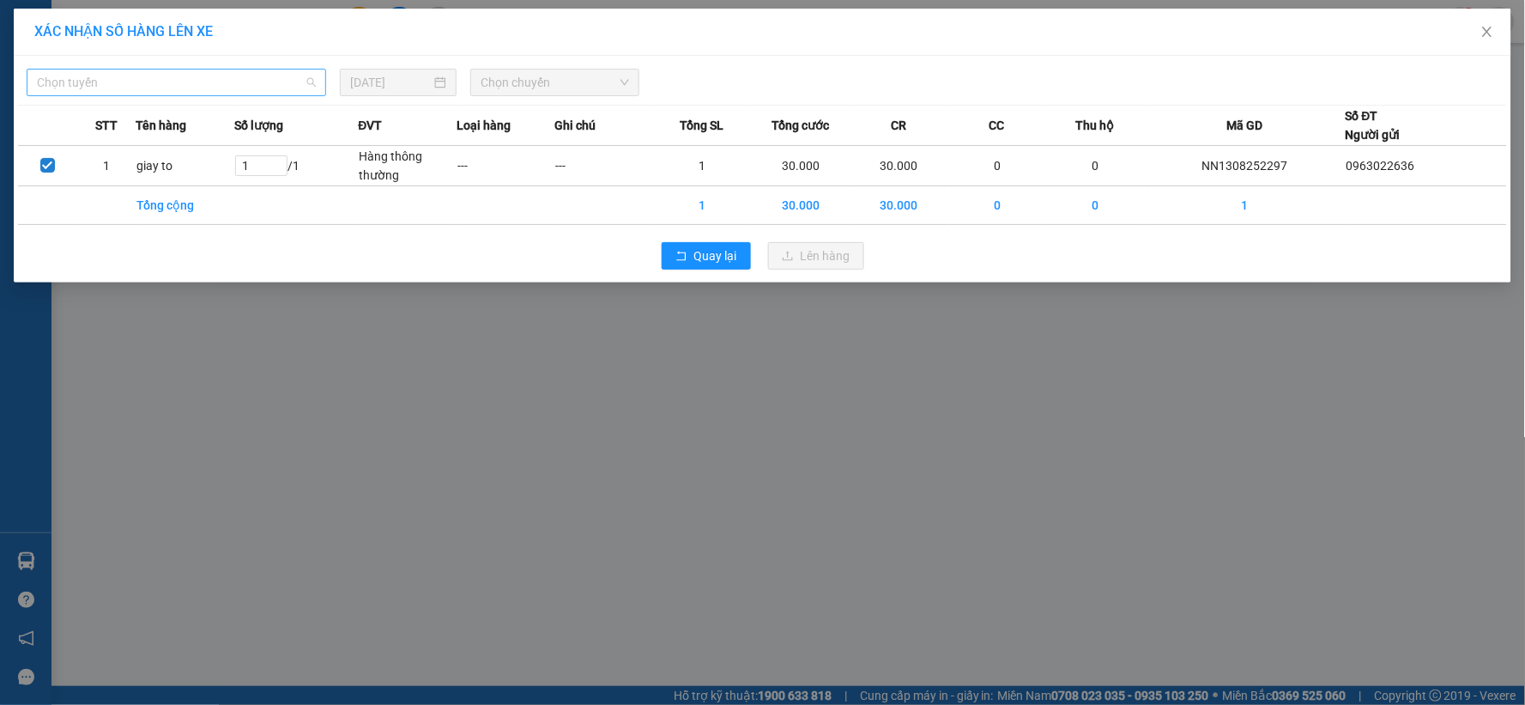
click at [249, 84] on span "Chọn tuyến" at bounding box center [176, 83] width 279 height 26
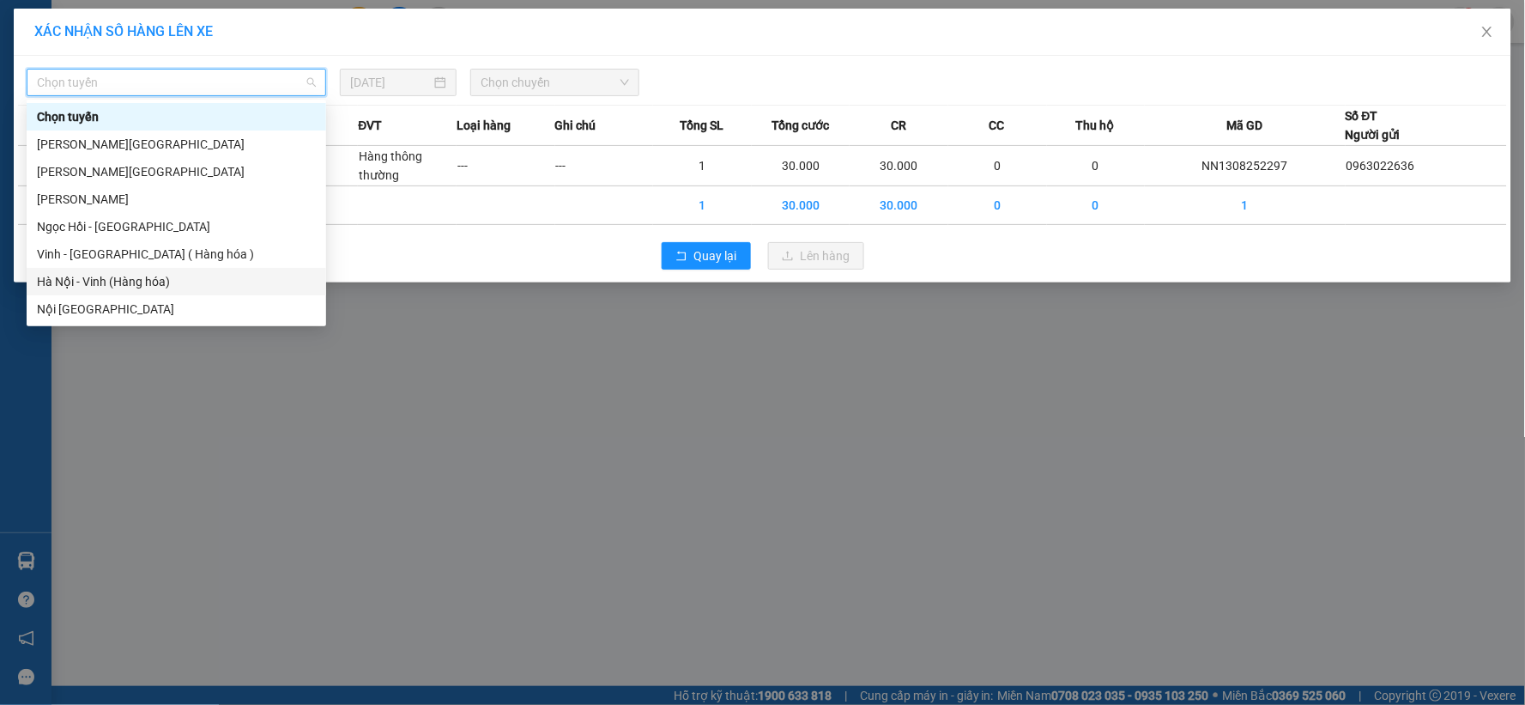
click at [116, 285] on div "Hà Nội - Vinh (Hàng hóa)" at bounding box center [176, 281] width 279 height 19
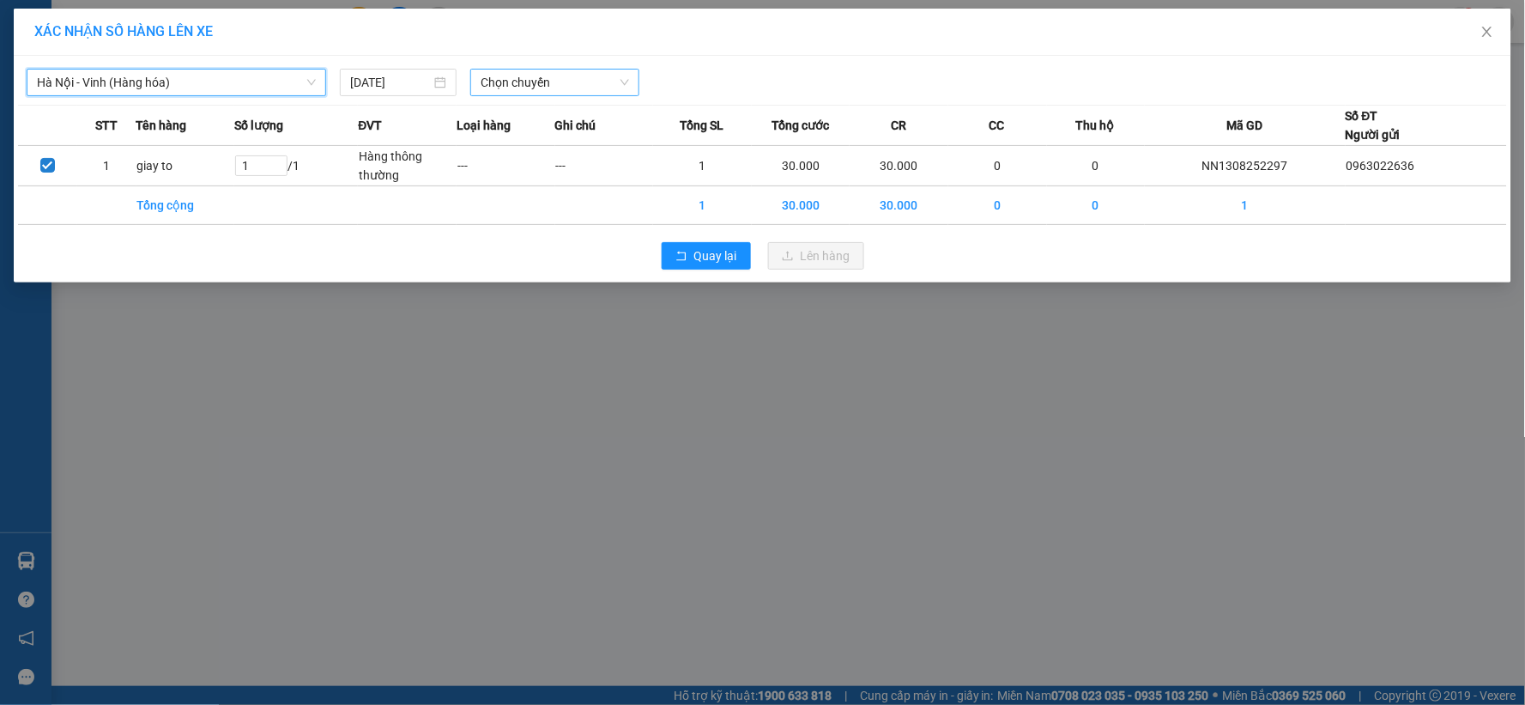
click at [534, 84] on span "Chọn chuyến" at bounding box center [555, 83] width 148 height 26
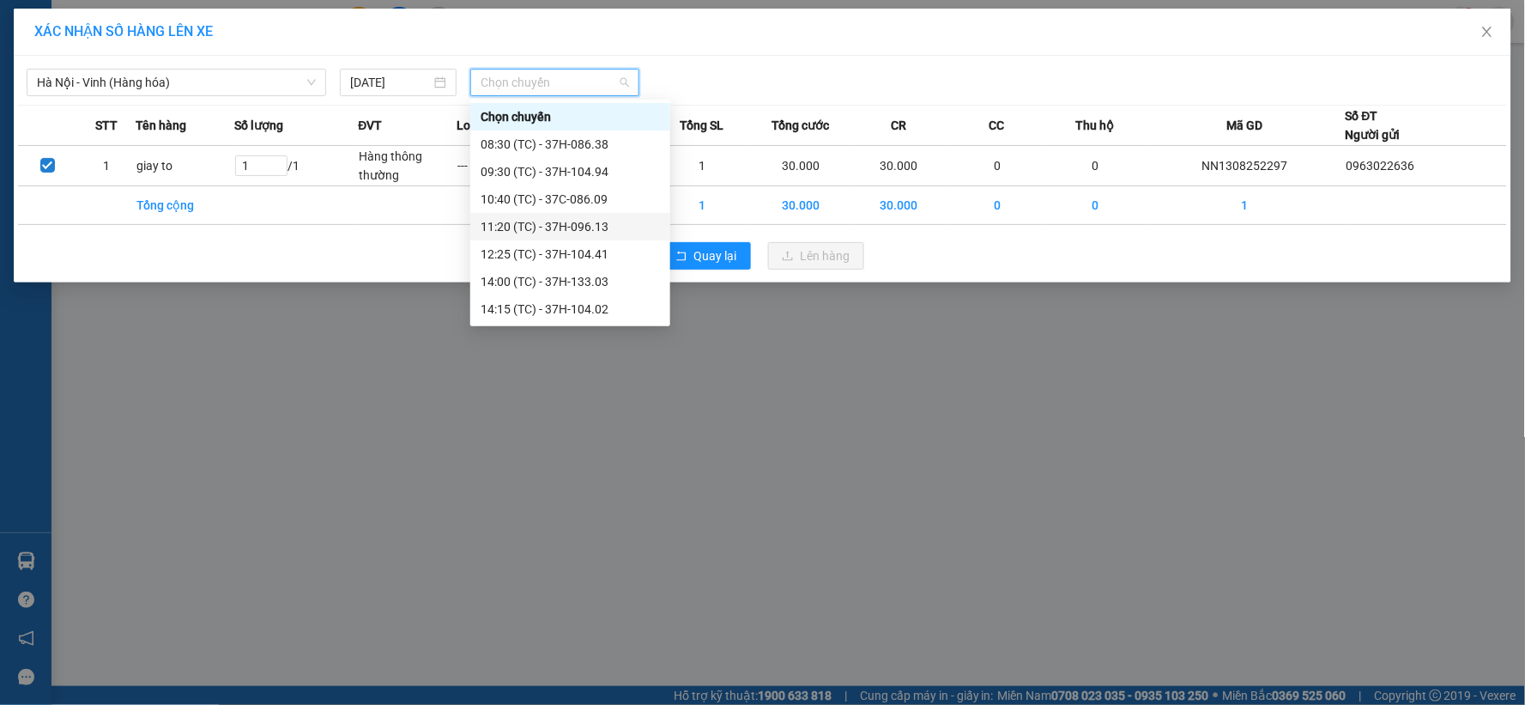
scroll to position [275, 0]
click at [597, 229] on div "22:51 (TC) - 37H-104.81" at bounding box center [570, 226] width 179 height 19
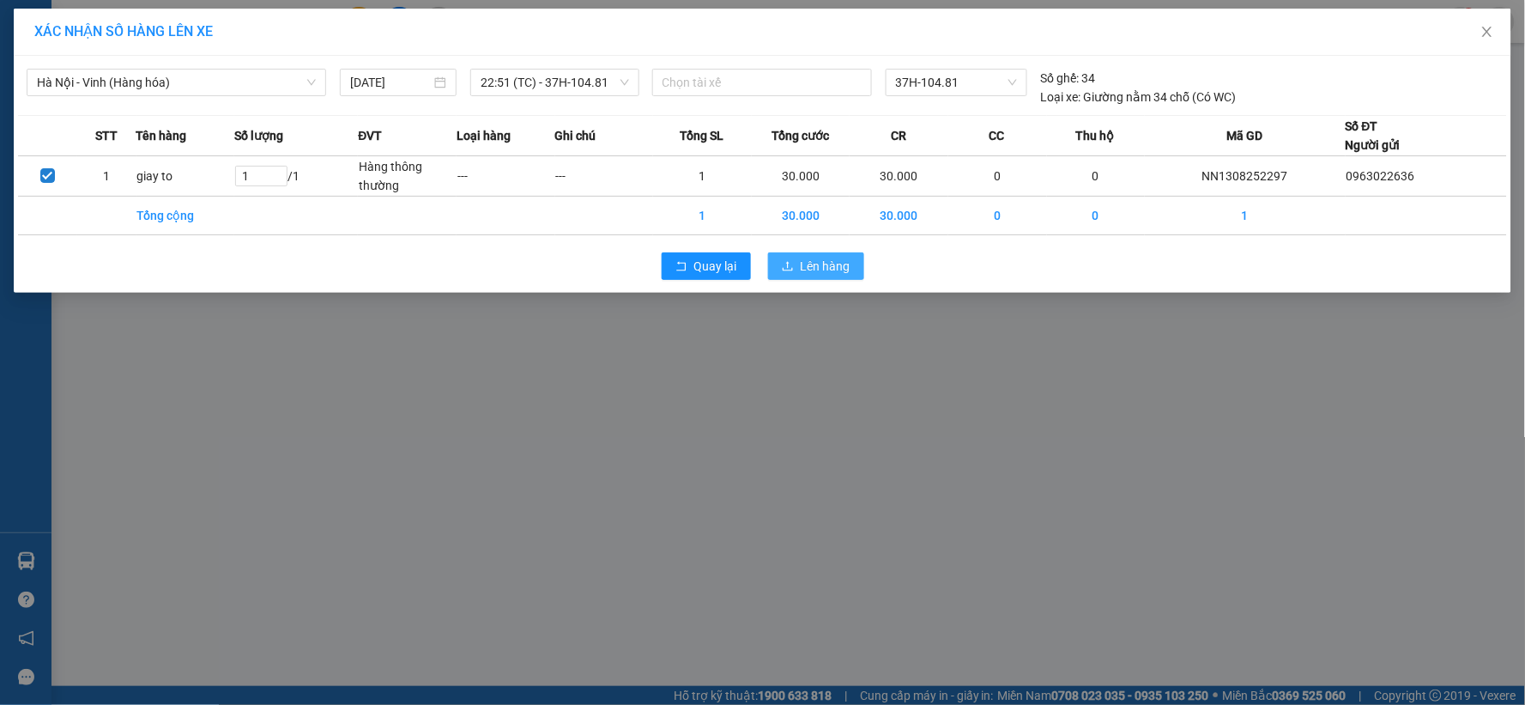
click at [808, 263] on span "Lên hàng" at bounding box center [826, 266] width 50 height 19
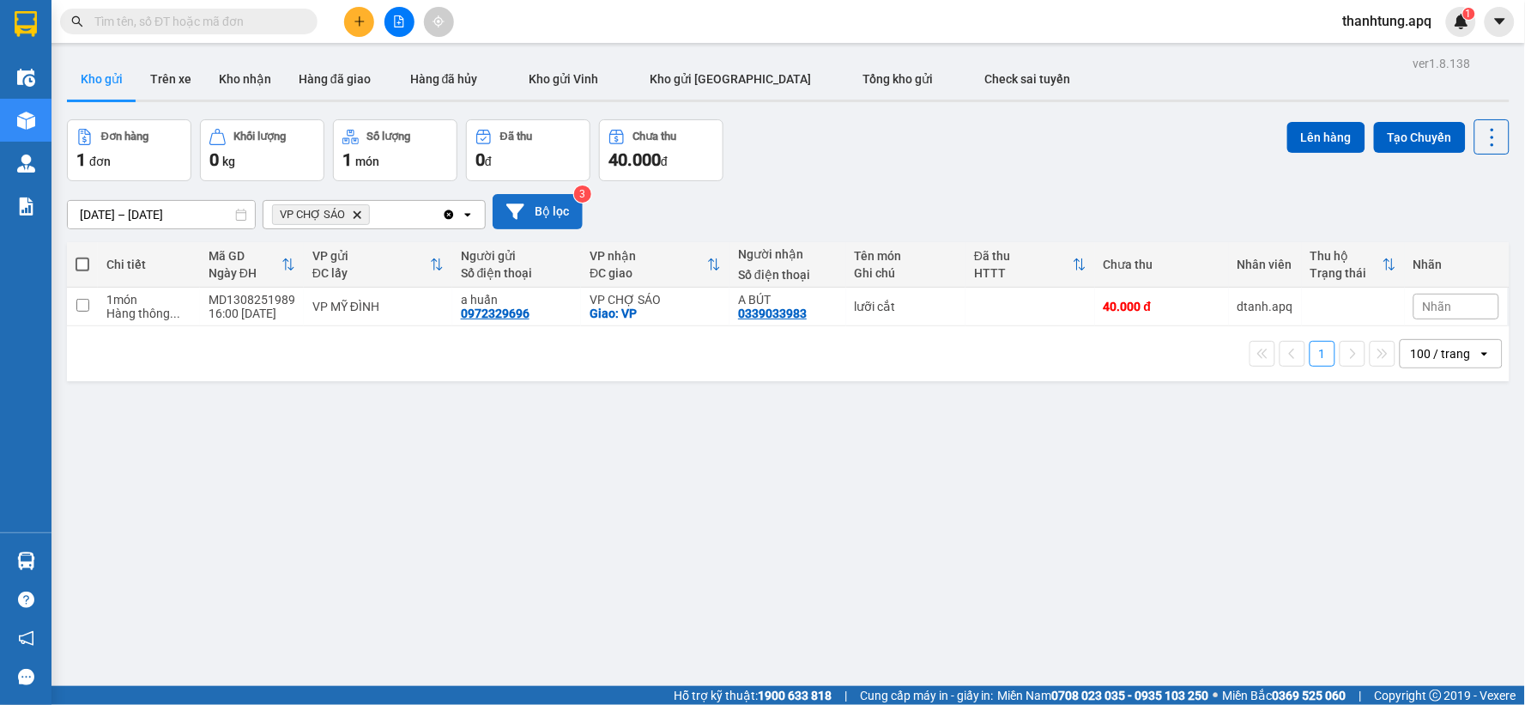
click at [553, 211] on button "Bộ lọc" at bounding box center [538, 211] width 90 height 35
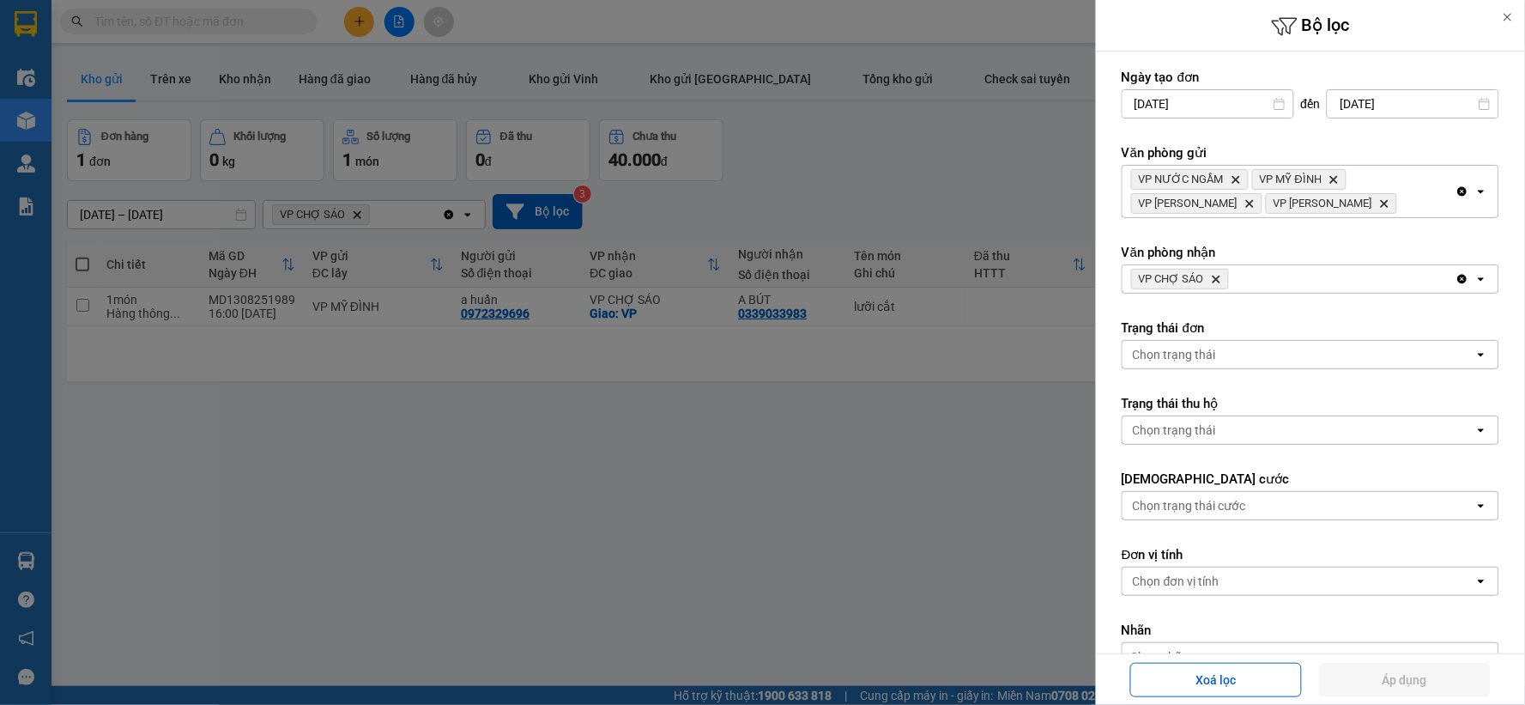
click at [1213, 274] on icon "Delete" at bounding box center [1216, 279] width 10 height 10
click at [1214, 273] on div "Chọn văn phòng" at bounding box center [1177, 278] width 88 height 17
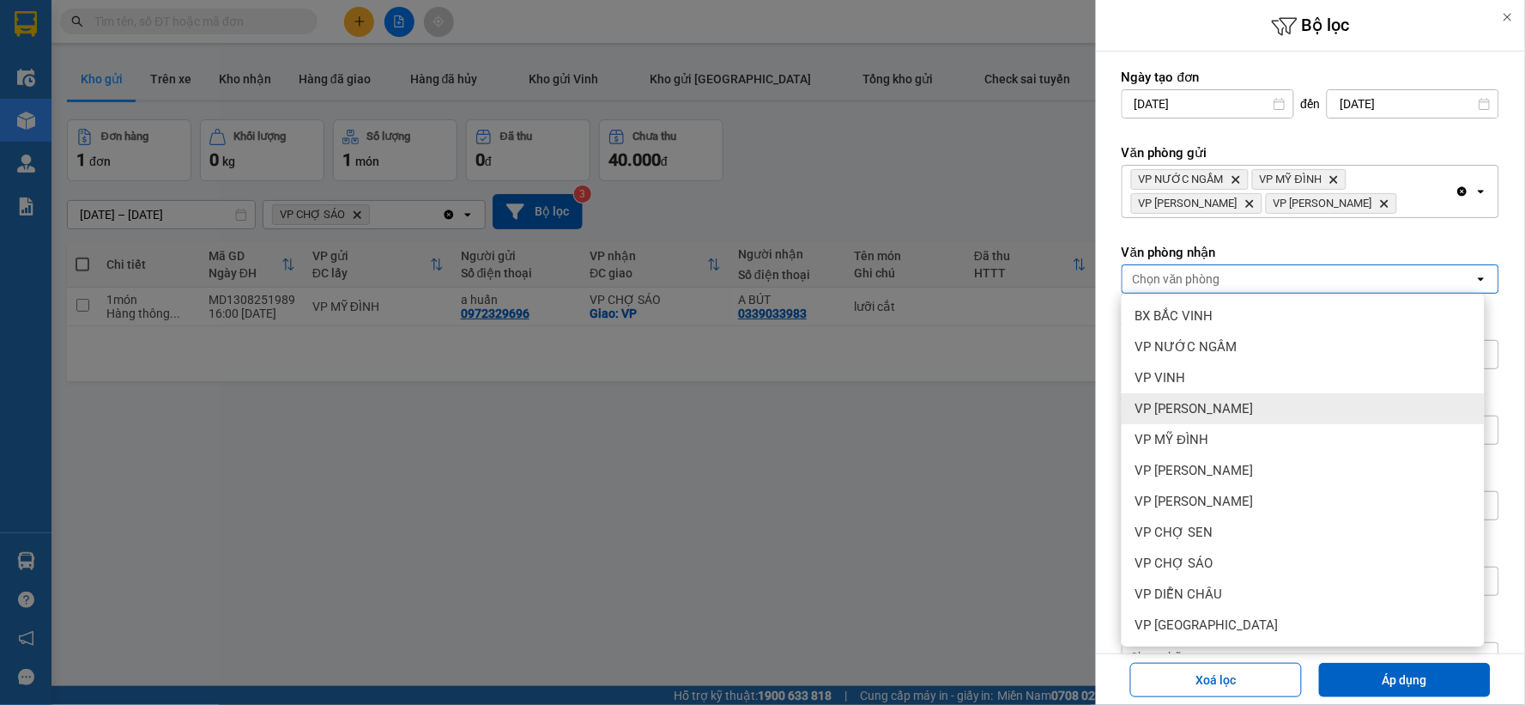
click at [1242, 406] on span "VP [PERSON_NAME]" at bounding box center [1194, 408] width 118 height 17
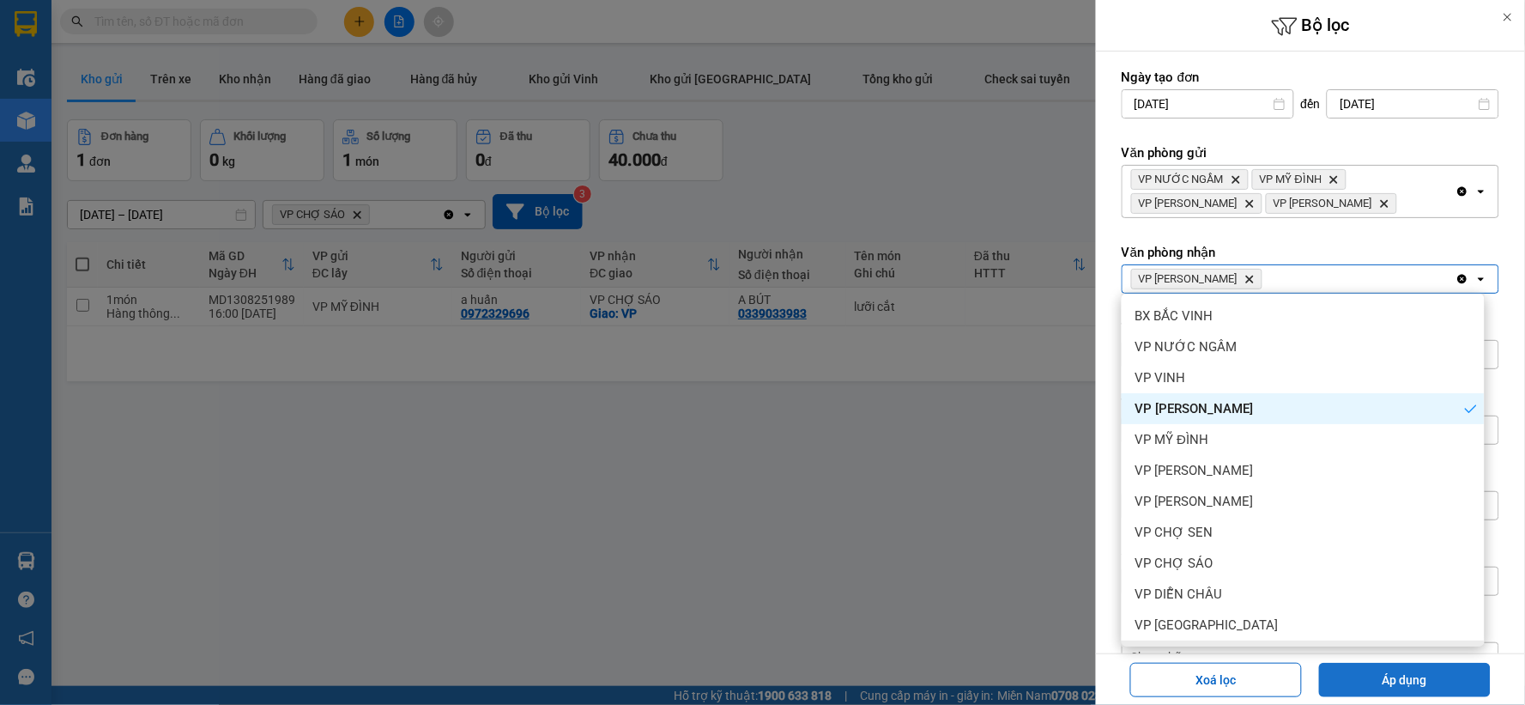
click at [1397, 675] on button "Áp dụng" at bounding box center [1405, 680] width 172 height 34
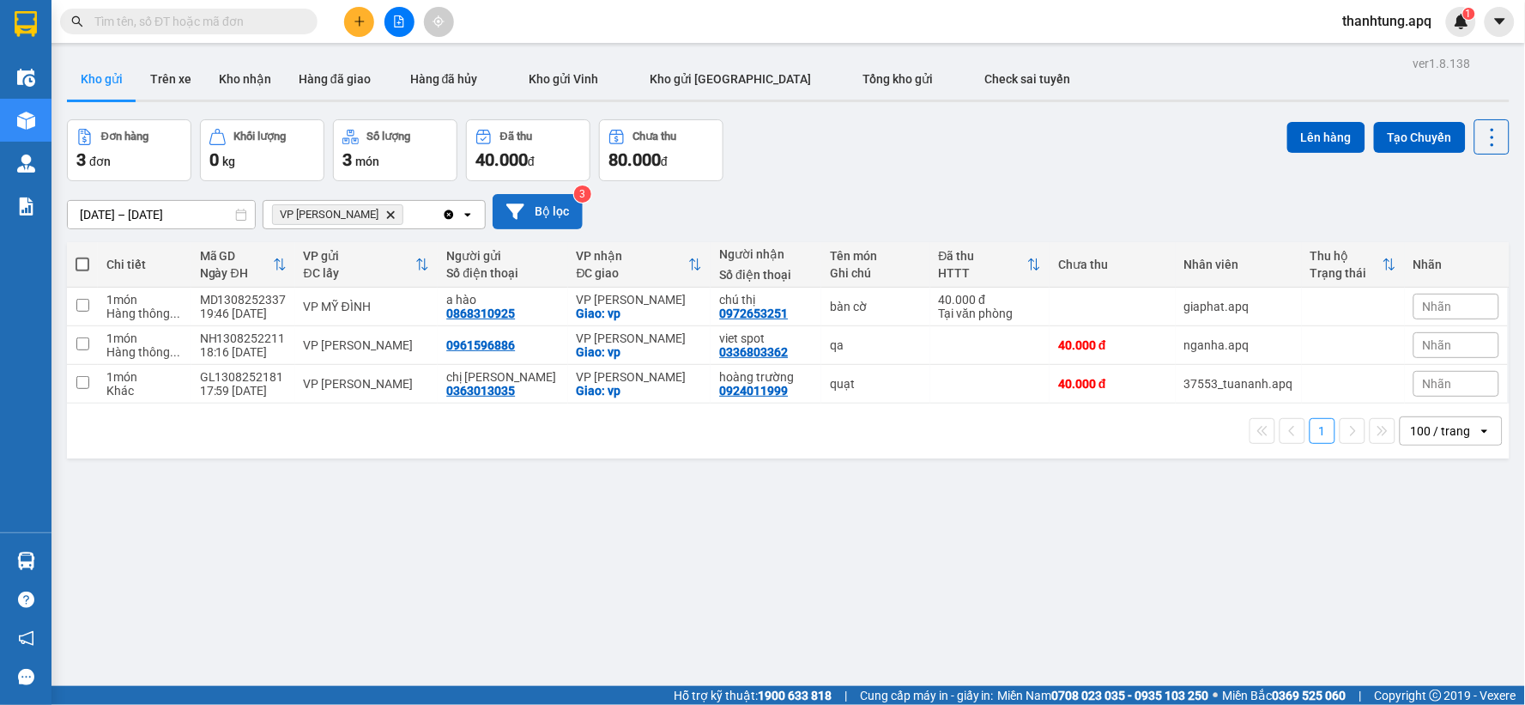
click at [556, 211] on button "Bộ lọc" at bounding box center [538, 211] width 90 height 35
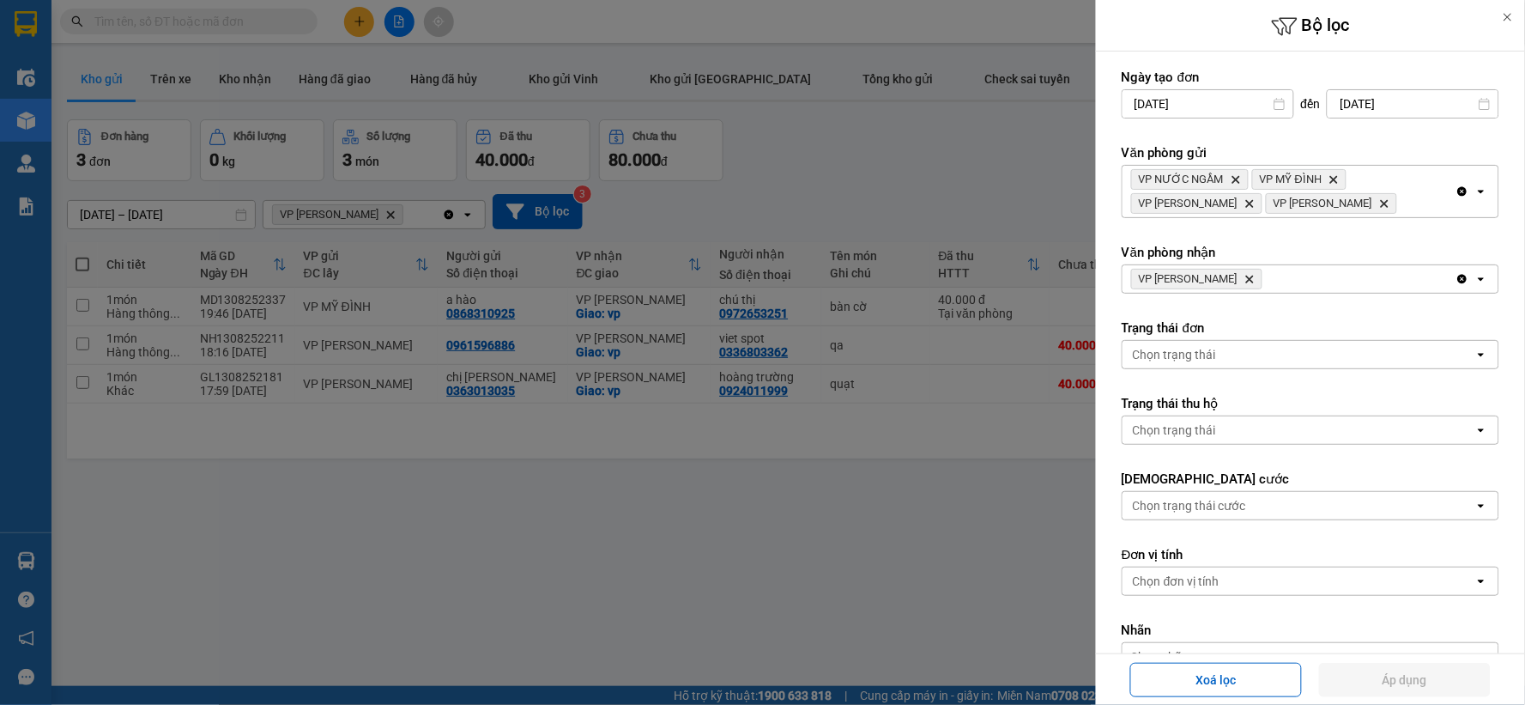
click at [1255, 276] on icon "Delete" at bounding box center [1250, 279] width 10 height 10
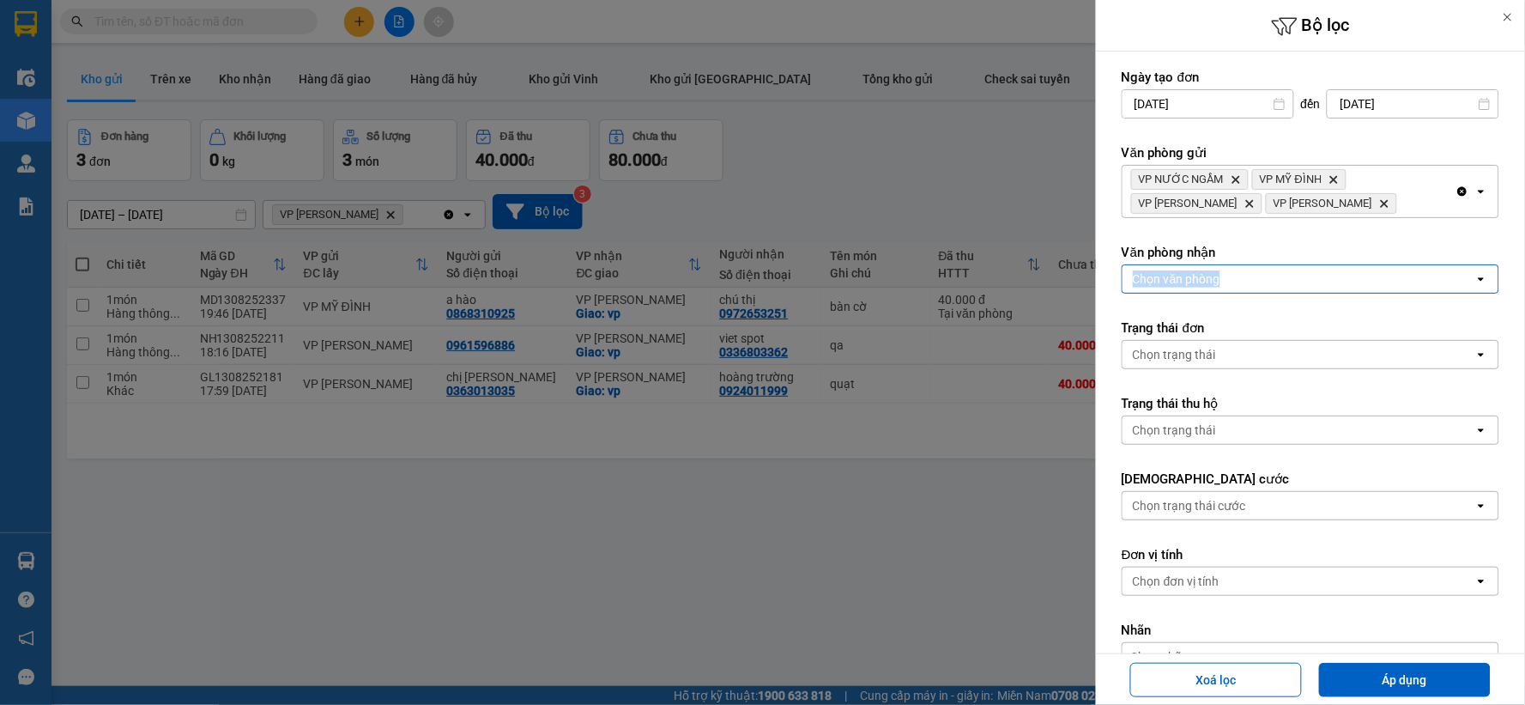
click at [1255, 276] on div "Chọn văn phòng" at bounding box center [1299, 278] width 352 height 27
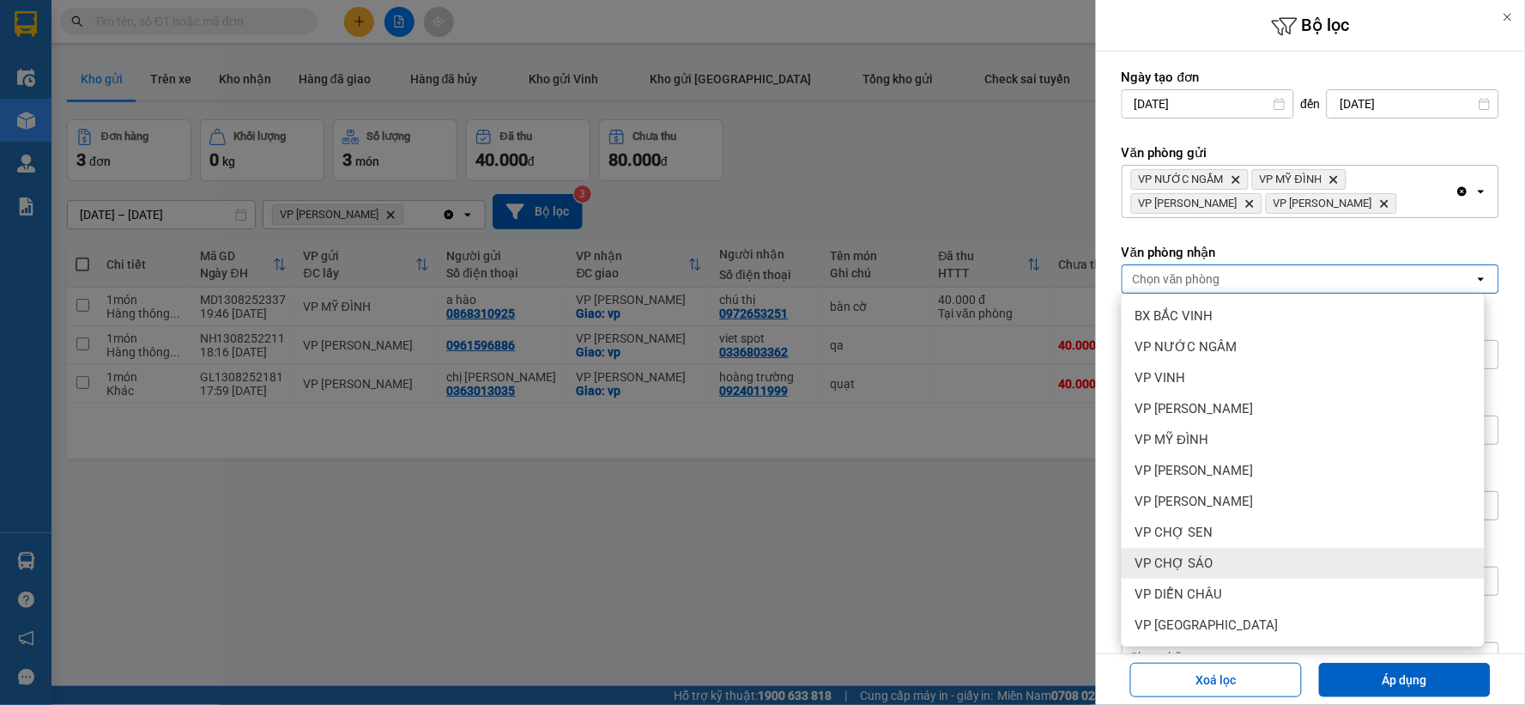
click at [1263, 561] on div "VP CHỢ SÁO" at bounding box center [1303, 563] width 363 height 31
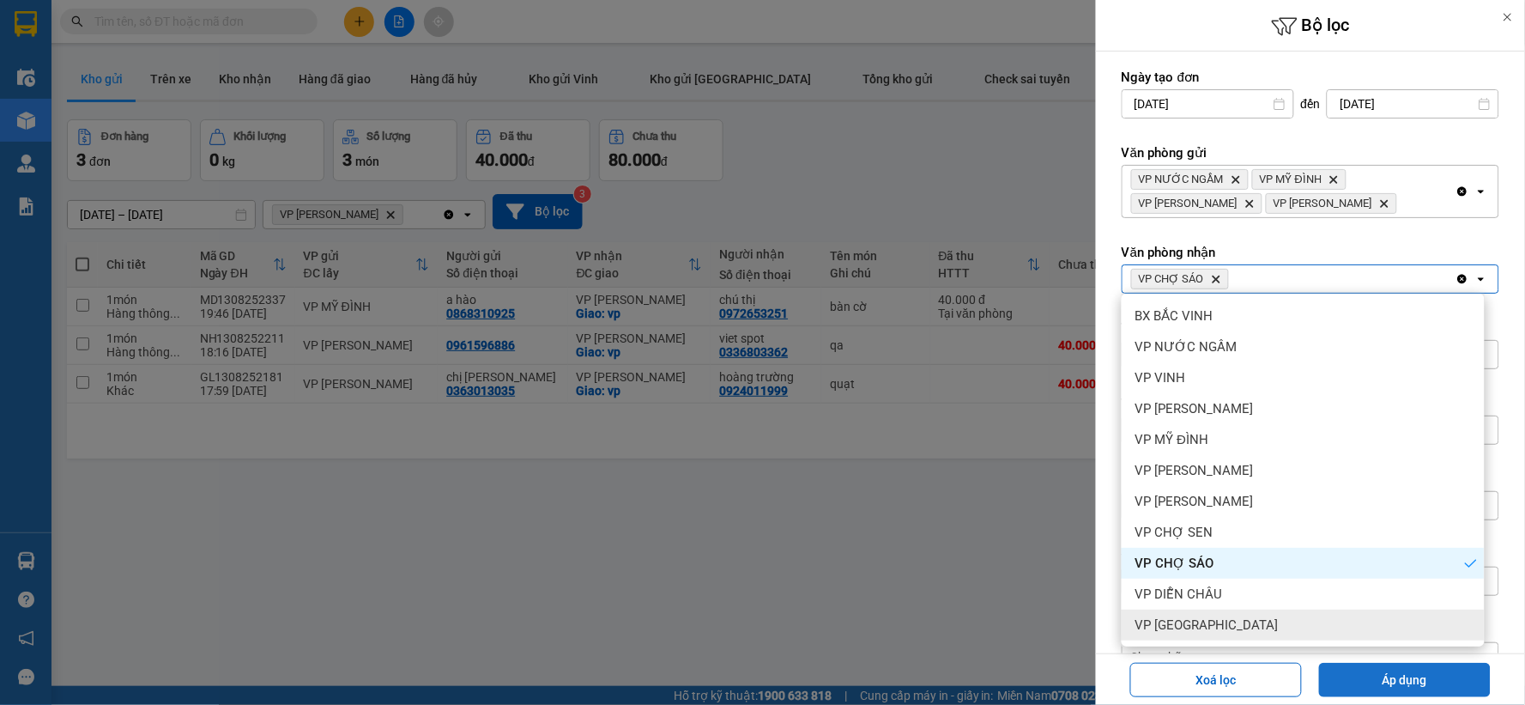
click at [1344, 675] on button "Áp dụng" at bounding box center [1405, 680] width 172 height 34
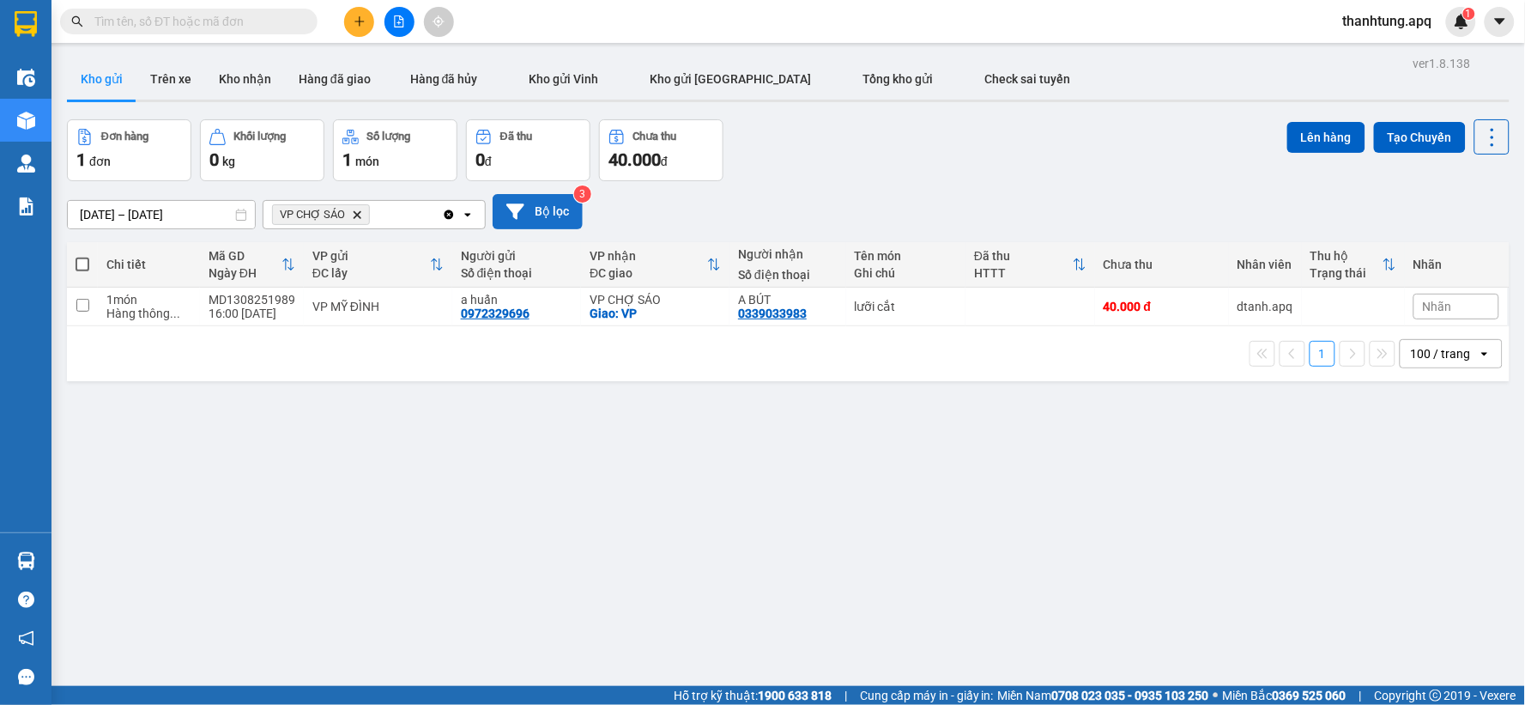
click at [576, 218] on button "Bộ lọc" at bounding box center [538, 211] width 90 height 35
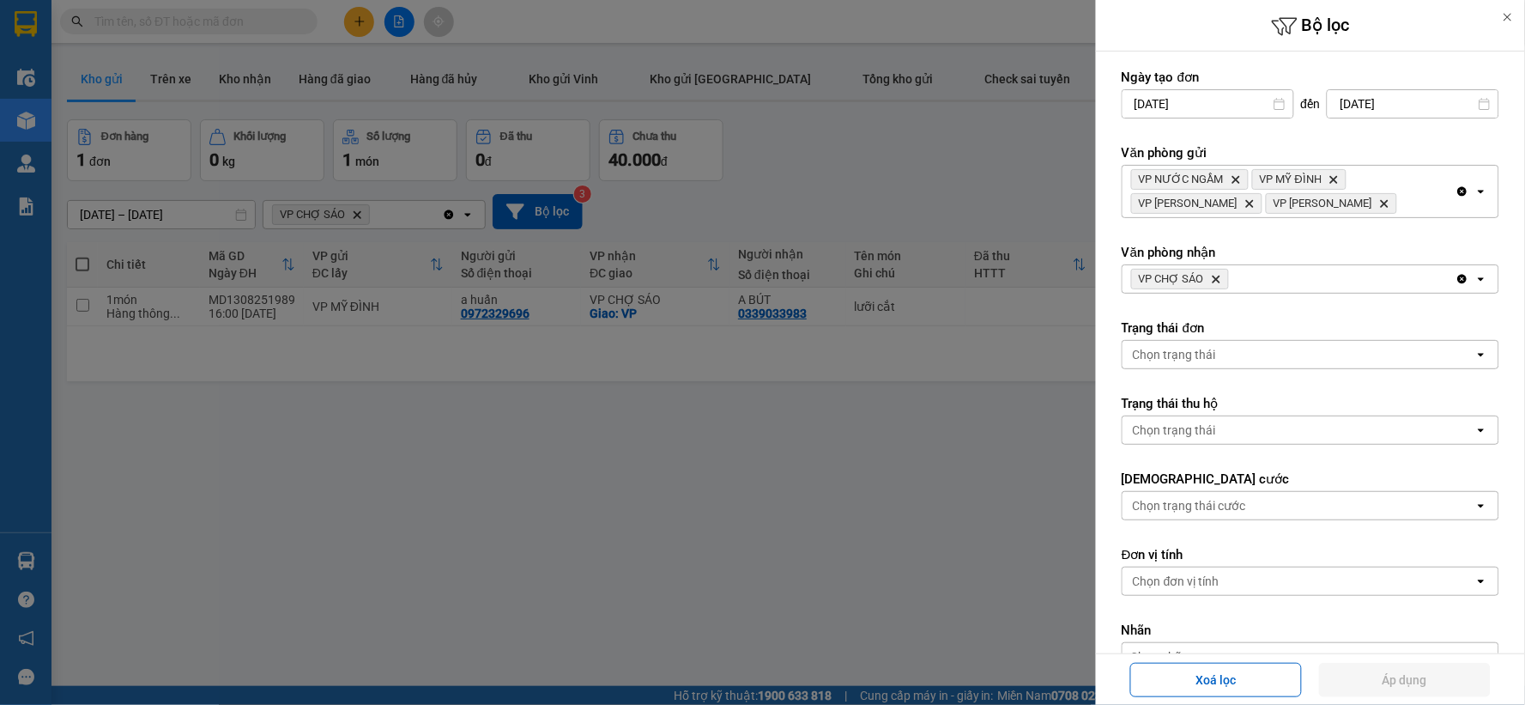
click at [1219, 278] on icon "Delete" at bounding box center [1216, 279] width 10 height 10
click at [1219, 278] on div "Chọn văn phòng" at bounding box center [1177, 278] width 88 height 17
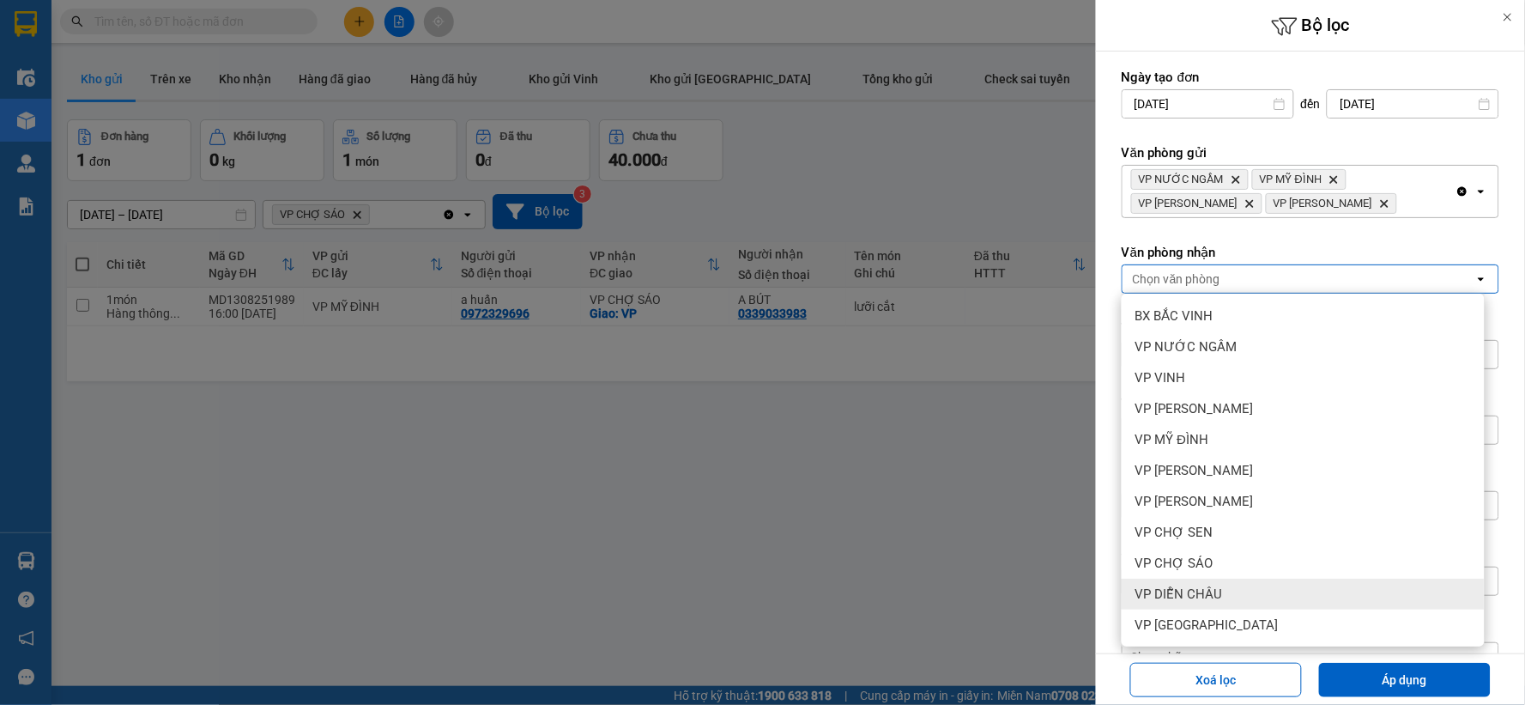
click at [1247, 582] on div "VP DIỄN CHÂU" at bounding box center [1303, 593] width 363 height 31
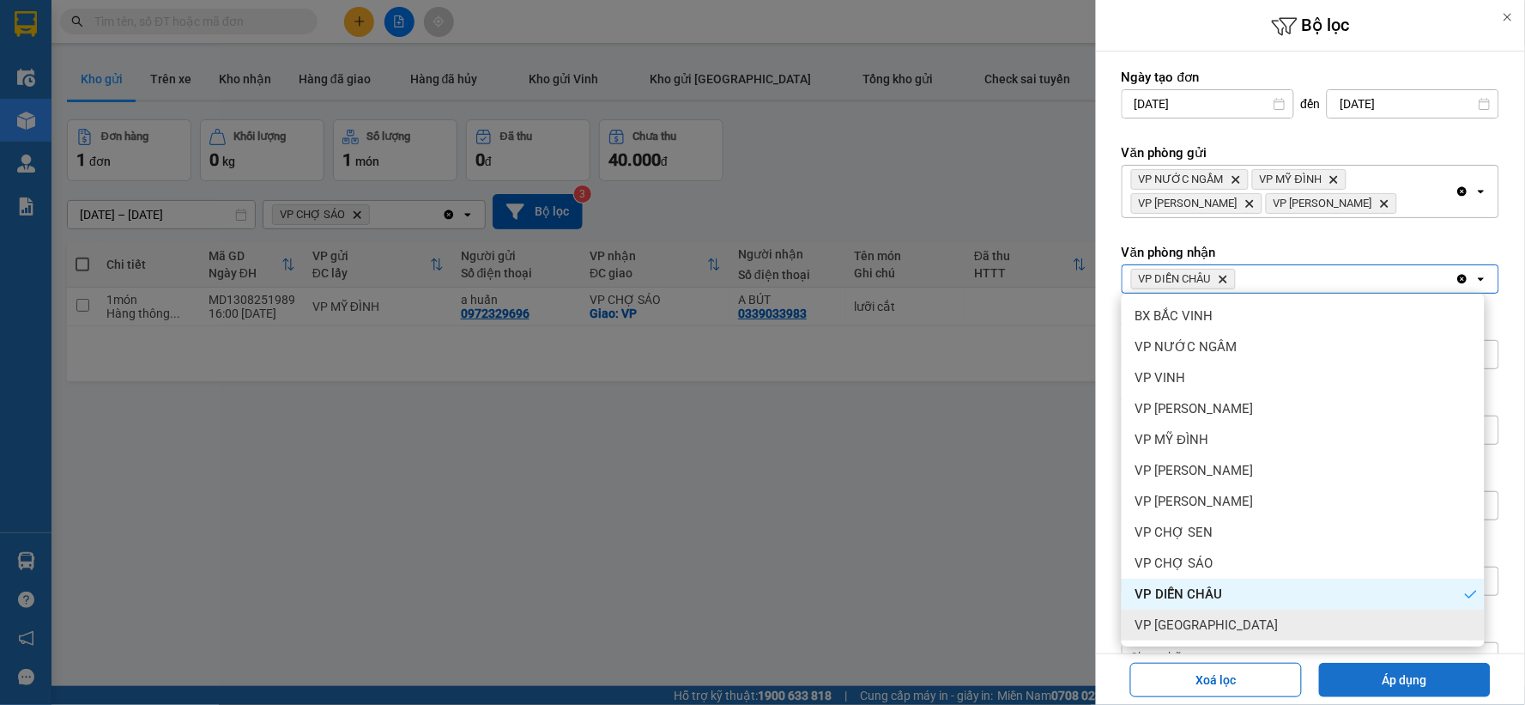
click at [1334, 675] on button "Áp dụng" at bounding box center [1405, 680] width 172 height 34
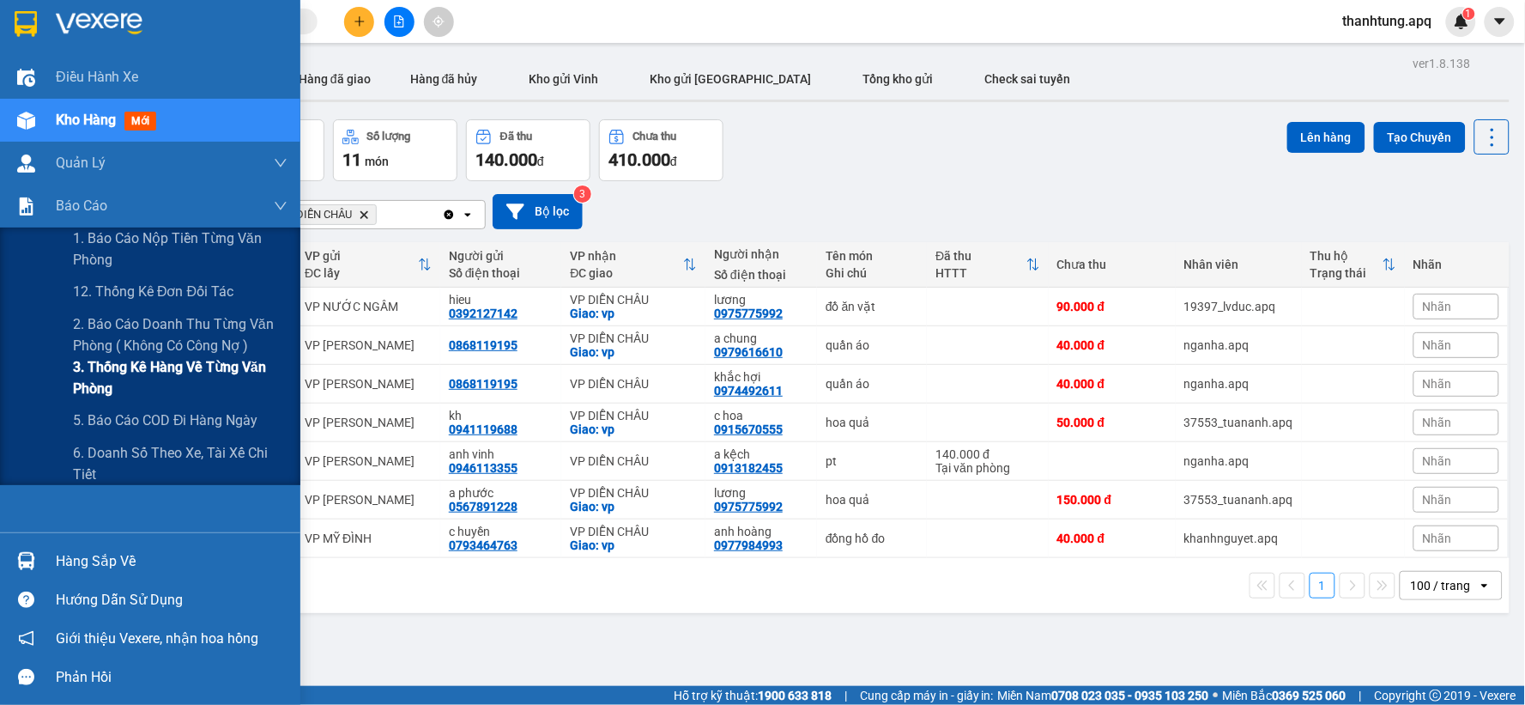
drag, startPoint x: 109, startPoint y: 233, endPoint x: 69, endPoint y: 382, distance: 153.9
click at [69, 382] on div "Báo cáo 1. Báo cáo nộp tiền từng văn phòng 12. Thống kê đơn đối tác 2. Báo cáo …" at bounding box center [150, 335] width 300 height 300
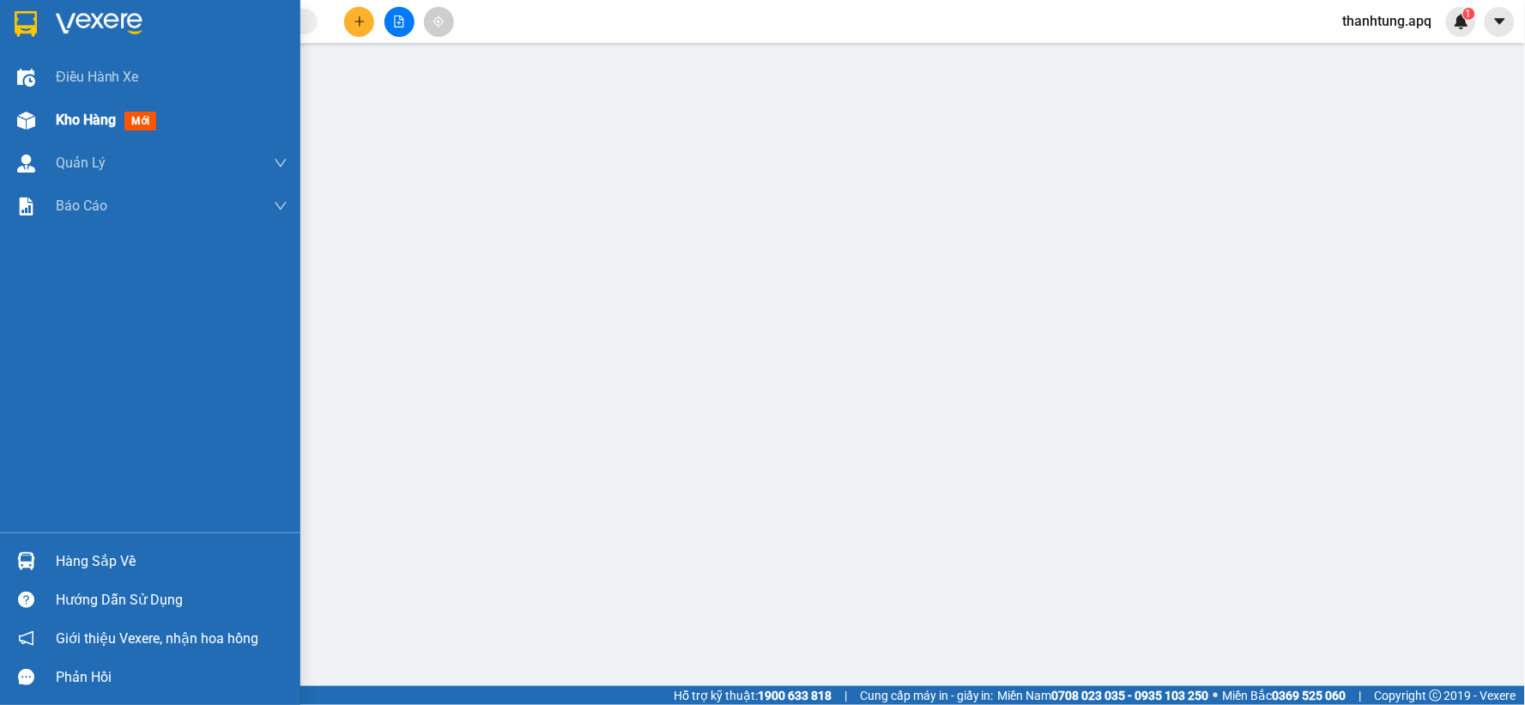
click at [24, 117] on img at bounding box center [26, 121] width 18 height 18
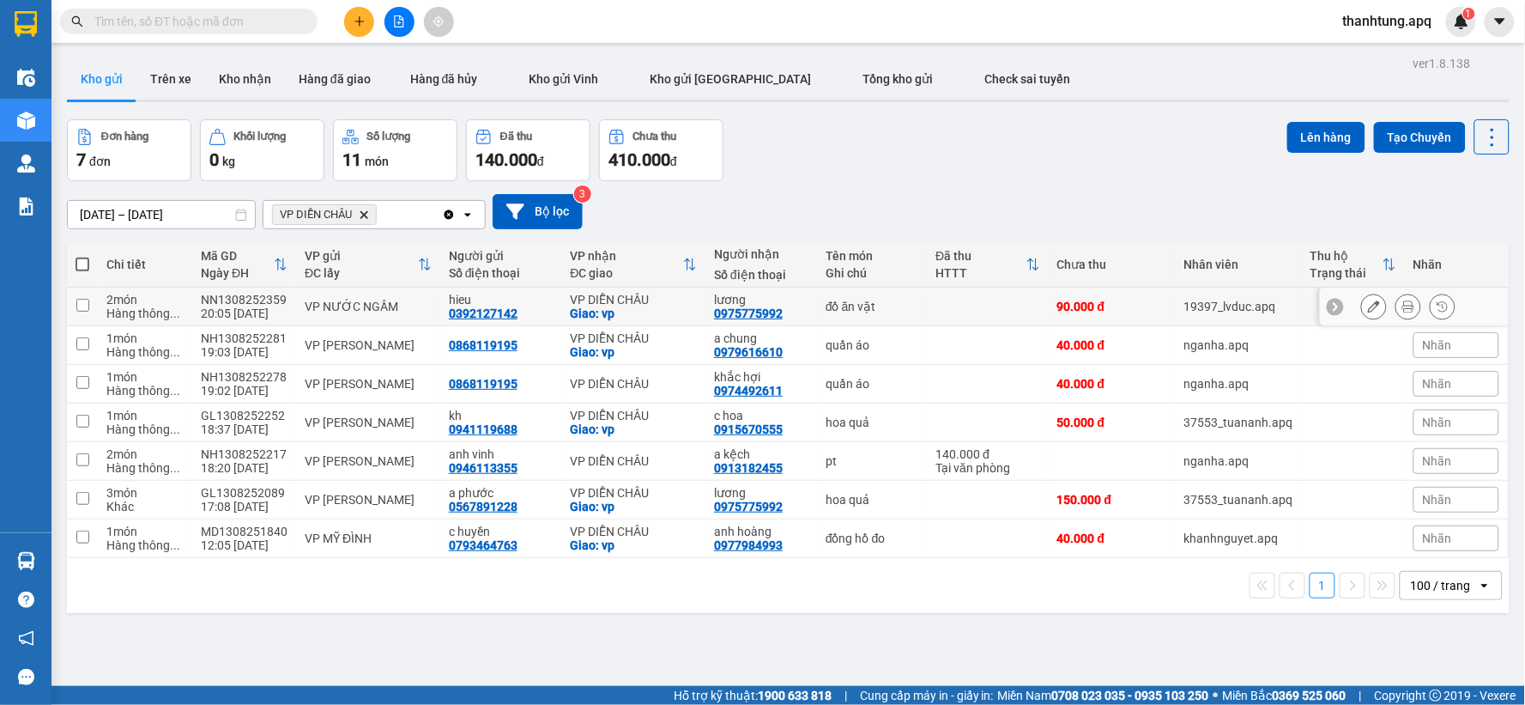
drag, startPoint x: 554, startPoint y: 309, endPoint x: 498, endPoint y: 276, distance: 65.1
click at [552, 307] on td "hieu 0392127142" at bounding box center [500, 307] width 121 height 39
checkbox input "true"
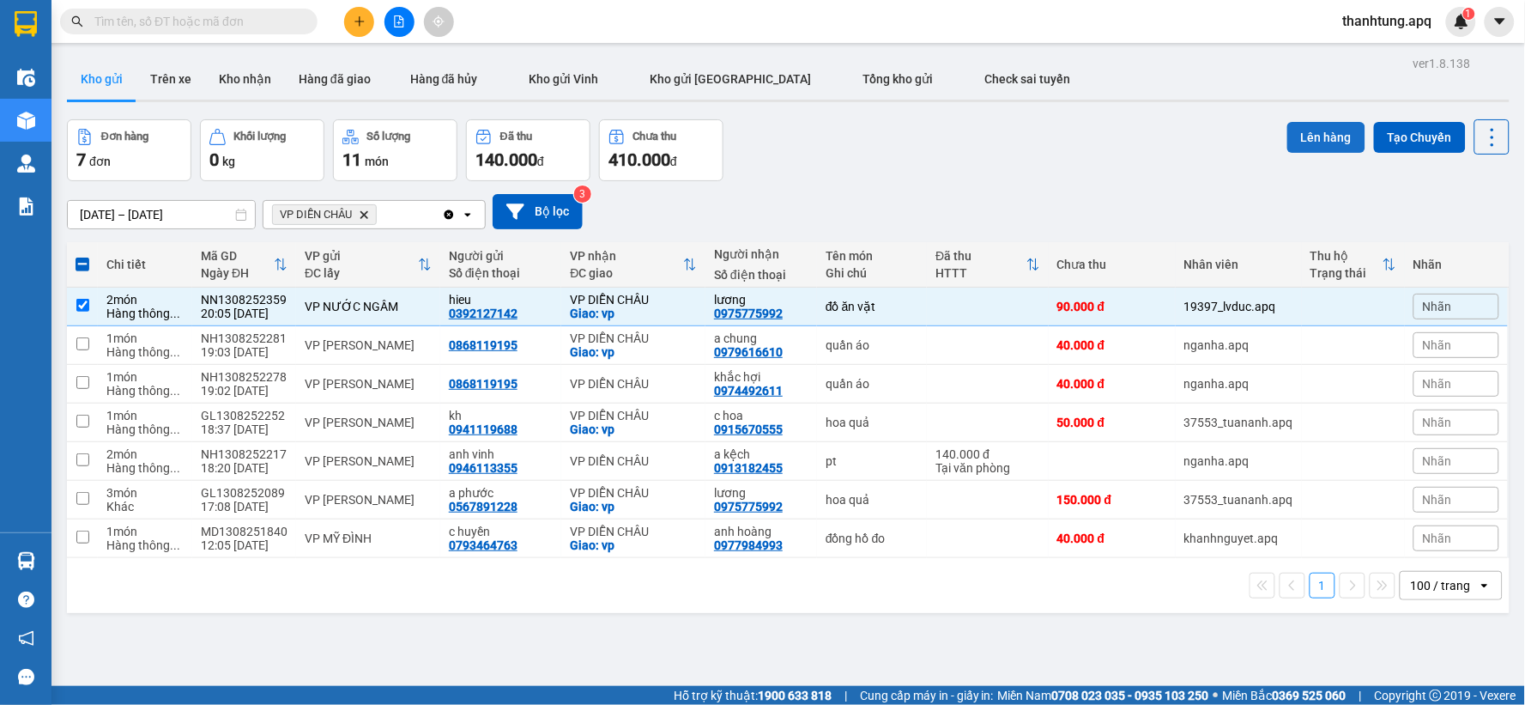
drag, startPoint x: 1299, startPoint y: 147, endPoint x: 1288, endPoint y: 143, distance: 10.9
click at [1296, 144] on button "Lên hàng" at bounding box center [1326, 137] width 78 height 31
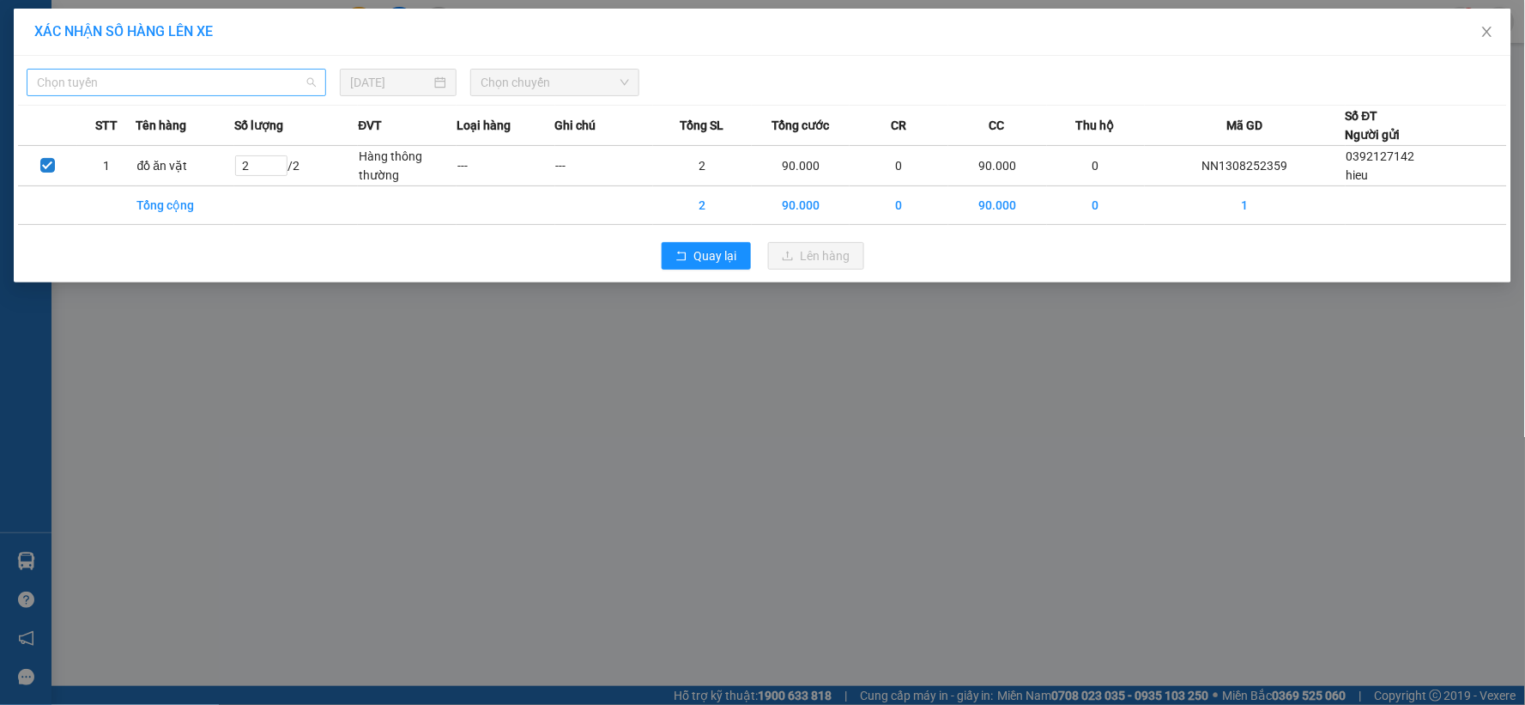
click at [131, 79] on span "Chọn tuyến" at bounding box center [176, 83] width 279 height 26
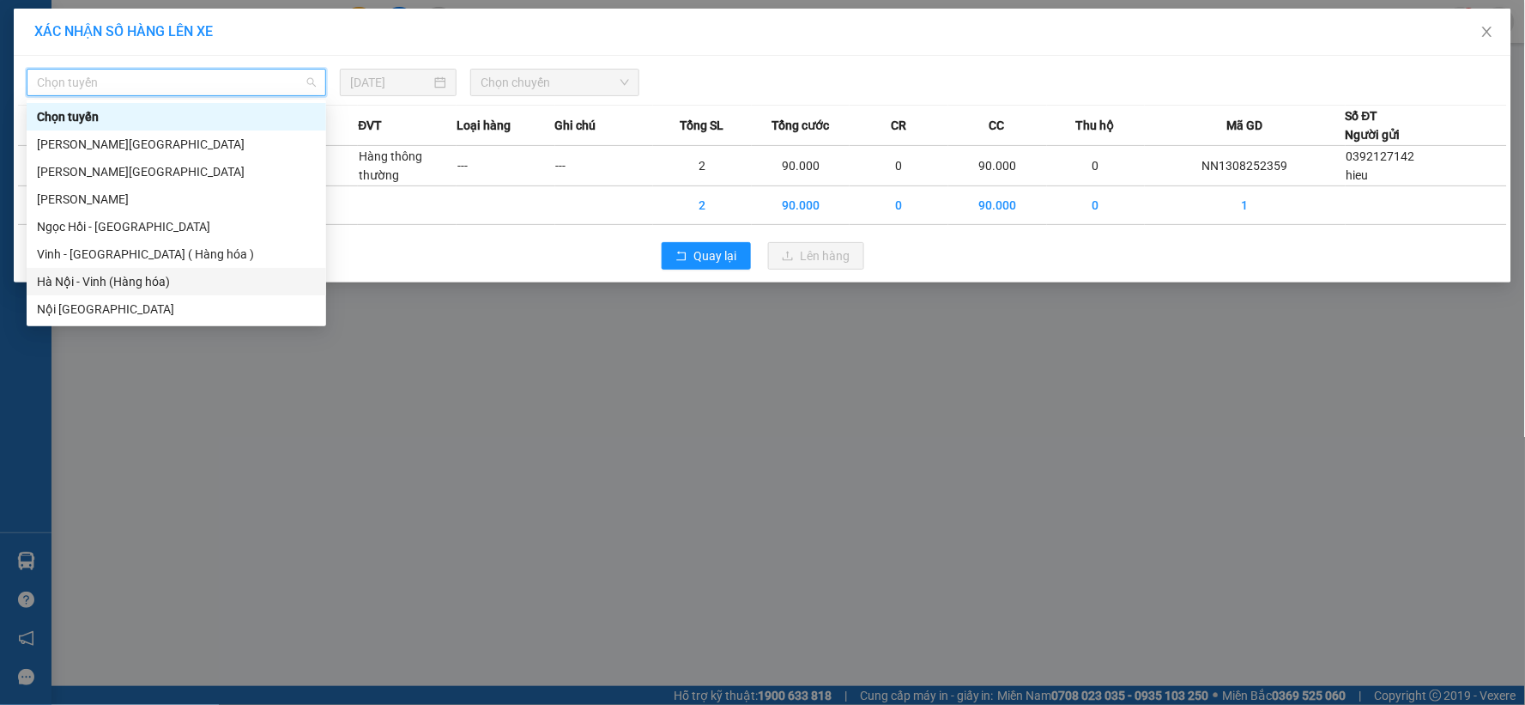
click at [177, 287] on div "Hà Nội - Vinh (Hàng hóa)" at bounding box center [176, 281] width 279 height 19
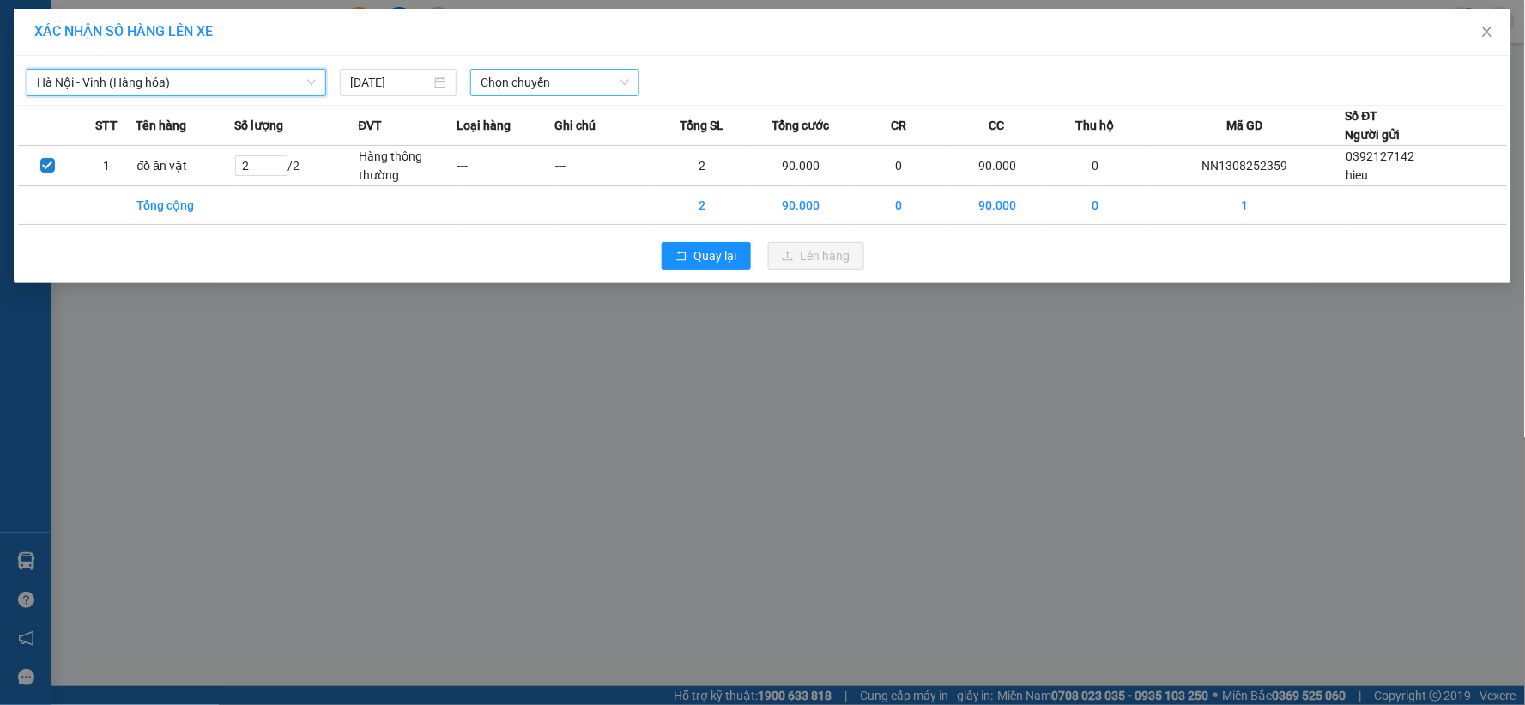
click at [606, 75] on span "Chọn chuyến" at bounding box center [555, 83] width 148 height 26
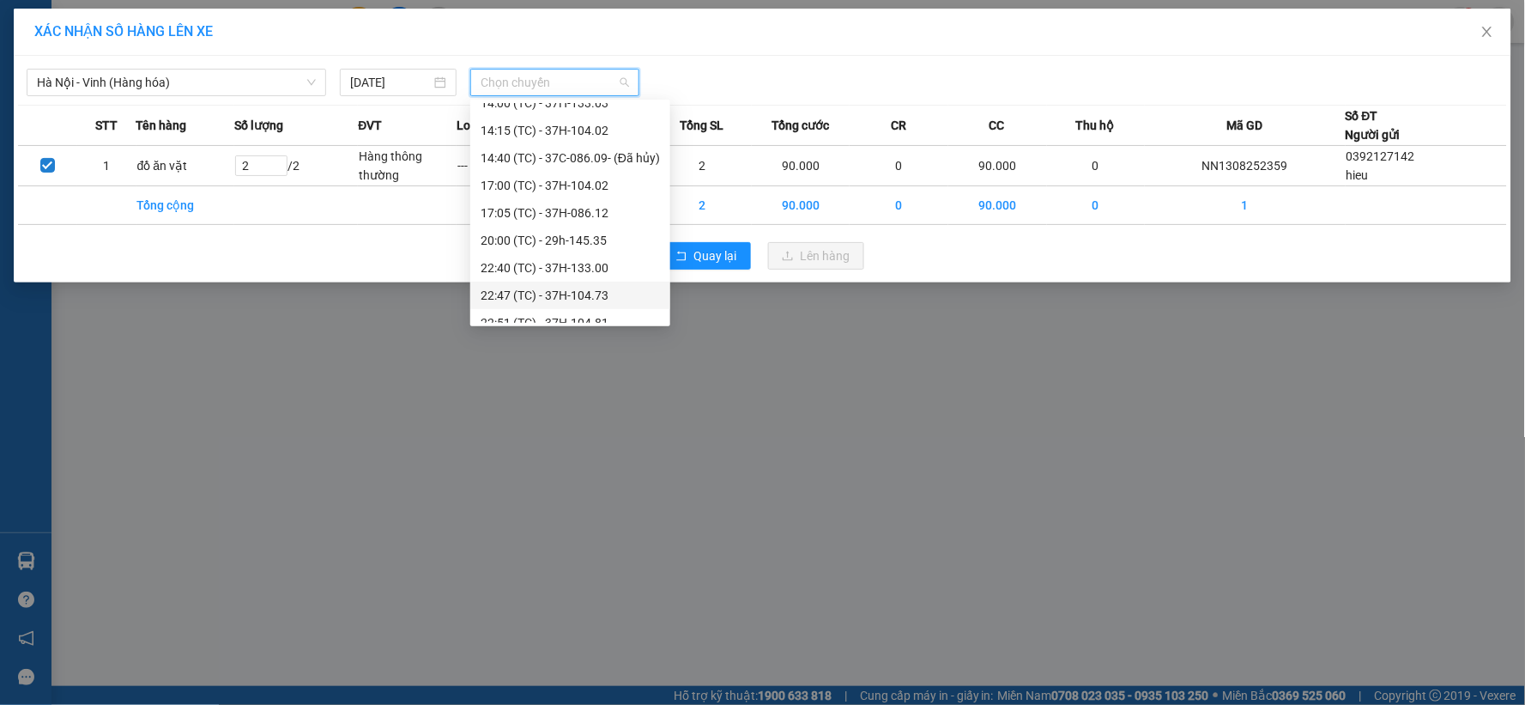
scroll to position [275, 0]
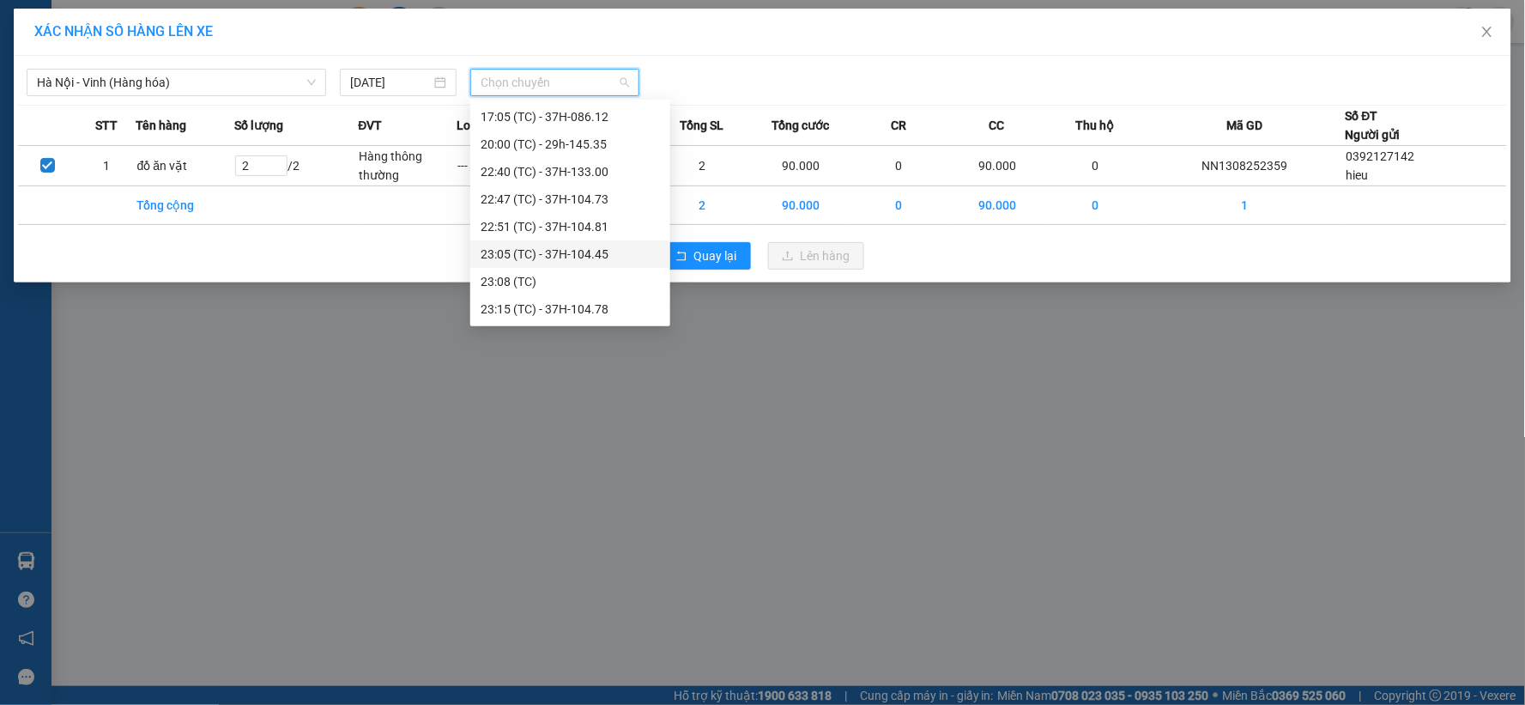
click at [590, 257] on div "23:05 (TC) - 37H-104.45" at bounding box center [570, 254] width 179 height 19
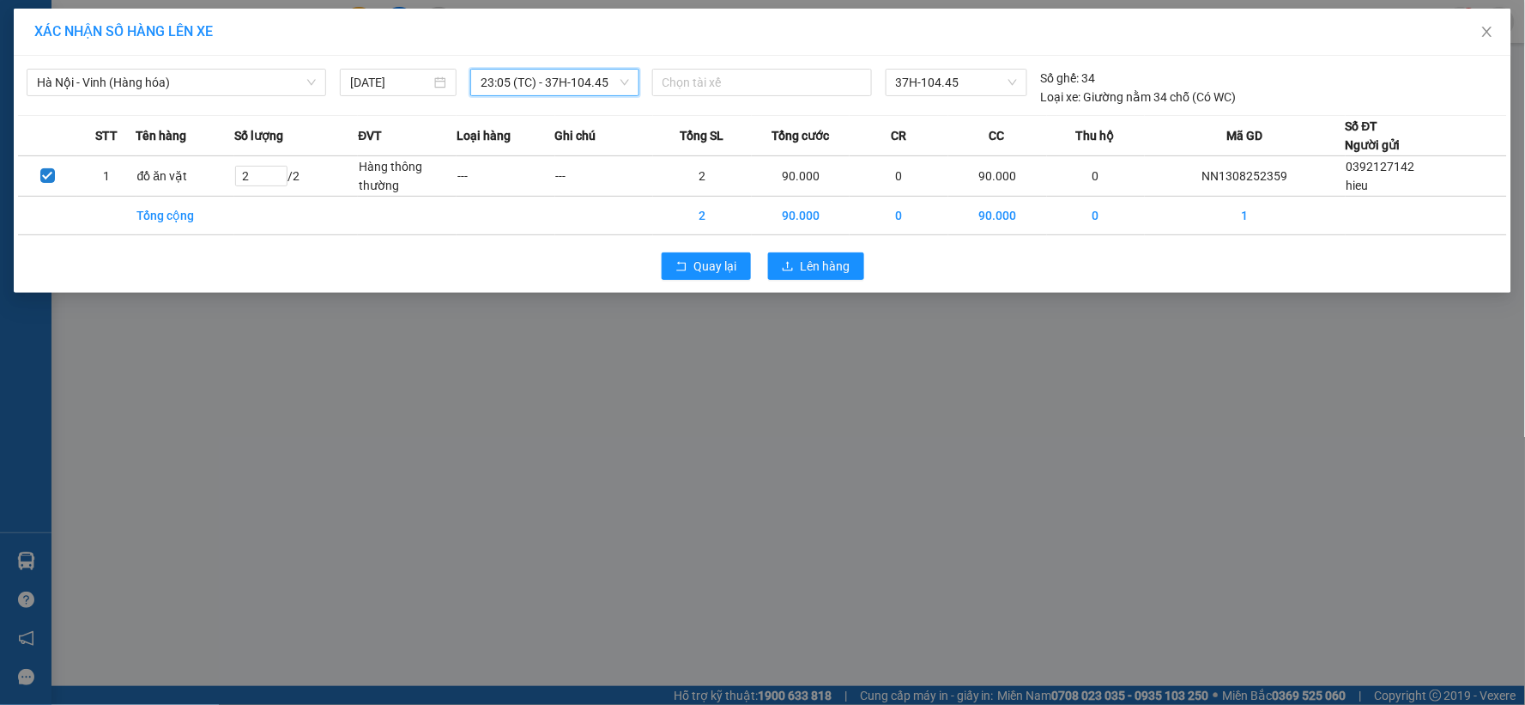
click at [788, 282] on div "Quay lại Lên hàng" at bounding box center [762, 266] width 1489 height 45
click at [791, 275] on button "Lên hàng" at bounding box center [816, 265] width 96 height 27
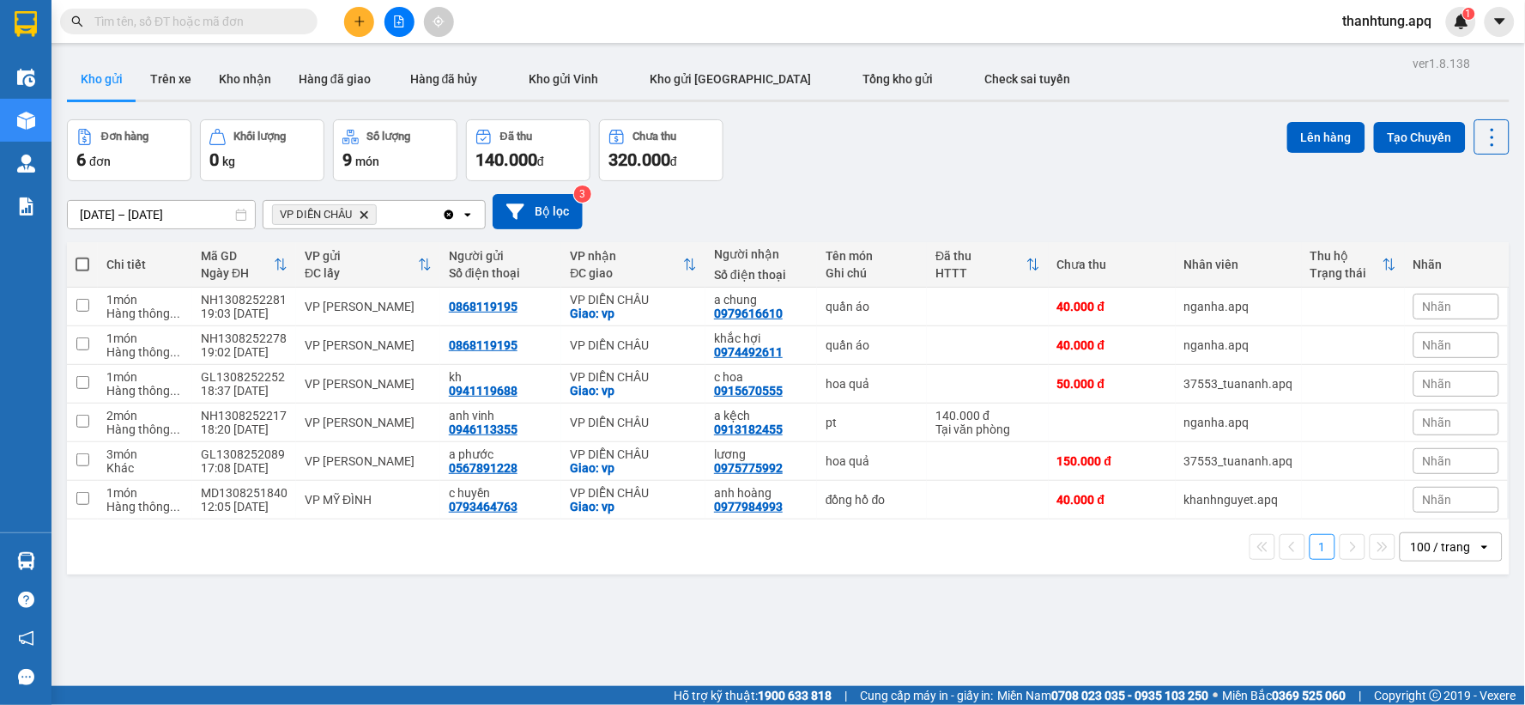
click at [399, 27] on button at bounding box center [400, 22] width 30 height 30
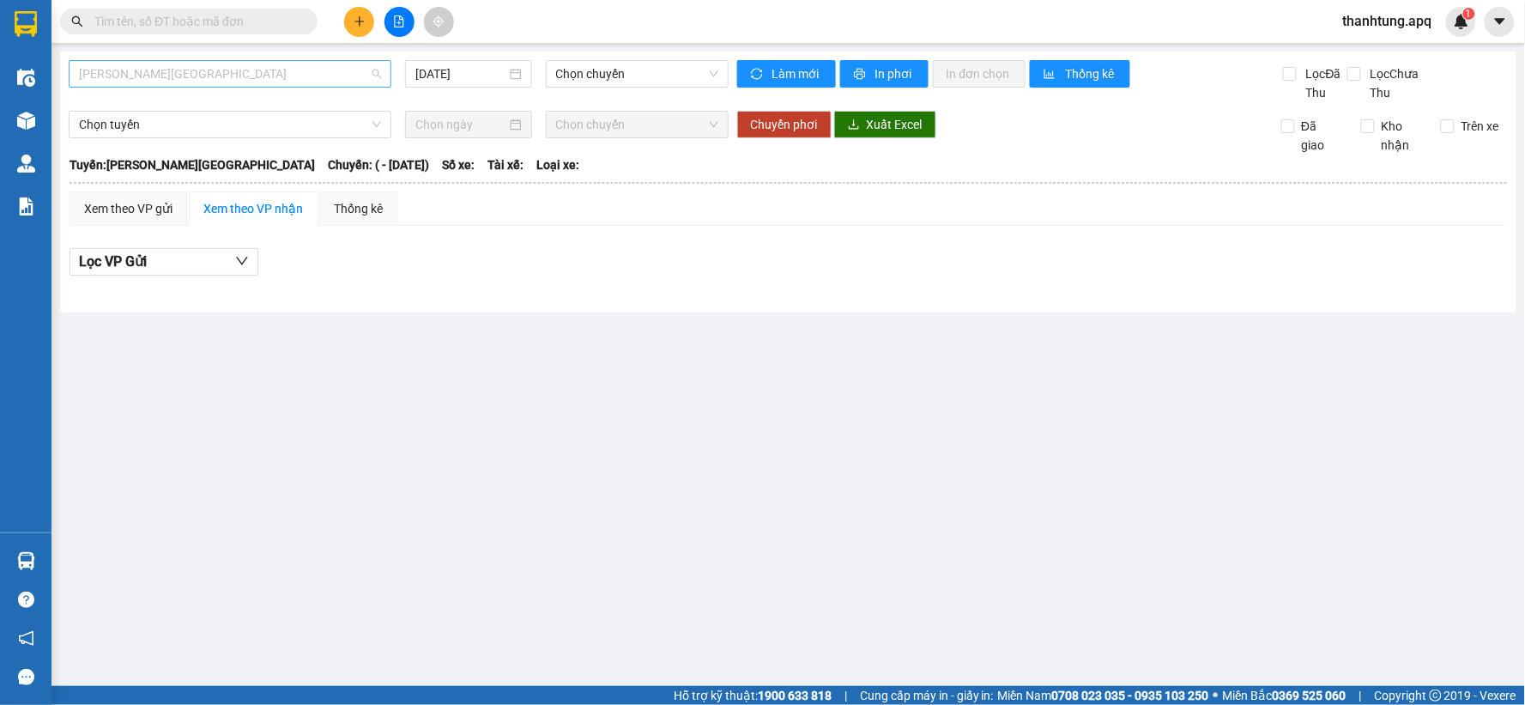
click at [347, 79] on span "[PERSON_NAME][GEOGRAPHIC_DATA]" at bounding box center [230, 74] width 302 height 26
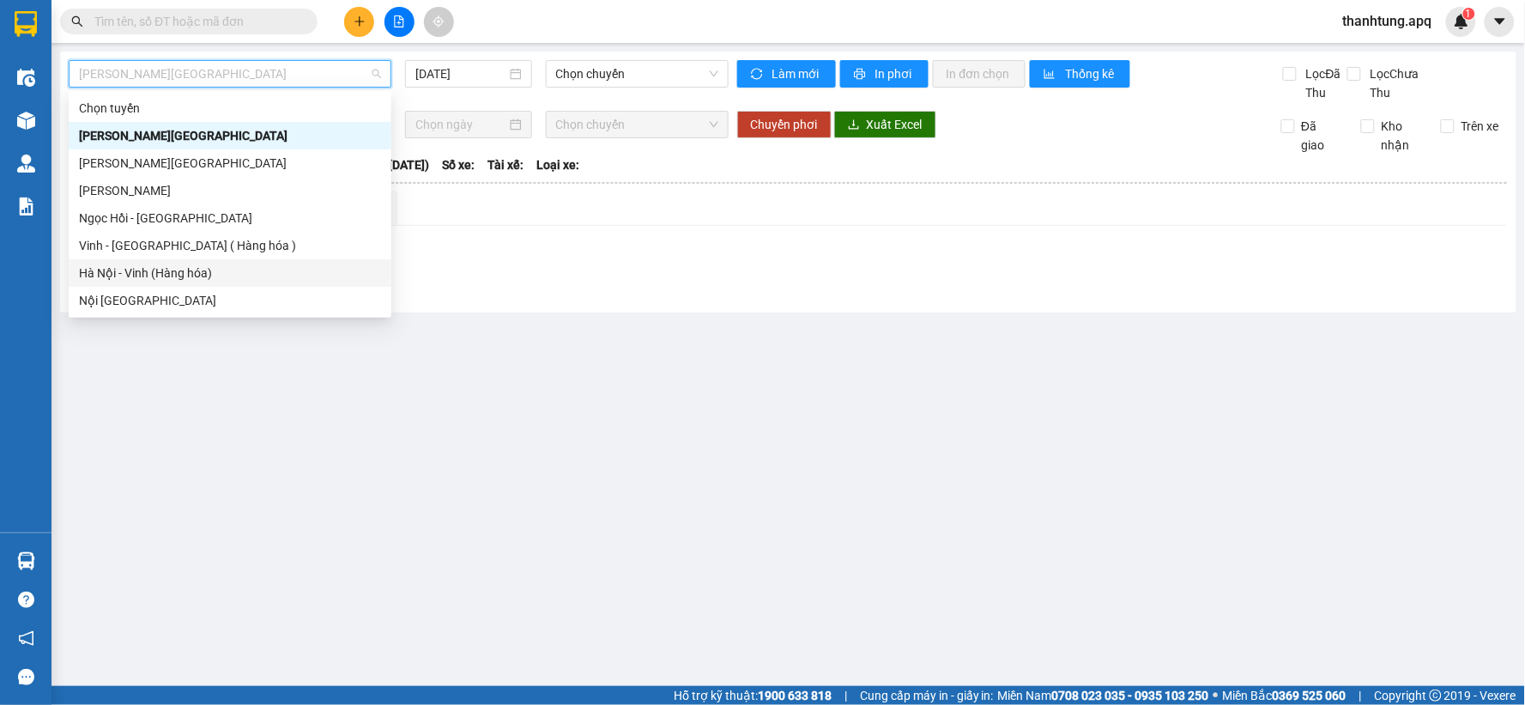
click at [207, 276] on div "Hà Nội - Vinh (Hàng hóa)" at bounding box center [230, 272] width 302 height 19
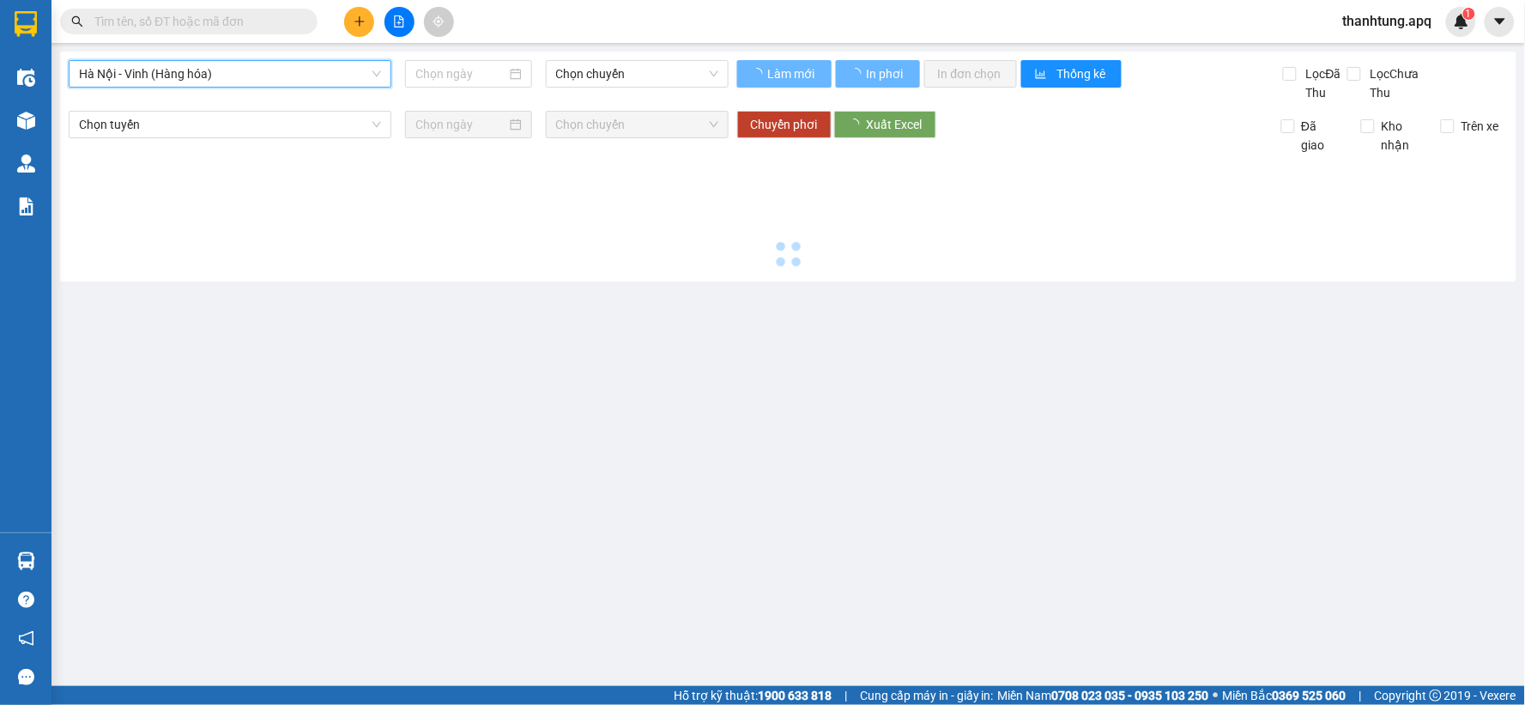
type input "[DATE]"
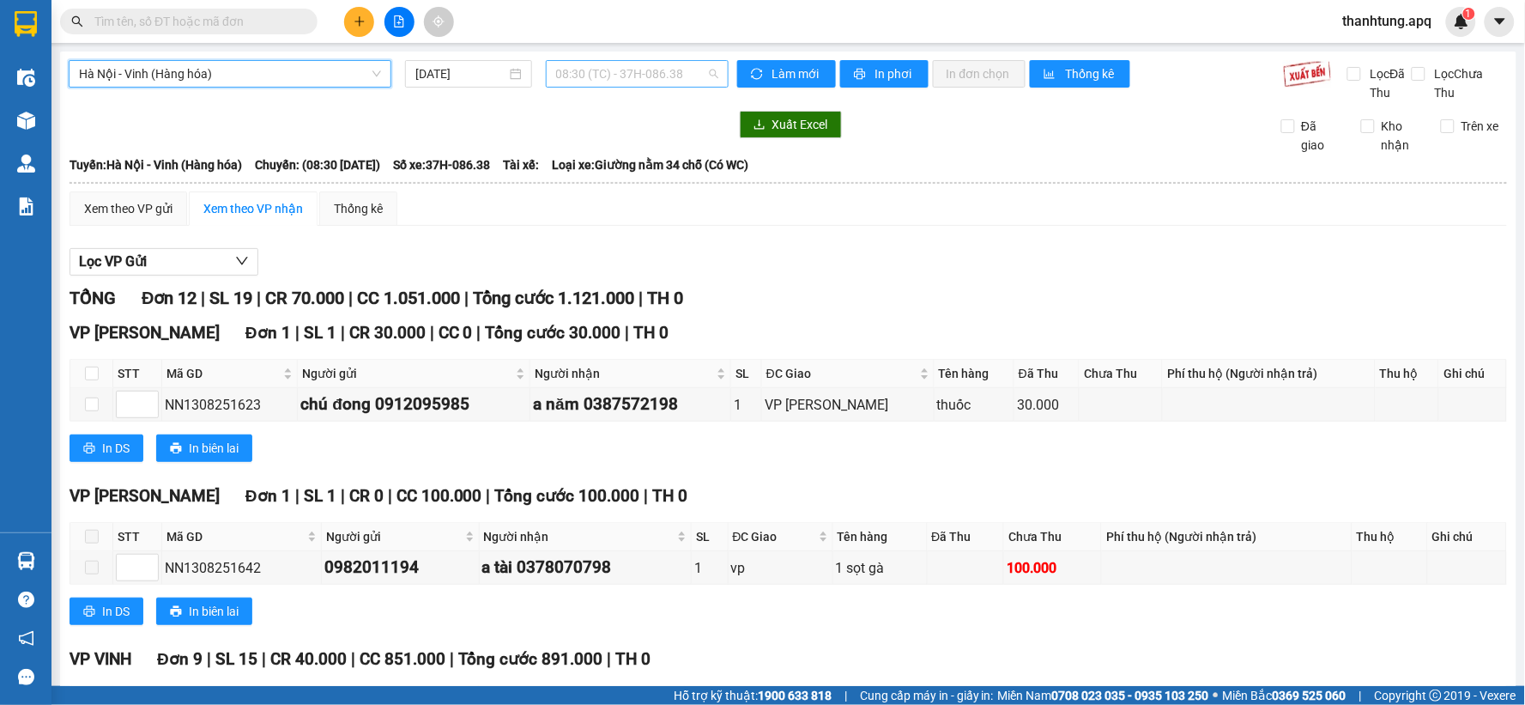
click at [697, 64] on span "08:30 (TC) - 37H-086.38" at bounding box center [637, 74] width 162 height 26
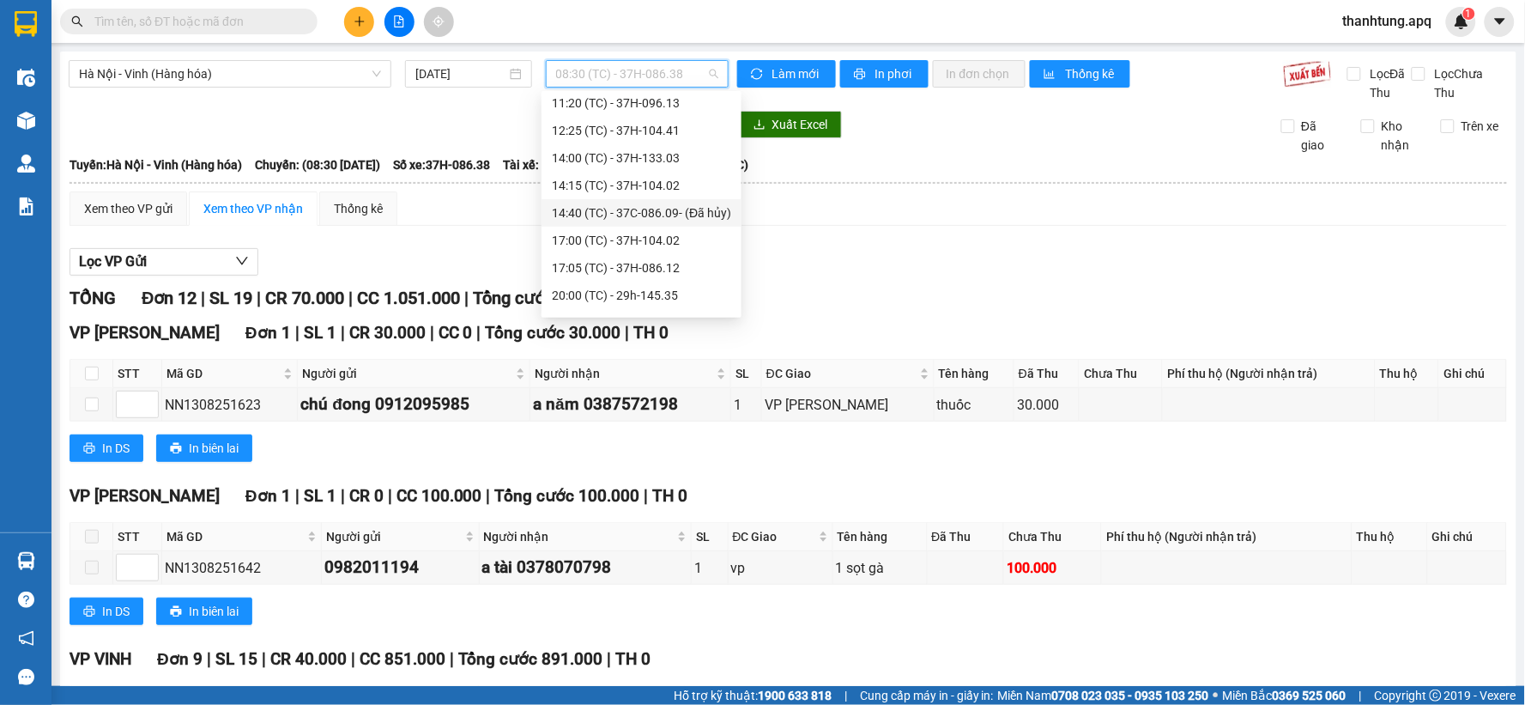
scroll to position [83, 0]
click at [657, 195] on div "14:00 (TC) - 37H-133.03" at bounding box center [641, 189] width 179 height 19
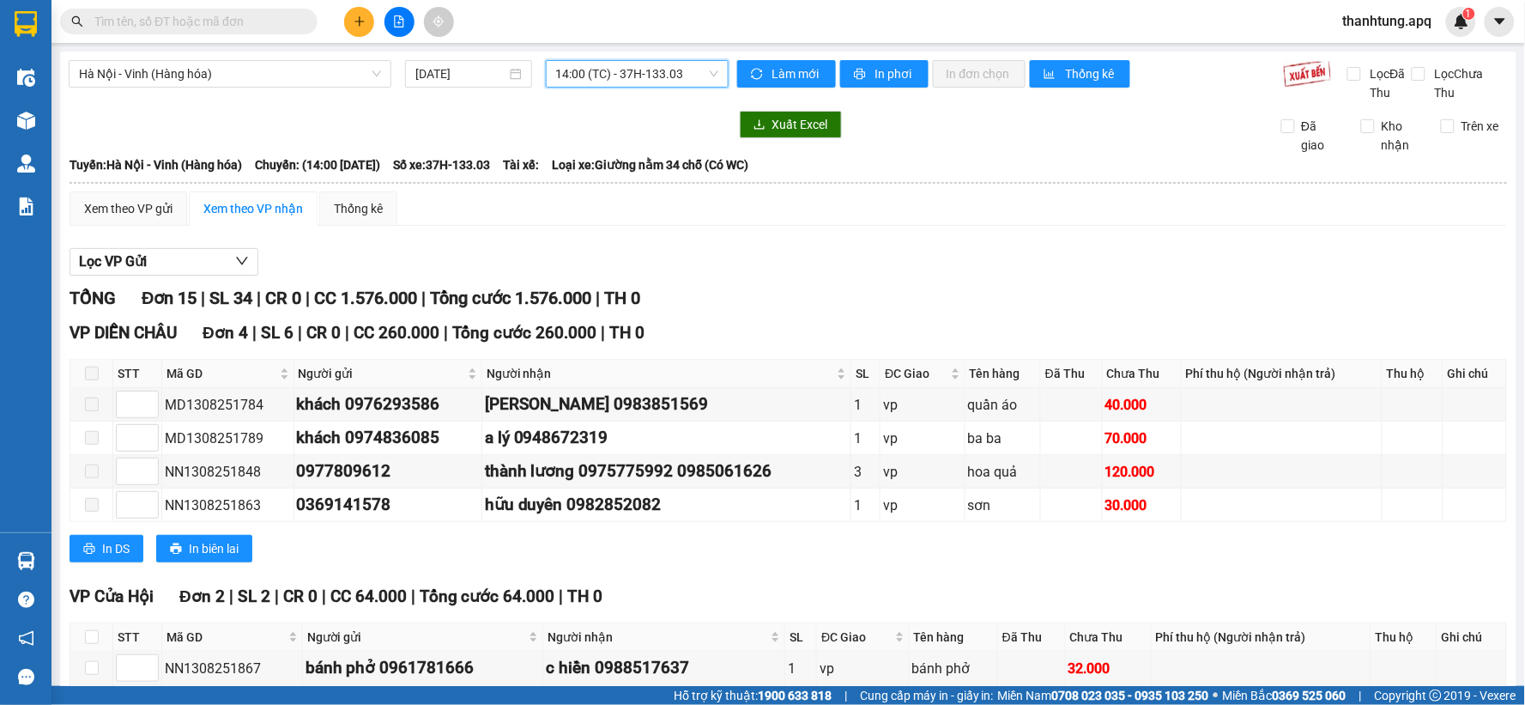
click at [700, 82] on span "14:00 (TC) - 37H-133.03" at bounding box center [637, 74] width 162 height 26
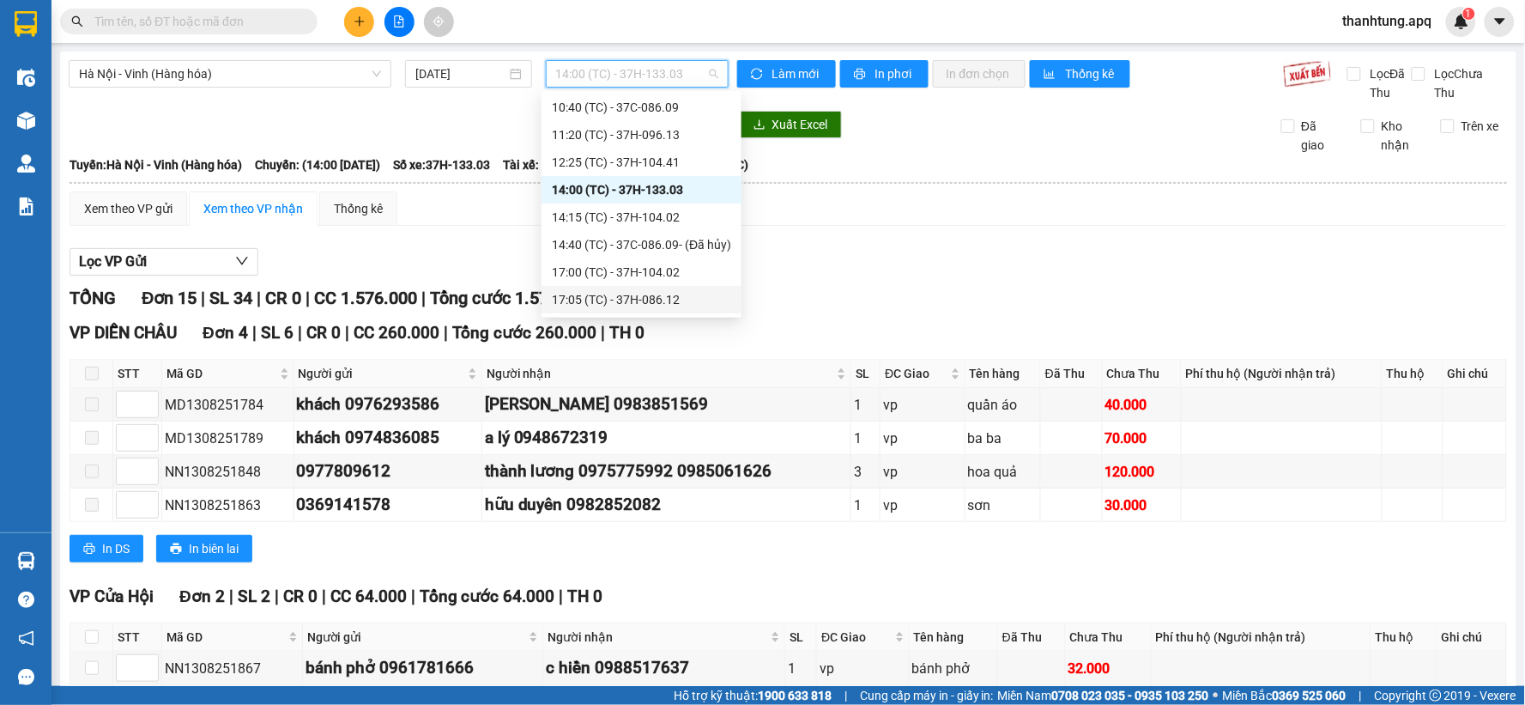
click at [655, 297] on div "17:05 (TC) - 37H-086.12" at bounding box center [641, 299] width 179 height 19
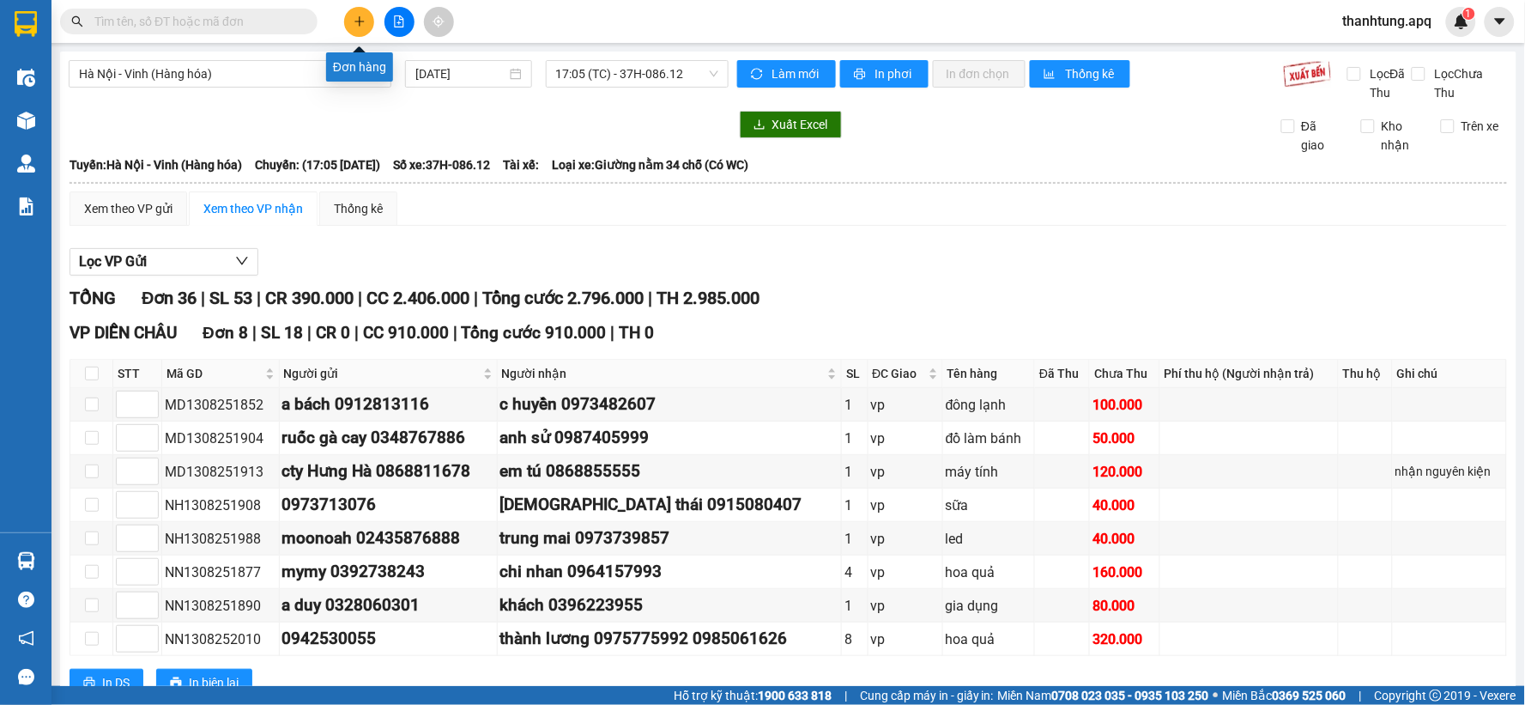
click at [366, 30] on button at bounding box center [359, 22] width 30 height 30
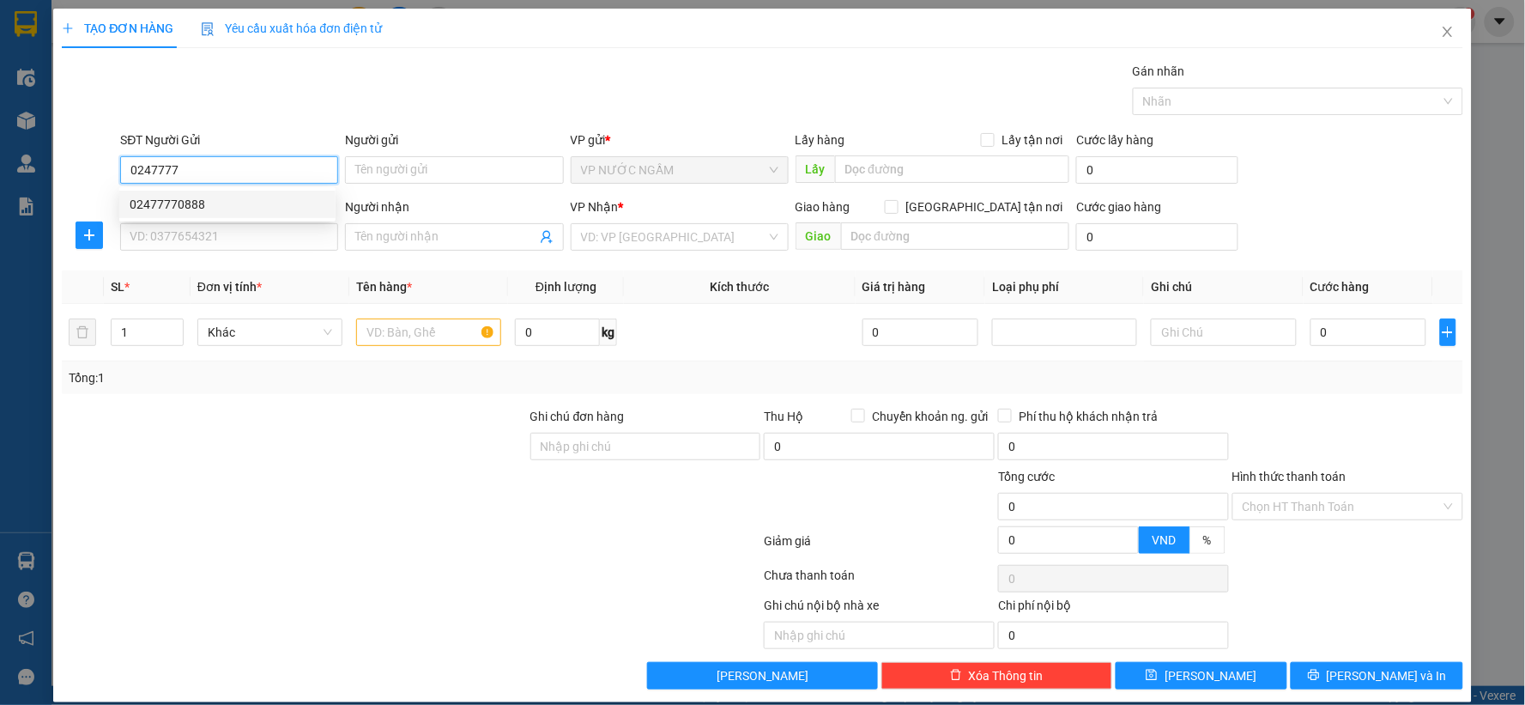
click at [181, 215] on div "02477770888" at bounding box center [227, 204] width 216 height 27
type input "02477770888"
drag, startPoint x: 181, startPoint y: 245, endPoint x: 192, endPoint y: 249, distance: 12.0
click at [183, 251] on div "SĐT Người Nhận VD: 0377654321" at bounding box center [229, 227] width 218 height 60
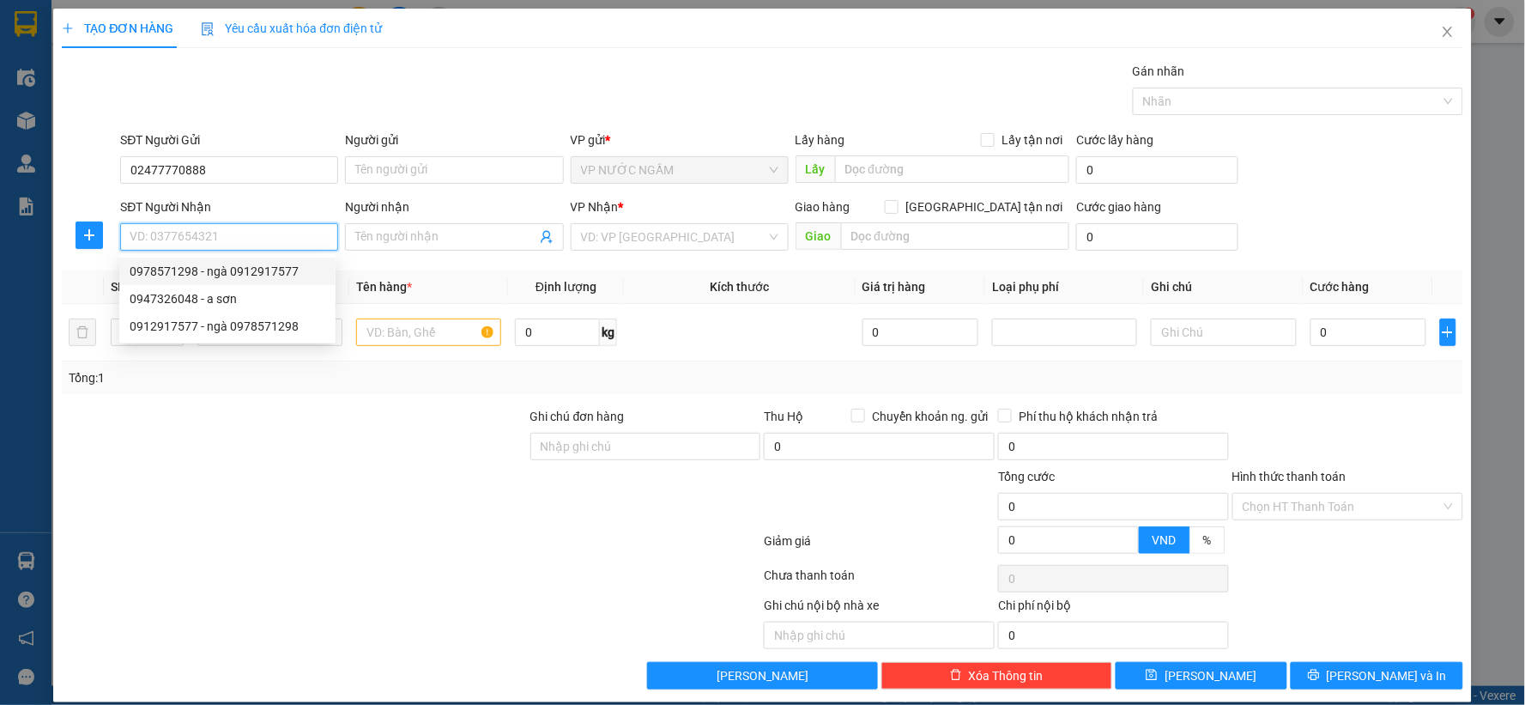
click at [191, 277] on div "0978571298 - ngà 0912917577" at bounding box center [228, 271] width 196 height 19
type input "0978571298"
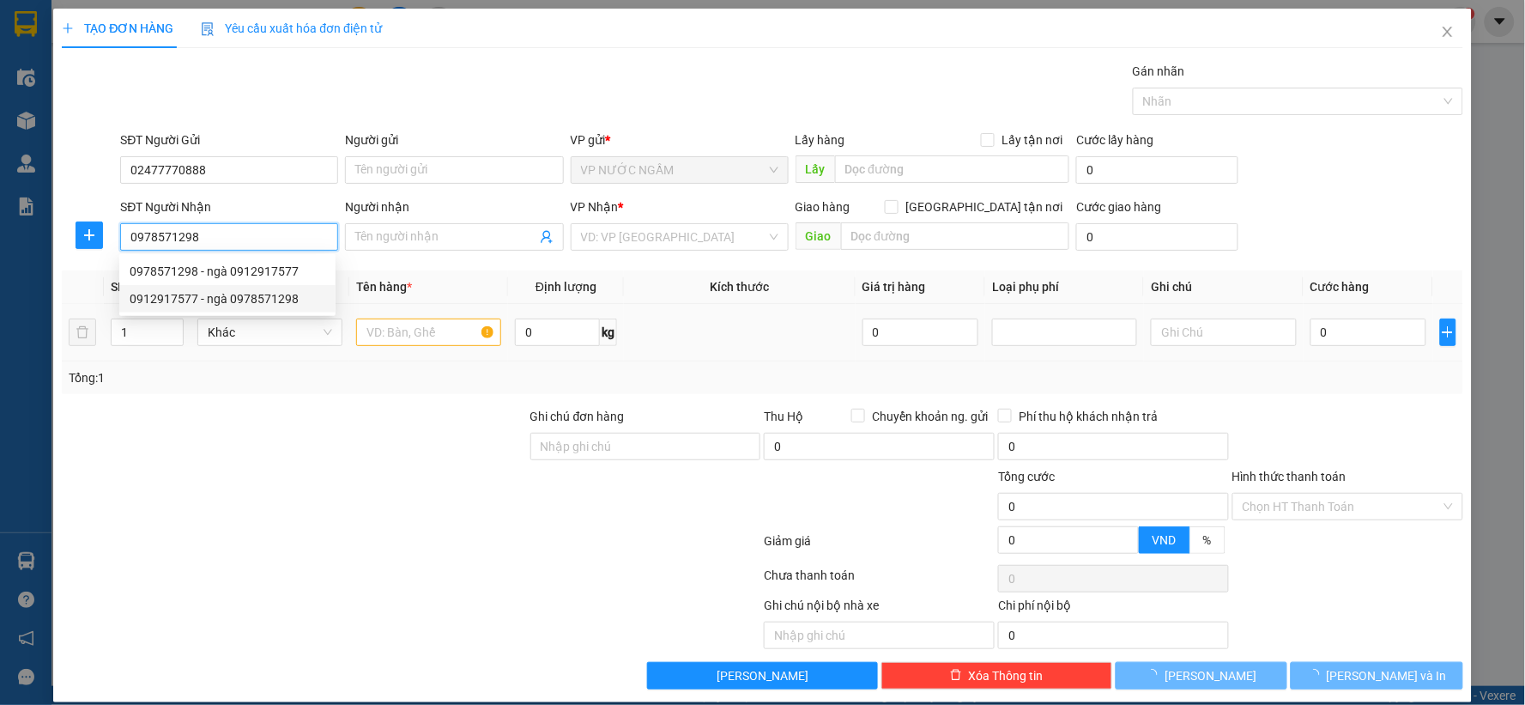
type input "ngà 0912917577"
checkbox input "true"
type input "vp"
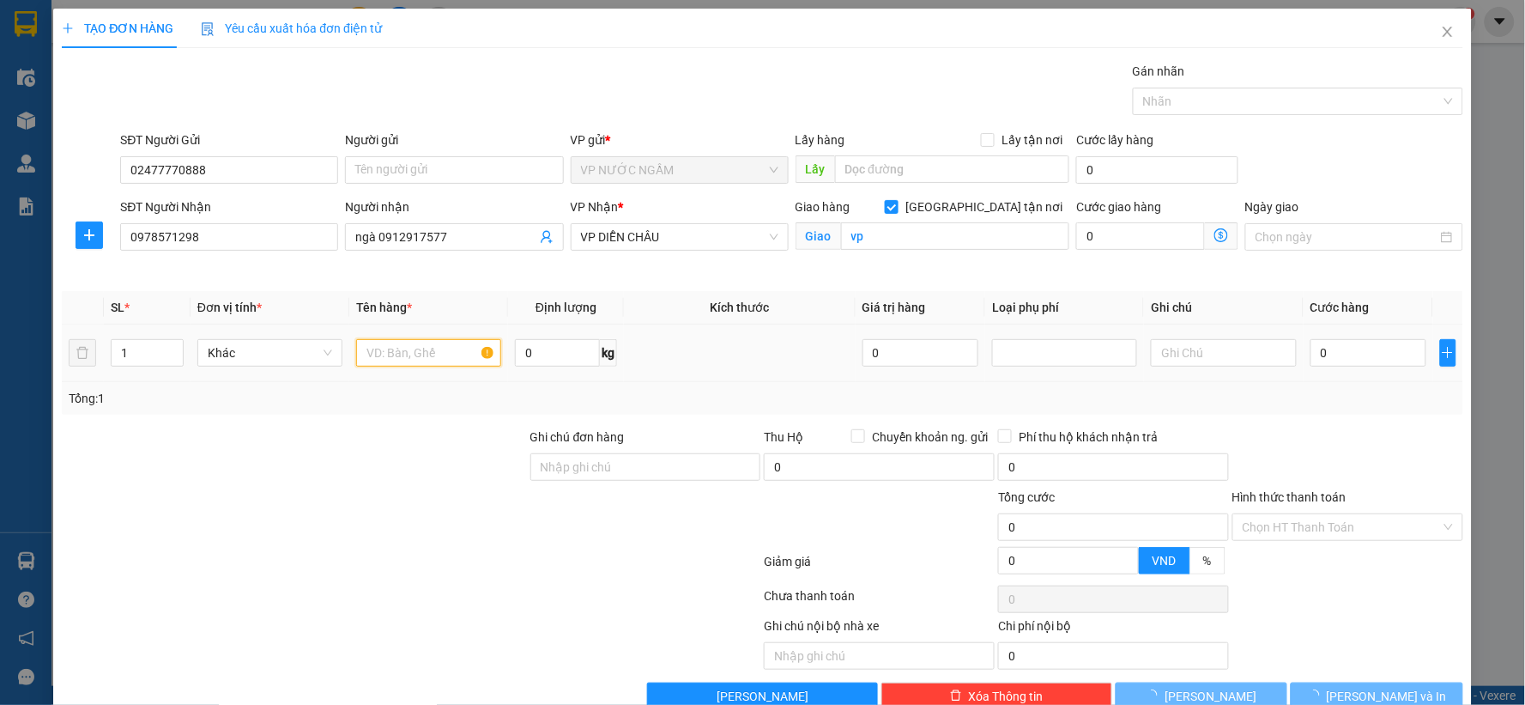
click at [395, 339] on input "text" at bounding box center [428, 352] width 145 height 27
click at [396, 355] on input "text" at bounding box center [430, 352] width 145 height 27
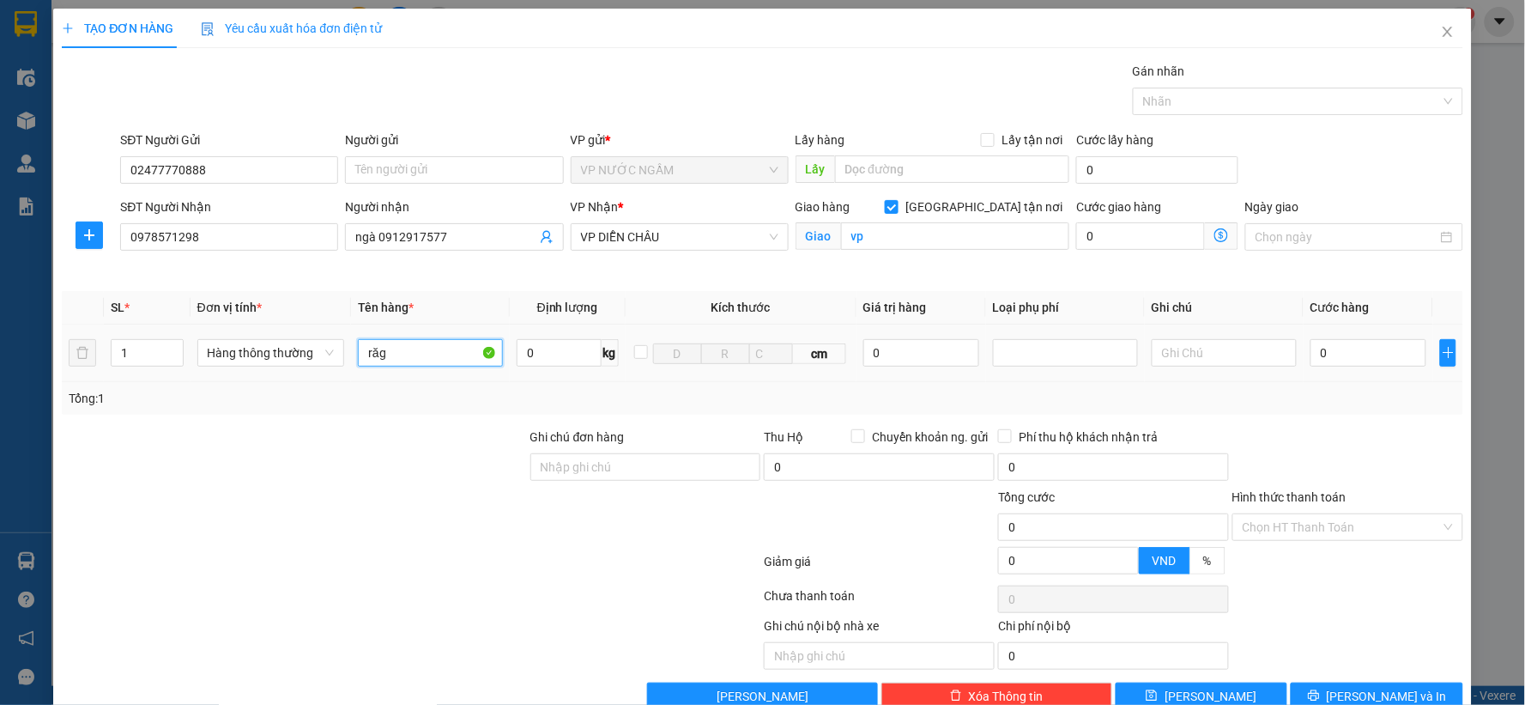
type input "răg"
click at [1341, 367] on div "0" at bounding box center [1369, 353] width 116 height 34
drag, startPoint x: 1378, startPoint y: 293, endPoint x: 1365, endPoint y: 346, distance: 55.0
click at [1377, 306] on th "Cước hàng" at bounding box center [1369, 307] width 130 height 33
click at [1363, 347] on input "0" at bounding box center [1369, 352] width 116 height 27
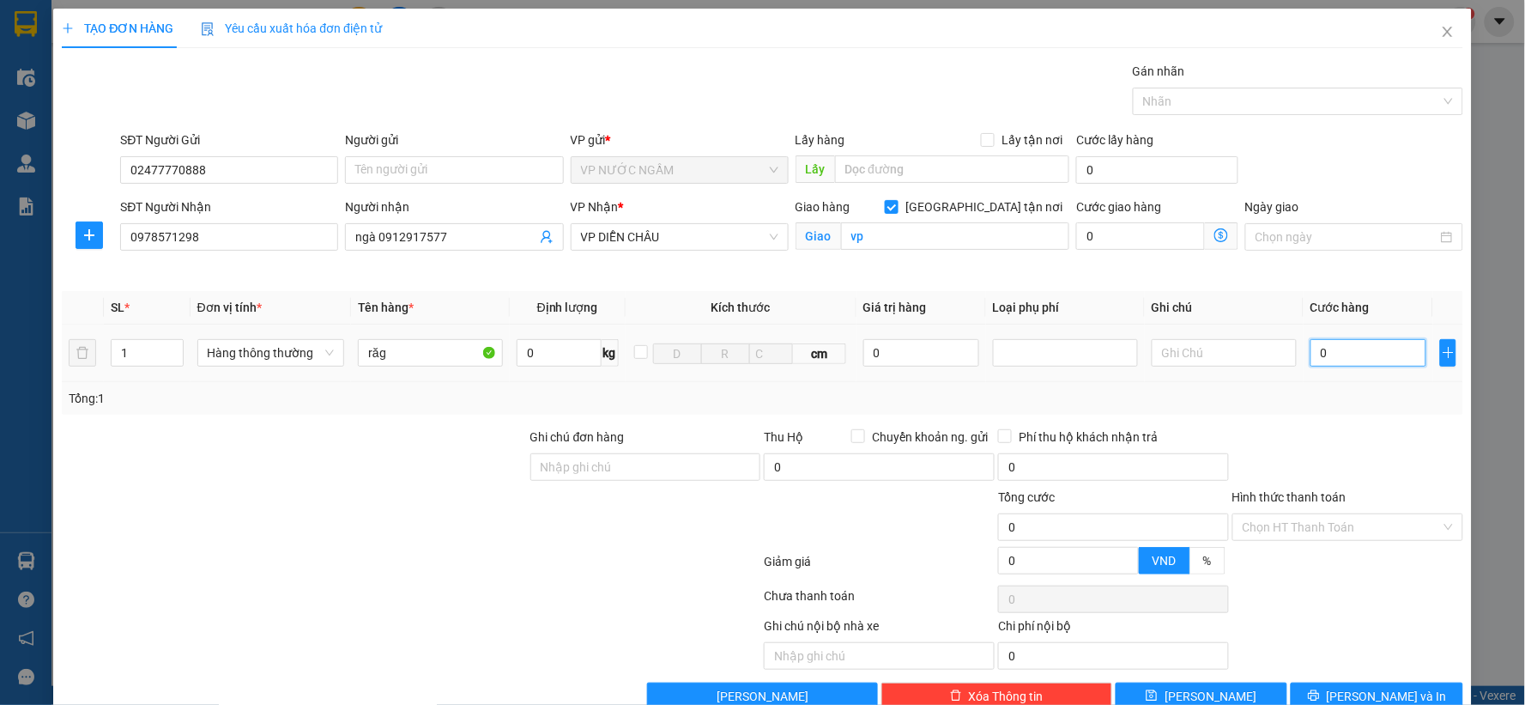
type input "3"
type input "30"
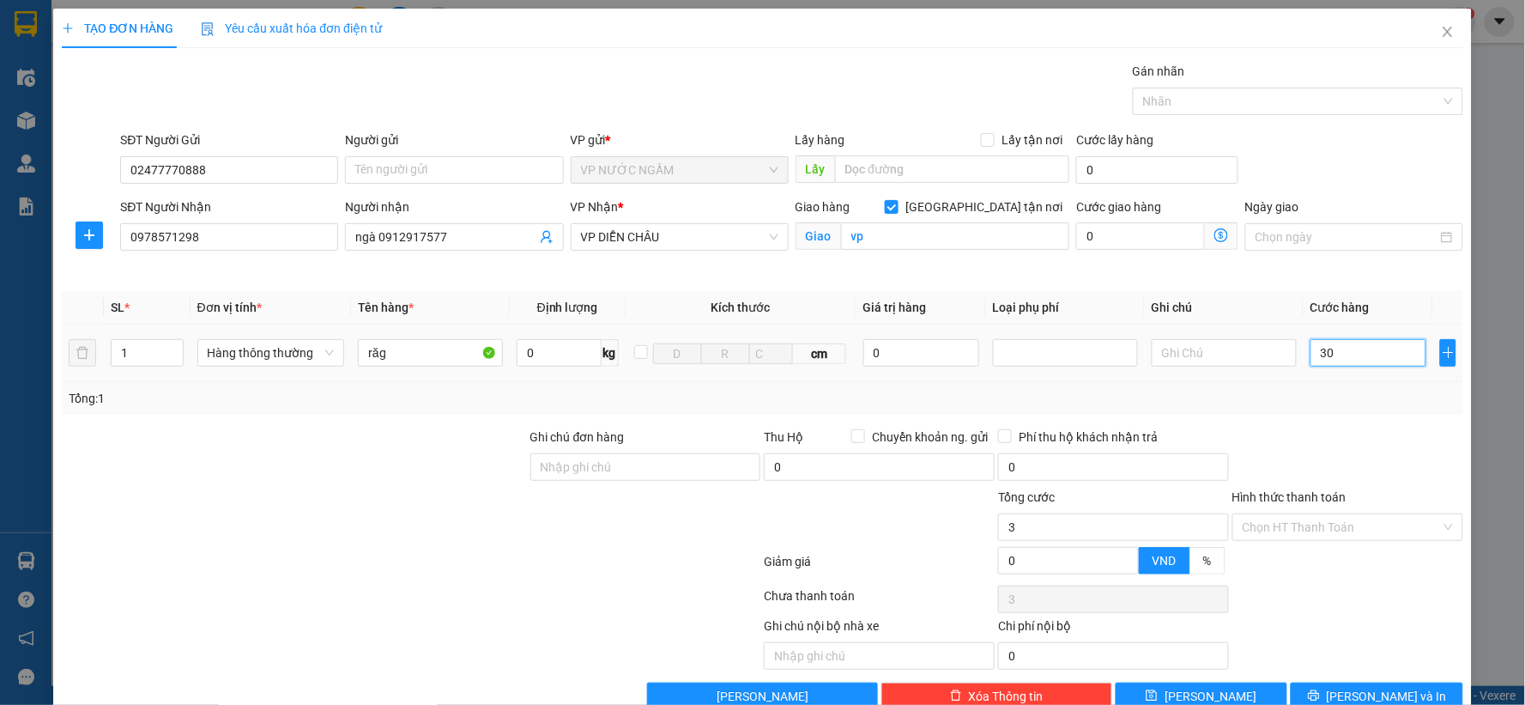
type input "30"
type input "30.000"
click at [1331, 515] on input "Hình thức thanh toán" at bounding box center [1342, 527] width 198 height 26
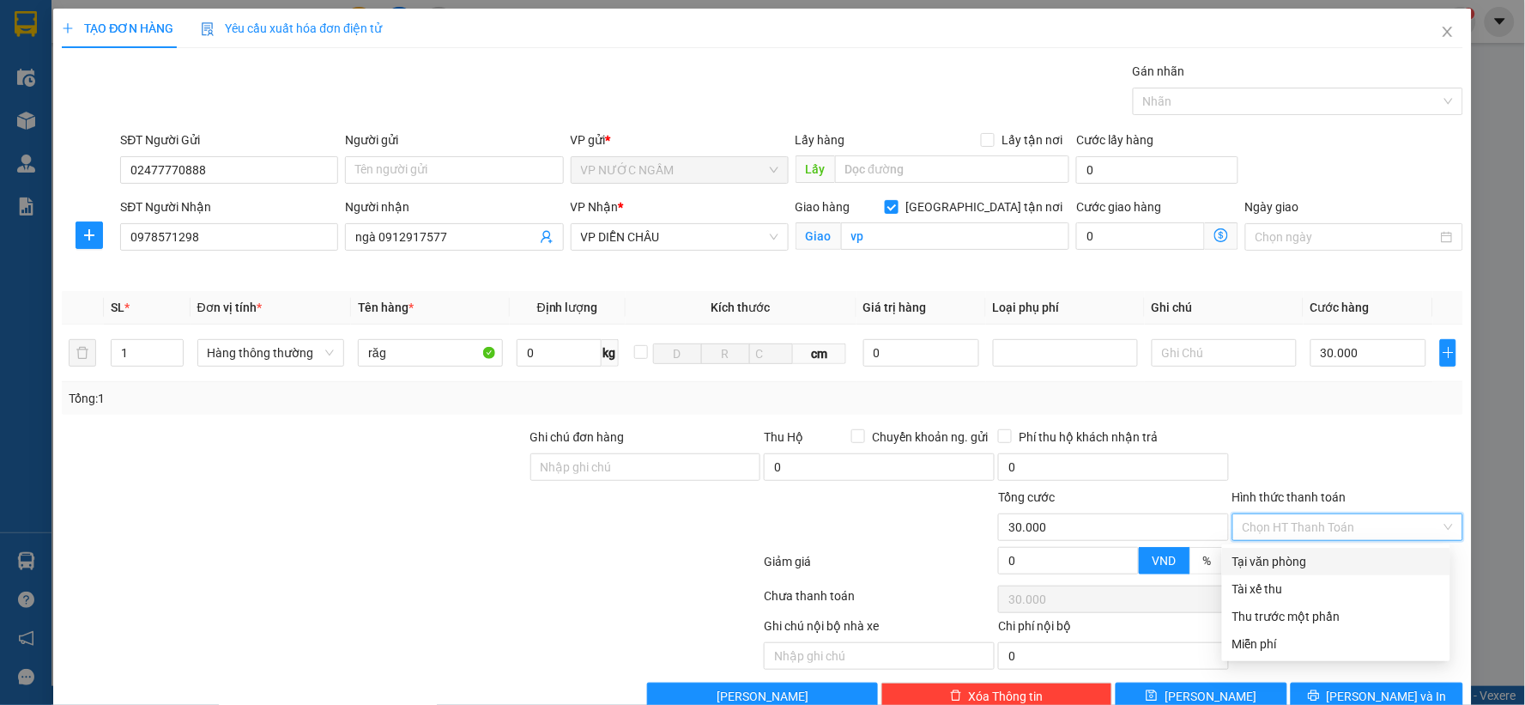
click at [1307, 548] on div "Tại văn phòng" at bounding box center [1336, 561] width 228 height 27
type input "0"
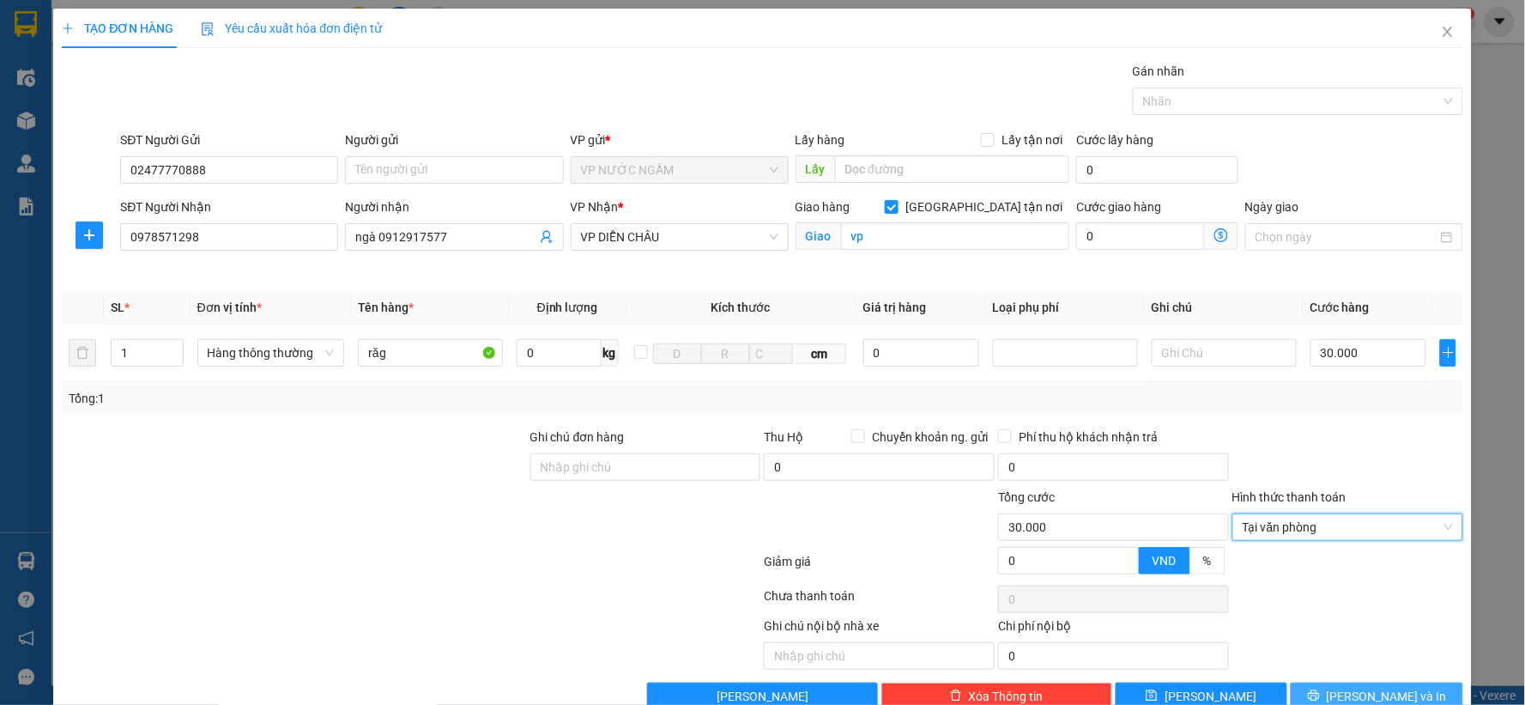
click at [1325, 682] on button "[PERSON_NAME] và In" at bounding box center [1377, 695] width 173 height 27
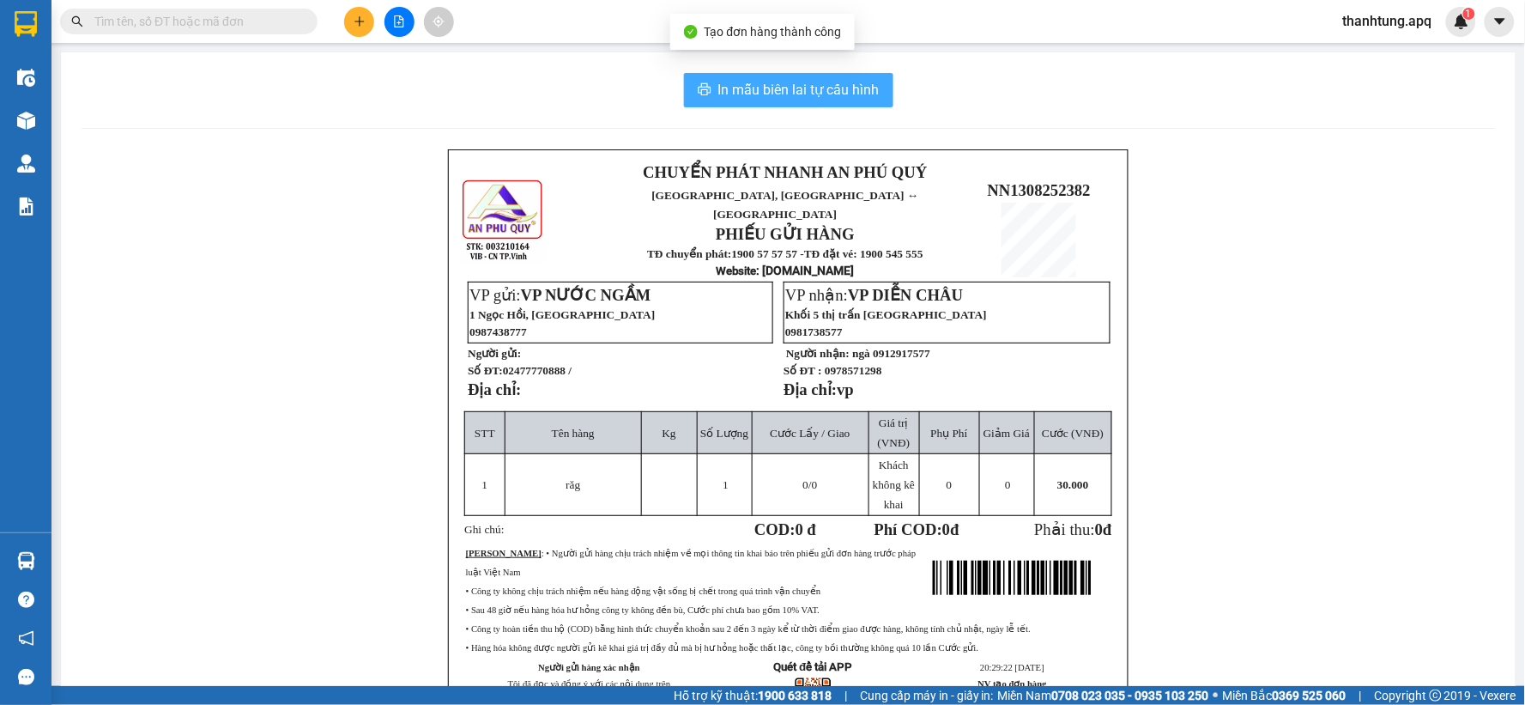
click at [802, 80] on span "In mẫu biên lai tự cấu hình" at bounding box center [798, 89] width 161 height 21
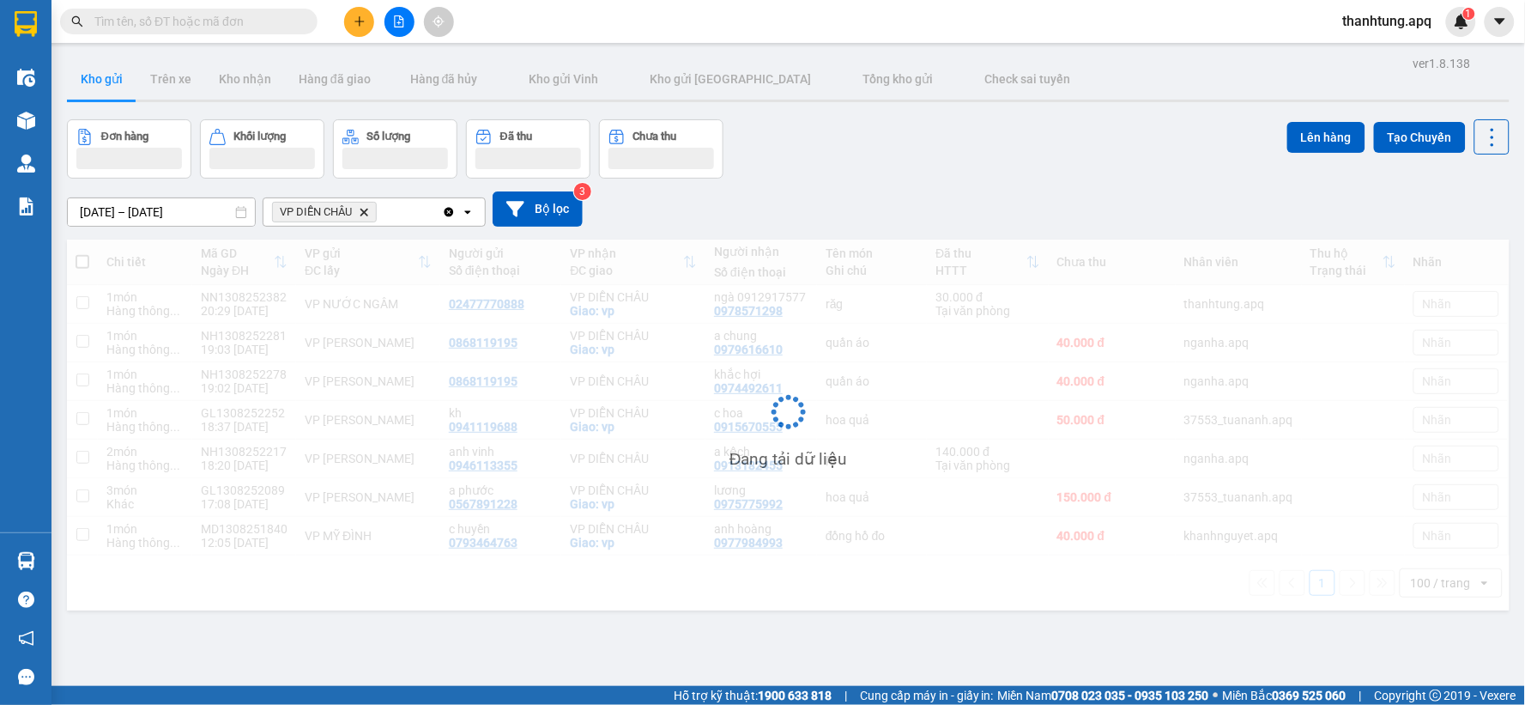
click at [366, 31] on button at bounding box center [359, 22] width 30 height 30
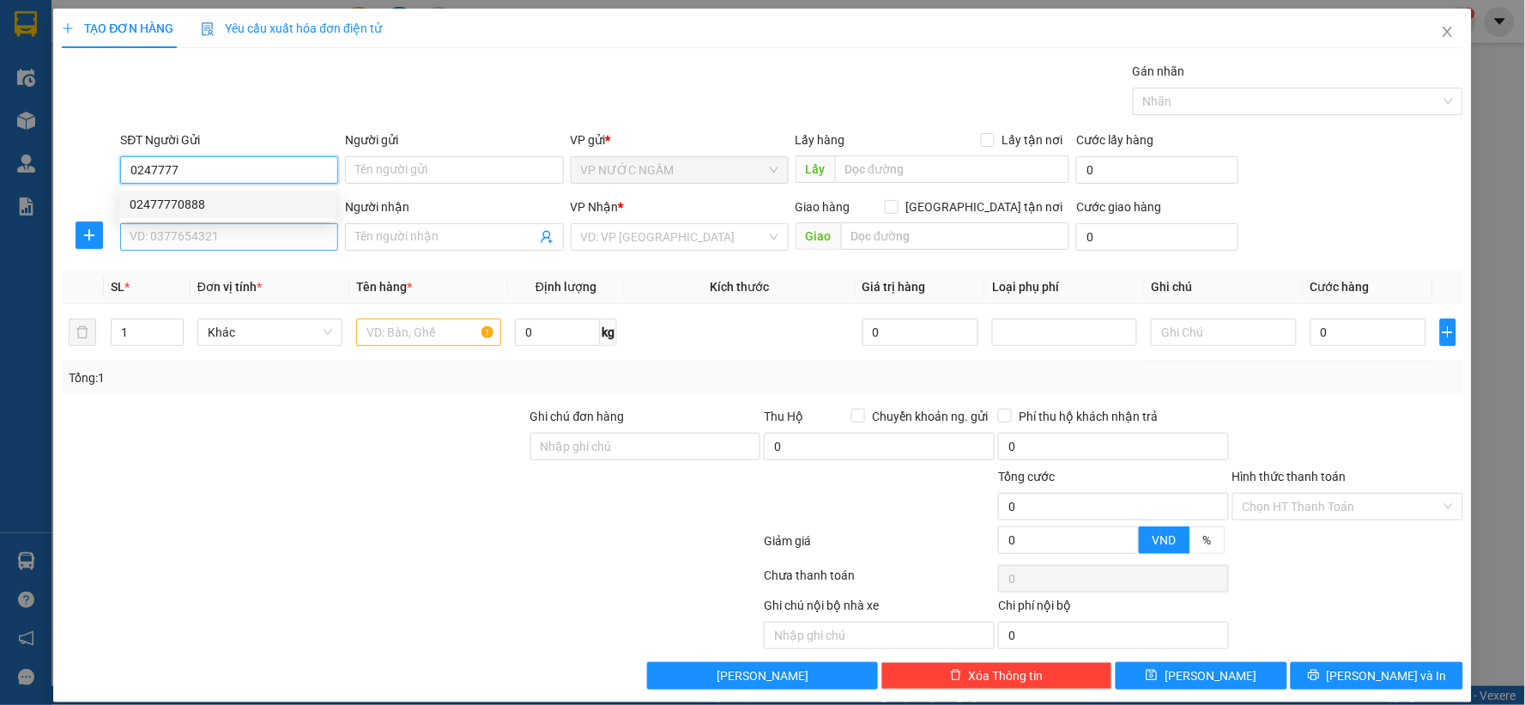
drag, startPoint x: 178, startPoint y: 208, endPoint x: 191, endPoint y: 229, distance: 25.0
click at [180, 208] on div "02477770888" at bounding box center [228, 204] width 196 height 19
type input "02477770888"
drag, startPoint x: 191, startPoint y: 240, endPoint x: 130, endPoint y: 280, distance: 73.3
click at [183, 254] on div "SĐT Người Nhận VD: 0377654321" at bounding box center [229, 227] width 218 height 60
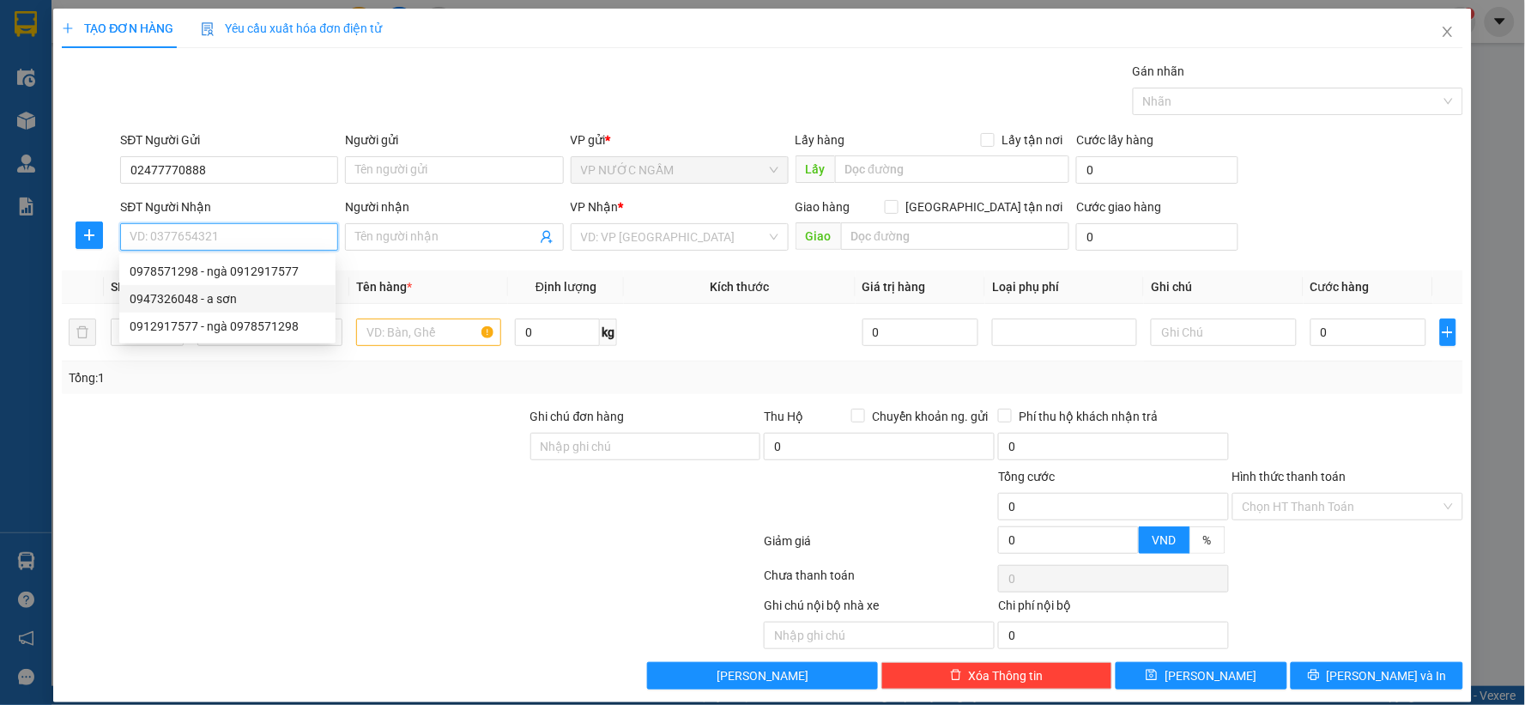
click at [183, 300] on div "0947326048 - a sơn" at bounding box center [228, 298] width 196 height 19
type input "0947326048"
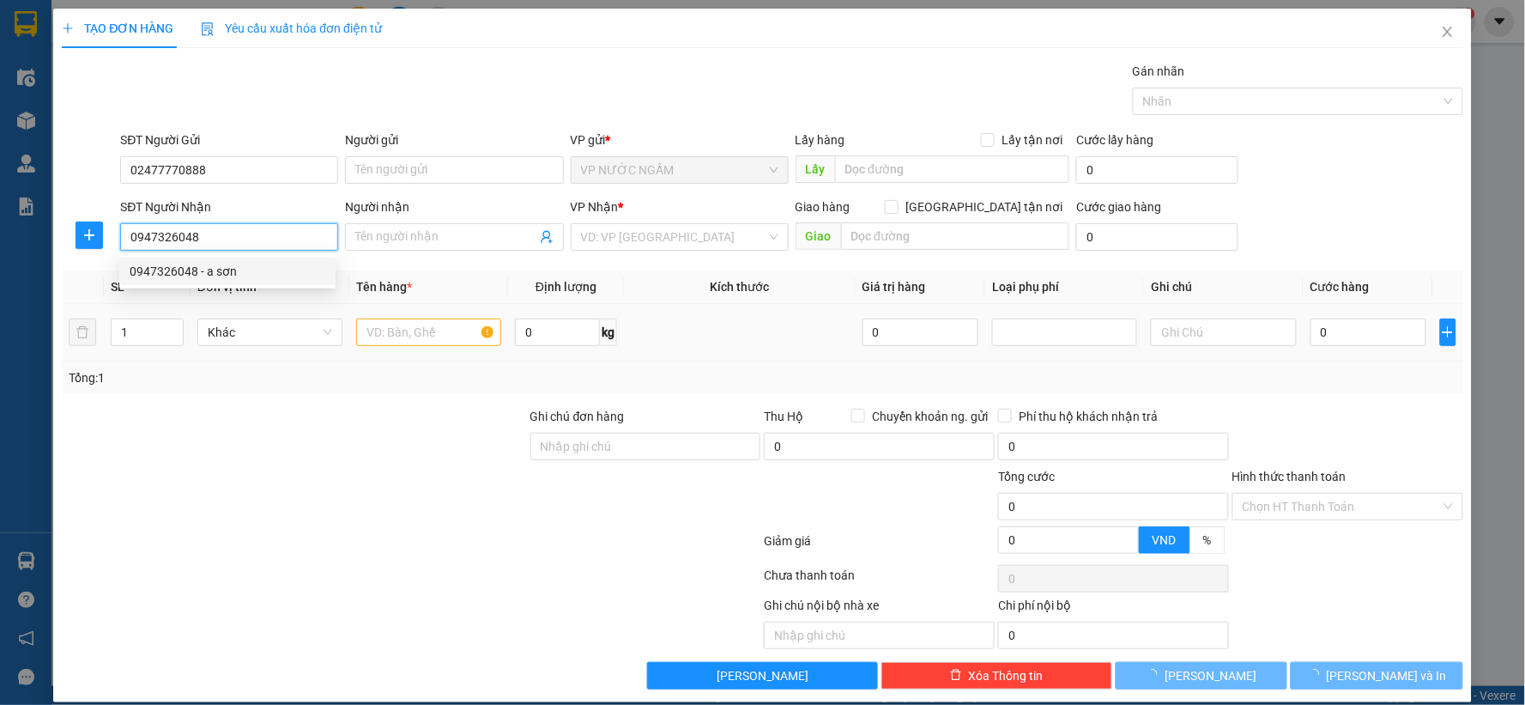
type input "a sơn"
checkbox input "true"
type input "vp"
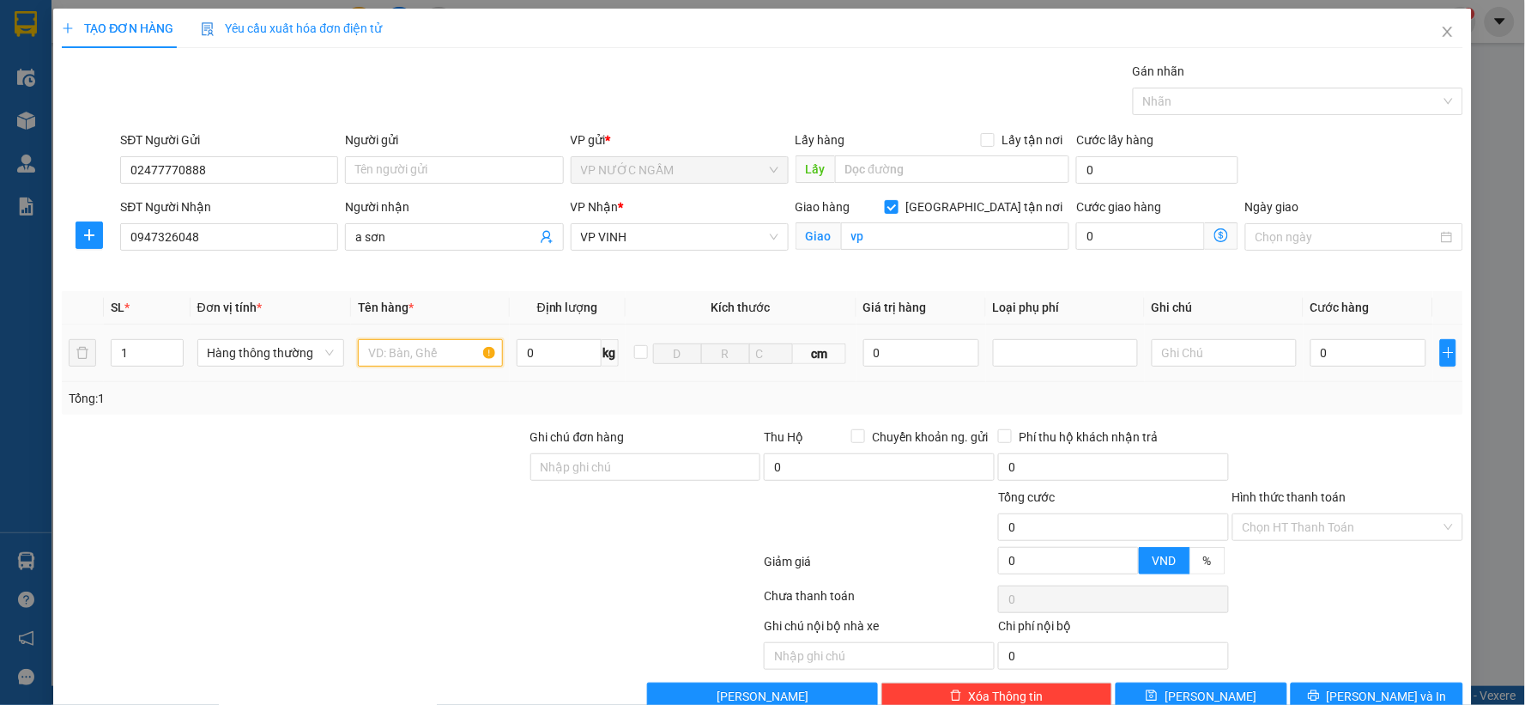
click at [397, 353] on input "text" at bounding box center [430, 352] width 145 height 27
type input "răg"
click at [1304, 347] on td "0" at bounding box center [1369, 353] width 130 height 58
click at [1311, 352] on input "0" at bounding box center [1369, 352] width 116 height 27
type input "3"
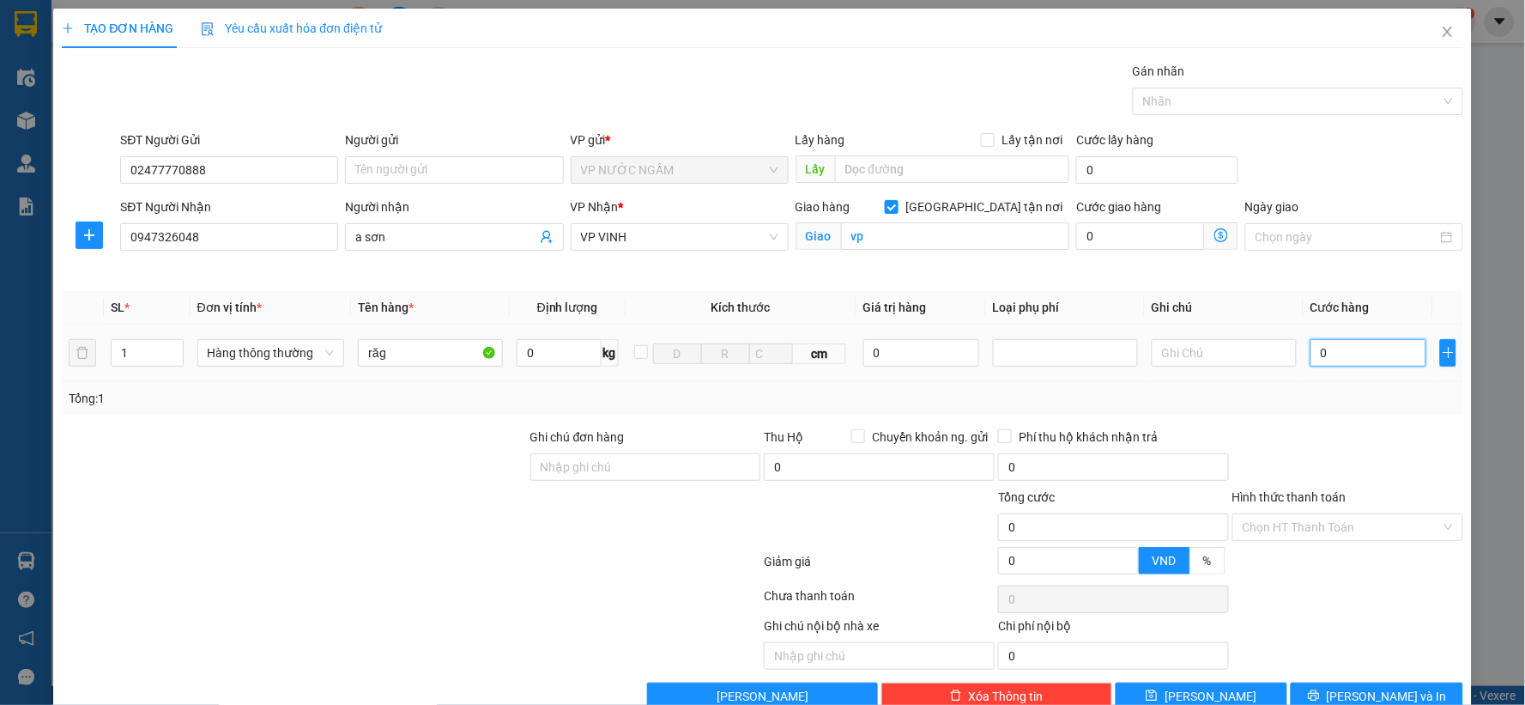
type input "3"
type input "30"
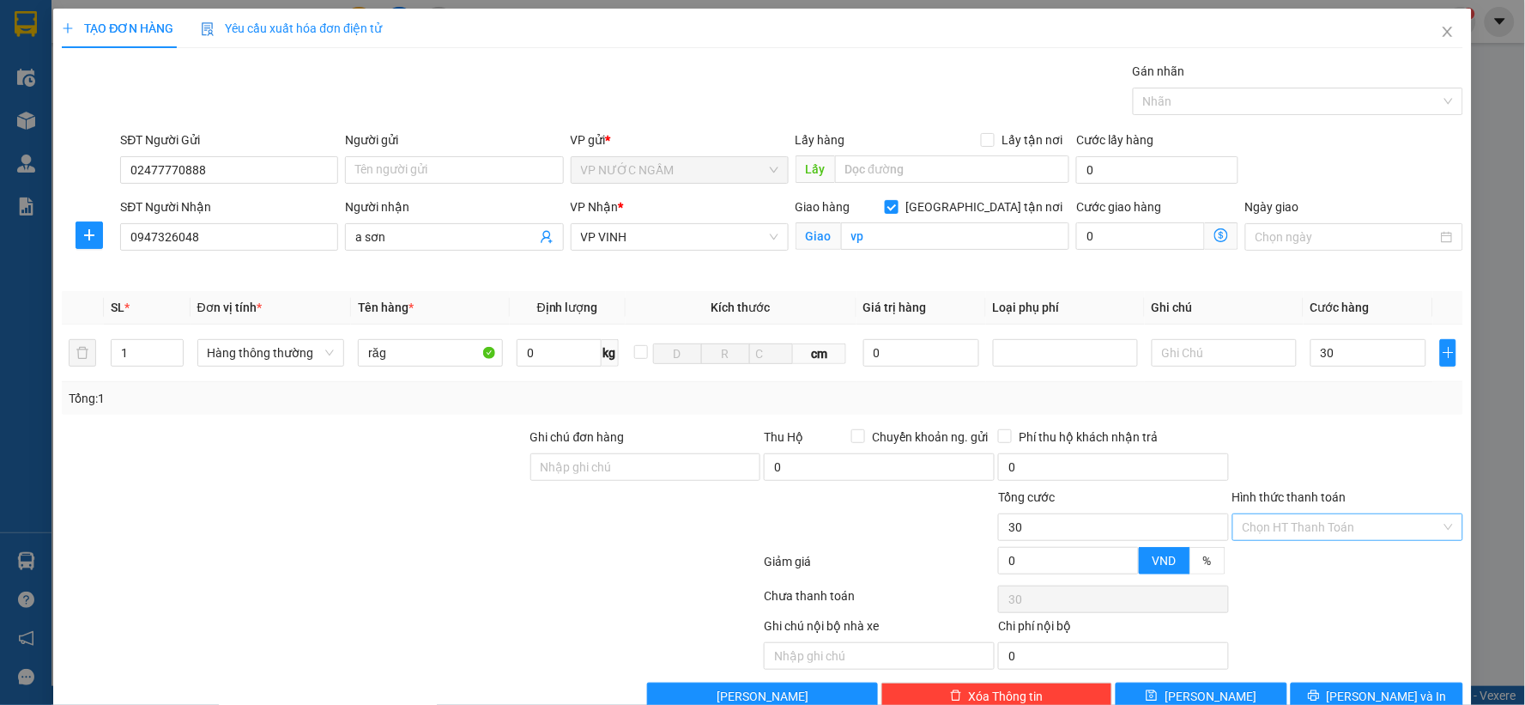
type input "30.000"
drag, startPoint x: 1263, startPoint y: 538, endPoint x: 1249, endPoint y: 556, distance: 22.7
click at [1262, 537] on input "Hình thức thanh toán" at bounding box center [1342, 527] width 198 height 26
drag, startPoint x: 1251, startPoint y: 561, endPoint x: 1277, endPoint y: 572, distance: 28.1
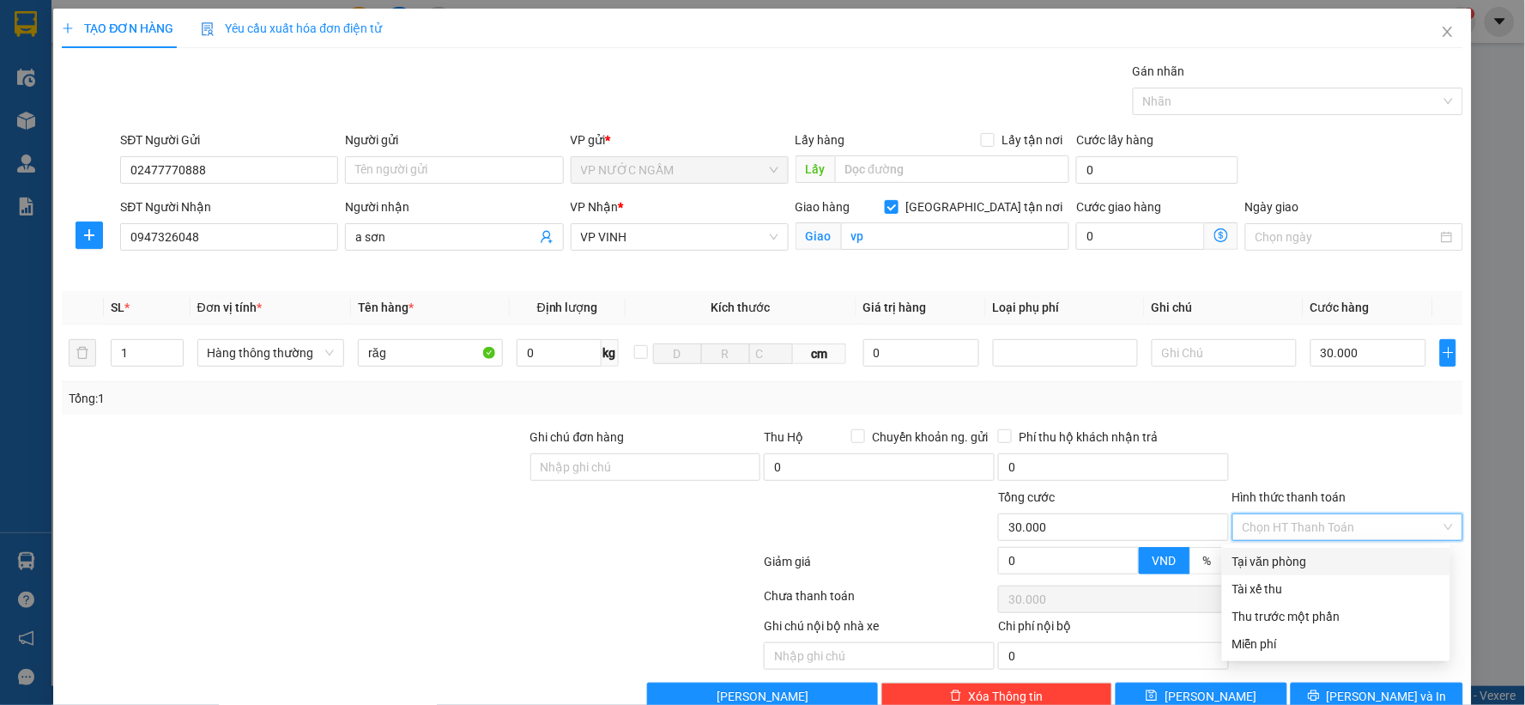
click at [1253, 562] on div "Tại văn phòng" at bounding box center [1336, 561] width 208 height 19
type input "0"
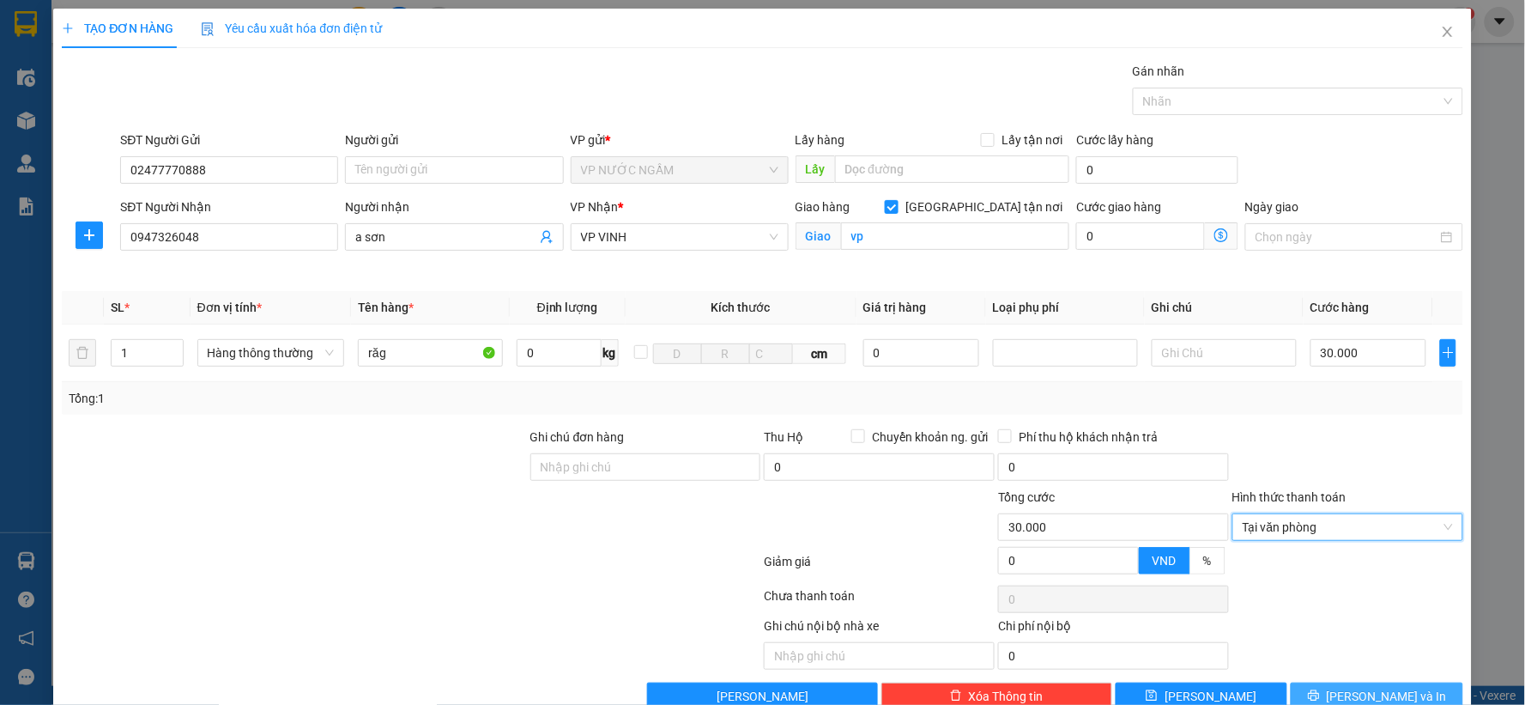
click at [1401, 687] on button "[PERSON_NAME] và In" at bounding box center [1377, 695] width 173 height 27
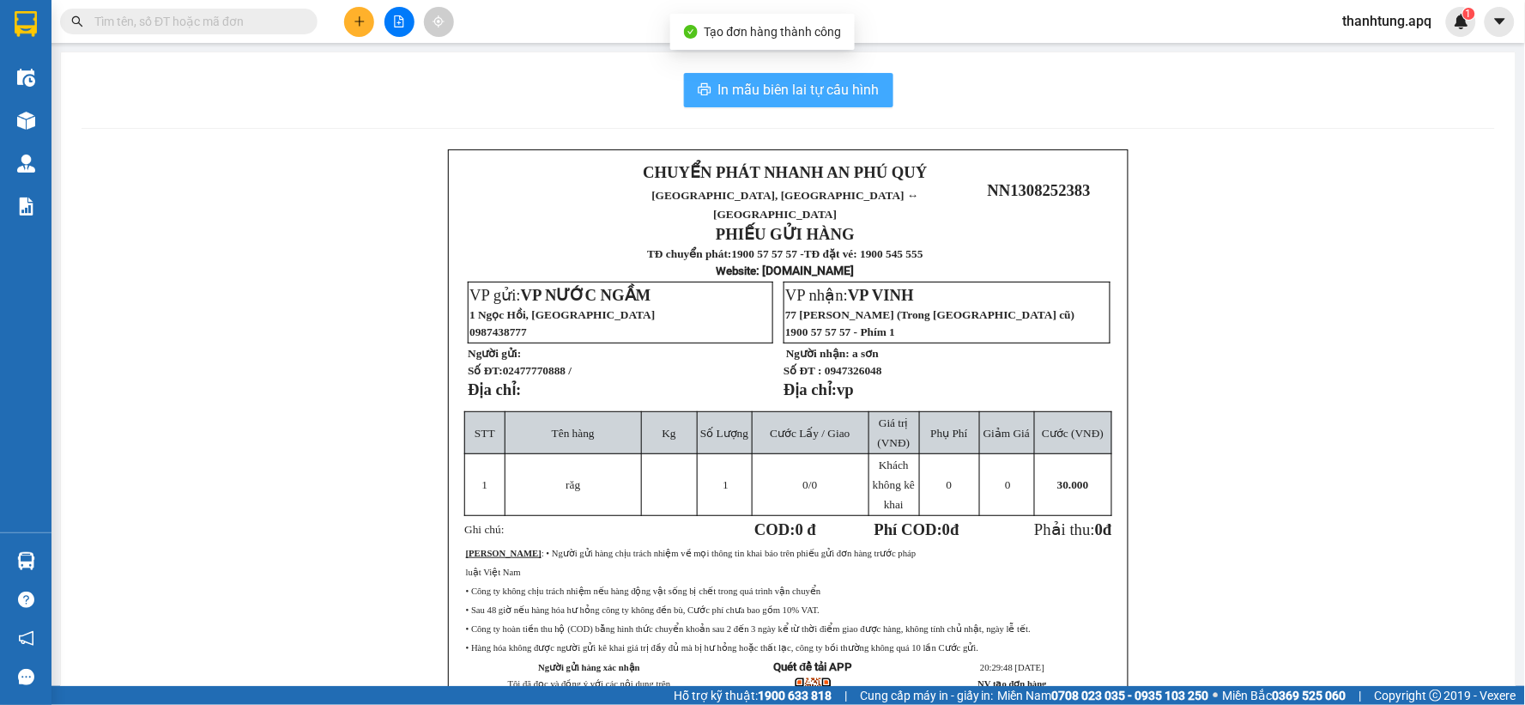
drag, startPoint x: 758, startPoint y: 103, endPoint x: 785, endPoint y: 93, distance: 29.3
click at [767, 101] on button "In mẫu biên lai tự cấu hình" at bounding box center [788, 90] width 209 height 34
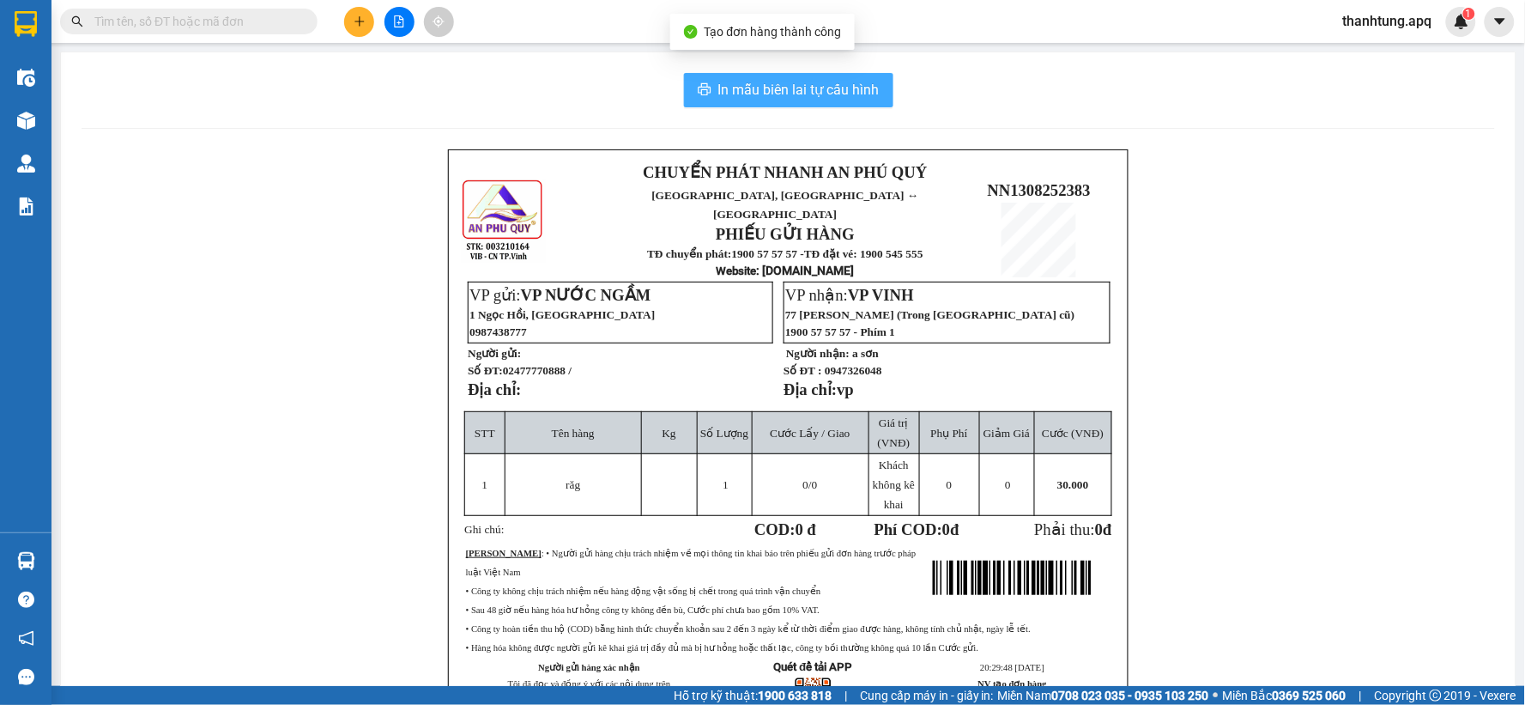
click at [785, 93] on span "In mẫu biên lai tự cấu hình" at bounding box center [798, 89] width 161 height 21
